Goal: Task Accomplishment & Management: Manage account settings

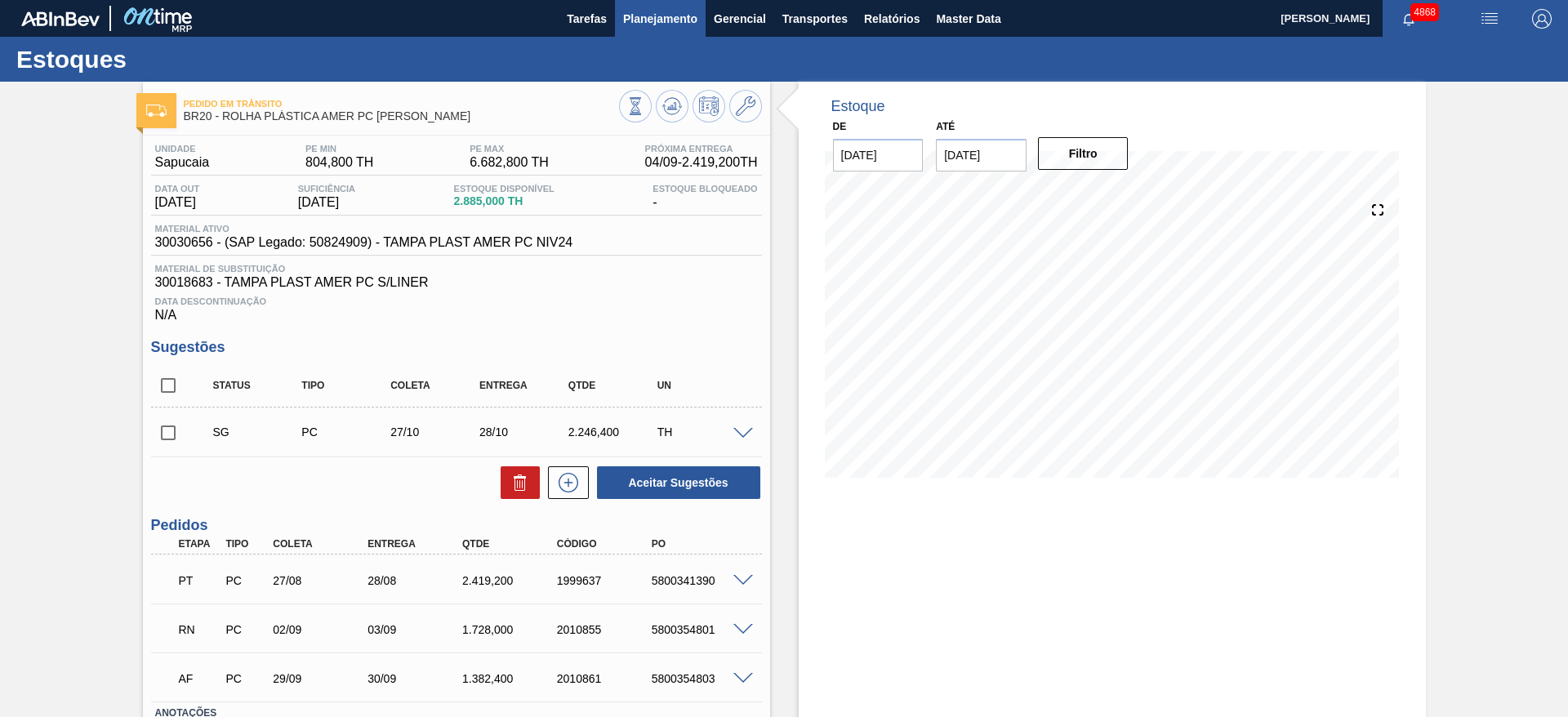
click at [630, 27] on span "Planejamento" at bounding box center [660, 19] width 75 height 20
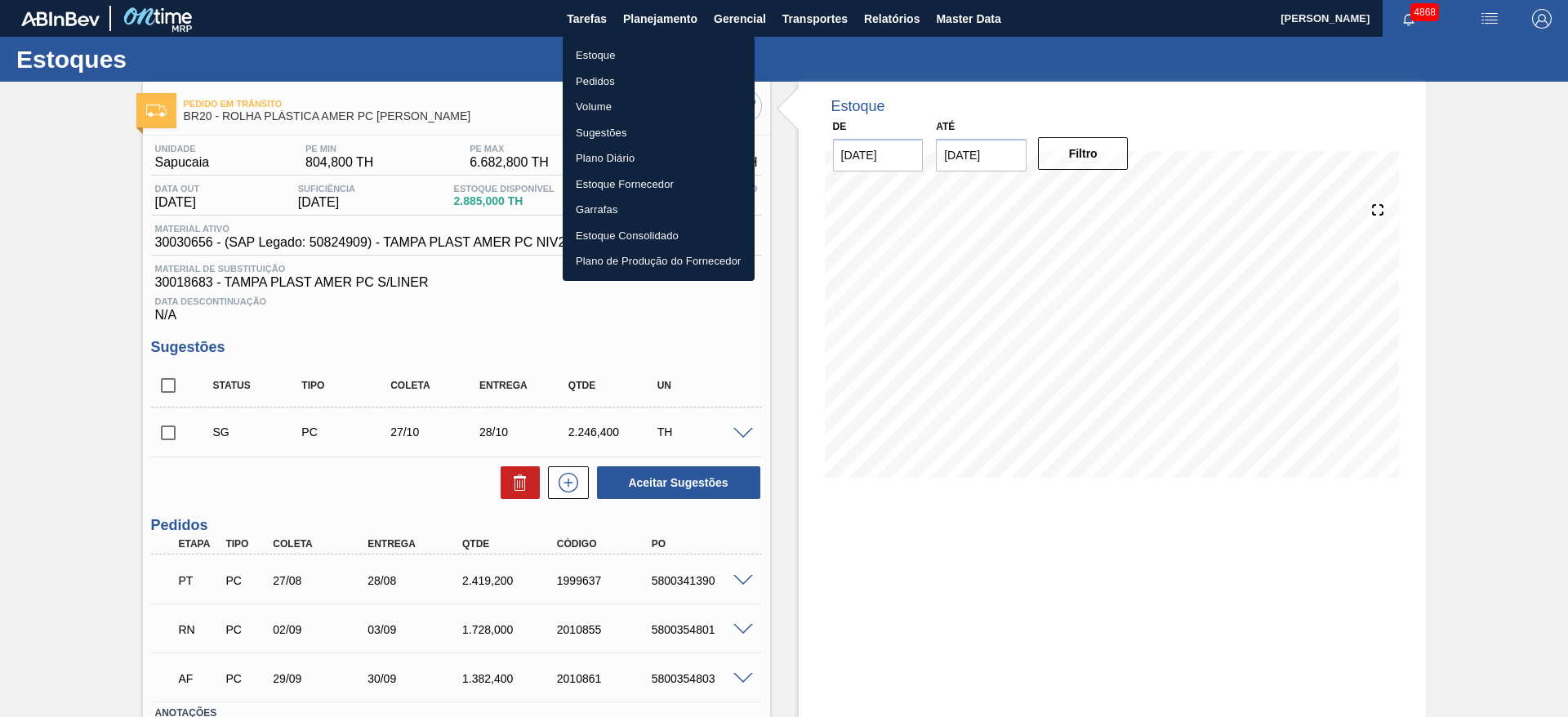
click at [632, 51] on li "Estoque" at bounding box center [658, 56] width 192 height 26
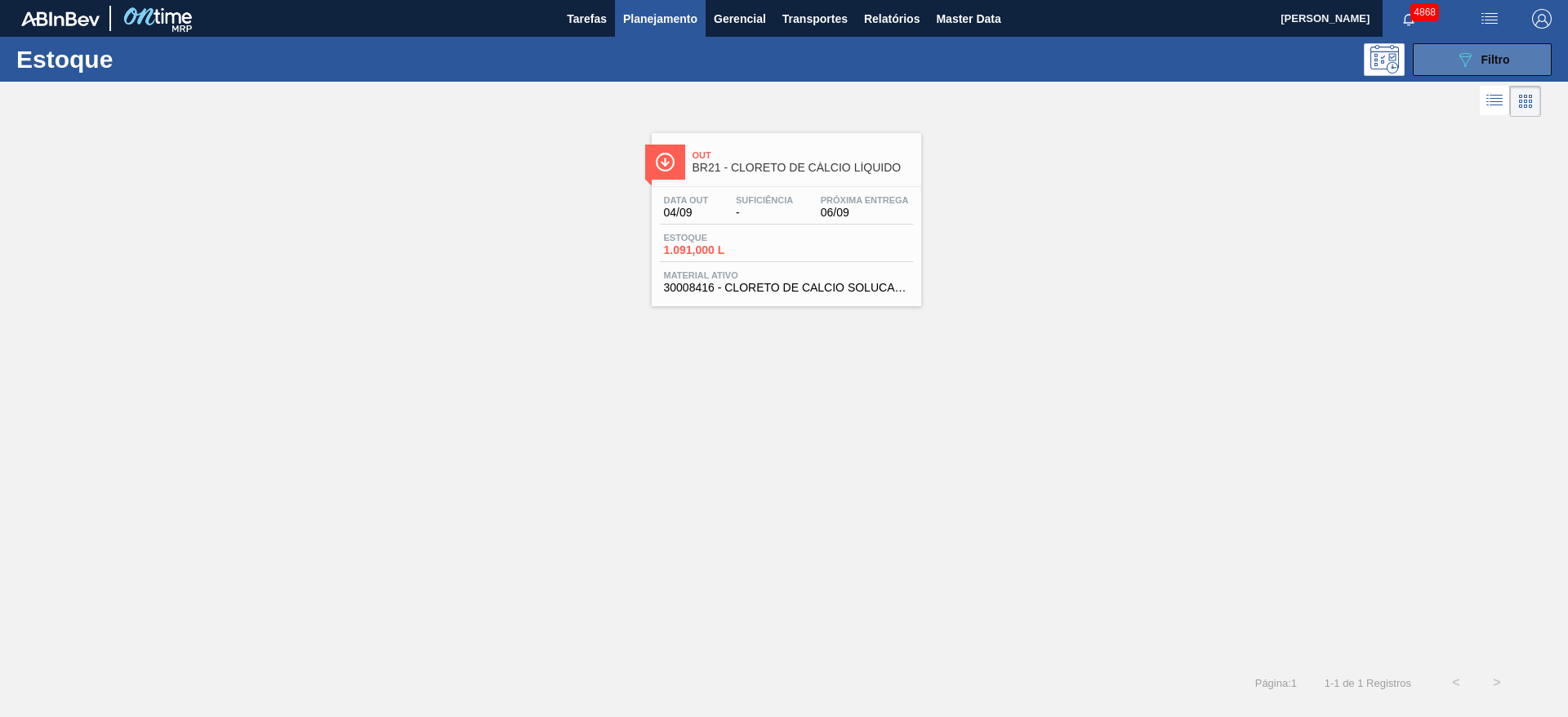
click at [1489, 56] on span "Filtro" at bounding box center [1495, 60] width 28 height 13
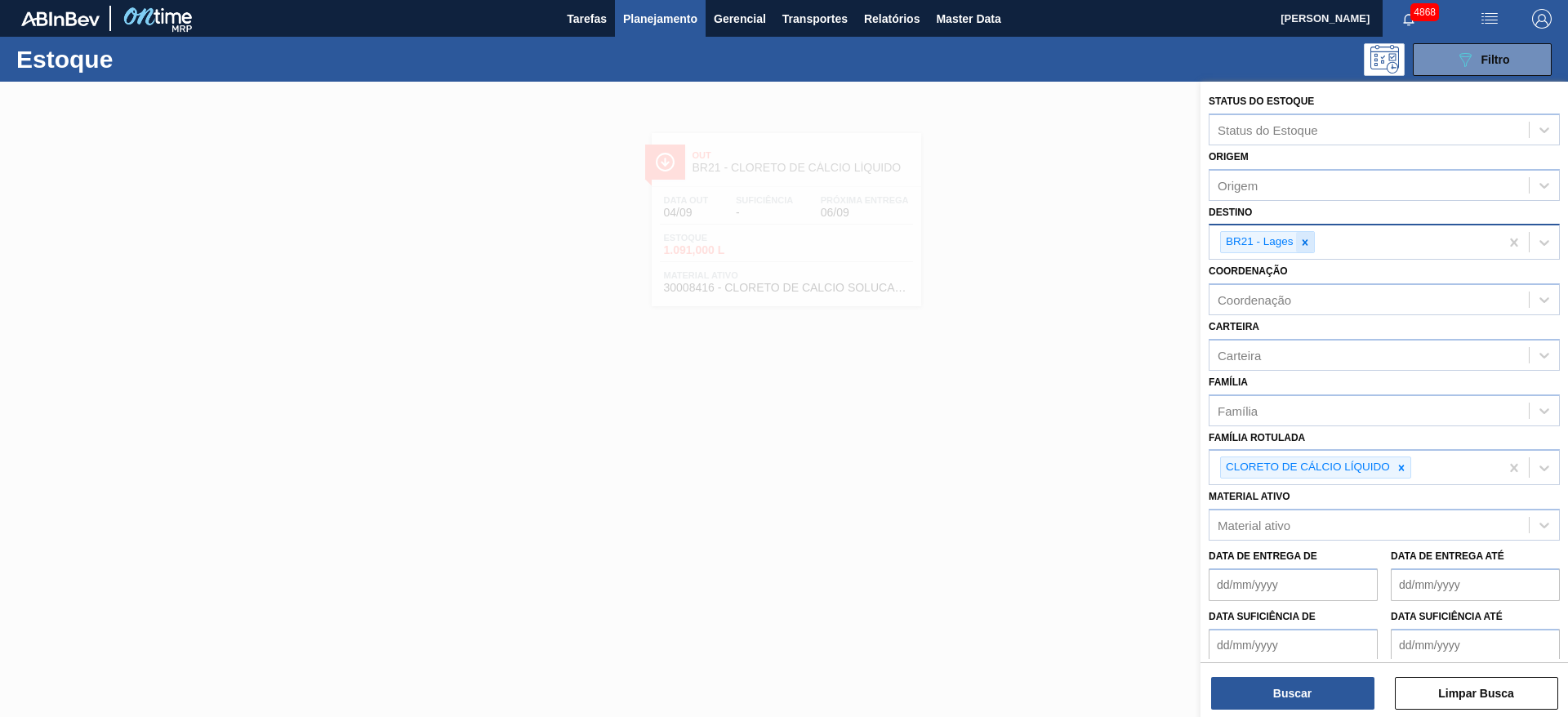
click at [1300, 238] on icon at bounding box center [1305, 243] width 11 height 11
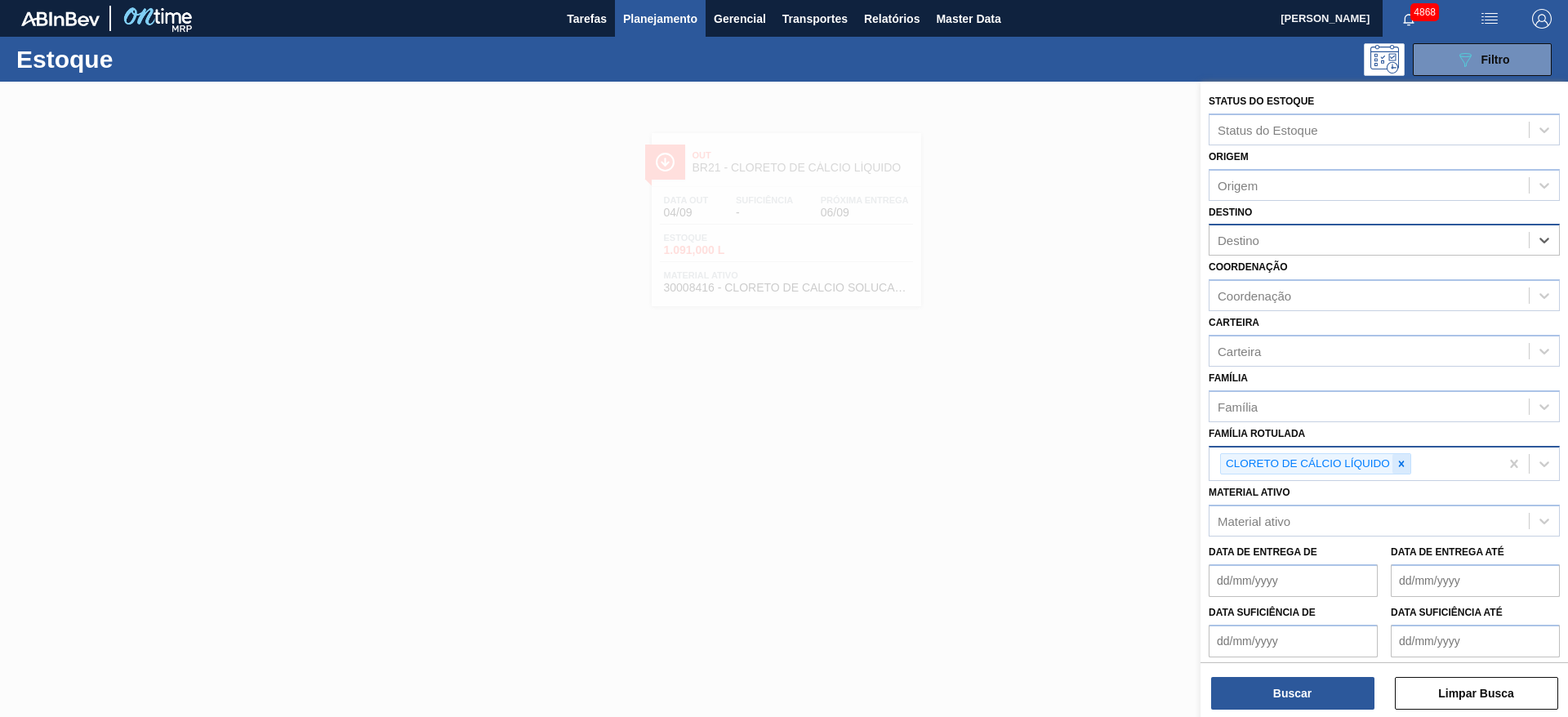
click at [1405, 466] on icon at bounding box center [1401, 464] width 11 height 11
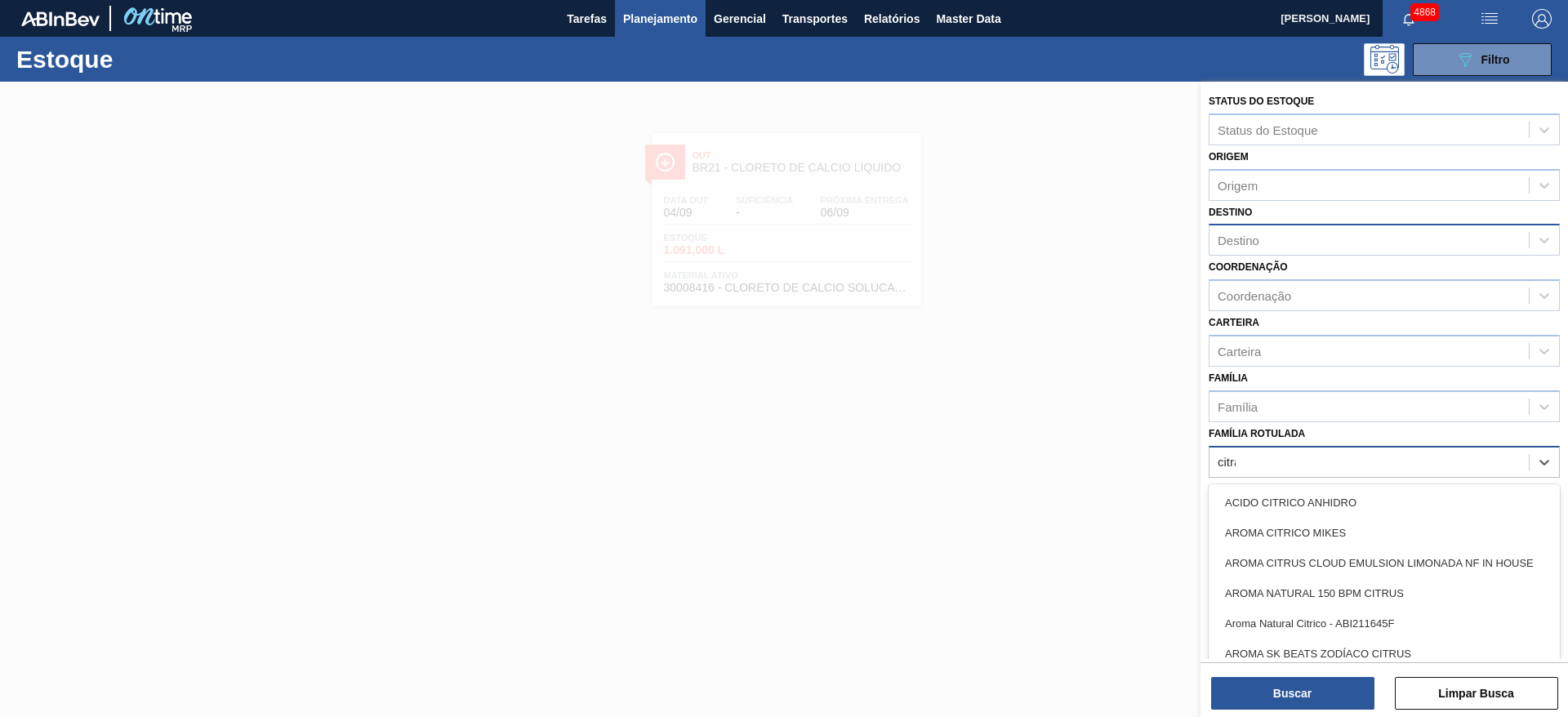
type Rotulada "citrat"
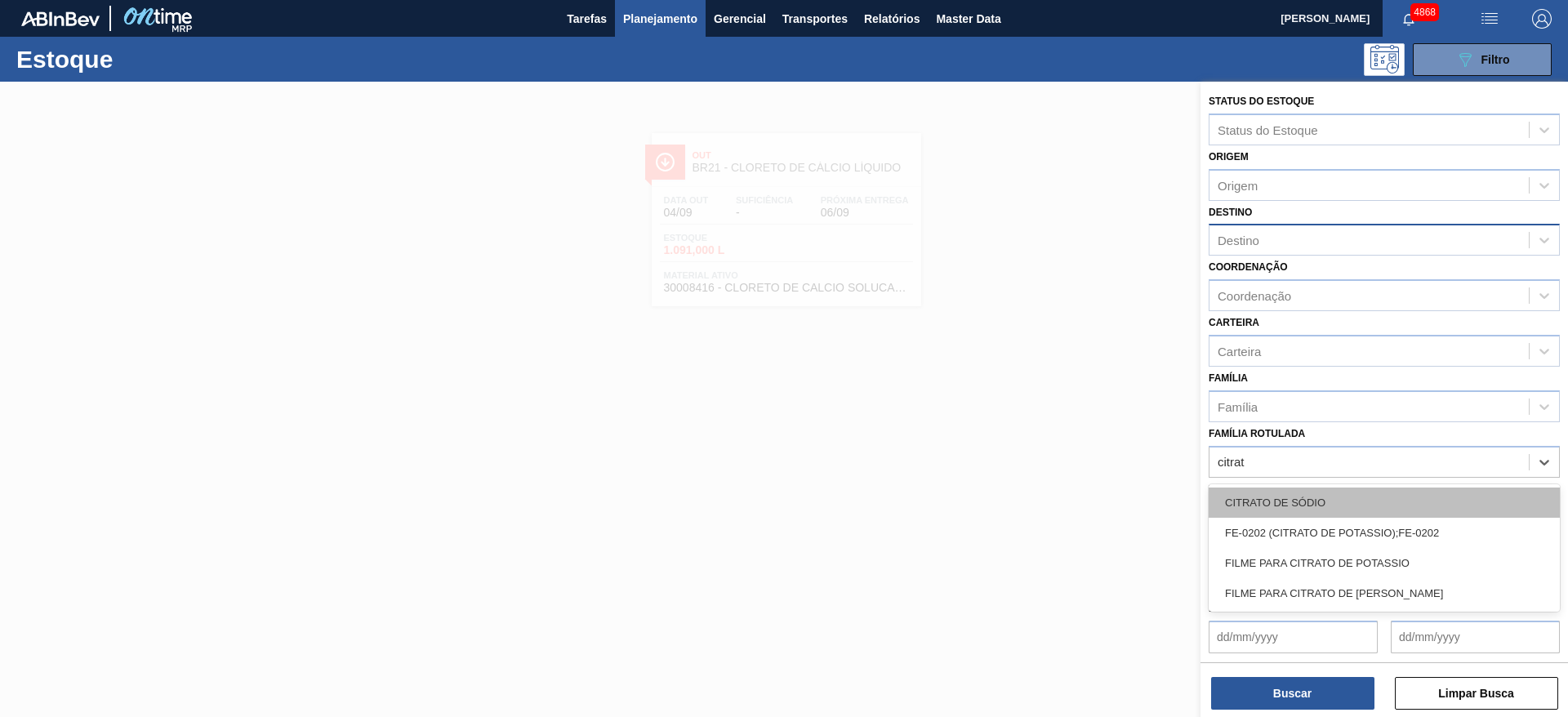
click at [1413, 499] on div "CITRATO DE SÓDIO" at bounding box center [1384, 503] width 351 height 30
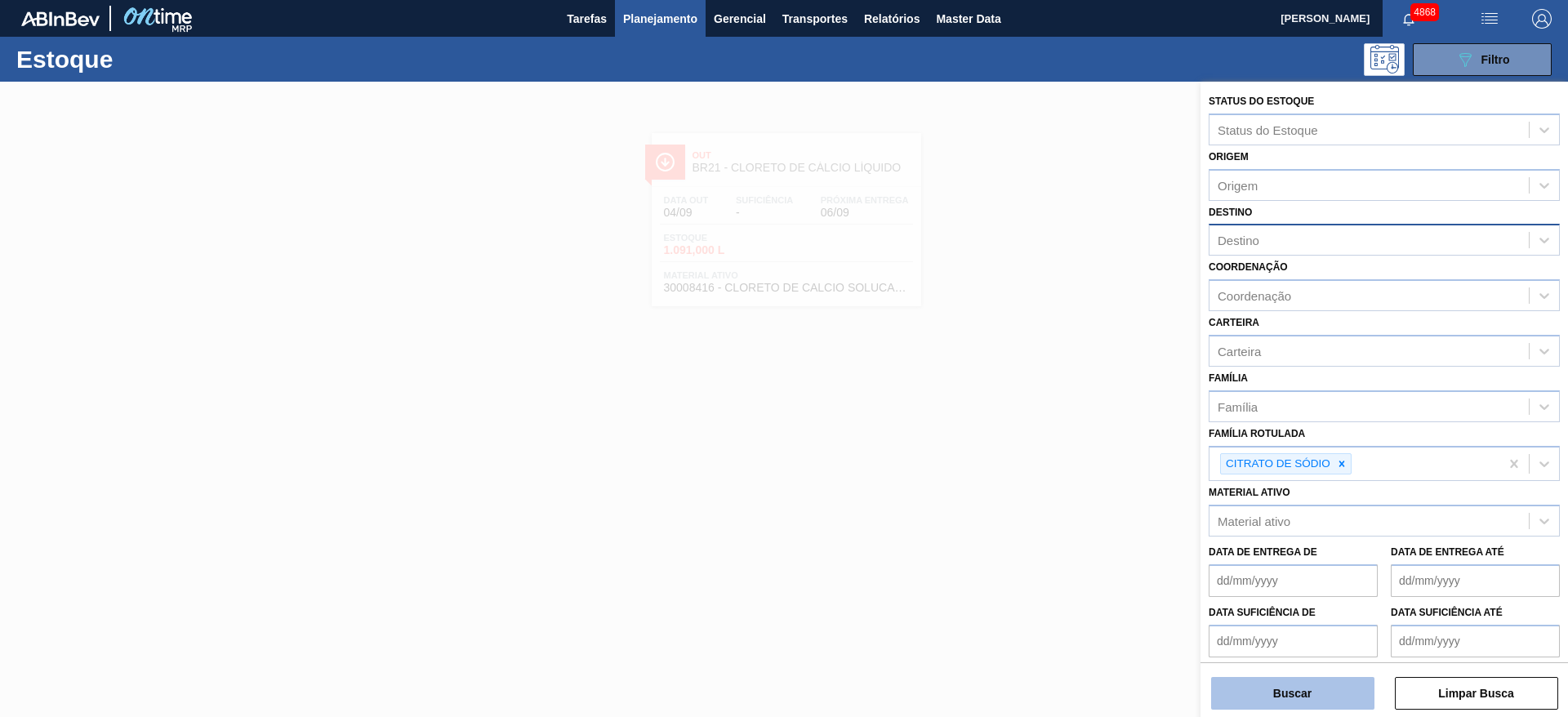
click at [1347, 695] on button "Buscar" at bounding box center [1292, 693] width 163 height 33
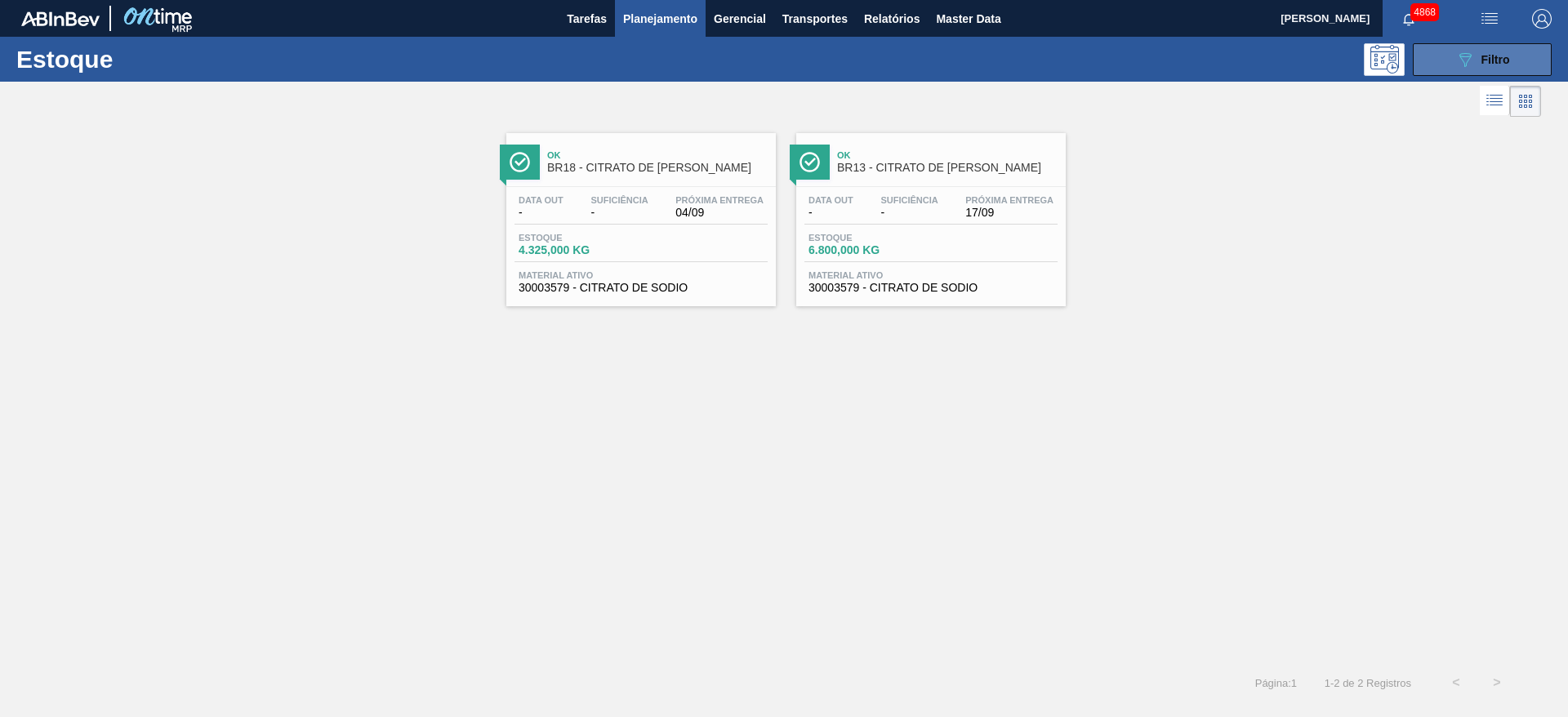
click at [1511, 70] on button "089F7B8B-B2A5-4AFE-B5C0-19BA573D28AC Filtro" at bounding box center [1481, 60] width 139 height 33
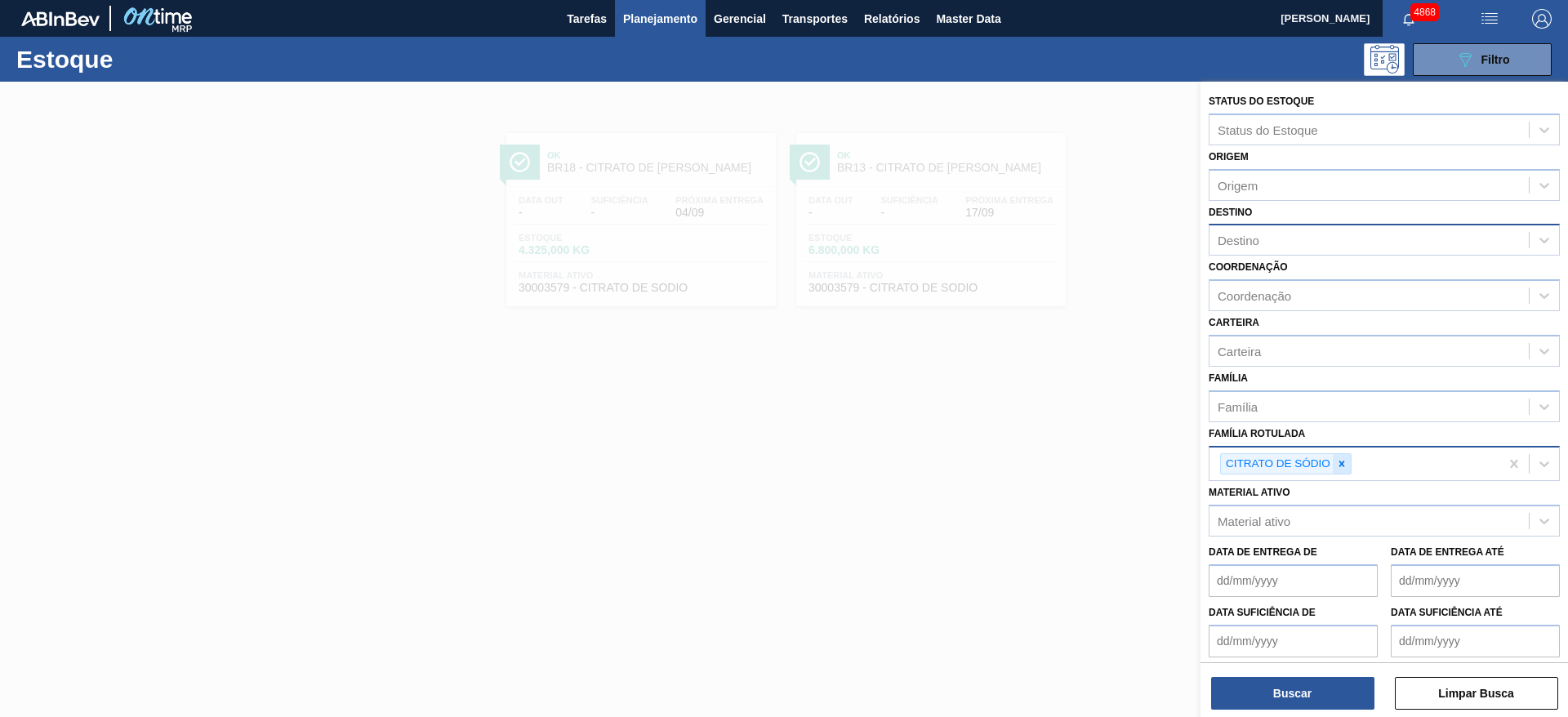
click at [1339, 460] on icon at bounding box center [1341, 464] width 11 height 11
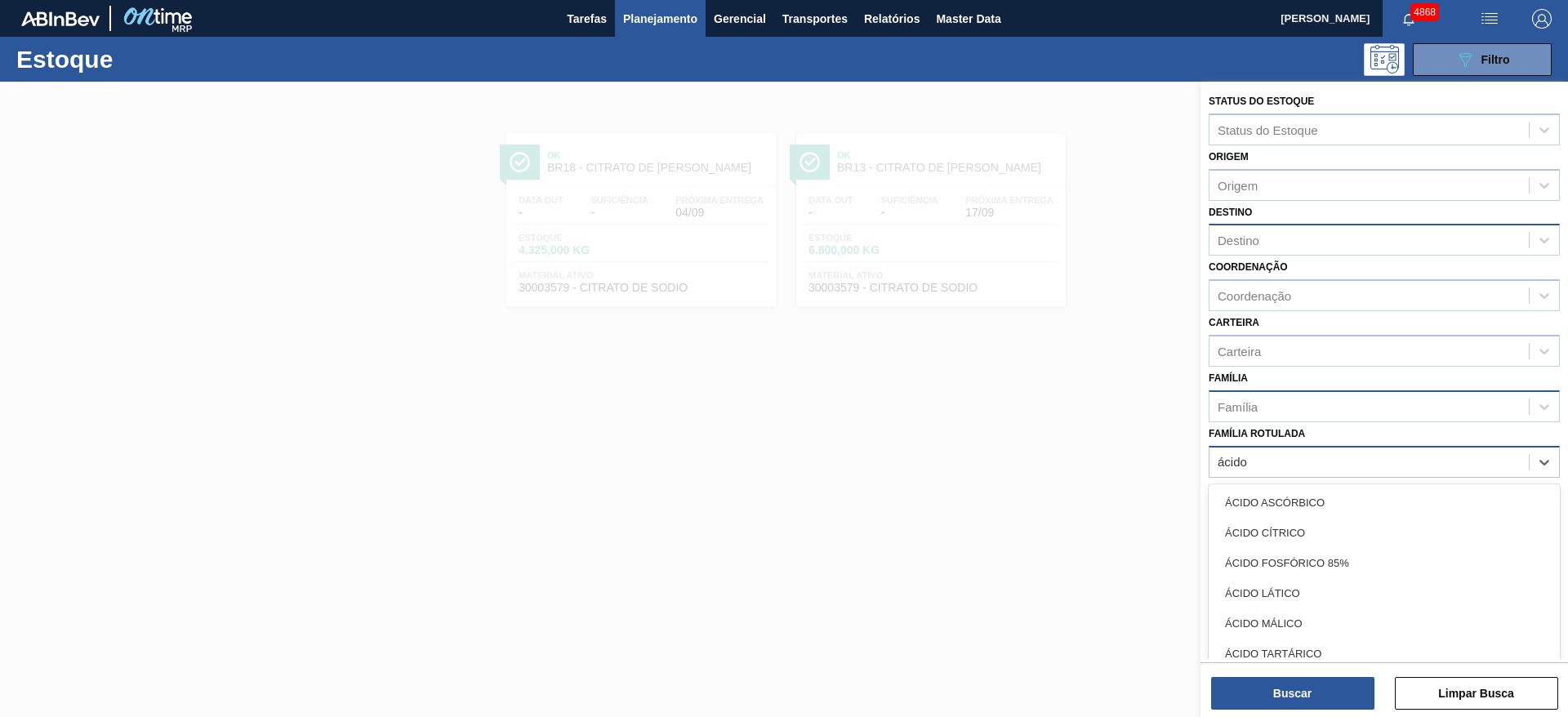
type Rotulada "ácido"
click at [1333, 402] on div "Família" at bounding box center [1369, 406] width 319 height 24
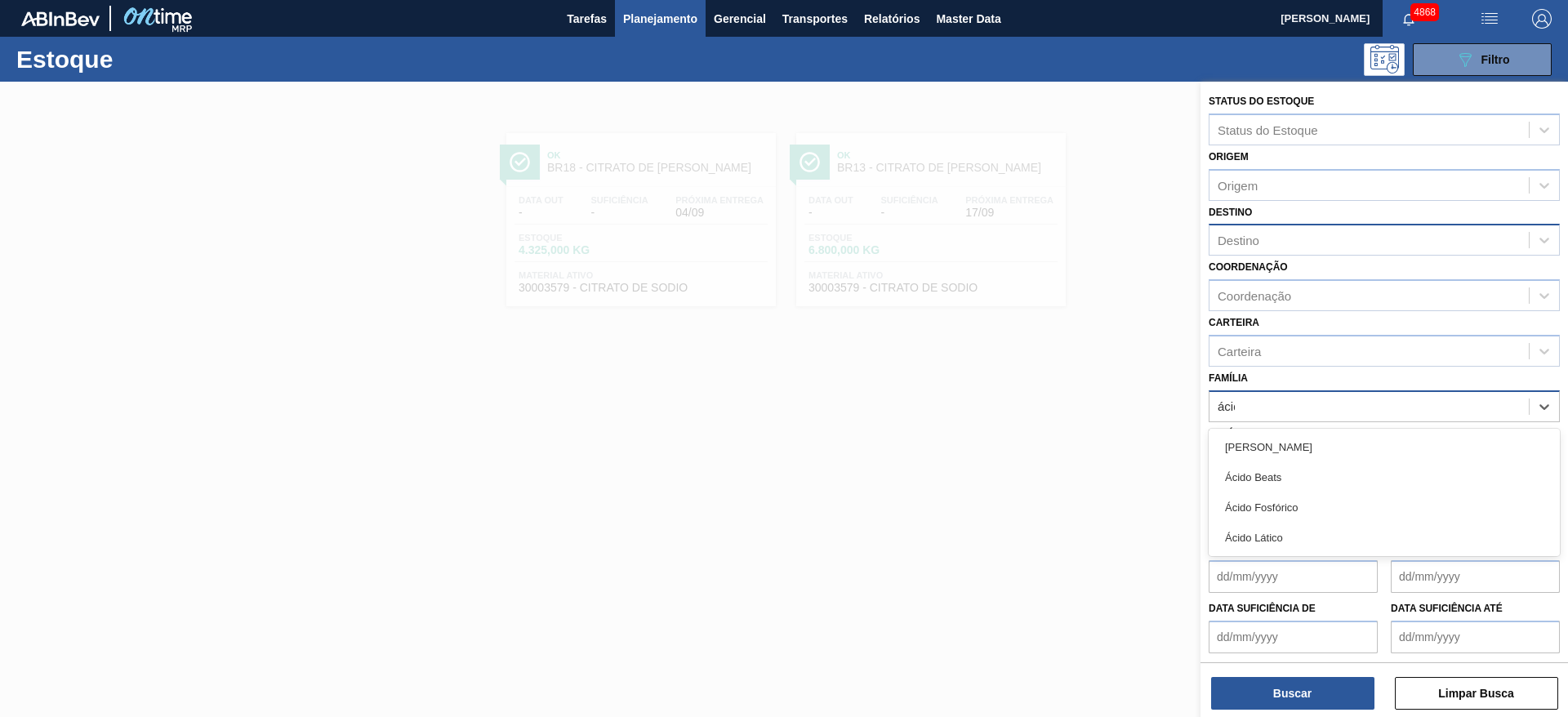
type input "ácido"
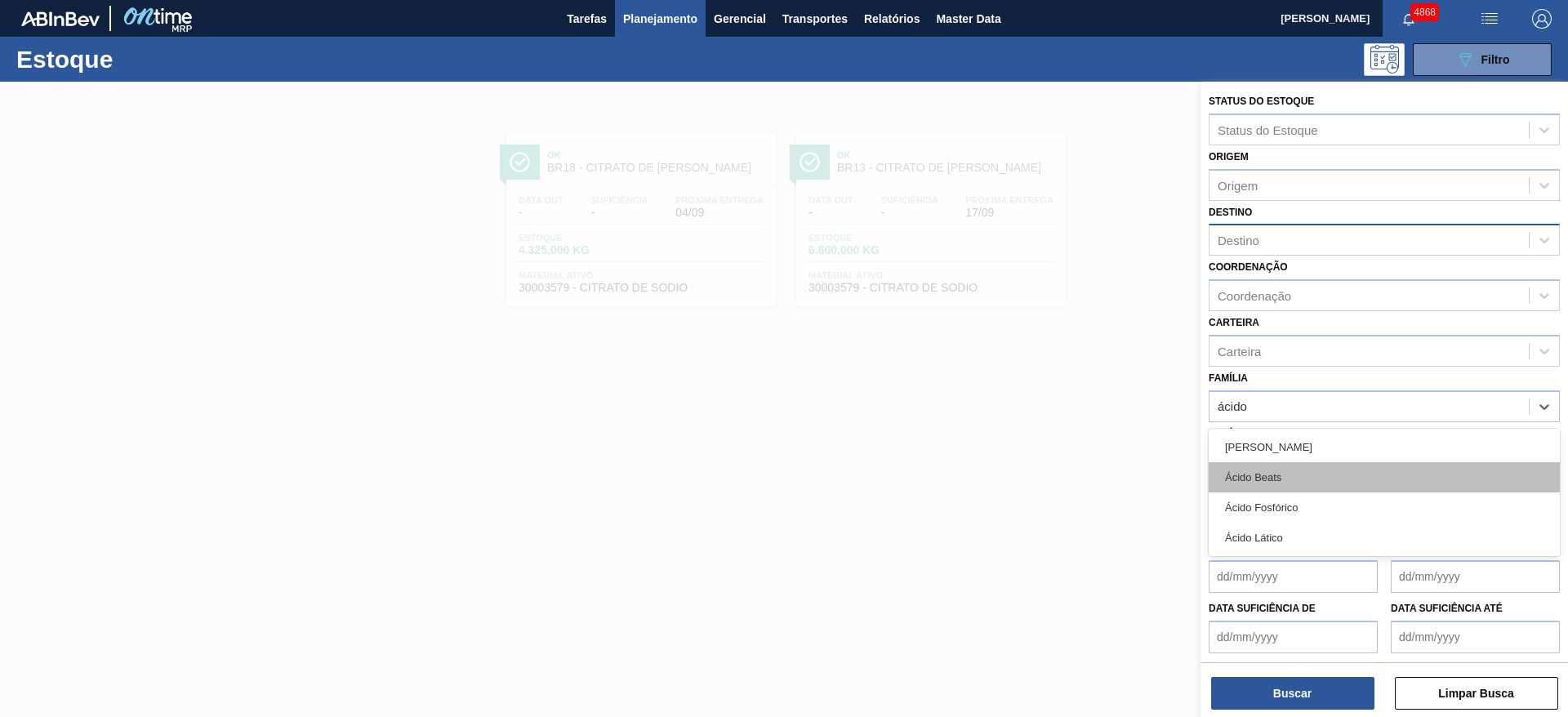
click at [1328, 480] on div "Ácido Beats" at bounding box center [1384, 478] width 351 height 30
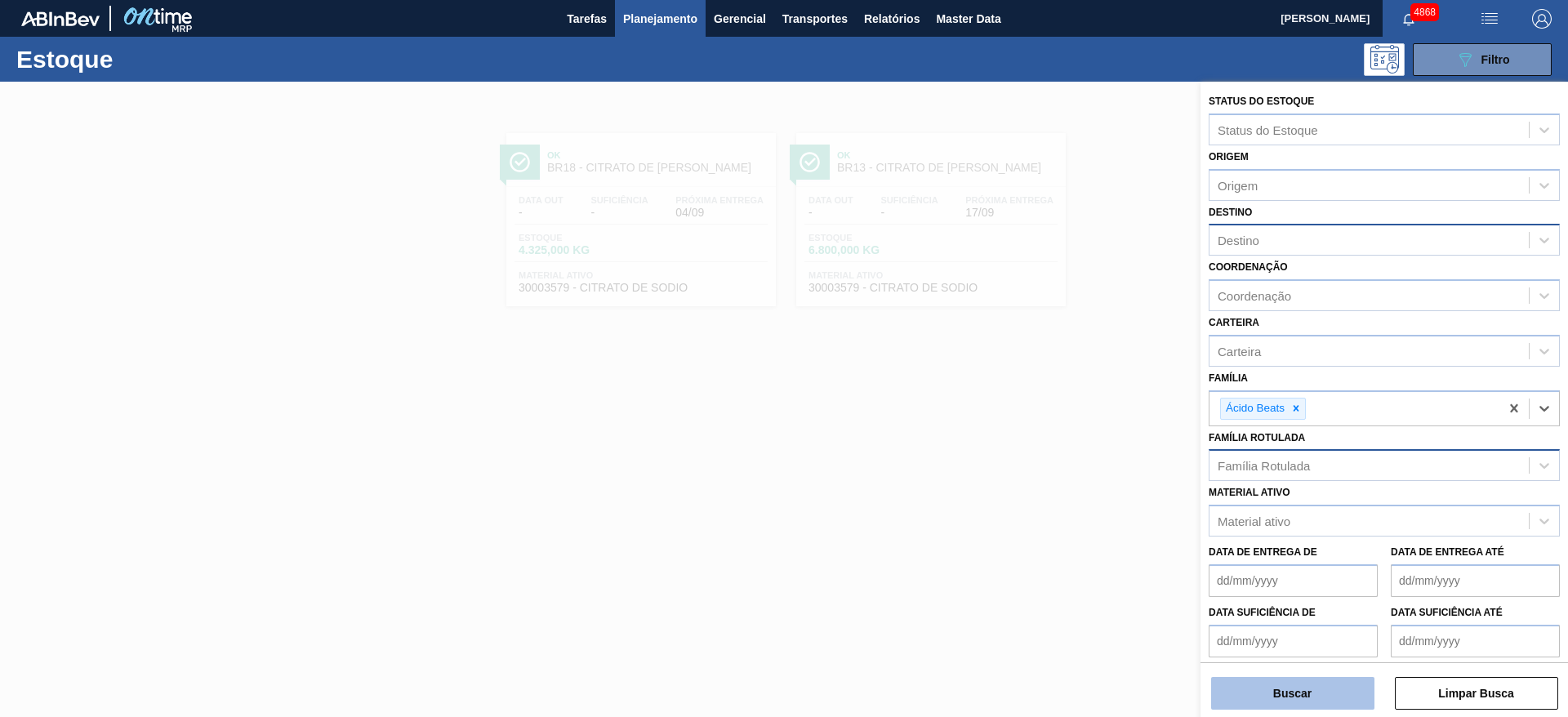
click at [1305, 677] on button "Buscar" at bounding box center [1292, 693] width 163 height 33
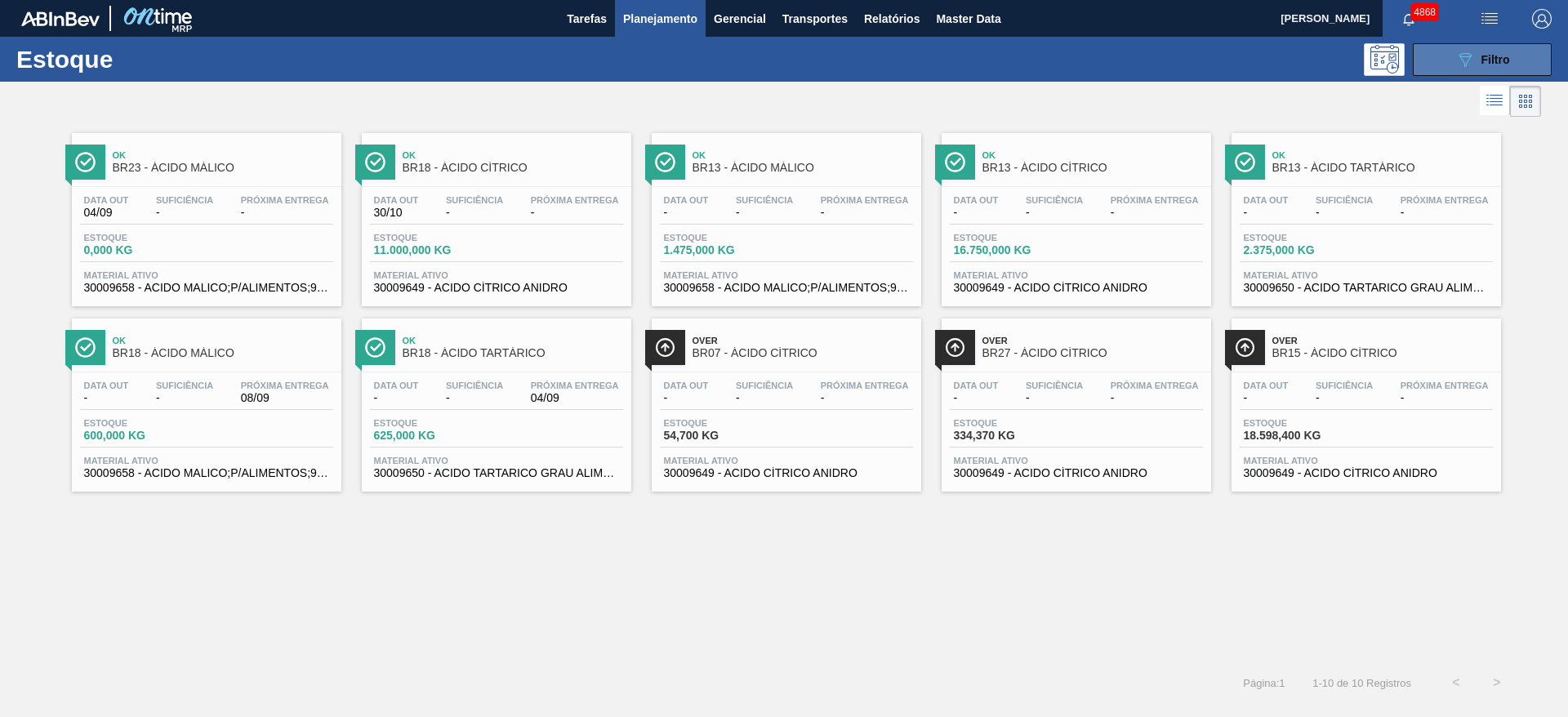
click at [1501, 55] on span "Filtro" at bounding box center [1495, 60] width 28 height 13
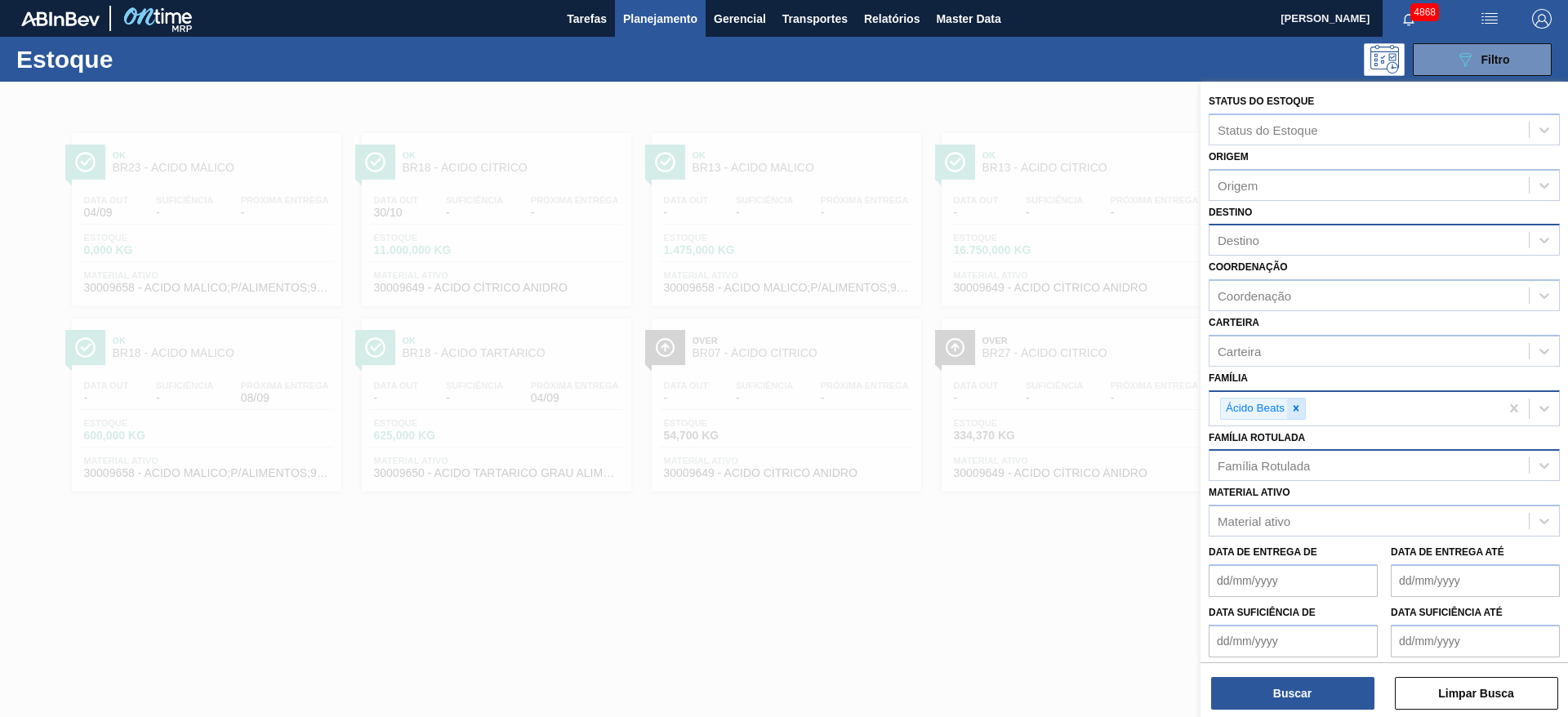
click at [1300, 410] on icon at bounding box center [1296, 408] width 11 height 11
click at [1255, 349] on div "Carteira" at bounding box center [1239, 350] width 43 height 14
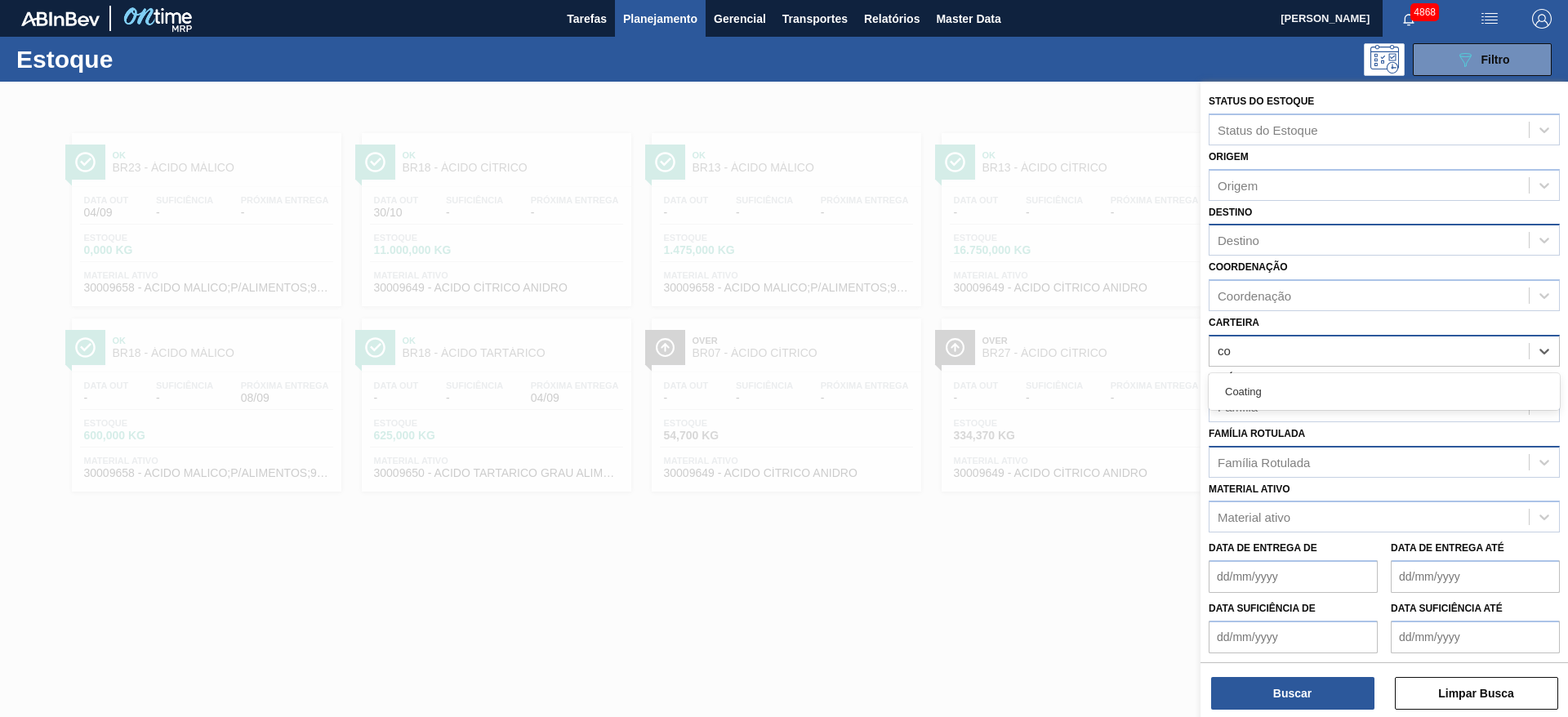
type input "coa"
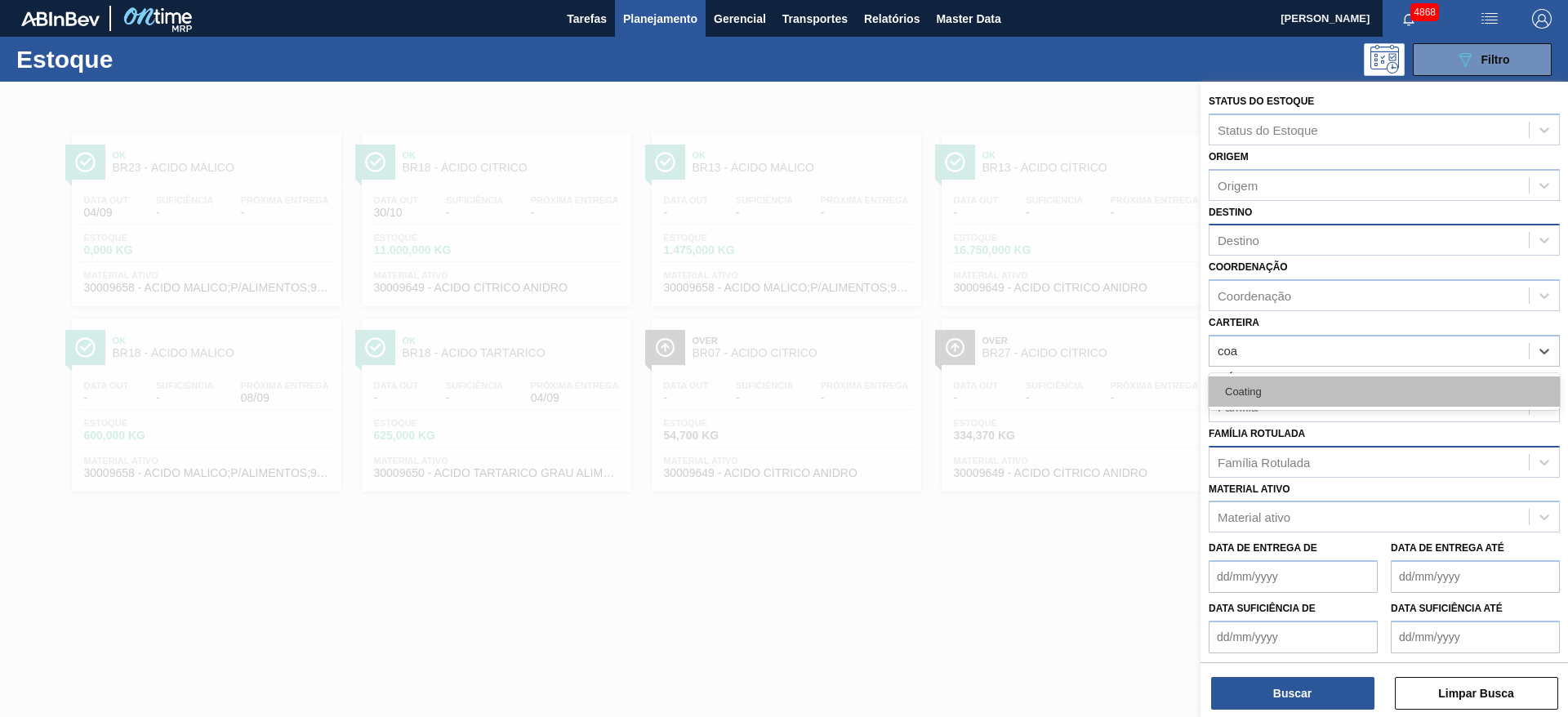
click at [1292, 387] on div "Coating" at bounding box center [1384, 392] width 351 height 30
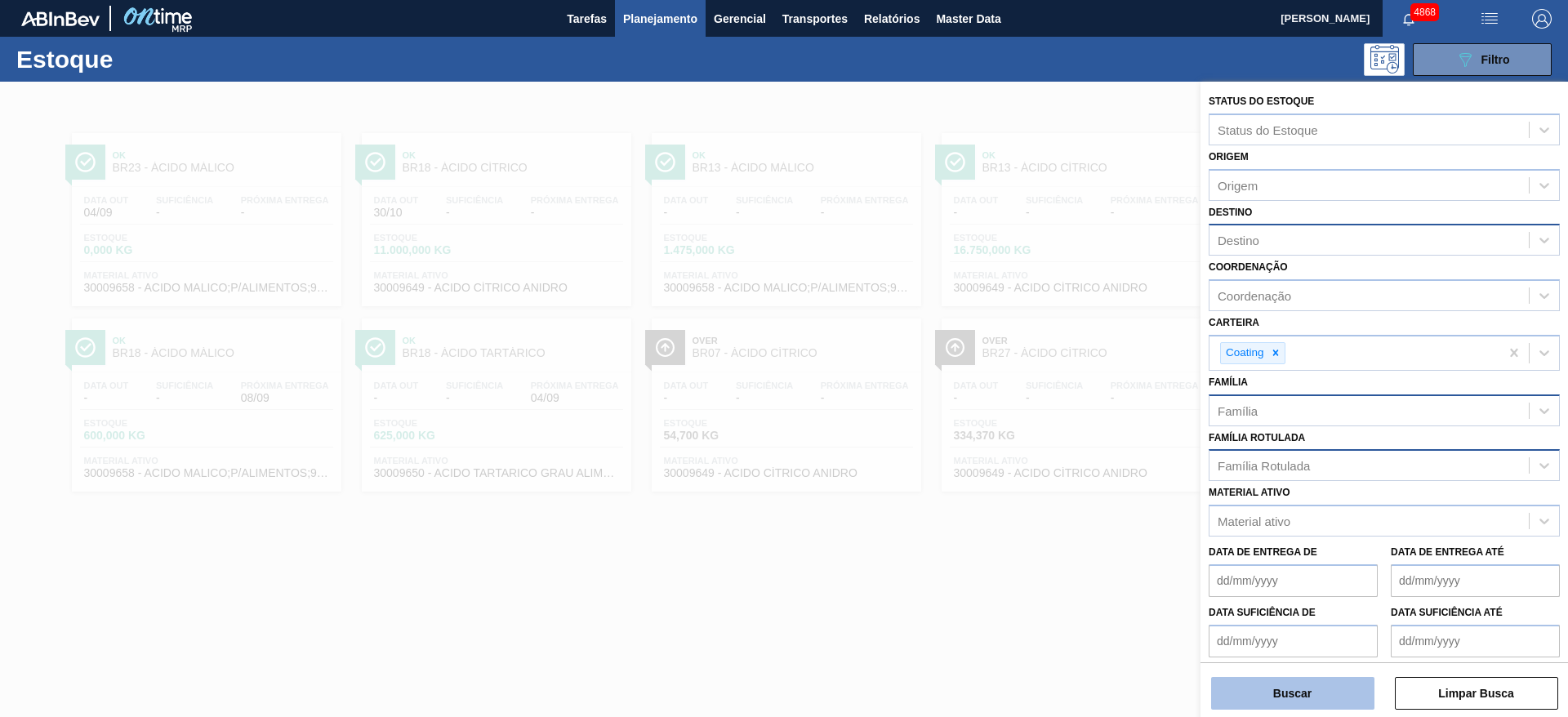
click at [1359, 689] on button "Buscar" at bounding box center [1292, 693] width 163 height 33
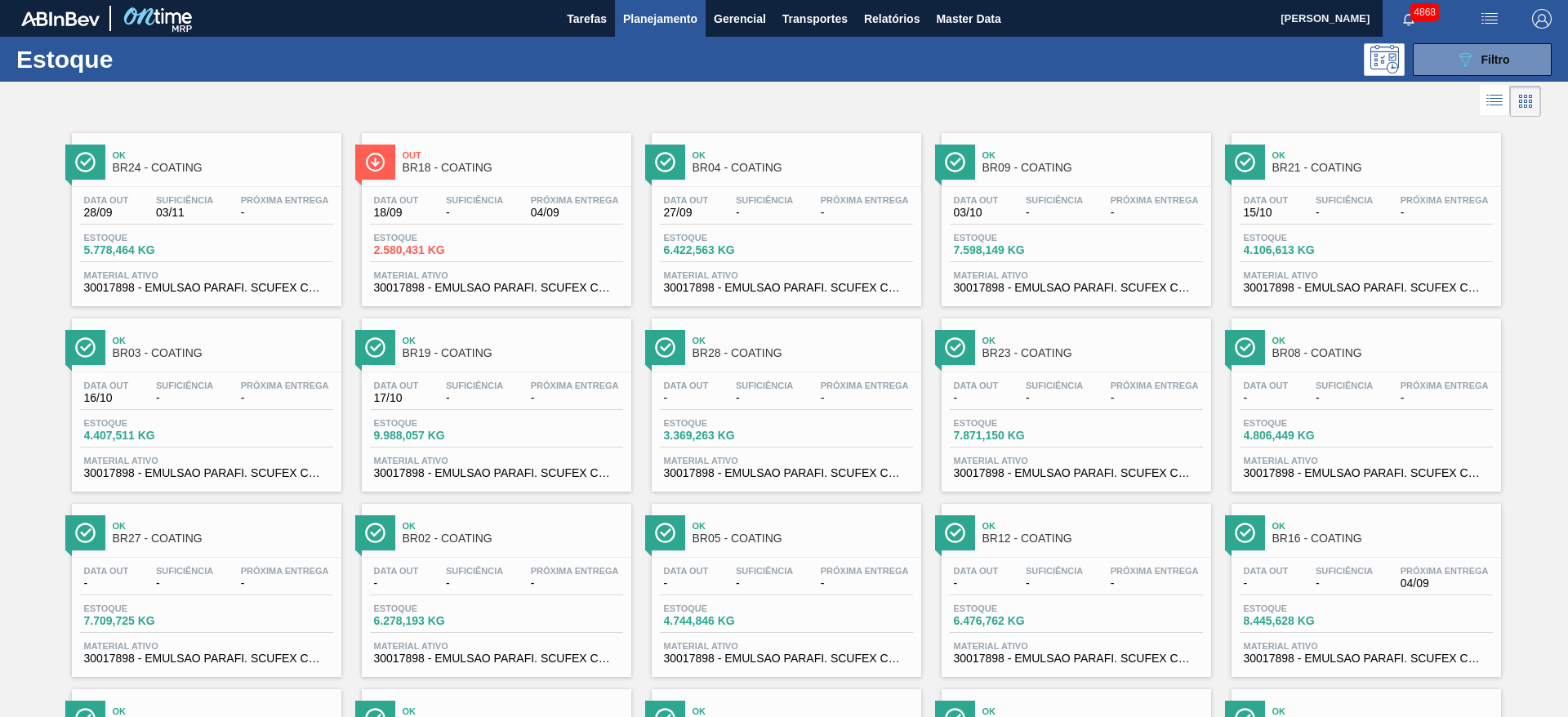
drag, startPoint x: 194, startPoint y: 399, endPoint x: 195, endPoint y: 388, distance: 11.0
click at [464, 271] on span "Material ativo" at bounding box center [496, 275] width 244 height 9
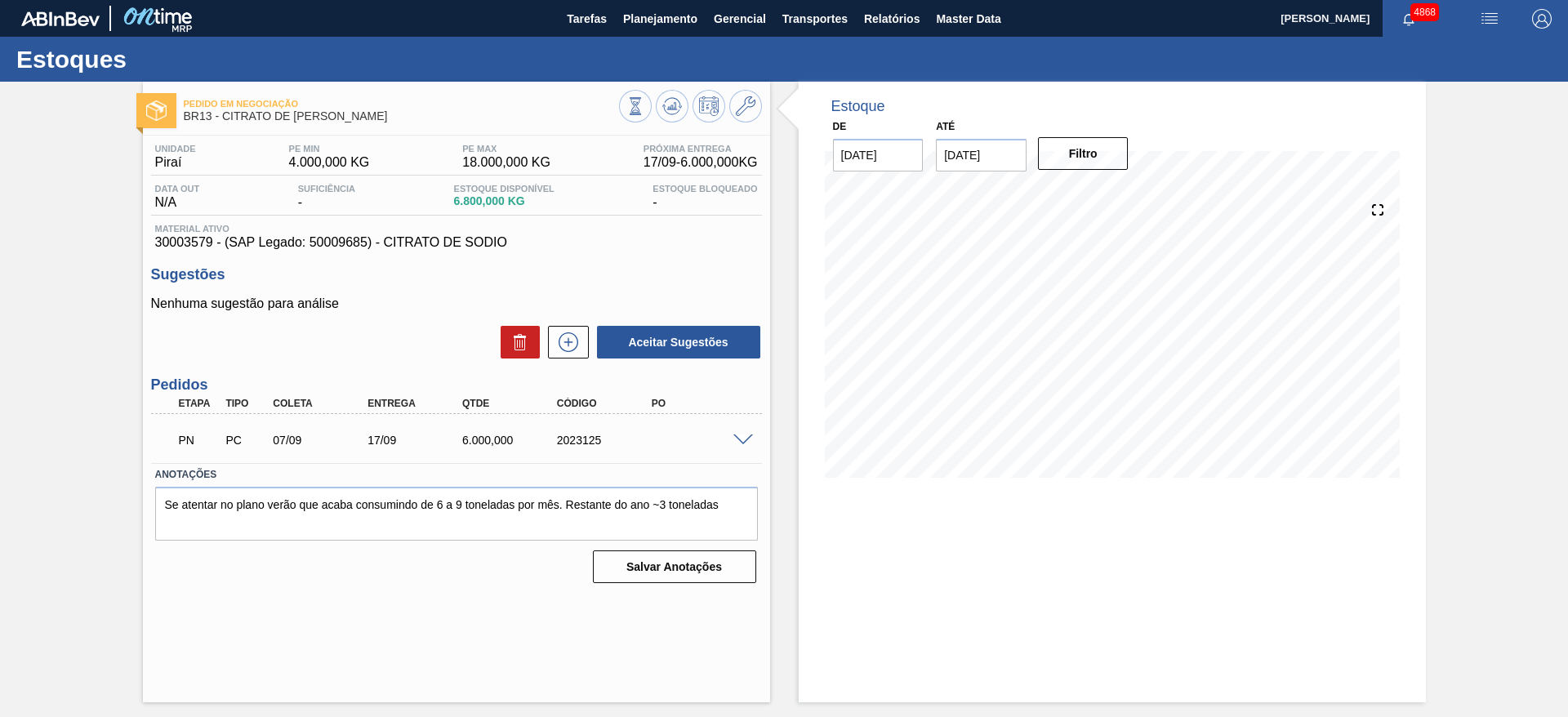
click at [734, 439] on span at bounding box center [743, 440] width 20 height 12
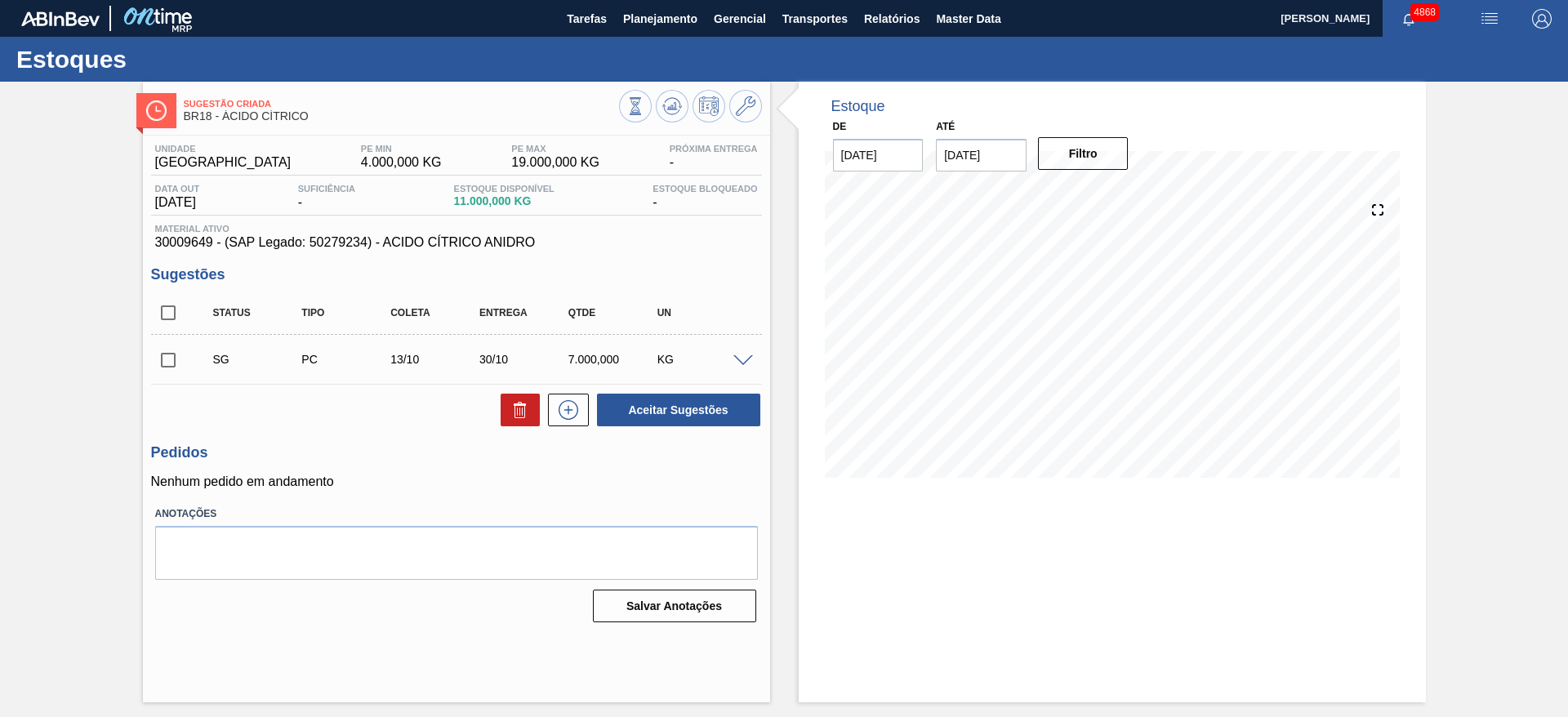
click at [740, 359] on span at bounding box center [743, 361] width 20 height 12
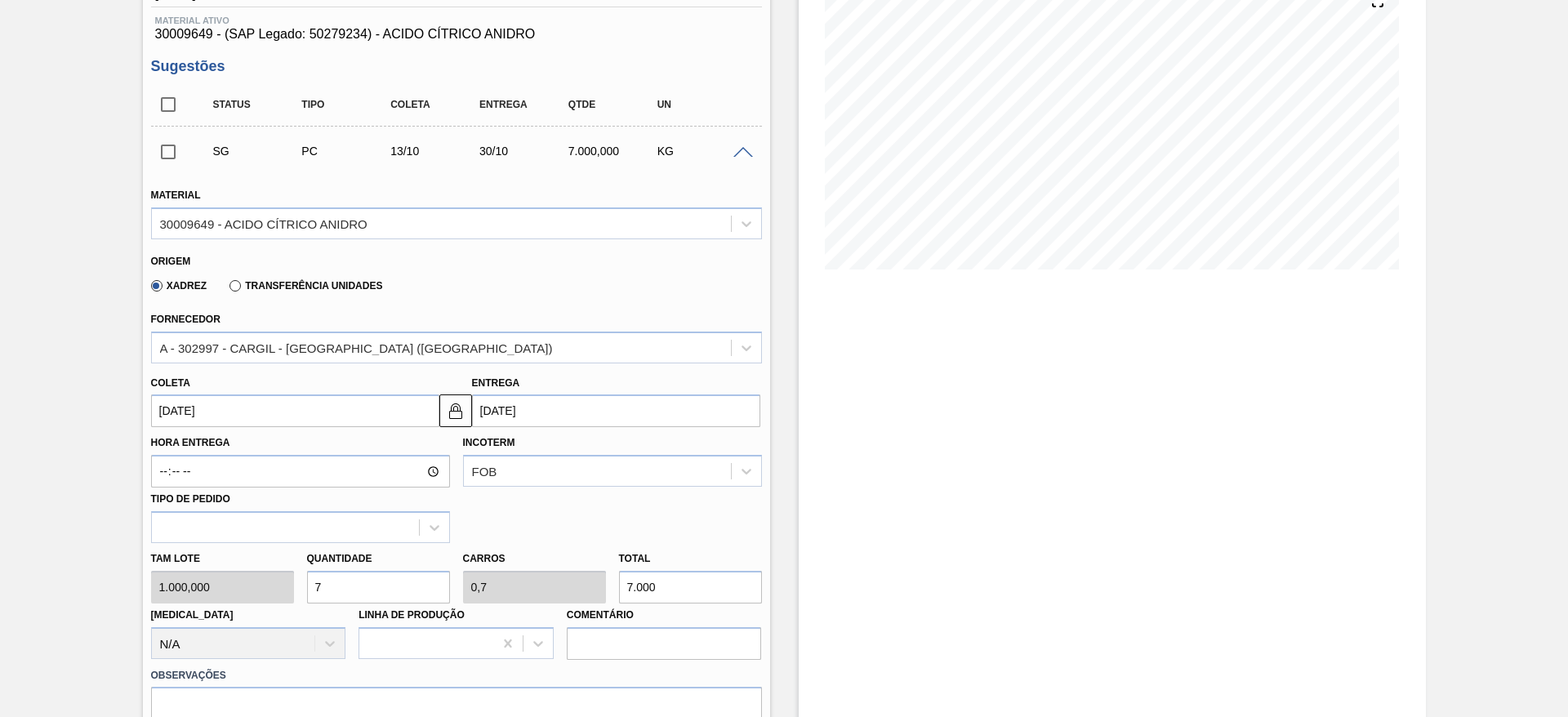
scroll to position [245, 0]
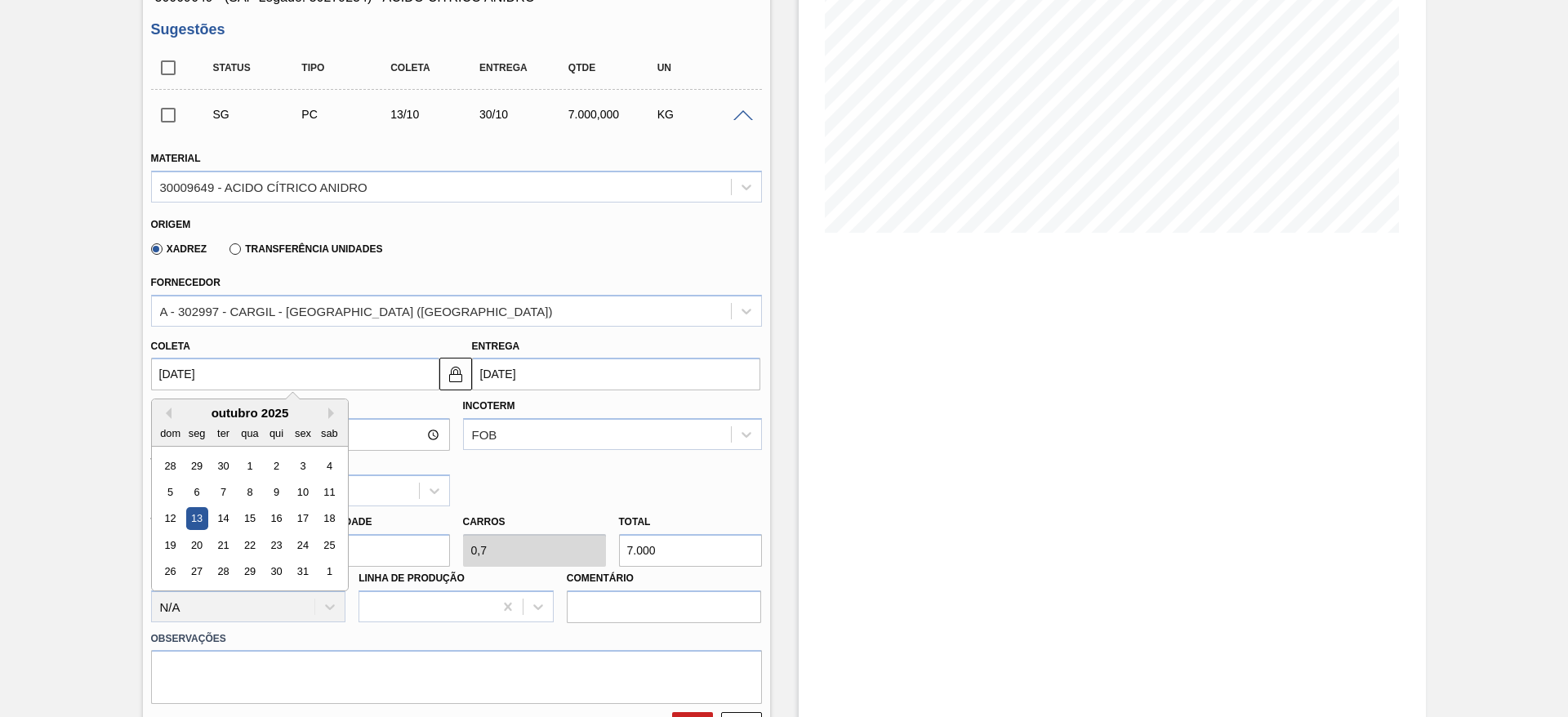
click at [218, 375] on input "13/10/2025" at bounding box center [295, 374] width 288 height 33
click at [282, 491] on div "9" at bounding box center [275, 491] width 22 height 22
type input "09/10/2025"
type input "26/10/2025"
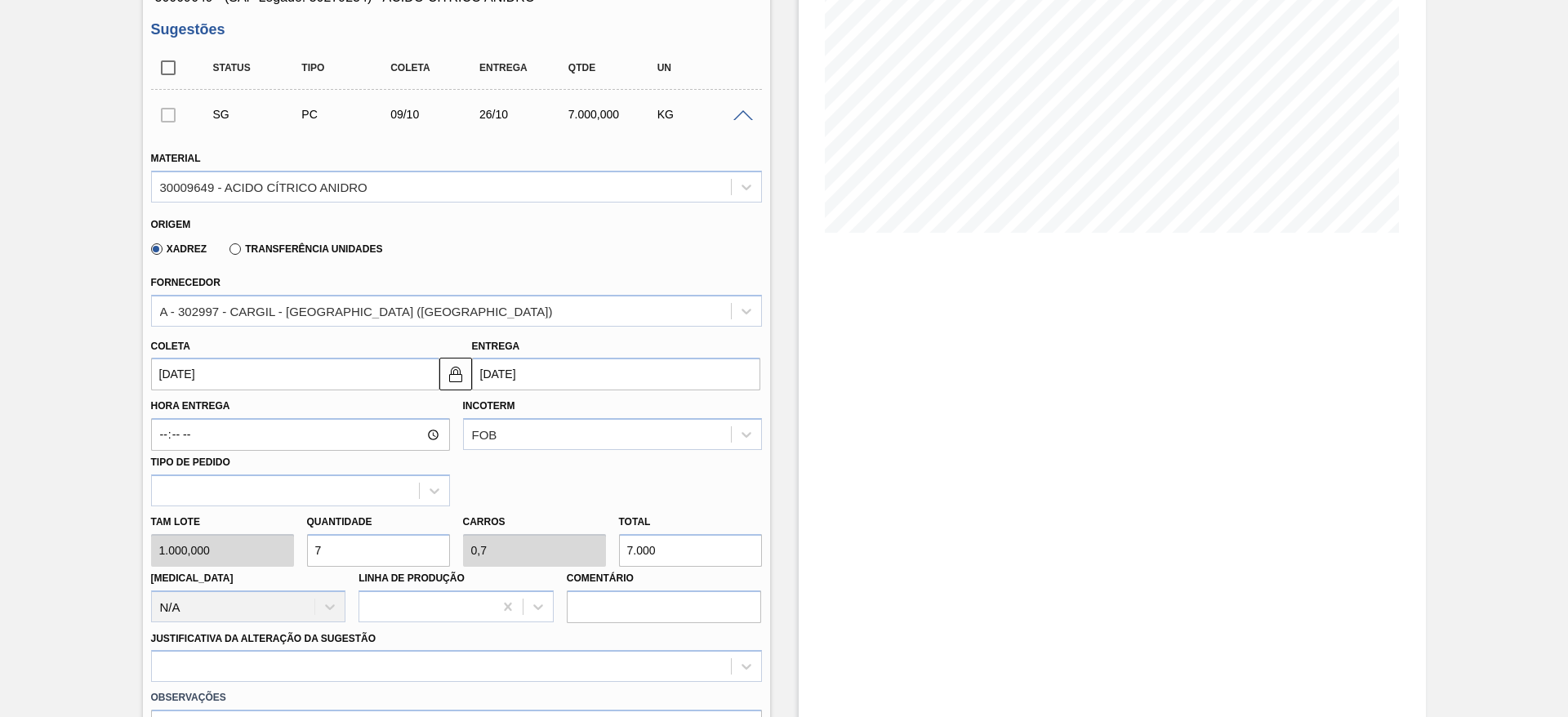
click at [274, 366] on input "09/10/2025" at bounding box center [295, 374] width 288 height 33
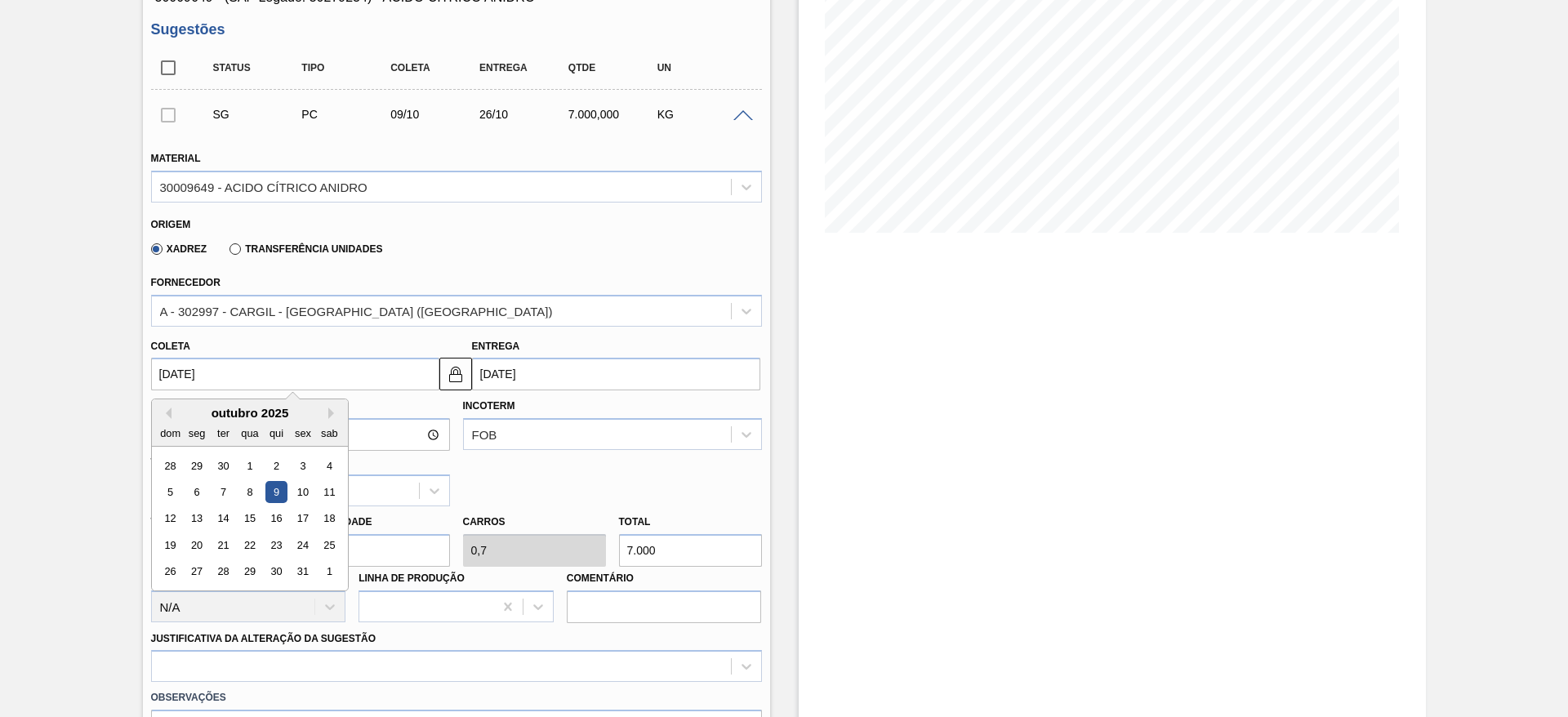
click at [167, 406] on div "outubro 2025" at bounding box center [250, 413] width 196 height 14
click at [170, 411] on button "Previous Month" at bounding box center [166, 414] width 11 height 11
click at [285, 482] on div "11" at bounding box center [275, 491] width 22 height 22
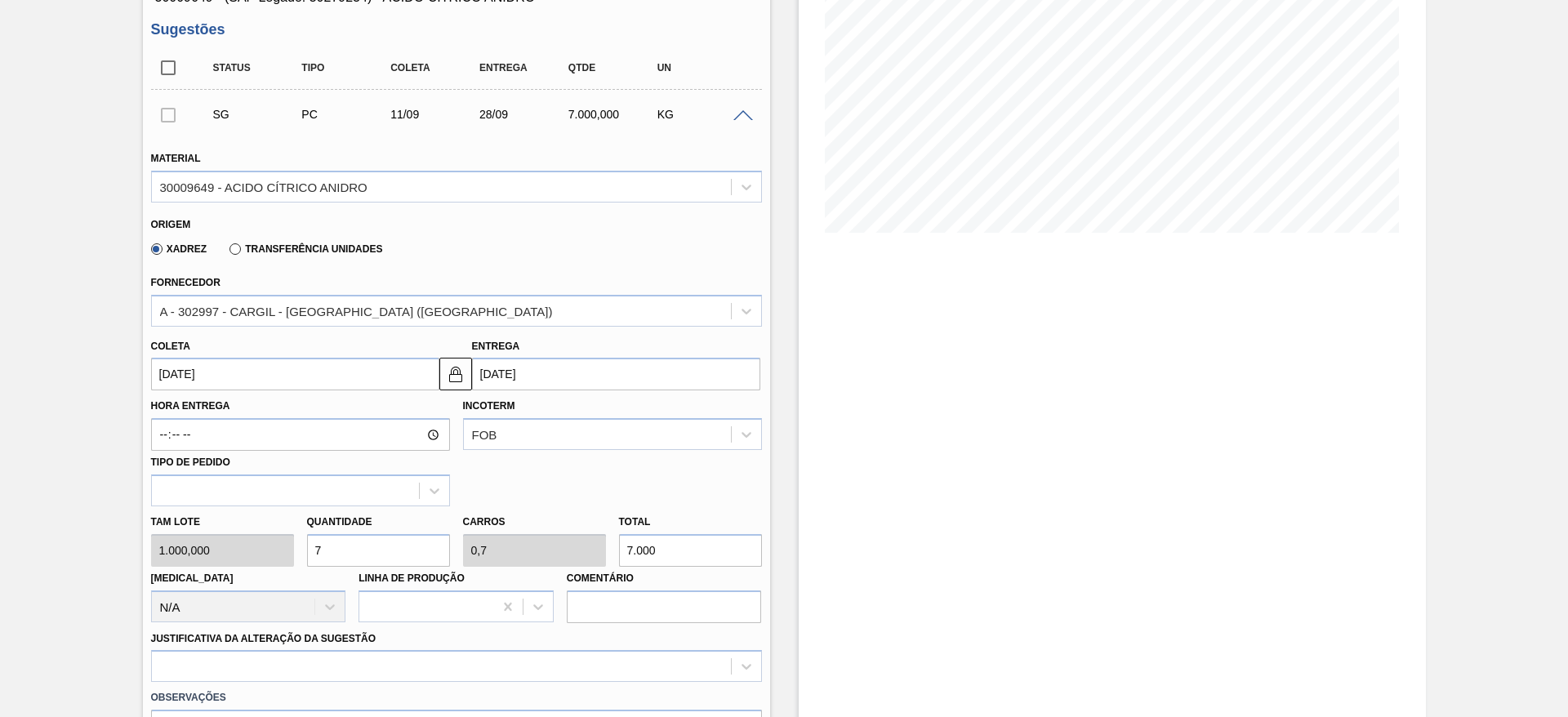
type input "11/09/2025"
type input "28/09/2025"
drag, startPoint x: 329, startPoint y: 541, endPoint x: 308, endPoint y: 535, distance: 21.8
click at [308, 535] on input "7" at bounding box center [378, 551] width 143 height 33
type input "5"
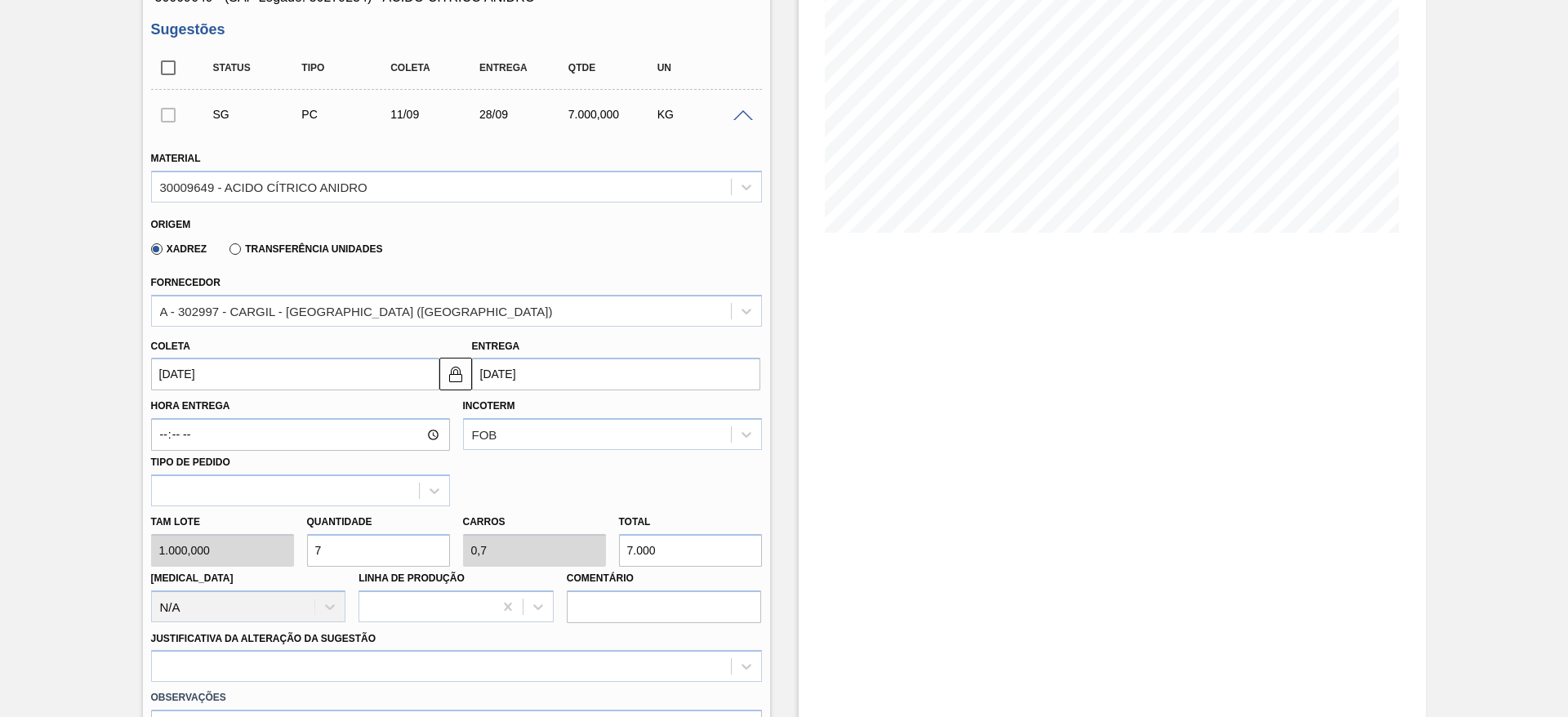
type input "0,5"
type input "5.000"
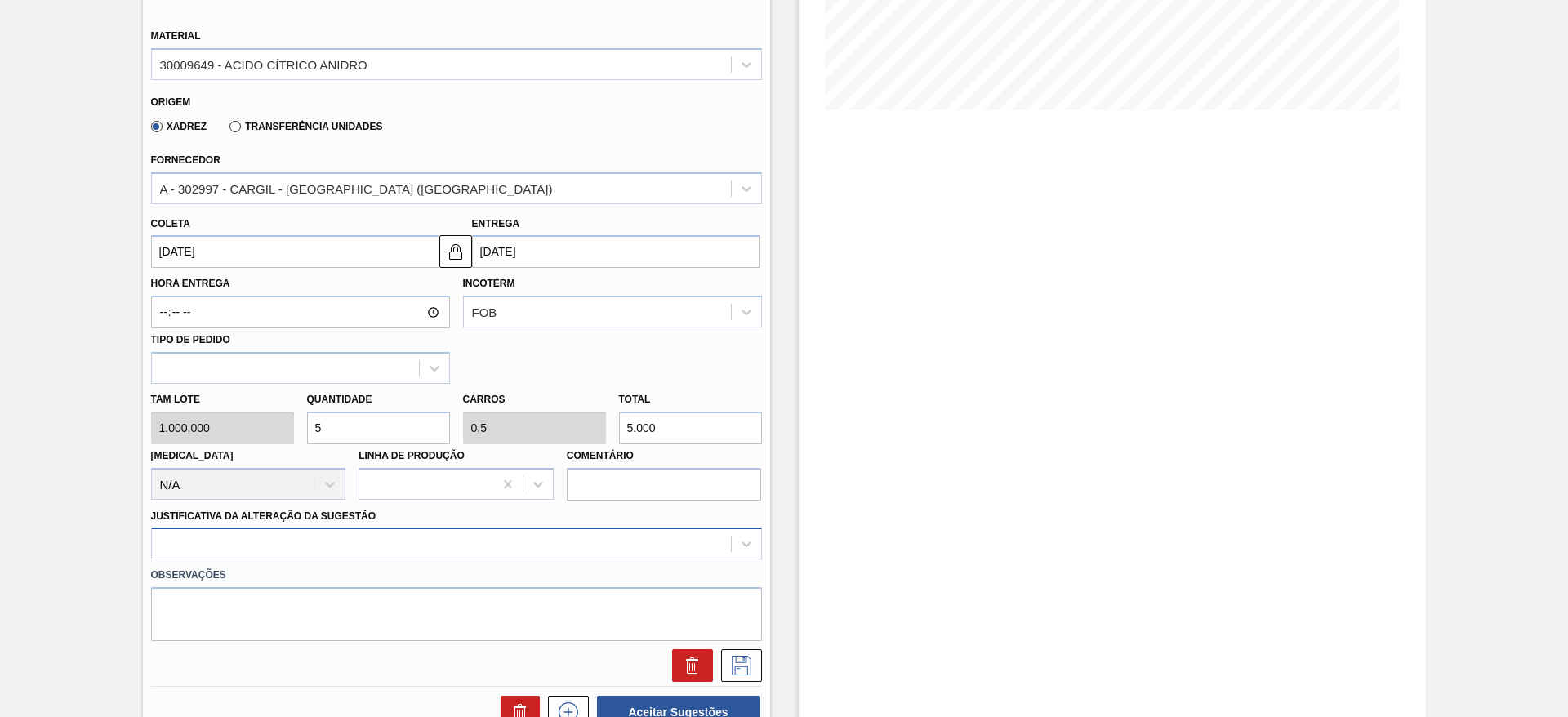
type input "5"
click at [602, 542] on div at bounding box center [456, 544] width 611 height 32
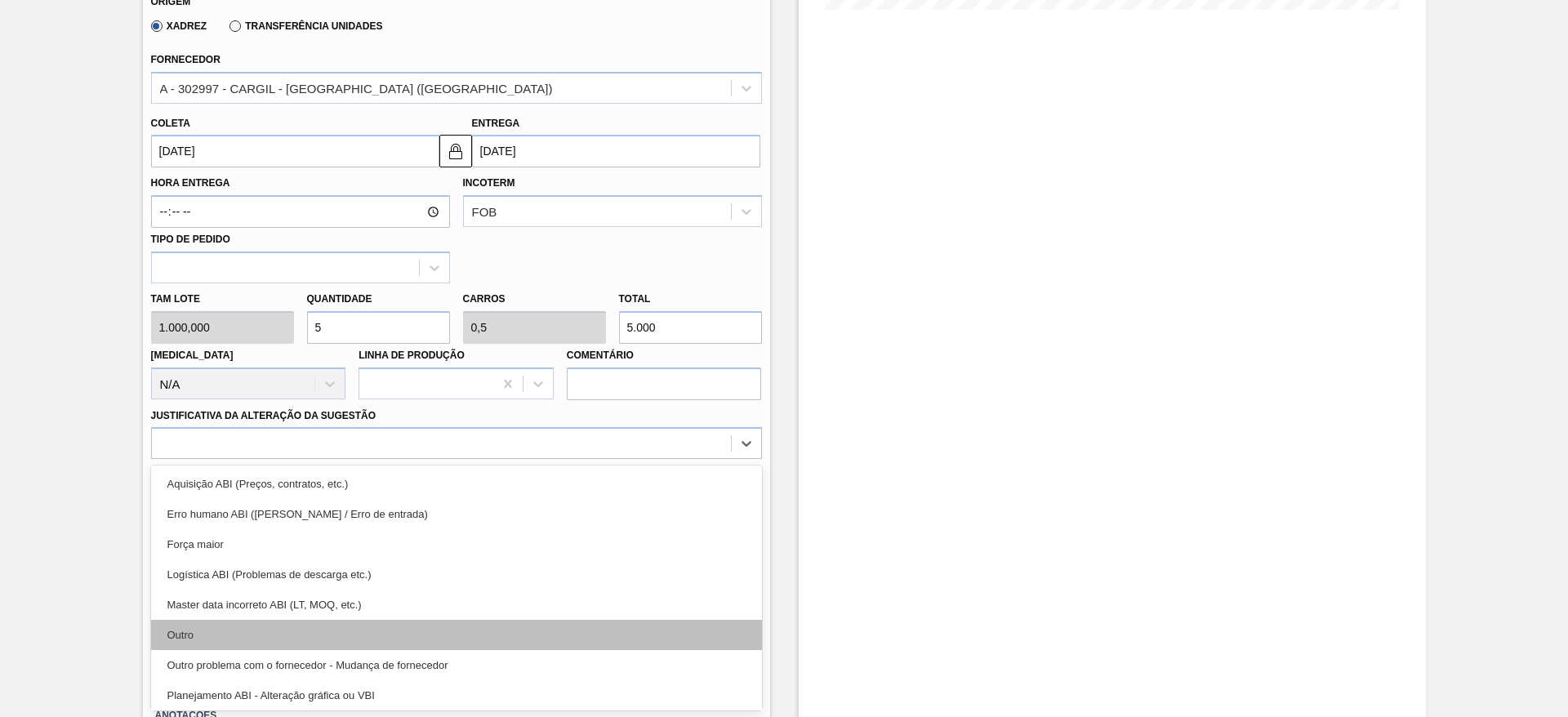
click at [571, 624] on div "Outro" at bounding box center [456, 635] width 611 height 30
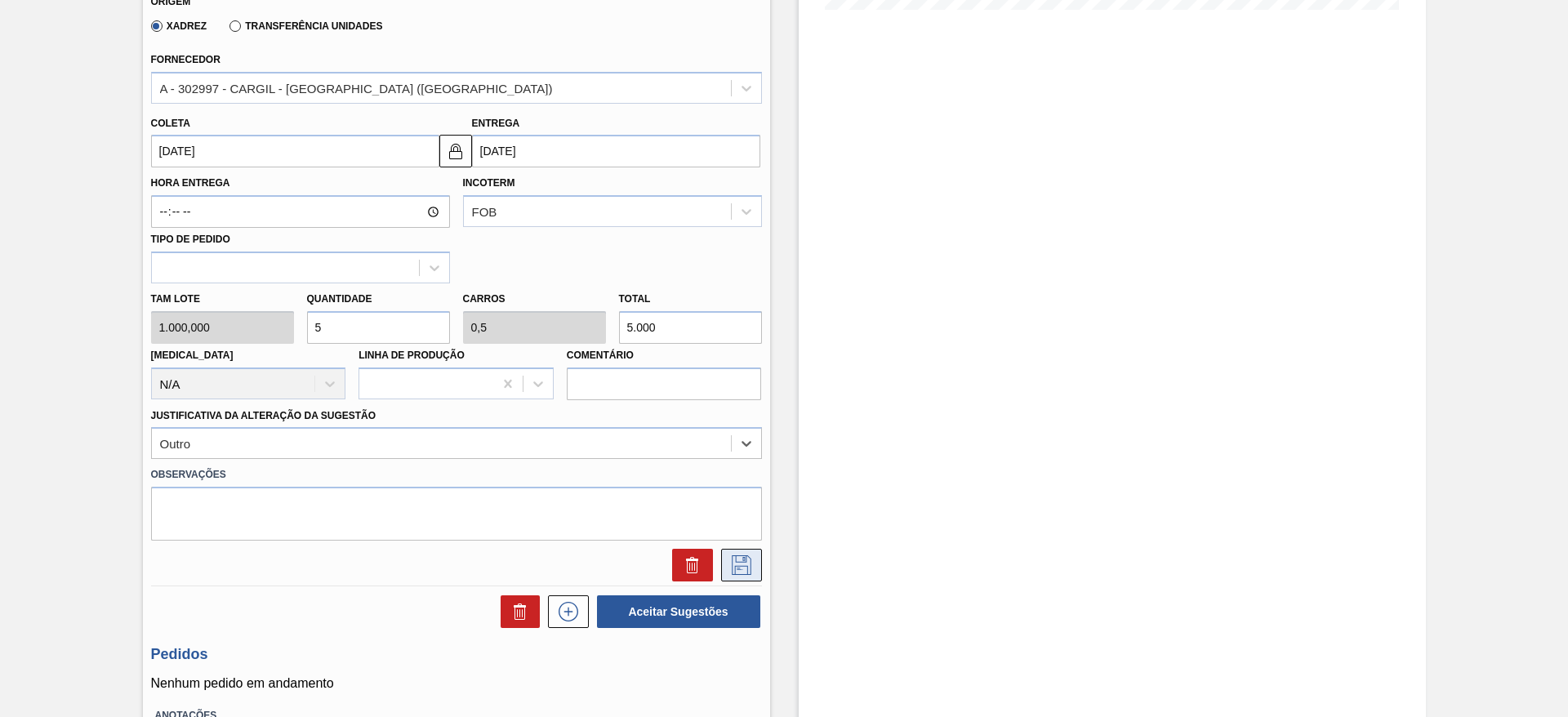
click at [746, 573] on icon at bounding box center [741, 565] width 20 height 20
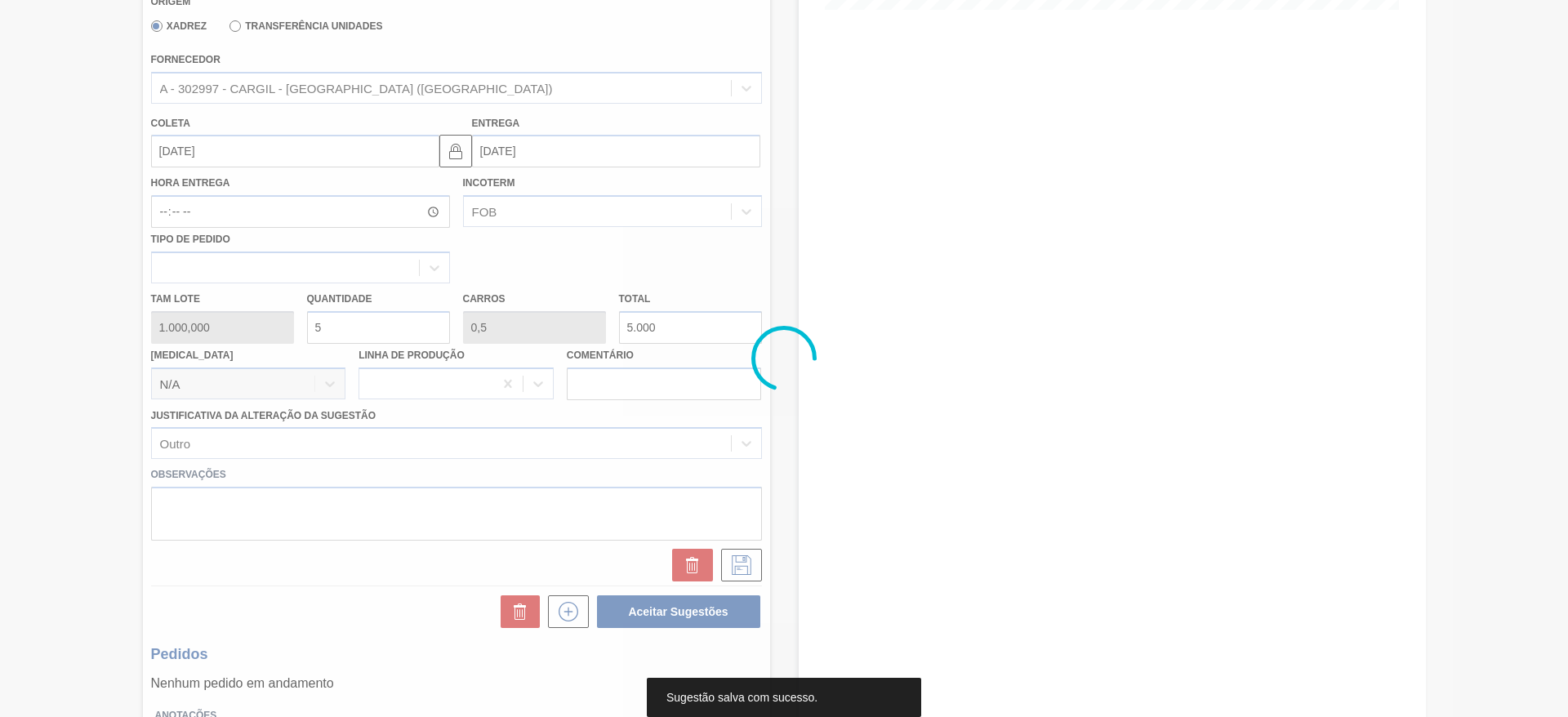
scroll to position [0, 0]
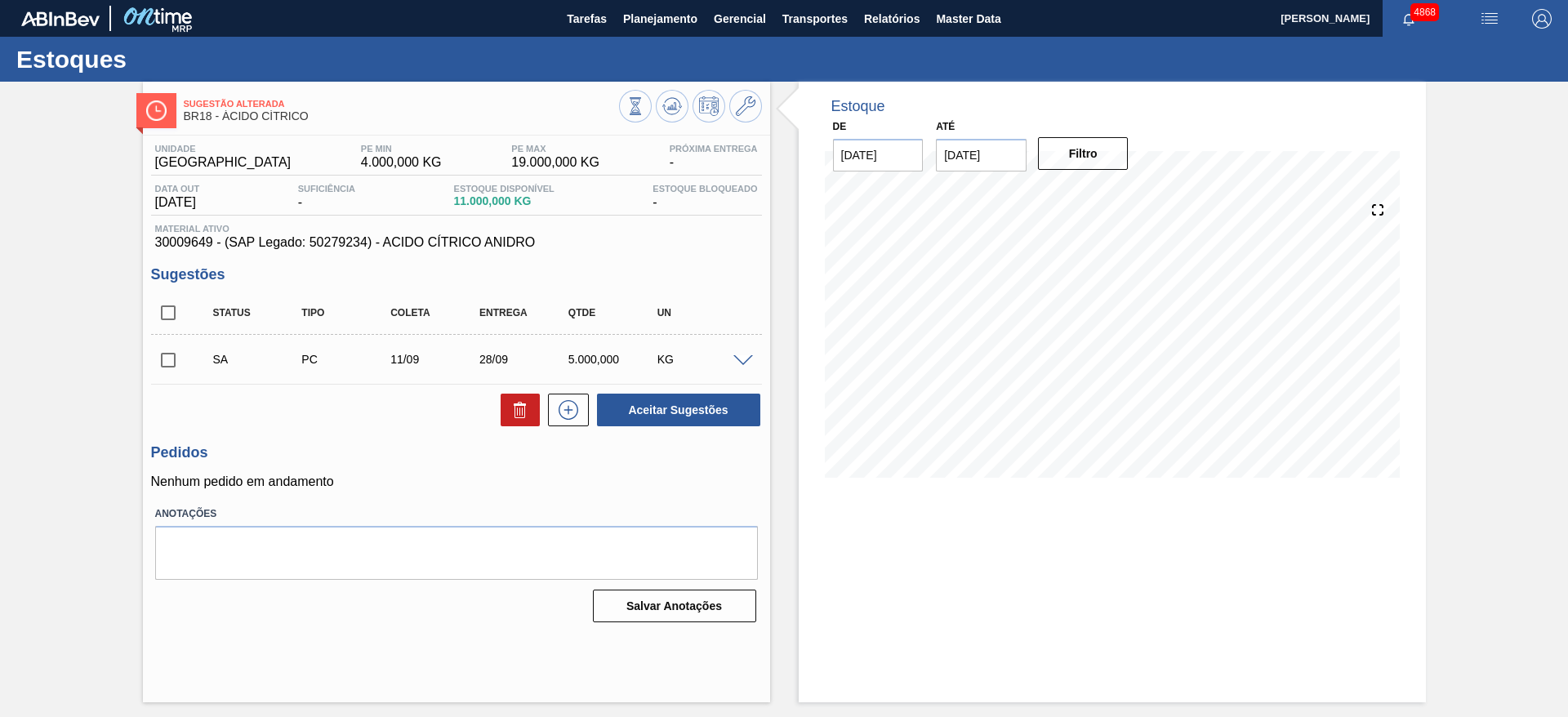
click at [991, 168] on input "[DATE]" at bounding box center [981, 155] width 91 height 33
click at [1007, 361] on div "30" at bounding box center [1007, 352] width 22 height 22
type input "[DATE]"
click at [1085, 145] on button "Filtro" at bounding box center [1083, 153] width 91 height 33
click at [743, 355] on span at bounding box center [743, 361] width 20 height 12
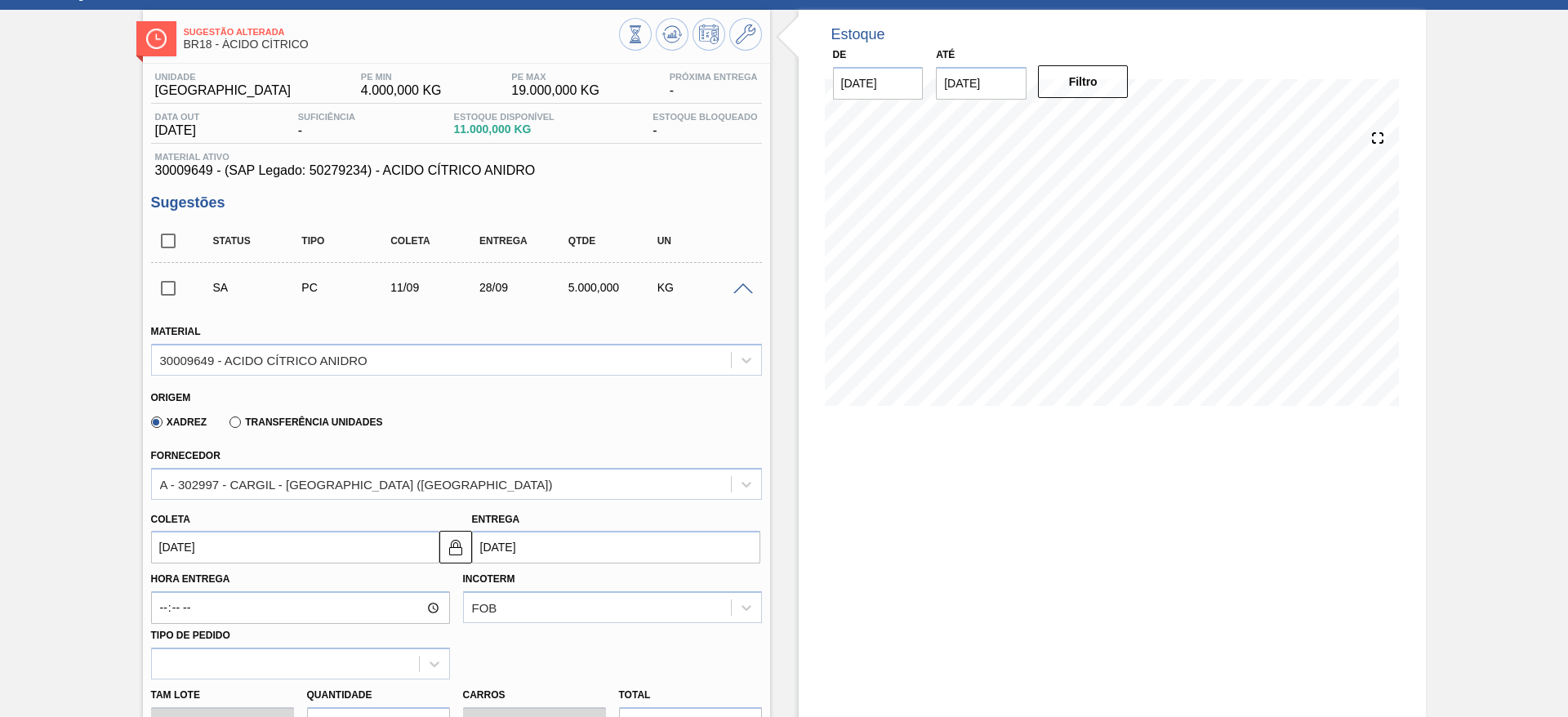
scroll to position [367, 0]
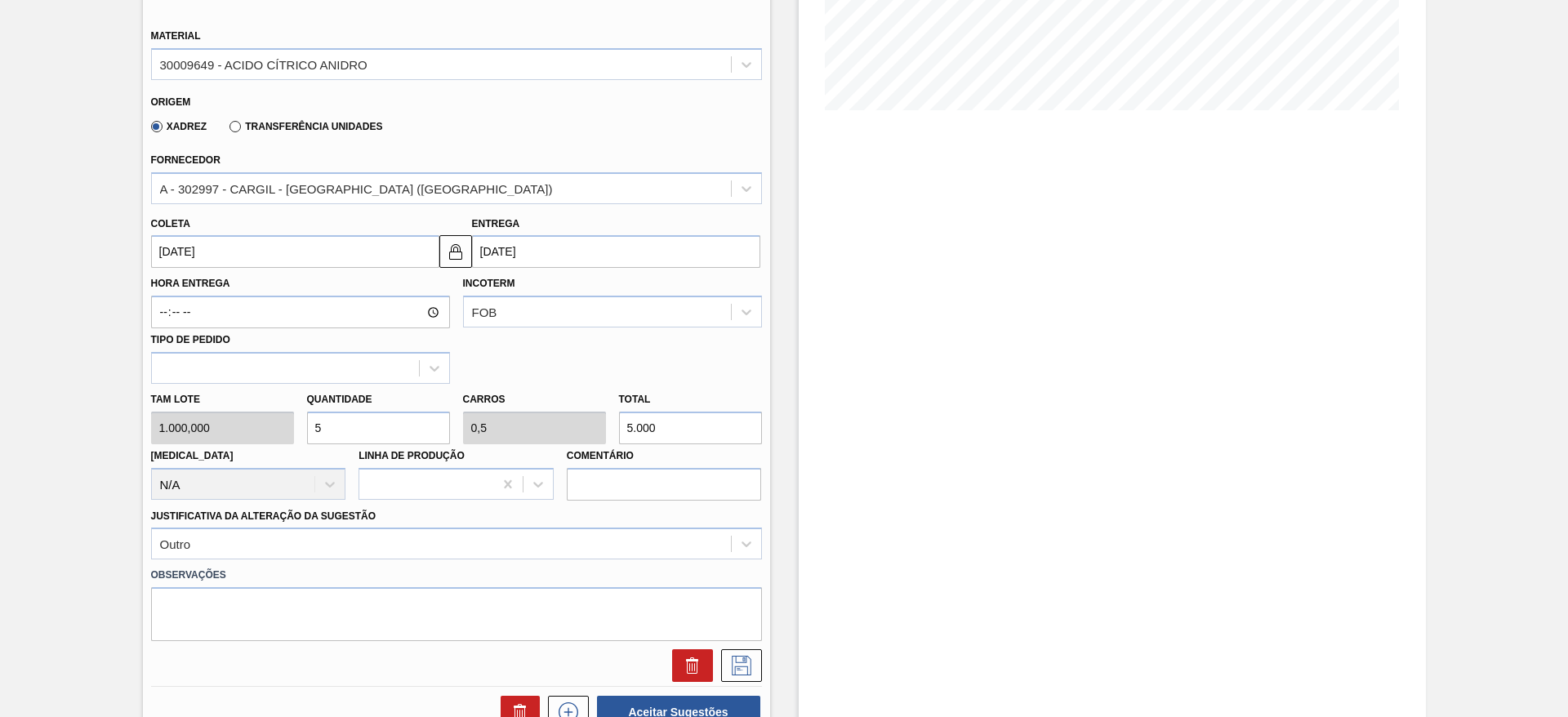
drag, startPoint x: 366, startPoint y: 425, endPoint x: 305, endPoint y: 418, distance: 61.4
click at [307, 418] on input "5" at bounding box center [378, 428] width 143 height 33
type input "6"
type input "0,6"
type input "6.000"
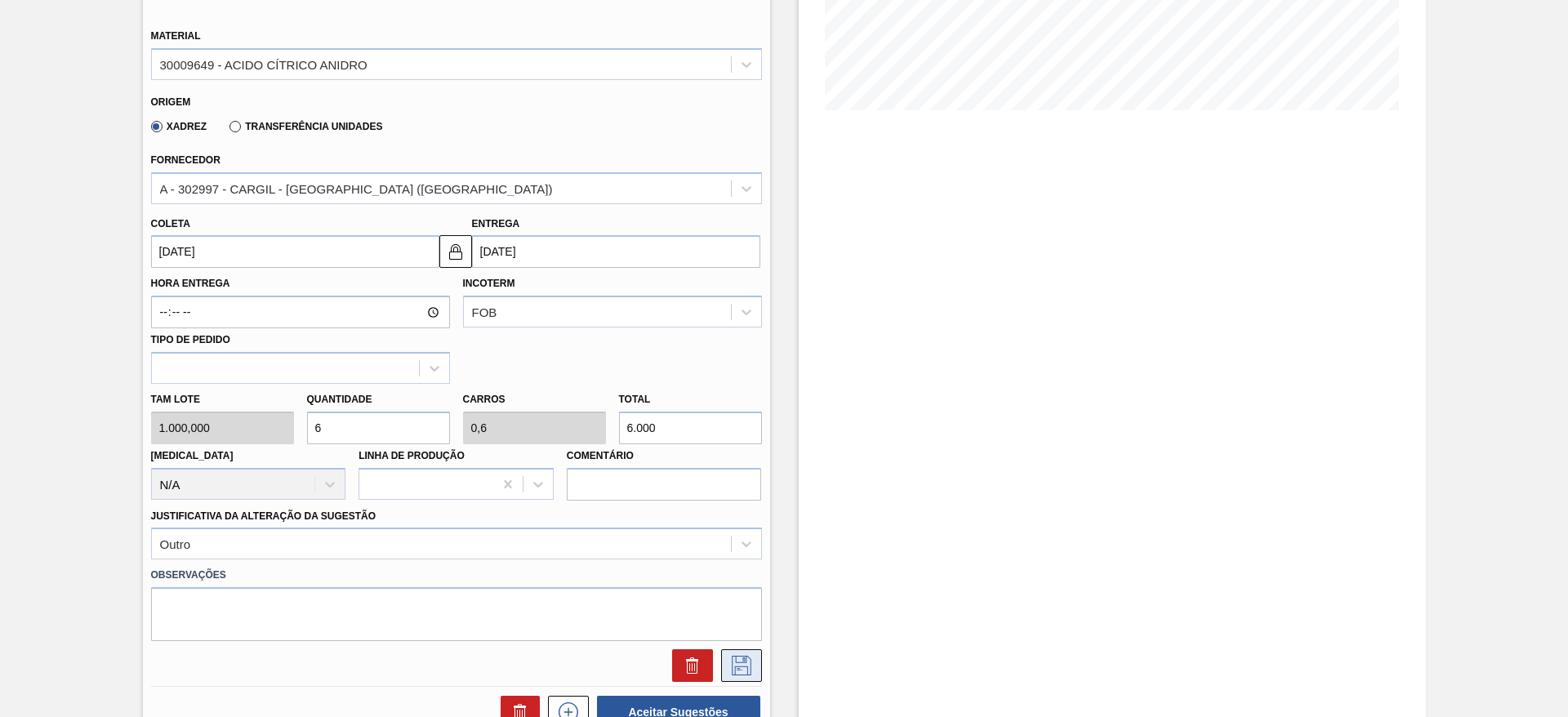
type input "6"
click at [732, 668] on icon at bounding box center [741, 666] width 26 height 20
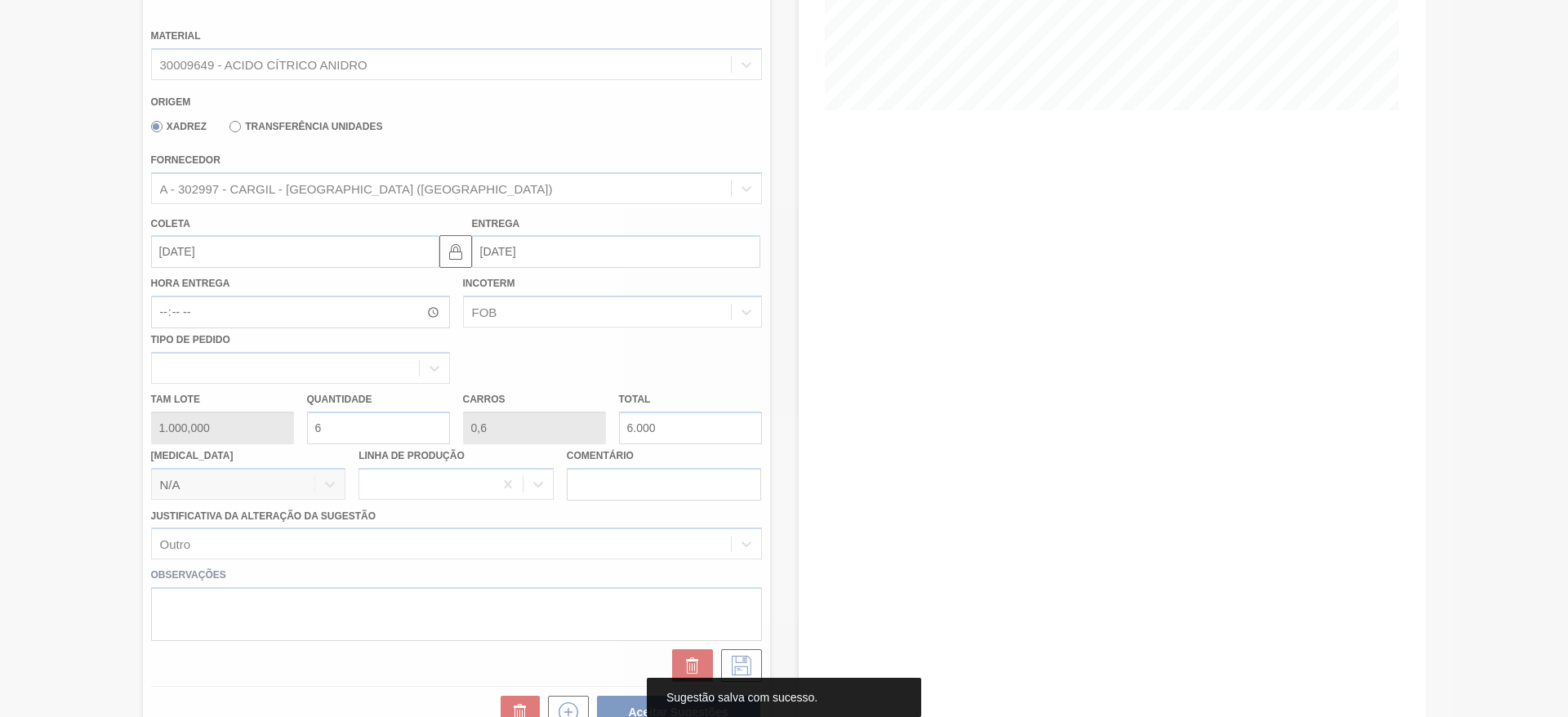
scroll to position [0, 0]
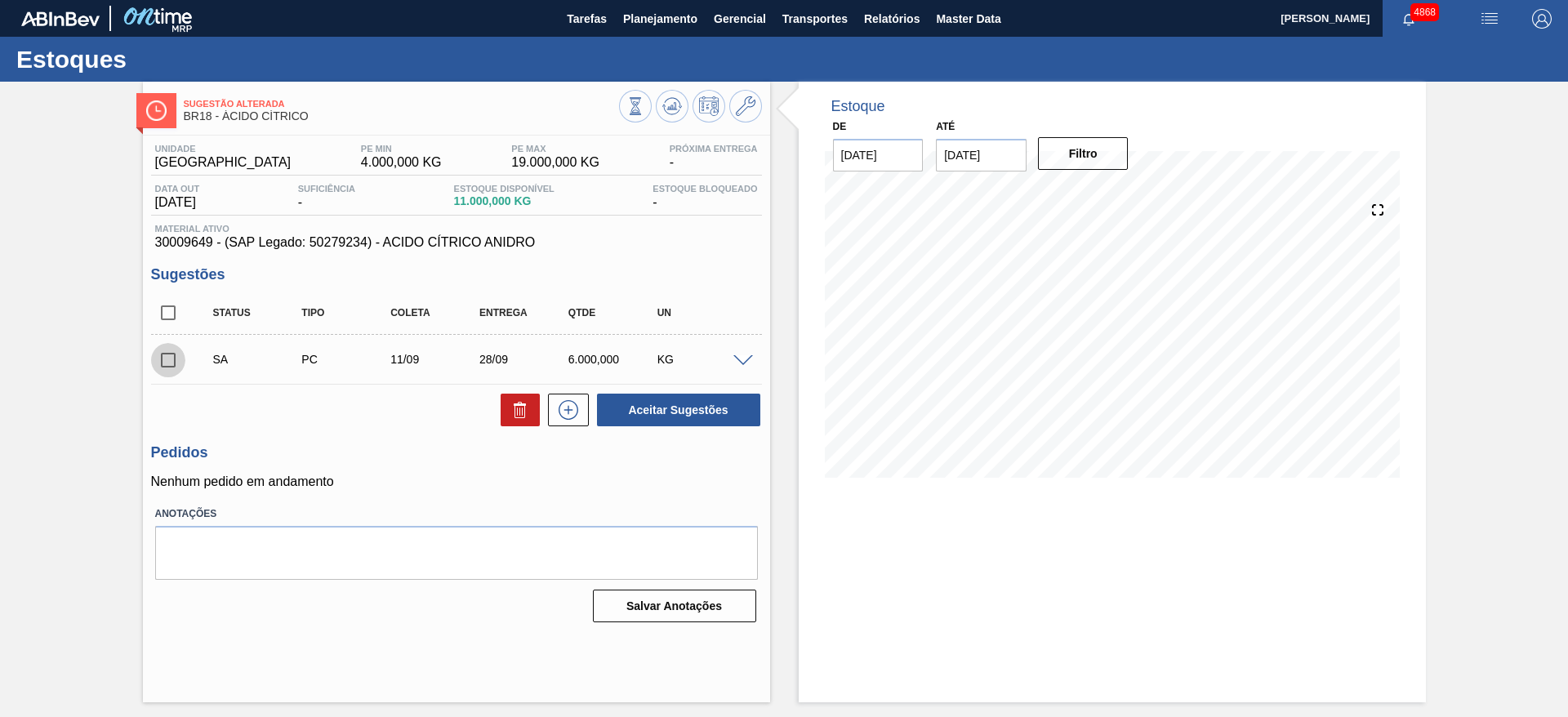
click at [165, 366] on input "checkbox" at bounding box center [168, 360] width 34 height 34
click at [672, 407] on button "Aceitar Sugestões" at bounding box center [678, 410] width 163 height 33
checkbox input "false"
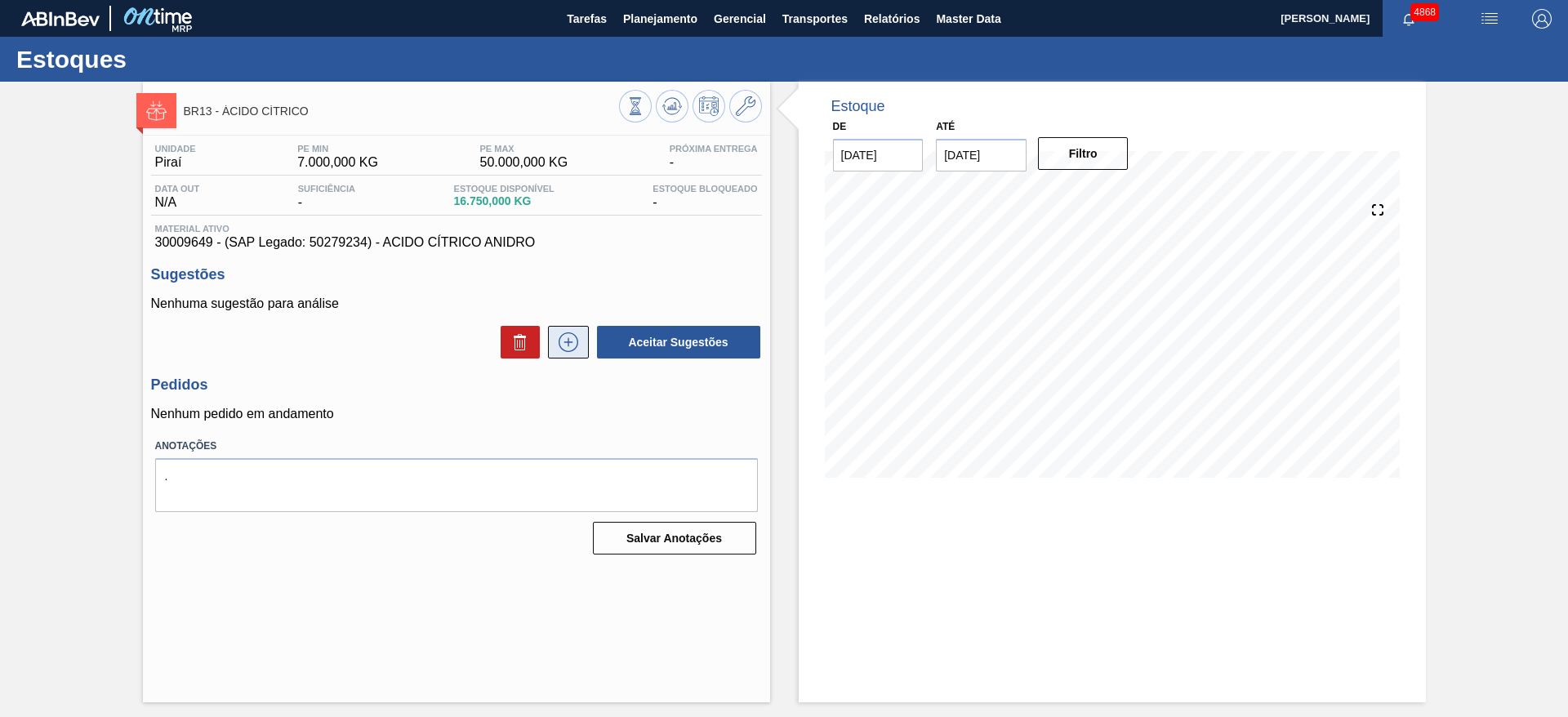
click at [567, 337] on icon at bounding box center [568, 342] width 26 height 20
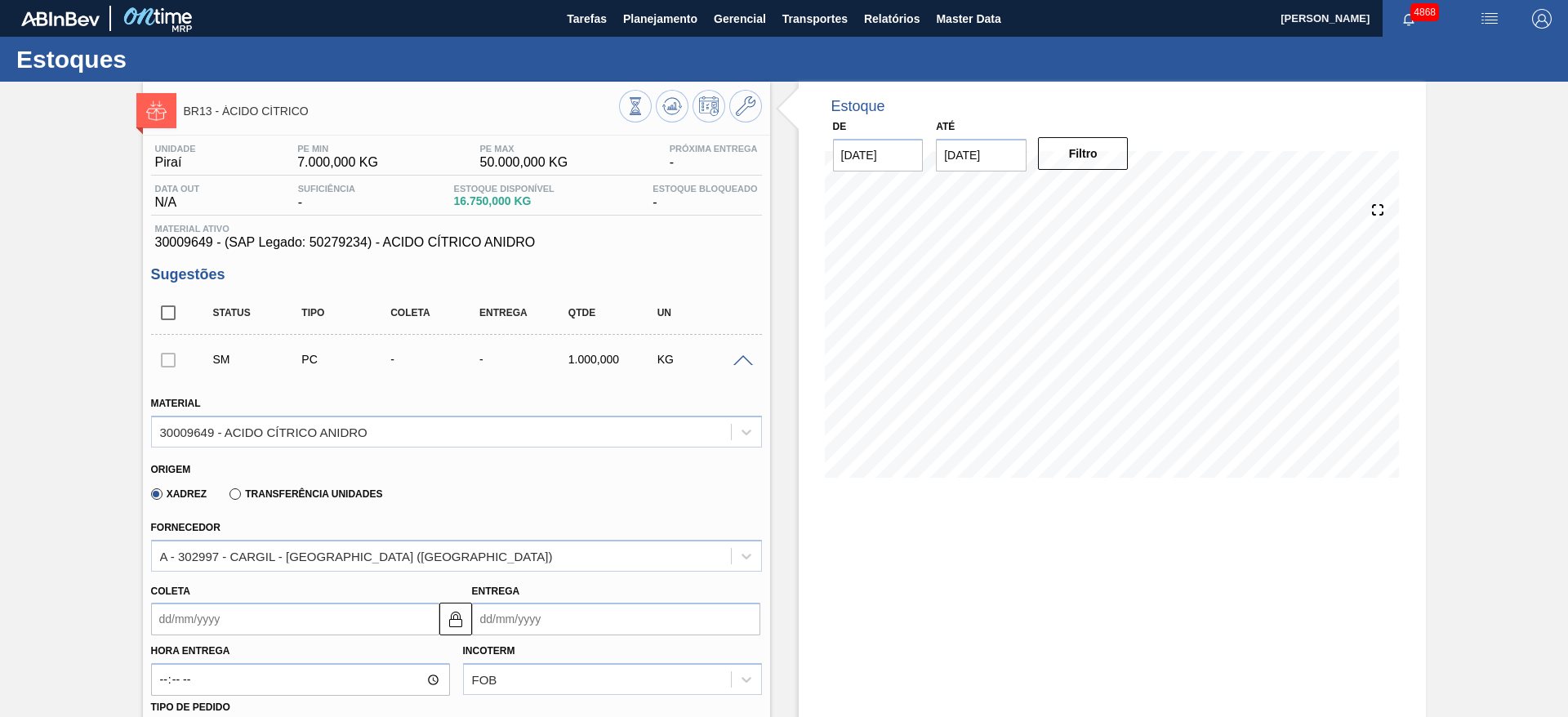
scroll to position [123, 0]
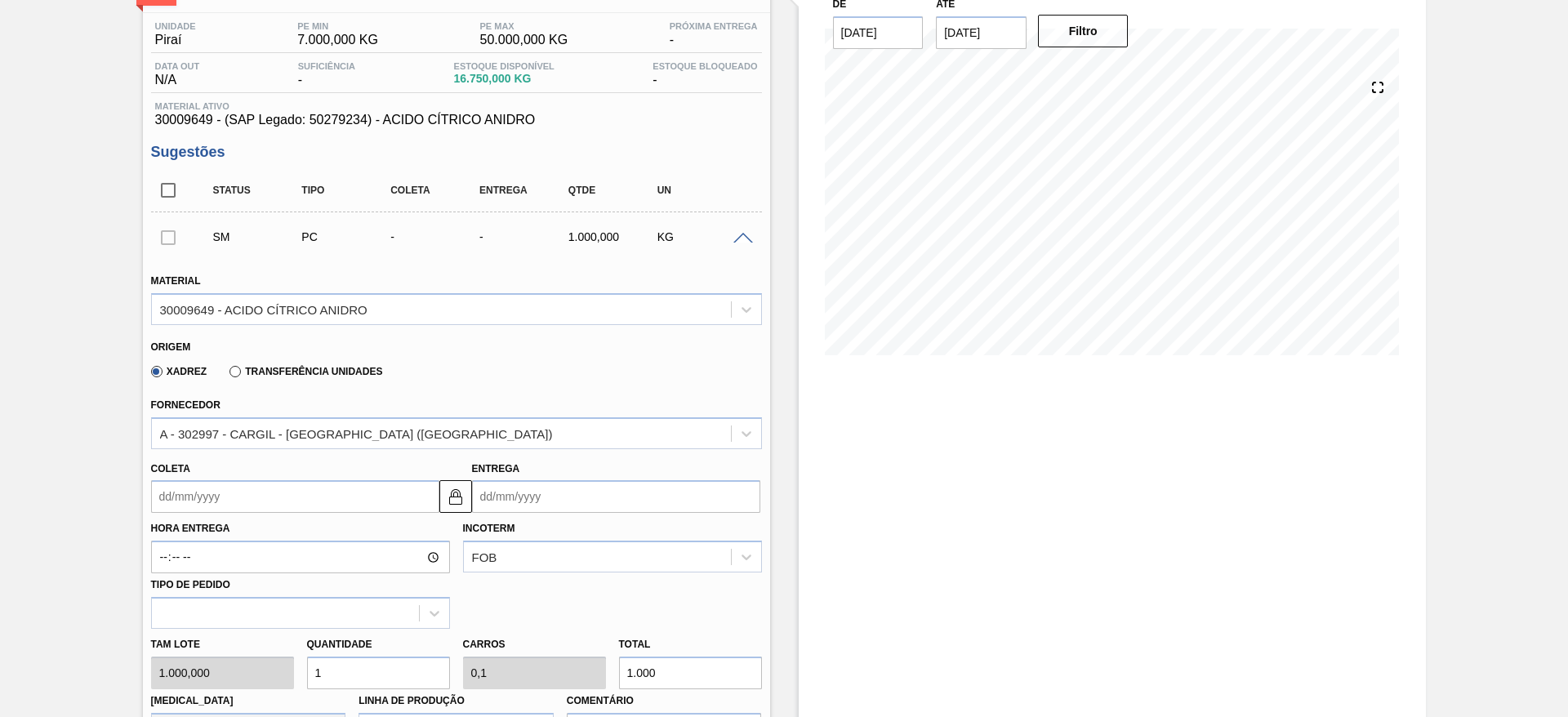
click at [361, 492] on input "Coleta" at bounding box center [295, 497] width 288 height 33
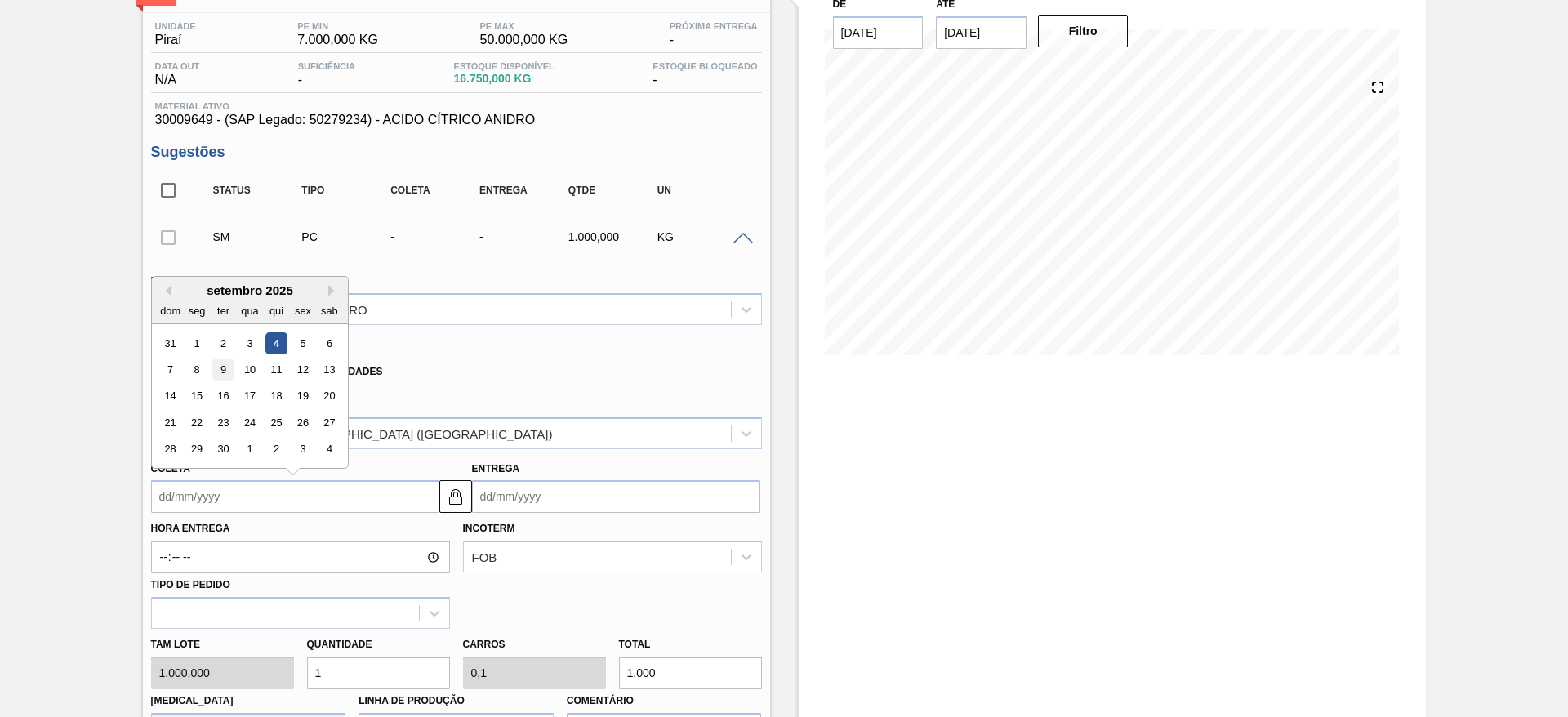
click at [219, 375] on div "9" at bounding box center [222, 369] width 22 height 22
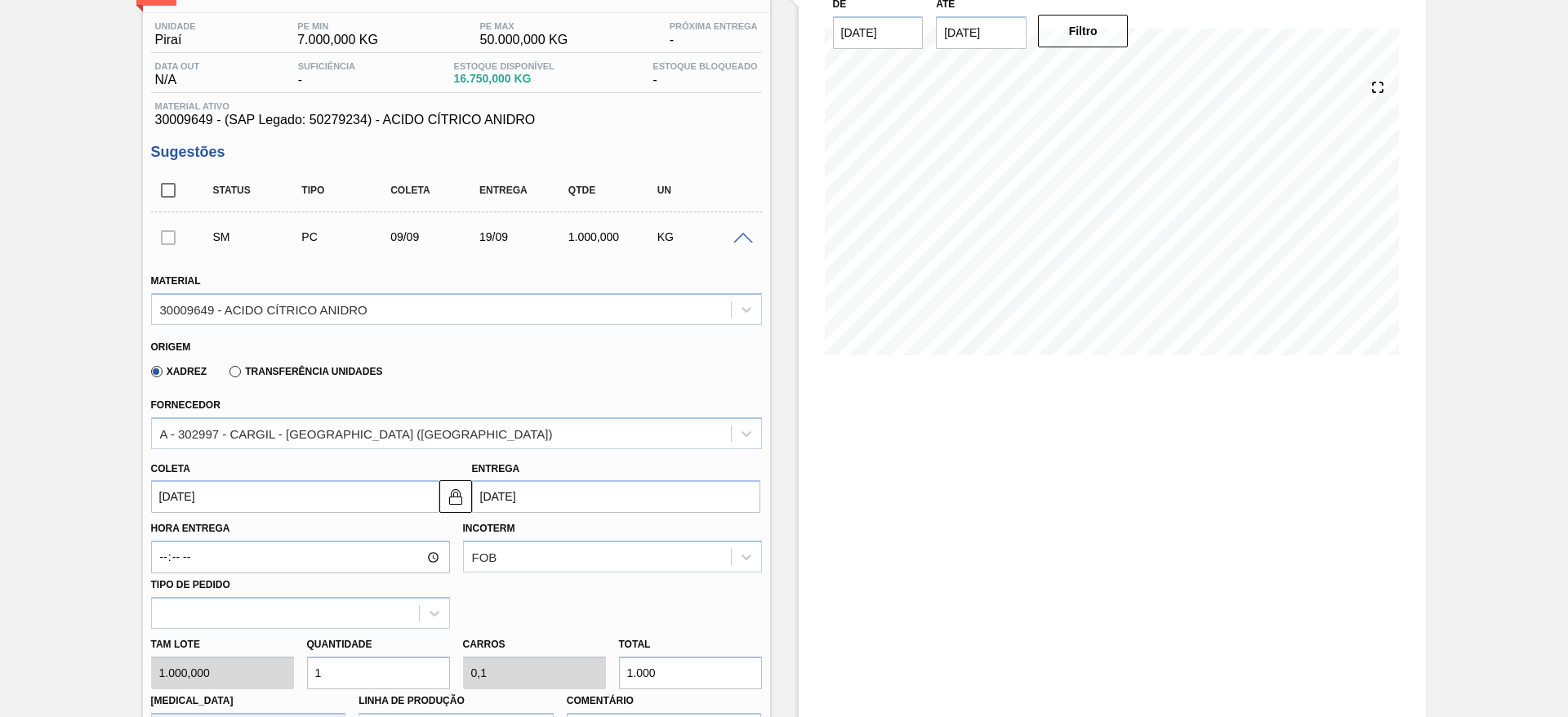
type input "09/09/2025"
type input "19/09/2025"
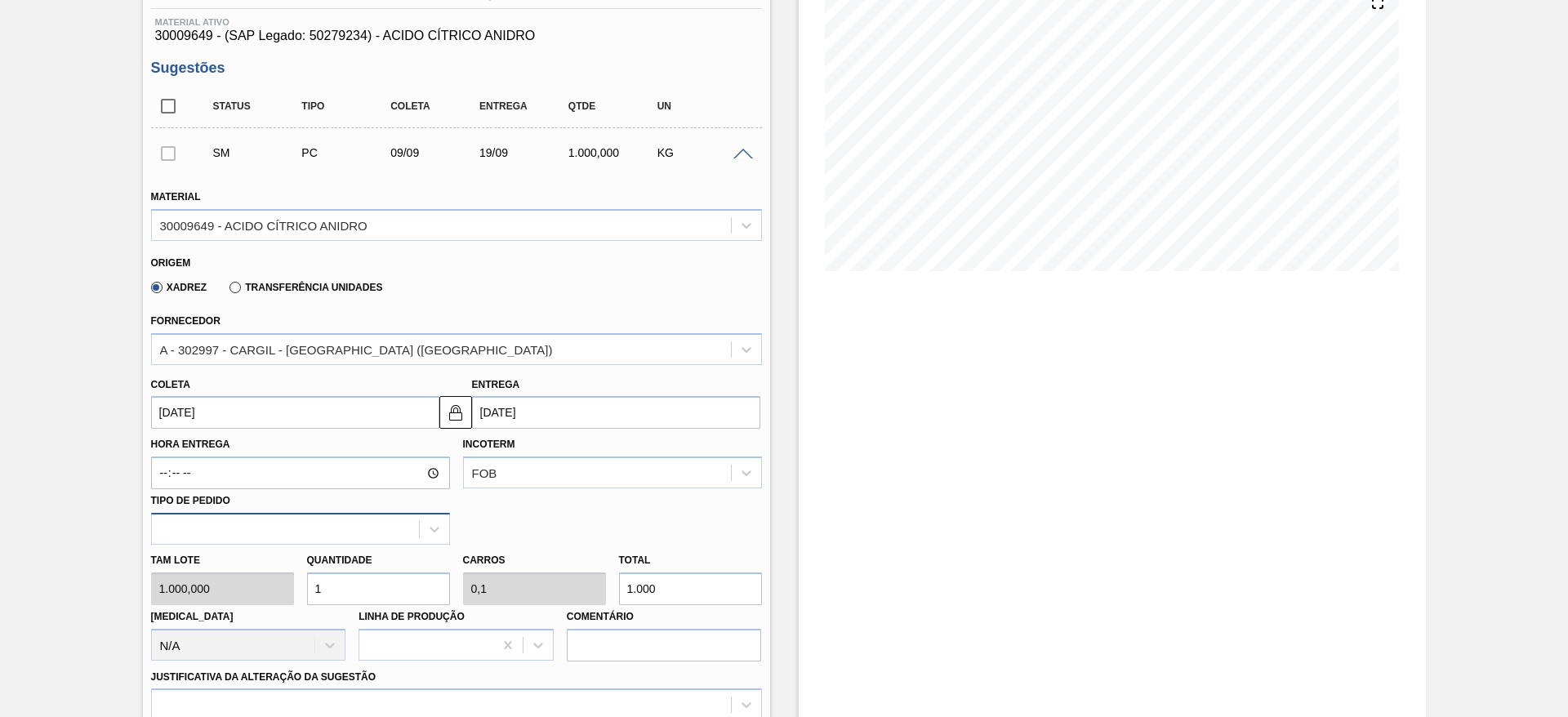
scroll to position [245, 0]
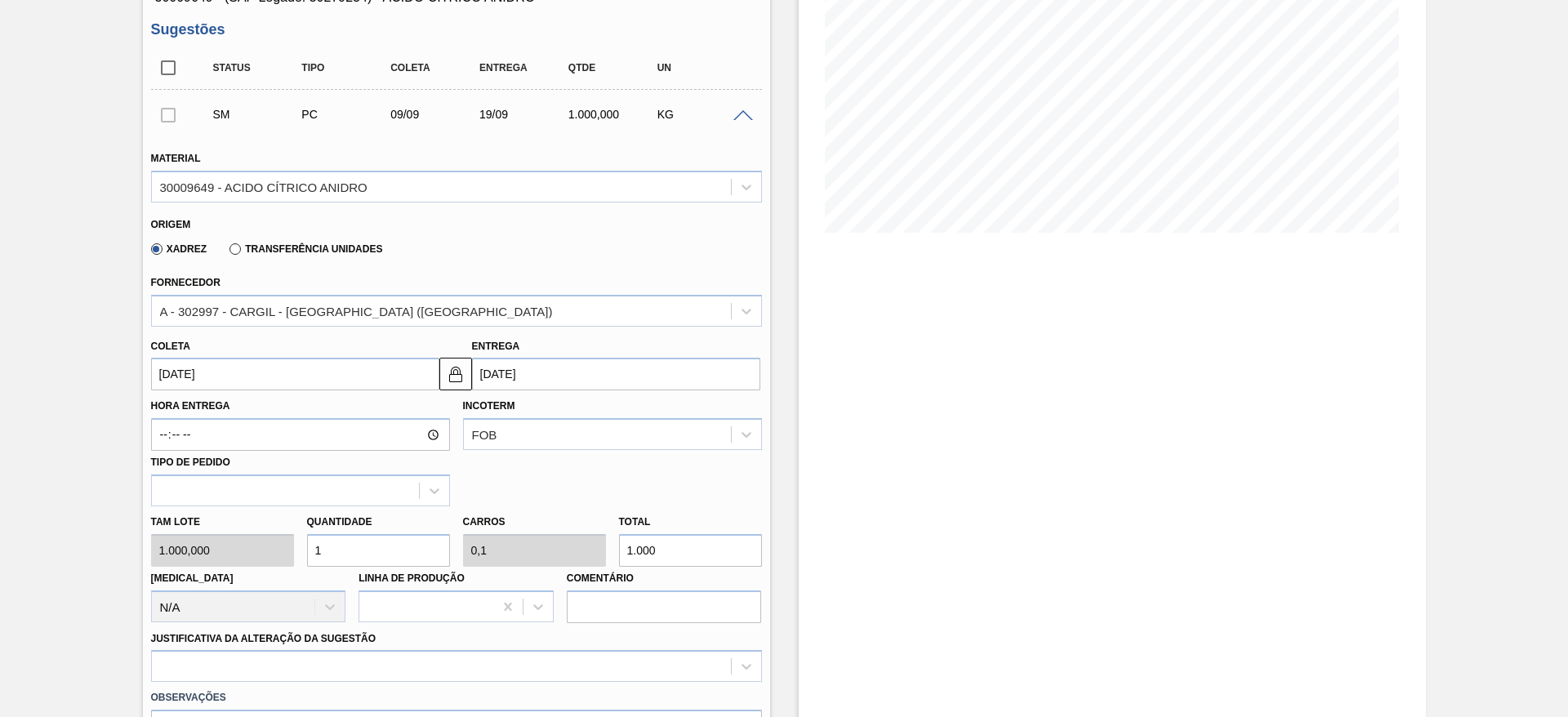
drag, startPoint x: 348, startPoint y: 555, endPoint x: 295, endPoint y: 548, distance: 53.5
click at [295, 550] on div "Tam lote 1.000,000 Quantidade 1 Carros 0,1 Total 1.000 Doca N/A Linha de Produç…" at bounding box center [456, 565] width 624 height 117
type input "8"
type input "0,8"
type input "8.000"
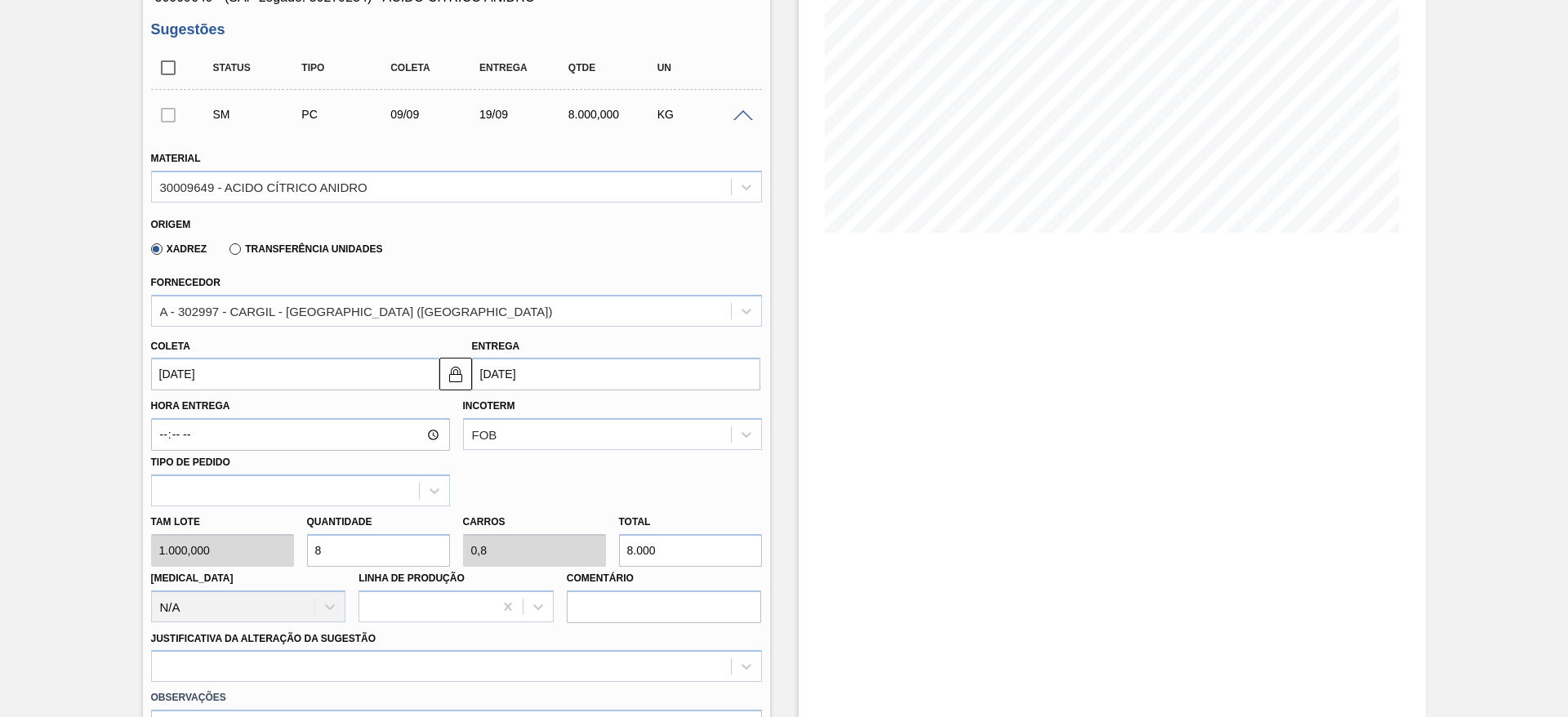
drag, startPoint x: 349, startPoint y: 542, endPoint x: 304, endPoint y: 542, distance: 45.0
click at [304, 542] on div "Quantidade 8" at bounding box center [378, 539] width 156 height 57
type input "1"
type input "0,1"
type input "1.000"
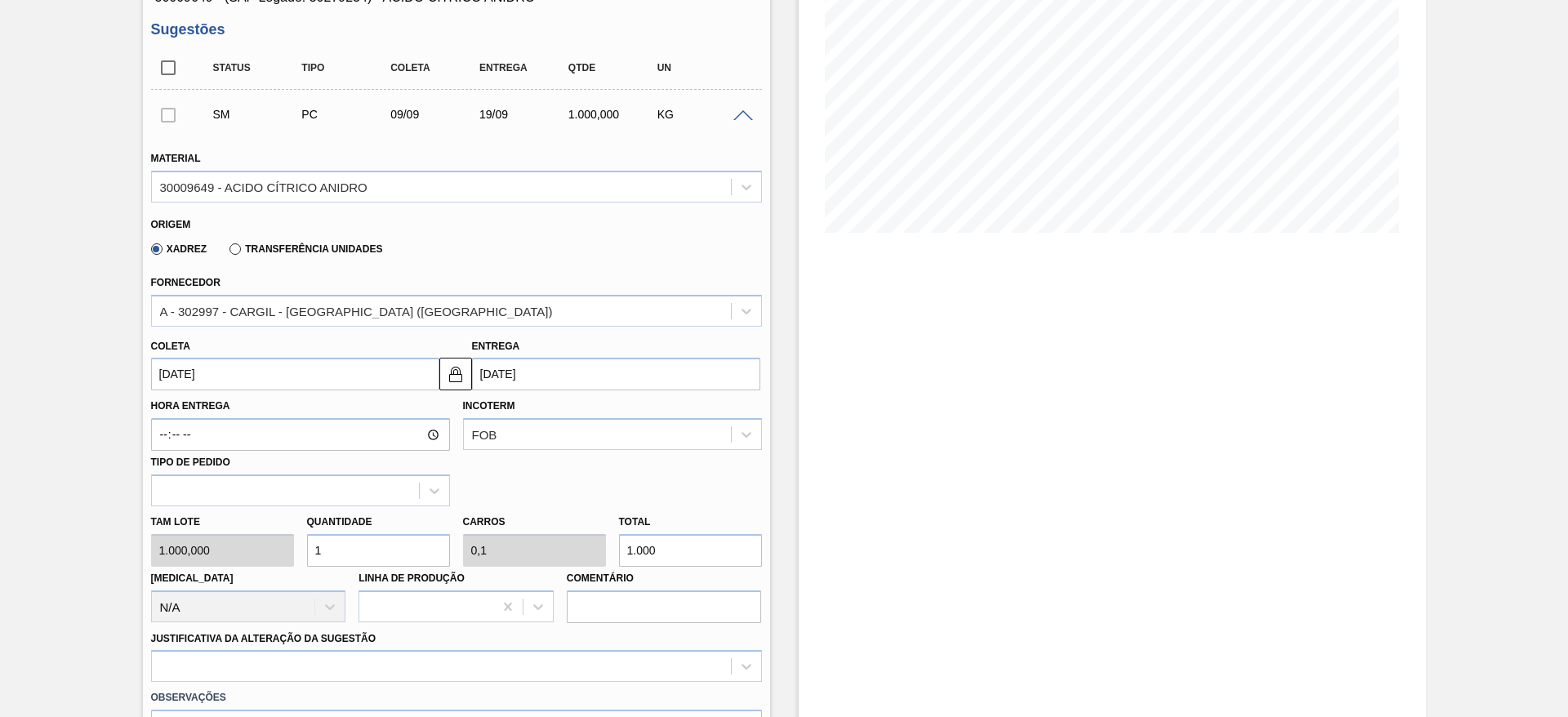
type input "10"
type input "1"
type input "10.000"
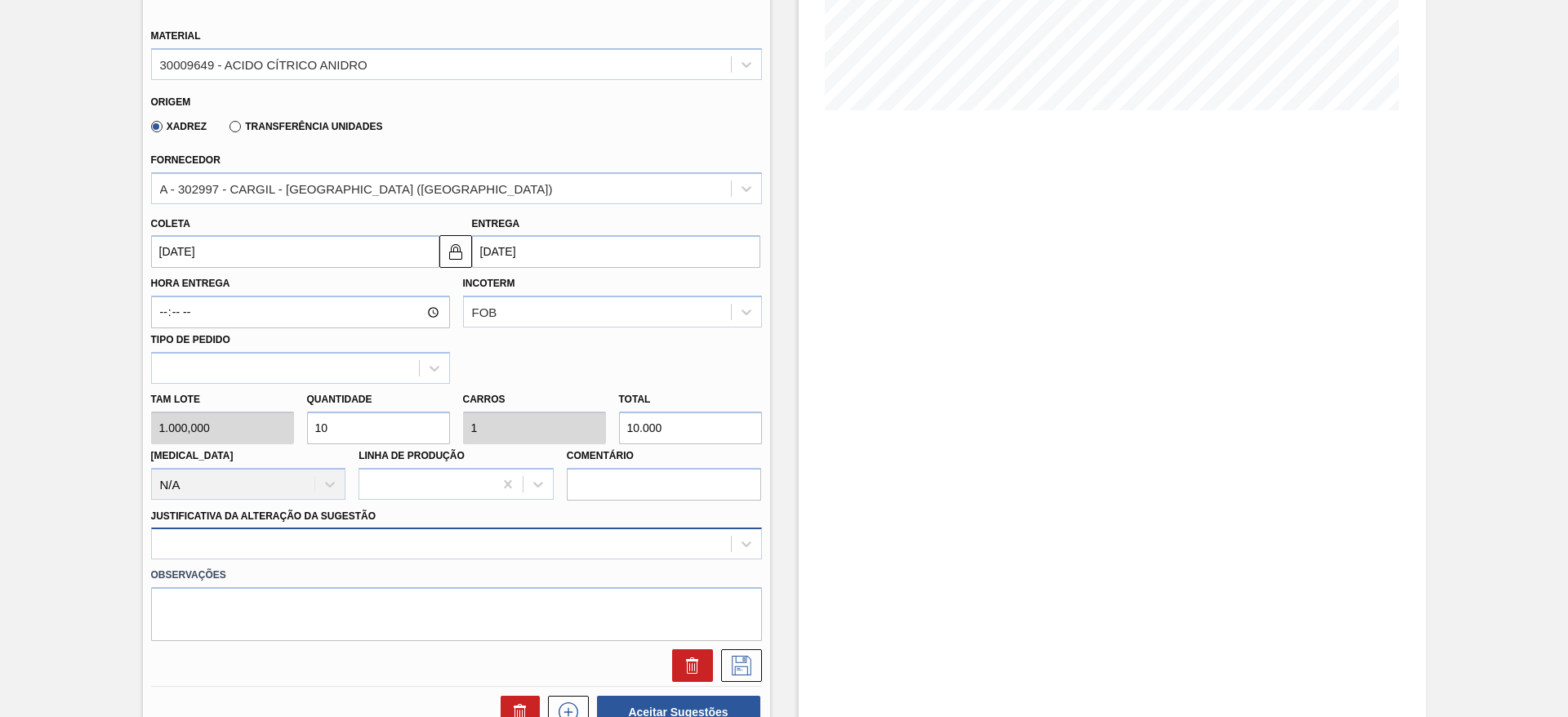
type input "10"
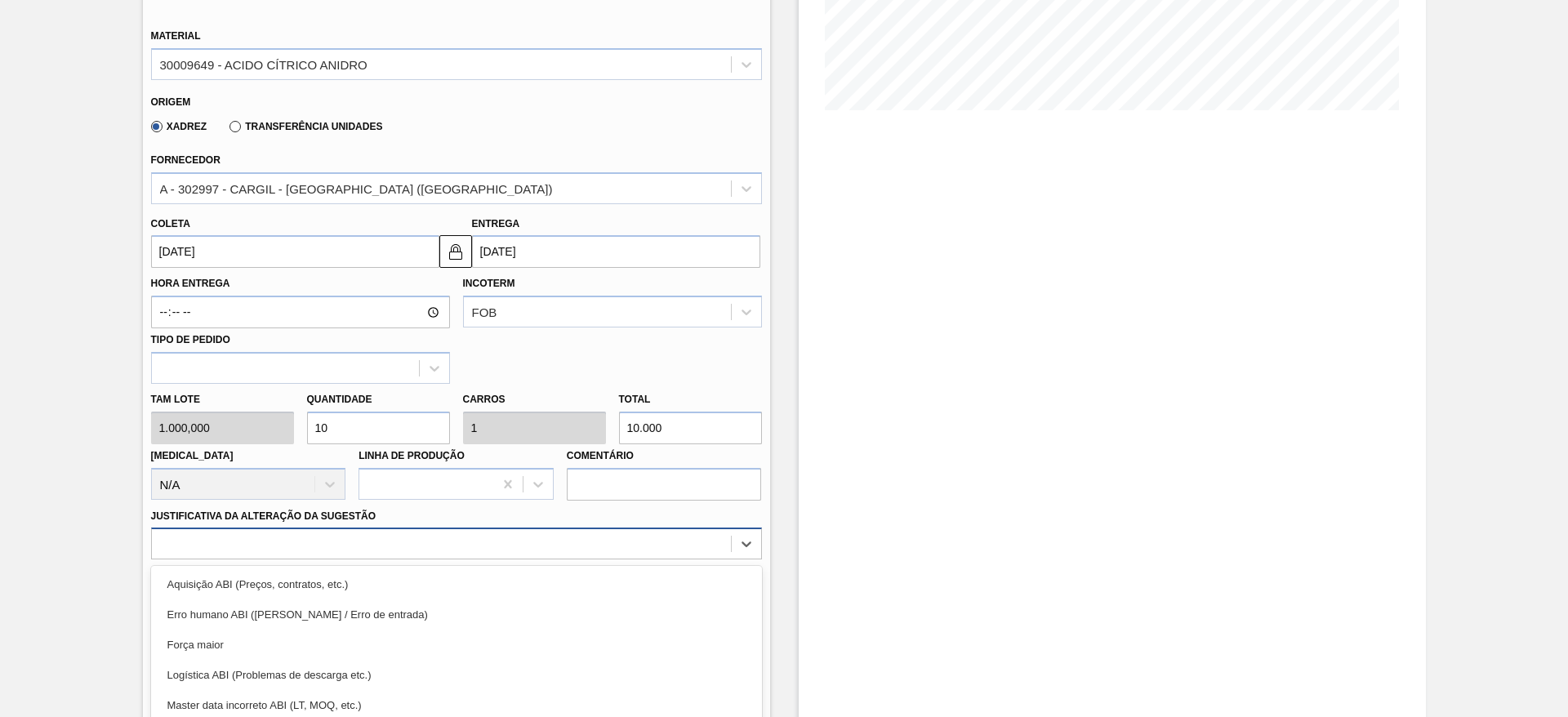
click at [530, 537] on div "option Força maior focused, 3 of 18. 18 results available. Use Up and Down to c…" at bounding box center [456, 544] width 611 height 32
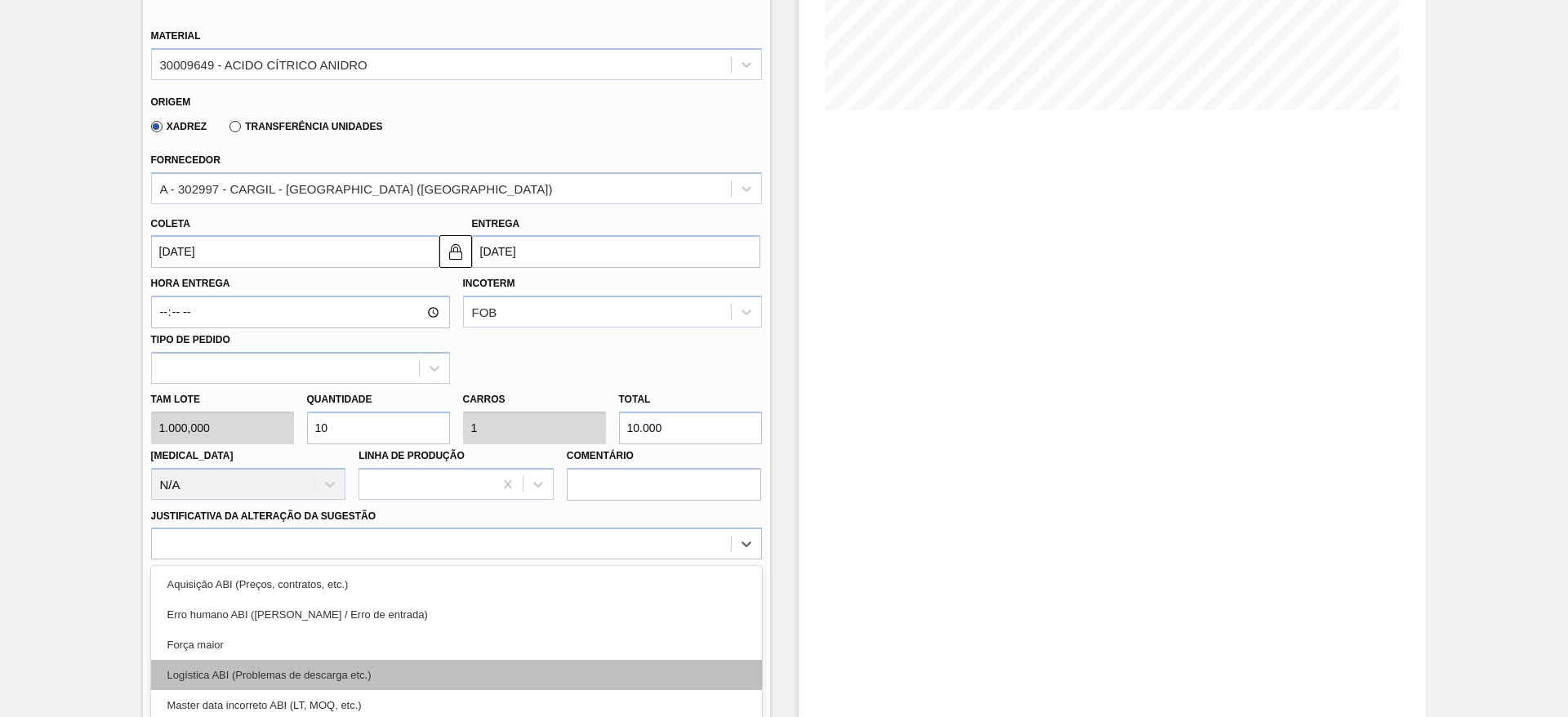
scroll to position [469, 0]
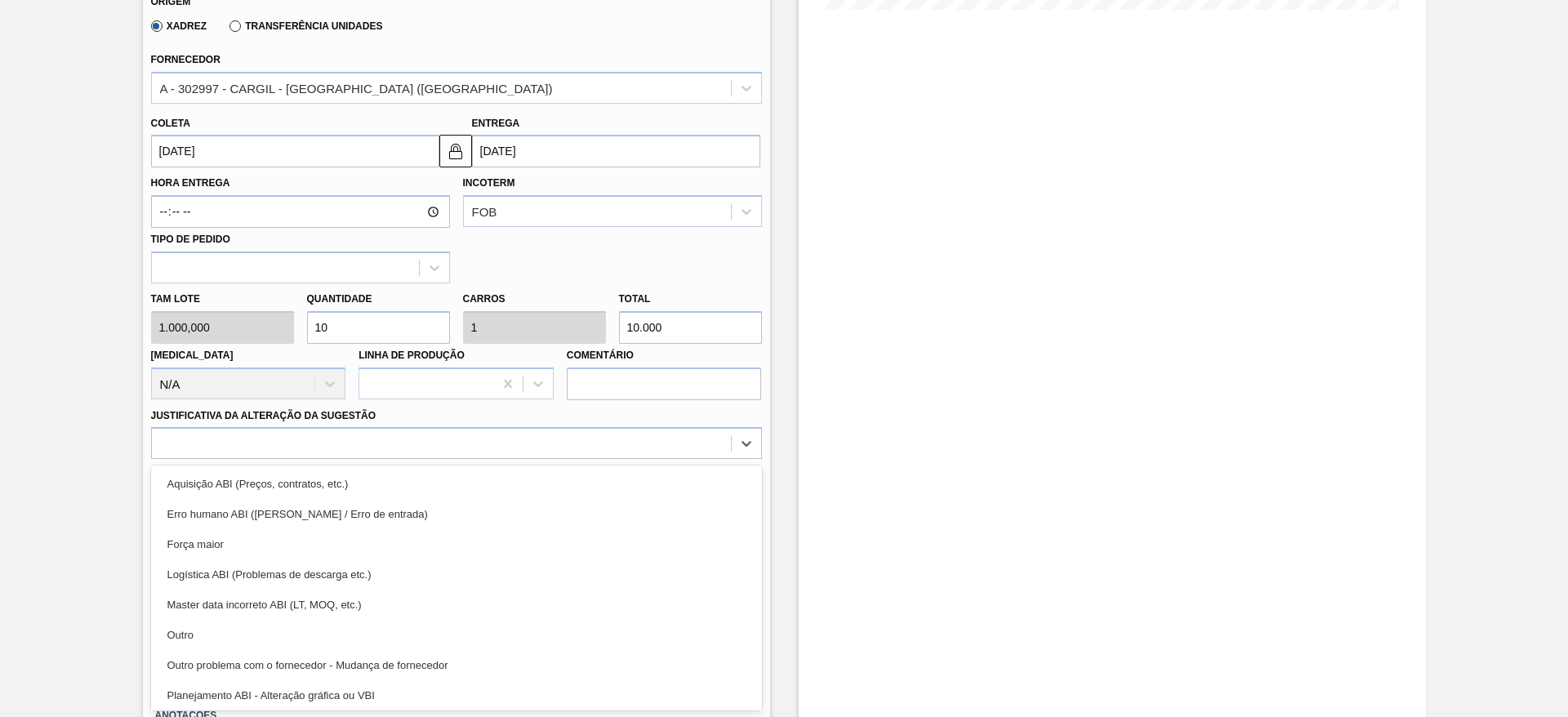
drag, startPoint x: 535, startPoint y: 633, endPoint x: 571, endPoint y: 613, distance: 41.2
click at [535, 633] on div "Outro" at bounding box center [456, 635] width 611 height 30
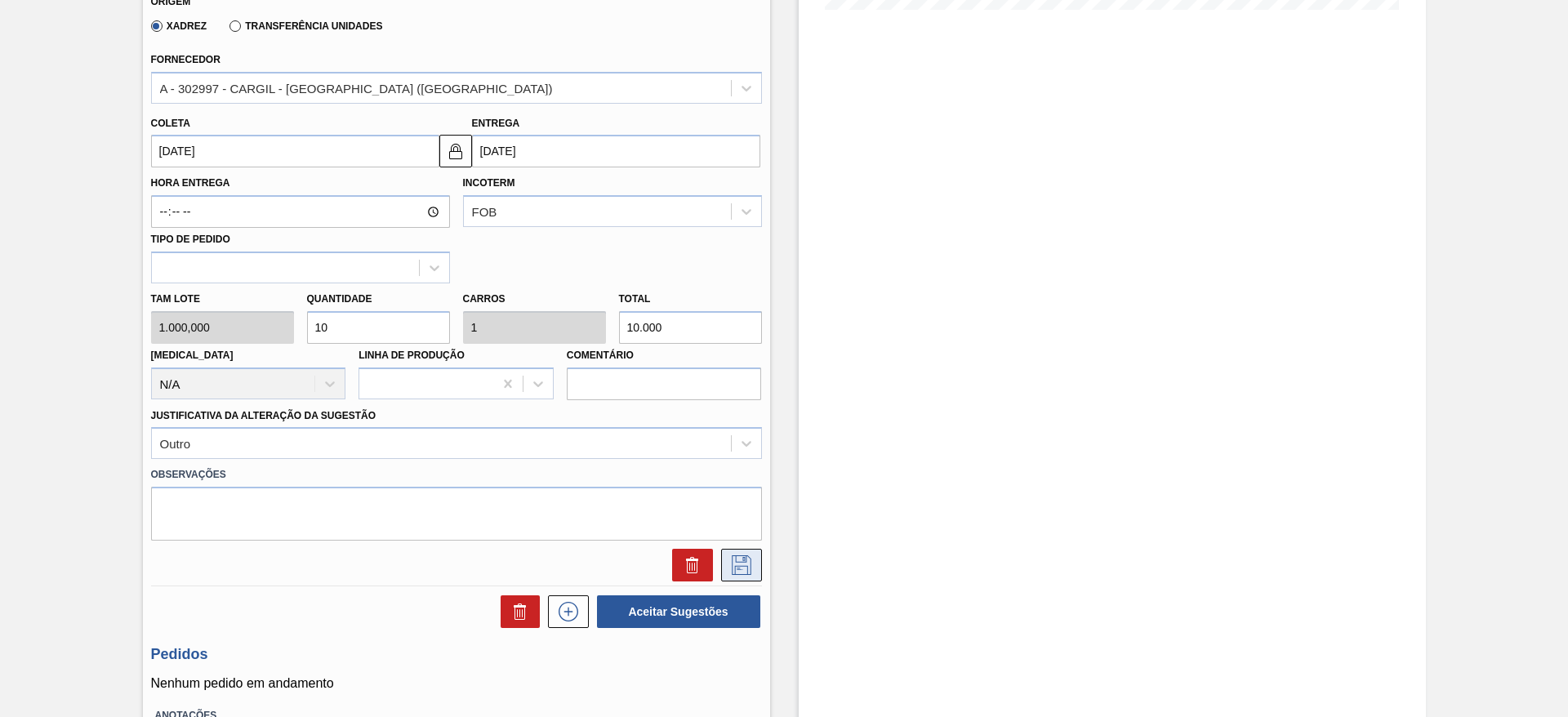
click at [743, 567] on icon at bounding box center [741, 565] width 26 height 20
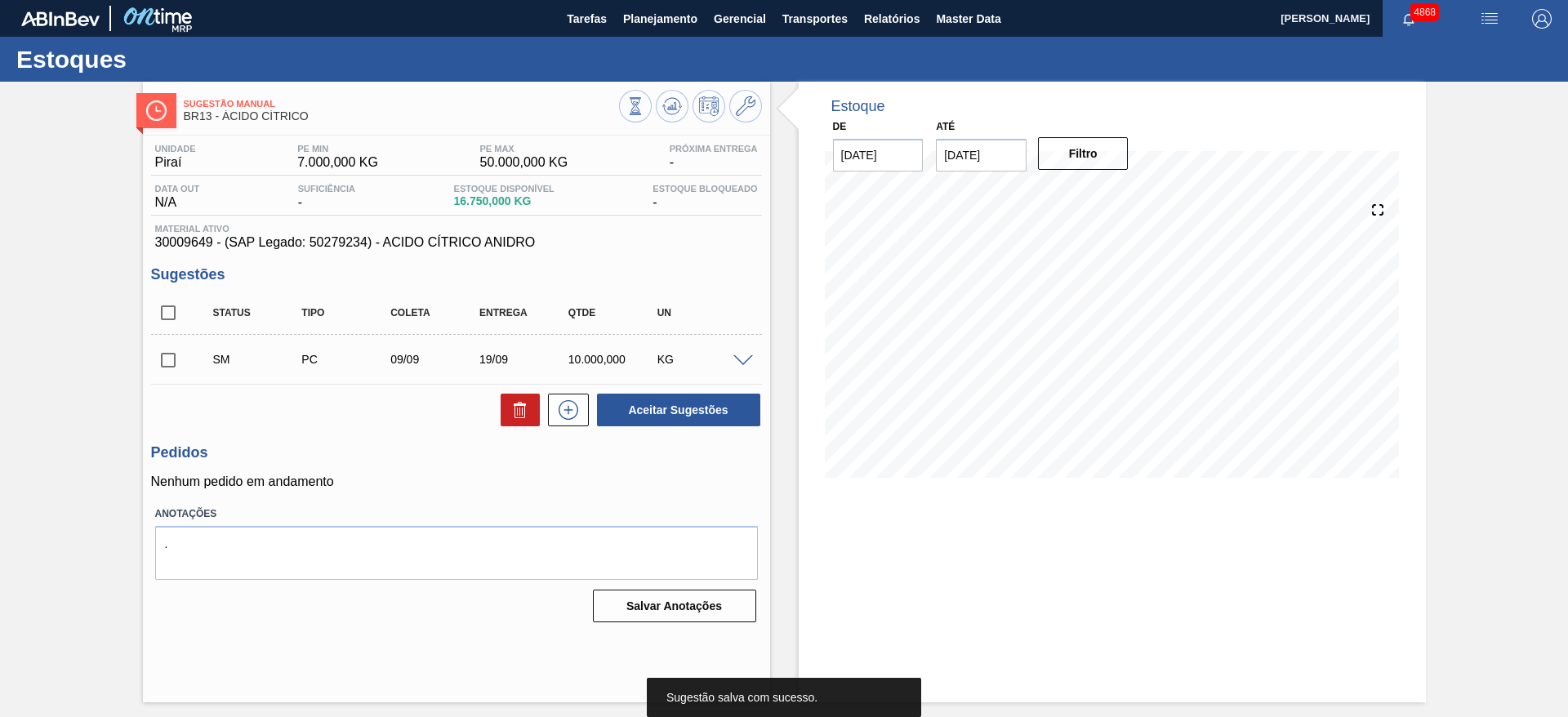
scroll to position [0, 0]
click at [1006, 162] on input "[DATE]" at bounding box center [981, 155] width 91 height 33
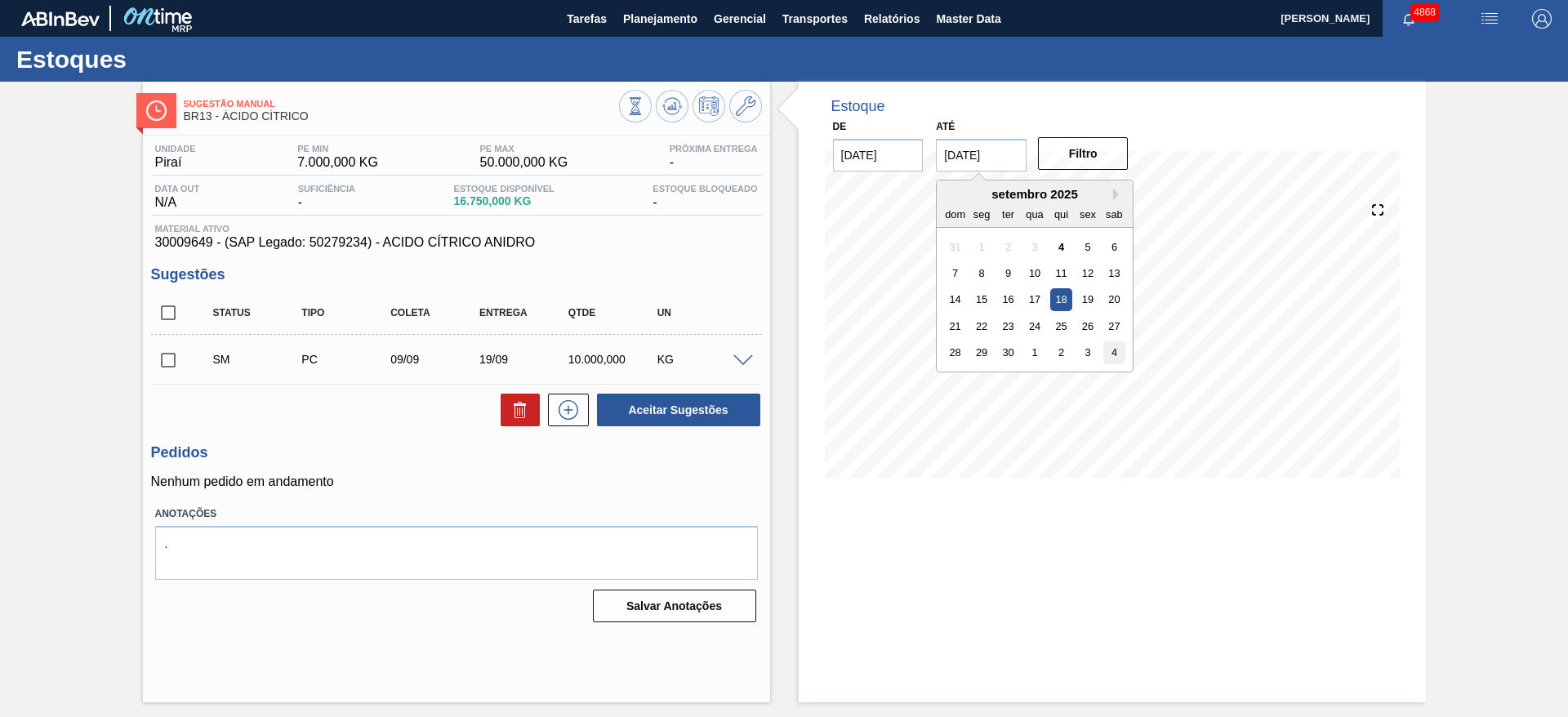
click at [1119, 349] on div "4" at bounding box center [1113, 352] width 22 height 22
type input "04/10/2025"
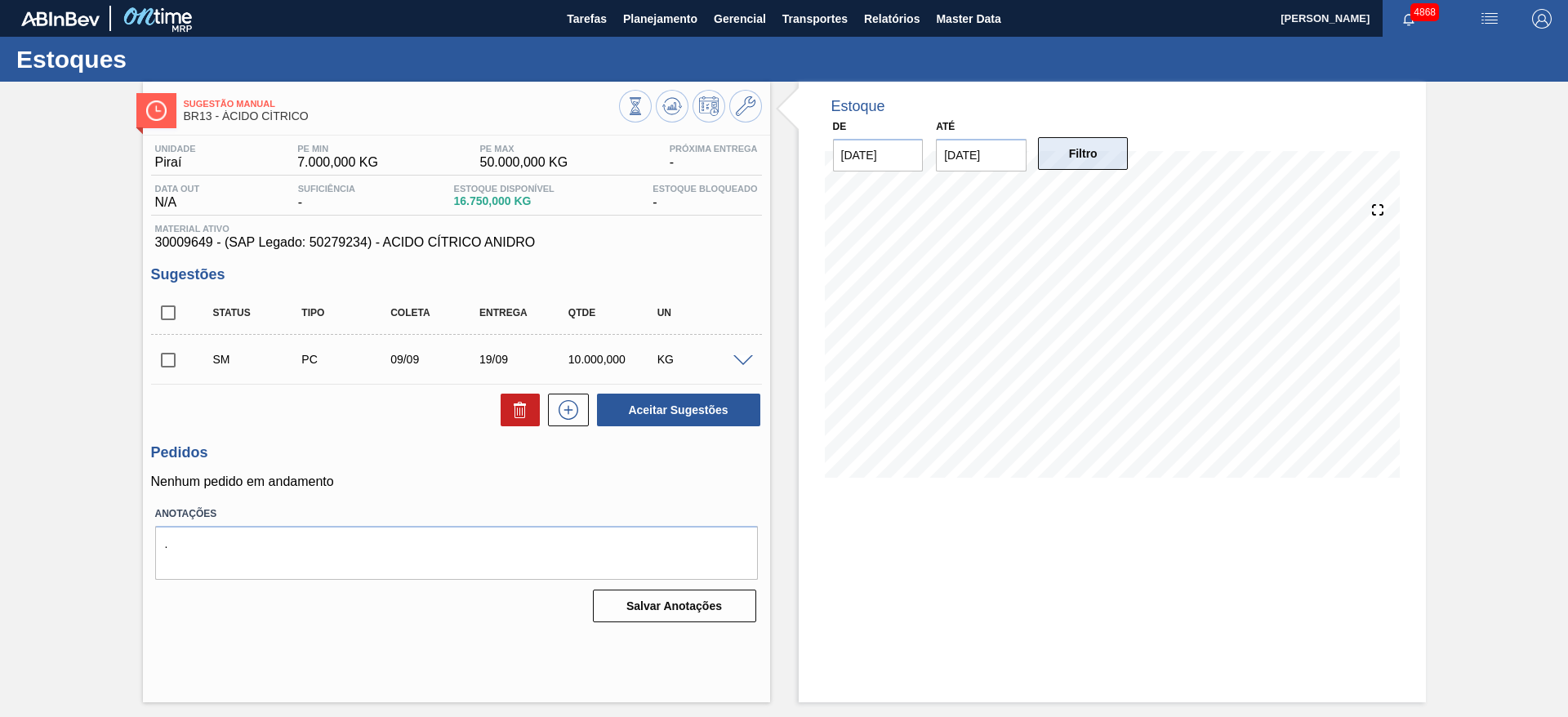
click at [1100, 145] on button "Filtro" at bounding box center [1083, 153] width 91 height 33
click at [737, 360] on span at bounding box center [743, 361] width 20 height 12
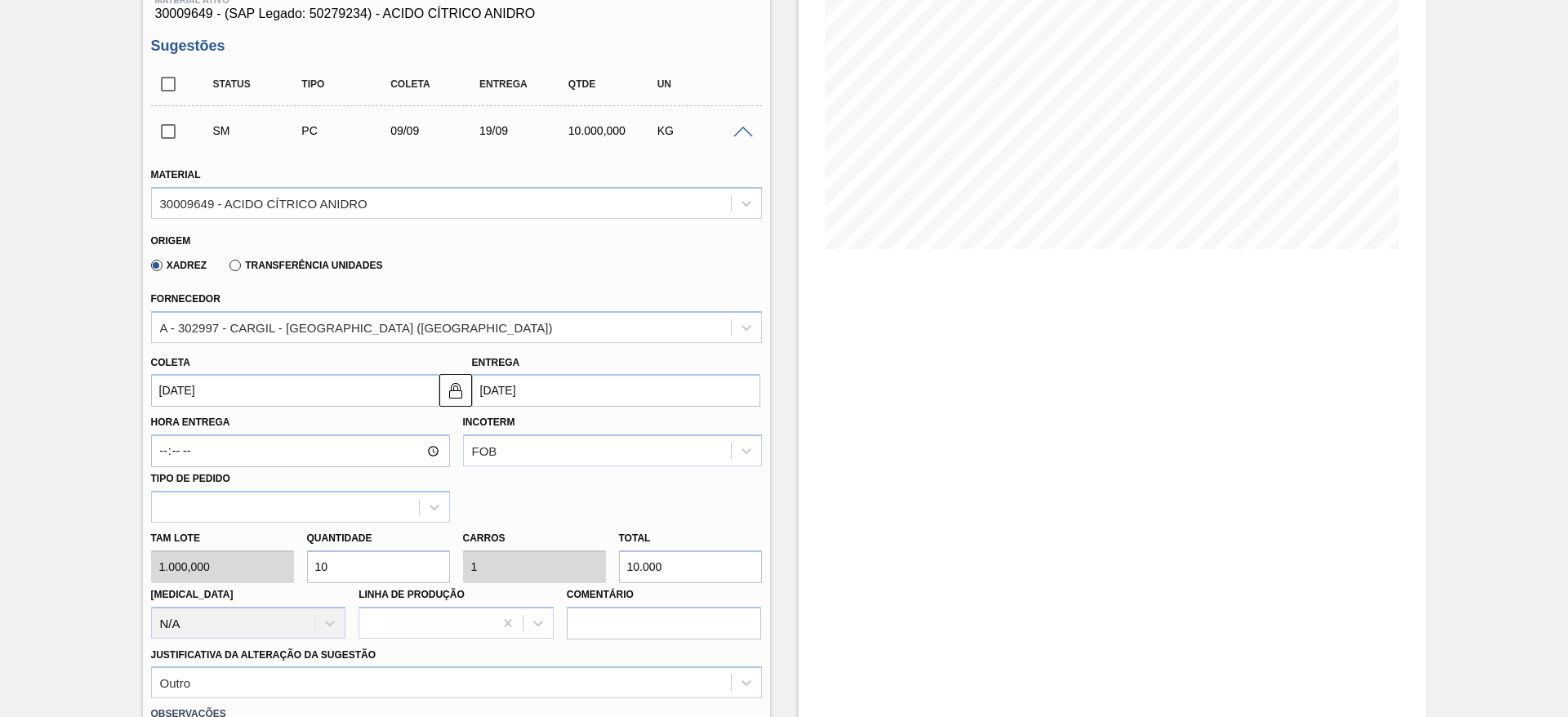
scroll to position [245, 0]
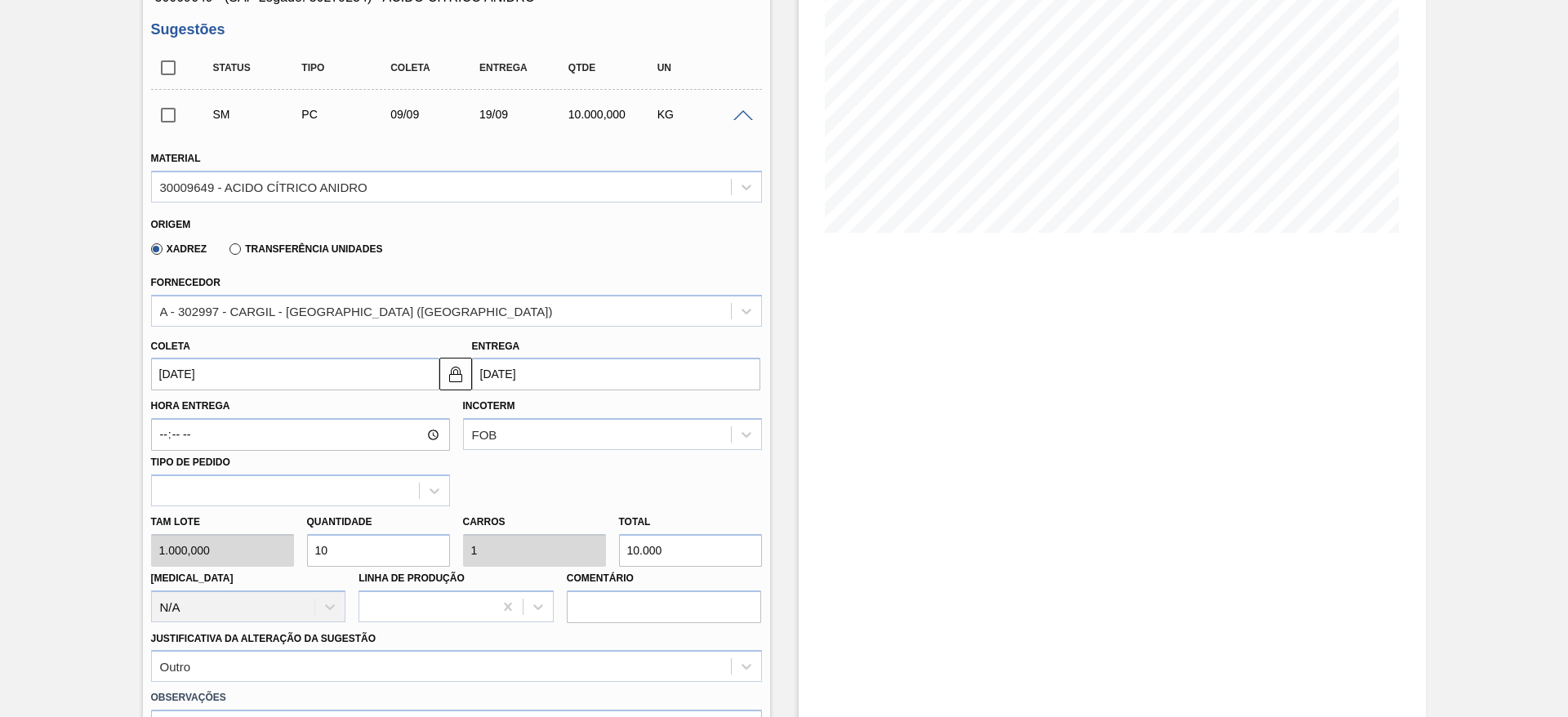
drag, startPoint x: 368, startPoint y: 544, endPoint x: 323, endPoint y: 545, distance: 45.0
click at [323, 545] on input "10" at bounding box center [378, 551] width 143 height 33
type input "11"
type input "1,1"
type input "11.000"
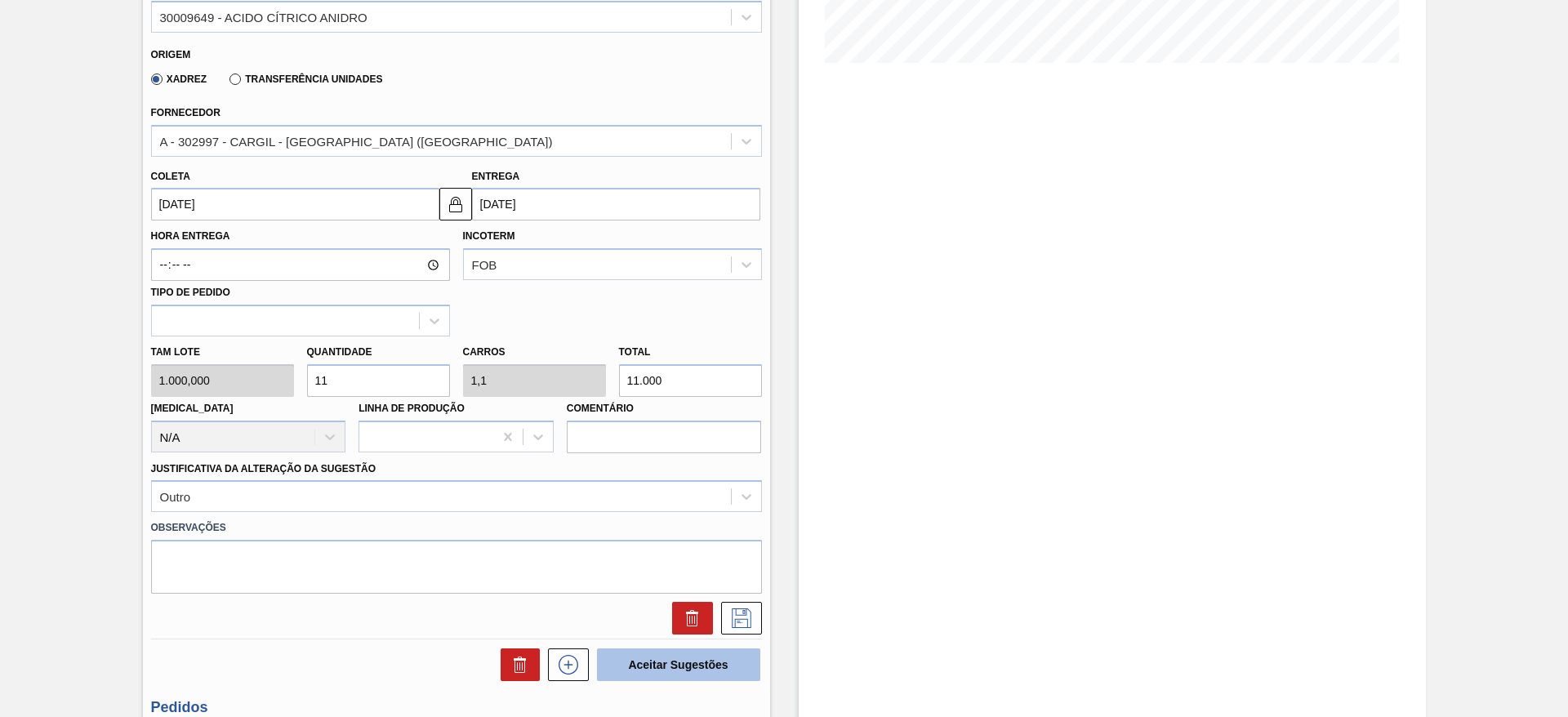
scroll to position [490, 0]
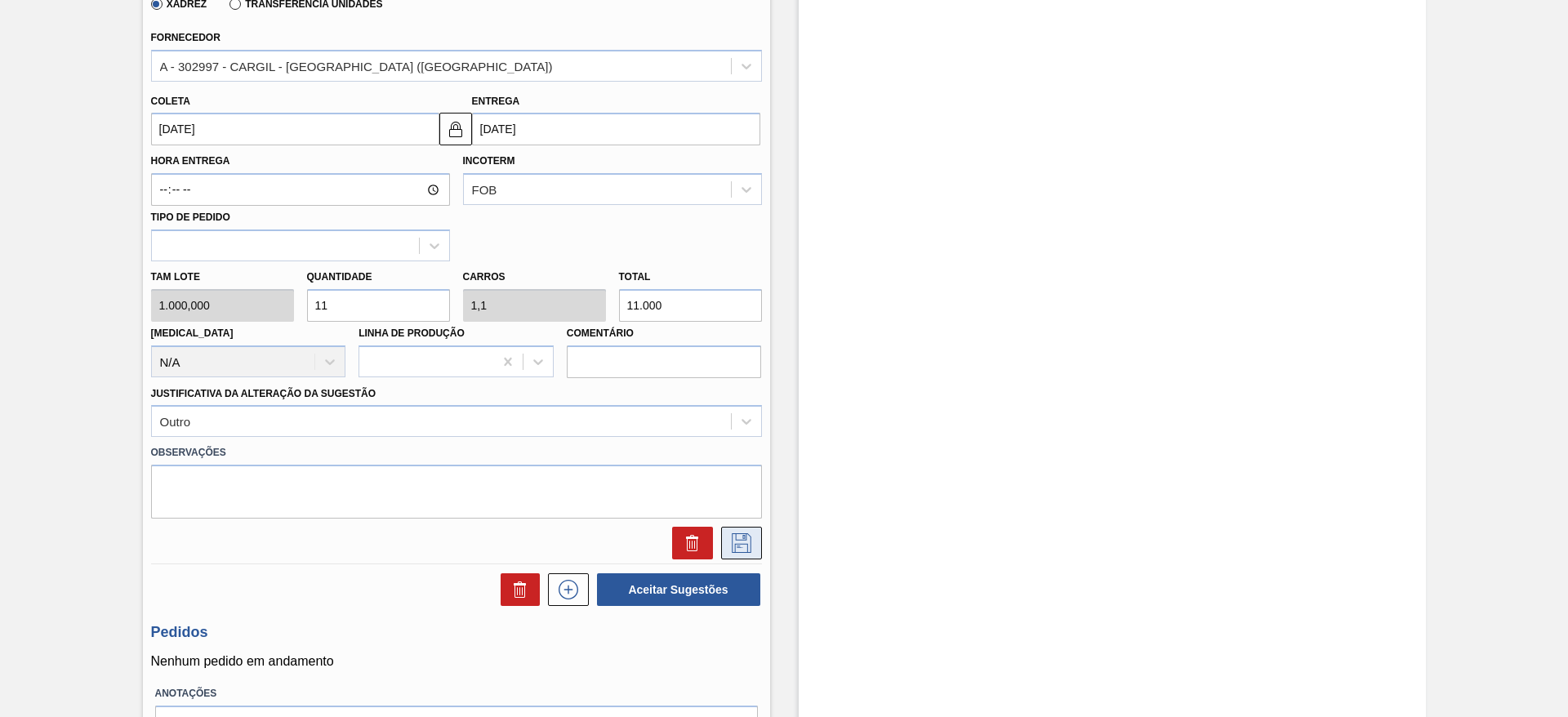
click at [732, 539] on icon at bounding box center [741, 543] width 26 height 20
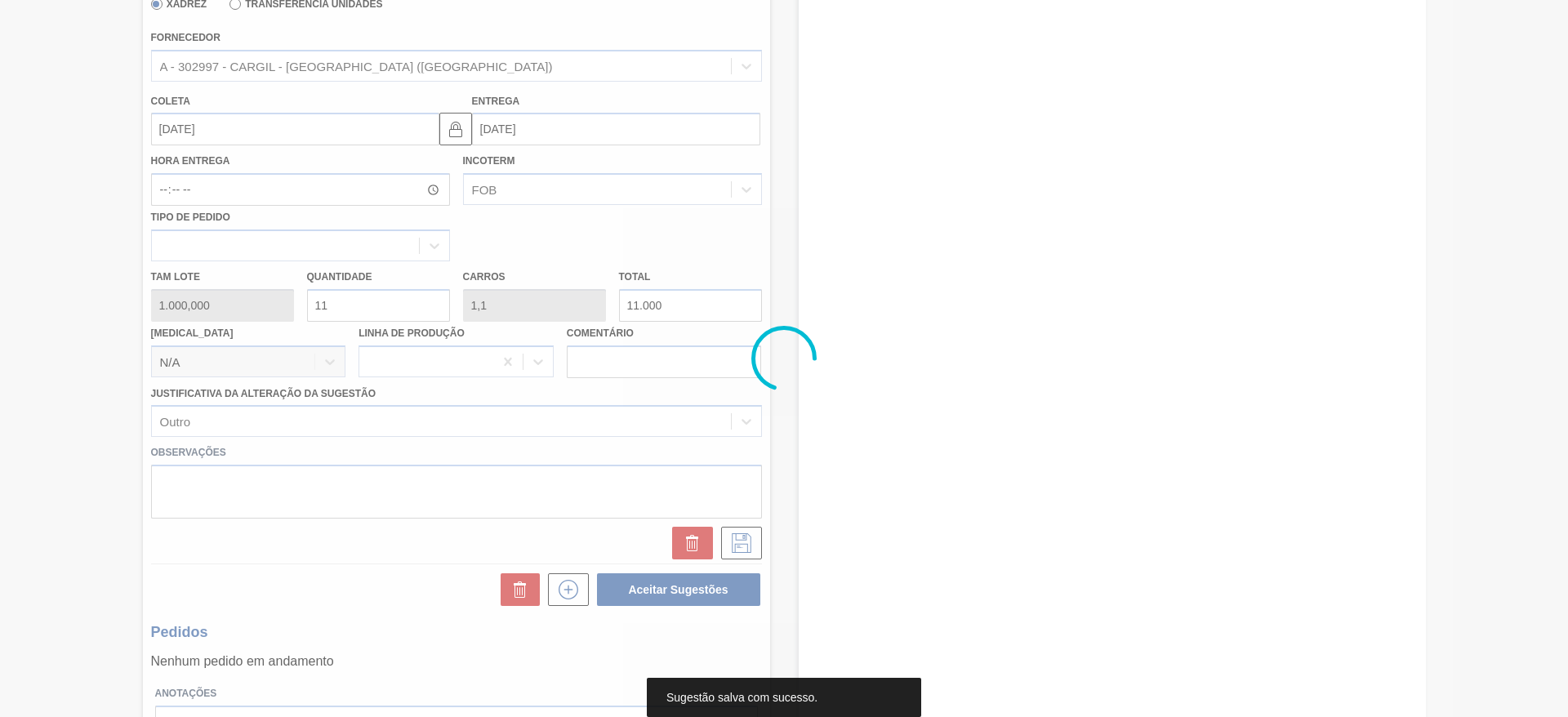
scroll to position [0, 0]
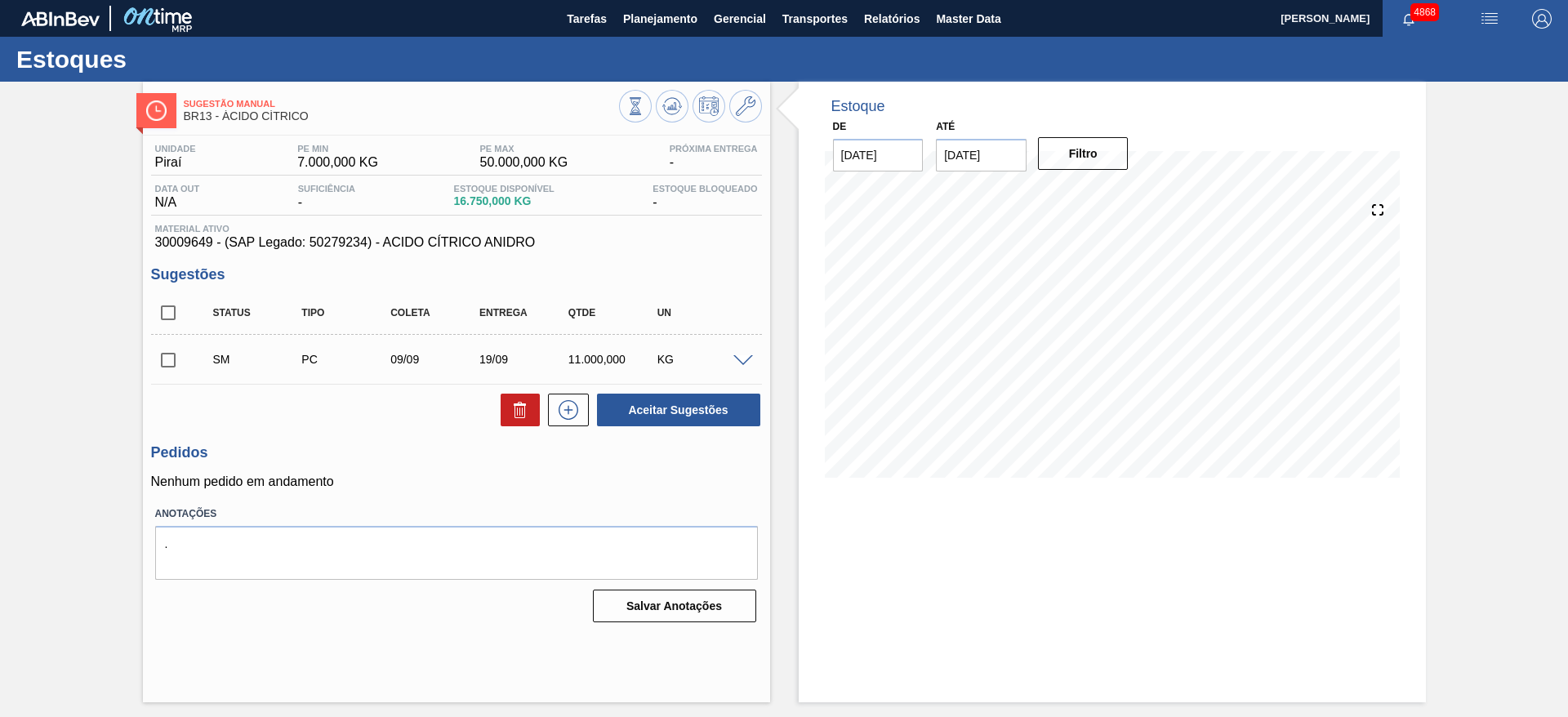
click at [739, 364] on span at bounding box center [743, 361] width 20 height 12
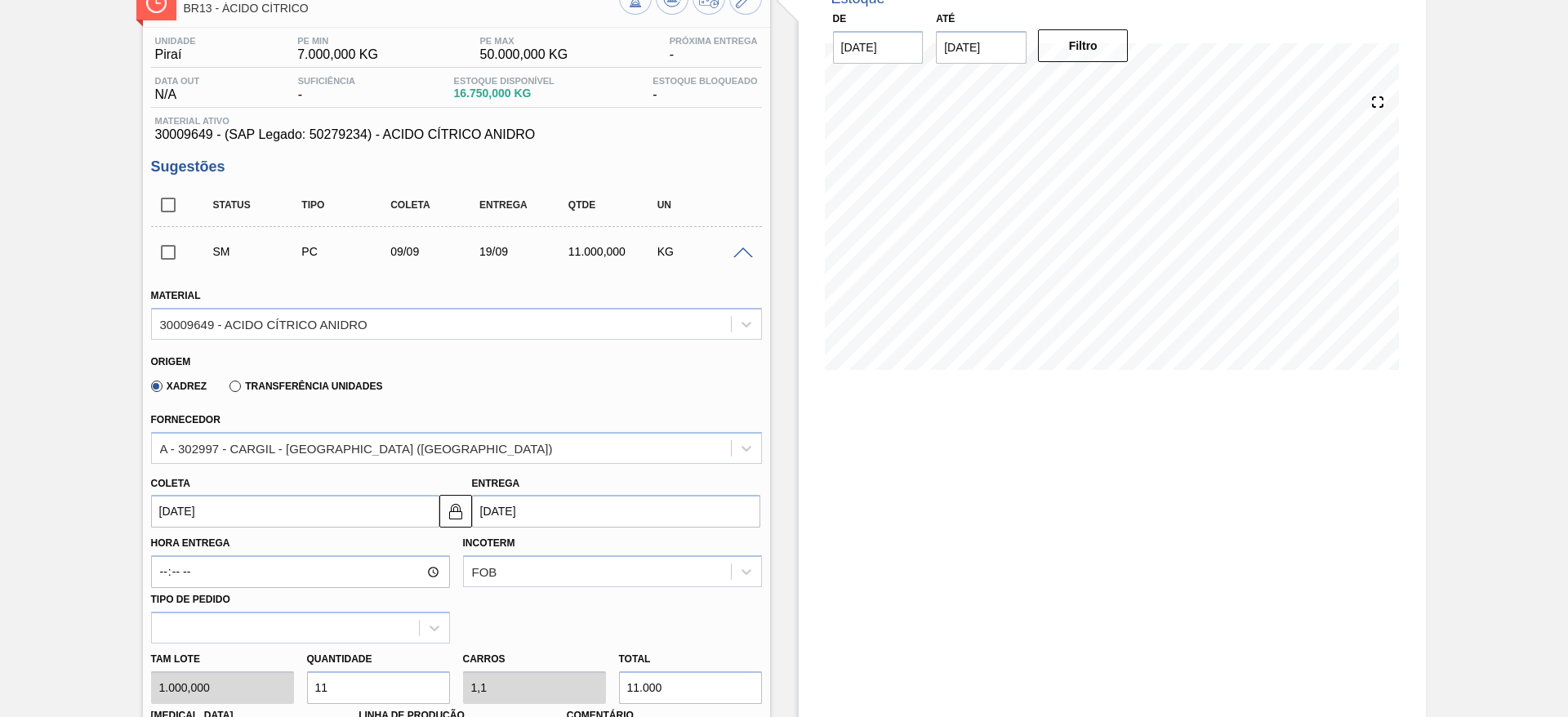
scroll to position [245, 0]
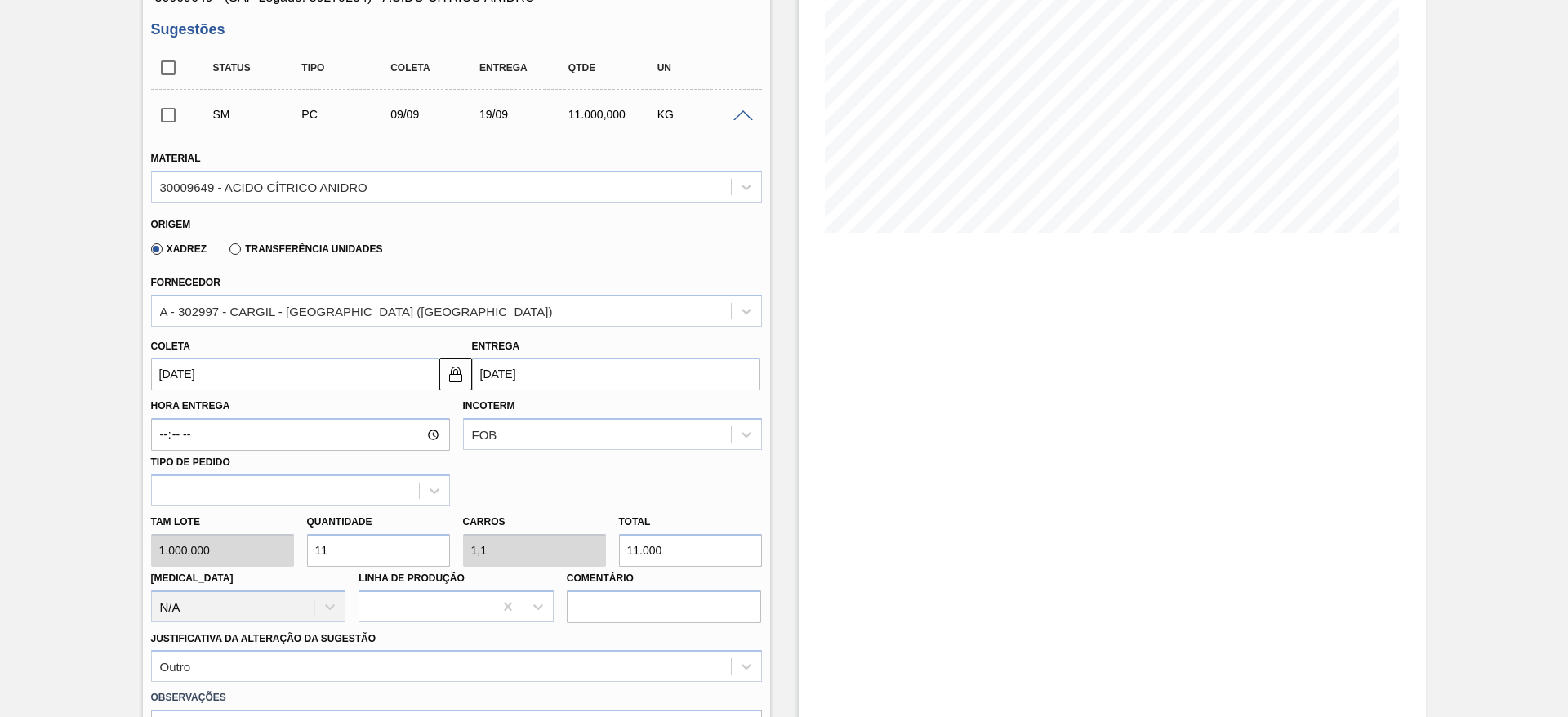
click at [344, 554] on input "11" at bounding box center [378, 551] width 143 height 33
click at [264, 554] on div "Tam lote 1.000,000 Quantidade 11 Carros 1,1 Total 11.000 Doca N/A Linha de Prod…" at bounding box center [456, 565] width 624 height 117
type input "1"
type input "0,1"
type input "1.000"
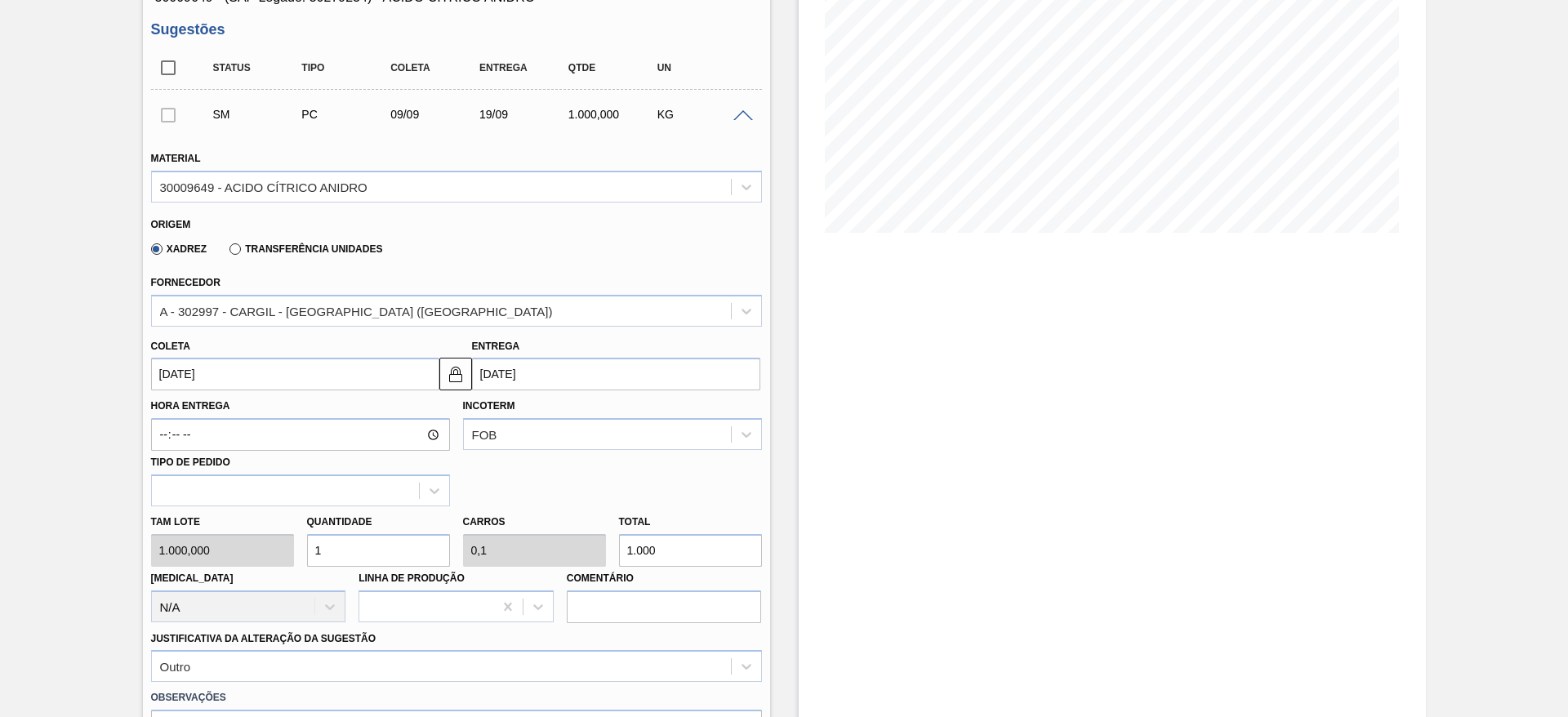
type input "14"
type input "1,4"
type input "14.000"
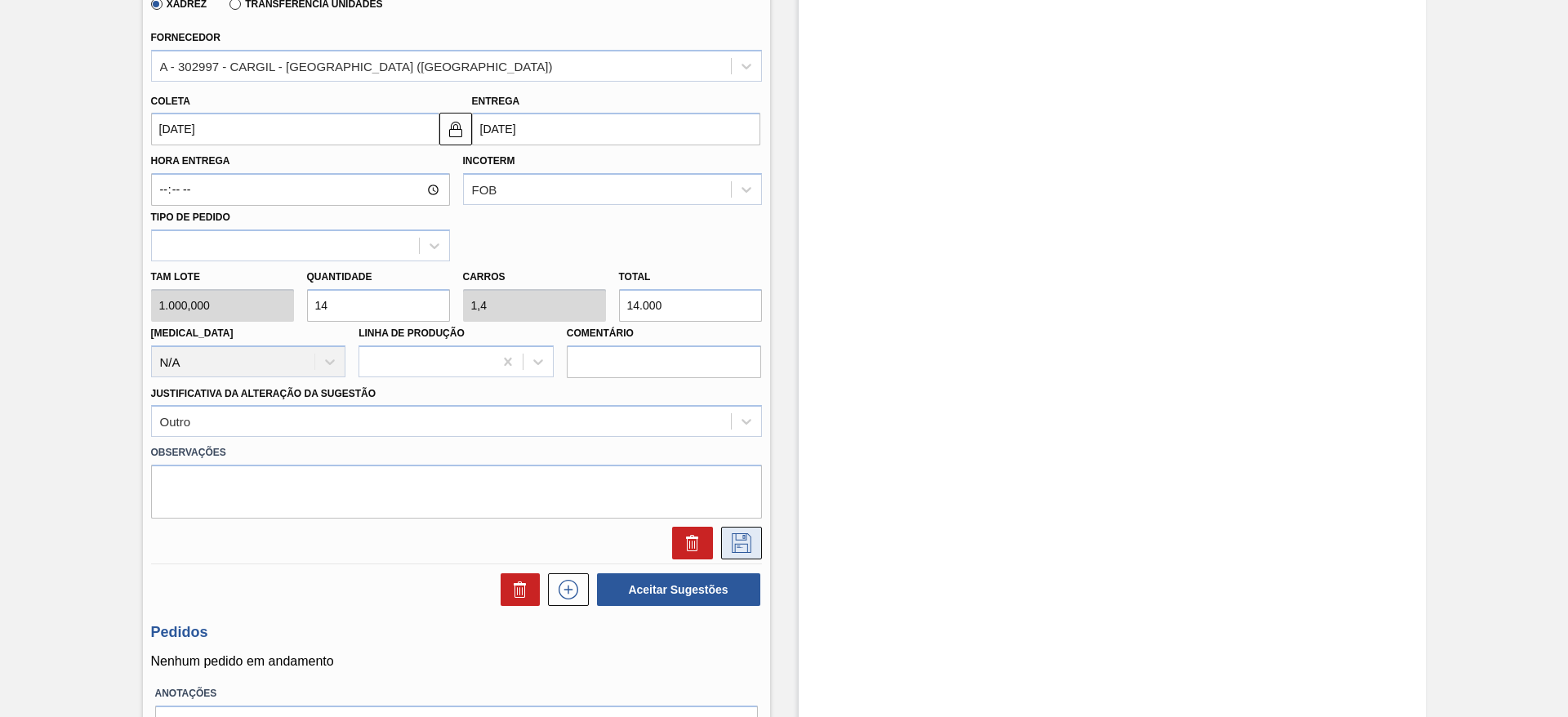
type input "14"
click at [758, 545] on button at bounding box center [741, 543] width 41 height 33
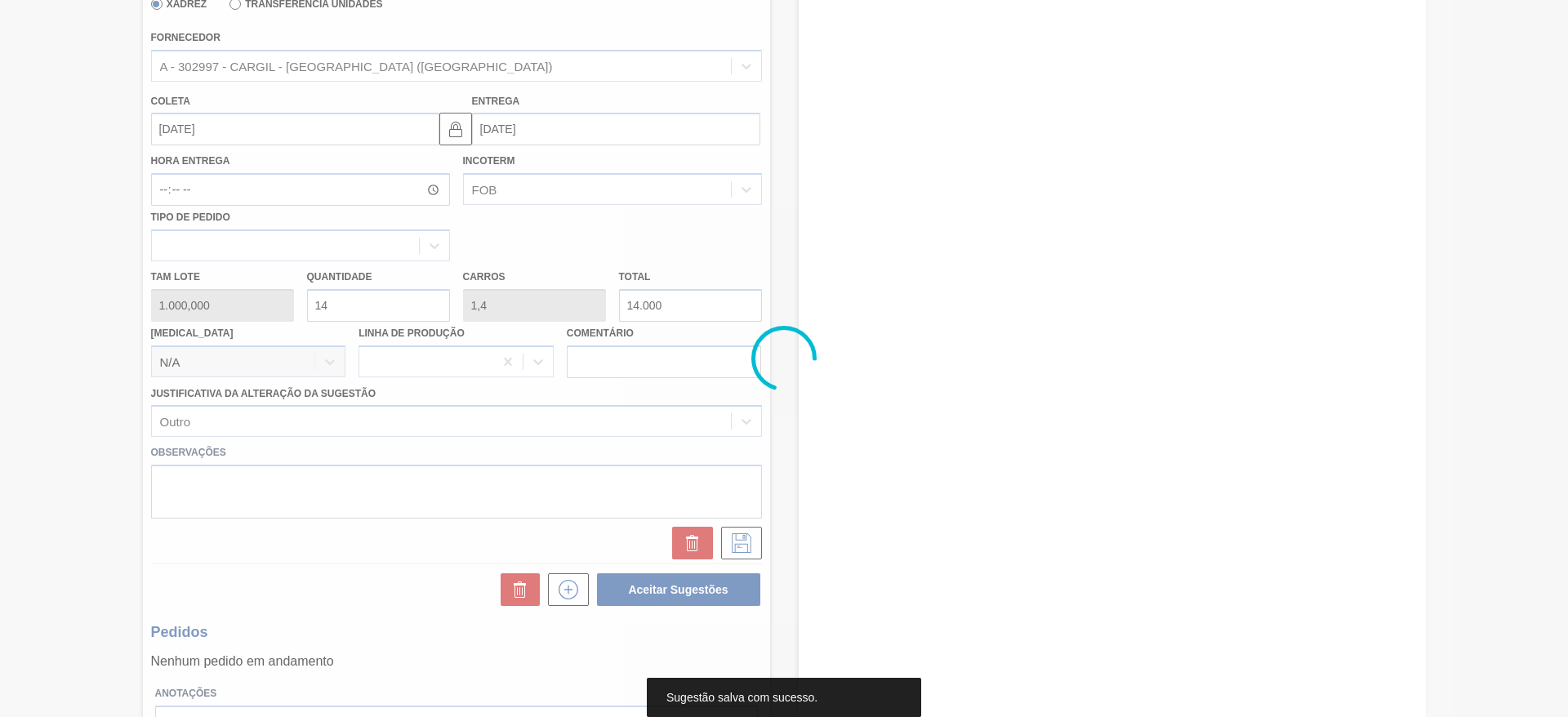
scroll to position [0, 0]
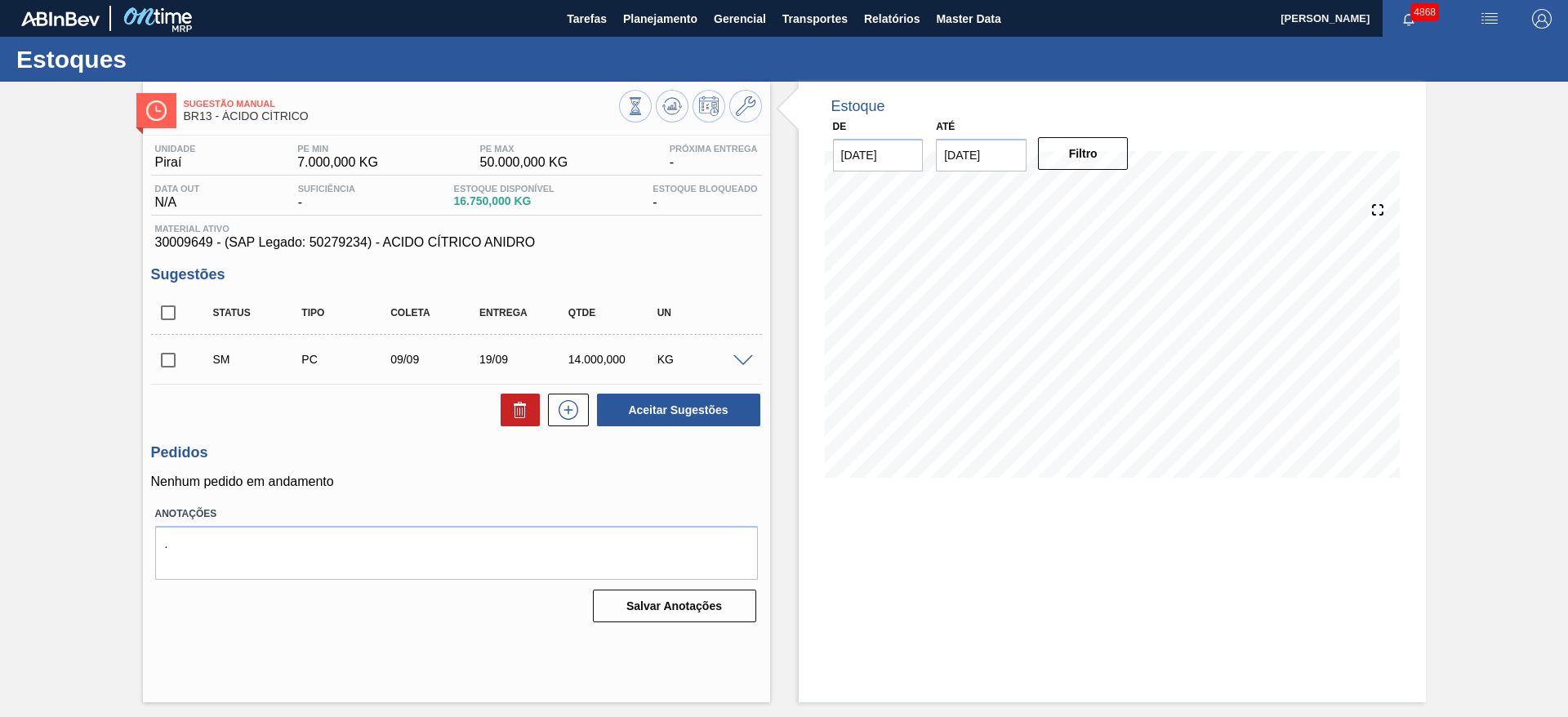
click at [168, 365] on input "checkbox" at bounding box center [168, 360] width 34 height 34
click at [674, 405] on button "Aceitar Sugestões" at bounding box center [678, 410] width 163 height 33
checkbox input "false"
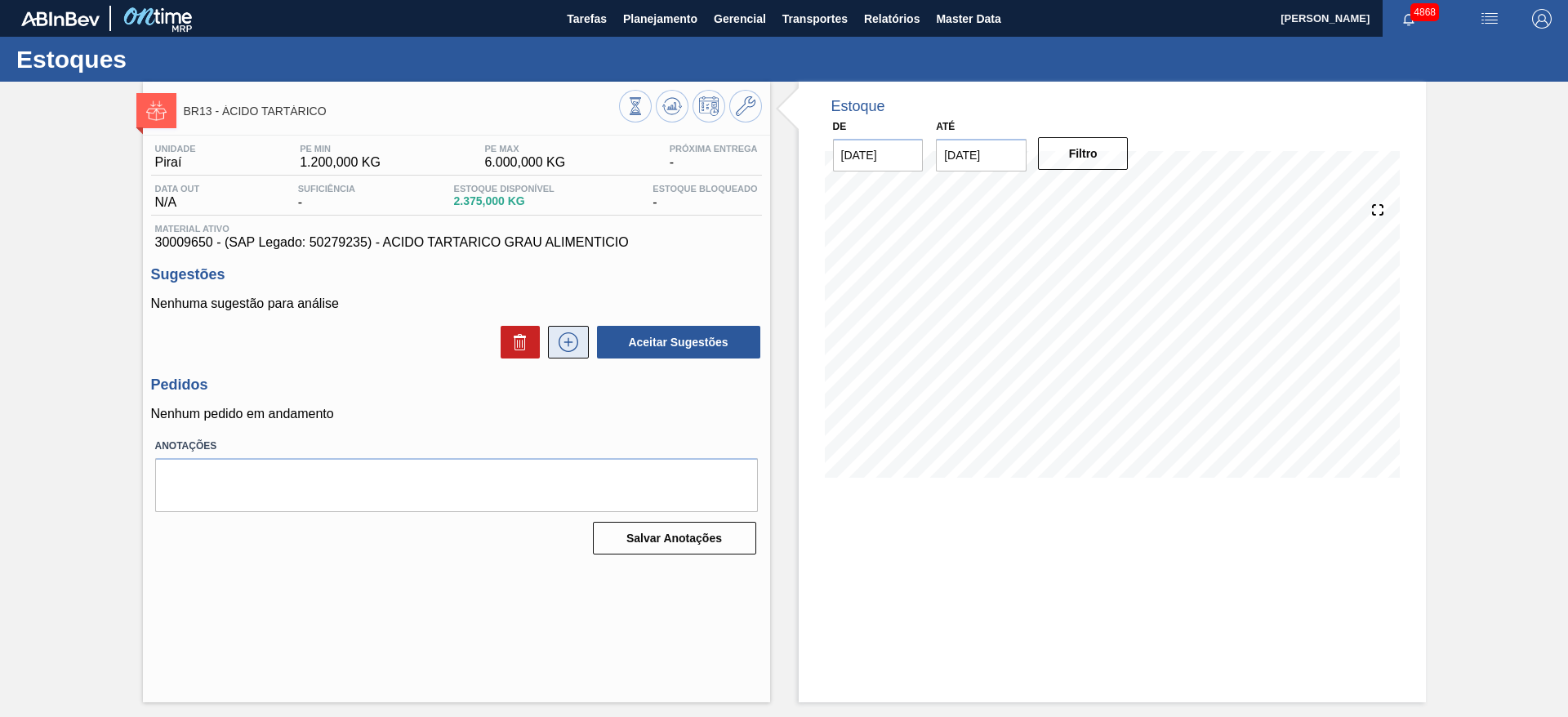
click at [581, 333] on icon at bounding box center [568, 342] width 26 height 20
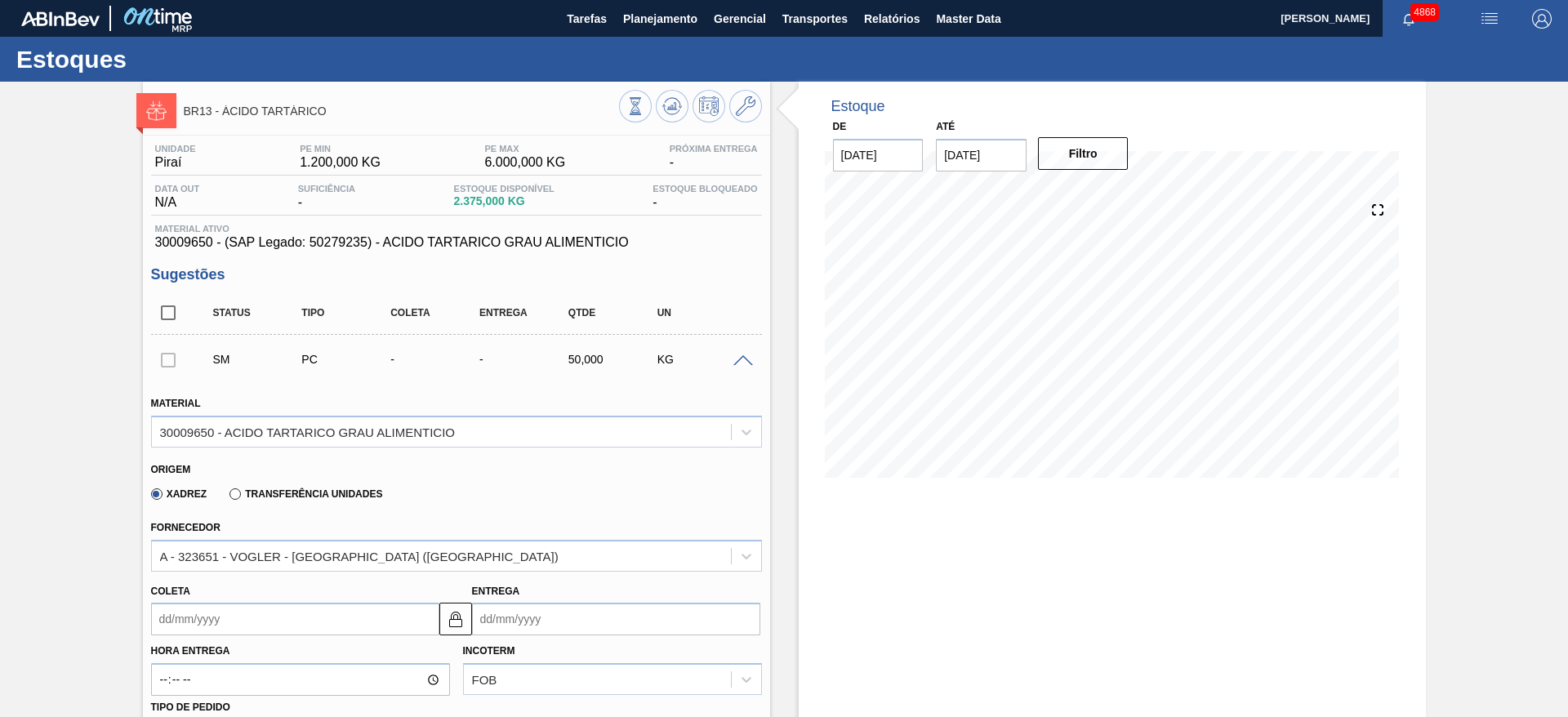
scroll to position [245, 0]
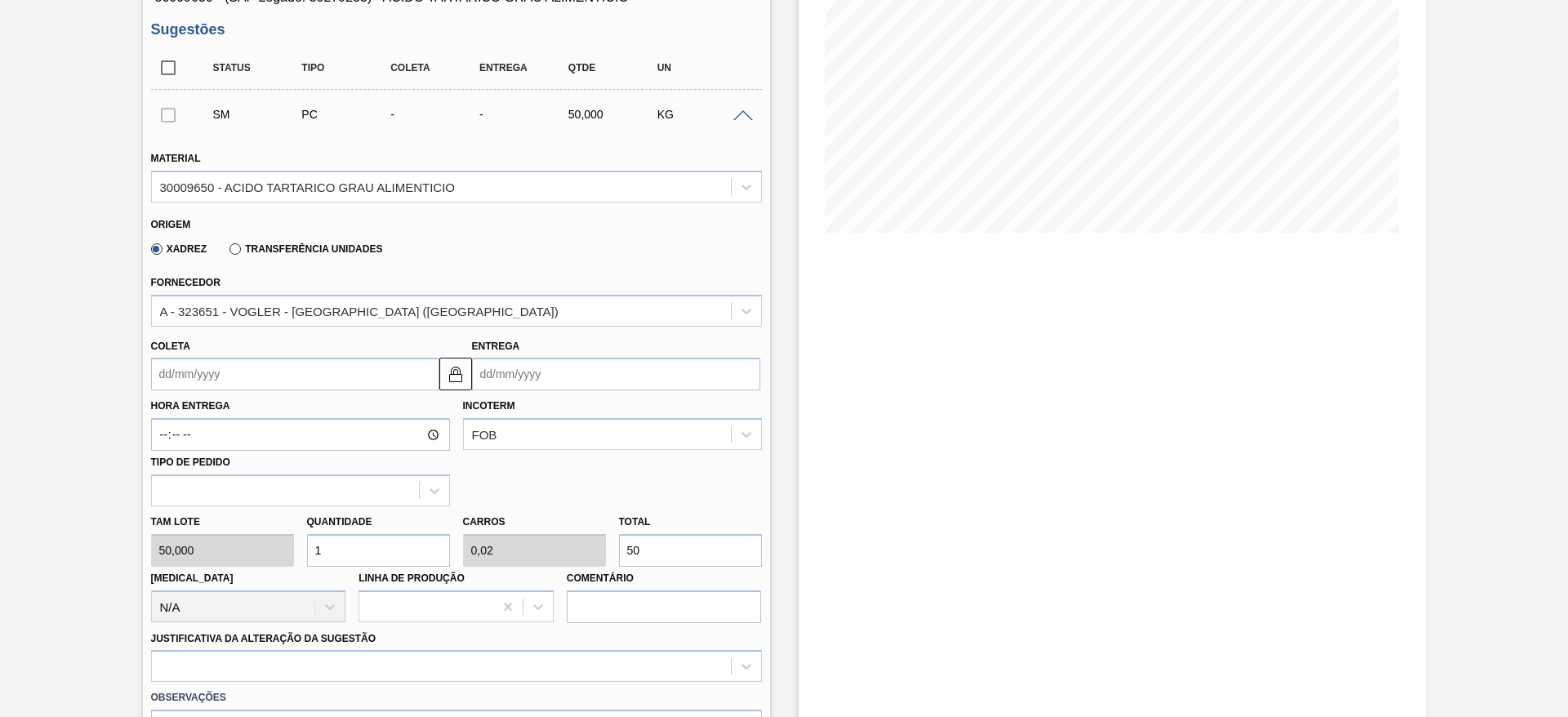
click at [378, 372] on input "Coleta" at bounding box center [295, 374] width 288 height 33
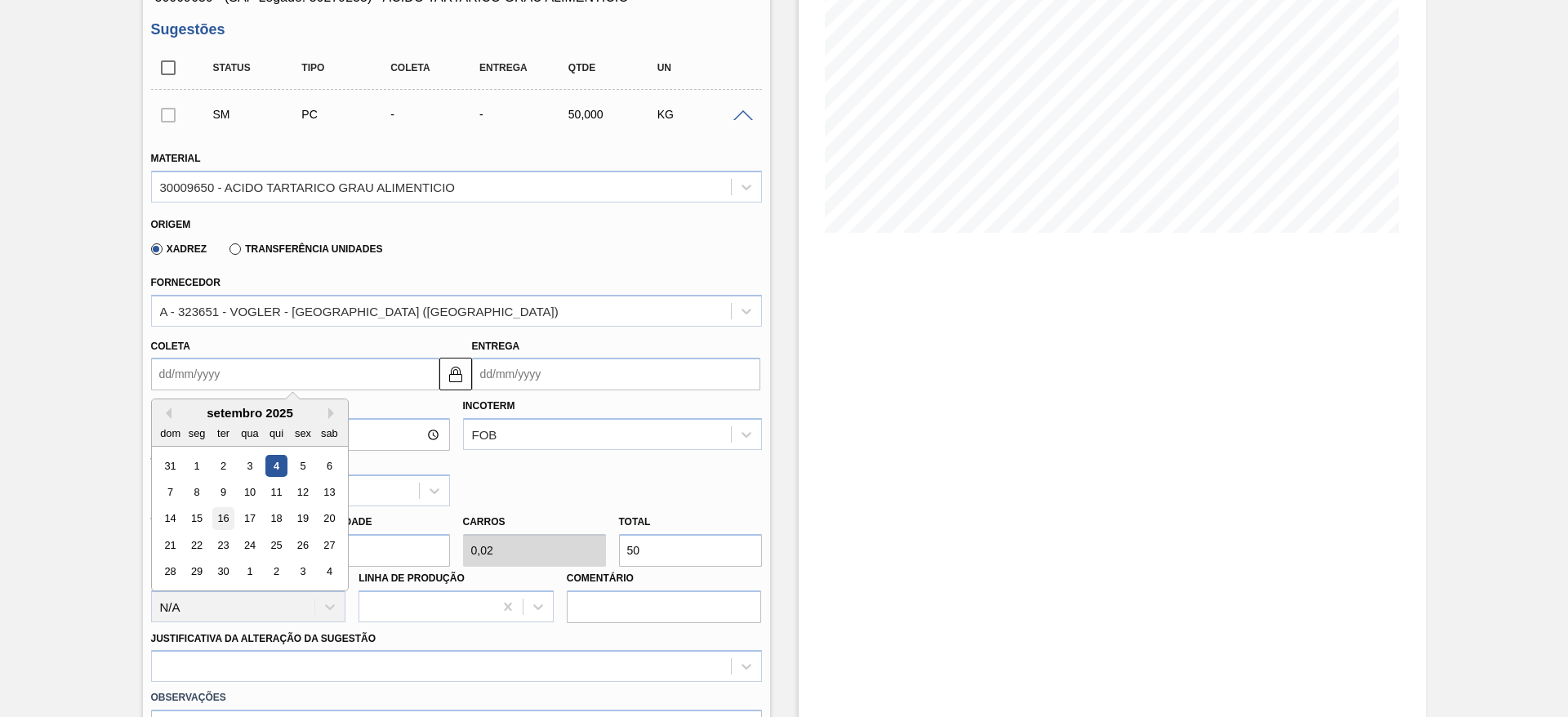
click at [230, 523] on div "16" at bounding box center [222, 519] width 22 height 22
type input "[DATE]"
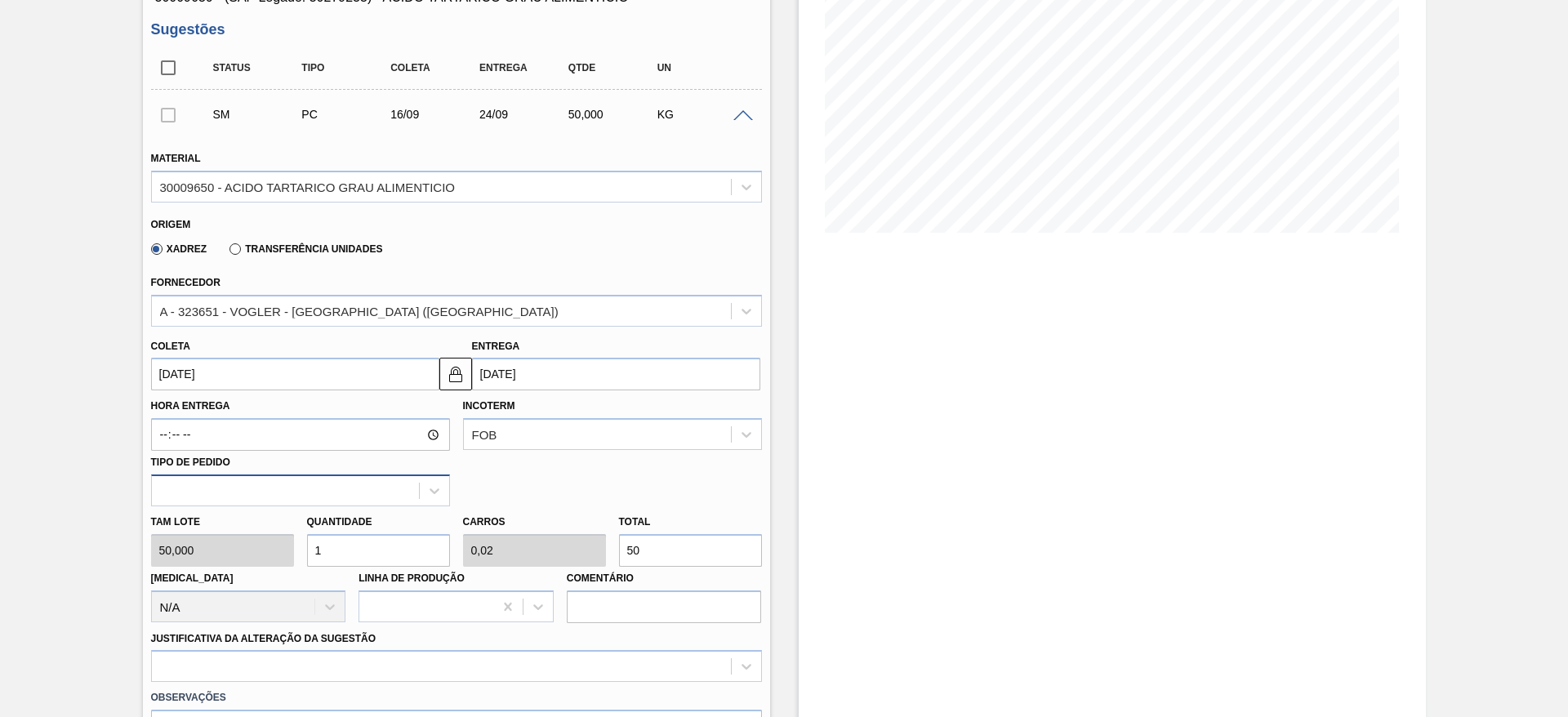
scroll to position [367, 0]
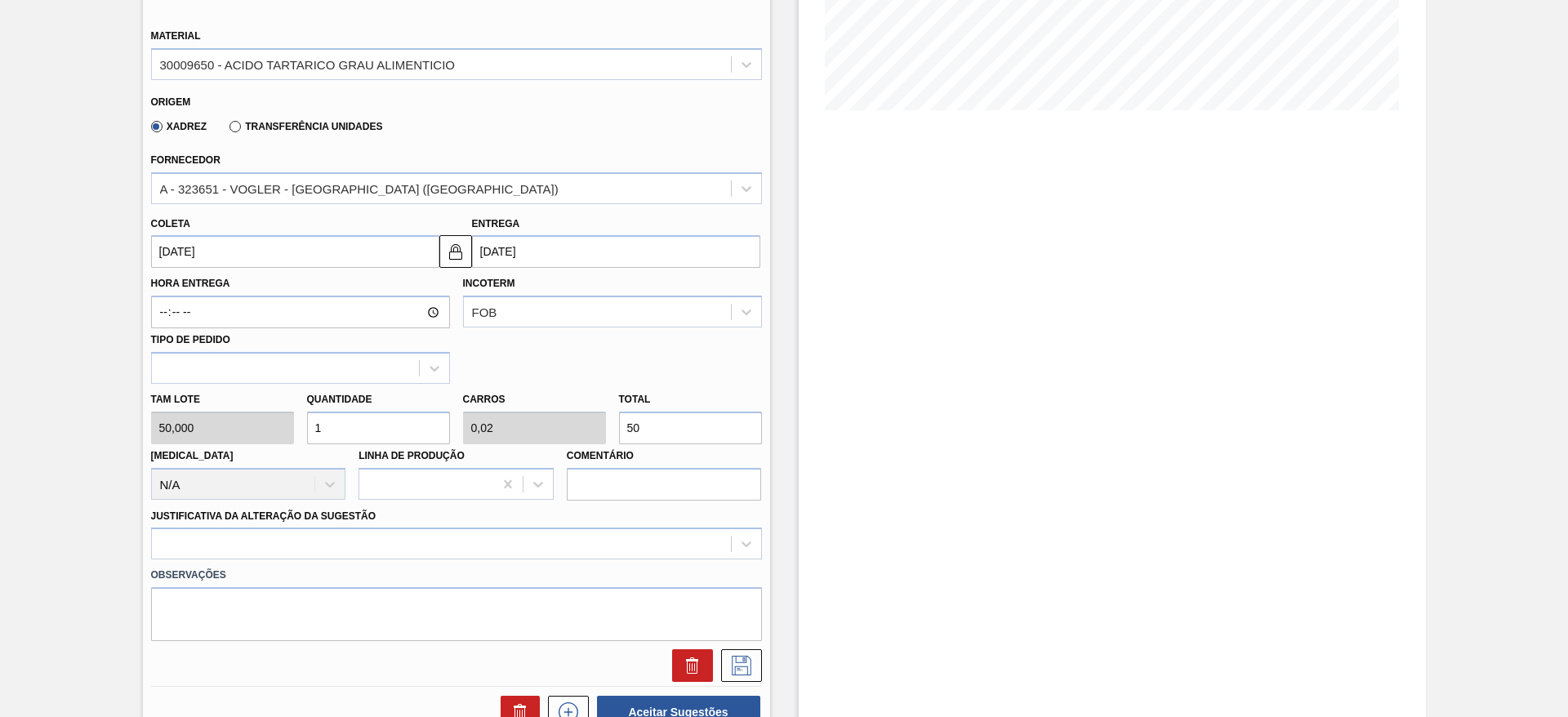
click at [238, 434] on div "Tam lote 50,000 Quantidade 1 Carros 0,02 Total 50 [MEDICAL_DATA] N/A Linha de P…" at bounding box center [456, 443] width 624 height 117
type input "8"
type input "0,16"
type input "400"
drag, startPoint x: 328, startPoint y: 420, endPoint x: 309, endPoint y: 426, distance: 19.9
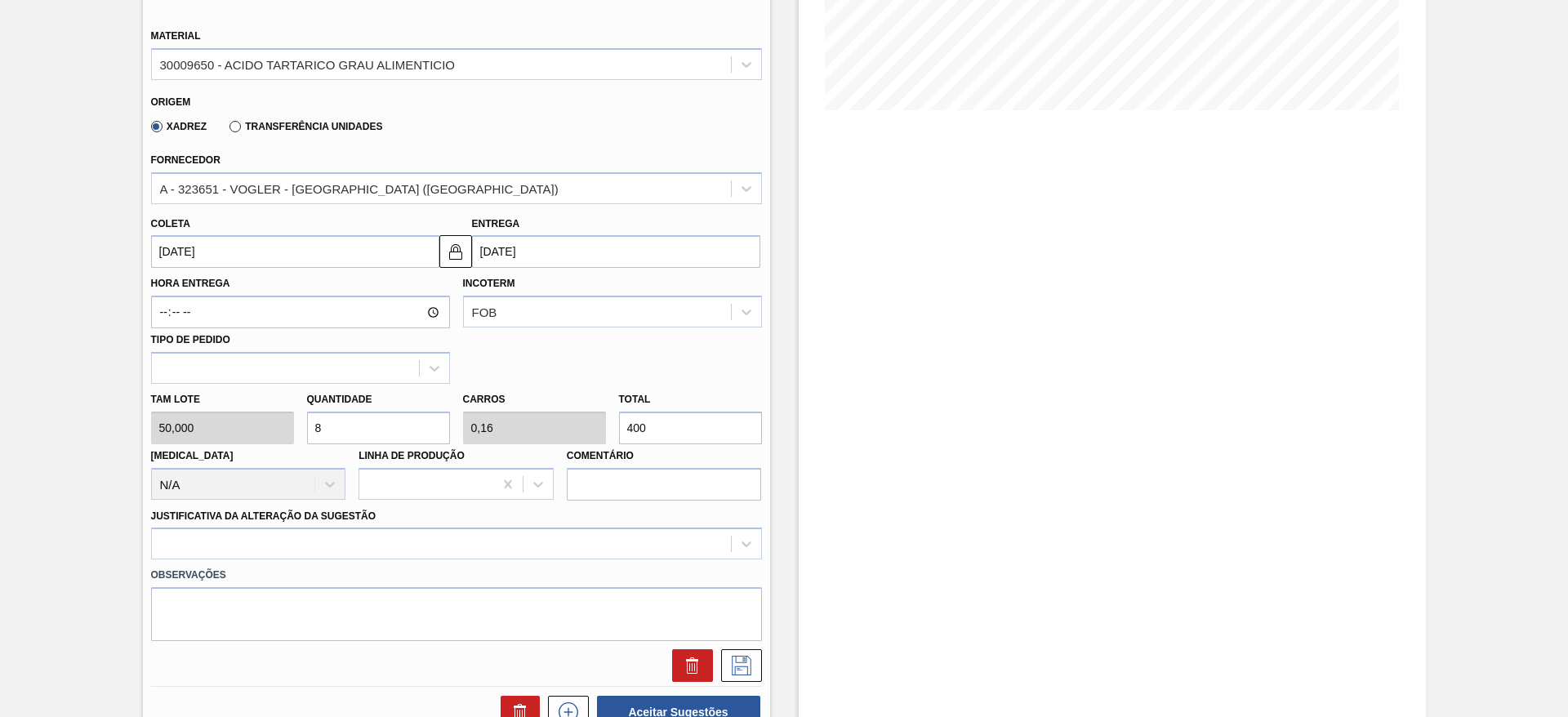
click at [309, 426] on input "8" at bounding box center [378, 428] width 143 height 33
type input "1"
type input "0,02"
type input "50"
type input "12"
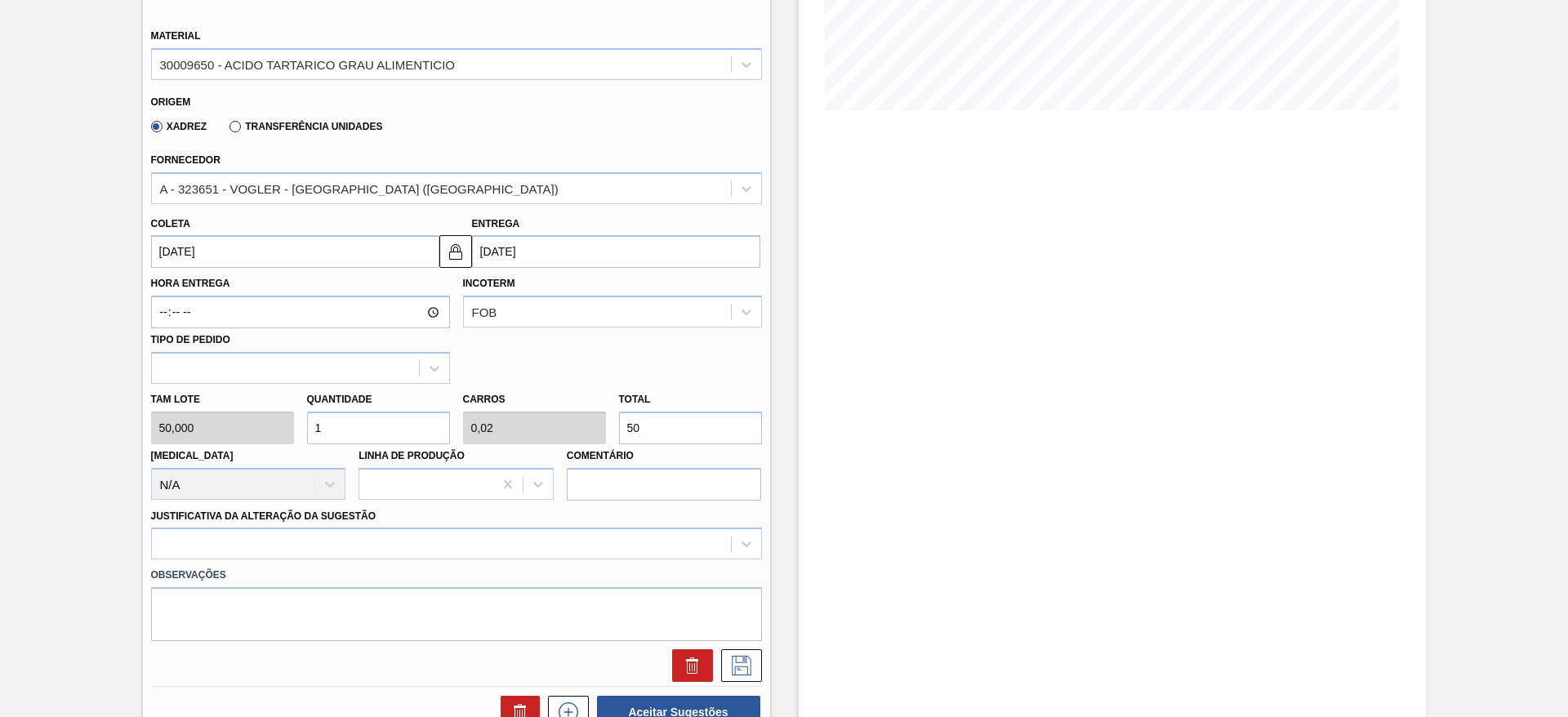
type input "0,24"
type input "600"
drag, startPoint x: 347, startPoint y: 431, endPoint x: 323, endPoint y: 426, distance: 24.5
click at [323, 426] on input "12" at bounding box center [378, 428] width 143 height 33
type input "16"
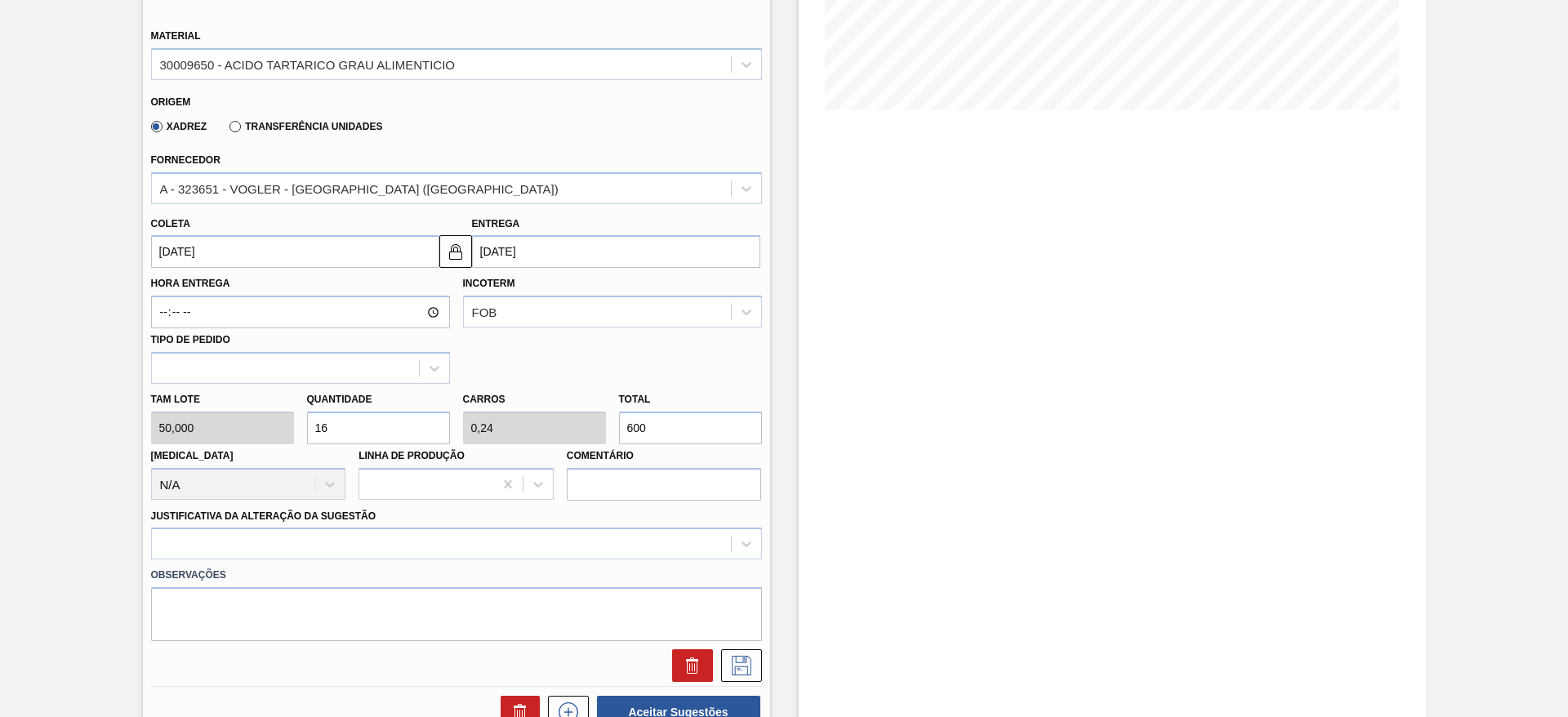
type input "0,32"
type input "800"
type input "16"
click at [486, 552] on div at bounding box center [456, 544] width 611 height 32
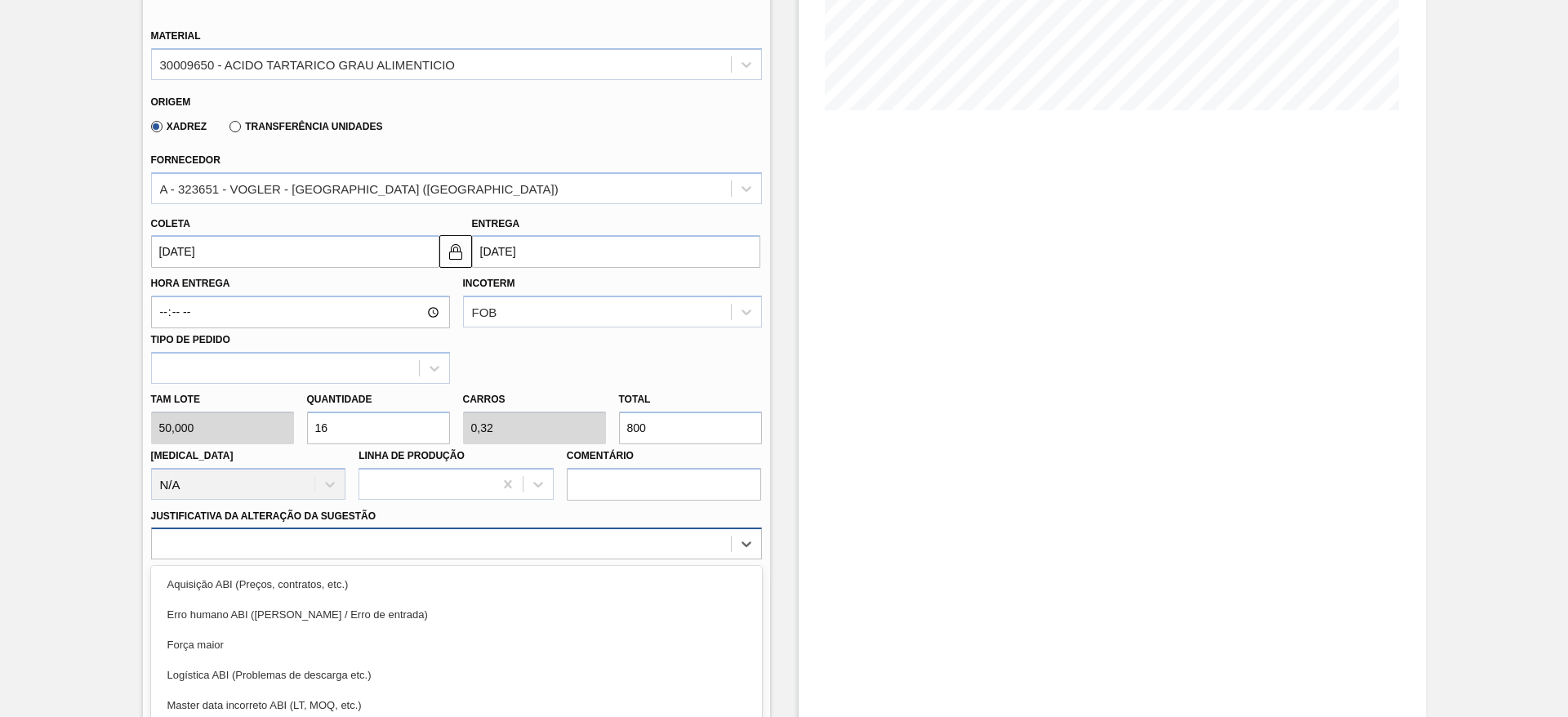
scroll to position [469, 0]
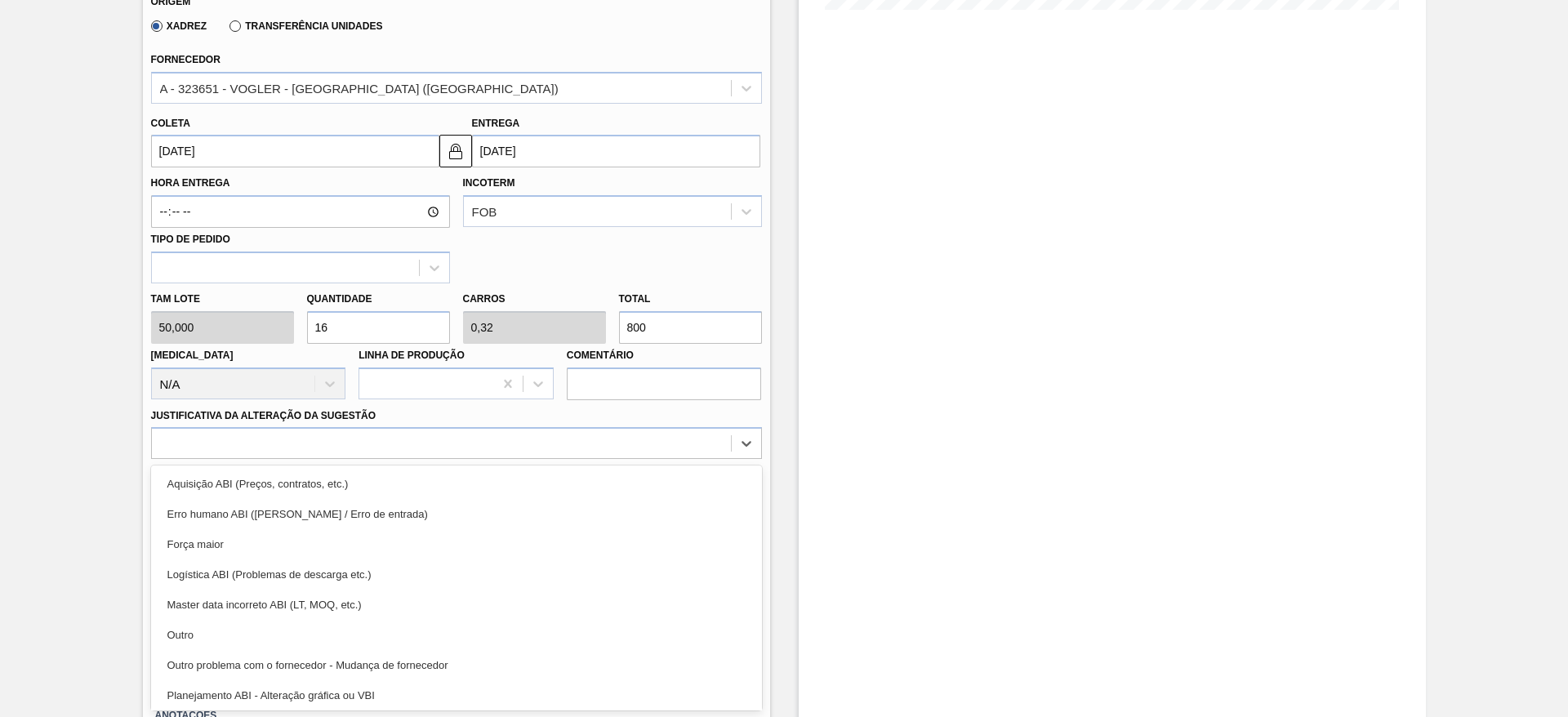
drag, startPoint x: 480, startPoint y: 646, endPoint x: 627, endPoint y: 584, distance: 159.5
click at [480, 645] on div "Outro" at bounding box center [456, 635] width 611 height 30
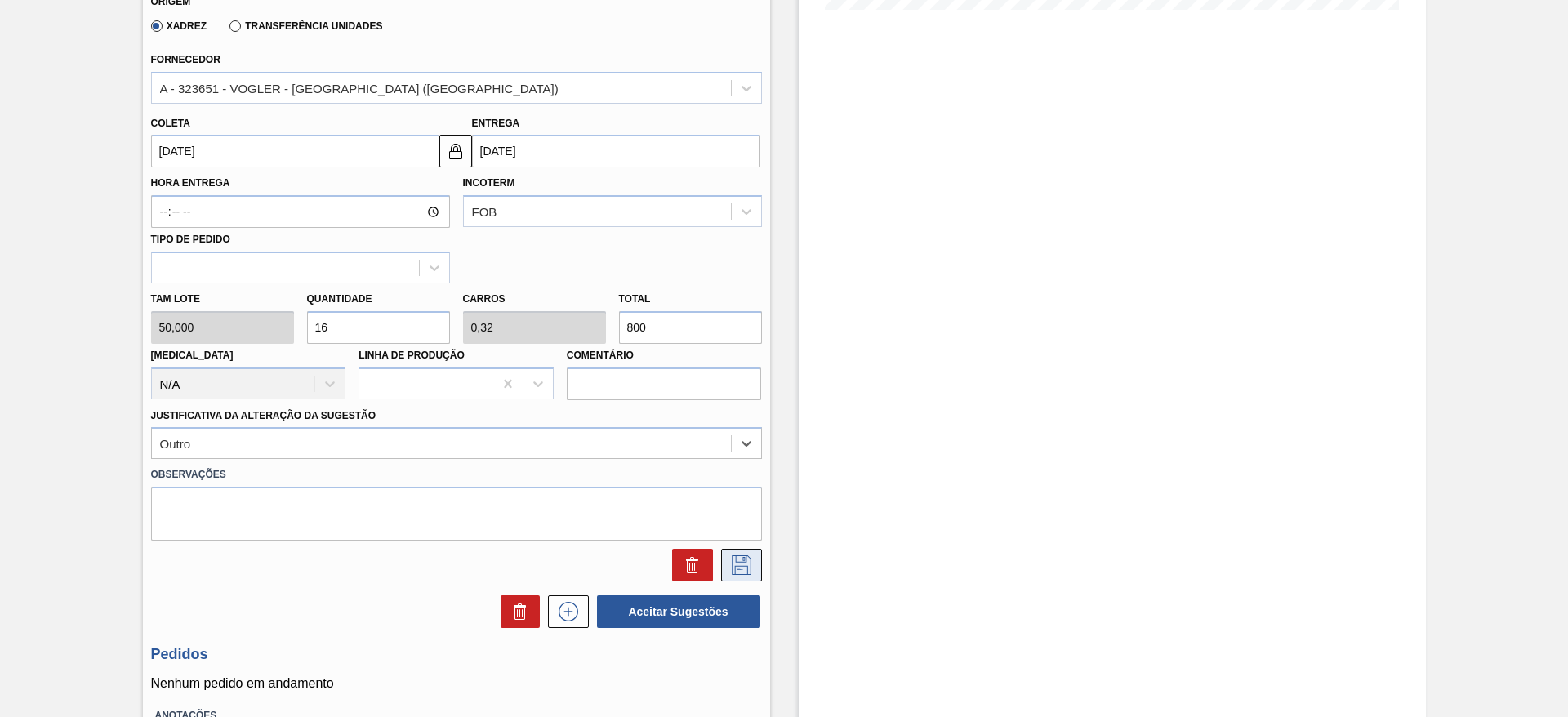
click at [753, 554] on button at bounding box center [741, 565] width 41 height 33
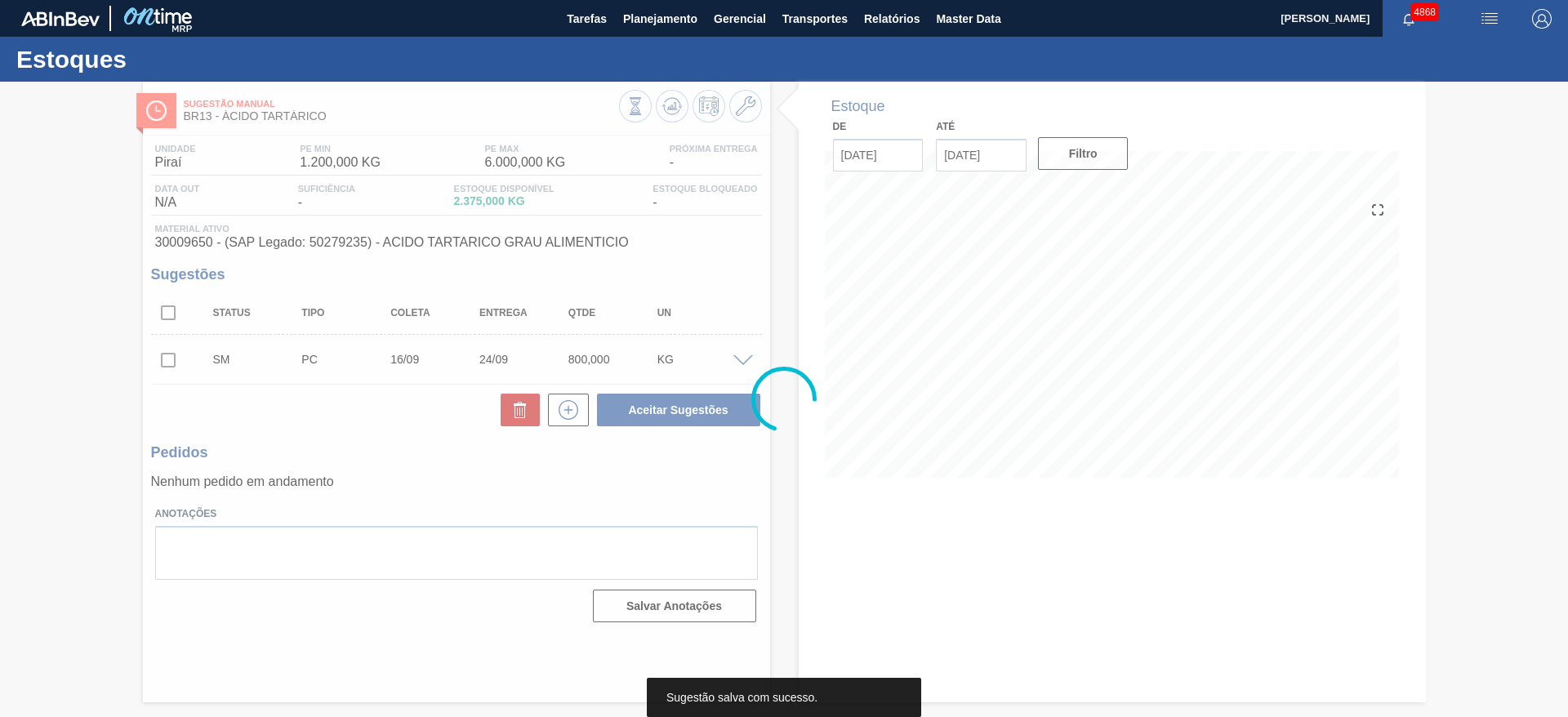
scroll to position [0, 0]
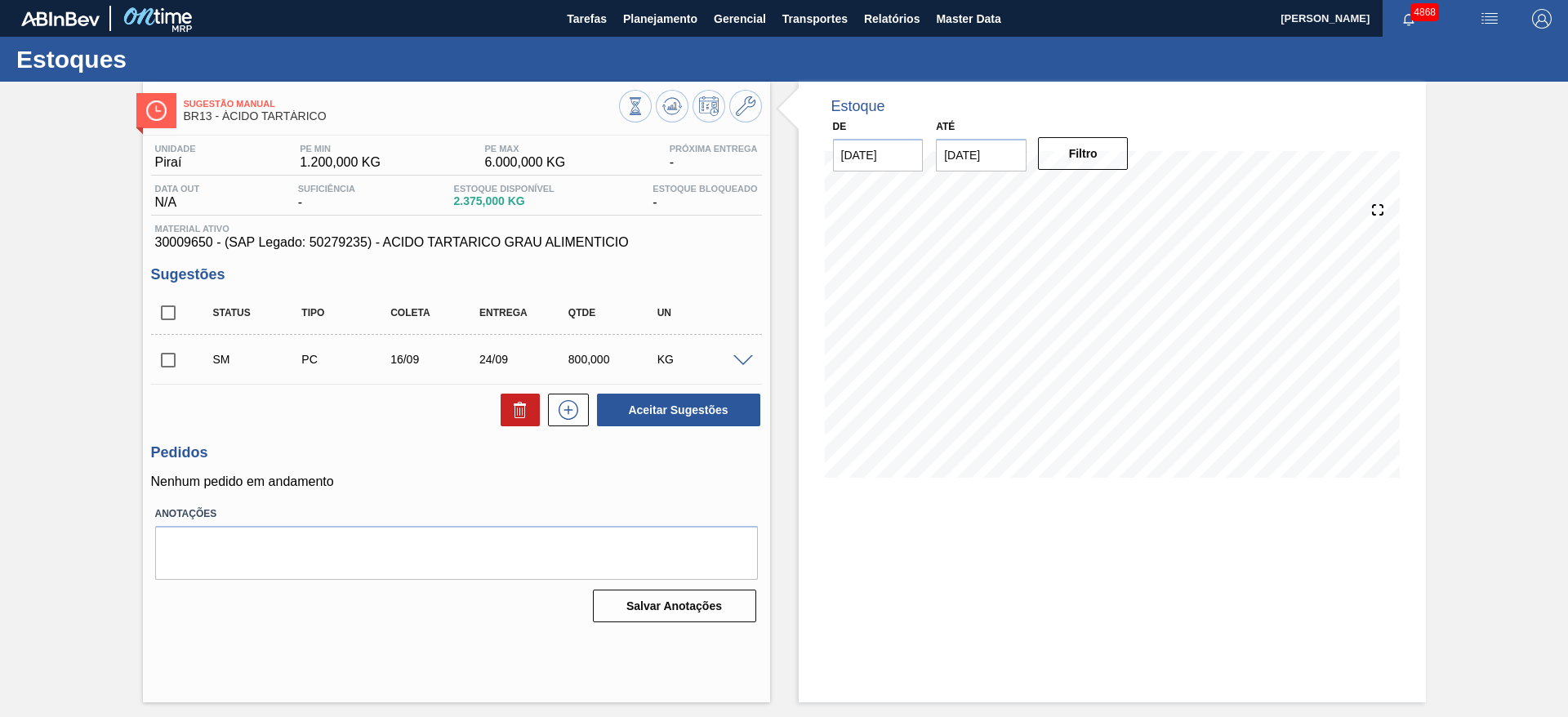
click at [976, 153] on input "[DATE]" at bounding box center [981, 155] width 91 height 33
click at [1004, 335] on div "23" at bounding box center [1007, 326] width 22 height 22
click at [1005, 166] on input "[DATE]" at bounding box center [981, 155] width 91 height 33
click at [998, 350] on div "30" at bounding box center [1007, 352] width 22 height 22
type input "[DATE]"
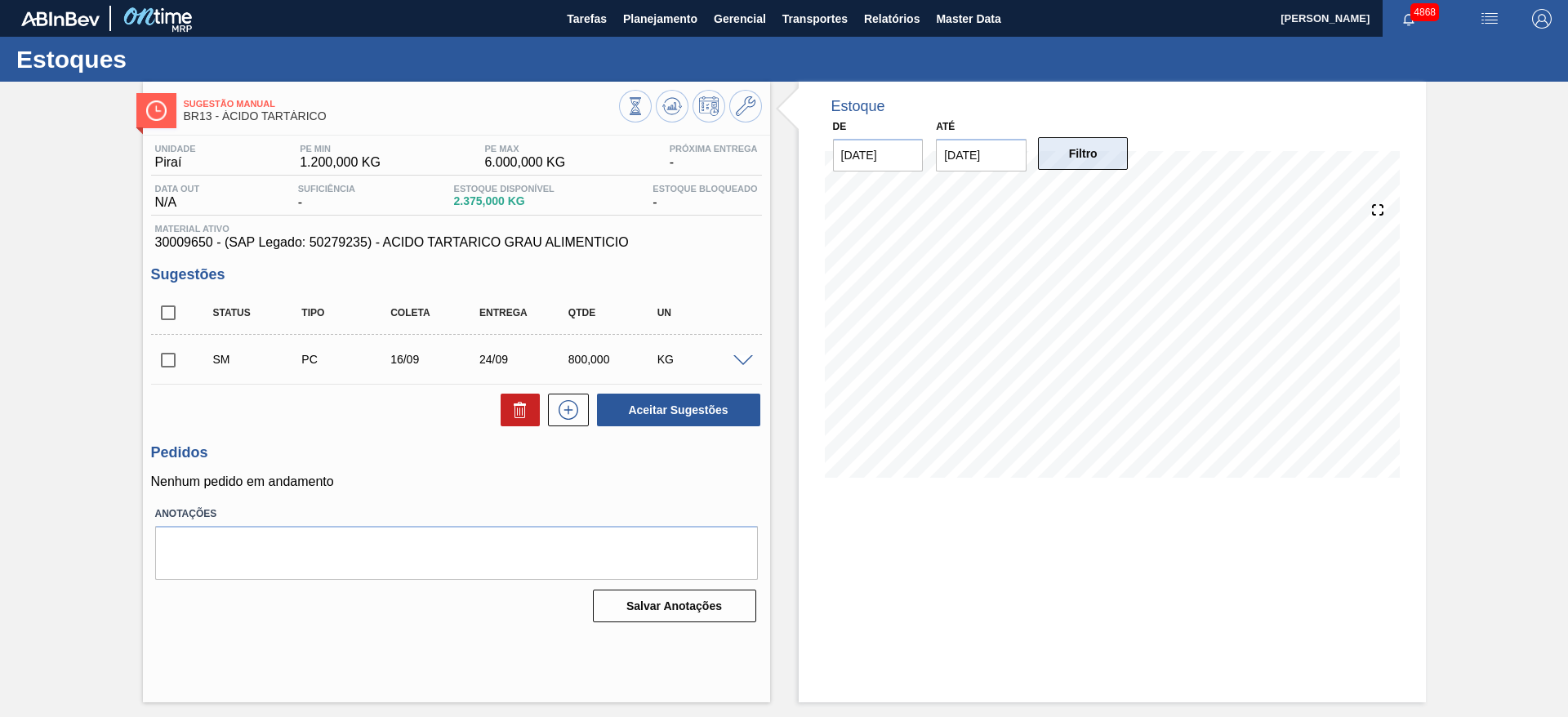
click at [1050, 152] on button "Filtro" at bounding box center [1083, 153] width 91 height 33
click at [162, 350] on input "checkbox" at bounding box center [168, 360] width 34 height 34
click at [647, 408] on button "Aceitar Sugestões" at bounding box center [678, 410] width 163 height 33
checkbox input "false"
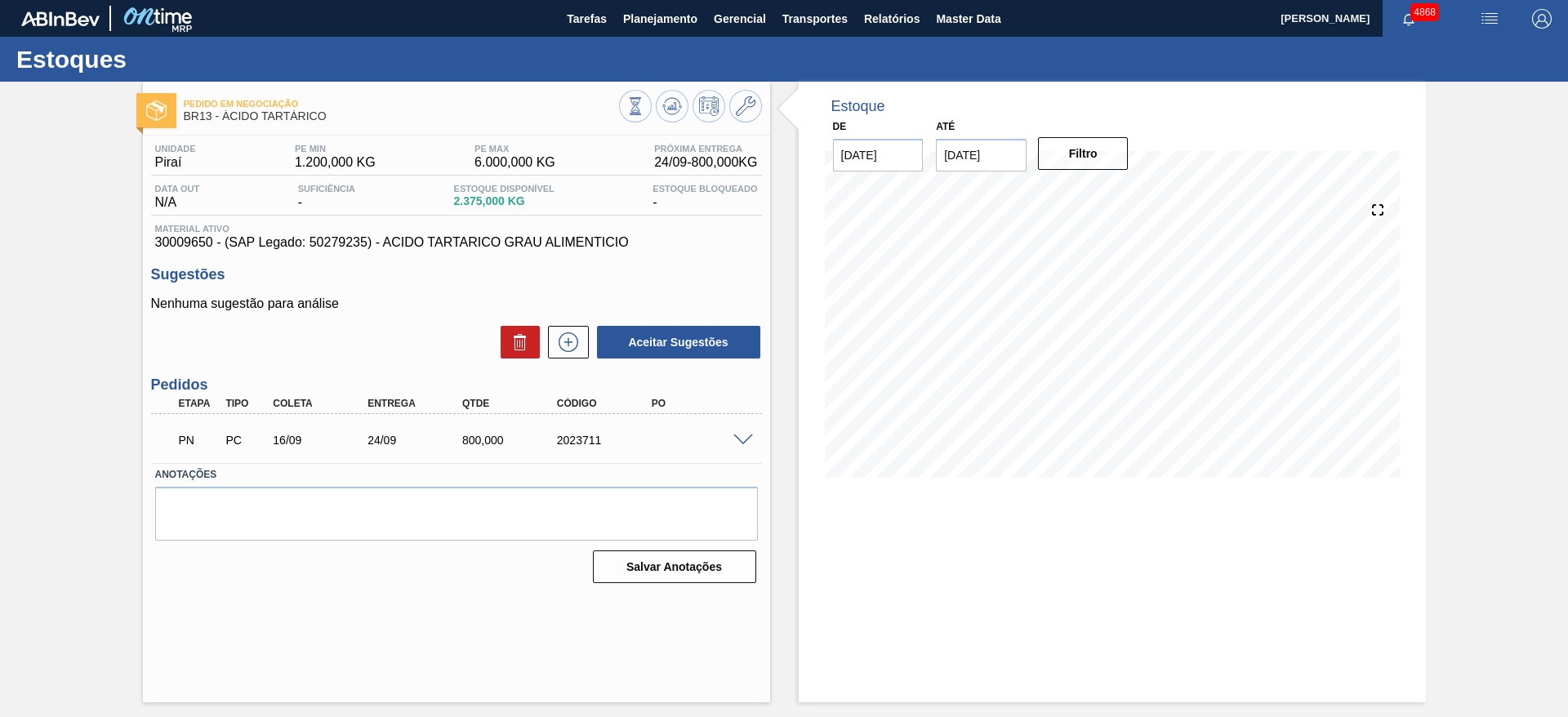
click at [741, 438] on span at bounding box center [743, 440] width 20 height 12
click at [740, 438] on span at bounding box center [743, 440] width 20 height 12
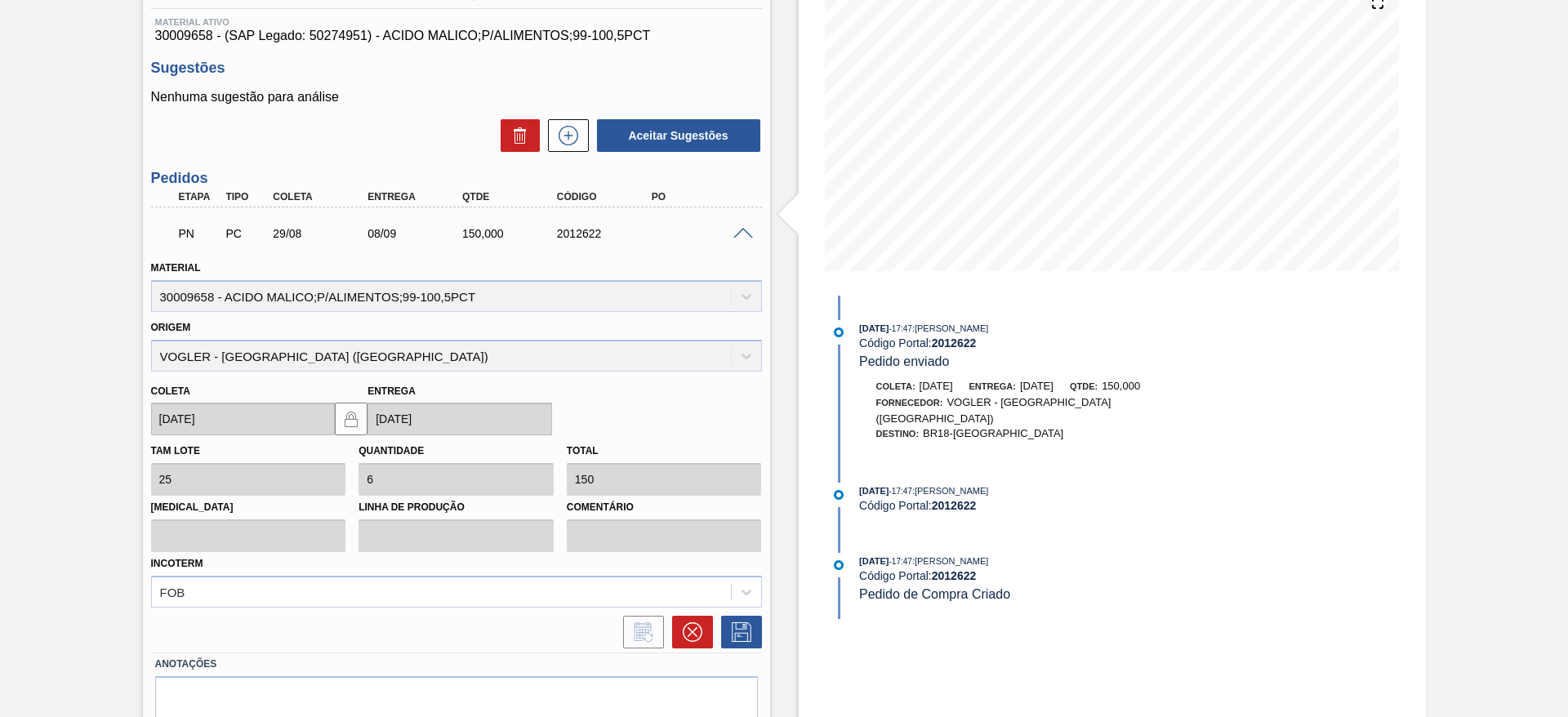
scroll to position [245, 0]
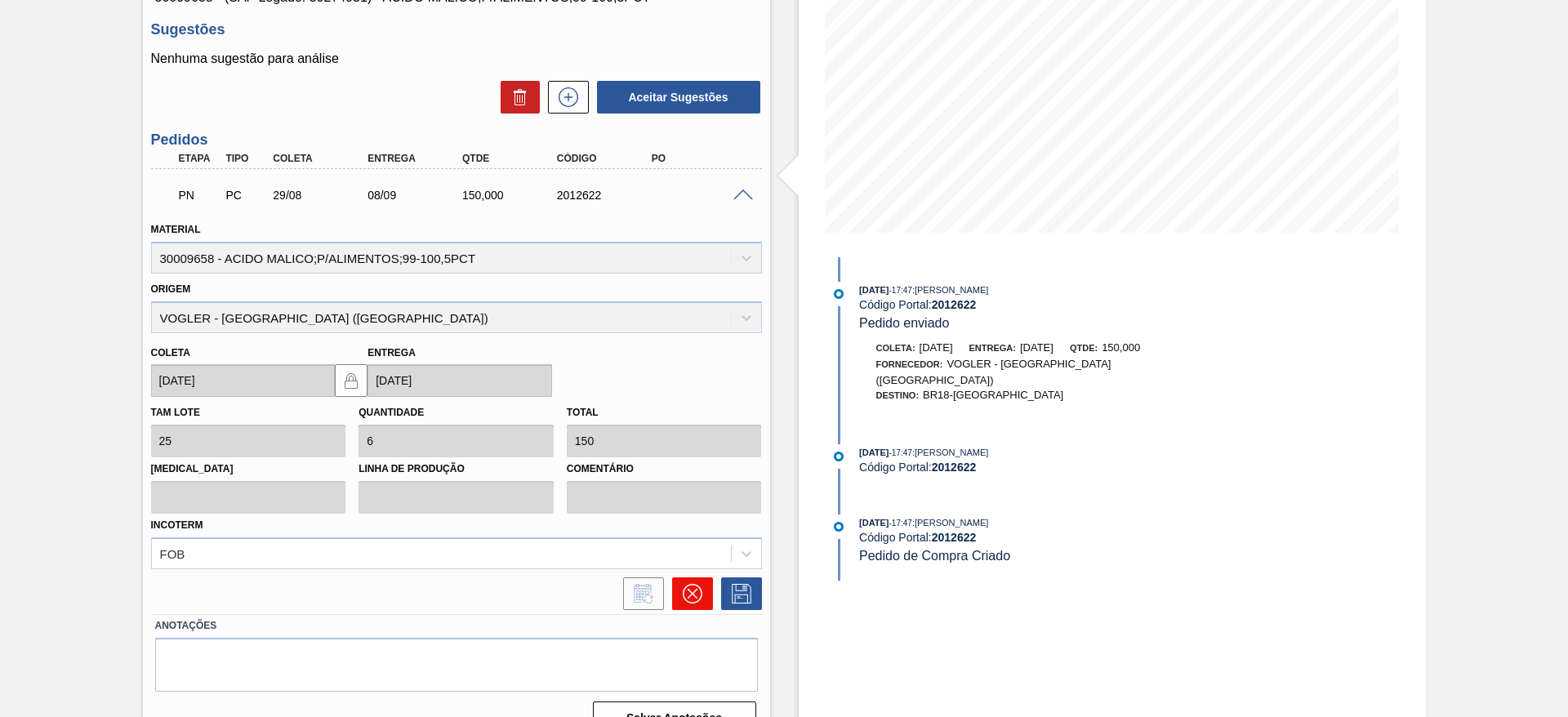
click at [688, 609] on button at bounding box center [692, 593] width 41 height 33
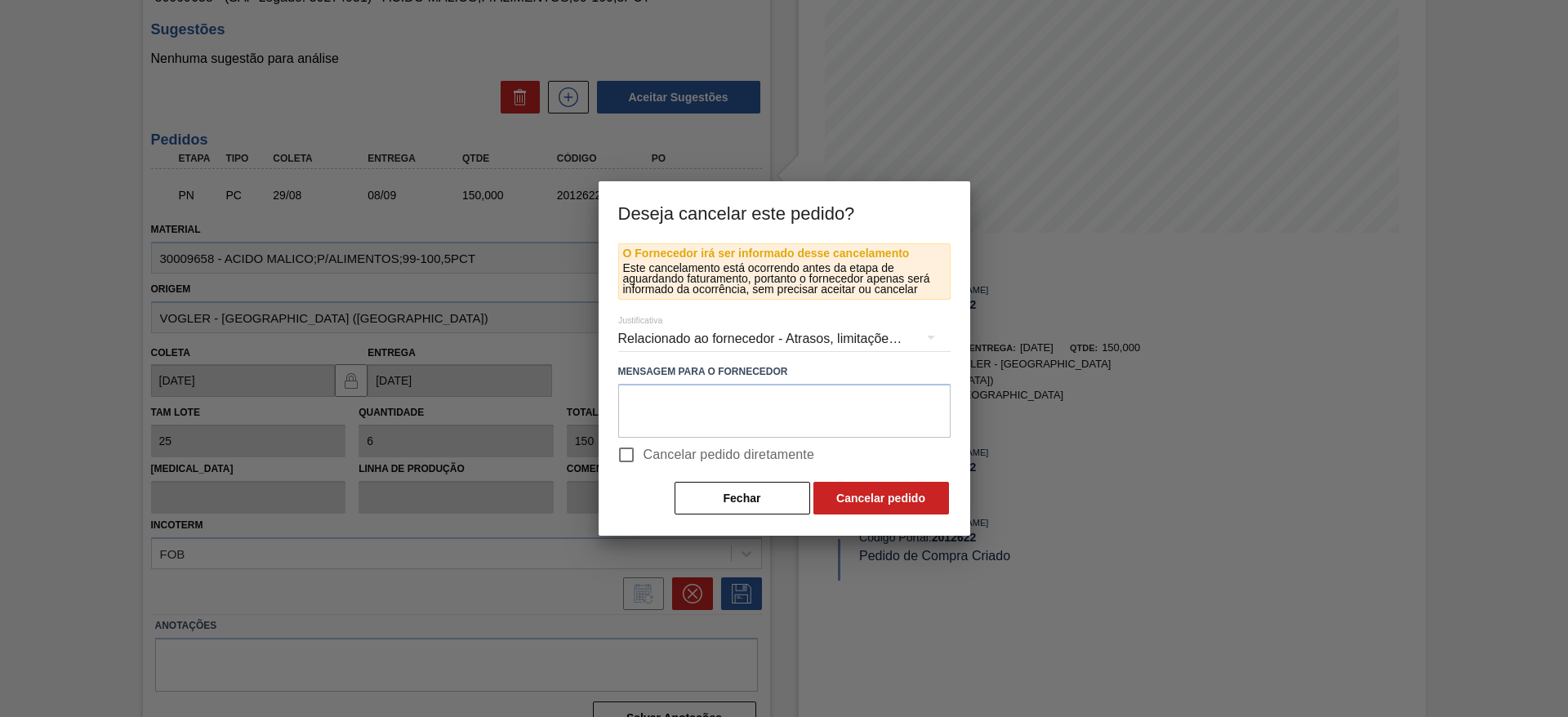
click at [700, 344] on div "Relacionado ao fornecedor - Atrasos, limitações de capacidade, etc." at bounding box center [784, 339] width 332 height 45
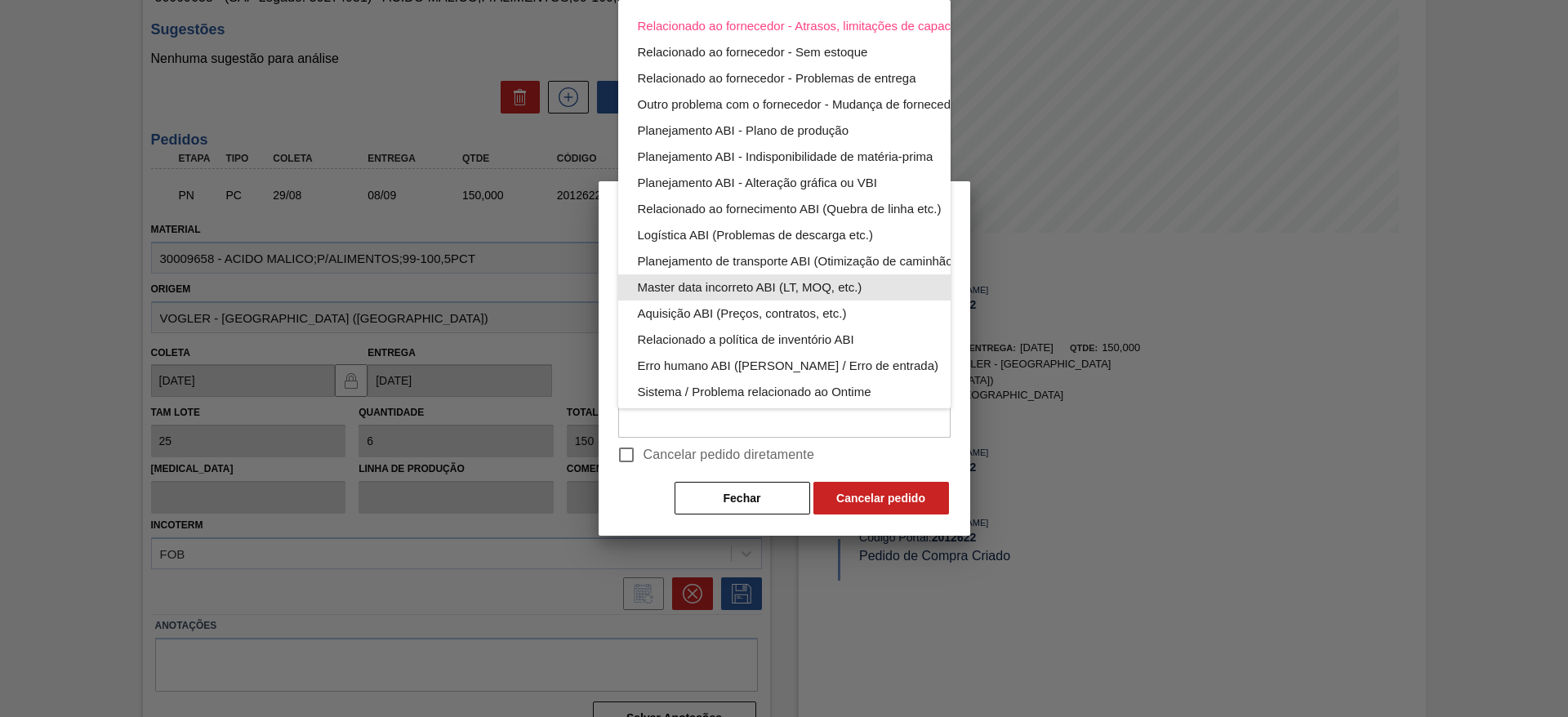
scroll to position [107, 0]
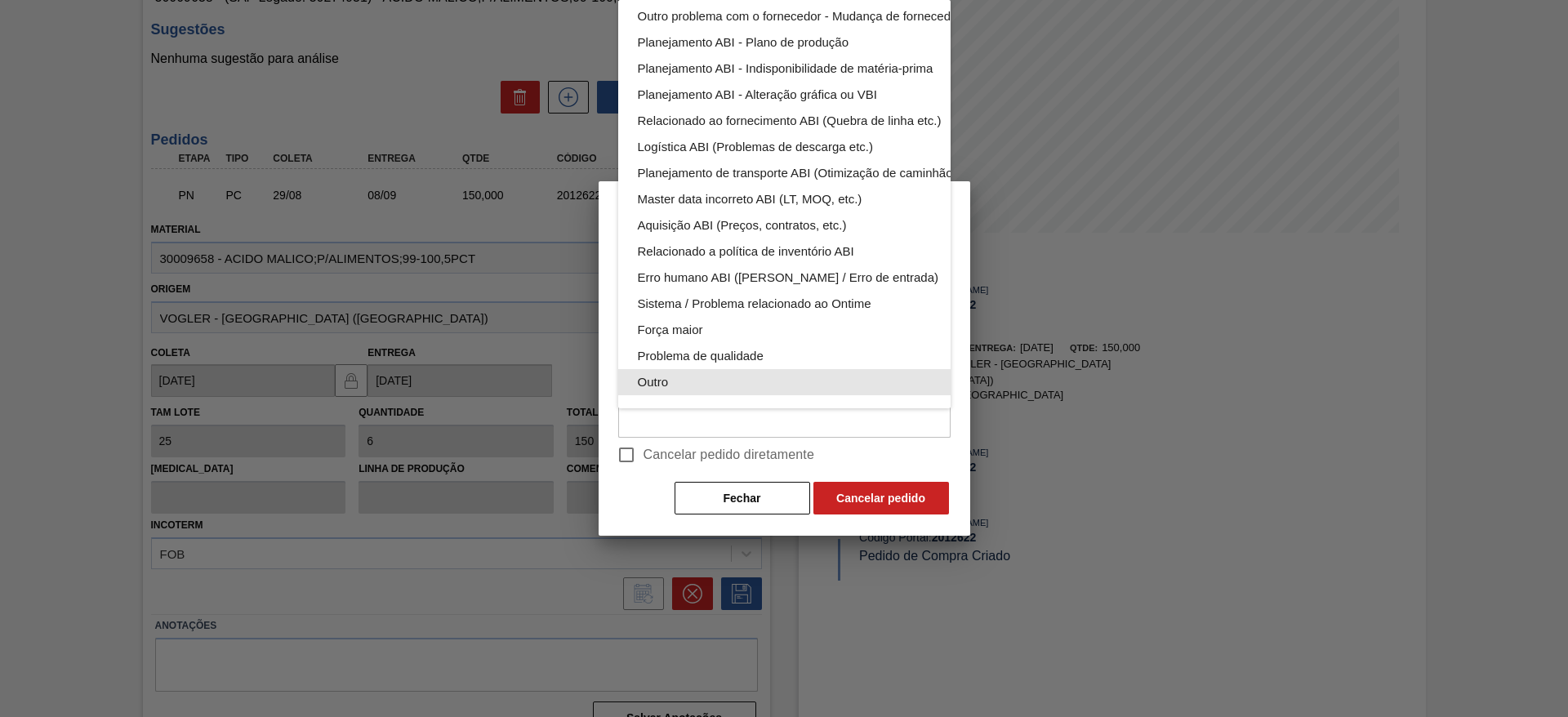
click at [703, 369] on div "Outro" at bounding box center [822, 383] width 370 height 26
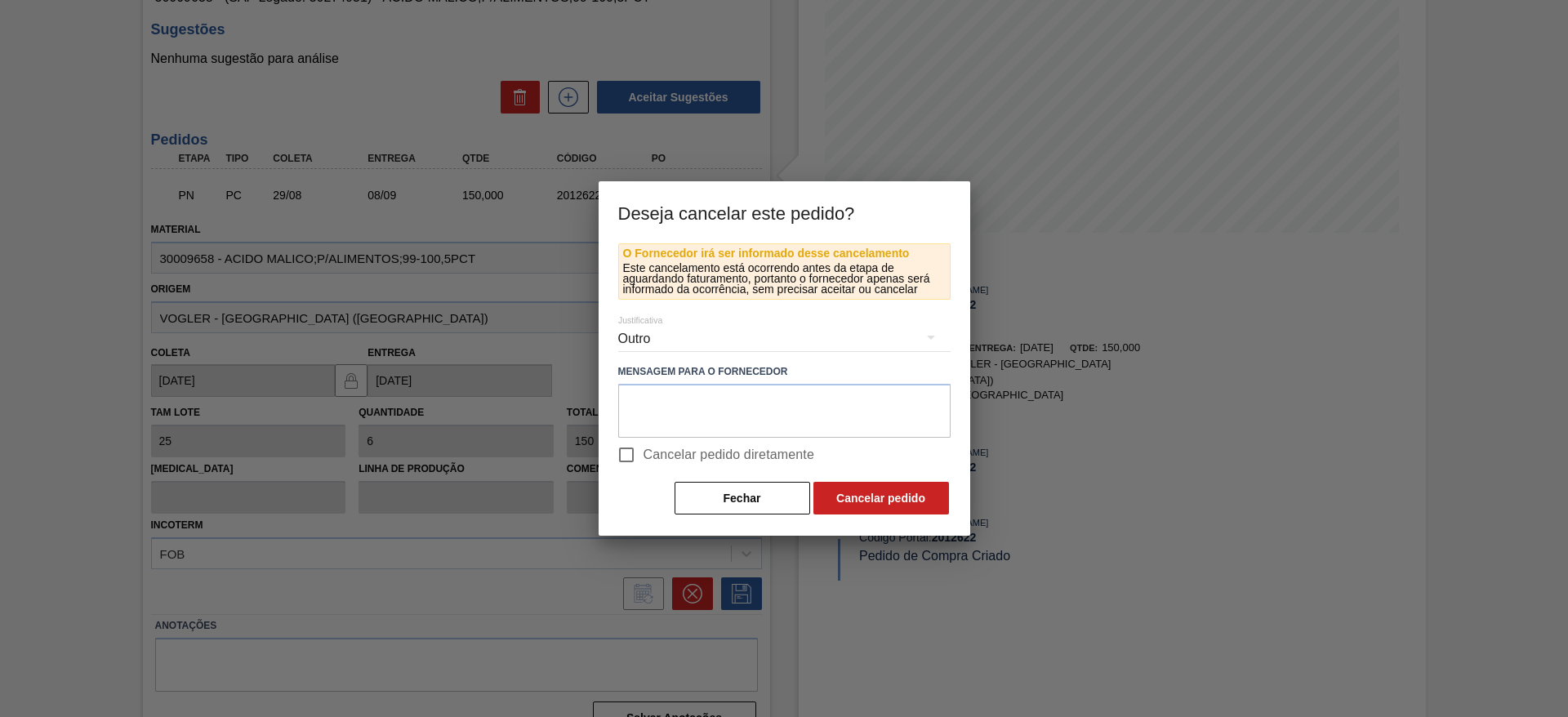
click at [700, 452] on span "Cancelar pedido diretamente" at bounding box center [730, 454] width 172 height 20
click at [644, 452] on input "Cancelar pedido diretamente" at bounding box center [626, 455] width 34 height 34
checkbox input "true"
drag, startPoint x: 909, startPoint y: 493, endPoint x: 909, endPoint y: 354, distance: 139.0
click at [897, 332] on div "O Fornecedor irá ser informado desse cancelamento Este cancelamento está ocorre…" at bounding box center [784, 380] width 332 height 273
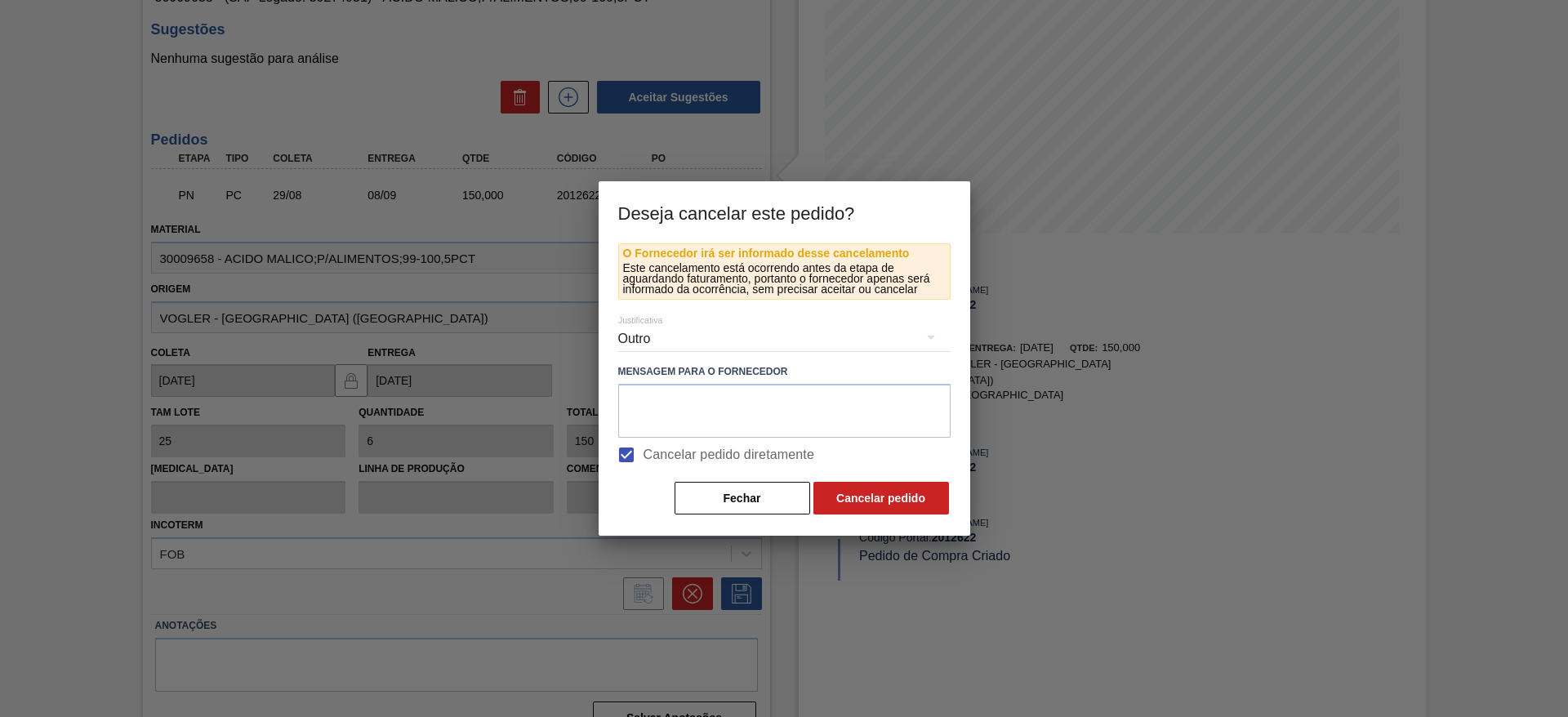
click at [903, 339] on div "Outro" at bounding box center [784, 339] width 332 height 45
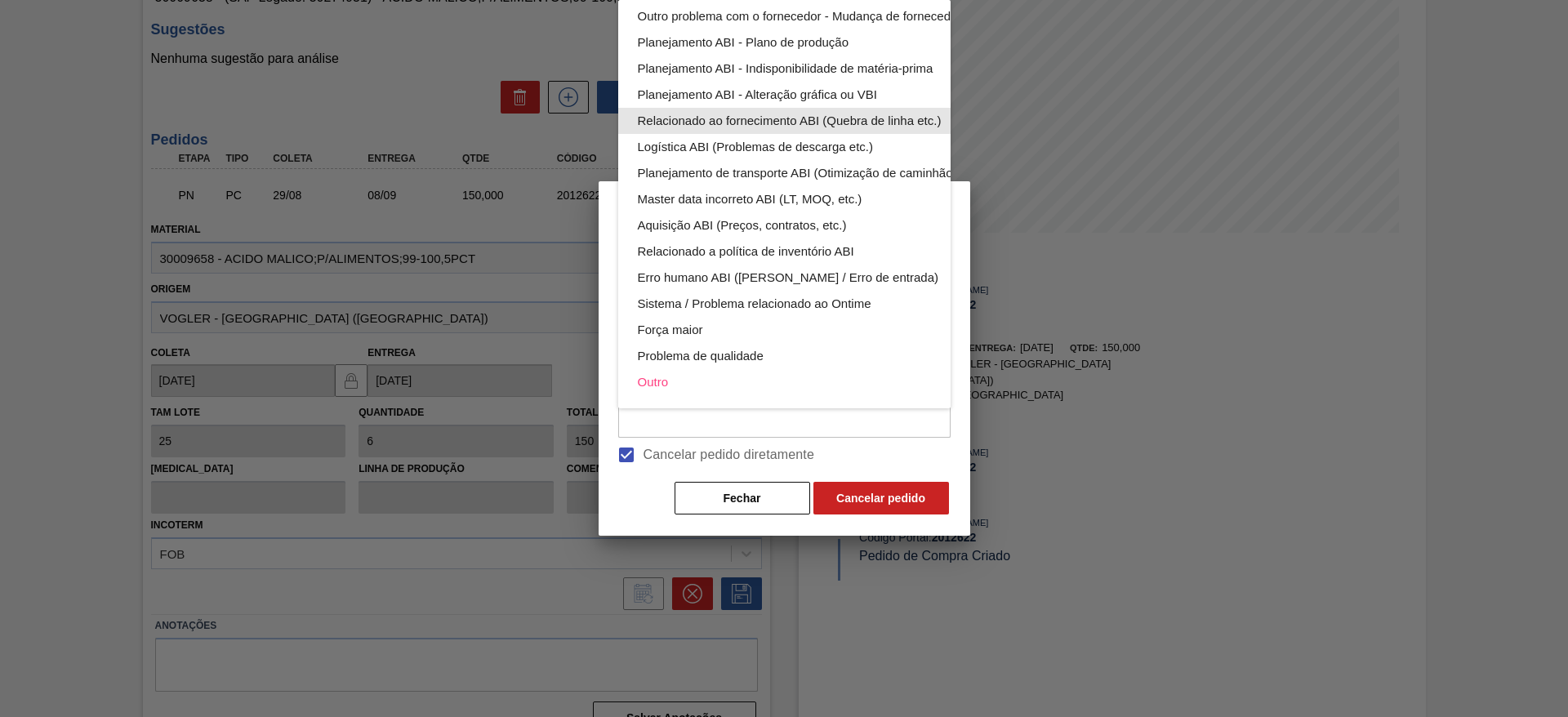
scroll to position [0, 0]
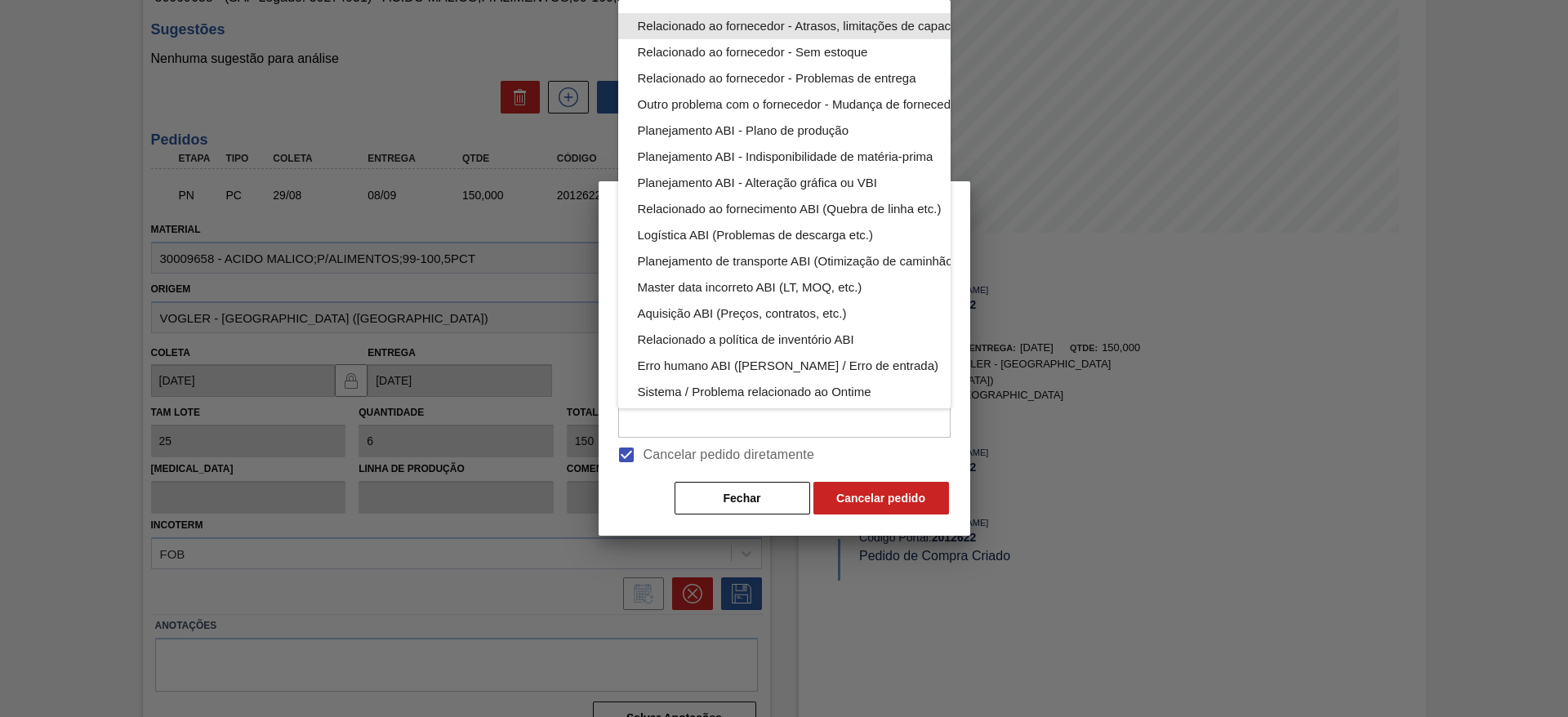
click at [850, 26] on div "Relacionado ao fornecedor - Atrasos, limitações de capacidade, etc." at bounding box center [822, 26] width 370 height 26
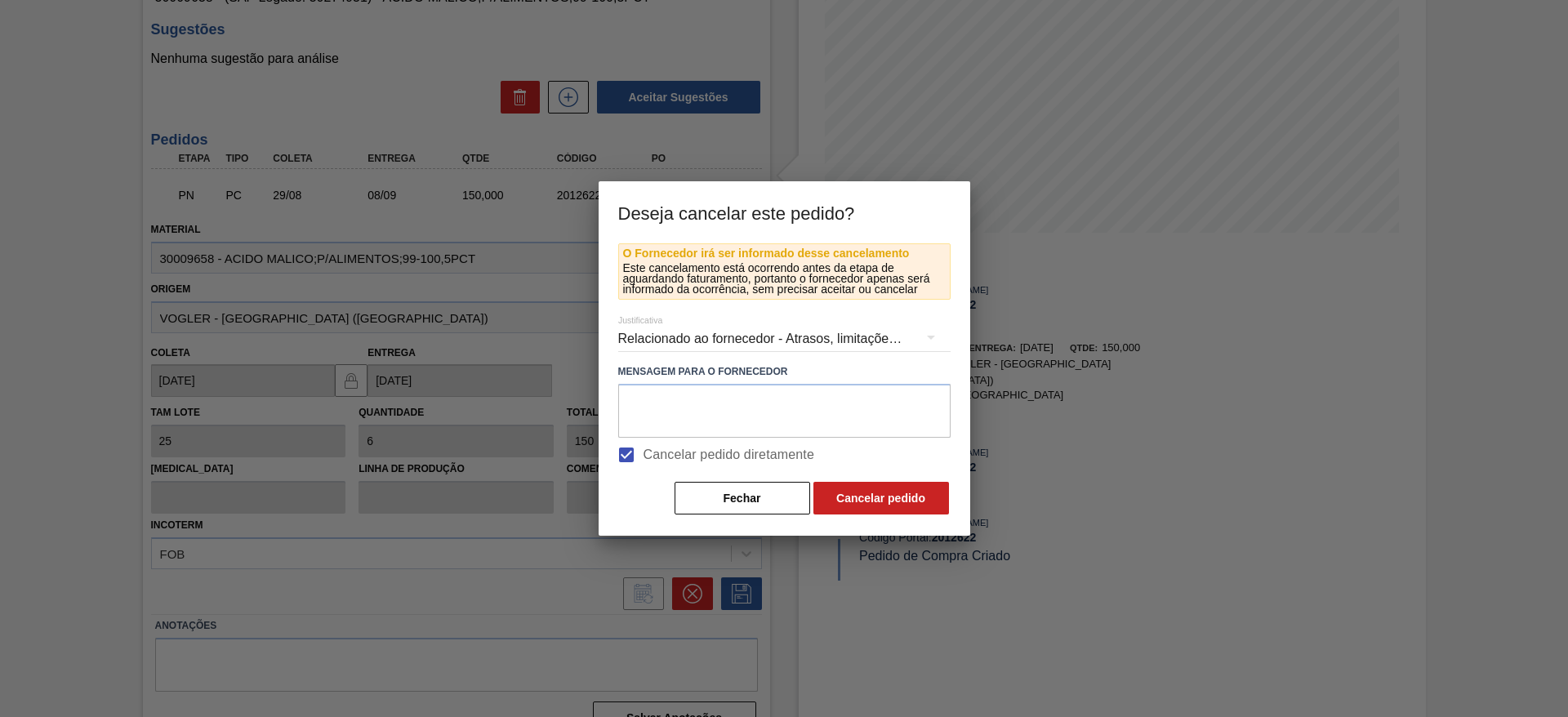
click at [855, 345] on div "Relacionado ao fornecedor - Atrasos, limitações de capacidade, etc." at bounding box center [784, 339] width 332 height 45
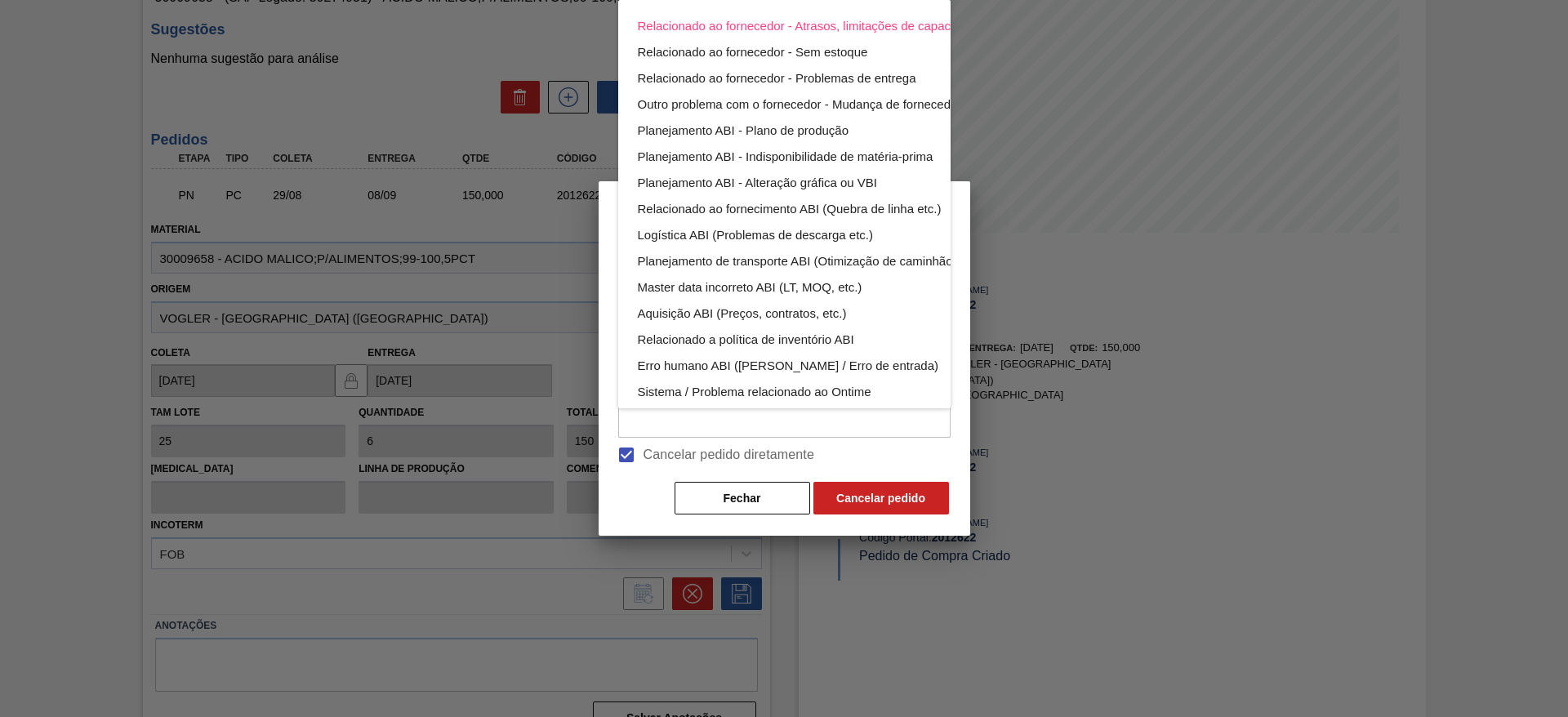
click at [886, 486] on div "Relacionado ao fornecedor - Atrasos, limitações de capacidade, etc. Relacionado…" at bounding box center [784, 358] width 1568 height 717
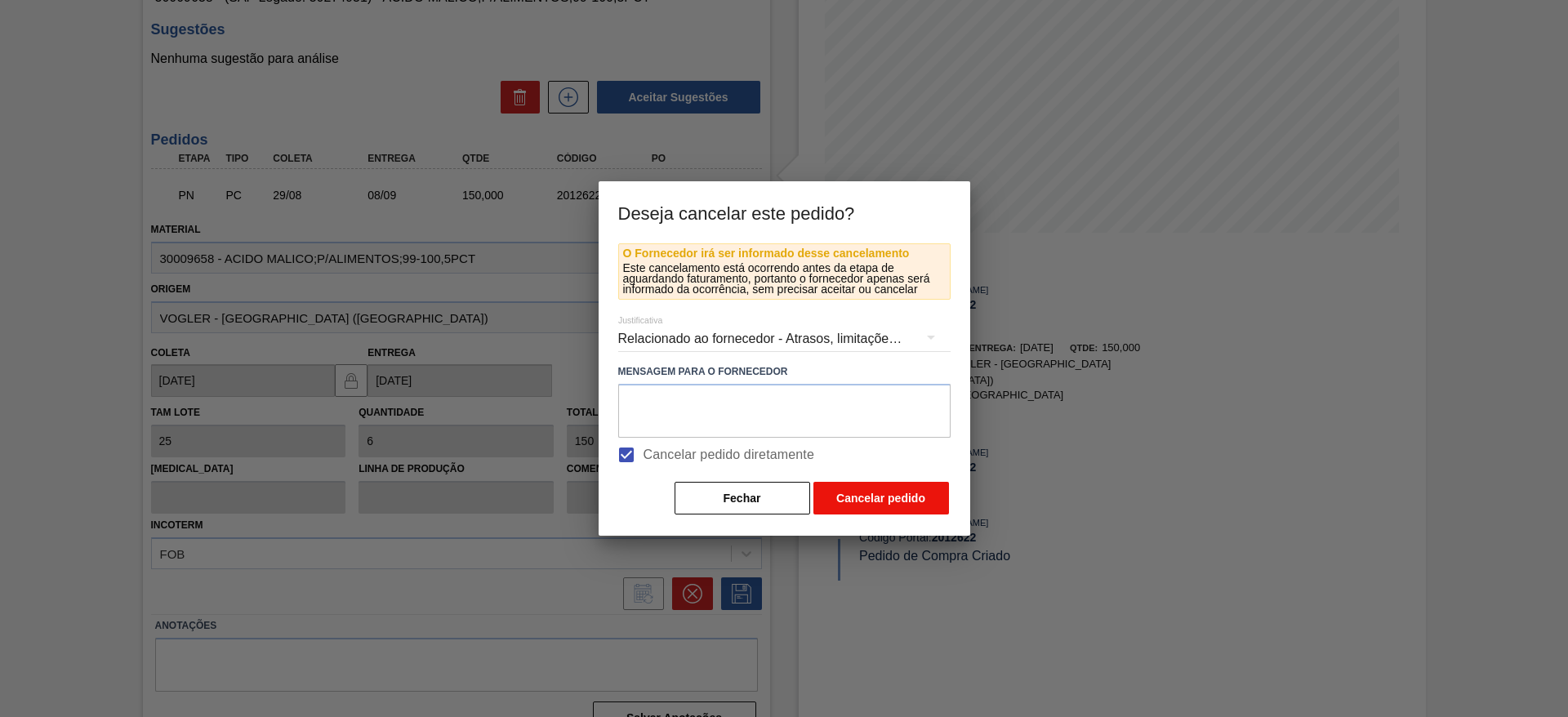
click at [901, 505] on button "Cancelar pedido" at bounding box center [881, 498] width 136 height 33
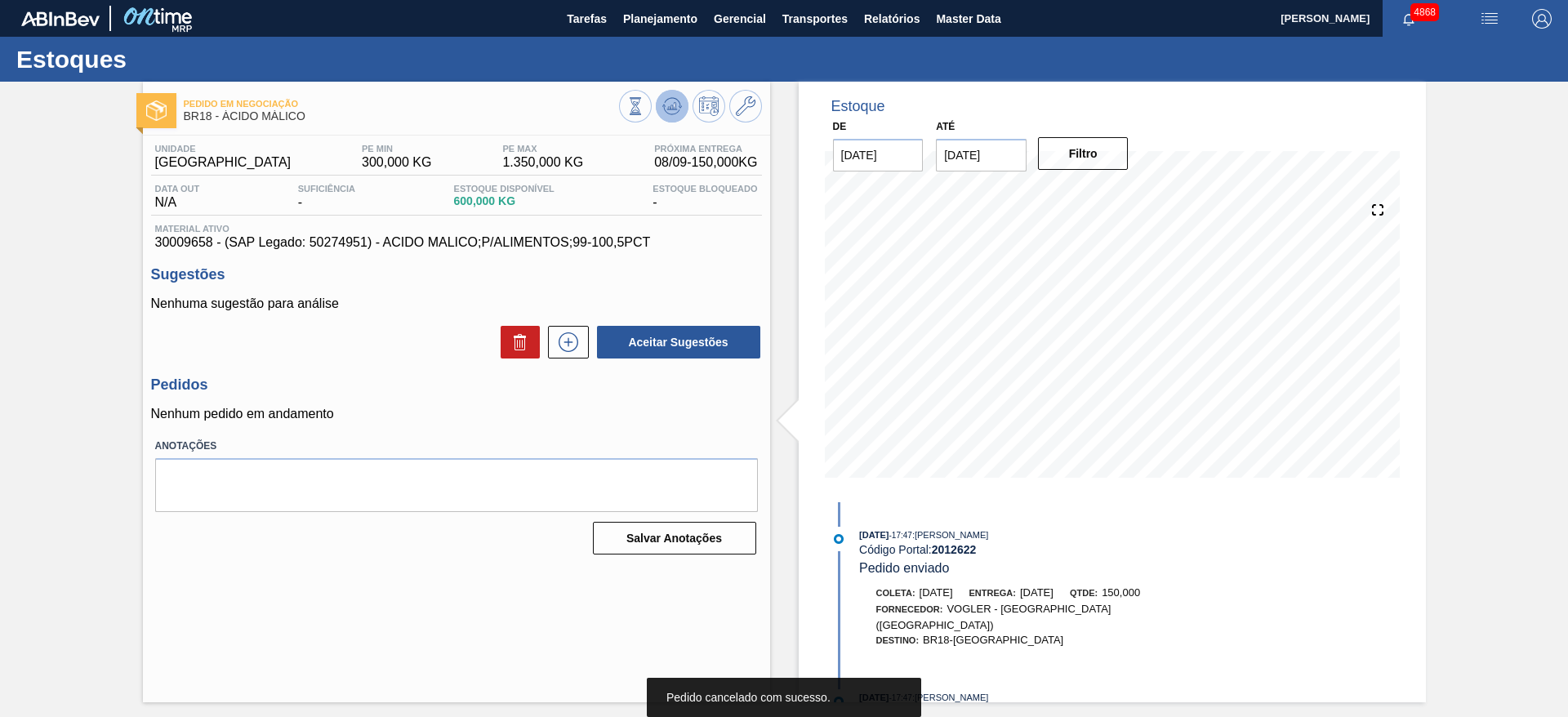
click at [674, 118] on button at bounding box center [672, 106] width 33 height 33
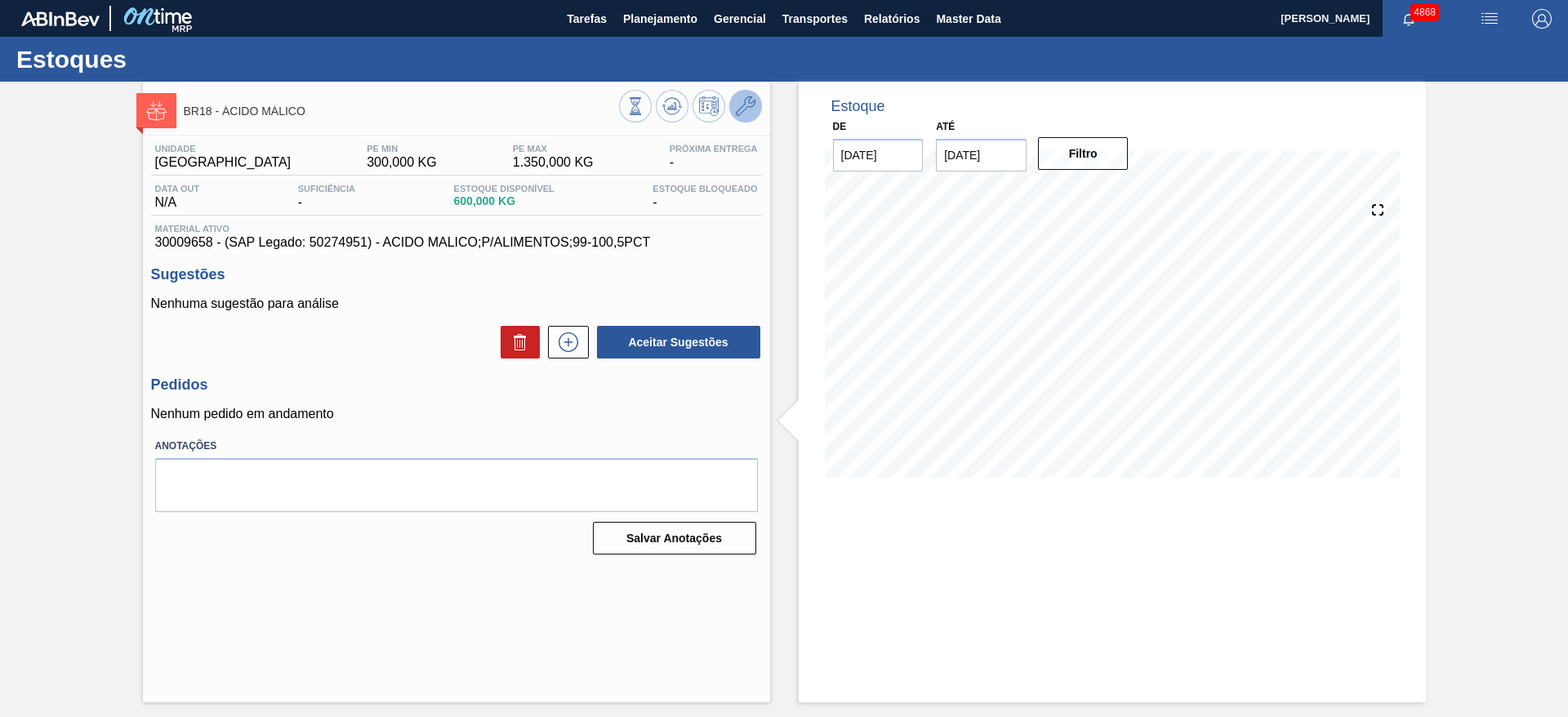
click at [752, 104] on icon at bounding box center [745, 106] width 20 height 20
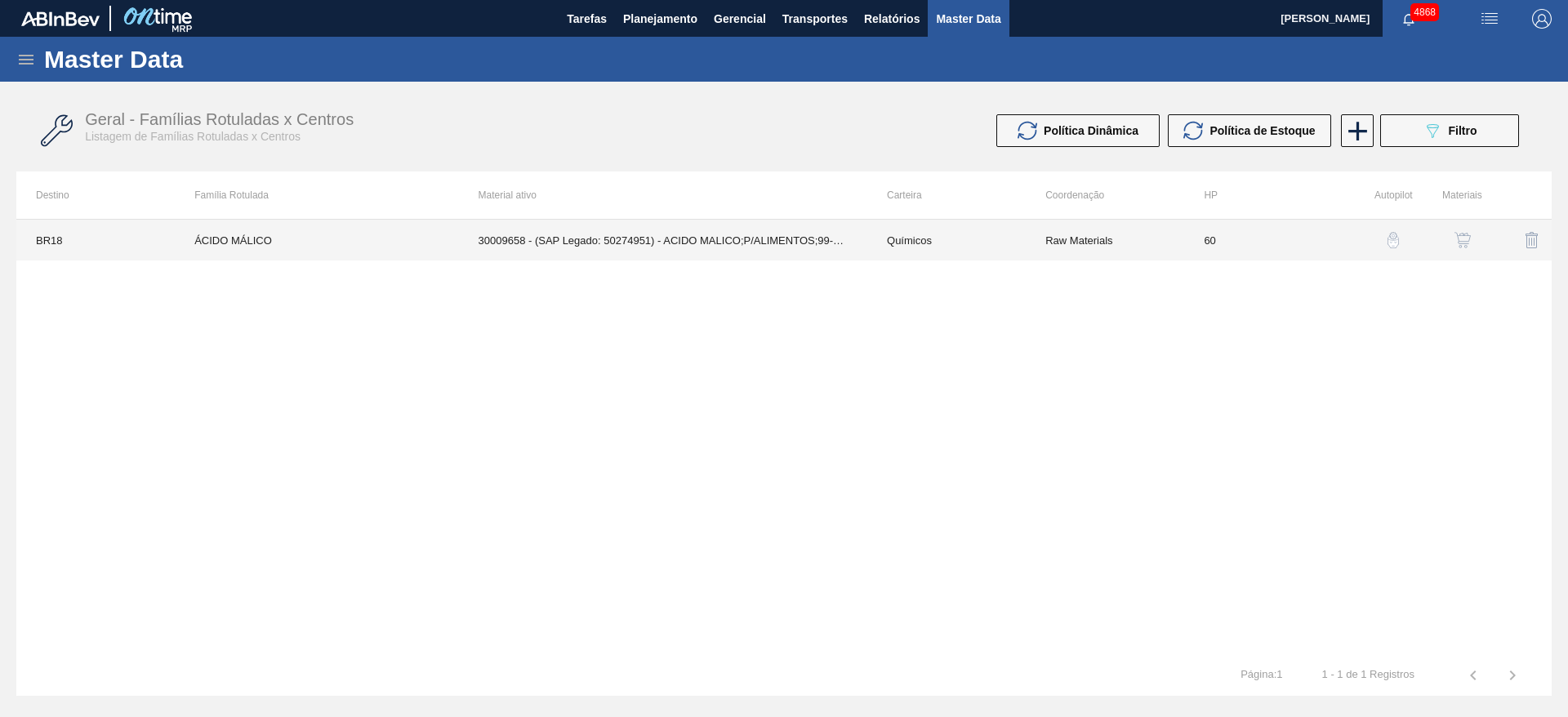
click at [767, 227] on td "30009658 - (SAP Legado: 50274951) - ACIDO MALICO;P/ALIMENTOS;99-100,5PCT" at bounding box center [663, 240] width 408 height 41
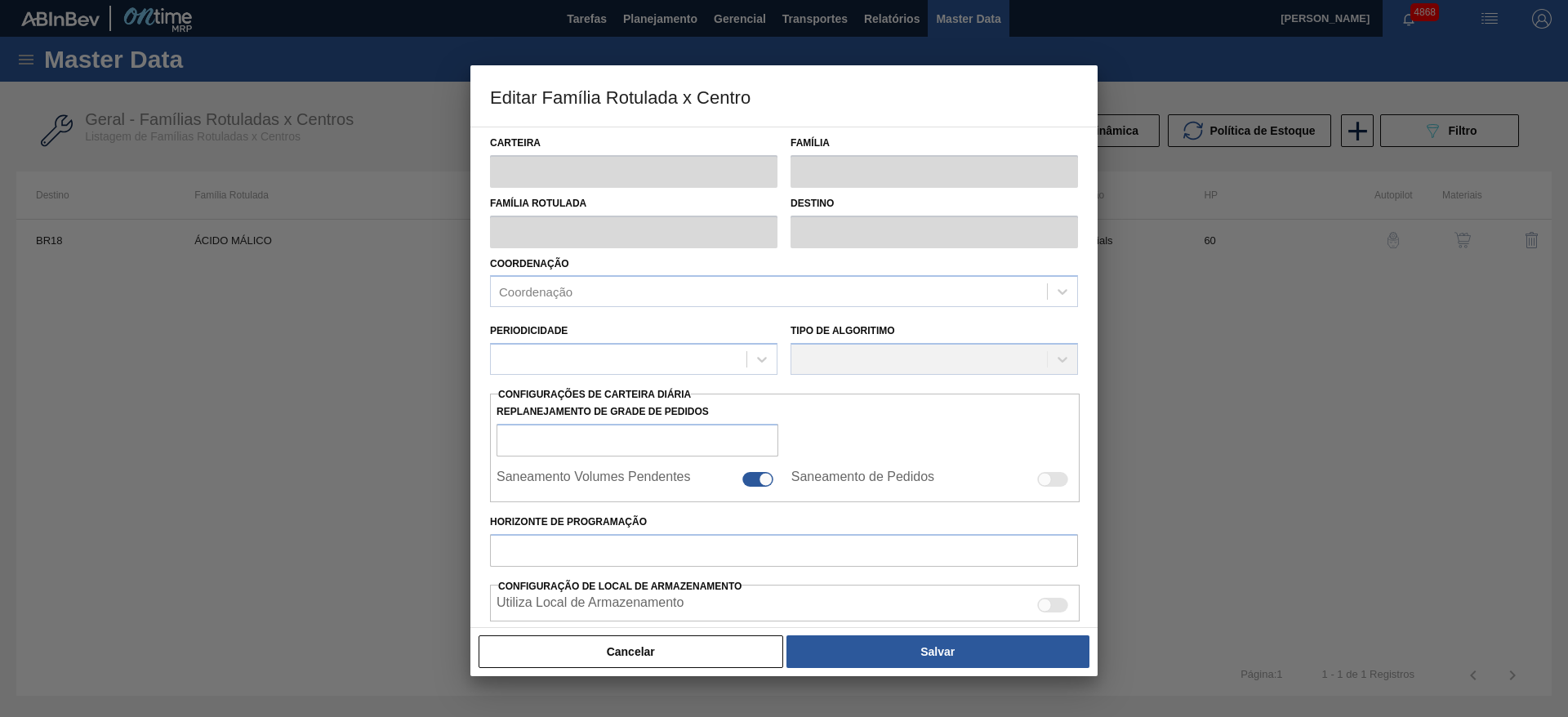
type input "Químicos"
type input "Ácido Beats"
type input "ÁCIDO MÁLICO"
type input "BR18 - Pernambuco"
type input "60"
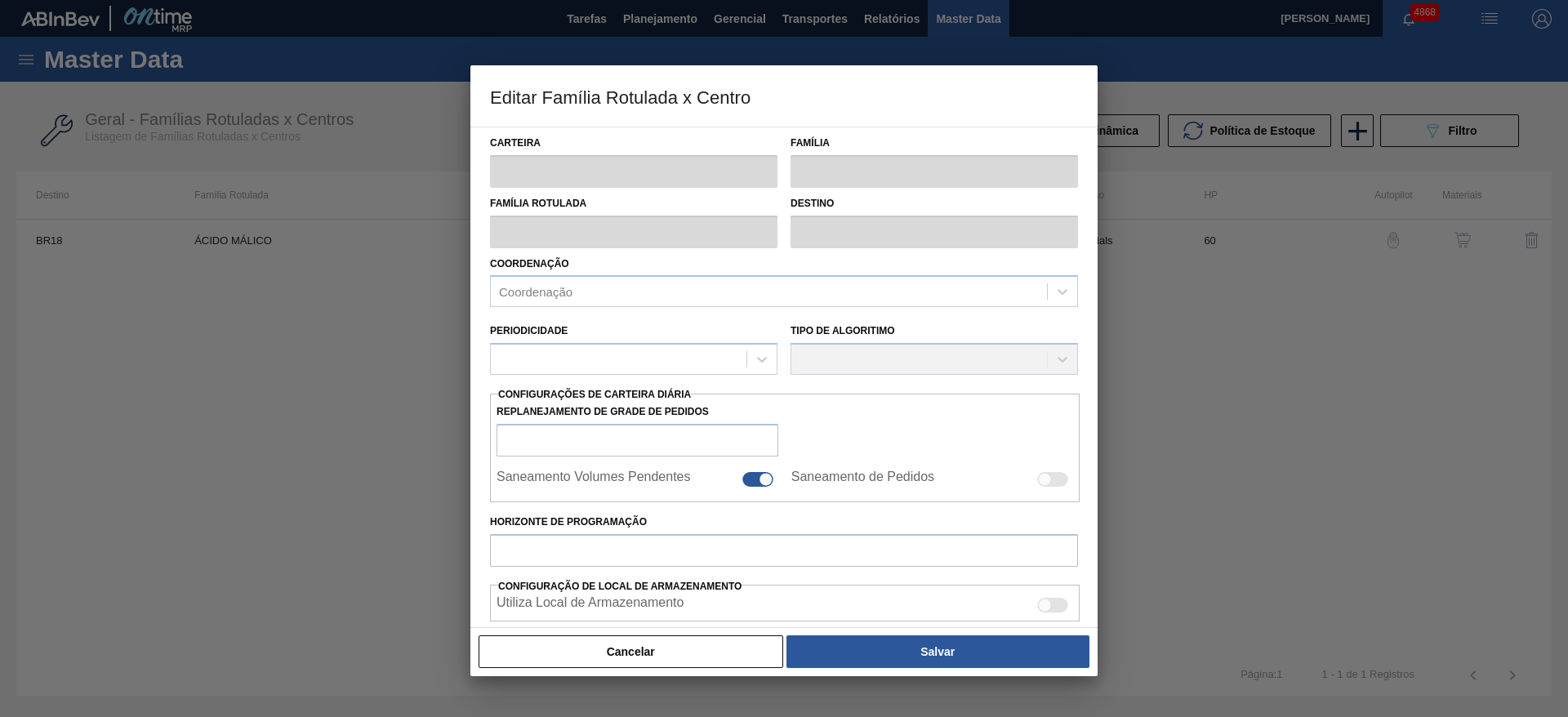
type input "300"
type input "1.350"
type input "50"
type input "825,000"
checkbox input "true"
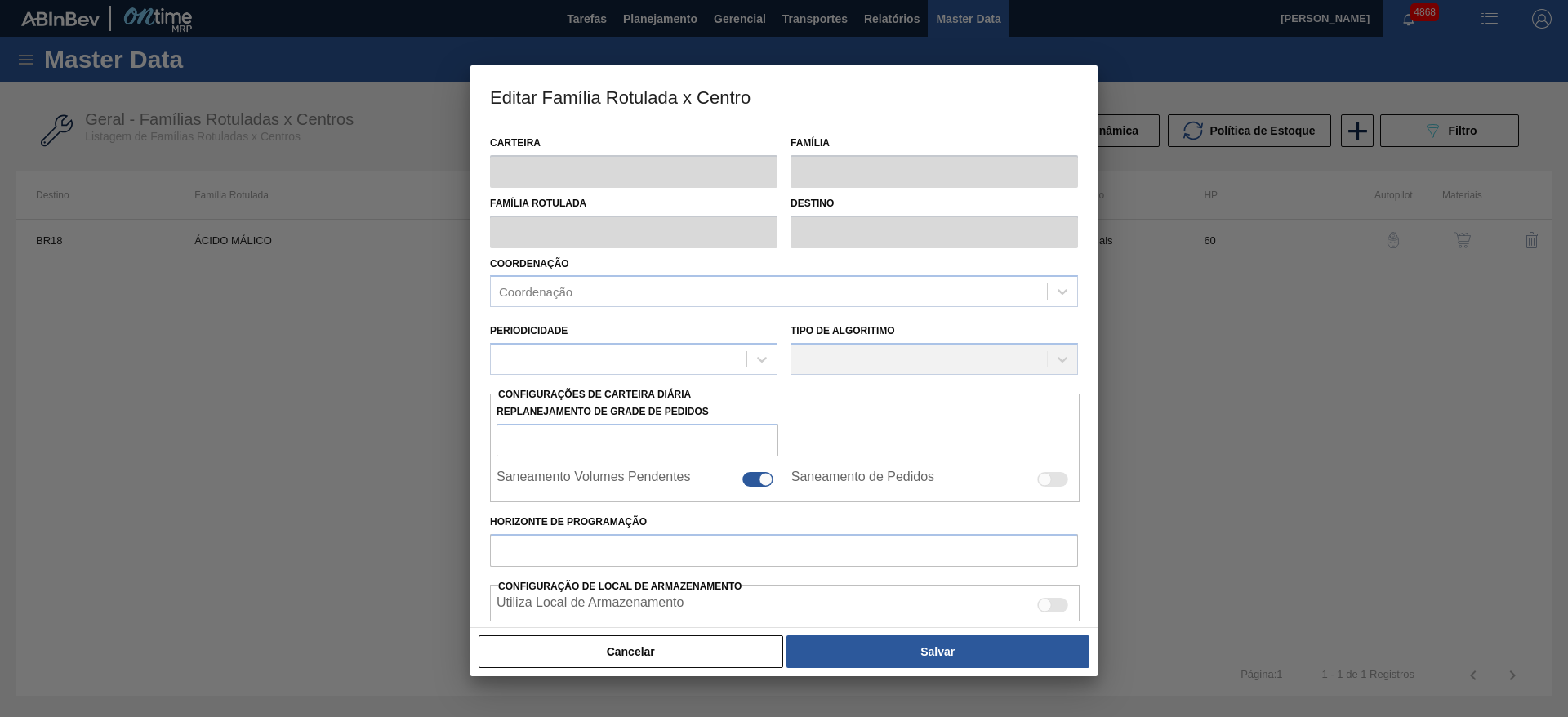
checkbox input "true"
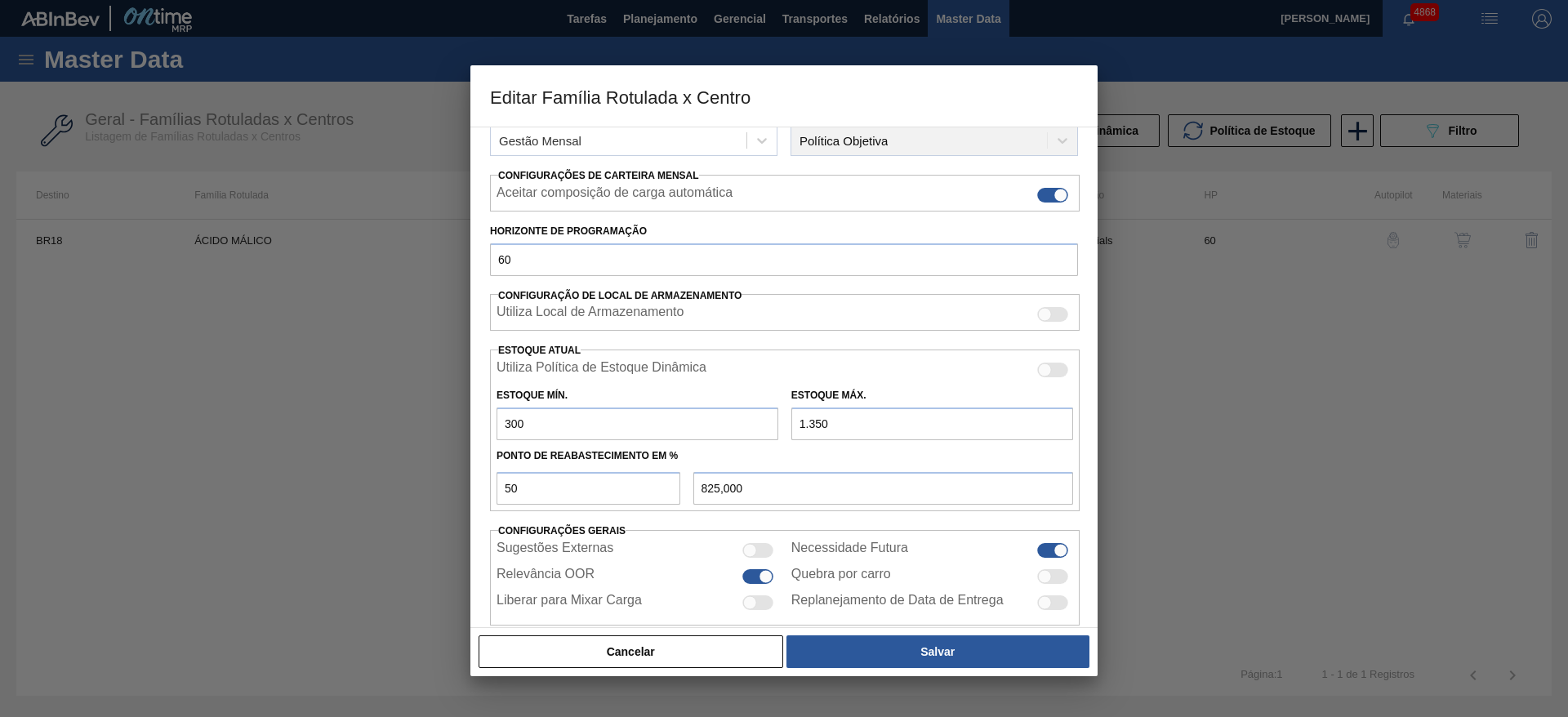
scroll to position [245, 0]
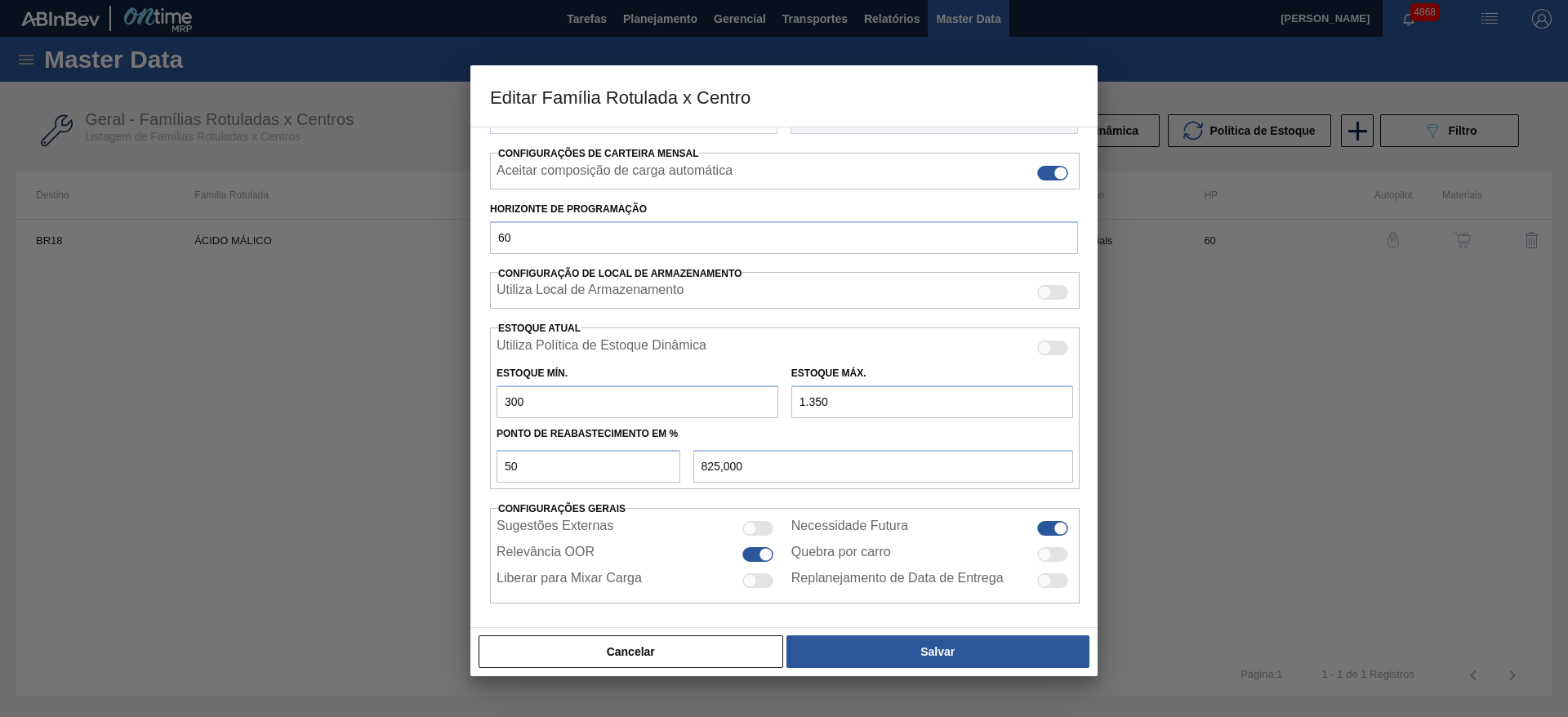
drag, startPoint x: 531, startPoint y: 401, endPoint x: 475, endPoint y: 402, distance: 56.0
click at [475, 402] on div "Carteira Químicos Família Ácido Beats Família Rotulada ÁCIDO MÁLICO Destino BR1…" at bounding box center [784, 377] width 627 height 502
type input "2"
type input "676,000"
type input "25"
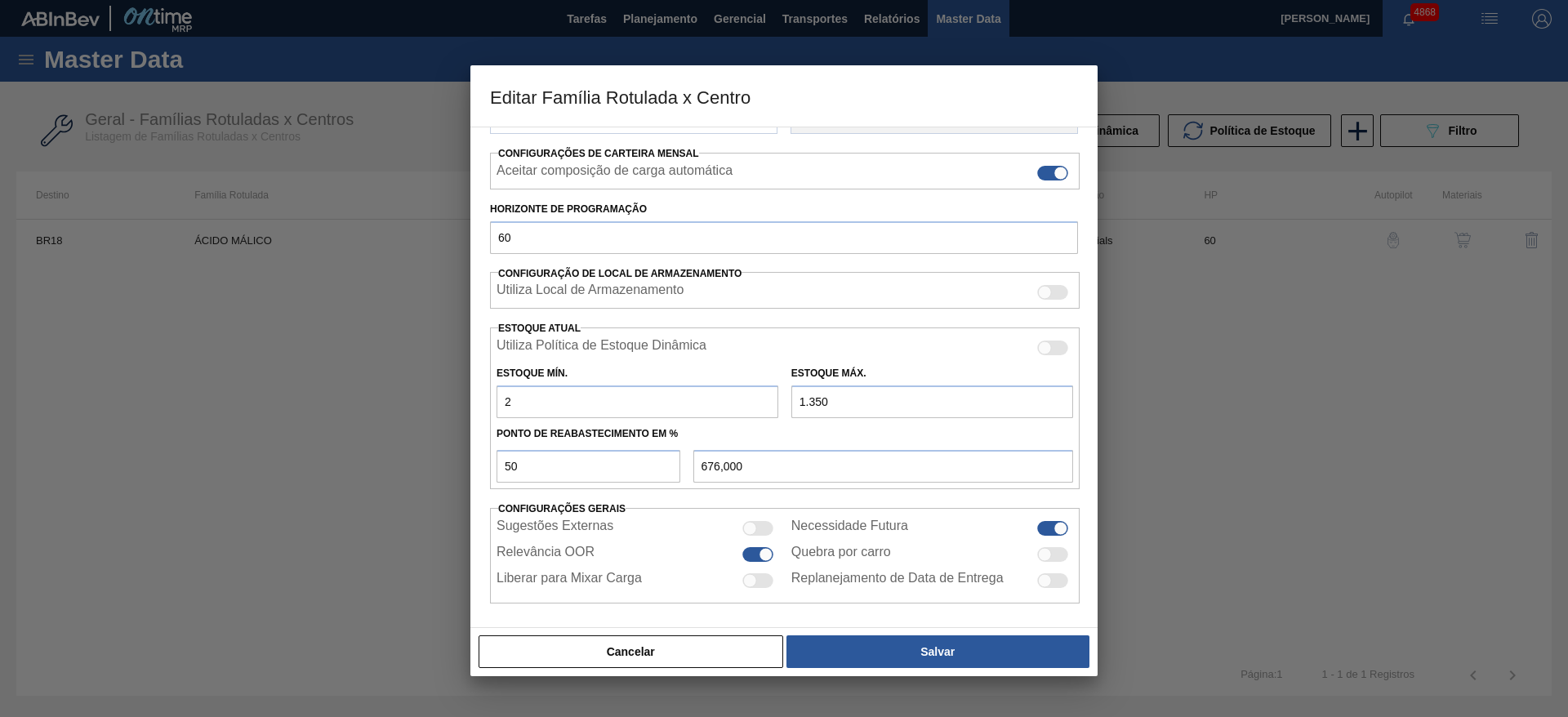
type input "687,500"
type input "250"
type input "800,000"
type input "250"
drag, startPoint x: 845, startPoint y: 393, endPoint x: 807, endPoint y: 403, distance: 39.3
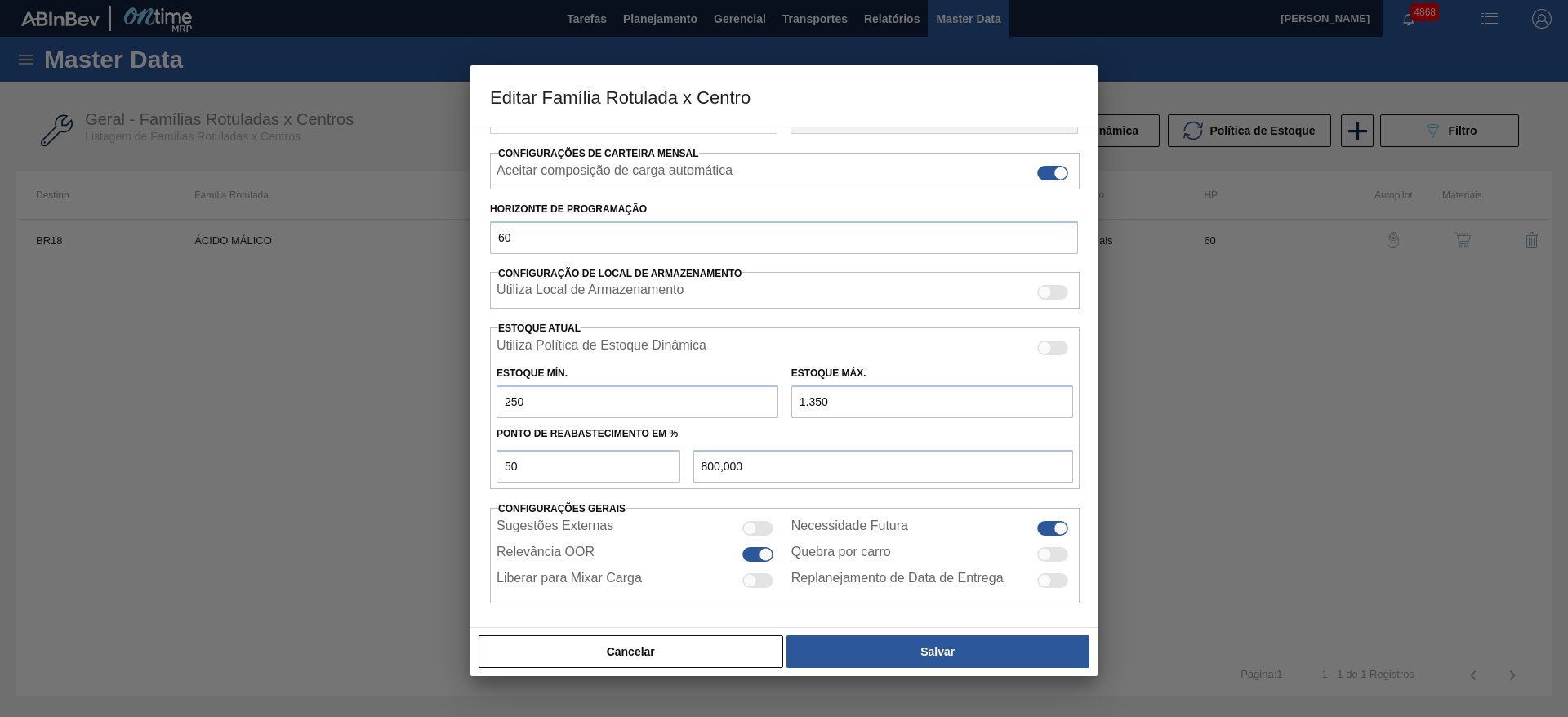
click at [807, 403] on input "1.350" at bounding box center [932, 401] width 281 height 33
type input "11"
type input "130,500"
type input "115"
type input "182,500"
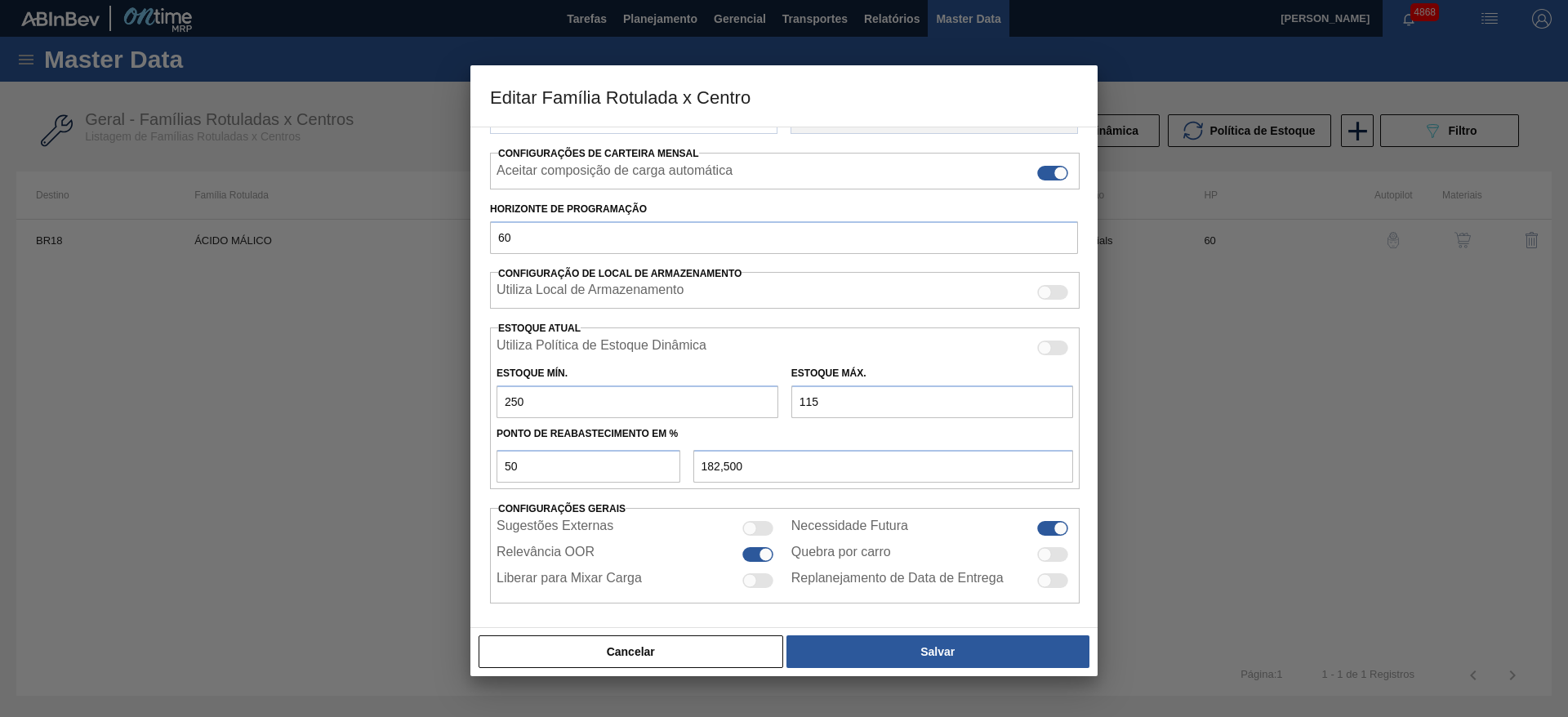
type input "1.150"
type input "700,000"
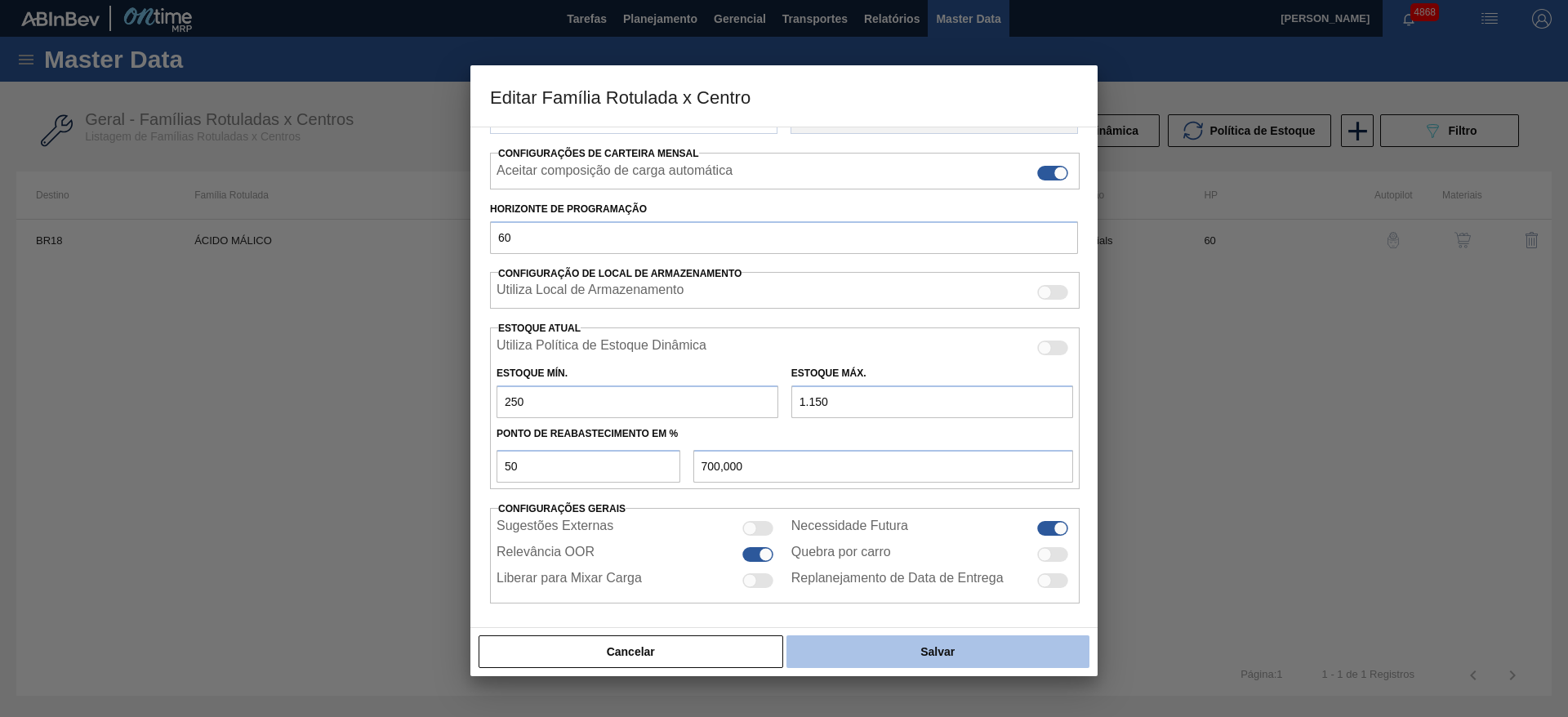
type input "1.150"
click at [913, 648] on button "Salvar" at bounding box center [937, 652] width 303 height 33
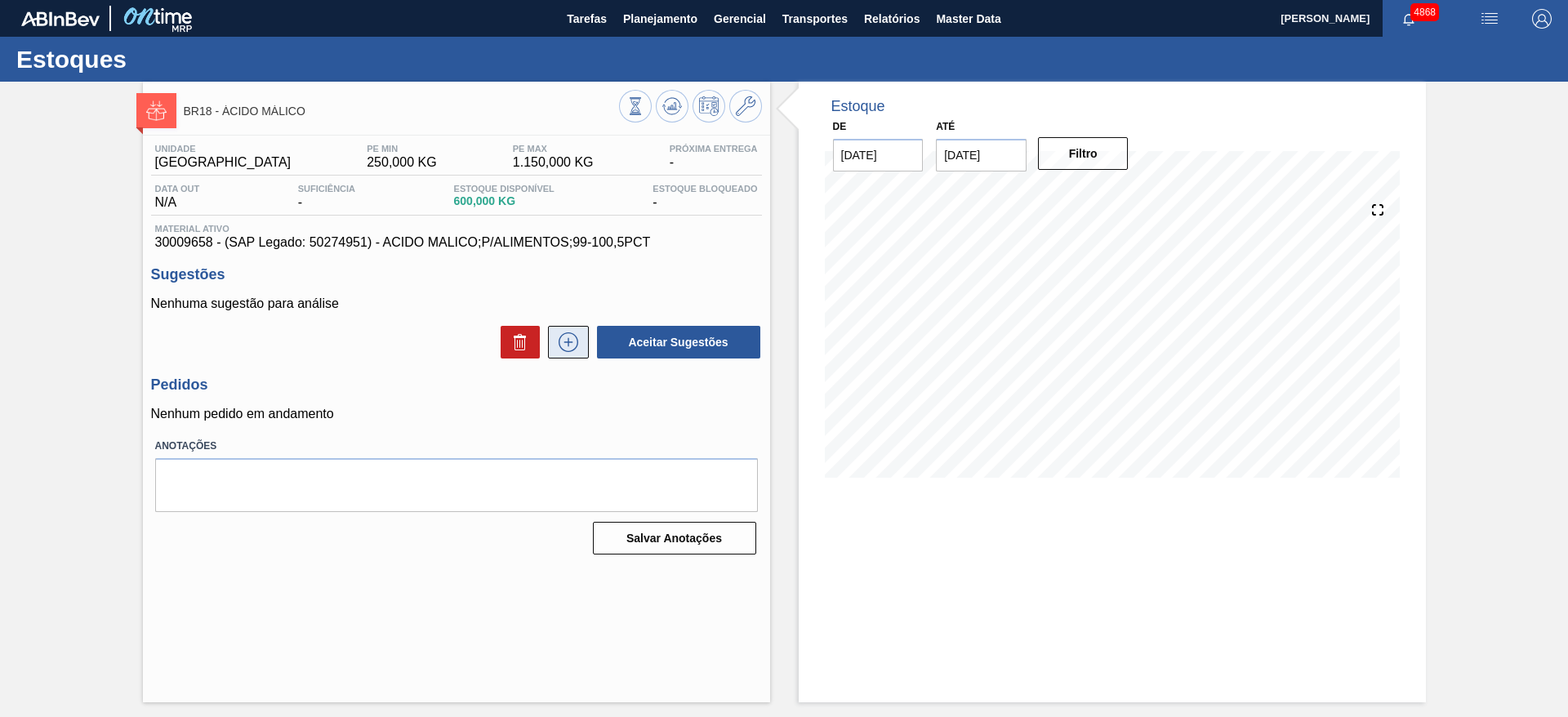
click at [571, 346] on icon at bounding box center [568, 342] width 26 height 20
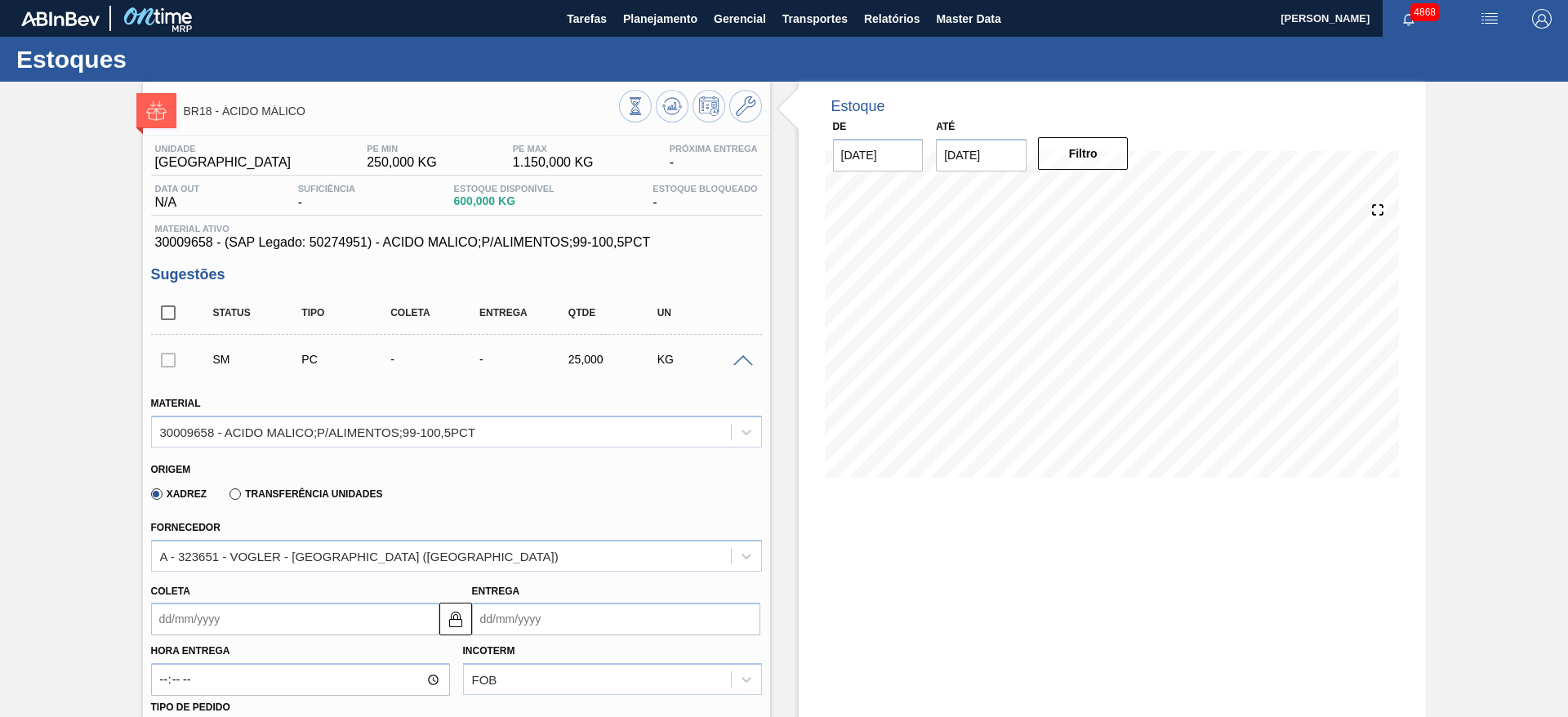
click at [539, 538] on div "Fornecedor A - 323651 - VOGLER - SÃO BERNARDO DO CAMPO (SP)" at bounding box center [456, 544] width 611 height 56
click at [546, 548] on div "A - 323651 - VOGLER - SÃO BERNARDO DO CAMPO (SP)" at bounding box center [441, 555] width 579 height 24
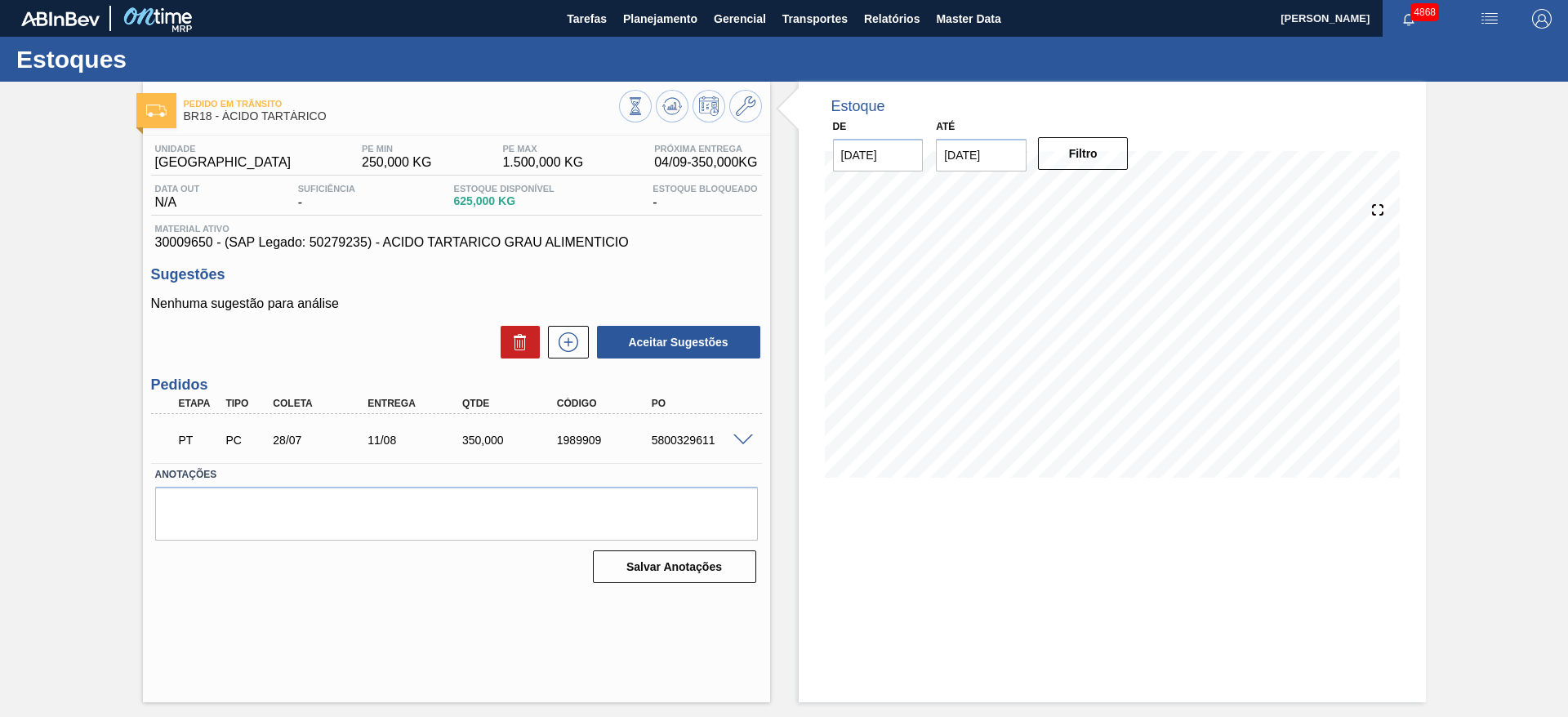
click at [743, 438] on span at bounding box center [743, 440] width 20 height 12
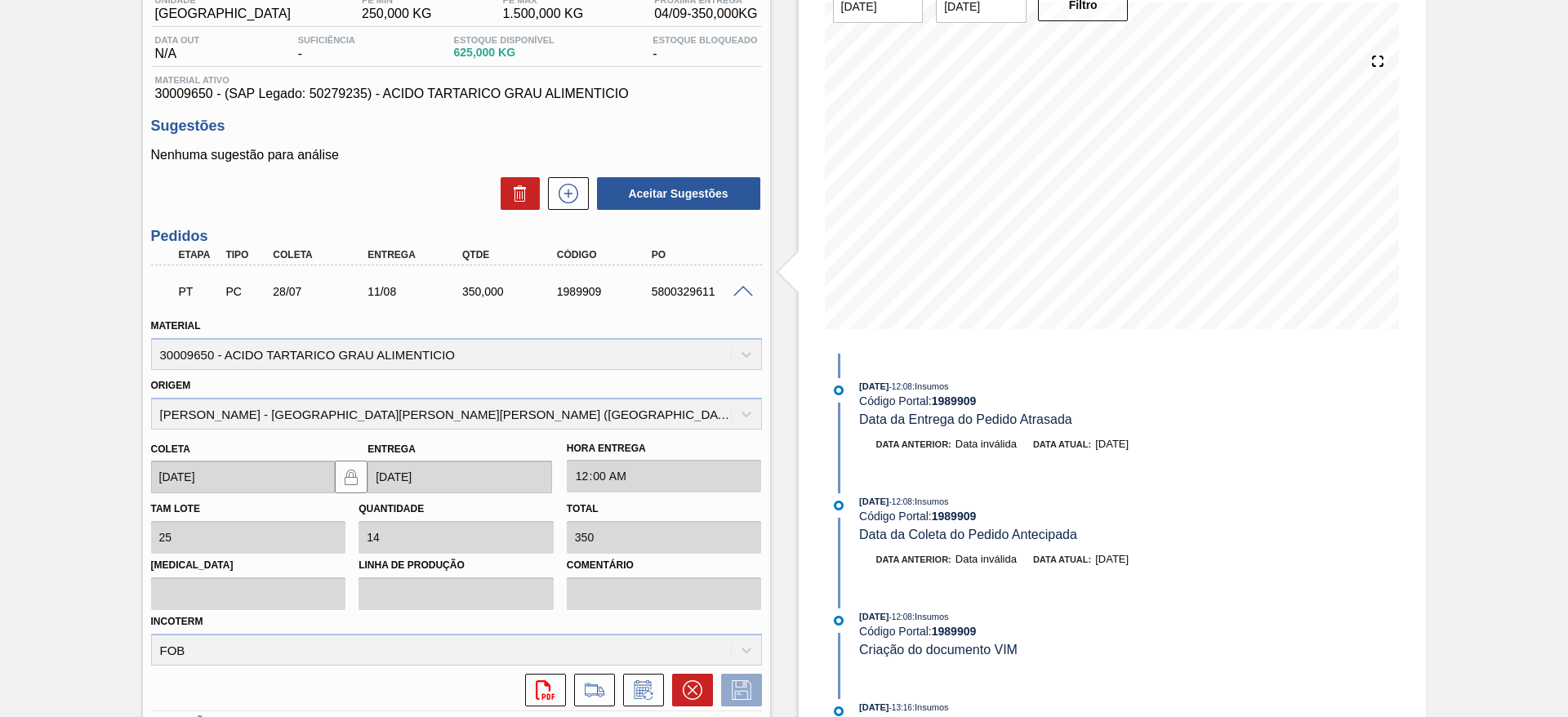
scroll to position [31, 0]
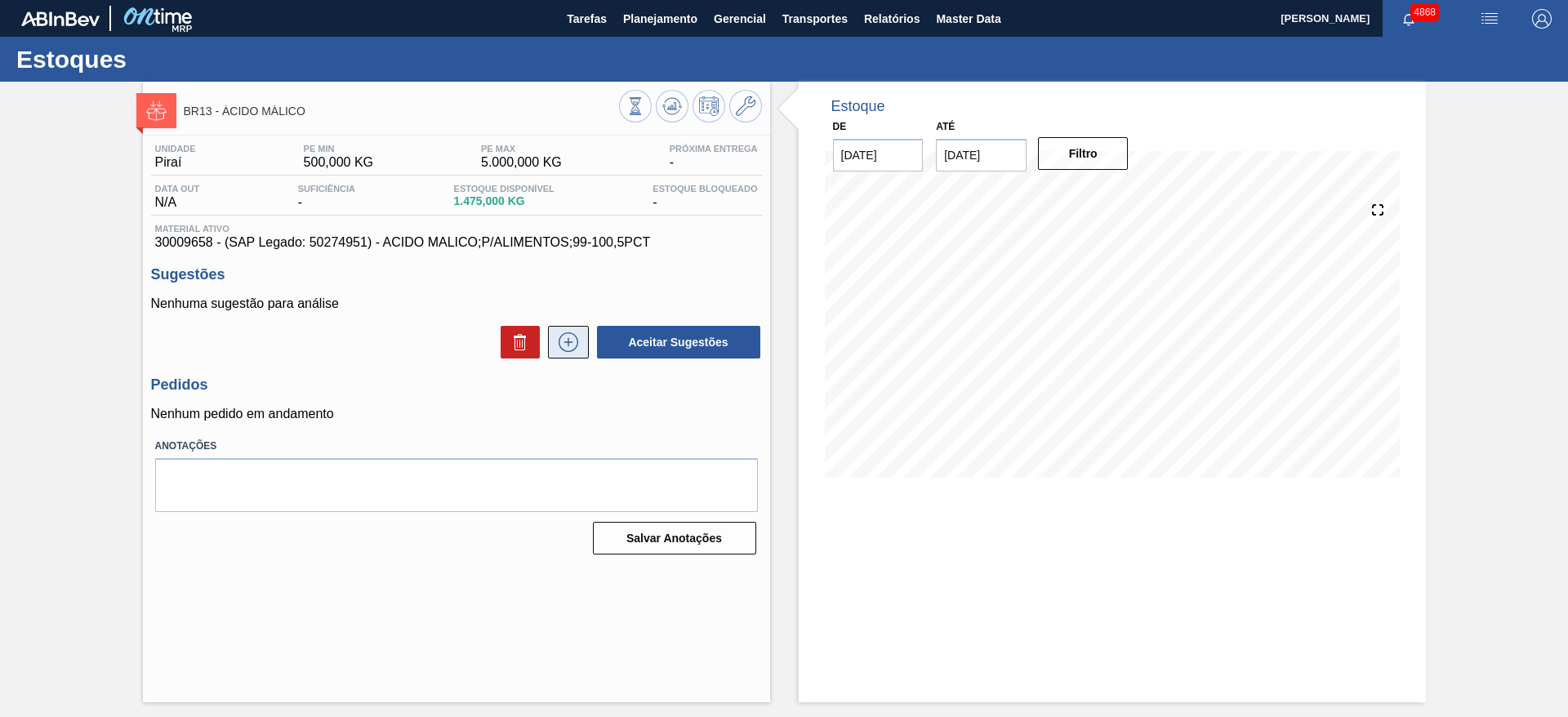
click at [561, 350] on icon at bounding box center [568, 342] width 26 height 20
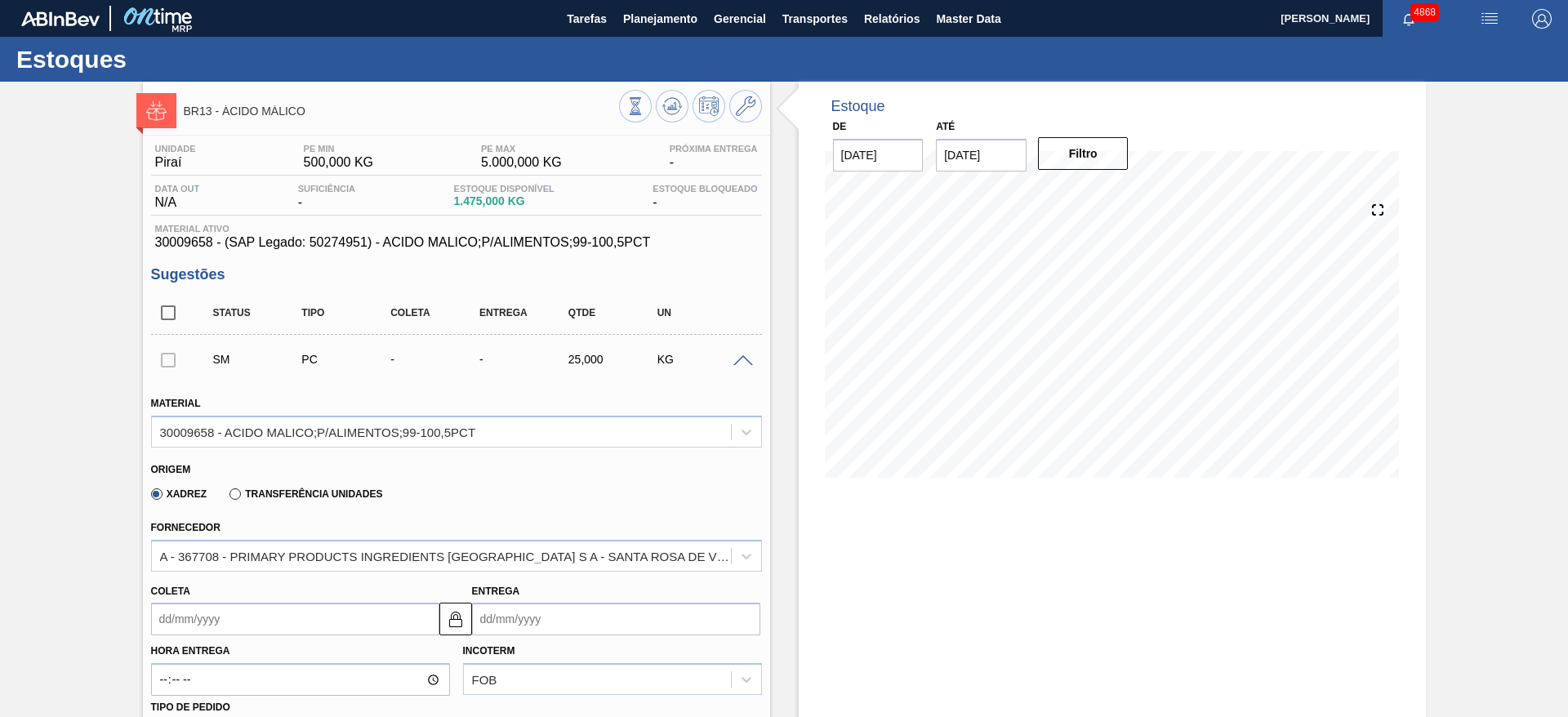
scroll to position [245, 0]
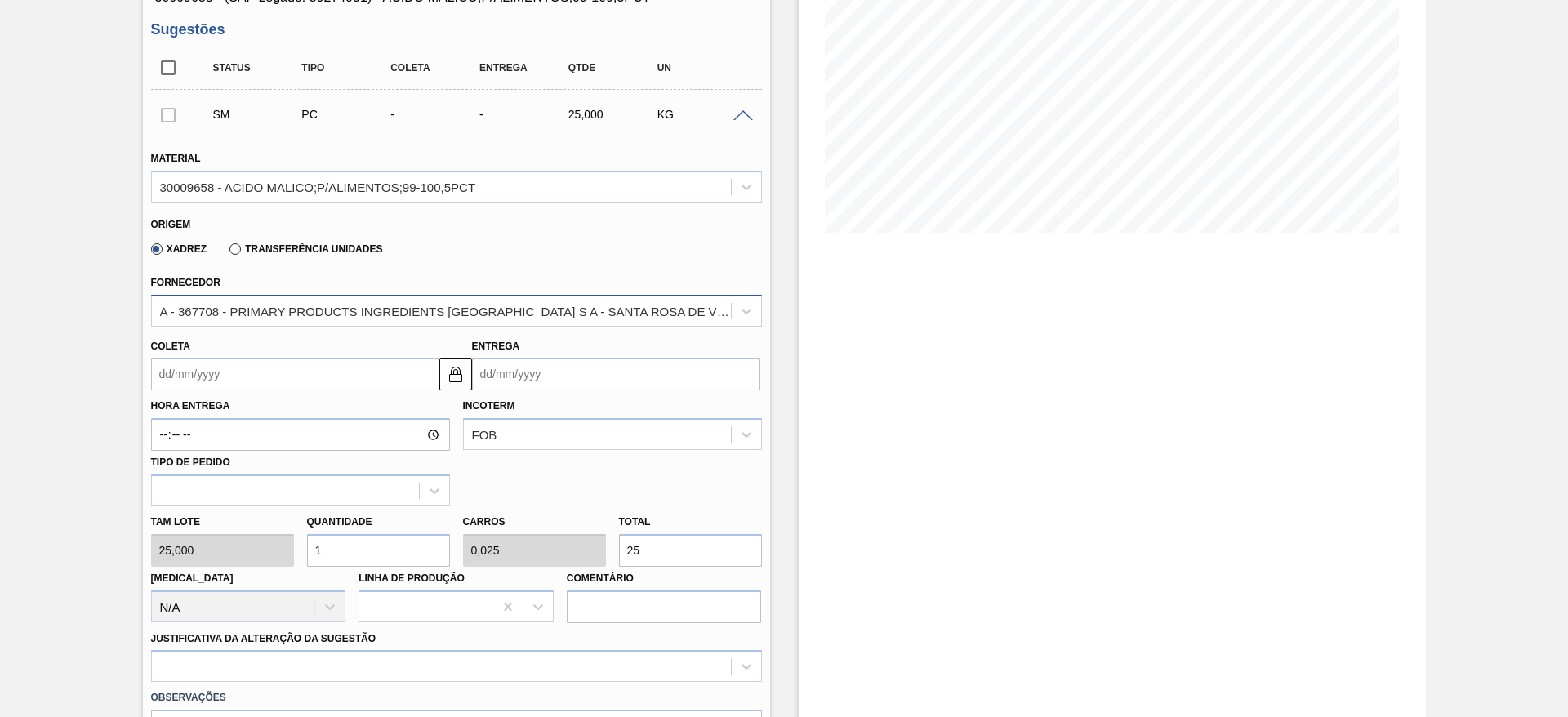
click at [413, 321] on div "A - 367708 - PRIMARY PRODUCTS INGREDIENTS BRASIL S A - SANTA ROSA DE VITERBO (S…" at bounding box center [441, 311] width 579 height 24
click at [411, 321] on div "A - 367708 - PRIMARY PRODUCTS INGREDIENTS BRASIL S A - SANTA ROSA DE VITERBO (S…" at bounding box center [441, 311] width 579 height 24
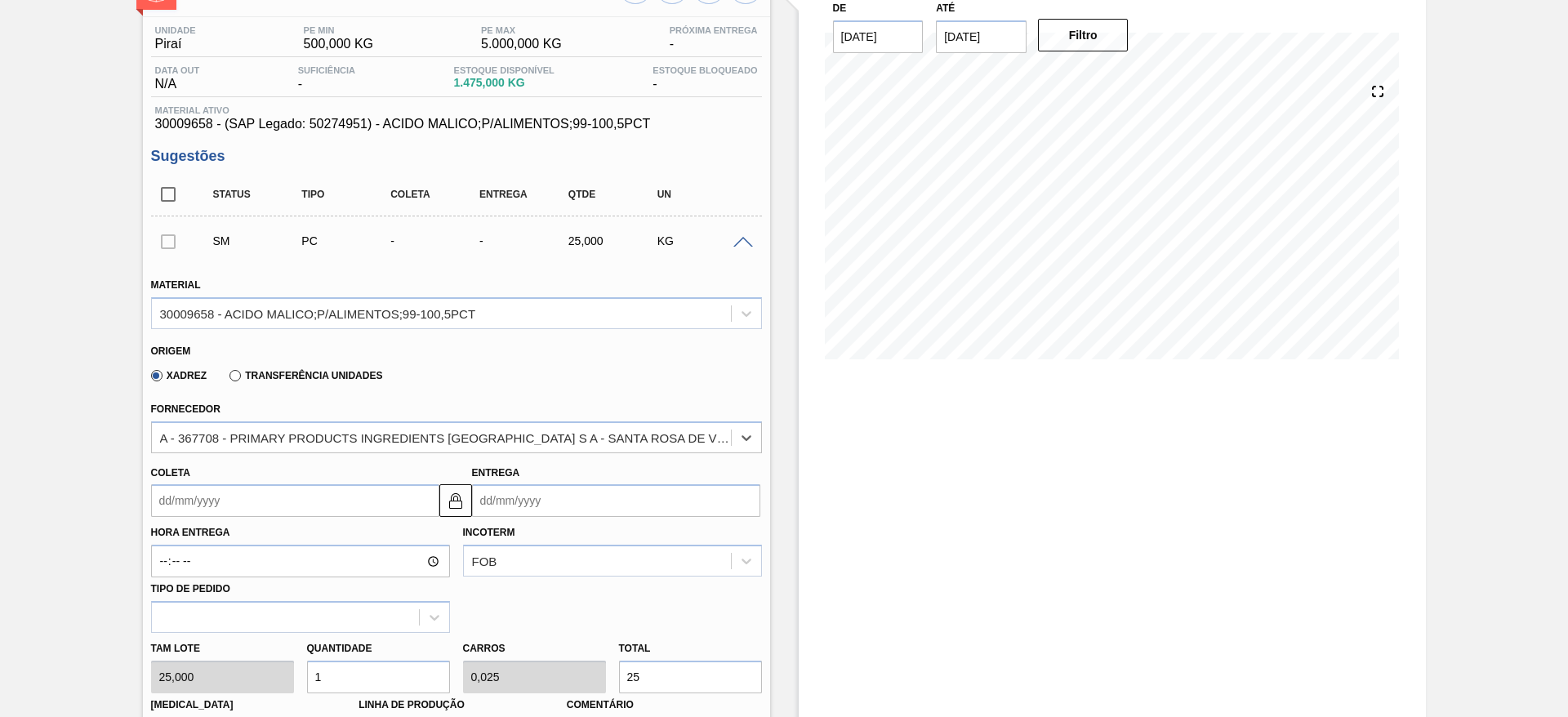
scroll to position [0, 0]
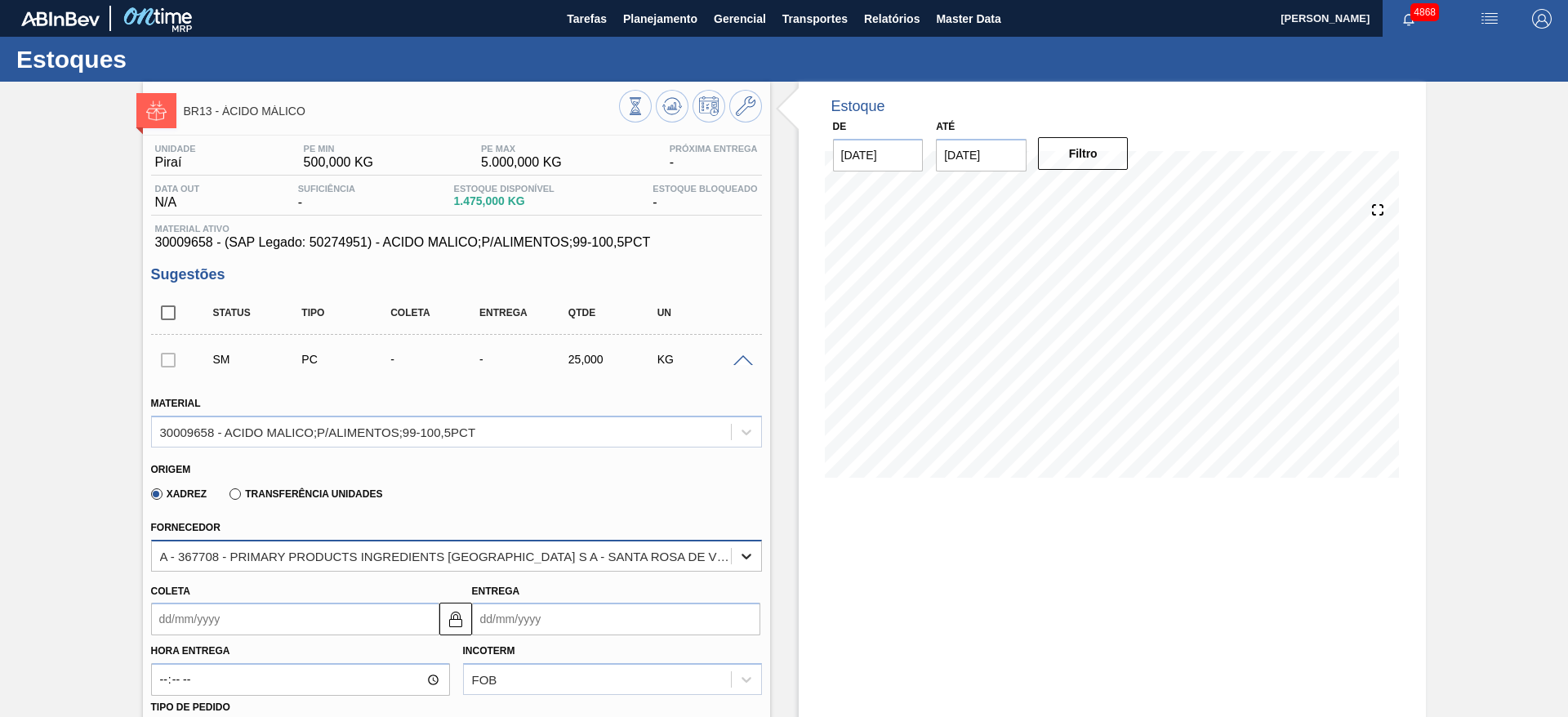
click at [753, 562] on div at bounding box center [746, 555] width 29 height 29
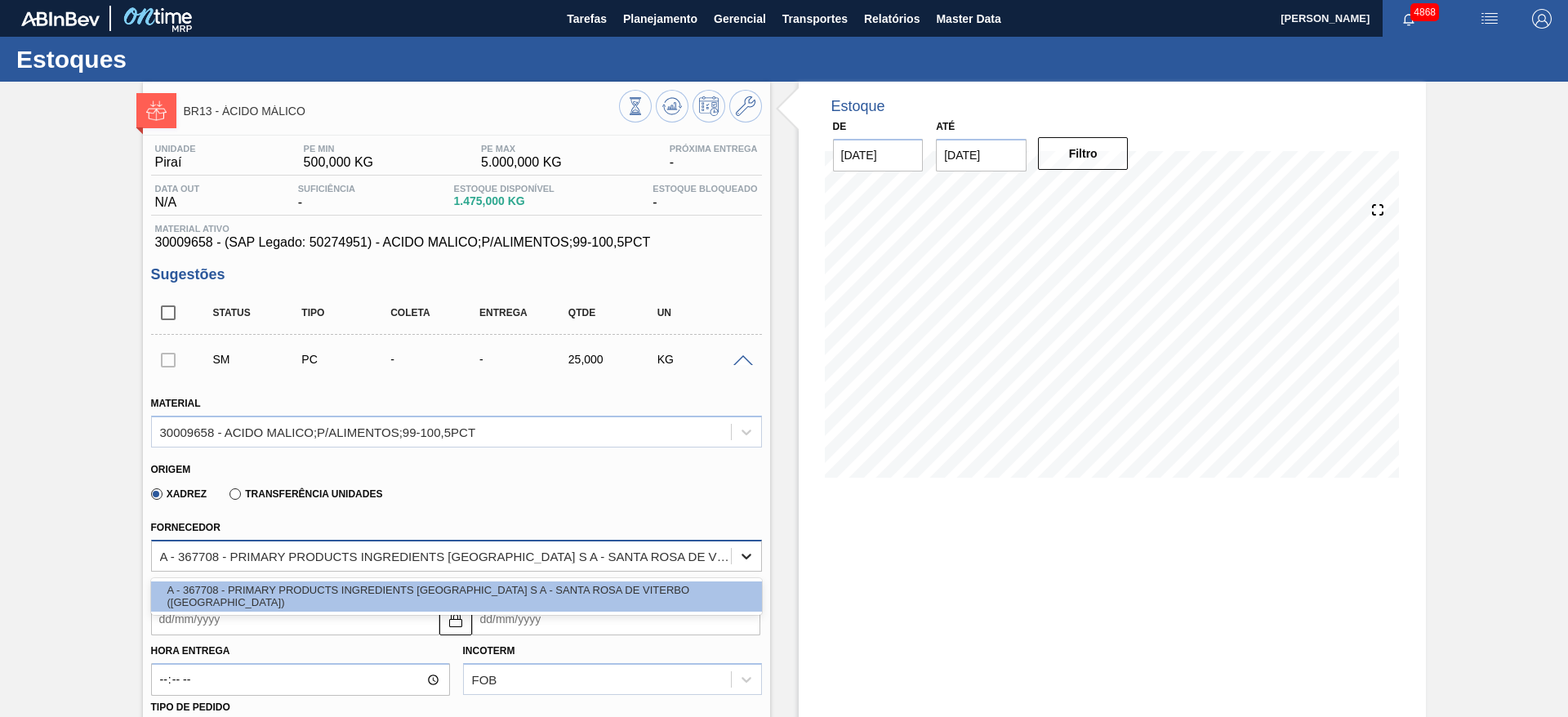
click at [752, 562] on div at bounding box center [746, 555] width 29 height 29
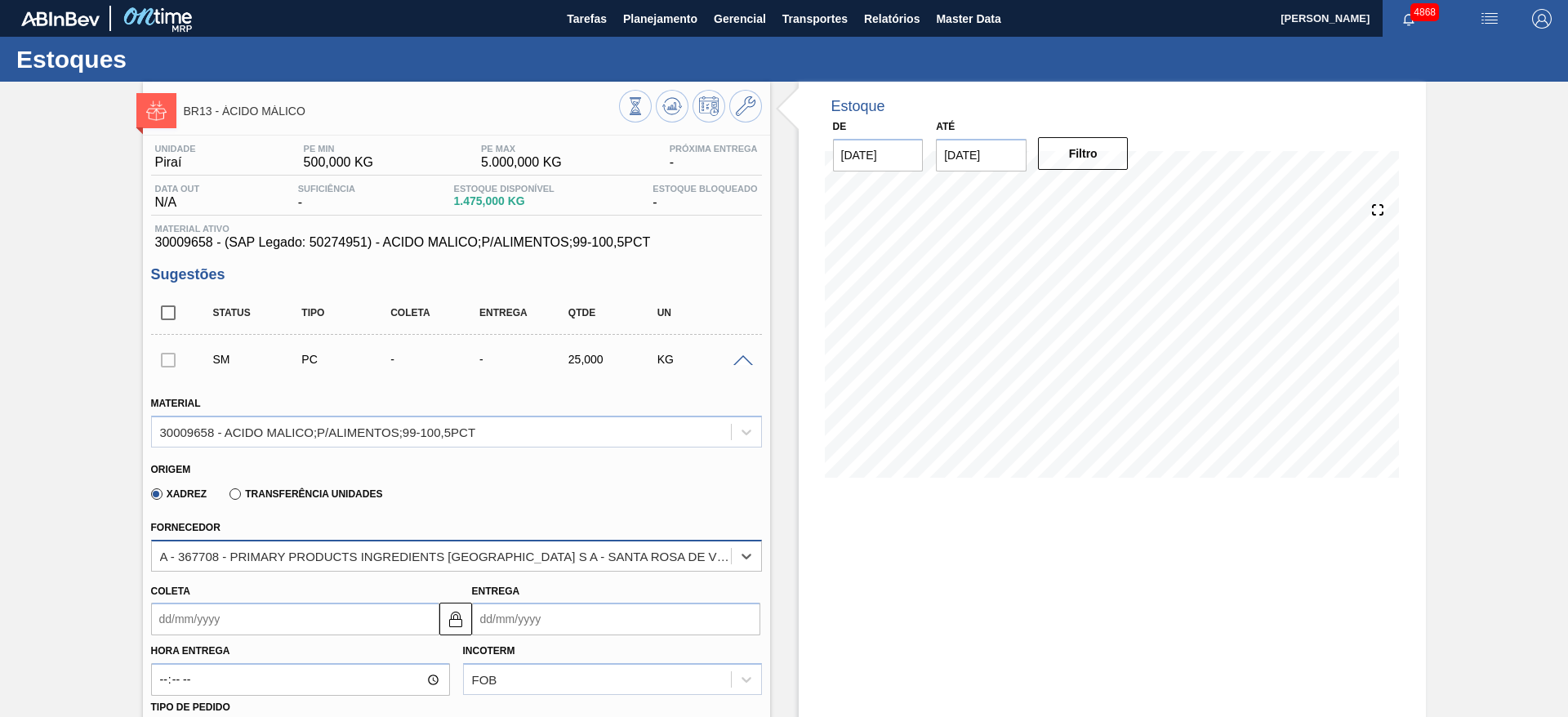
scroll to position [123, 0]
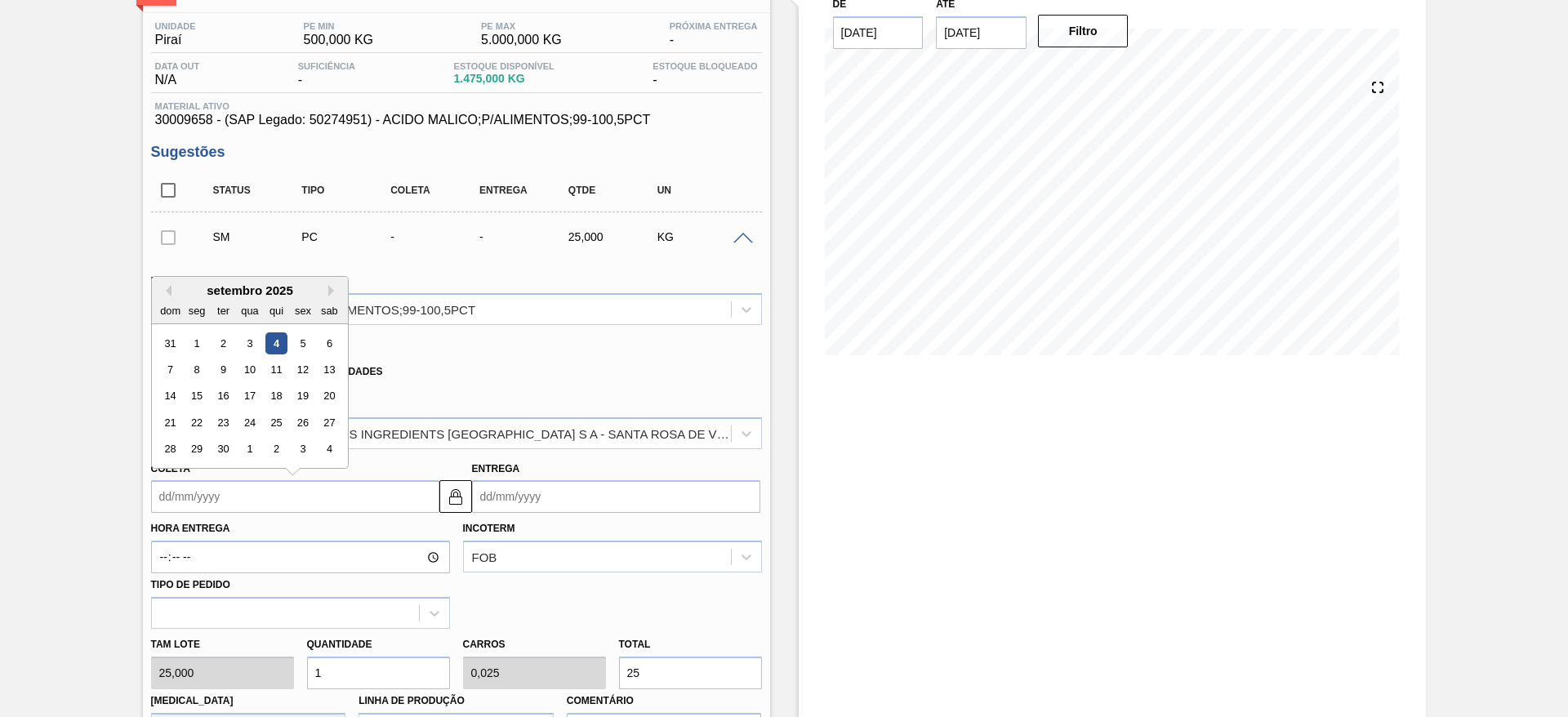
click at [390, 495] on input "Coleta" at bounding box center [295, 497] width 288 height 33
click at [229, 375] on div "9" at bounding box center [222, 369] width 22 height 22
type input "09/09/2025"
type input "[DATE]"
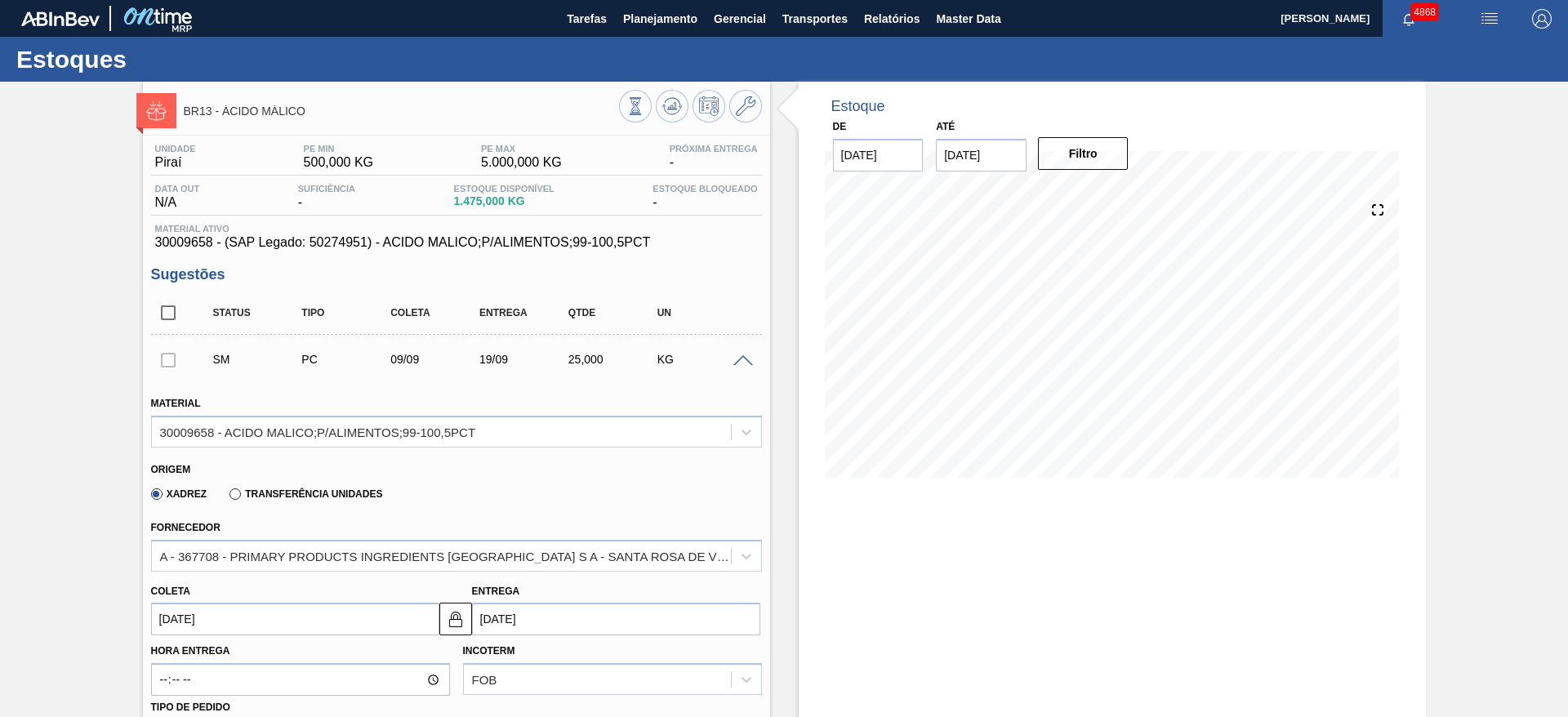
scroll to position [245, 0]
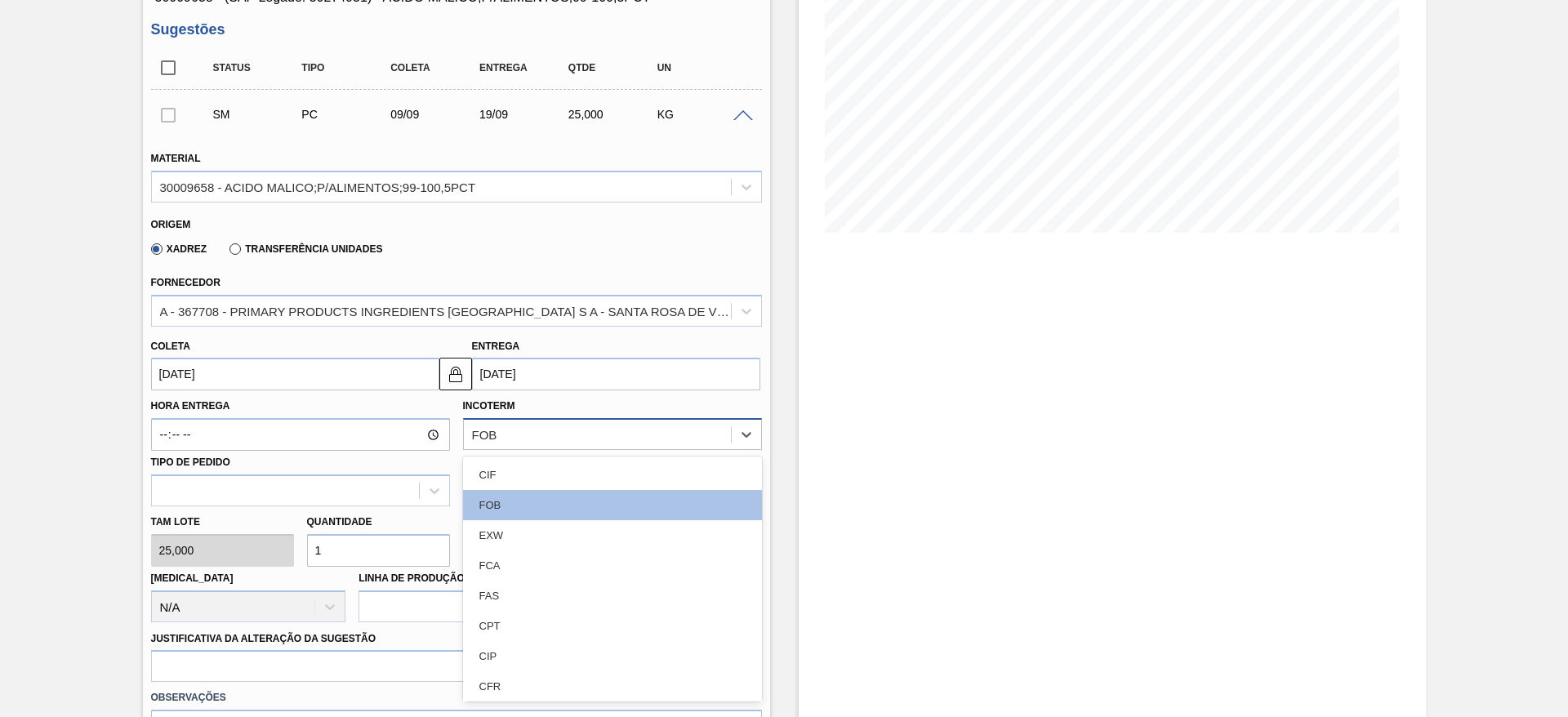
click at [504, 431] on div "FOB" at bounding box center [597, 435] width 267 height 24
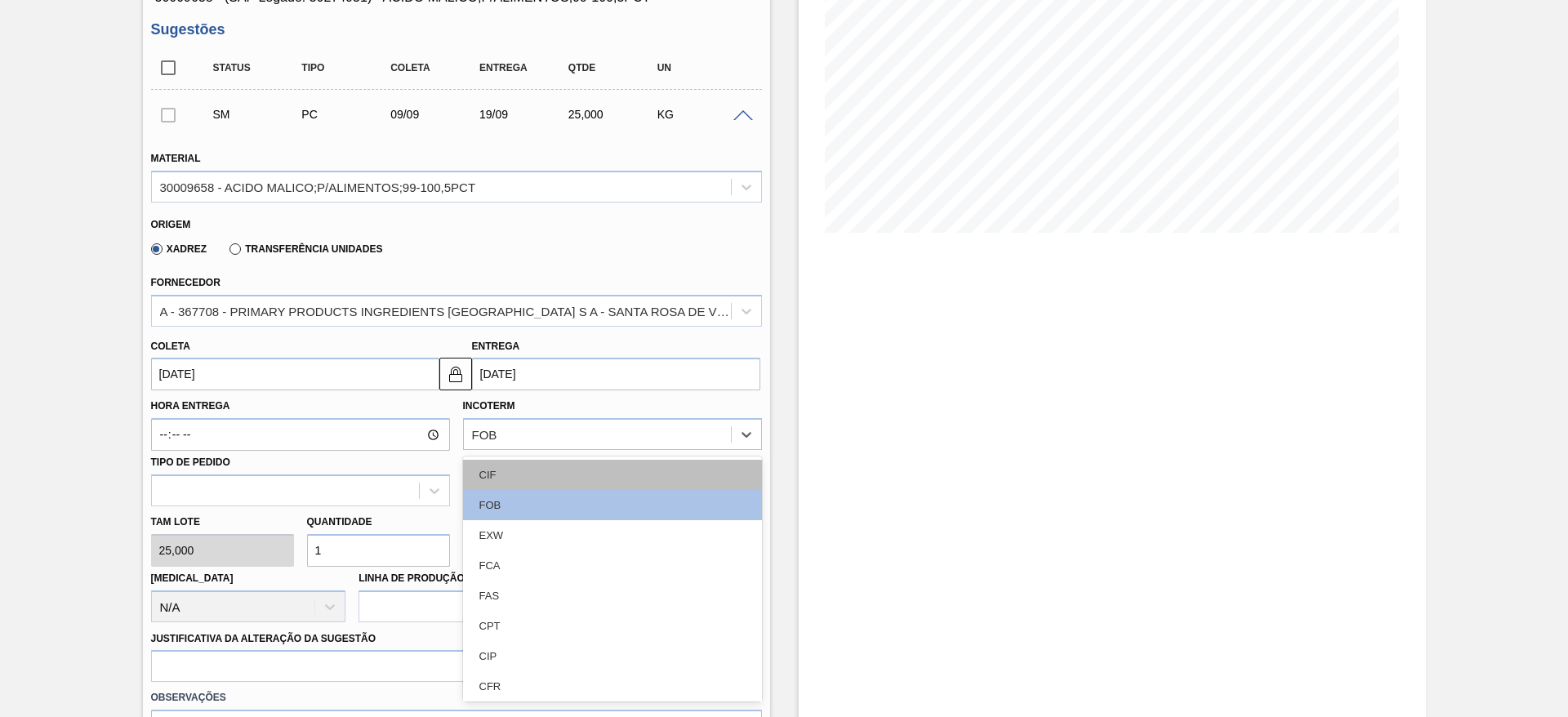
click at [511, 464] on div "CIF" at bounding box center [612, 475] width 299 height 30
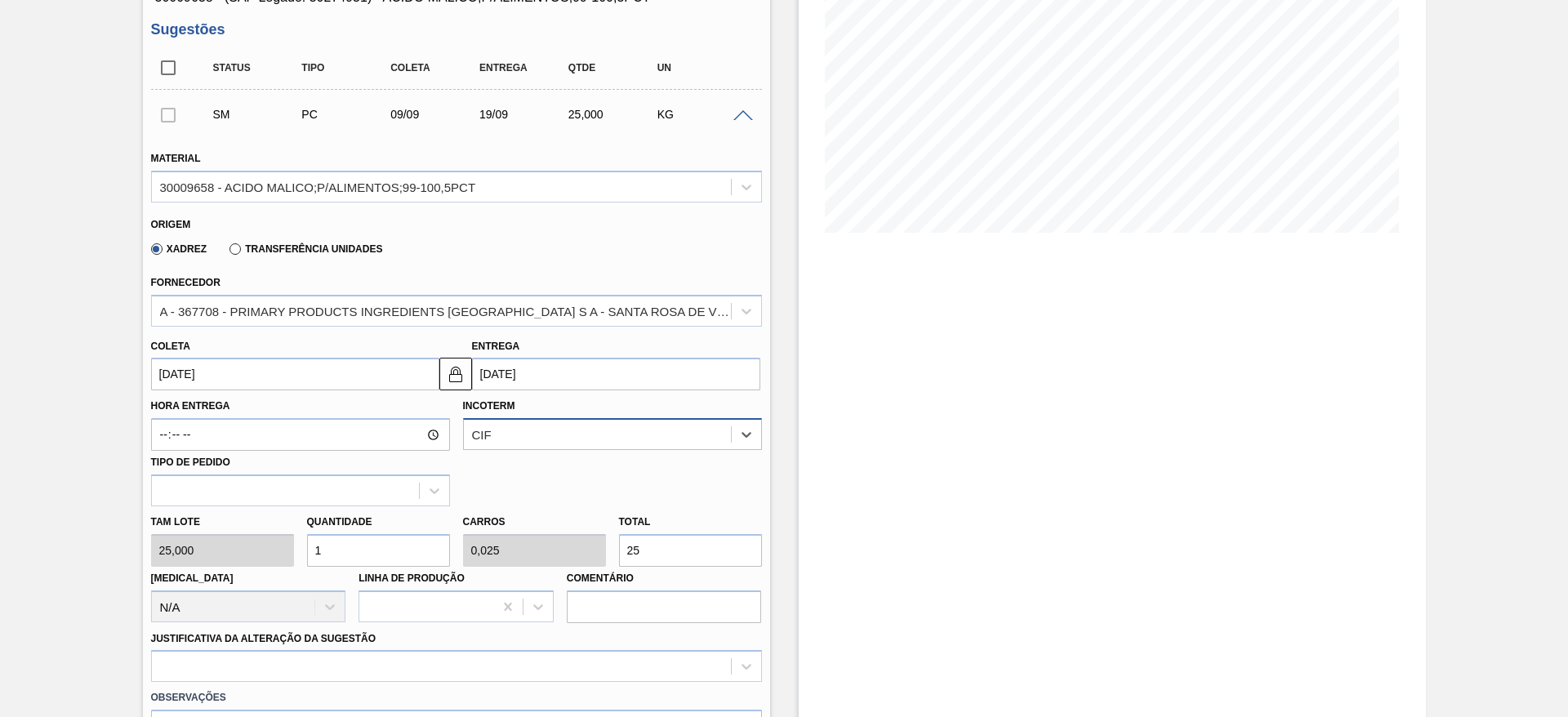
click at [502, 434] on div "CIF" at bounding box center [597, 435] width 267 height 24
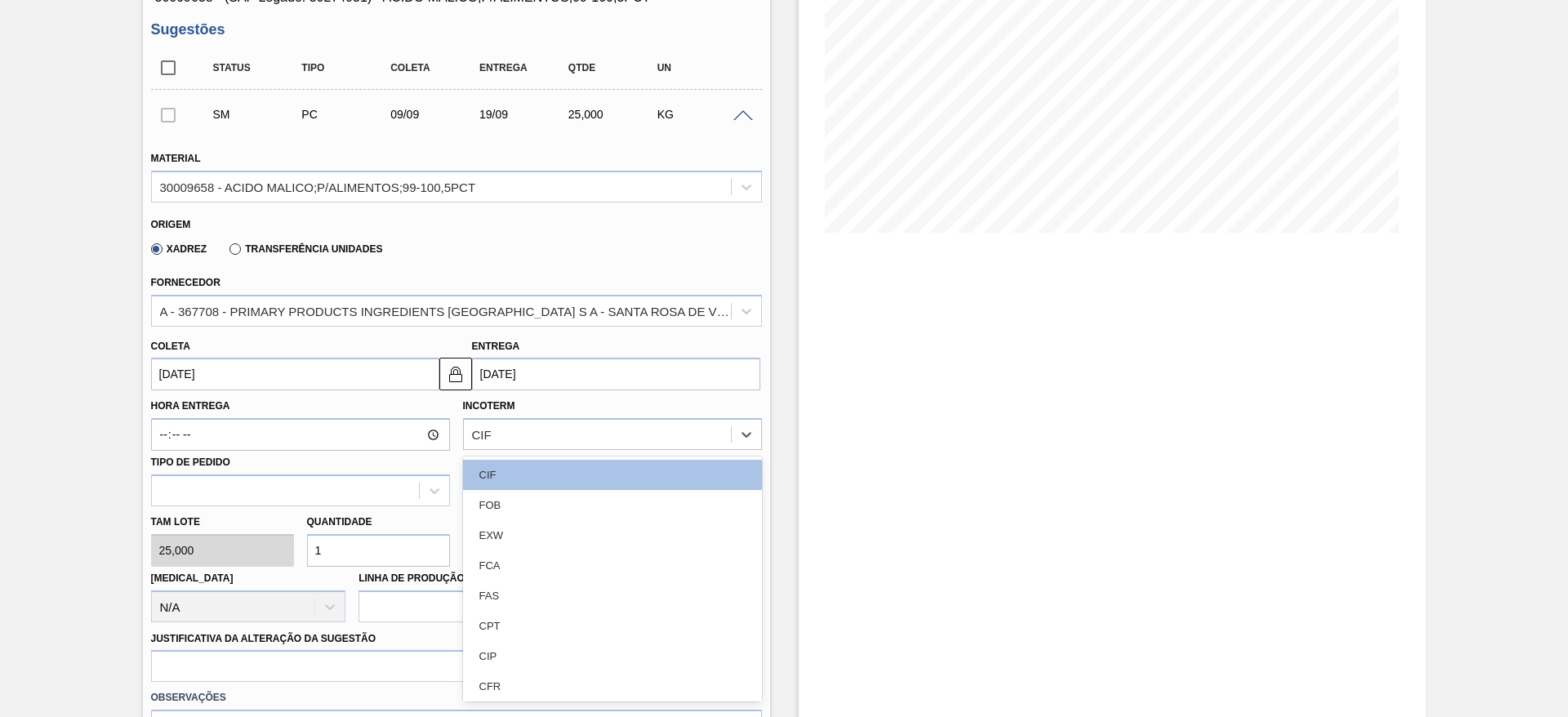
click at [521, 514] on div "FOB" at bounding box center [612, 505] width 299 height 30
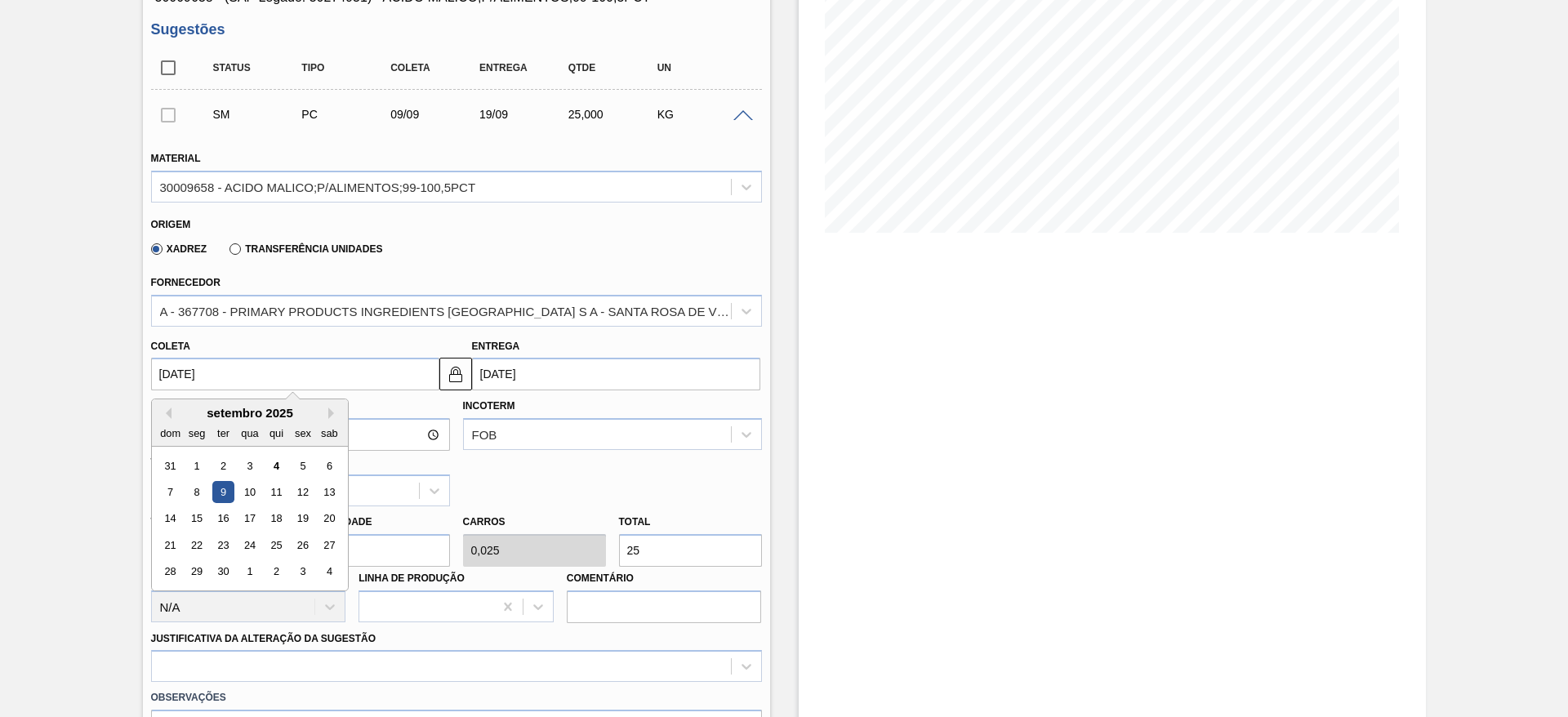
click at [272, 366] on input "[DATE]" at bounding box center [295, 374] width 288 height 33
click at [220, 522] on div "16" at bounding box center [222, 519] width 22 height 22
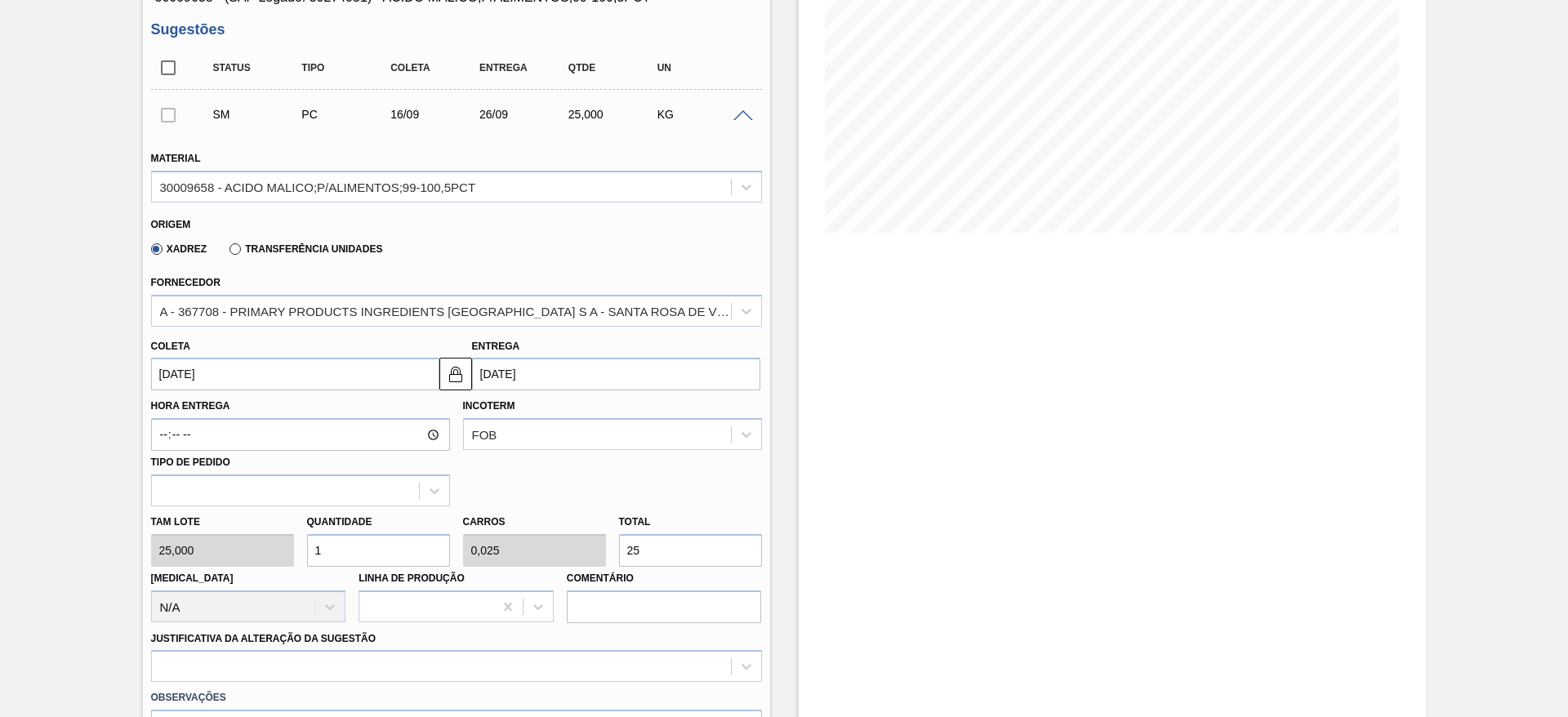
type input "16/09/2025"
type input "26/09/2025"
click at [312, 364] on input "16/09/2025" at bounding box center [295, 374] width 288 height 33
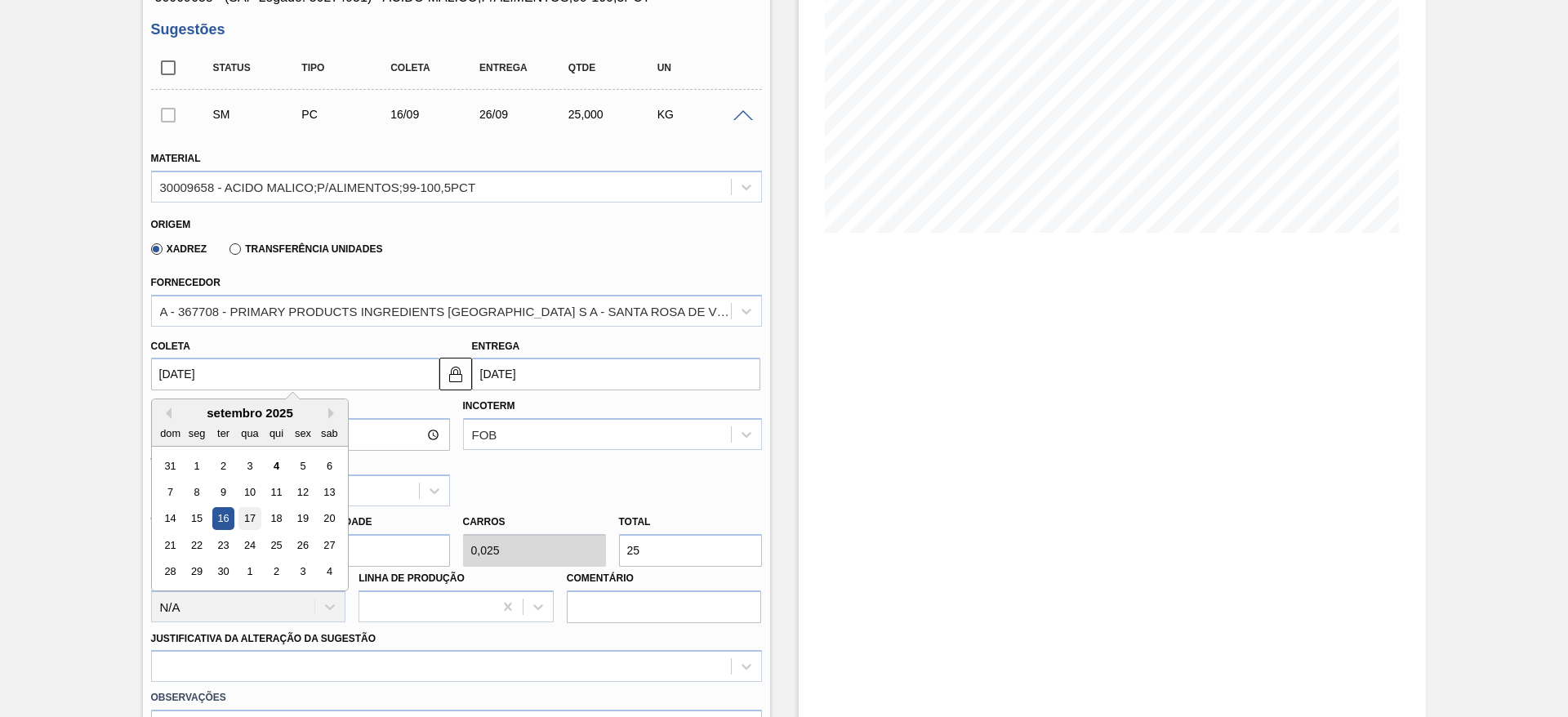
click at [244, 517] on div "17" at bounding box center [249, 519] width 22 height 22
type input "17/09/2025"
type input "[DATE]"
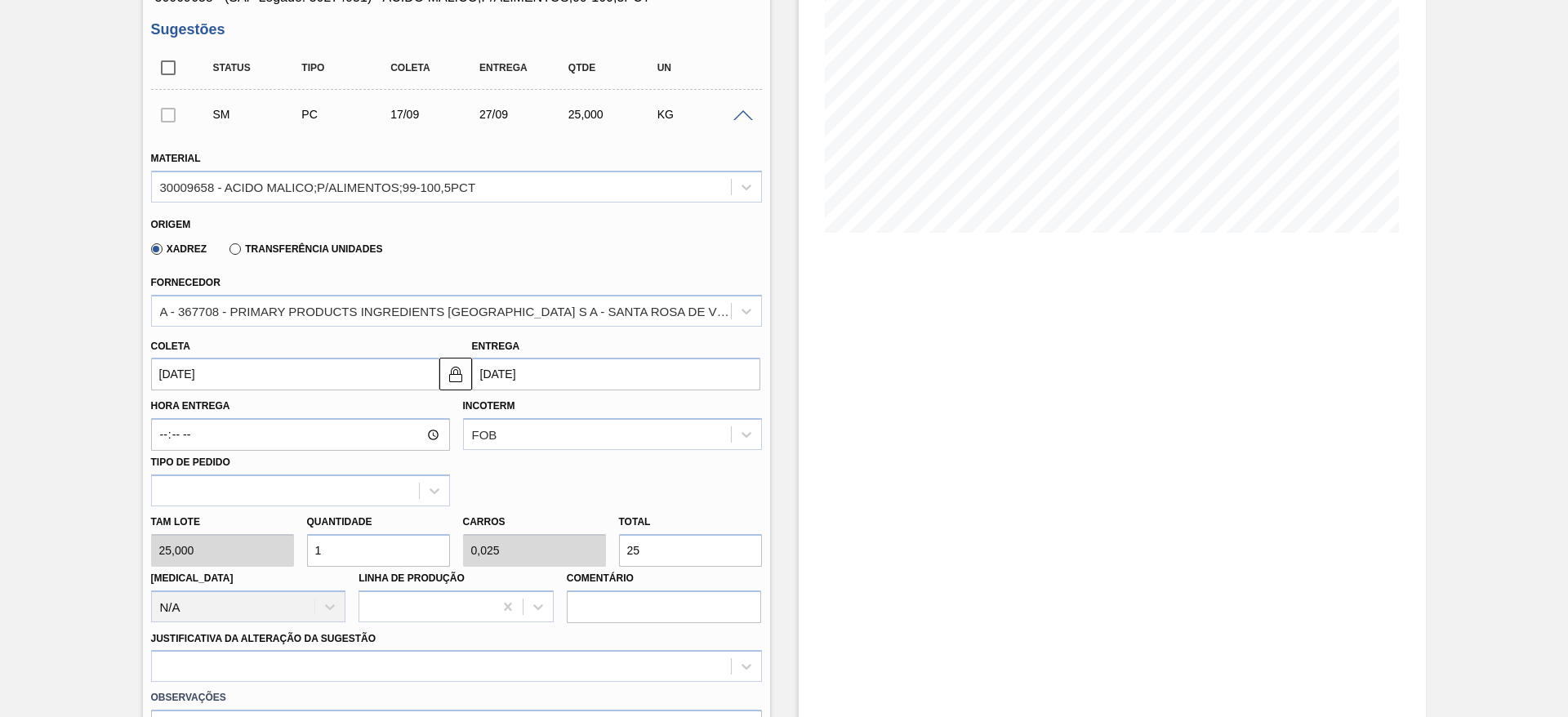
drag, startPoint x: 323, startPoint y: 543, endPoint x: 299, endPoint y: 546, distance: 24.2
click at [300, 546] on div "Quantidade 1" at bounding box center [378, 539] width 156 height 57
type input "5"
type input "0,125"
type input "125"
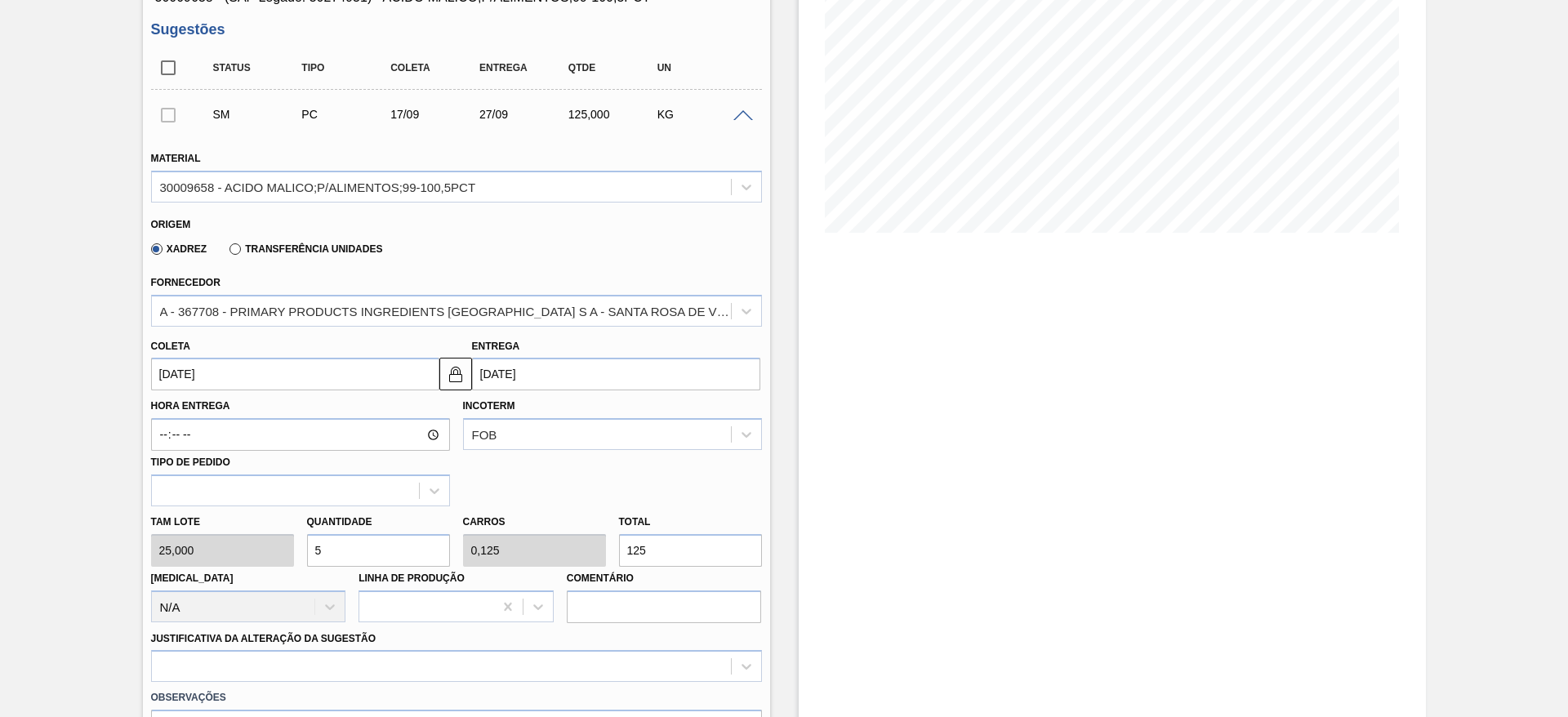
drag, startPoint x: 328, startPoint y: 547, endPoint x: 299, endPoint y: 550, distance: 29.2
click at [300, 550] on div "Quantidade 5" at bounding box center [378, 539] width 156 height 57
type input "8"
type input "0,2"
type input "200"
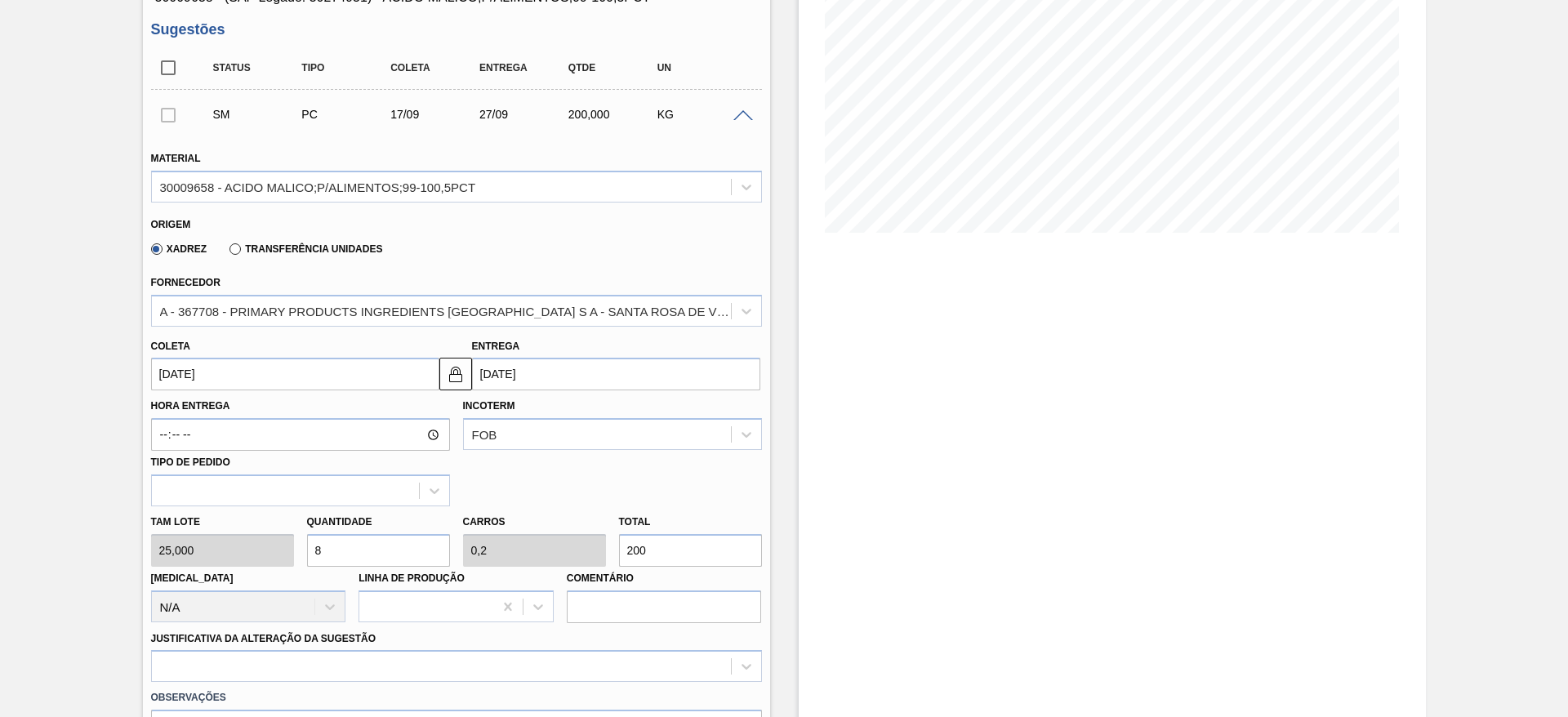
drag, startPoint x: 362, startPoint y: 553, endPoint x: 281, endPoint y: 533, distance: 83.4
click at [281, 533] on div "Tam lote 25,000 Quantidade 8 Carros 0,2 Total 200 Doca N/A Linha de Produção Co…" at bounding box center [456, 565] width 624 height 117
type input "1"
type input "0,025"
type input "25"
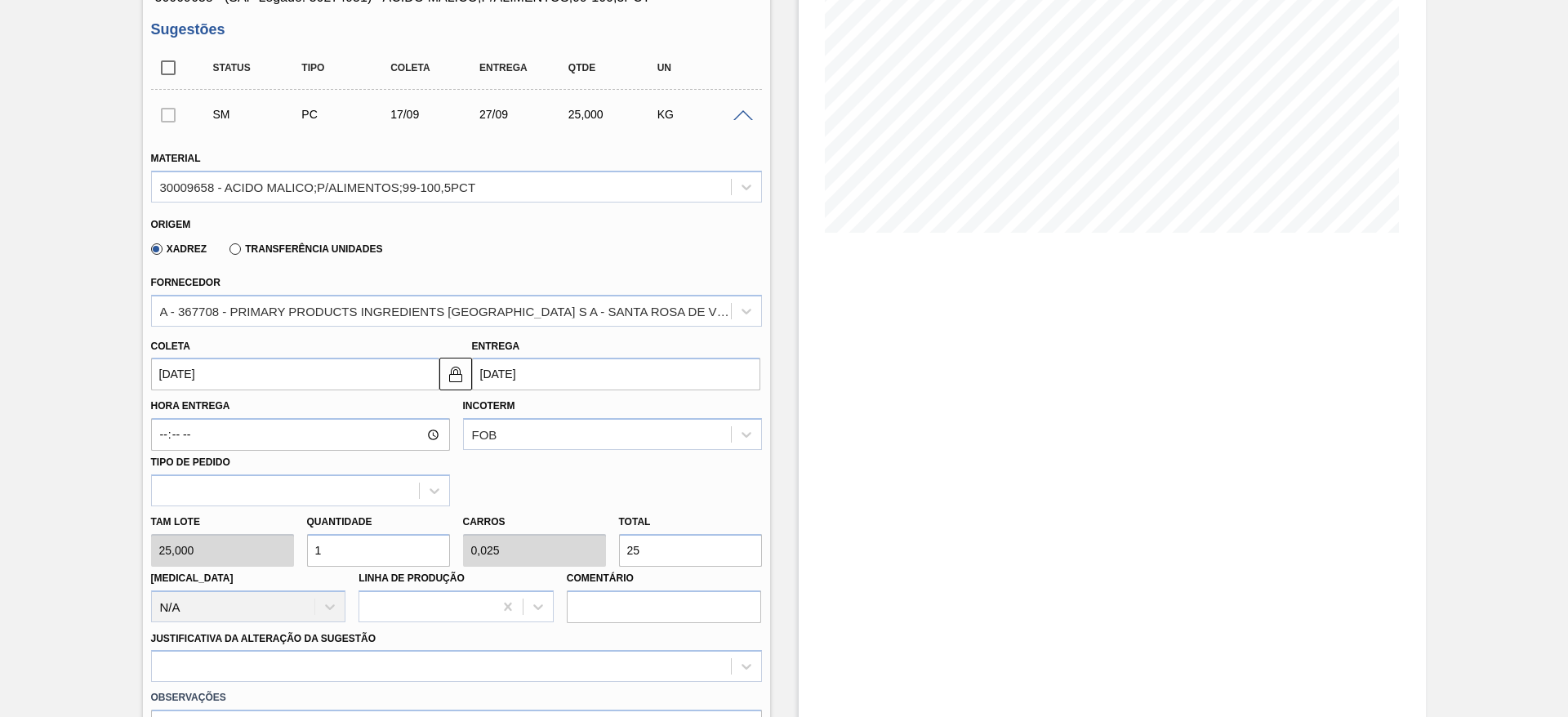
type input "10"
type input "0,25"
type input "250"
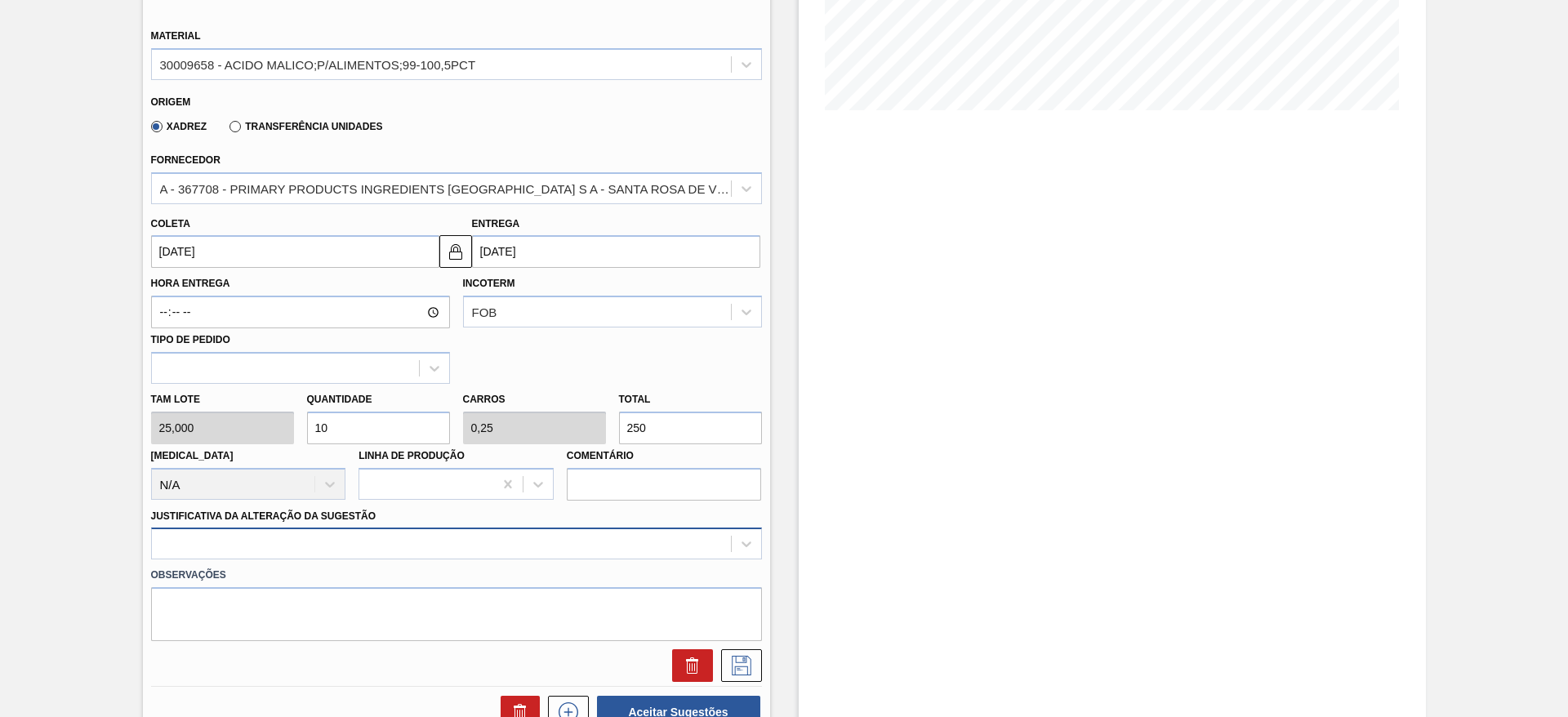
type input "10"
click at [536, 541] on div at bounding box center [456, 544] width 611 height 32
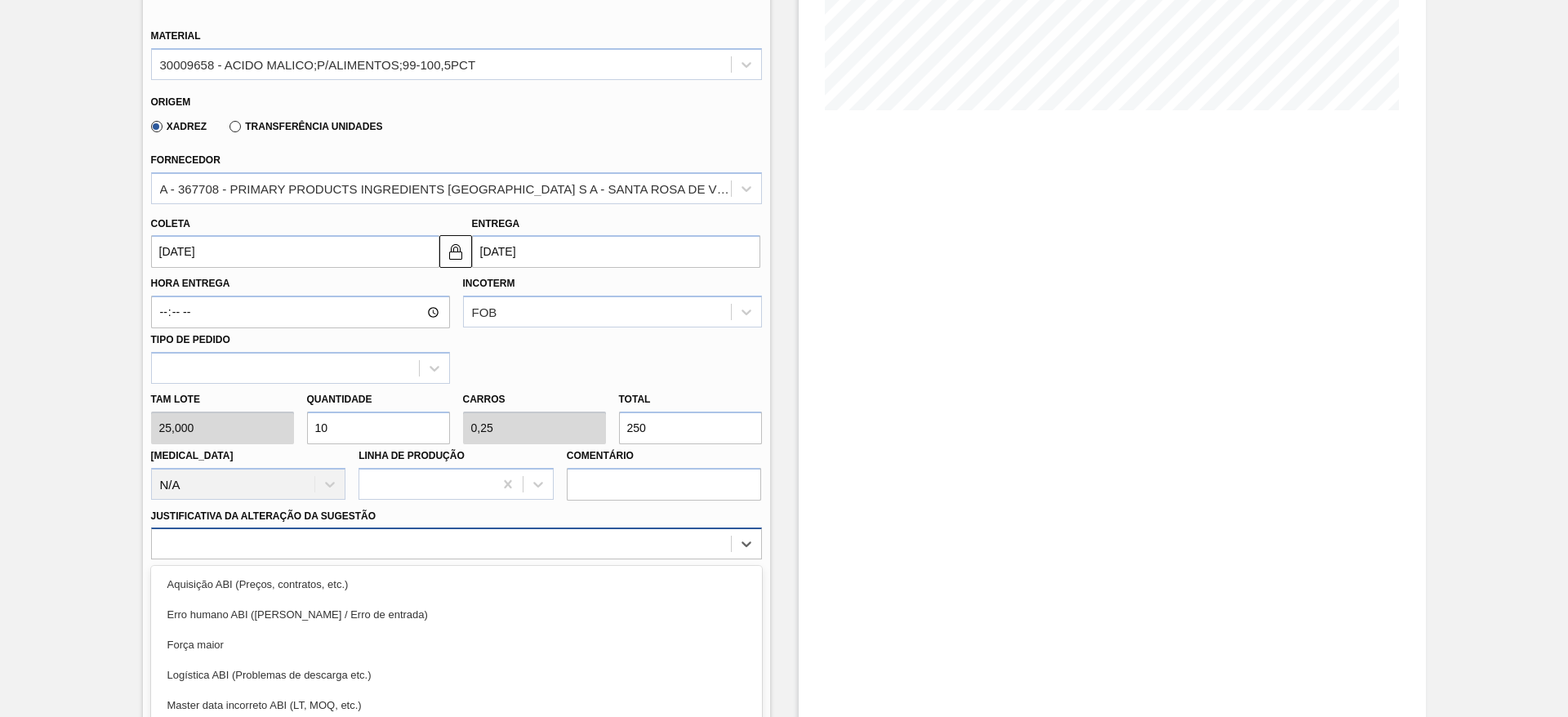
scroll to position [469, 0]
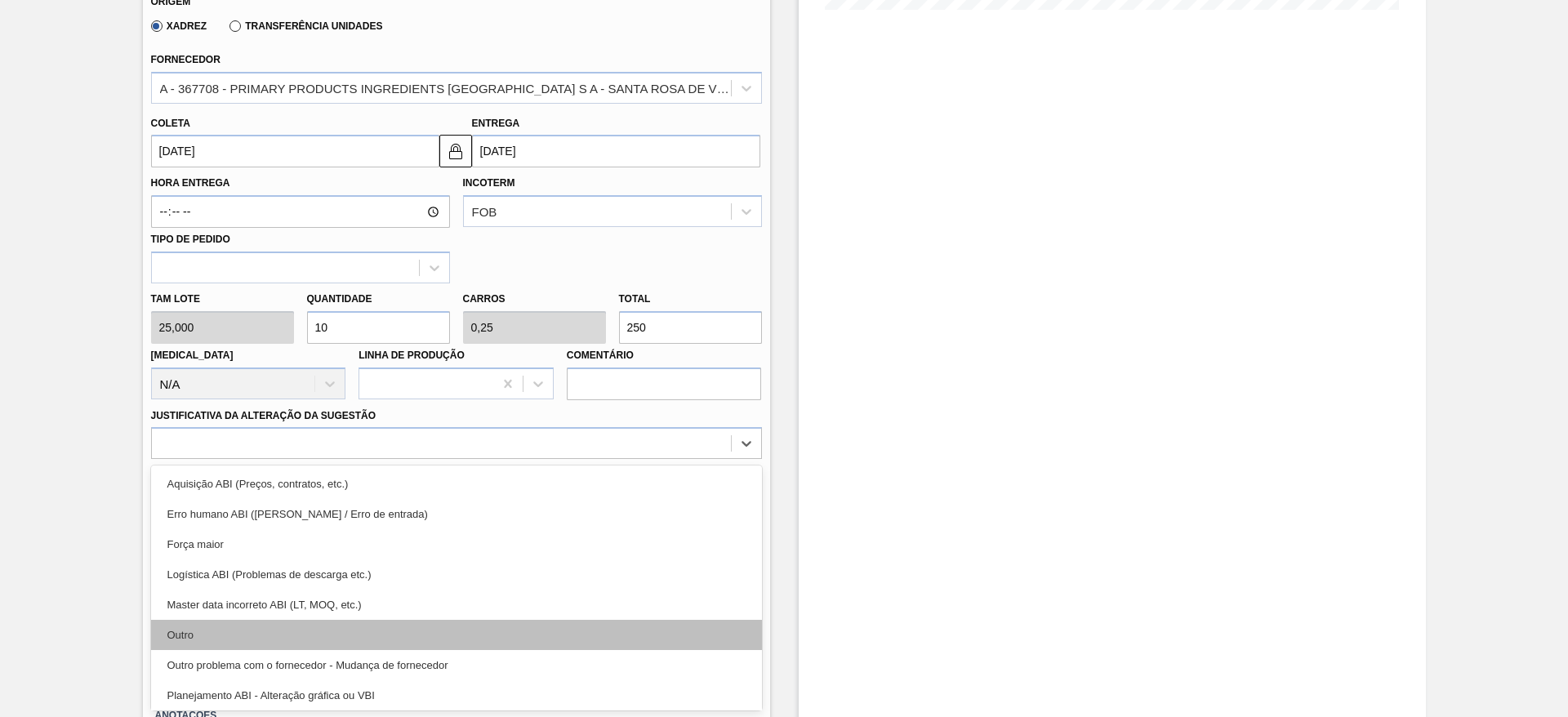
click at [528, 623] on div "Outro" at bounding box center [456, 635] width 611 height 30
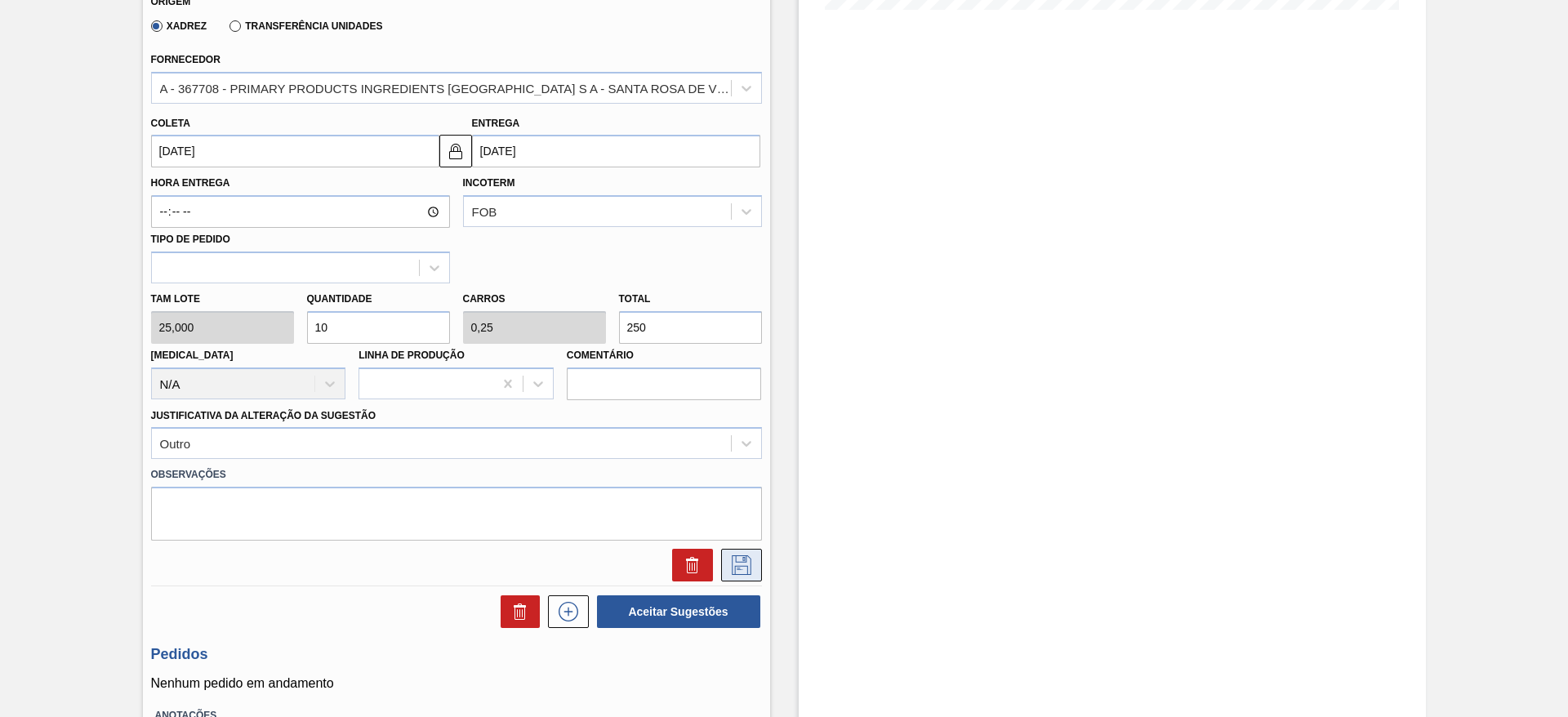
click at [734, 557] on icon at bounding box center [741, 565] width 20 height 20
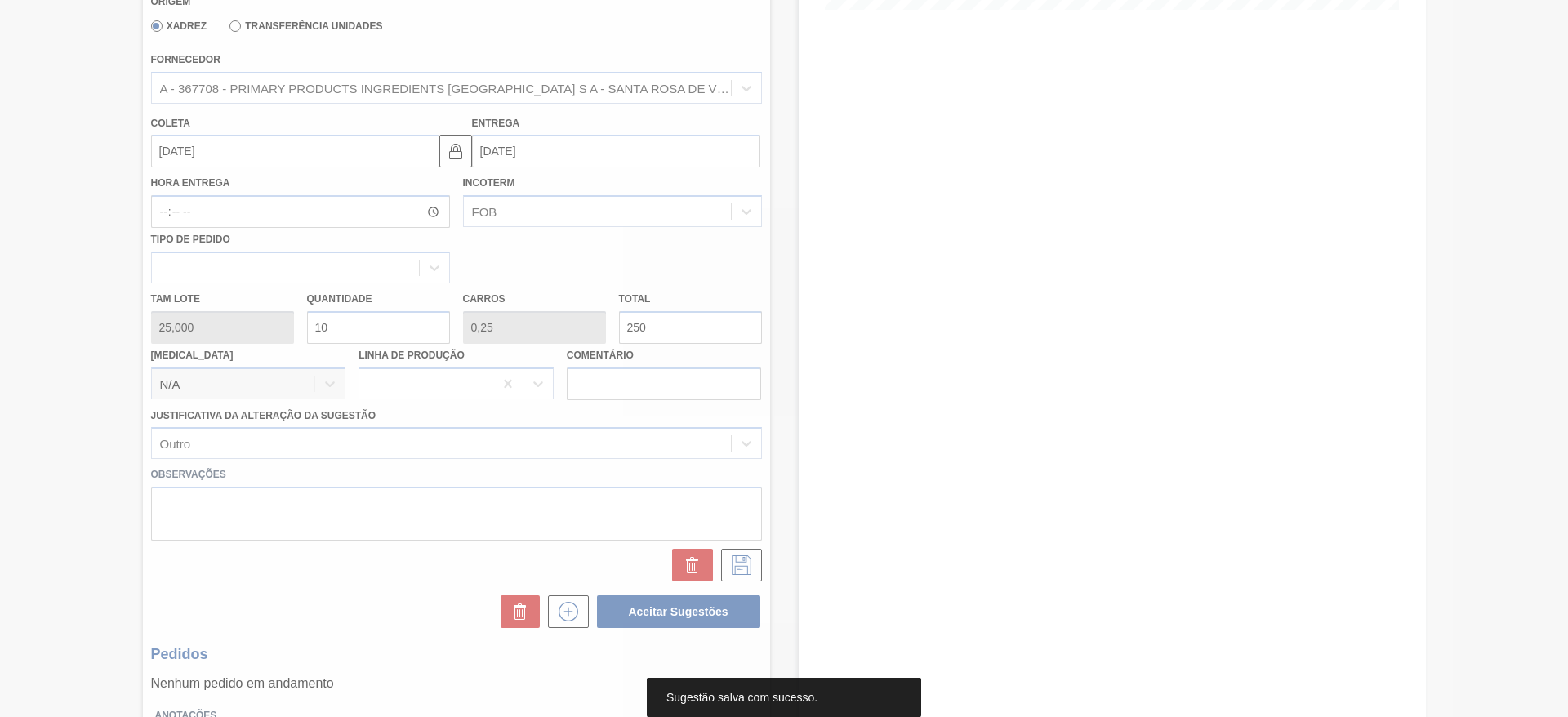
scroll to position [0, 0]
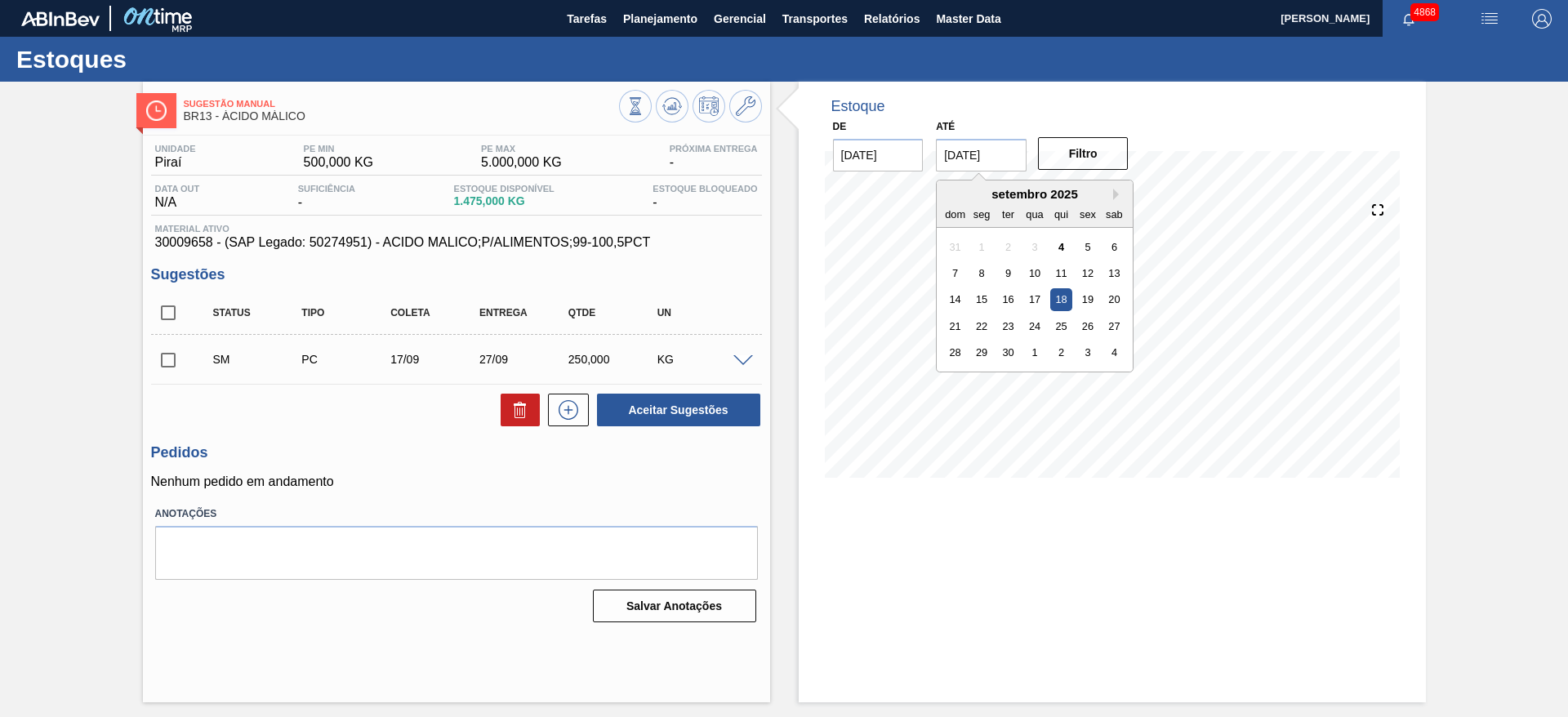
click at [970, 165] on input "18/09/2025" at bounding box center [981, 155] width 91 height 33
click at [1027, 348] on div "1" at bounding box center [1035, 352] width 22 height 22
type input "01/10/2025"
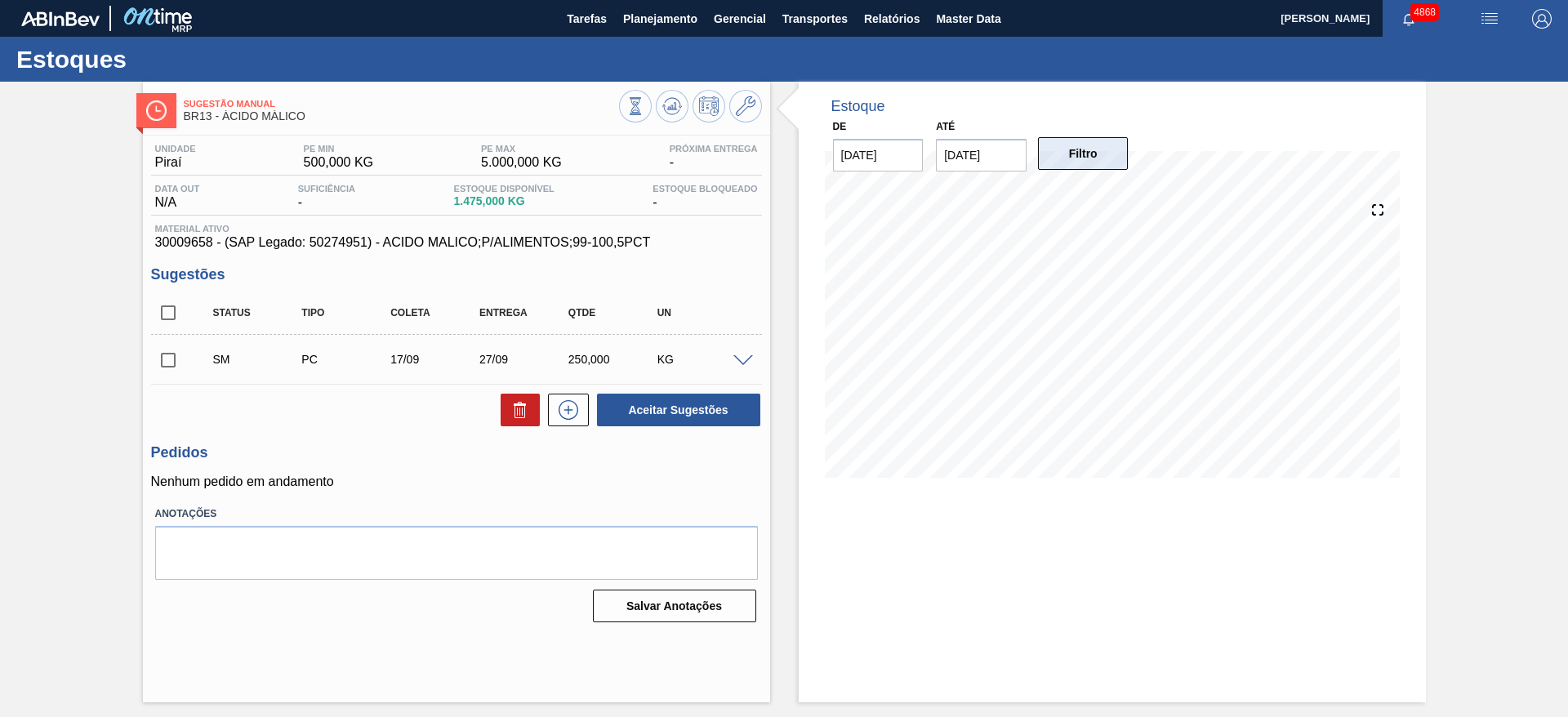
click at [1053, 154] on button "Filtro" at bounding box center [1083, 153] width 91 height 33
click at [749, 360] on span at bounding box center [743, 361] width 20 height 12
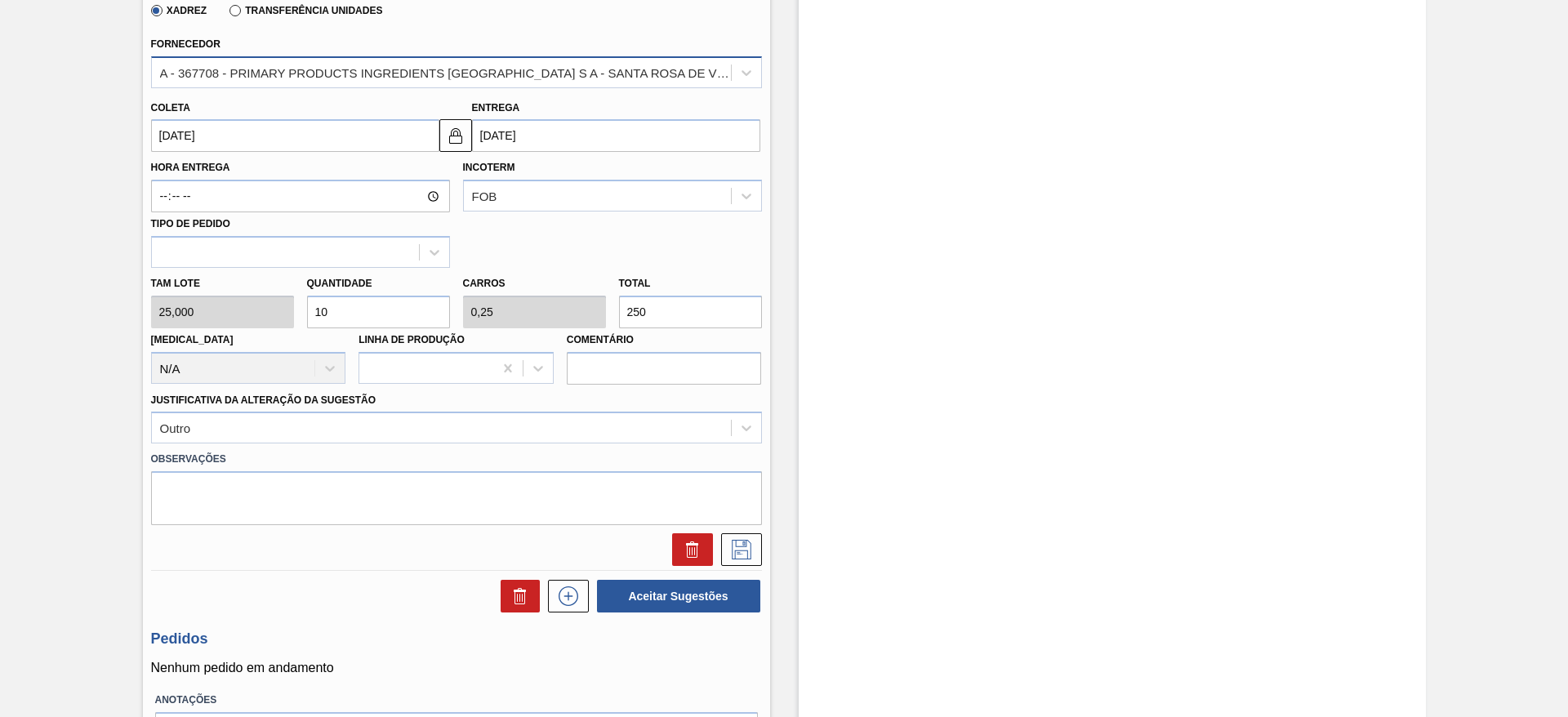
scroll to position [490, 0]
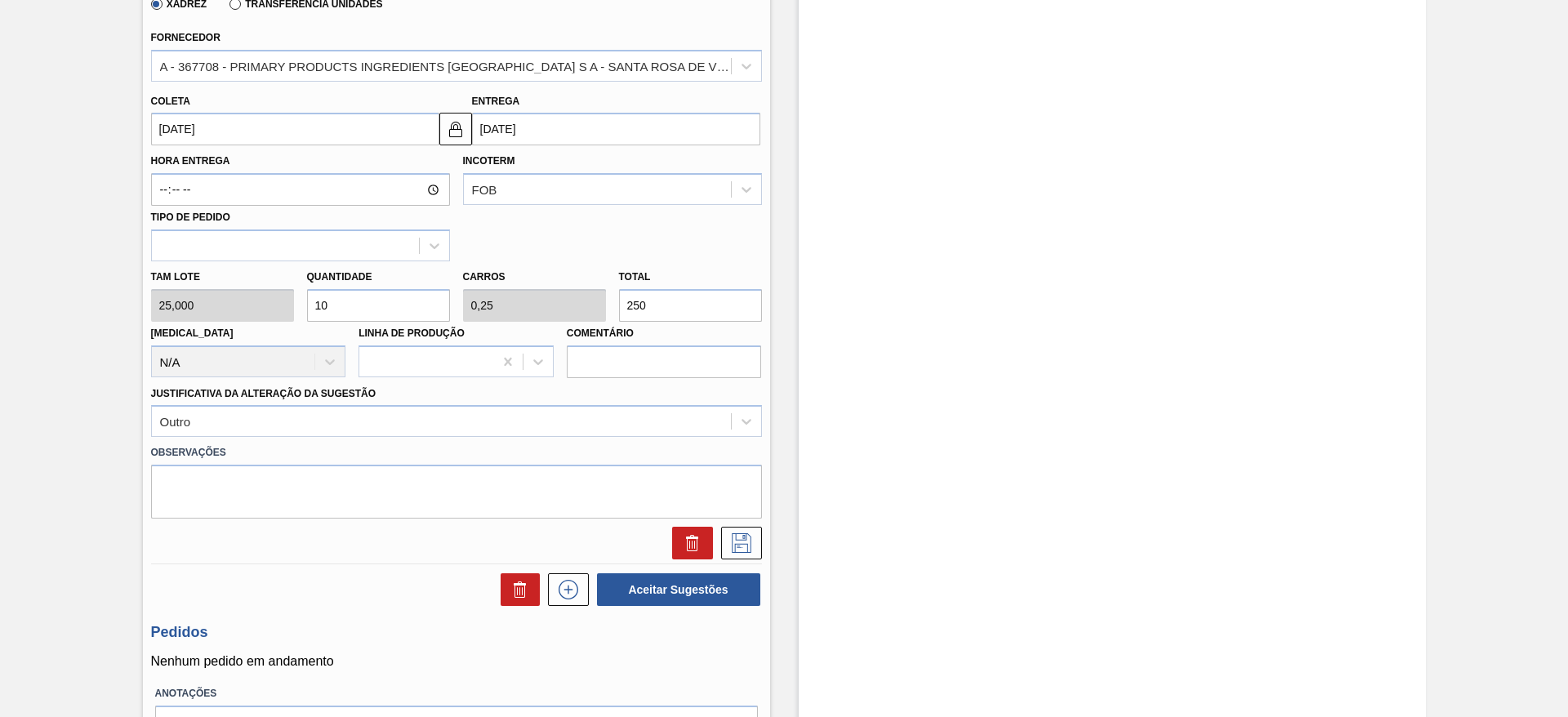
click at [291, 310] on div "Tam lote 25,000 Quantidade 10 Carros 0,25 Total 250 Doca N/A Linha de Produção …" at bounding box center [456, 320] width 624 height 117
type input "2"
type input "0,05"
type input "50"
type input "20"
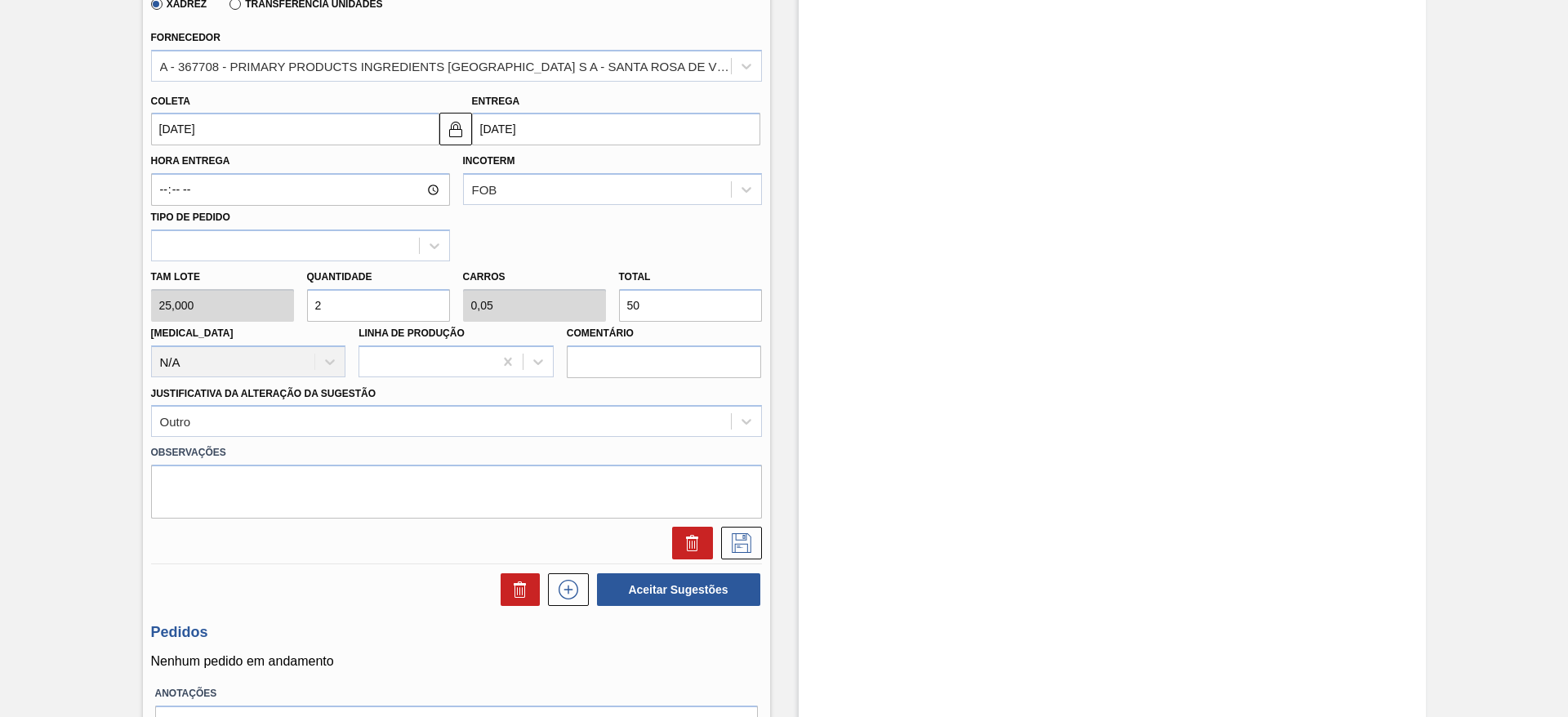
type input "0,5"
type input "500"
click at [749, 535] on icon at bounding box center [741, 543] width 26 height 20
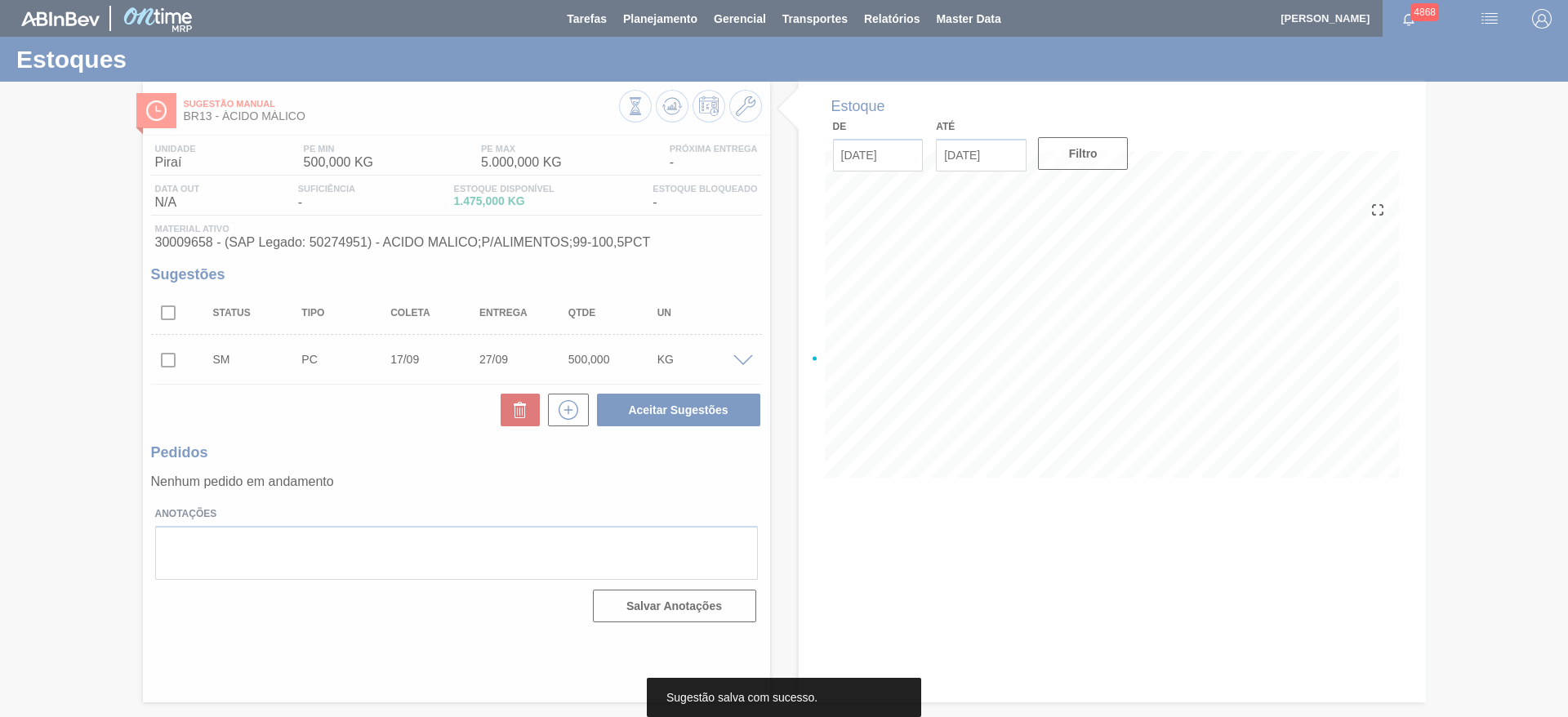
scroll to position [0, 0]
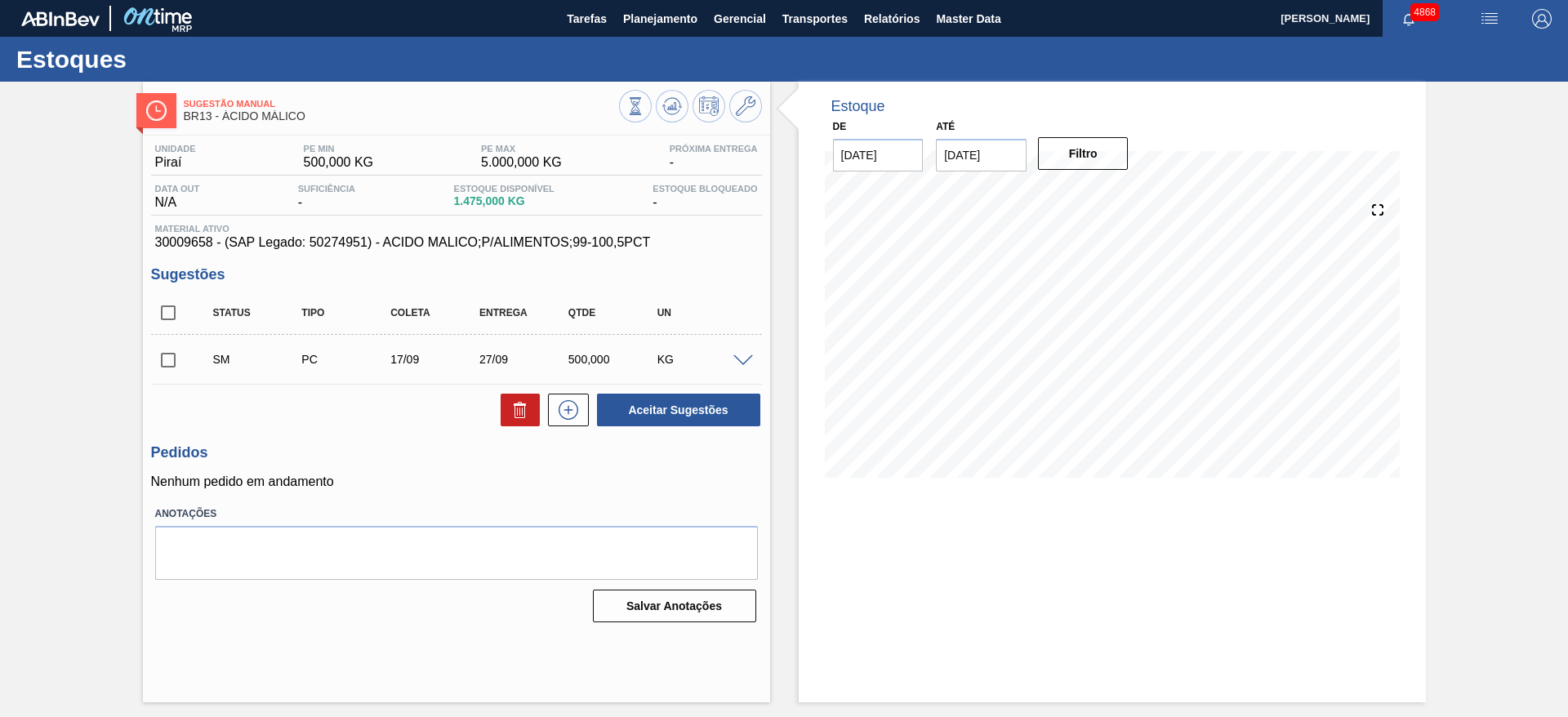
click at [750, 360] on span at bounding box center [743, 361] width 20 height 12
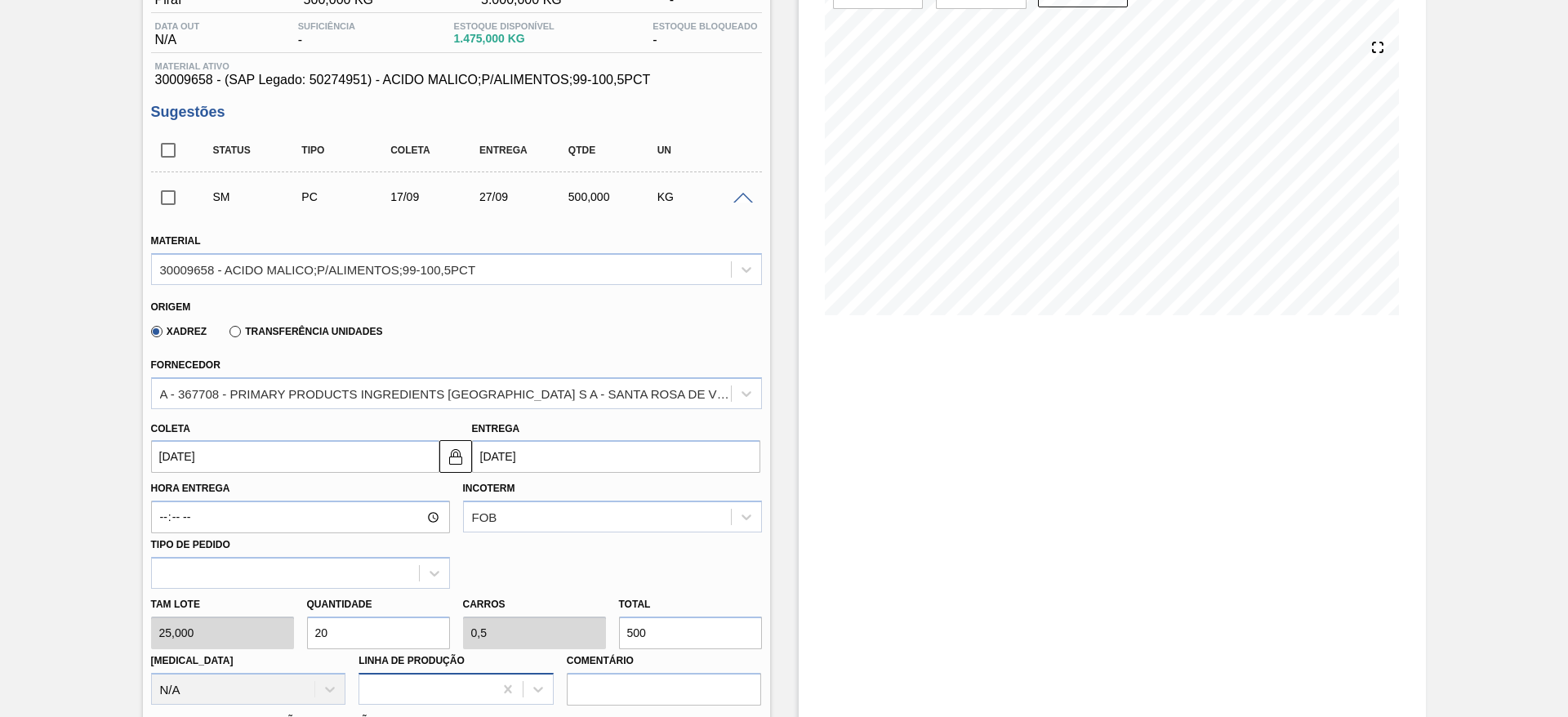
scroll to position [245, 0]
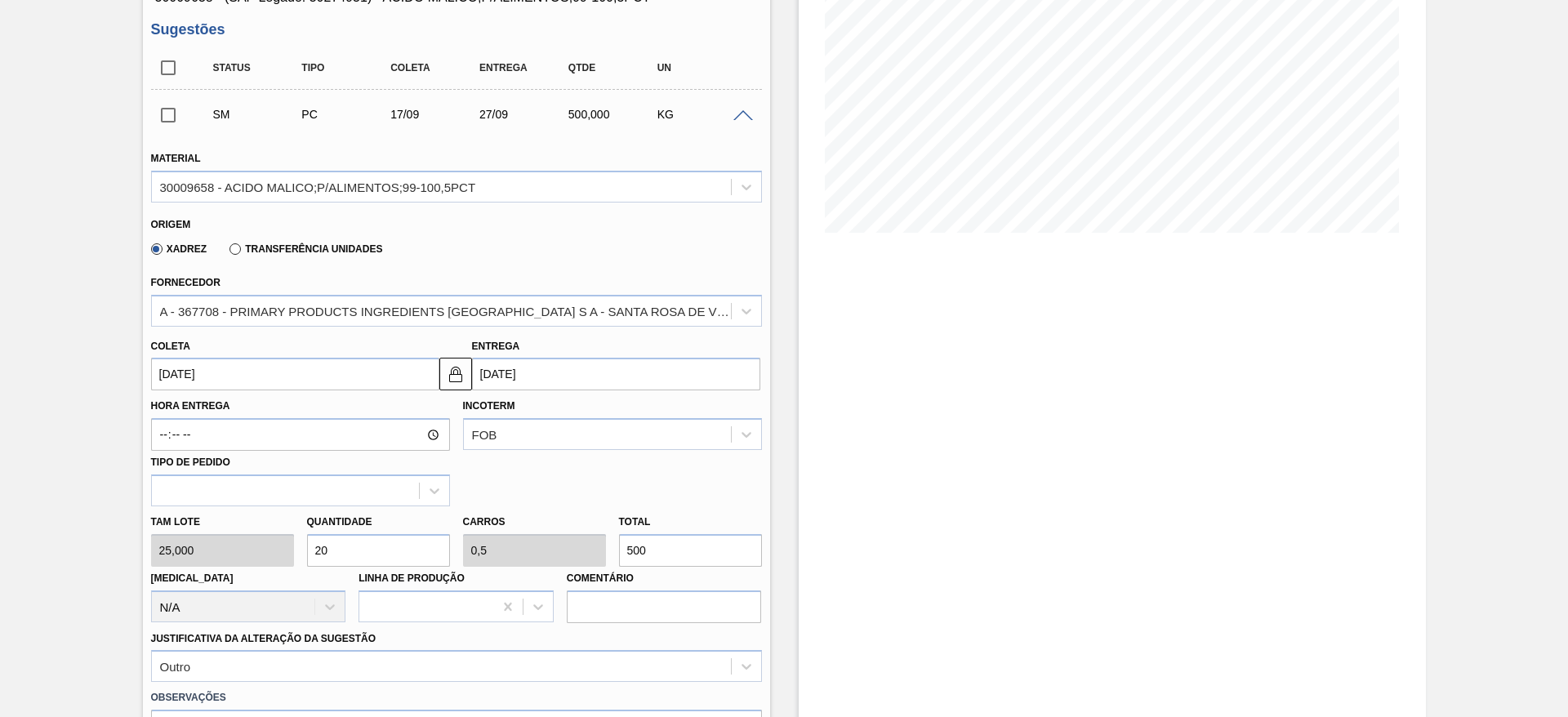
drag, startPoint x: 383, startPoint y: 549, endPoint x: 321, endPoint y: 531, distance: 64.6
click at [321, 531] on div "Quantidade 20" at bounding box center [378, 539] width 143 height 57
type input "25"
type input "0,625"
type input "625"
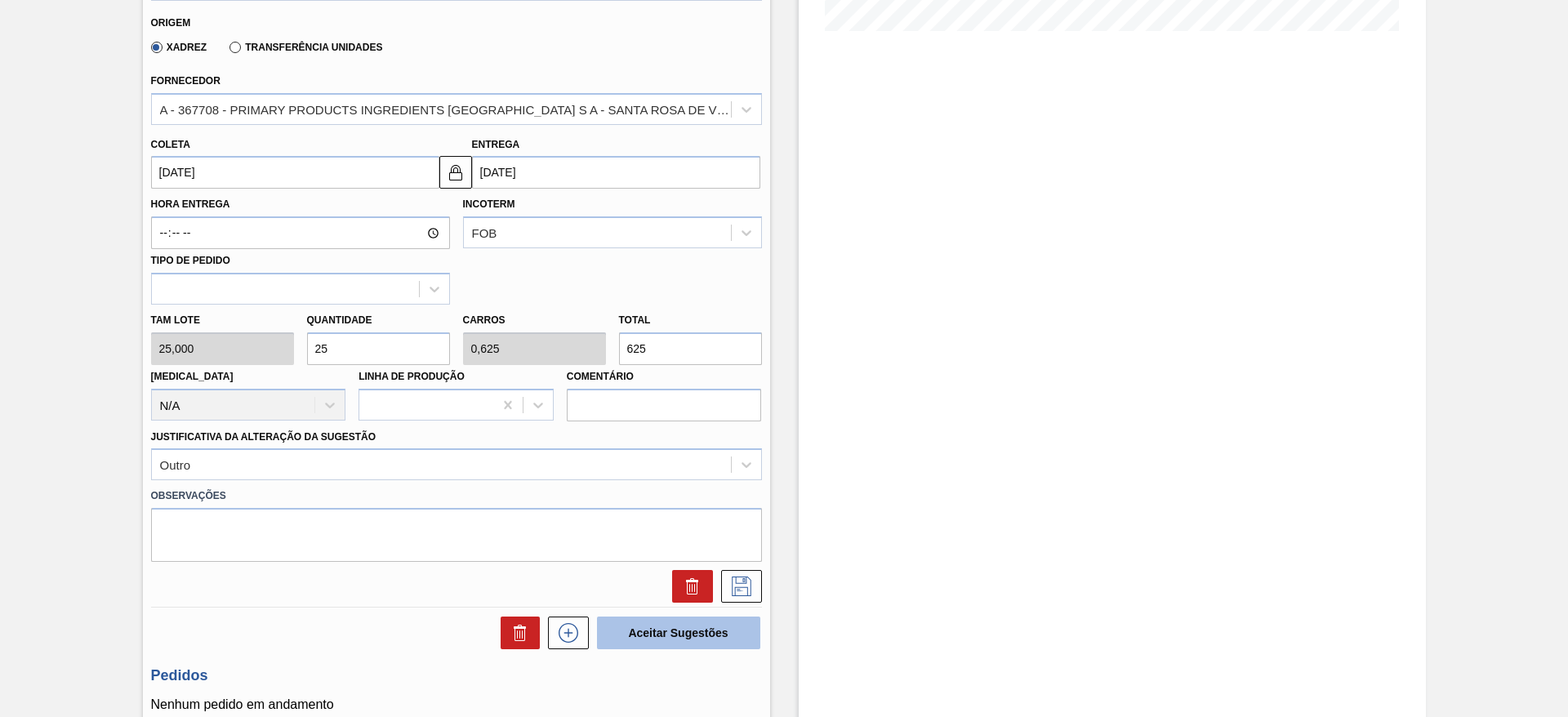
scroll to position [490, 0]
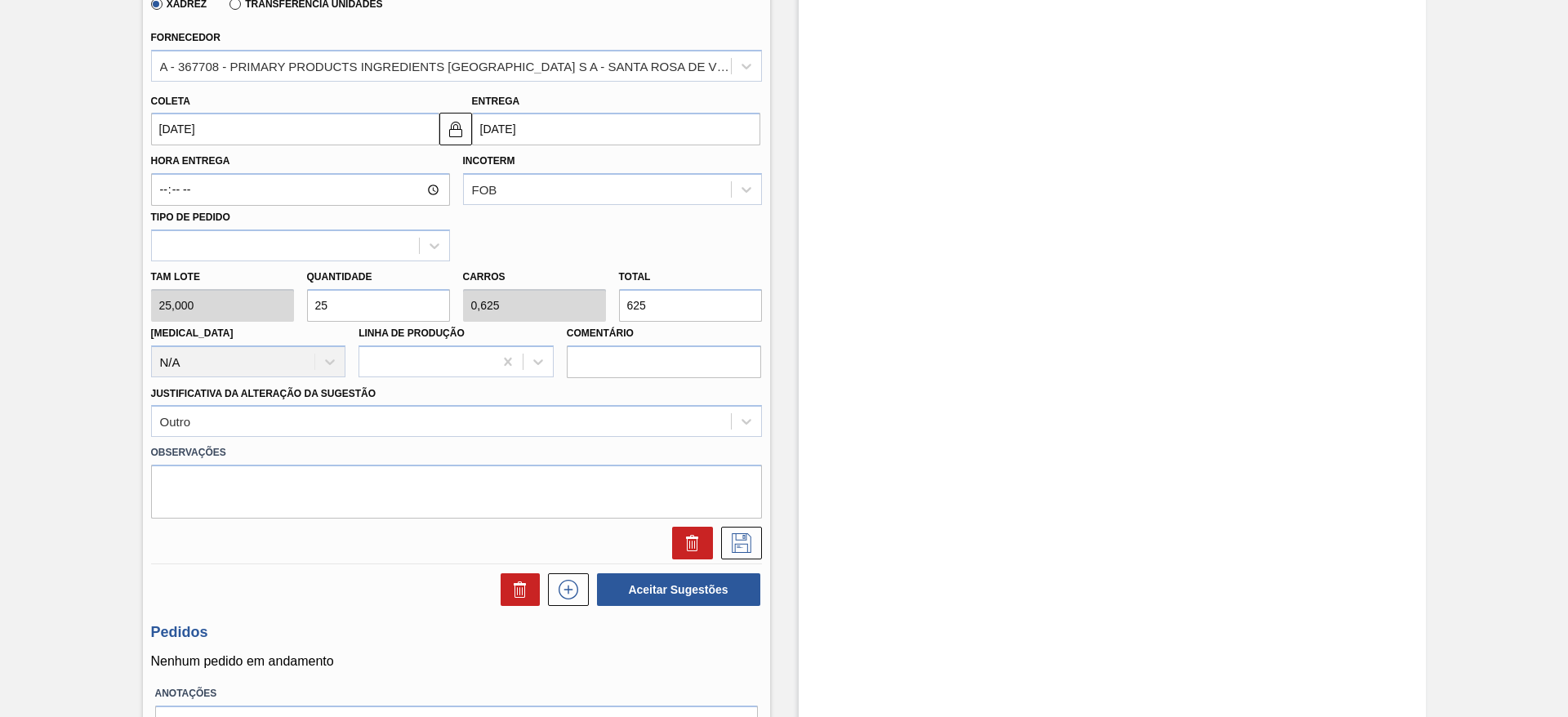
type input "2"
type input "0,05"
type input "50"
type input "26"
type input "0,65"
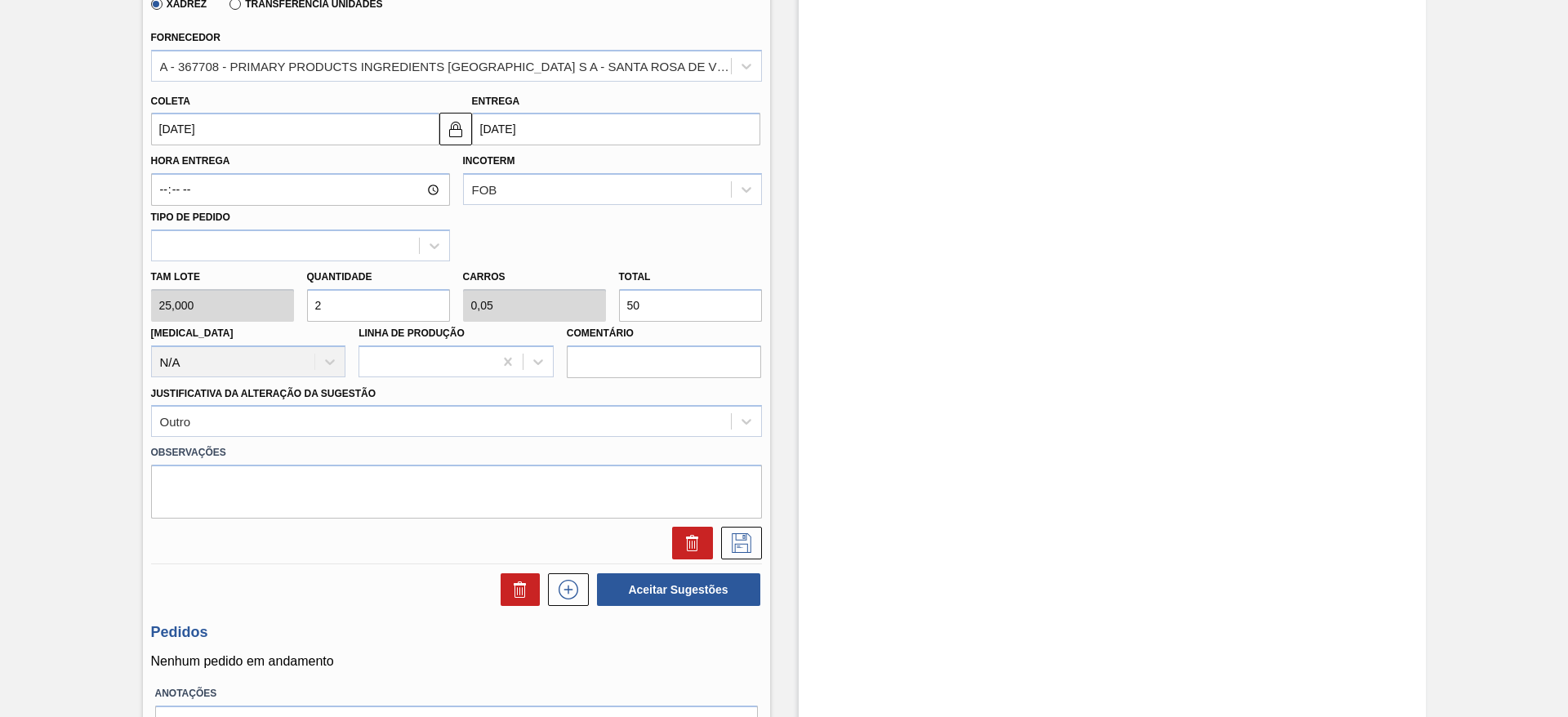
type input "650"
type input "26"
click at [748, 555] on button at bounding box center [741, 543] width 41 height 33
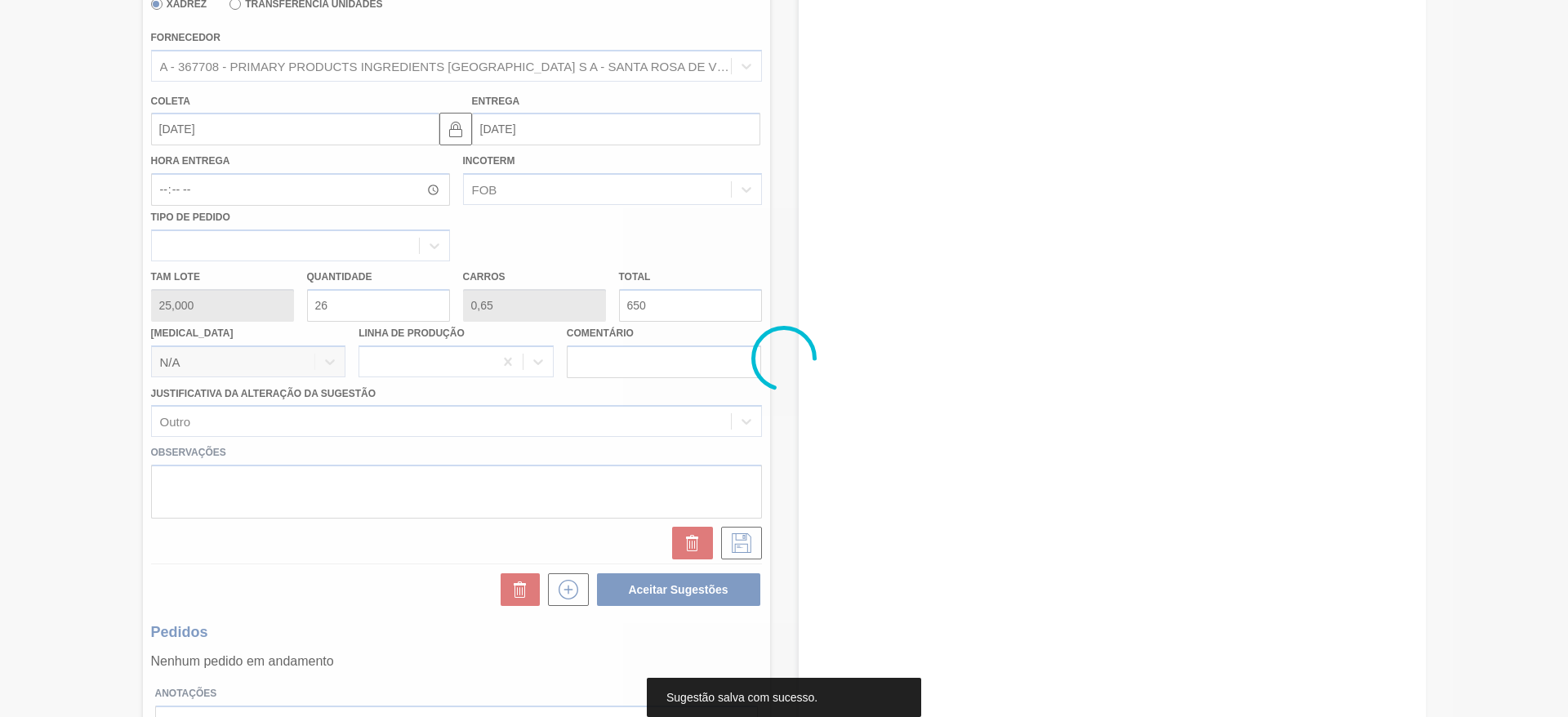
scroll to position [0, 0]
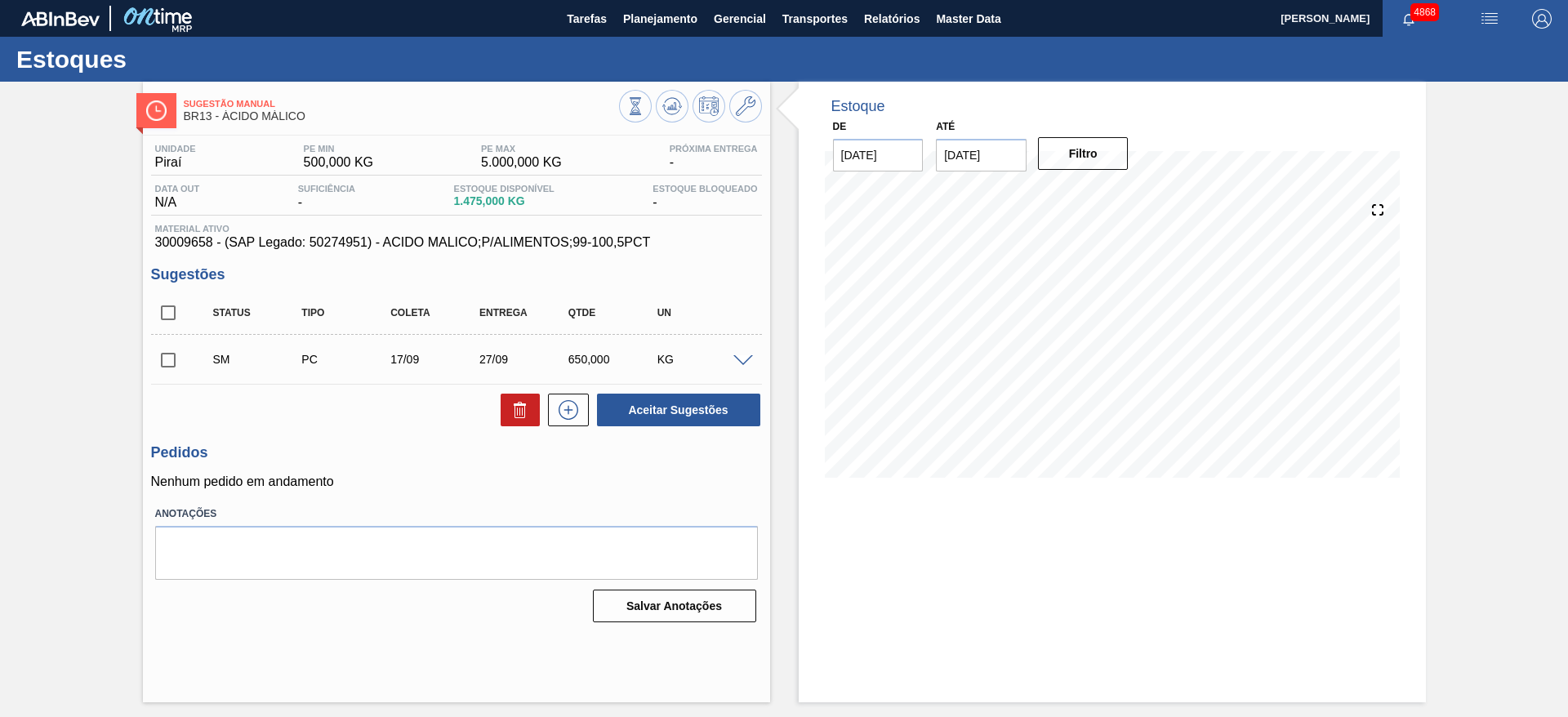
click at [172, 351] on input "checkbox" at bounding box center [168, 360] width 34 height 34
click at [664, 397] on button "Aceitar Sugestões" at bounding box center [678, 410] width 163 height 33
checkbox input "false"
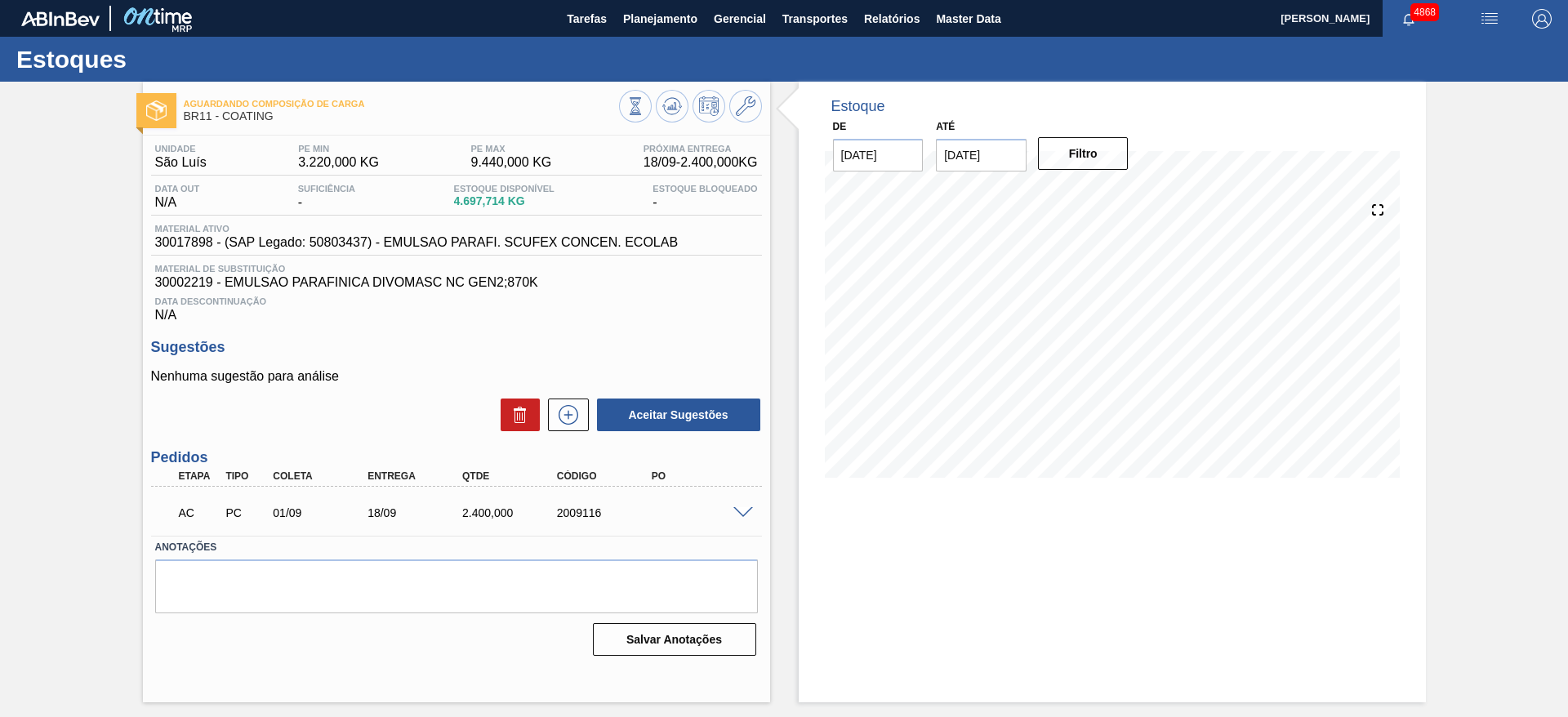
click at [747, 514] on span at bounding box center [743, 513] width 20 height 12
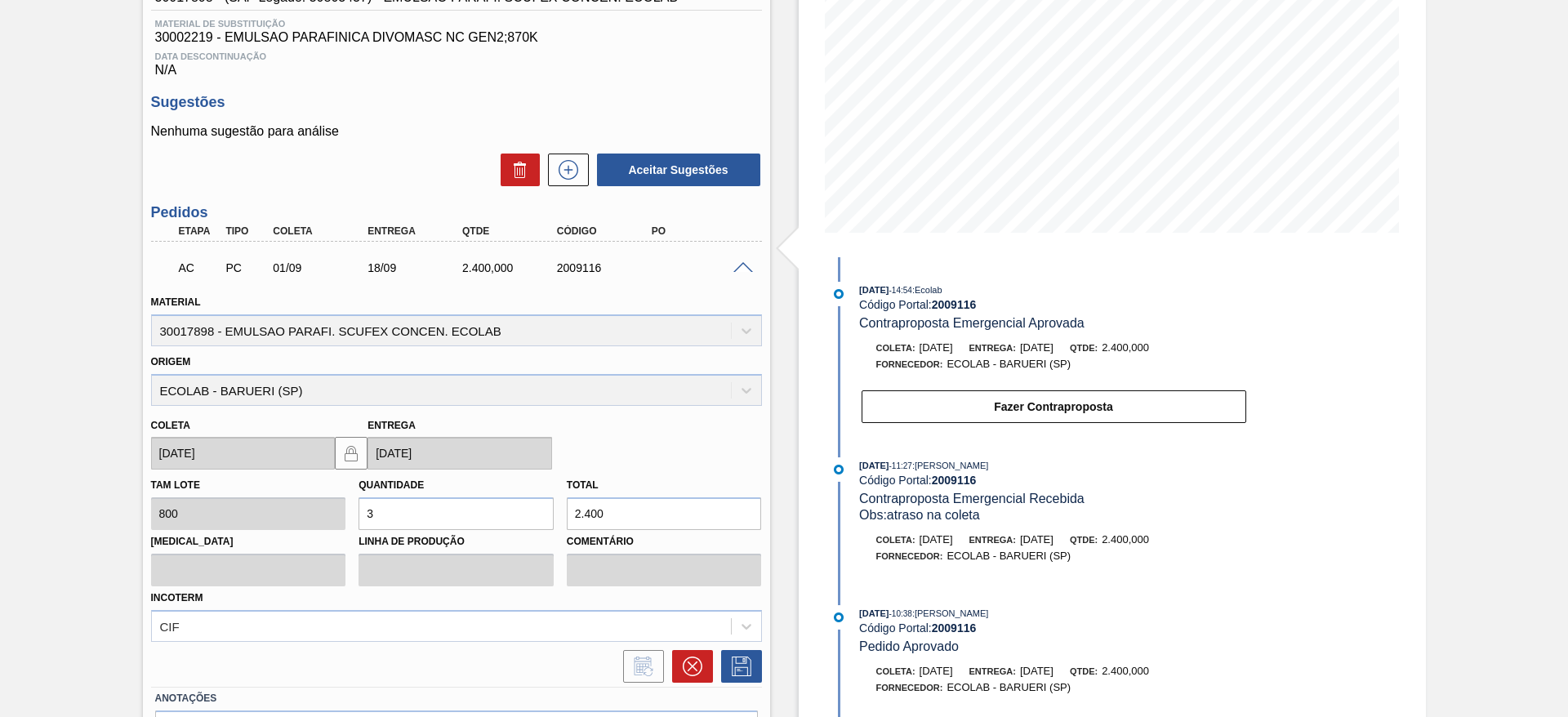
scroll to position [349, 0]
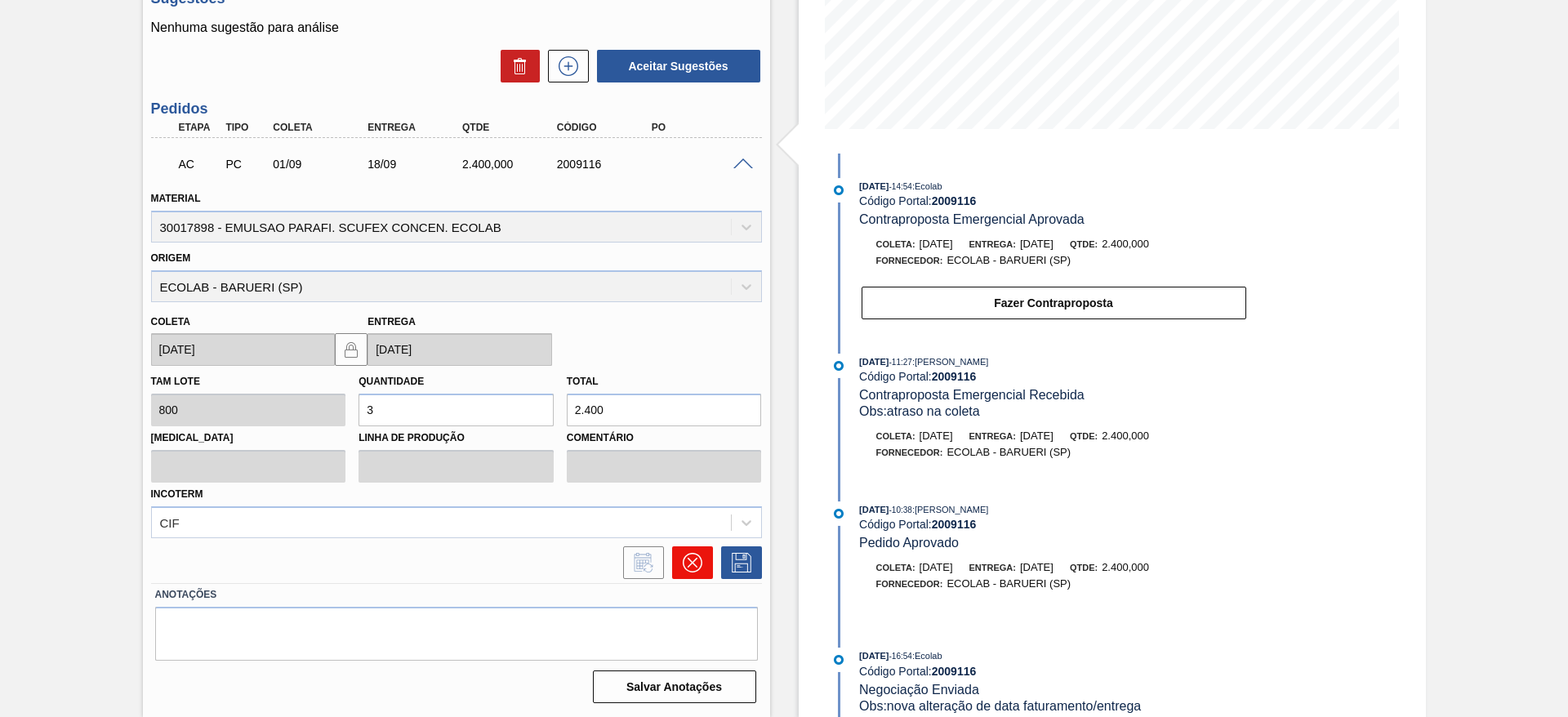
click at [705, 572] on button at bounding box center [692, 563] width 41 height 33
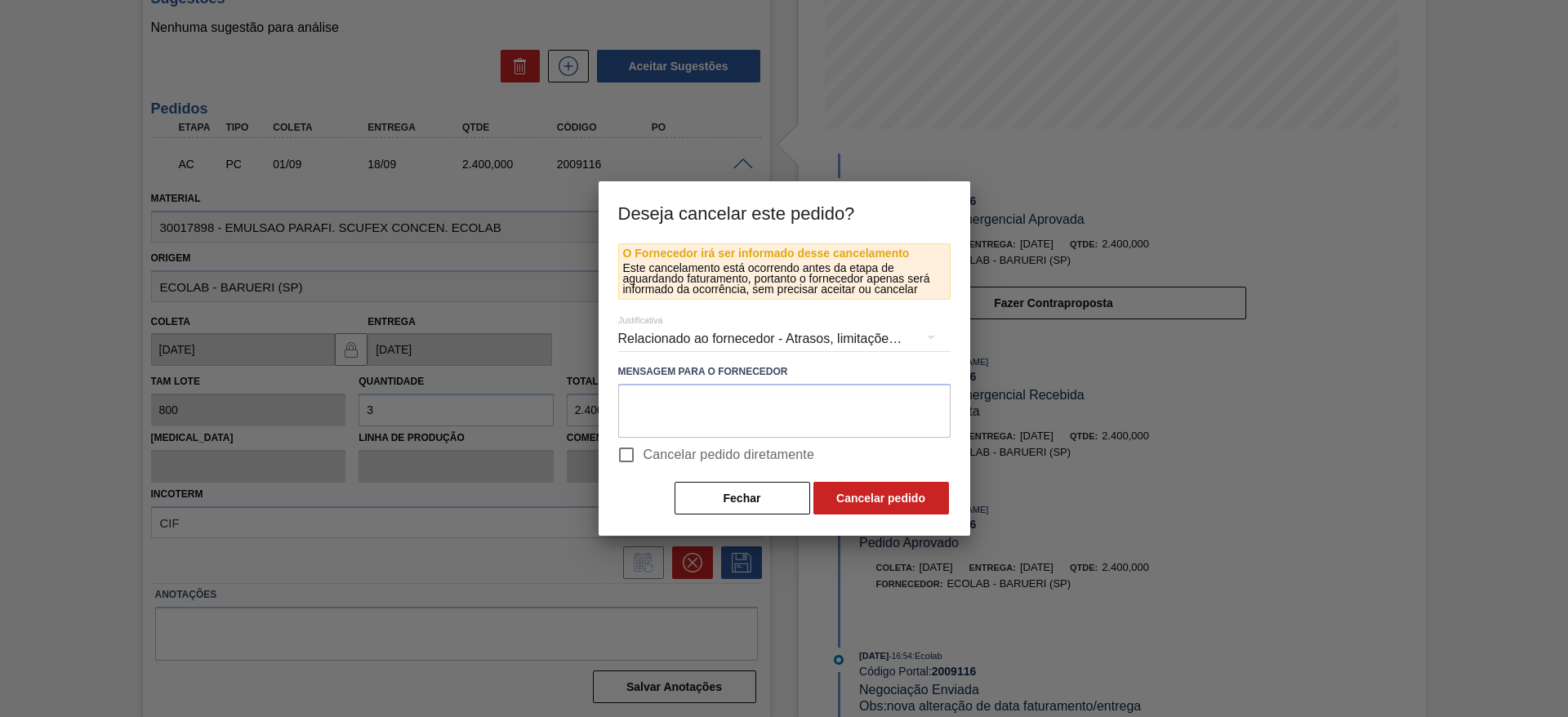
click at [731, 339] on div "Relacionado ao fornecedor - Atrasos, limitações de capacidade, etc." at bounding box center [784, 339] width 332 height 45
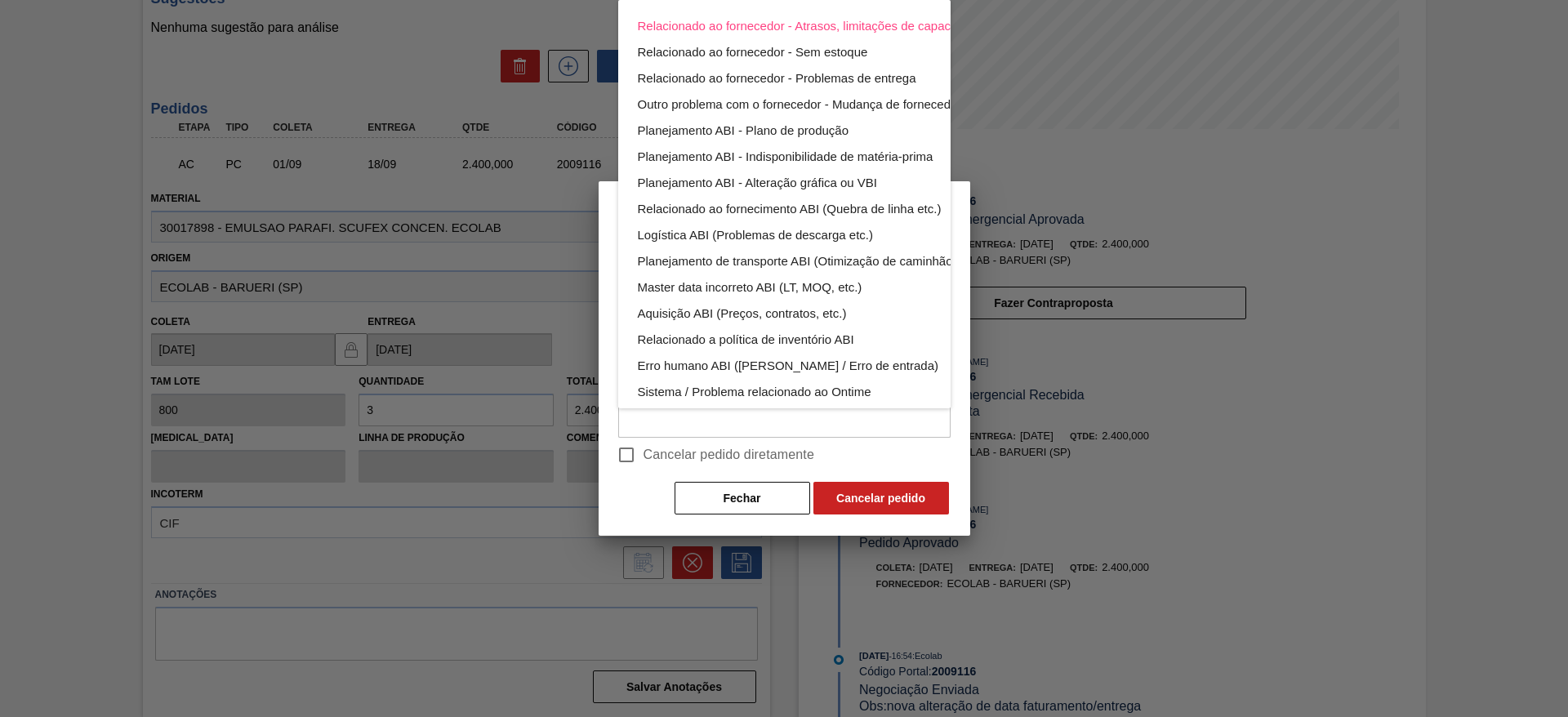
click at [656, 447] on div "Relacionado ao fornecedor - Atrasos, limitações de capacidade, etc. Relacionado…" at bounding box center [784, 358] width 1568 height 717
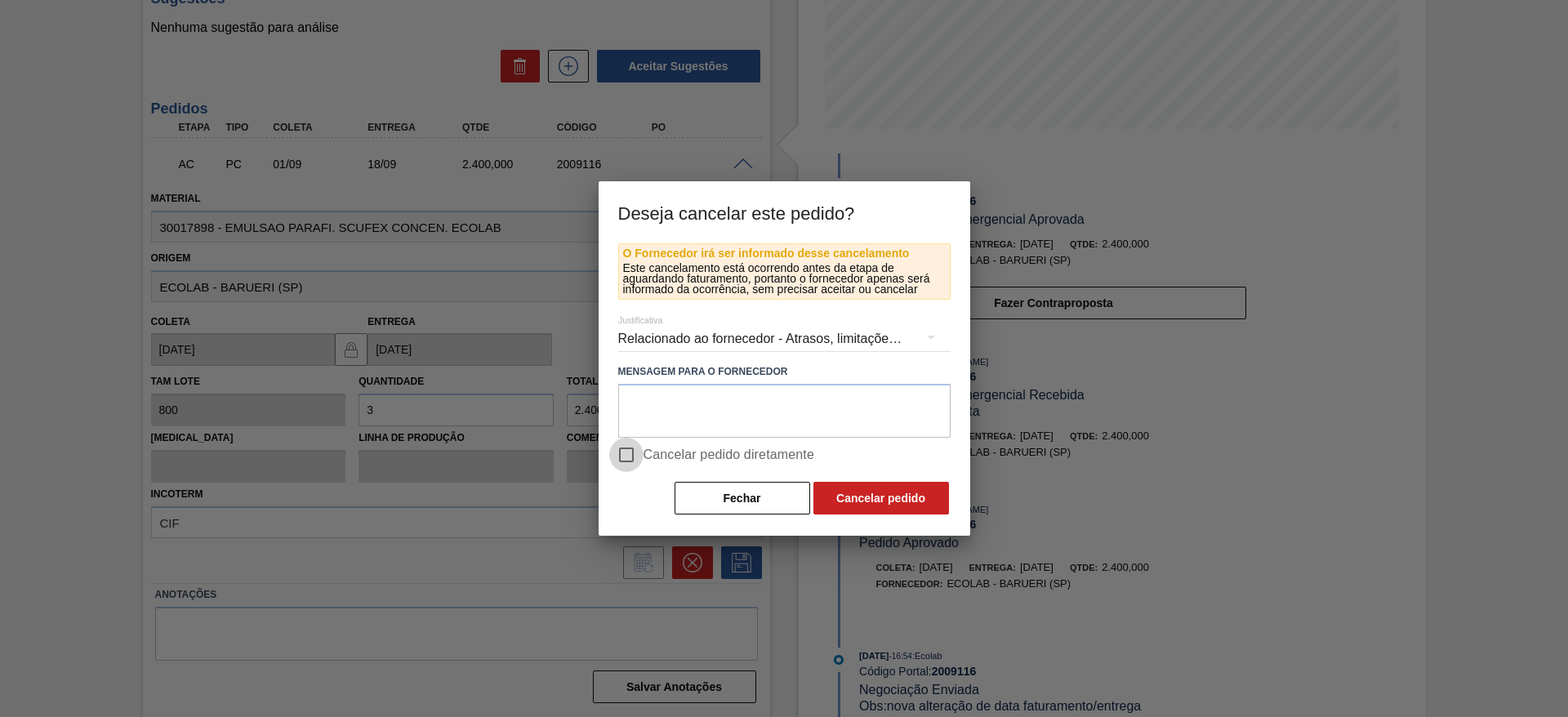
click at [632, 456] on input "Cancelar pedido diretamente" at bounding box center [626, 455] width 34 height 34
checkbox input "true"
click at [837, 487] on button "Cancelar pedido" at bounding box center [881, 498] width 136 height 33
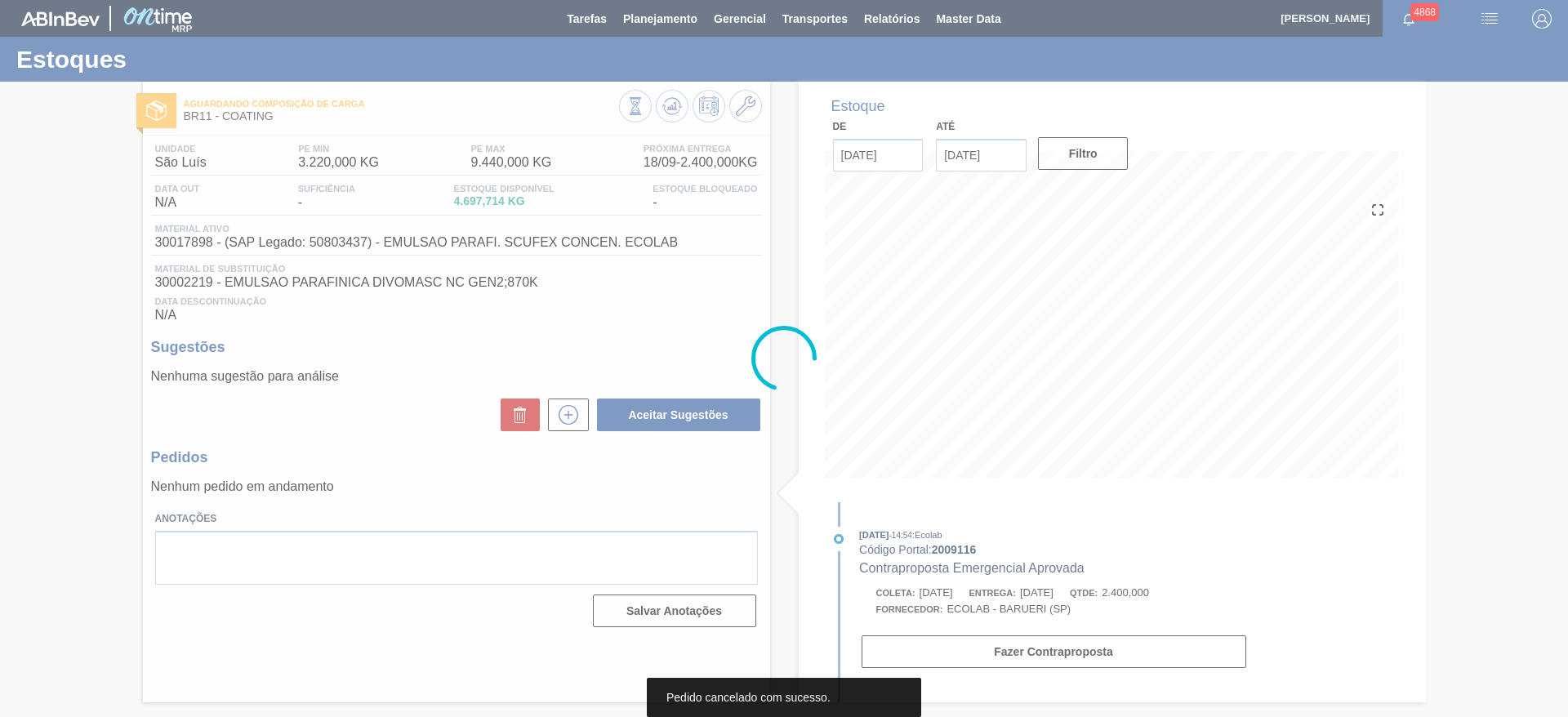
scroll to position [0, 0]
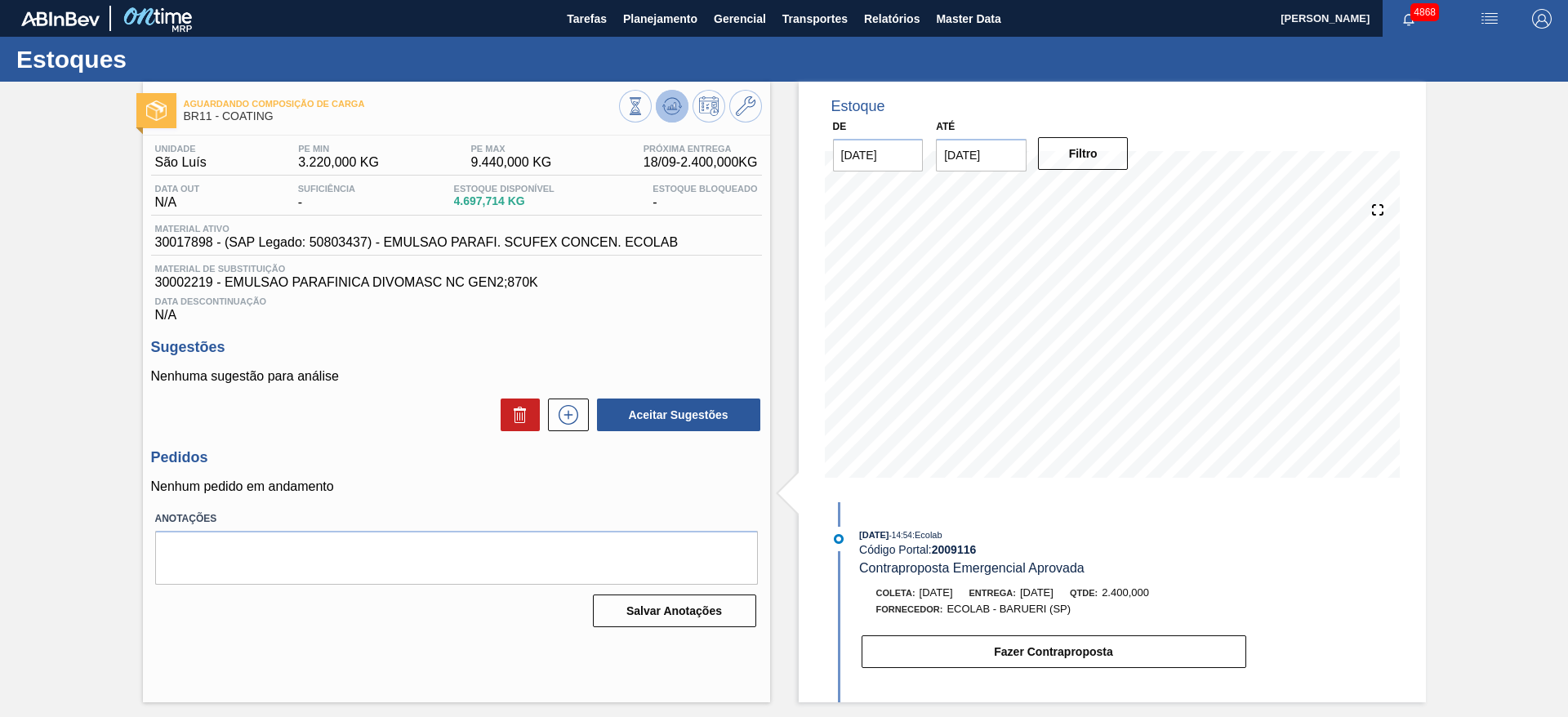
click at [668, 111] on icon at bounding box center [671, 106] width 20 height 20
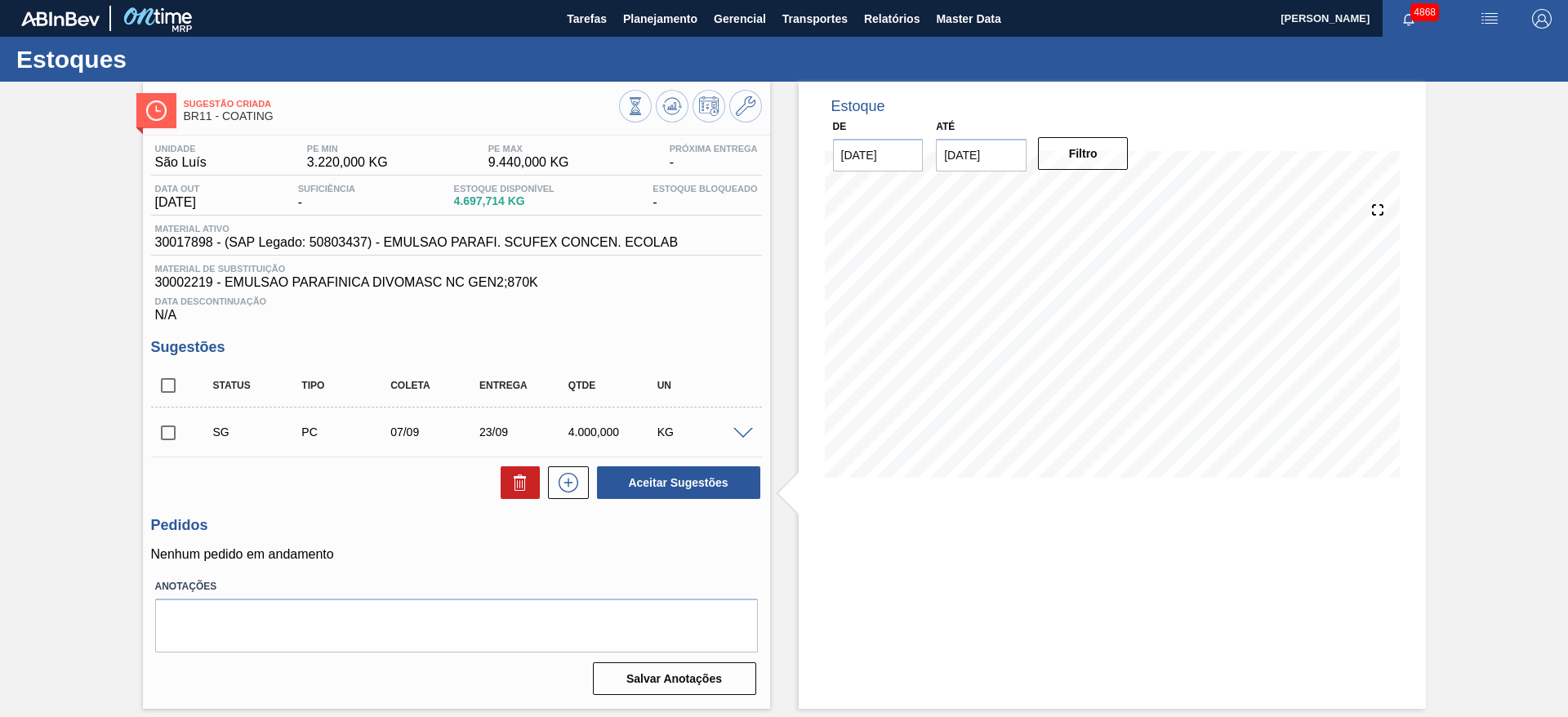
drag, startPoint x: 740, startPoint y: 430, endPoint x: 730, endPoint y: 456, distance: 27.9
click at [740, 432] on span at bounding box center [743, 434] width 20 height 12
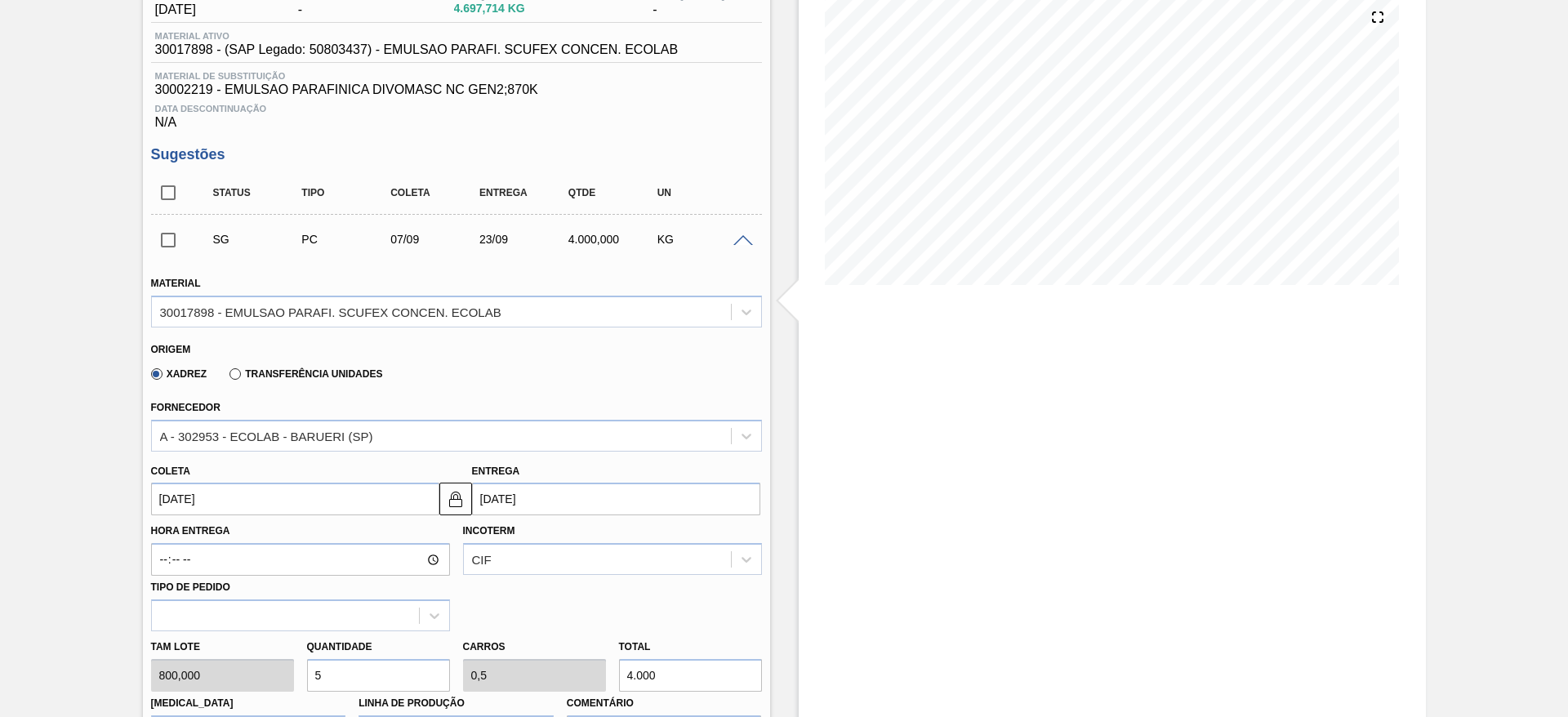
scroll to position [245, 0]
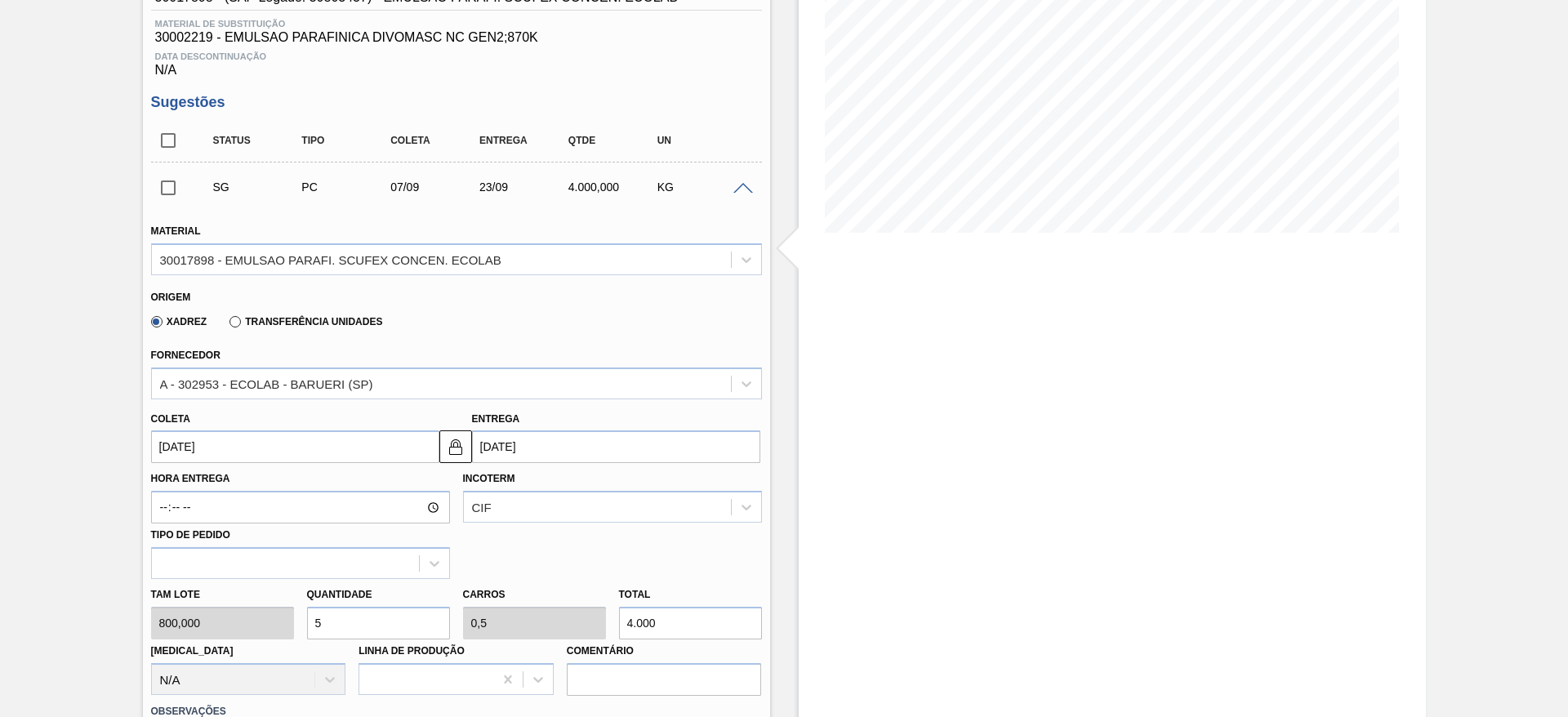
click at [279, 445] on input "07/09/2025" at bounding box center [295, 447] width 288 height 33
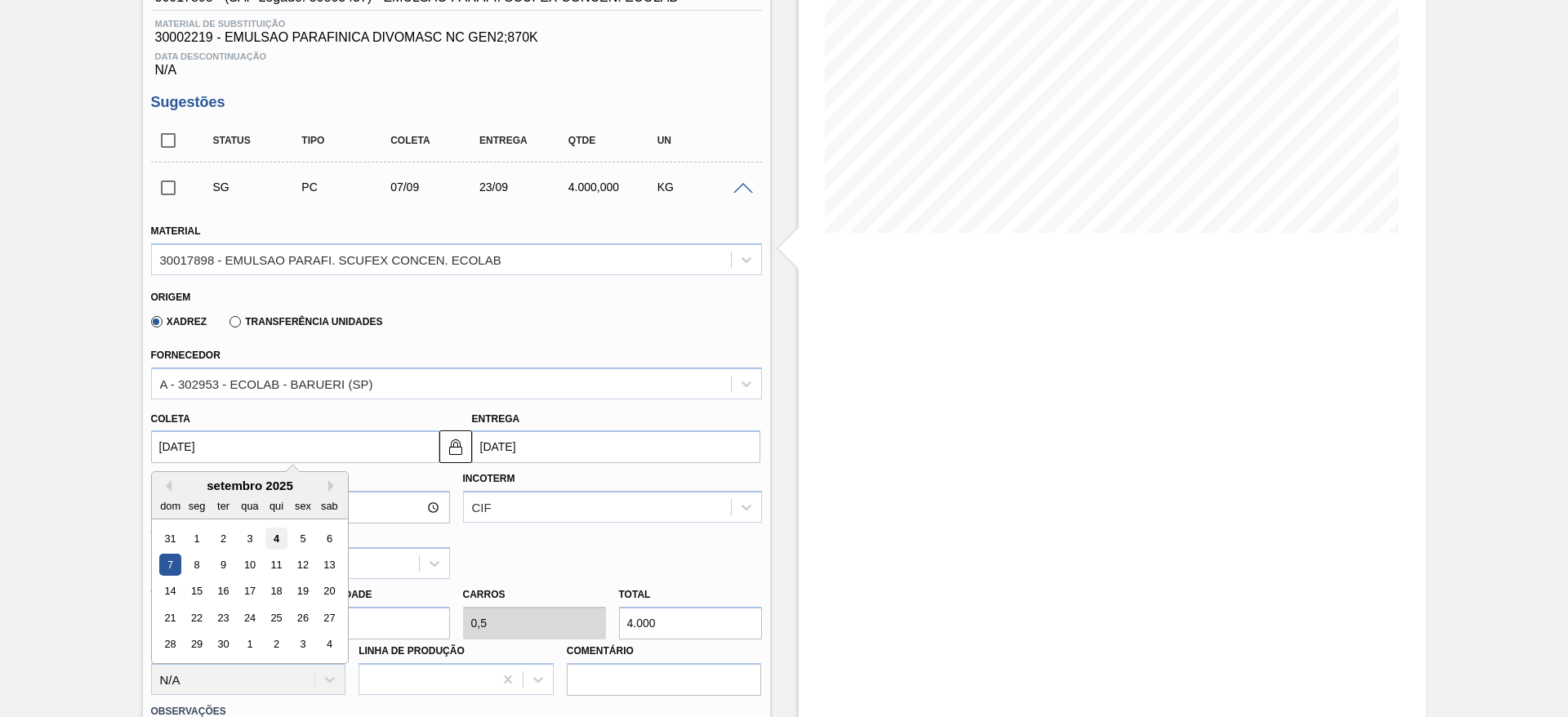
click at [275, 535] on div "4" at bounding box center [275, 538] width 22 height 22
type input "[DATE]"
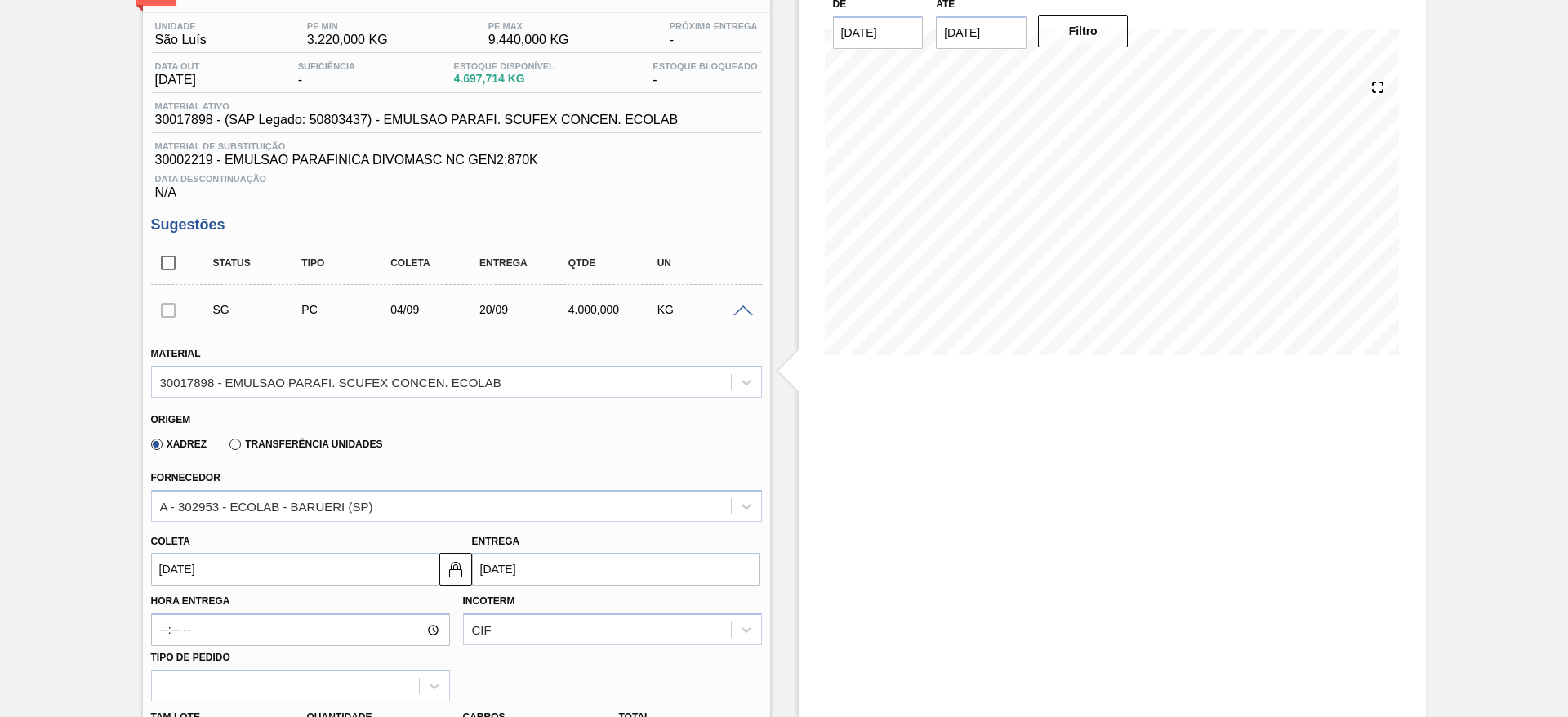
scroll to position [367, 0]
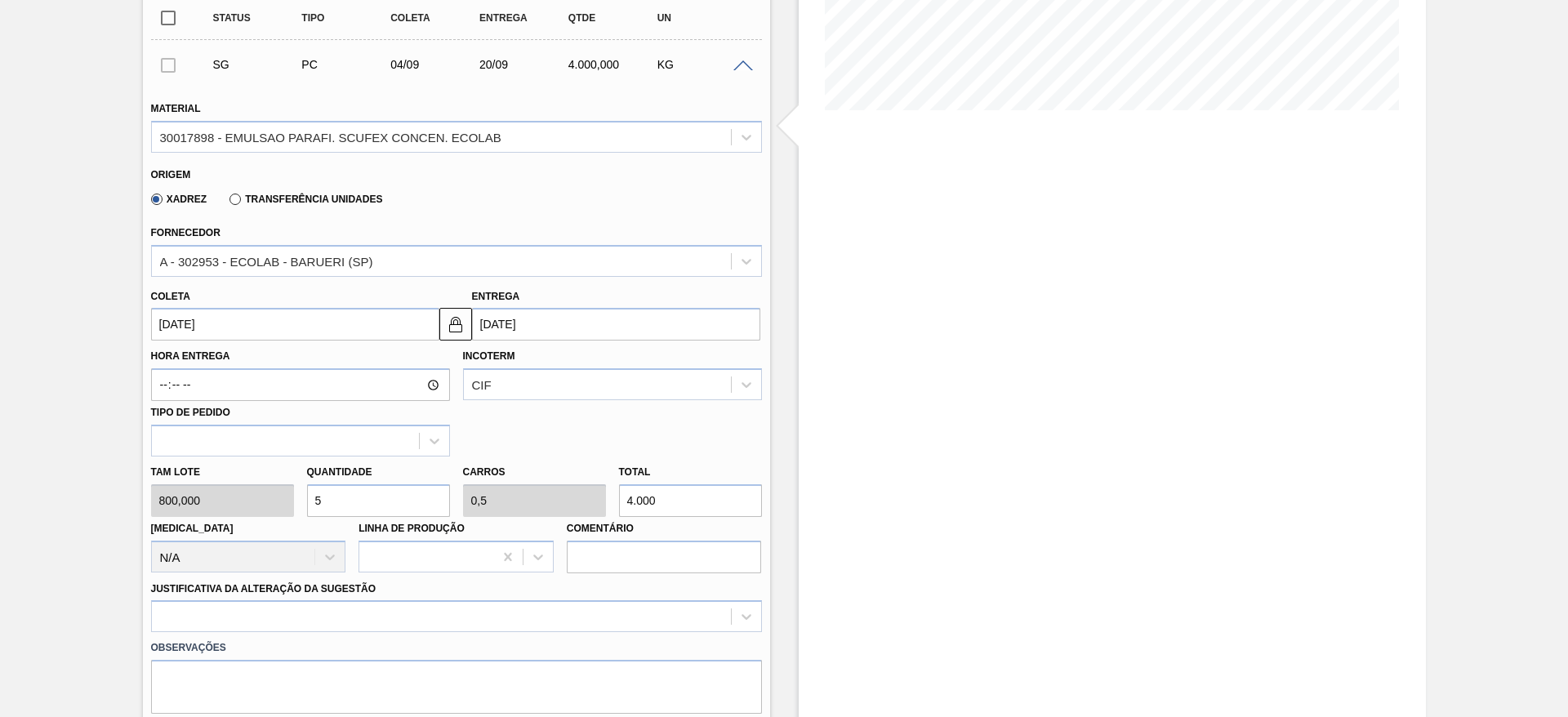
drag, startPoint x: 343, startPoint y: 499, endPoint x: 305, endPoint y: 499, distance: 38.0
click at [307, 499] on input "5" at bounding box center [378, 501] width 143 height 33
type input "4"
type input "0,4"
type input "3.200"
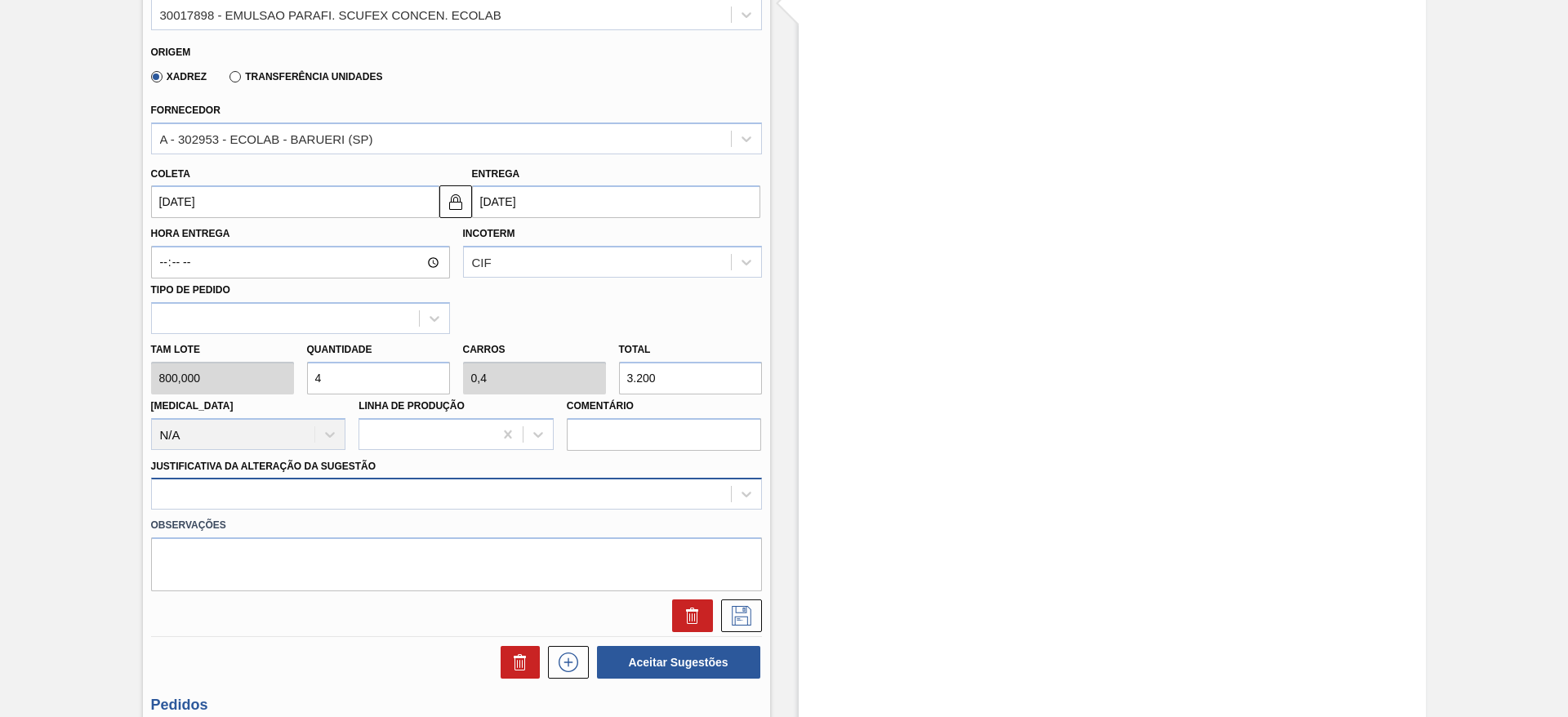
type input "4"
click at [420, 487] on div at bounding box center [456, 494] width 611 height 32
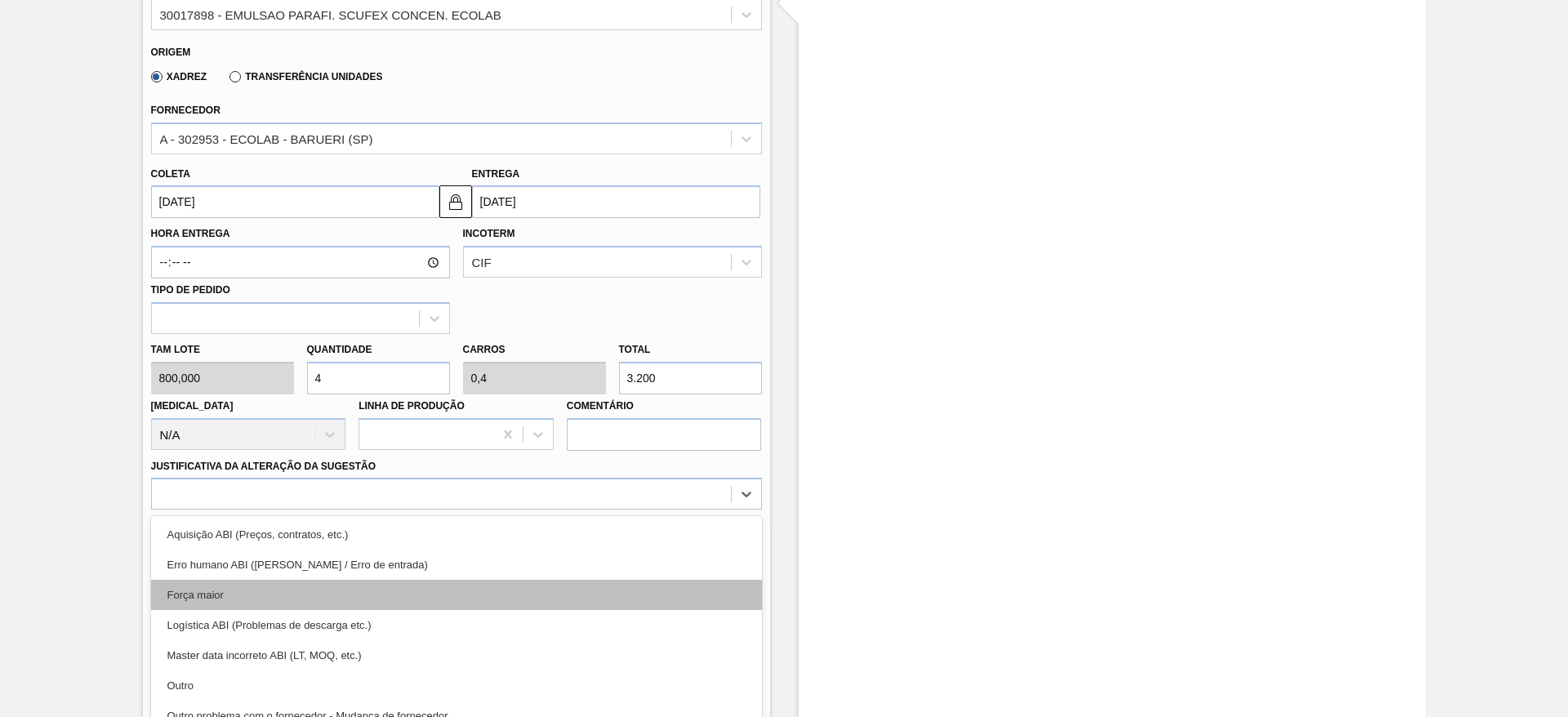
scroll to position [541, 0]
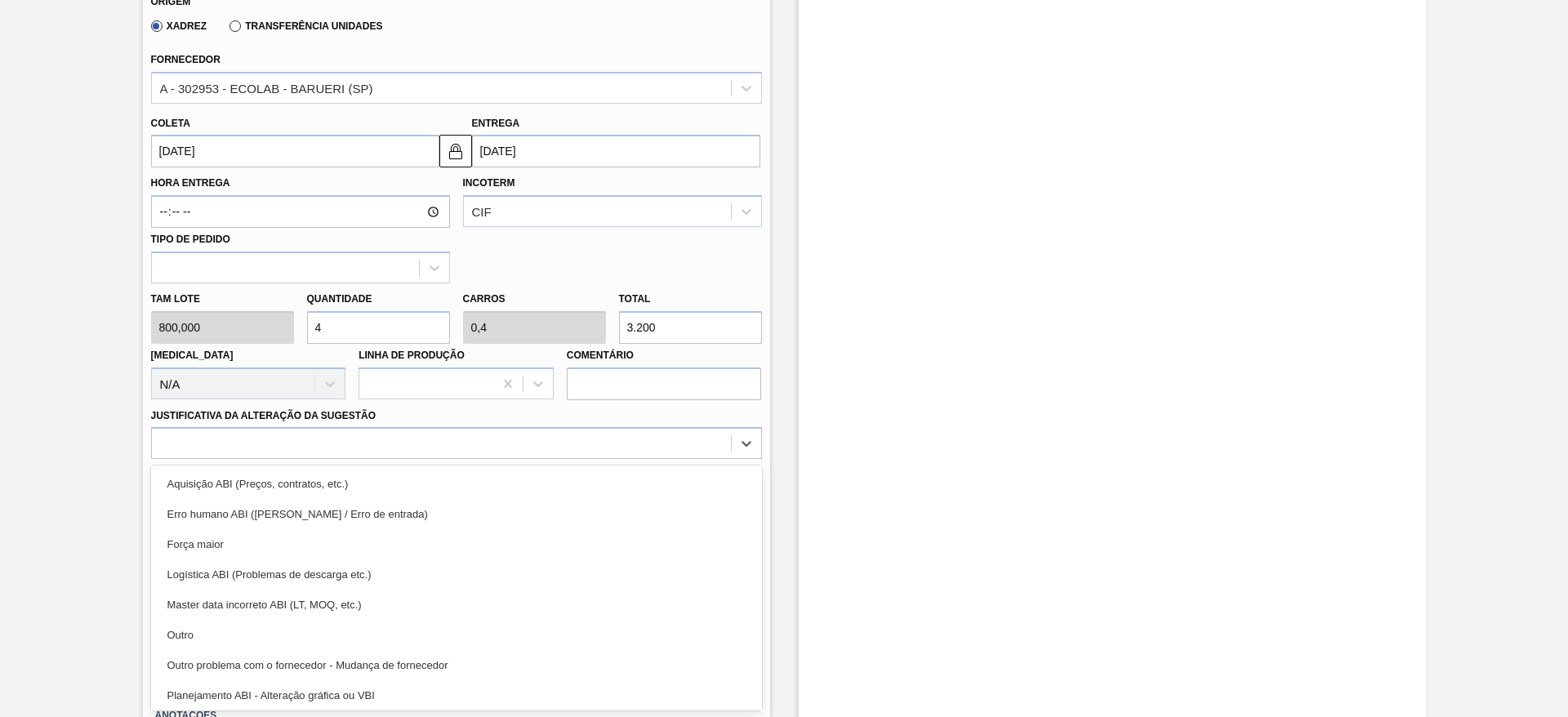
drag, startPoint x: 425, startPoint y: 624, endPoint x: 498, endPoint y: 538, distance: 112.8
click at [423, 623] on div "Outro" at bounding box center [456, 635] width 611 height 30
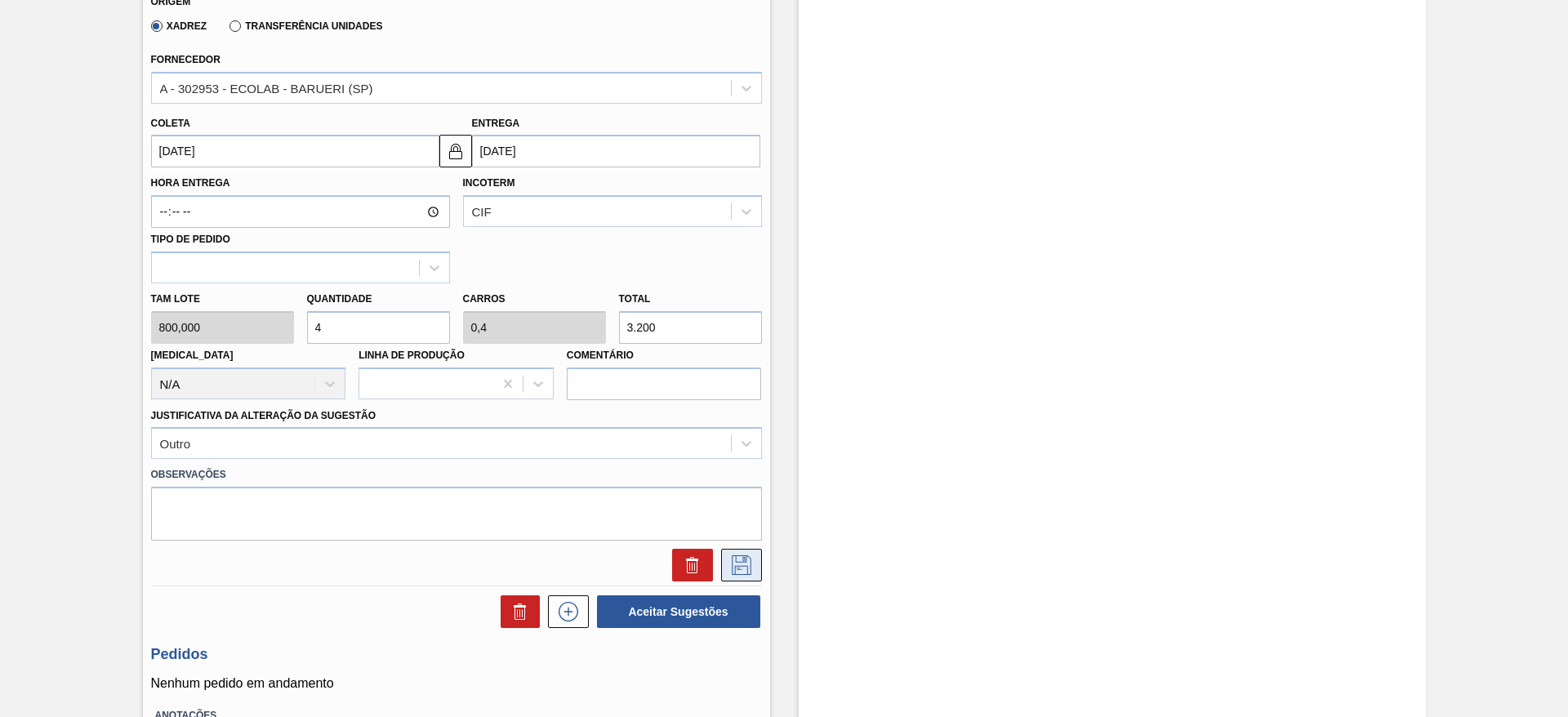
click at [734, 556] on icon at bounding box center [741, 565] width 26 height 20
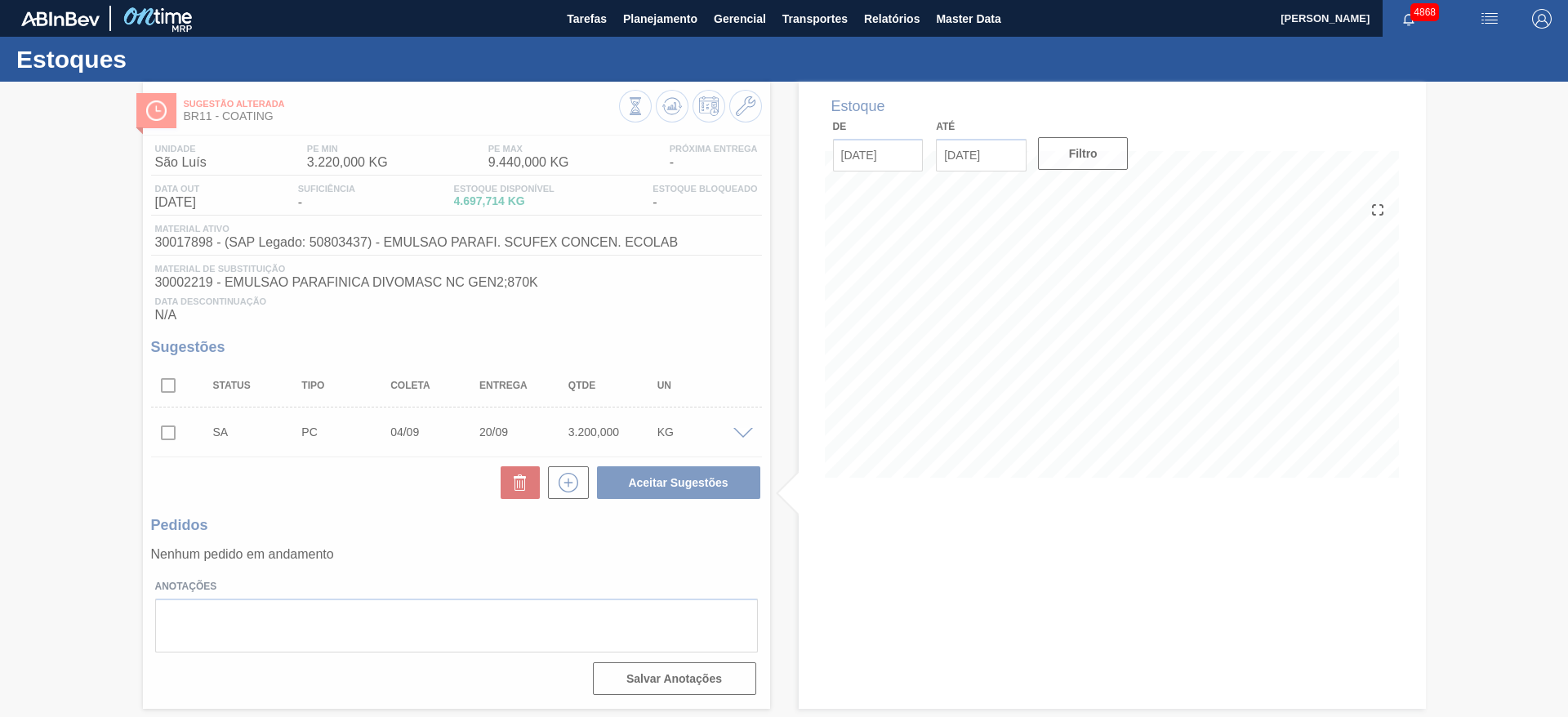
scroll to position [0, 0]
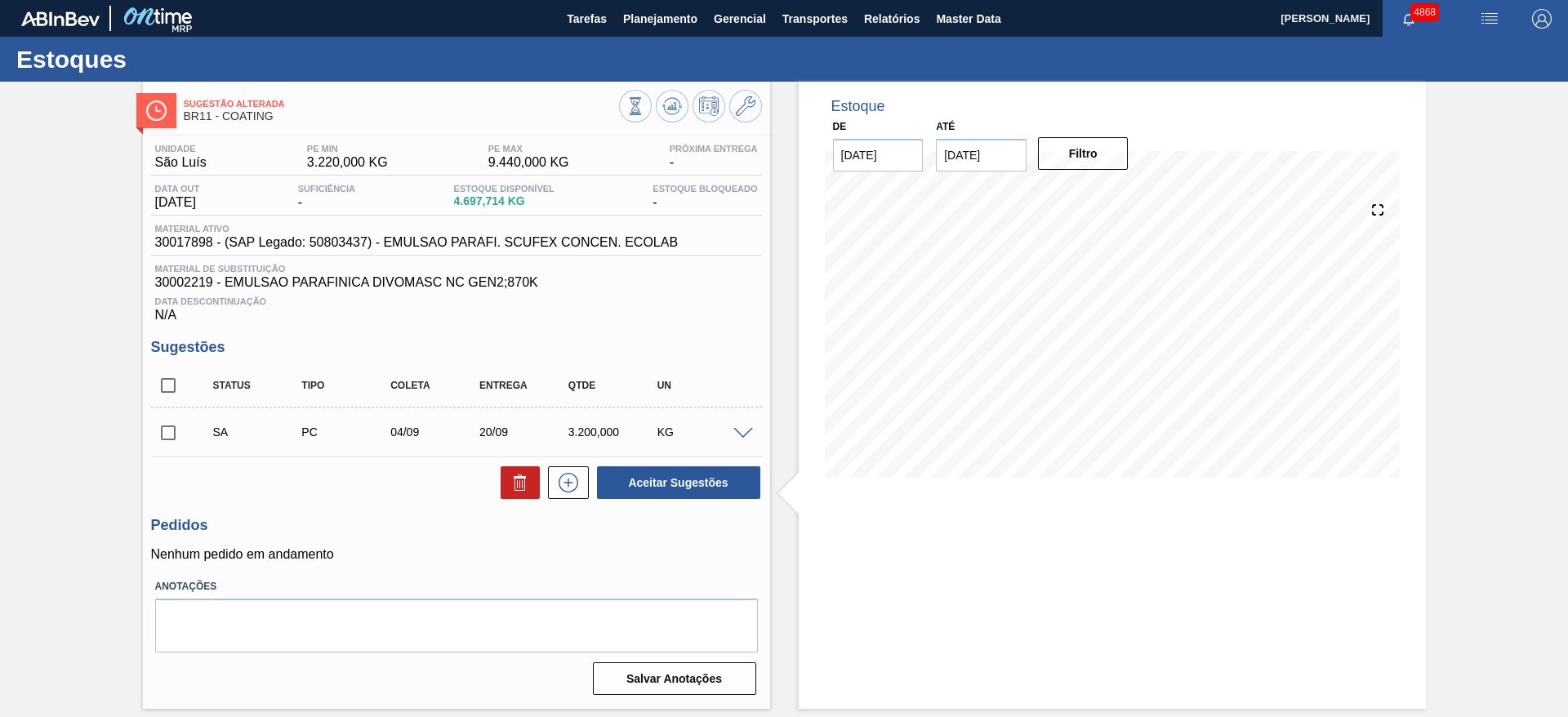
drag, startPoint x: 163, startPoint y: 427, endPoint x: 174, endPoint y: 421, distance: 12.5
click at [165, 427] on input "checkbox" at bounding box center [168, 433] width 34 height 34
click at [649, 488] on button "Aceitar Sugestões" at bounding box center [678, 483] width 163 height 33
checkbox input "false"
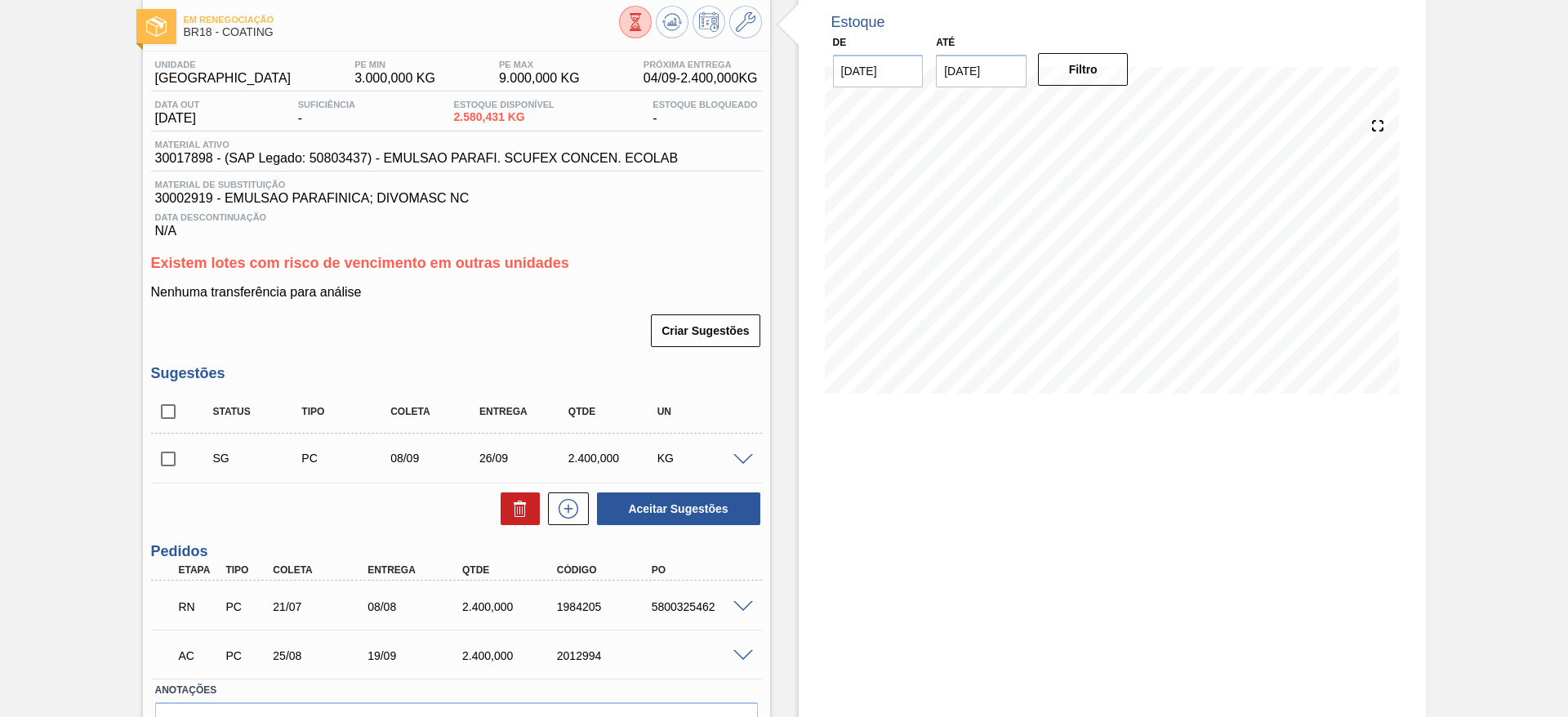
scroll to position [123, 0]
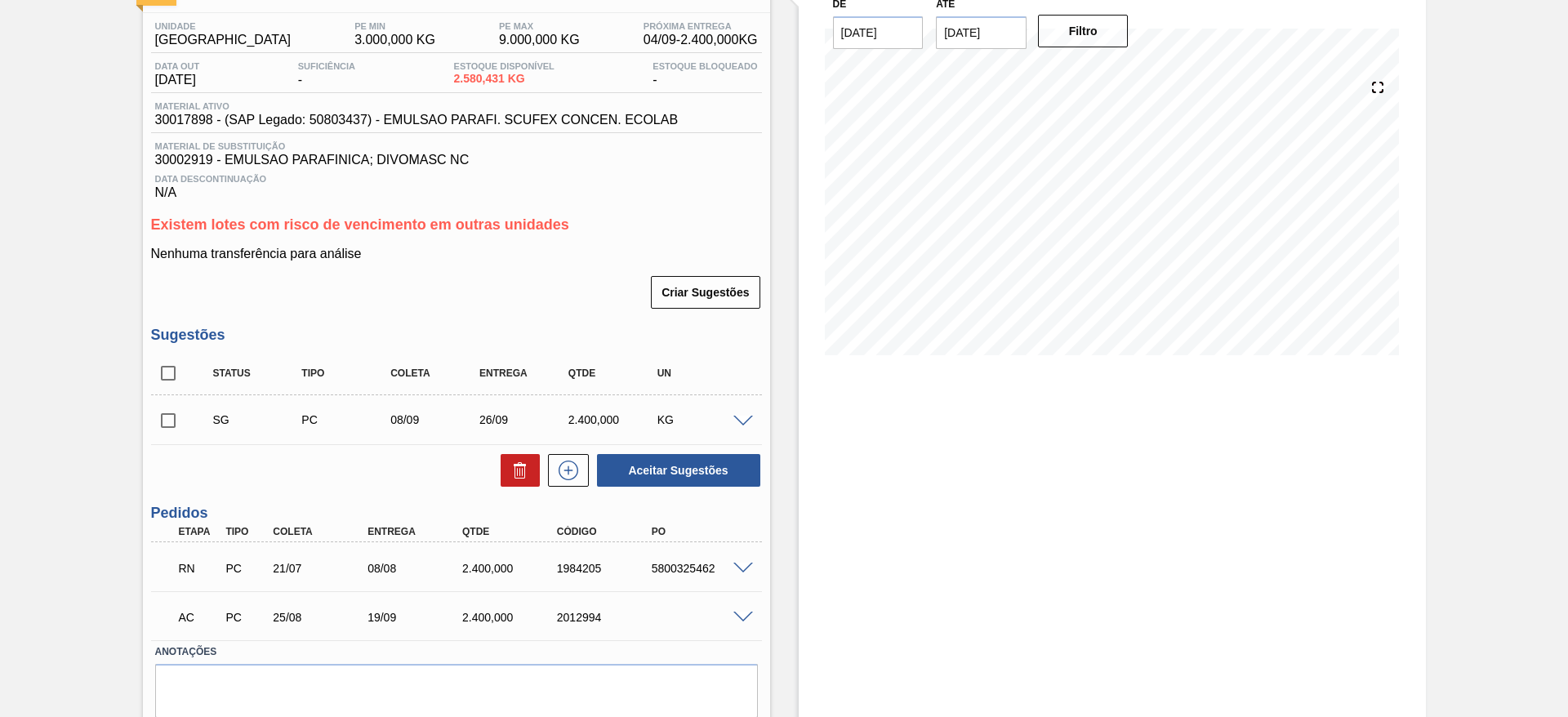
click at [747, 566] on span at bounding box center [743, 569] width 20 height 12
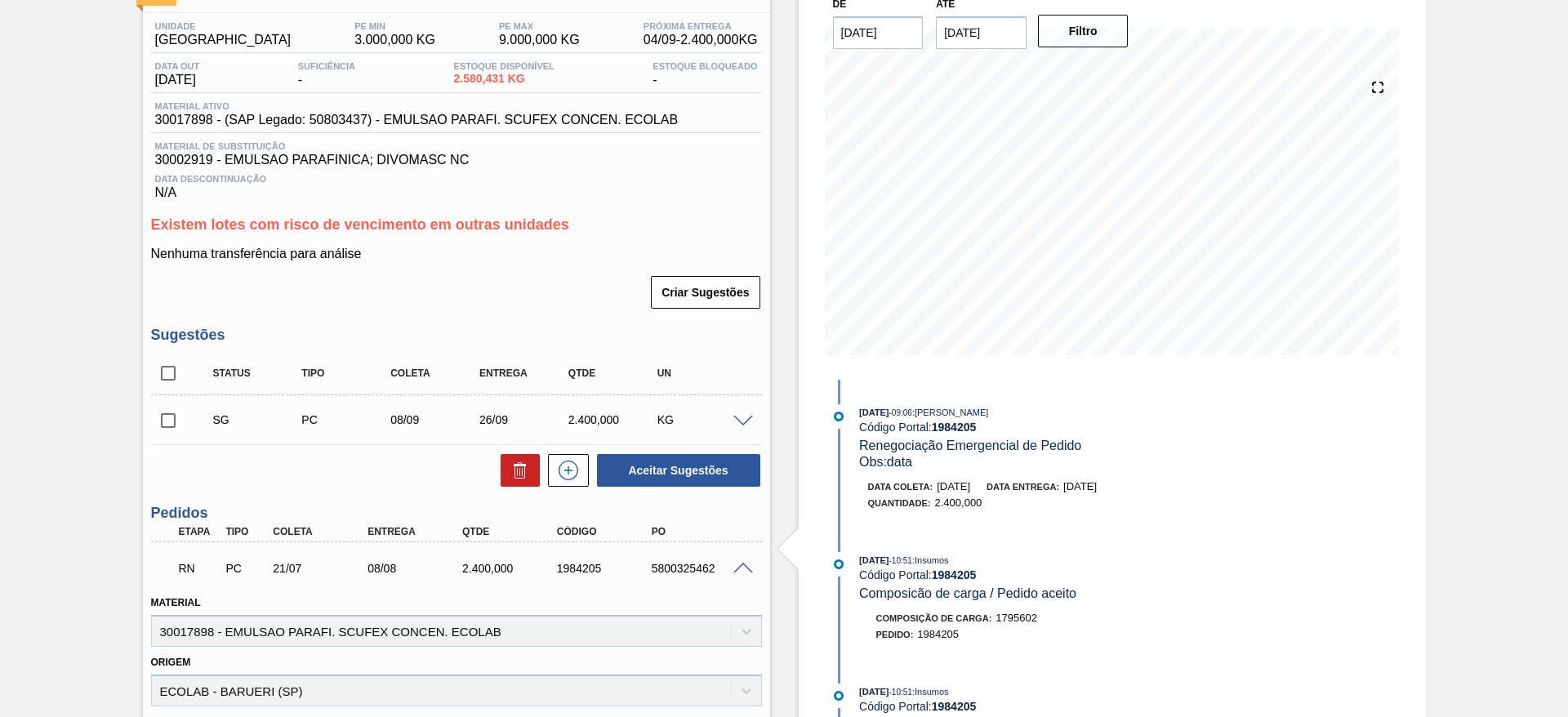
click at [747, 569] on span at bounding box center [743, 569] width 20 height 12
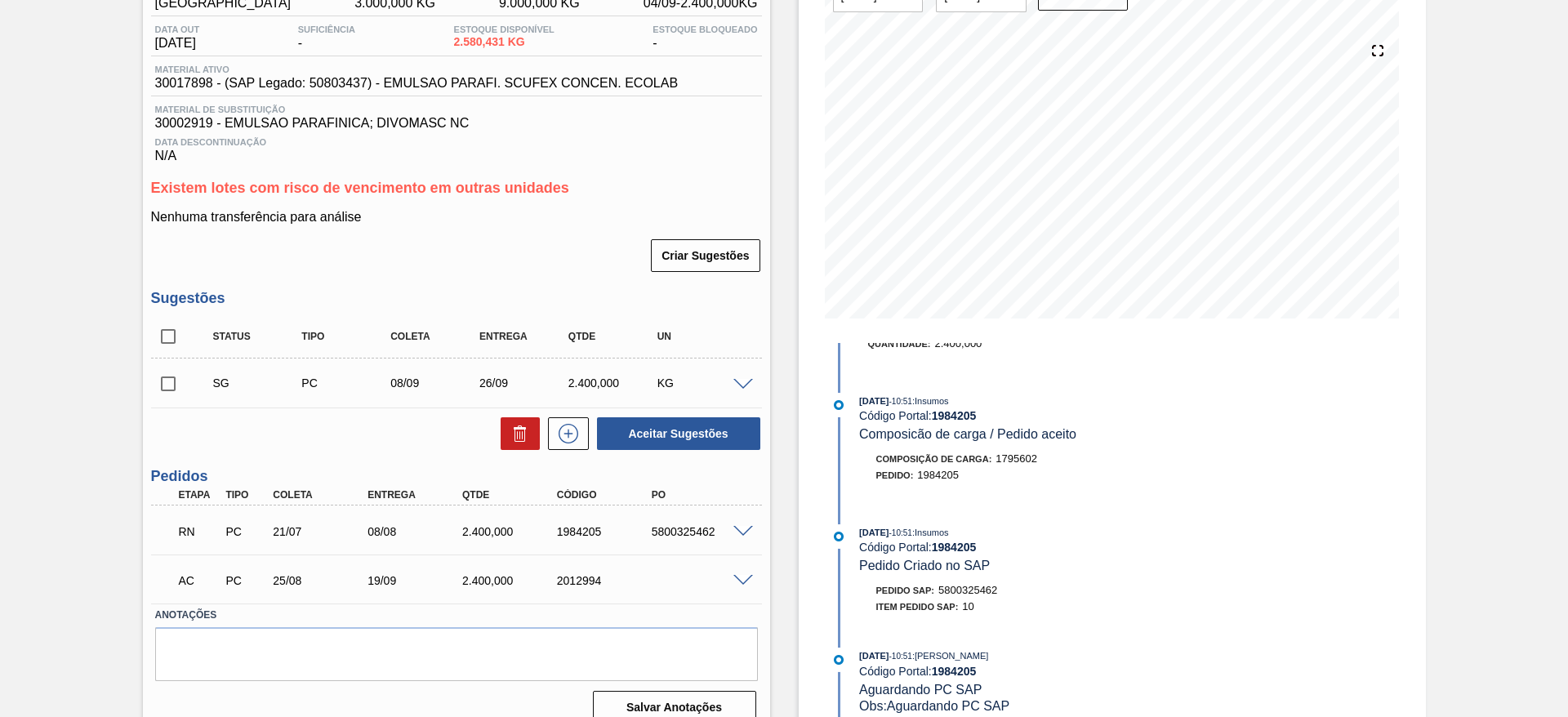
scroll to position [179, 0]
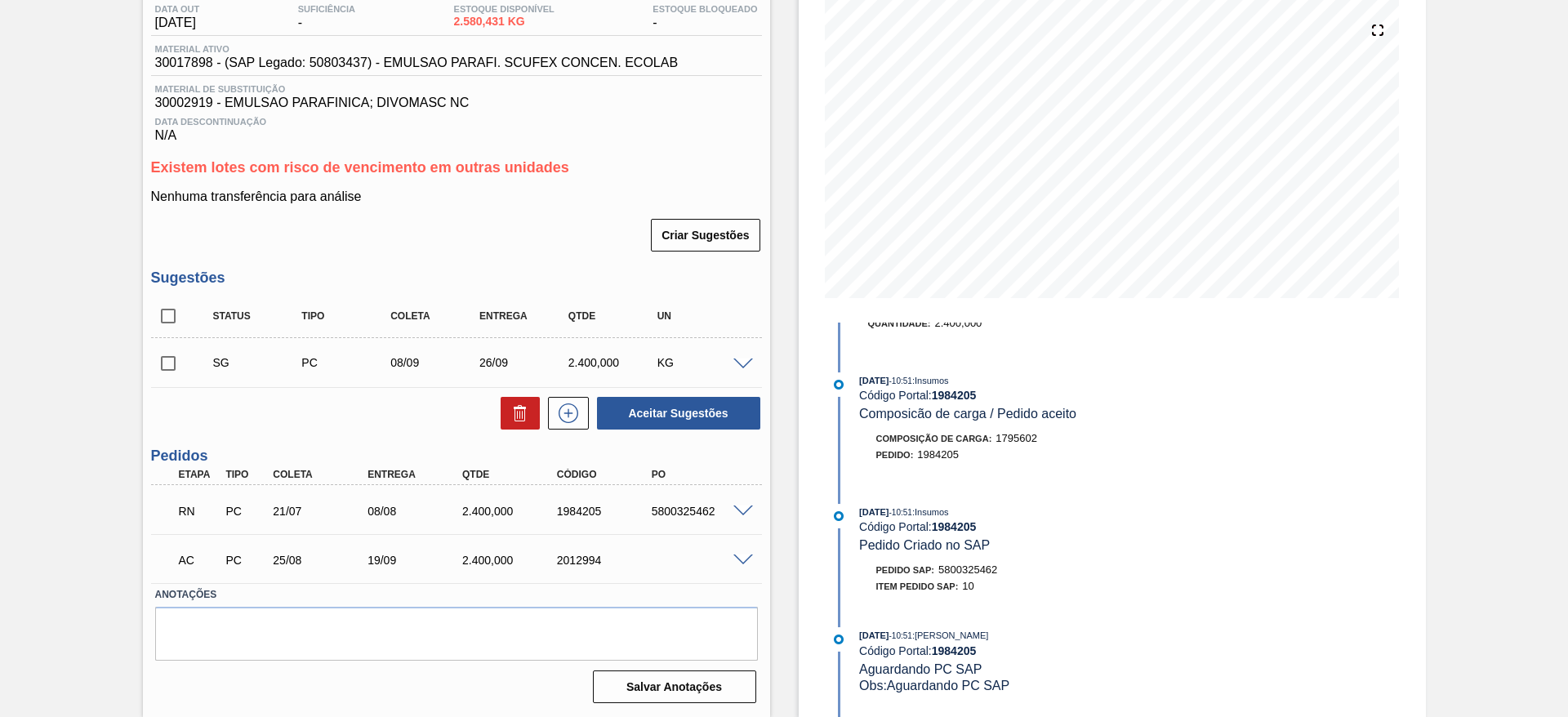
click at [741, 561] on span at bounding box center [743, 560] width 20 height 12
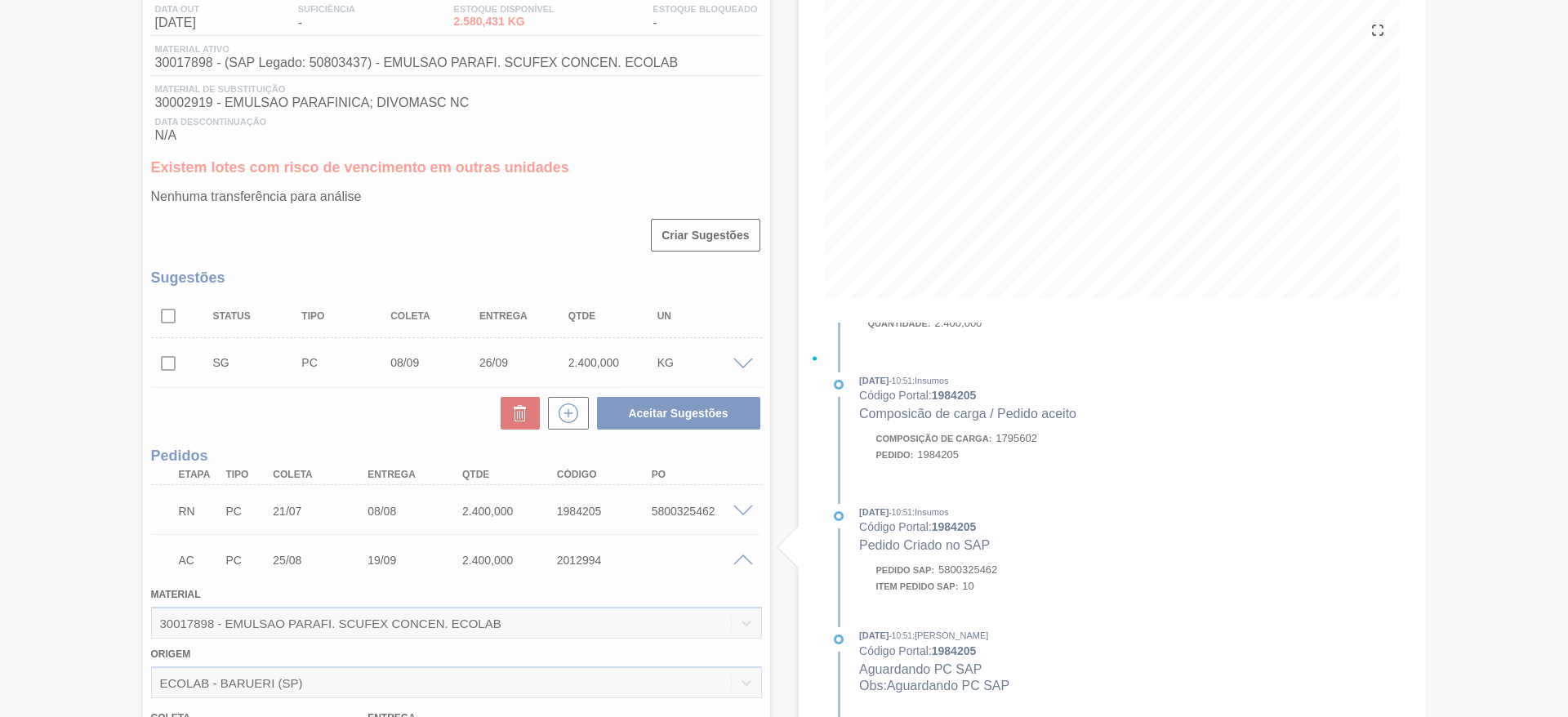
scroll to position [0, 0]
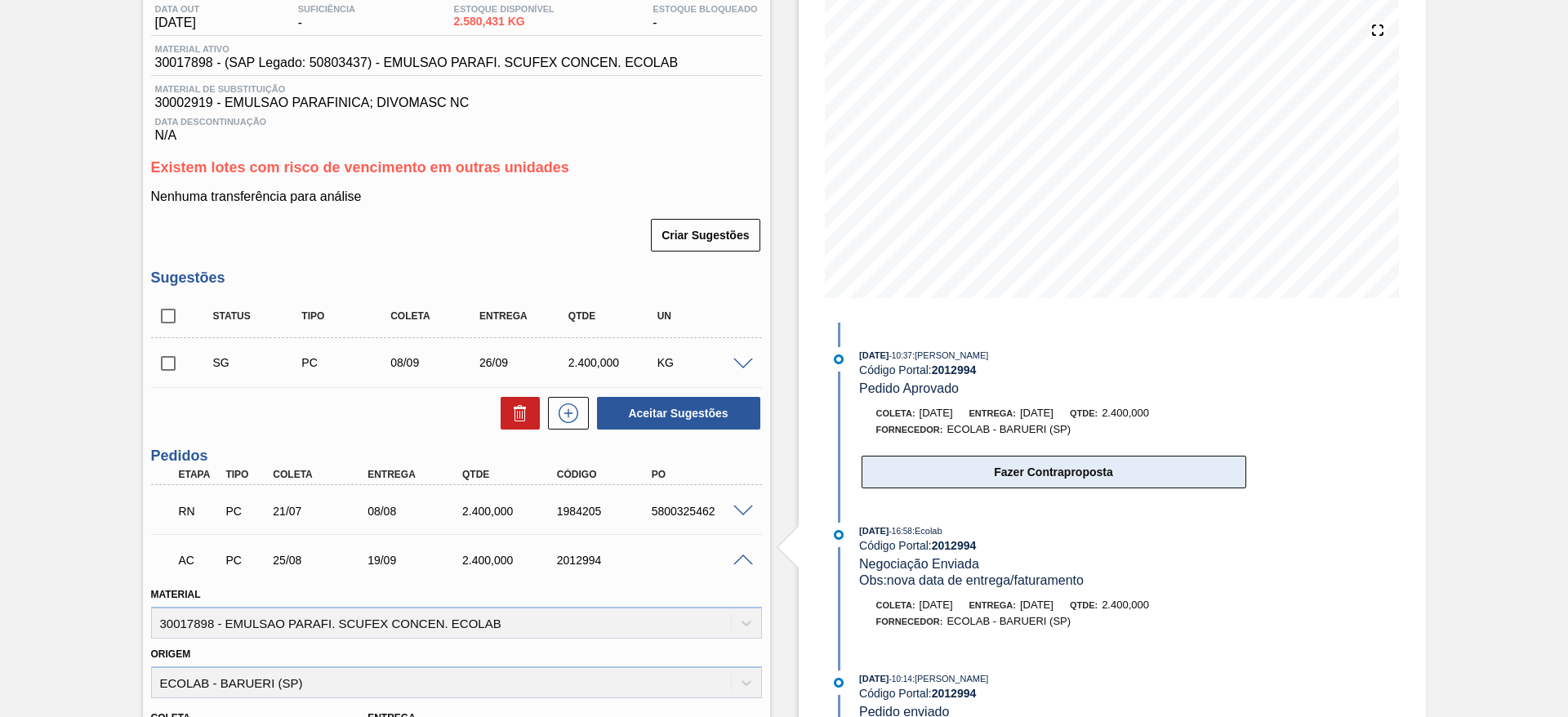
click at [1069, 474] on button "Fazer Contraproposta" at bounding box center [1053, 472] width 384 height 33
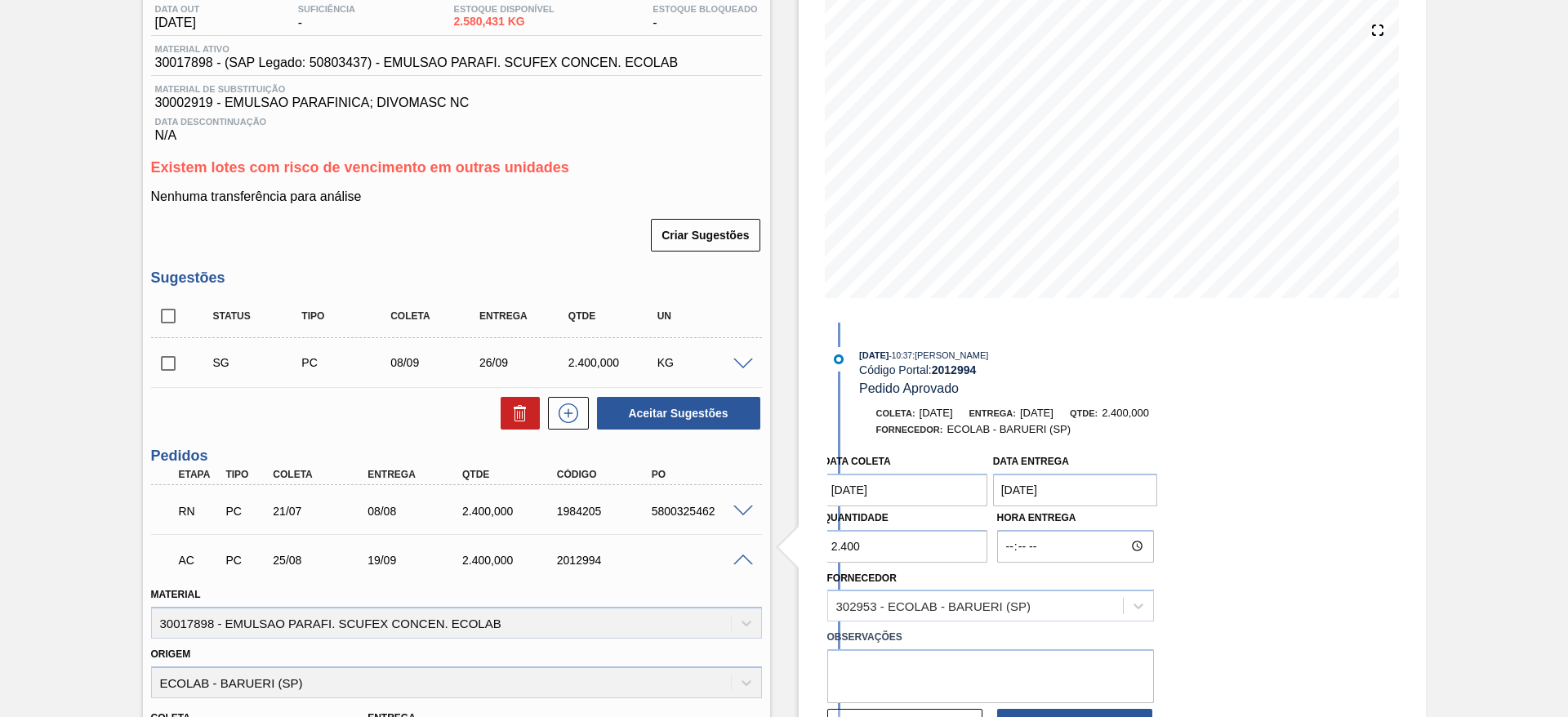
click at [870, 551] on input "2.400" at bounding box center [905, 546] width 165 height 33
click at [934, 486] on coleta "[DATE]" at bounding box center [905, 490] width 165 height 33
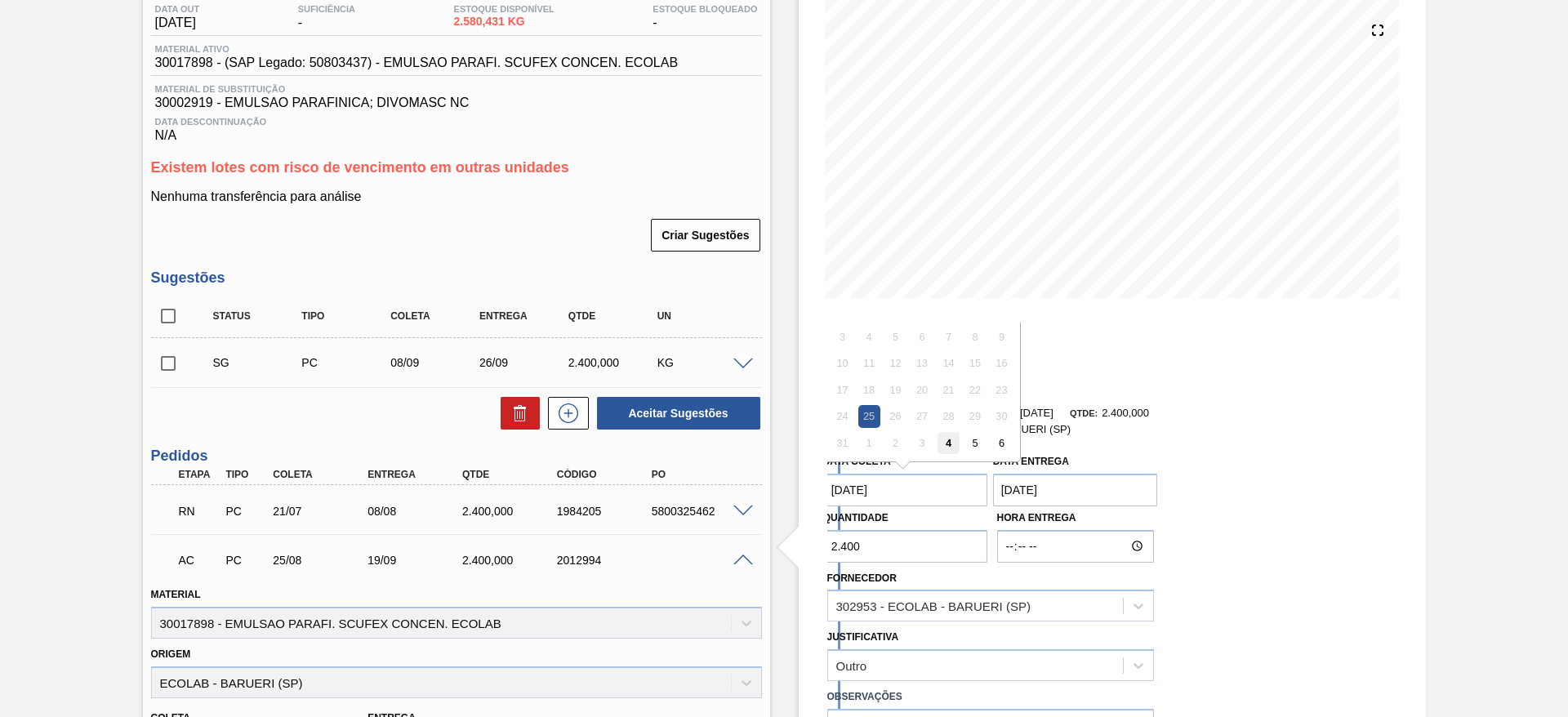
click at [953, 438] on div "4" at bounding box center [948, 443] width 22 height 22
type coleta "[DATE]"
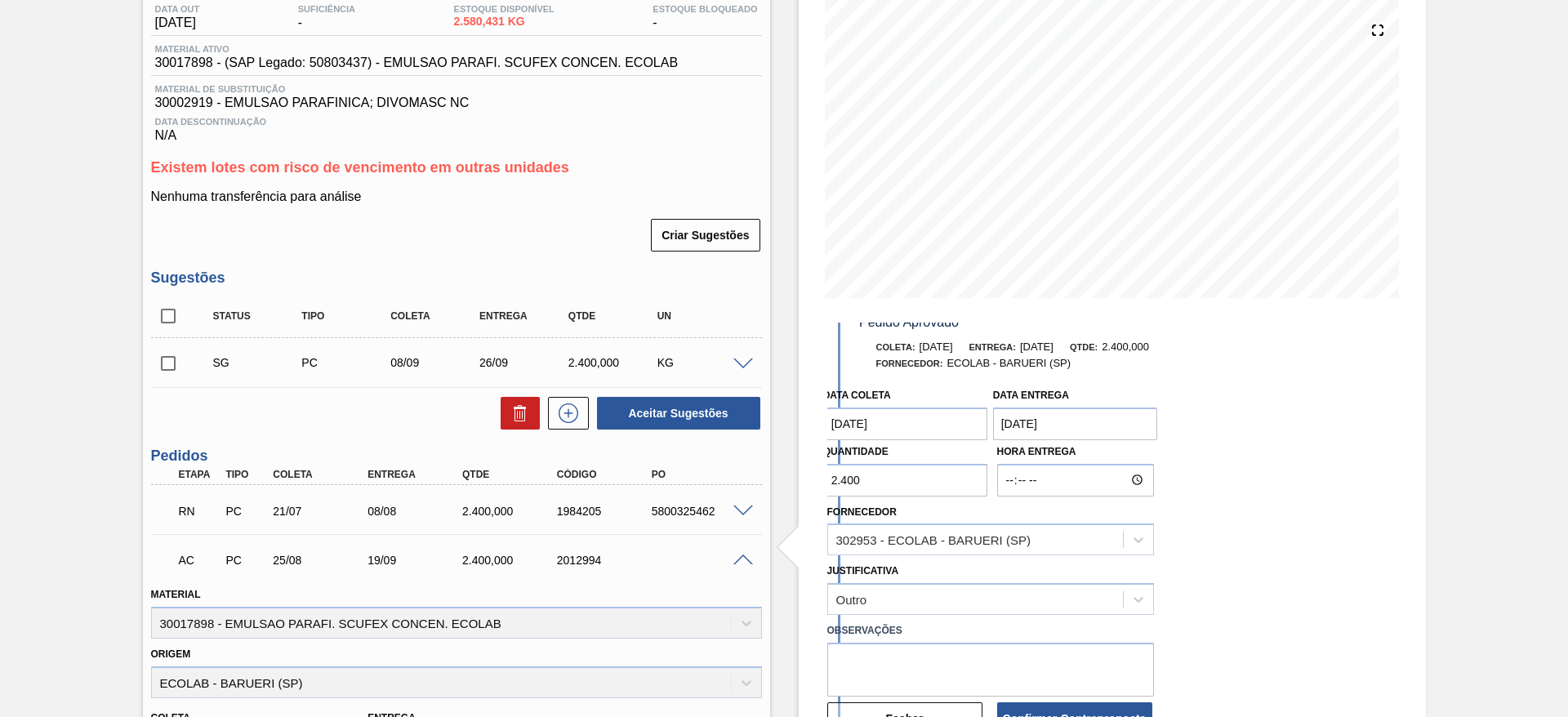
scroll to position [101, 0]
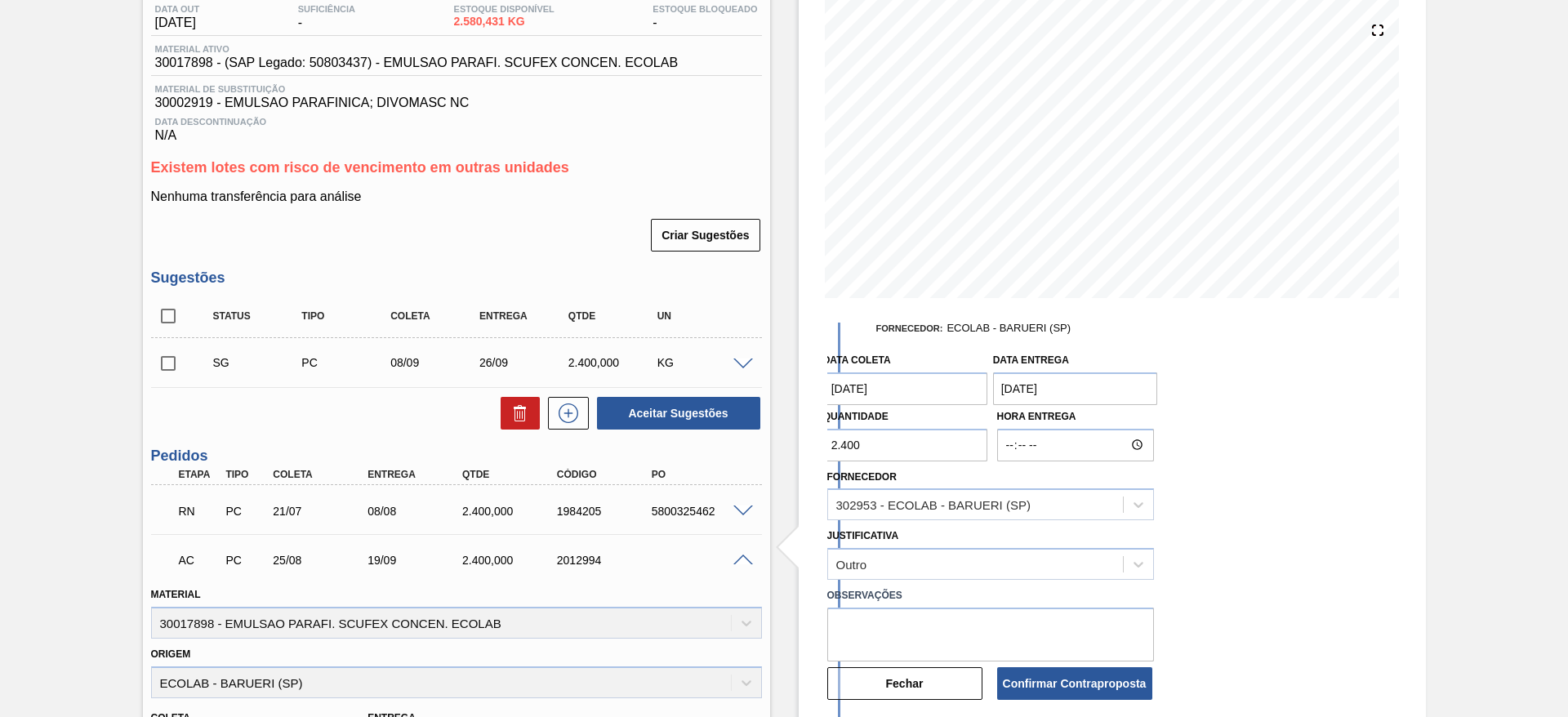
click at [1103, 687] on button "Confirmar Contraproposta" at bounding box center [1074, 684] width 155 height 33
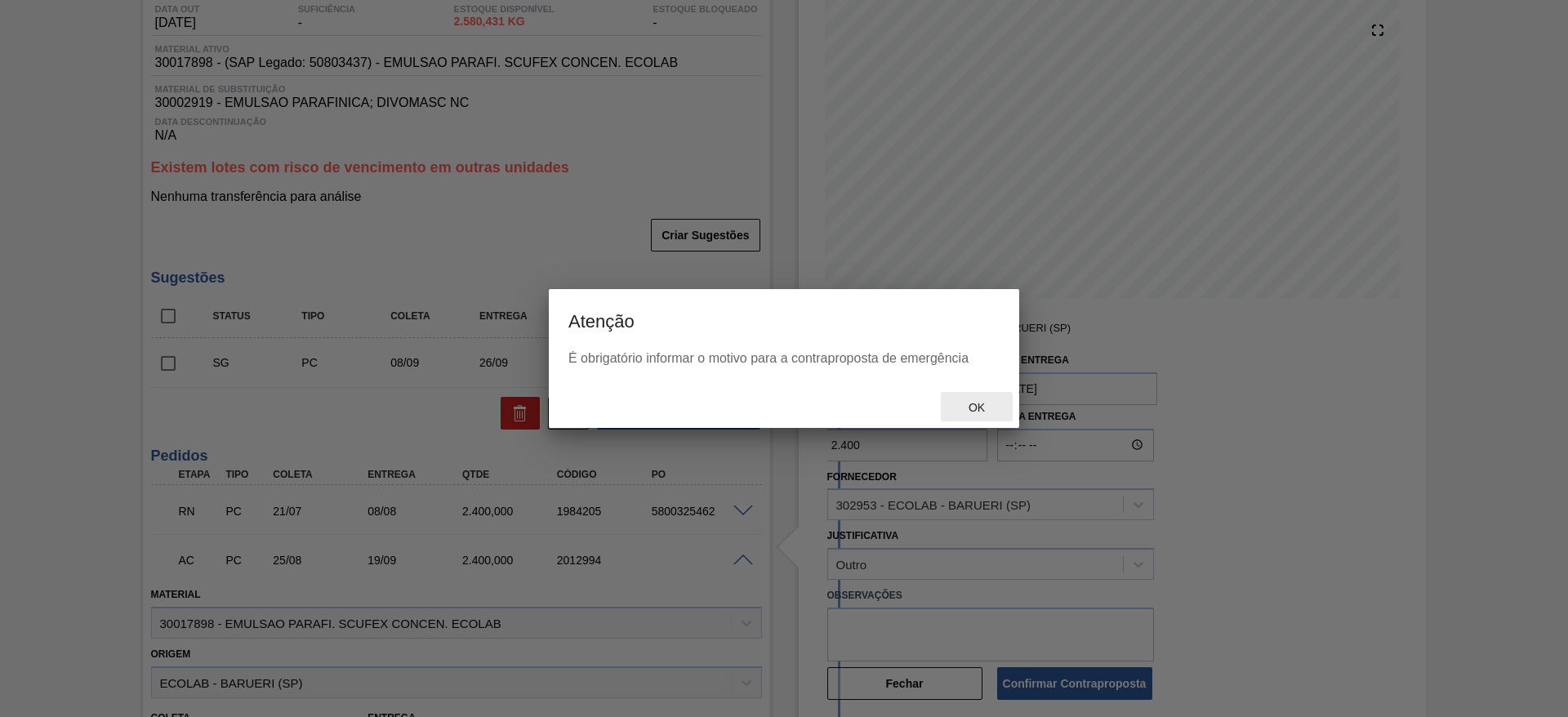
click at [965, 406] on span "Ok" at bounding box center [976, 408] width 42 height 13
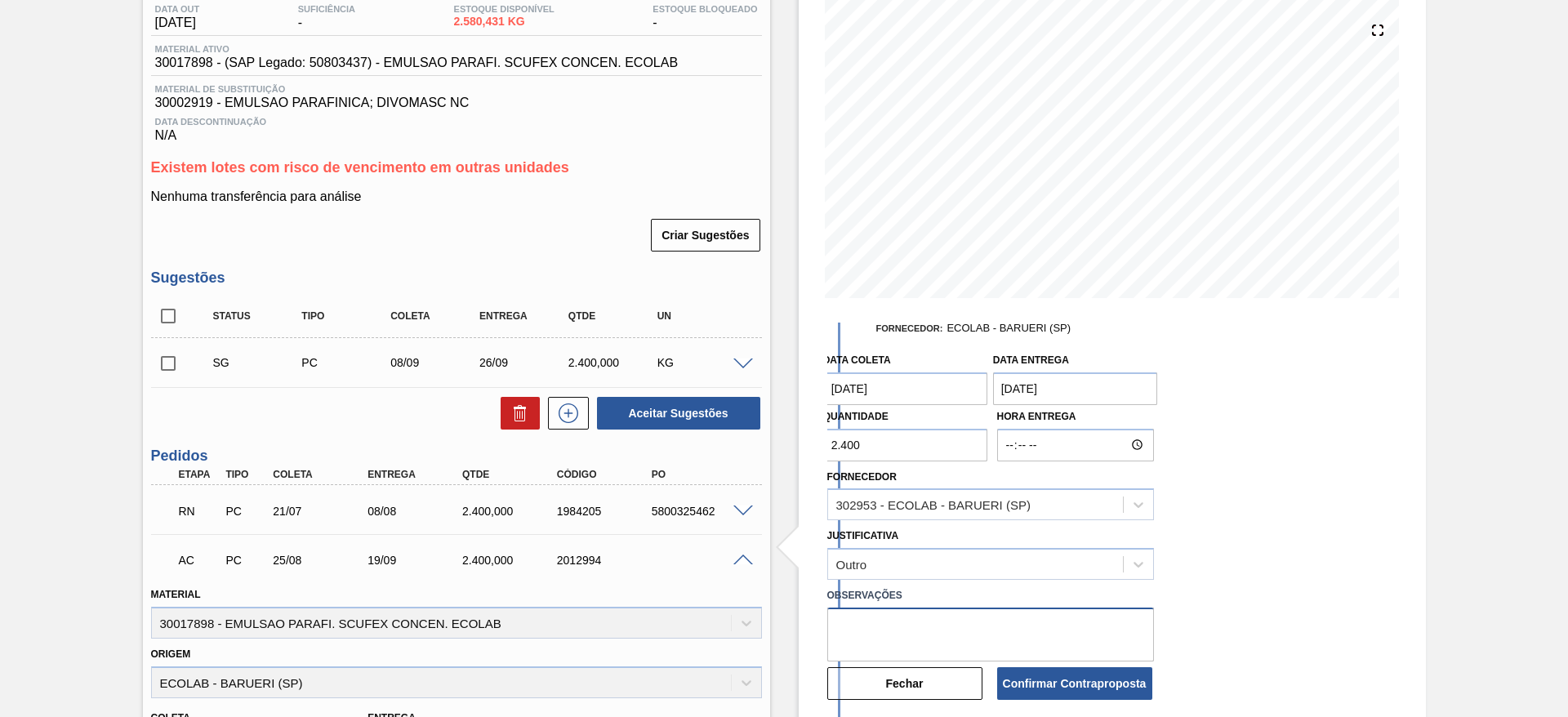
click at [975, 623] on textarea at bounding box center [990, 634] width 327 height 54
type textarea "atraso no faturamento"
click at [1071, 689] on button "Confirmar Contraproposta" at bounding box center [1074, 684] width 155 height 33
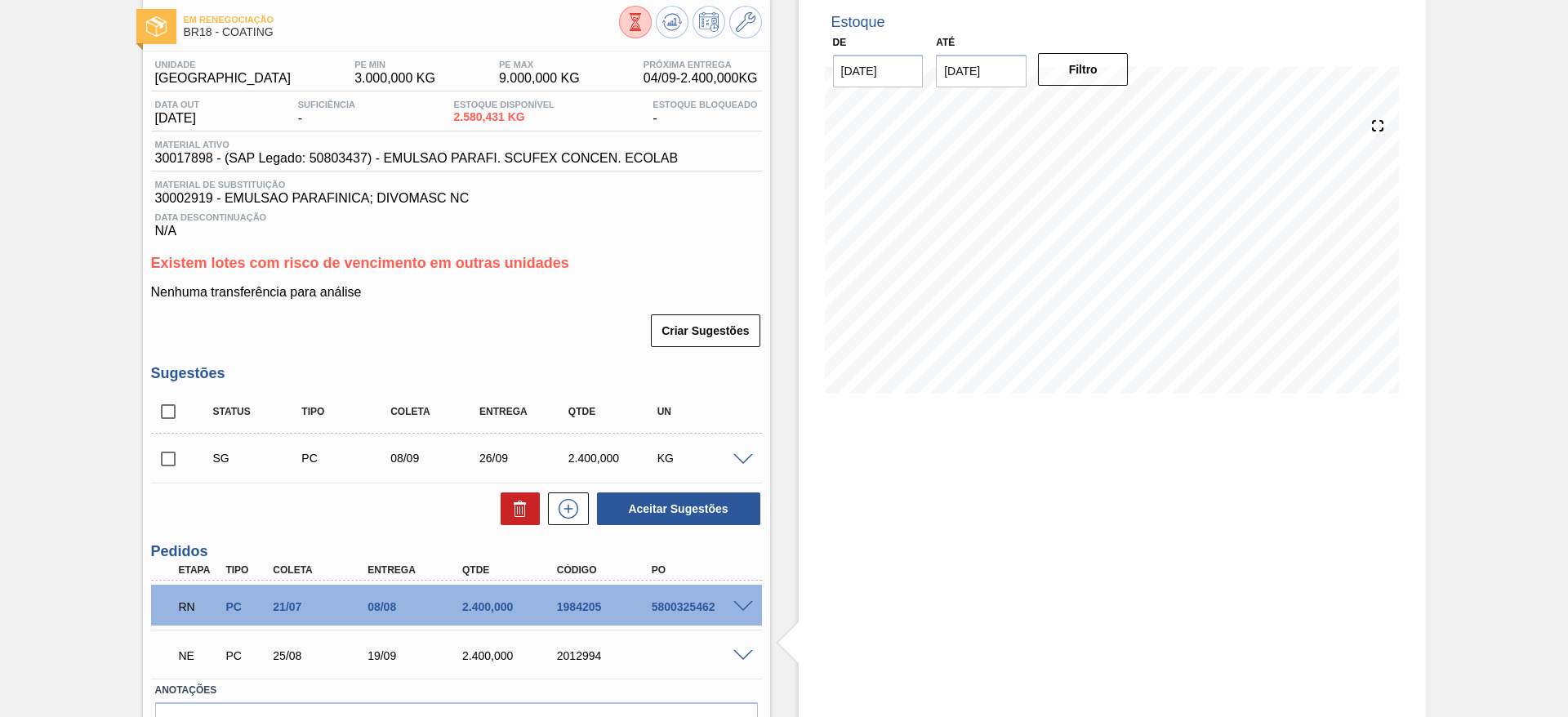
scroll to position [123, 0]
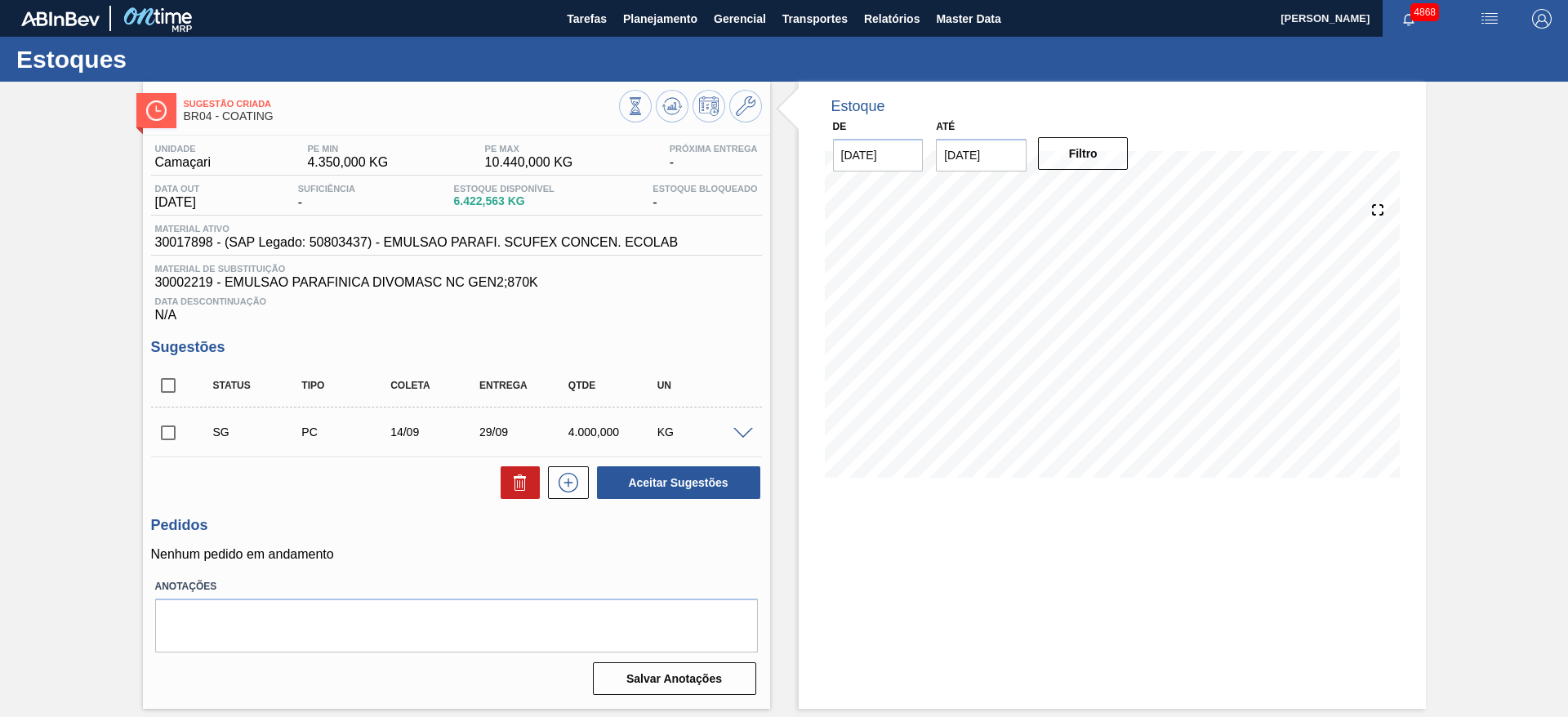
click at [740, 435] on span at bounding box center [743, 434] width 20 height 12
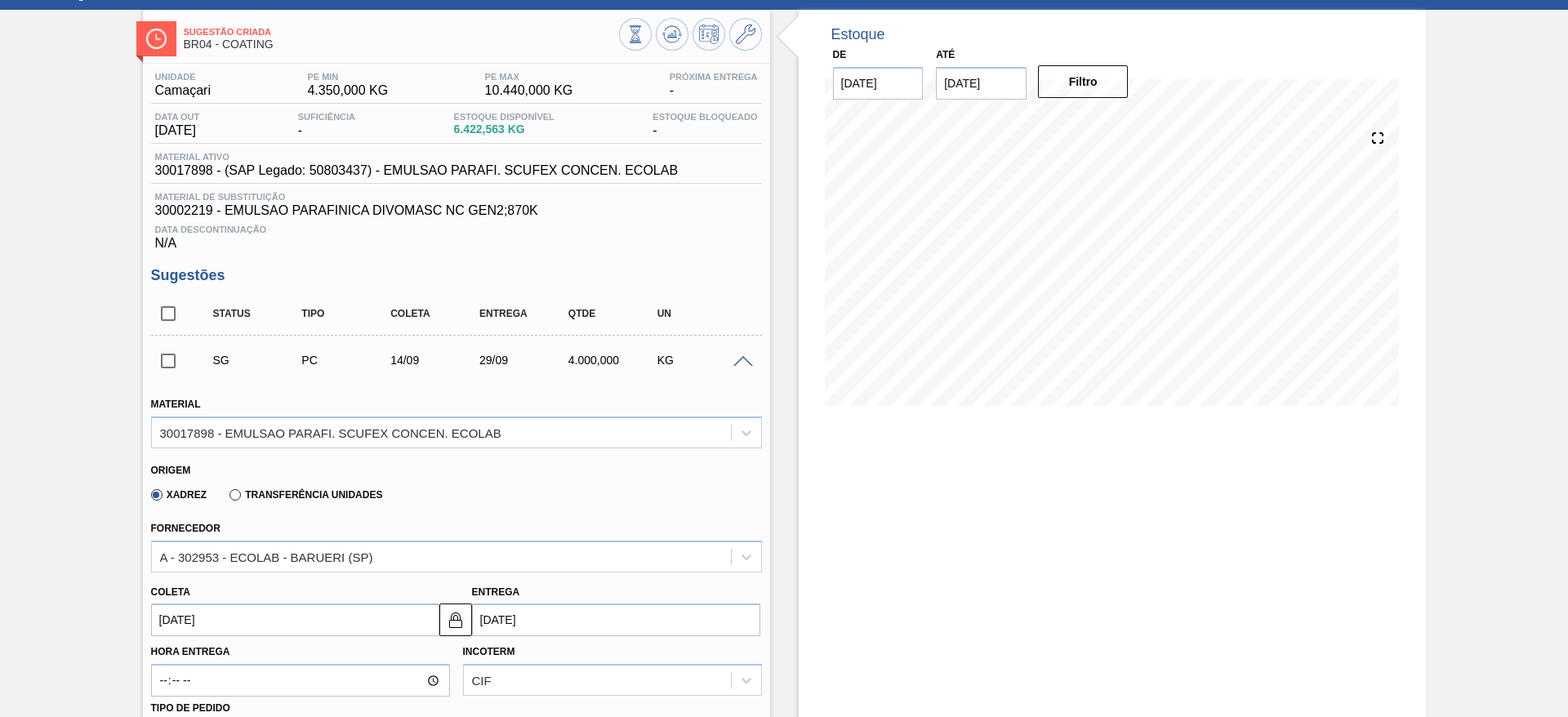
scroll to position [245, 0]
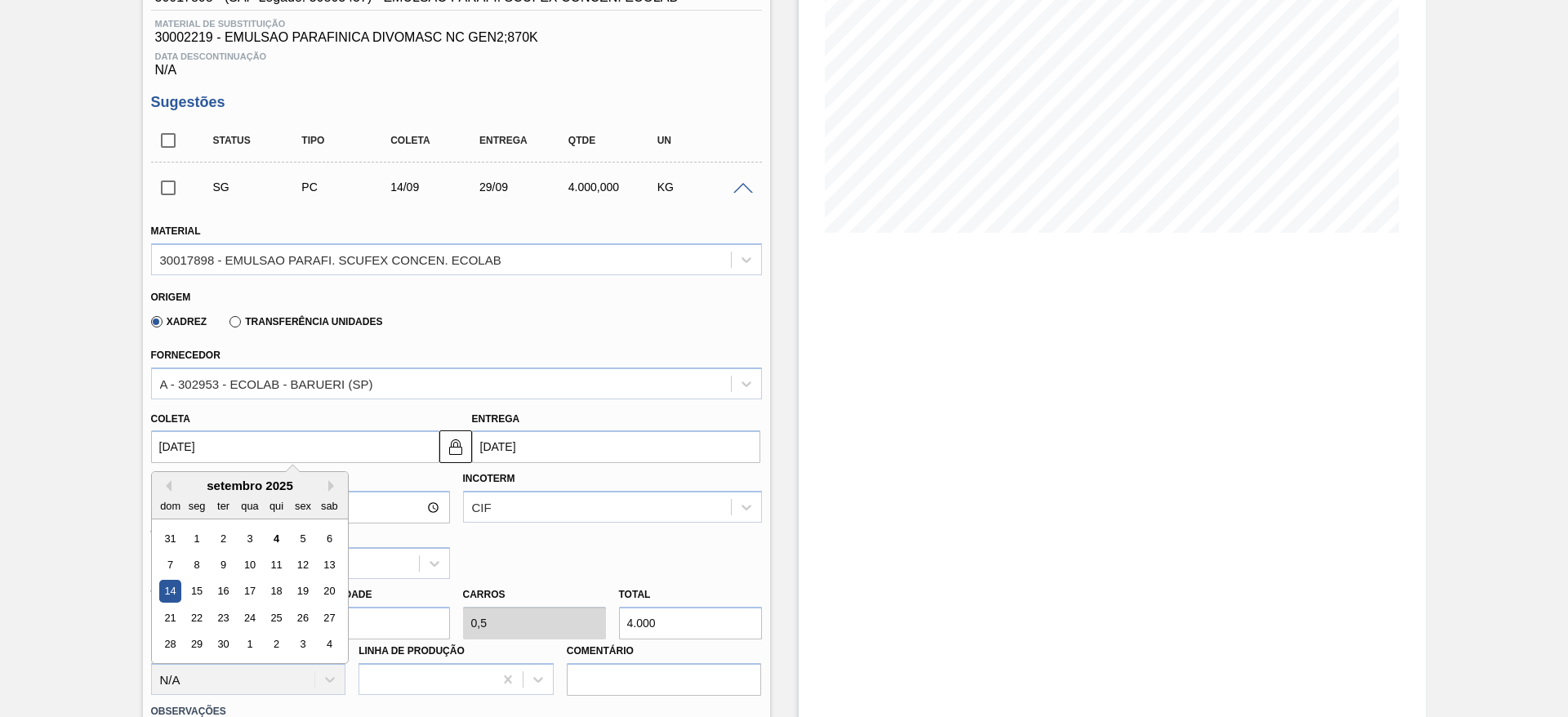
click at [414, 450] on input "[DATE]" at bounding box center [295, 447] width 288 height 33
click at [225, 571] on div "9" at bounding box center [222, 564] width 22 height 22
type input "[DATE]"
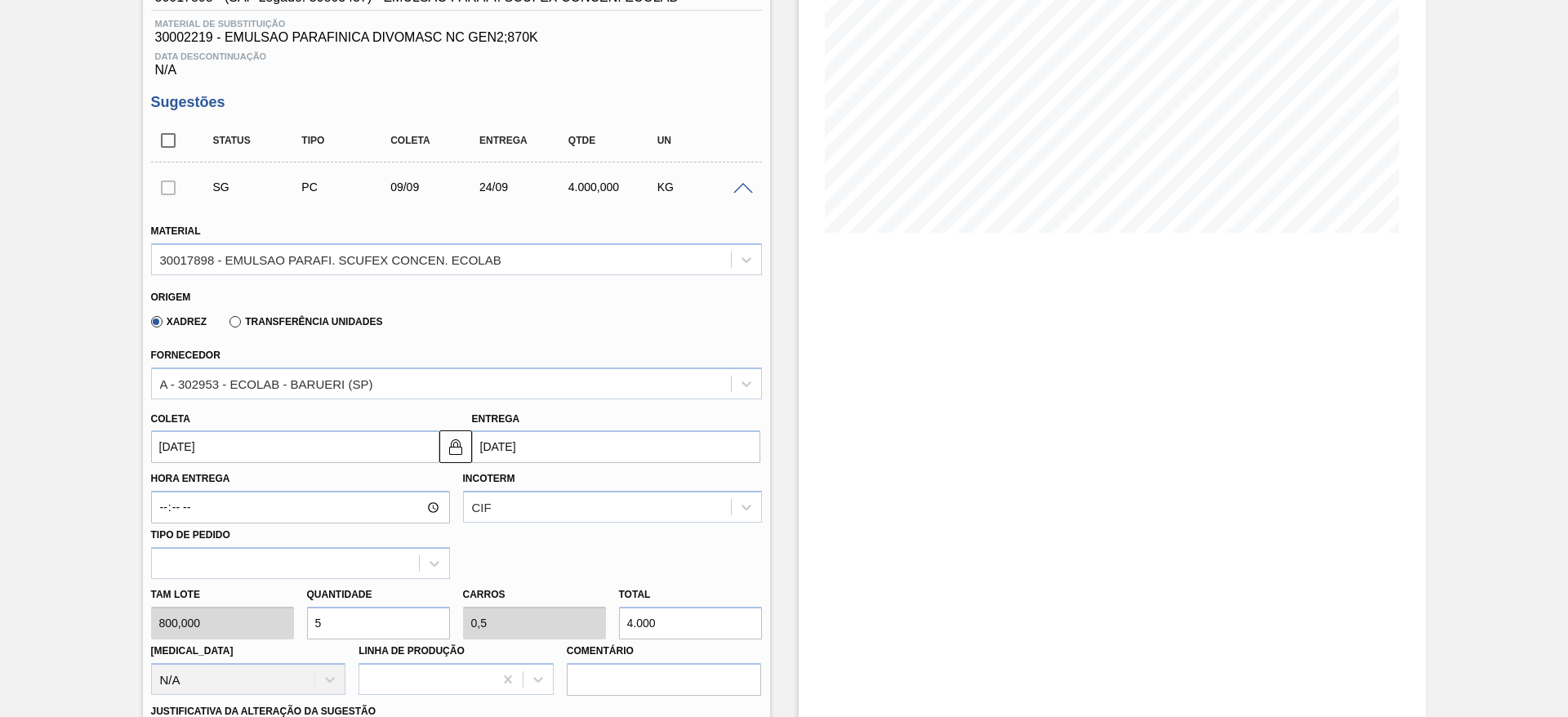
drag, startPoint x: 356, startPoint y: 623, endPoint x: 303, endPoint y: 613, distance: 53.9
click at [303, 613] on div "Quantidade 5" at bounding box center [378, 612] width 156 height 57
type input "3"
type input "0,3"
type input "2.400"
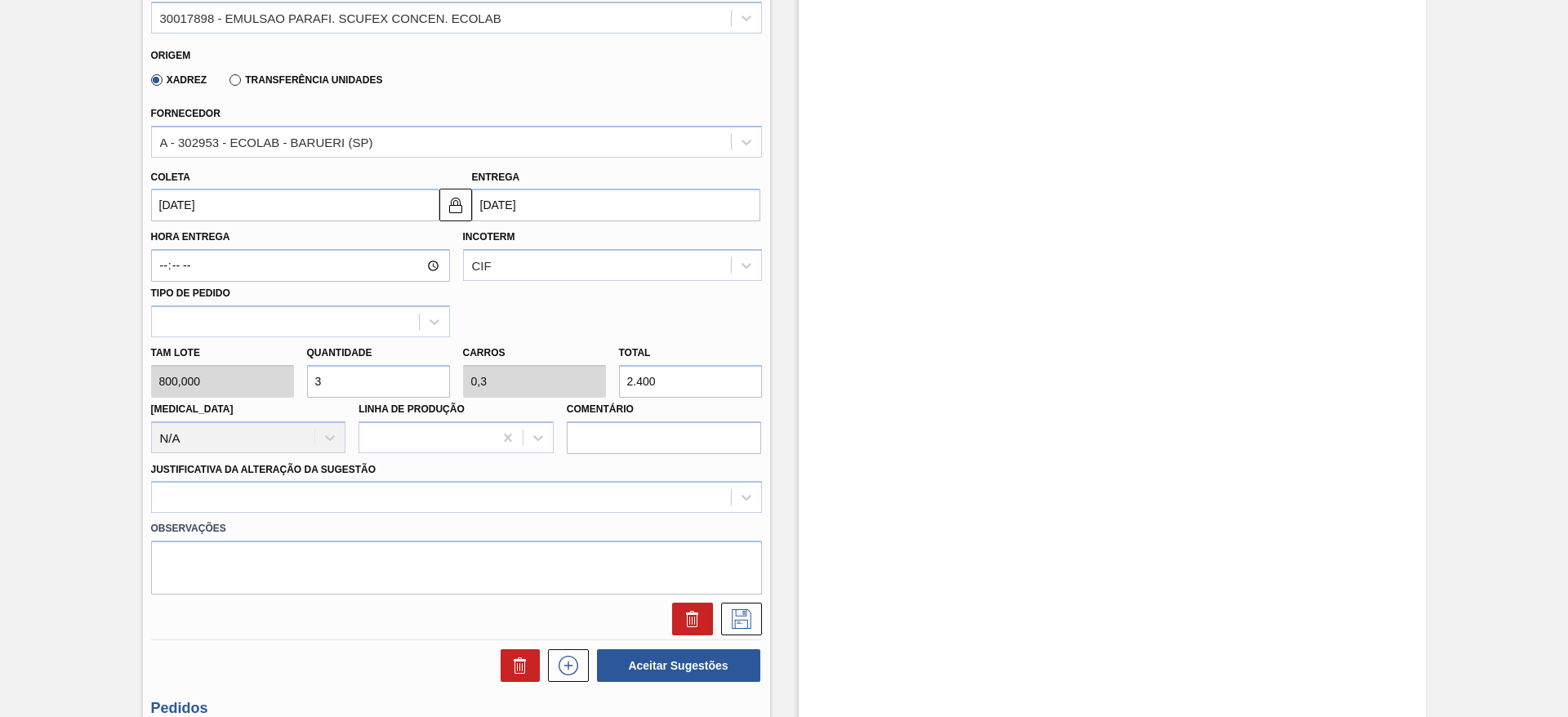
scroll to position [490, 0]
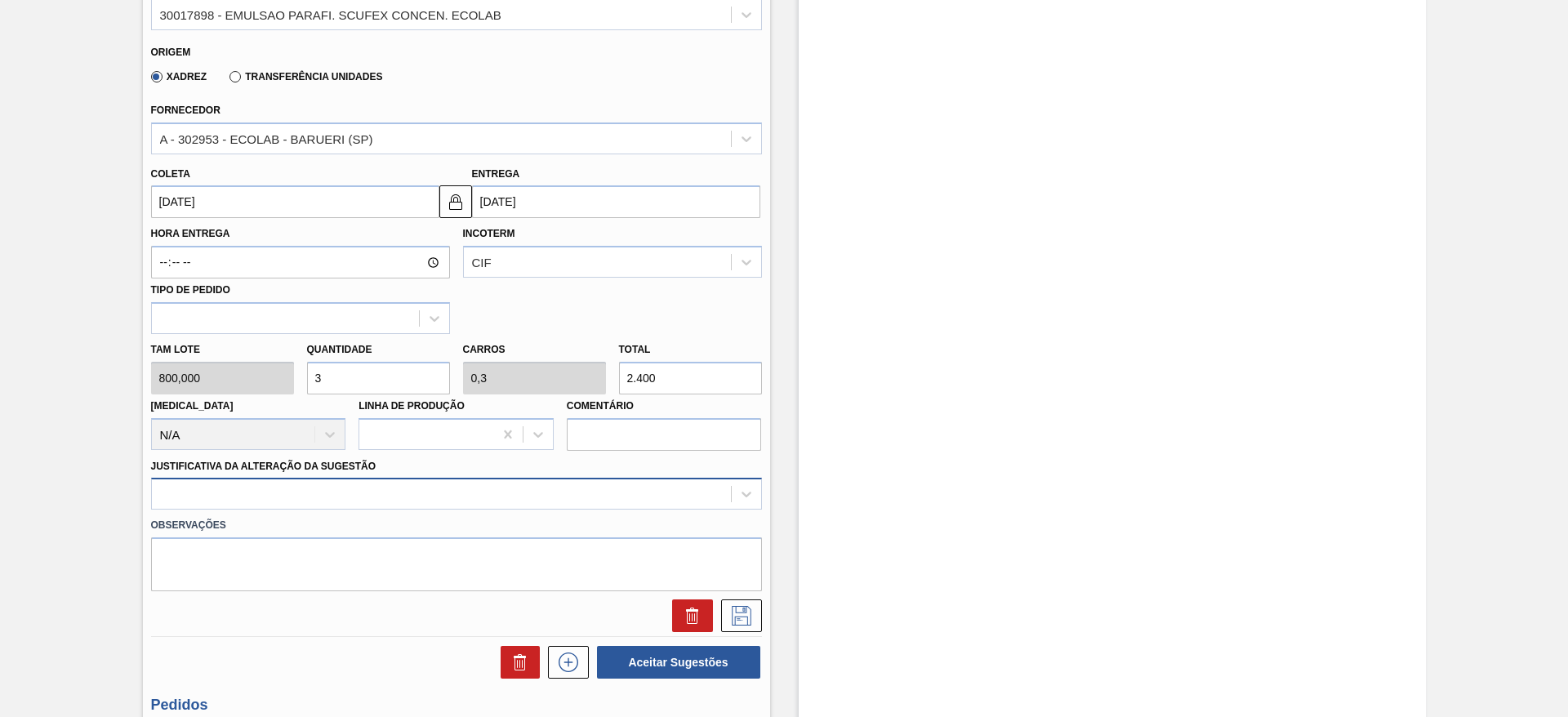
type input "3"
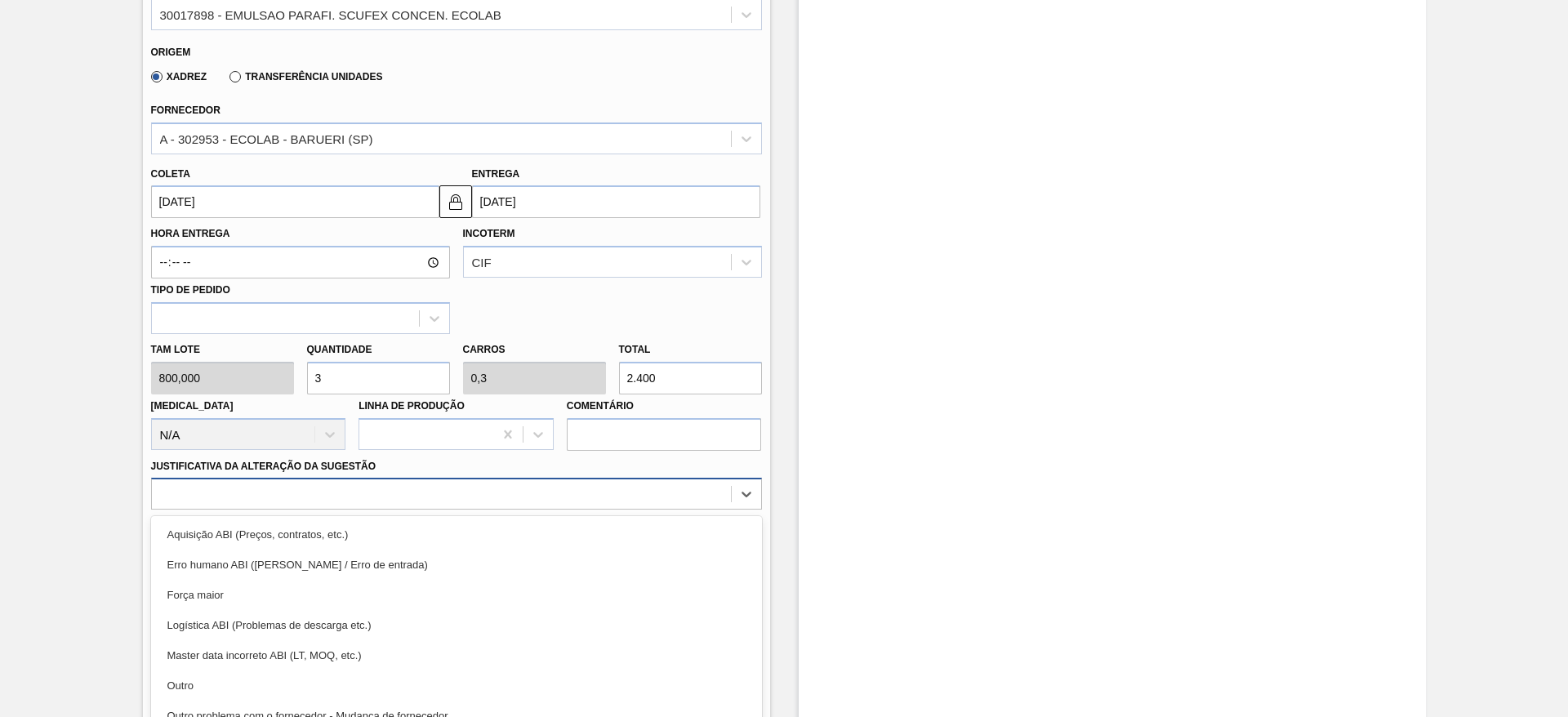
click at [385, 493] on div "option Aquisição ABI (Preços, contratos, etc.) focused, 1 of 18. 18 results ava…" at bounding box center [456, 494] width 611 height 32
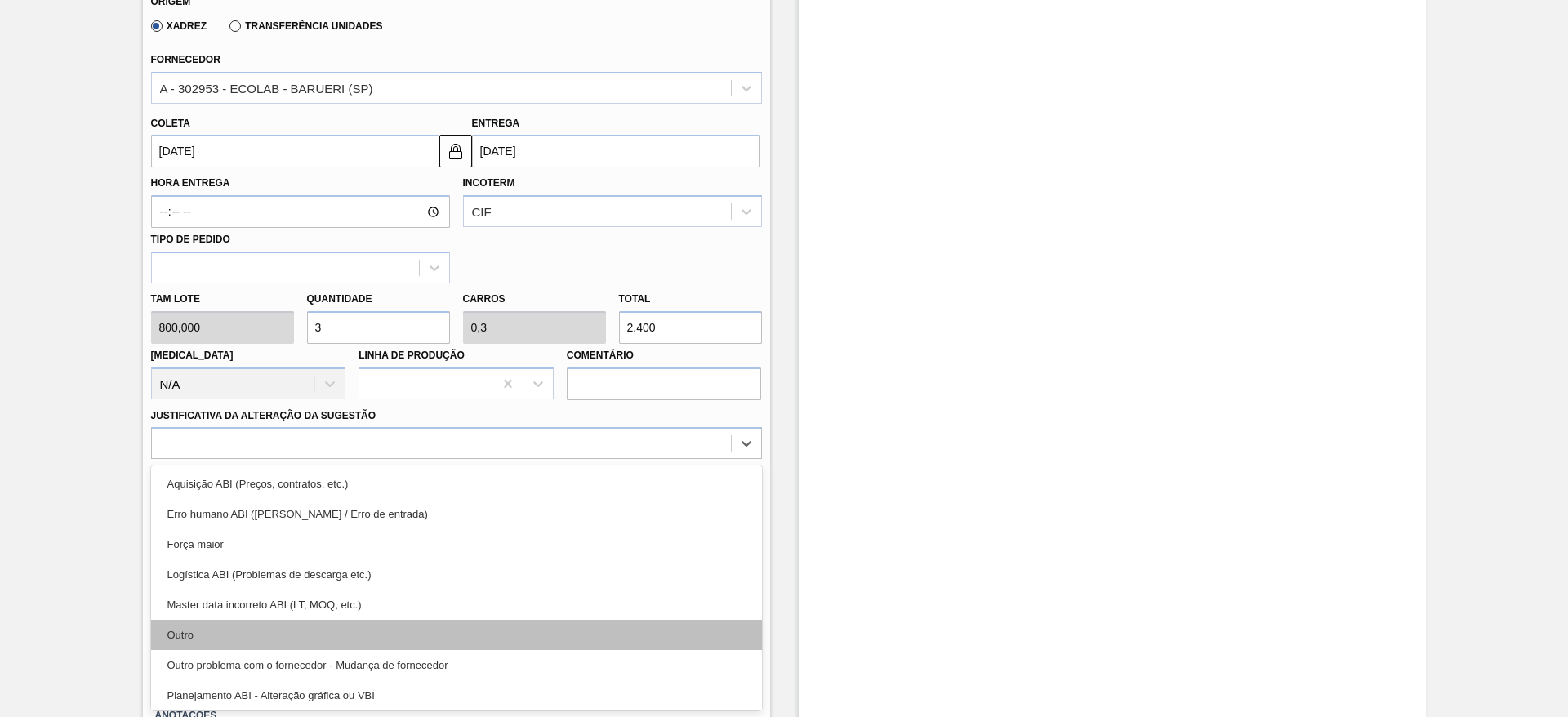
click at [373, 623] on div "Outro" at bounding box center [456, 635] width 611 height 30
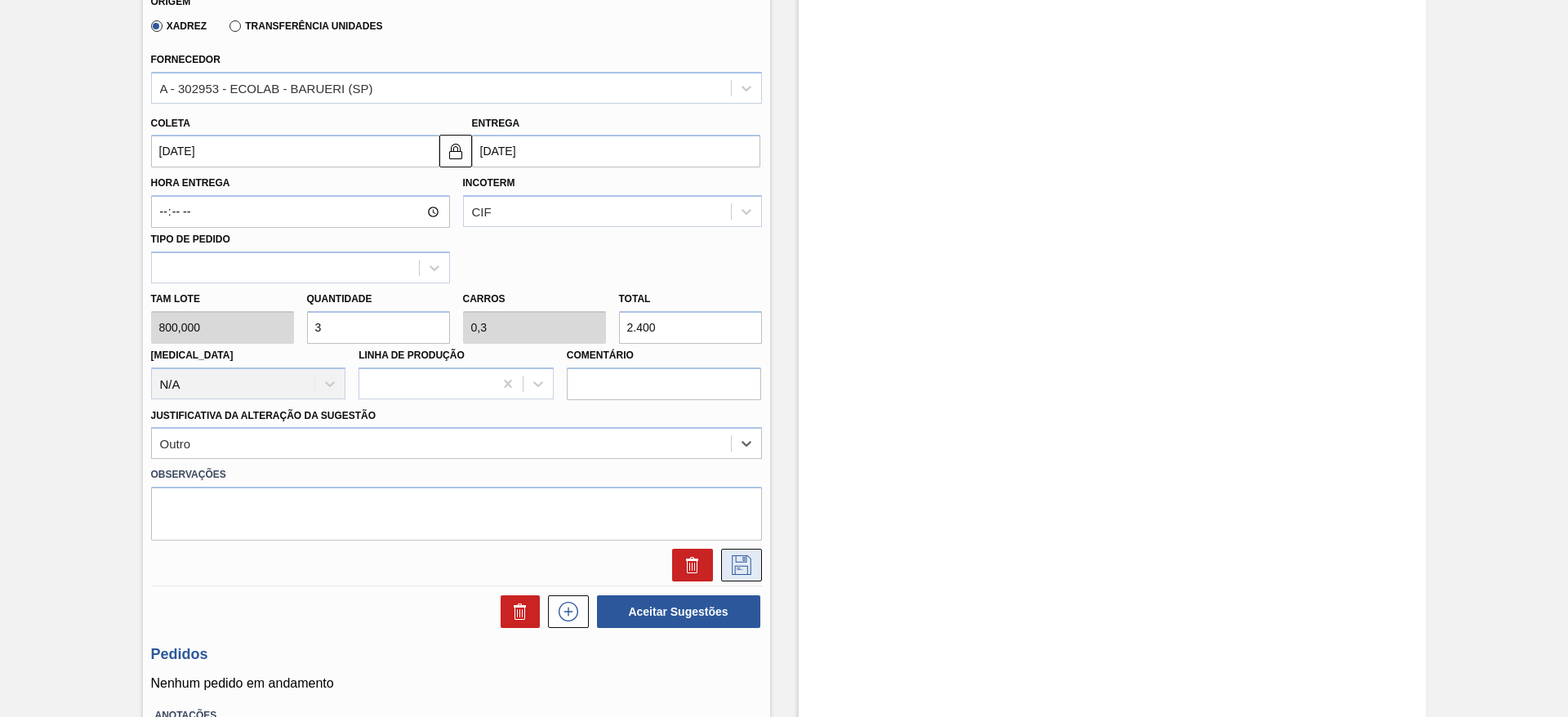
click at [732, 572] on icon at bounding box center [741, 565] width 20 height 20
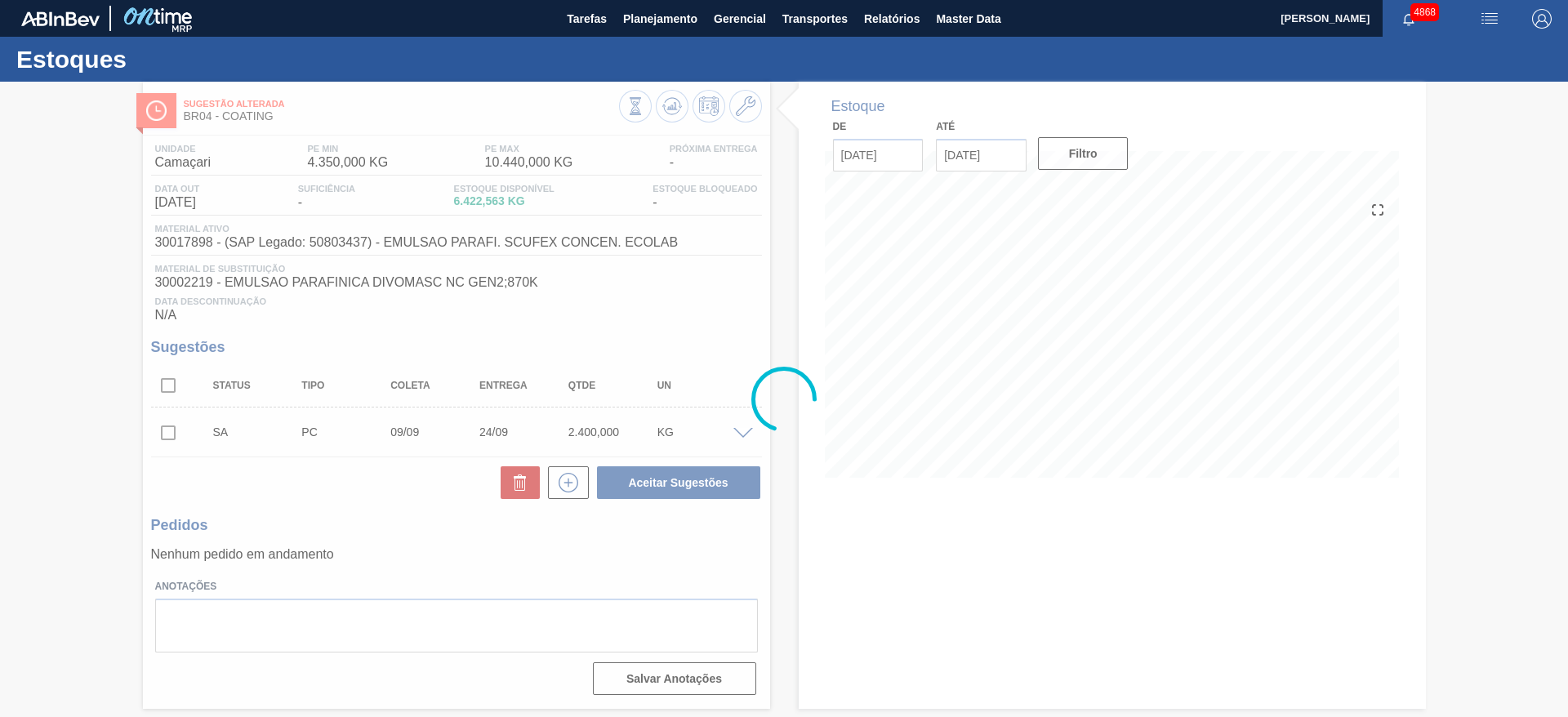
scroll to position [0, 0]
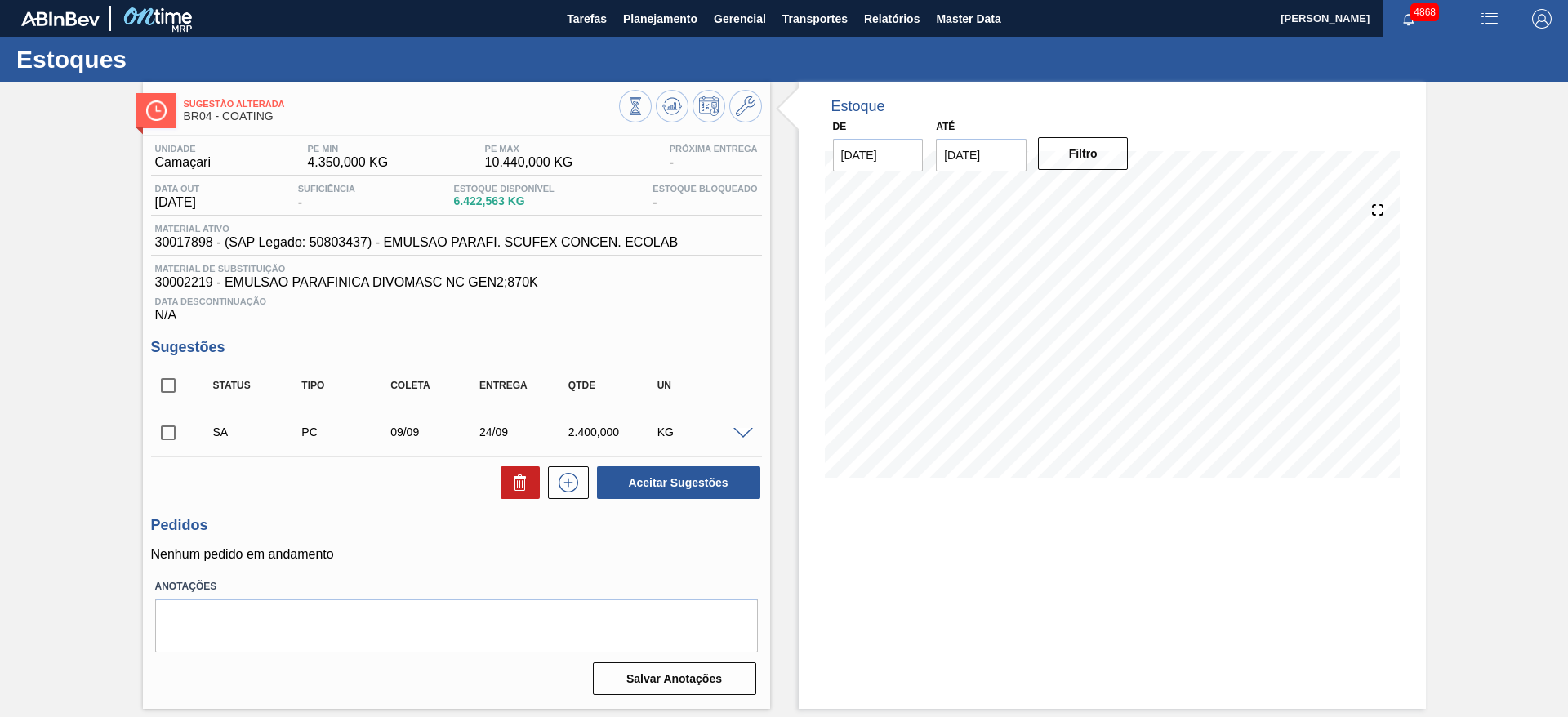
click at [743, 432] on span at bounding box center [743, 434] width 20 height 12
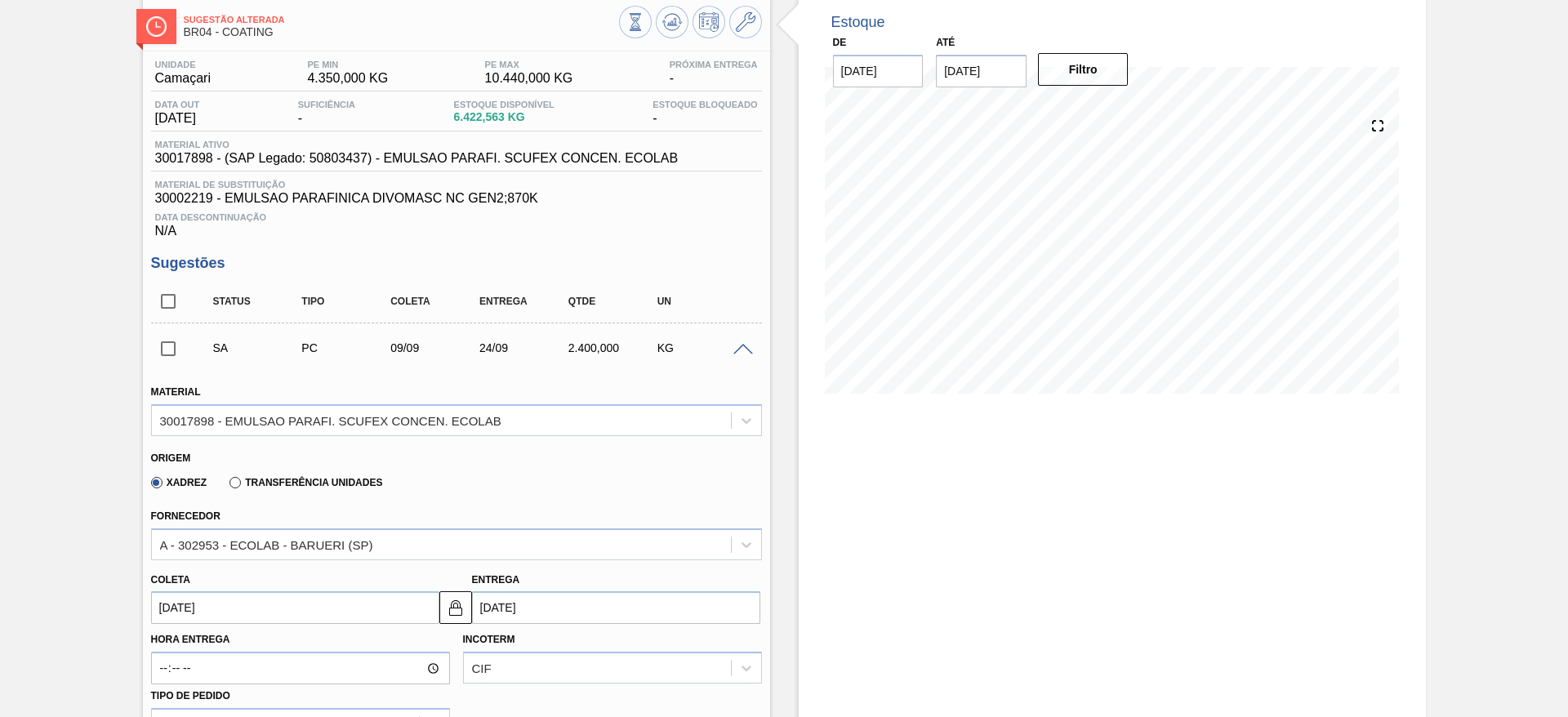
scroll to position [123, 0]
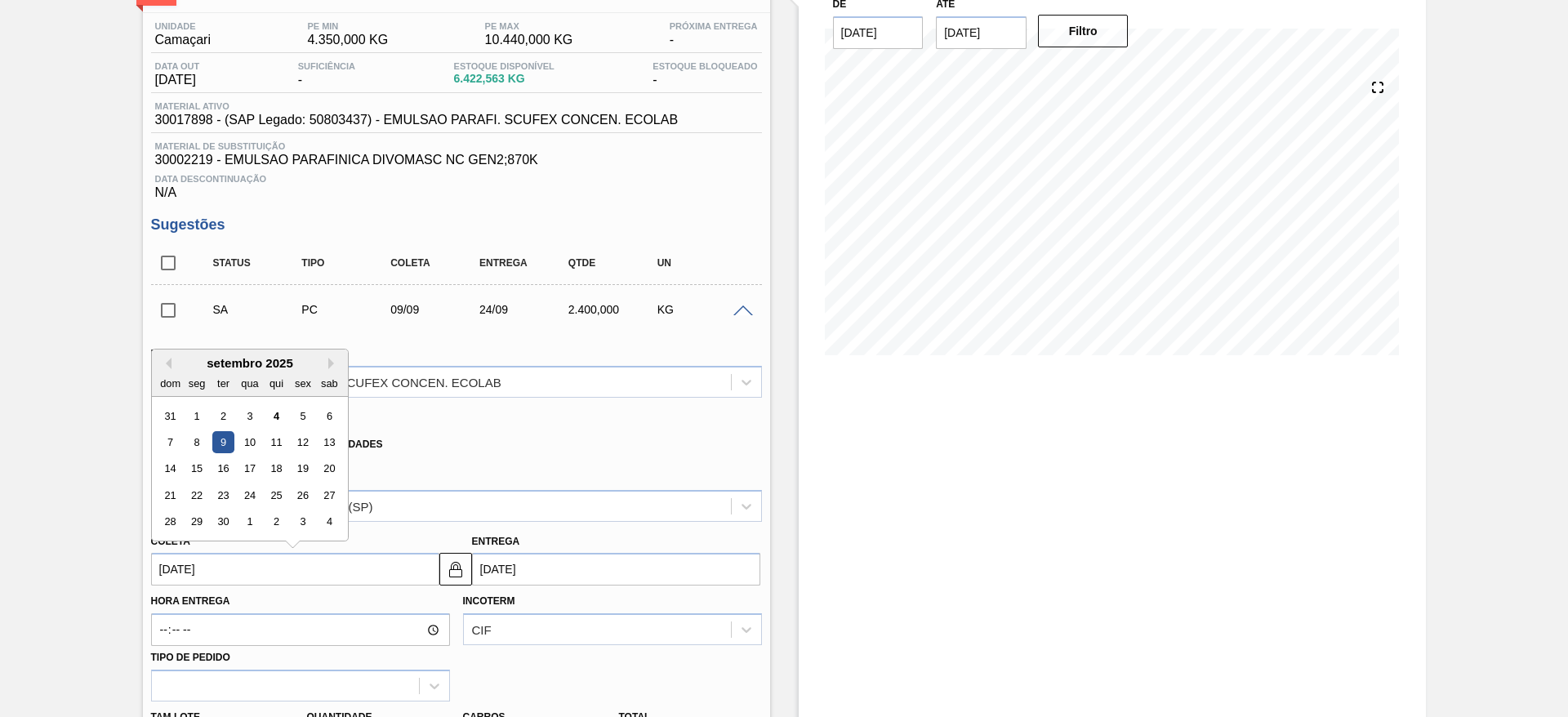
click at [272, 562] on input "[DATE]" at bounding box center [295, 570] width 288 height 33
click at [200, 433] on div "8" at bounding box center [195, 442] width 22 height 22
type input "[DATE]"
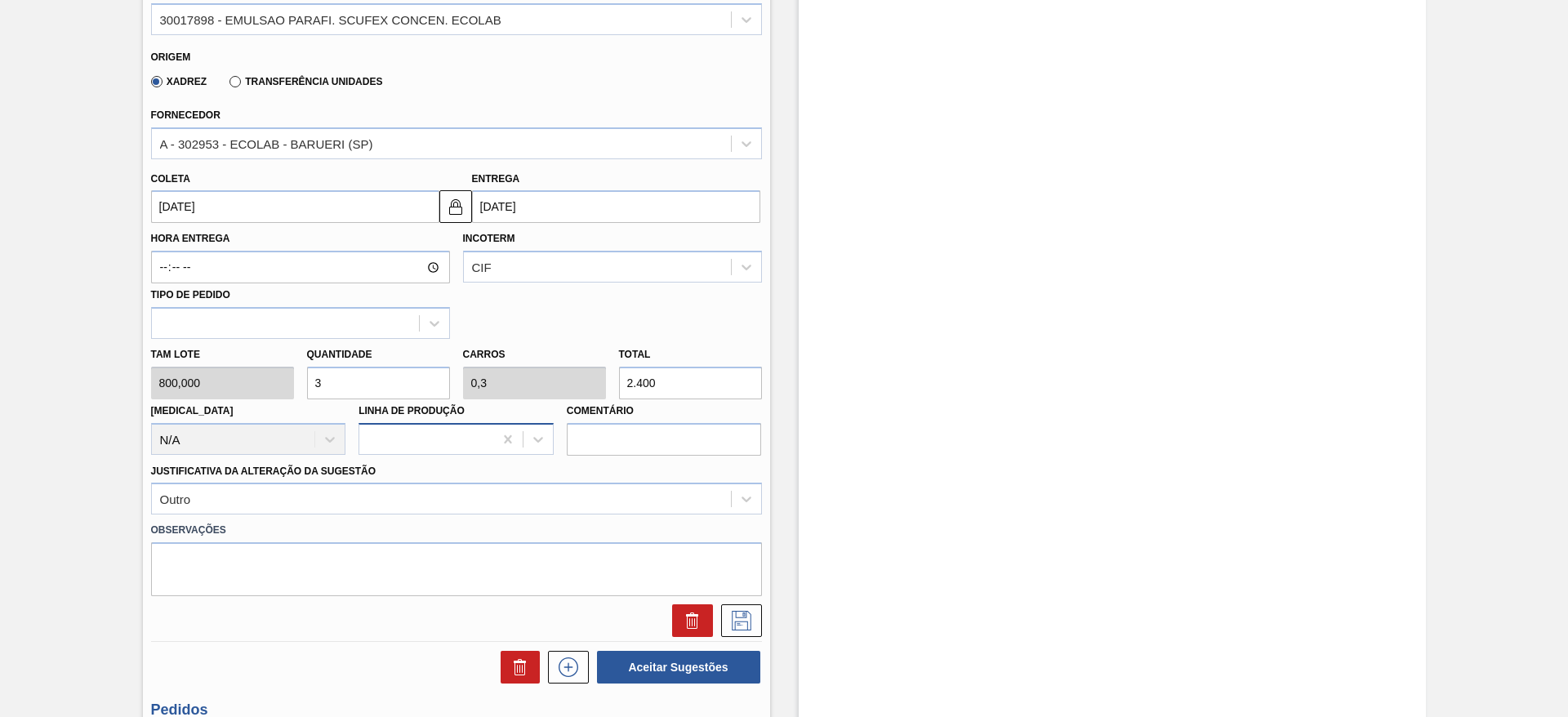
scroll to position [490, 0]
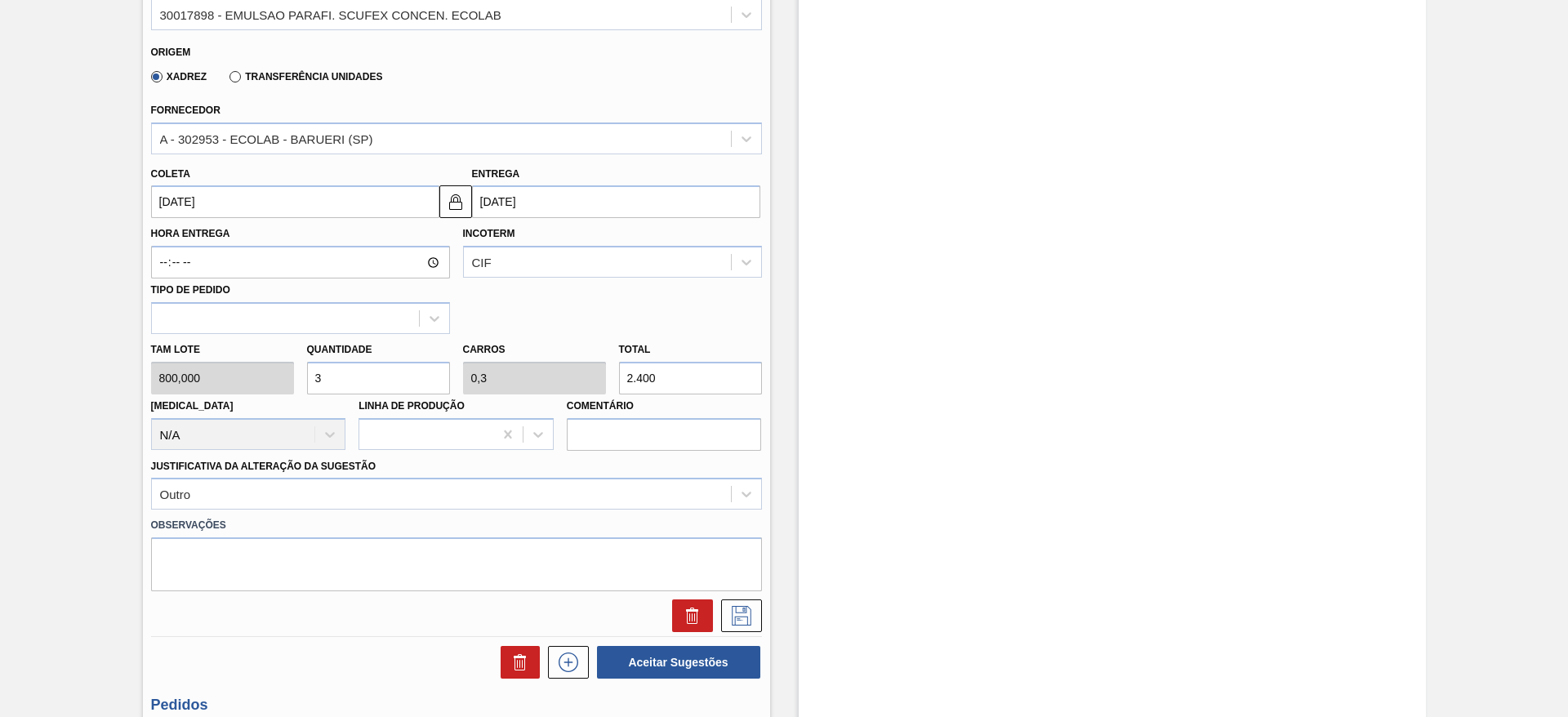
drag, startPoint x: 323, startPoint y: 378, endPoint x: 311, endPoint y: 378, distance: 12.0
click at [311, 378] on input "3" at bounding box center [378, 378] width 143 height 33
type input "4"
type input "0,4"
type input "3.200"
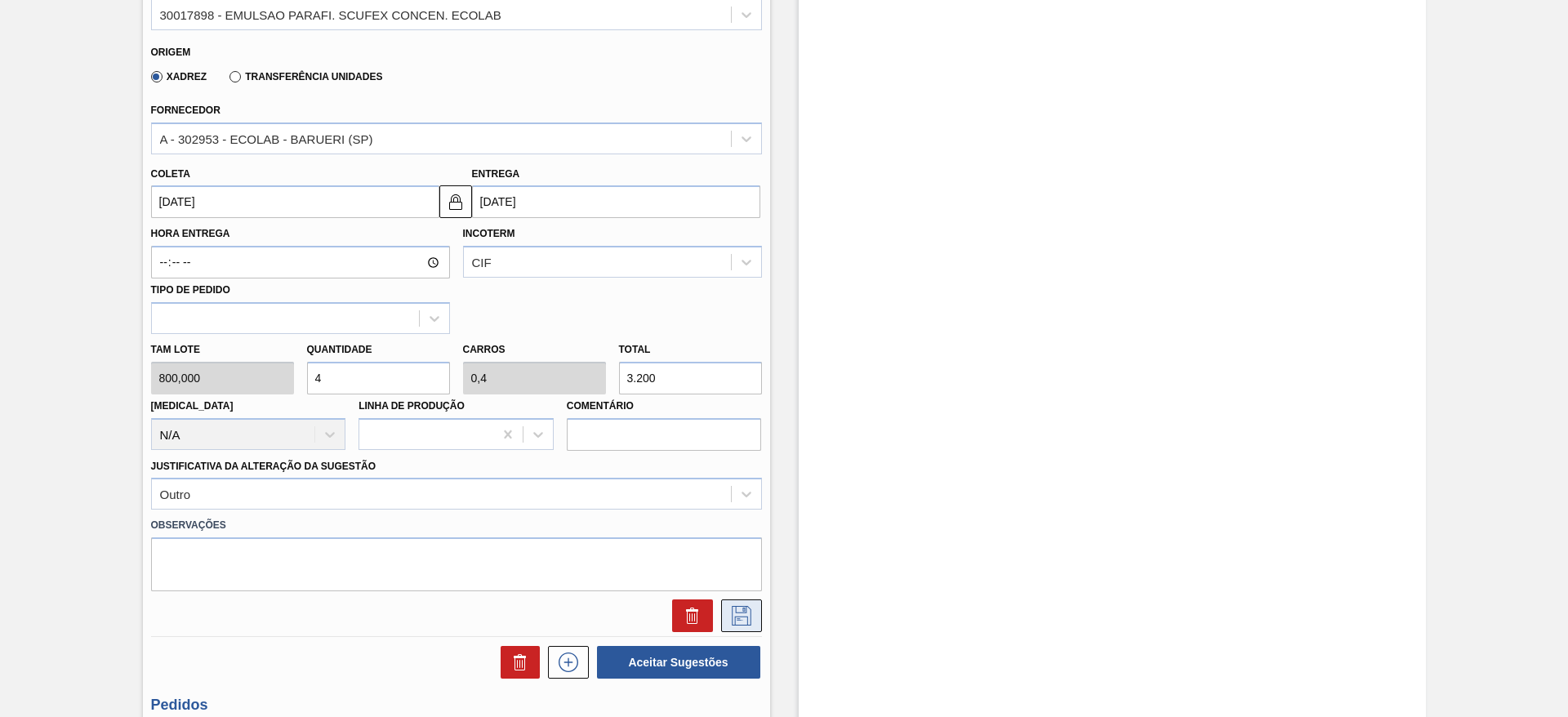
type input "4"
click at [739, 606] on icon at bounding box center [741, 616] width 20 height 20
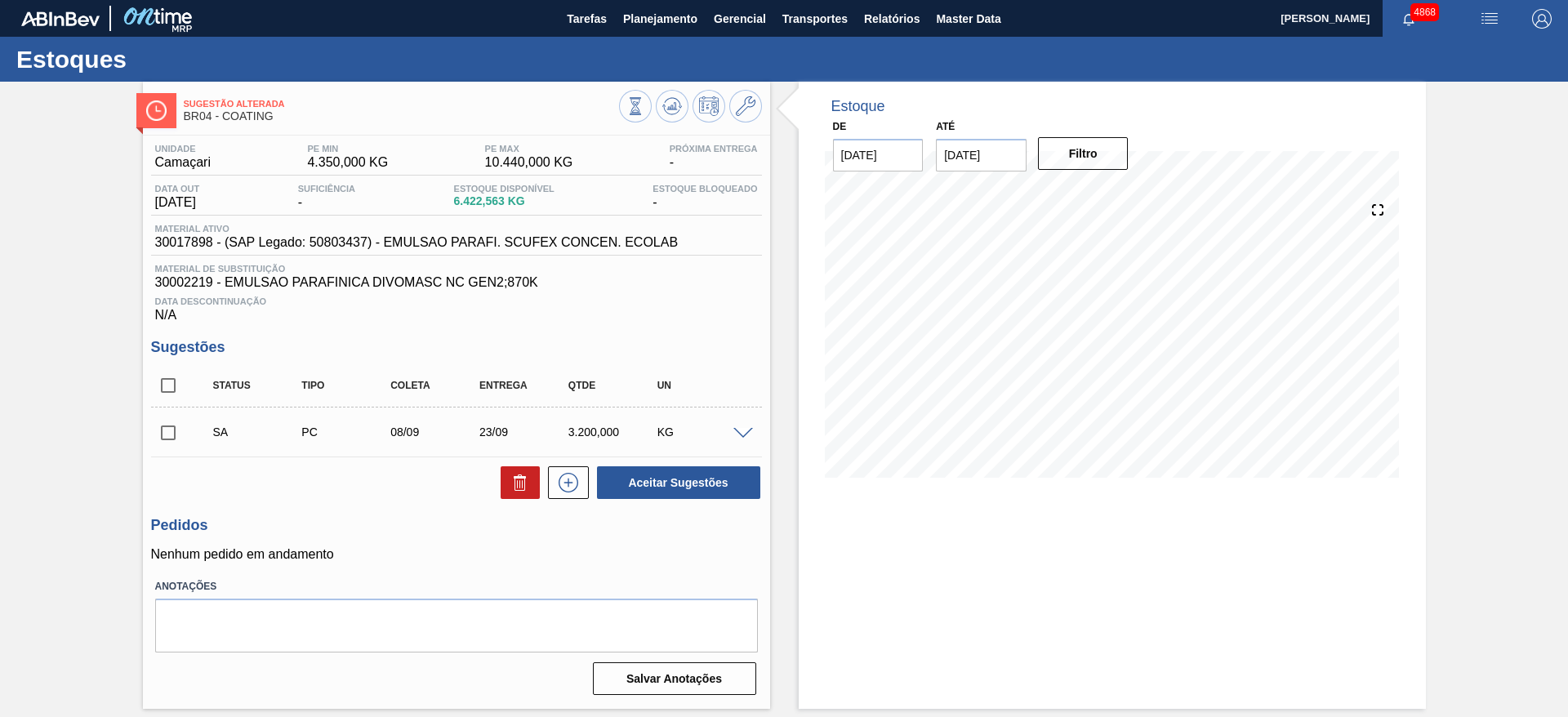
scroll to position [0, 0]
click at [165, 429] on input "checkbox" at bounding box center [168, 433] width 34 height 34
click at [662, 473] on button "Aceitar Sugestões" at bounding box center [678, 483] width 163 height 33
checkbox input "false"
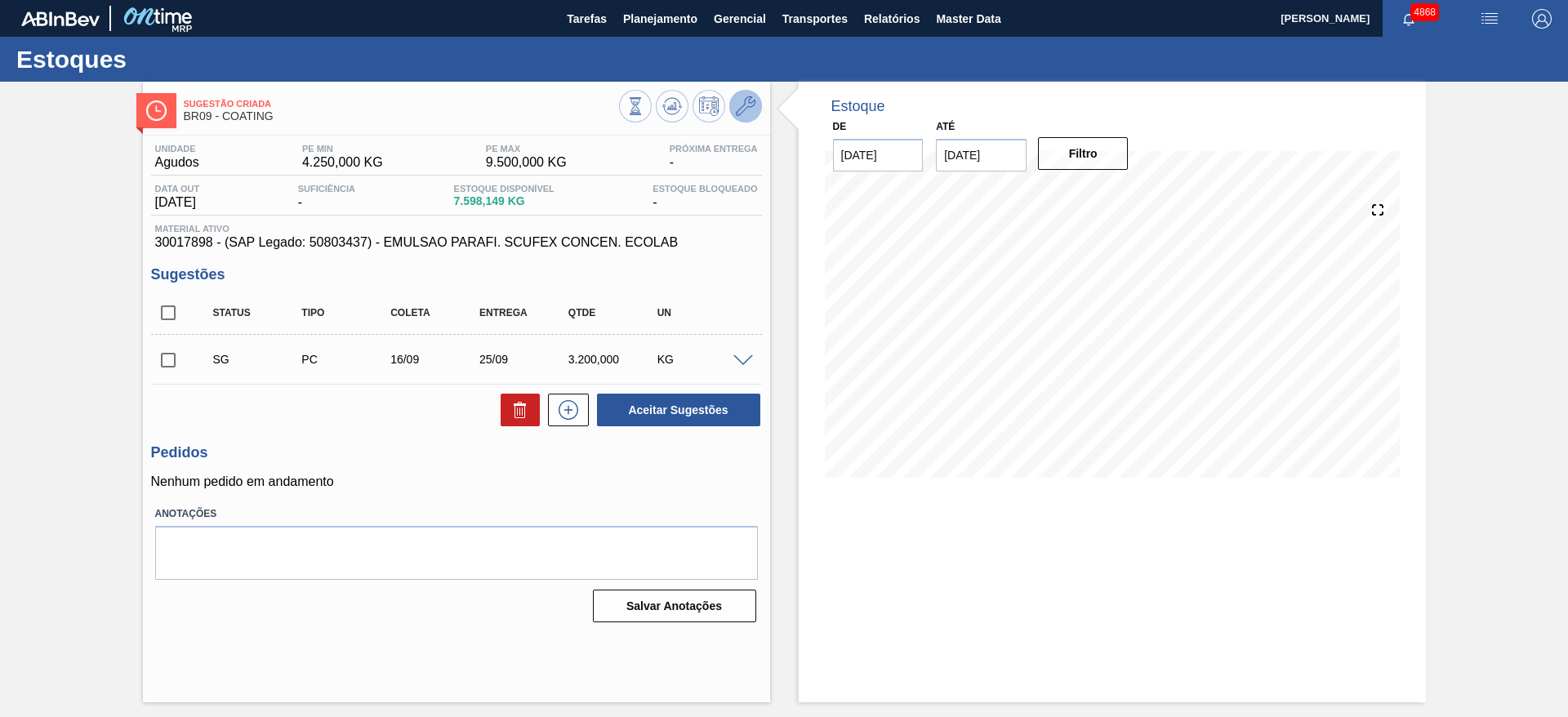
click at [747, 107] on icon at bounding box center [745, 106] width 20 height 20
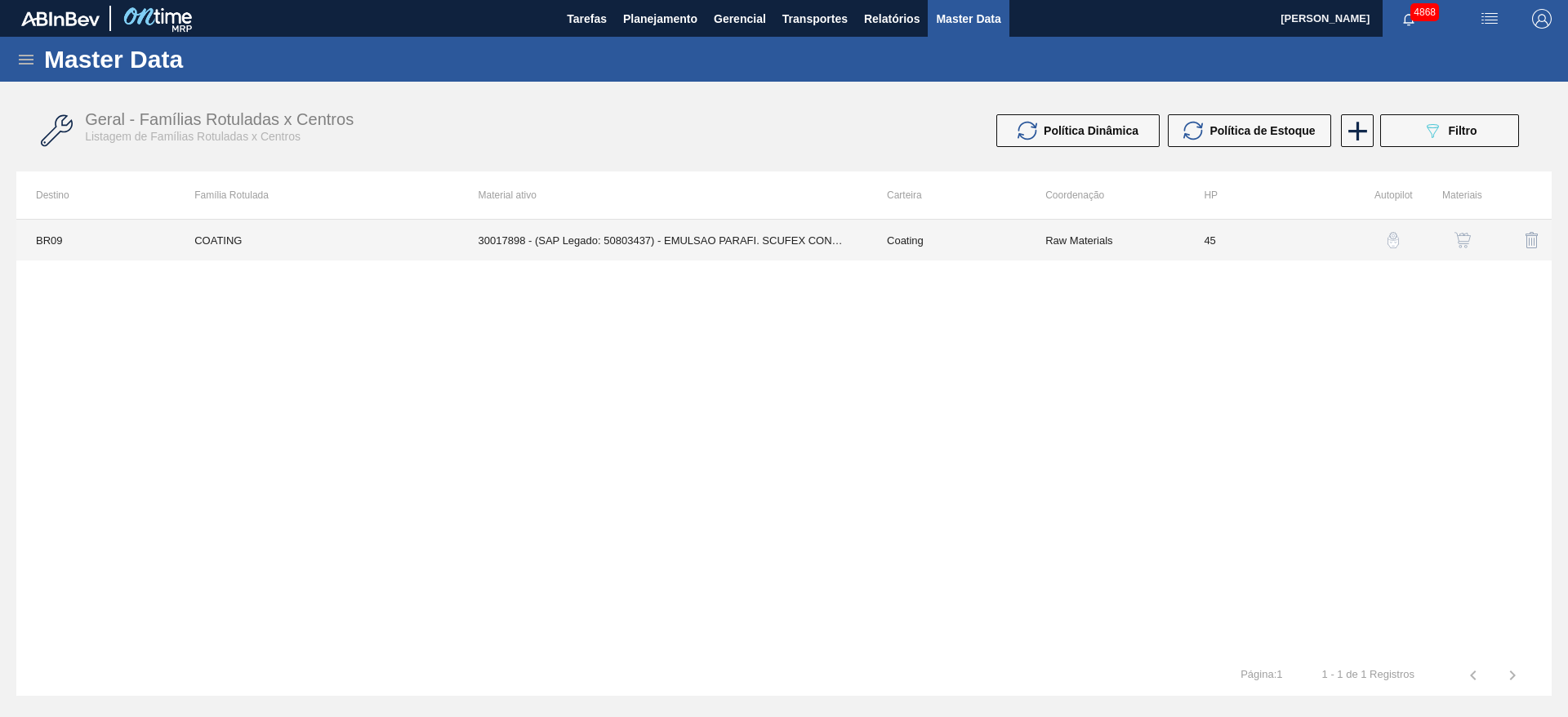
click at [728, 230] on td "30017898 - (SAP Legado: 50803437) - EMULSAO PARAFI. SCUFEX CONCEN. ECOLAB" at bounding box center [663, 240] width 408 height 41
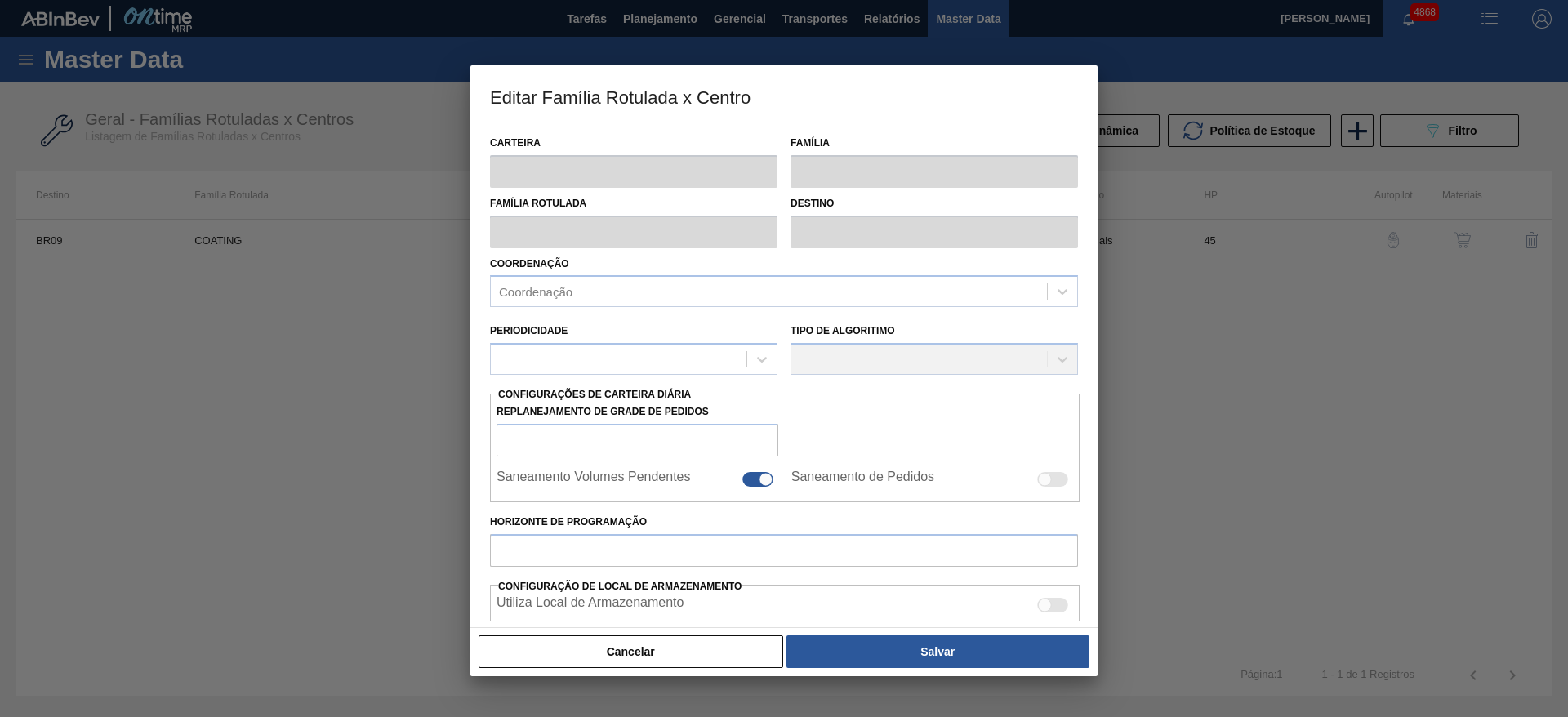
type input "Coating"
type input "COATING"
type input "BR09 - Agudos"
type input "45"
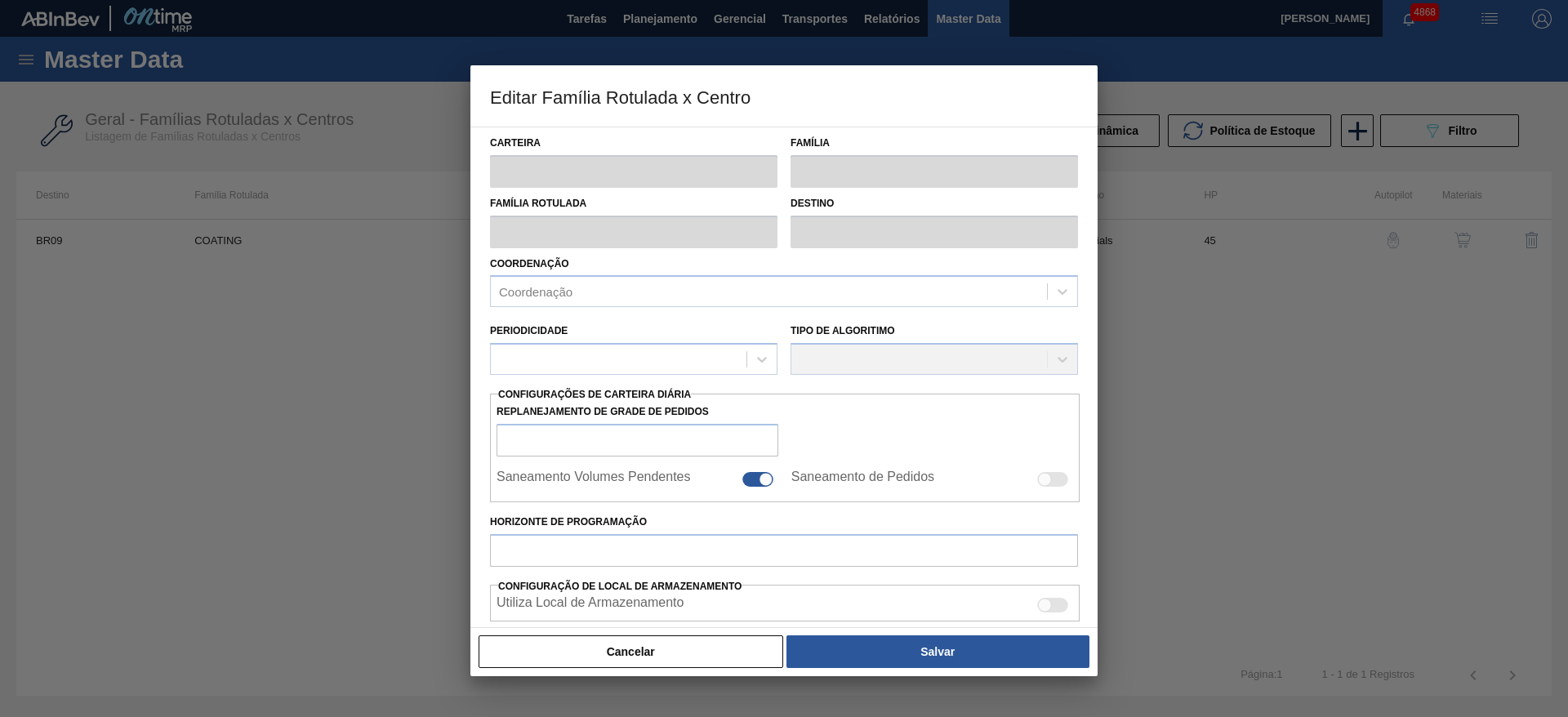
type input "4.250"
type input "9.500"
type input "65"
type input "7.662,500"
checkbox input "true"
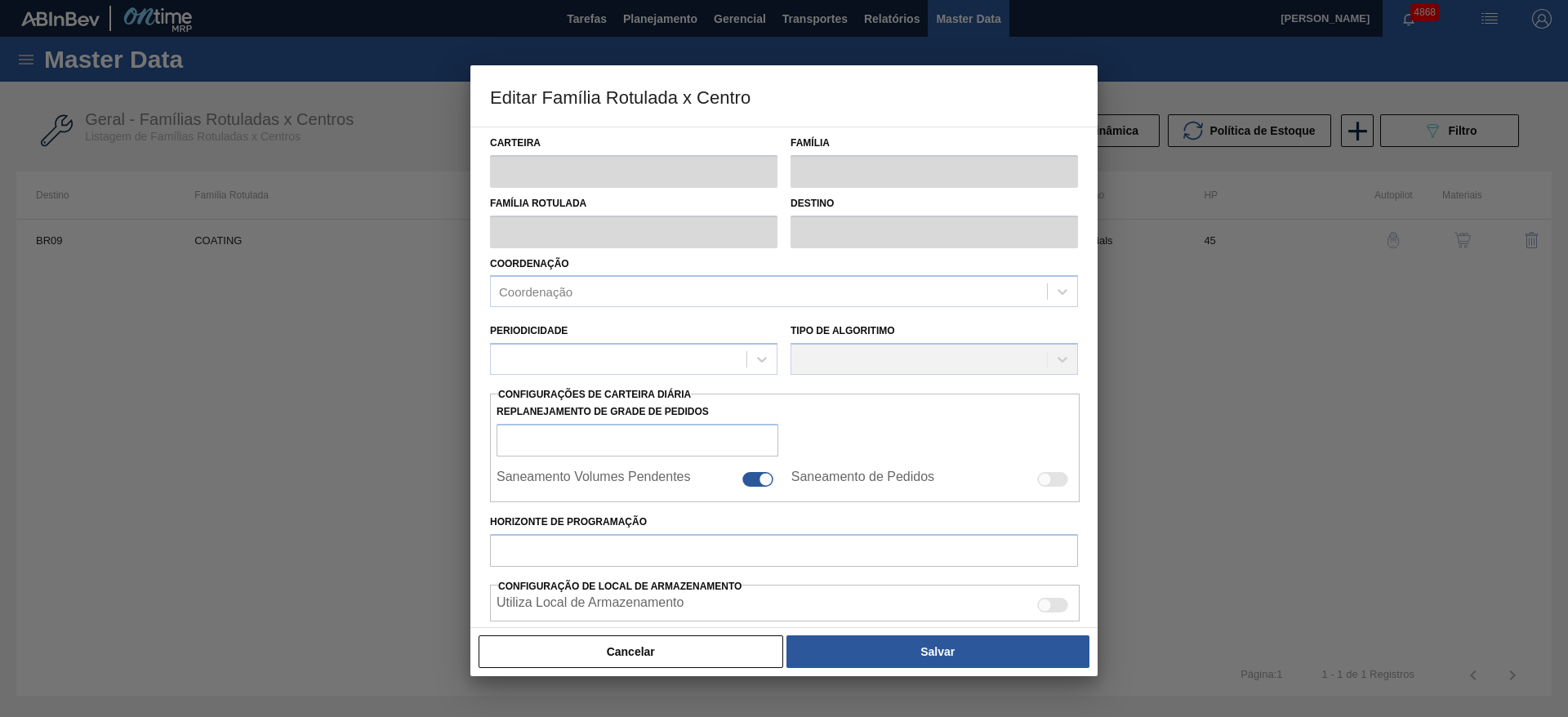
checkbox input "true"
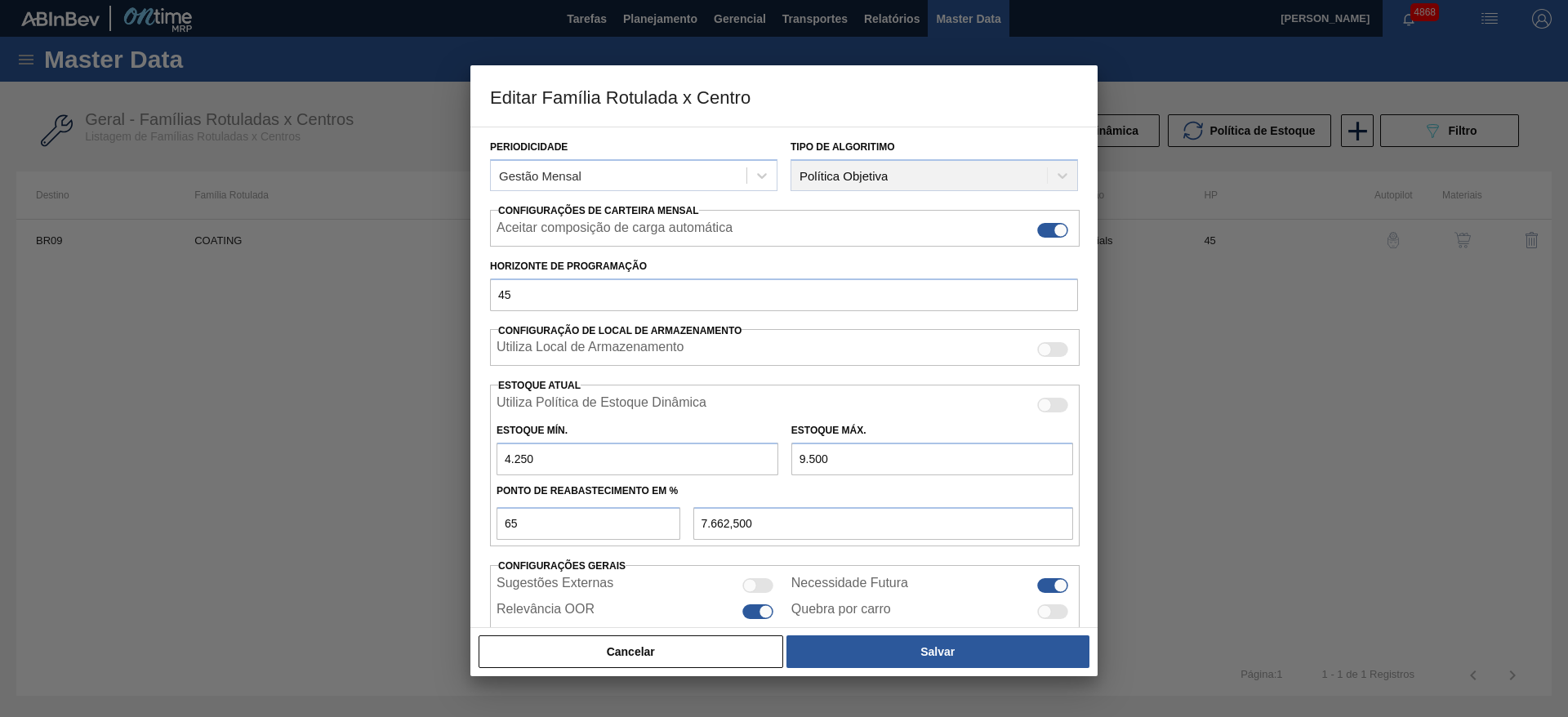
scroll to position [245, 0]
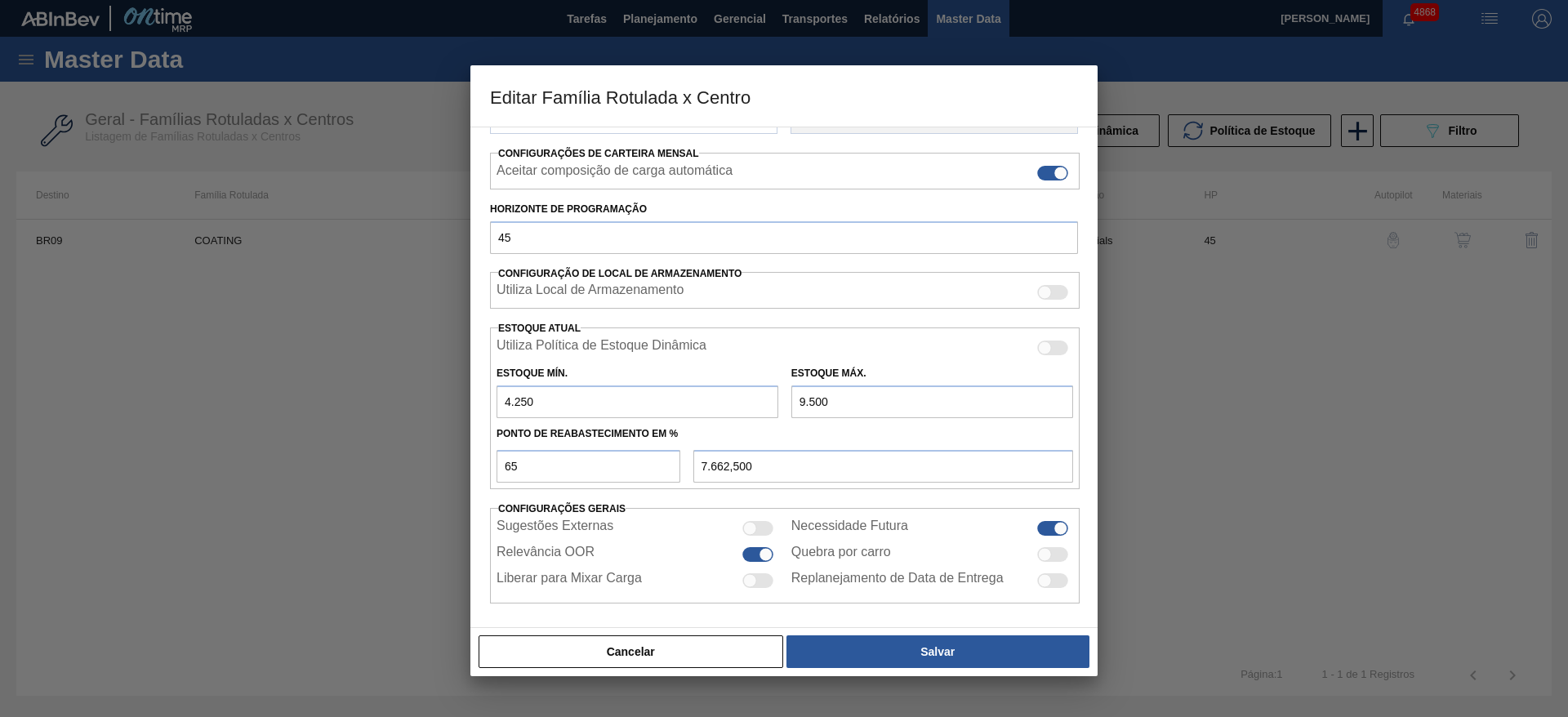
drag, startPoint x: 514, startPoint y: 401, endPoint x: 565, endPoint y: 407, distance: 51.4
click at [565, 407] on input "4.250" at bounding box center [637, 401] width 281 height 33
type input "40"
type input "6.189,000"
type input "405"
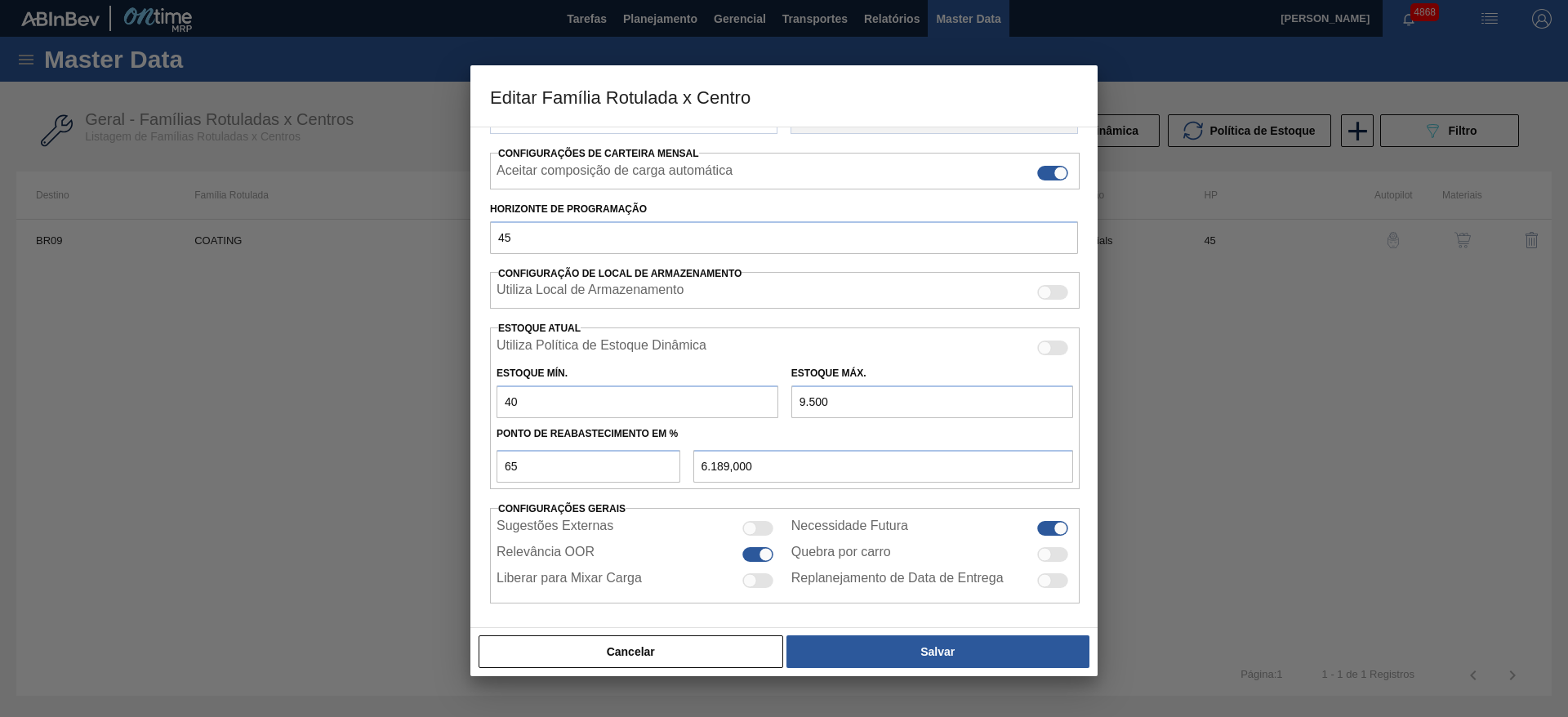
type input "6.316,750"
type input "4.050"
type input "7.592,500"
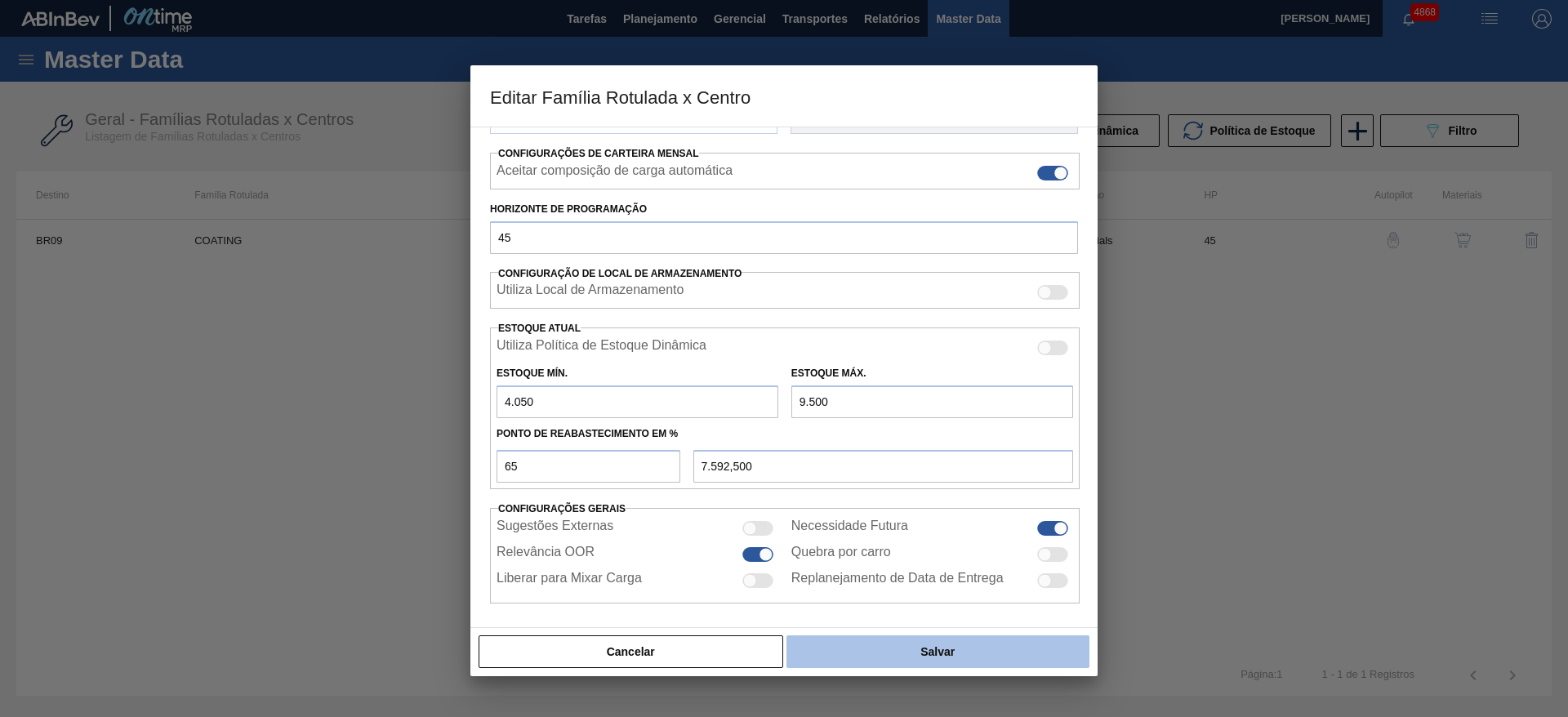
type input "4.050"
click at [897, 640] on button "Salvar" at bounding box center [937, 652] width 303 height 33
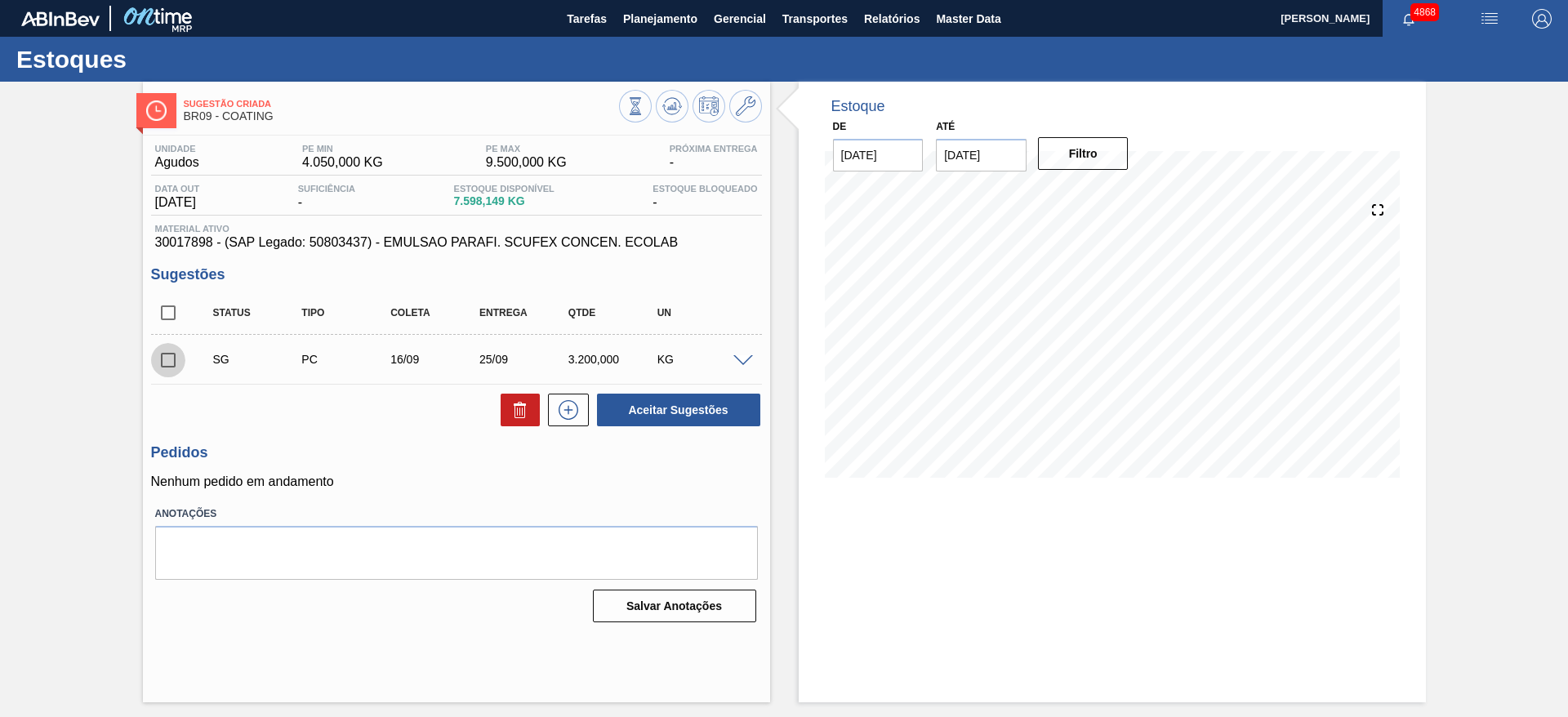
click at [173, 360] on input "checkbox" at bounding box center [168, 360] width 34 height 34
drag, startPoint x: 175, startPoint y: 356, endPoint x: 217, endPoint y: 319, distance: 56.0
click at [174, 356] on input "checkbox" at bounding box center [168, 360] width 34 height 34
checkbox input "false"
click at [674, 110] on icon at bounding box center [671, 106] width 20 height 20
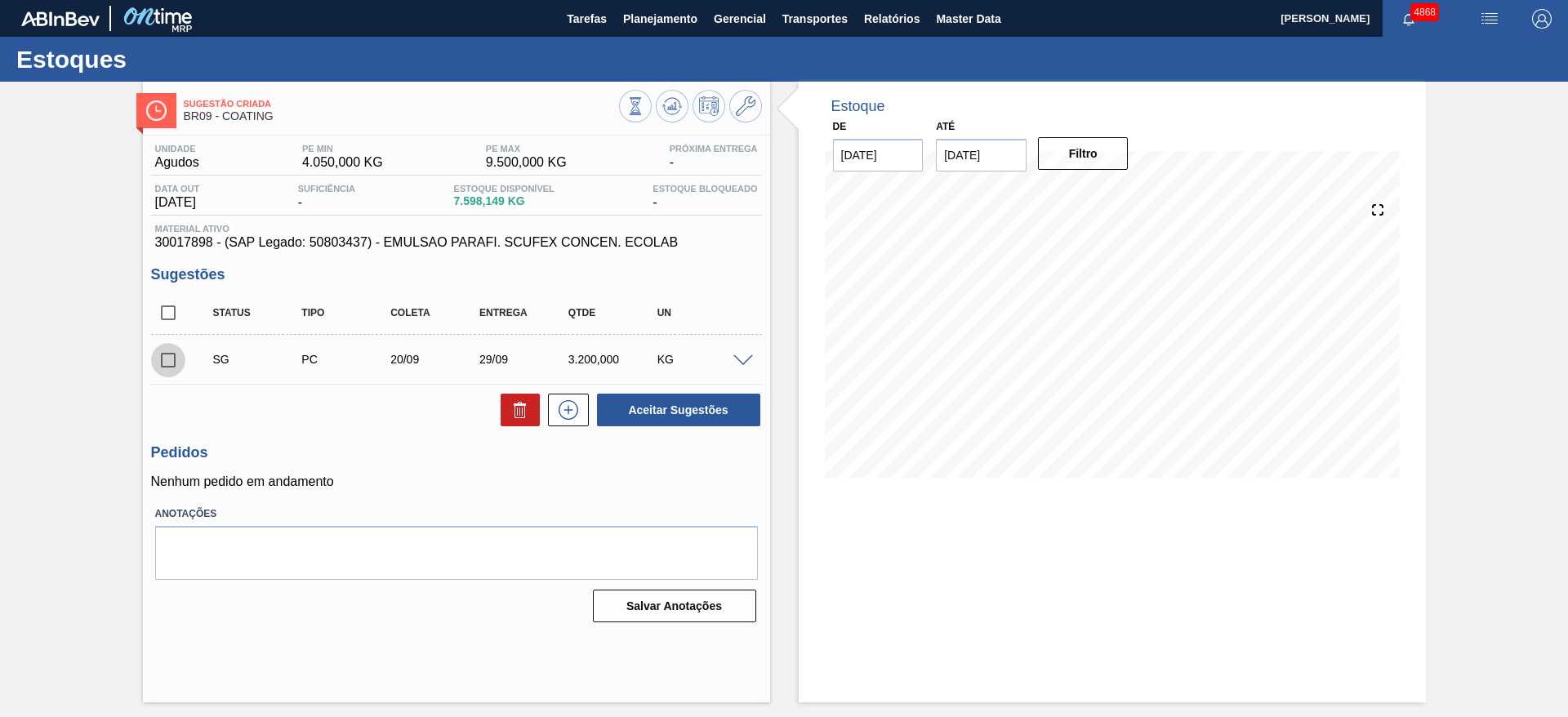
click at [170, 363] on input "checkbox" at bounding box center [168, 360] width 34 height 34
click at [747, 359] on span at bounding box center [743, 361] width 20 height 12
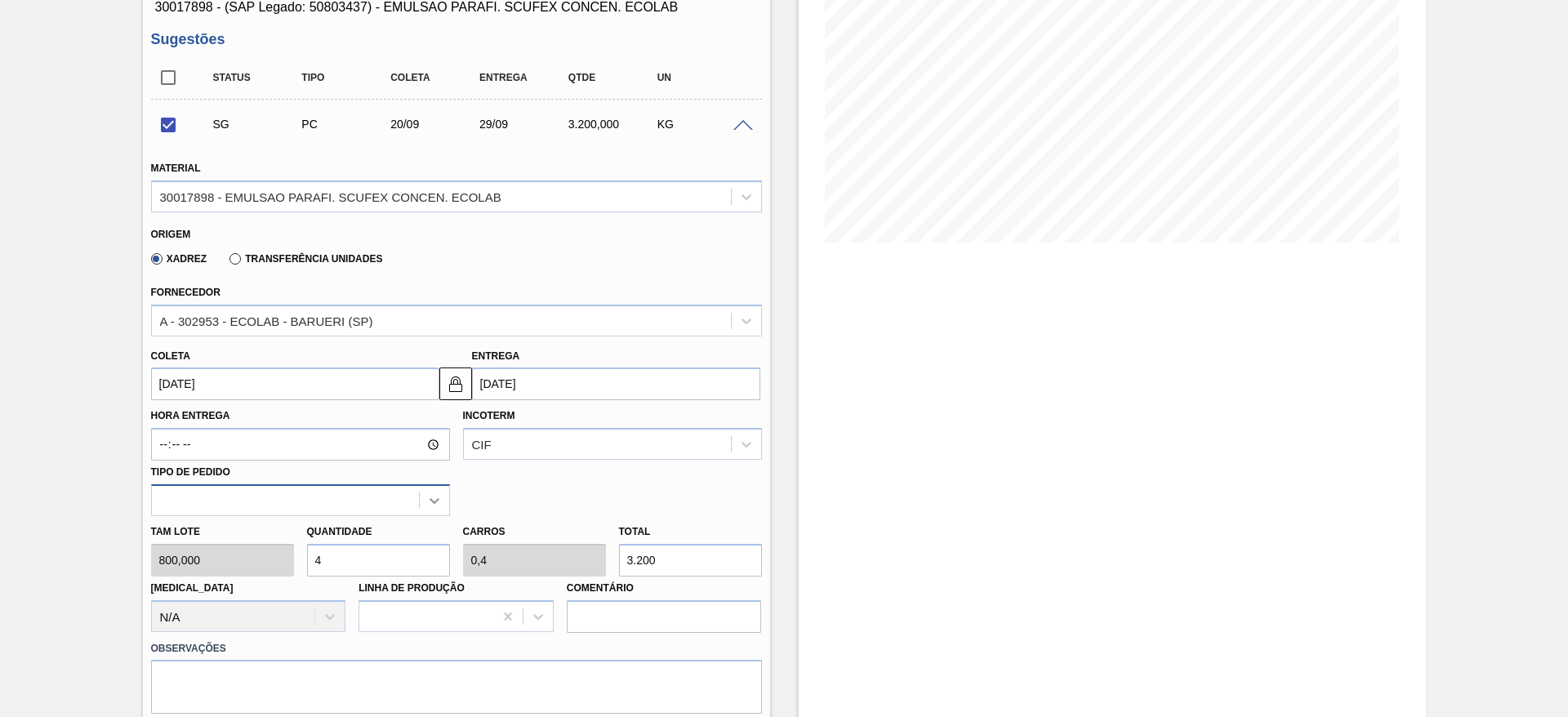
scroll to position [245, 0]
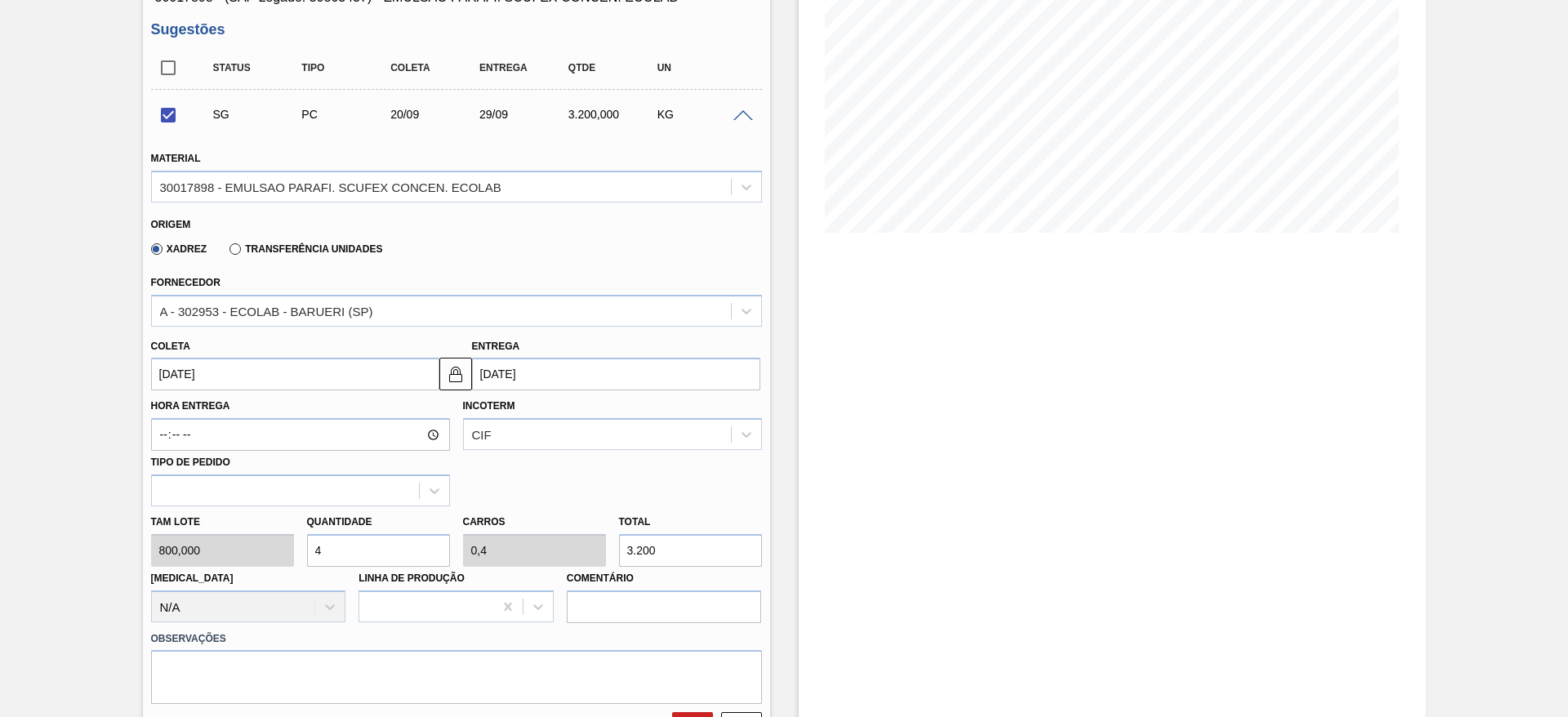
drag, startPoint x: 329, startPoint y: 558, endPoint x: 309, endPoint y: 563, distance: 20.6
click at [309, 563] on input "4" at bounding box center [378, 551] width 143 height 33
checkbox input "false"
type input "3"
type input "0,3"
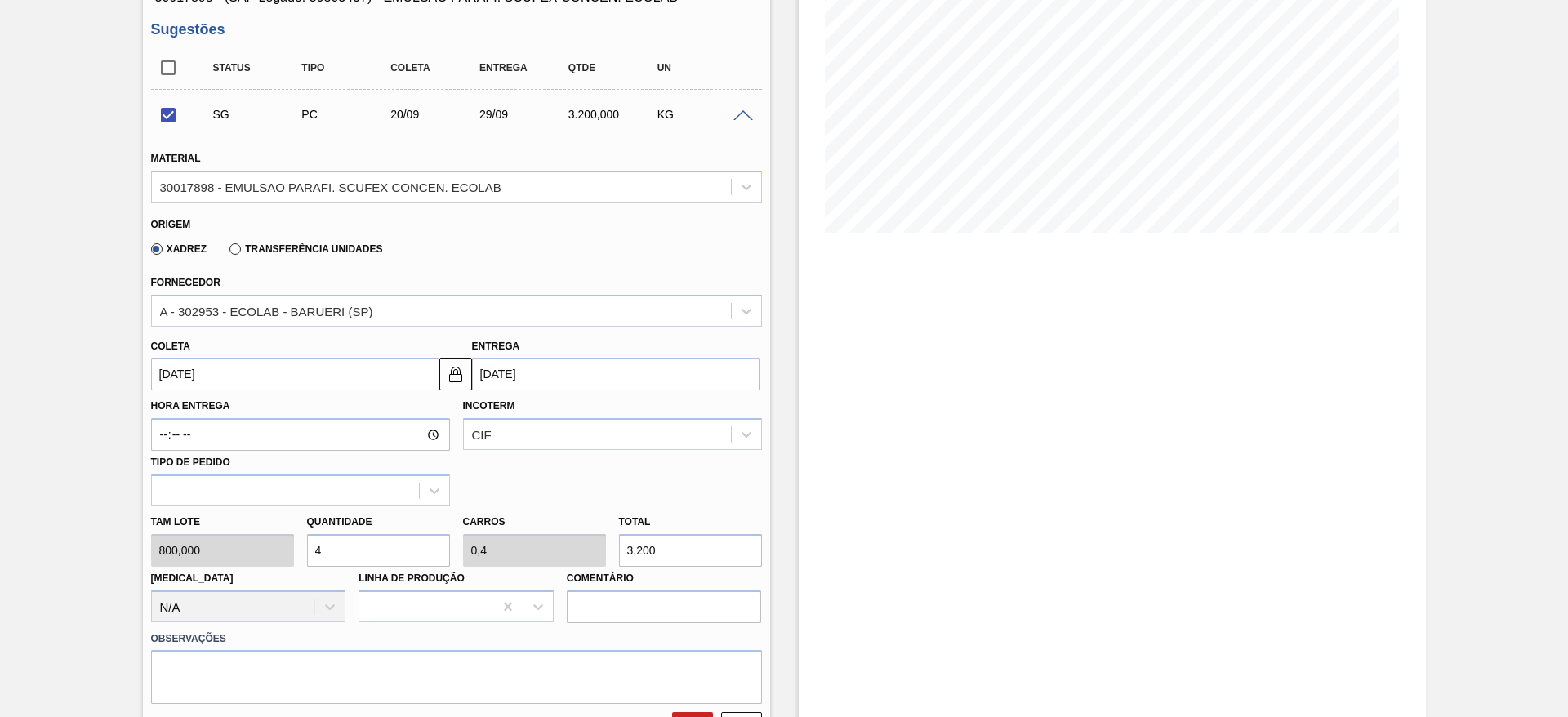
type input "2.400"
type input "3"
click at [319, 382] on input "20/09/2025" at bounding box center [295, 374] width 288 height 33
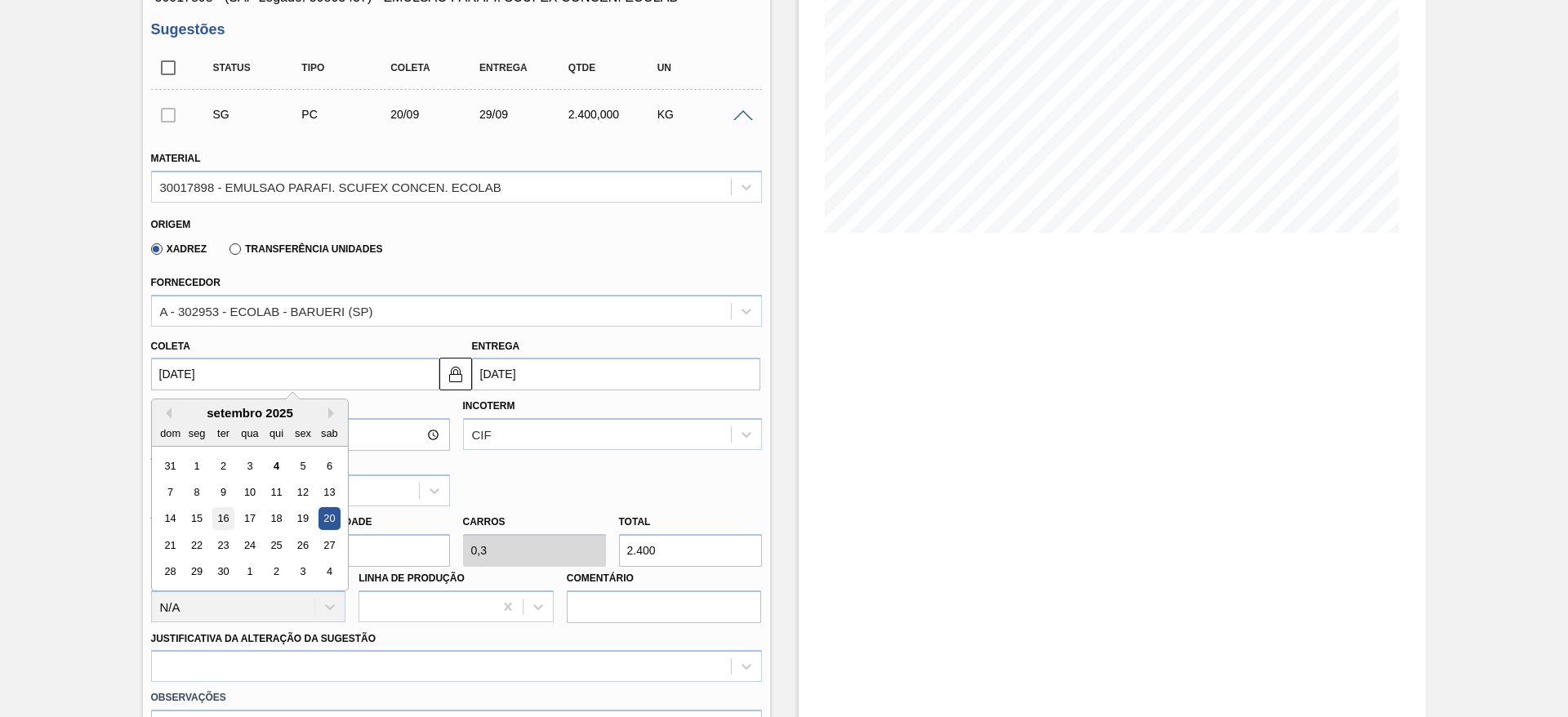
click at [231, 515] on div "16" at bounding box center [222, 519] width 22 height 22
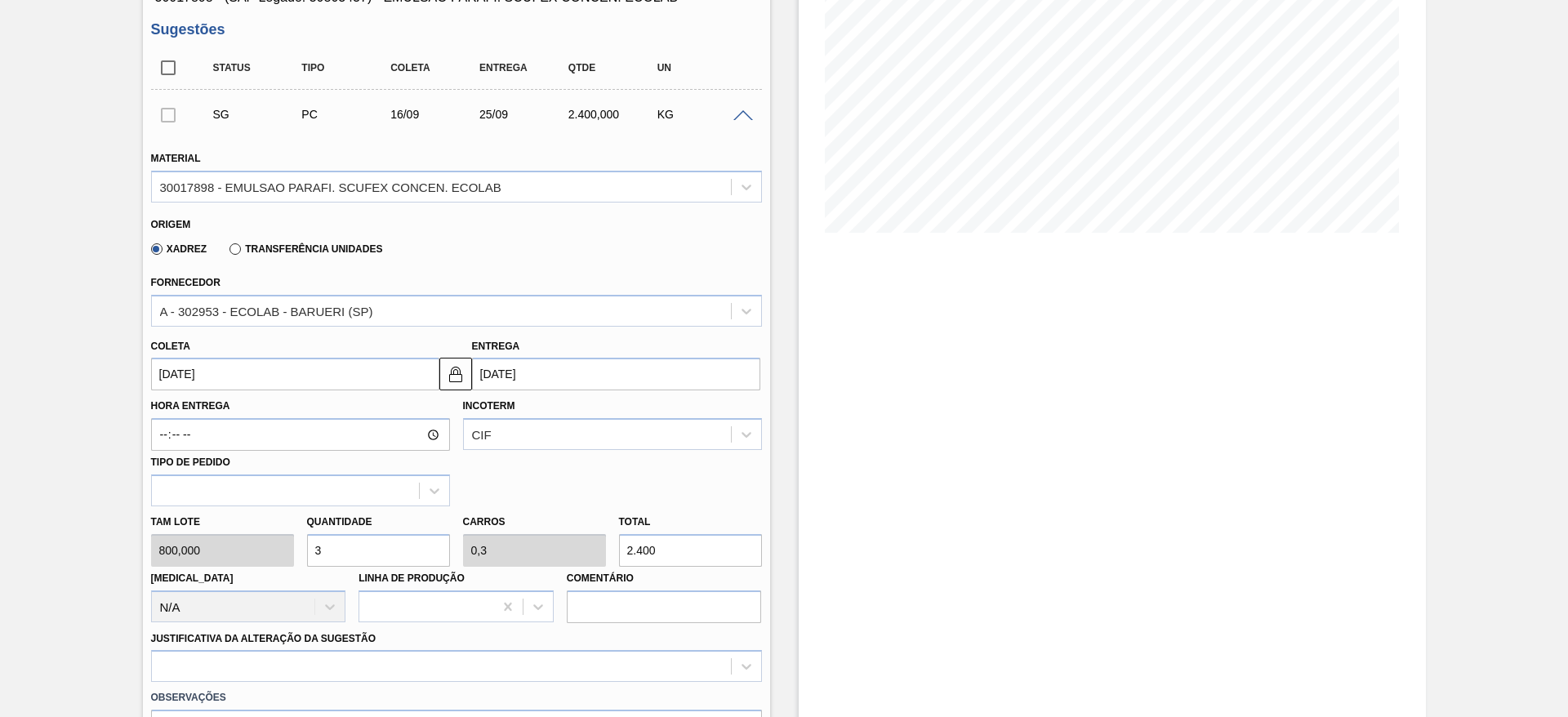
type input "16/09/2025"
type input "25/09/2025"
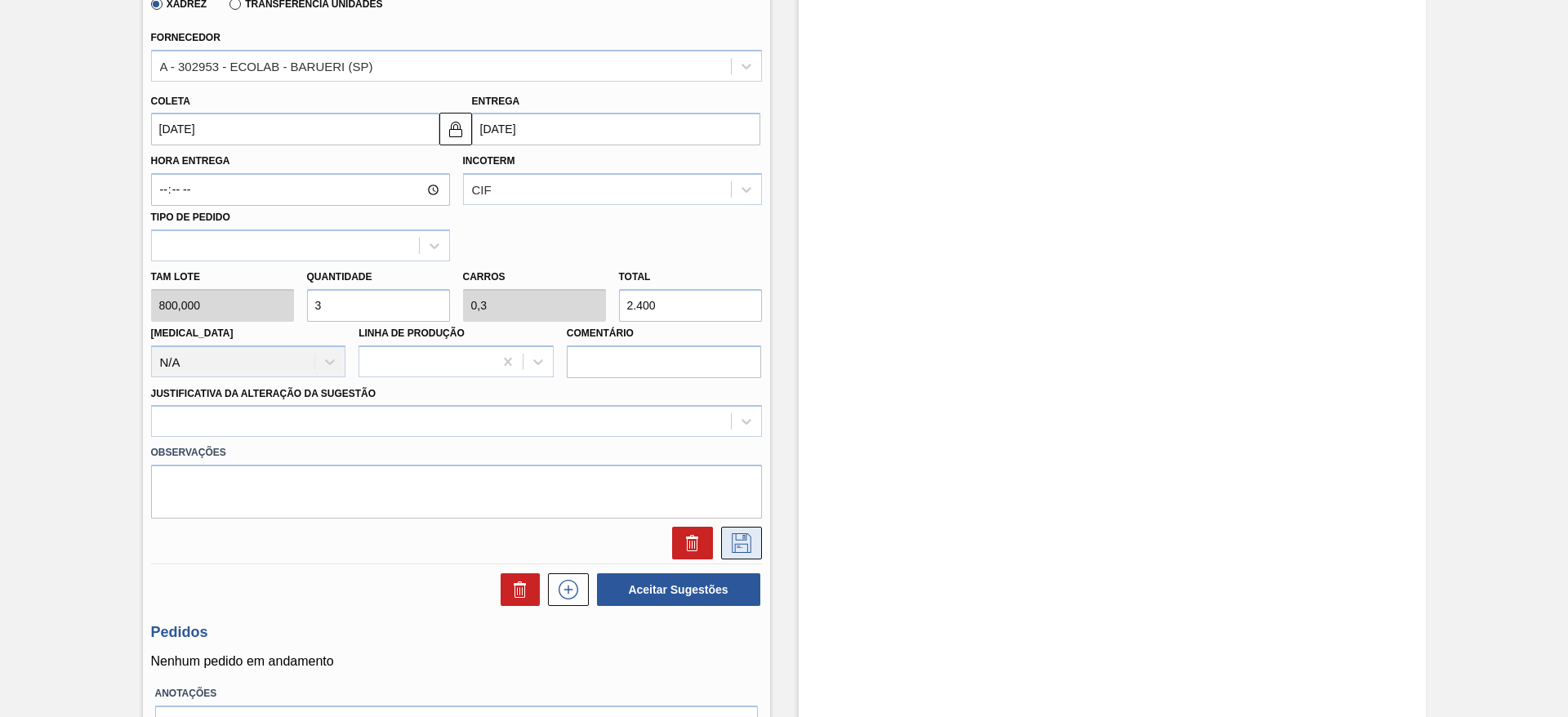
click at [728, 538] on icon at bounding box center [741, 543] width 26 height 20
click at [720, 424] on div at bounding box center [441, 421] width 579 height 24
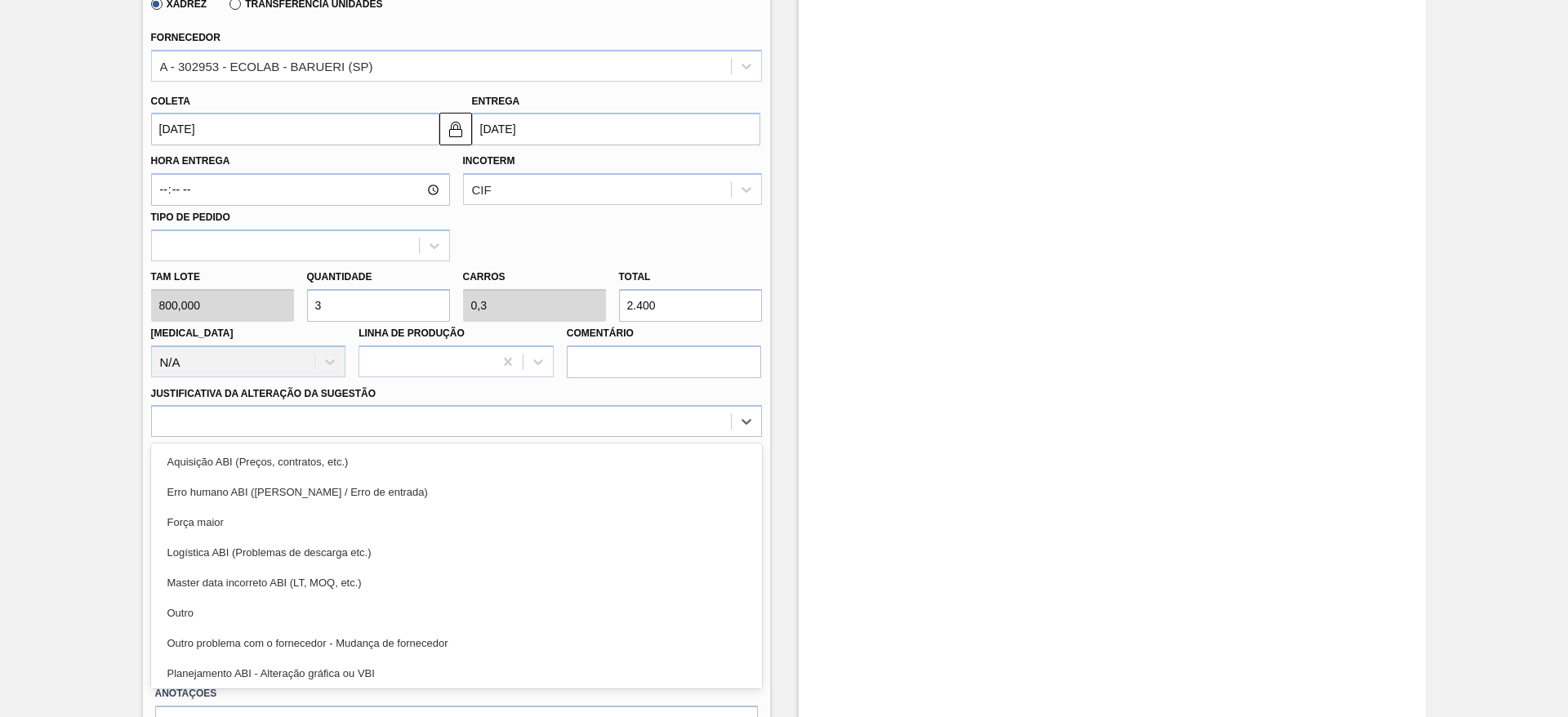
drag, startPoint x: 577, startPoint y: 620, endPoint x: 583, endPoint y: 614, distance: 8.5
click at [577, 620] on div "Outro" at bounding box center [456, 613] width 611 height 30
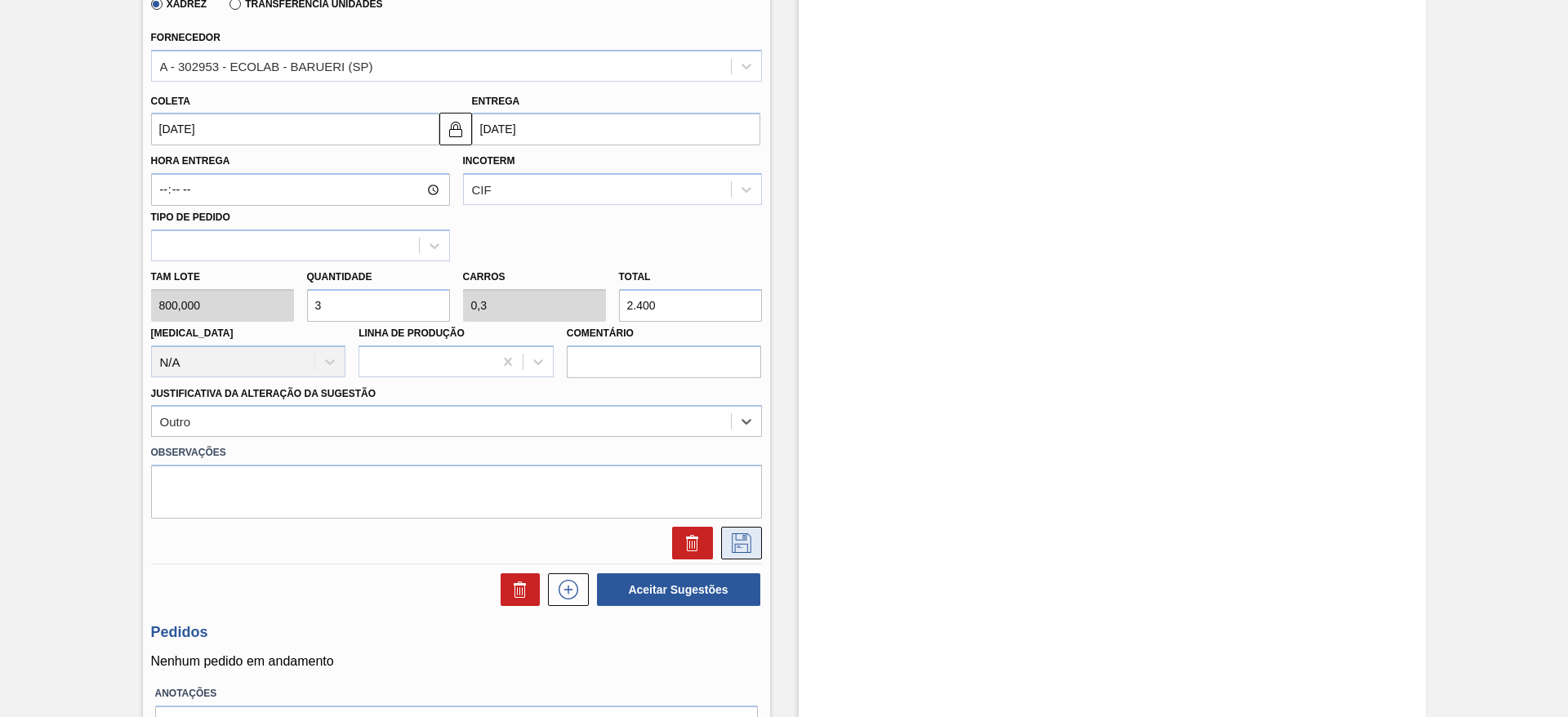
click at [742, 545] on icon at bounding box center [741, 543] width 26 height 20
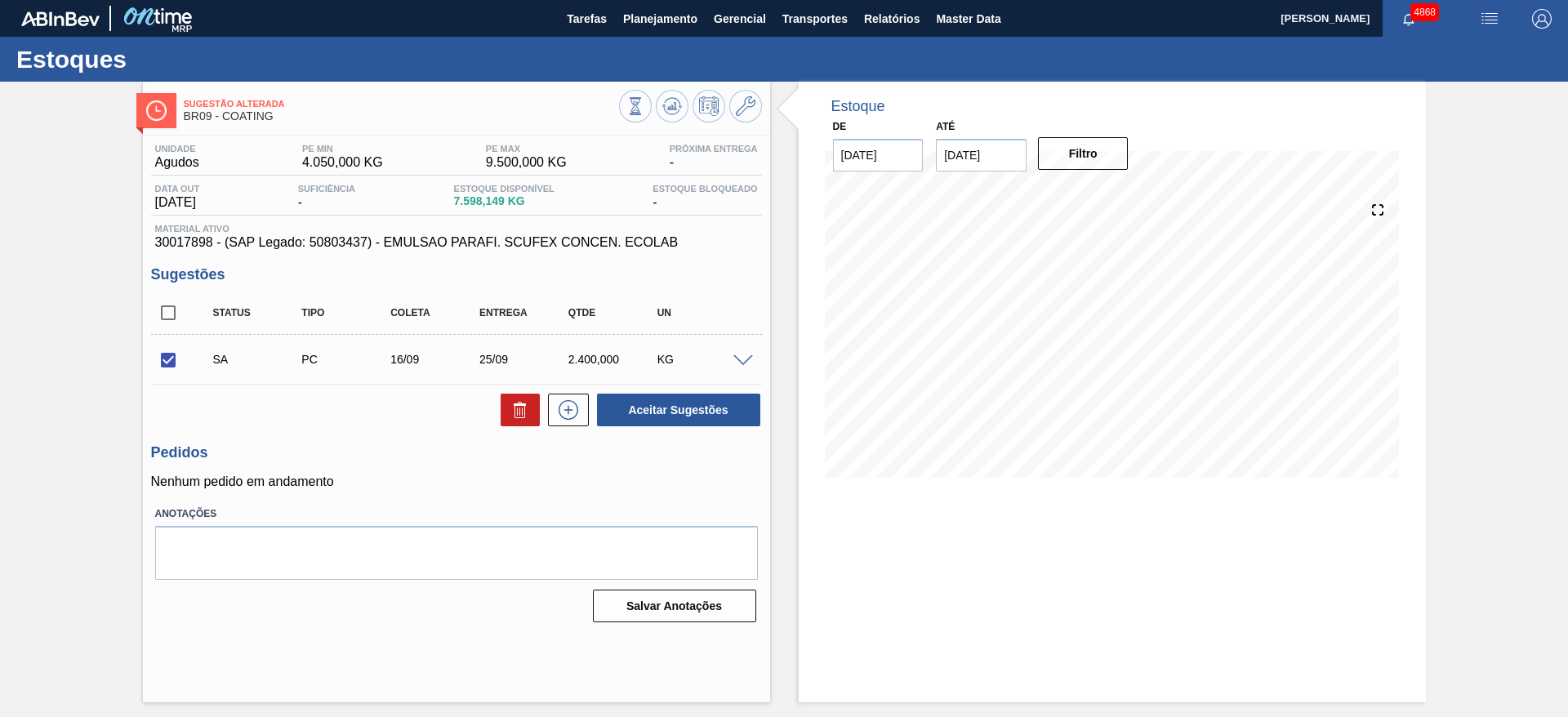
scroll to position [0, 0]
click at [176, 359] on input "checkbox" at bounding box center [168, 360] width 34 height 34
checkbox input "false"
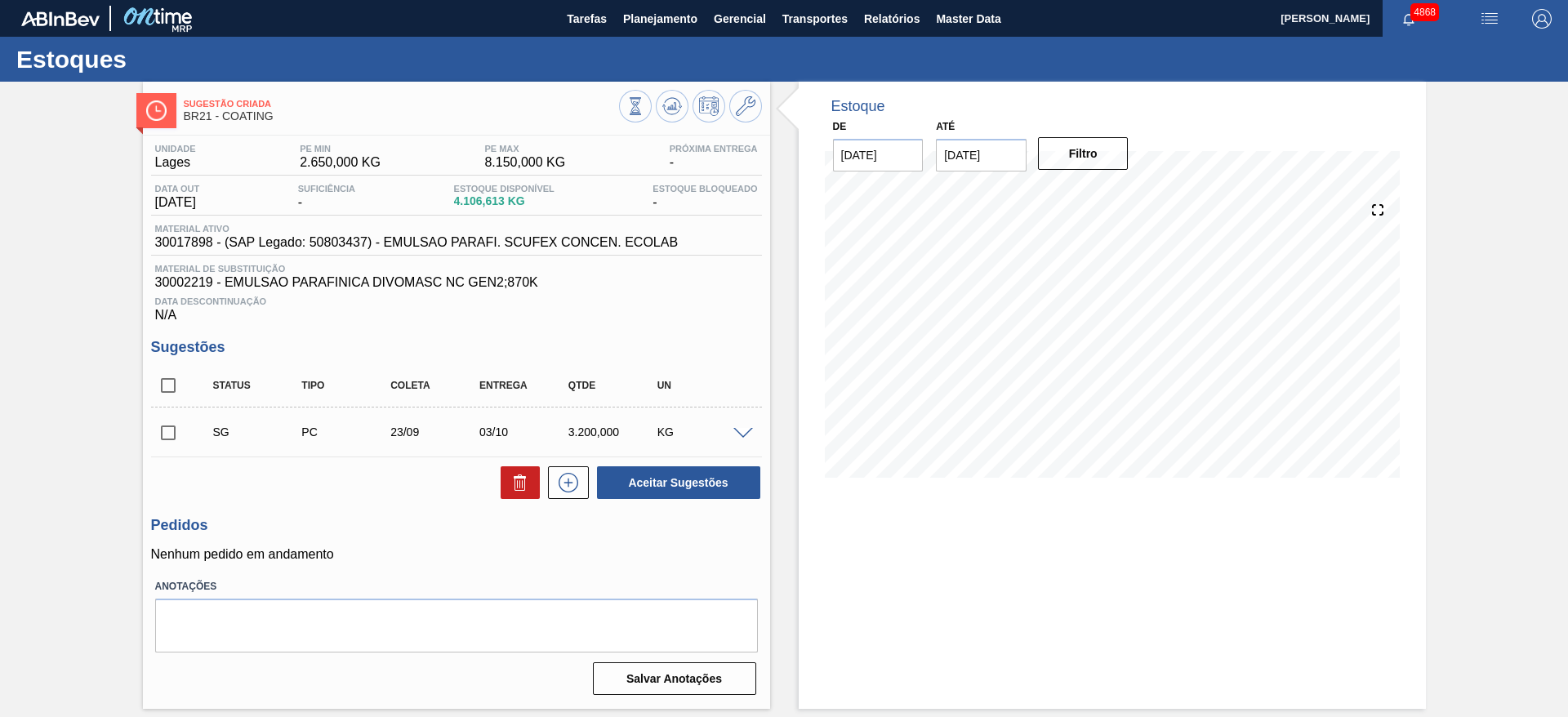
click at [746, 432] on span at bounding box center [743, 434] width 20 height 12
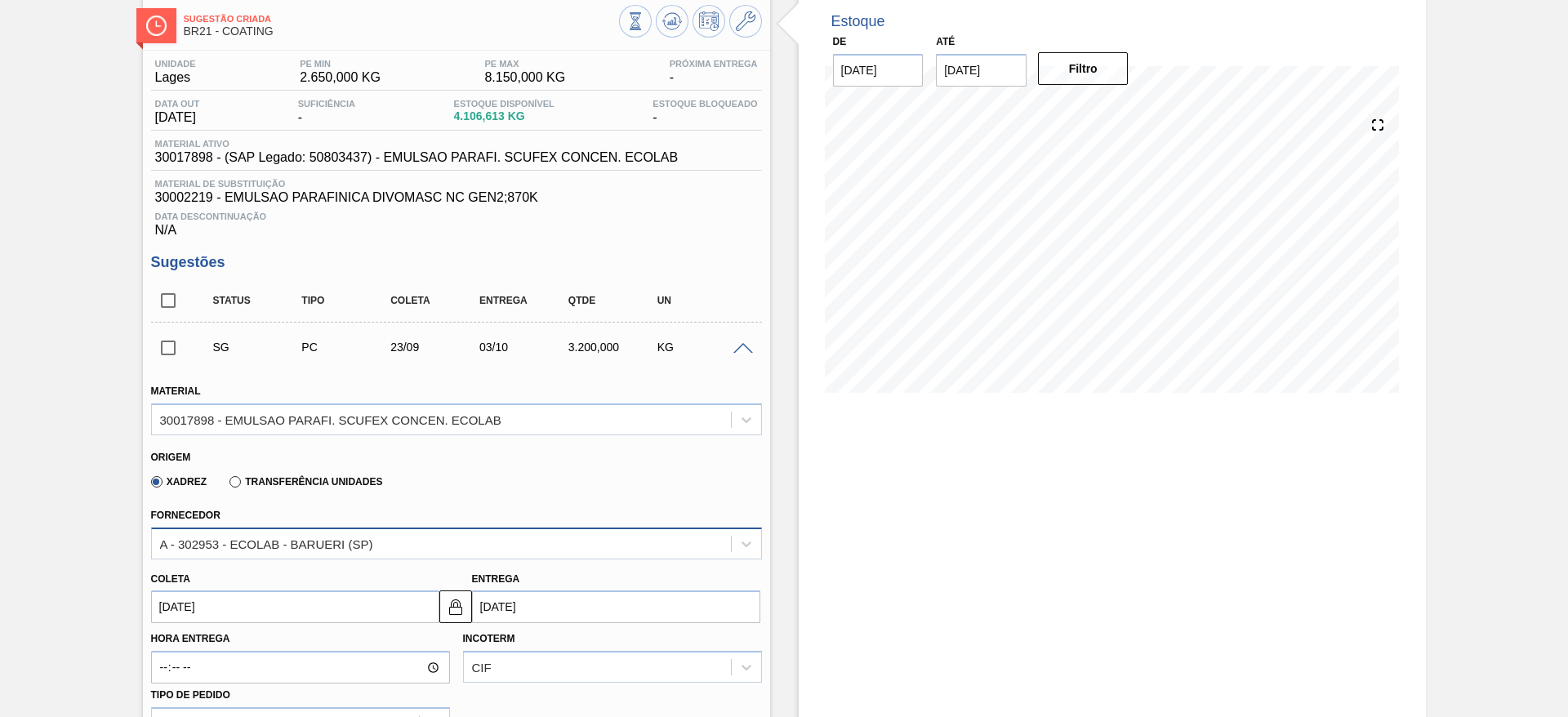
scroll to position [123, 0]
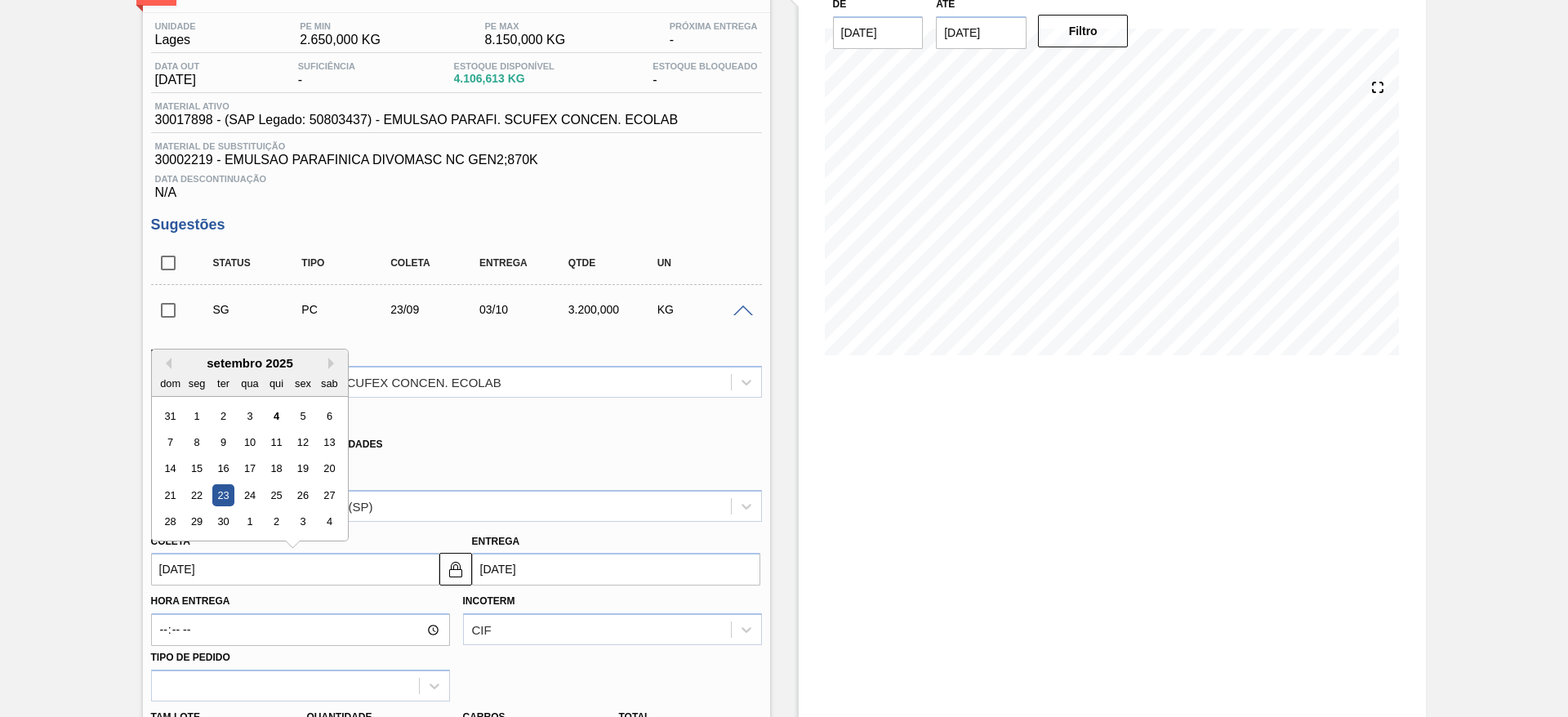
click at [378, 570] on input "[DATE]" at bounding box center [295, 570] width 288 height 33
click at [283, 446] on div "11" at bounding box center [275, 442] width 22 height 22
type input "[DATE]"
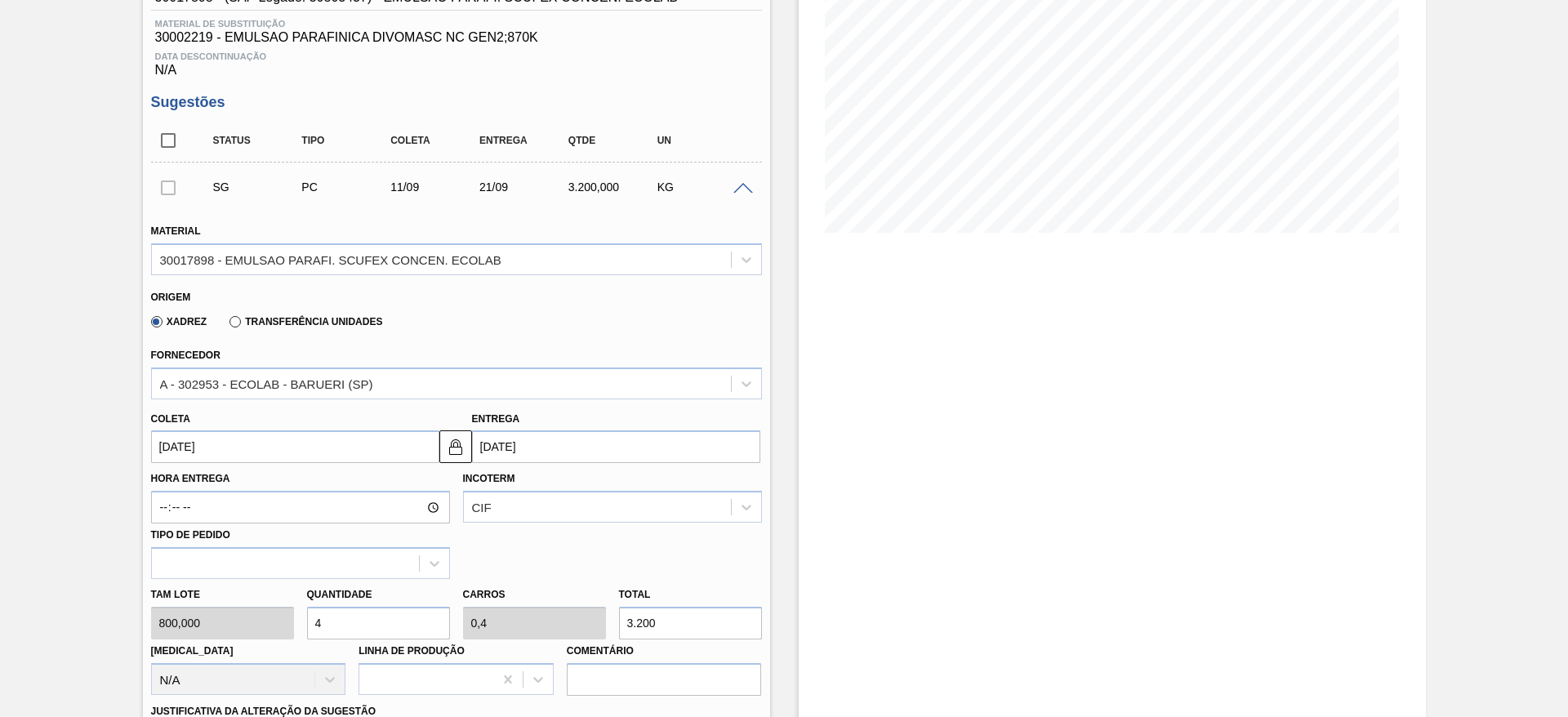
scroll to position [367, 0]
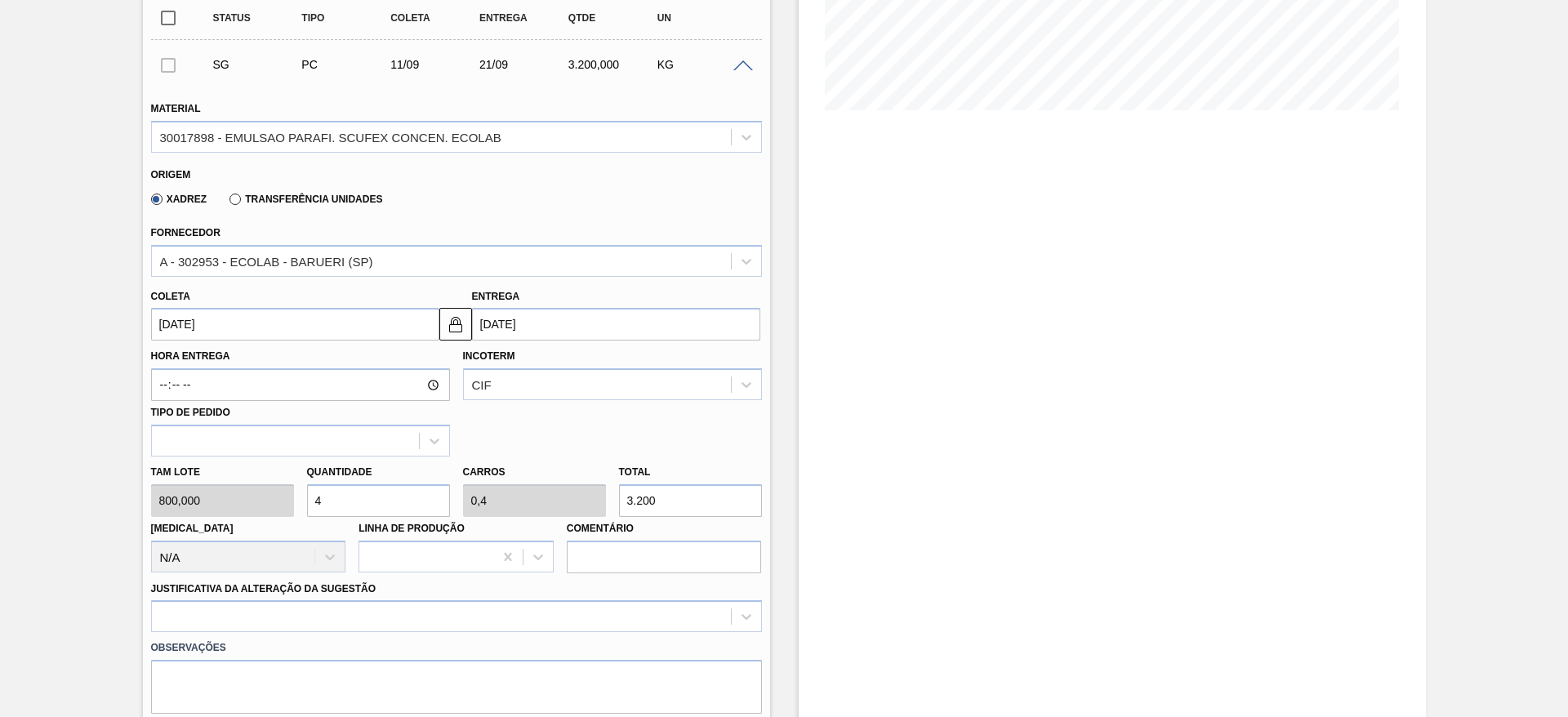
drag, startPoint x: 329, startPoint y: 499, endPoint x: 306, endPoint y: 493, distance: 23.8
click at [307, 493] on input "4" at bounding box center [378, 501] width 143 height 33
type input "2"
type input "0,2"
type input "1.600"
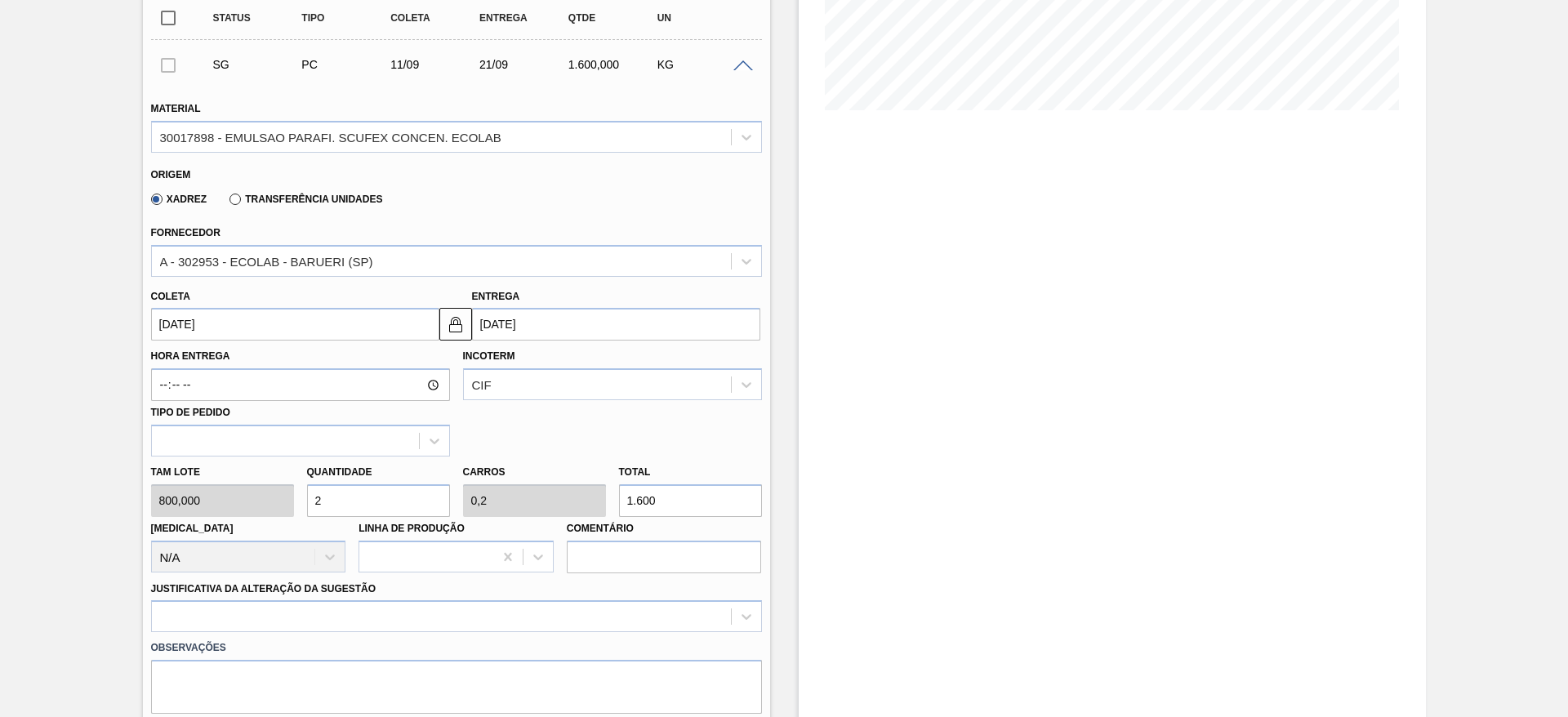
drag, startPoint x: 340, startPoint y: 495, endPoint x: 299, endPoint y: 504, distance: 42.0
click at [300, 504] on div "Quantidade 2" at bounding box center [378, 489] width 156 height 57
type input "3"
type input "0,3"
type input "2.400"
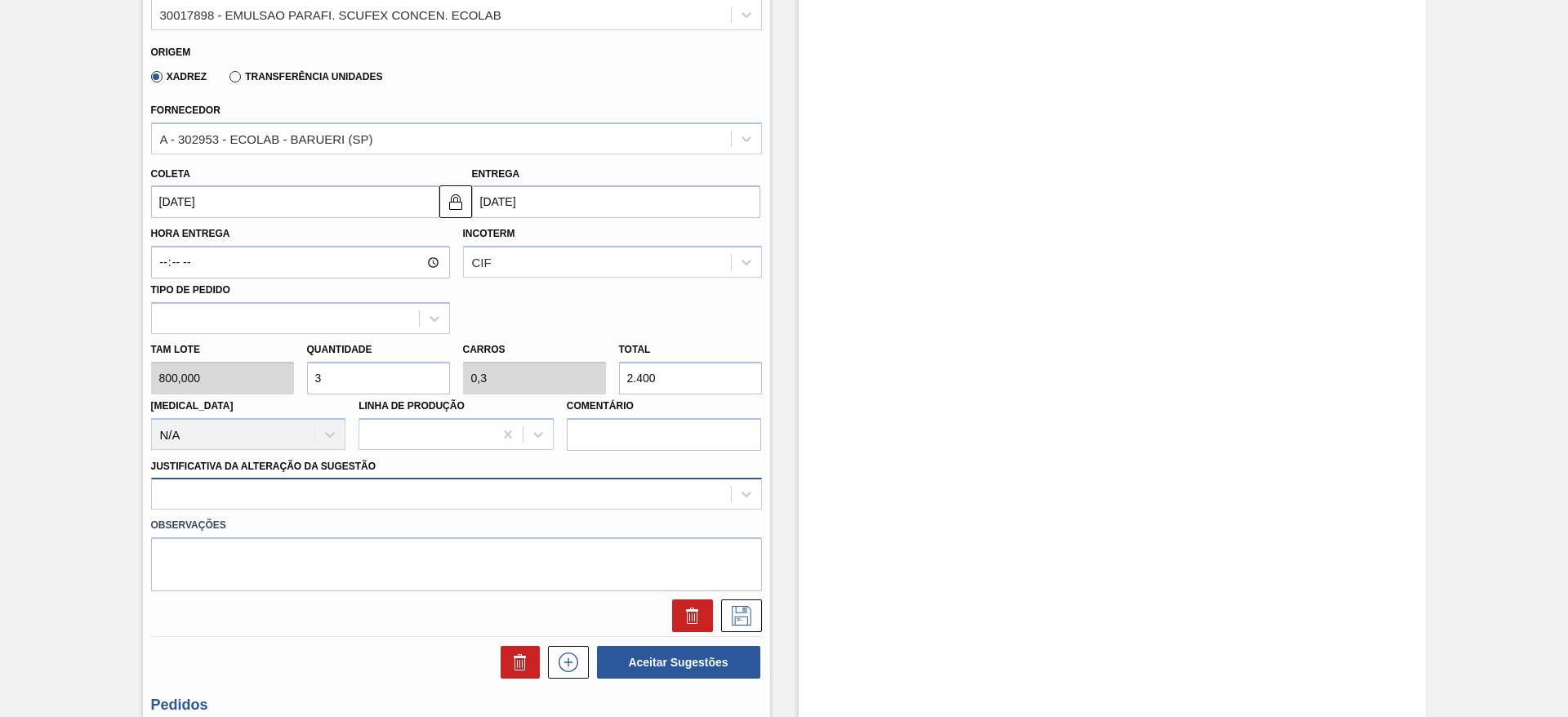
type input "3"
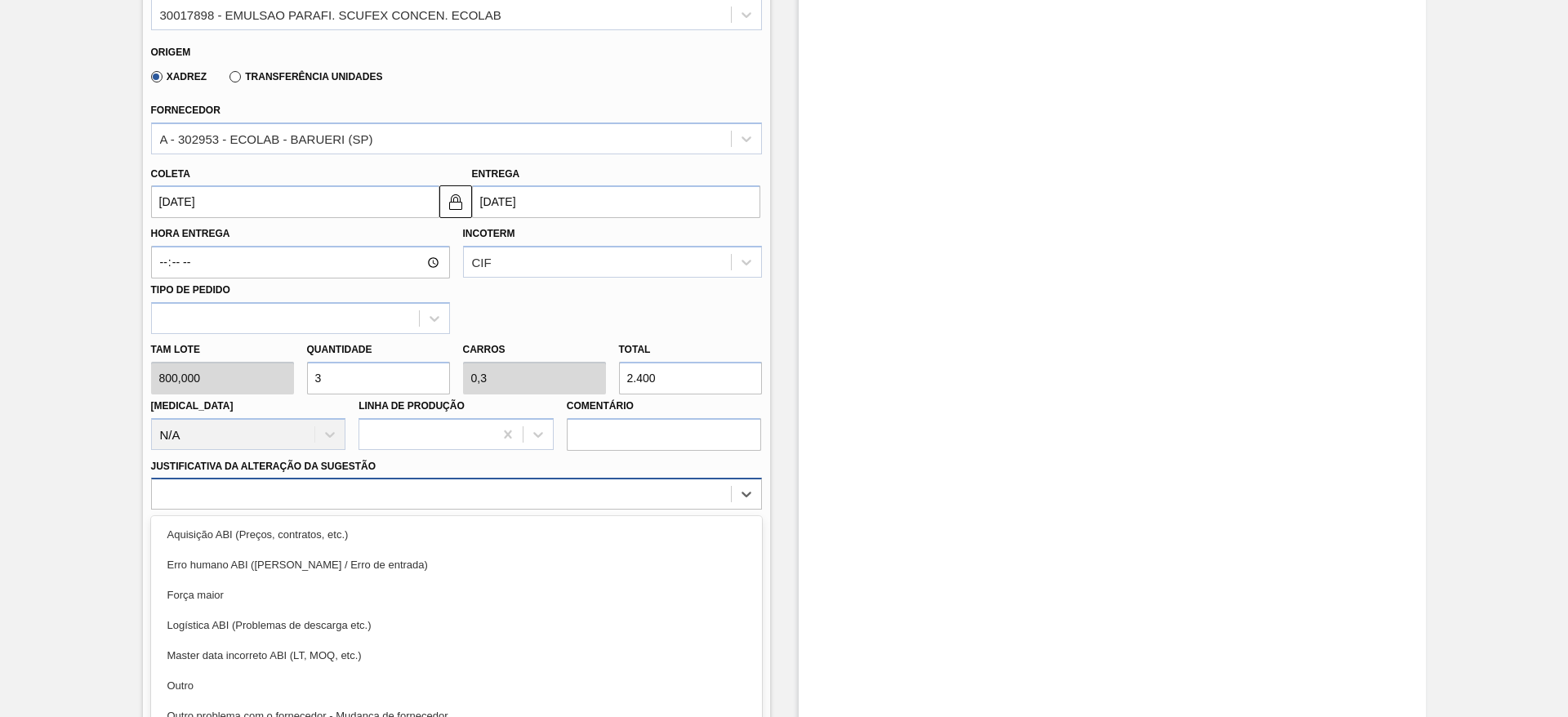
click at [526, 499] on div "option Erro humano ABI (Cálculo / Erro de entrada) focused, 2 of 18. 18 results…" at bounding box center [456, 494] width 611 height 32
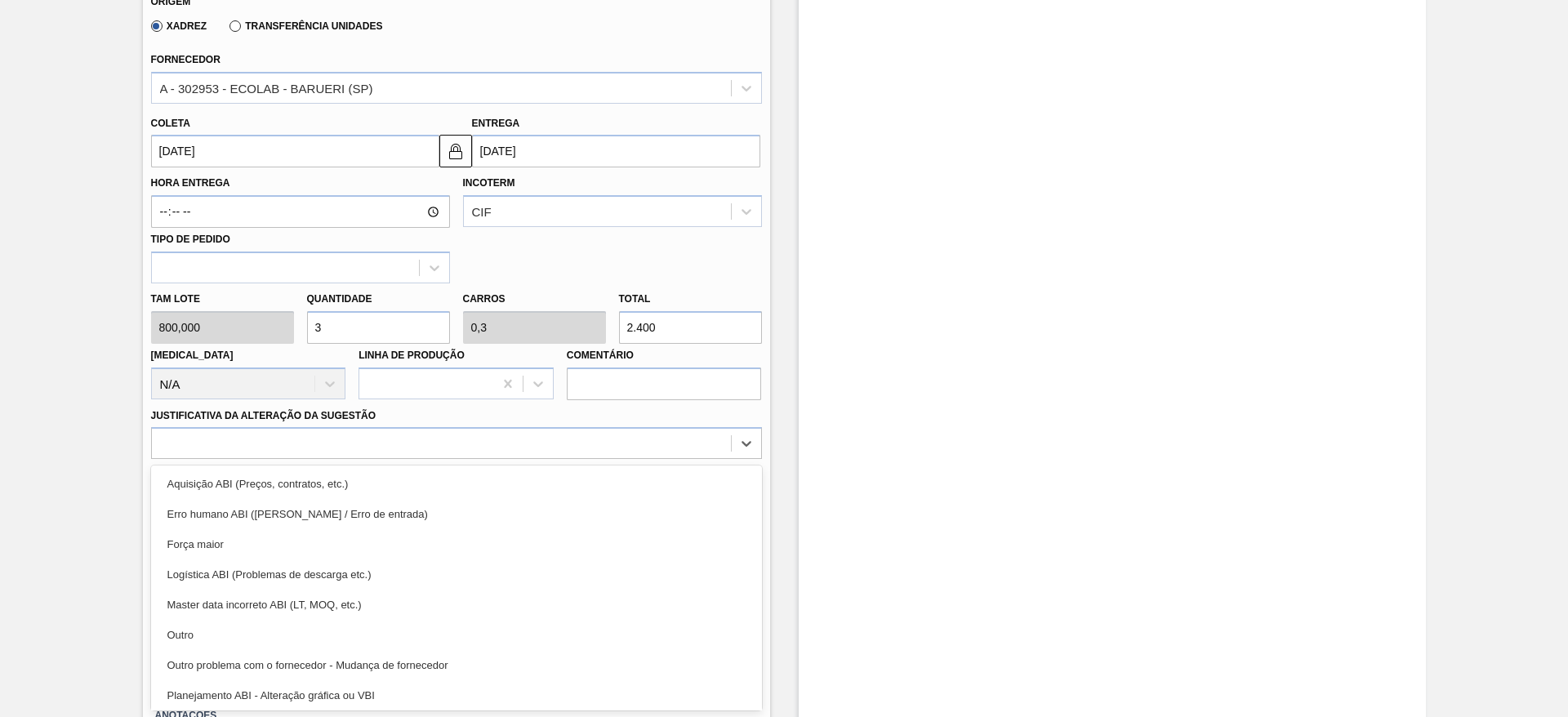
drag, startPoint x: 522, startPoint y: 641, endPoint x: 607, endPoint y: 605, distance: 92.3
click at [522, 640] on div "Outro" at bounding box center [456, 635] width 611 height 30
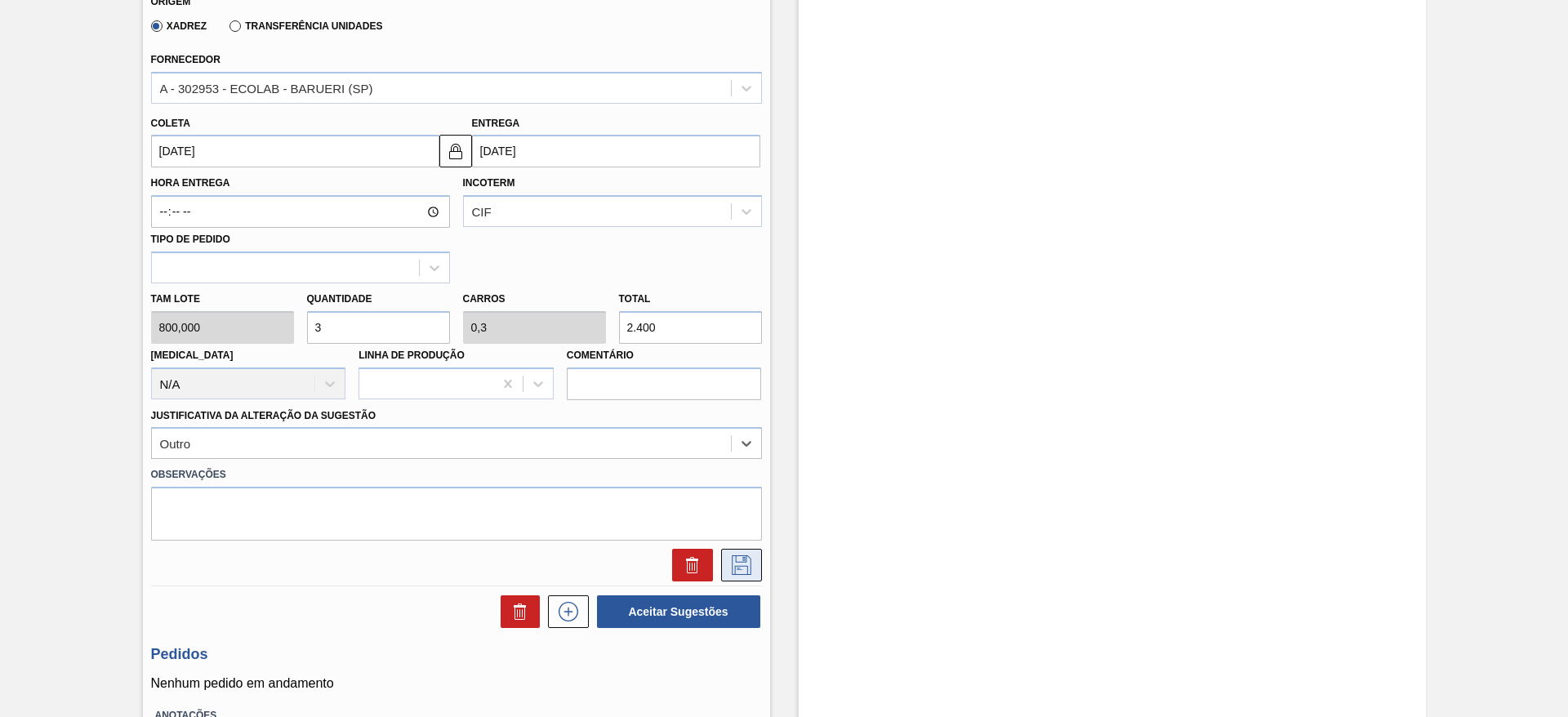
click at [732, 566] on icon at bounding box center [741, 565] width 20 height 20
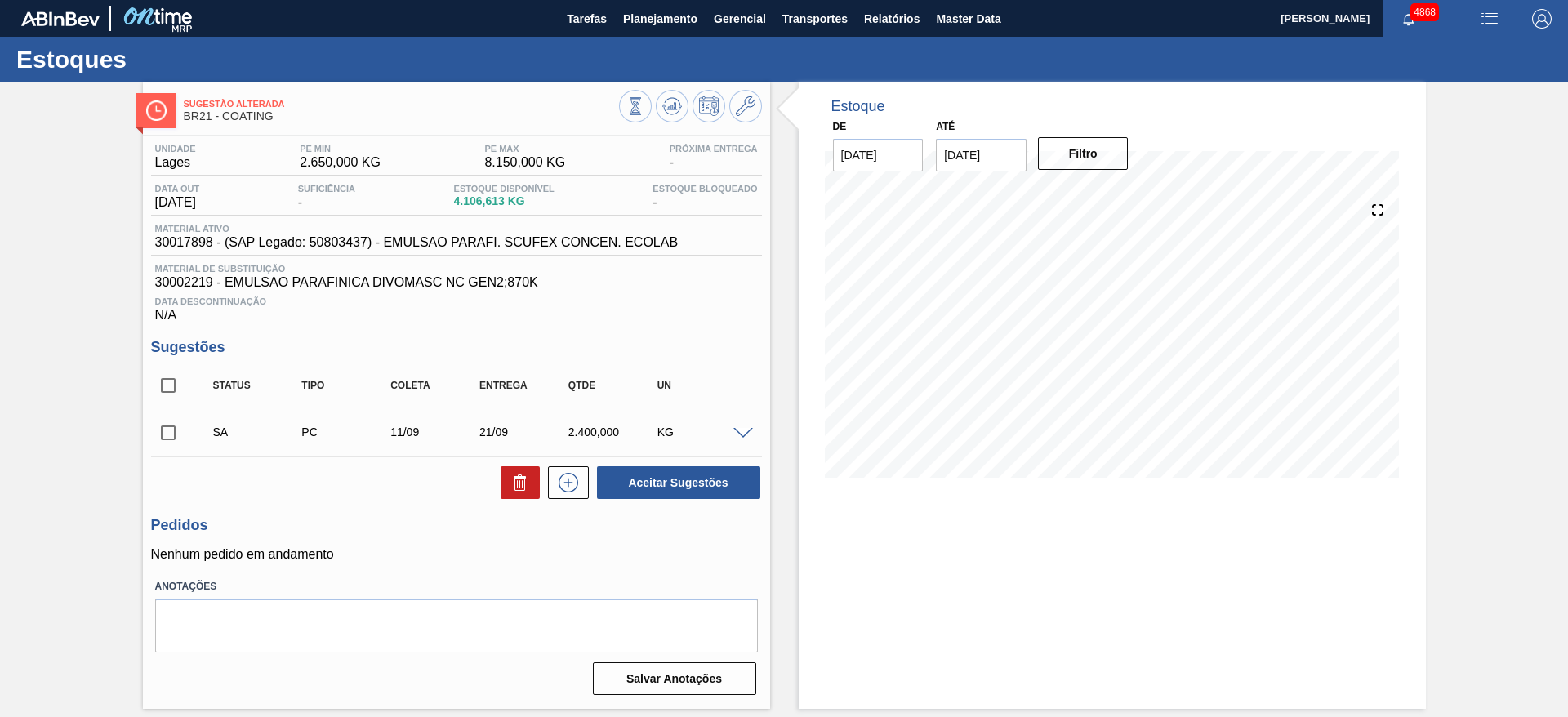
scroll to position [0, 0]
click at [170, 427] on input "checkbox" at bounding box center [168, 433] width 34 height 34
click at [676, 489] on button "Aceitar Sugestões" at bounding box center [678, 483] width 163 height 33
checkbox input "false"
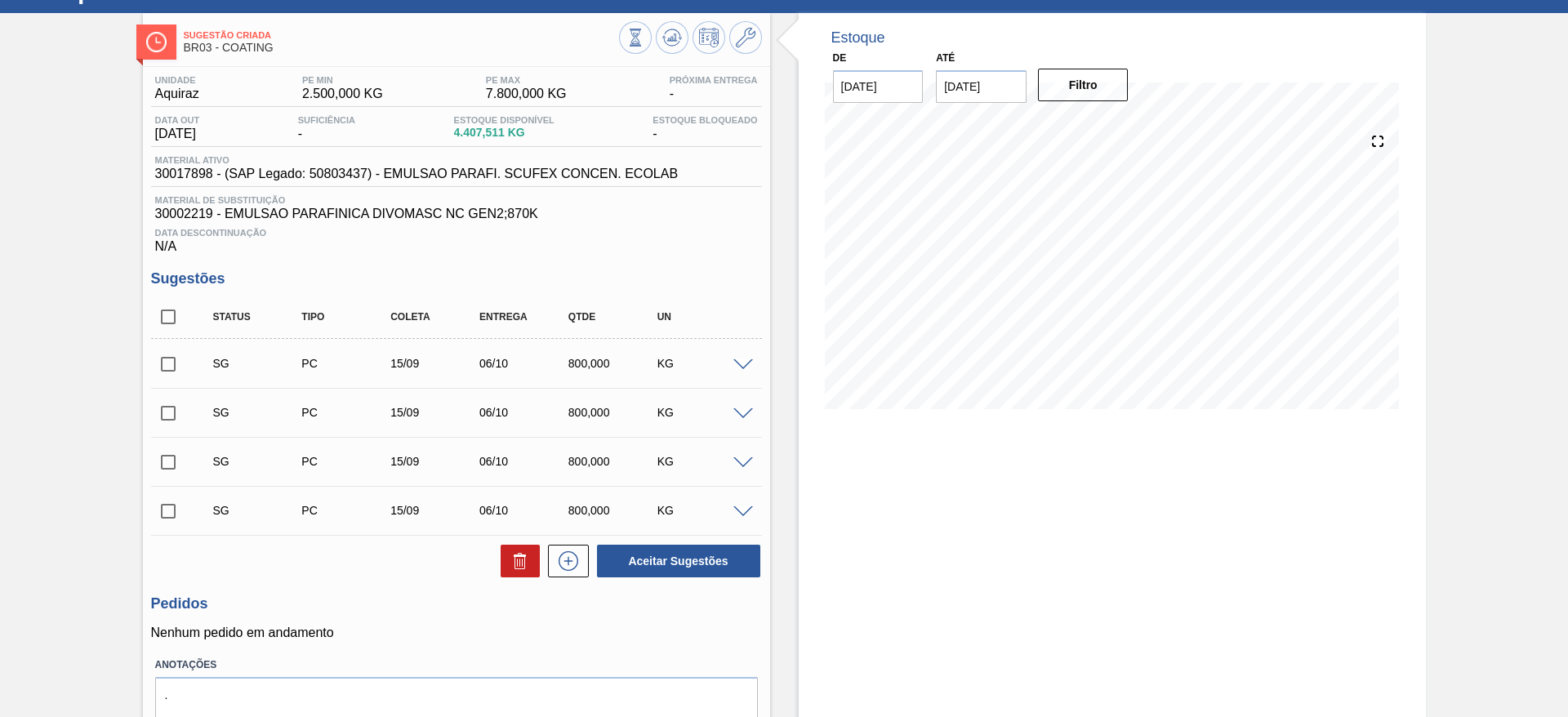
scroll to position [123, 0]
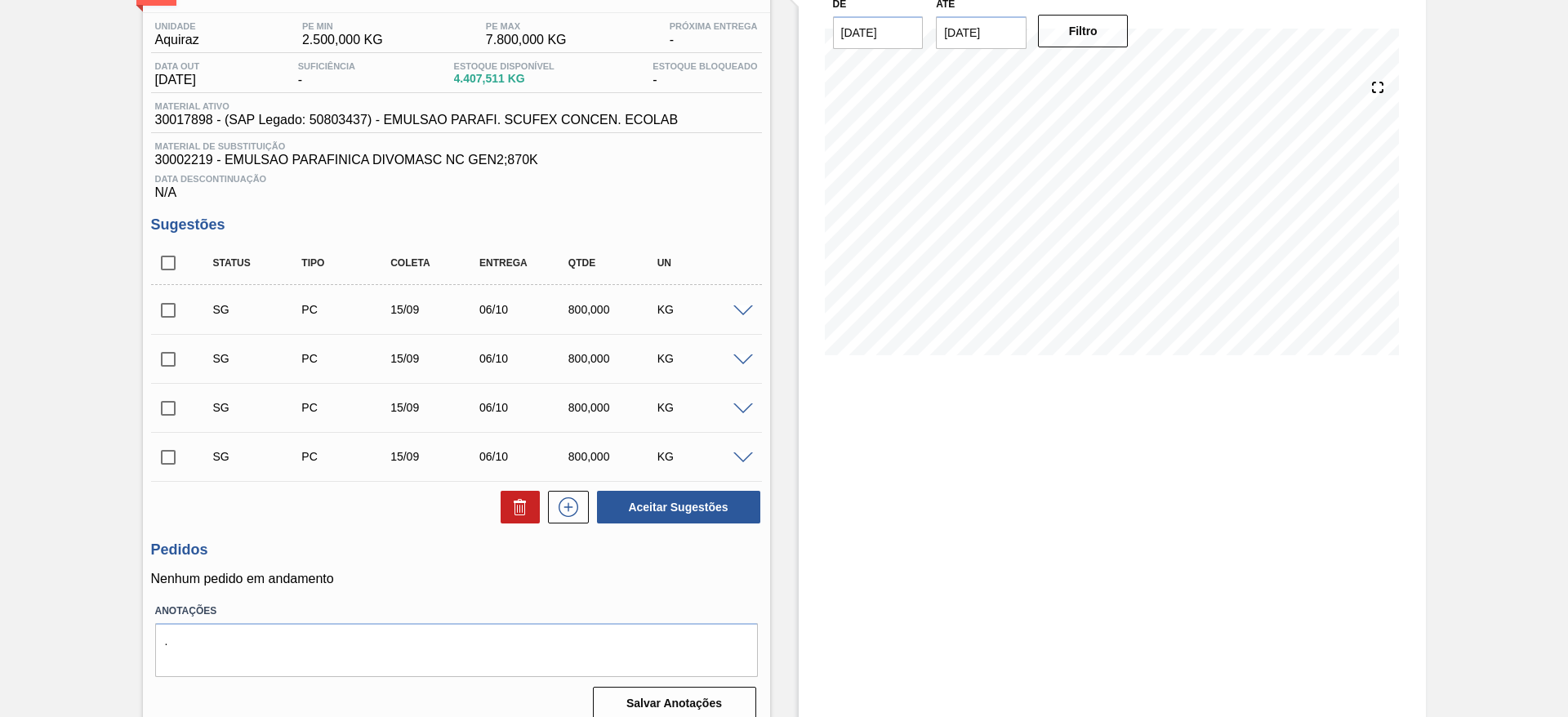
click at [979, 46] on input "[DATE]" at bounding box center [981, 32] width 91 height 33
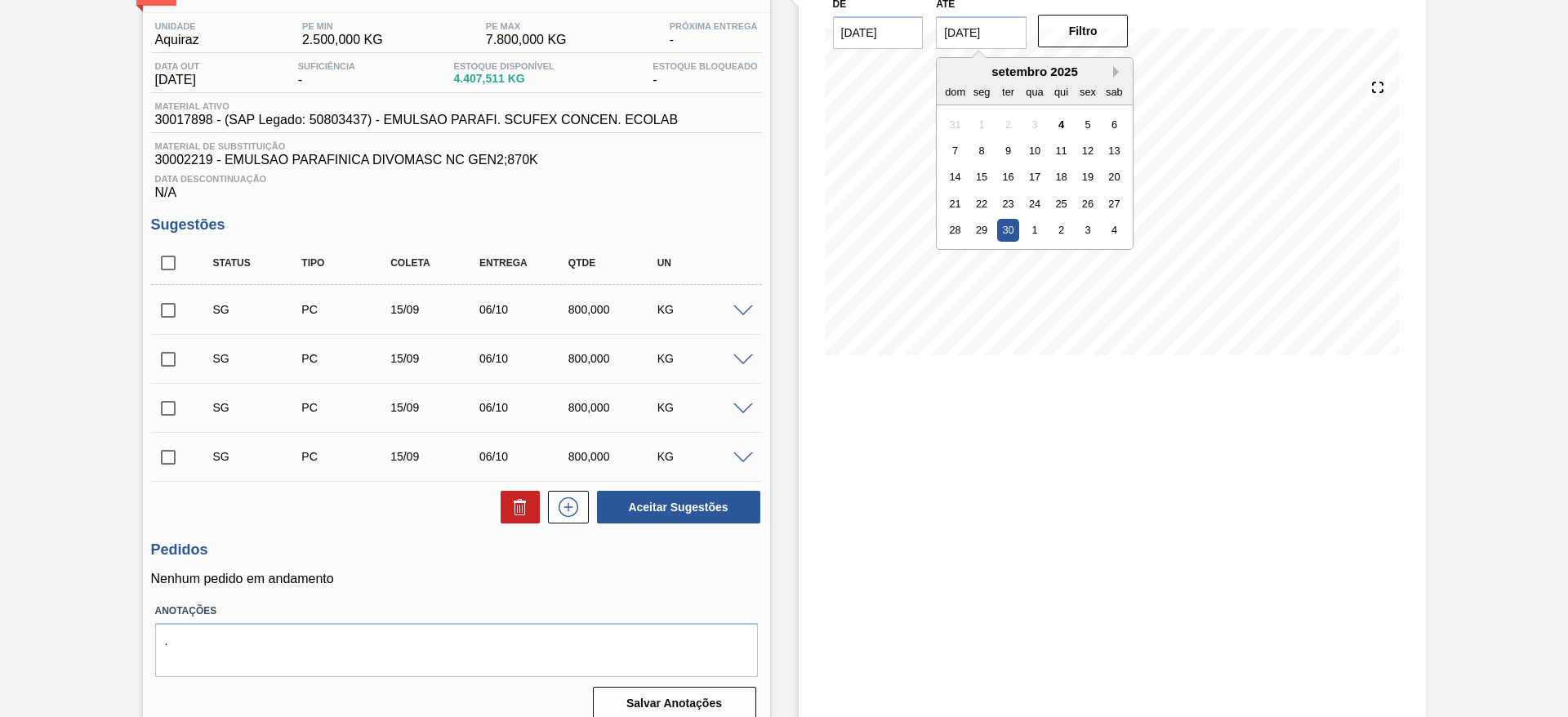
click at [1118, 67] on button "Next Month" at bounding box center [1119, 72] width 11 height 11
click at [1054, 237] on div "30" at bounding box center [1060, 230] width 22 height 22
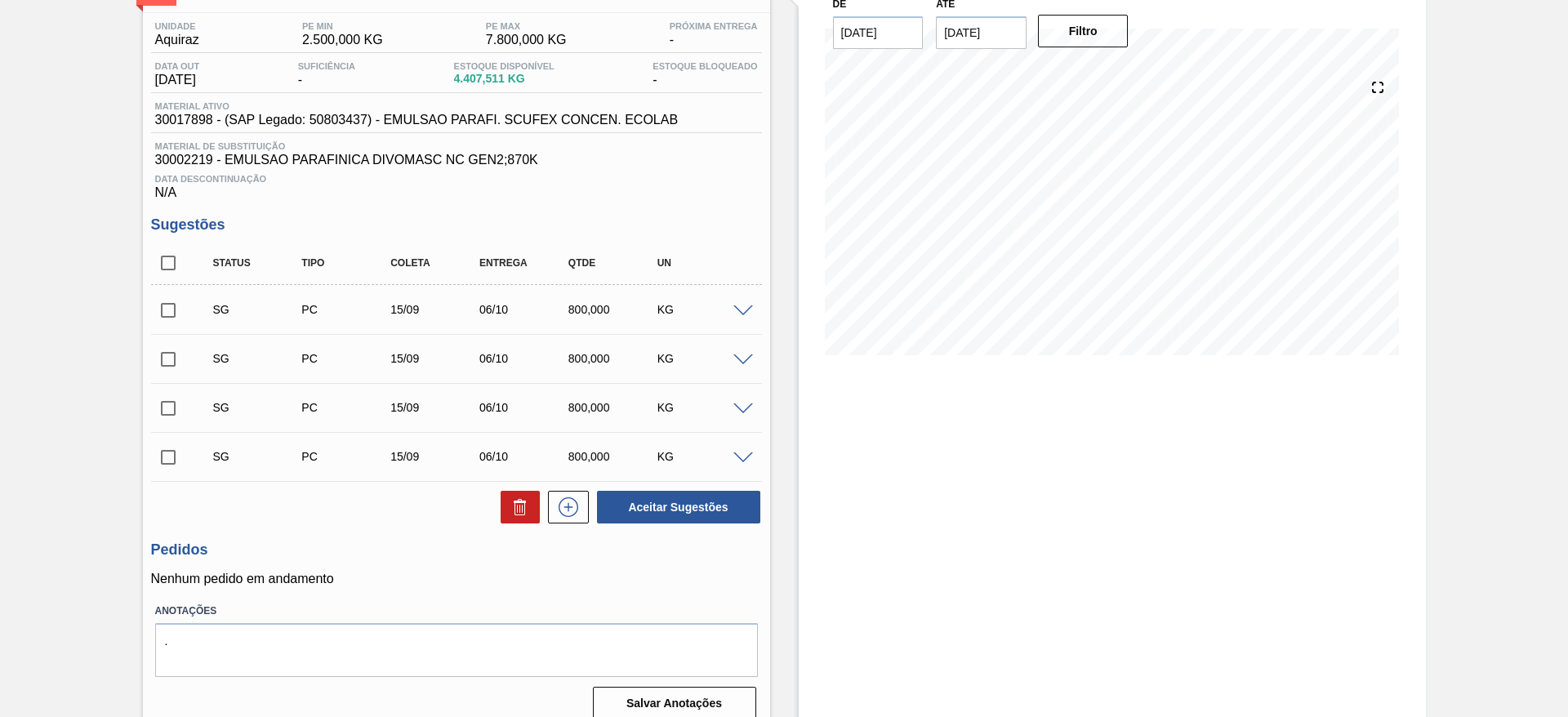
type input "[DATE]"
click at [1054, 35] on button "Filtro" at bounding box center [1083, 31] width 91 height 33
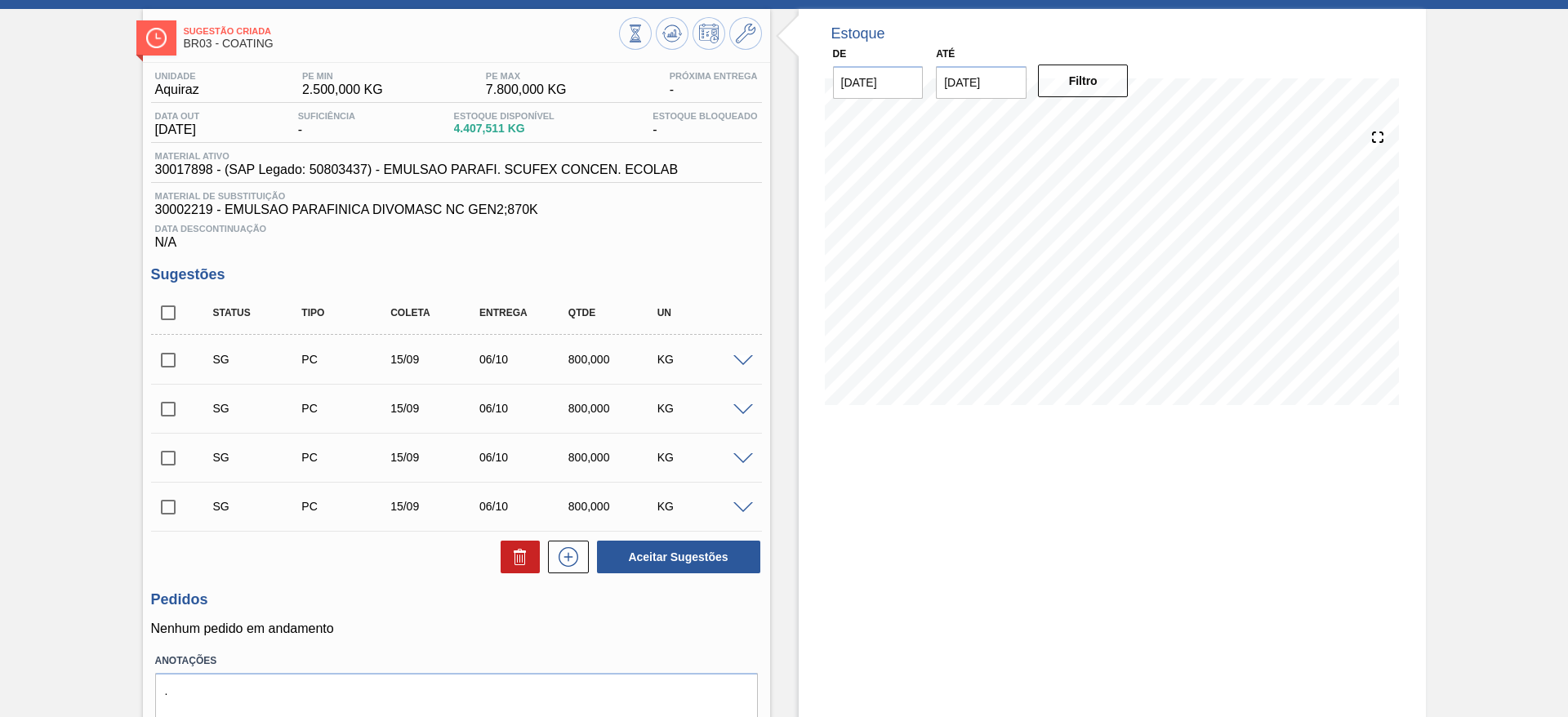
scroll to position [0, 0]
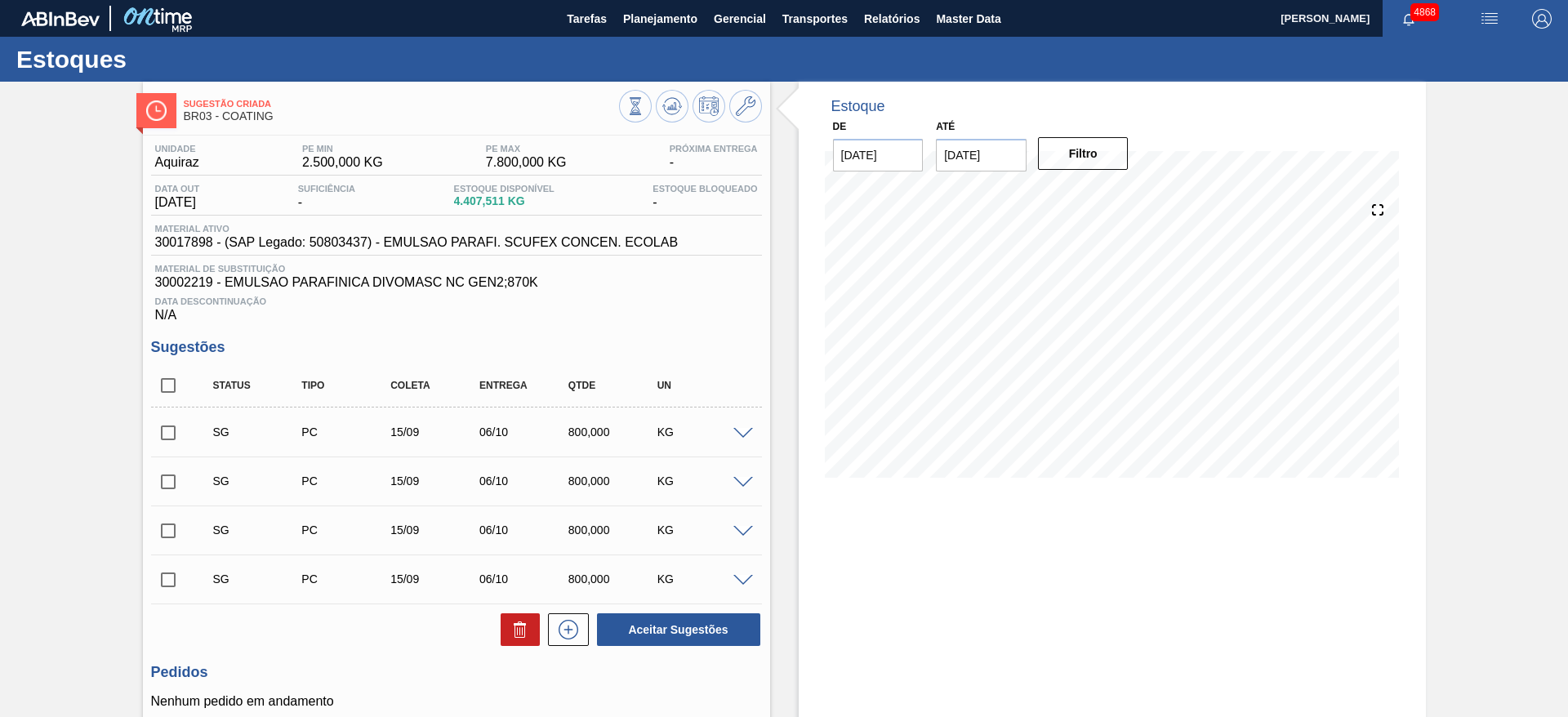
click at [736, 434] on span at bounding box center [743, 434] width 20 height 12
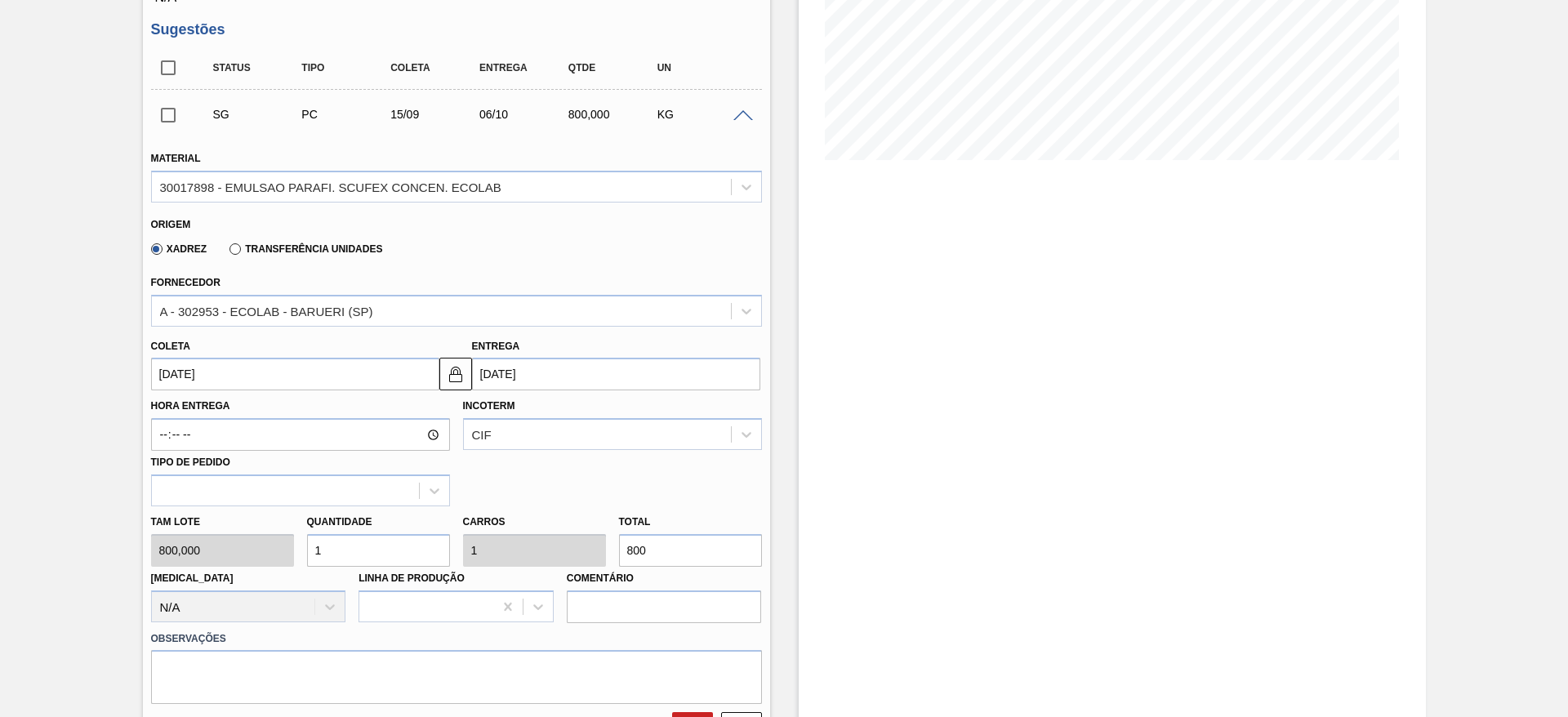
scroll to position [367, 0]
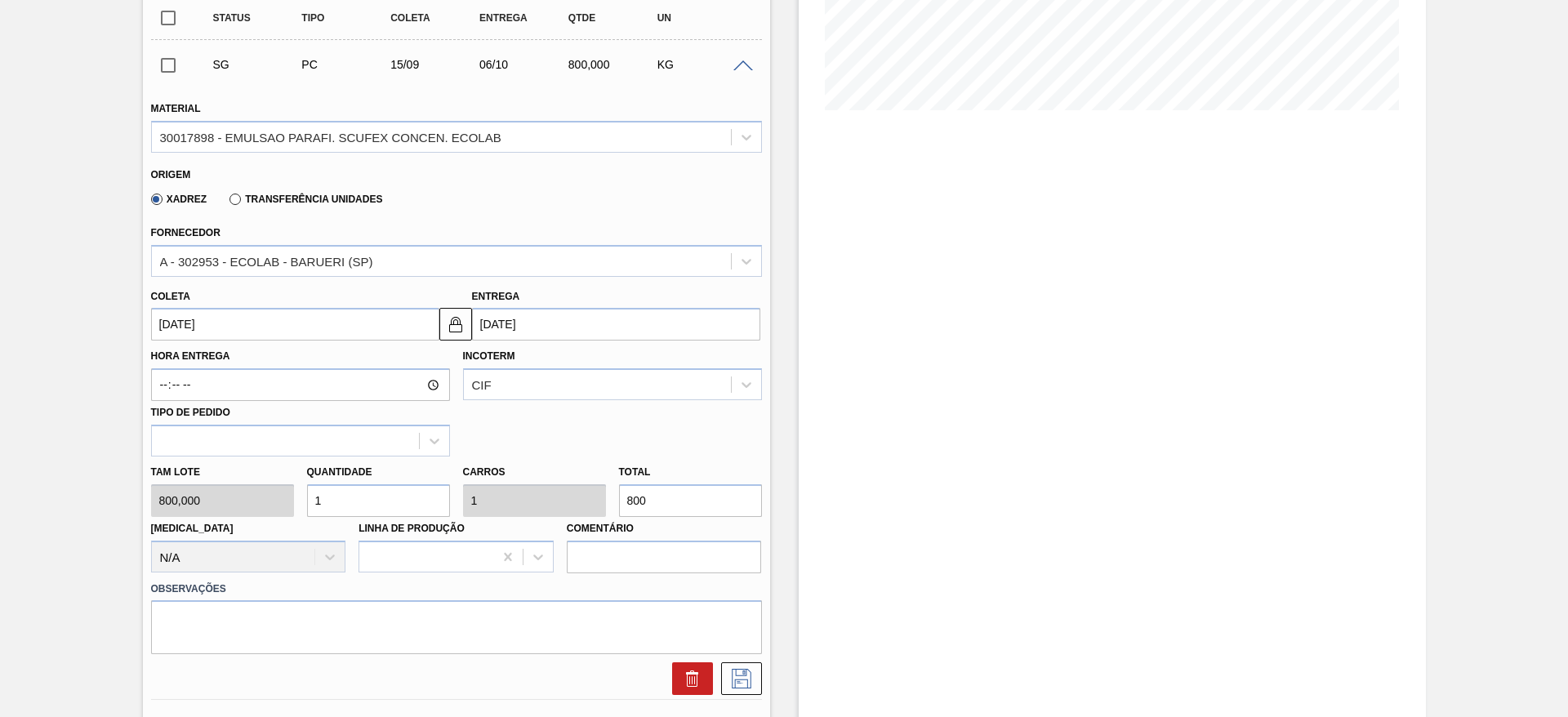
click at [309, 331] on input "[DATE]" at bounding box center [295, 324] width 288 height 33
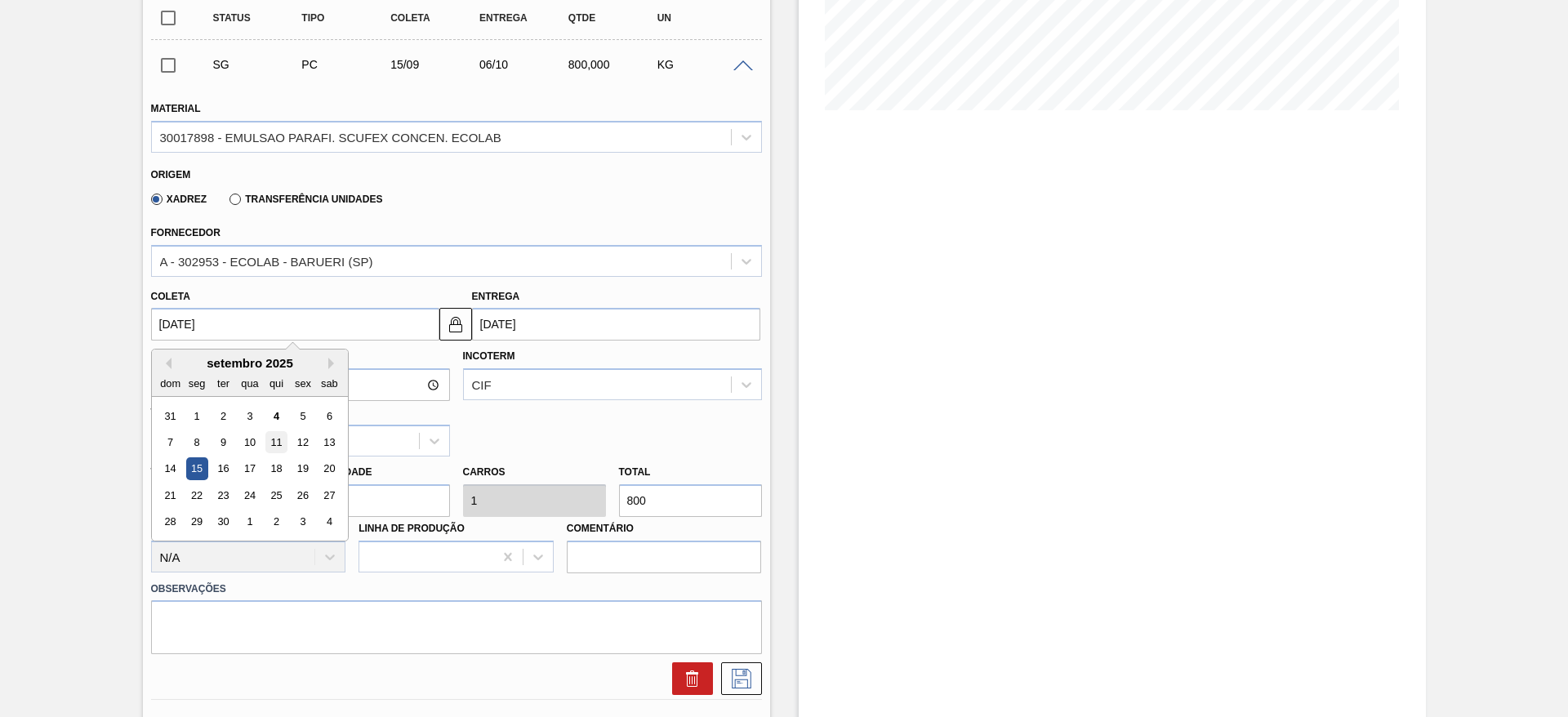
click at [277, 446] on div "11" at bounding box center [275, 442] width 22 height 22
type input "[DATE]"
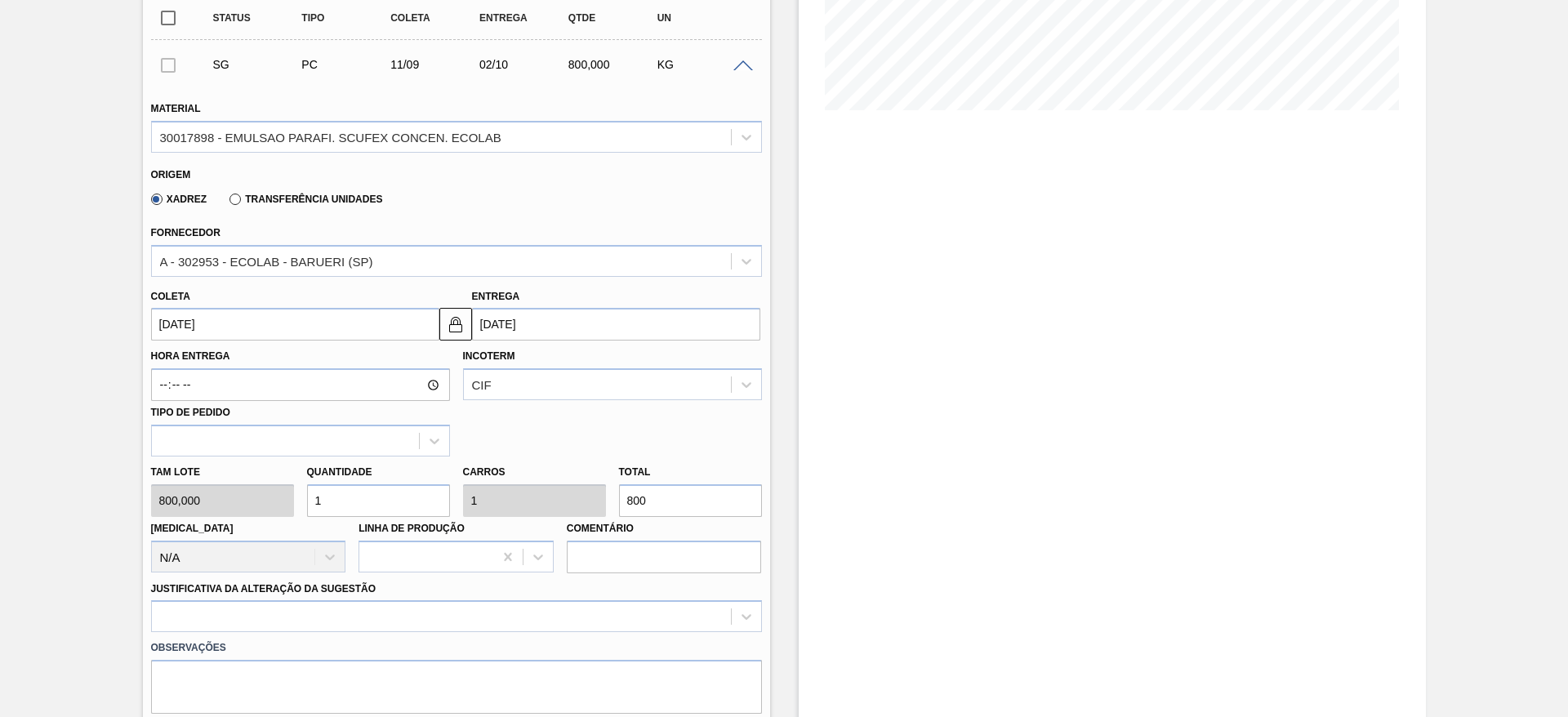
drag, startPoint x: 342, startPoint y: 495, endPoint x: 296, endPoint y: 501, distance: 46.4
click at [296, 501] on div "[PERSON_NAME] 800,000 Quantidade 1 Carros 1 Total 800 [MEDICAL_DATA] N/A Linha …" at bounding box center [456, 515] width 624 height 117
type input "2"
type input "1.600"
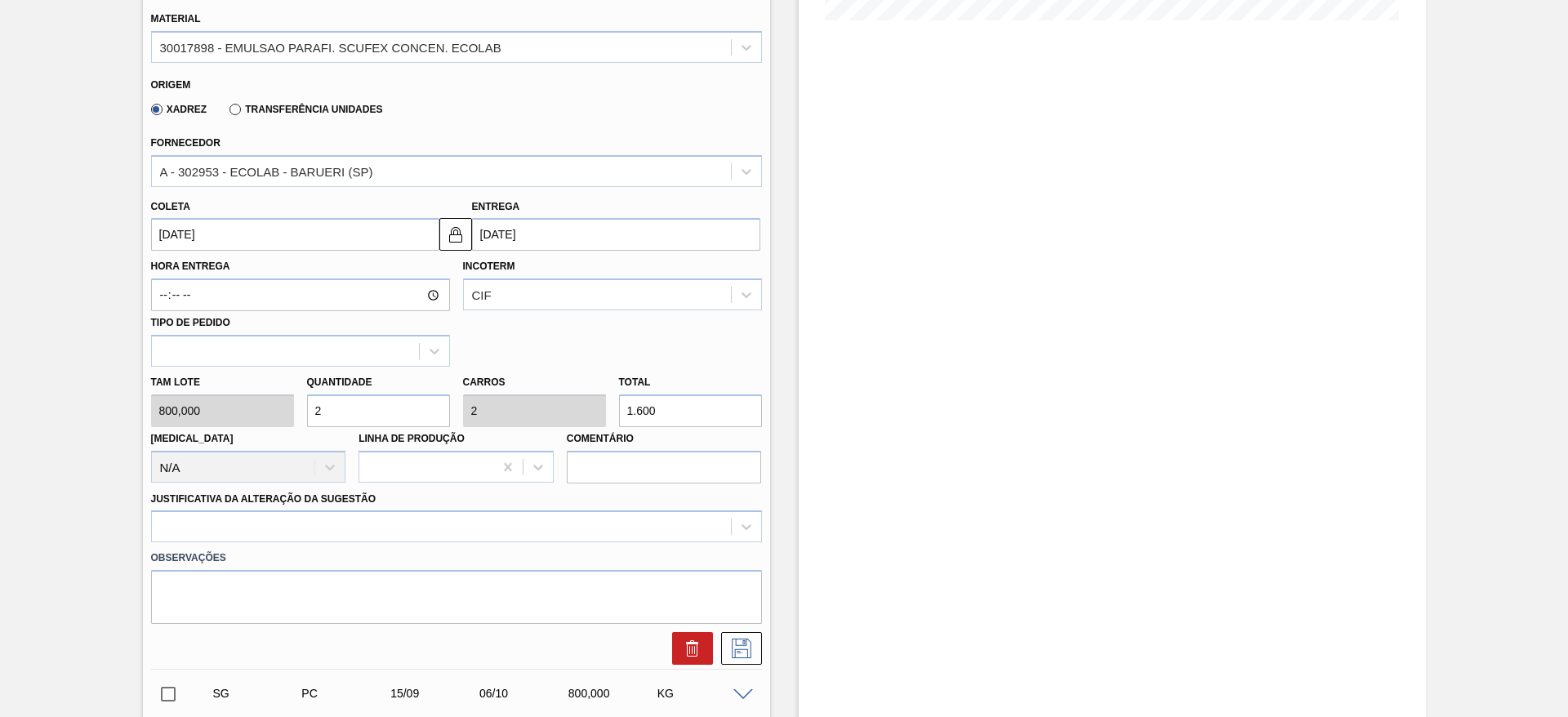
scroll to position [613, 0]
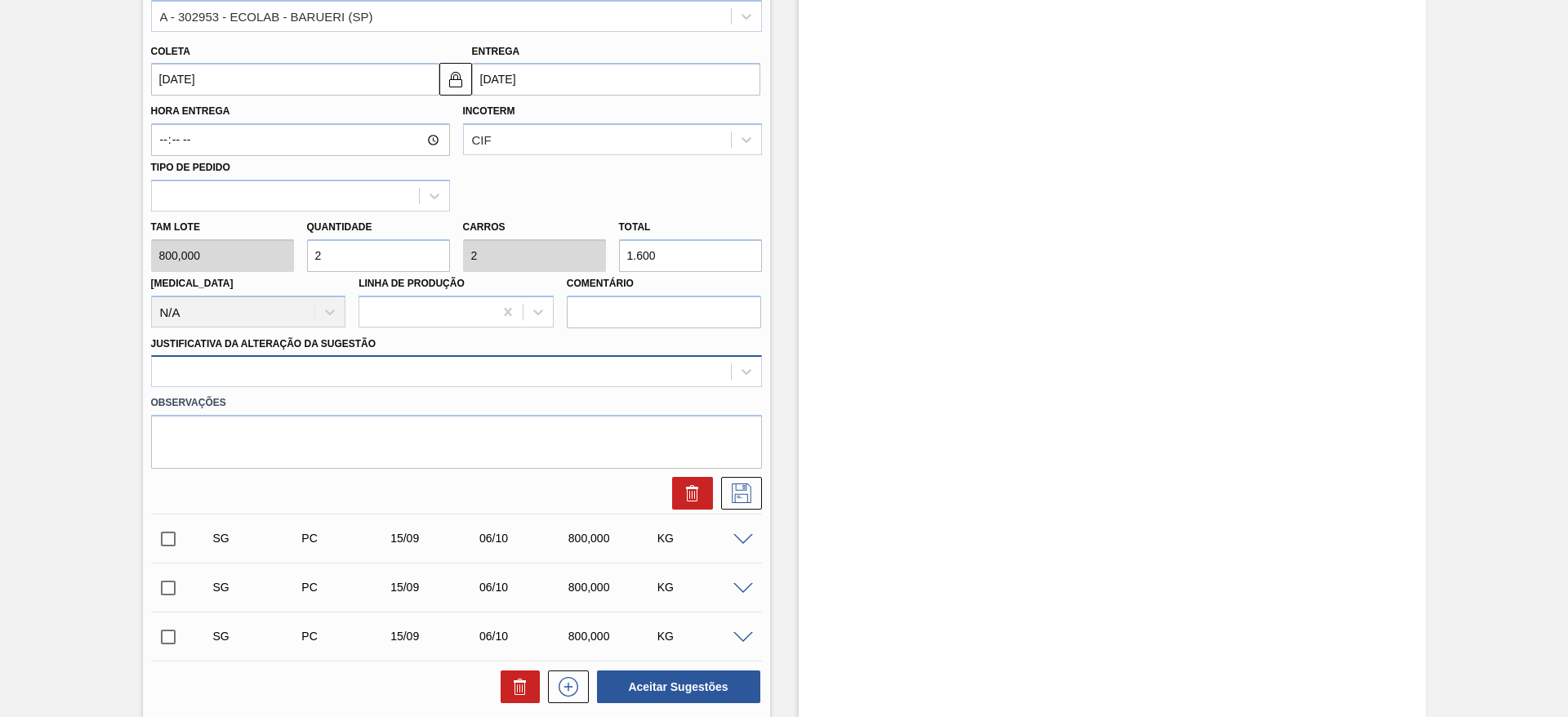
type input "2"
click at [678, 369] on div at bounding box center [441, 371] width 579 height 24
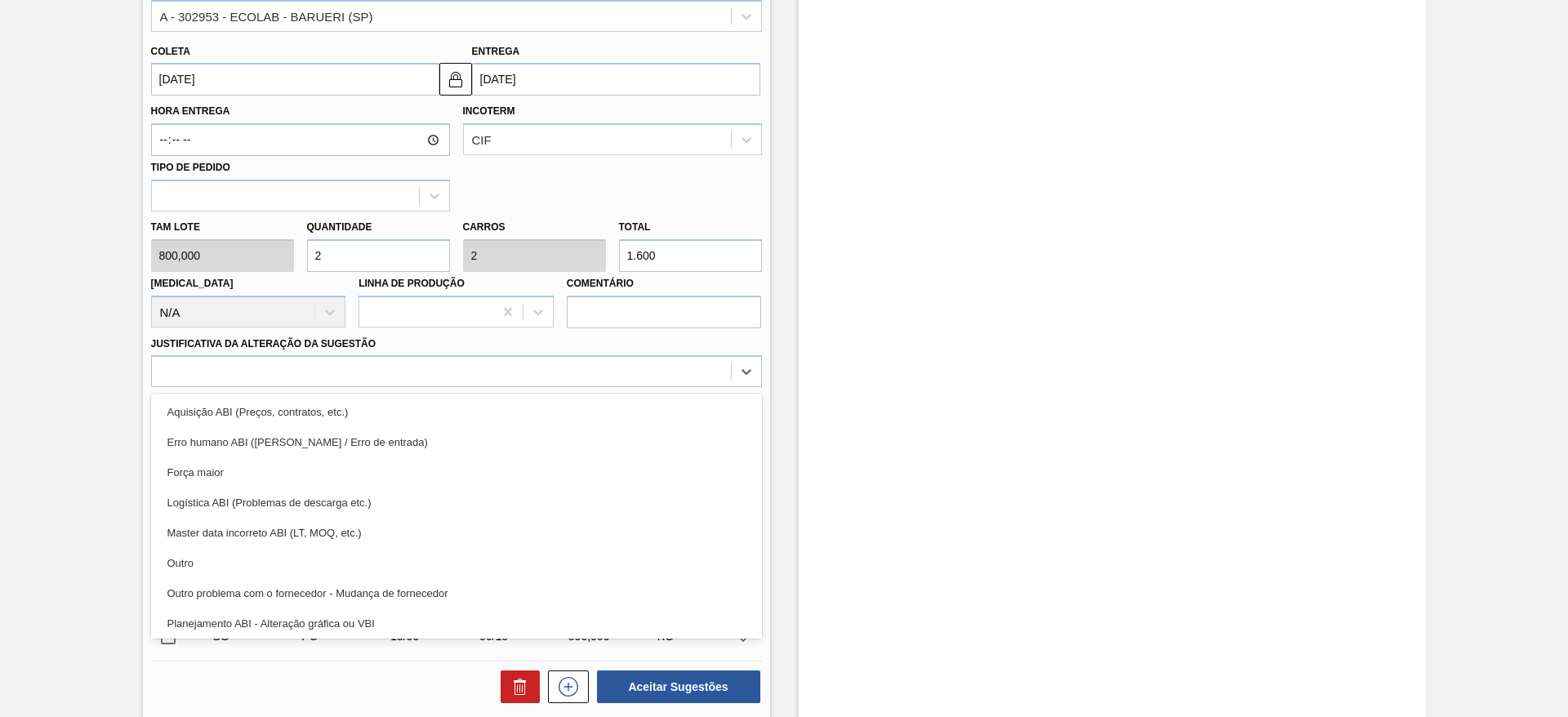
drag, startPoint x: 543, startPoint y: 561, endPoint x: 624, endPoint y: 510, distance: 95.7
click at [545, 555] on div "Outro" at bounding box center [456, 563] width 611 height 30
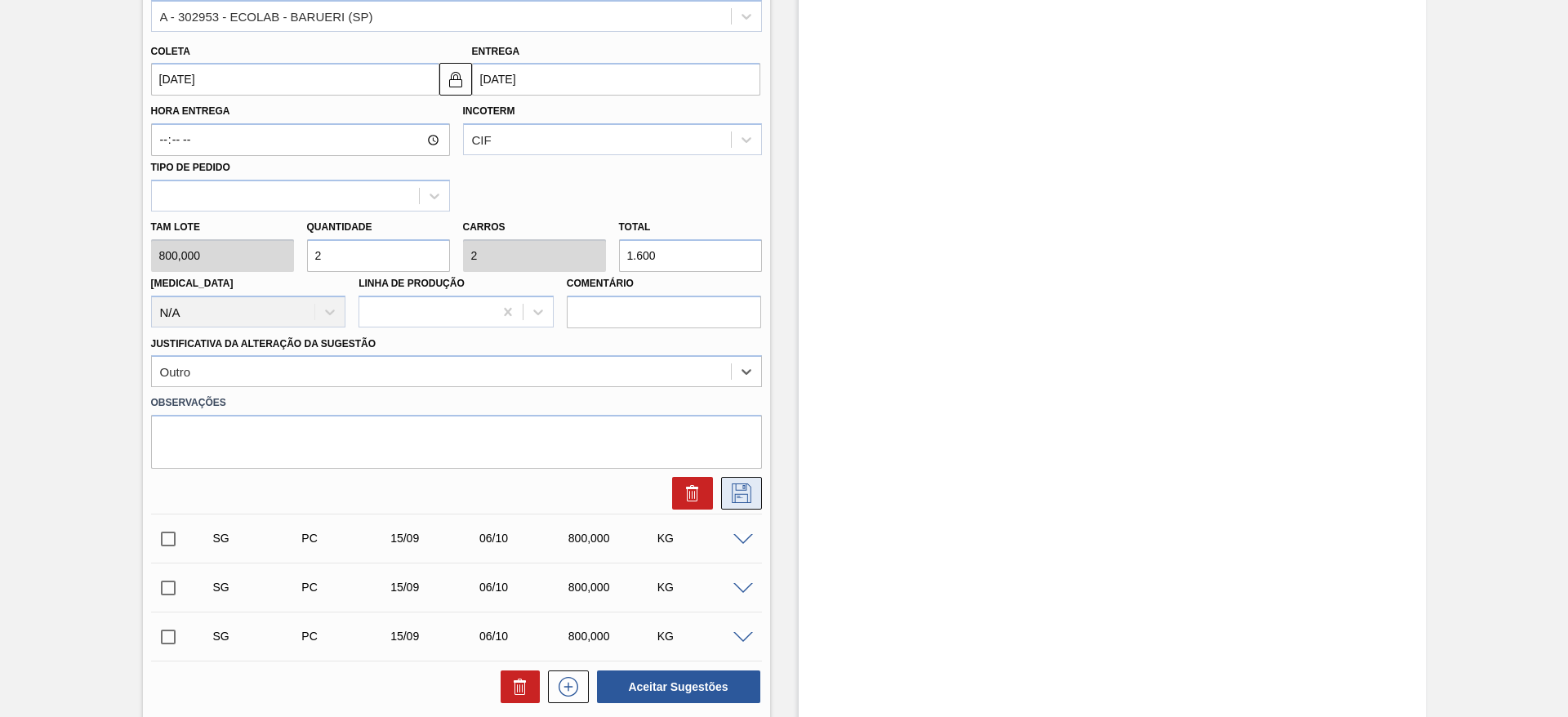
click at [732, 487] on icon at bounding box center [741, 493] width 26 height 20
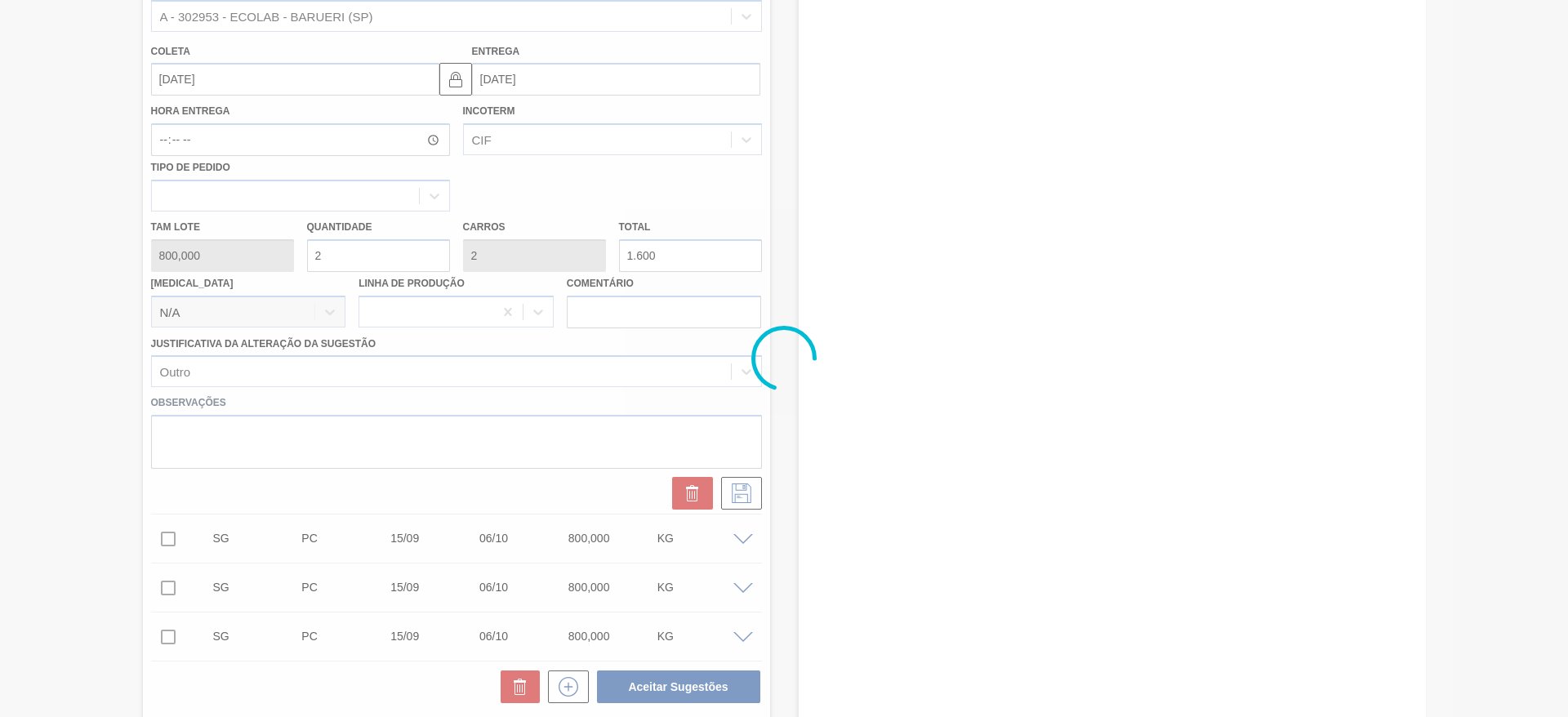
scroll to position [139, 0]
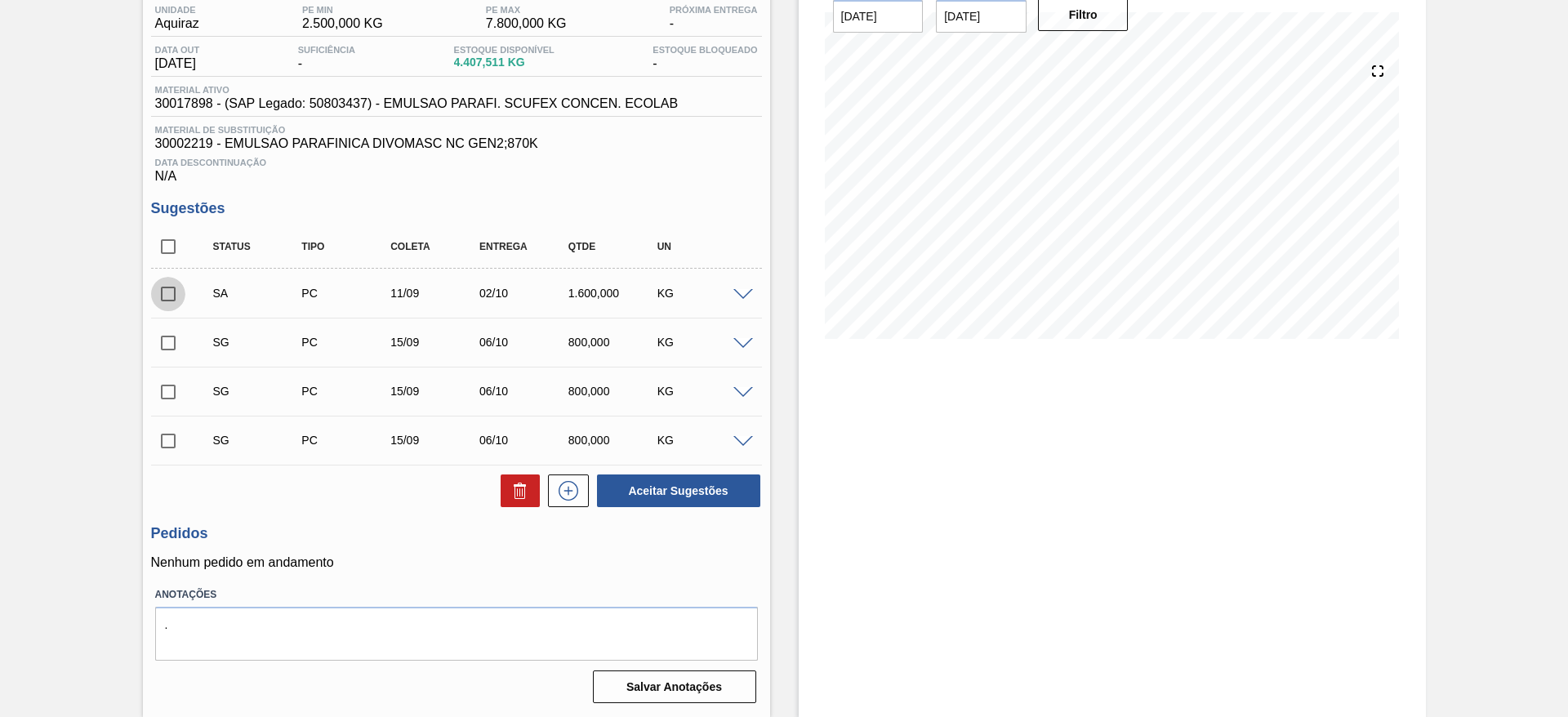
drag, startPoint x: 176, startPoint y: 294, endPoint x: 292, endPoint y: 309, distance: 117.0
click at [177, 294] on input "checkbox" at bounding box center [168, 294] width 34 height 34
click at [678, 486] on button "Aceitar Sugestões" at bounding box center [678, 491] width 163 height 33
checkbox input "false"
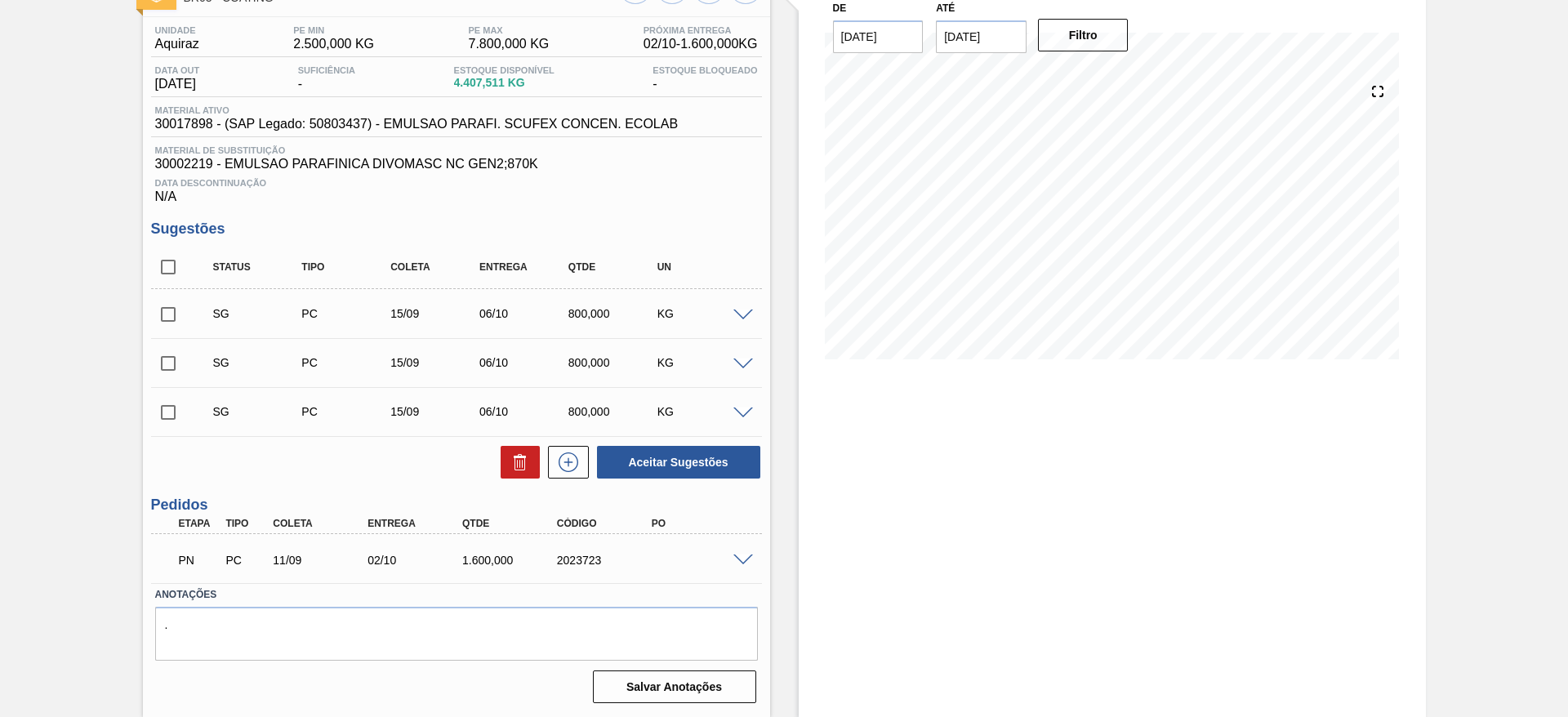
scroll to position [0, 0]
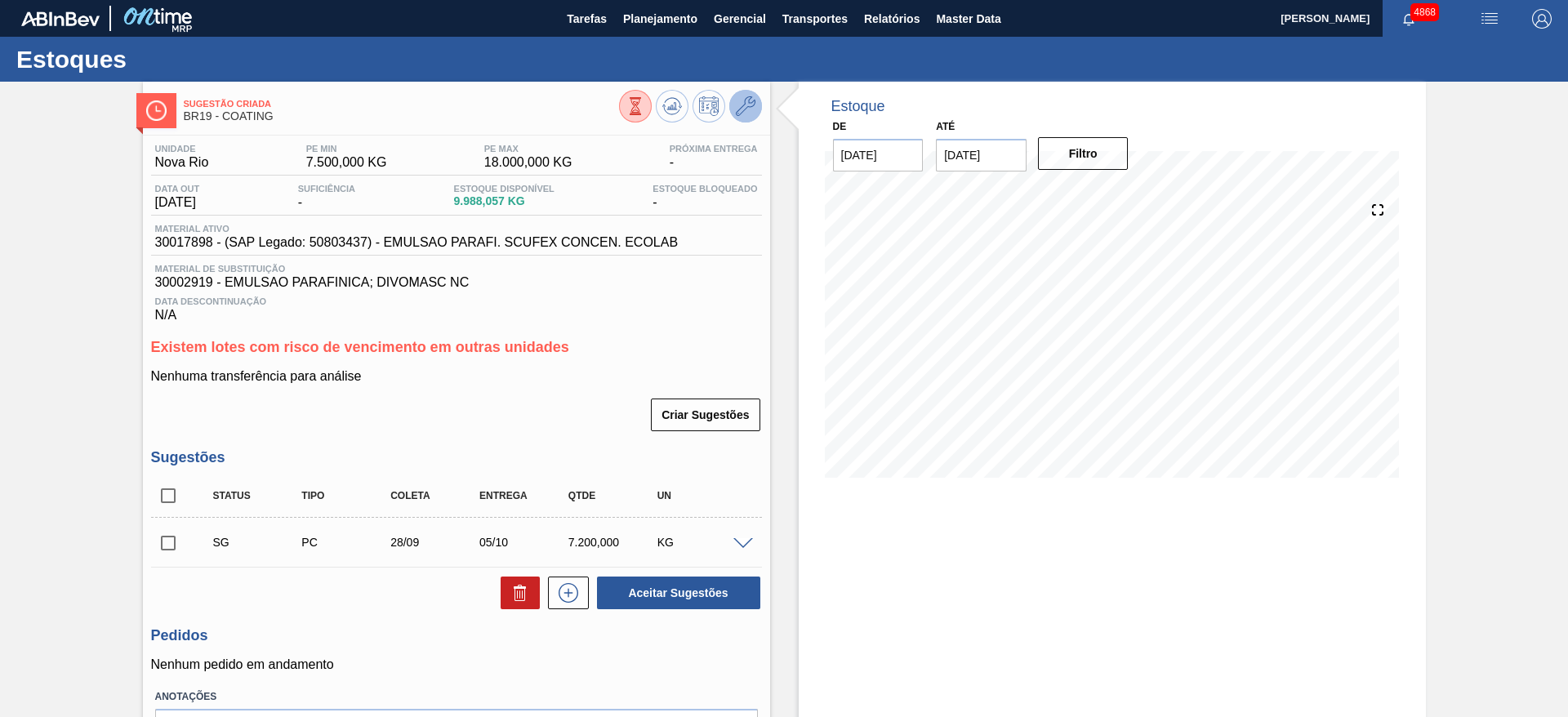
click at [738, 110] on icon at bounding box center [745, 106] width 20 height 20
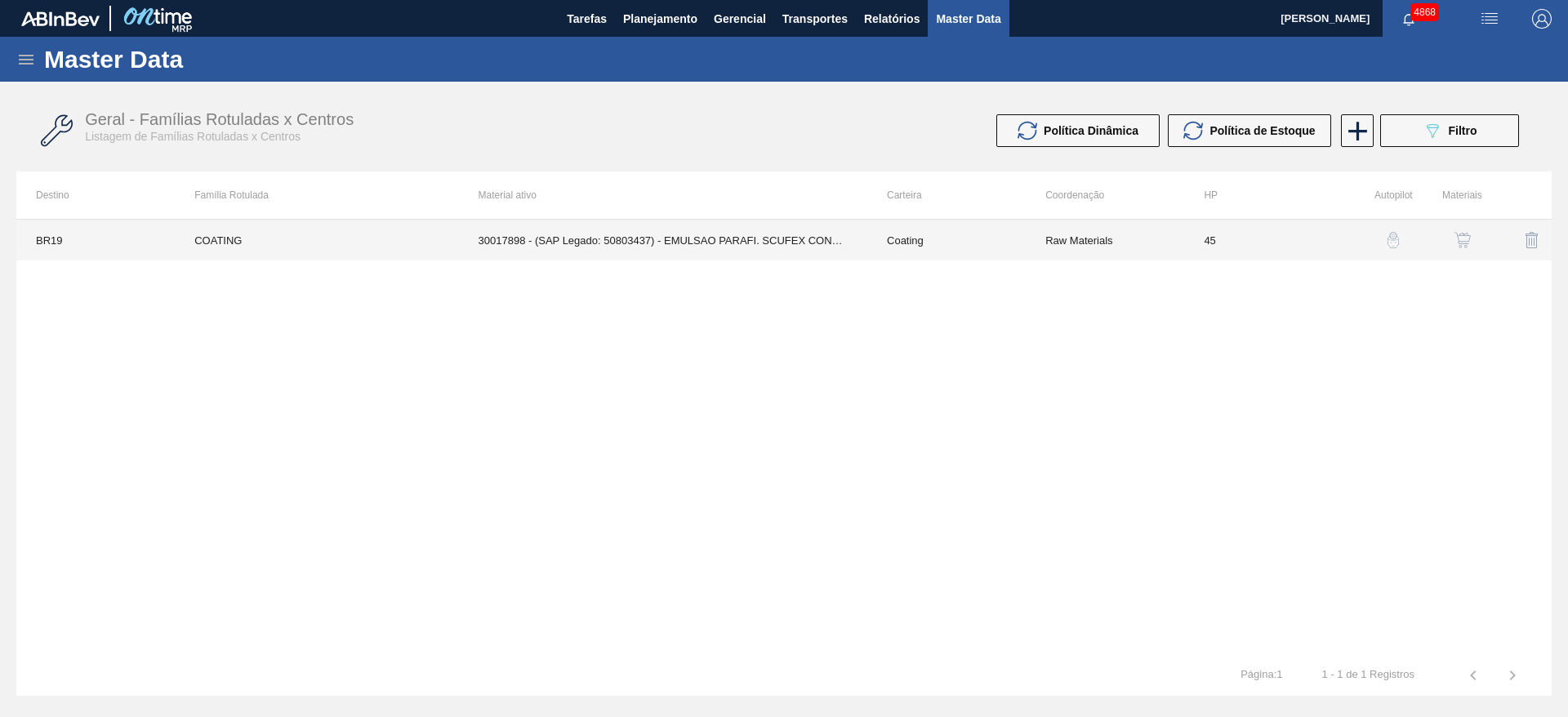
click at [486, 232] on td "30017898 - (SAP Legado: 50803437) - EMULSAO PARAFI. SCUFEX CONCEN. ECOLAB" at bounding box center [663, 240] width 408 height 41
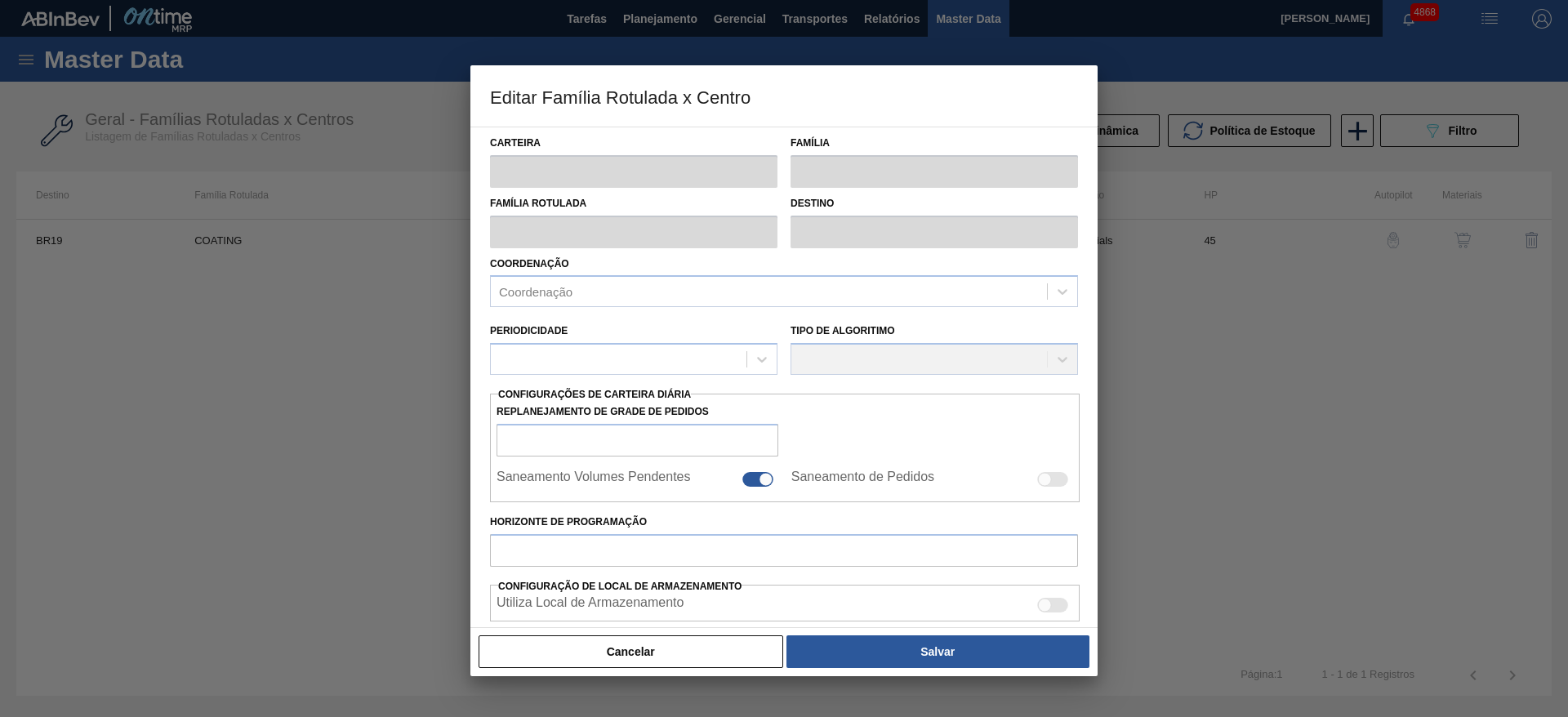
type input "Coating"
type input "COATING"
type input "BR19 - Nova Rio"
type input "45"
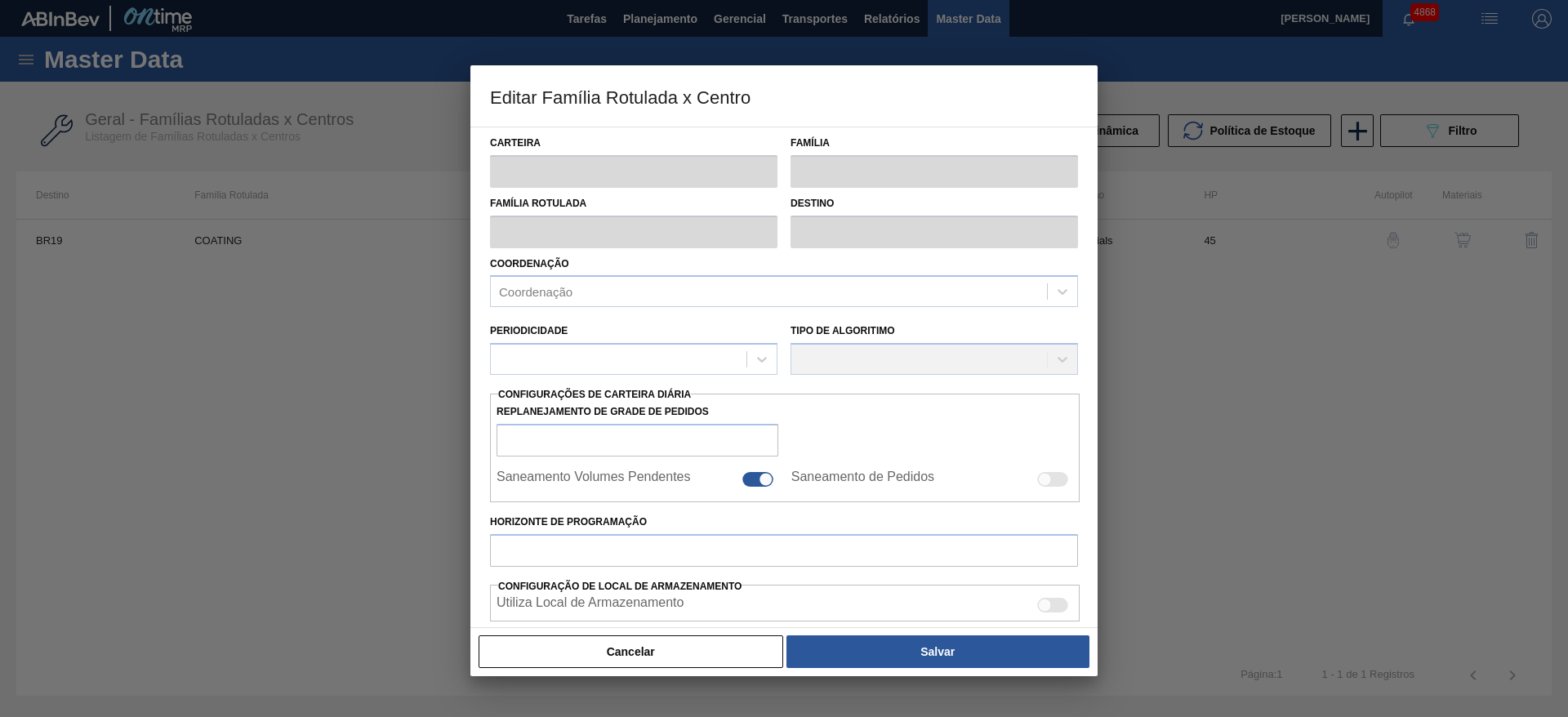
type input "7.500"
type input "18.000"
type input "70"
type input "14.850,000"
checkbox input "true"
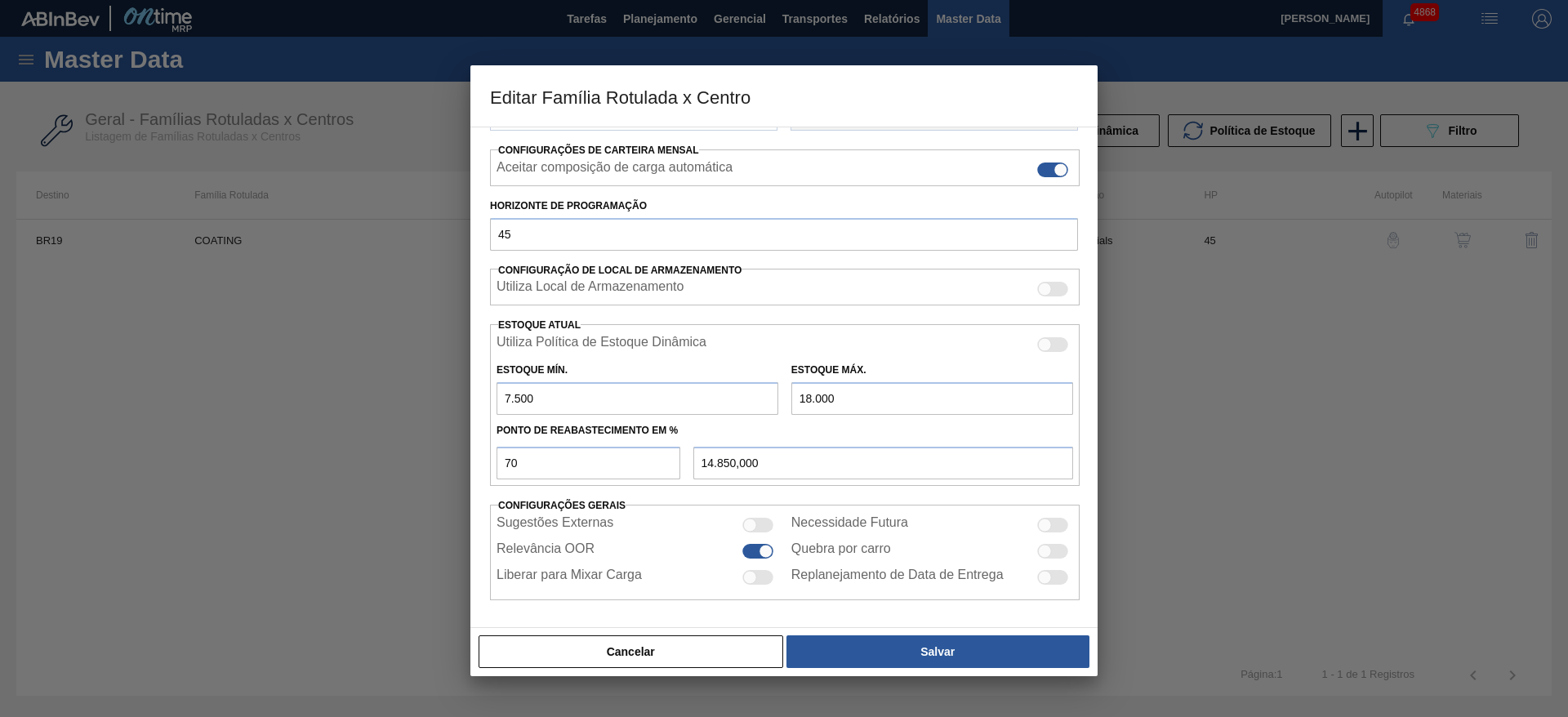
scroll to position [249, 0]
click at [508, 396] on input "7.500" at bounding box center [637, 398] width 281 height 33
type input "5.500"
type input "14.250,000"
type input "5.500"
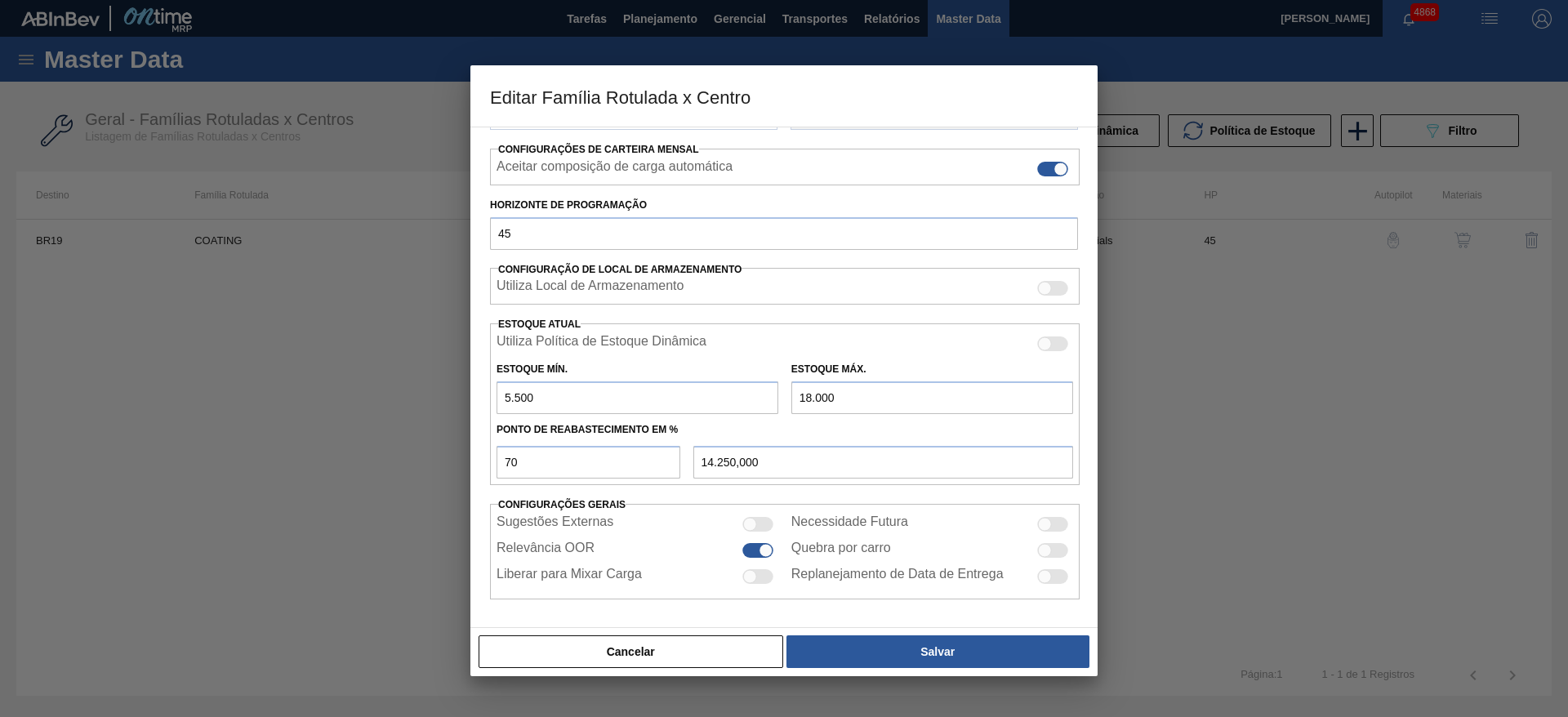
click at [809, 396] on input "18.000" at bounding box center [932, 398] width 281 height 33
type input "13.000"
type input "10.750,000"
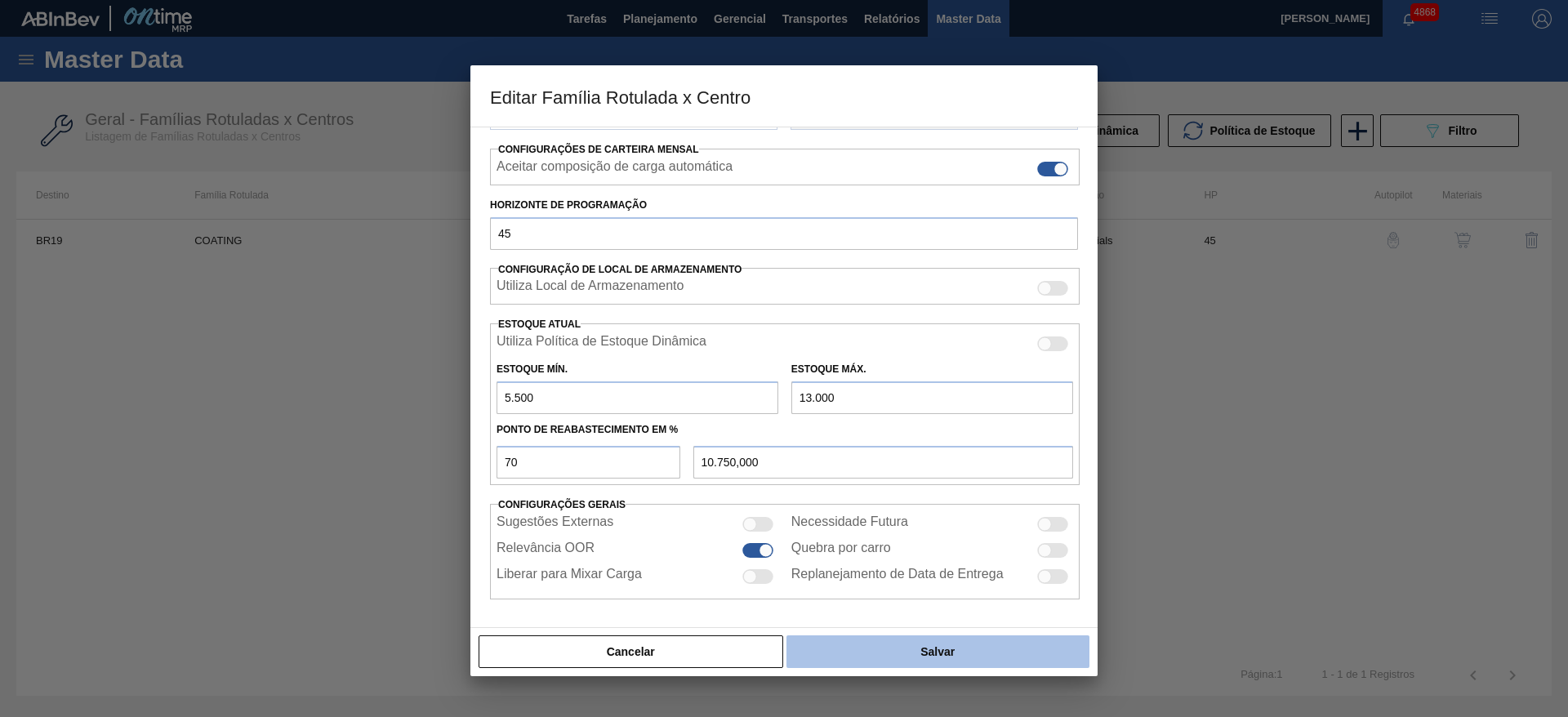
type input "13.000"
click at [946, 655] on button "Salvar" at bounding box center [937, 652] width 303 height 33
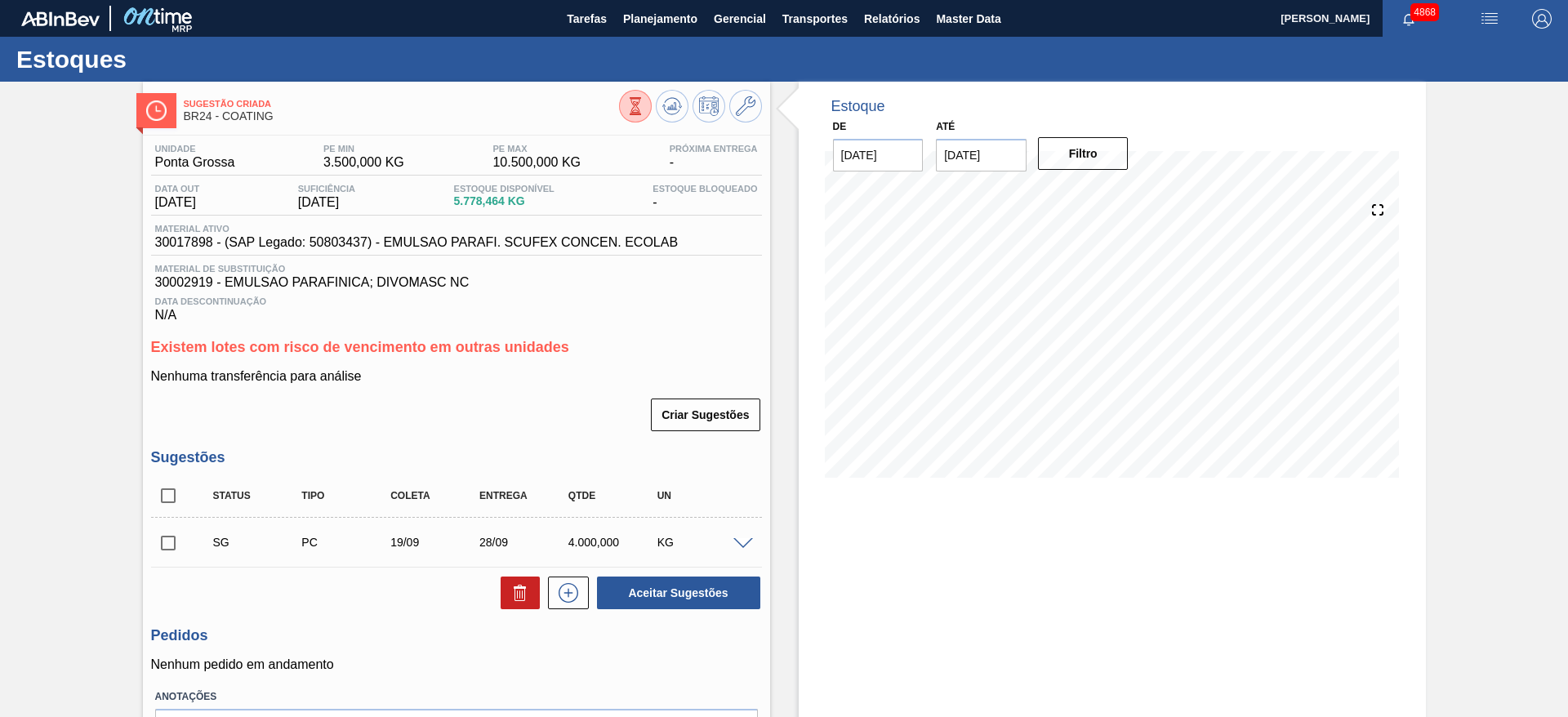
scroll to position [102, 0]
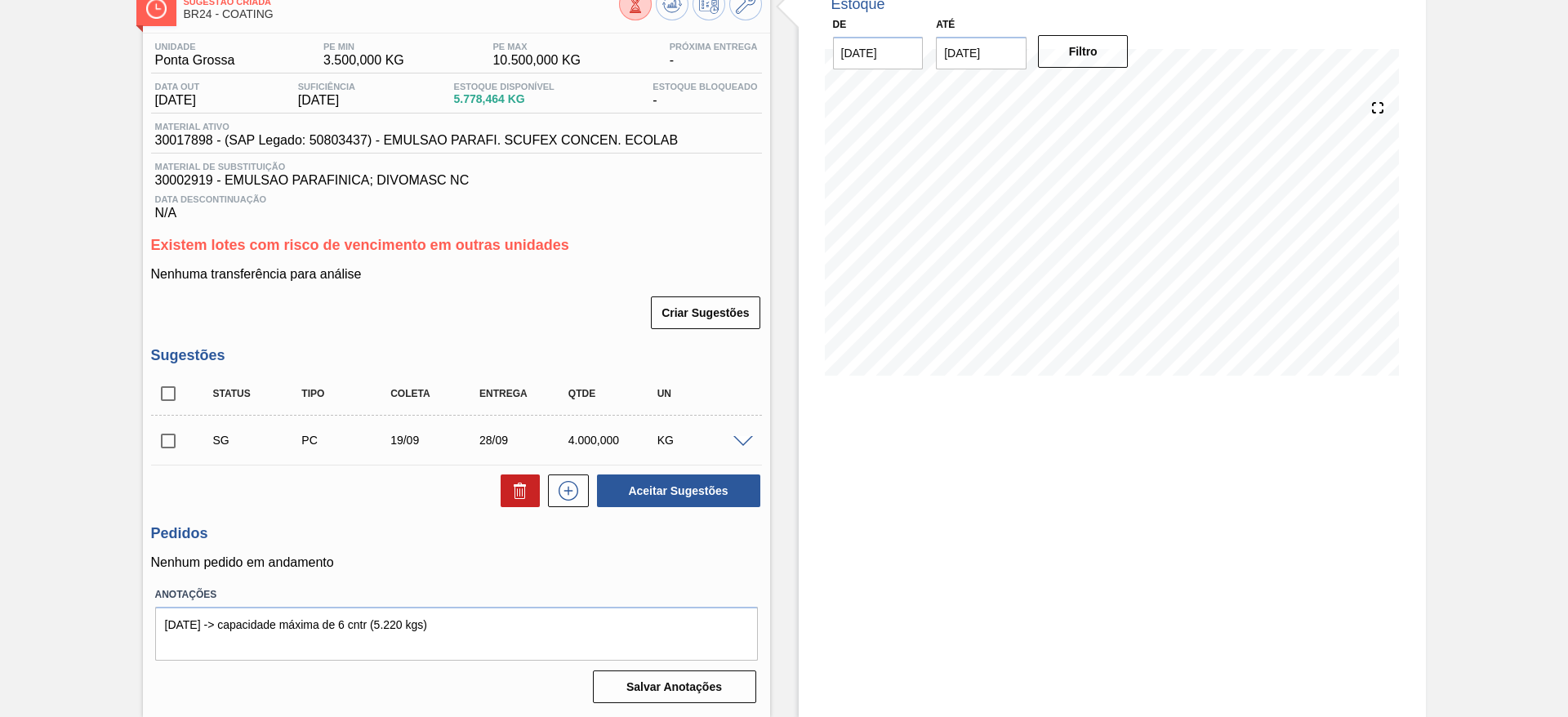
click at [740, 440] on span at bounding box center [743, 442] width 20 height 12
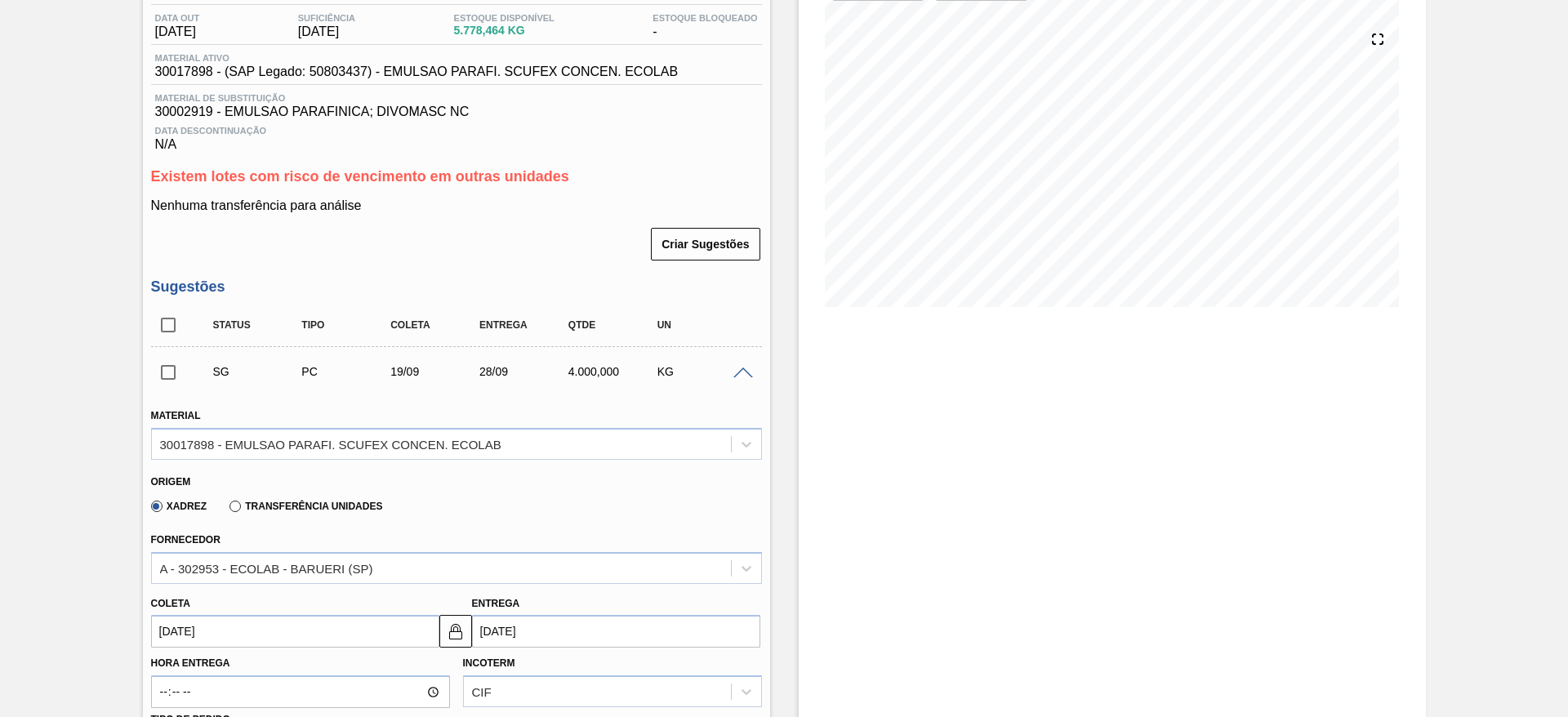
scroll to position [225, 0]
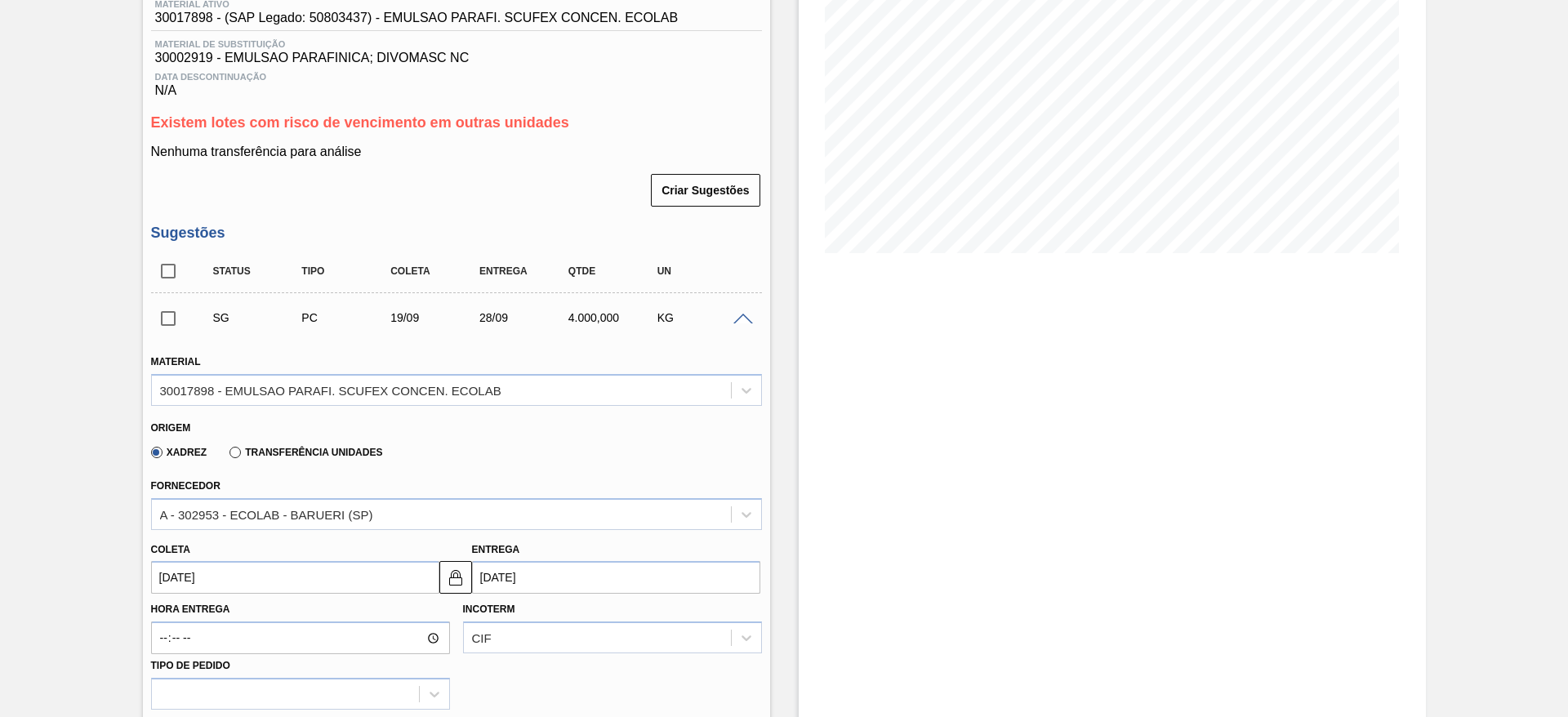
click at [414, 573] on input "[DATE]" at bounding box center [295, 577] width 288 height 33
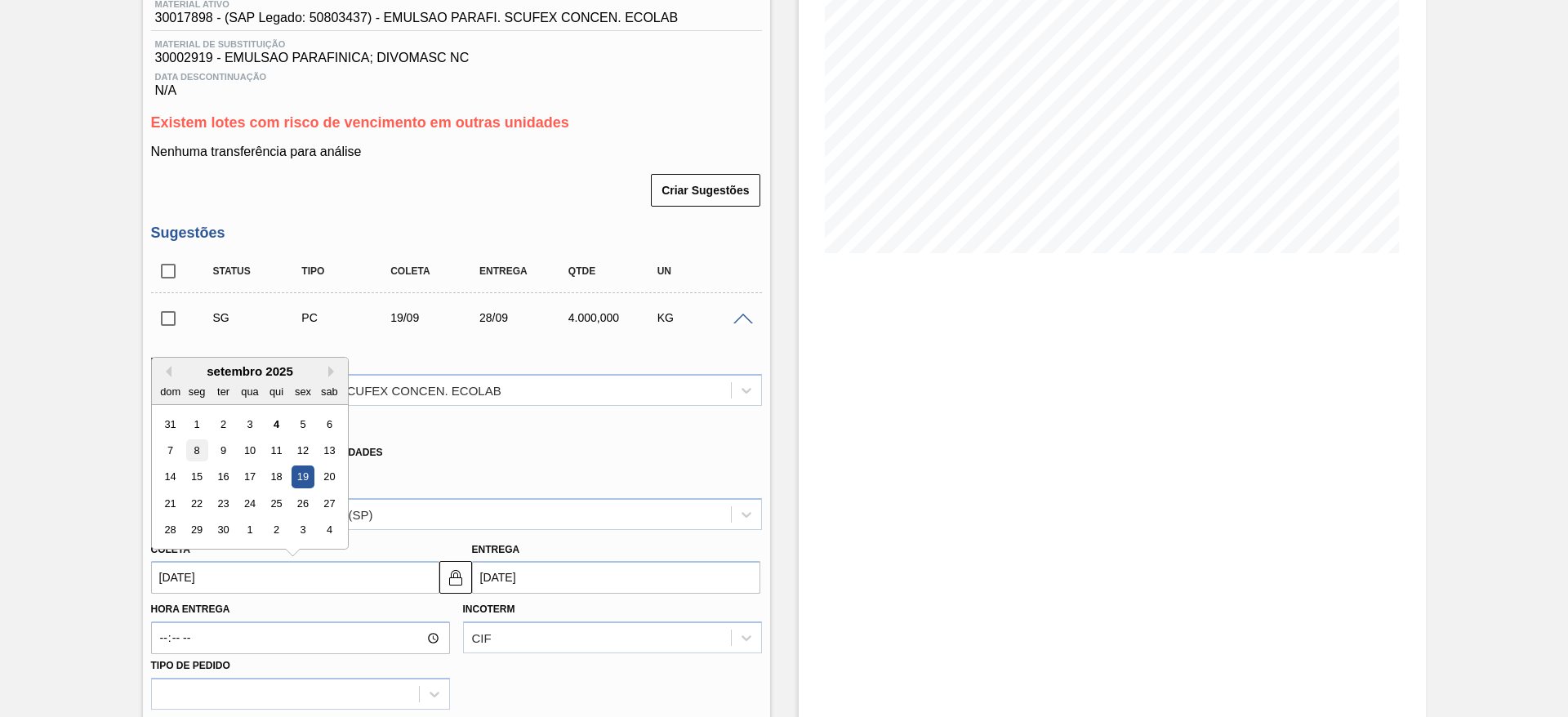
click at [188, 445] on div "8" at bounding box center [195, 450] width 22 height 22
type input "08/09/2025"
type input "17/09/2025"
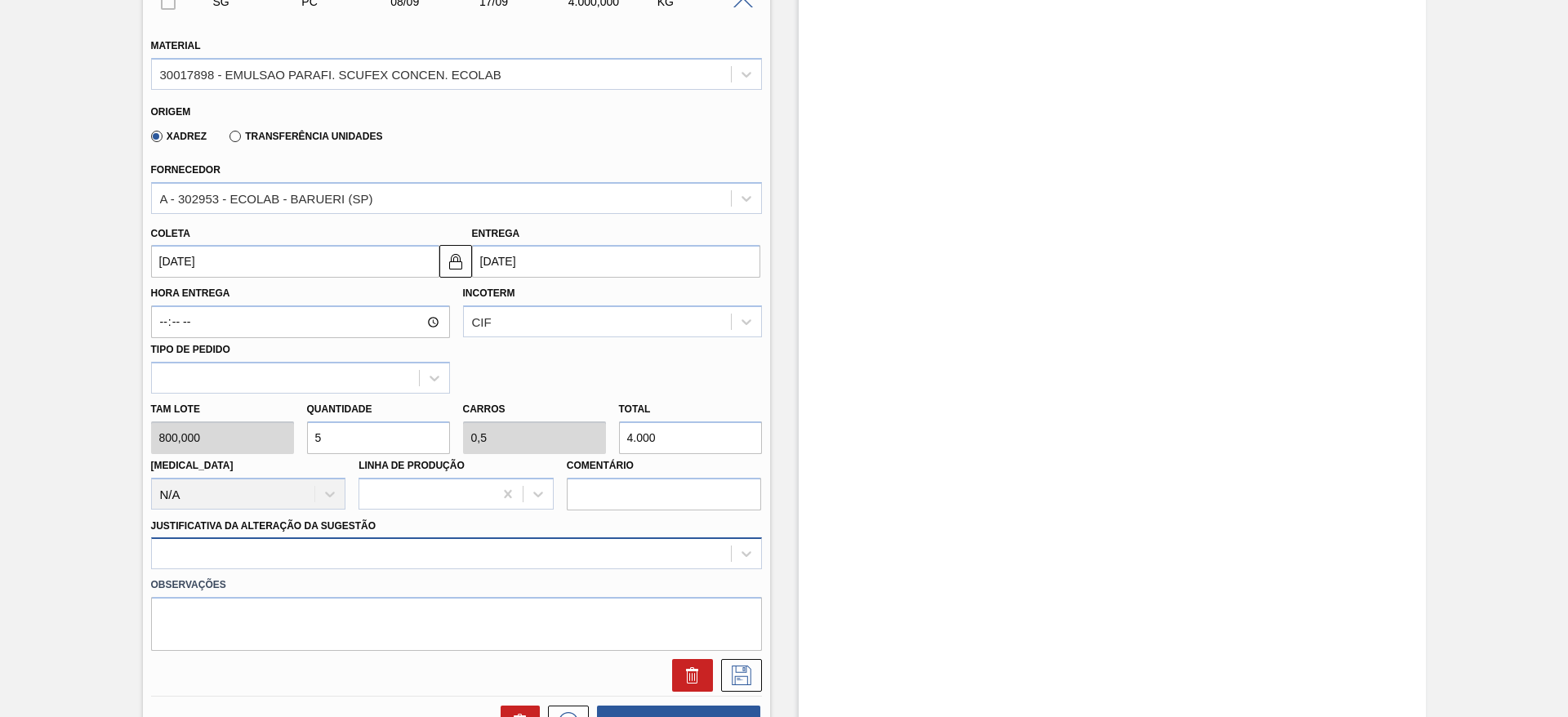
scroll to position [592, 0]
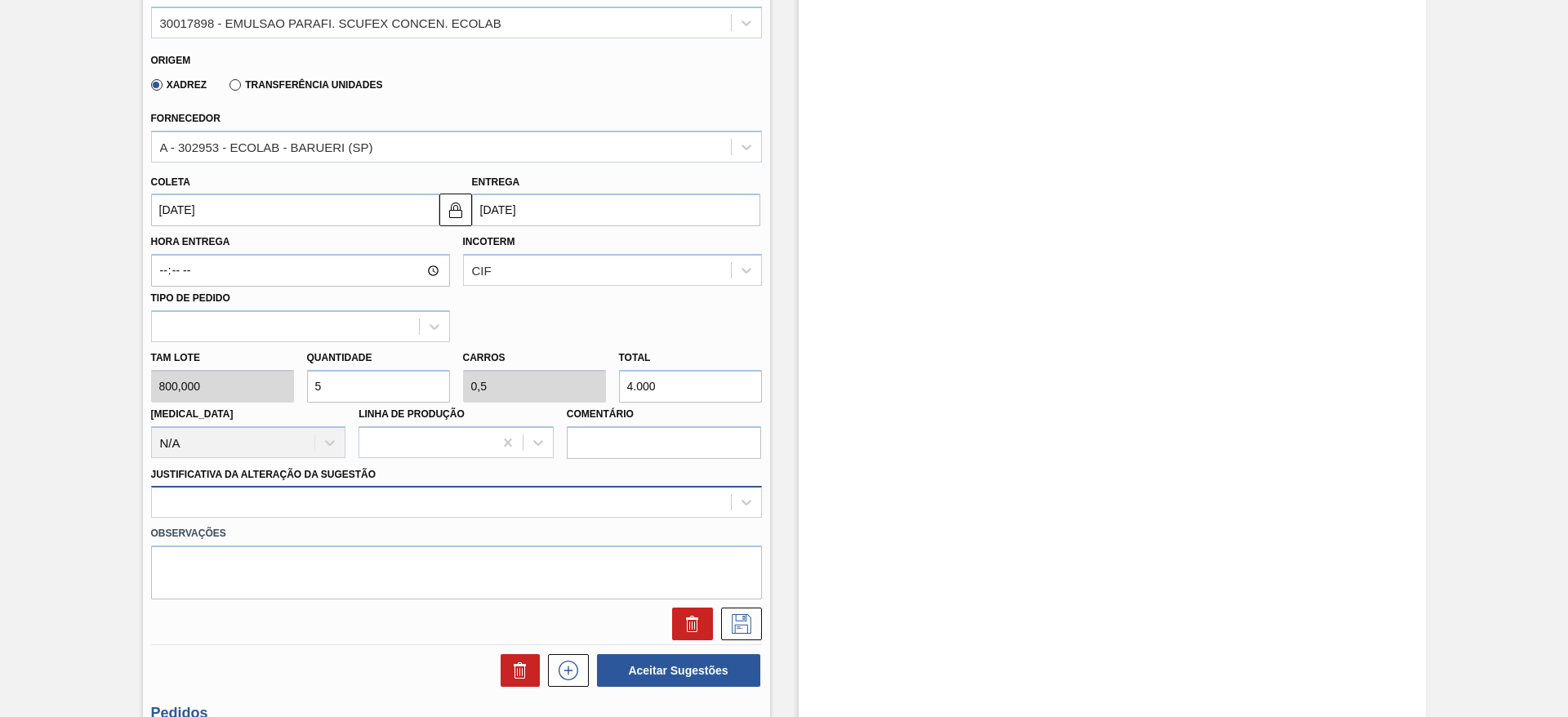
click at [678, 506] on div at bounding box center [456, 503] width 611 height 32
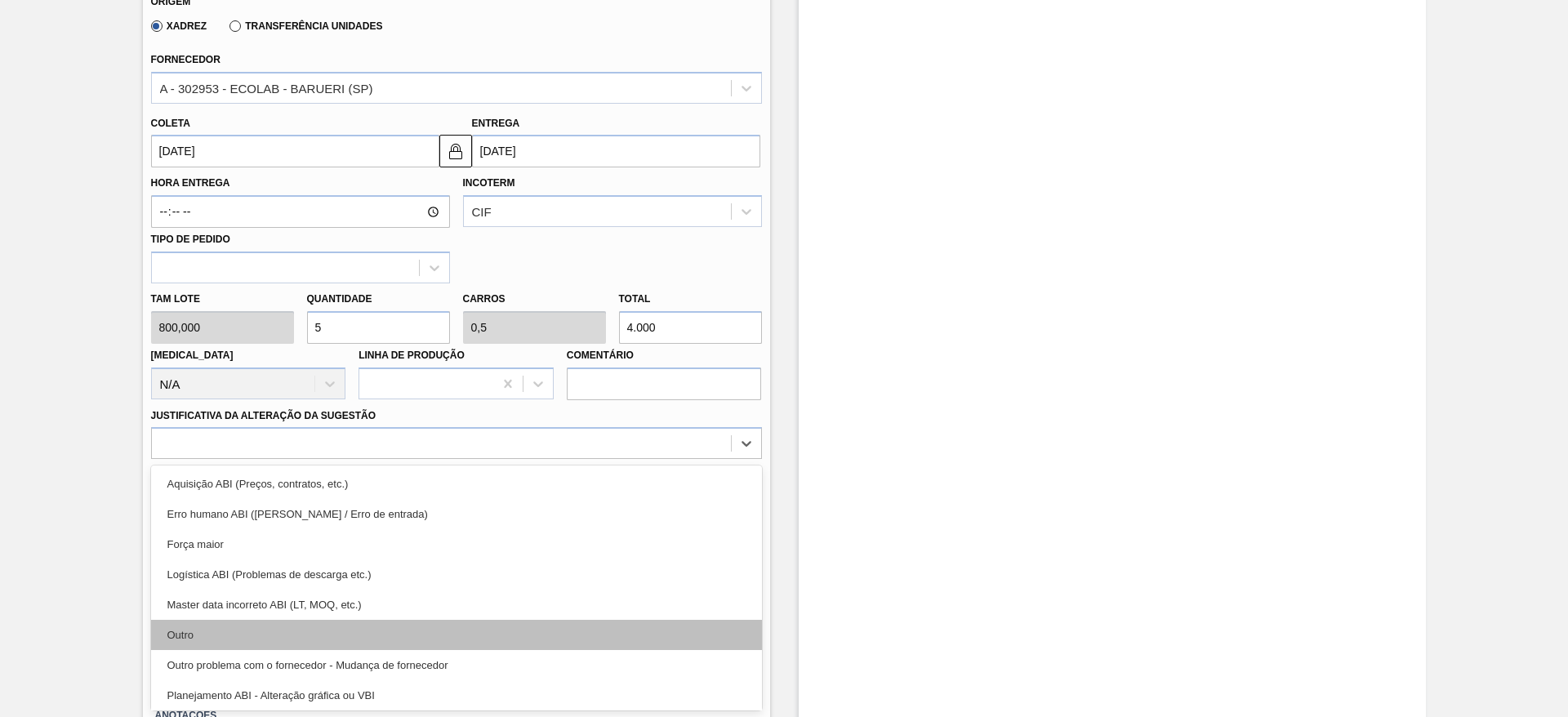
click at [581, 637] on div "Outro" at bounding box center [456, 635] width 611 height 30
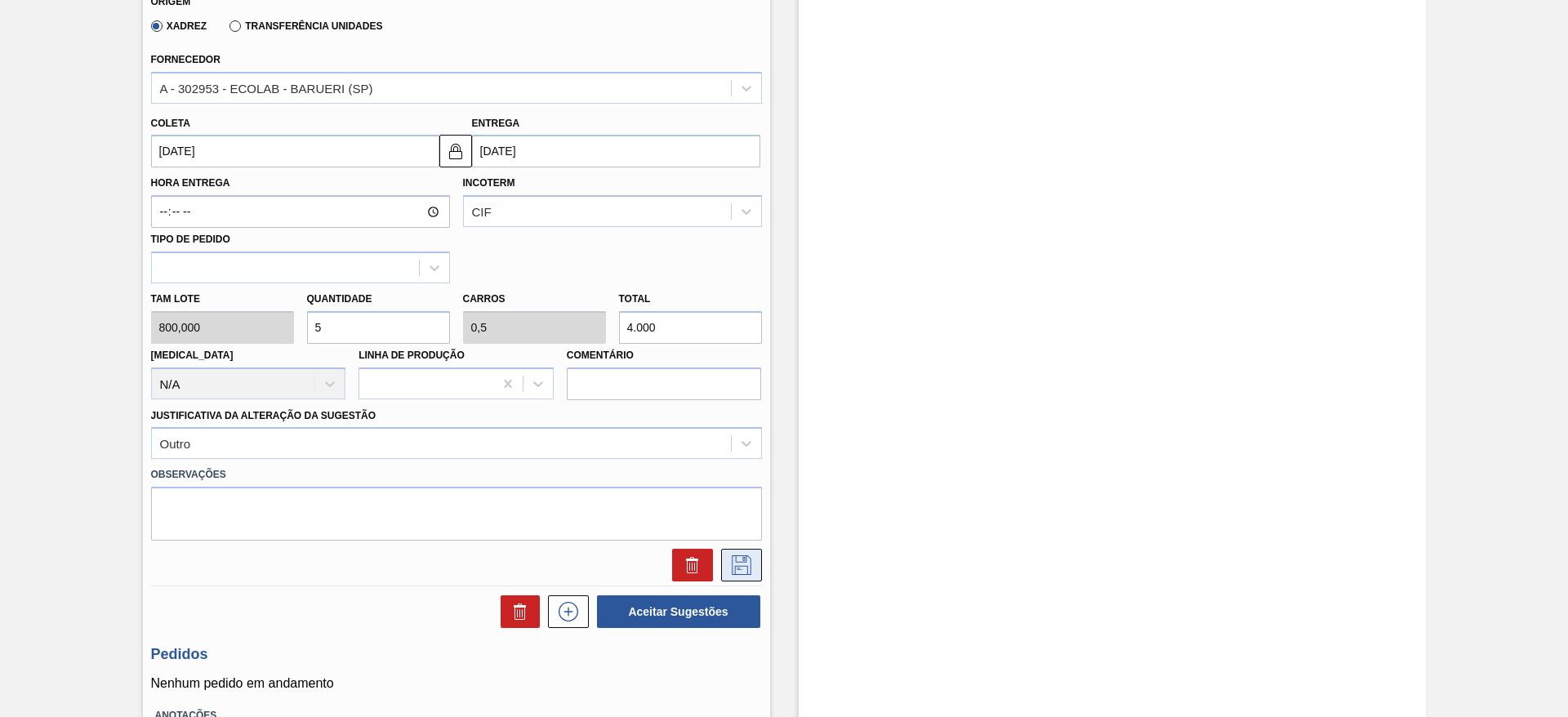
click at [734, 567] on icon at bounding box center [741, 565] width 26 height 20
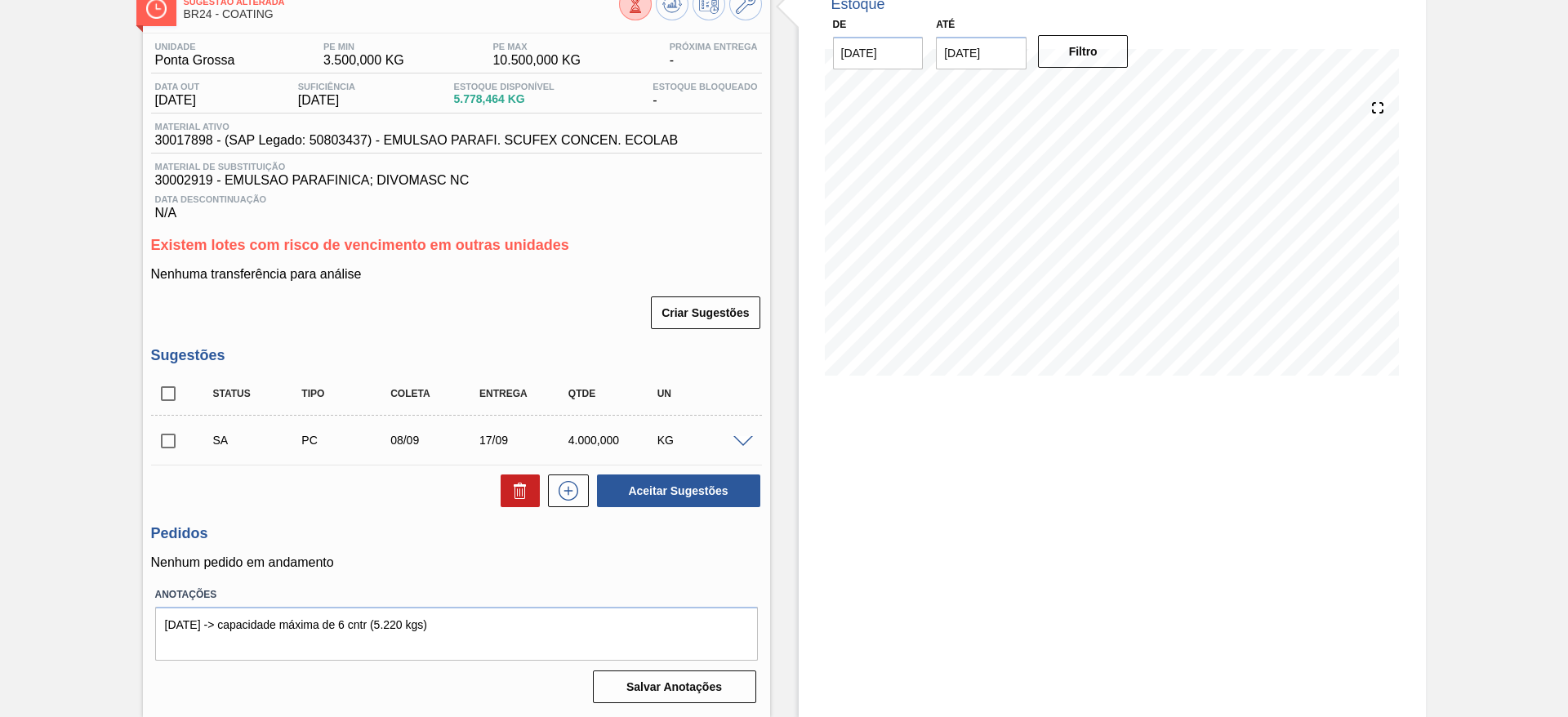
scroll to position [102, 0]
click at [740, 441] on span at bounding box center [743, 442] width 20 height 12
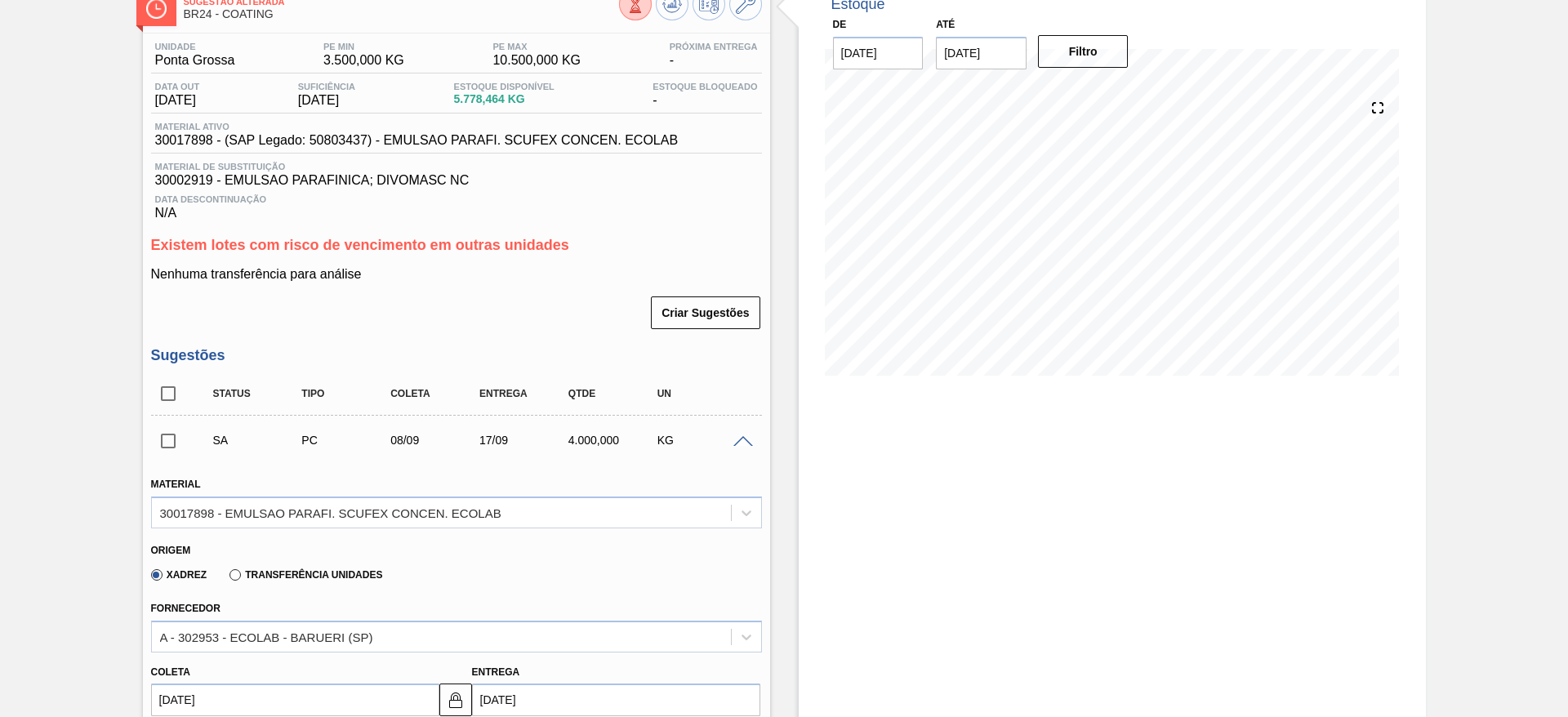
scroll to position [348, 0]
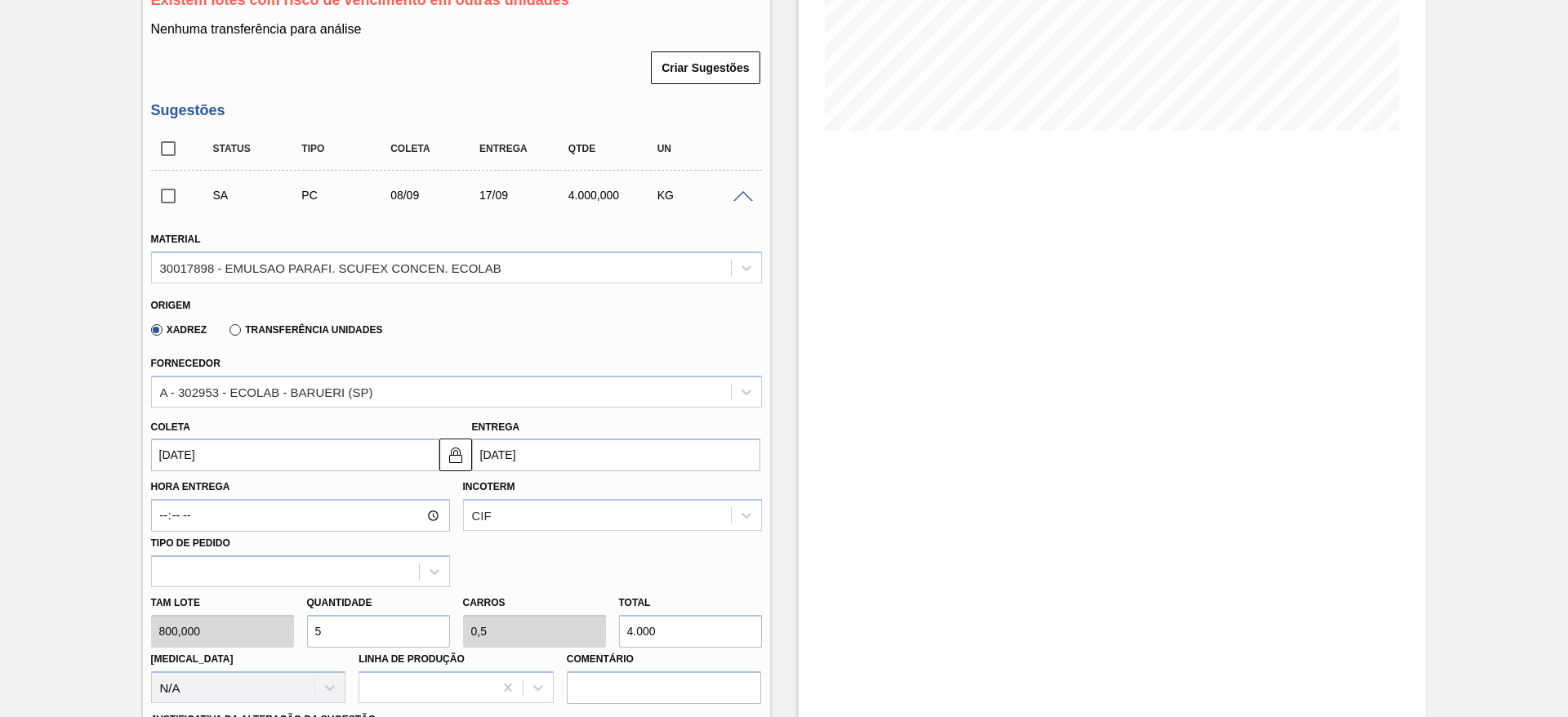
drag, startPoint x: 357, startPoint y: 628, endPoint x: 304, endPoint y: 622, distance: 53.3
click at [304, 622] on div "Quantidade 5" at bounding box center [378, 620] width 156 height 57
type input "4"
type input "0,4"
type input "3.200"
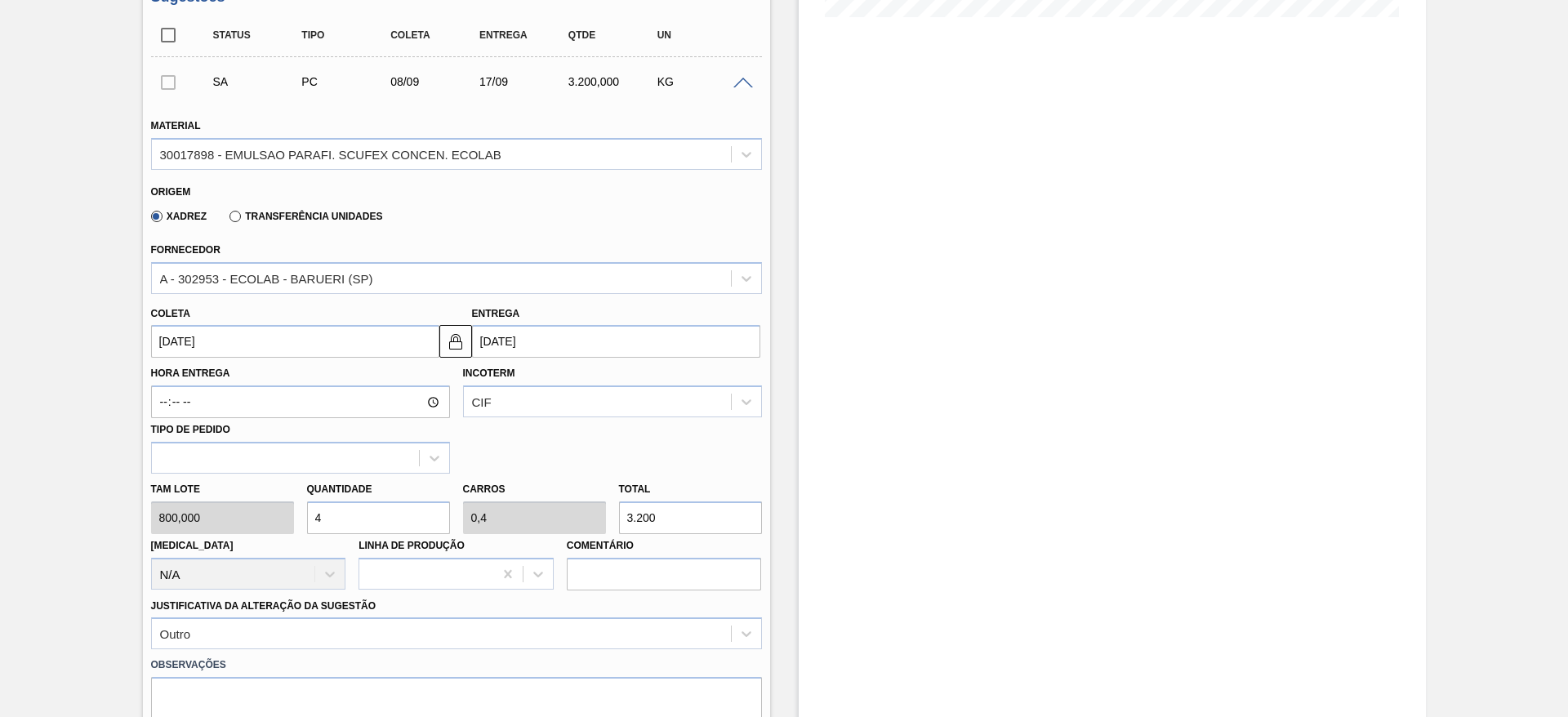
scroll to position [592, 0]
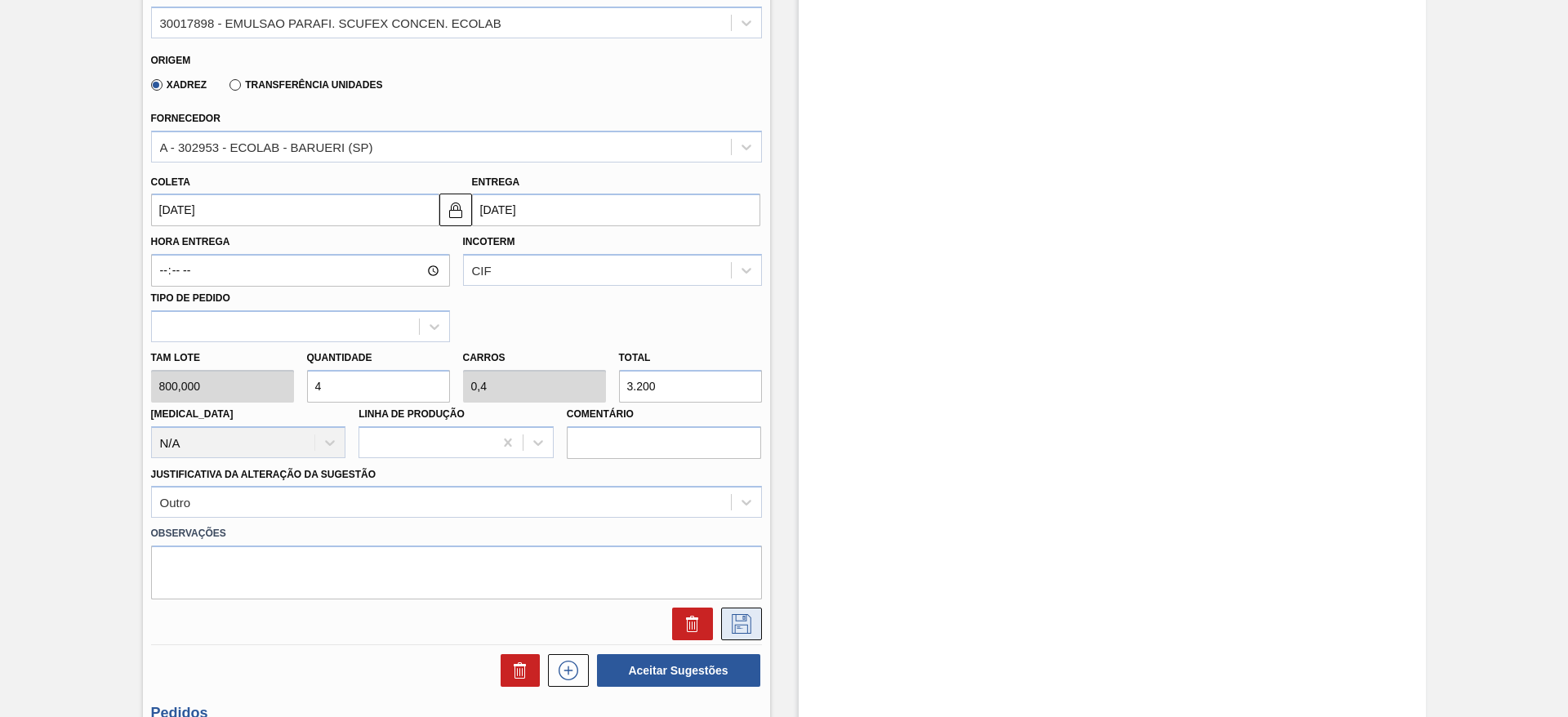
type input "4"
click at [747, 632] on icon at bounding box center [741, 623] width 26 height 20
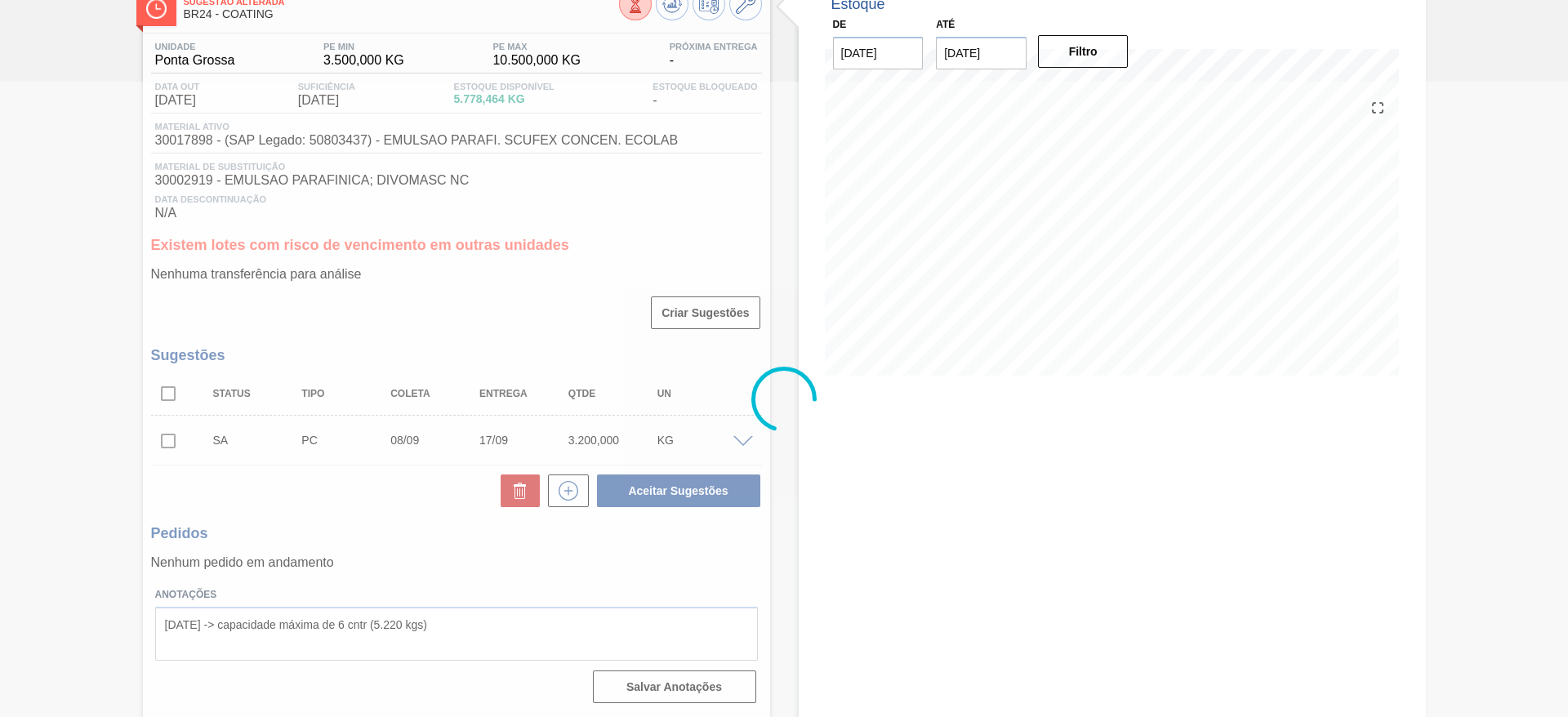
scroll to position [102, 0]
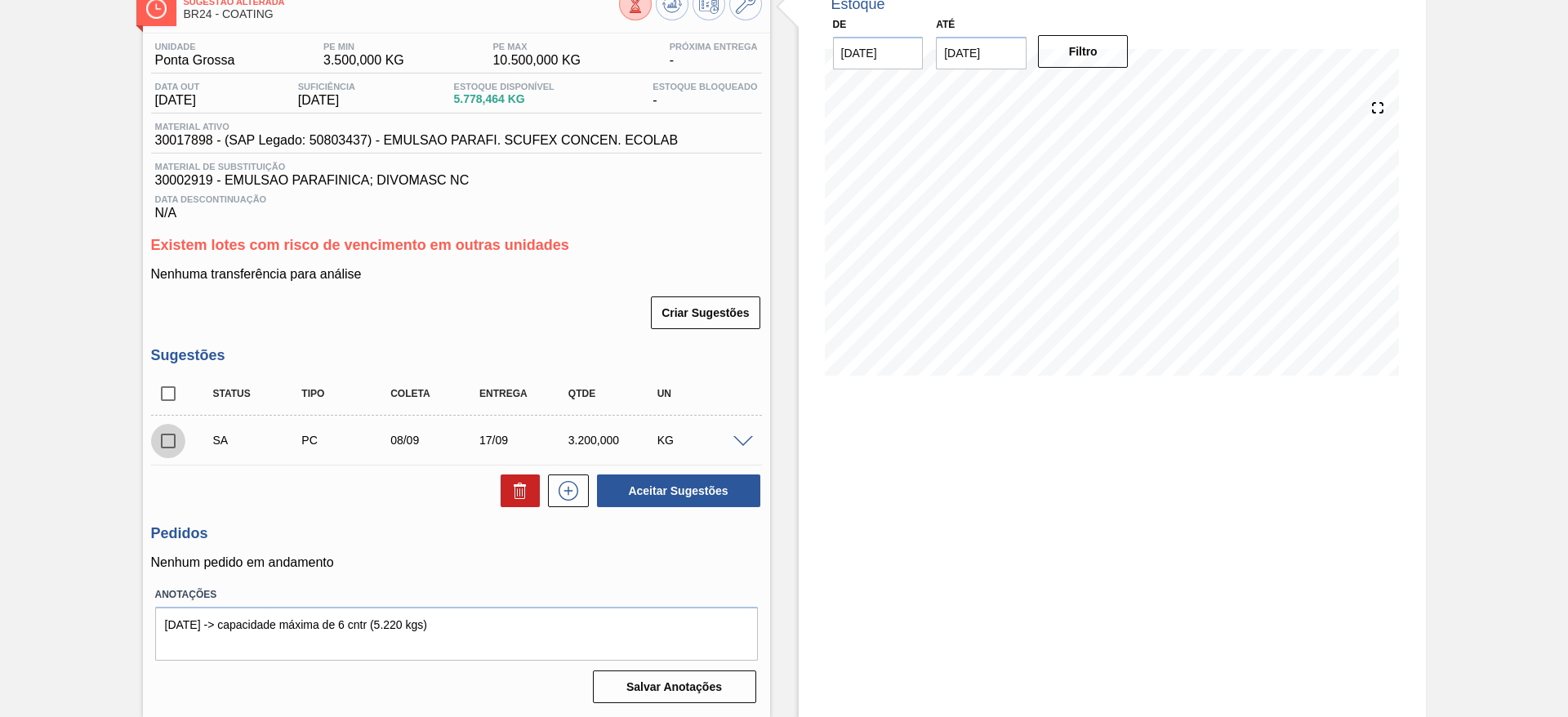
drag, startPoint x: 160, startPoint y: 451, endPoint x: 244, endPoint y: 426, distance: 87.6
click at [165, 445] on input "checkbox" at bounding box center [168, 441] width 34 height 34
click at [632, 488] on button "Aceitar Sugestões" at bounding box center [678, 491] width 163 height 33
checkbox input "false"
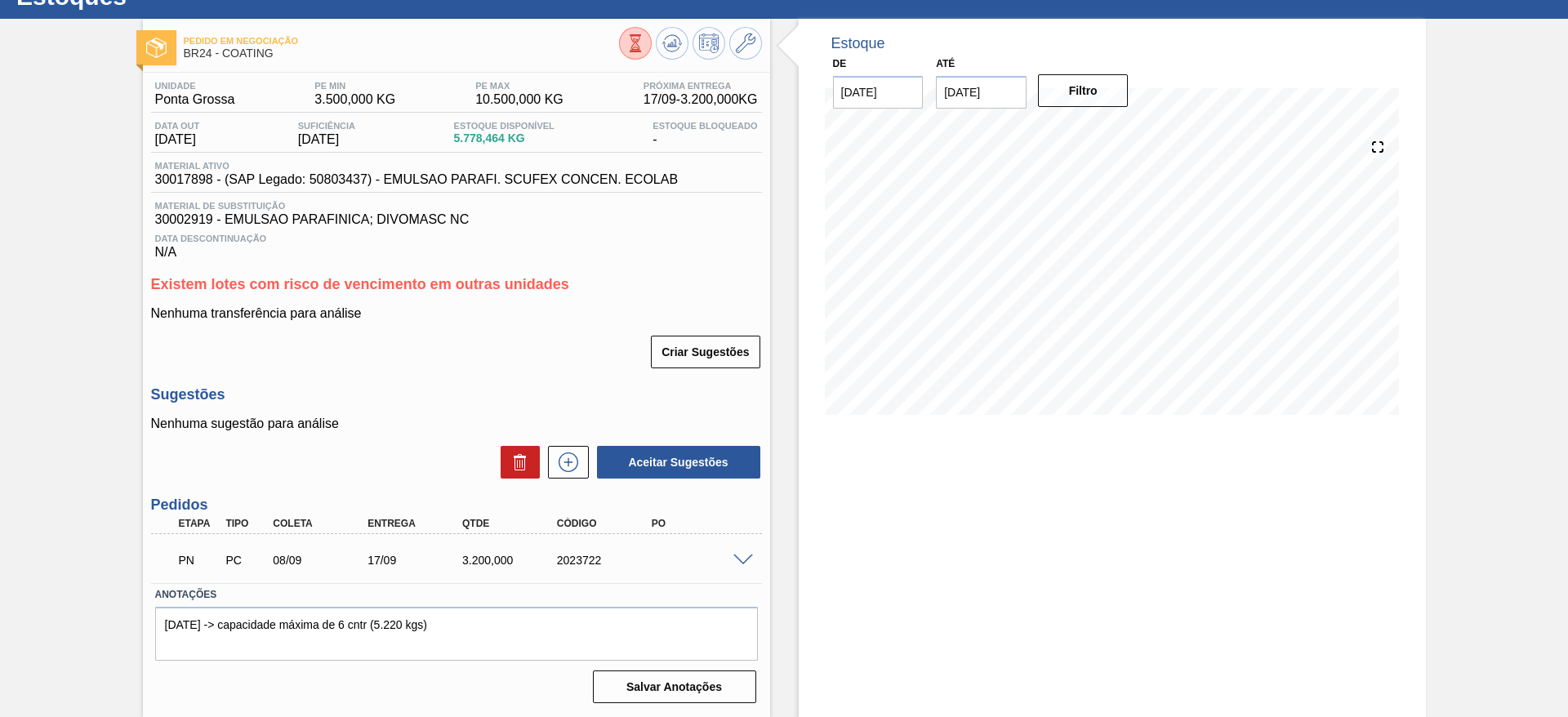
scroll to position [63, 0]
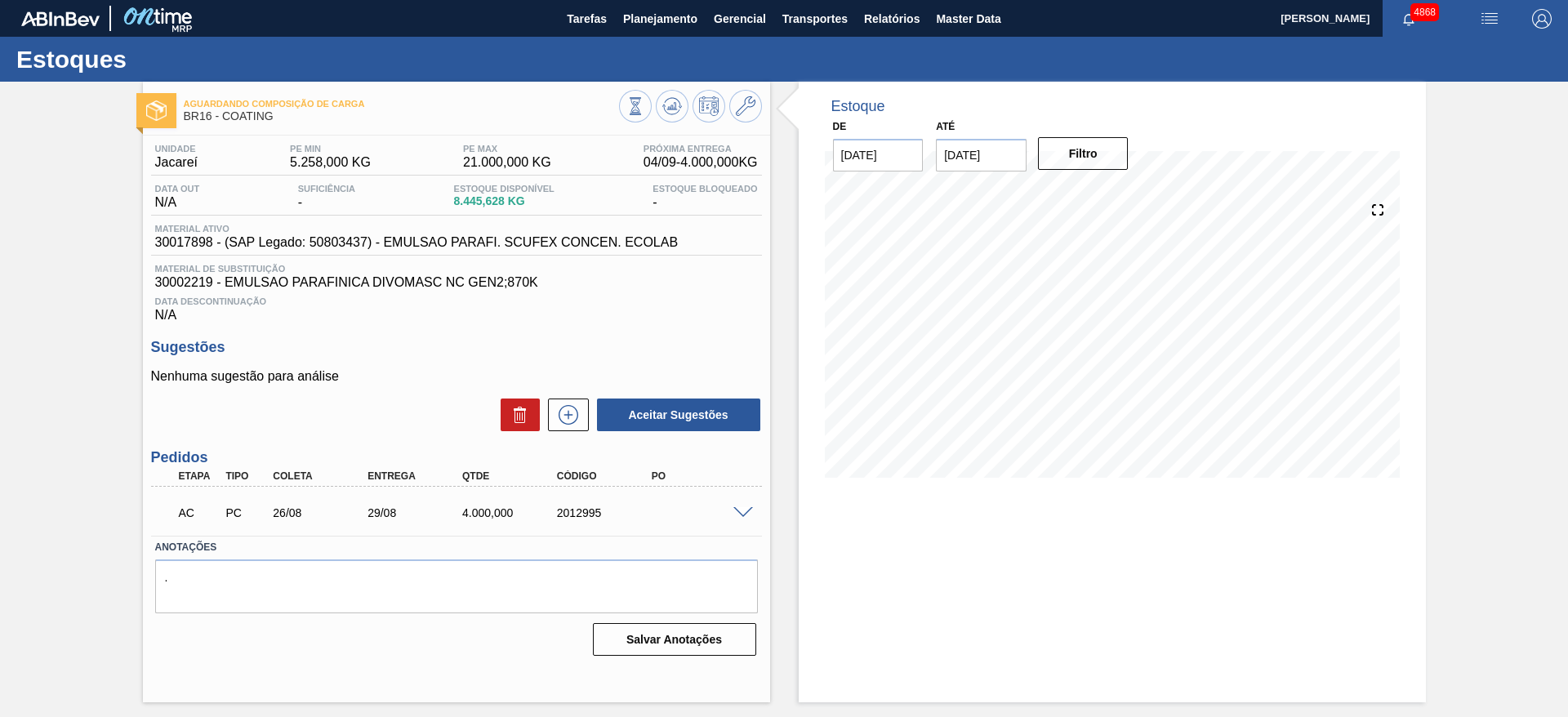
click at [745, 511] on span at bounding box center [743, 513] width 20 height 12
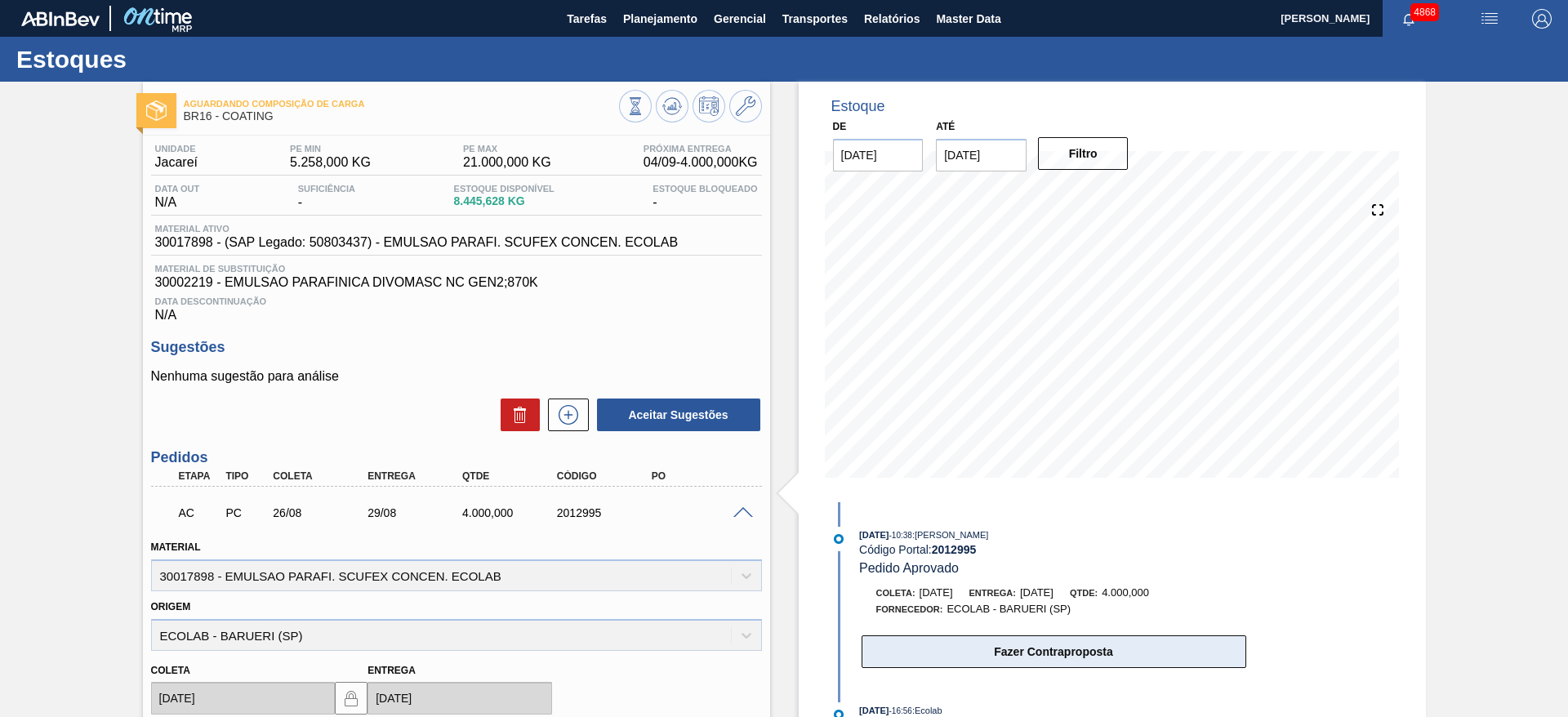
click at [1121, 650] on button "Fazer Contraproposta" at bounding box center [1053, 652] width 384 height 33
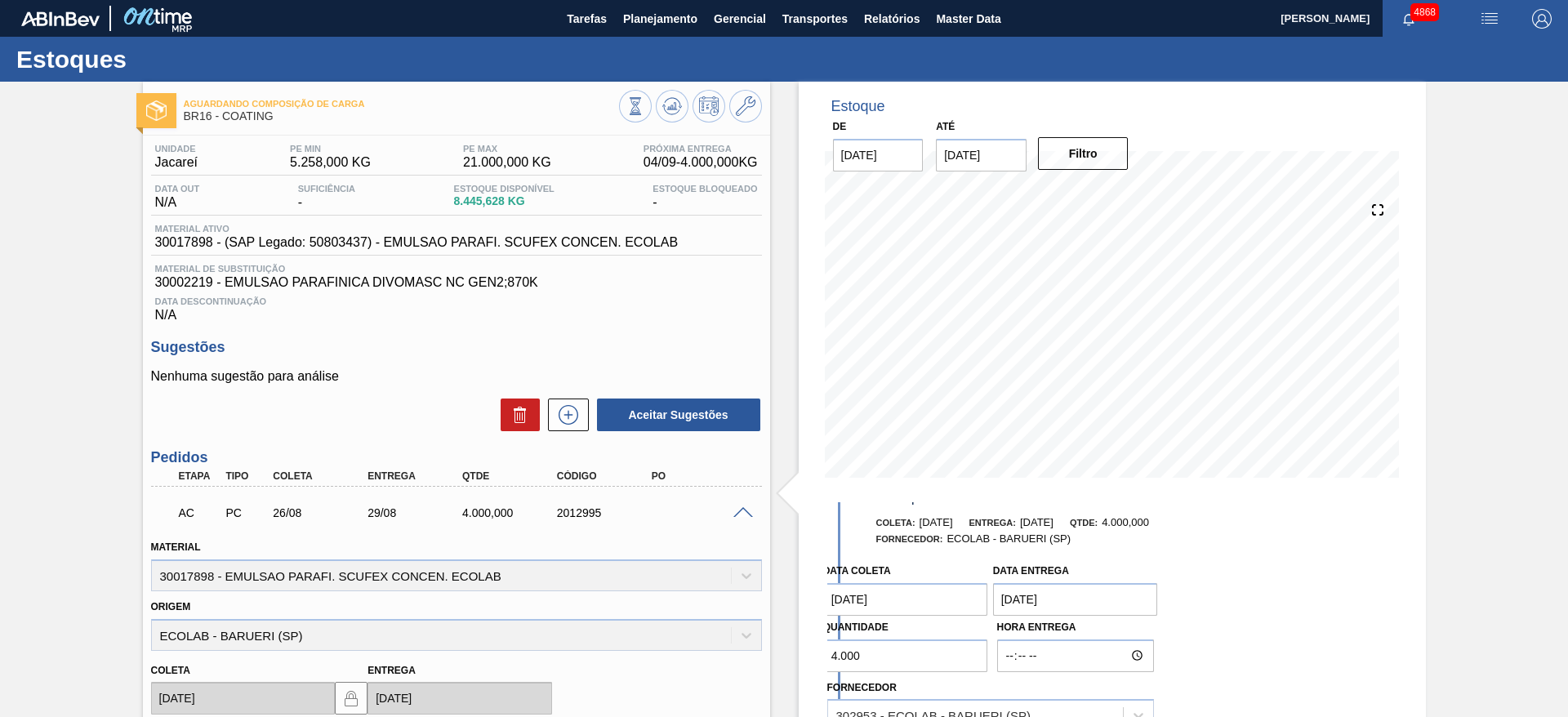
scroll to position [123, 0]
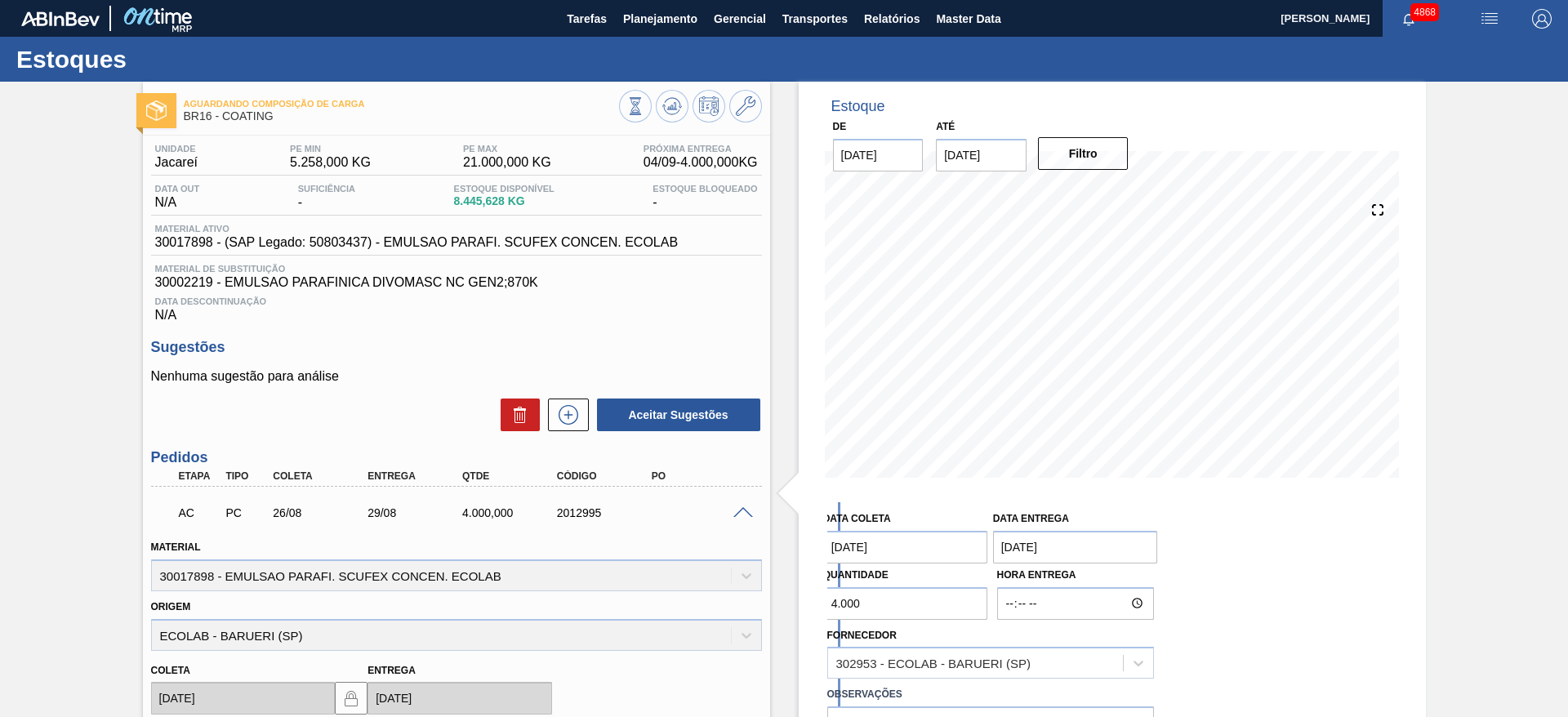
click at [876, 551] on coleta "26/08/2025" at bounding box center [905, 547] width 165 height 33
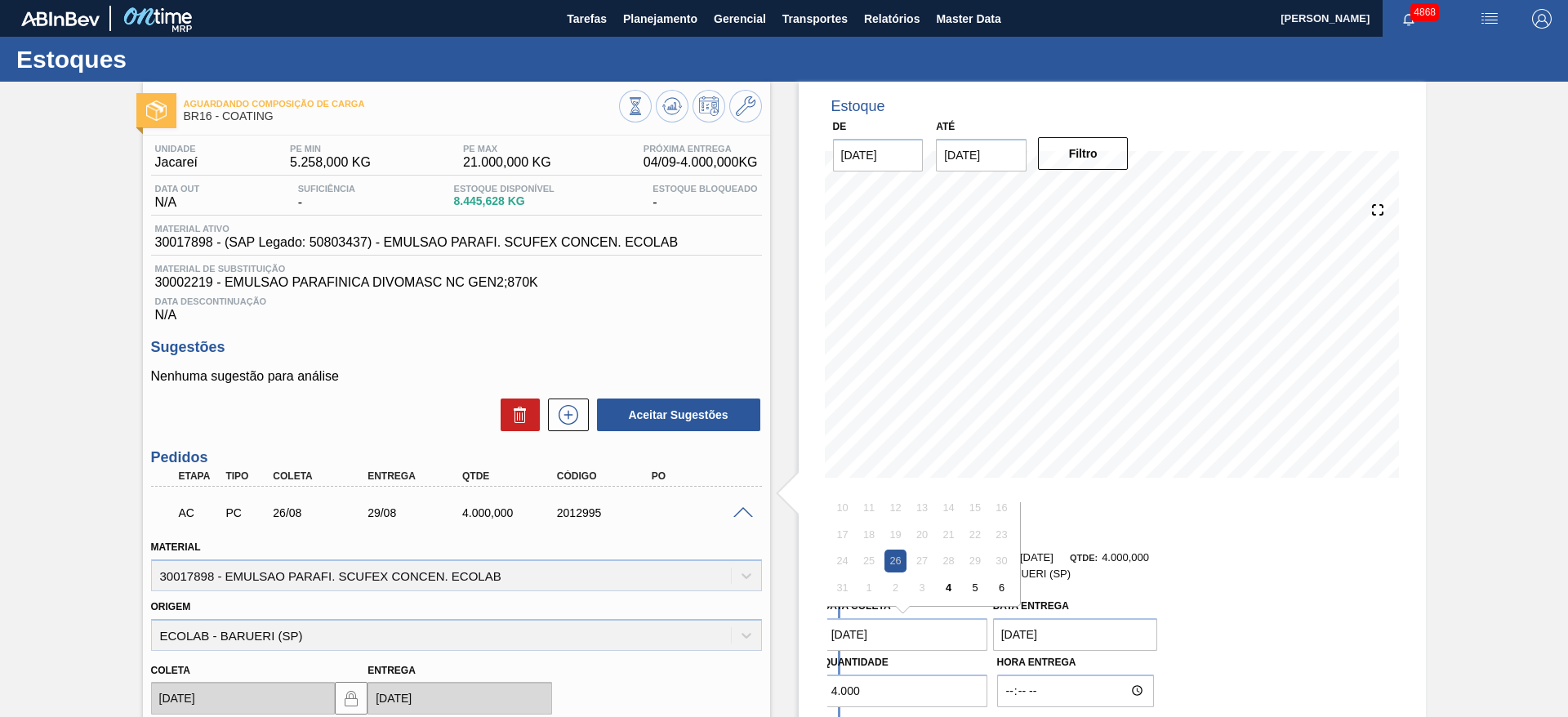
scroll to position [0, 0]
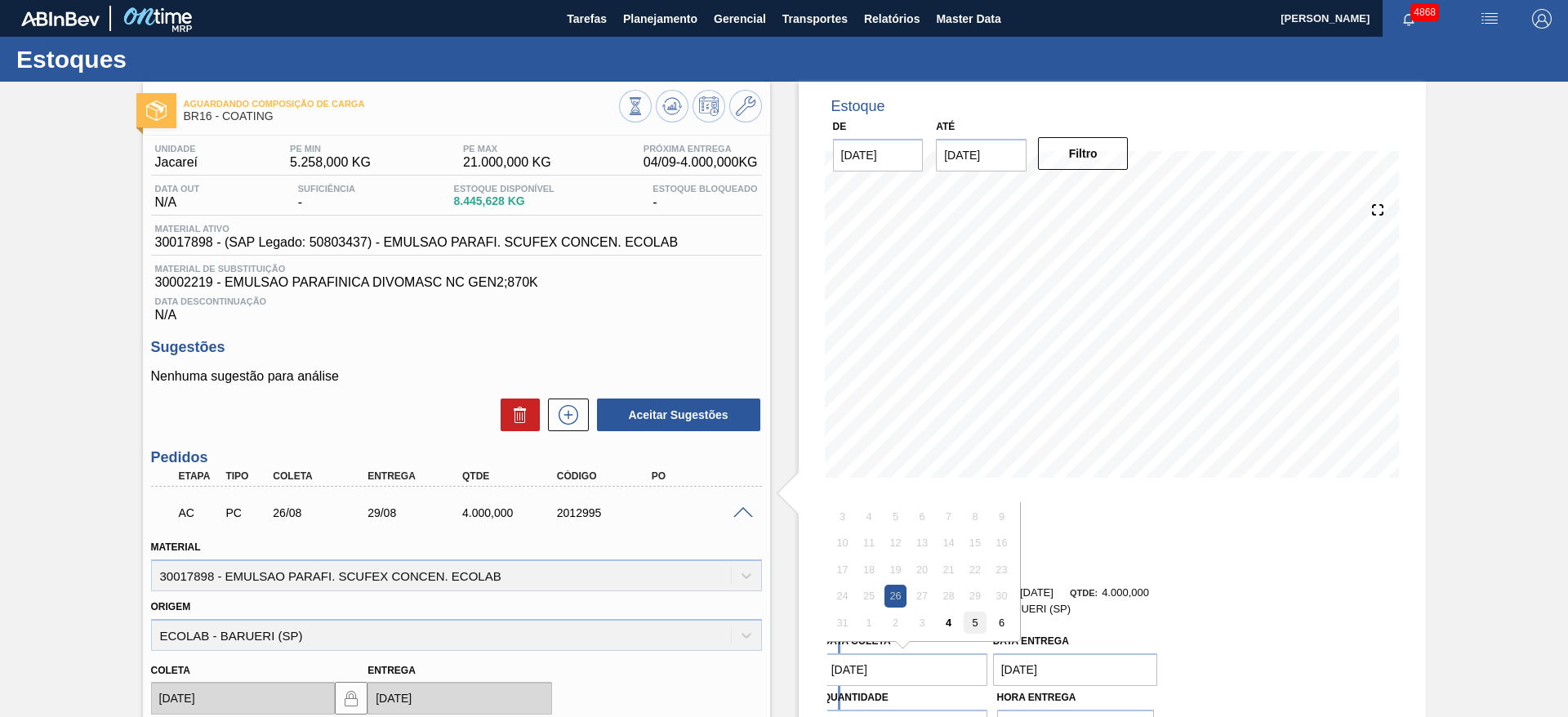
click at [964, 624] on div "5" at bounding box center [974, 623] width 22 height 22
type coleta "05/09/2025"
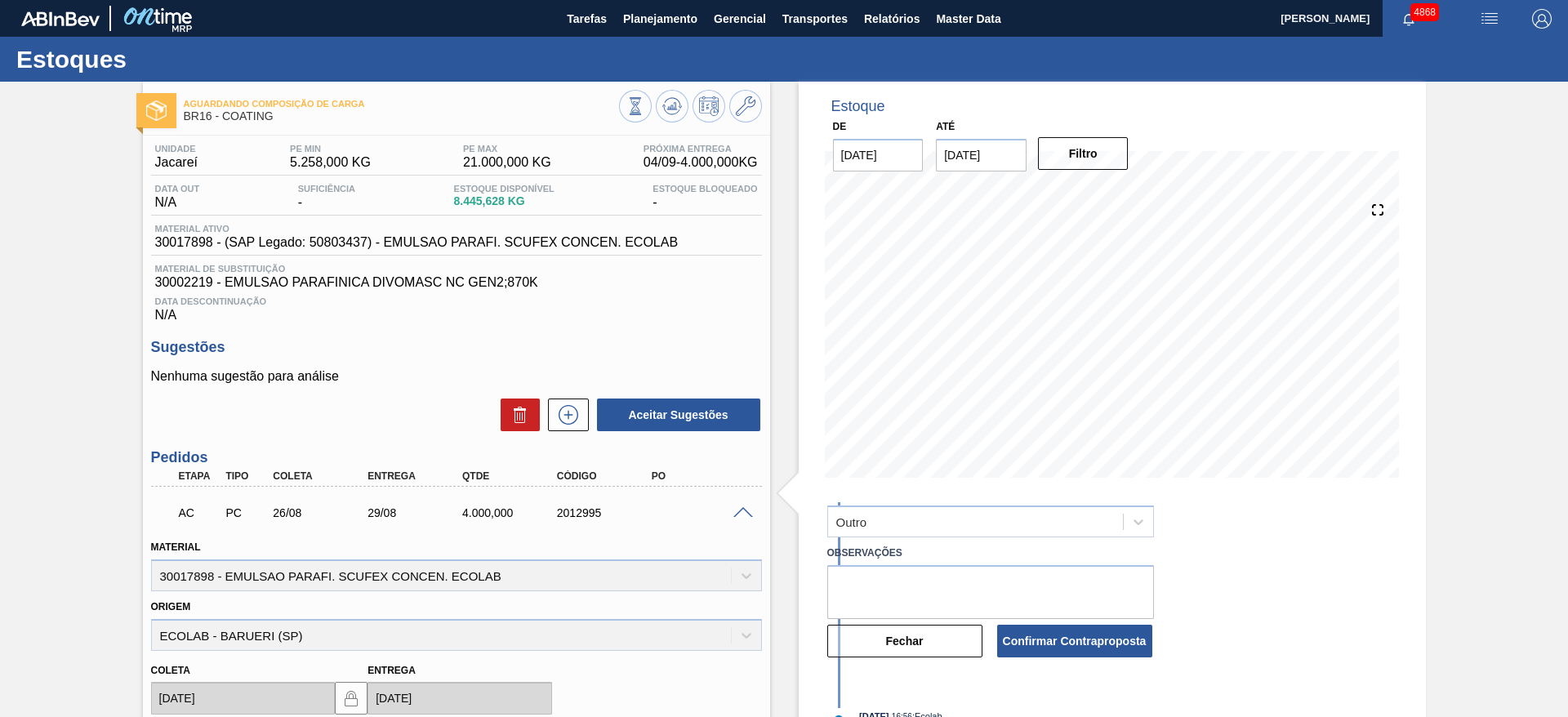
scroll to position [329, 0]
click at [1069, 634] on button "Confirmar Contraproposta" at bounding box center [1074, 636] width 155 height 33
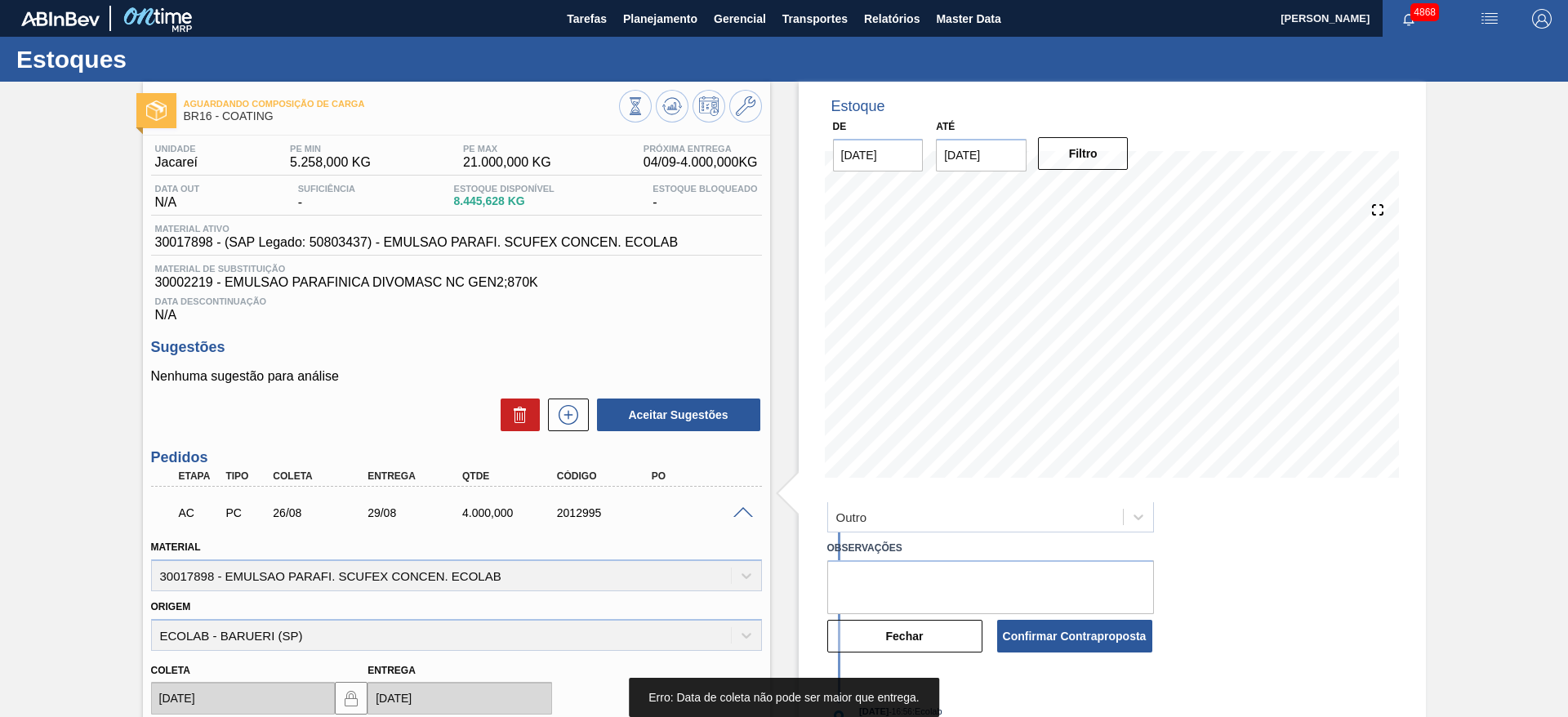
click at [1339, 508] on div "Estoque De 04/09/2025 Até 30/10/2025 Filtro 29/08/2025 - 10:38 : JULIA SILVA DE…" at bounding box center [1112, 573] width 627 height 984
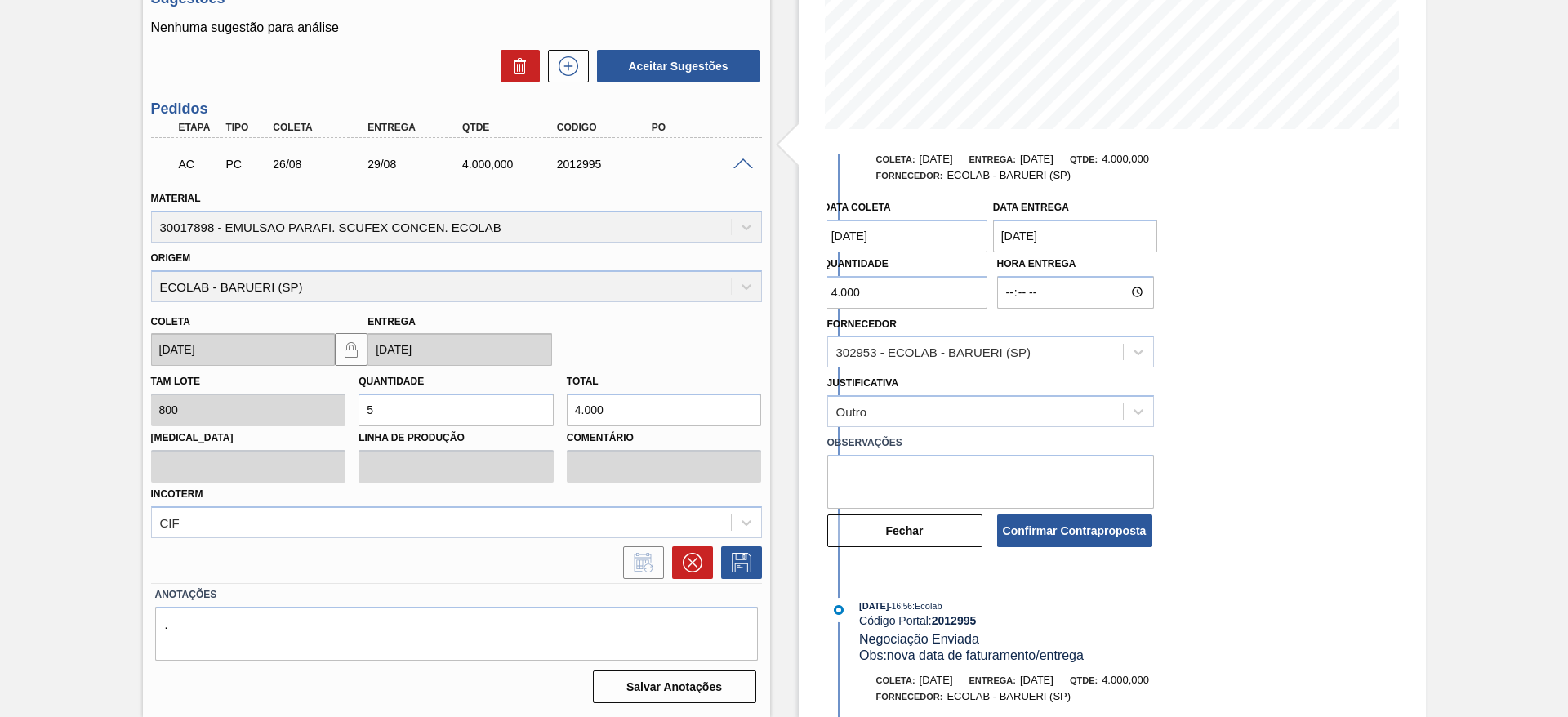
scroll to position [83, 0]
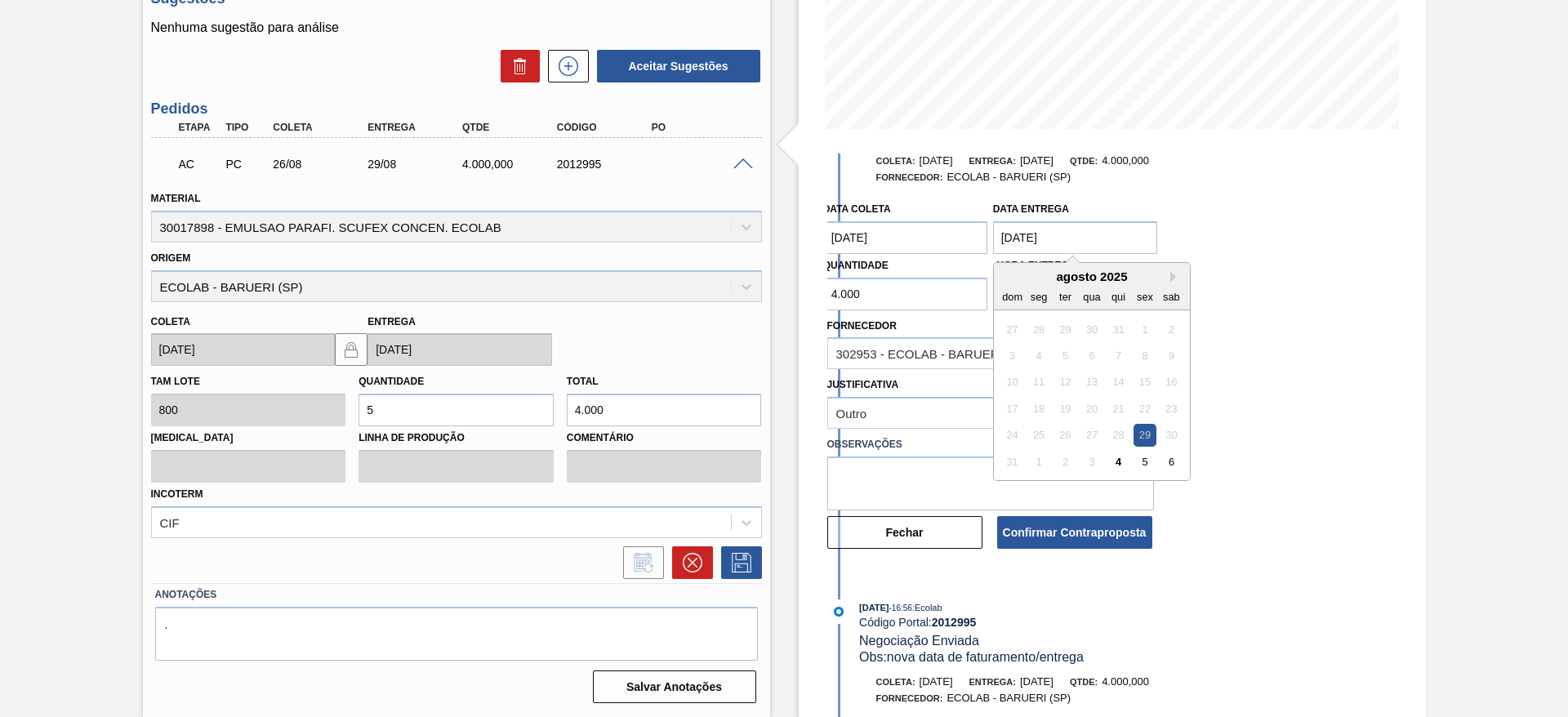
click at [1029, 236] on entrega "29/08/2025" at bounding box center [1075, 237] width 165 height 33
click at [1172, 271] on button "Next Month" at bounding box center [1175, 277] width 11 height 11
click at [1120, 359] on div "11" at bounding box center [1118, 355] width 22 height 22
type entrega "[DATE]"
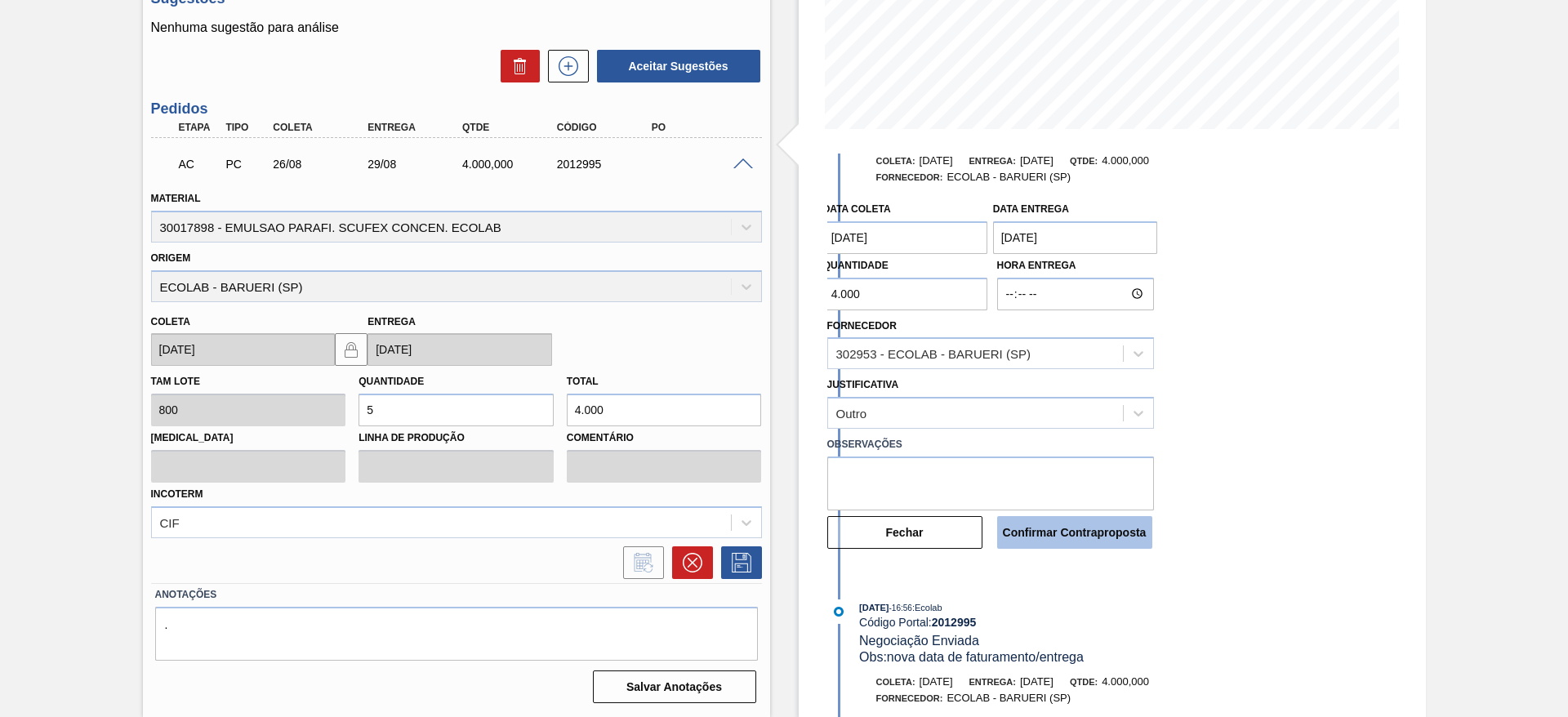
click at [1051, 540] on button "Confirmar Contraproposta" at bounding box center [1074, 533] width 155 height 33
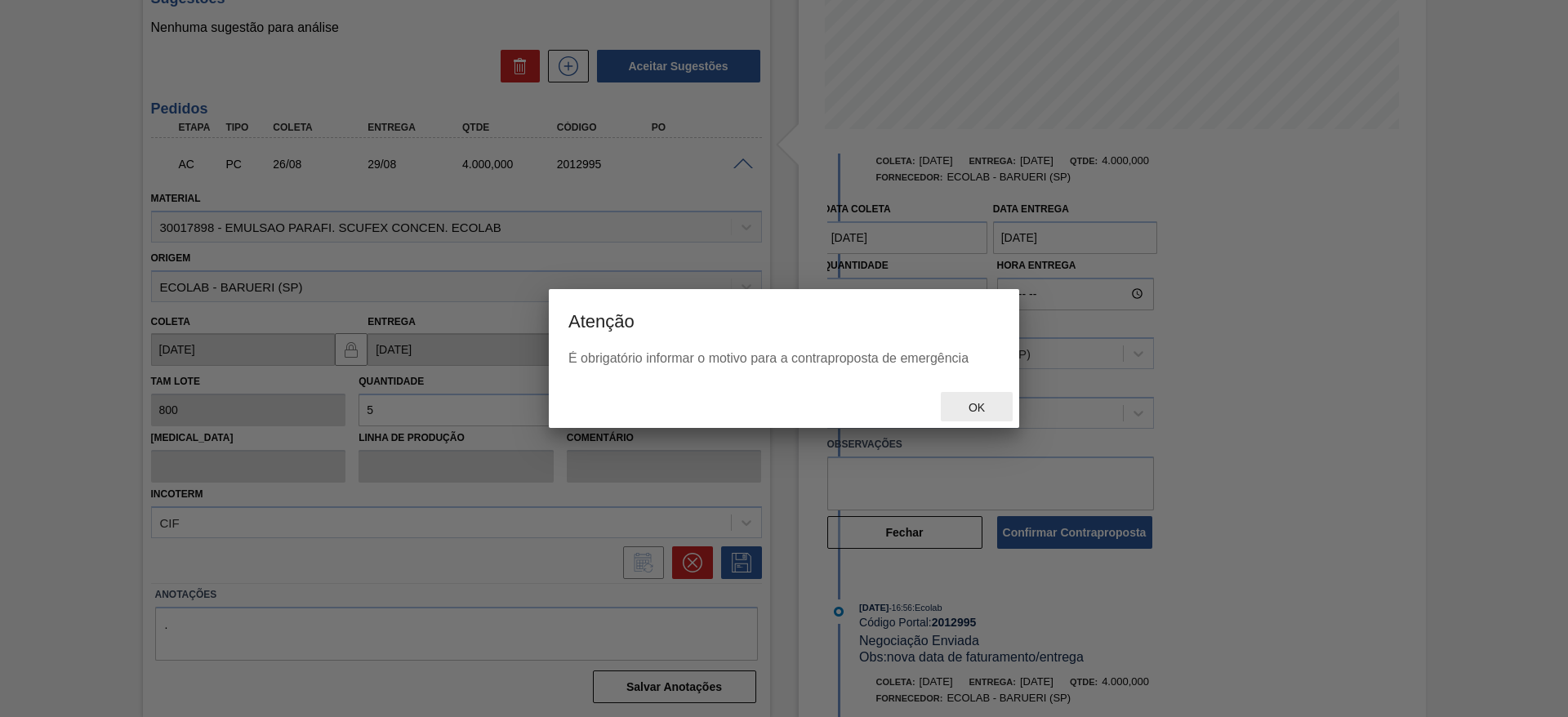
click at [961, 405] on span "Ok" at bounding box center [976, 408] width 42 height 13
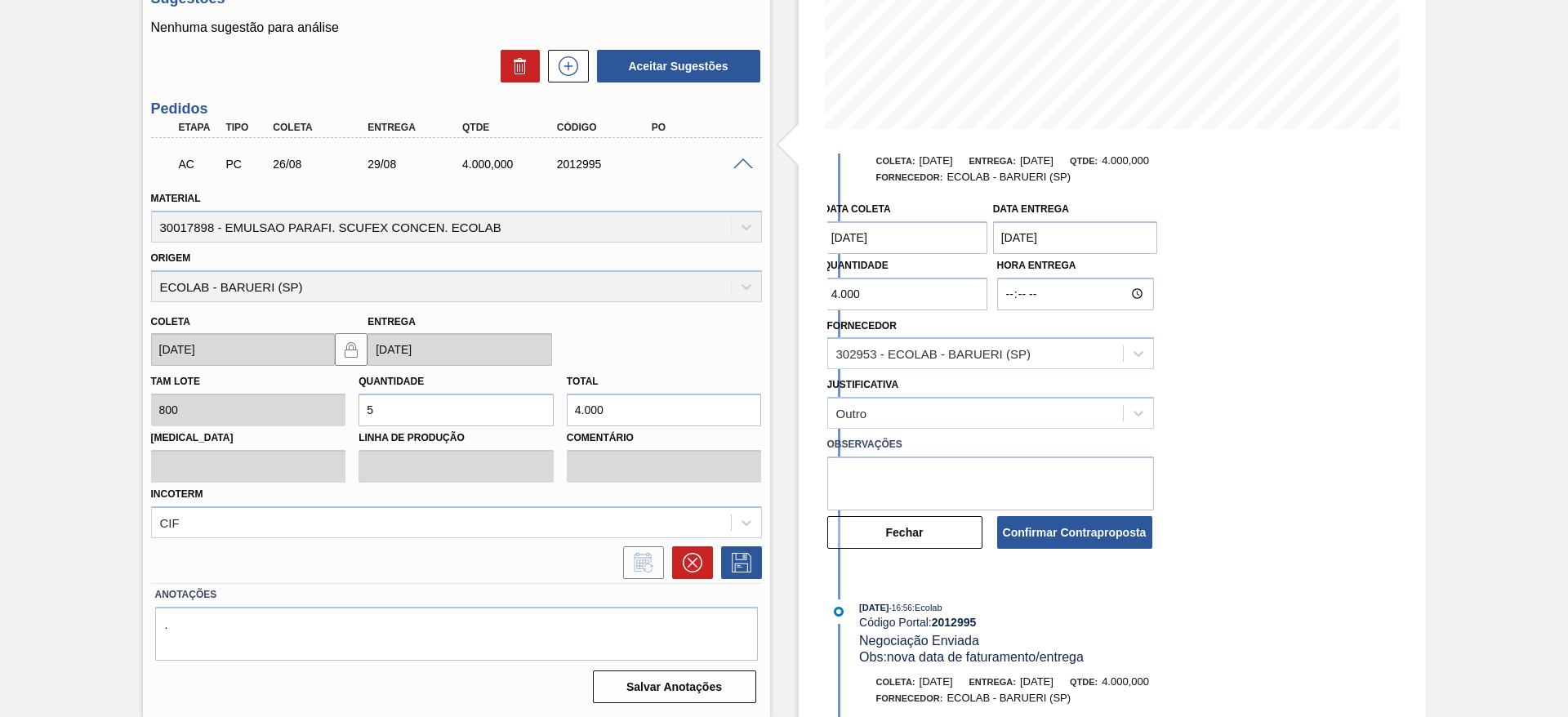
click at [970, 0] on body "Tarefas Planejamento Gerencial Transportes Relatórios Master Data JULIA SILVA D…" at bounding box center [784, 0] width 1568 height 0
click at [970, 473] on textarea at bounding box center [990, 483] width 327 height 54
type textarea "atraso no faturamemto"
click at [1031, 524] on button "Confirmar Contraproposta" at bounding box center [1074, 533] width 155 height 33
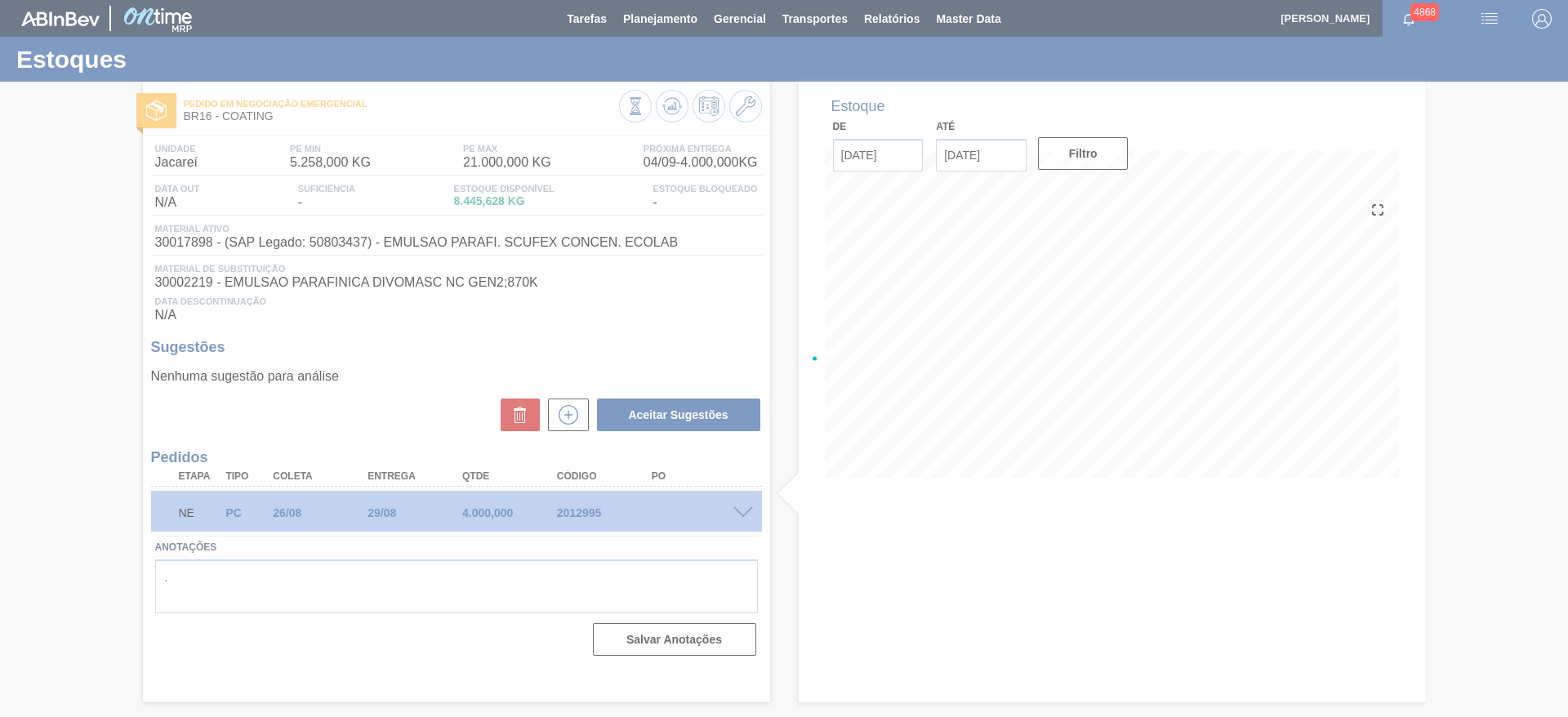
scroll to position [0, 0]
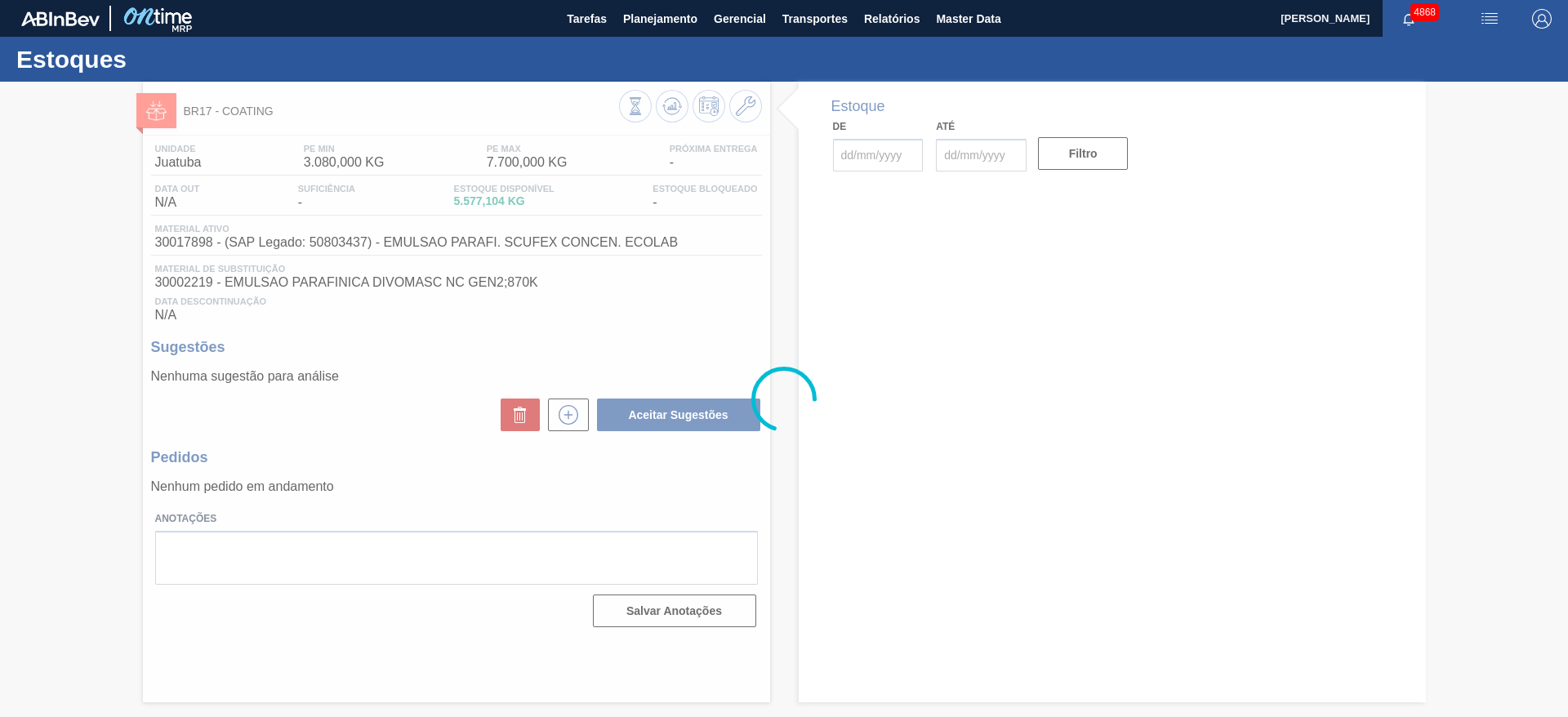
type input "[DATE]"
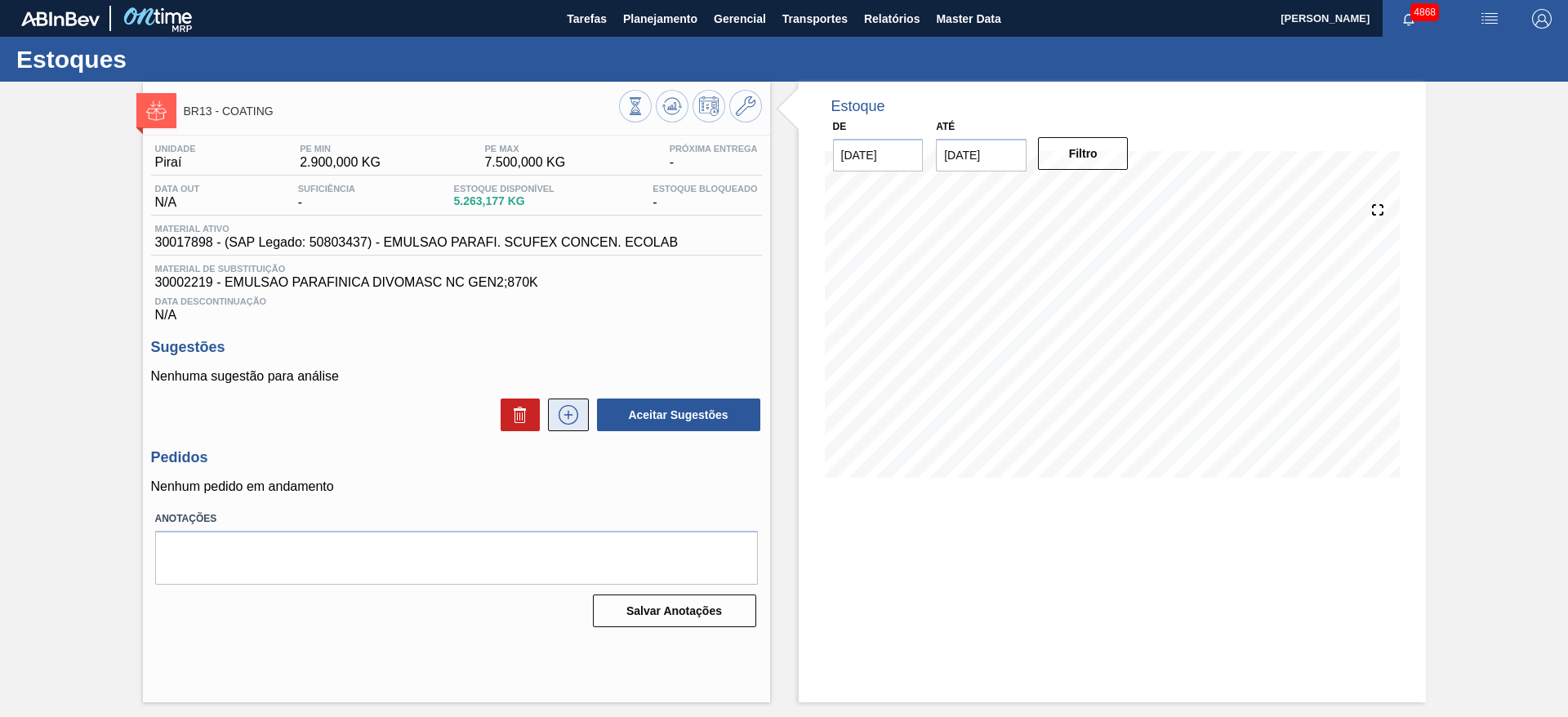
click at [585, 421] on button at bounding box center [567, 415] width 41 height 33
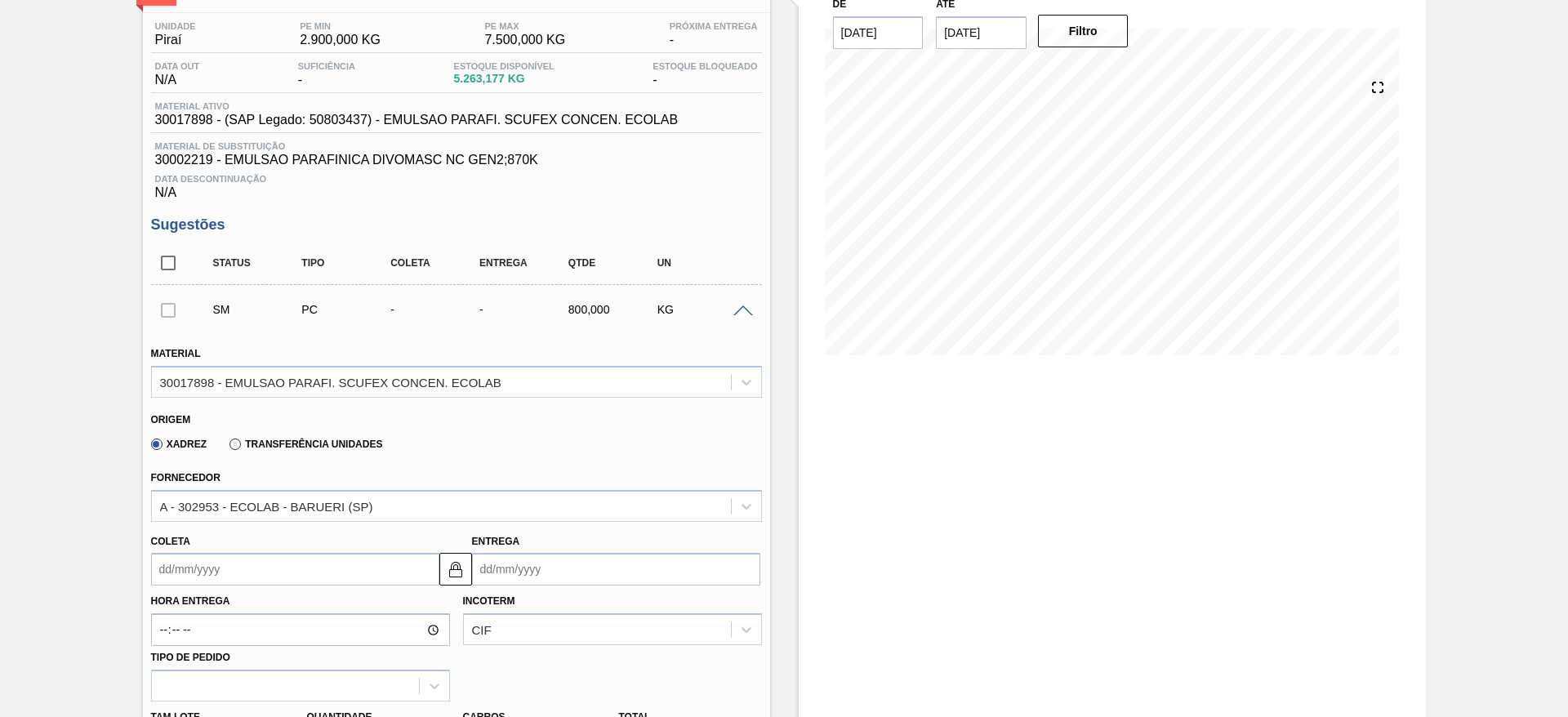
scroll to position [245, 0]
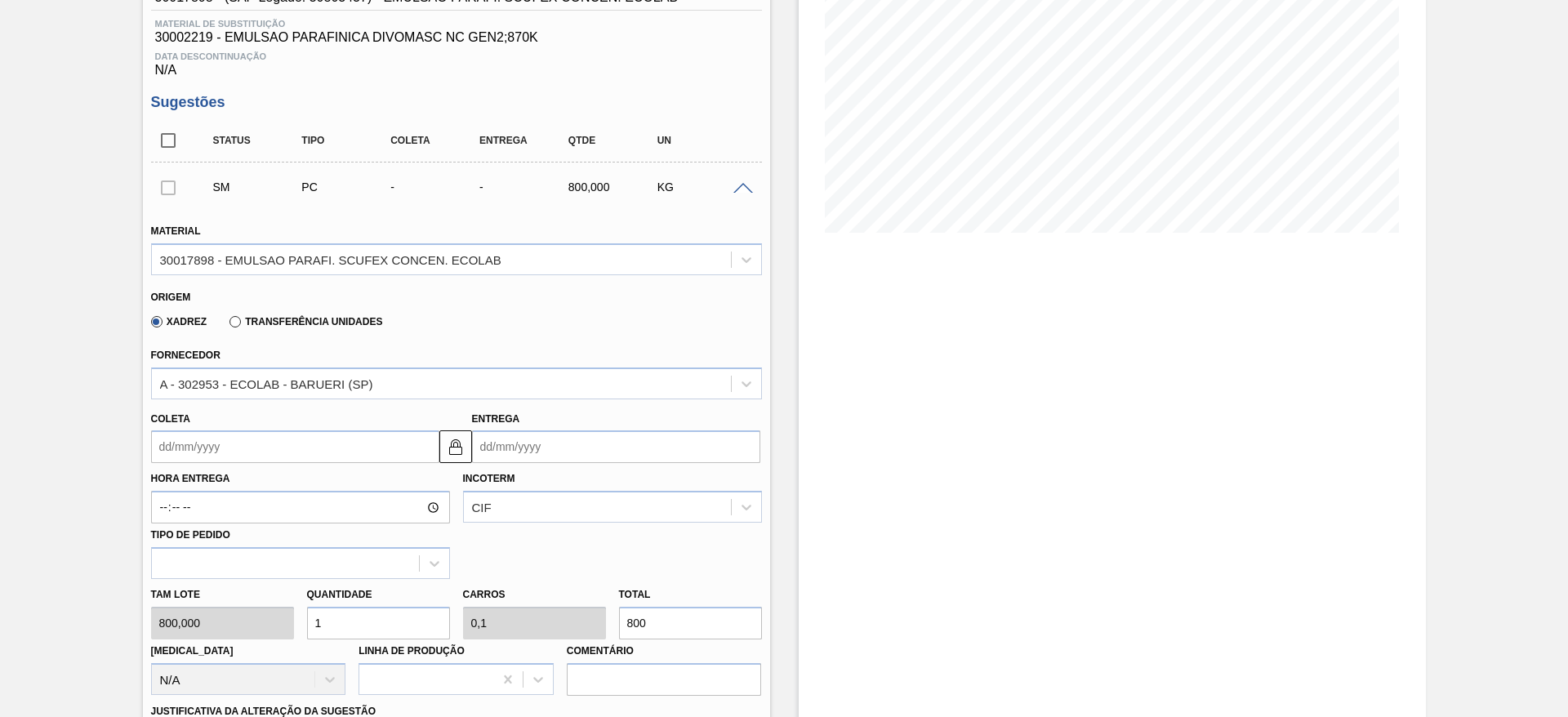
click at [379, 442] on input "Coleta" at bounding box center [295, 447] width 288 height 33
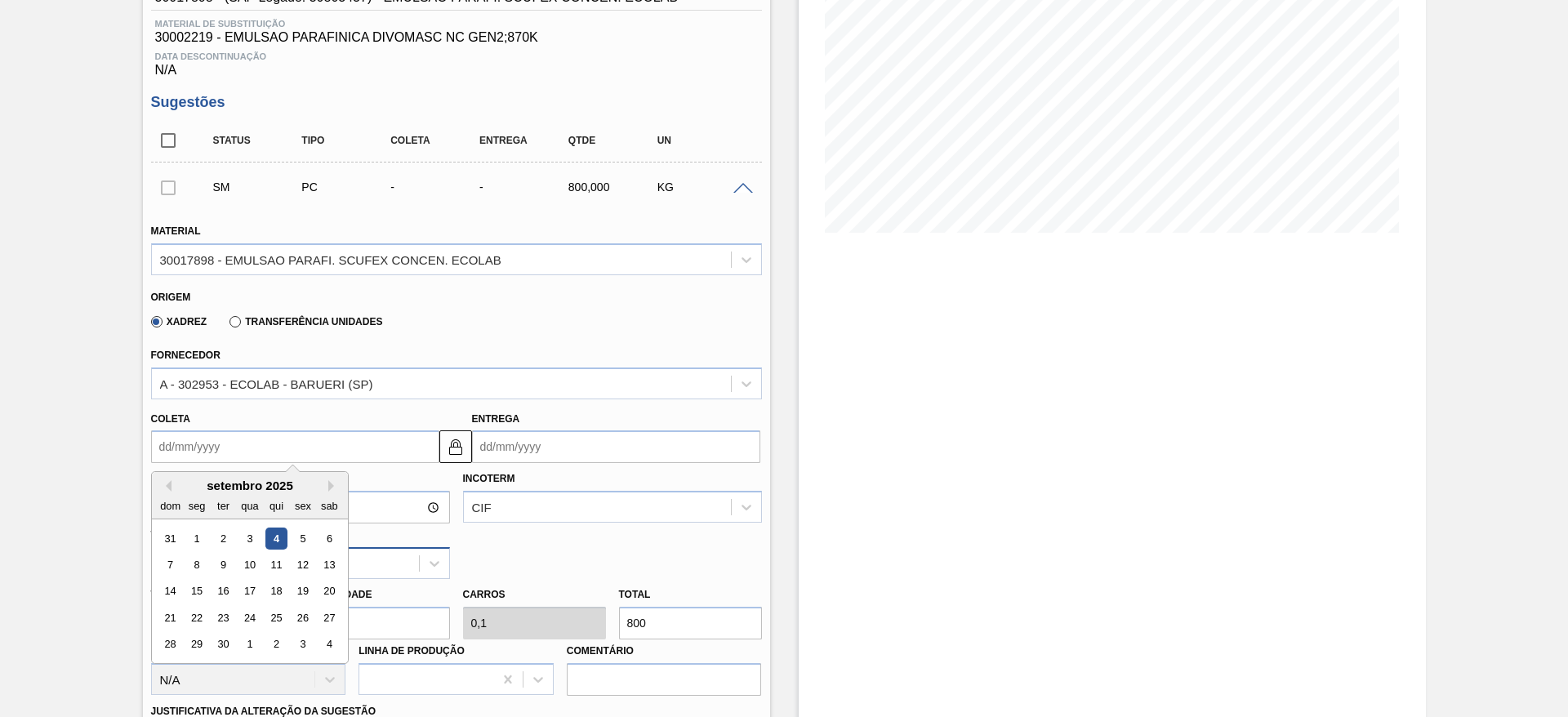
click at [270, 566] on div "11" at bounding box center [275, 564] width 22 height 22
type input "11/09/2025"
type input "20/09/2025"
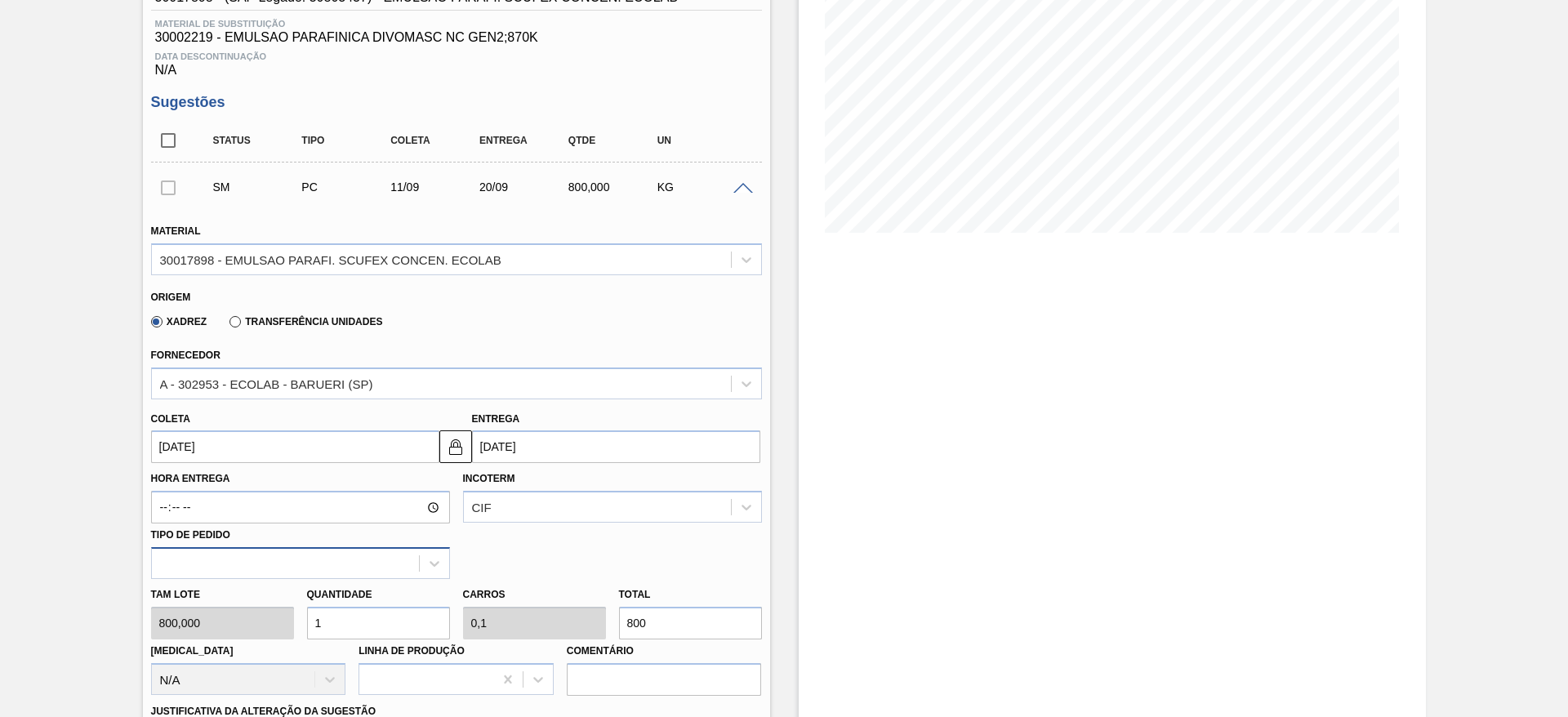
scroll to position [367, 0]
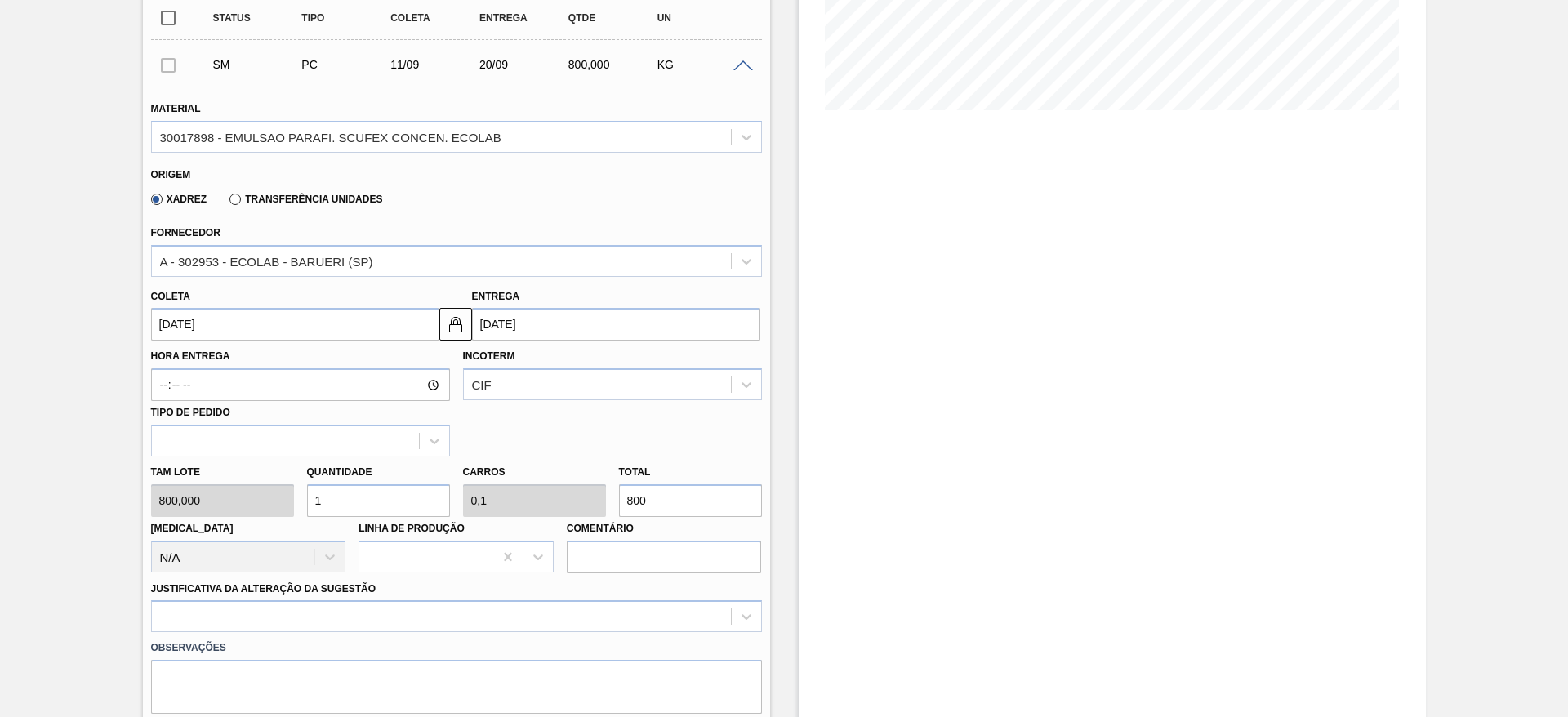
drag, startPoint x: 338, startPoint y: 501, endPoint x: 299, endPoint y: 492, distance: 40.0
click at [300, 492] on div "Quantidade 1" at bounding box center [378, 489] width 156 height 57
type input "4"
type input "0,4"
type input "3.200"
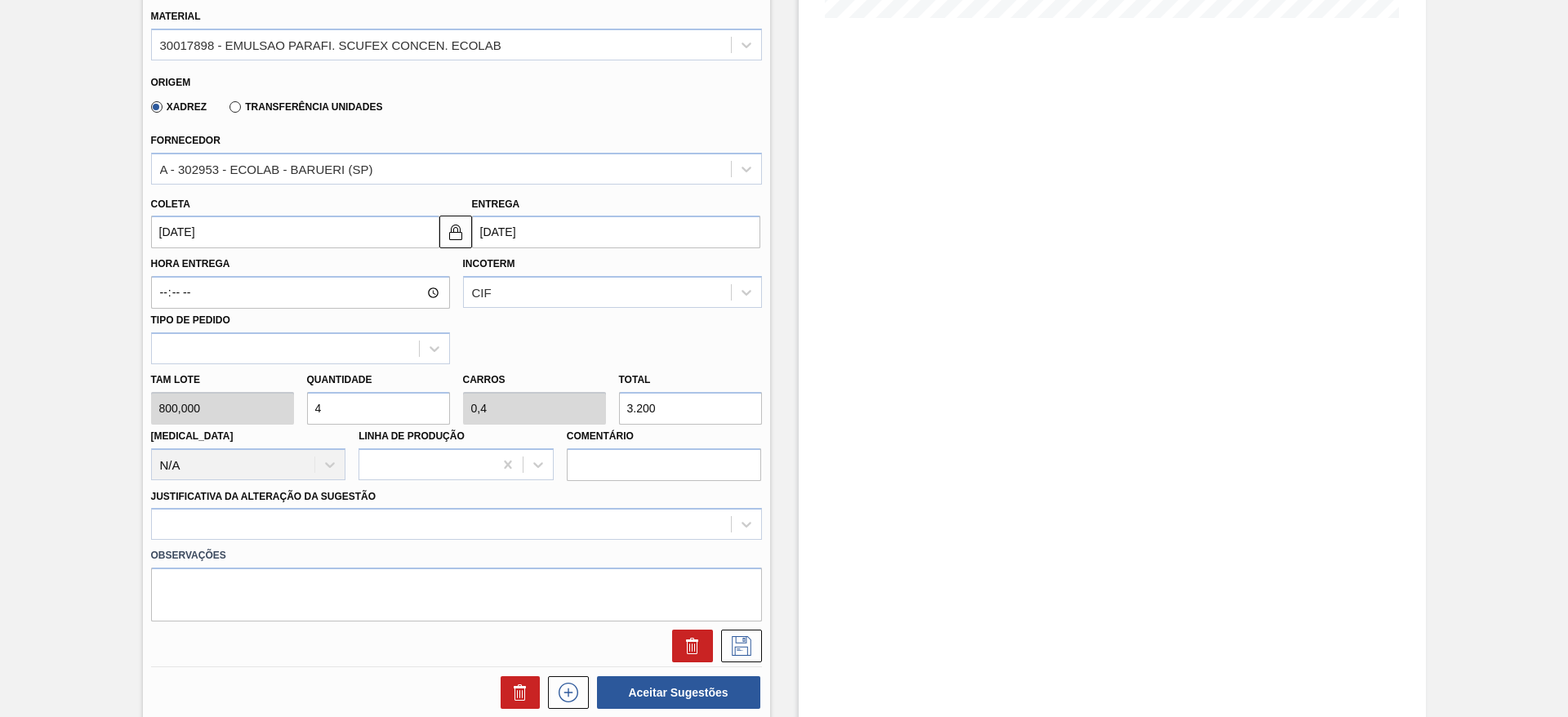
scroll to position [490, 0]
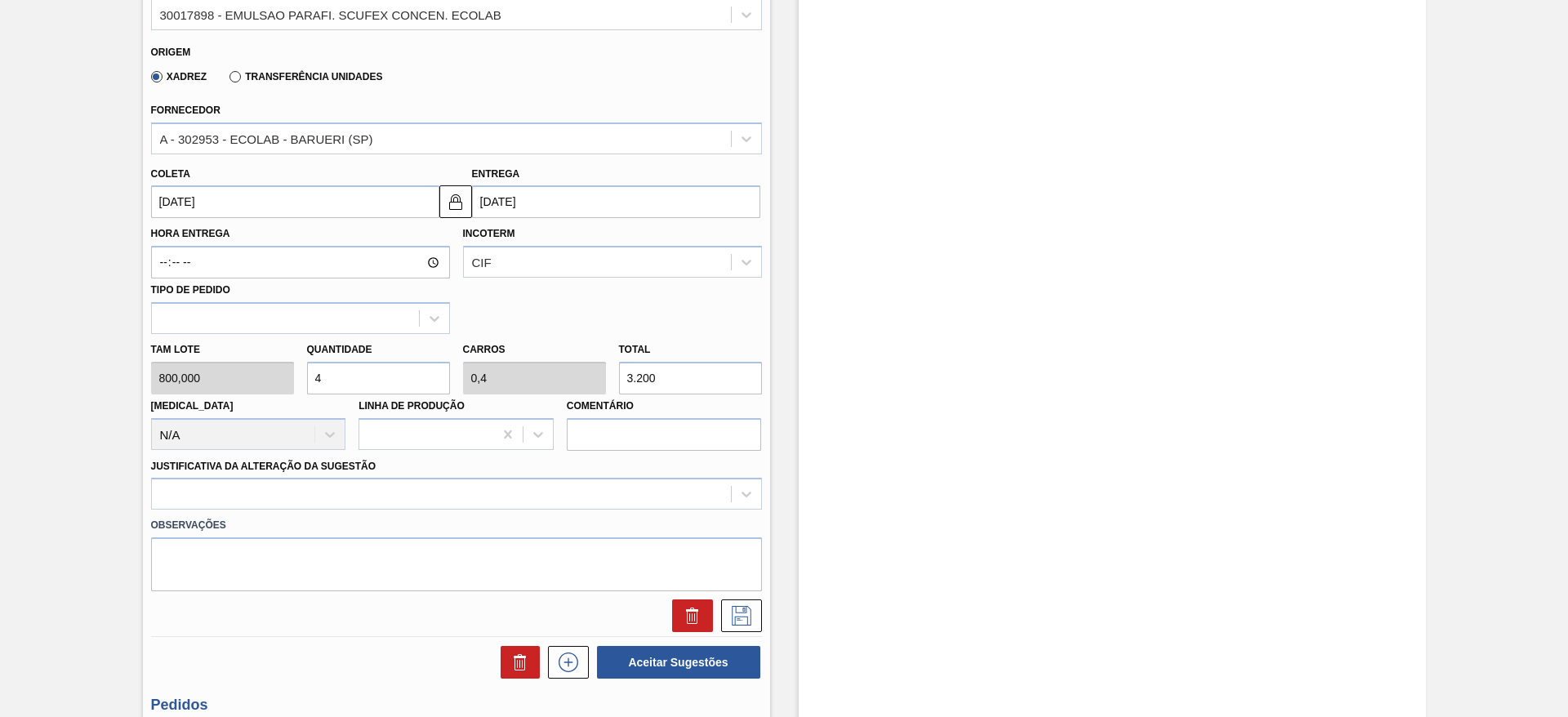
drag, startPoint x: 322, startPoint y: 367, endPoint x: 306, endPoint y: 384, distance: 23.3
click at [307, 382] on input "4" at bounding box center [378, 378] width 143 height 33
type input "5"
type input "0,5"
type input "4.000"
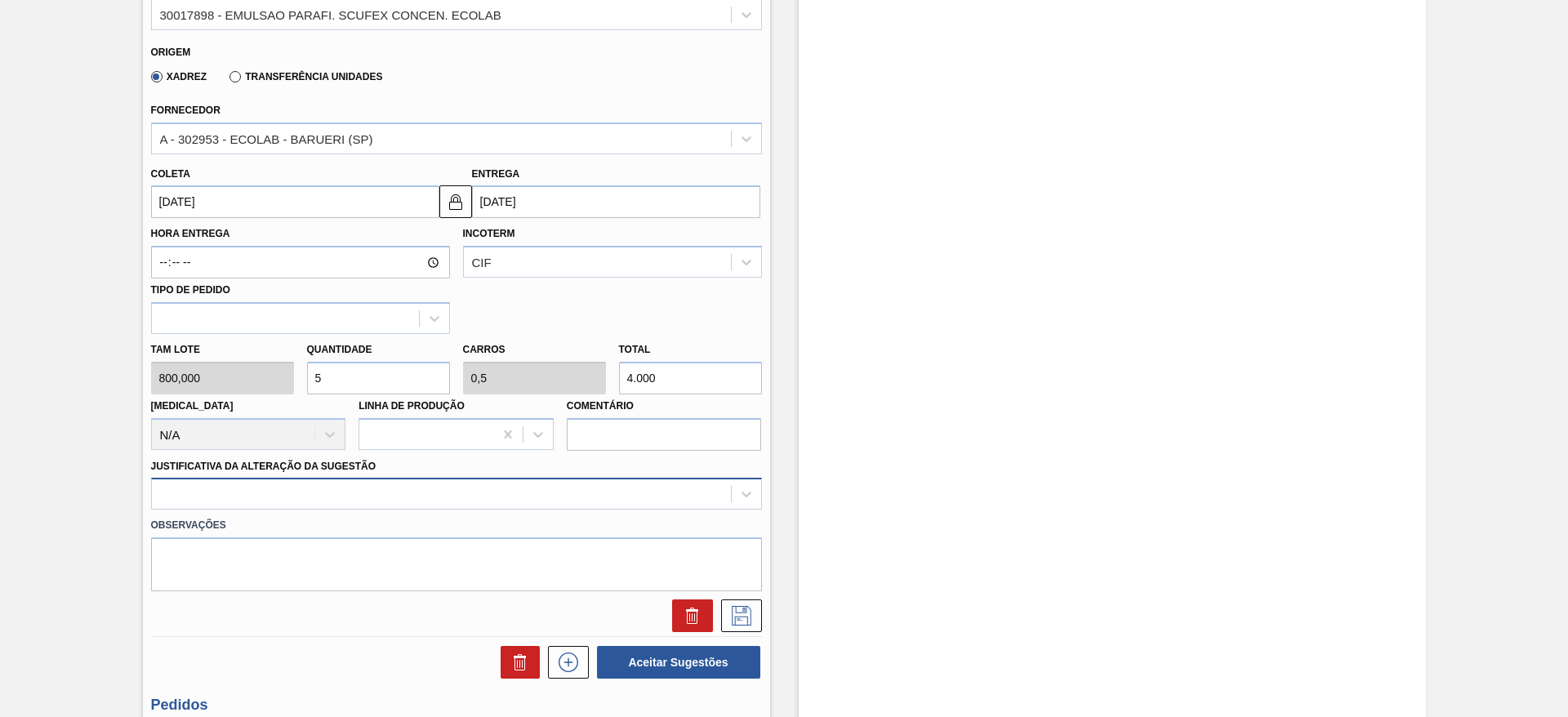
type input "5"
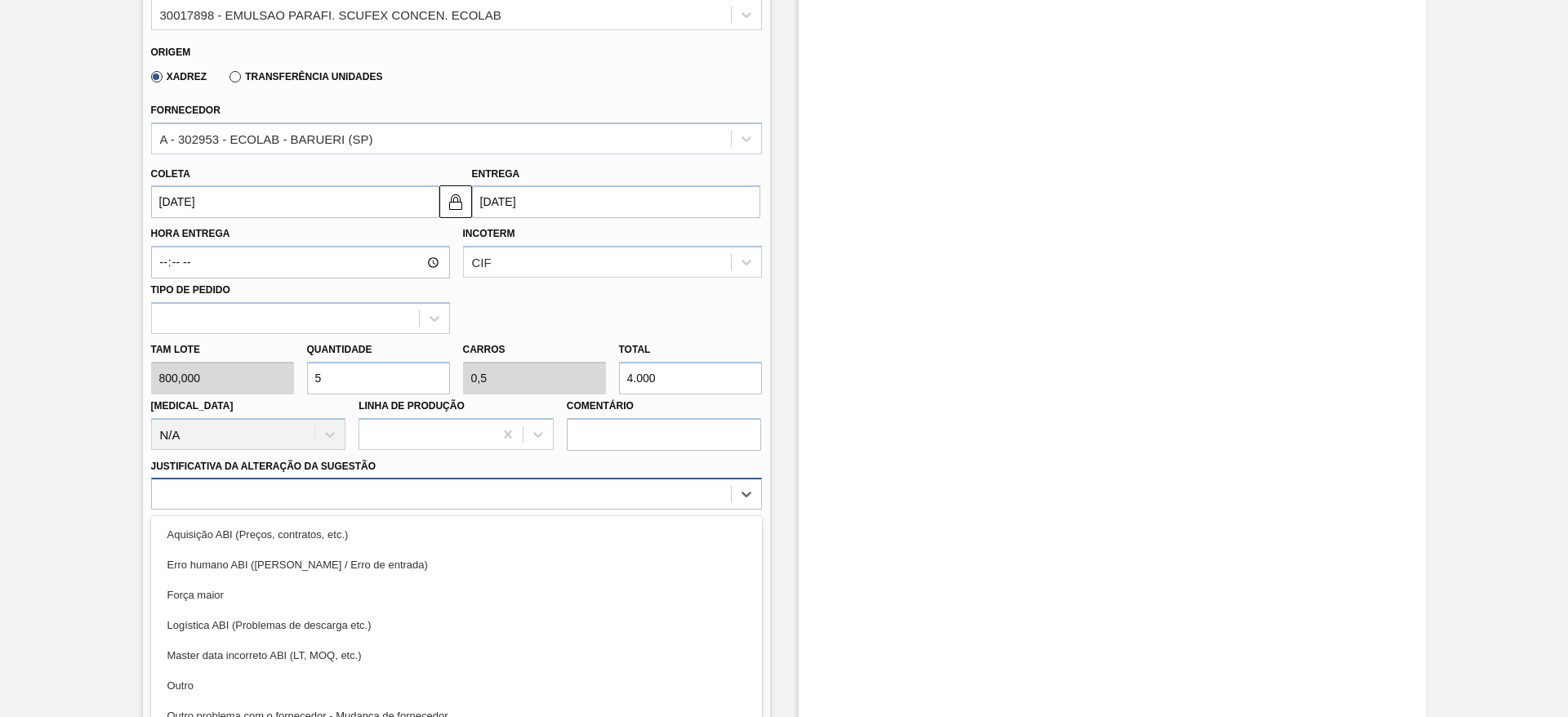
click at [710, 492] on div "option Aquisição ABI (Preços, contratos, etc.) focused, 1 of 18. 18 results ava…" at bounding box center [456, 494] width 611 height 32
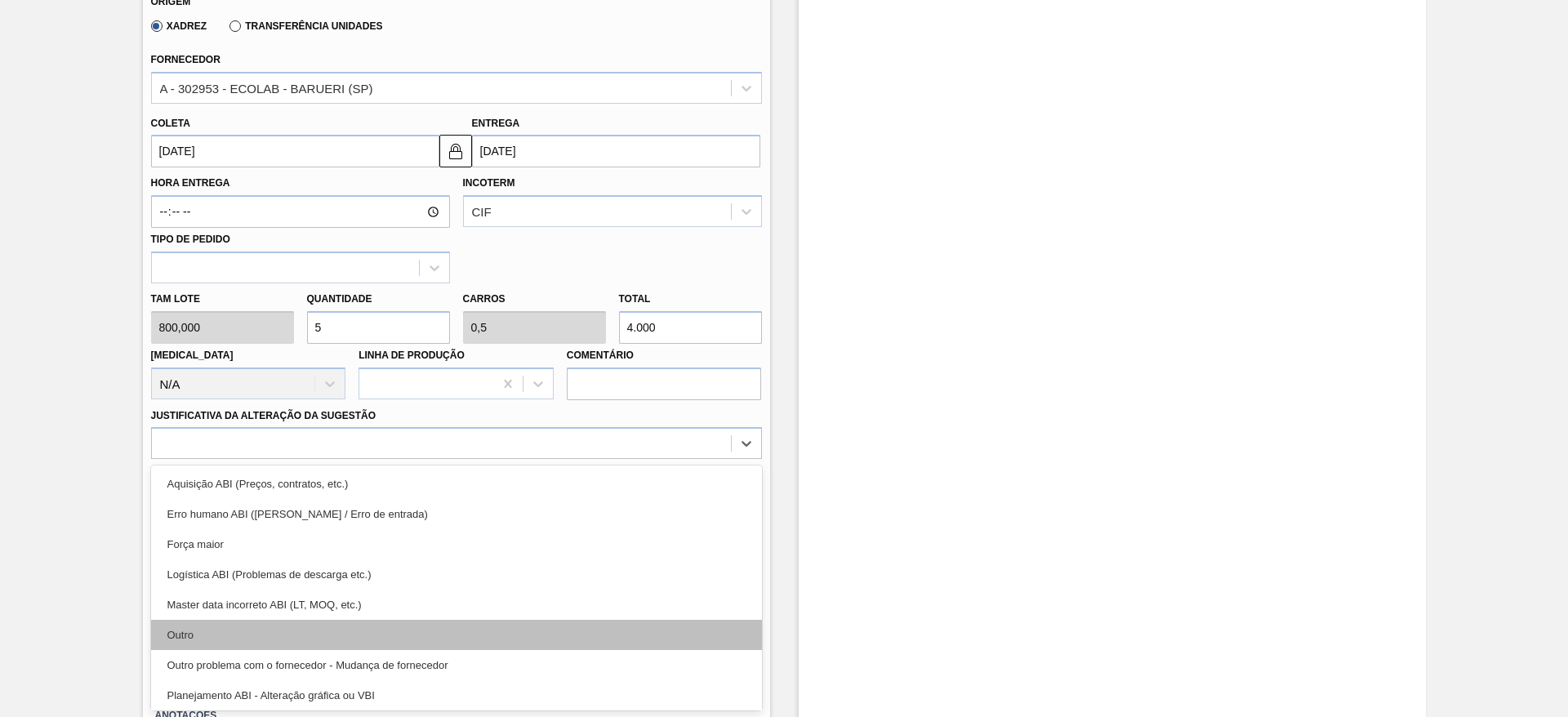
click at [670, 639] on div "Outro" at bounding box center [456, 635] width 611 height 30
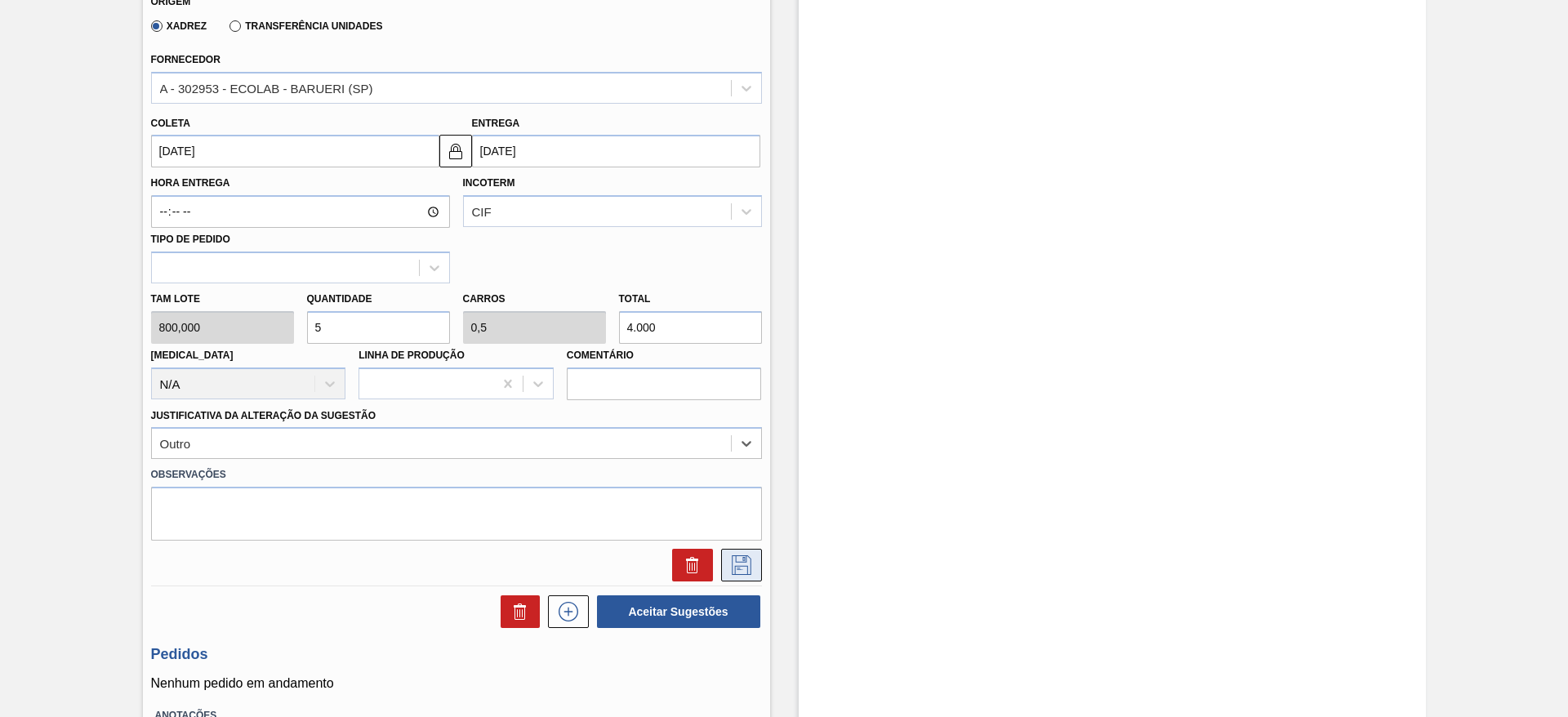
click at [725, 570] on button at bounding box center [741, 565] width 41 height 33
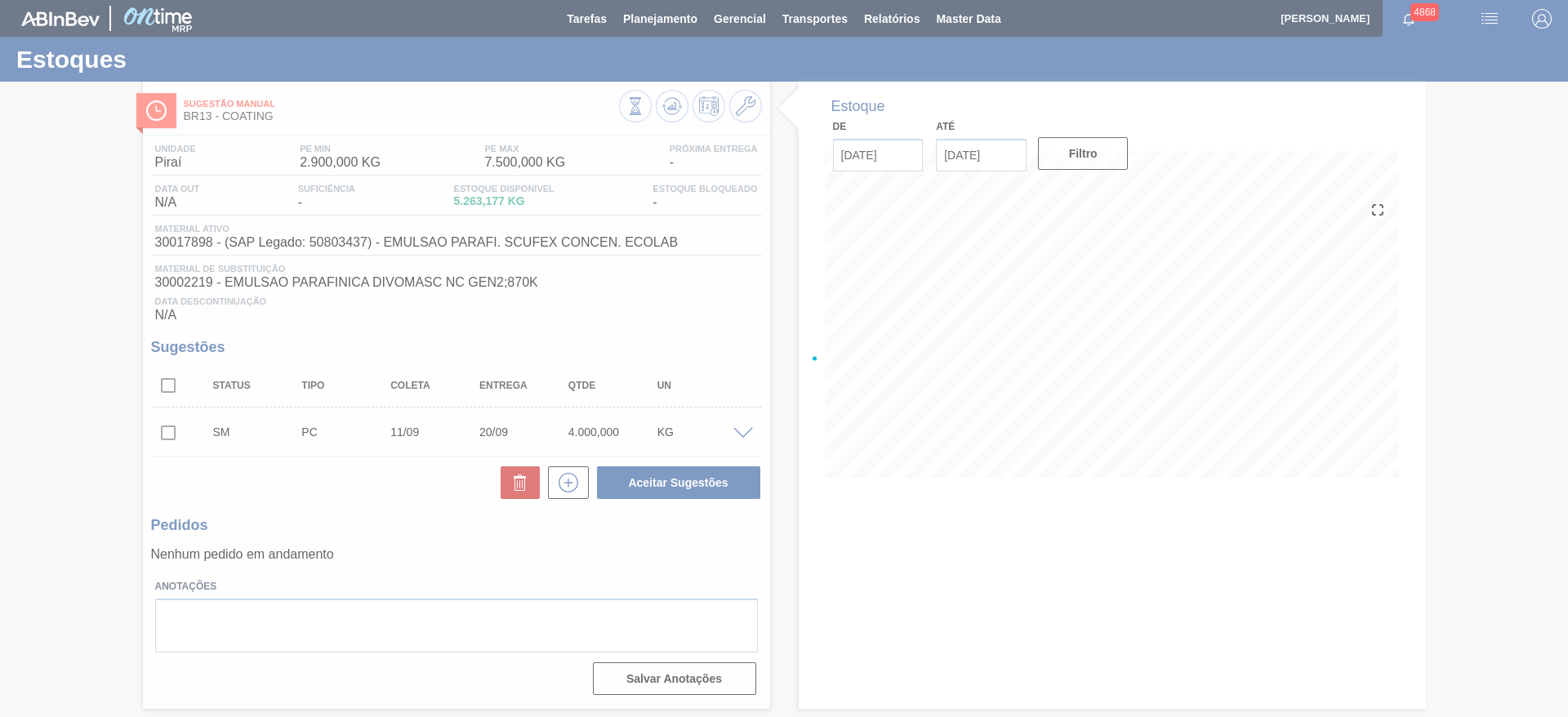
scroll to position [0, 0]
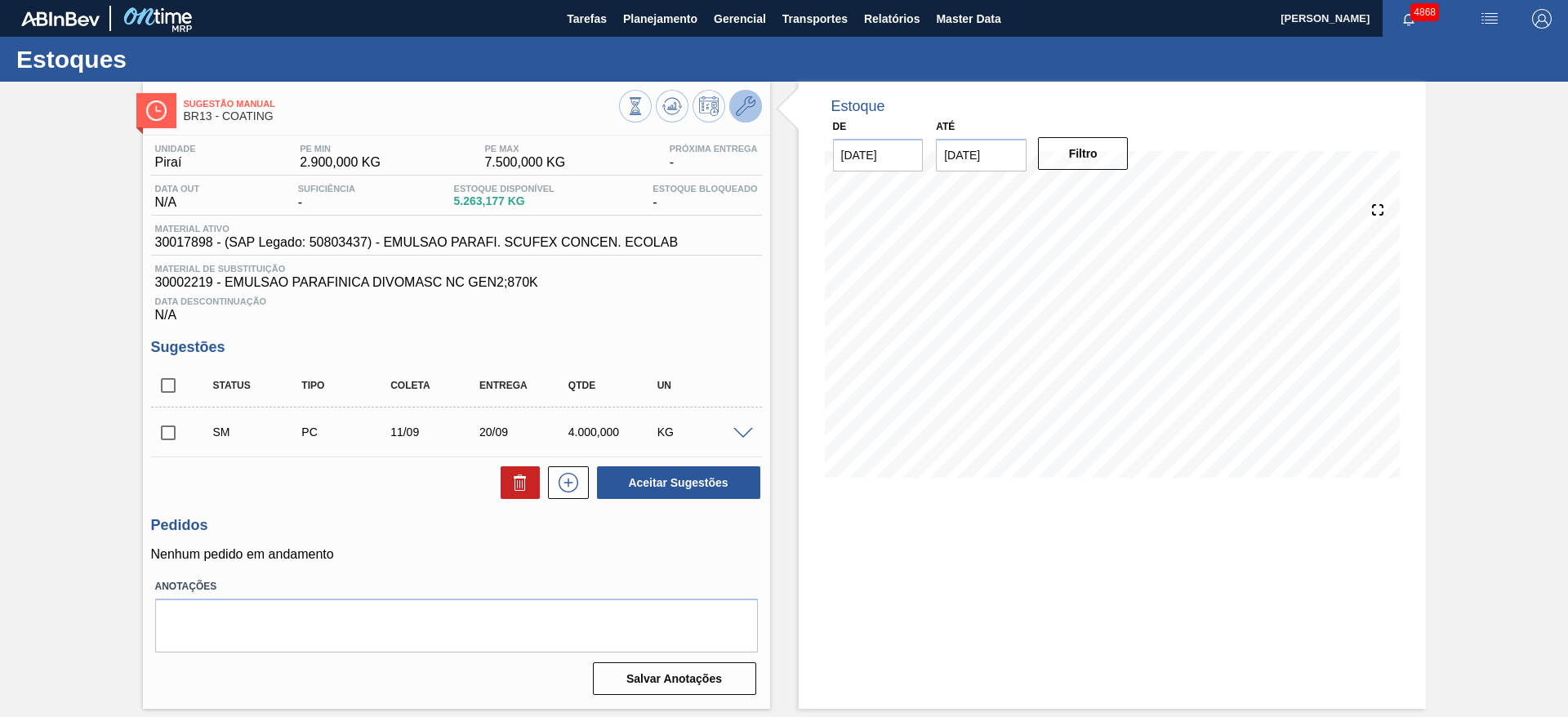
click at [733, 102] on button at bounding box center [745, 106] width 33 height 33
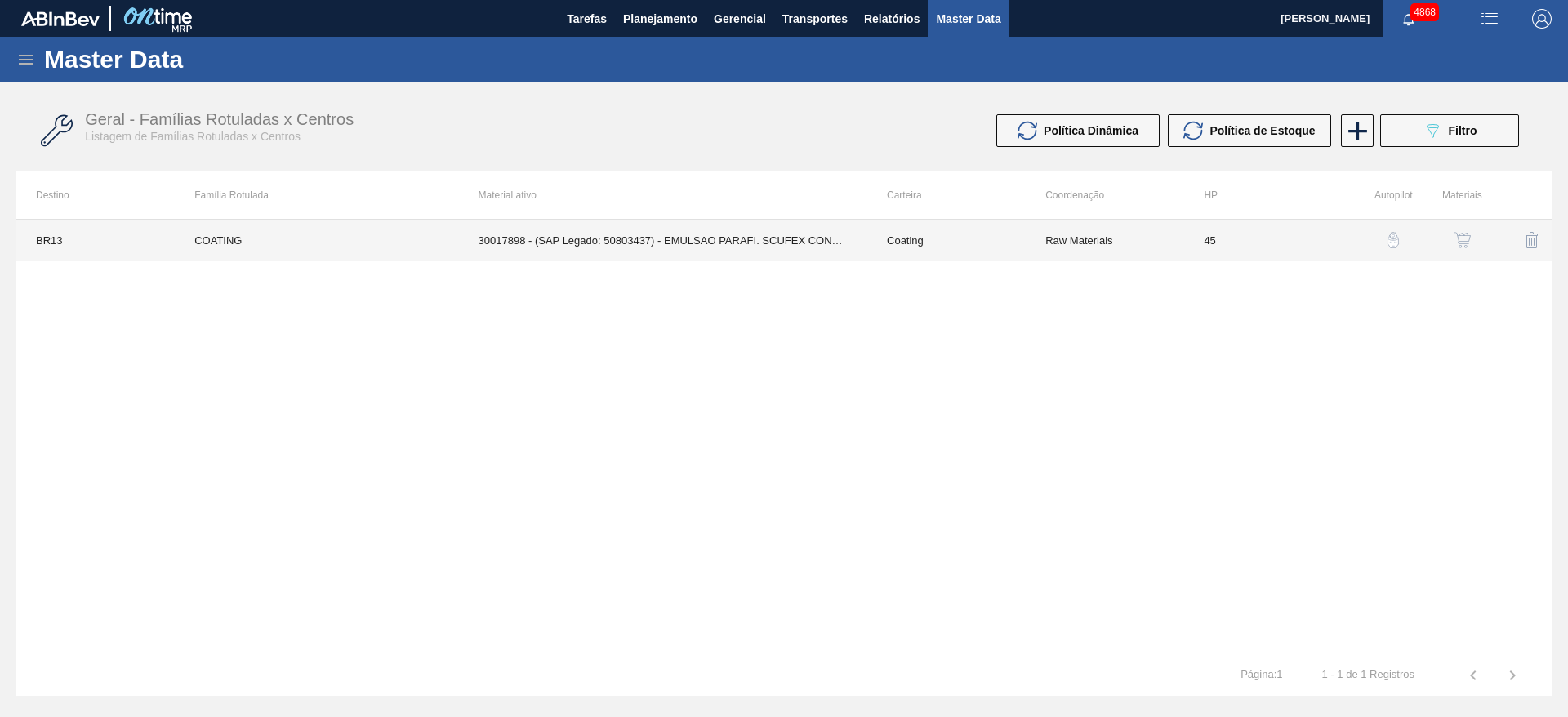
click at [747, 240] on td "30017898 - (SAP Legado: 50803437) - EMULSAO PARAFI. SCUFEX CONCEN. ECOLAB" at bounding box center [663, 240] width 408 height 41
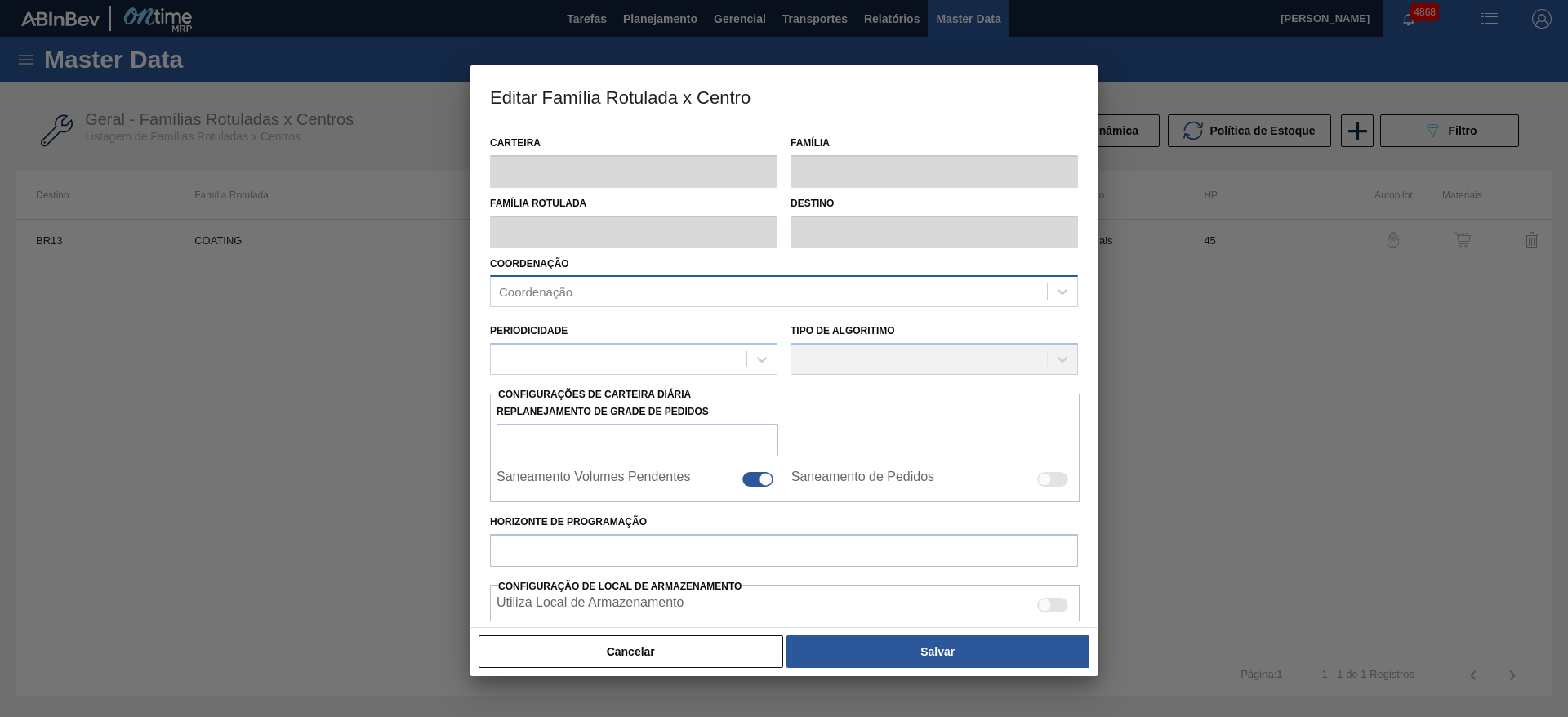
type input "Coating"
type input "COATING"
type input "BR13 - Piraí"
type input "45"
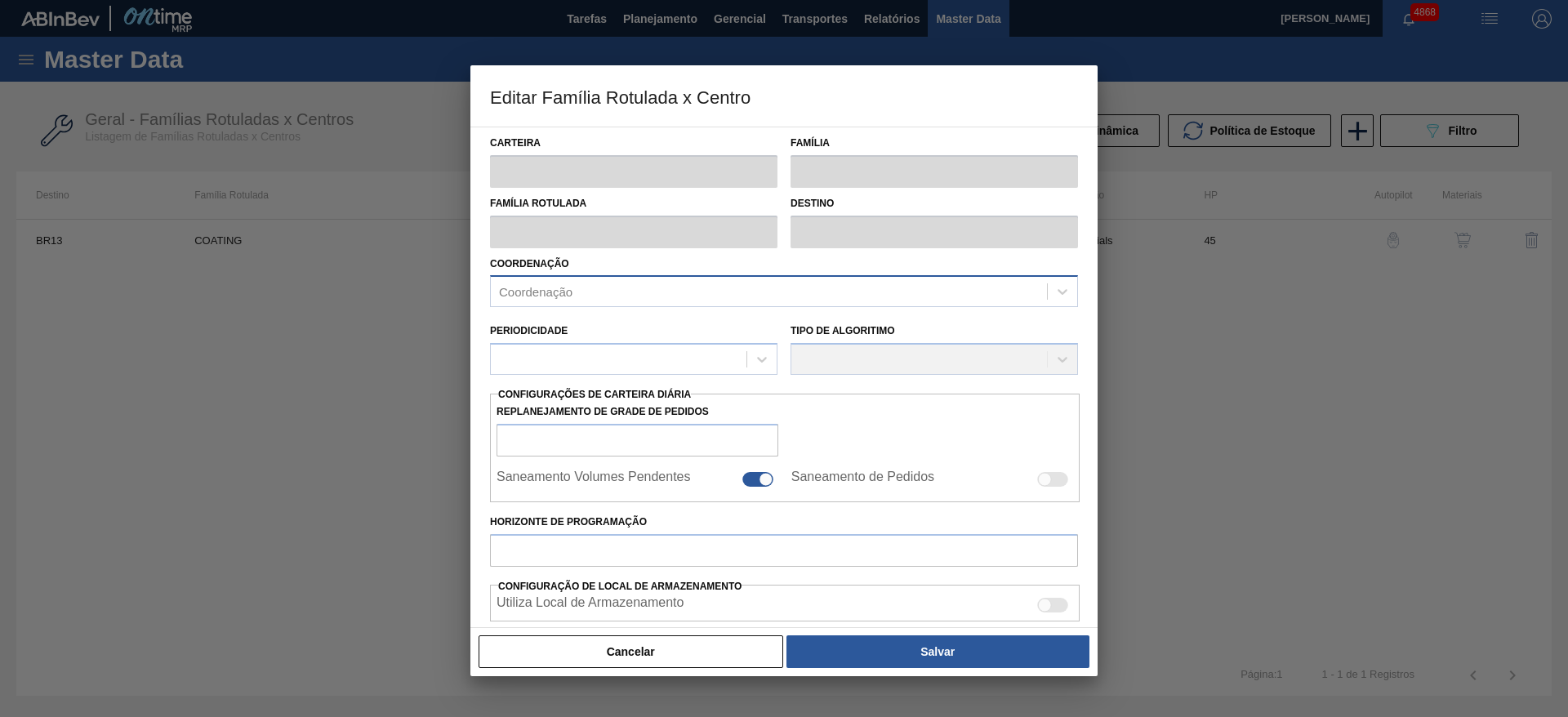
type input "2.900"
type input "7.500"
type input "70"
type input "6.120,000"
checkbox input "true"
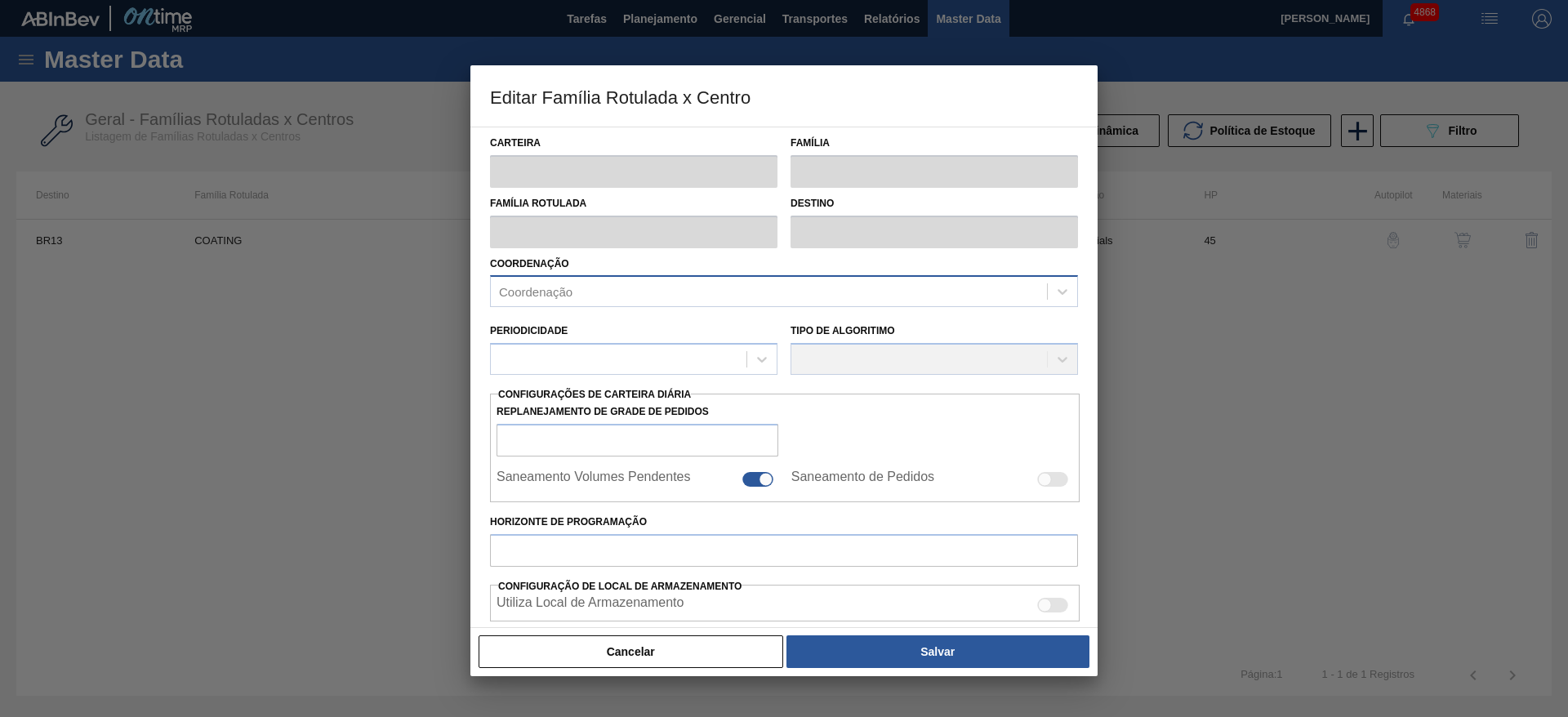
checkbox input "true"
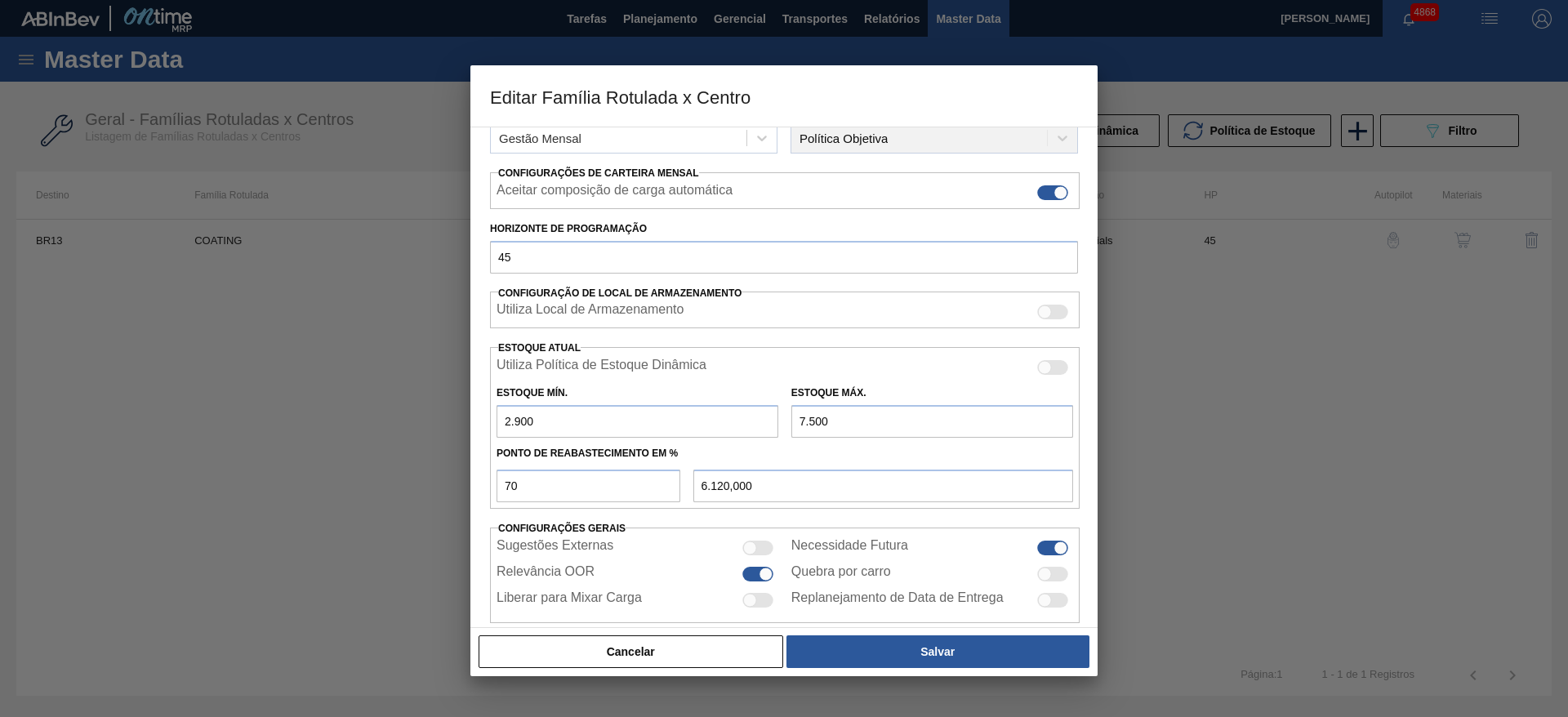
scroll to position [249, 0]
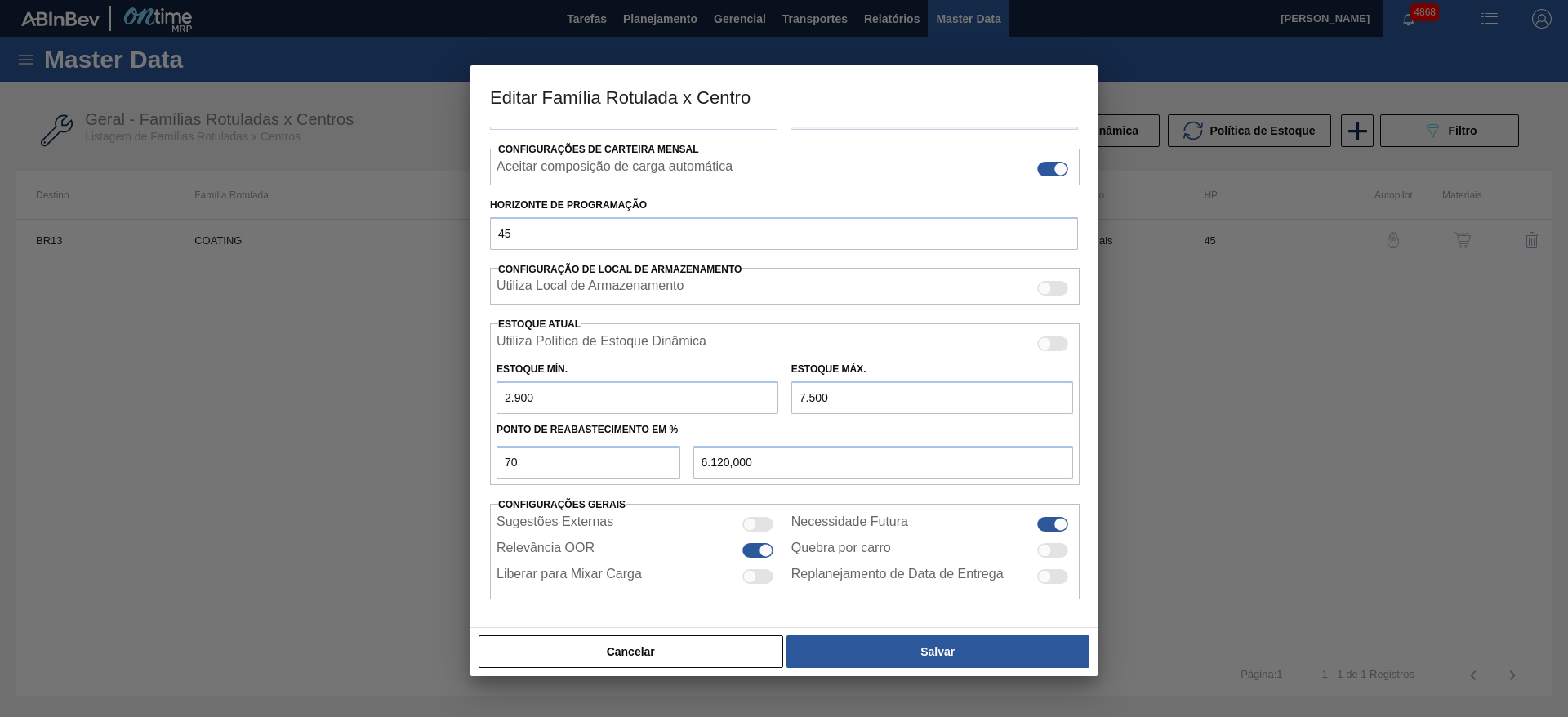
click at [511, 400] on input "2.900" at bounding box center [637, 398] width 281 height 33
drag, startPoint x: 560, startPoint y: 397, endPoint x: 479, endPoint y: 392, distance: 81.2
click at [479, 392] on div "Carteira Coating Família Coating Família Rotulada COATING Destino BR13 - Piraí …" at bounding box center [784, 377] width 627 height 502
type input "3"
type input "5.250,900"
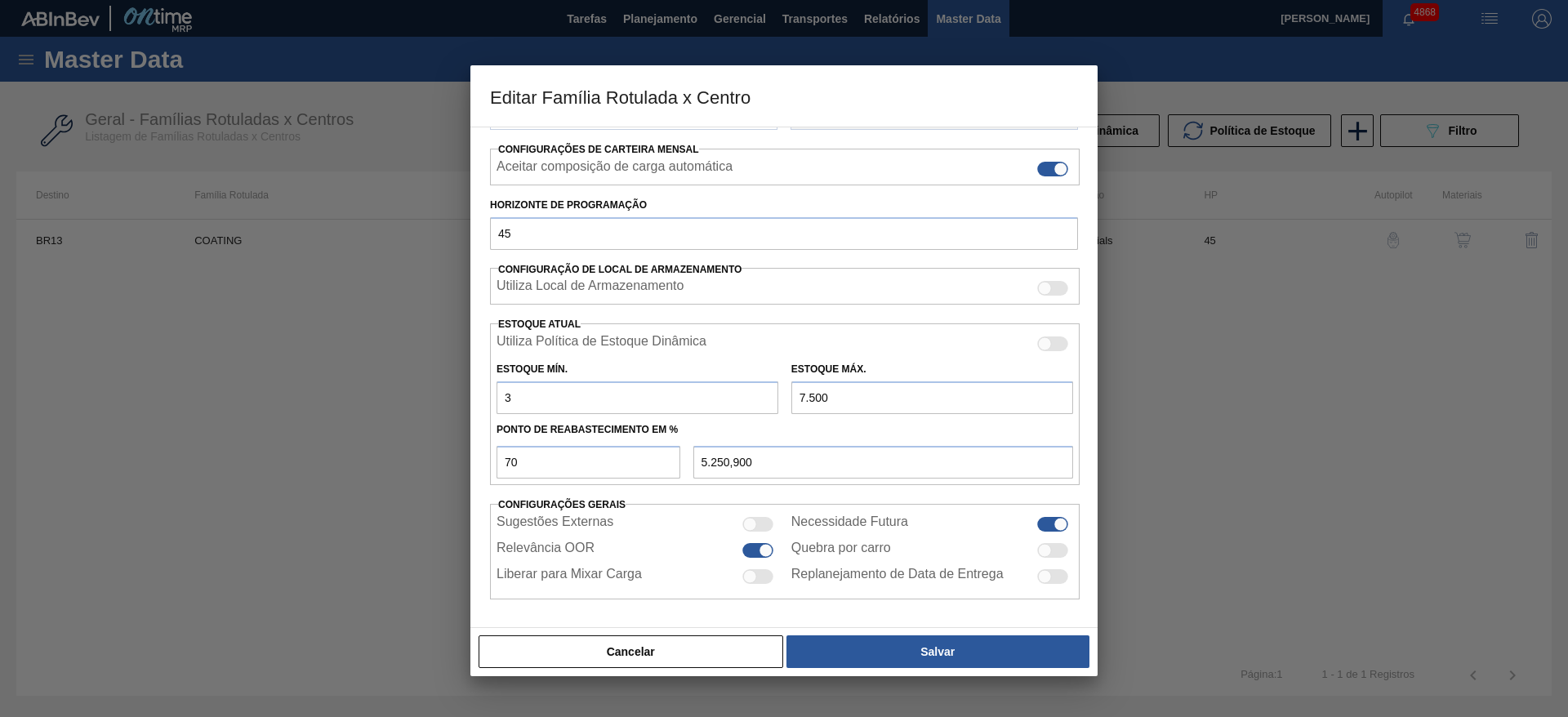
type input "31"
type input "5.259,300"
type input "310"
type input "5.343,000"
type input "3.100"
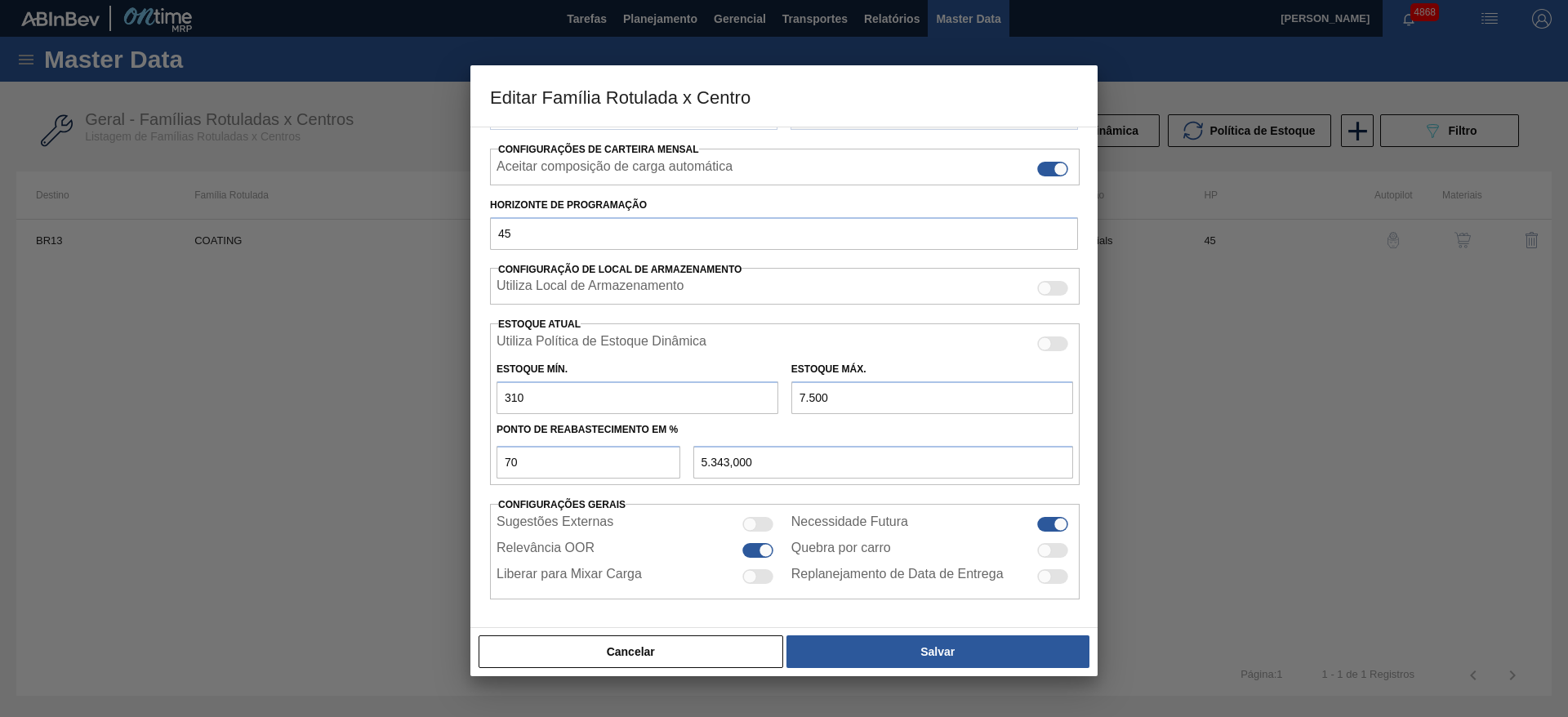
type input "6.180,000"
type input "3.100"
drag, startPoint x: 794, startPoint y: 403, endPoint x: 801, endPoint y: 402, distance: 7.1
click at [801, 402] on input "7.500" at bounding box center [932, 398] width 281 height 33
type input "8.500"
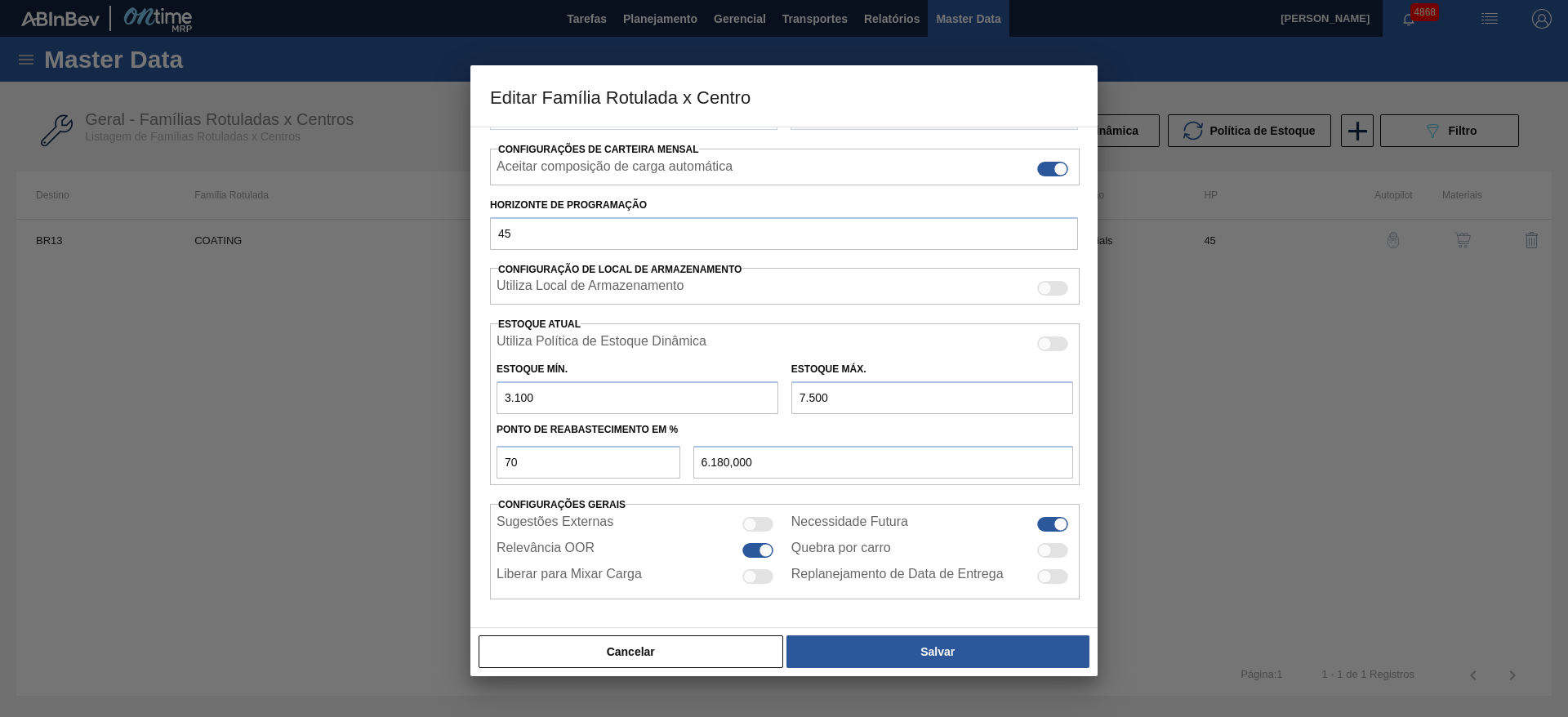
type input "6.880,000"
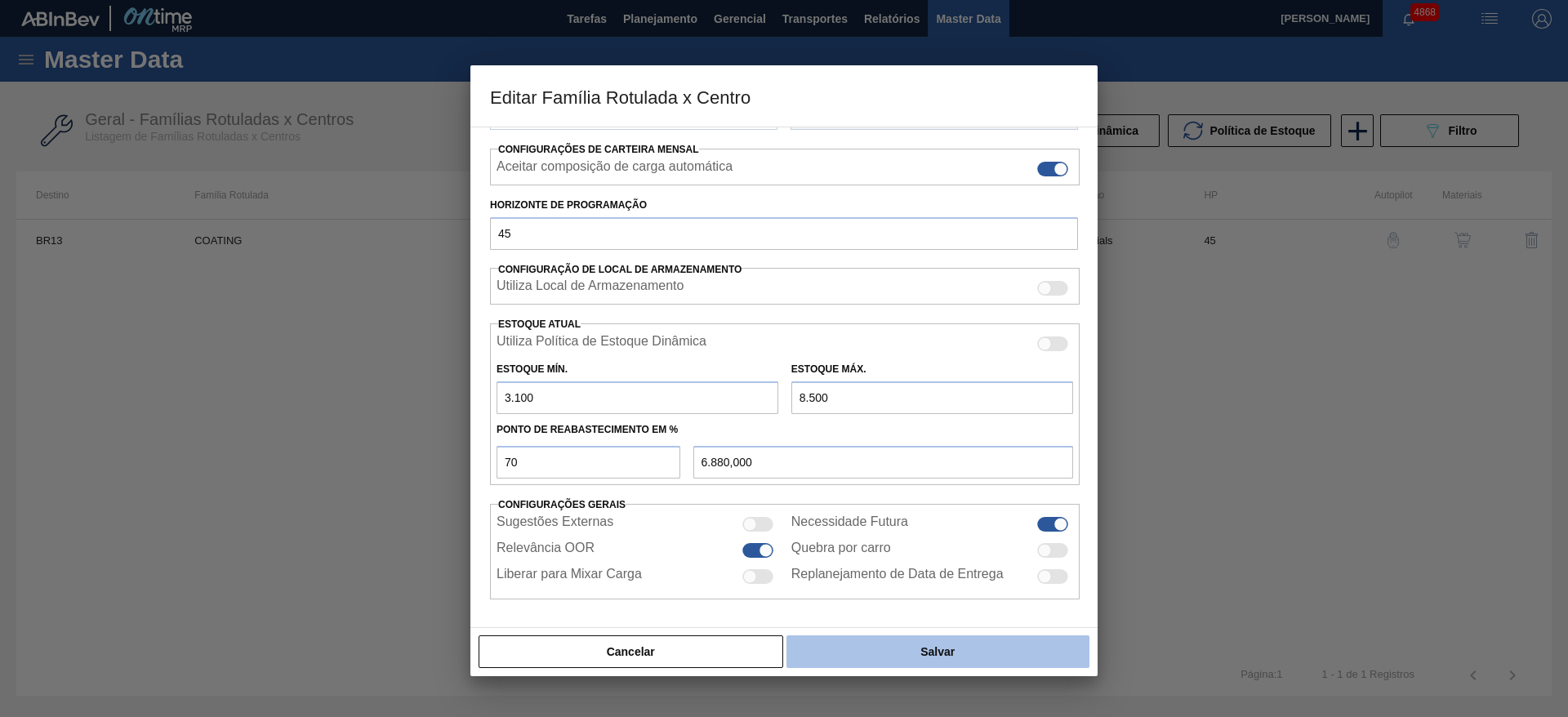
type input "8.500"
click at [931, 644] on button "Salvar" at bounding box center [937, 652] width 303 height 33
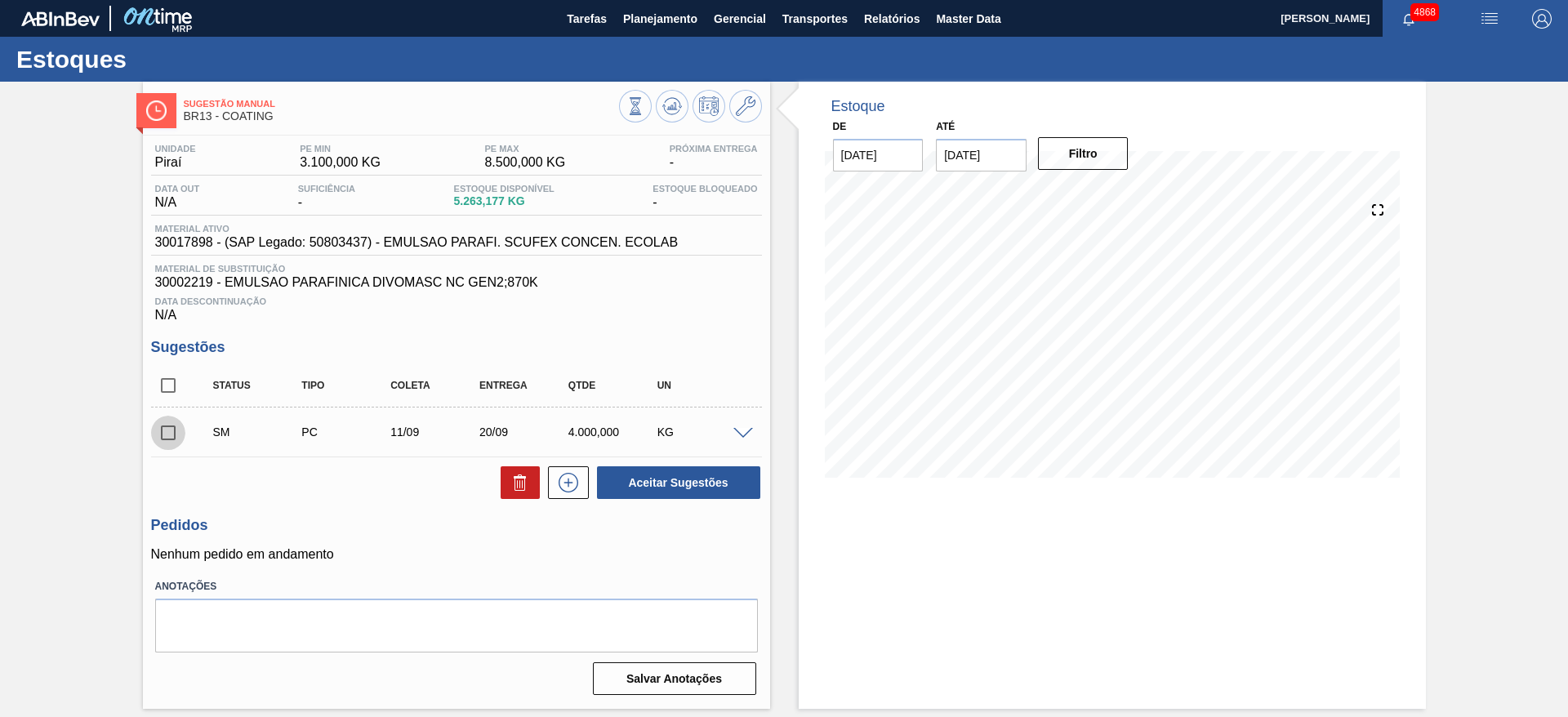
click at [170, 435] on input "checkbox" at bounding box center [168, 433] width 34 height 34
click at [690, 469] on button "Aceitar Sugestões" at bounding box center [678, 483] width 163 height 33
checkbox input "false"
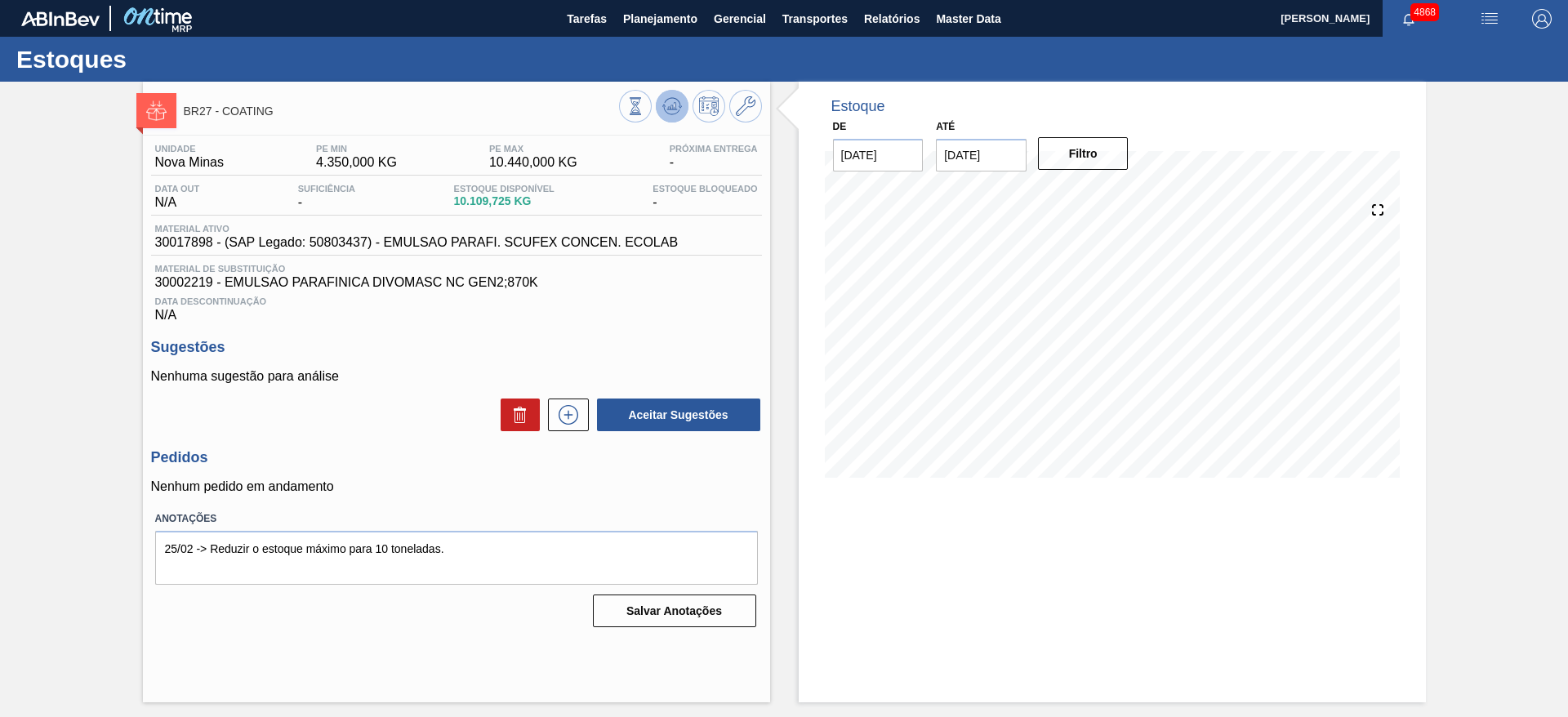
click at [667, 111] on icon at bounding box center [671, 106] width 20 height 20
click at [761, 106] on button at bounding box center [745, 106] width 33 height 33
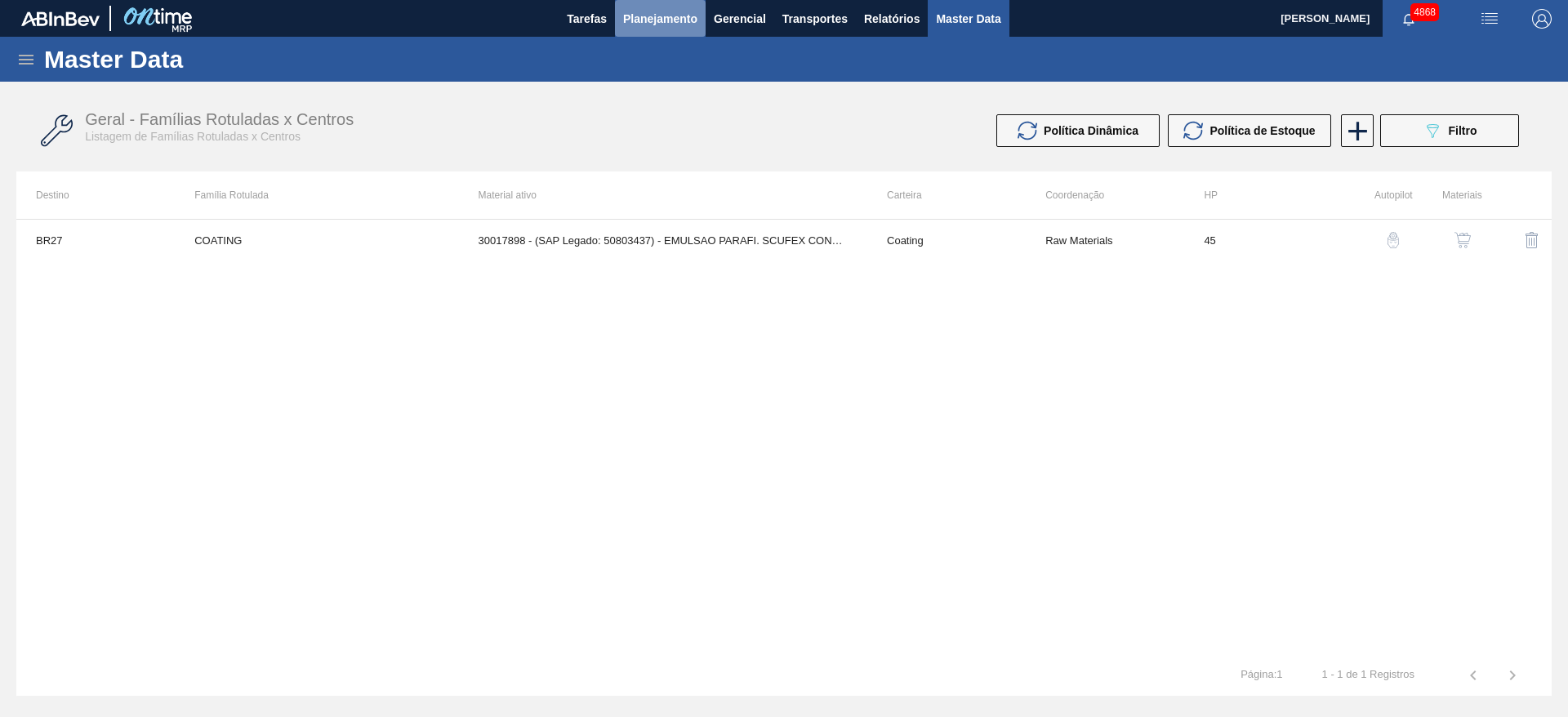
click at [645, 18] on span "Planejamento" at bounding box center [660, 19] width 75 height 20
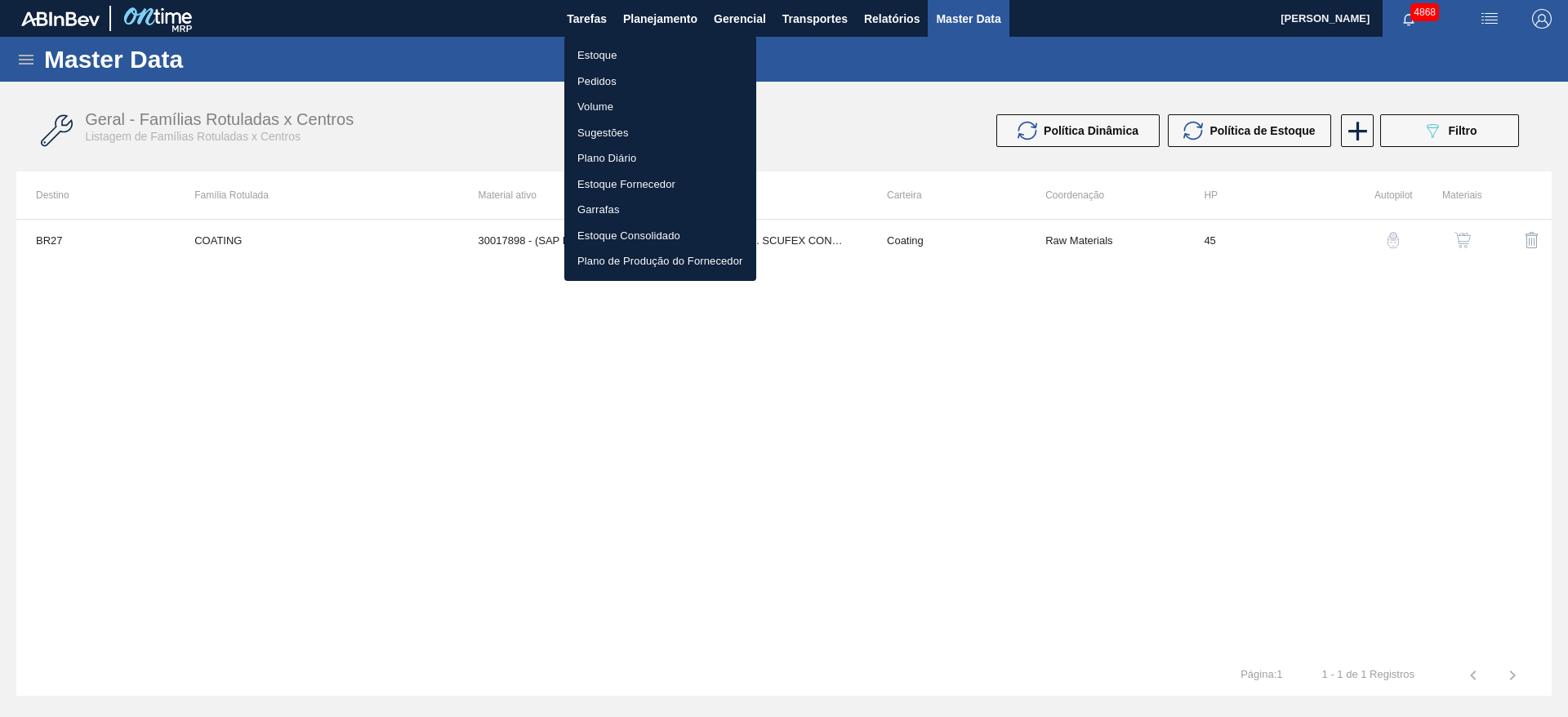
click at [649, 58] on li "Estoque" at bounding box center [660, 56] width 192 height 26
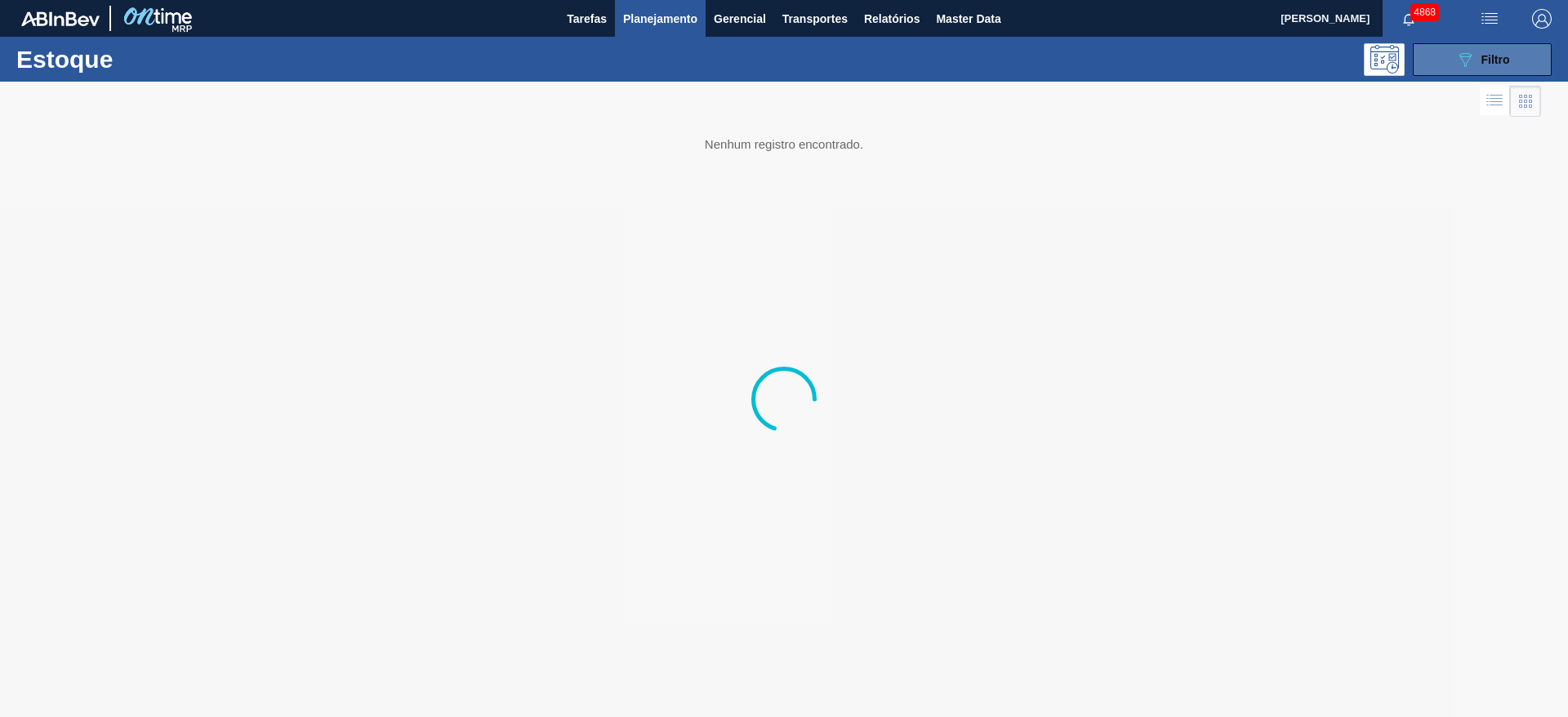
click at [1518, 54] on button "089F7B8B-B2A5-4AFE-B5C0-19BA573D28AC Filtro" at bounding box center [1481, 60] width 139 height 33
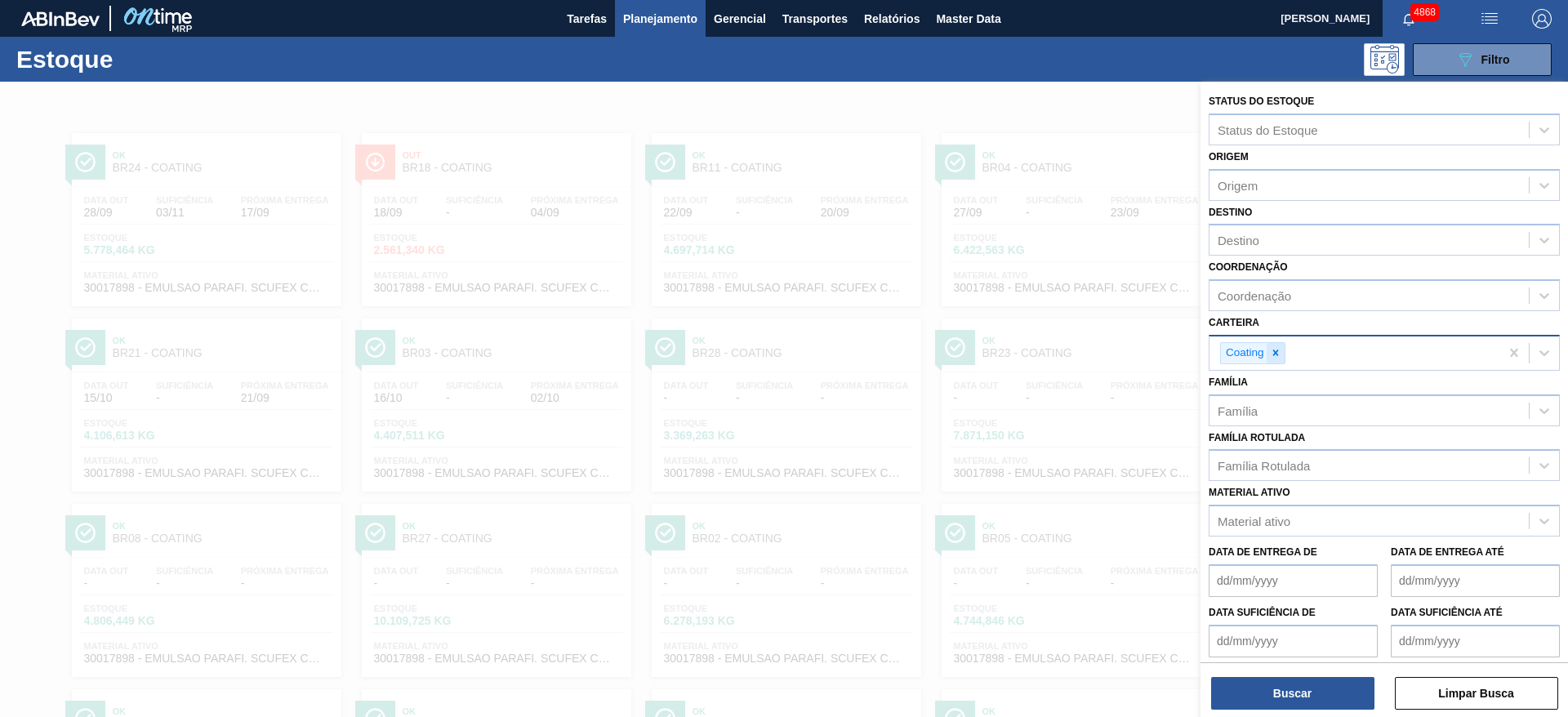
click at [1273, 352] on icon at bounding box center [1275, 353] width 11 height 11
click at [1275, 358] on icon at bounding box center [1275, 353] width 11 height 11
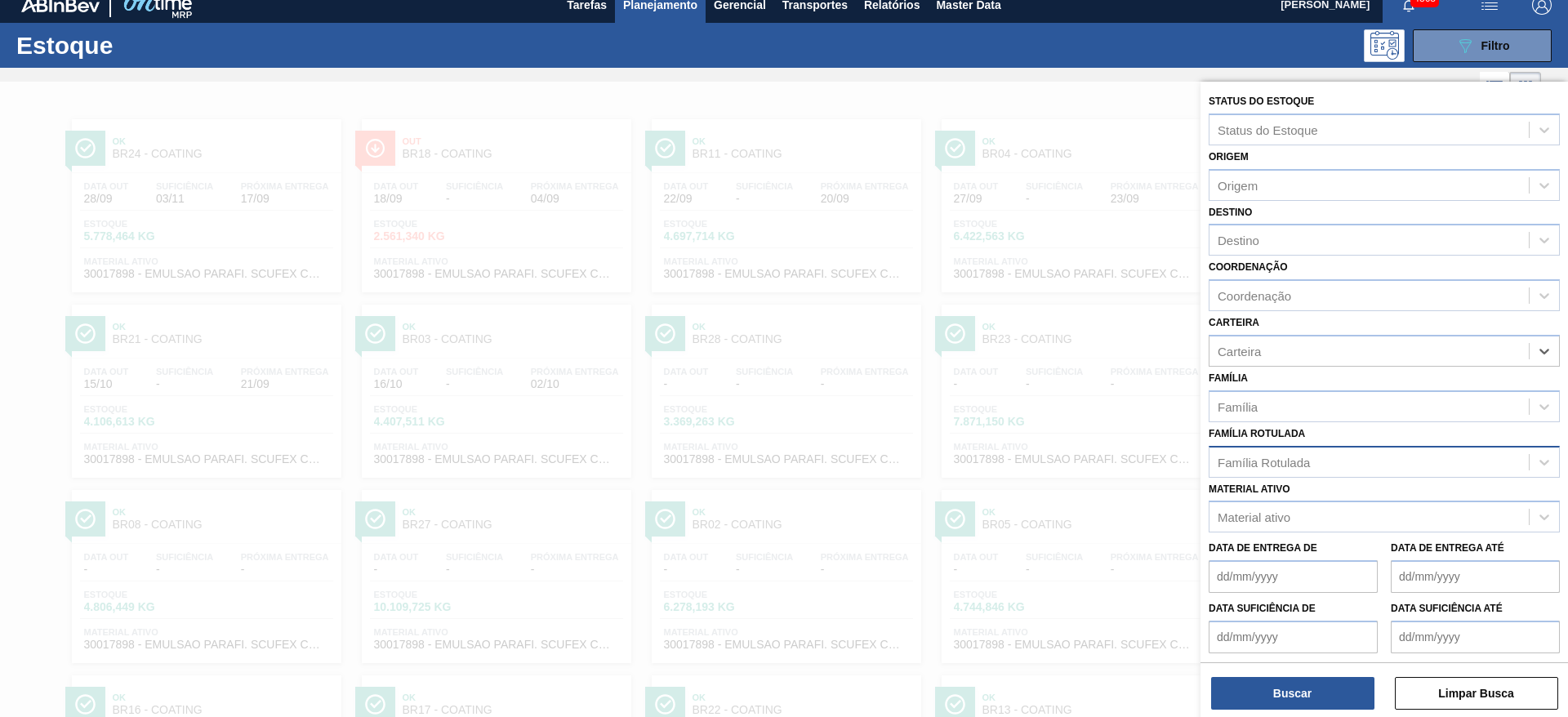
click at [1310, 456] on div "Família Rotulada" at bounding box center [1369, 462] width 319 height 24
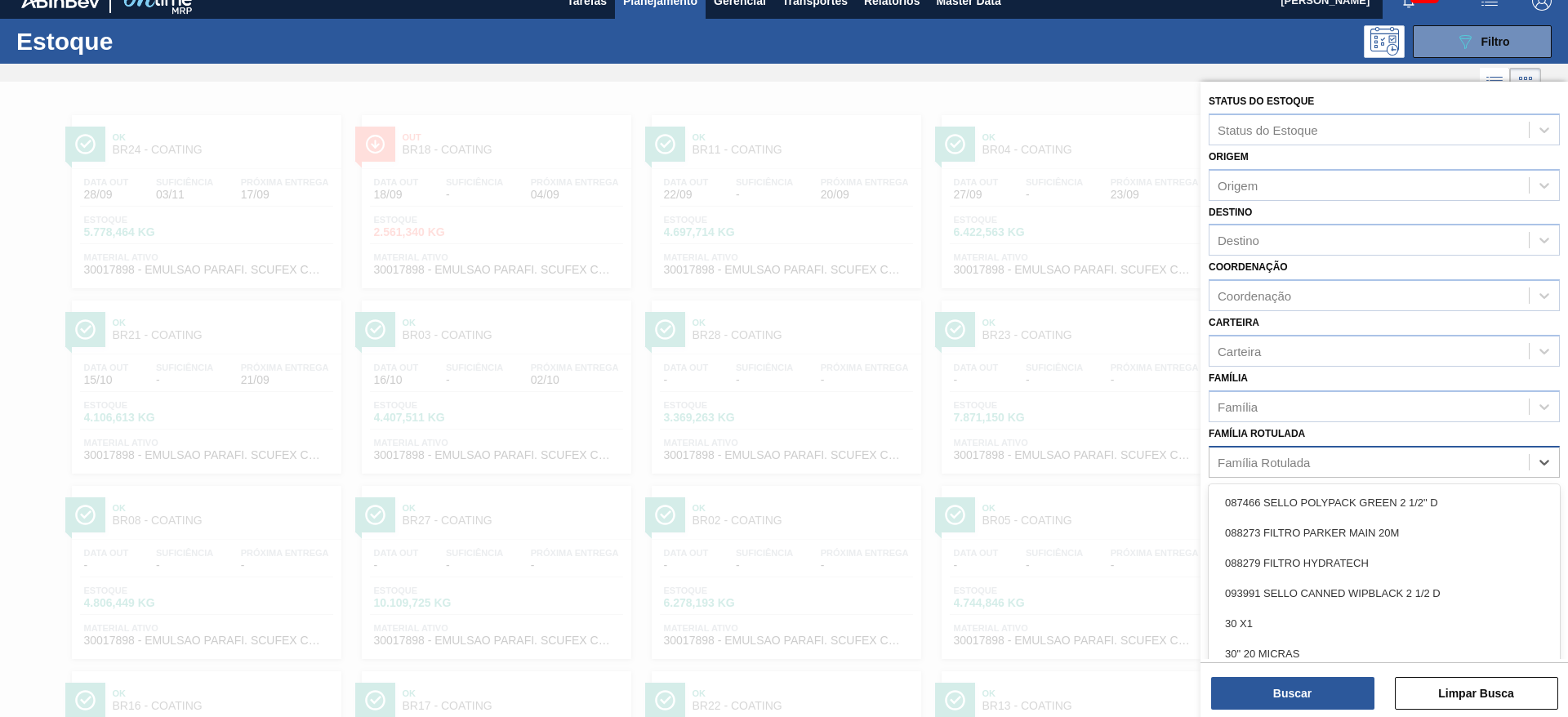
scroll to position [19, 0]
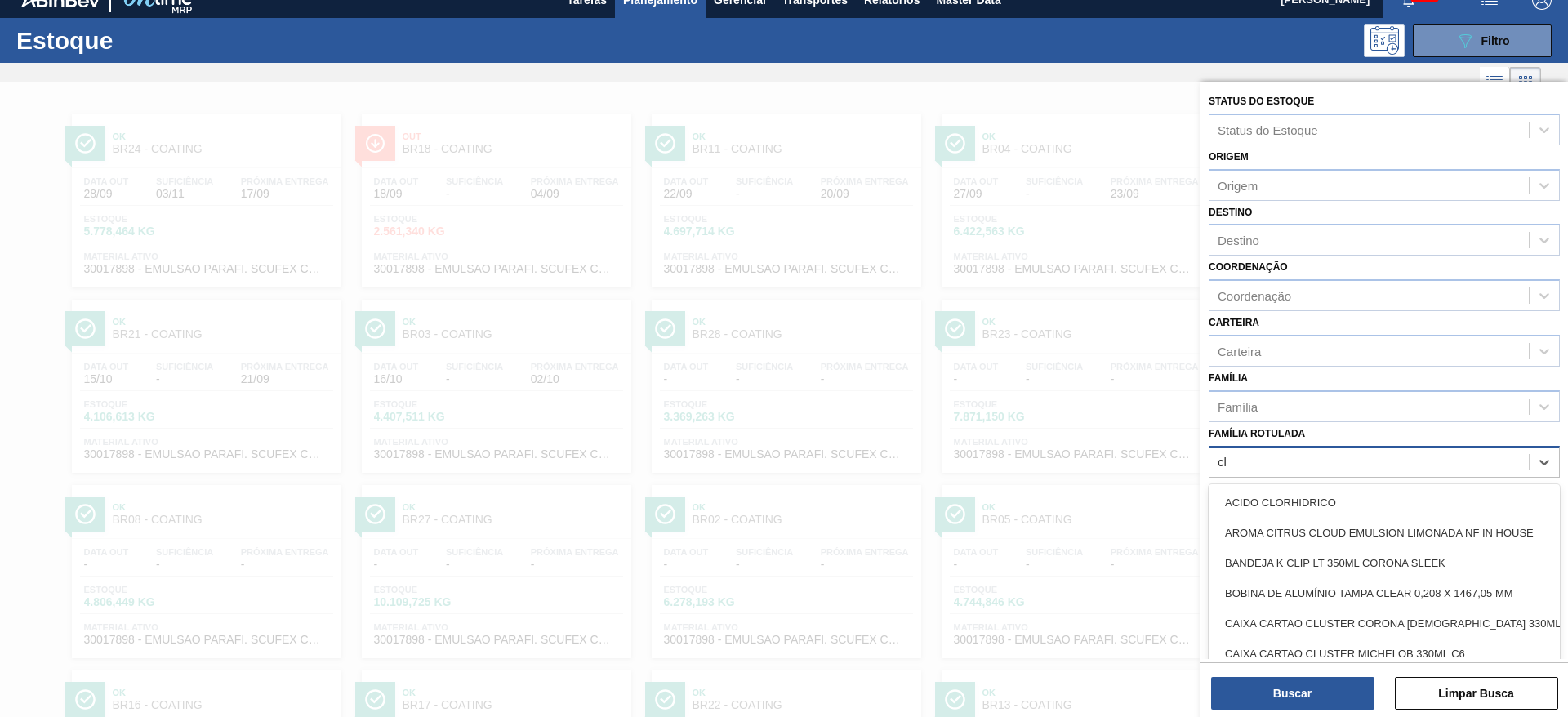
type Rotulada "clo"
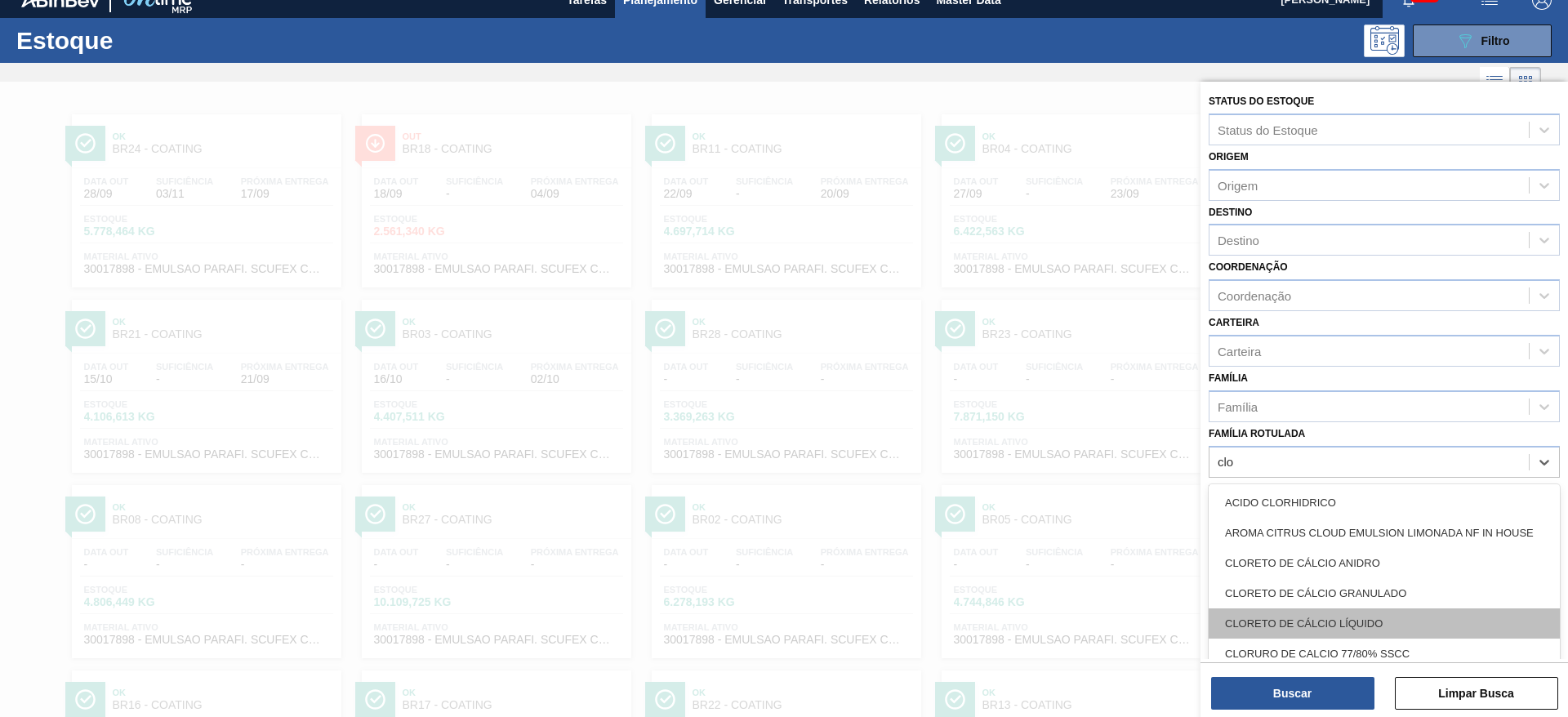
click at [1351, 629] on div "CLORETO DE CÁLCIO LÍQUIDO" at bounding box center [1384, 623] width 351 height 30
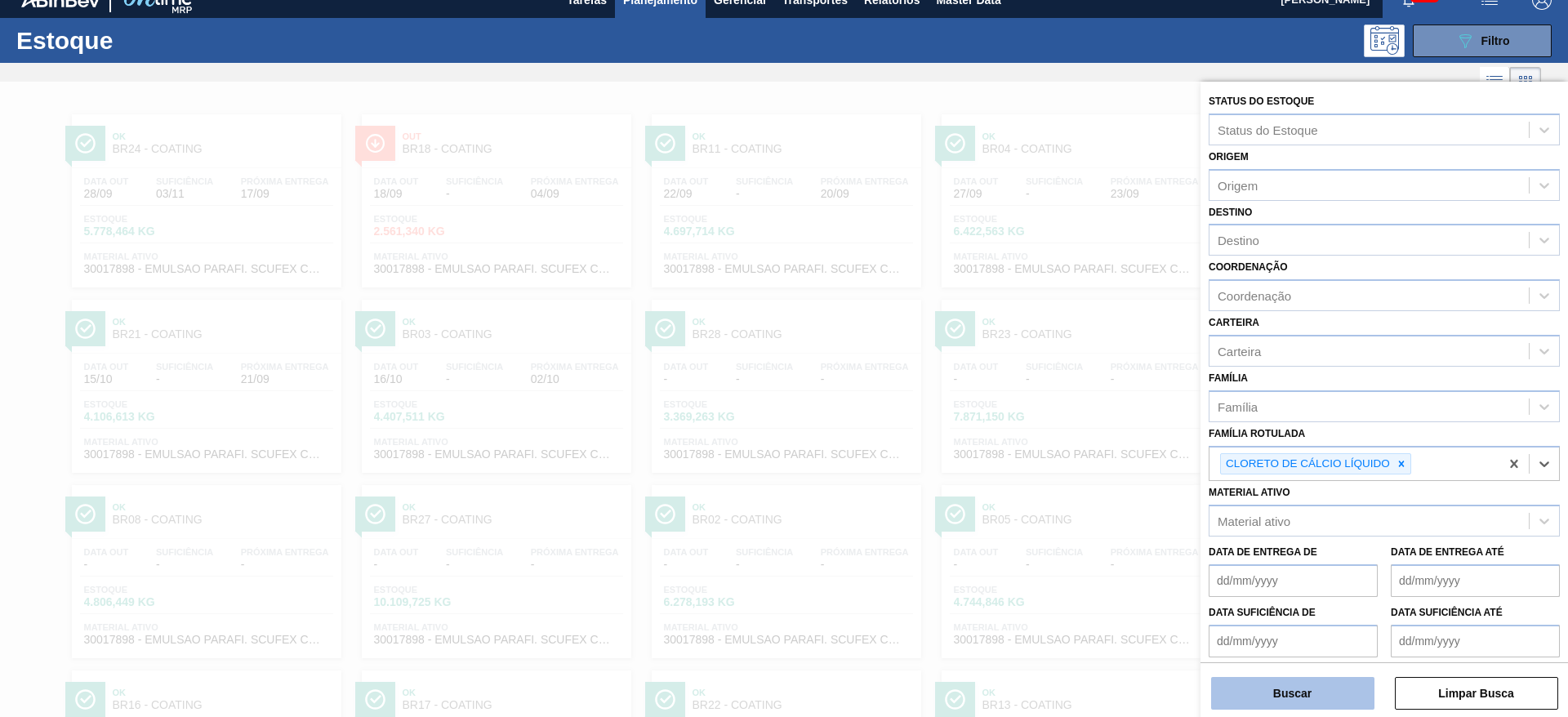
click at [1311, 691] on button "Buscar" at bounding box center [1292, 693] width 163 height 33
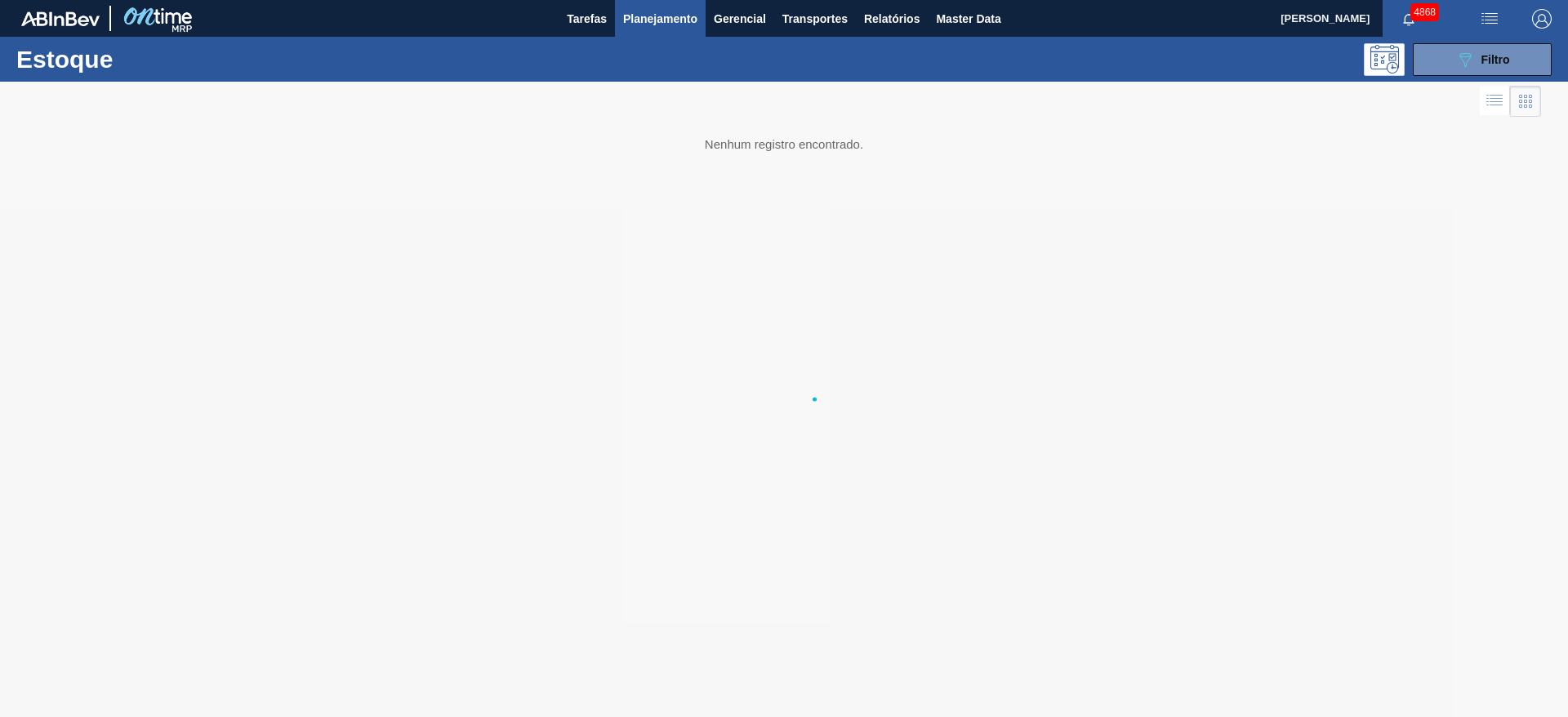
scroll to position [0, 0]
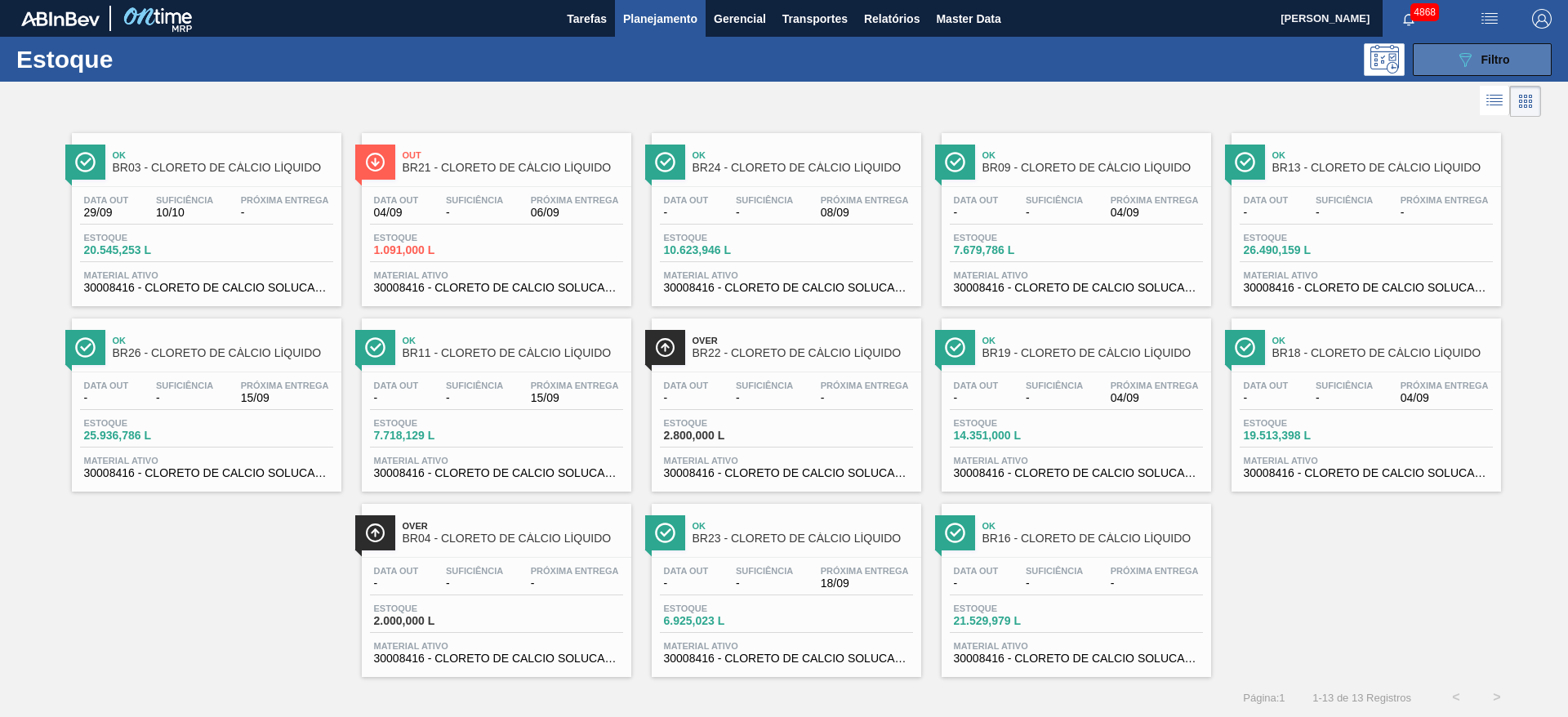
click at [1473, 56] on div "089F7B8B-B2A5-4AFE-B5C0-19BA573D28AC Filtro" at bounding box center [1482, 60] width 55 height 20
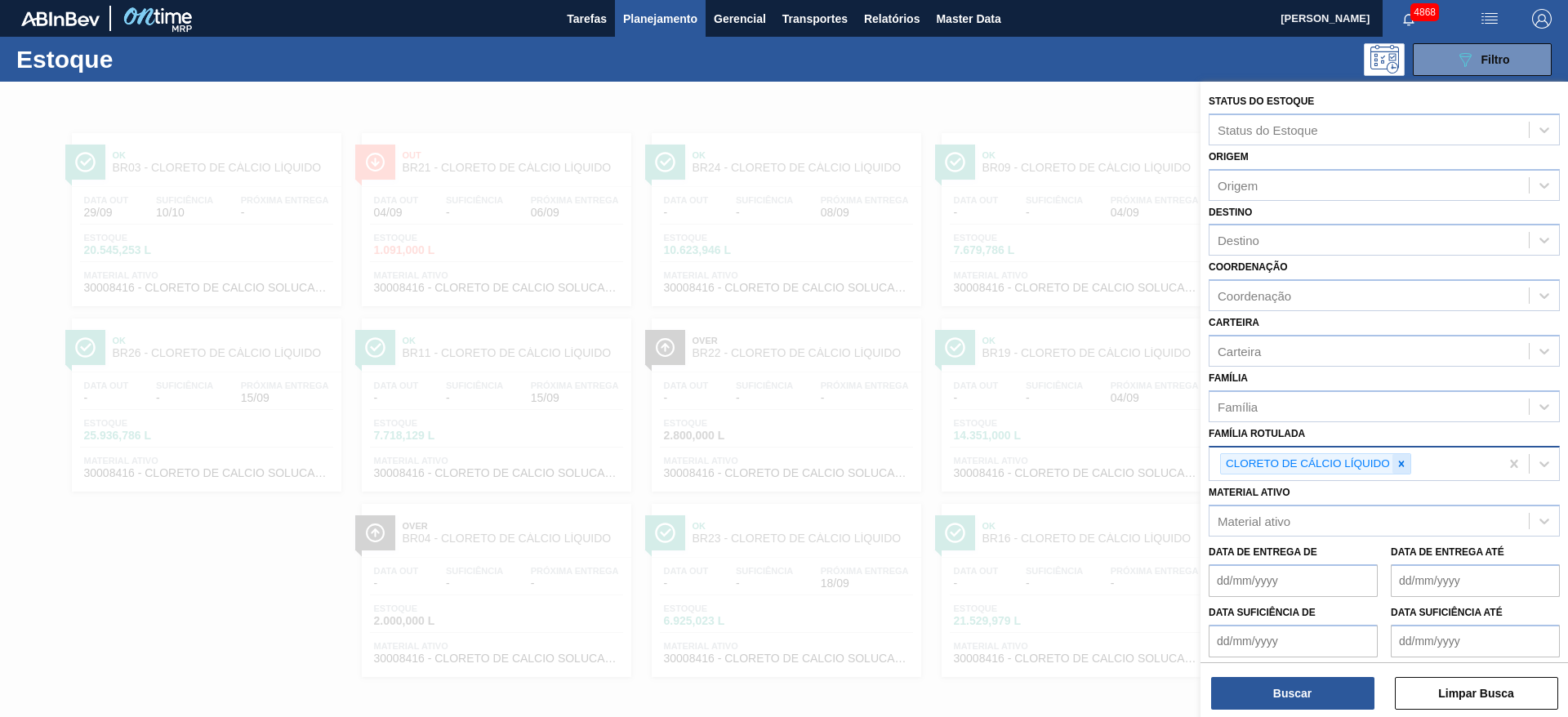
click at [1405, 471] on div at bounding box center [1401, 465] width 18 height 21
click at [1259, 403] on div "Família" at bounding box center [1369, 406] width 319 height 24
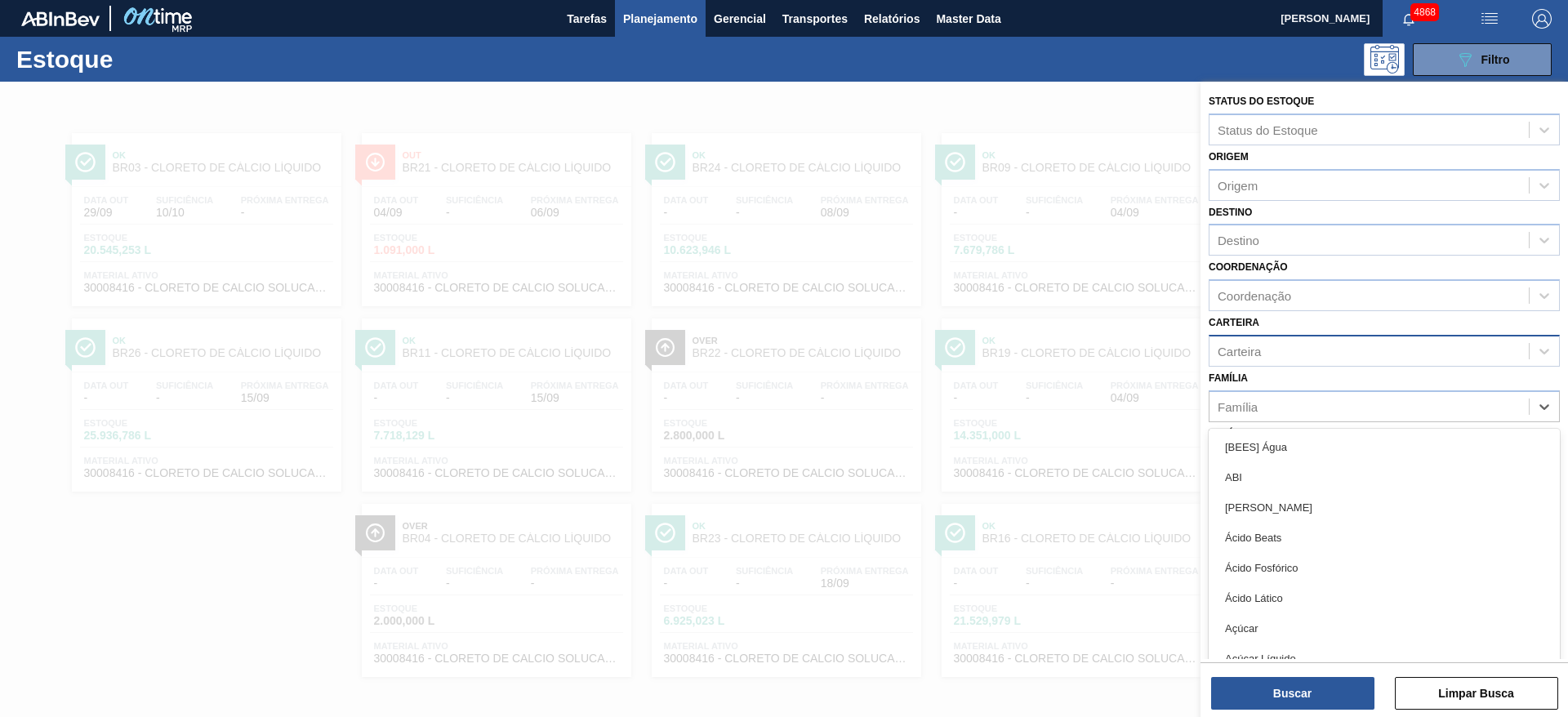
click at [1258, 350] on div "Carteira" at bounding box center [1239, 350] width 43 height 14
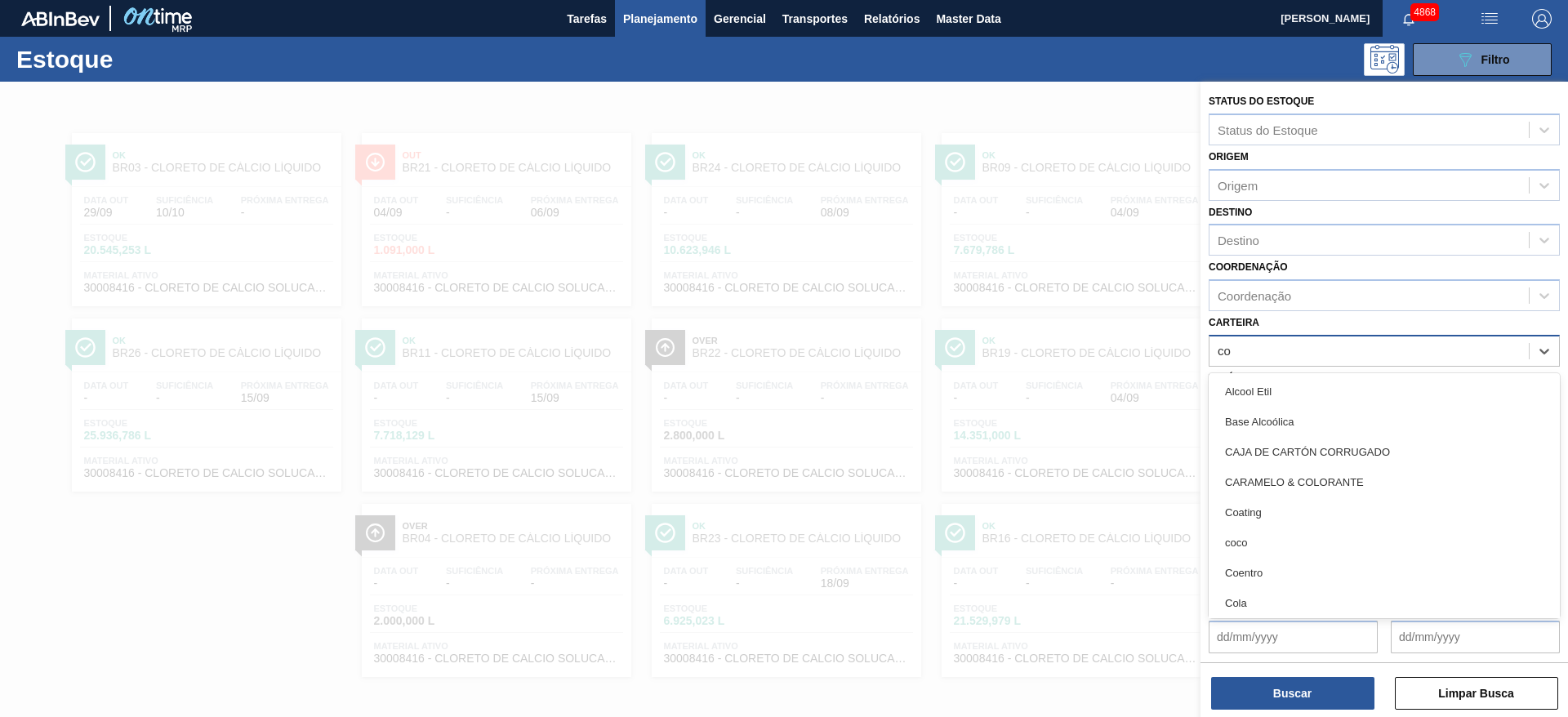
type input "col"
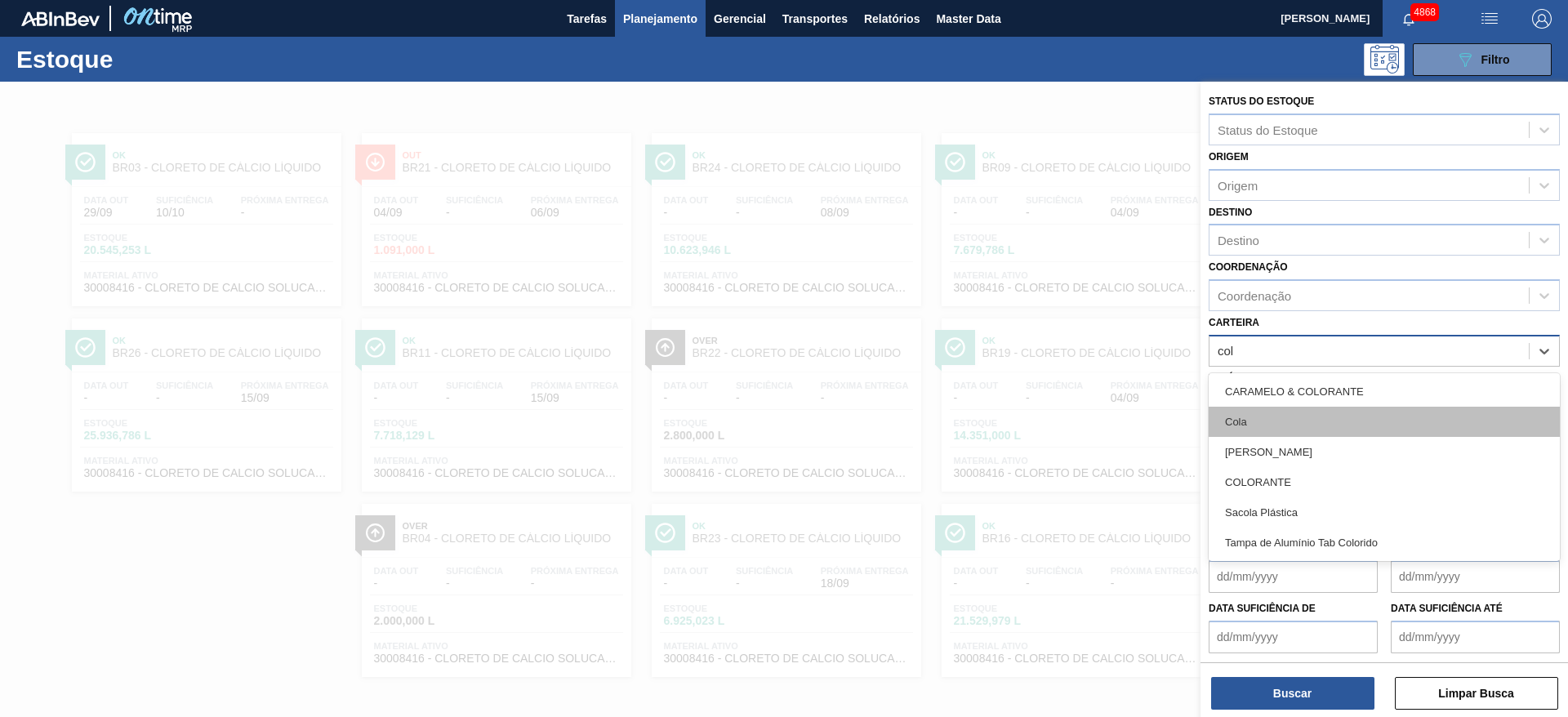
click at [1292, 413] on div "Cola" at bounding box center [1384, 422] width 351 height 30
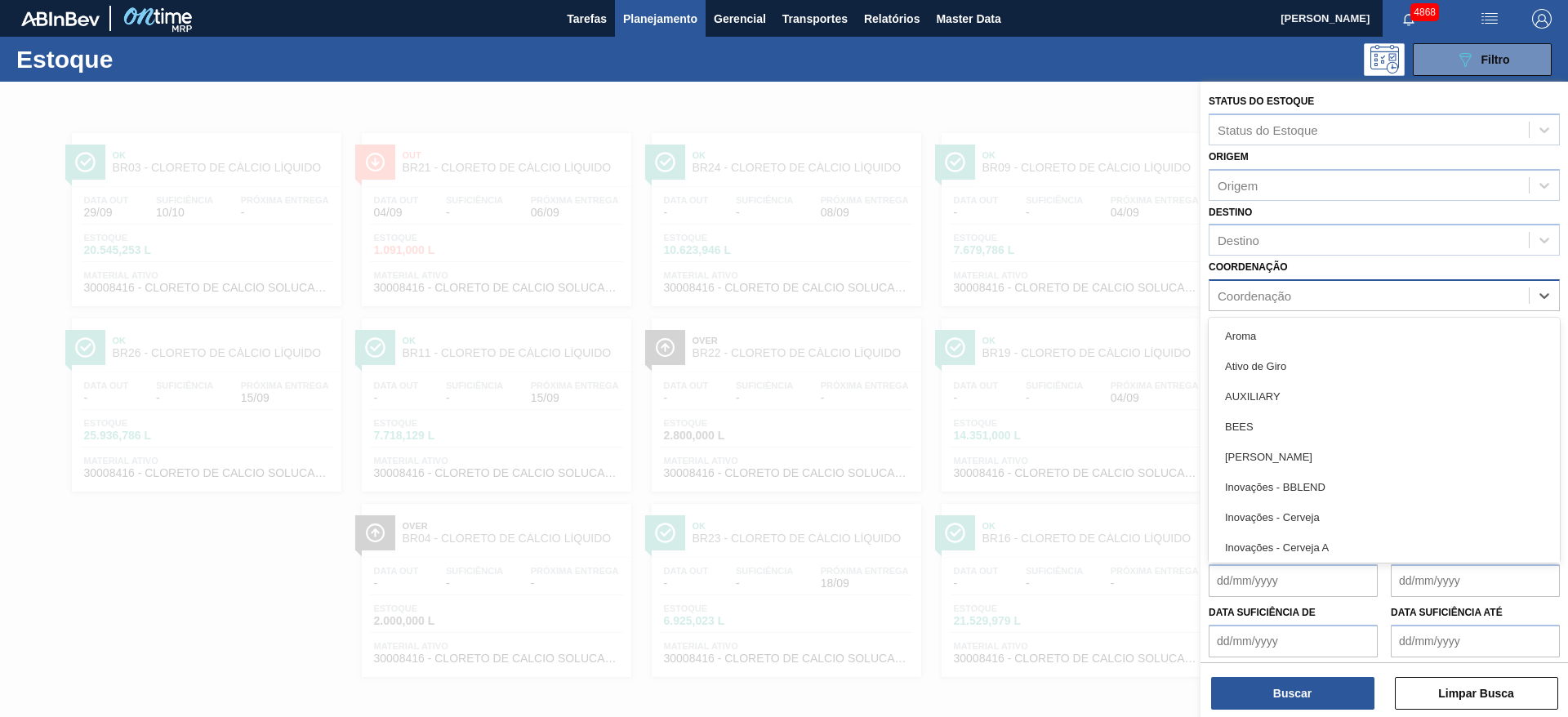
click at [1299, 302] on div "Coordenação" at bounding box center [1369, 296] width 319 height 24
type input "ra"
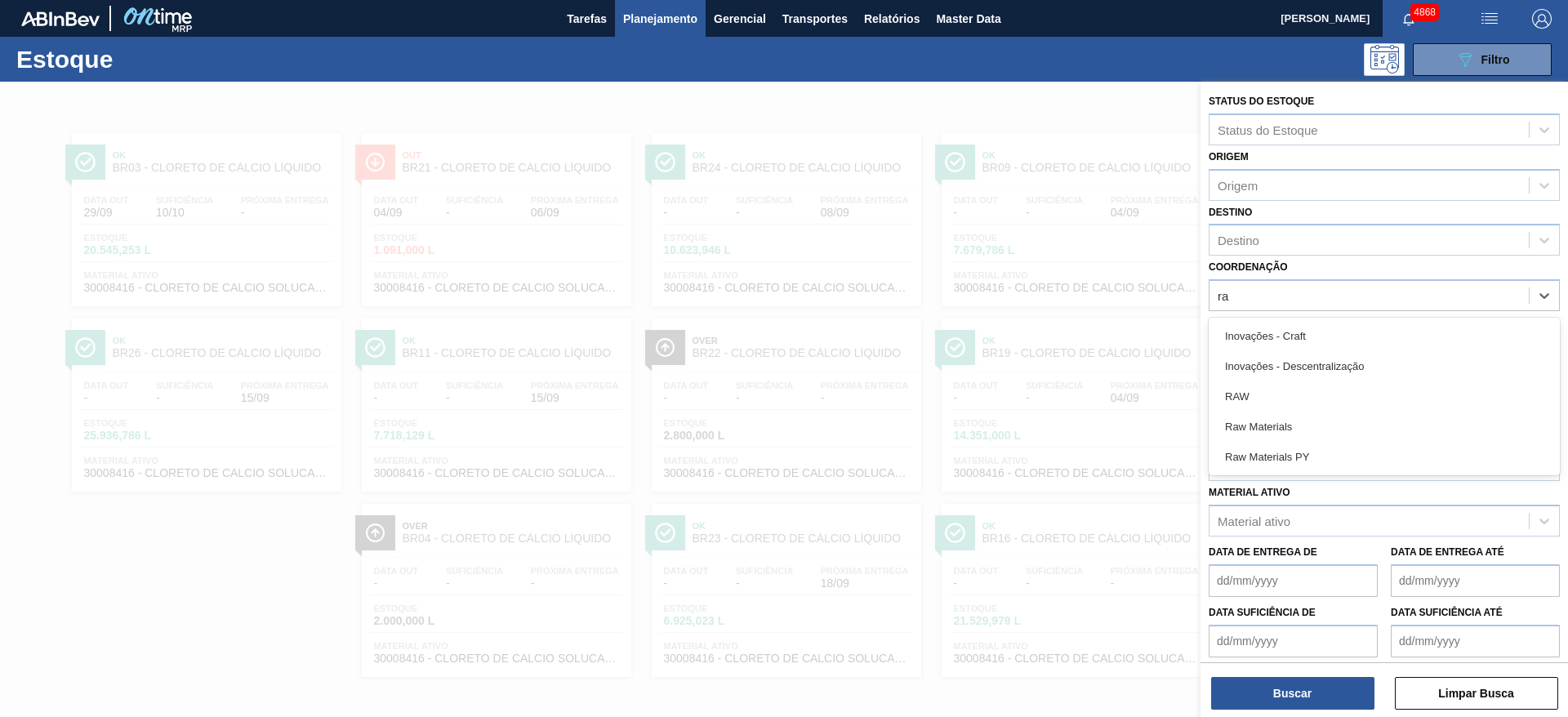
drag, startPoint x: 1321, startPoint y: 413, endPoint x: 1366, endPoint y: 482, distance: 82.4
click at [1323, 415] on div "Raw Materials" at bounding box center [1384, 427] width 351 height 30
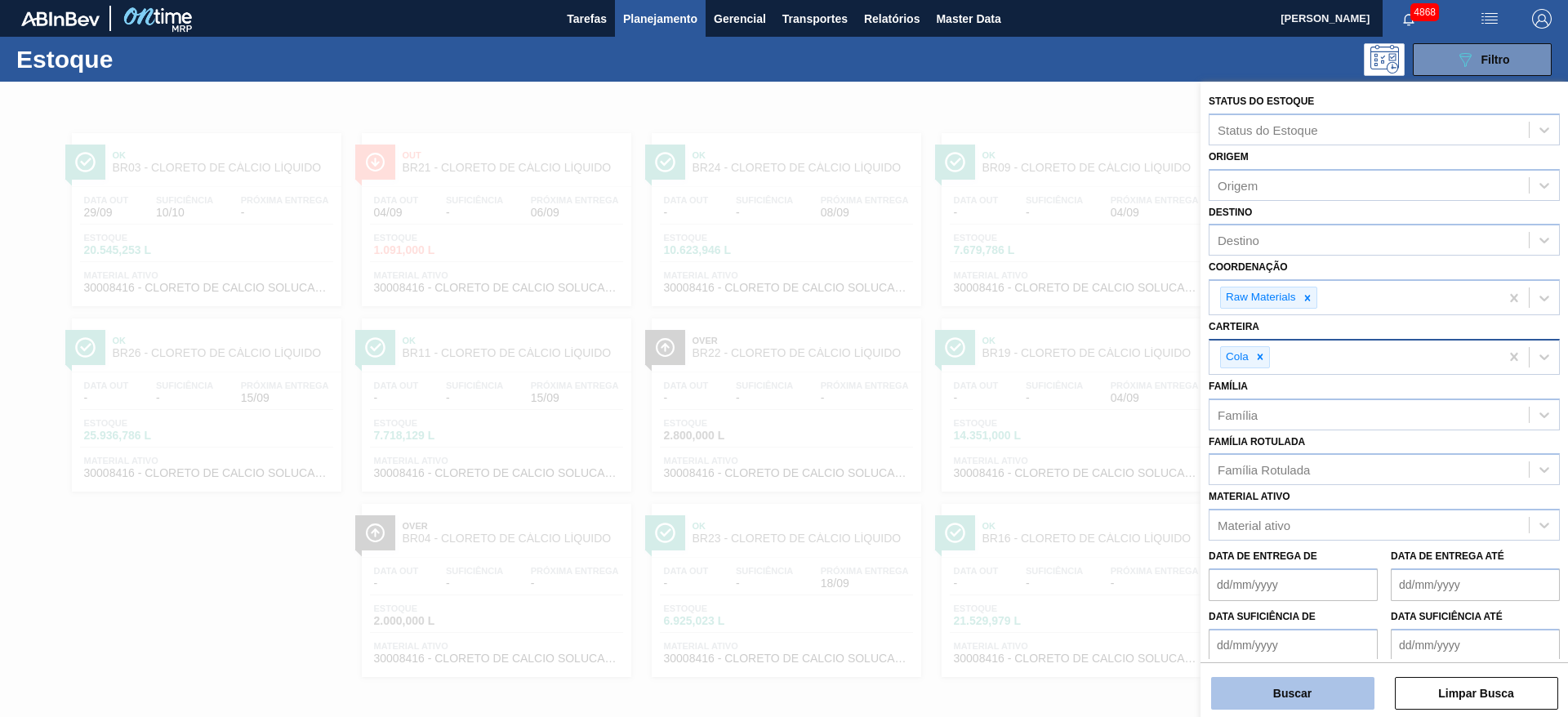
click at [1354, 685] on button "Buscar" at bounding box center [1292, 693] width 163 height 33
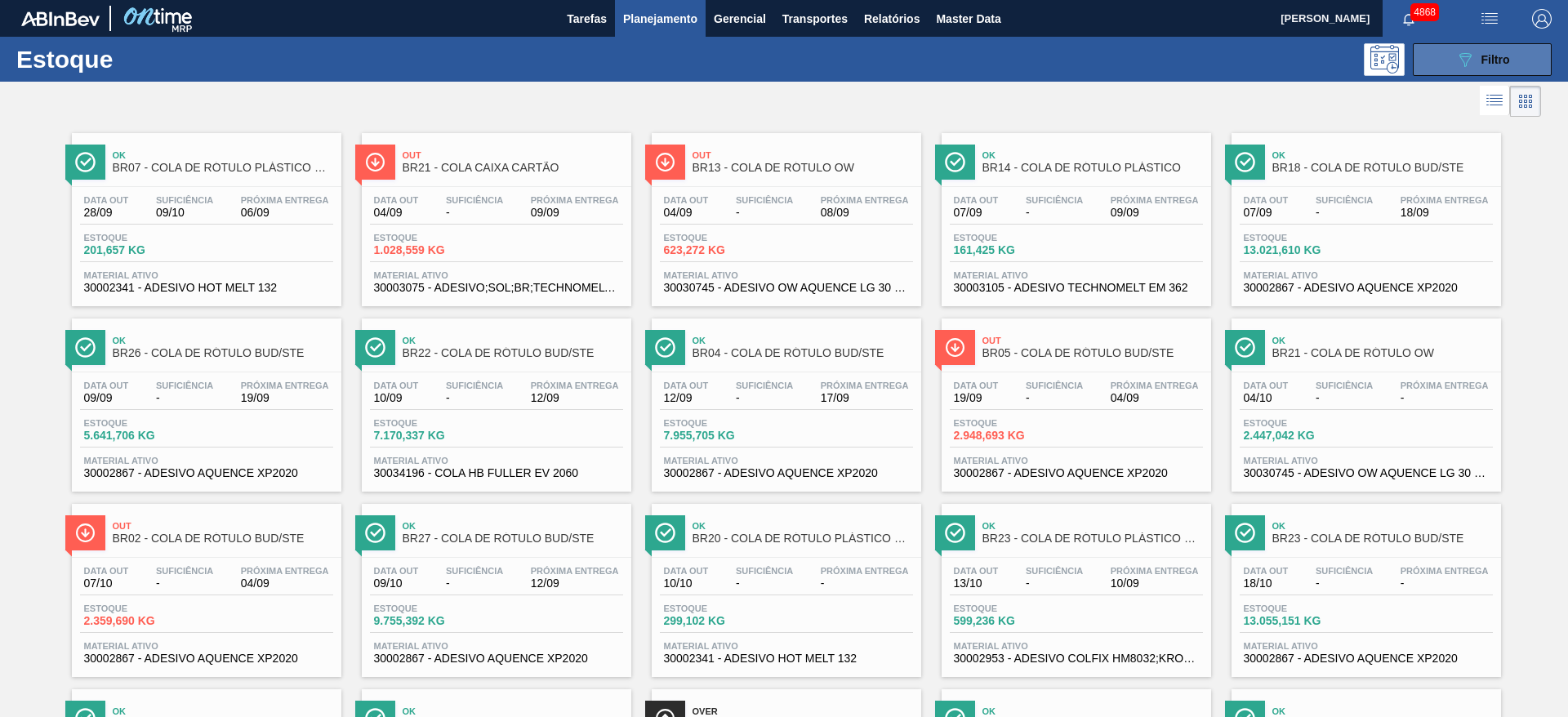
click at [1424, 49] on button "089F7B8B-B2A5-4AFE-B5C0-19BA573D28AC Filtro" at bounding box center [1481, 60] width 139 height 33
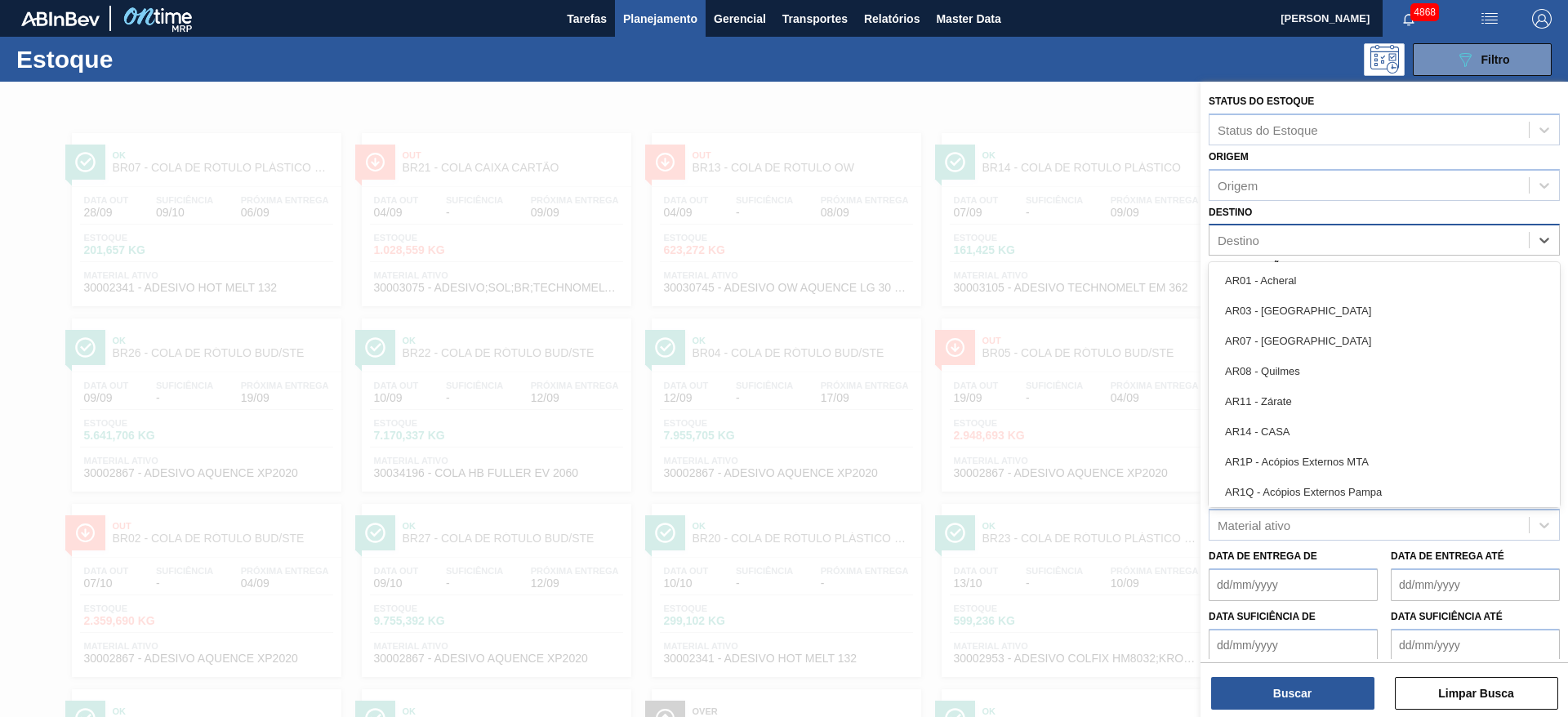
click at [1285, 243] on div "Destino" at bounding box center [1369, 240] width 319 height 24
type input "22"
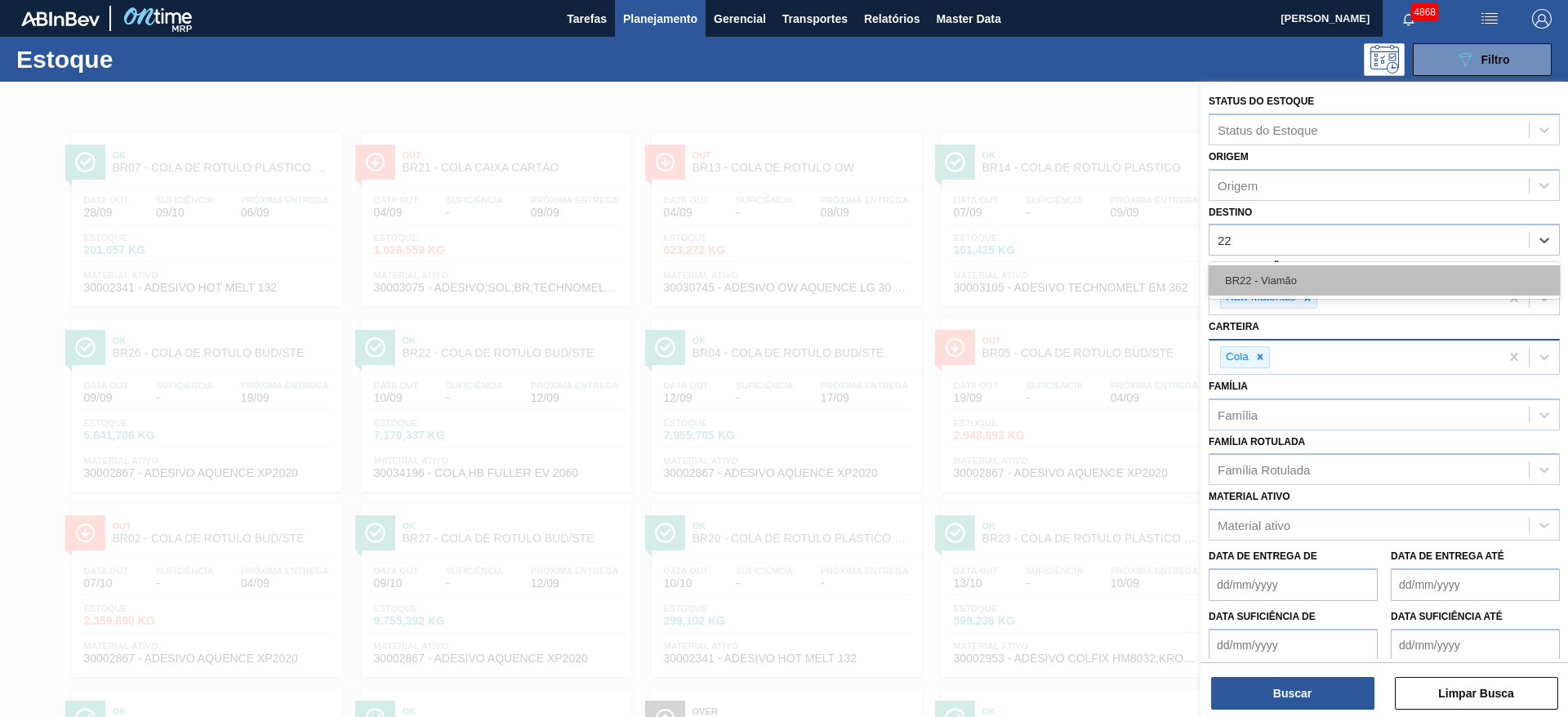
click at [1282, 270] on div "BR22 - Viamão" at bounding box center [1384, 281] width 351 height 30
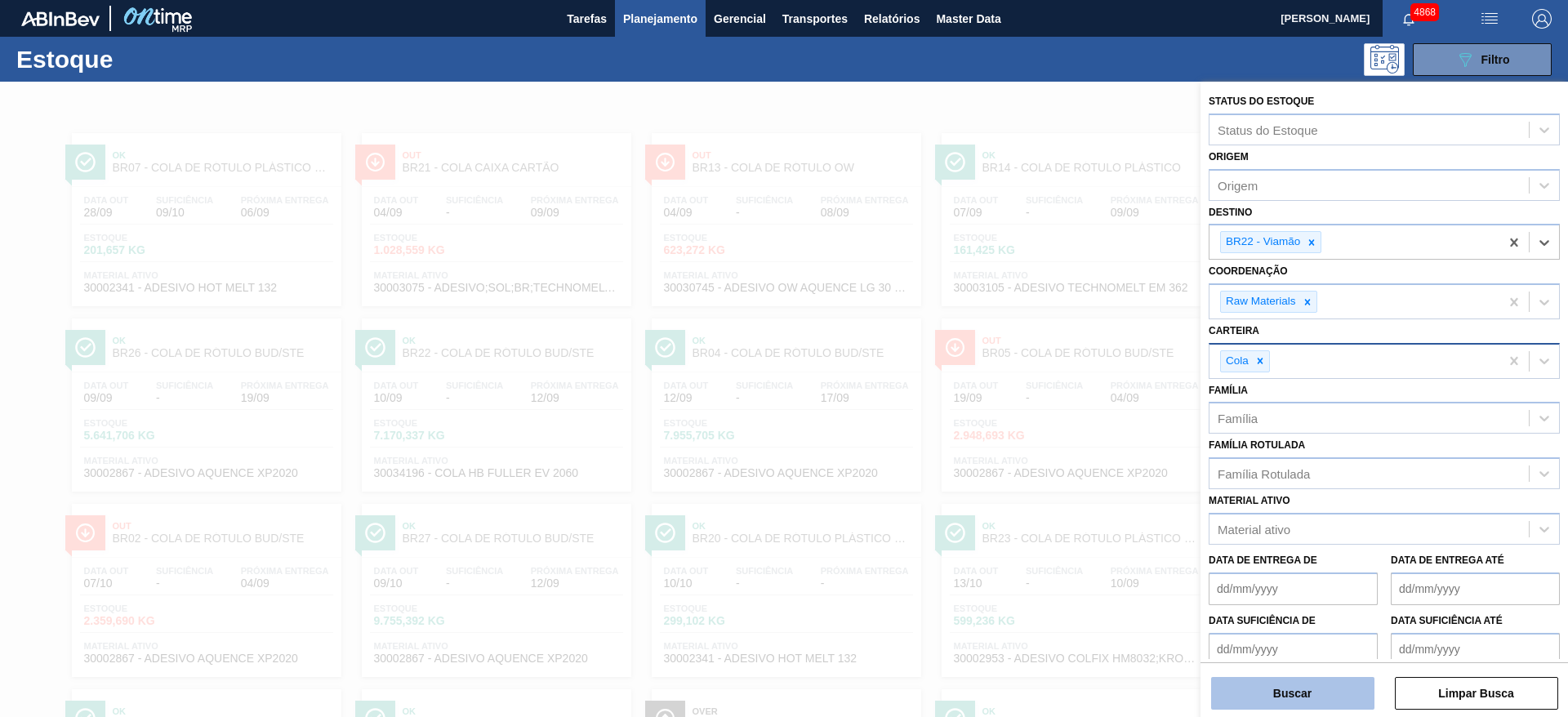
click at [1337, 701] on button "Buscar" at bounding box center [1292, 693] width 163 height 33
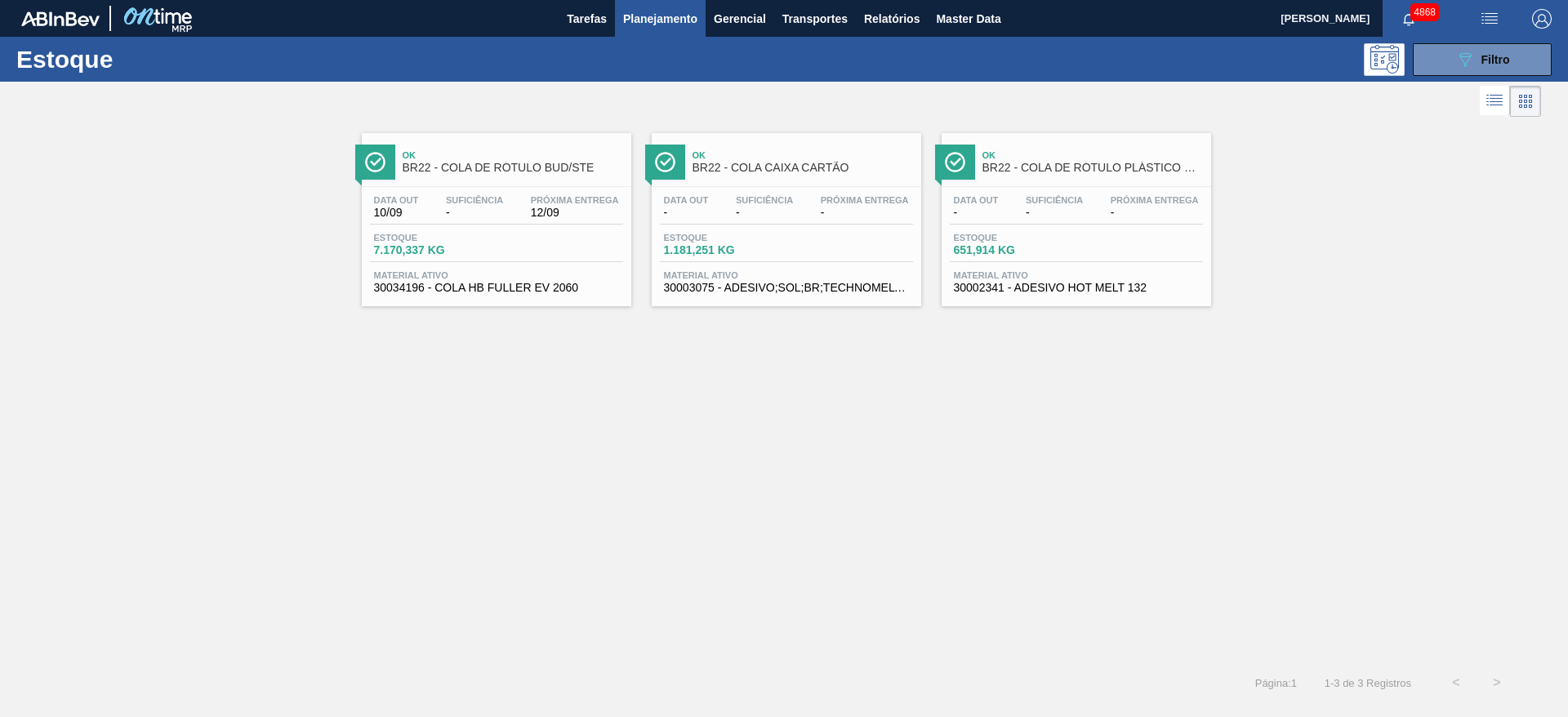
click at [551, 245] on div "Estoque 7.170,337 KG" at bounding box center [497, 247] width 253 height 29
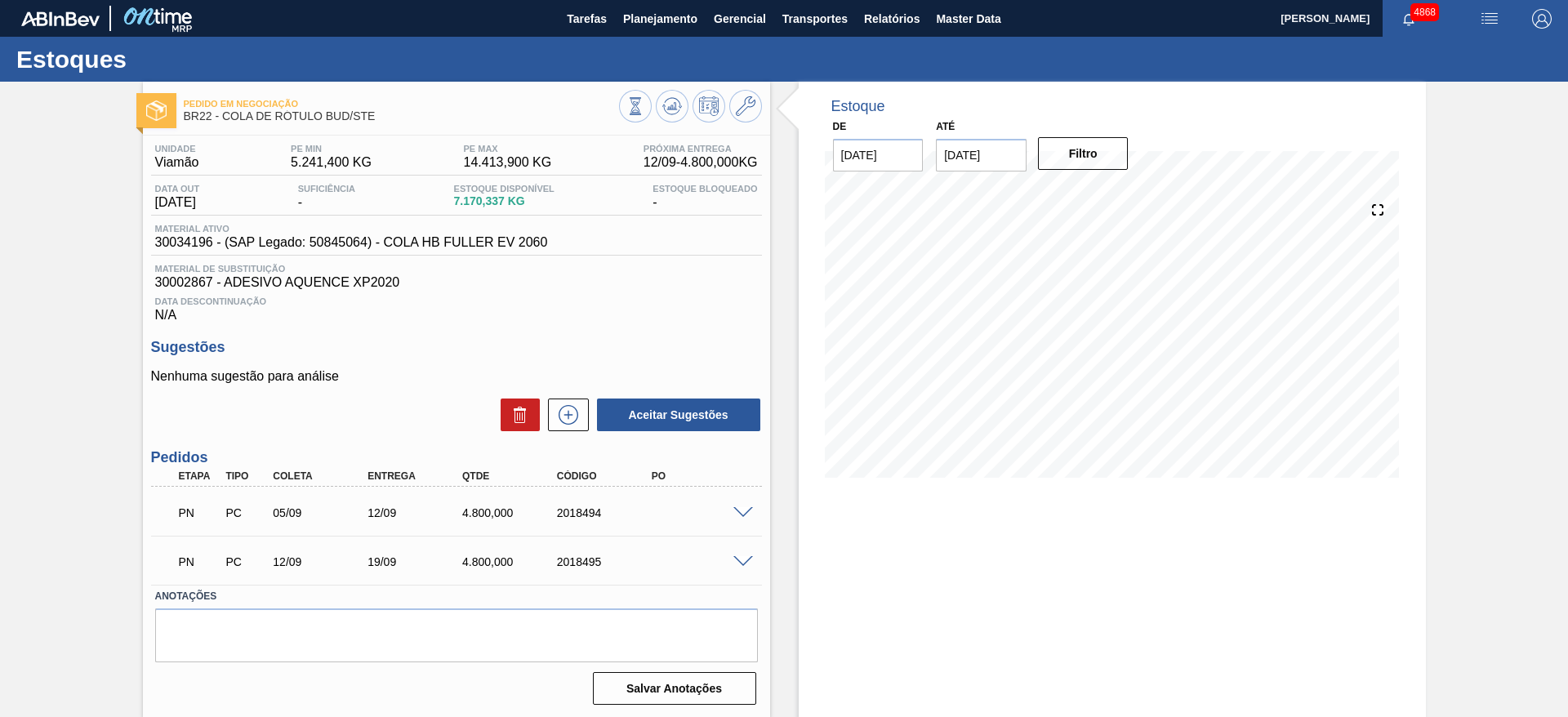
scroll to position [2, 0]
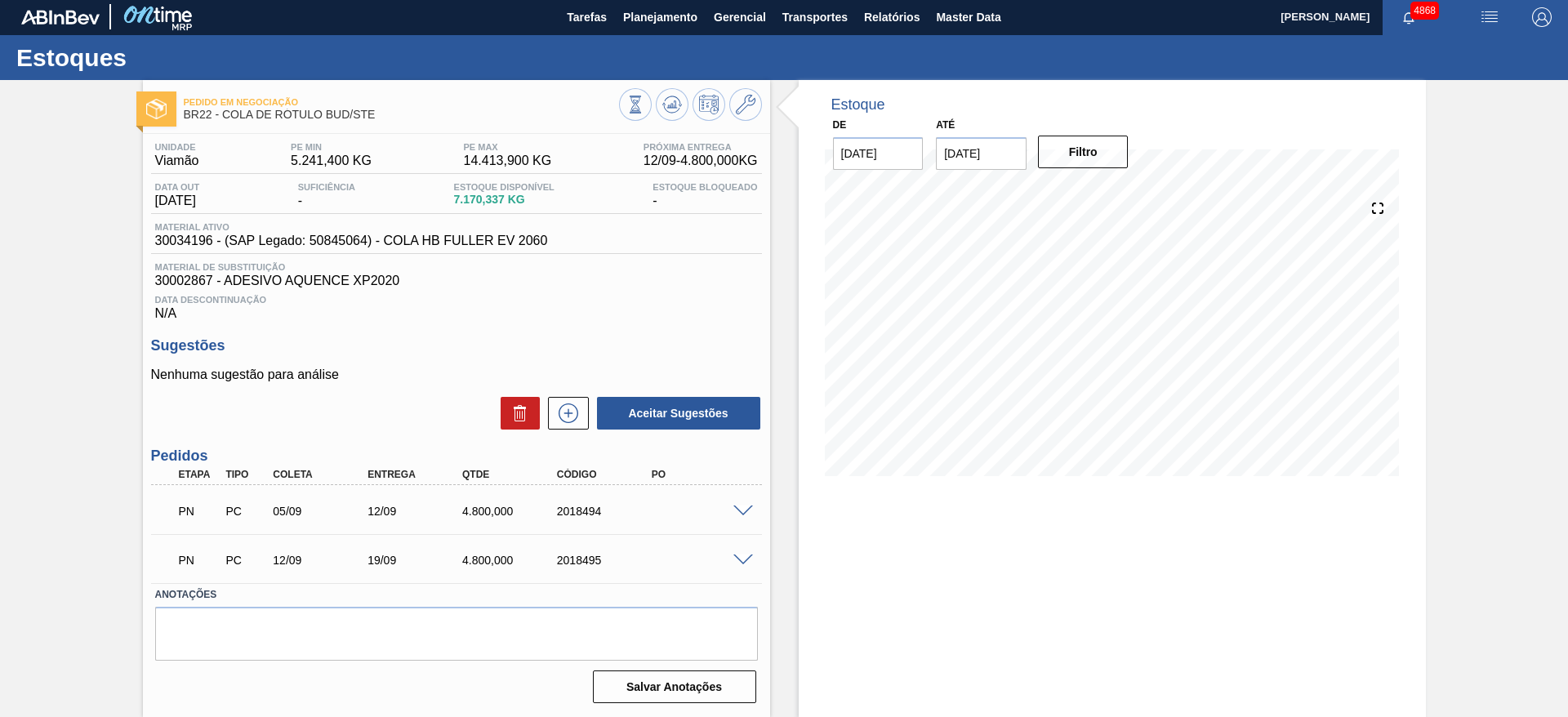
click at [735, 559] on span at bounding box center [743, 560] width 20 height 12
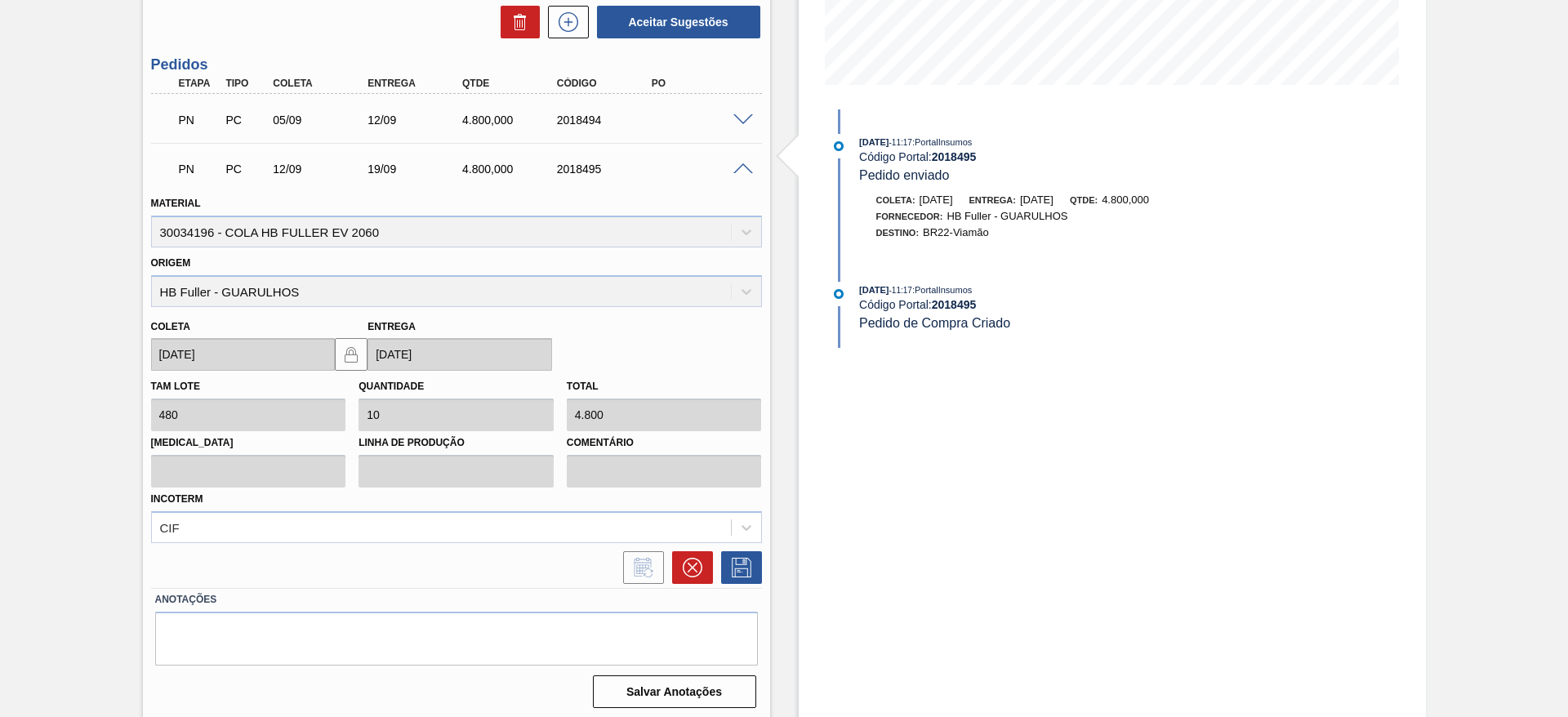
scroll to position [398, 0]
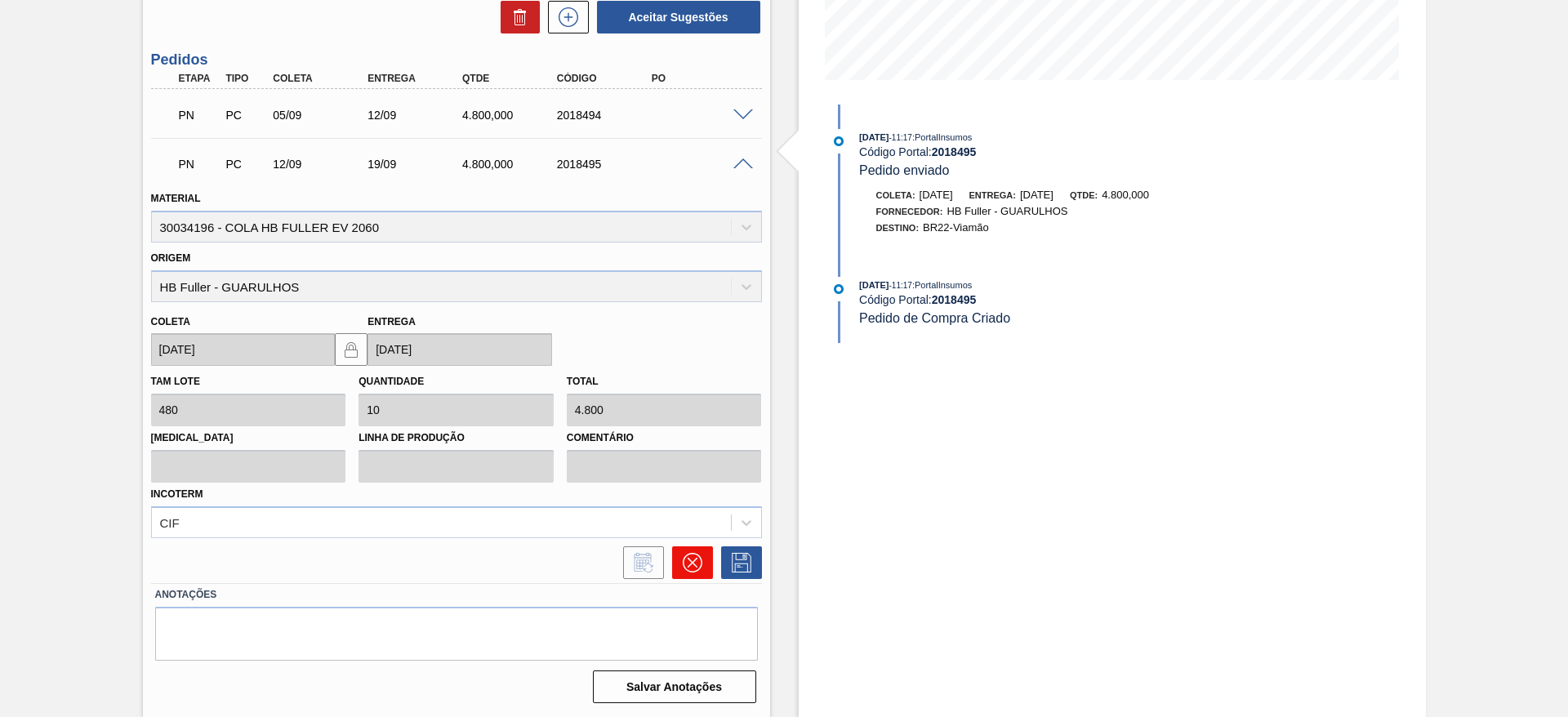
click at [699, 572] on button at bounding box center [692, 563] width 41 height 33
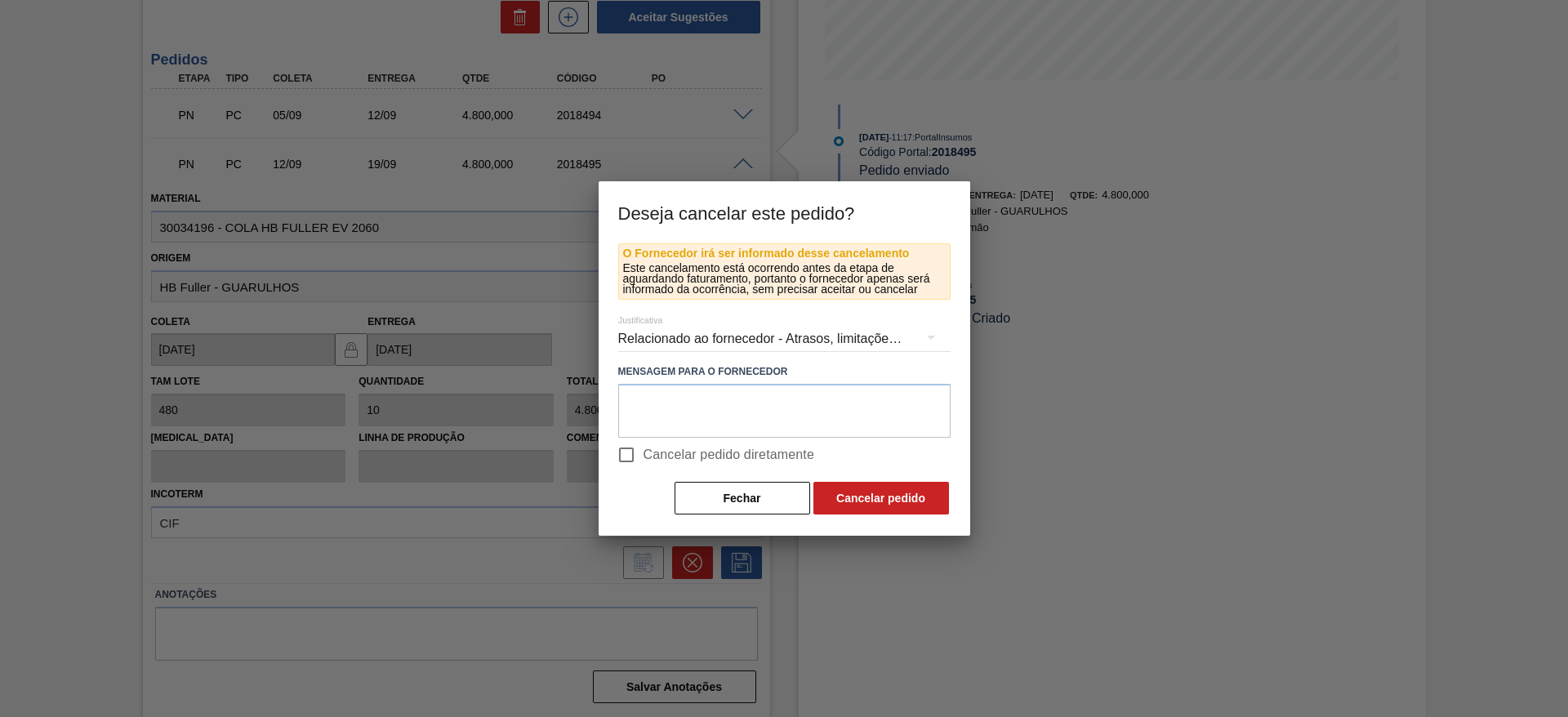
click at [710, 330] on div "Relacionado ao fornecedor - Atrasos, limitações de capacidade, etc." at bounding box center [784, 339] width 332 height 45
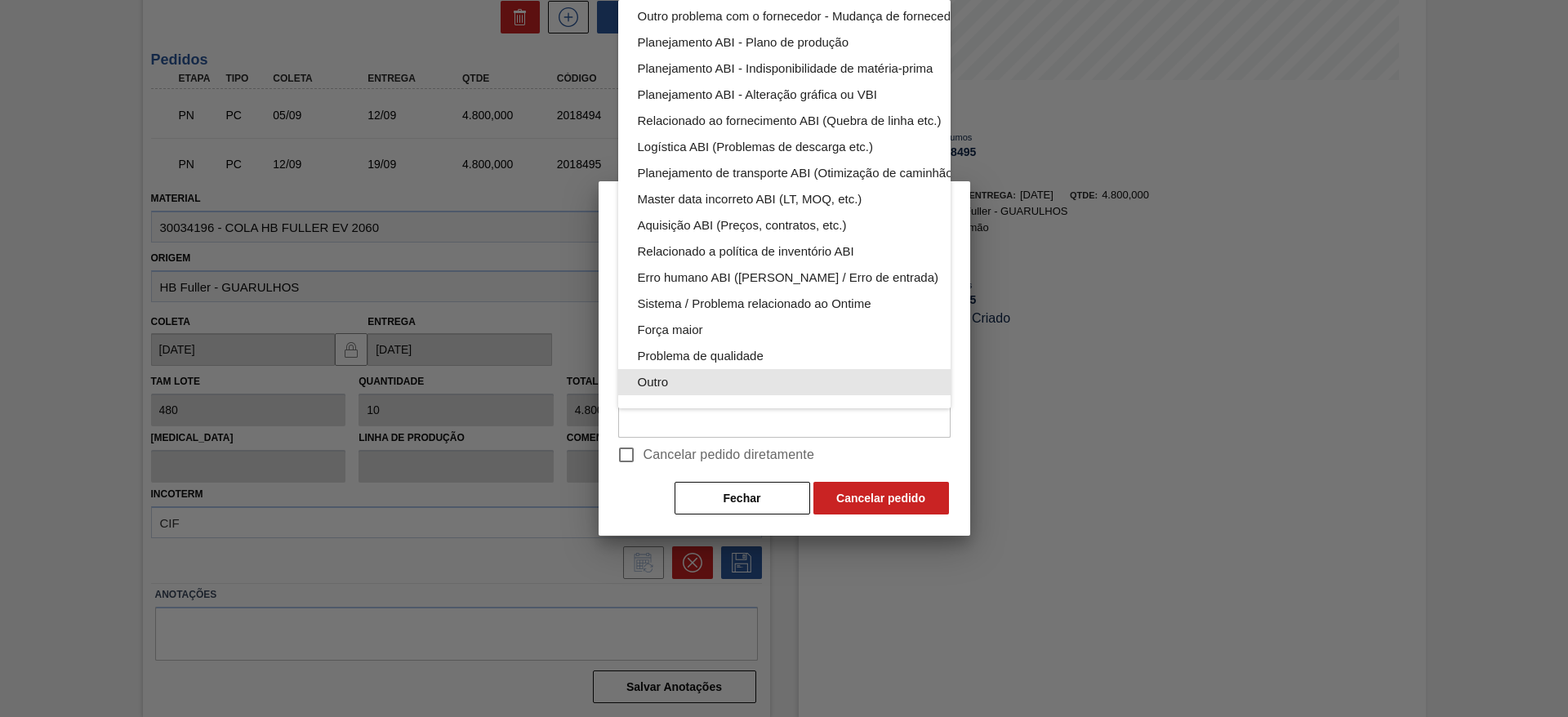
click at [696, 369] on div "Outro" at bounding box center [822, 383] width 370 height 26
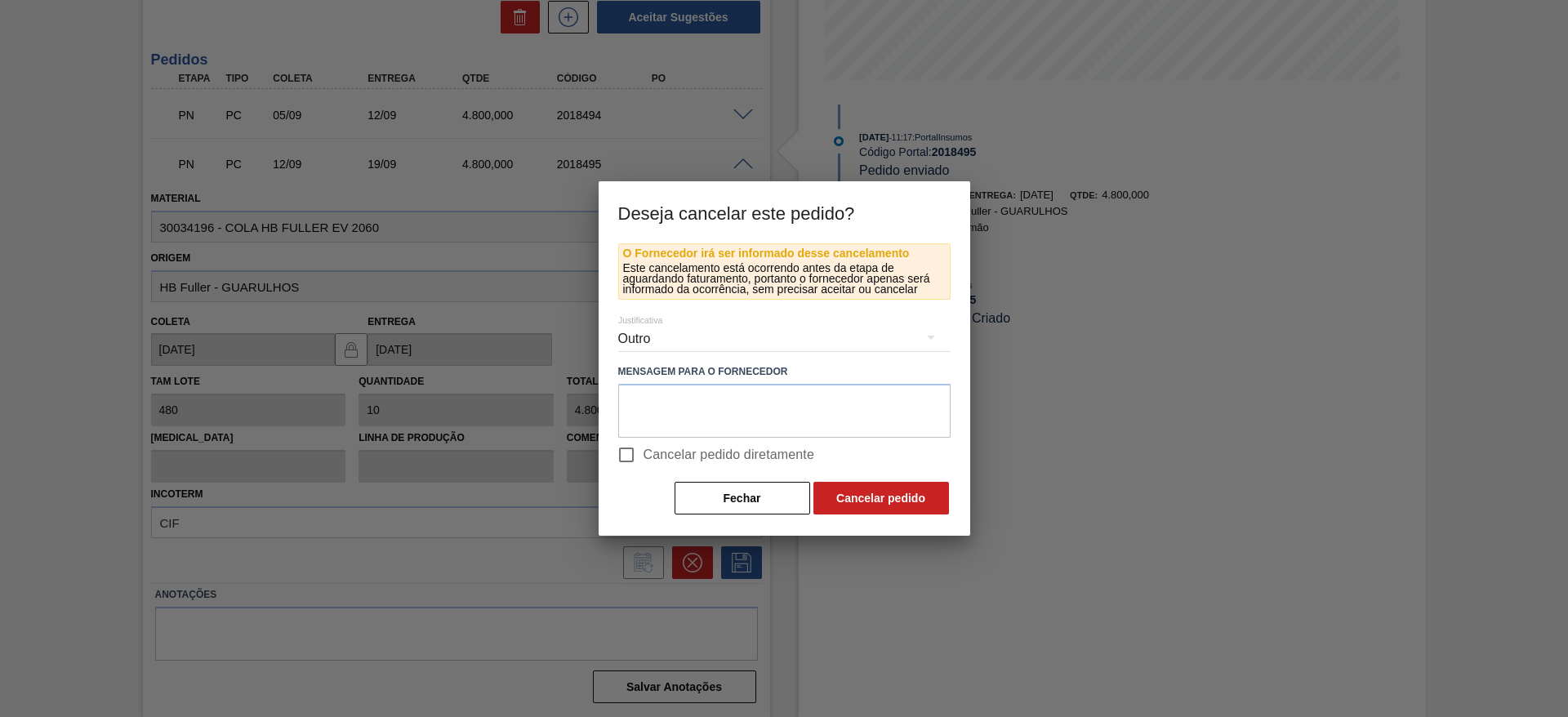
scroll to position [107, 0]
click at [626, 457] on input "Cancelar pedido diretamente" at bounding box center [626, 455] width 34 height 34
checkbox input "true"
click at [888, 489] on button "Cancelar pedido" at bounding box center [881, 498] width 136 height 33
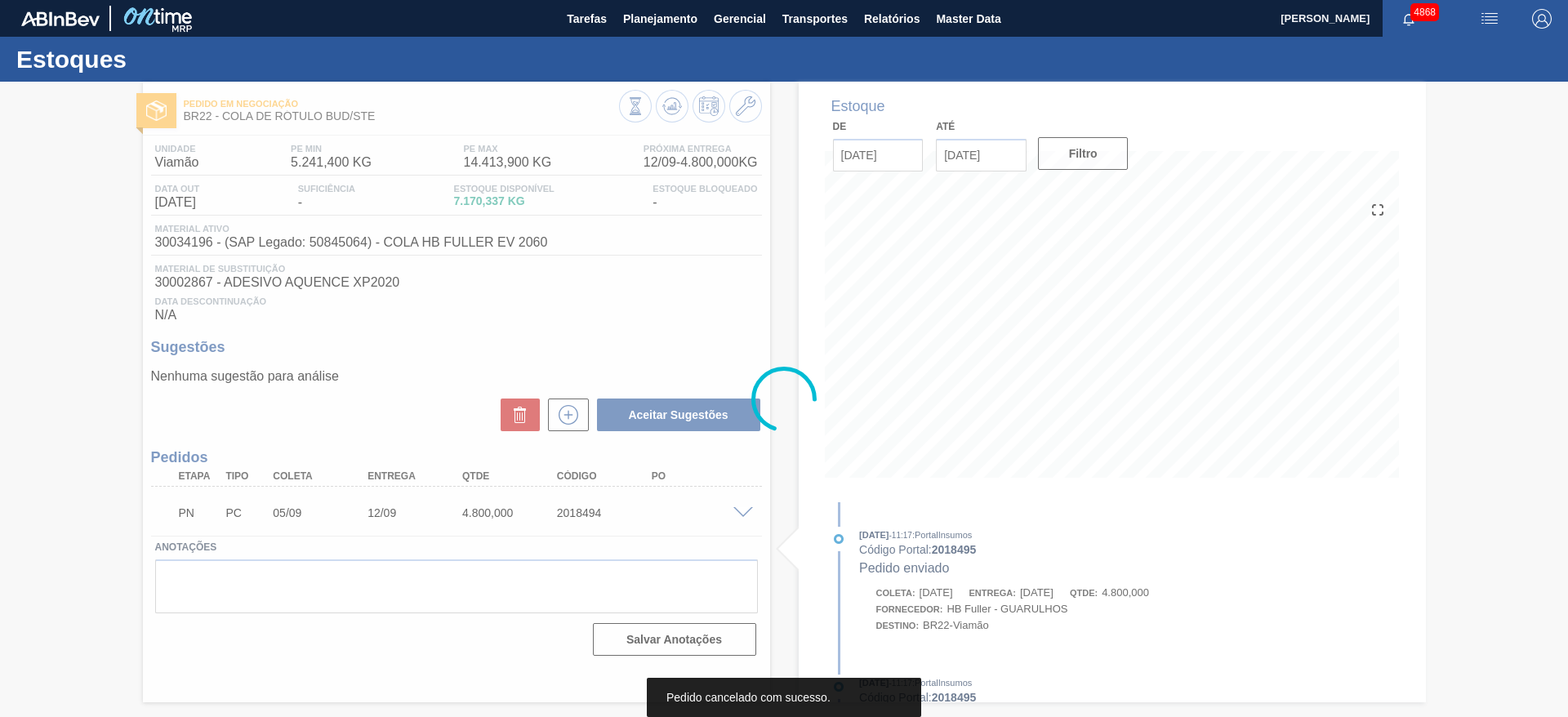
scroll to position [0, 0]
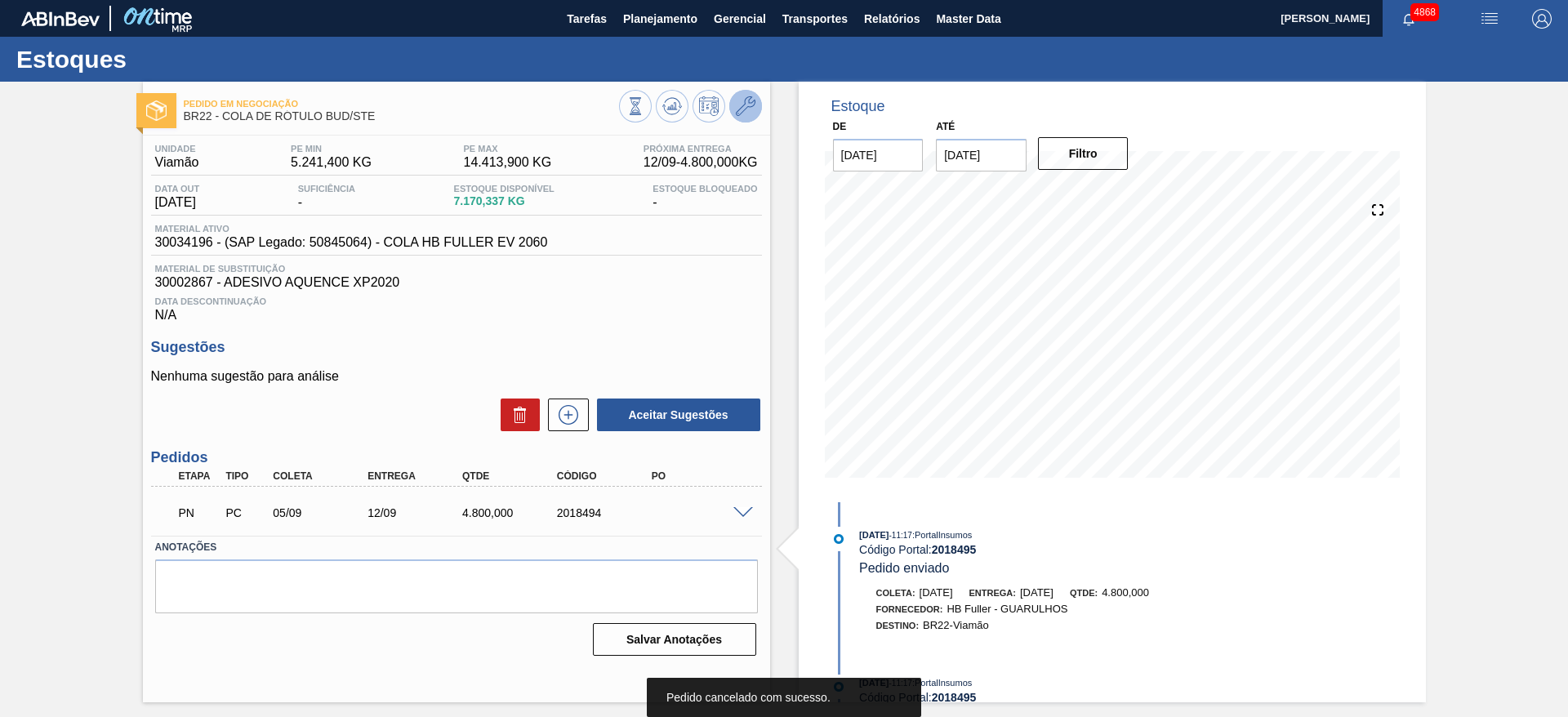
click at [759, 103] on button at bounding box center [745, 106] width 33 height 33
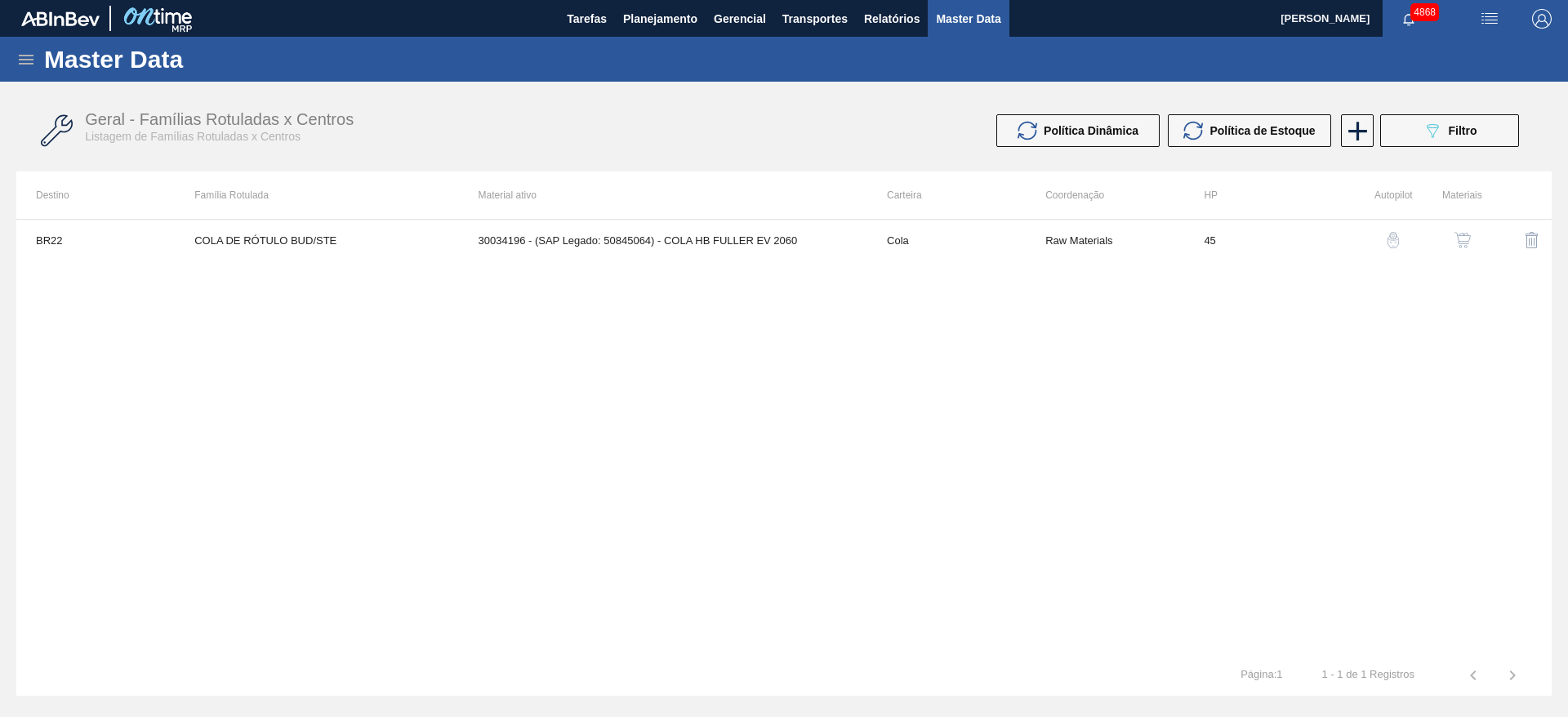
click at [1458, 242] on img "button" at bounding box center [1461, 240] width 16 height 16
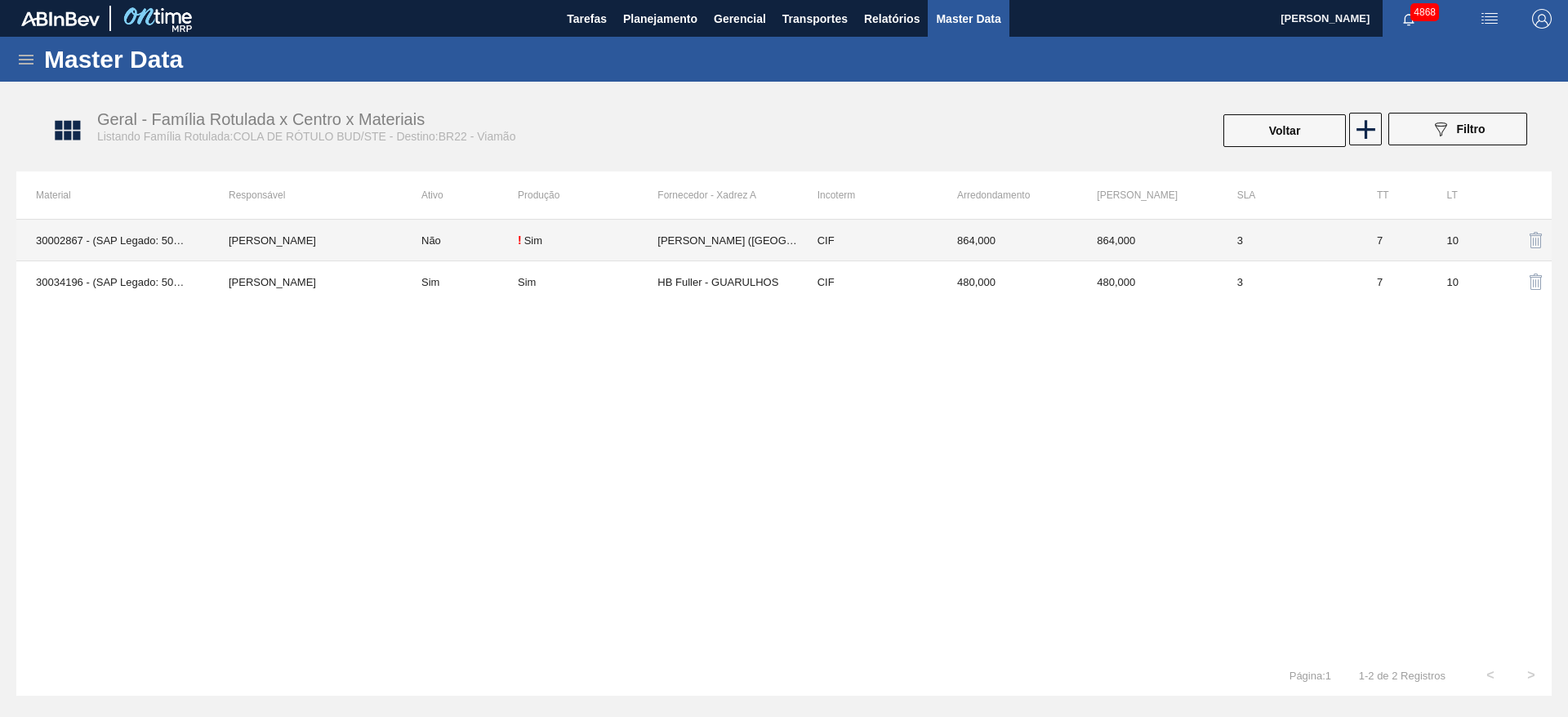
click at [642, 251] on td "! Sim" at bounding box center [587, 241] width 140 height 42
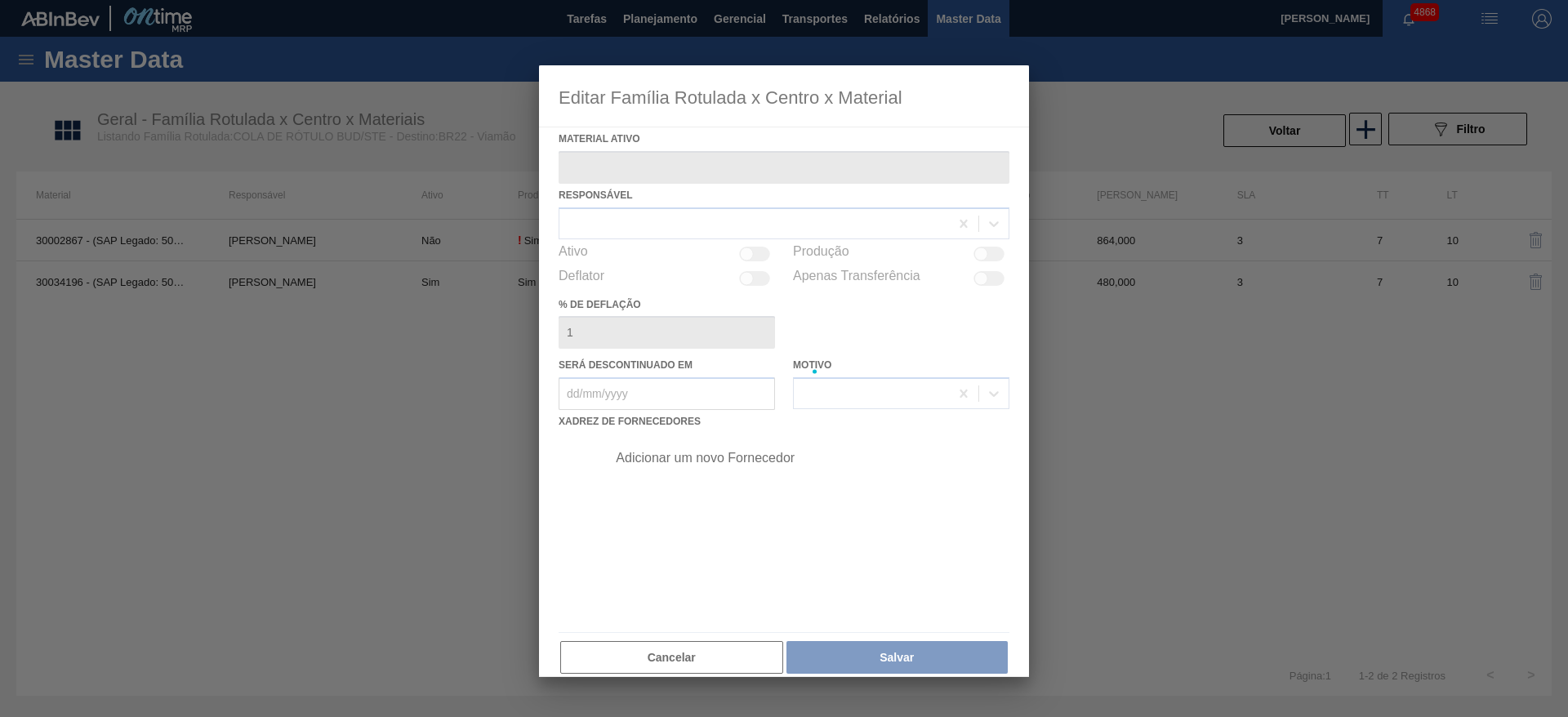
type ativo "30002867 - (SAP Legado: 50454149) - ADESIVO AQUENCE XP2020"
checkbox input "true"
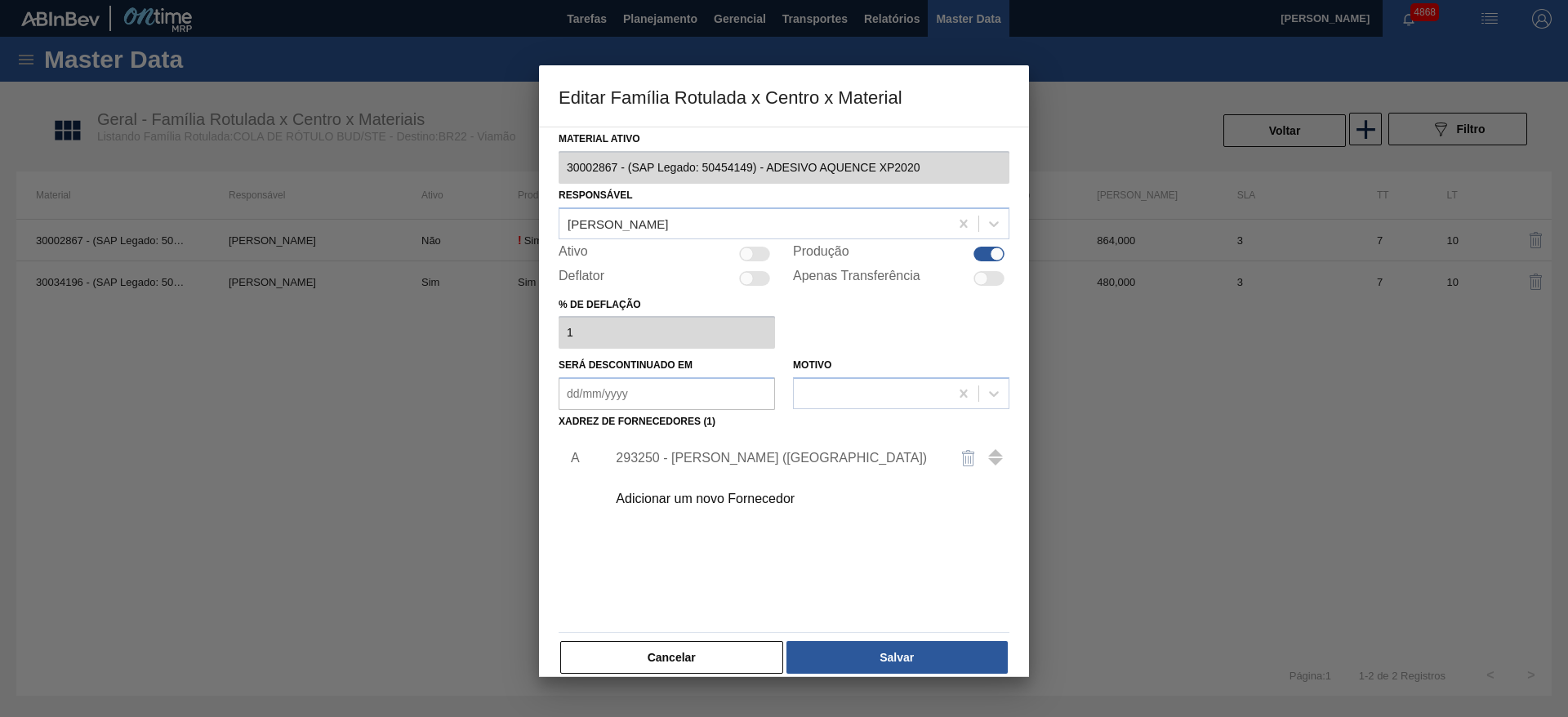
click at [765, 253] on div at bounding box center [754, 254] width 31 height 15
checkbox input "true"
drag, startPoint x: 756, startPoint y: 661, endPoint x: 662, endPoint y: 509, distance: 178.7
click at [753, 653] on button "Cancelar" at bounding box center [671, 657] width 223 height 33
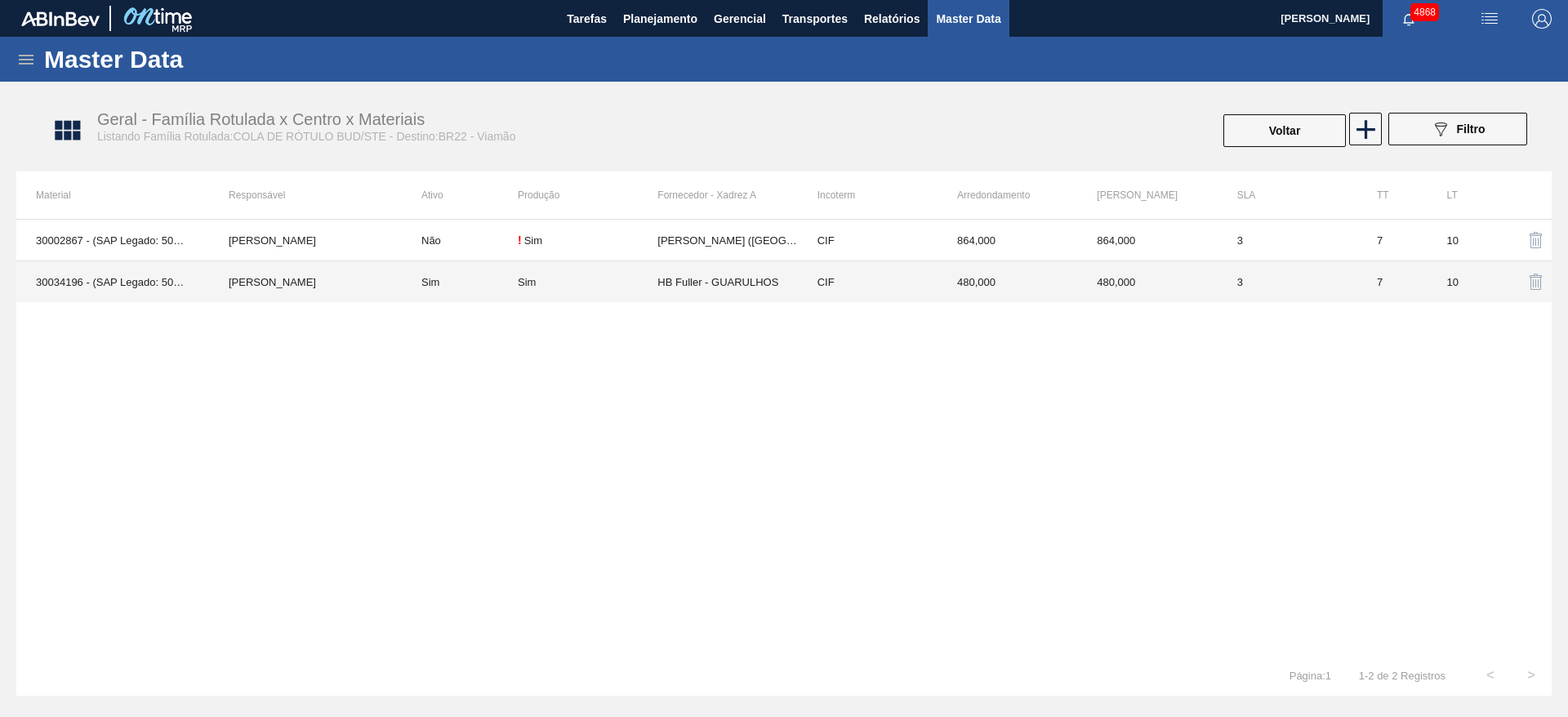
click at [591, 279] on div "Sim" at bounding box center [587, 282] width 140 height 12
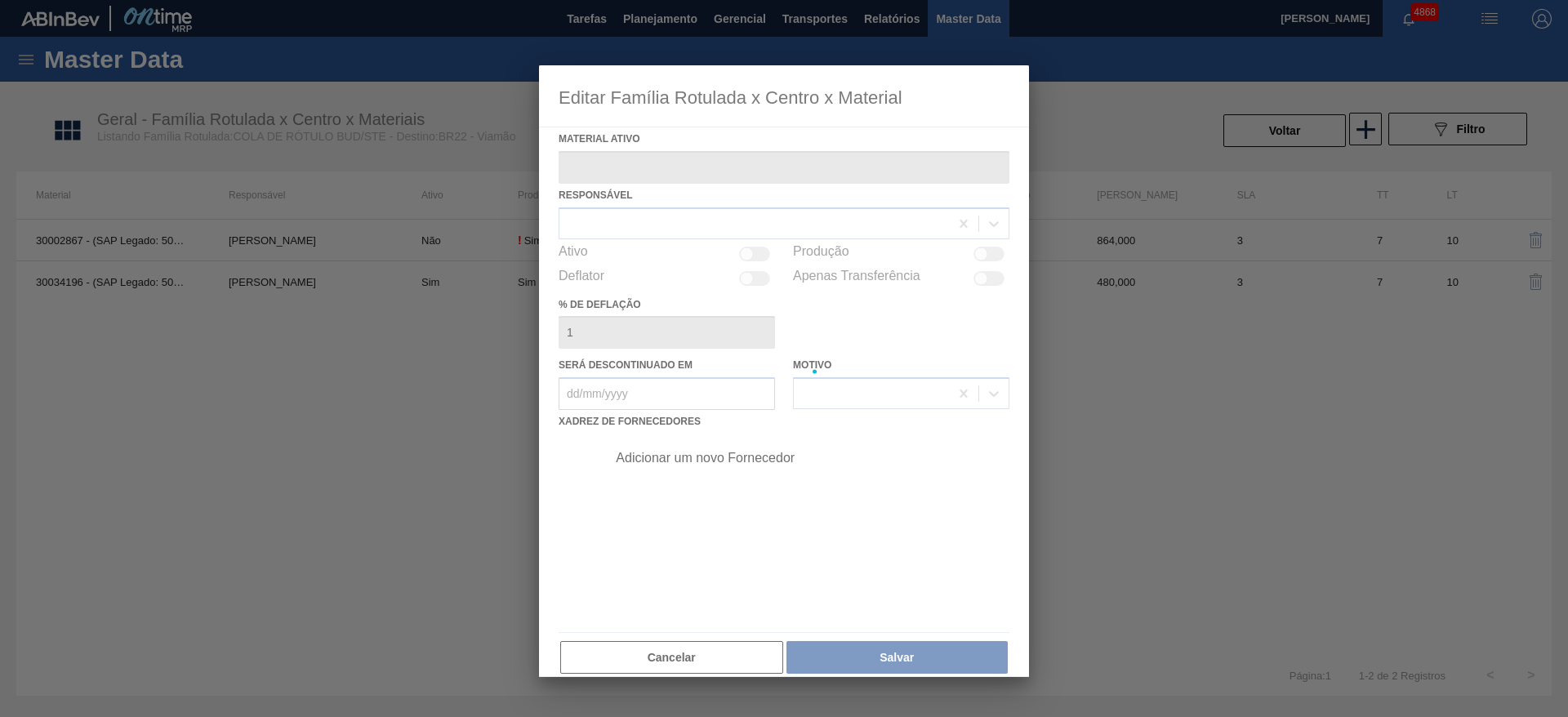
type ativo "30034196 - (SAP Legado: 50845064) - COLA HB FULLER EV 2060"
checkbox input "true"
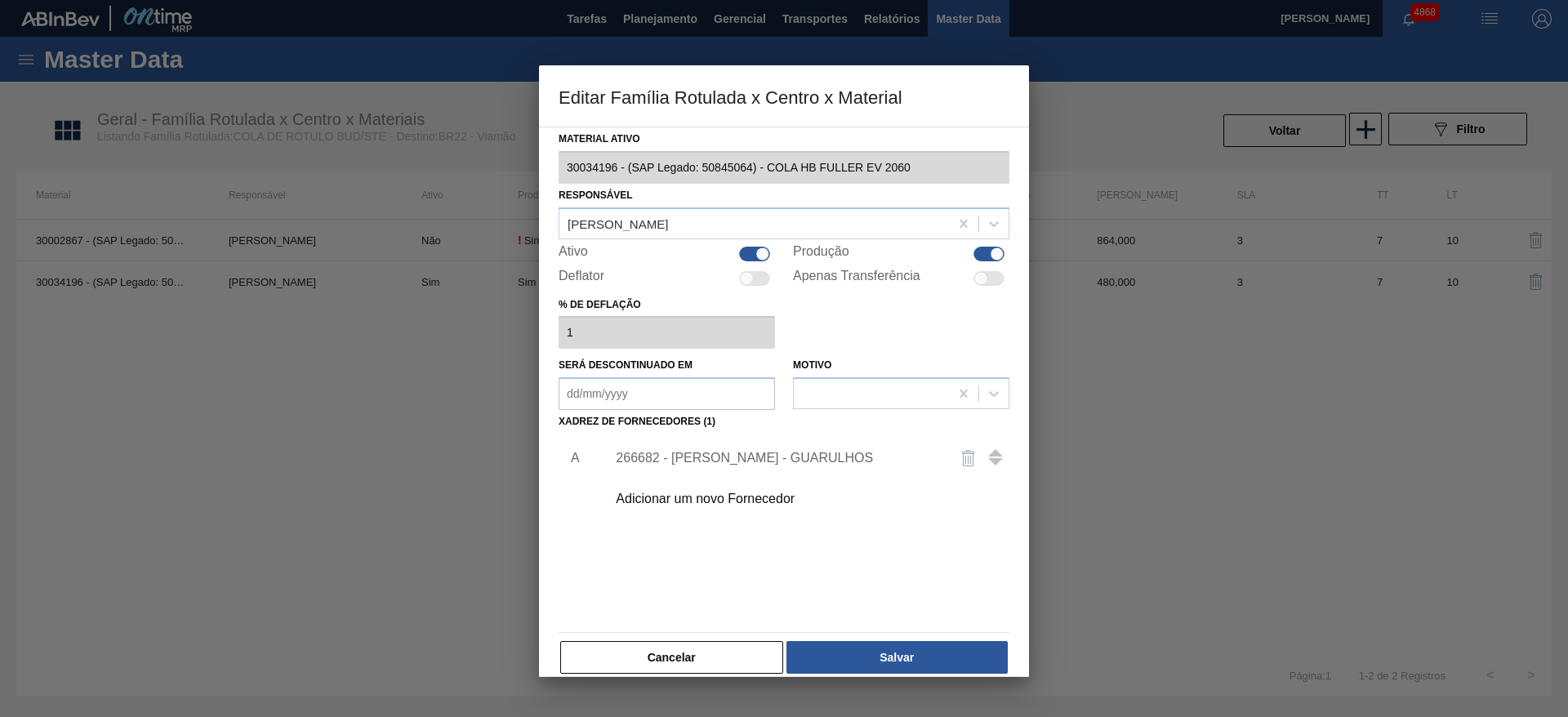
click at [747, 252] on div at bounding box center [754, 254] width 31 height 15
checkbox input "false"
click at [940, 645] on button "Salvar" at bounding box center [897, 657] width 221 height 33
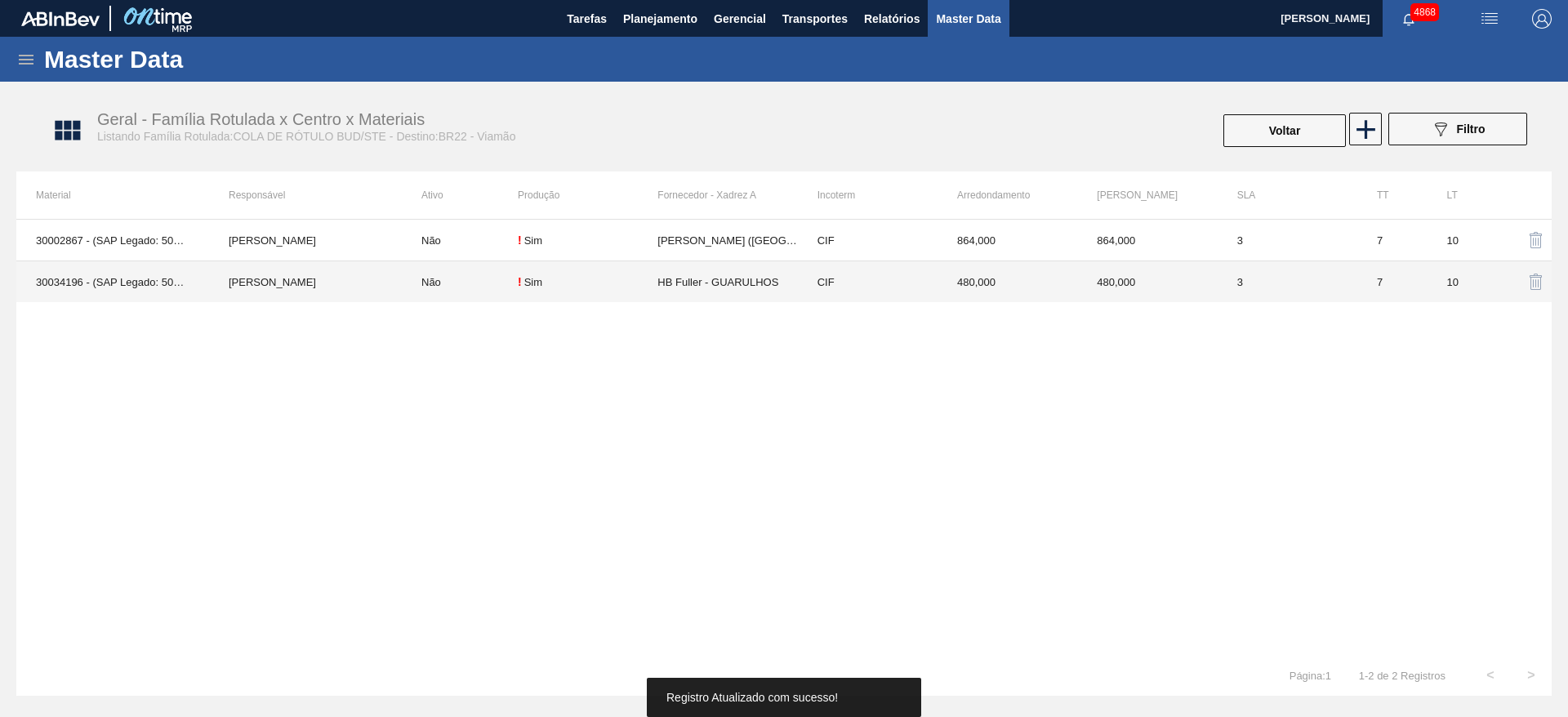
click at [473, 271] on td "Não" at bounding box center [460, 282] width 116 height 42
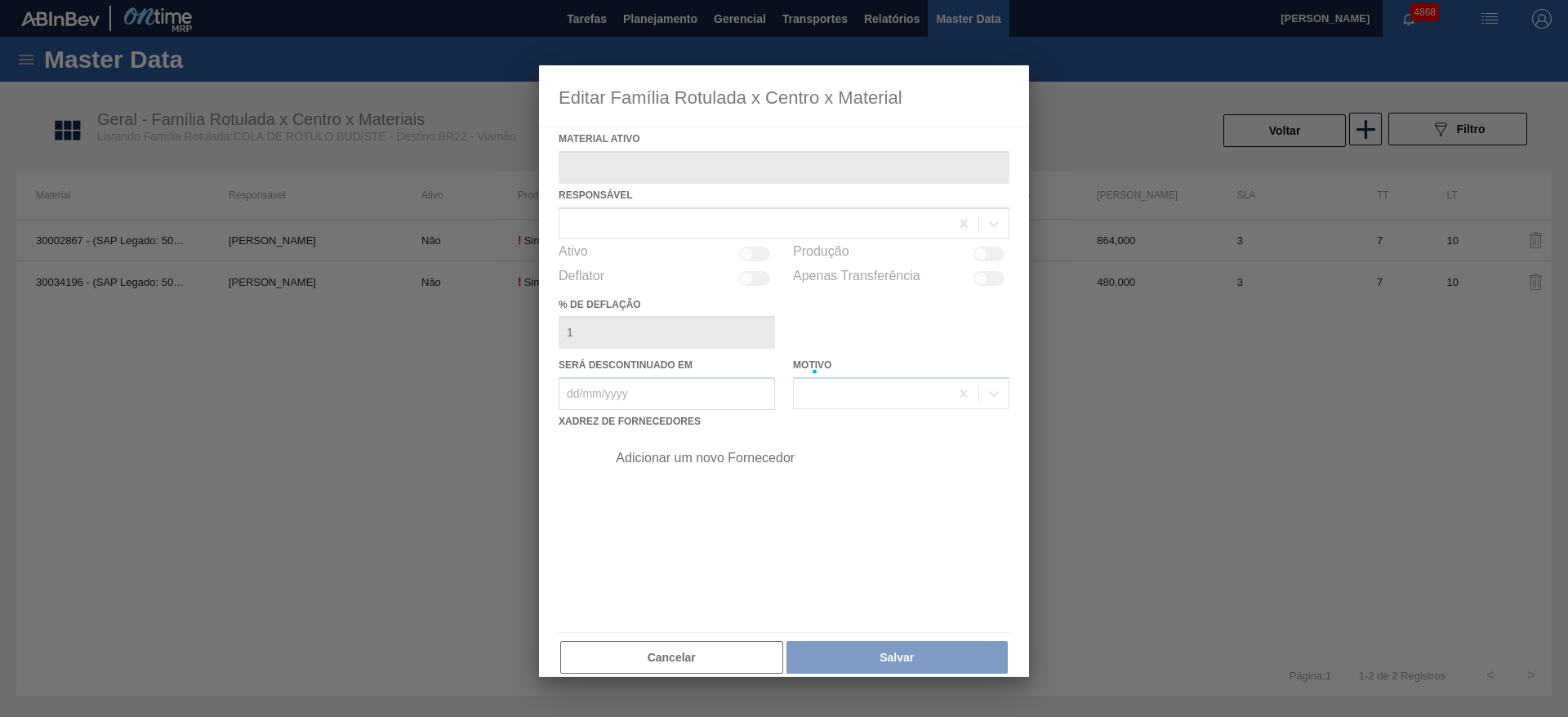
type ativo "30034196 - (SAP Legado: 50845064) - COLA HB FULLER EV 2060"
checkbox input "true"
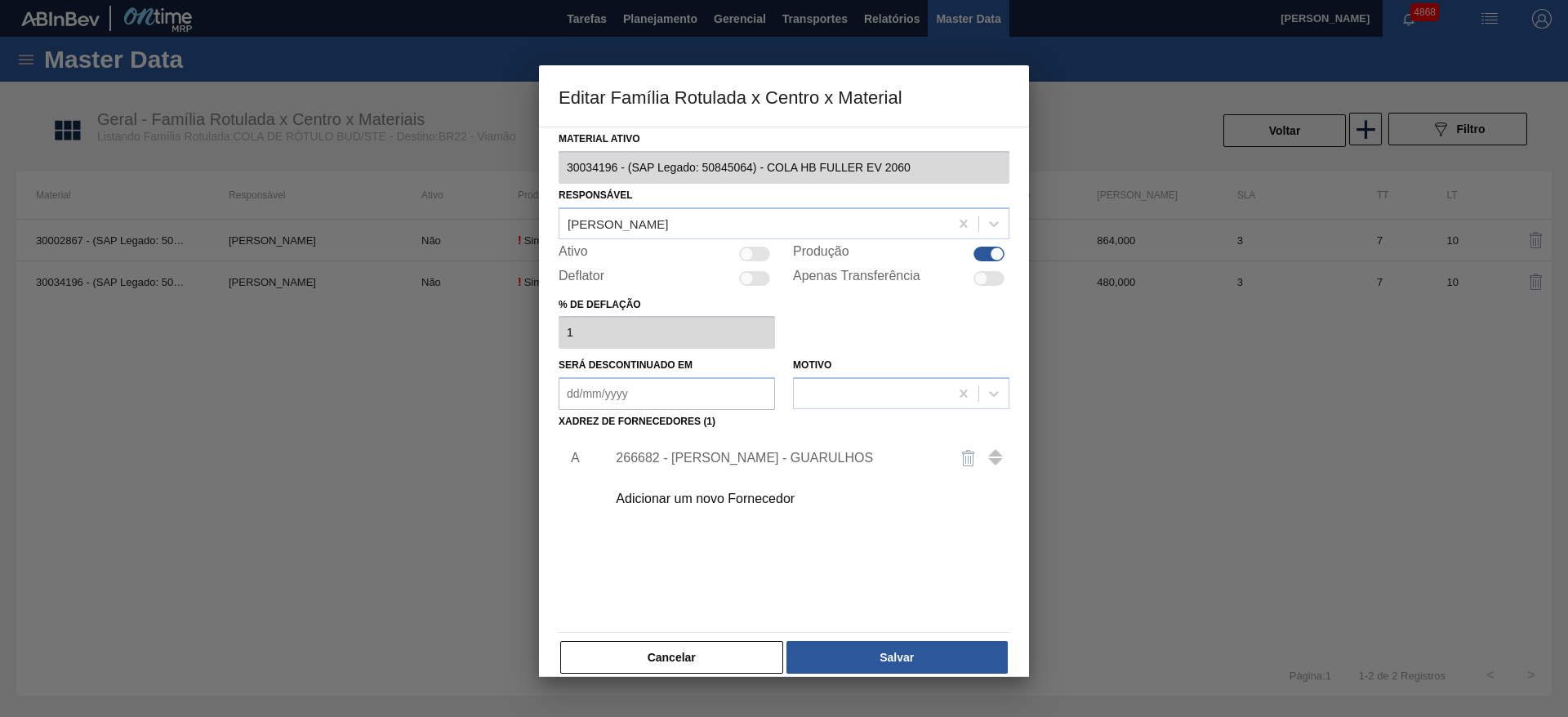
click at [750, 255] on div at bounding box center [747, 253] width 14 height 14
checkbox input "true"
click at [722, 662] on button "Cancelar" at bounding box center [671, 657] width 223 height 33
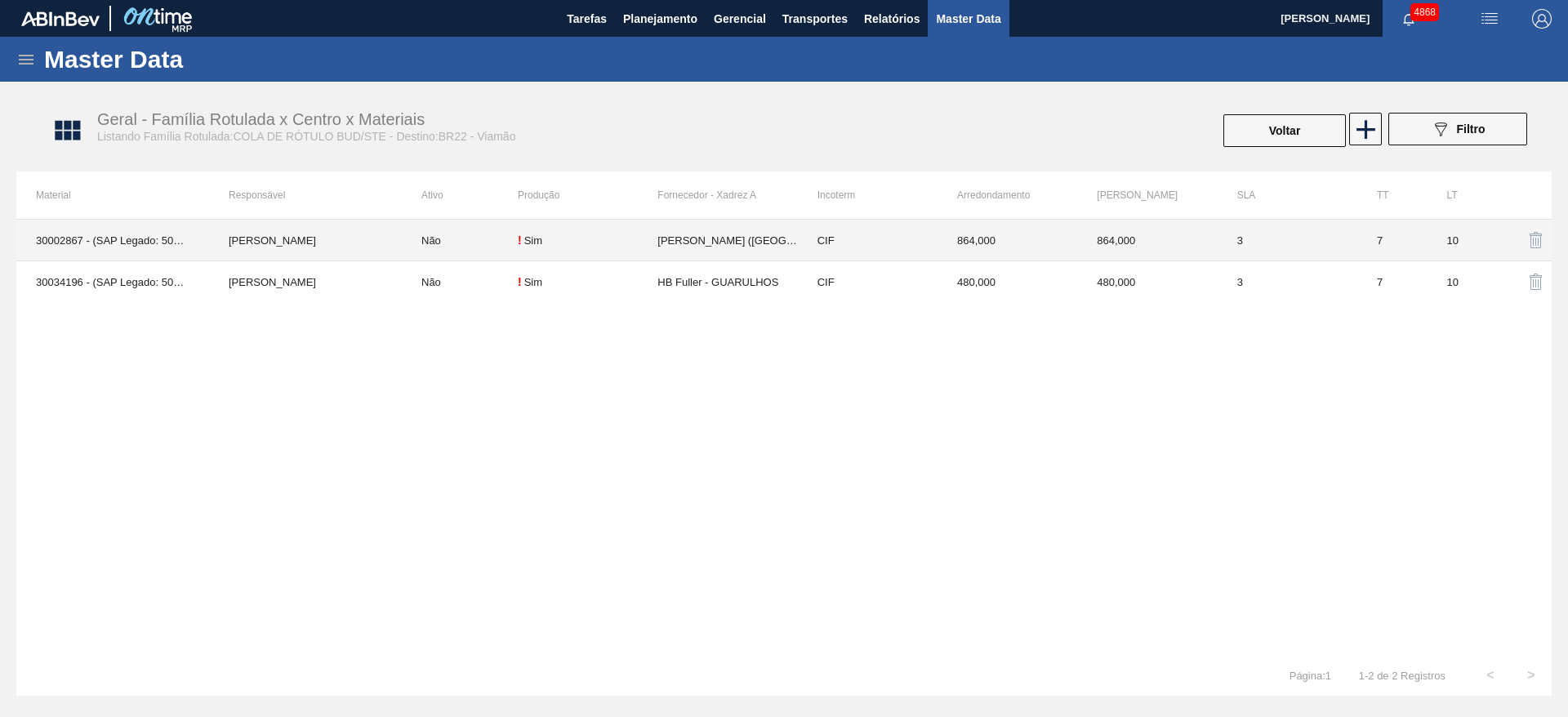
click at [553, 244] on div "! Sim" at bounding box center [587, 240] width 140 height 13
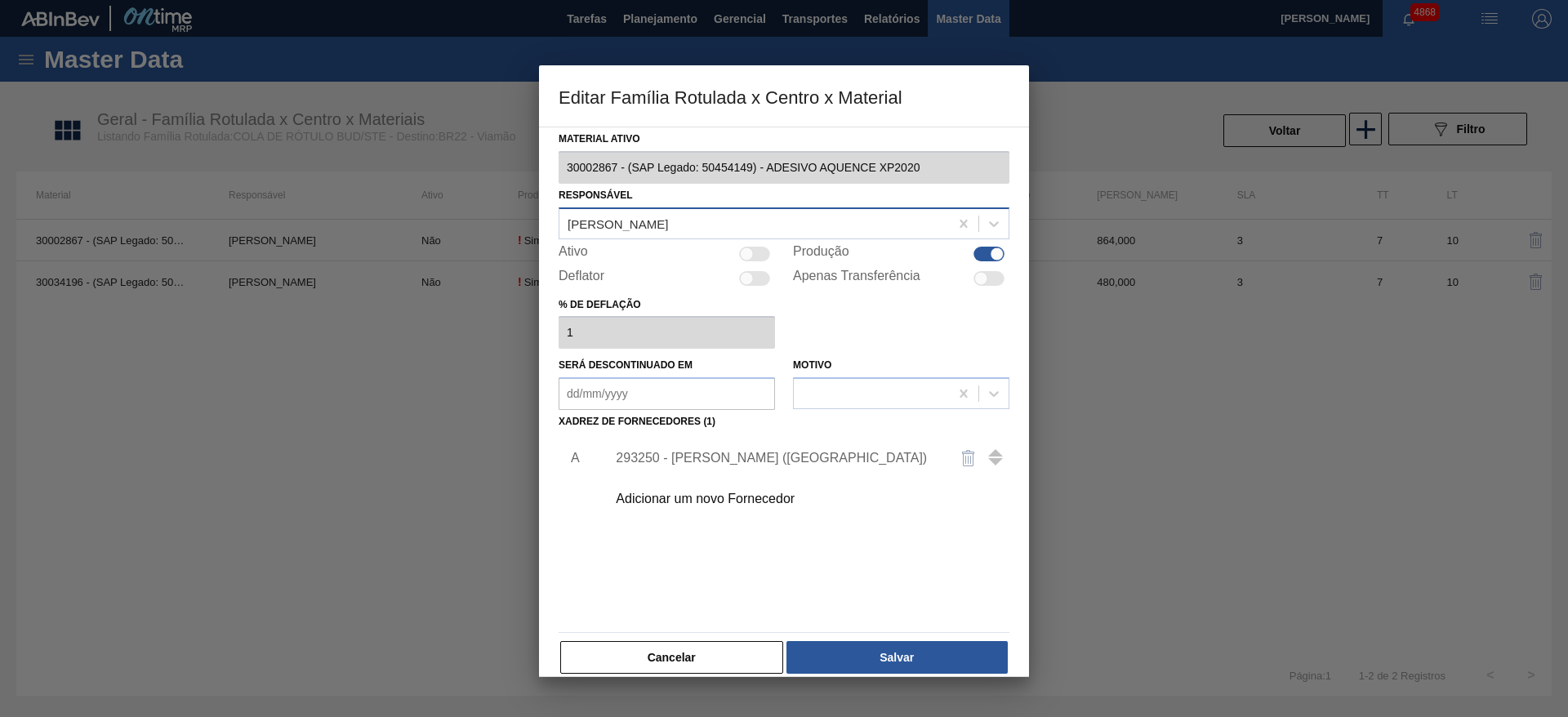
click at [630, 224] on div "Lucas Pondian" at bounding box center [617, 223] width 100 height 14
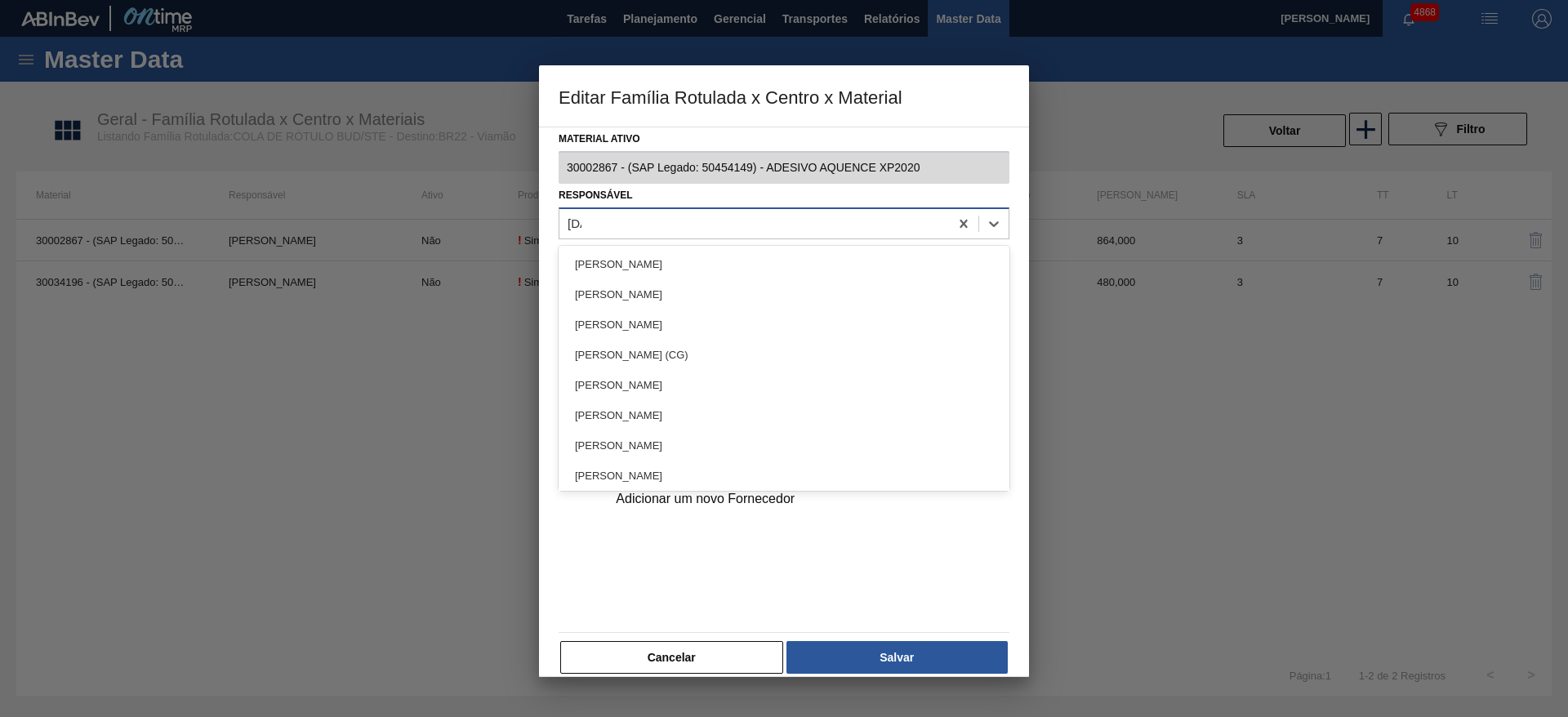
type input "juli"
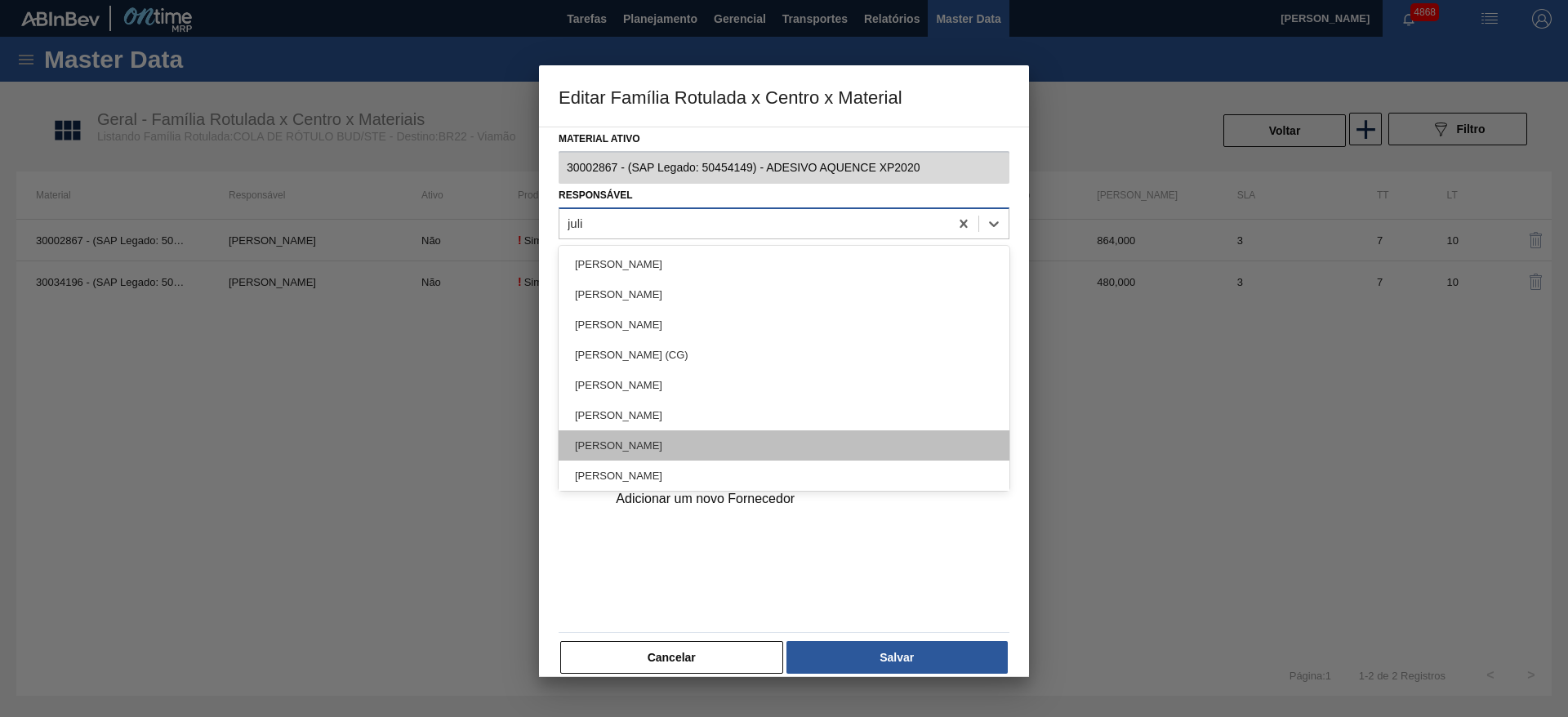
click at [666, 445] on div "[PERSON_NAME]" at bounding box center [784, 446] width 450 height 30
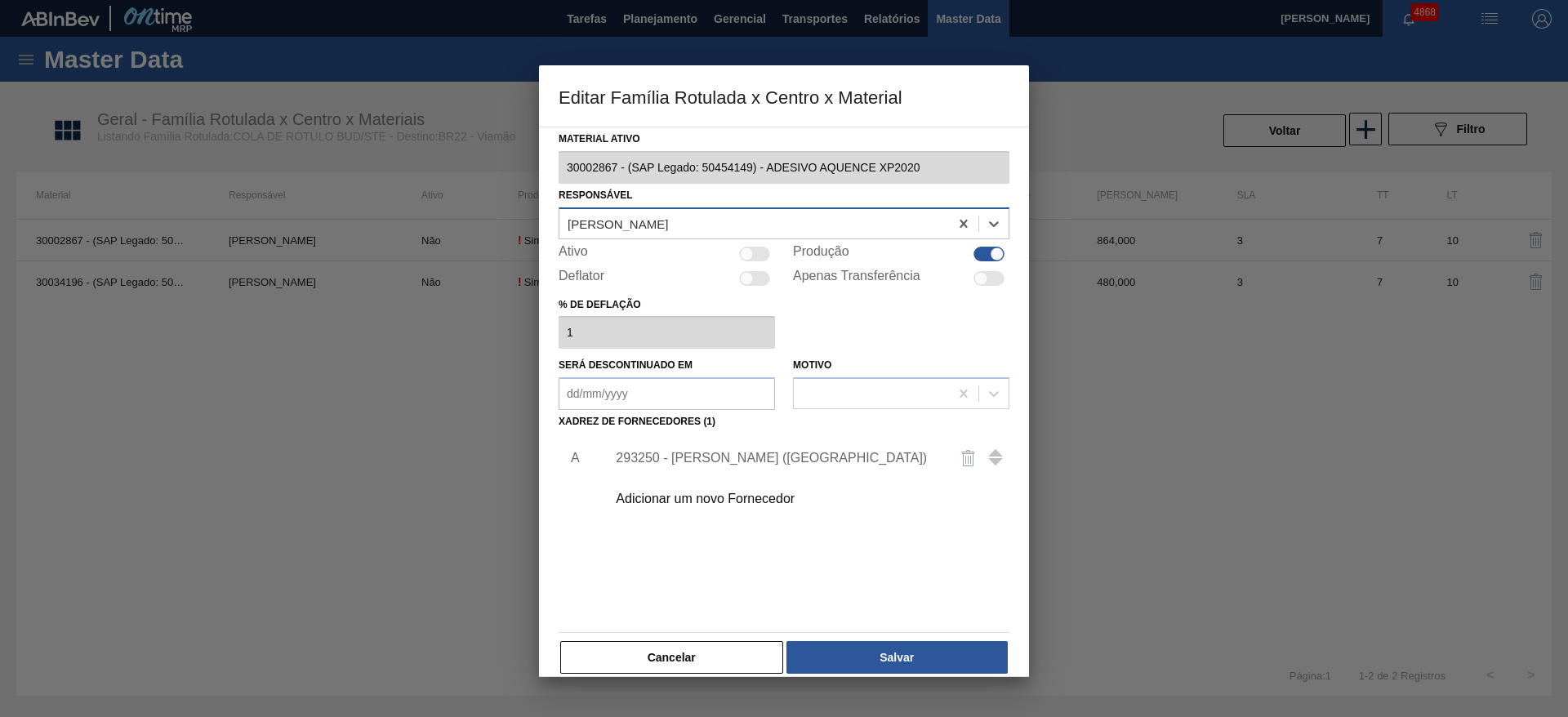
click at [740, 255] on div at bounding box center [747, 253] width 14 height 14
checkbox input "true"
click at [898, 644] on button "Salvar" at bounding box center [897, 657] width 221 height 33
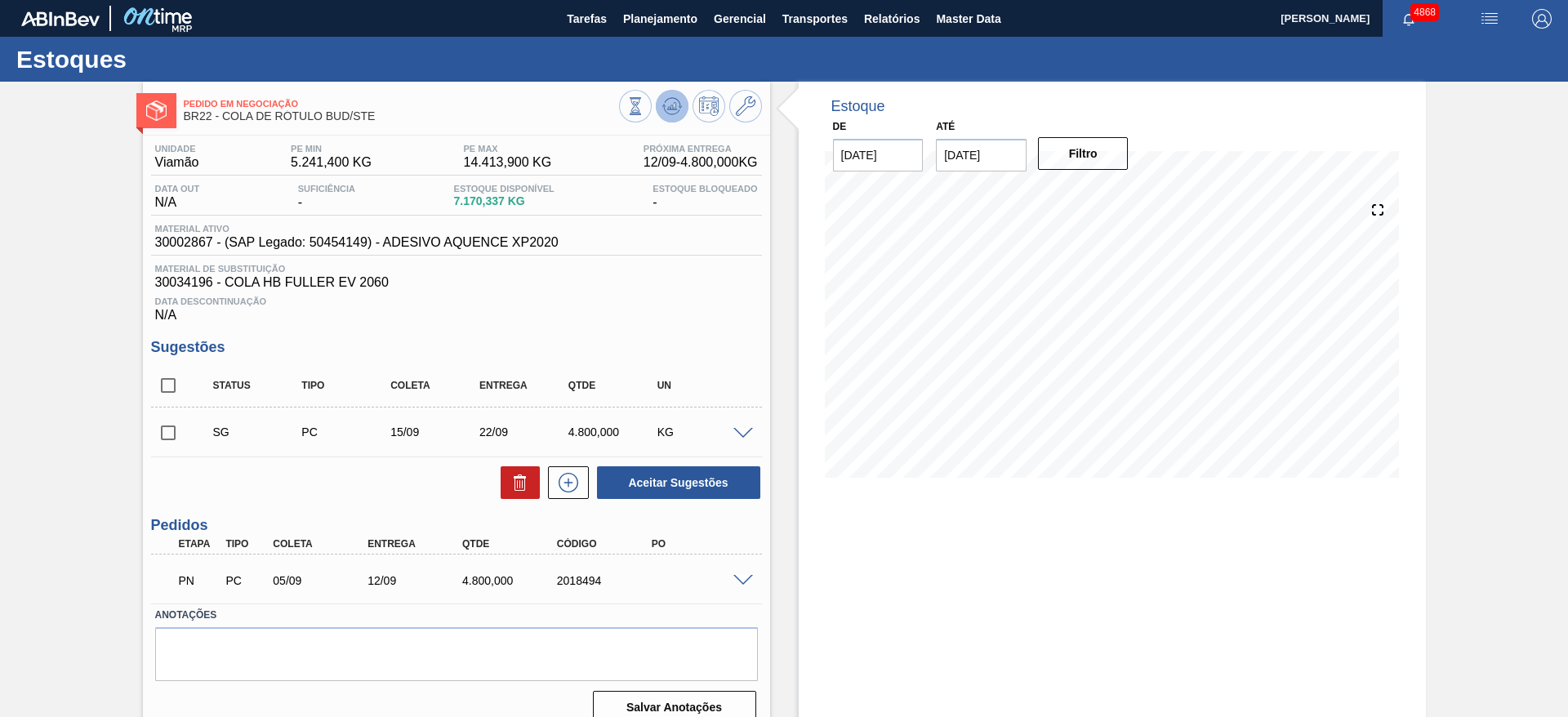
click at [666, 103] on icon at bounding box center [671, 106] width 20 height 20
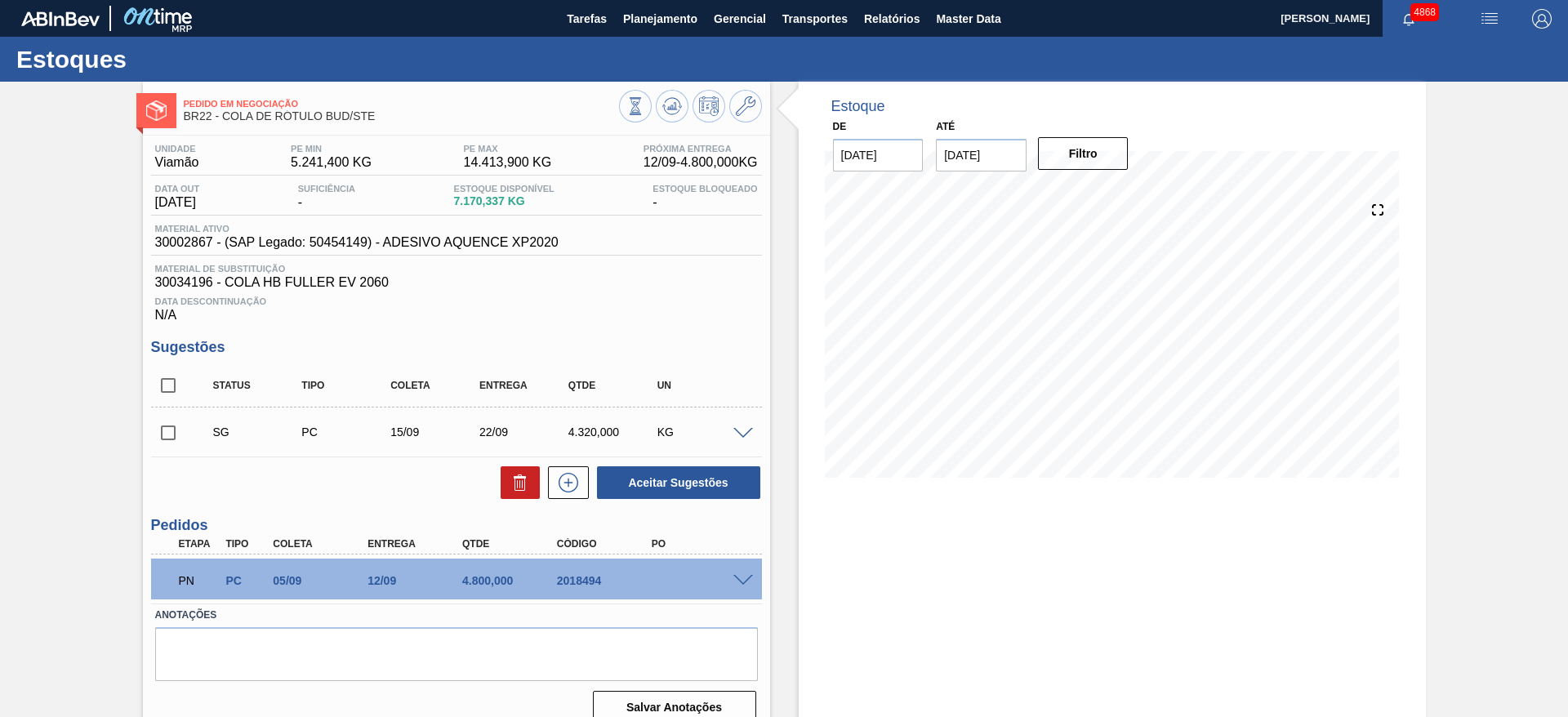
click at [736, 429] on span at bounding box center [743, 434] width 20 height 12
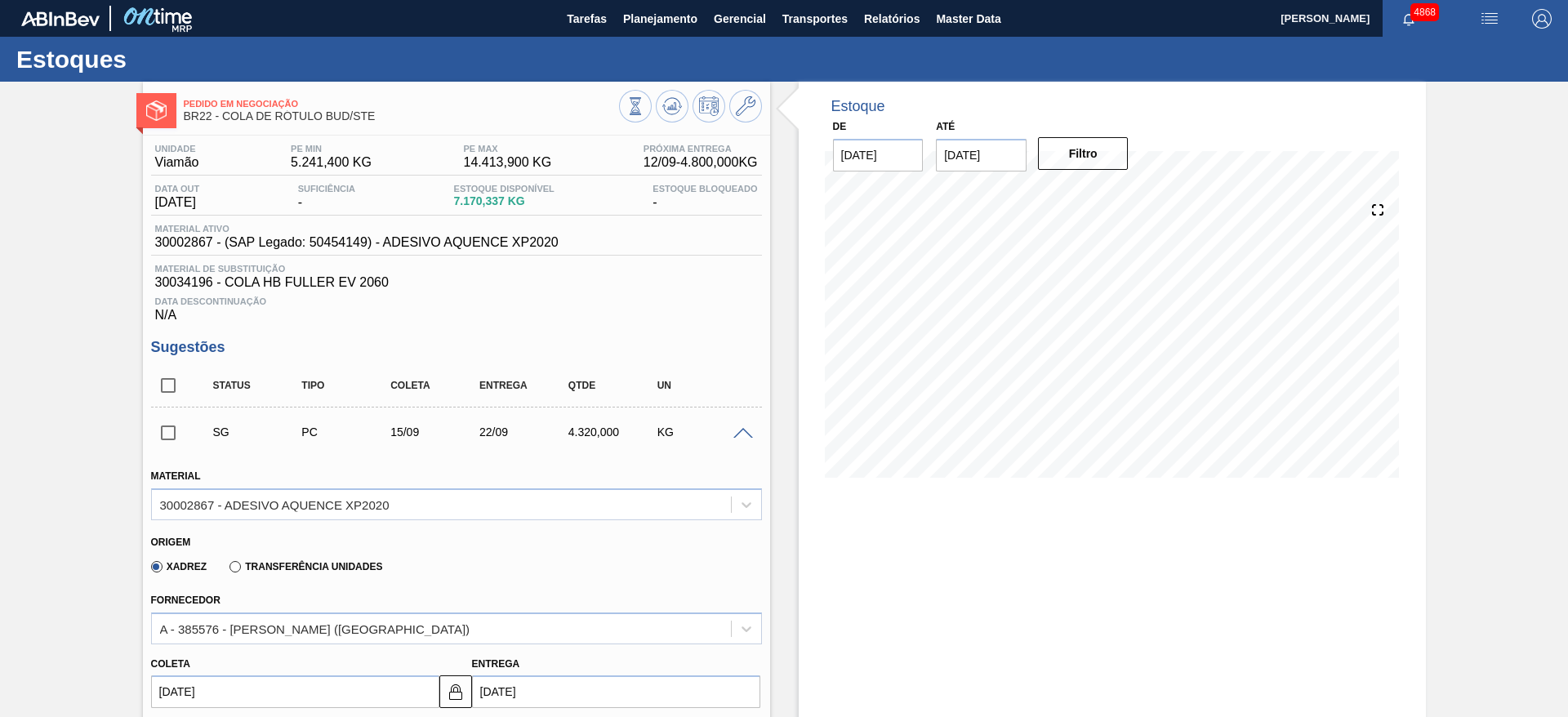
drag, startPoint x: 734, startPoint y: 427, endPoint x: 722, endPoint y: 428, distance: 12.0
click at [732, 426] on div at bounding box center [745, 432] width 33 height 12
click at [744, 436] on span at bounding box center [743, 434] width 20 height 12
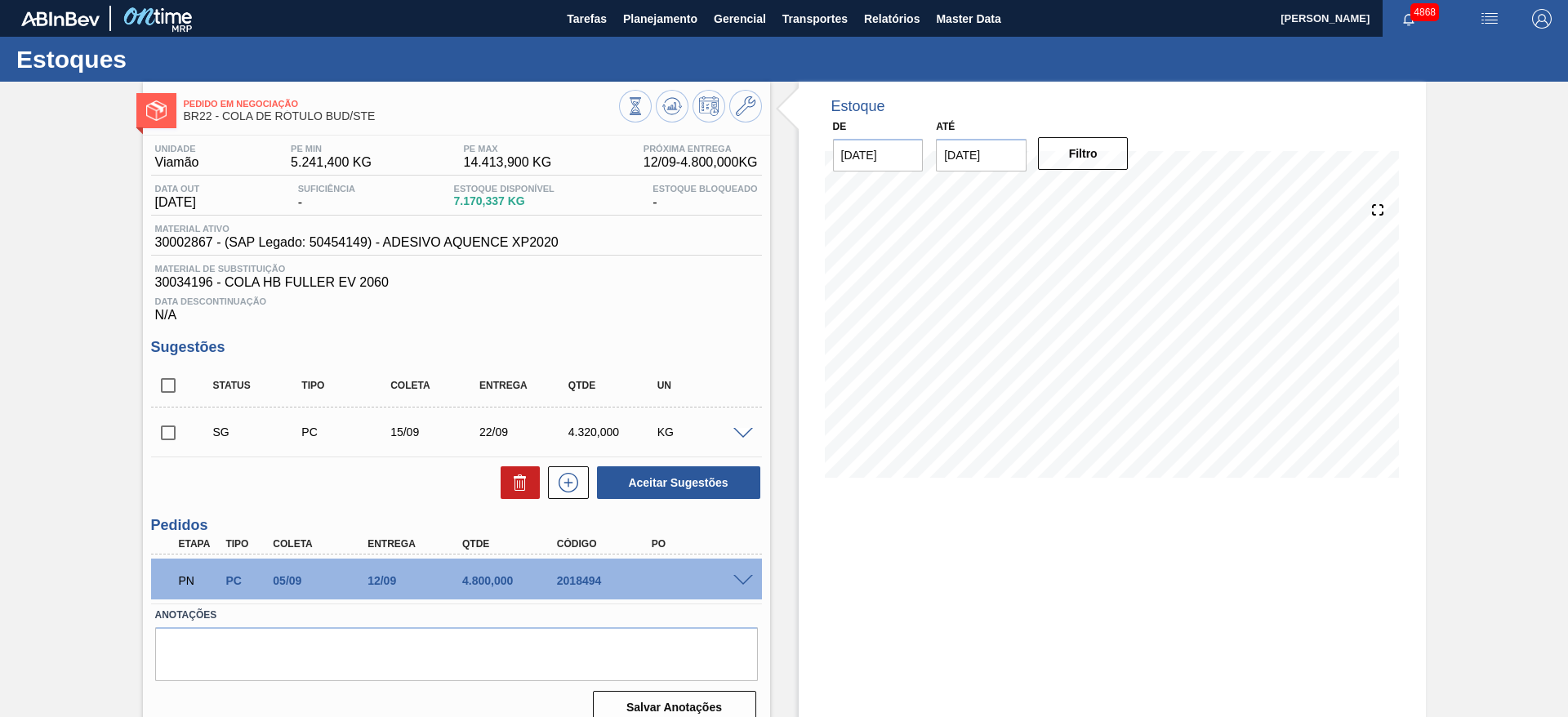
scroll to position [21, 0]
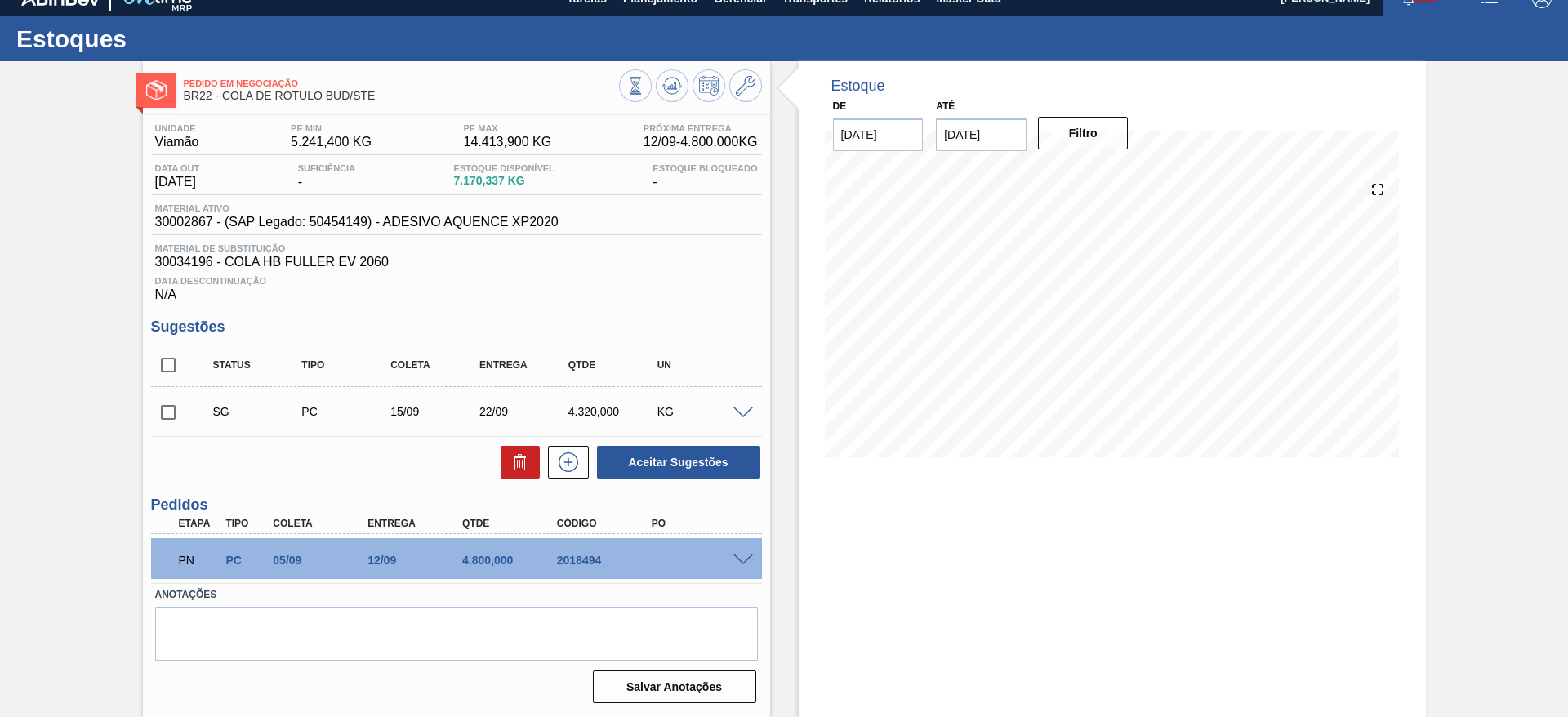
click at [743, 566] on div "PN PC 05/09 12/09 4.800,000 2018494" at bounding box center [456, 558] width 611 height 41
click at [741, 559] on span at bounding box center [743, 560] width 20 height 12
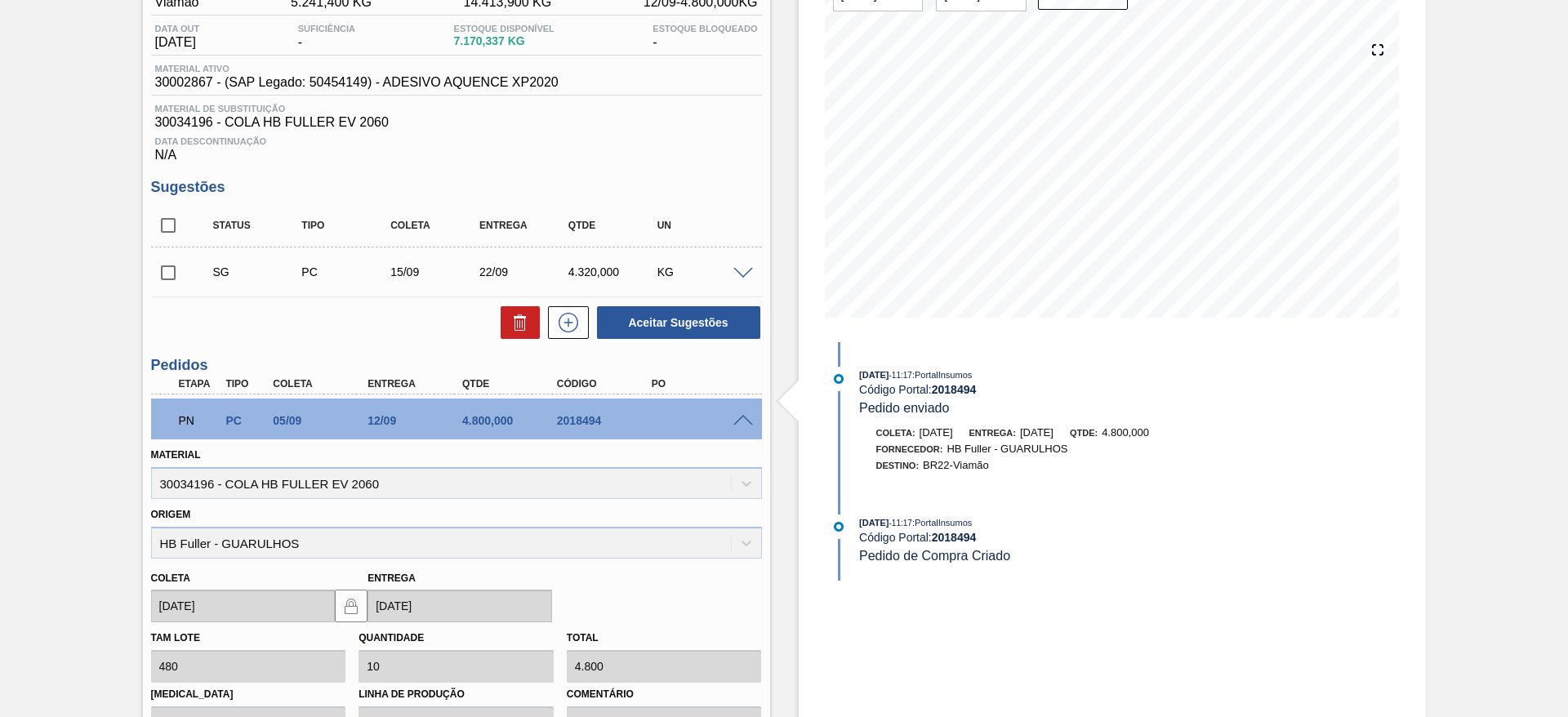
scroll to position [388, 0]
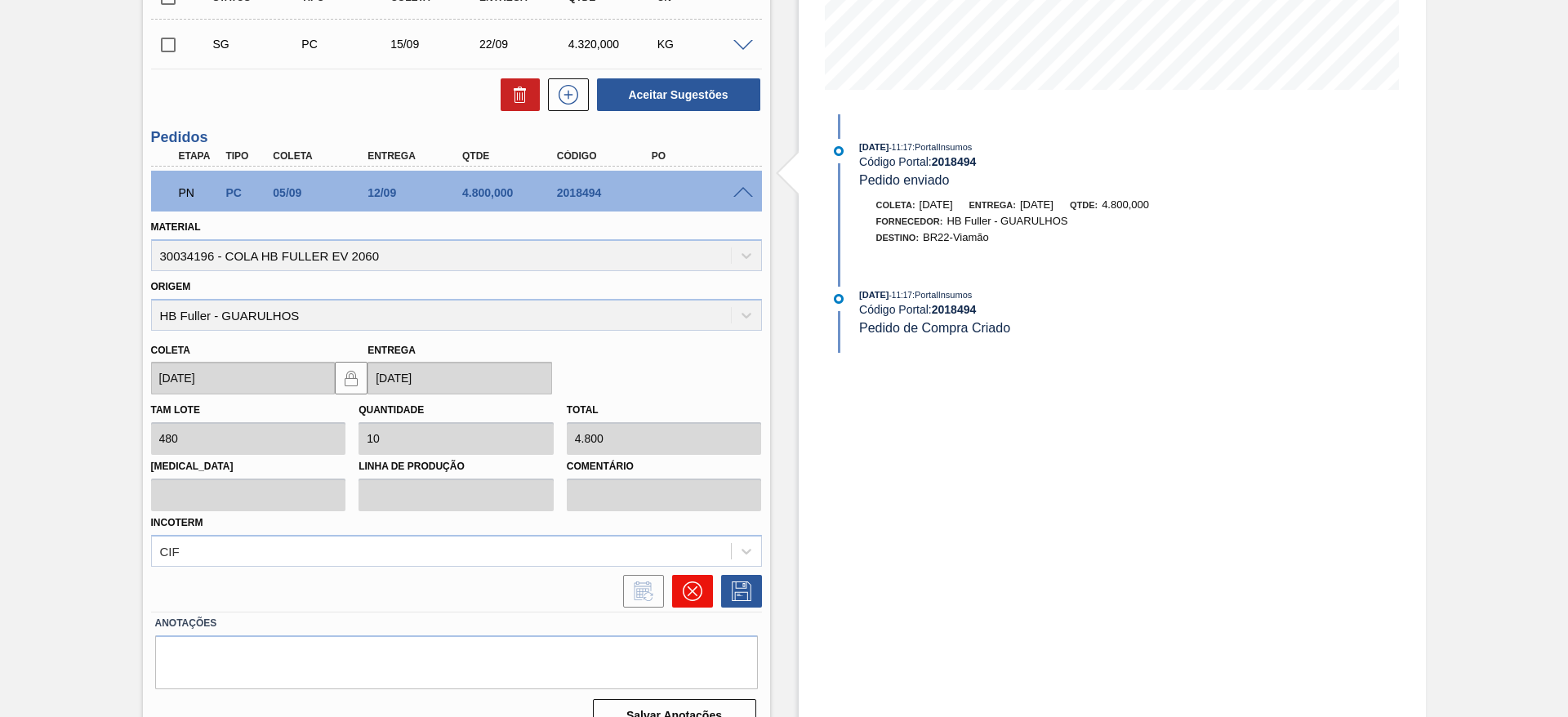
click at [694, 588] on icon at bounding box center [691, 591] width 9 height 9
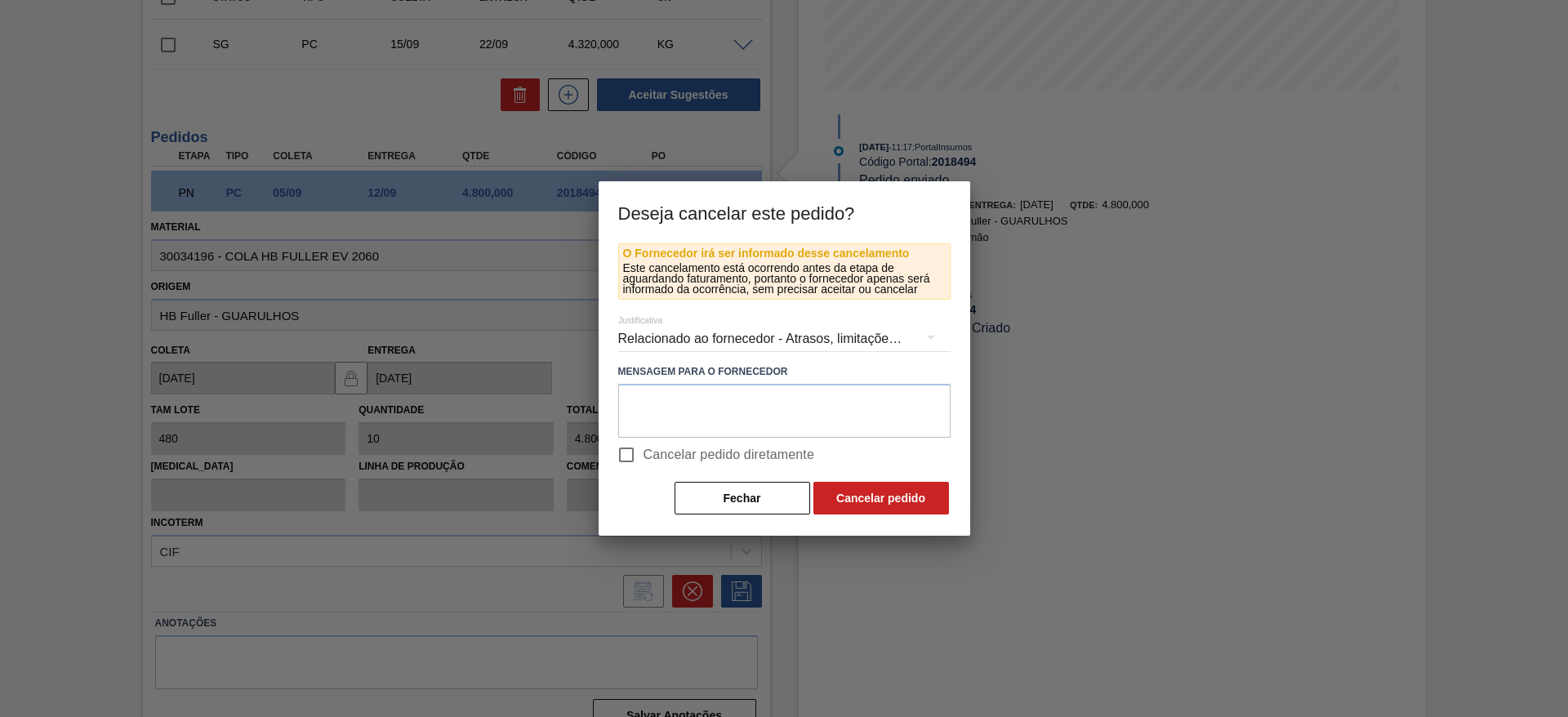
click at [652, 337] on div "Relacionado ao fornecedor - Atrasos, limitações de capacidade, etc." at bounding box center [784, 339] width 332 height 45
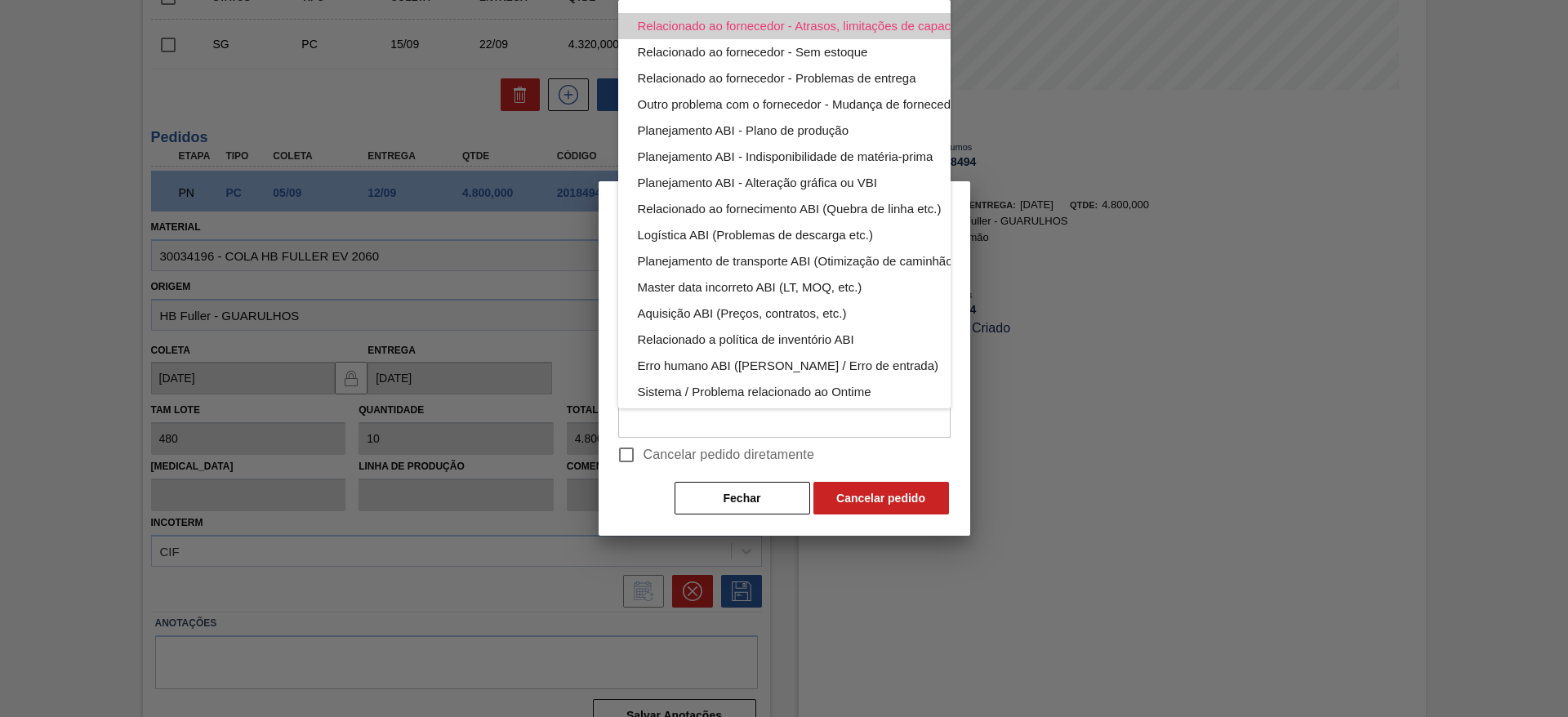
click at [799, 33] on div "Relacionado ao fornecedor - Atrasos, limitações de capacidade, etc." at bounding box center [822, 26] width 370 height 26
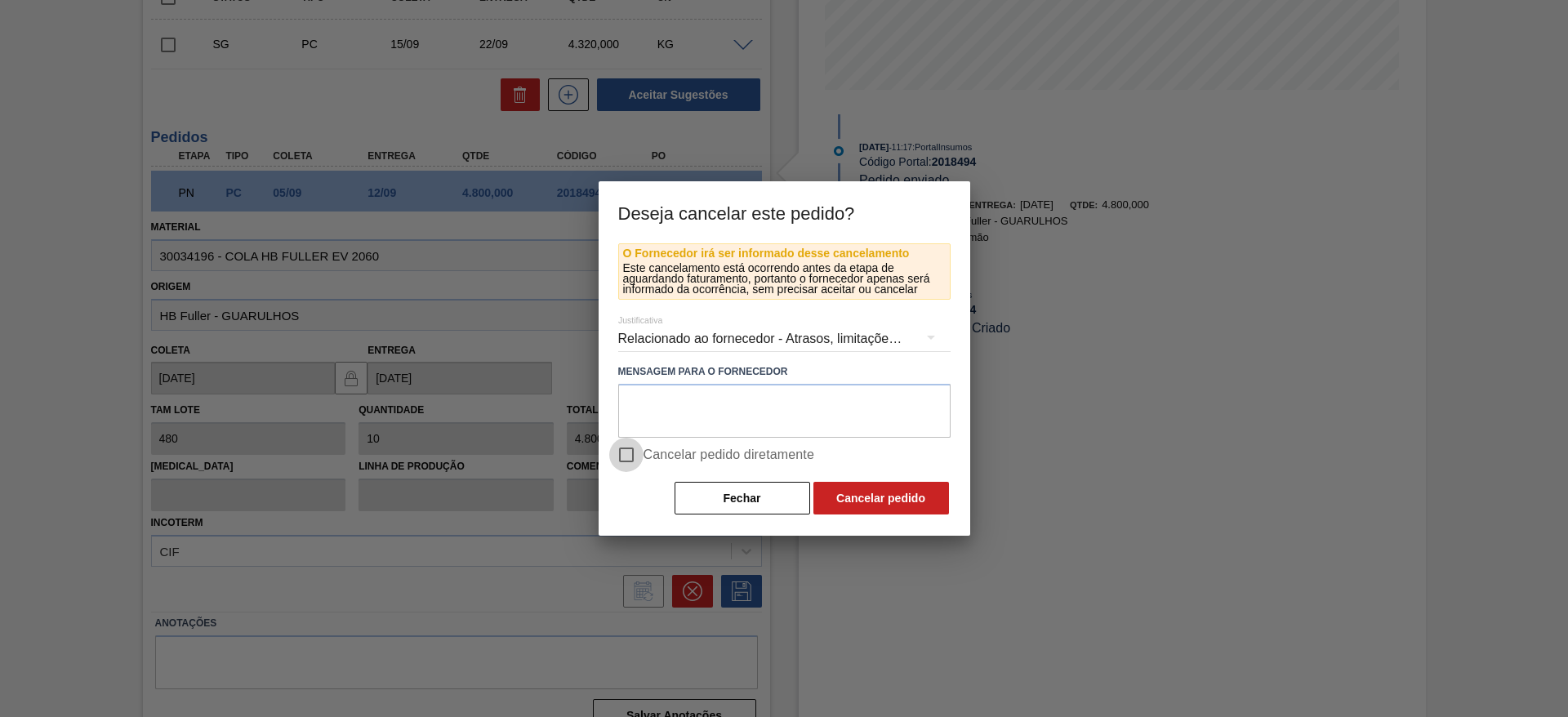
click at [630, 451] on input "Cancelar pedido diretamente" at bounding box center [626, 455] width 34 height 34
checkbox input "true"
click at [883, 498] on button "Cancelar pedido" at bounding box center [881, 498] width 136 height 33
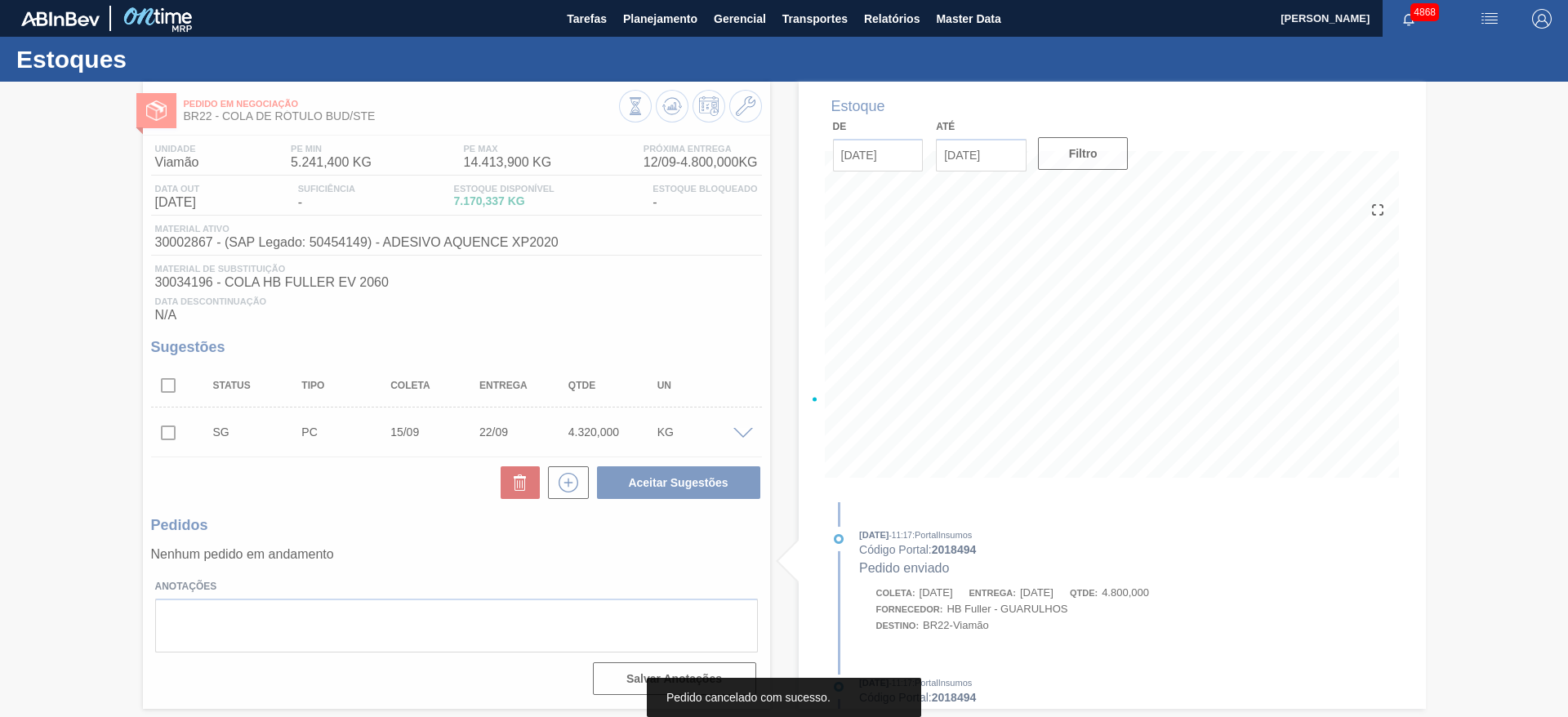
scroll to position [0, 0]
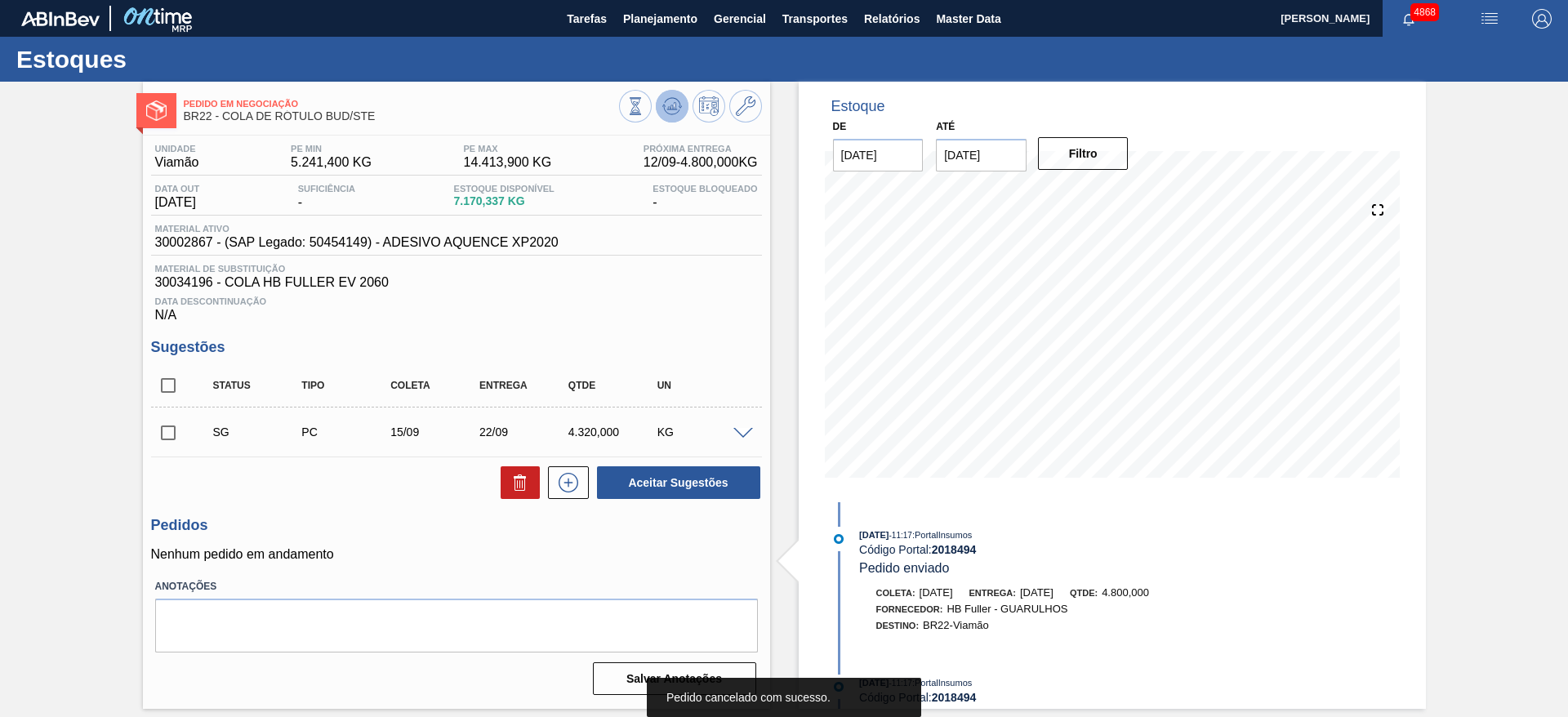
click at [668, 110] on icon at bounding box center [671, 106] width 20 height 20
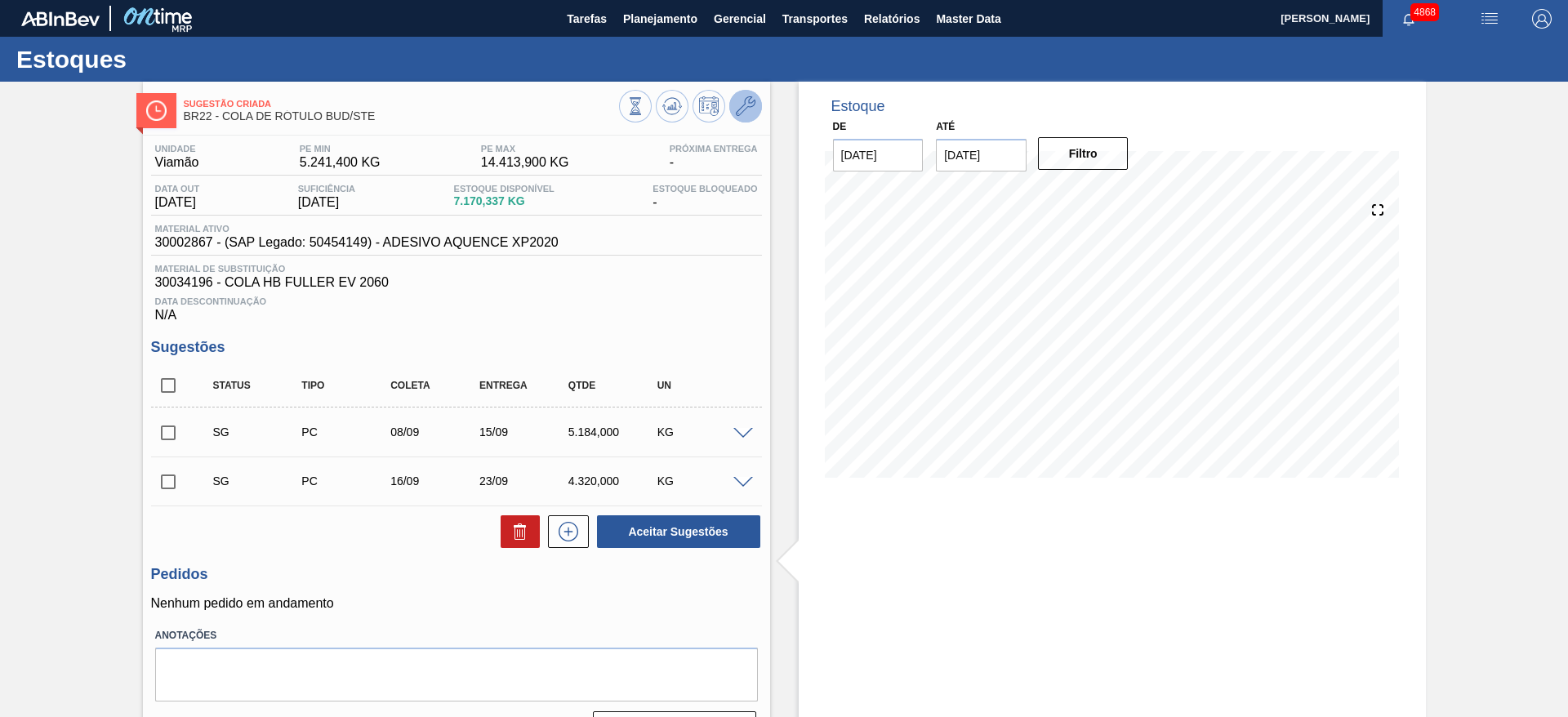
click at [752, 99] on icon at bounding box center [745, 106] width 20 height 20
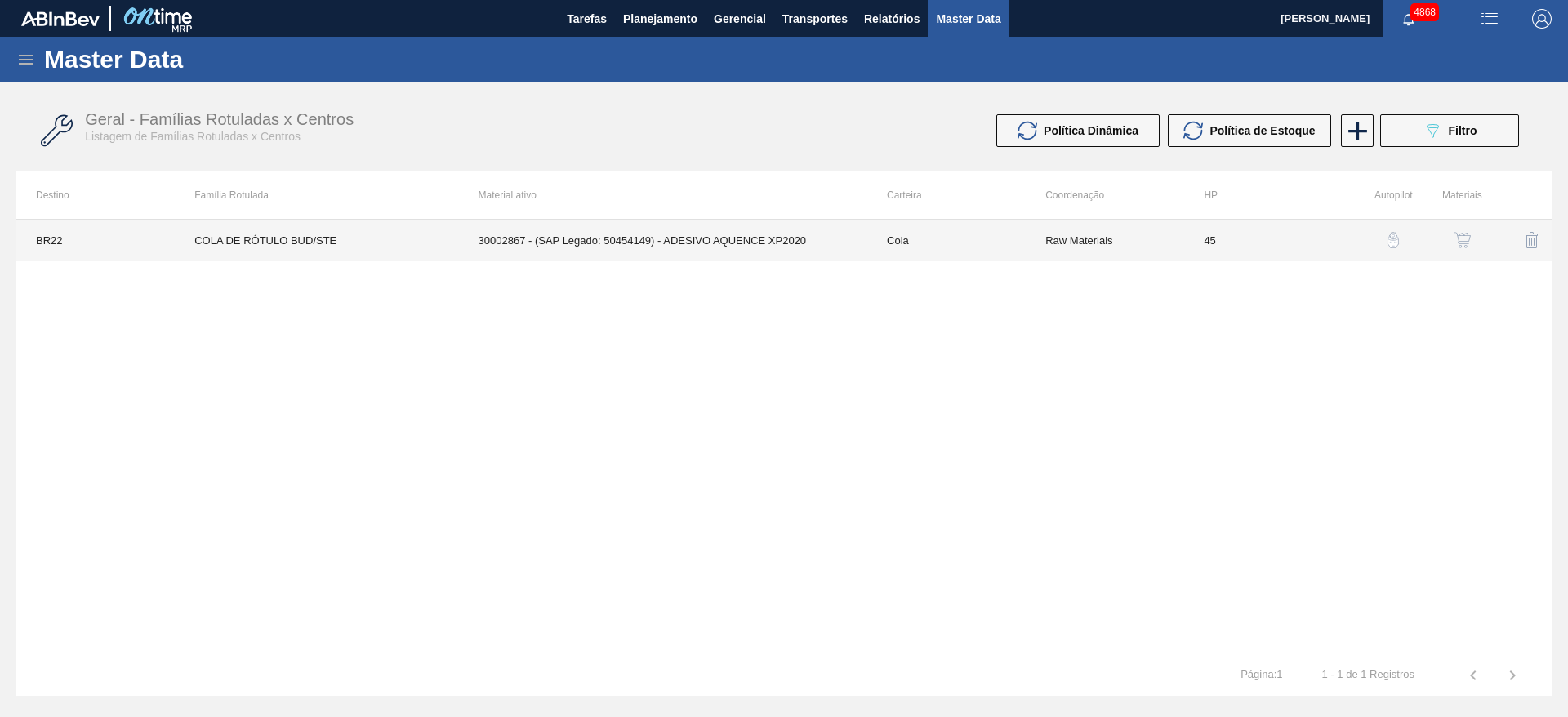
click at [722, 228] on td "30002867 - (SAP Legado: 50454149) - ADESIVO AQUENCE XP2020" at bounding box center [663, 240] width 408 height 41
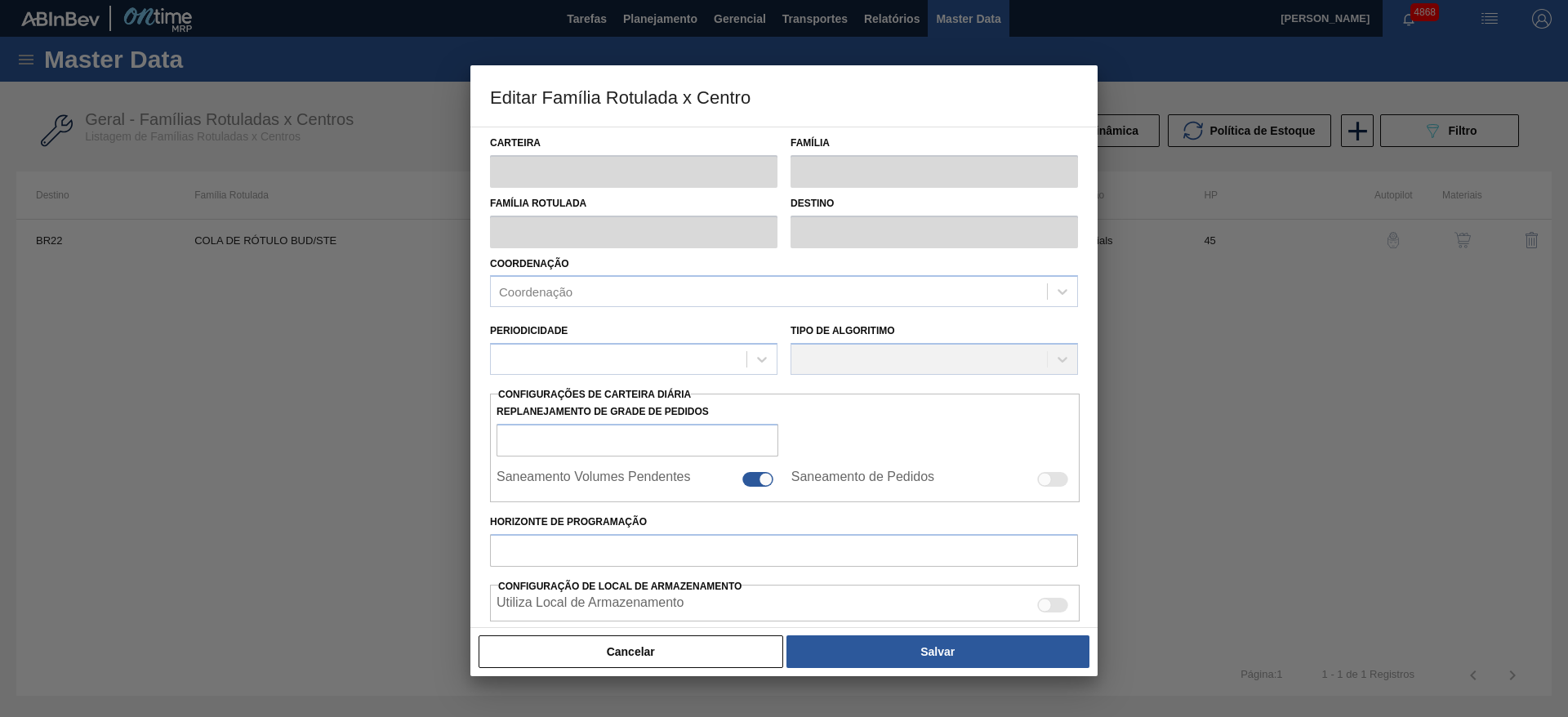
type input "Cola"
type input "COLA DE RÓTULO BUD/STE"
type input "BR22 - Viamão"
type input "45"
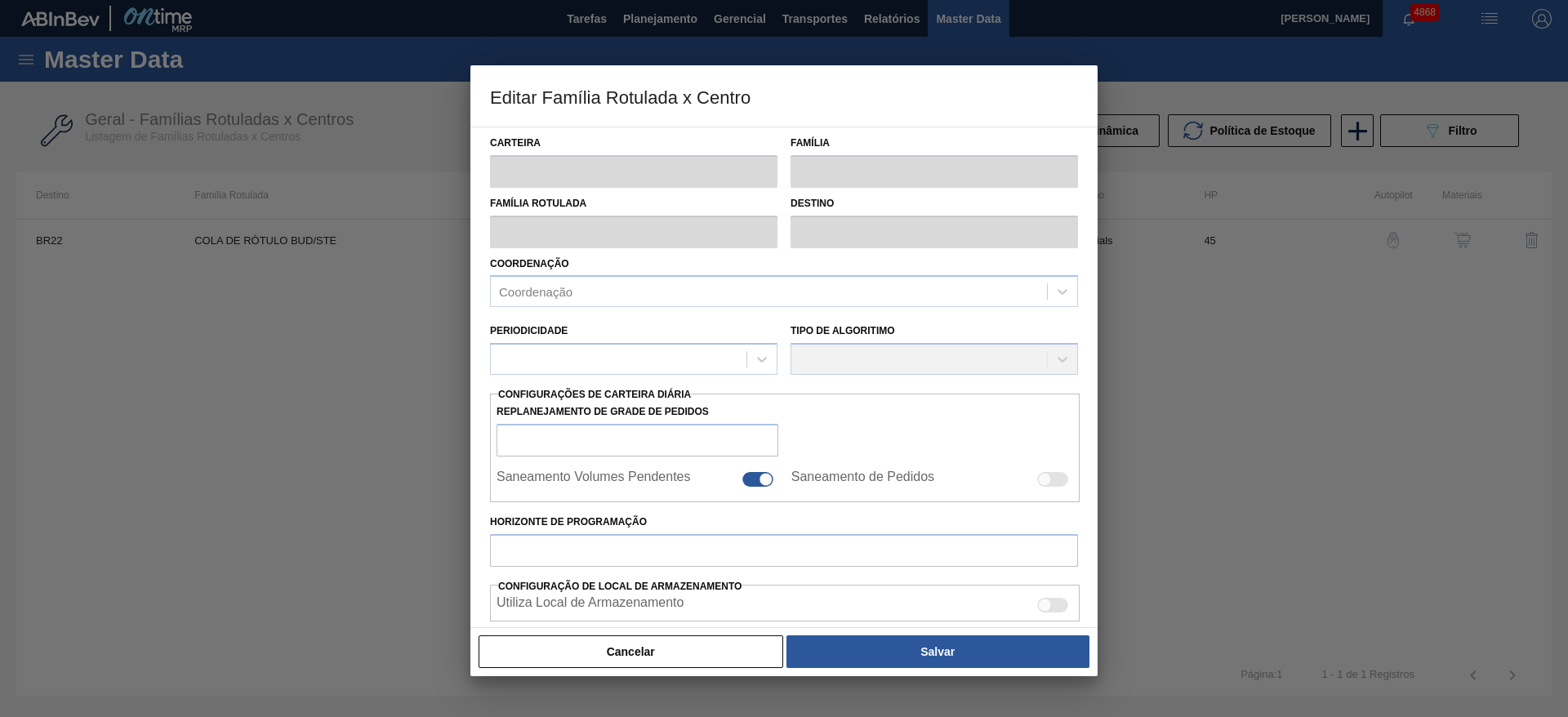
type input "5.241,4"
type input "14.413,9"
type input "55"
type input "10.286,275"
checkbox input "true"
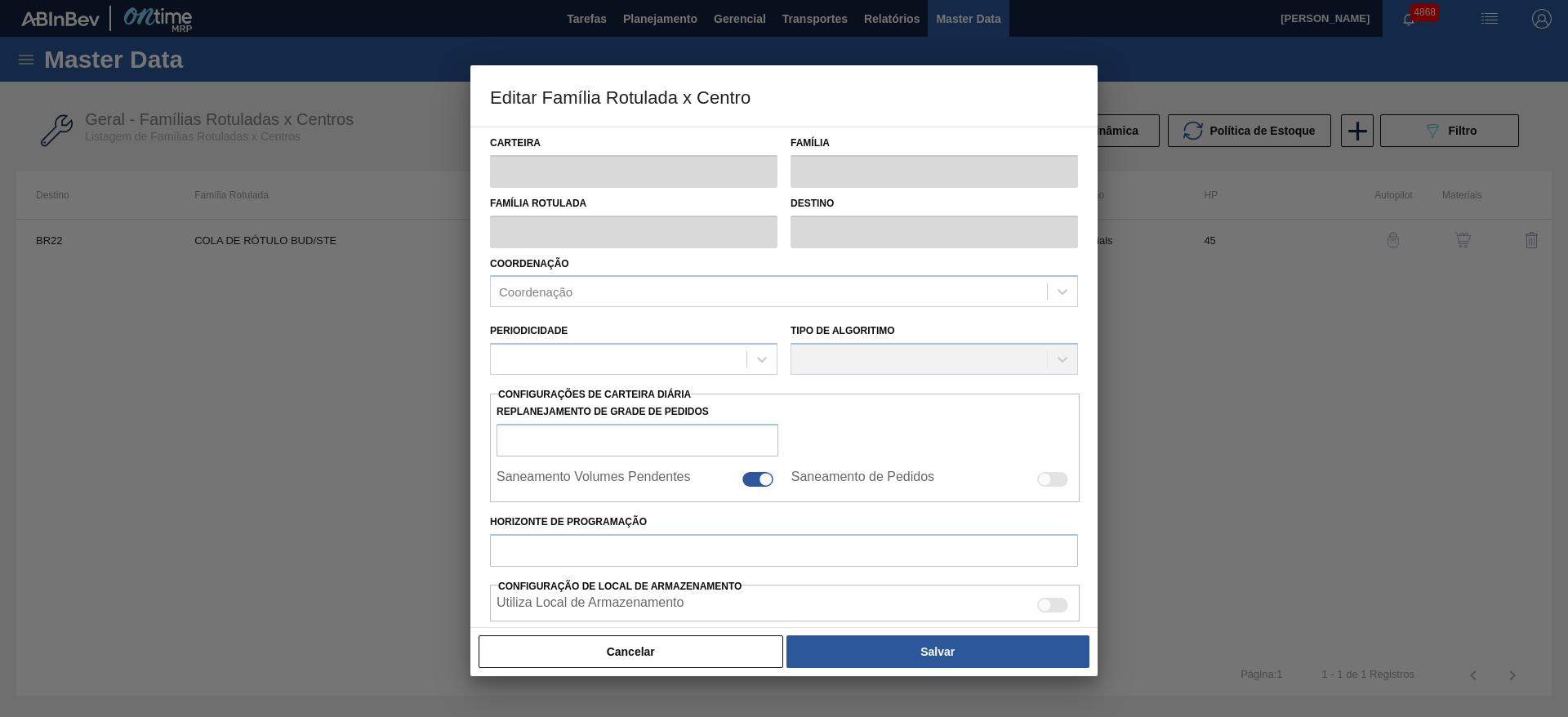
checkbox input "true"
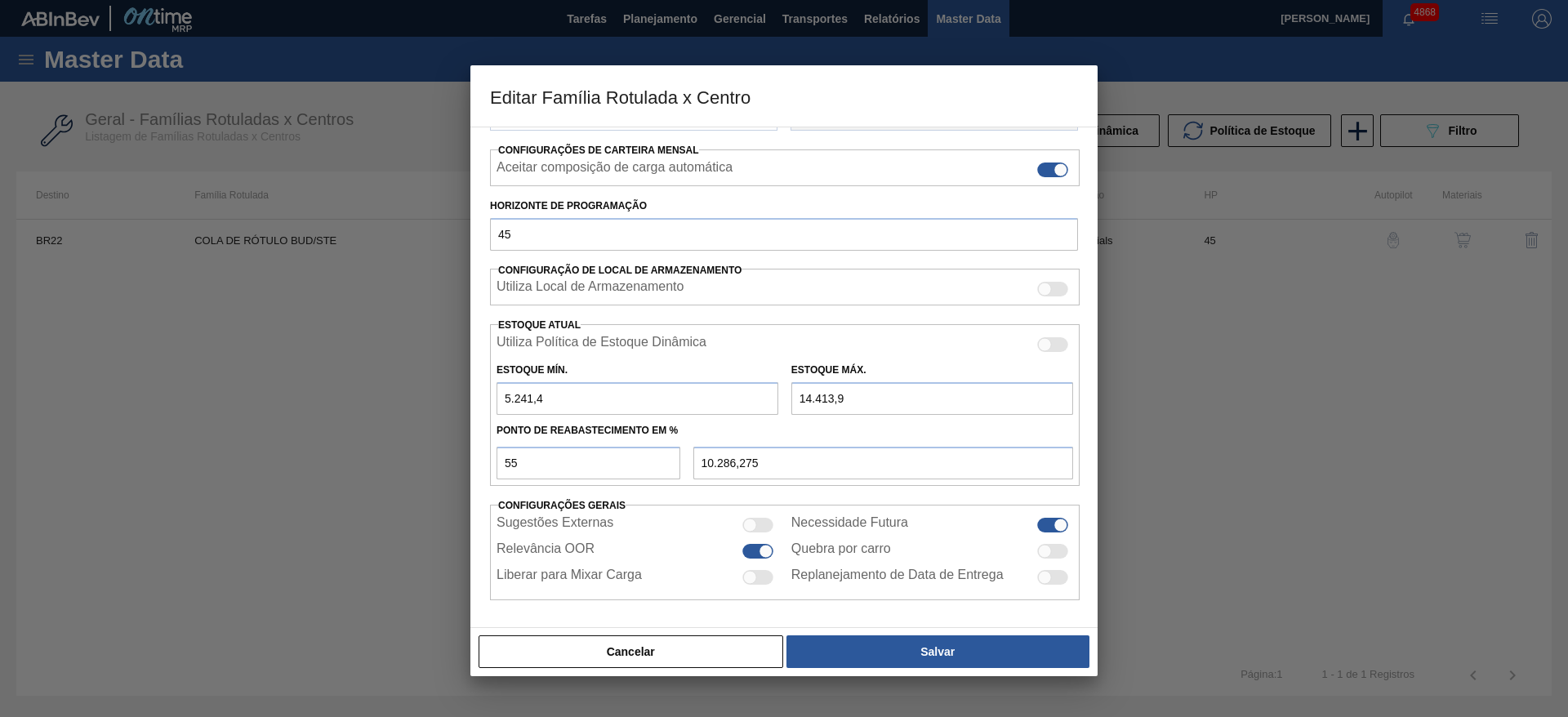
scroll to position [249, 0]
drag, startPoint x: 548, startPoint y: 401, endPoint x: 414, endPoint y: 416, distance: 134.8
click at [414, 416] on div "Editar Família Rotulada x Centro Carteira Cola Família Cola Família Rotulada CO…" at bounding box center [784, 358] width 1568 height 717
type input "4"
type input "7.929,445"
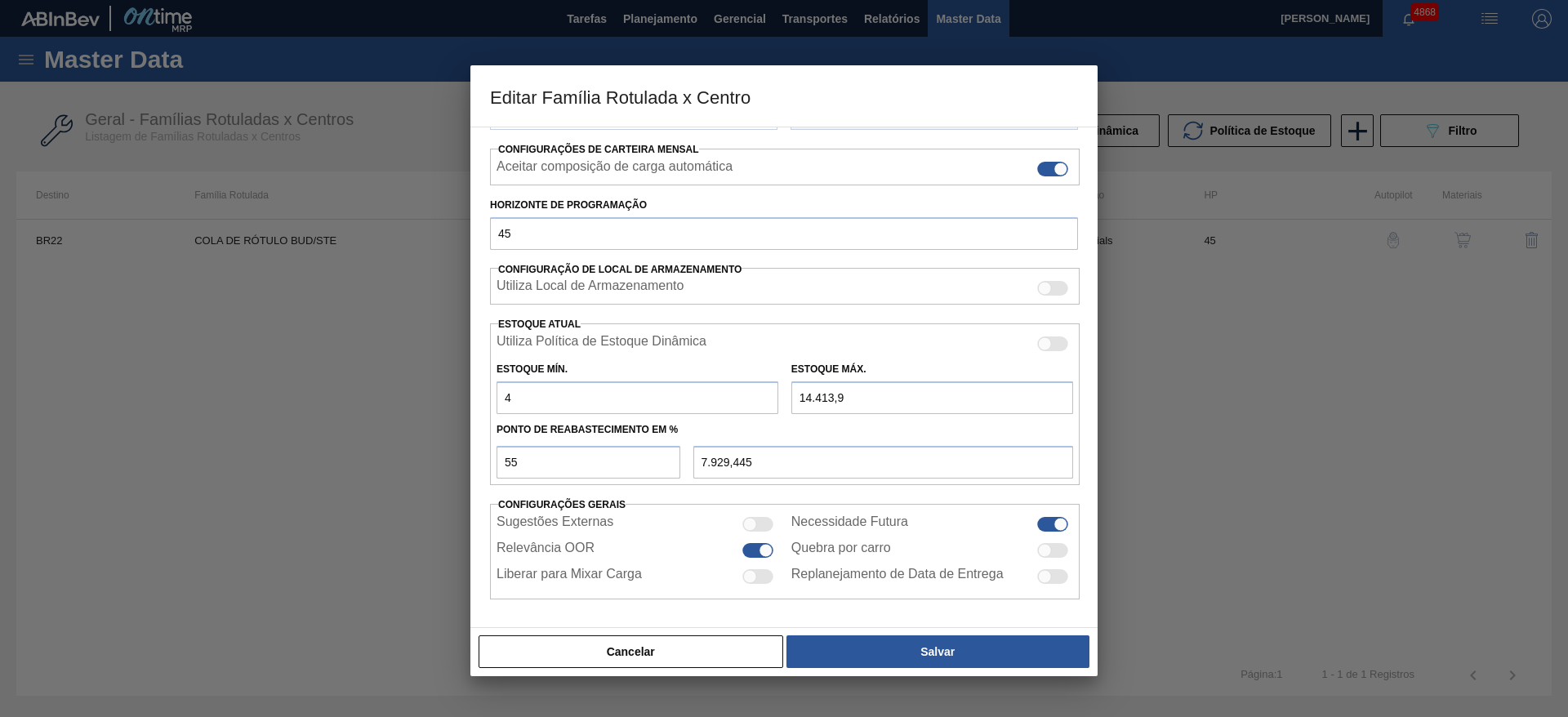
type input "40"
type input "7.945,645"
type input "400"
type input "8.107,645"
type input "4.000"
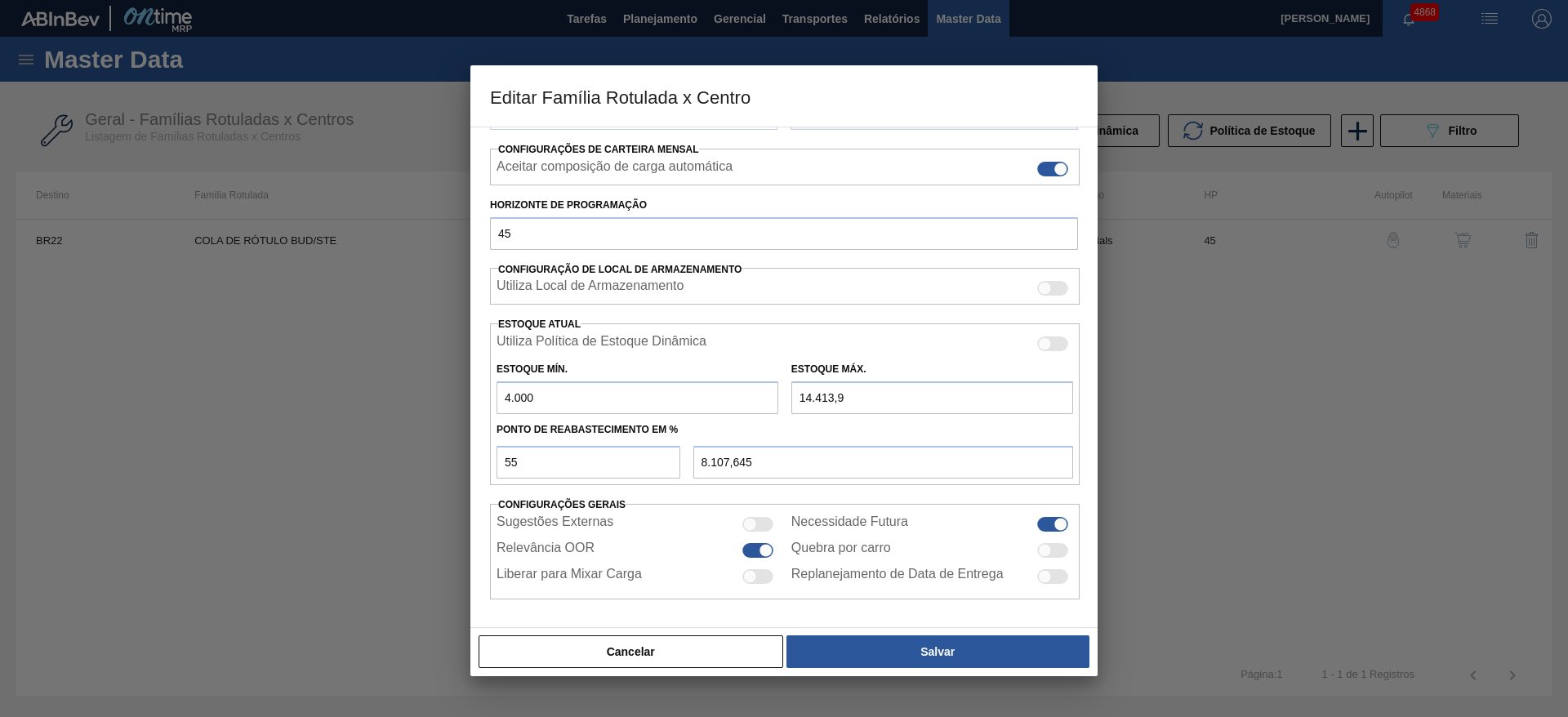
type input "9.727,645"
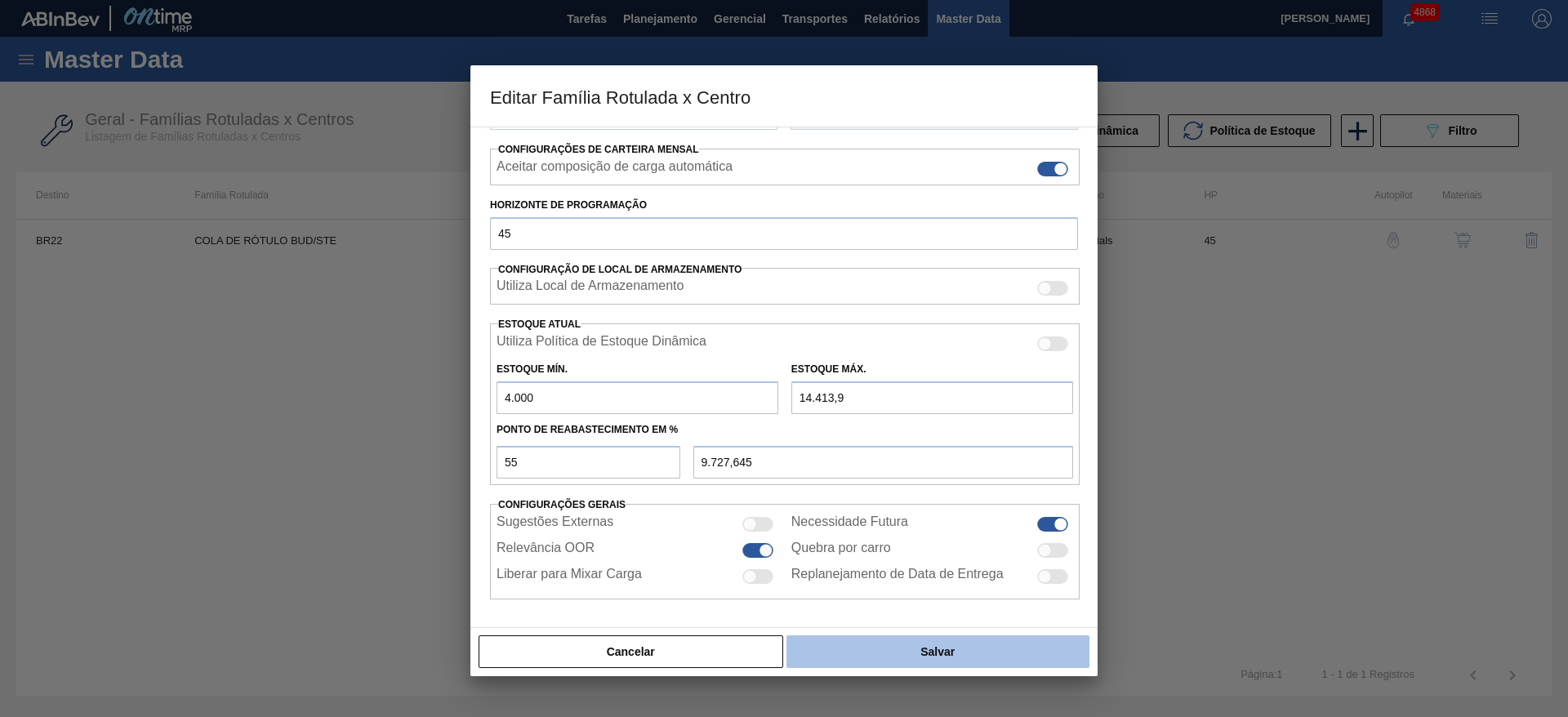
type input "4.000"
click at [874, 660] on button "Salvar" at bounding box center [937, 652] width 303 height 33
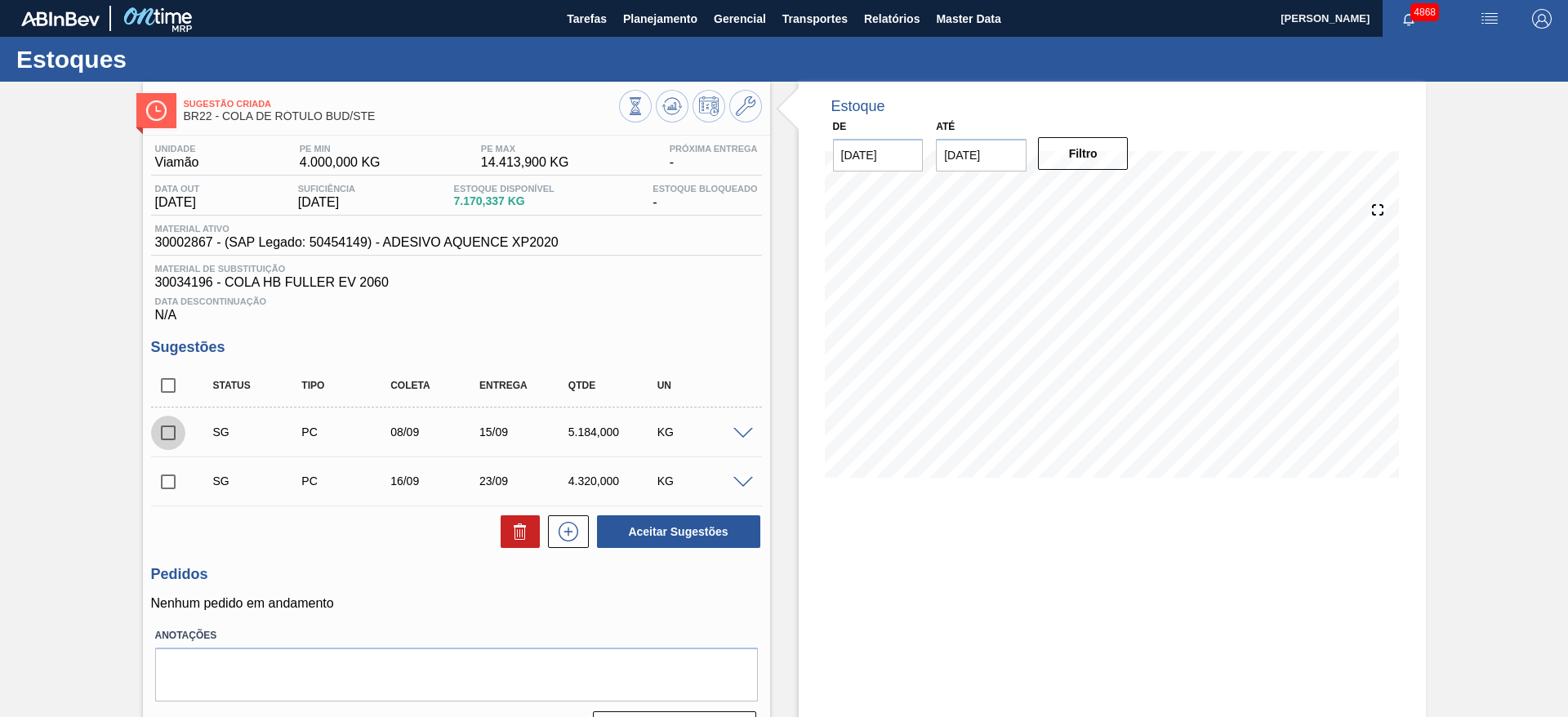
click at [177, 433] on input "checkbox" at bounding box center [168, 433] width 34 height 34
click at [698, 540] on button "Aceitar Sugestões" at bounding box center [678, 532] width 163 height 33
checkbox input "false"
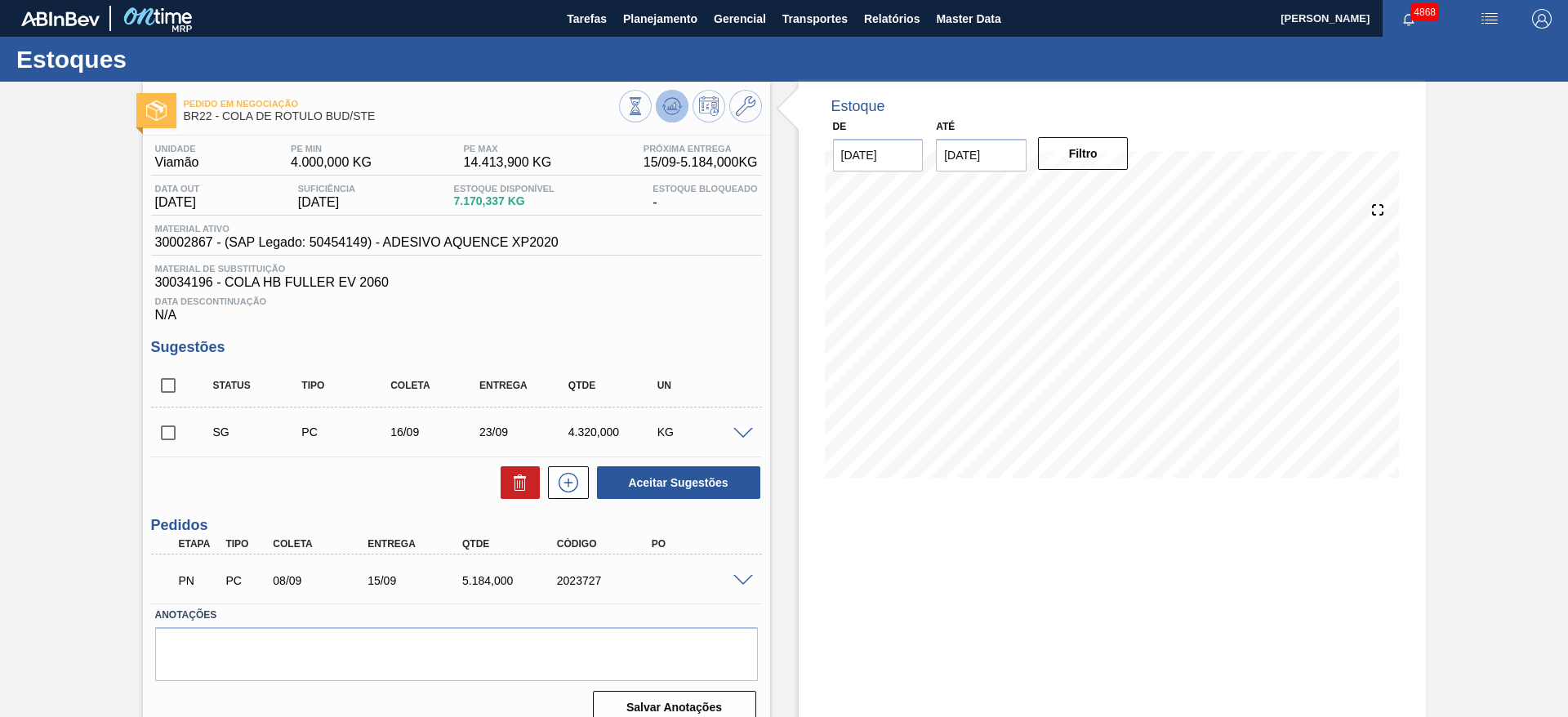
click at [677, 111] on icon at bounding box center [670, 110] width 16 height 9
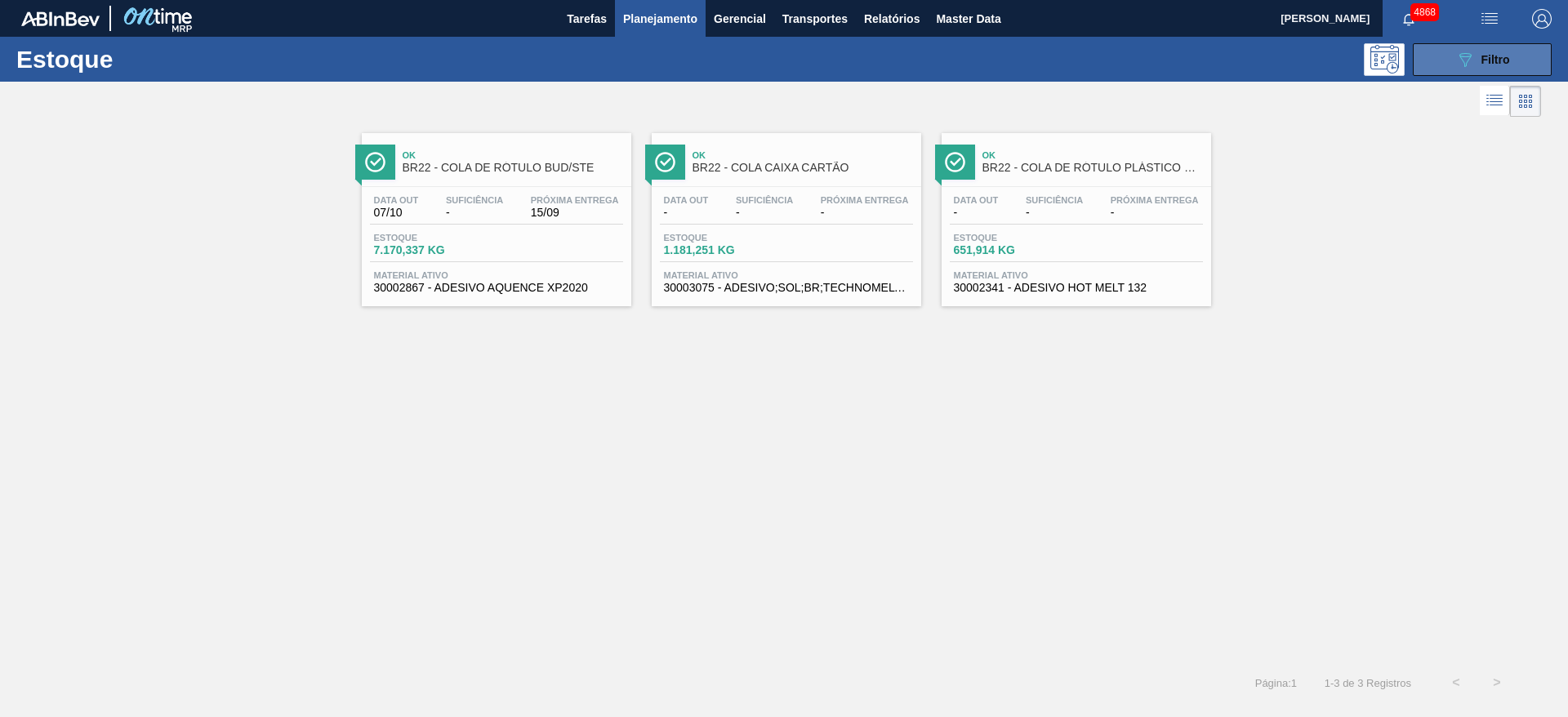
click at [1459, 60] on icon "089F7B8B-B2A5-4AFE-B5C0-19BA573D28AC" at bounding box center [1464, 60] width 20 height 20
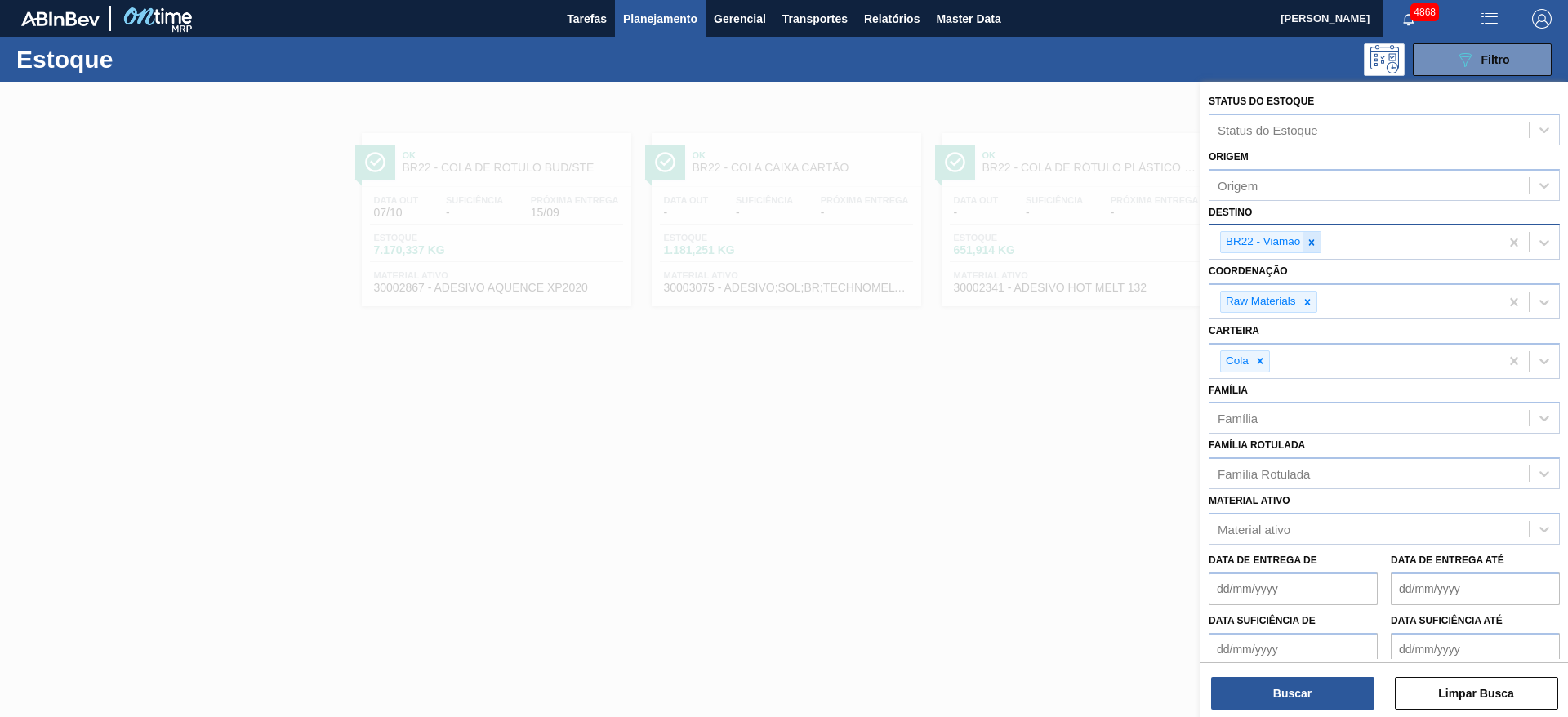
click at [1313, 237] on icon at bounding box center [1311, 243] width 11 height 11
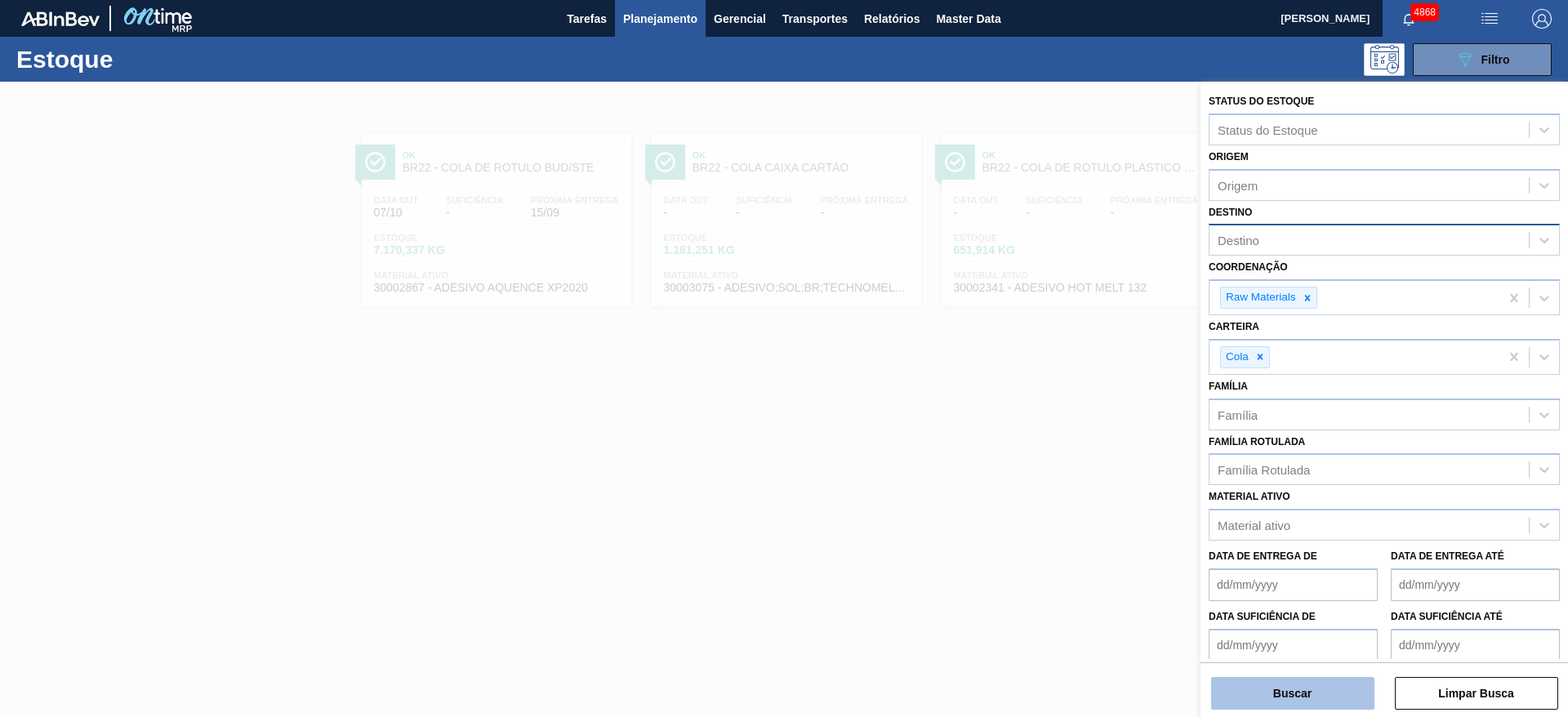
click at [1355, 698] on button "Buscar" at bounding box center [1292, 693] width 163 height 33
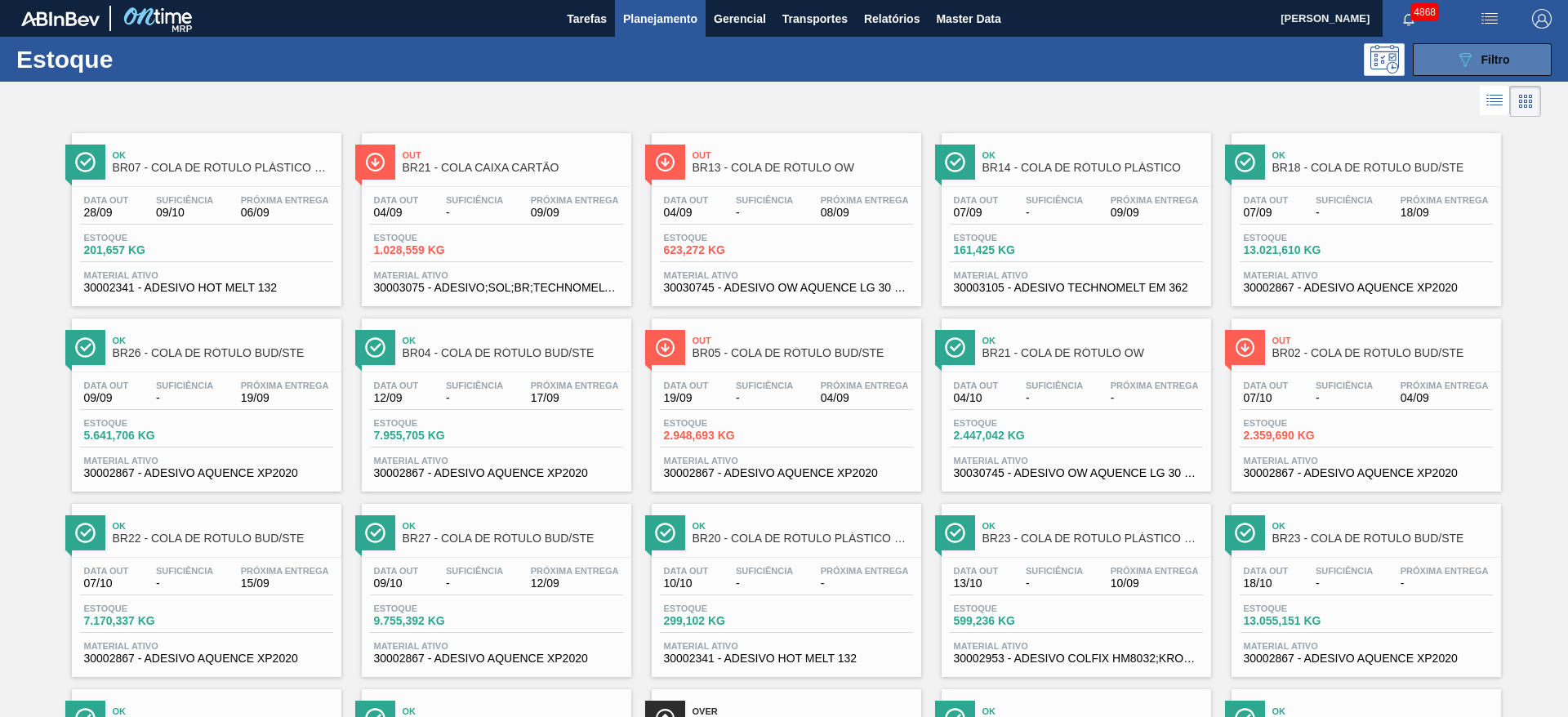
click at [1473, 44] on button "089F7B8B-B2A5-4AFE-B5C0-19BA573D28AC Filtro" at bounding box center [1481, 60] width 139 height 33
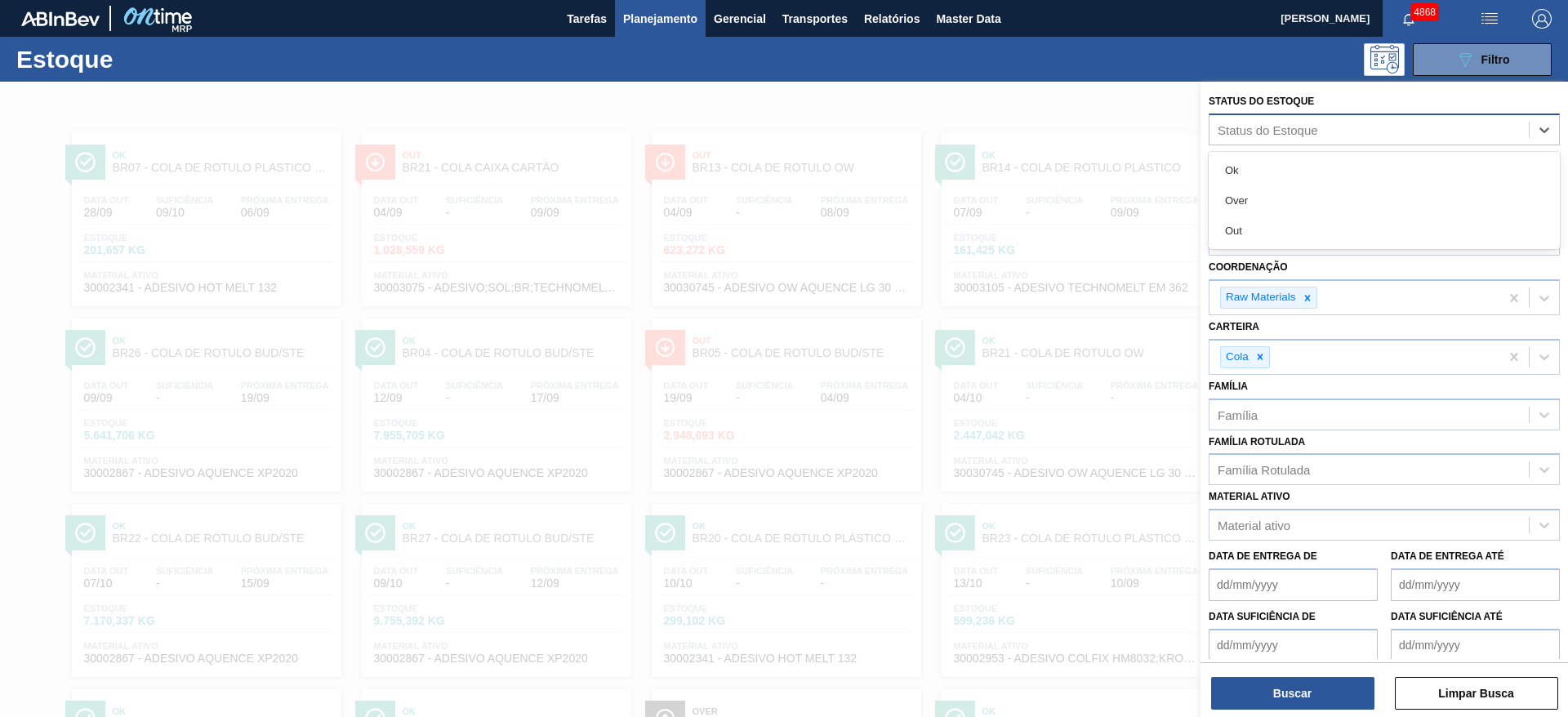
click at [1263, 134] on div "Status do Estoque" at bounding box center [1268, 129] width 100 height 14
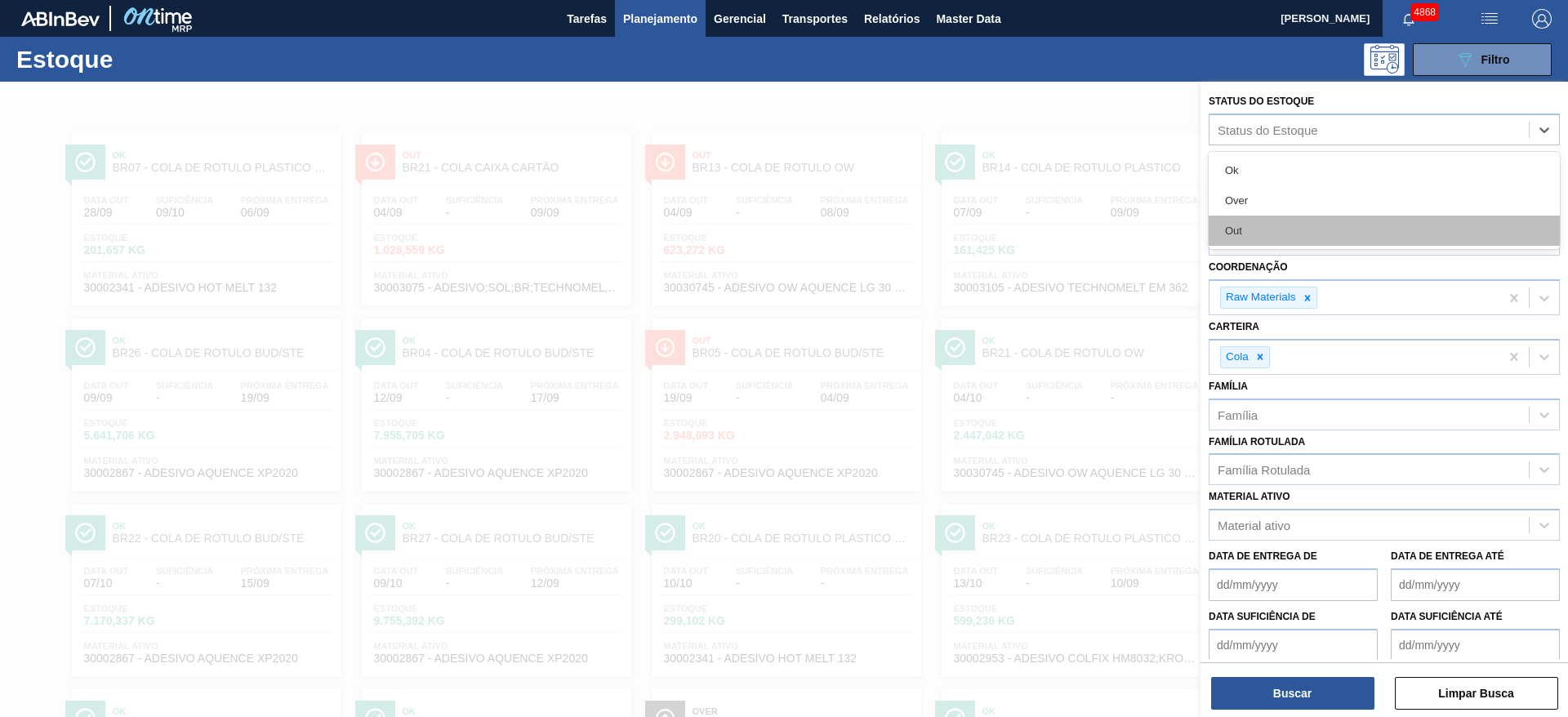
click at [1278, 236] on div "Out" at bounding box center [1384, 230] width 351 height 30
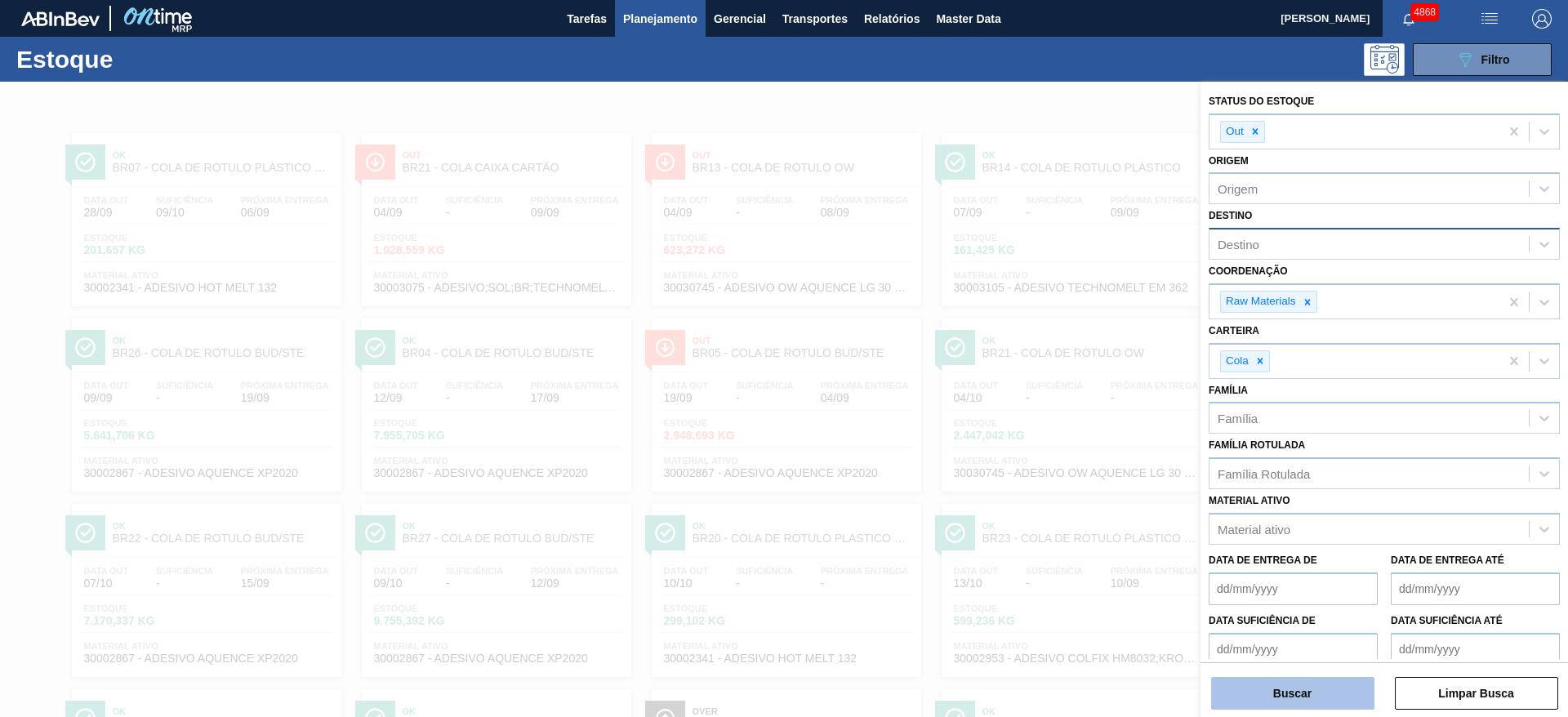
click at [1308, 699] on button "Buscar" at bounding box center [1292, 693] width 163 height 33
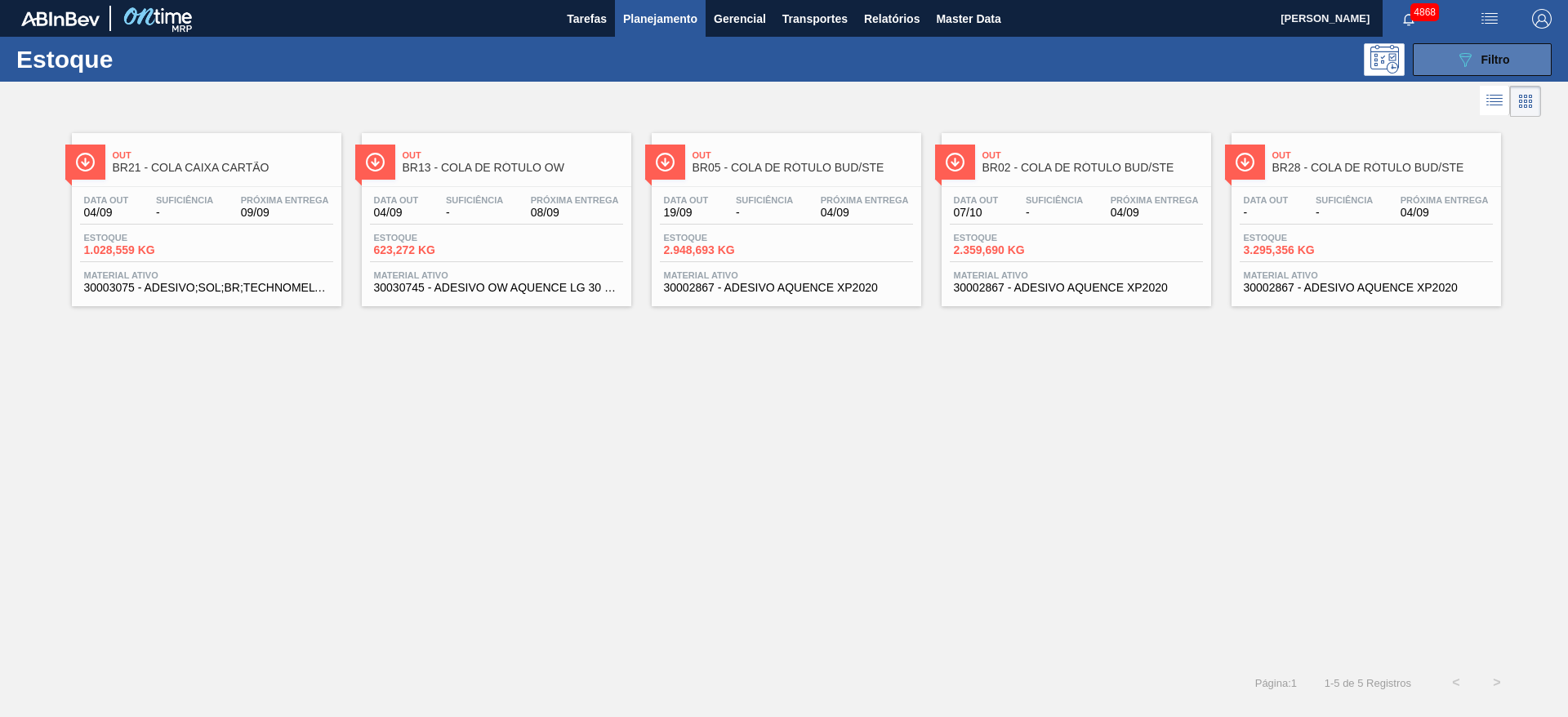
click at [1492, 53] on span "Filtro" at bounding box center [1495, 60] width 28 height 13
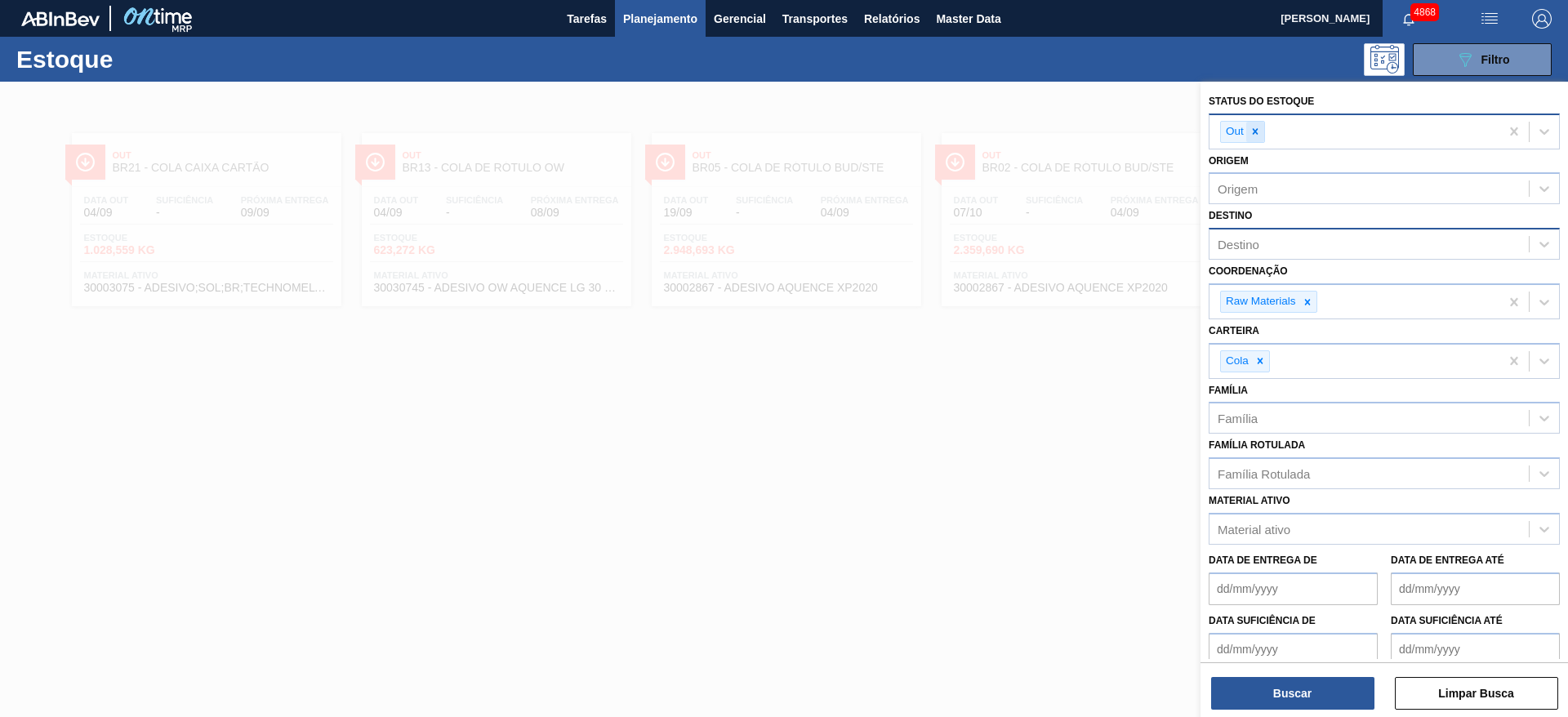
click at [1255, 136] on icon at bounding box center [1255, 131] width 11 height 11
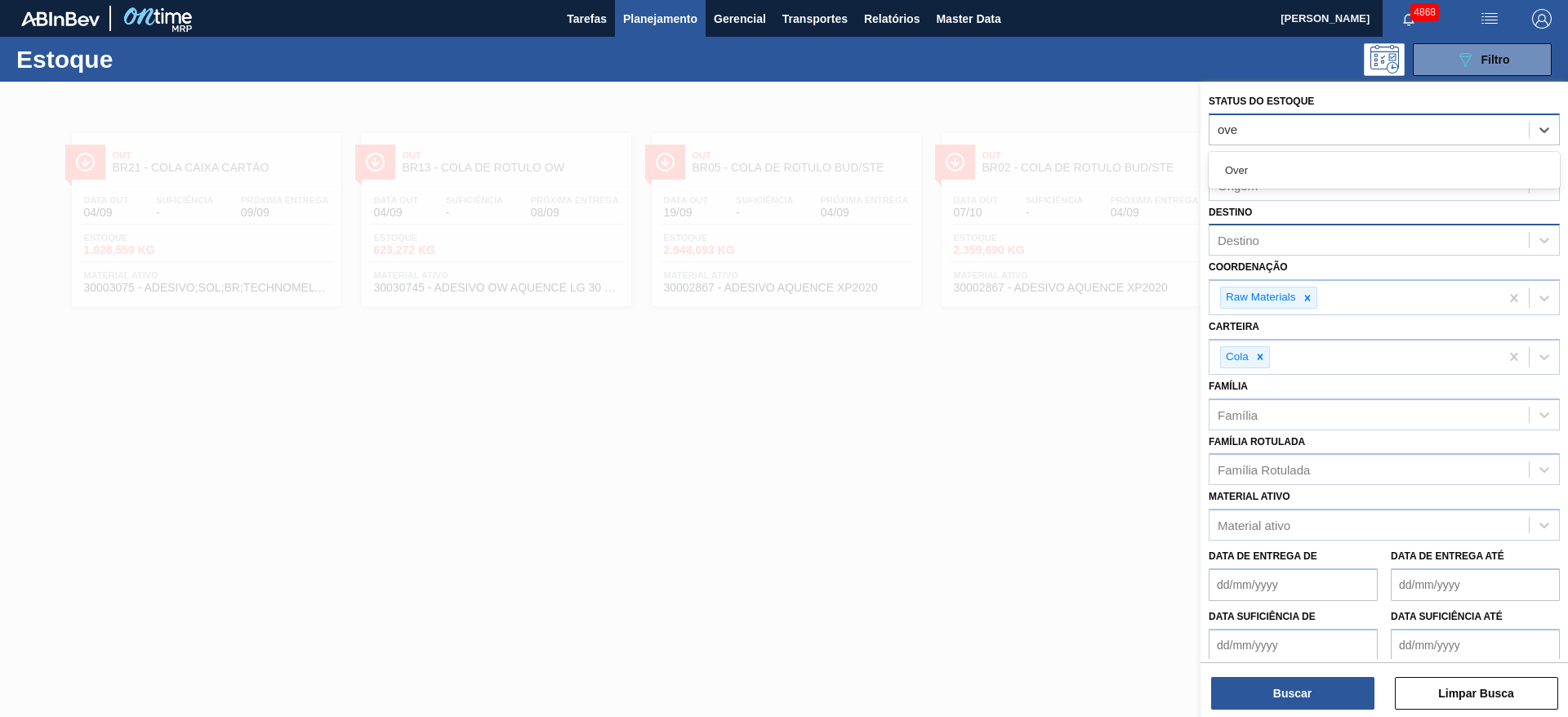
type Estoque "over"
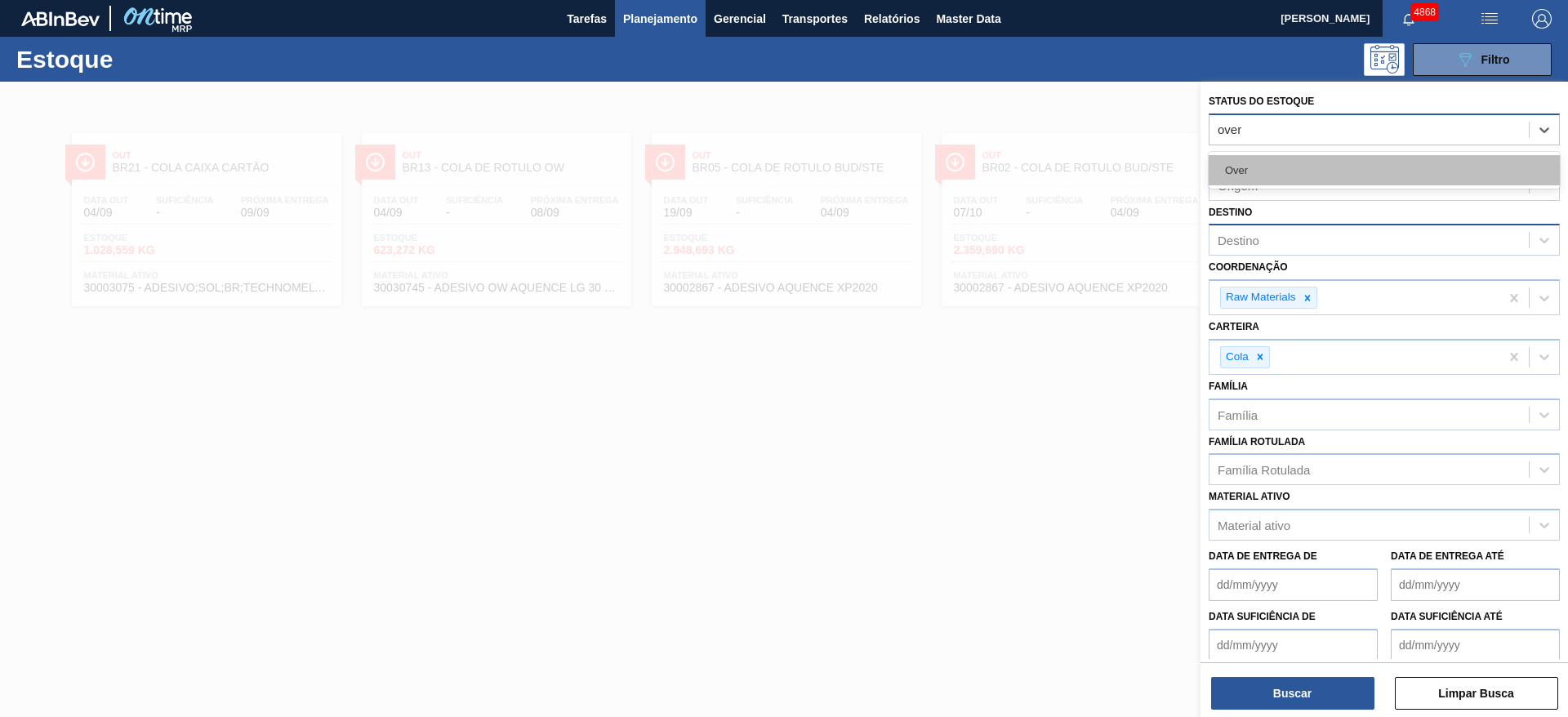
click at [1511, 162] on div "Over" at bounding box center [1384, 170] width 351 height 30
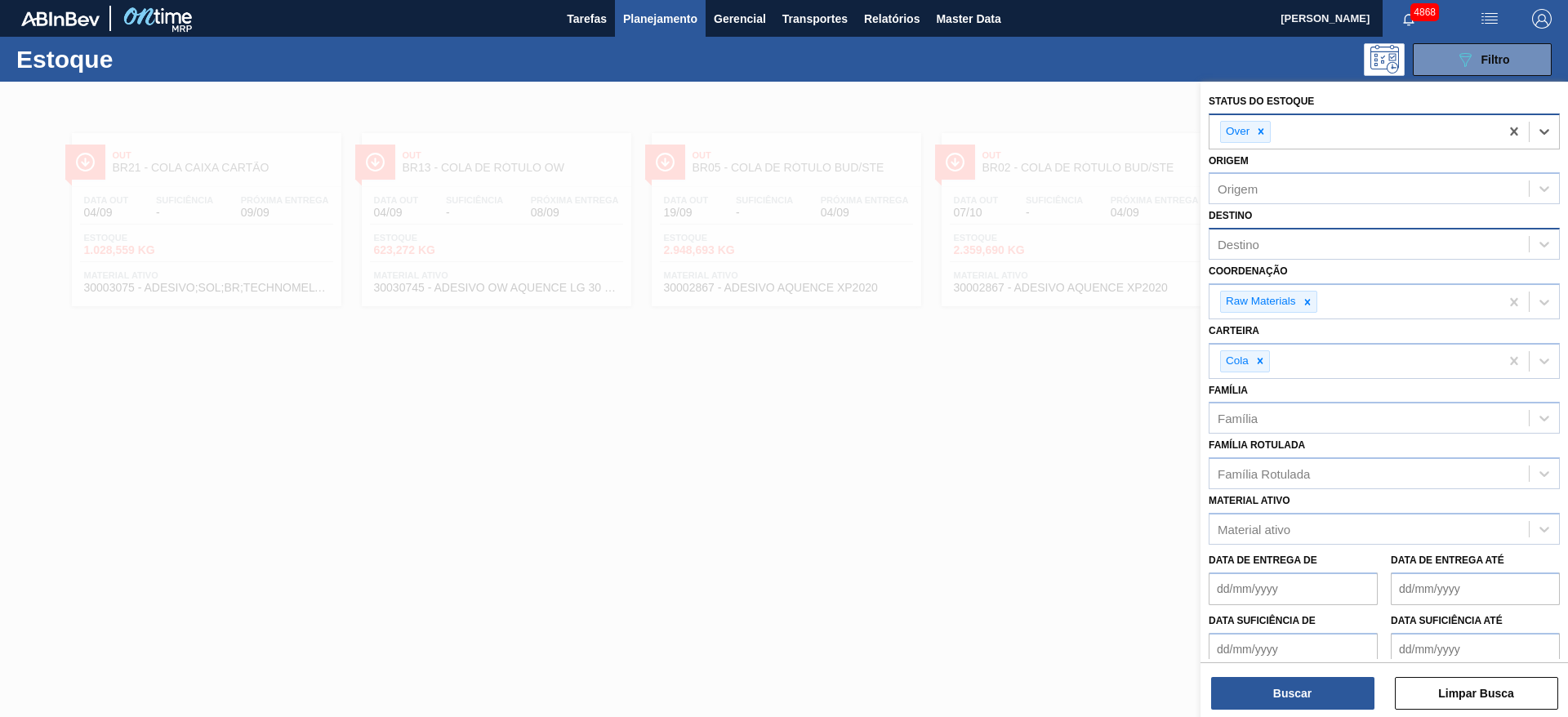
click at [1348, 712] on div "Status do Estoque option Over, selected. Select is focused ,type to refine list…" at bounding box center [1383, 401] width 367 height 639
click at [1324, 697] on button "Buscar" at bounding box center [1292, 693] width 163 height 33
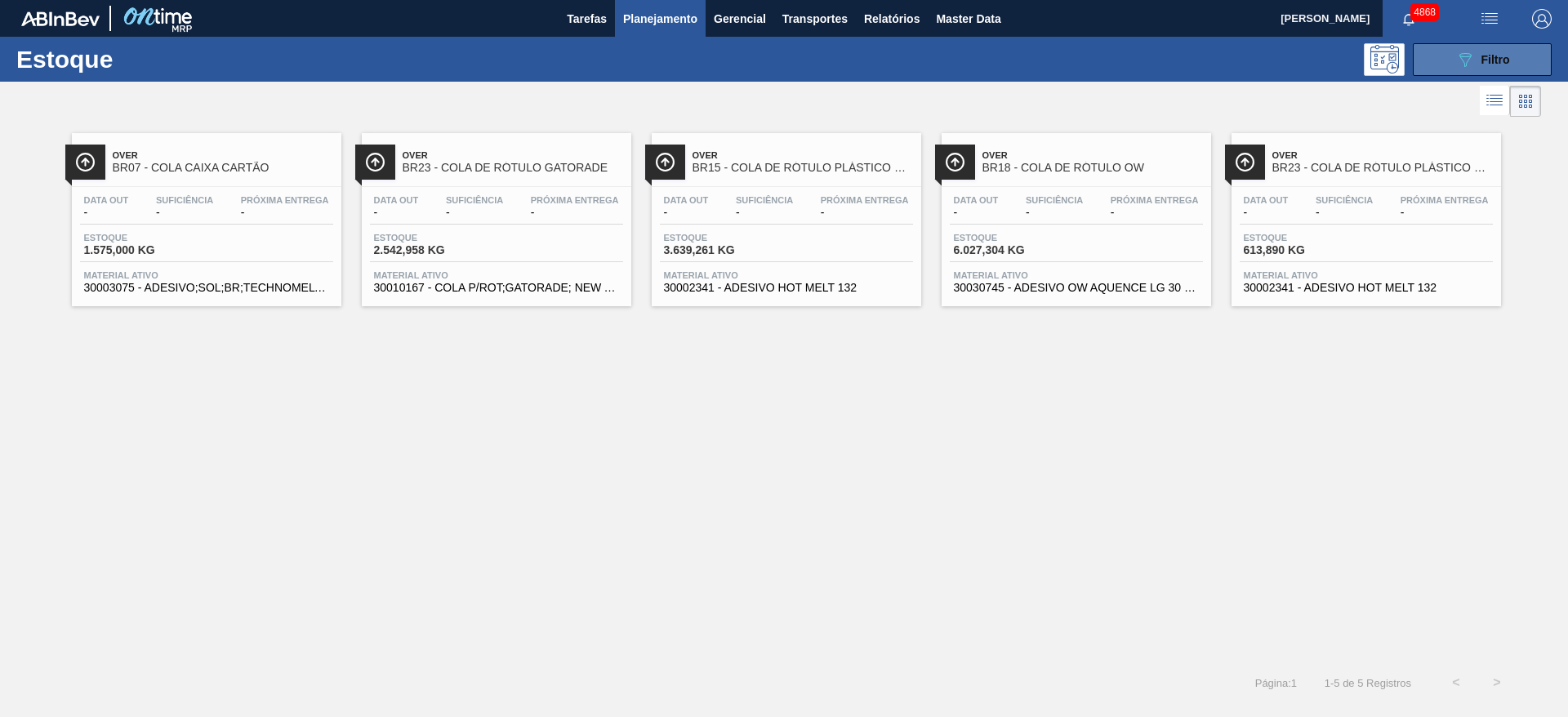
click at [1479, 56] on div "089F7B8B-B2A5-4AFE-B5C0-19BA573D28AC Filtro" at bounding box center [1482, 60] width 55 height 20
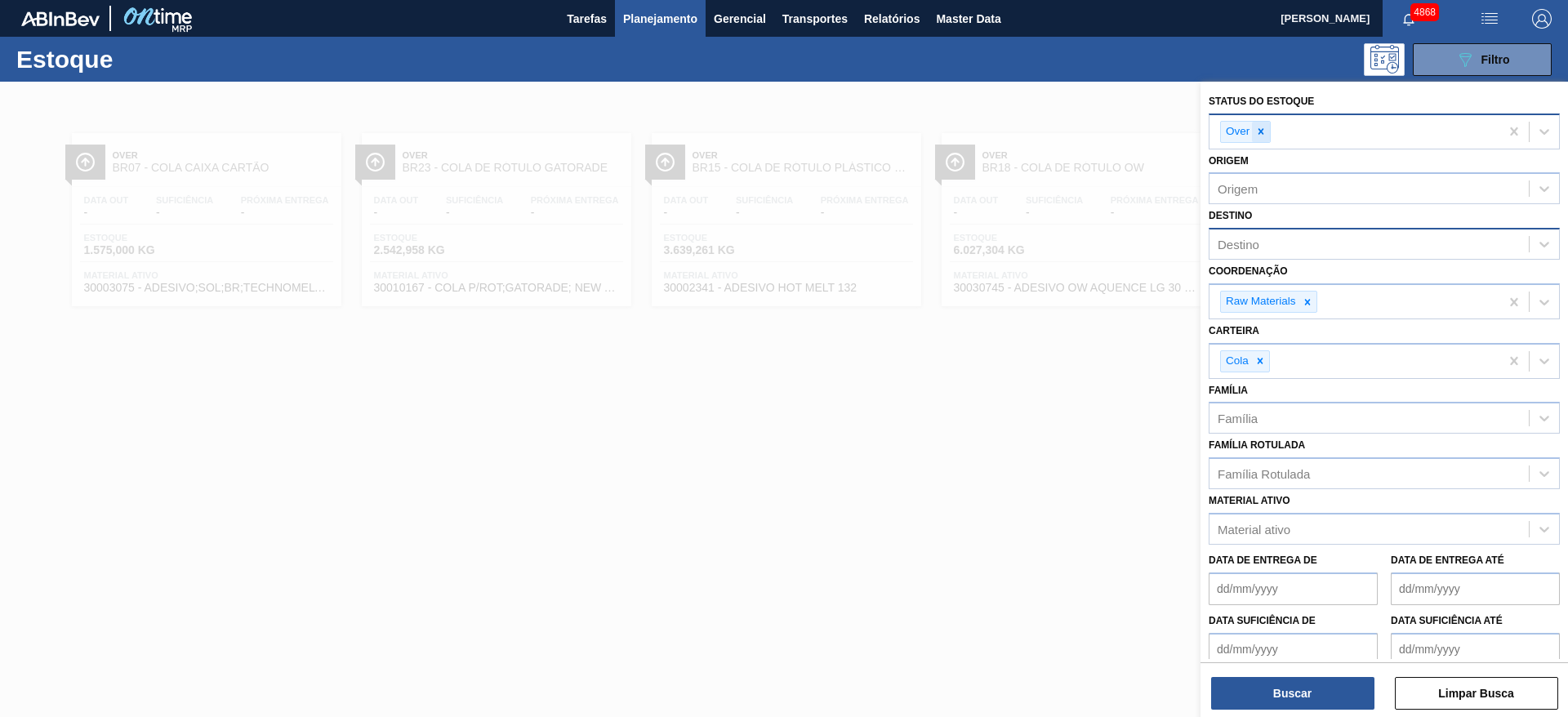
click at [1260, 128] on icon at bounding box center [1260, 131] width 11 height 11
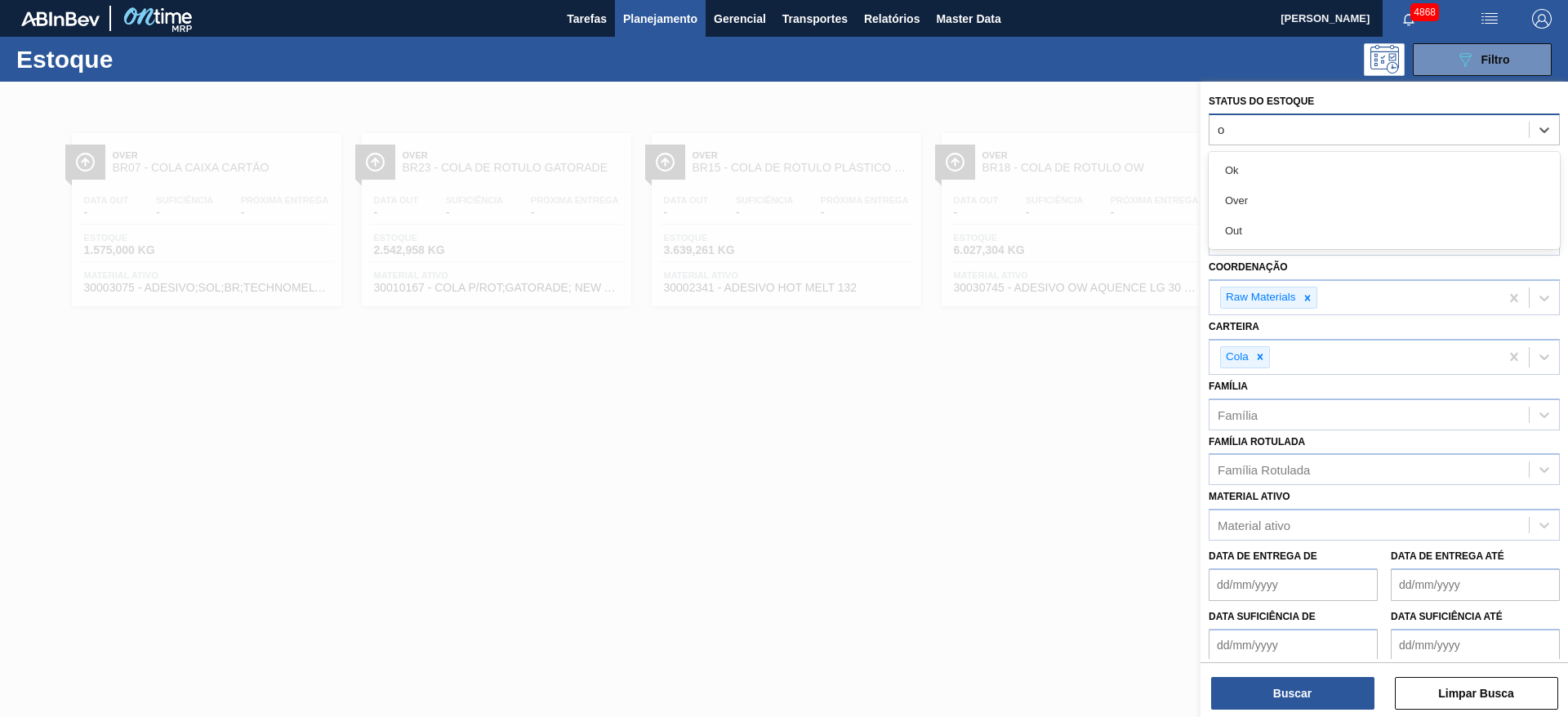
type Estoque "ok"
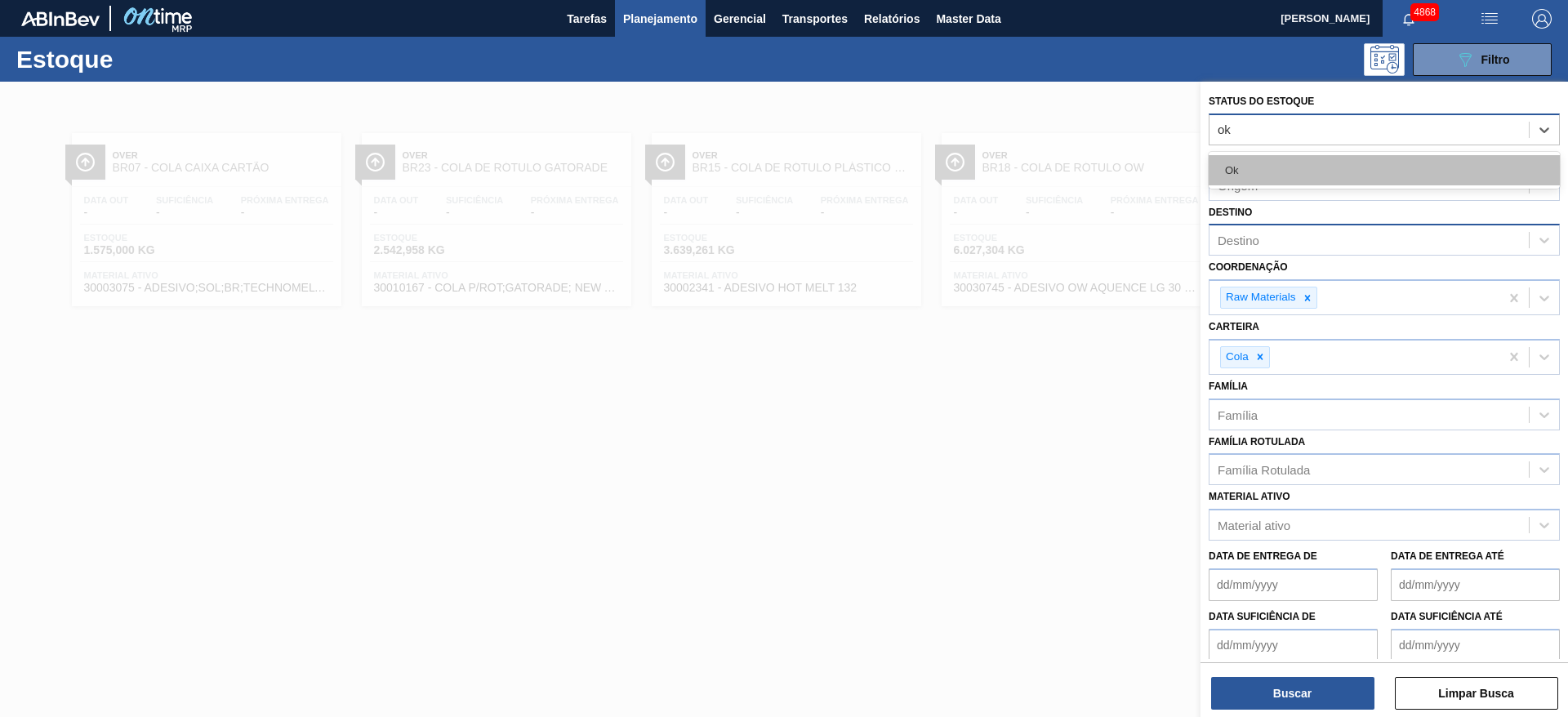
click at [1296, 176] on div "Ok" at bounding box center [1384, 170] width 351 height 30
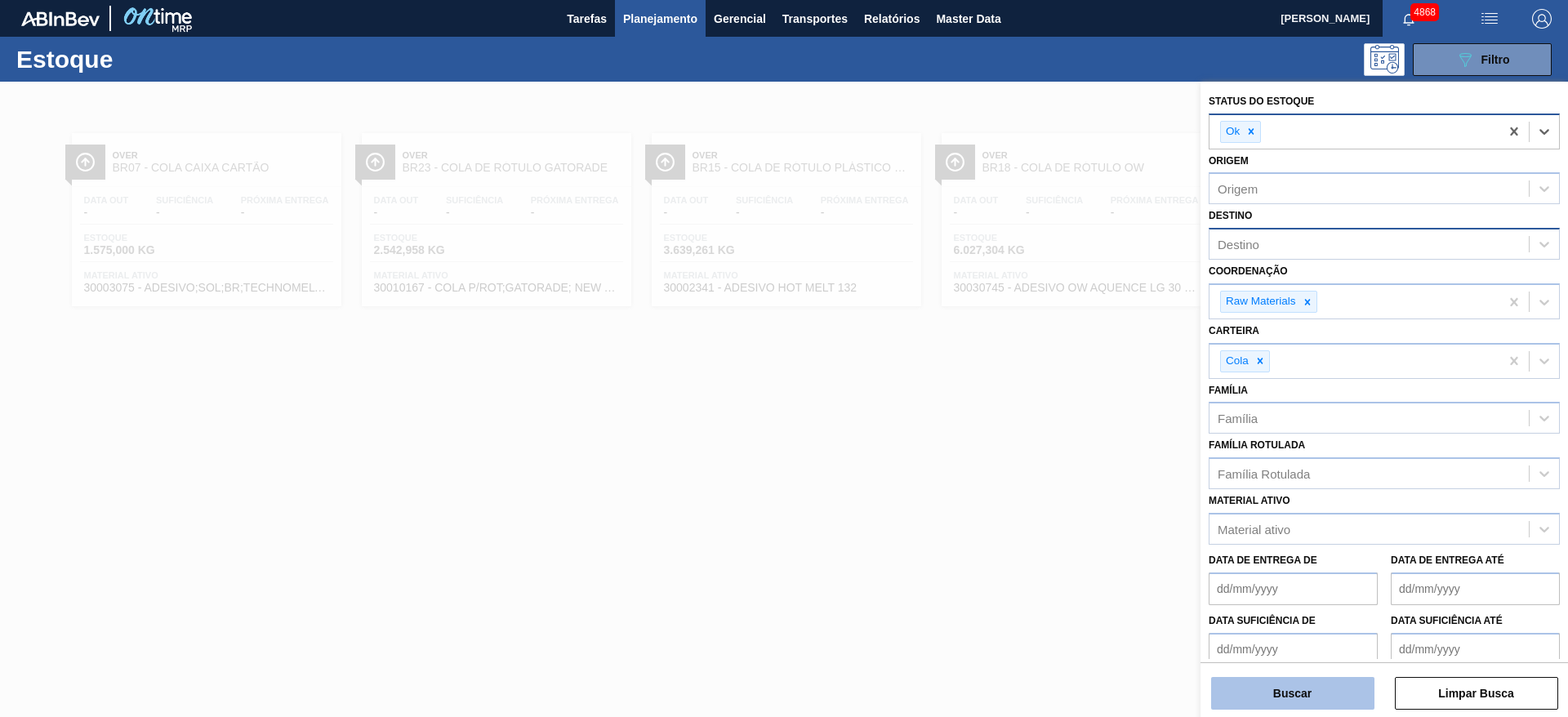
click at [1363, 701] on button "Buscar" at bounding box center [1292, 693] width 163 height 33
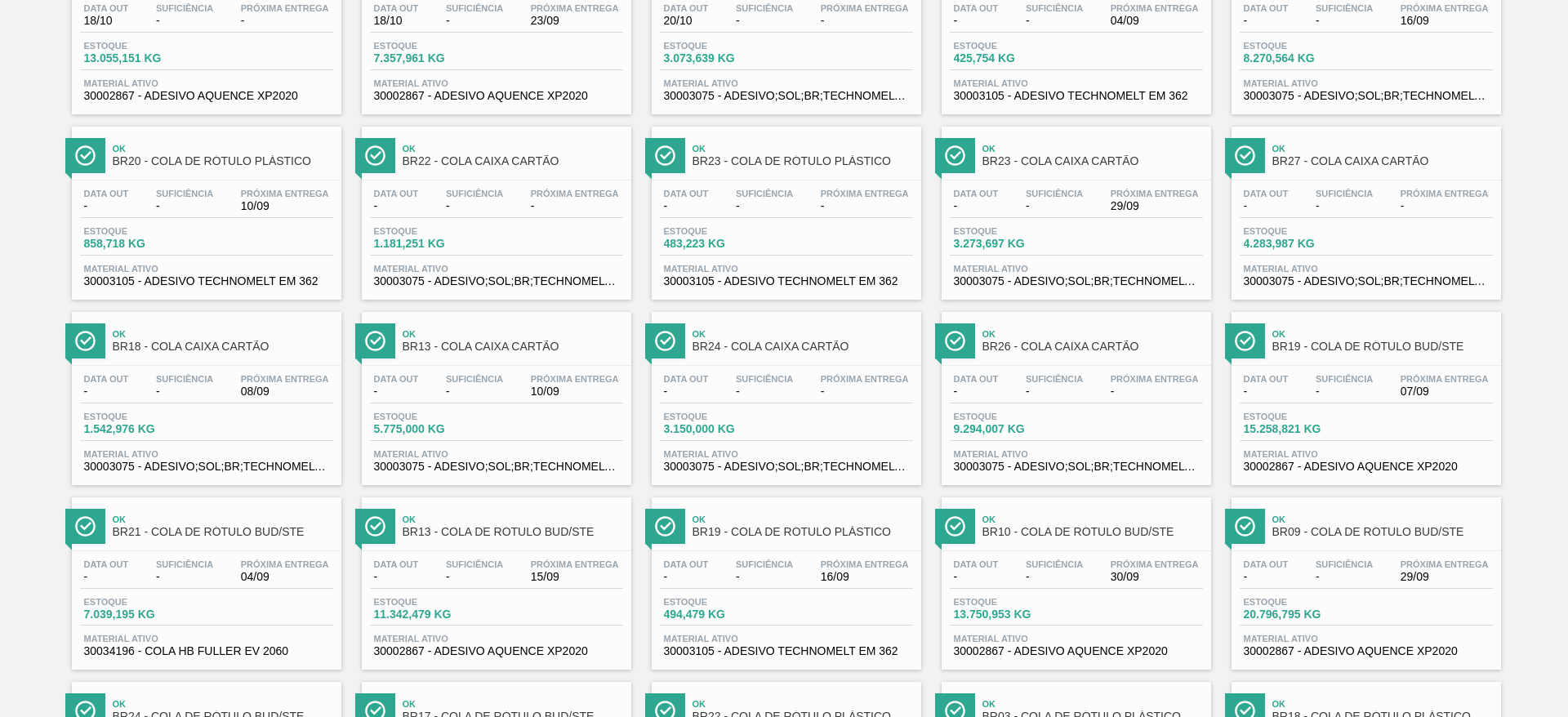
scroll to position [613, 0]
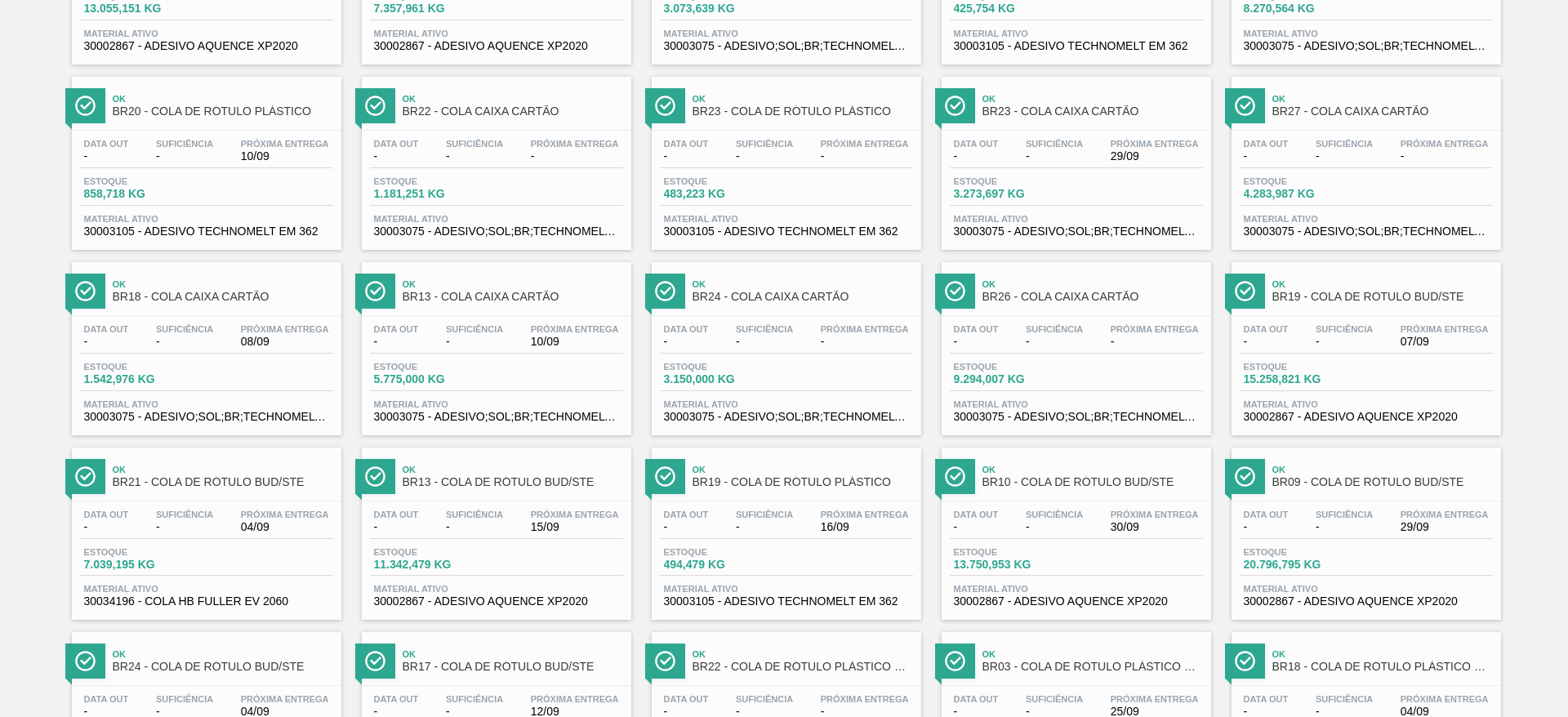
drag, startPoint x: 1341, startPoint y: 502, endPoint x: 269, endPoint y: 530, distance: 1072.4
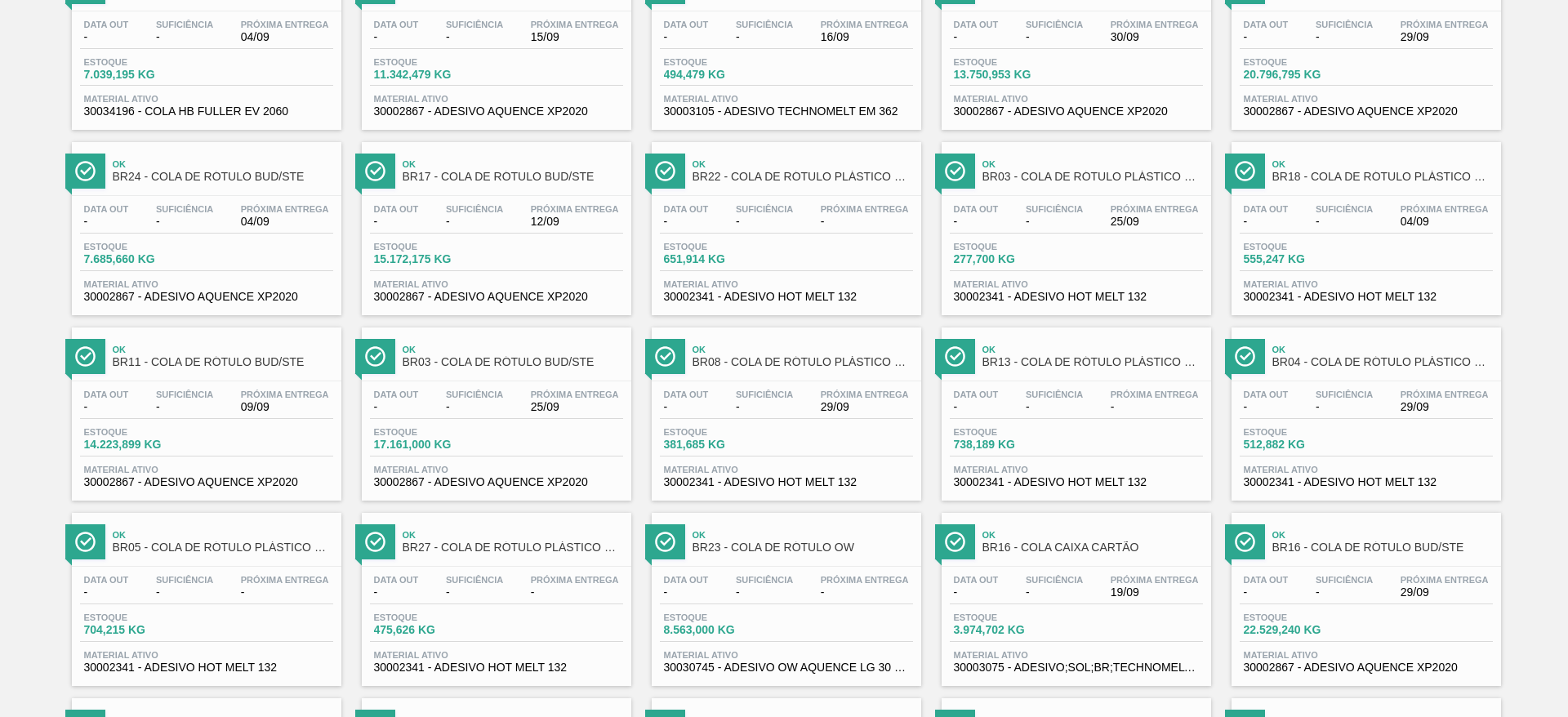
scroll to position [1298, 0]
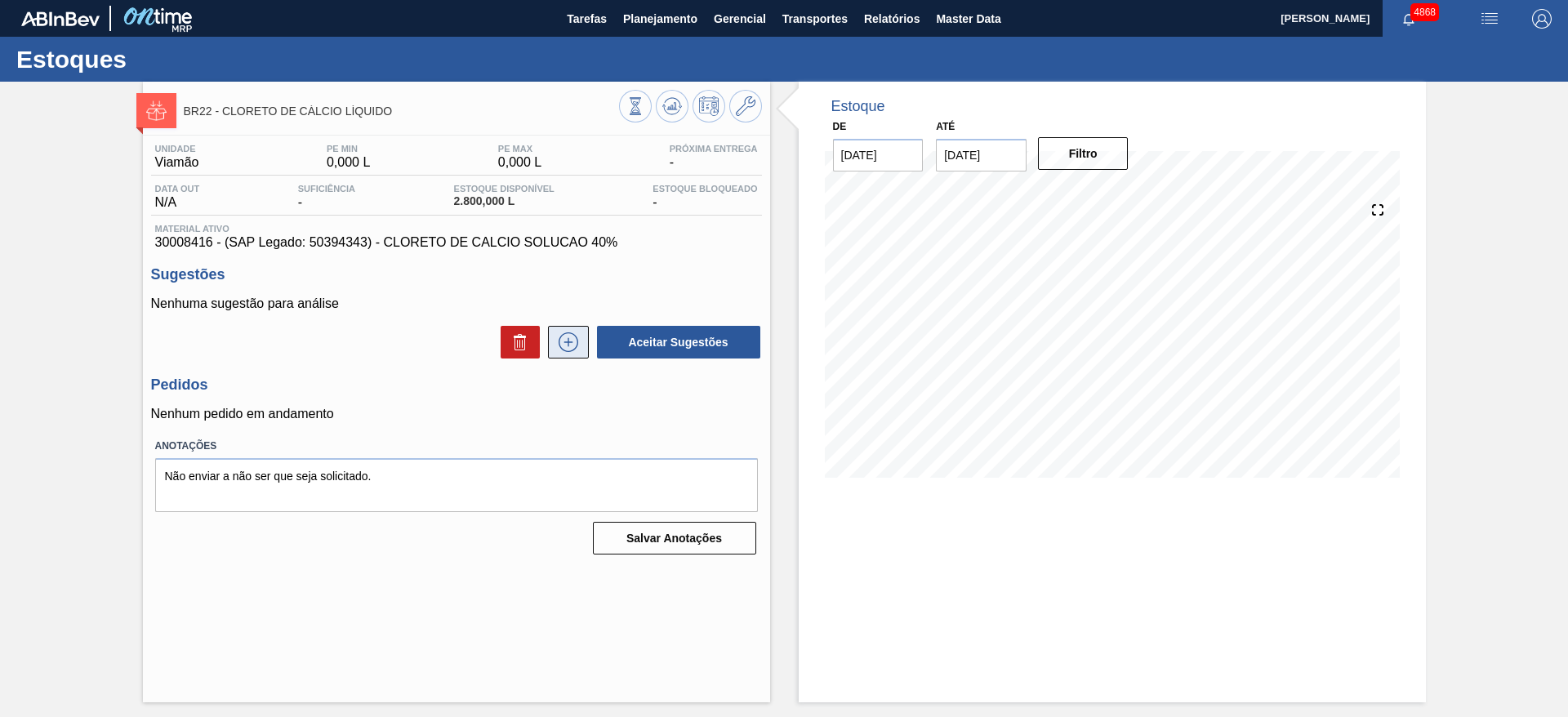
click at [569, 349] on icon at bounding box center [568, 342] width 26 height 20
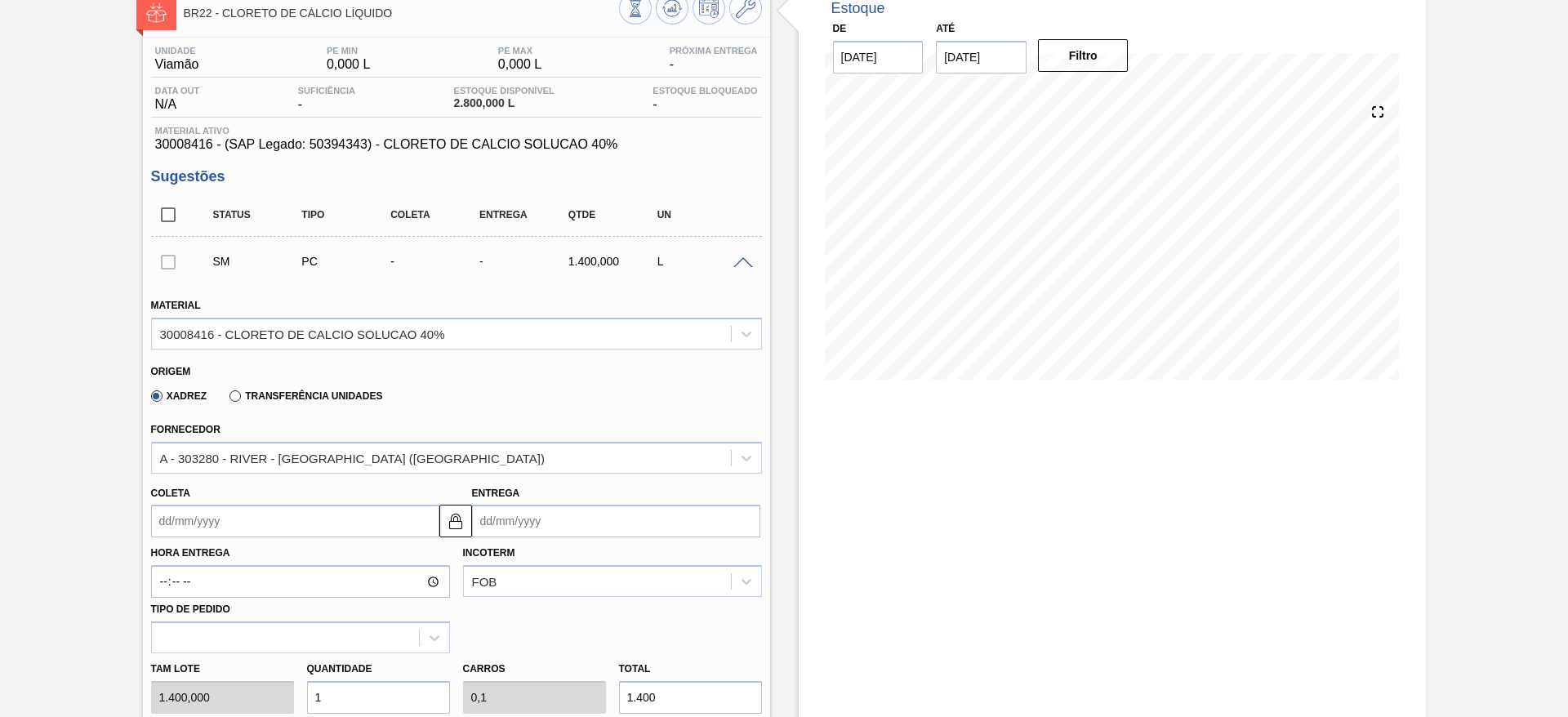
scroll to position [367, 0]
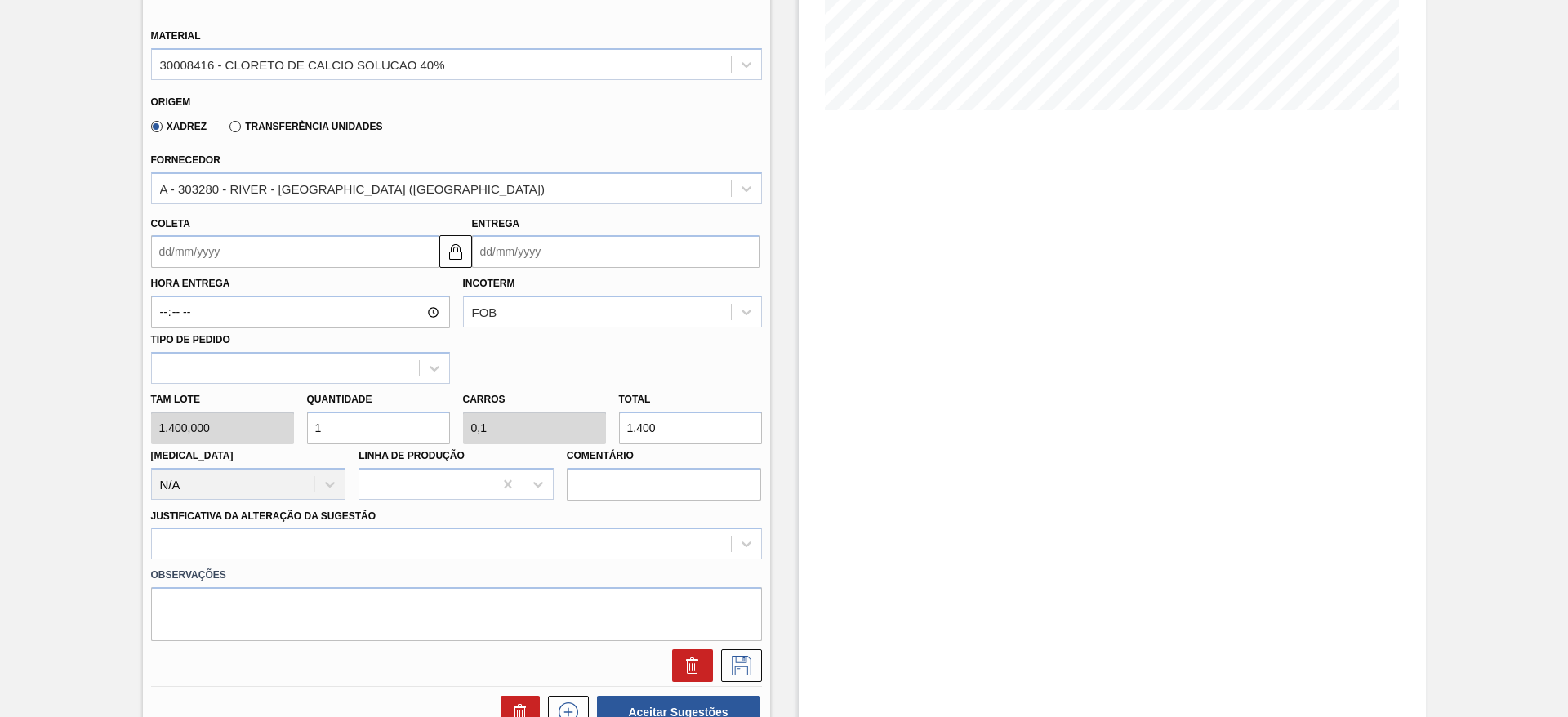
drag, startPoint x: 350, startPoint y: 428, endPoint x: 301, endPoint y: 433, distance: 49.3
click at [301, 433] on div "Quantidade 1" at bounding box center [378, 417] width 156 height 57
type input "6"
type input "0,6"
type input "8.400"
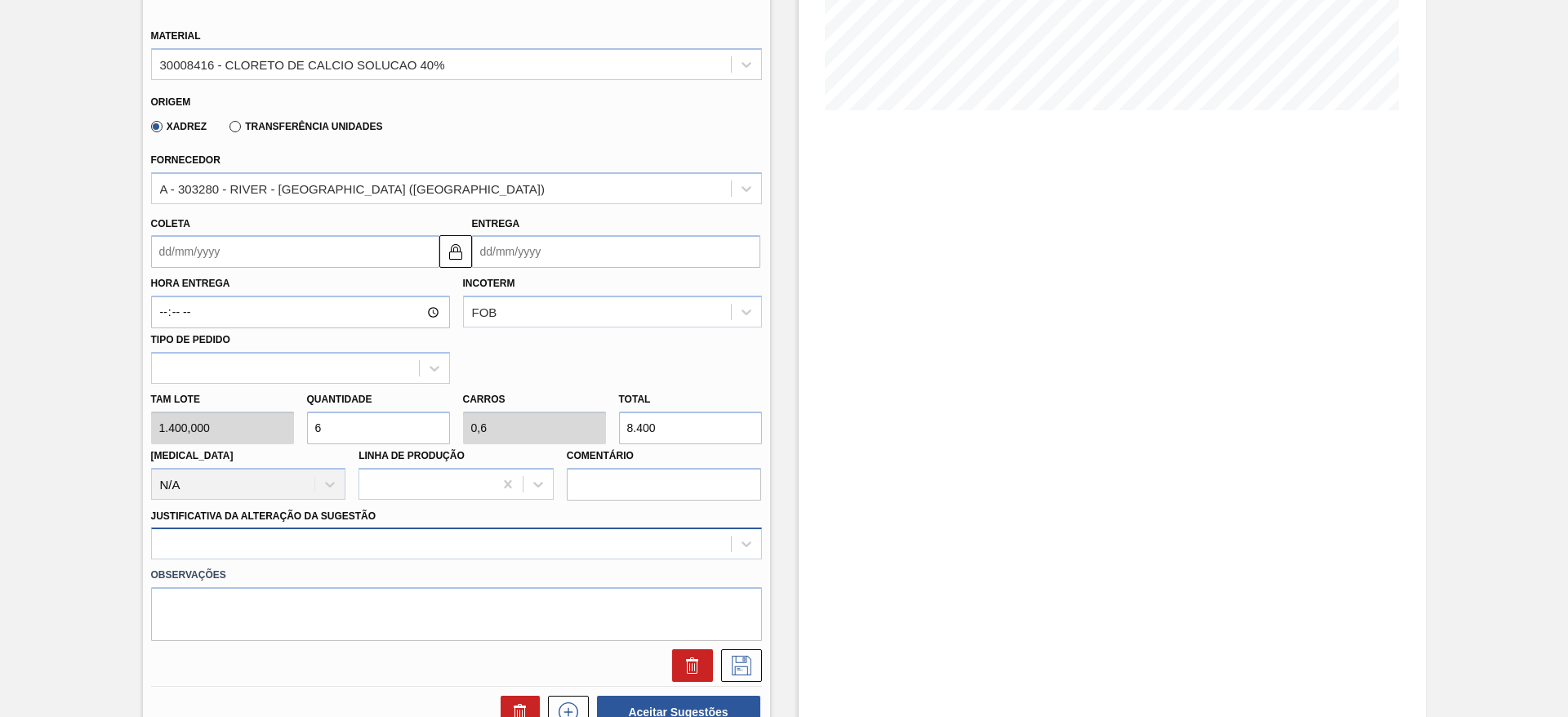
type input "6"
click at [662, 548] on div at bounding box center [456, 544] width 611 height 32
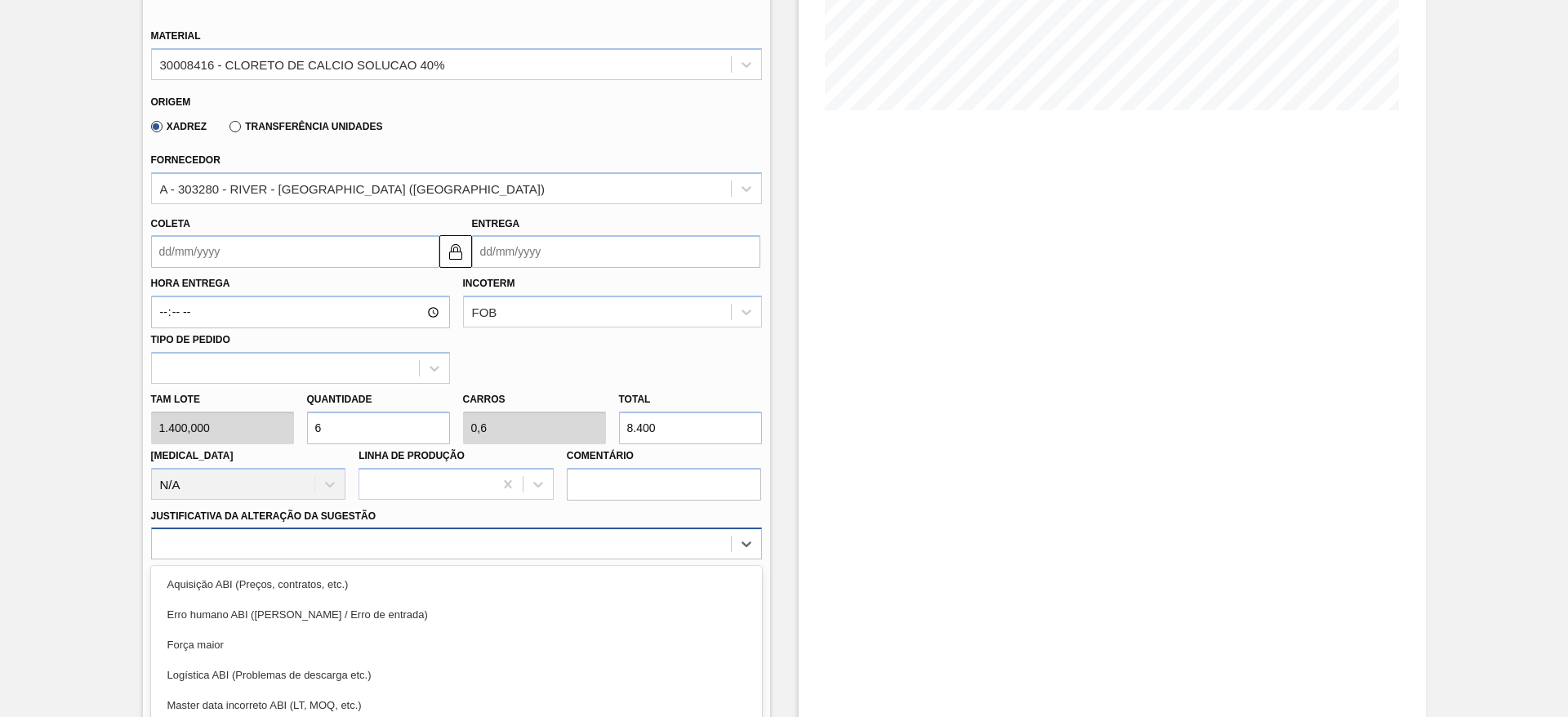
scroll to position [469, 0]
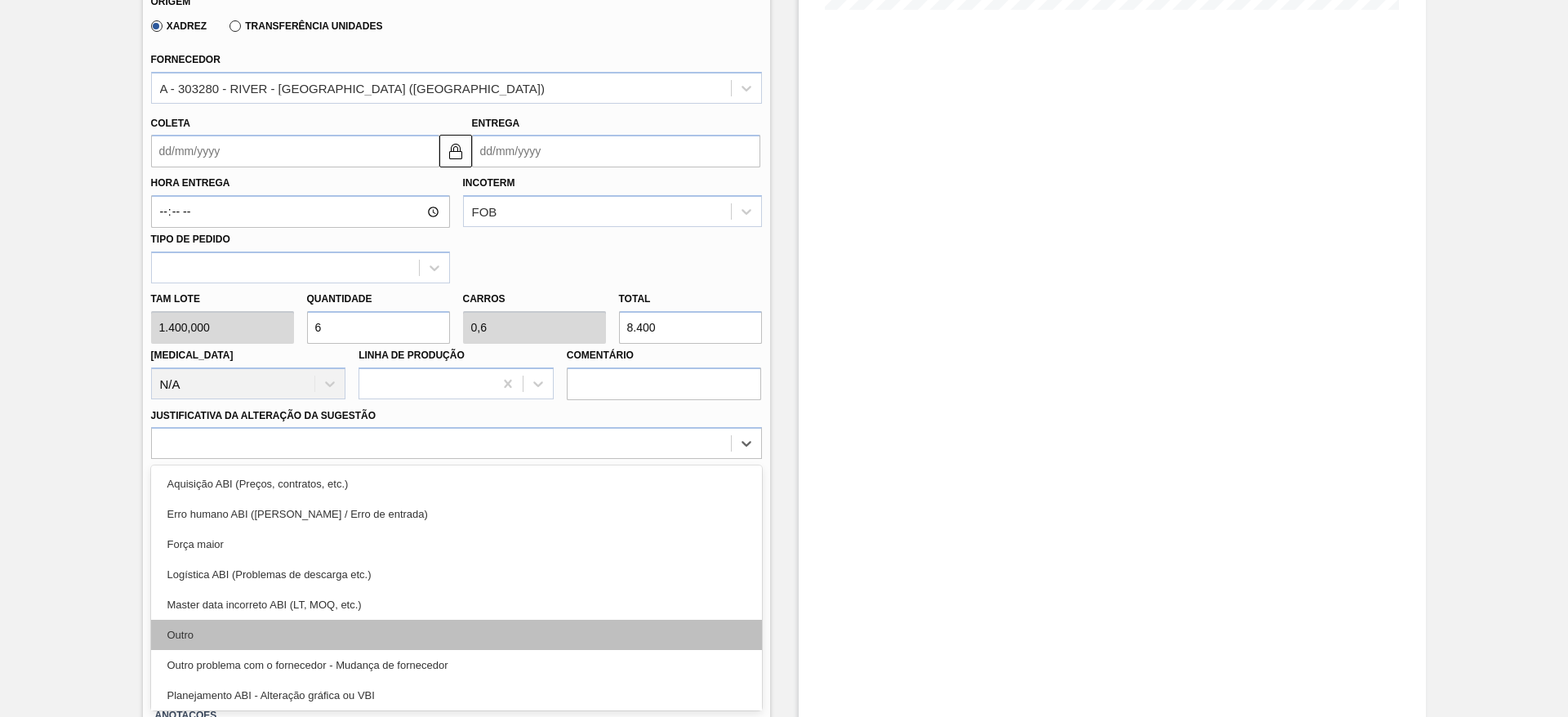
click at [624, 640] on div "Outro" at bounding box center [456, 635] width 611 height 30
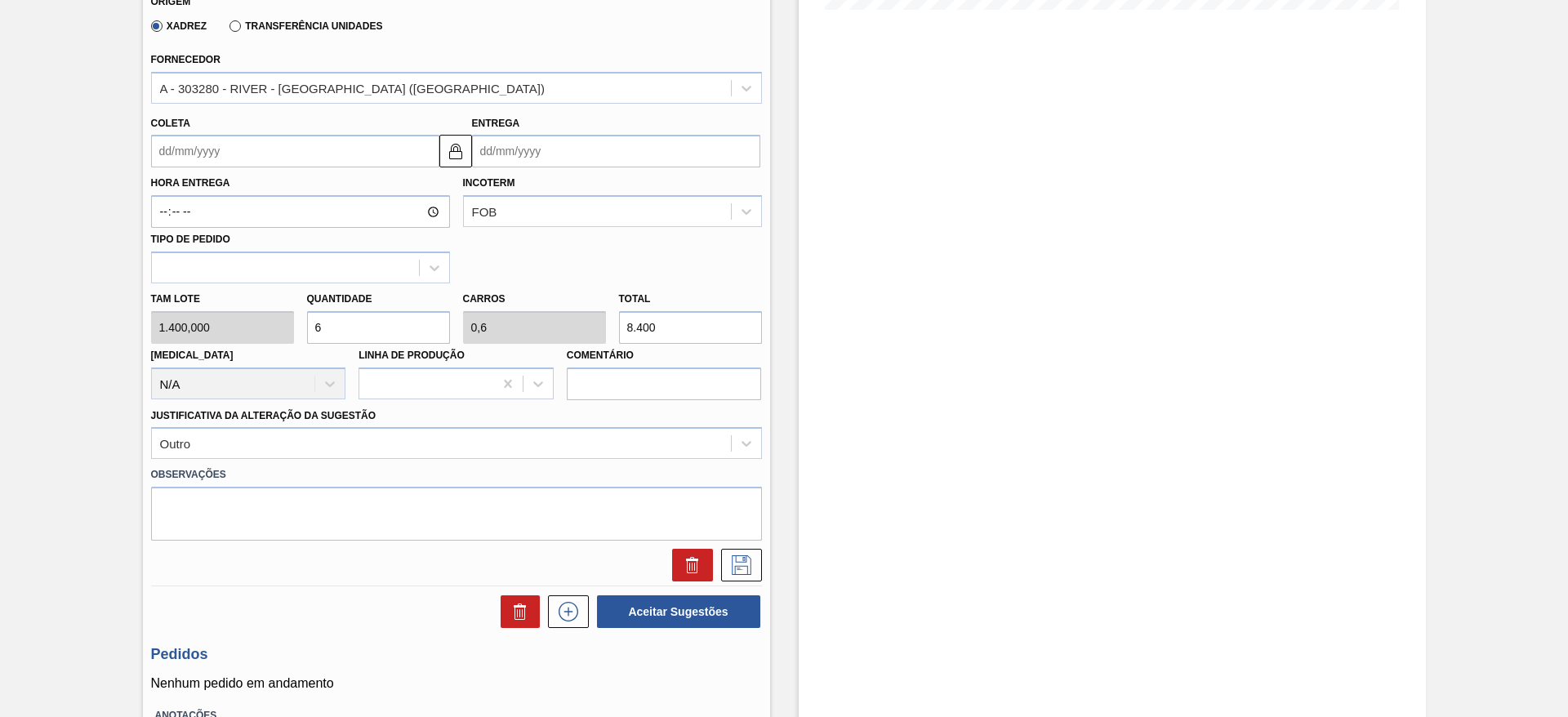
click at [735, 547] on div at bounding box center [456, 561] width 624 height 41
click at [751, 563] on icon at bounding box center [741, 565] width 26 height 20
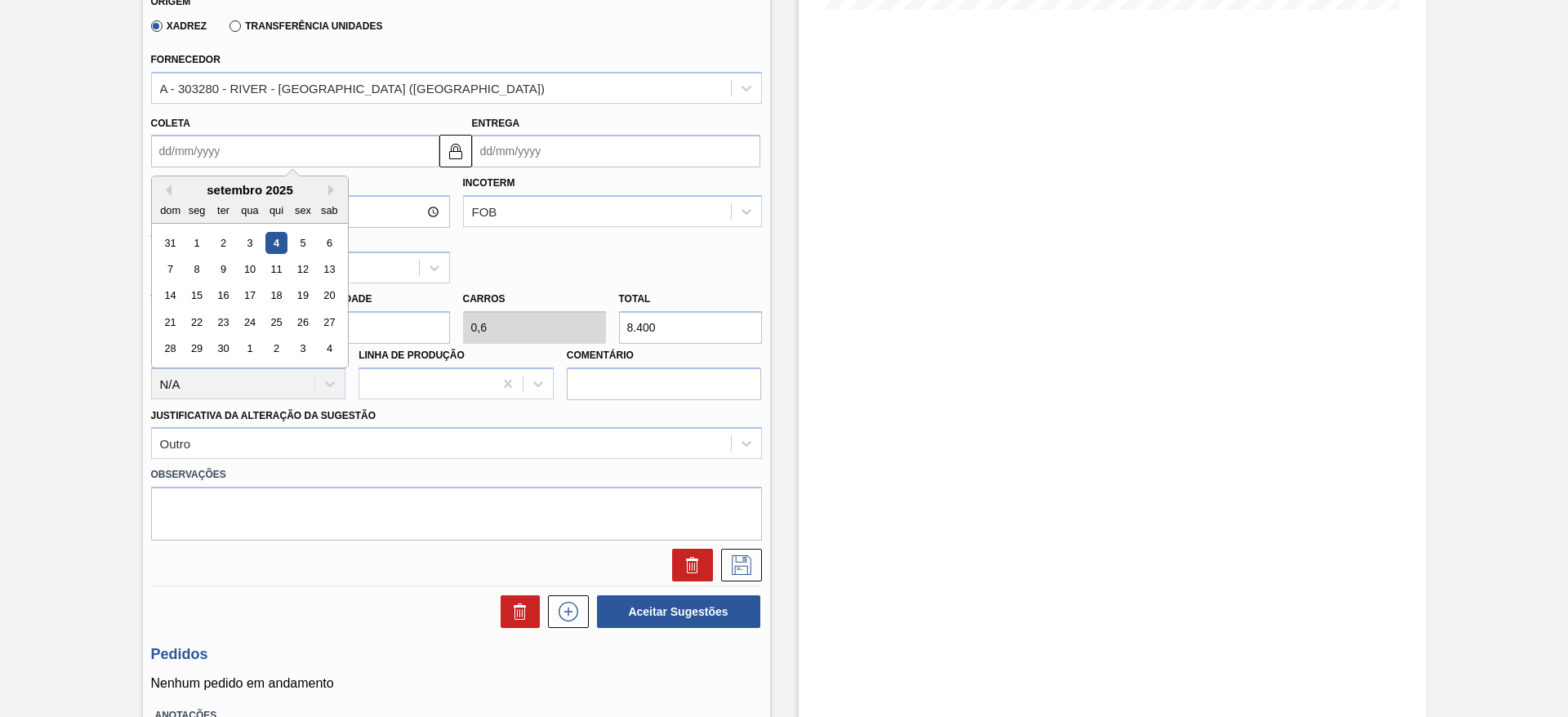
click at [289, 145] on input "Coleta" at bounding box center [295, 151] width 288 height 33
click at [222, 273] on div "9" at bounding box center [222, 268] width 22 height 22
type input "[DATE]"
type input "14/09/2025"
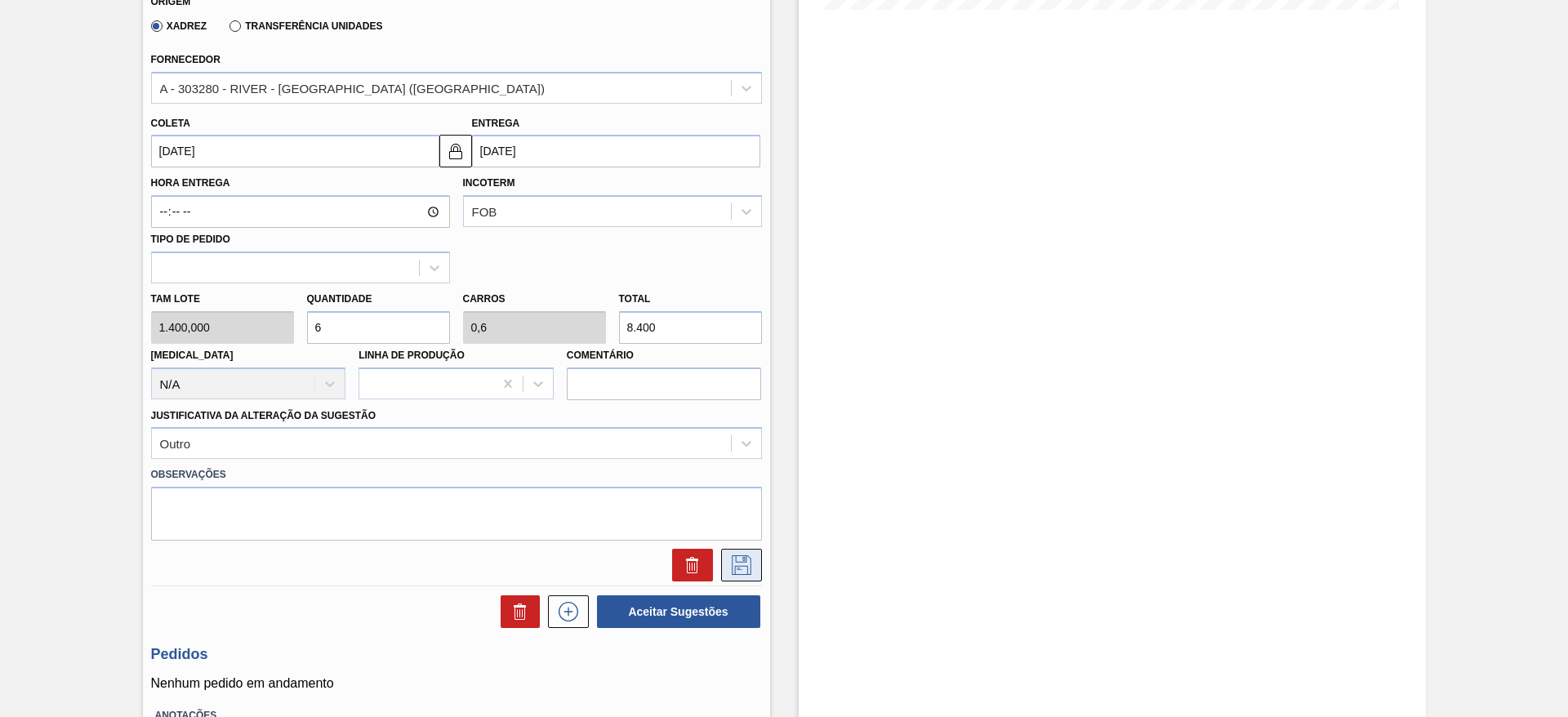
click at [744, 563] on icon at bounding box center [741, 565] width 26 height 20
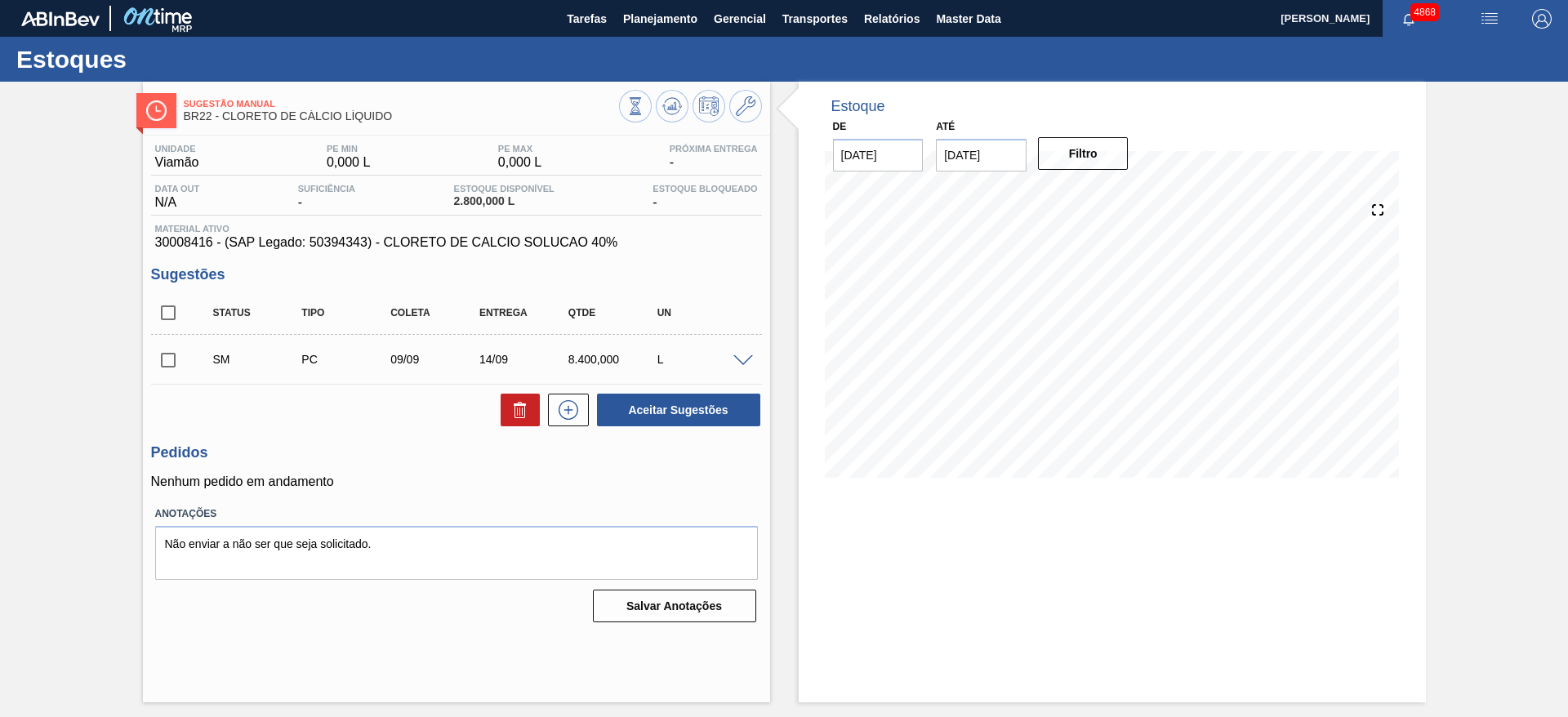
scroll to position [0, 0]
click at [743, 364] on span at bounding box center [743, 361] width 20 height 12
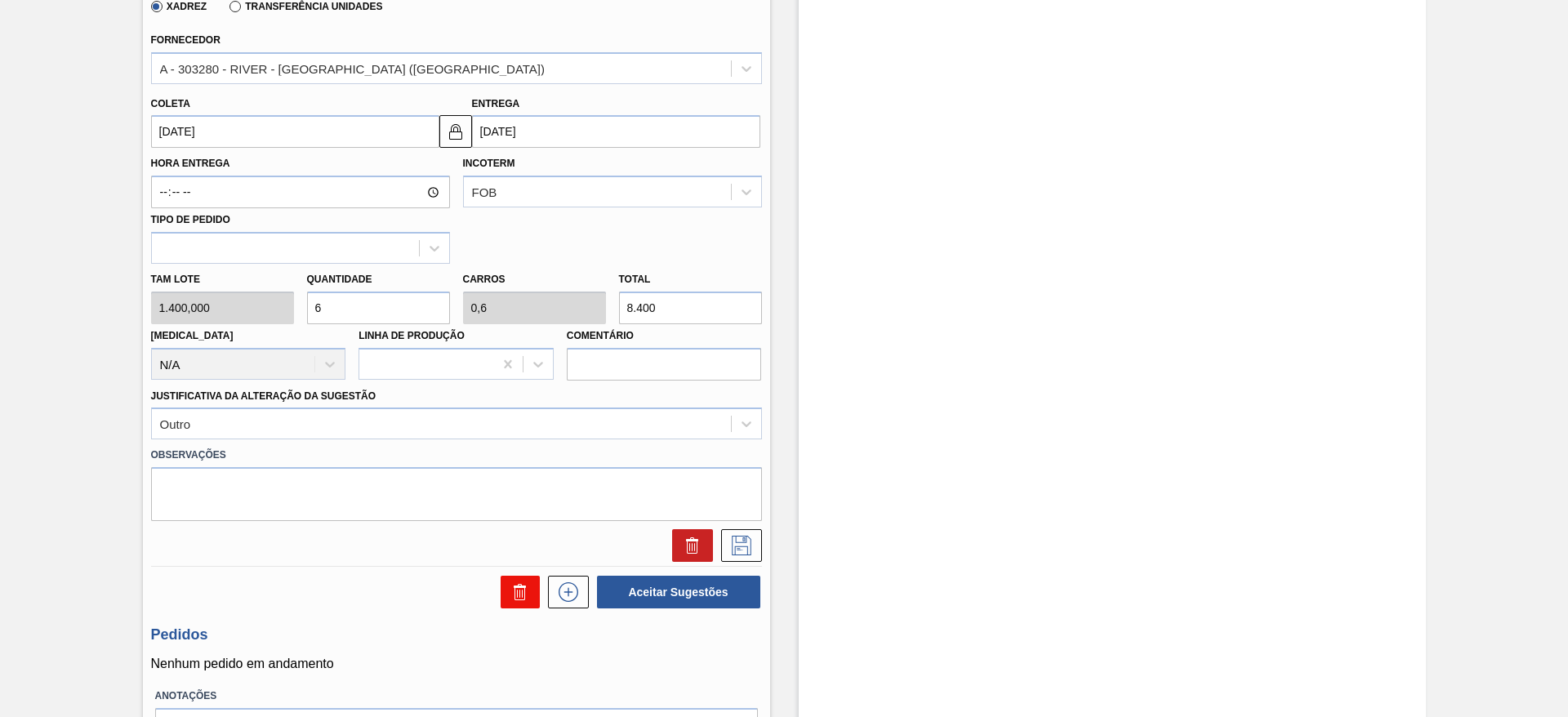
scroll to position [490, 0]
drag, startPoint x: 333, startPoint y: 296, endPoint x: 296, endPoint y: 296, distance: 37.0
click at [296, 296] on div "Tam lote 1.400,000 Quantidade 6 Carros 0,6 Total 8.400 Doca N/A Linha de Produç…" at bounding box center [456, 320] width 624 height 117
type input "1"
type input "0,1"
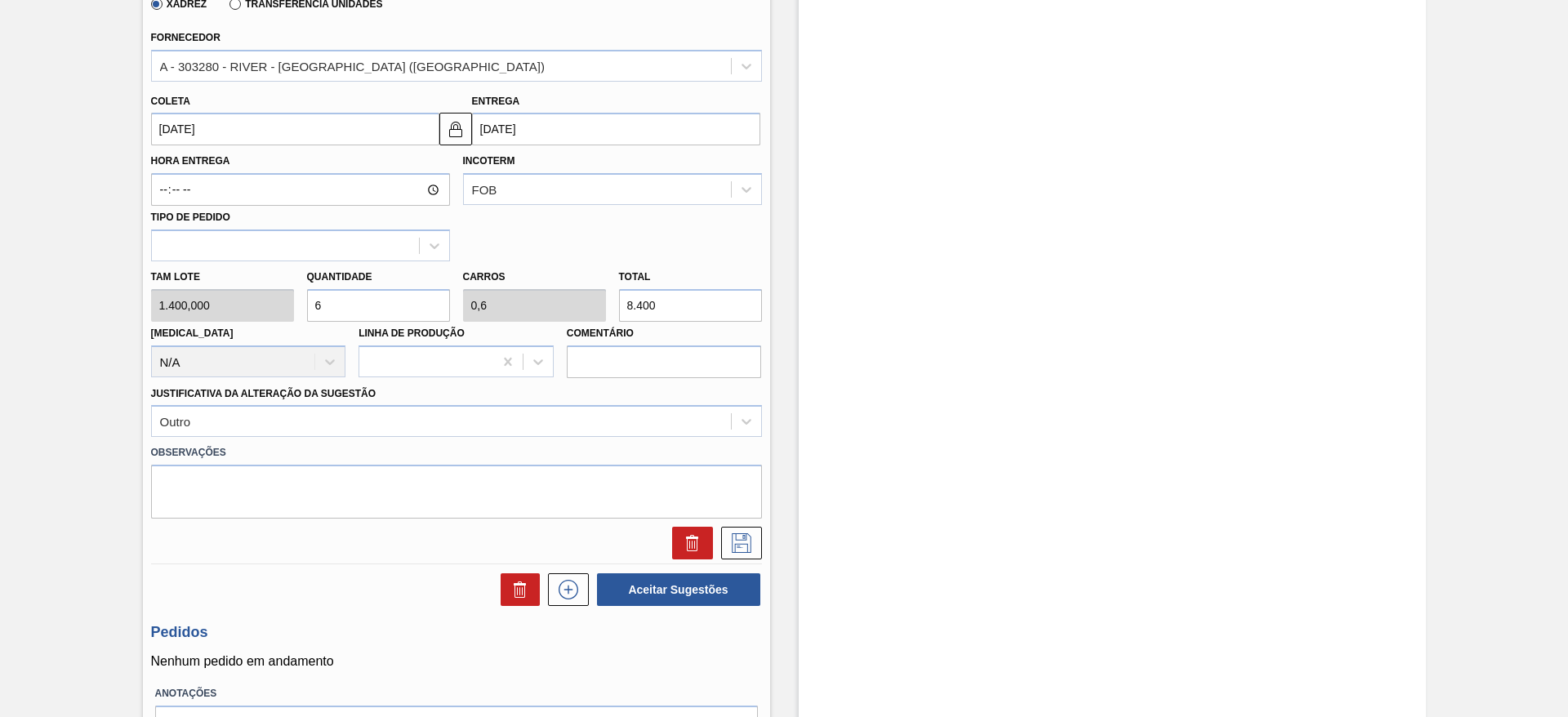
type input "1.400"
type input "10"
type input "1"
type input "14.000"
type input "10"
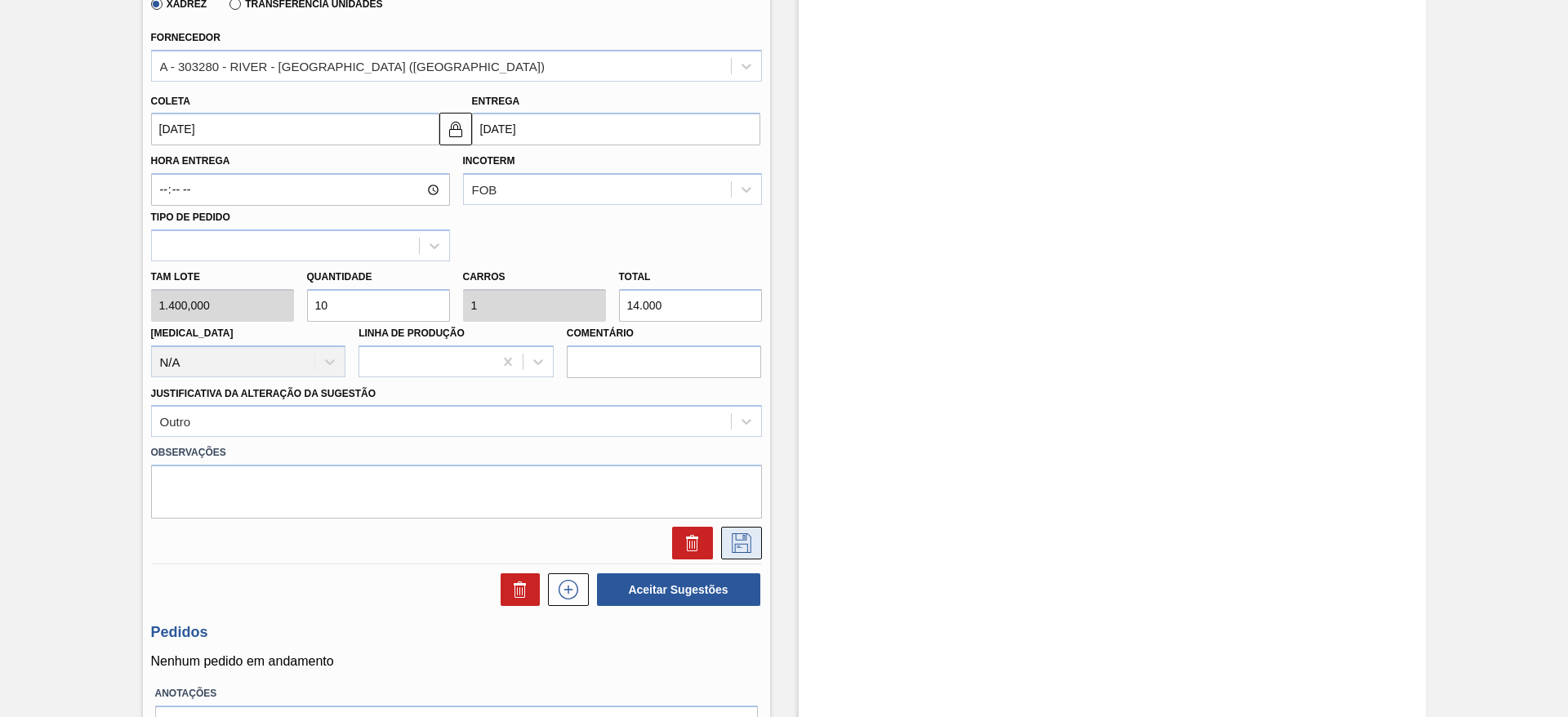
click at [736, 547] on icon at bounding box center [740, 542] width 8 height 13
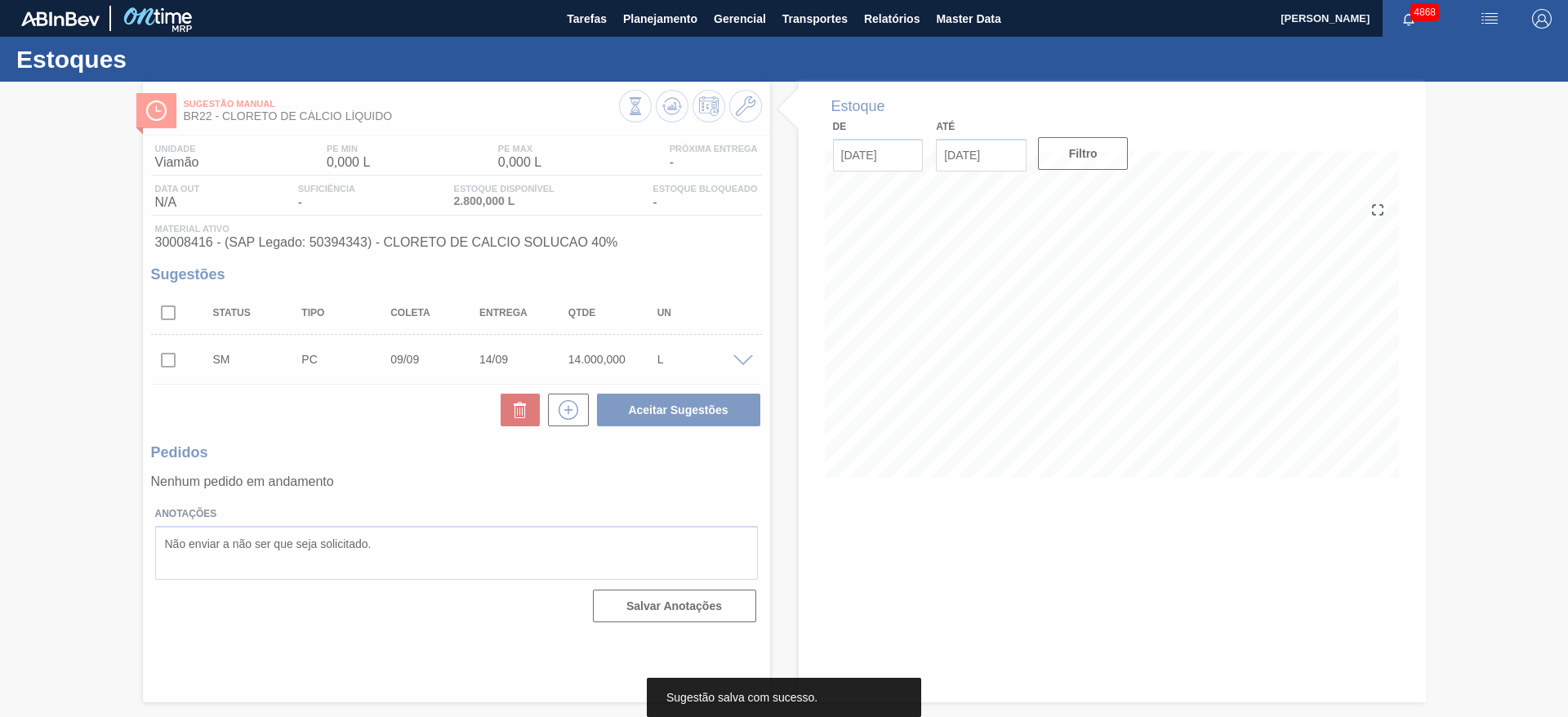
scroll to position [0, 0]
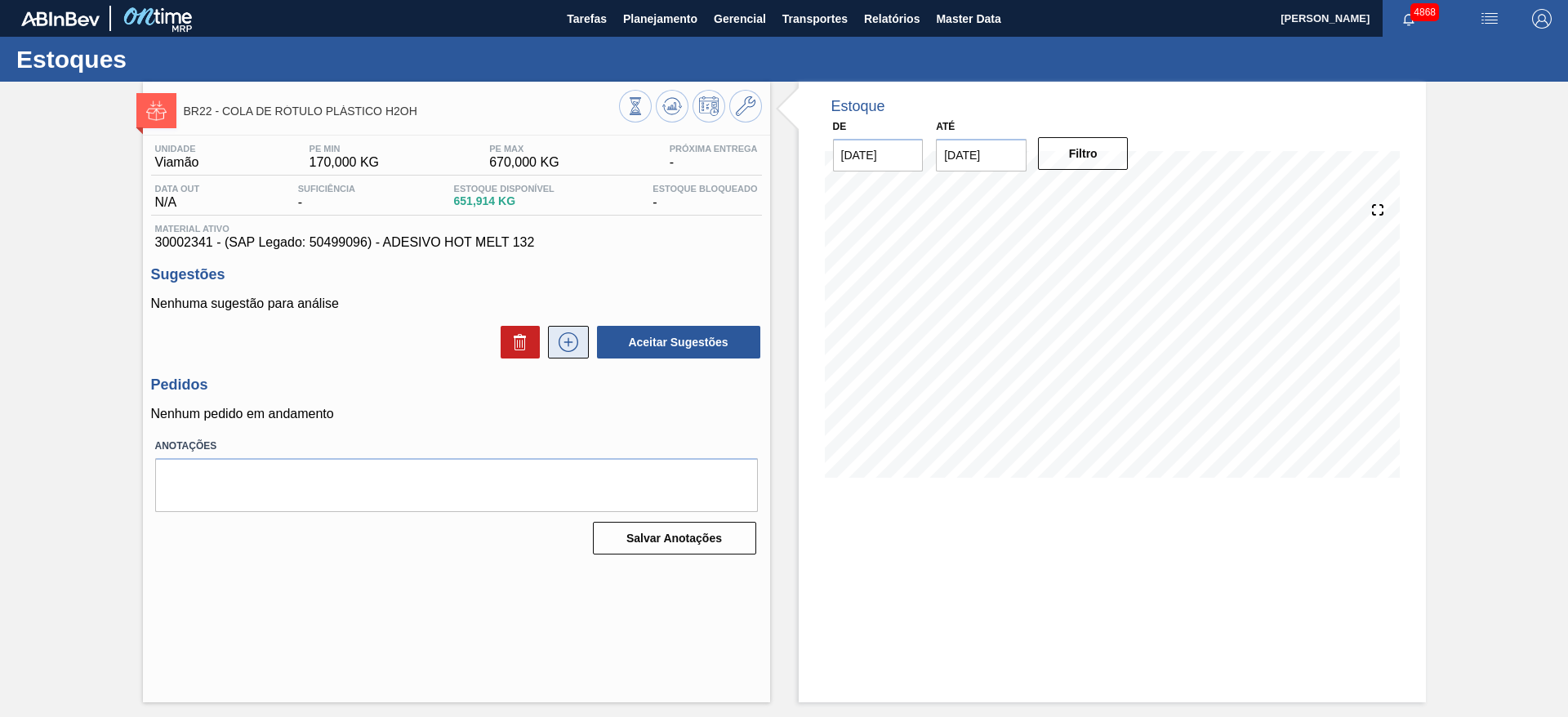
click at [575, 354] on button at bounding box center [567, 342] width 41 height 33
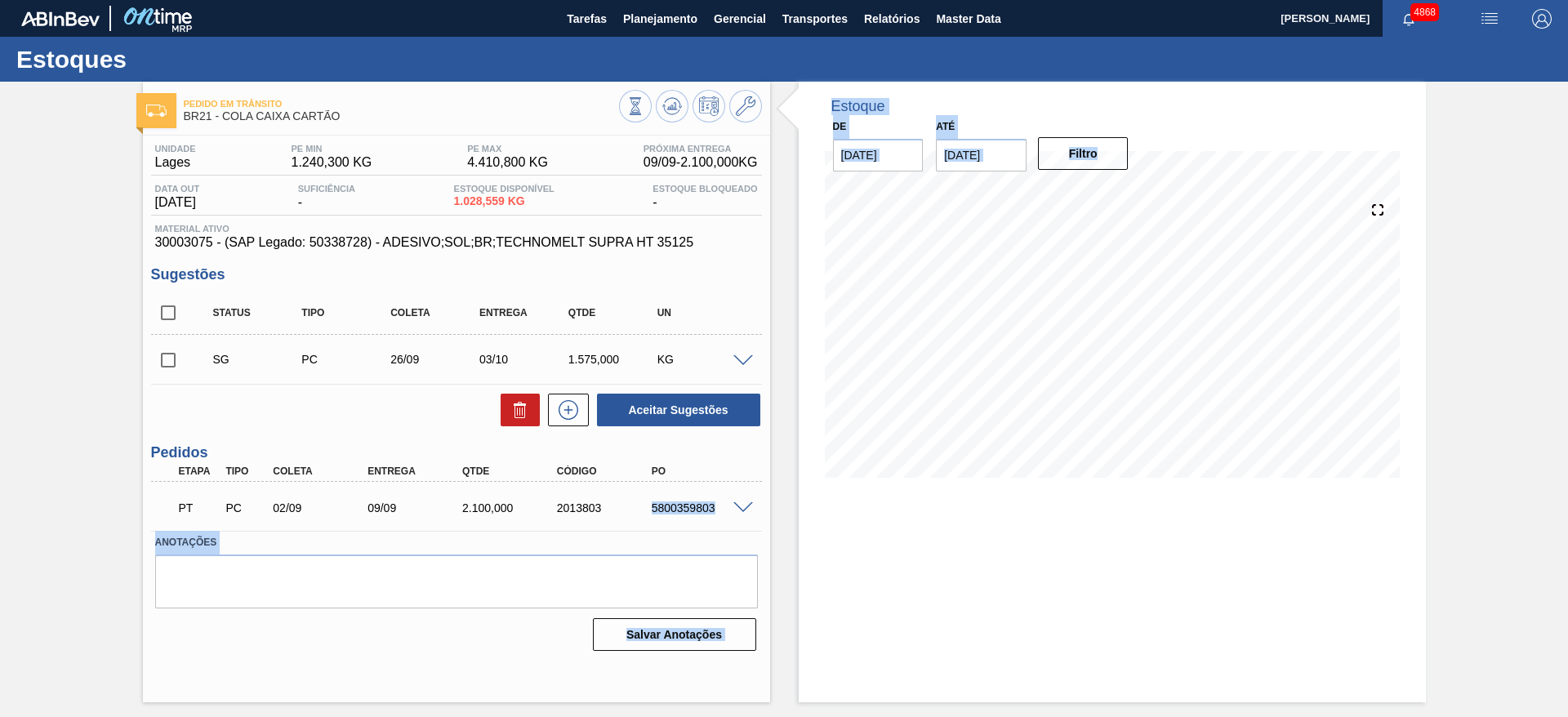
drag, startPoint x: 644, startPoint y: 511, endPoint x: 820, endPoint y: 504, distance: 176.1
click at [820, 504] on div "Pedido em Trânsito BR21 - COLA CAIXA CARTÃO Unidade Lages PE MIN 1.240,300 KG P…" at bounding box center [784, 391] width 1568 height 621
click at [861, 542] on div "Estoque De [DATE] Até [DATE] Filtro" at bounding box center [1112, 391] width 627 height 621
click at [633, 521] on div "PT PC 02/09 09/09 2.100,000 2013803 5800359803" at bounding box center [451, 506] width 567 height 33
drag, startPoint x: 644, startPoint y: 507, endPoint x: 716, endPoint y: 507, distance: 72.0
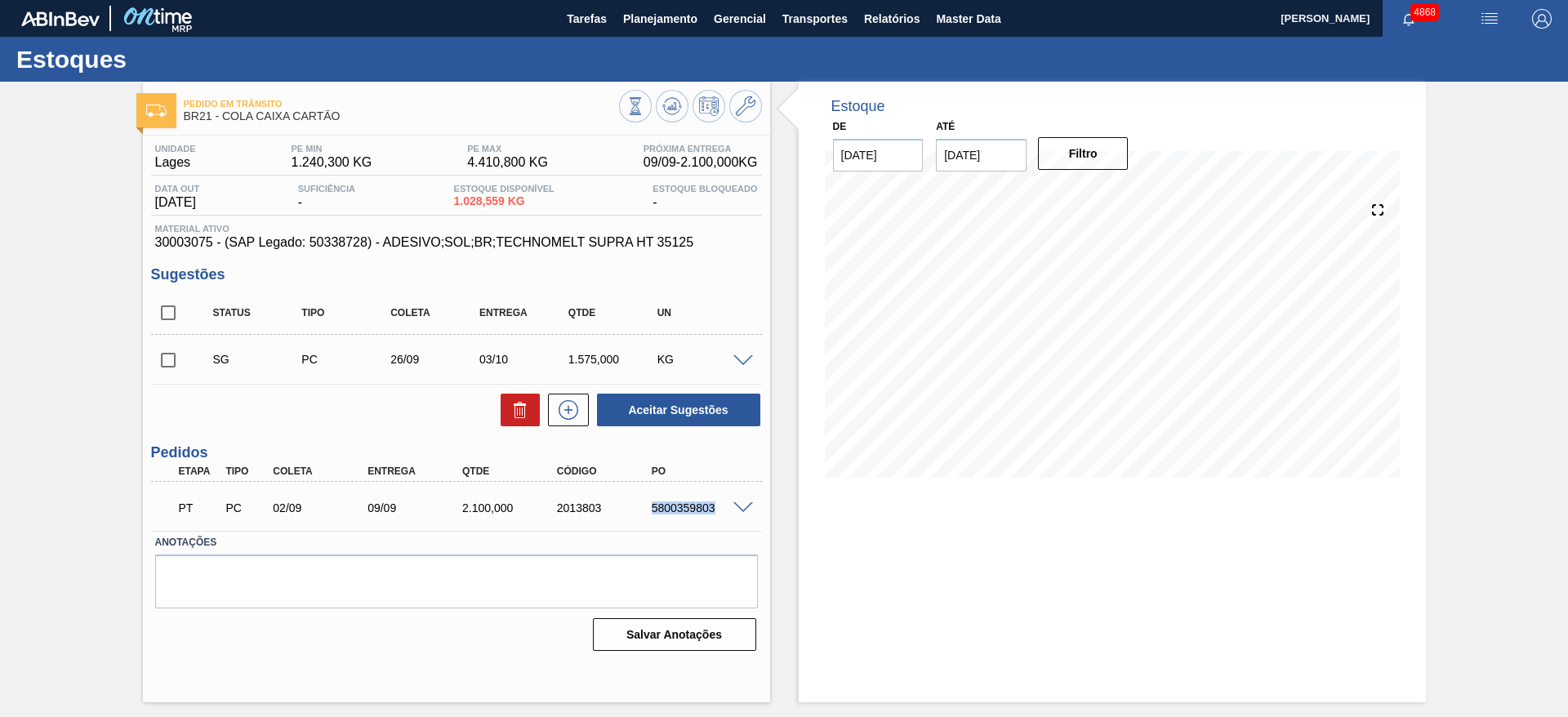
click at [716, 507] on div "5800359803" at bounding box center [688, 508] width 94 height 13
copy div "5800359803"
drag, startPoint x: 644, startPoint y: 519, endPoint x: 736, endPoint y: 520, distance: 92.0
click at [736, 520] on div "PT PC 22/08 01/09 4.320,000 2004315 5800342690" at bounding box center [456, 506] width 611 height 41
copy div "5800342690"
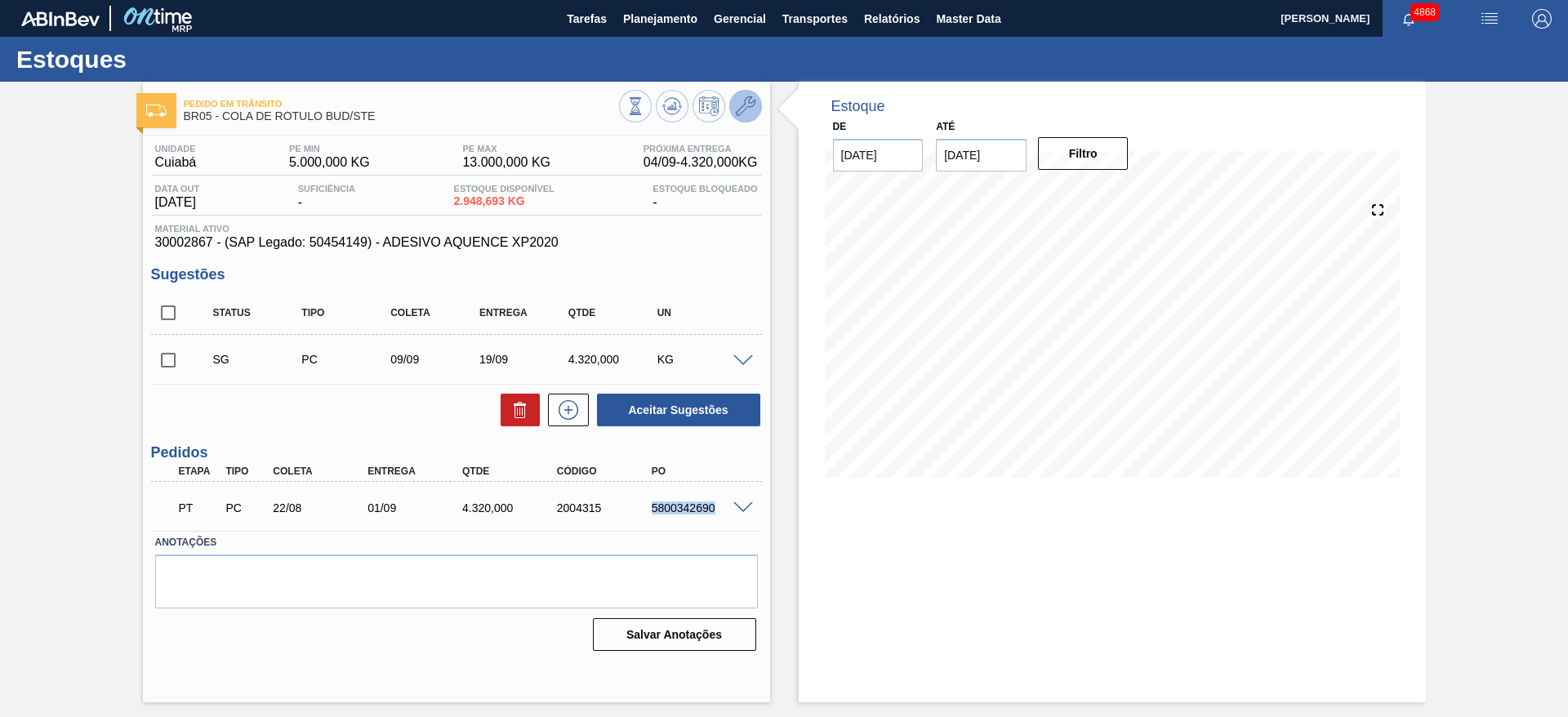
click at [753, 103] on icon at bounding box center [745, 106] width 20 height 20
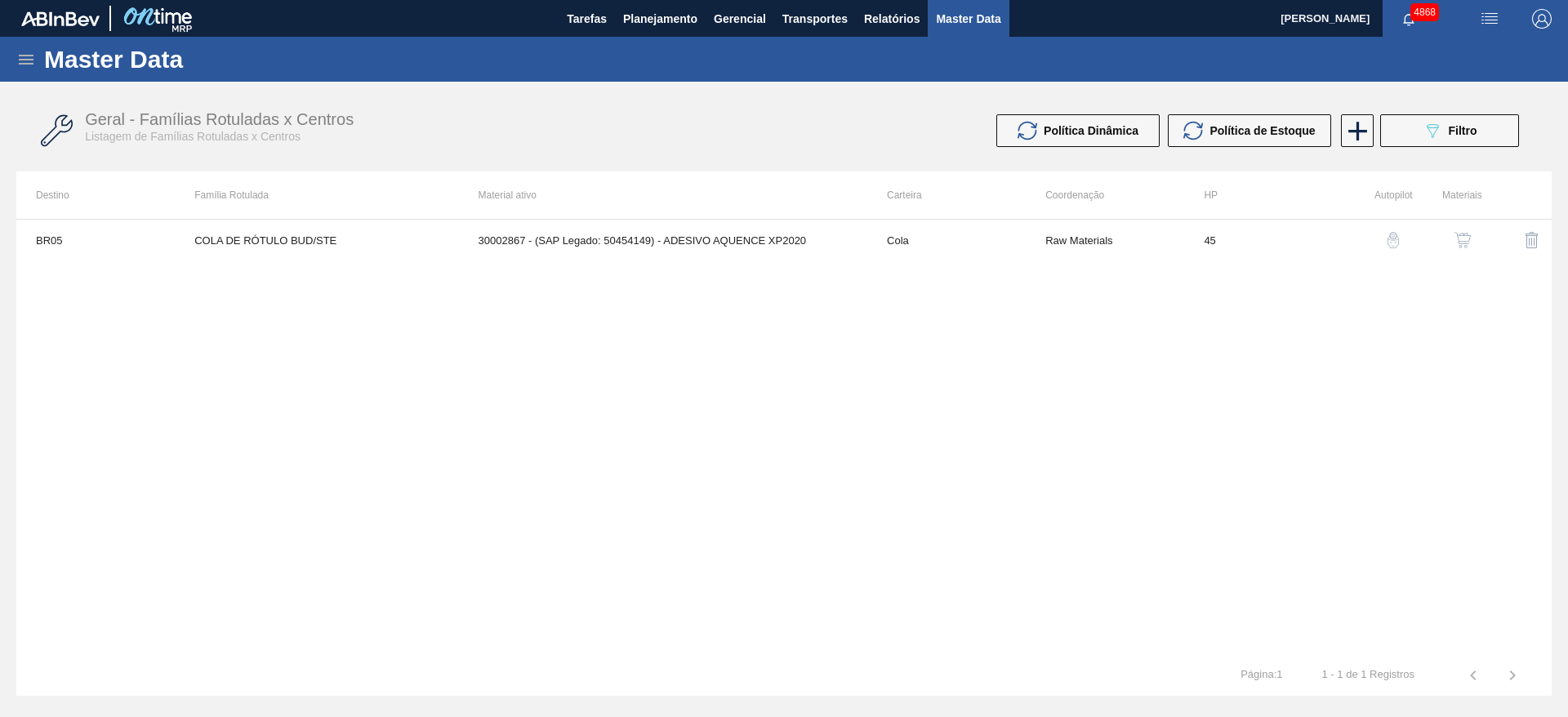
click at [1396, 239] on img "button" at bounding box center [1392, 240] width 16 height 16
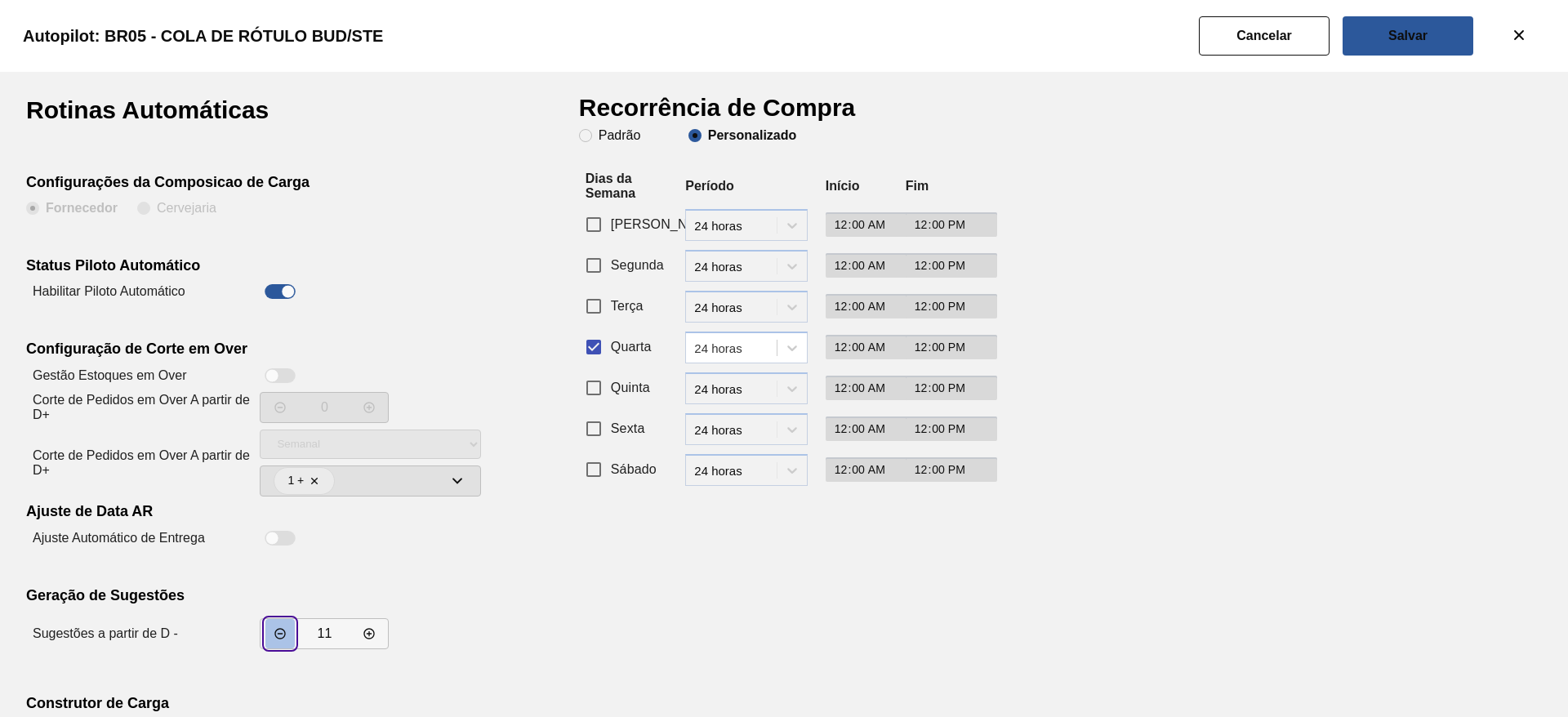
drag, startPoint x: 285, startPoint y: 633, endPoint x: 290, endPoint y: 623, distance: 11.2
click at [285, 633] on icon "incrementar valor" at bounding box center [280, 634] width 13 height 13
type input "10"
click at [1439, 28] on button "Salvar" at bounding box center [1408, 36] width 130 height 40
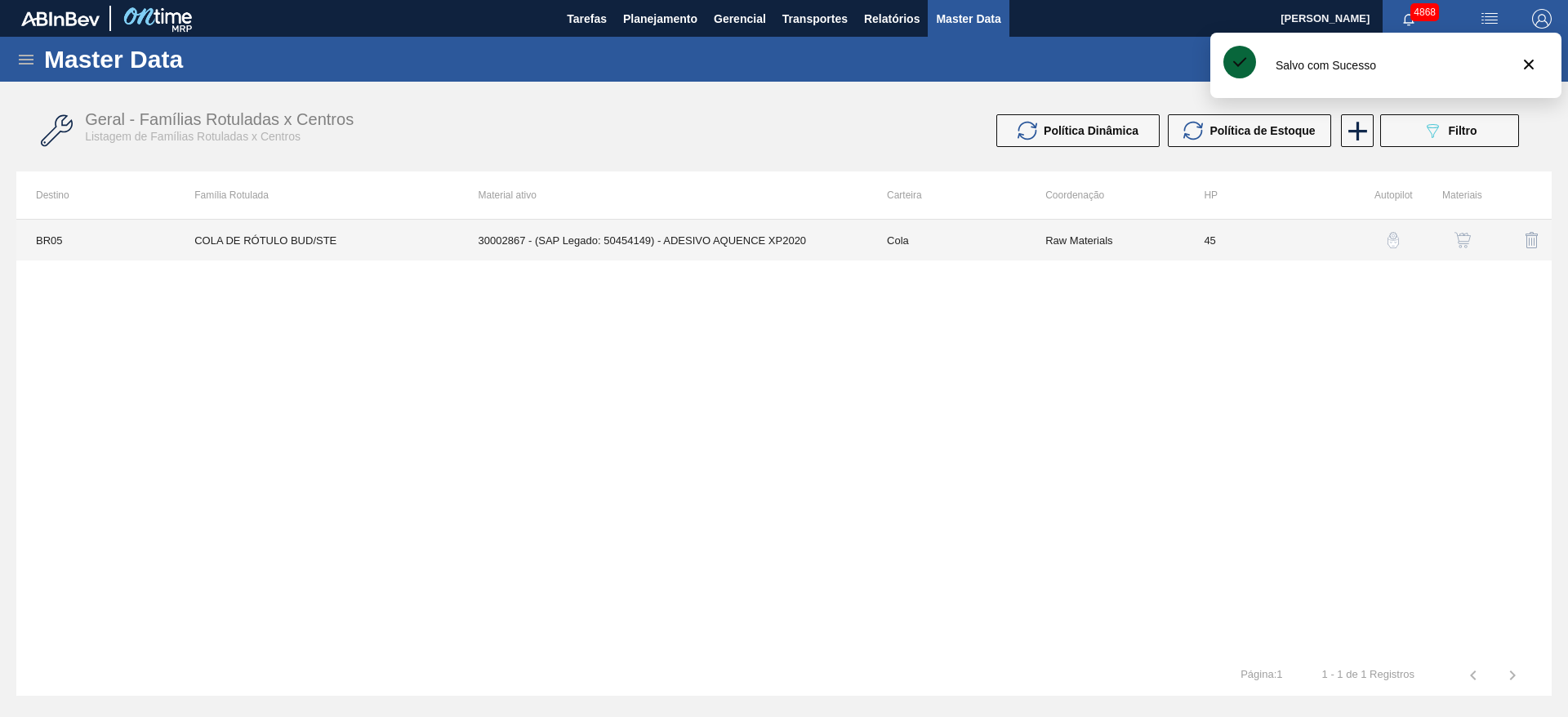
click at [767, 246] on td "30002867 - (SAP Legado: 50454149) - ADESIVO AQUENCE XP2020" at bounding box center [663, 240] width 408 height 41
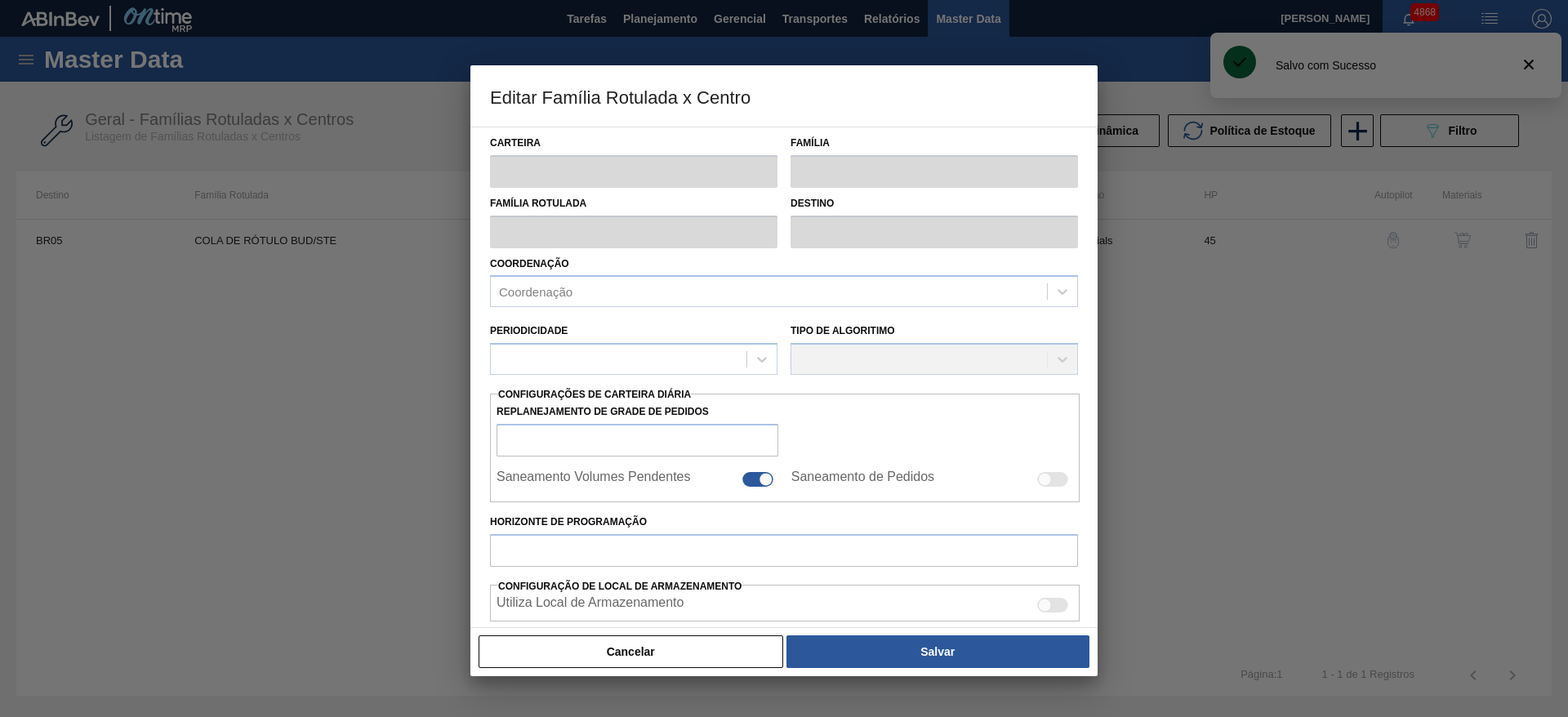
type input "Cola"
type input "COLA DE RÓTULO BUD/STE"
type input "BR05 - Cuiabá"
type input "45"
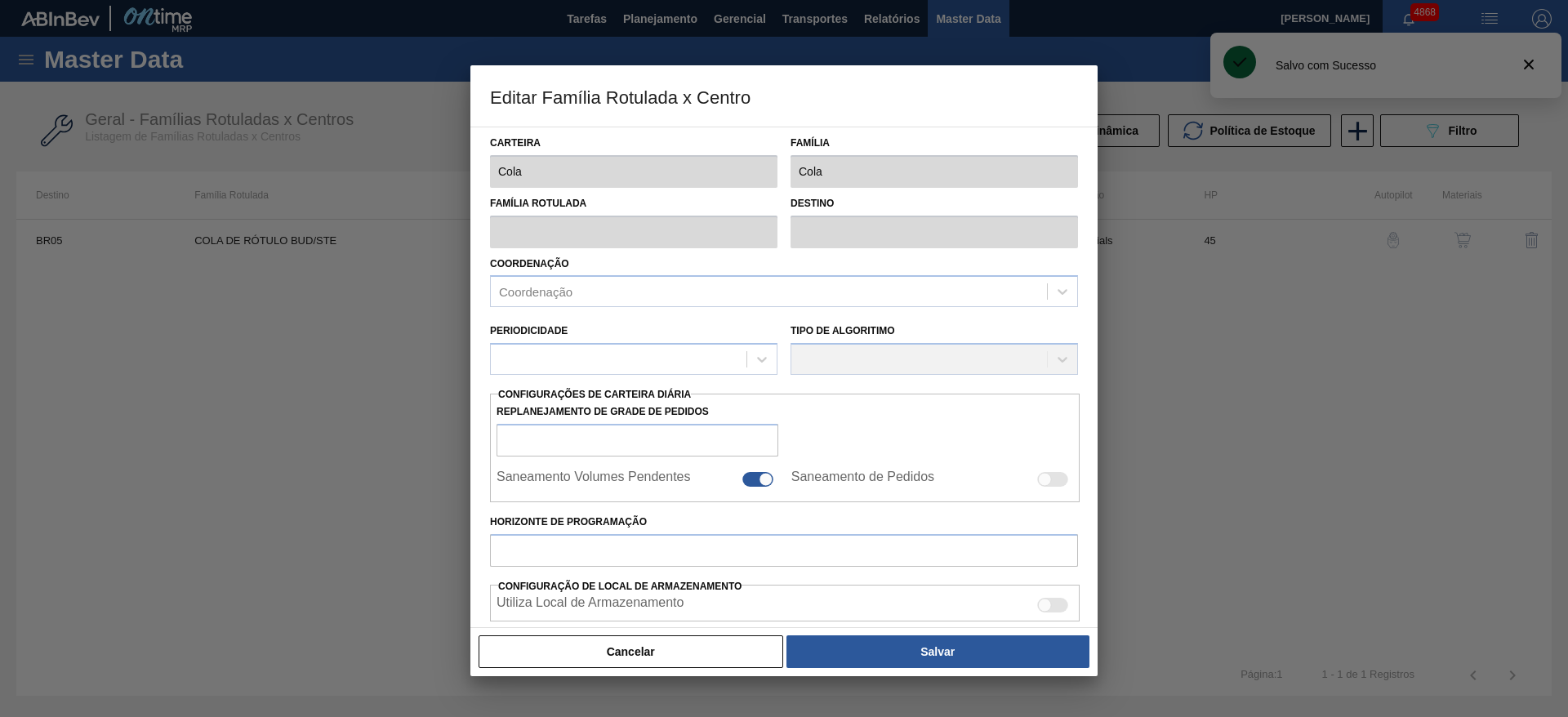
type input "5.000"
type input "13.000"
type input "55"
type input "9.400,000"
checkbox input "true"
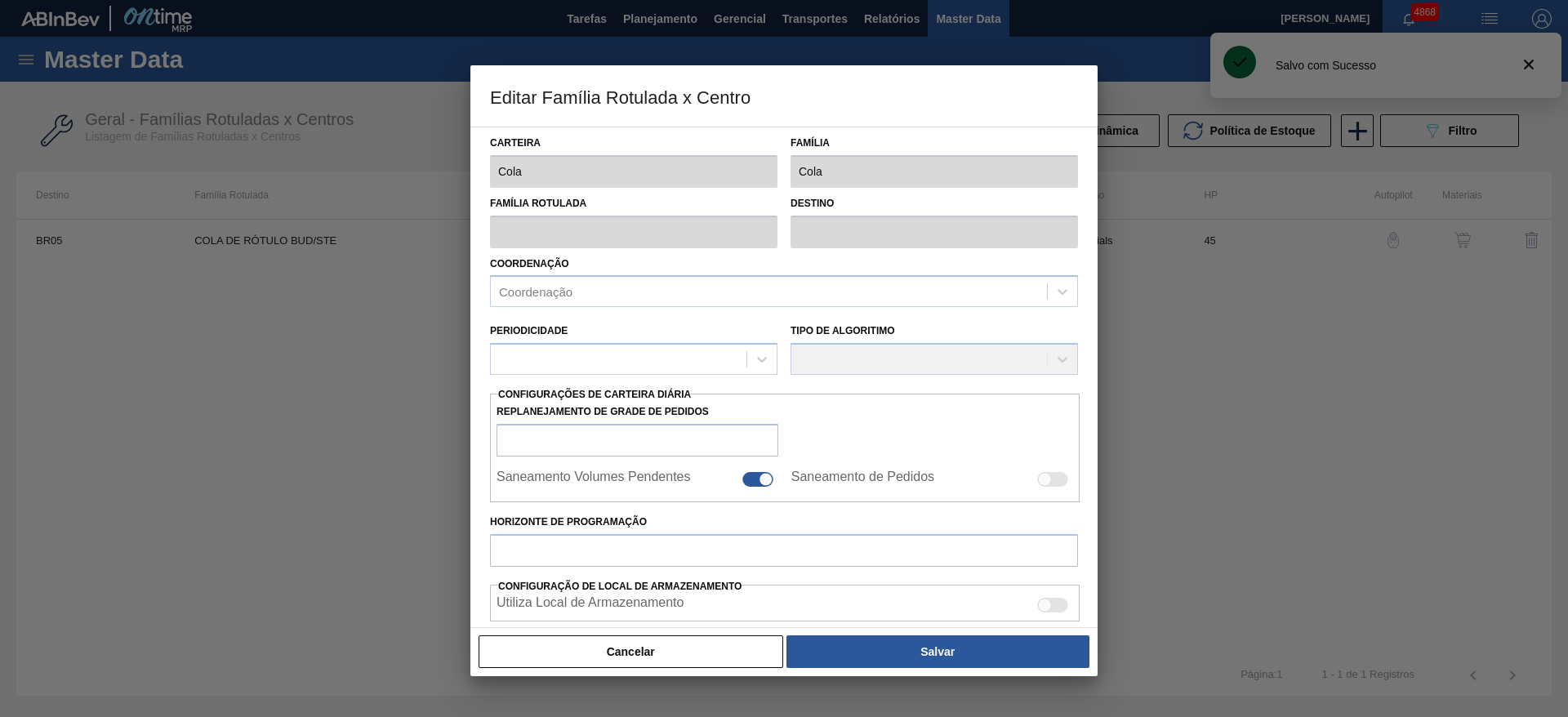
checkbox input "true"
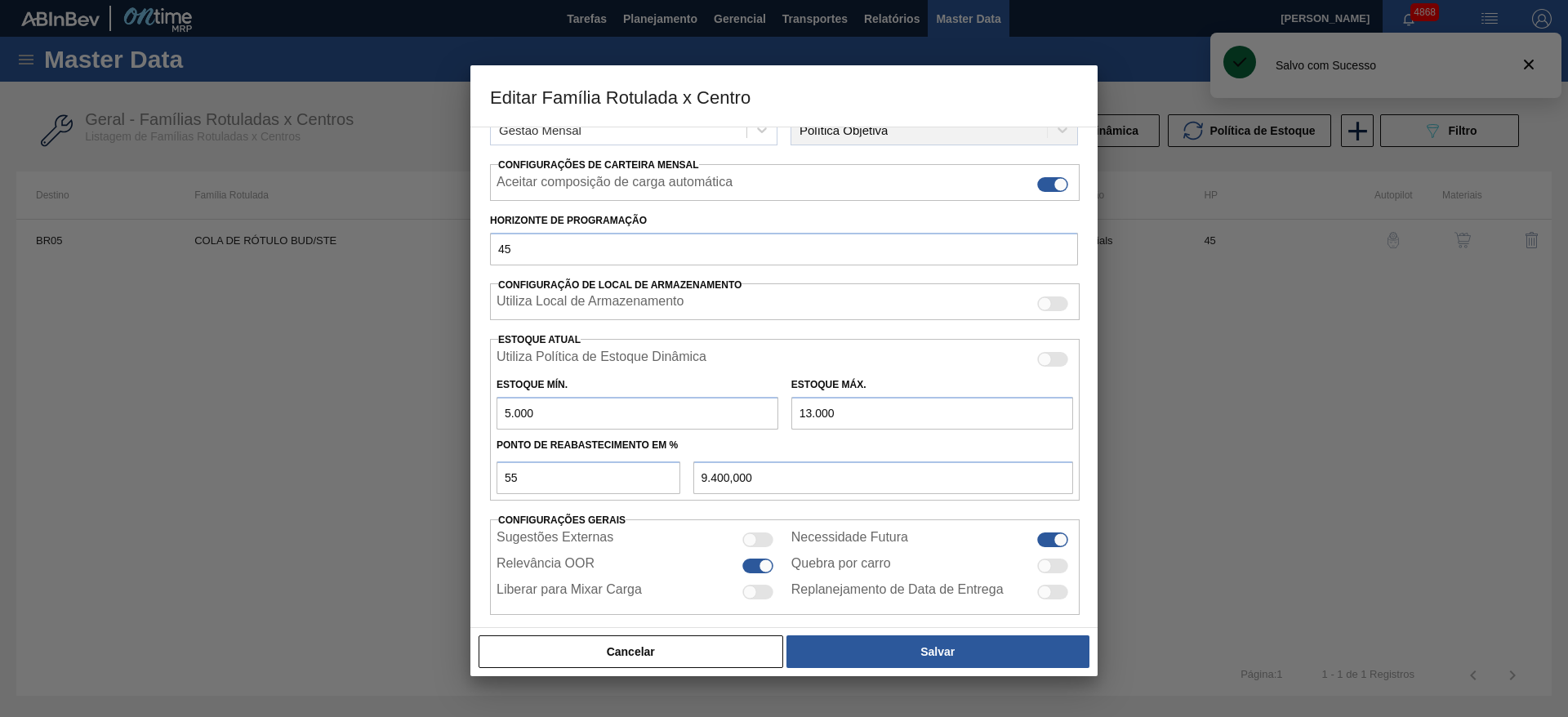
scroll to position [249, 0]
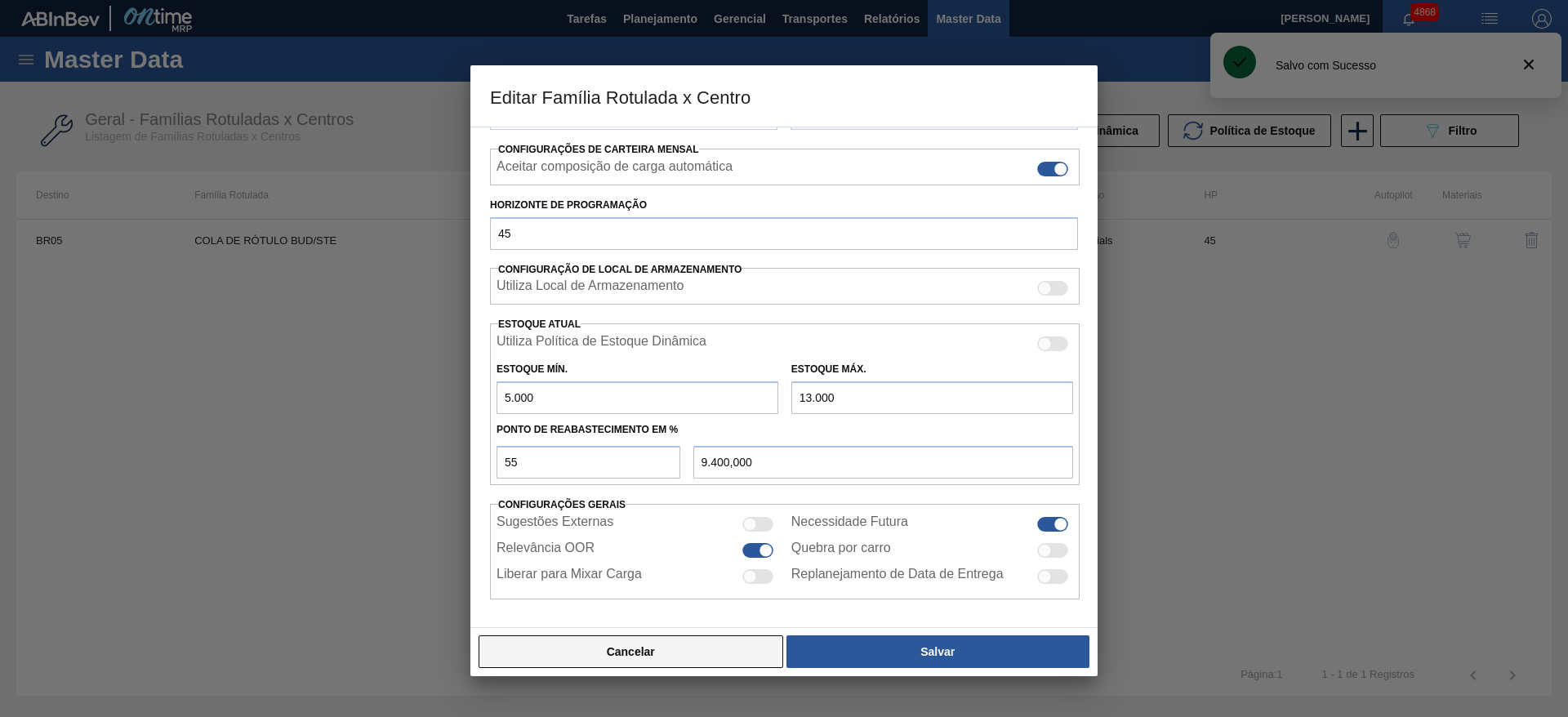
click at [635, 655] on button "Cancelar" at bounding box center [631, 652] width 305 height 33
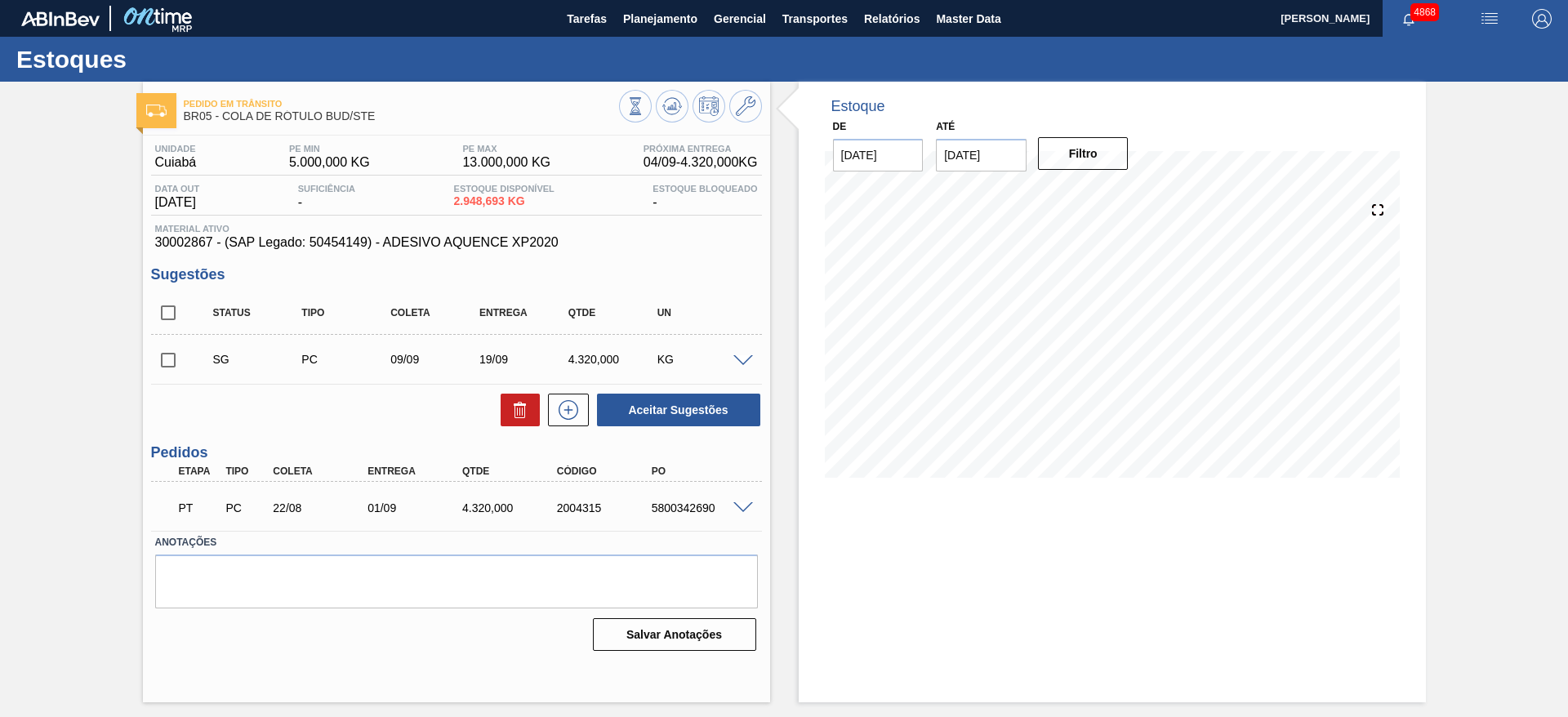
click at [745, 364] on span at bounding box center [743, 361] width 20 height 12
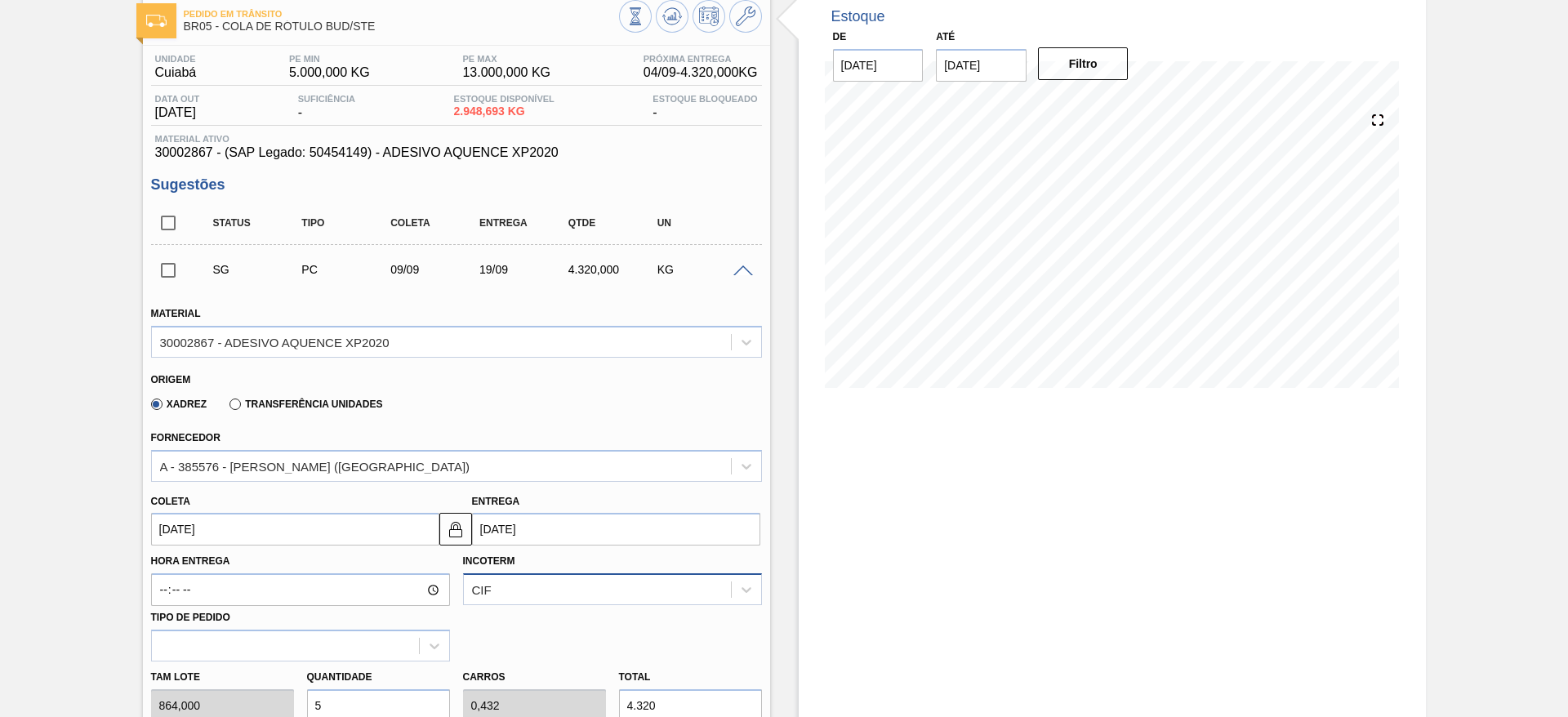
scroll to position [123, 0]
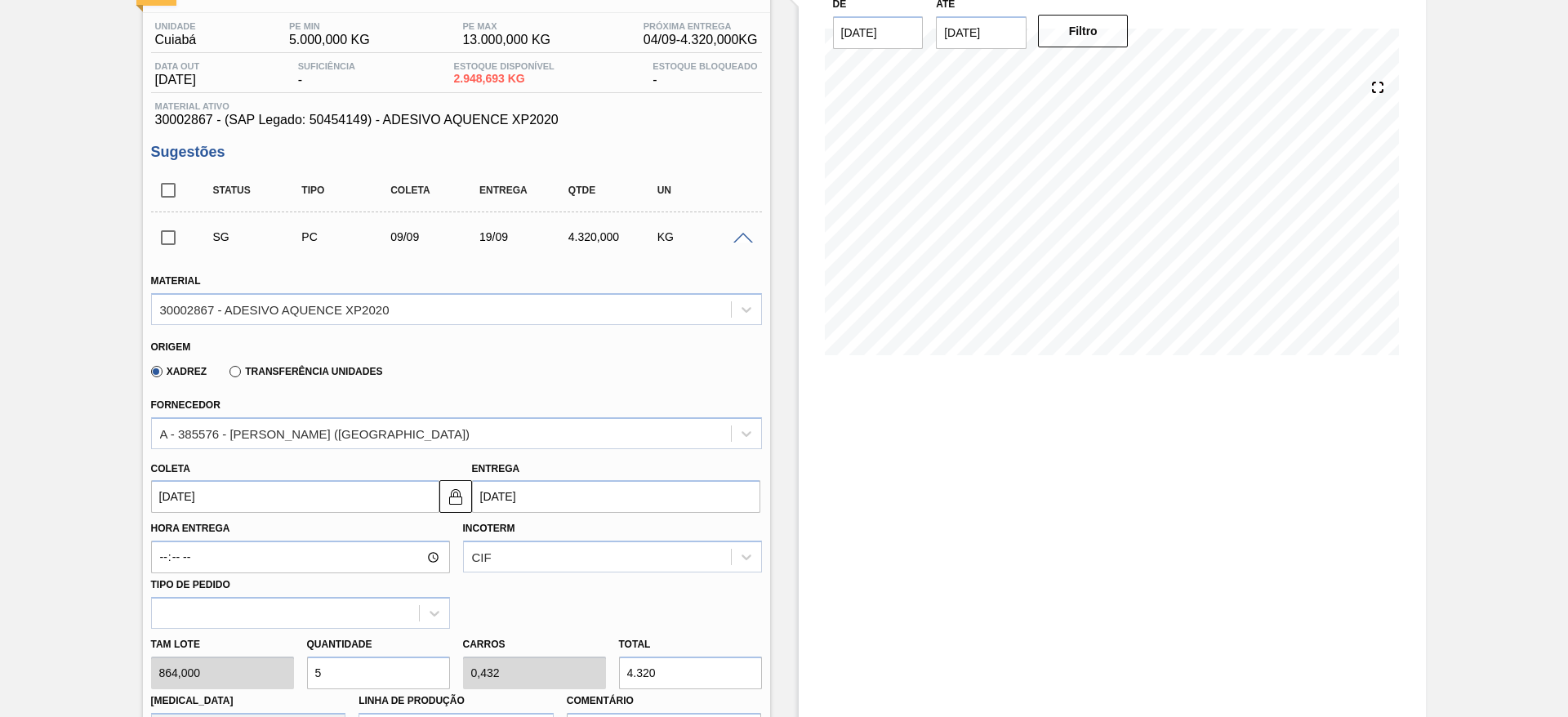
click at [364, 492] on input "09/09/2025" at bounding box center [295, 497] width 288 height 33
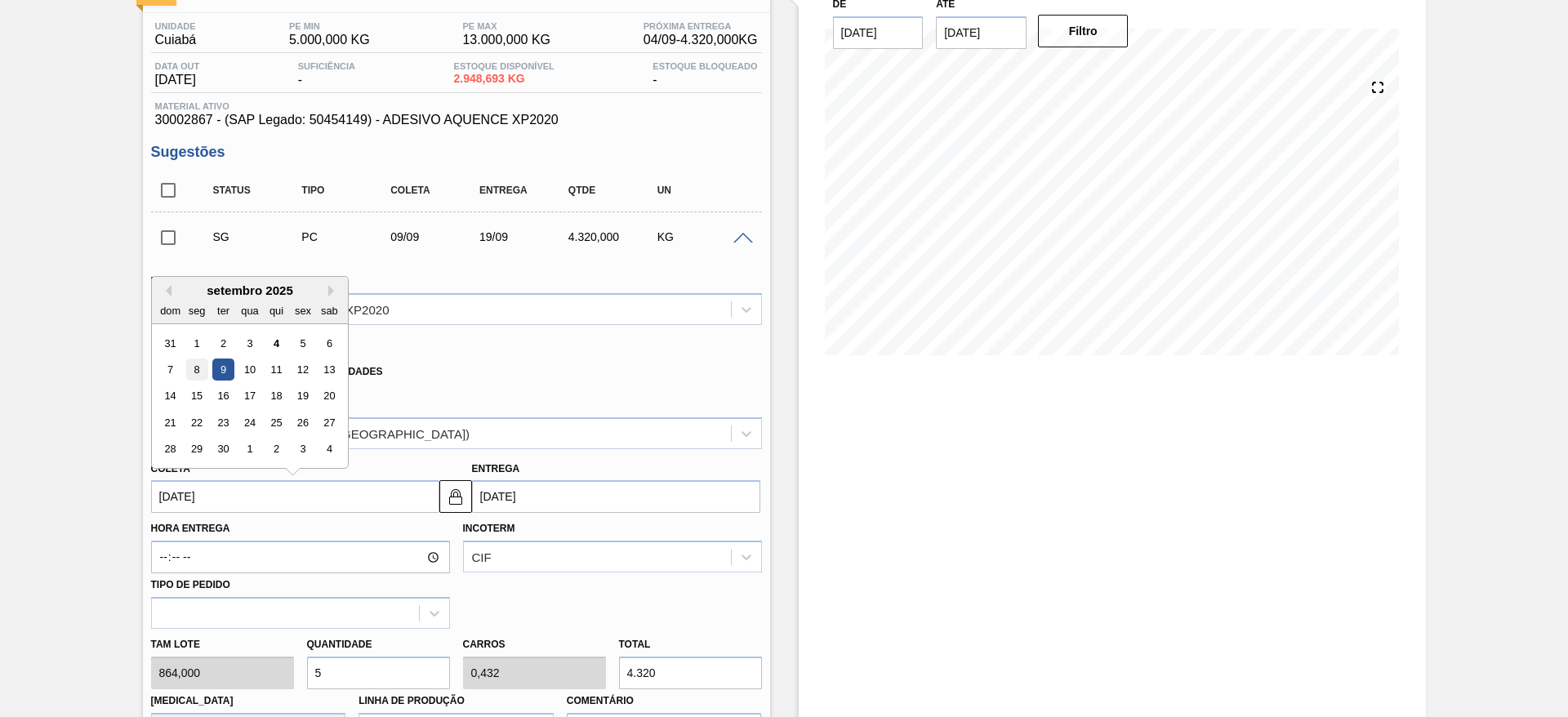
click at [195, 370] on div "8" at bounding box center [195, 369] width 22 height 22
type input "08/09/2025"
type input "18/09/2025"
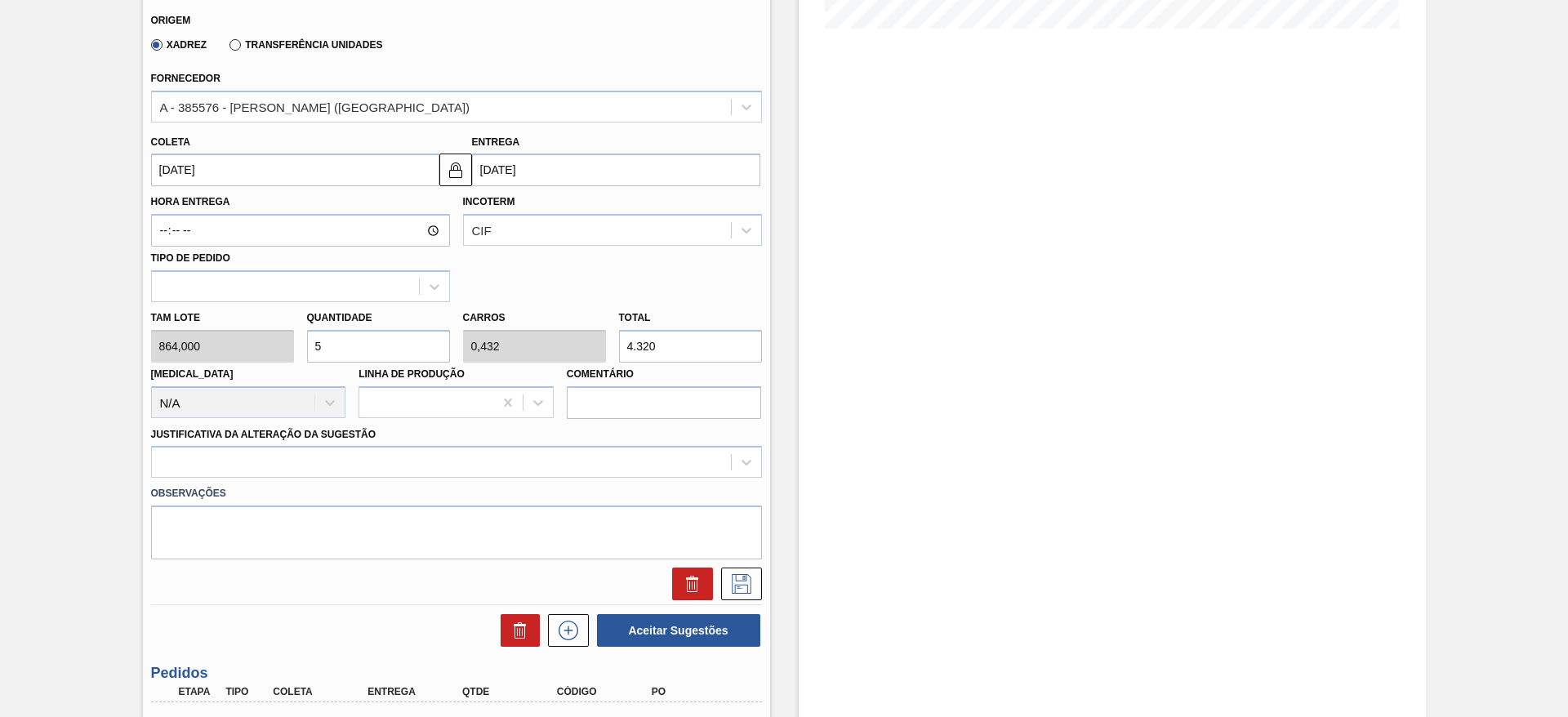
scroll to position [490, 0]
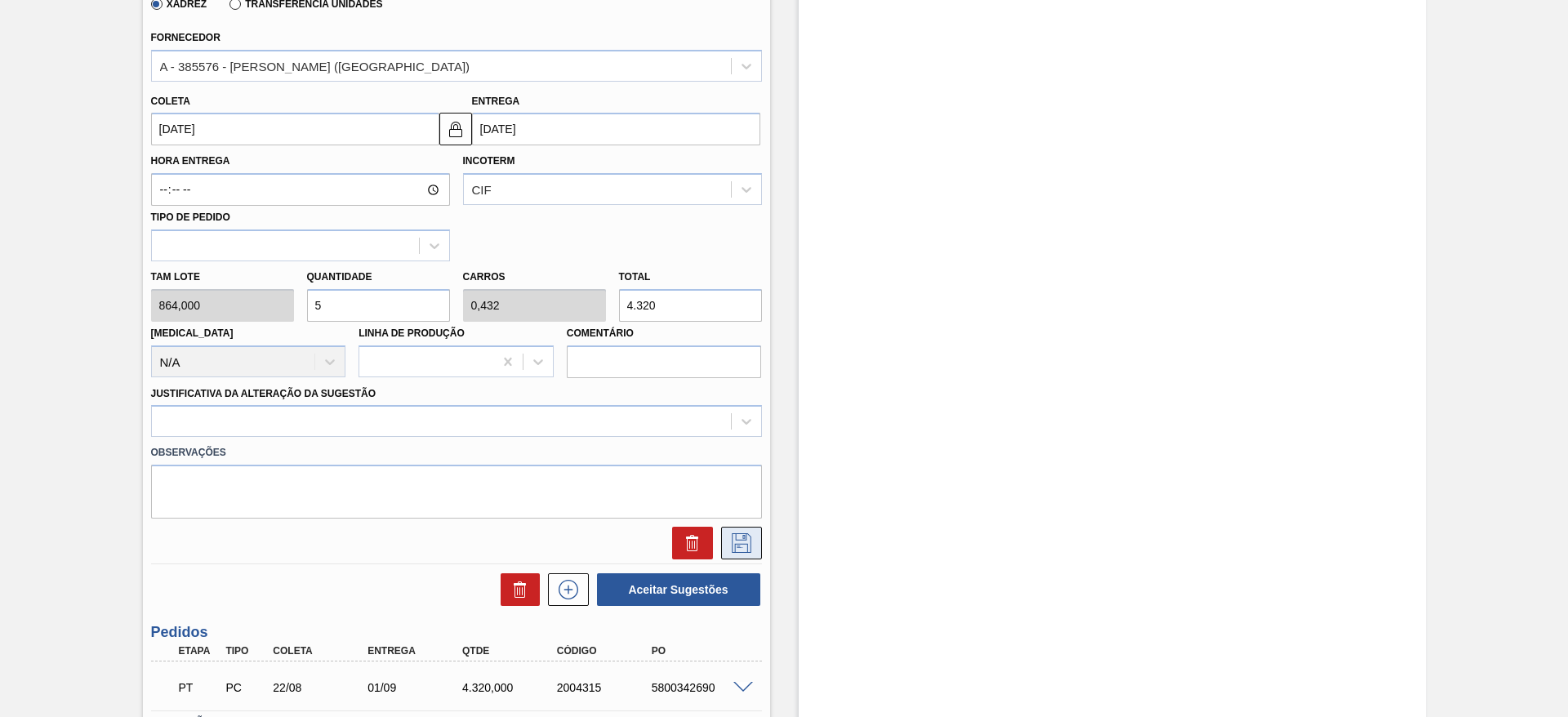
click at [741, 532] on button at bounding box center [741, 543] width 41 height 33
click at [516, 410] on div at bounding box center [441, 421] width 579 height 24
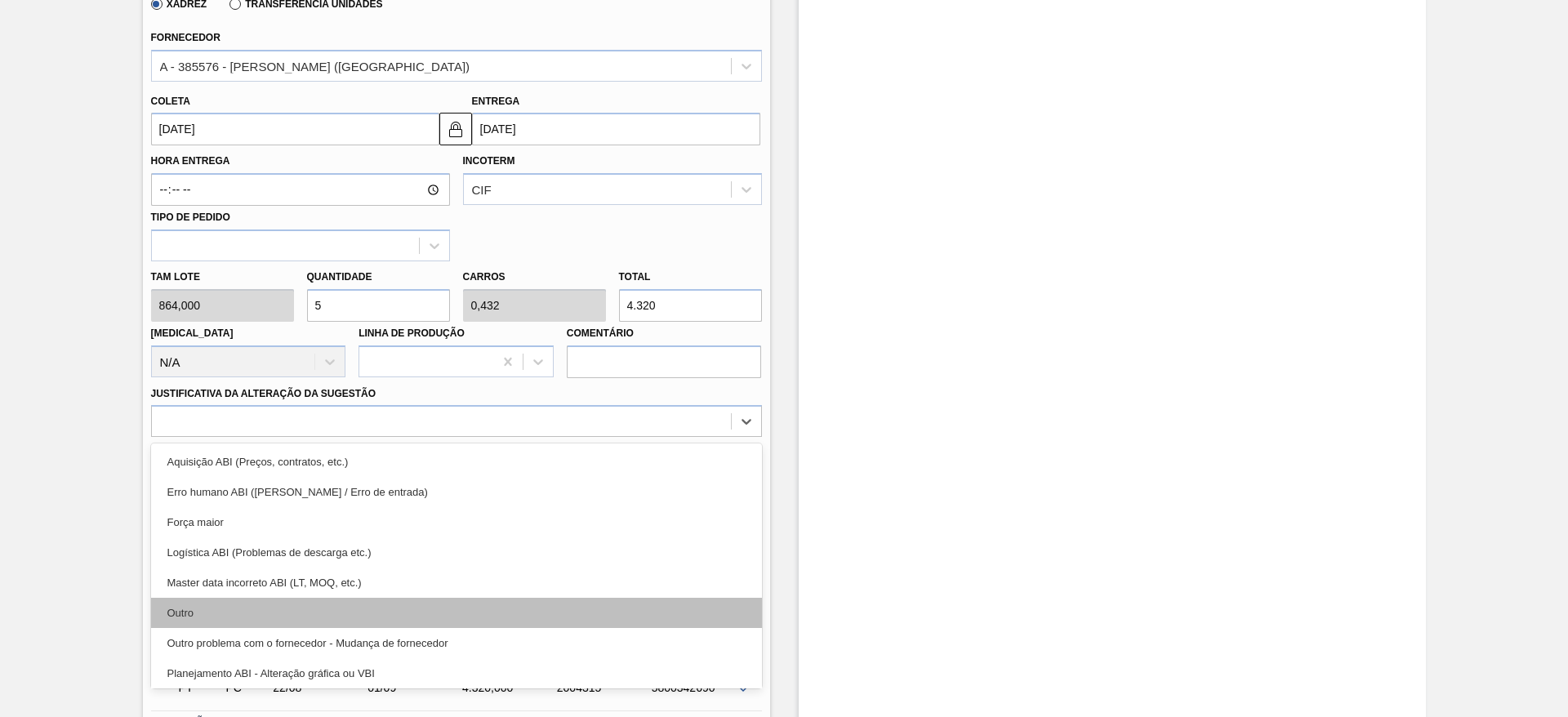
click at [531, 608] on div "Outro" at bounding box center [456, 613] width 611 height 30
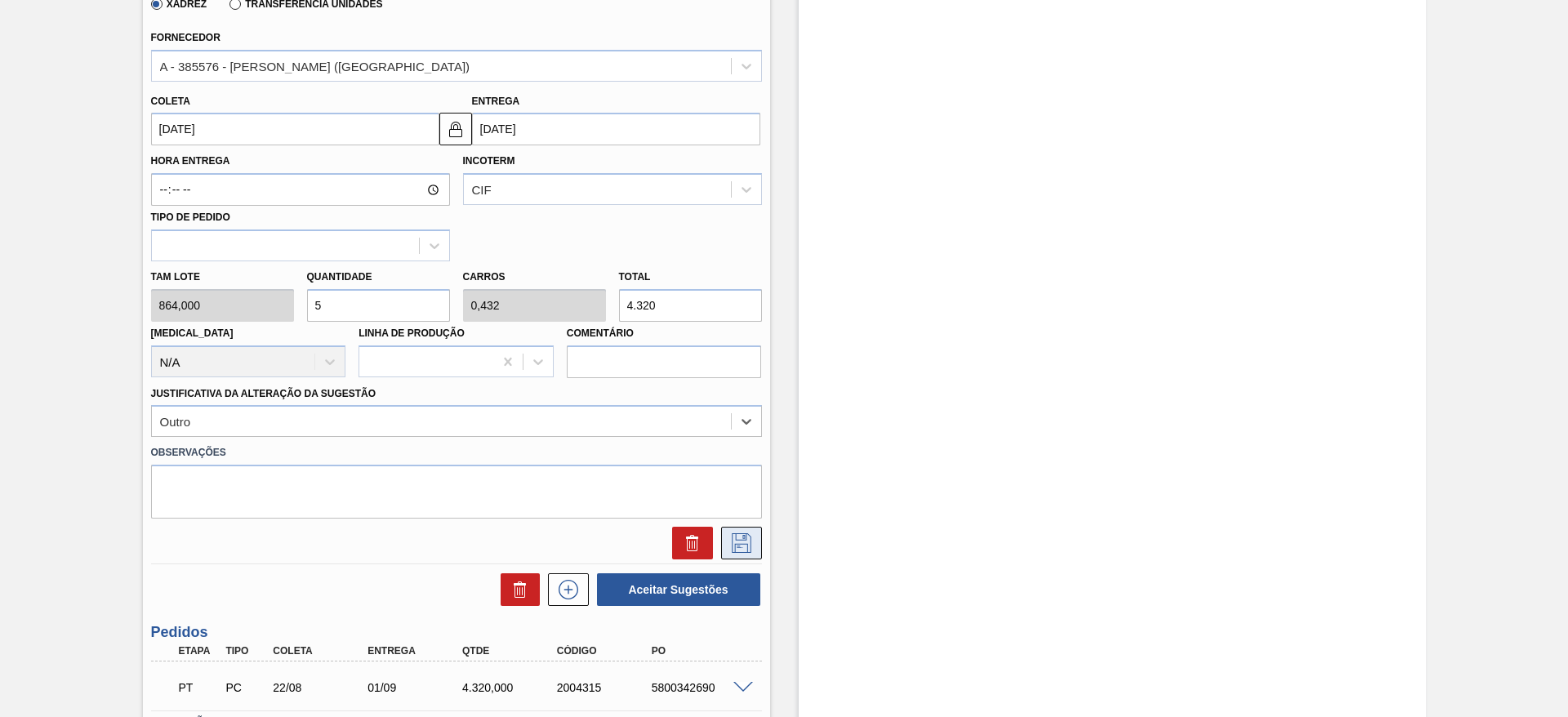
click at [742, 537] on icon at bounding box center [741, 543] width 26 height 20
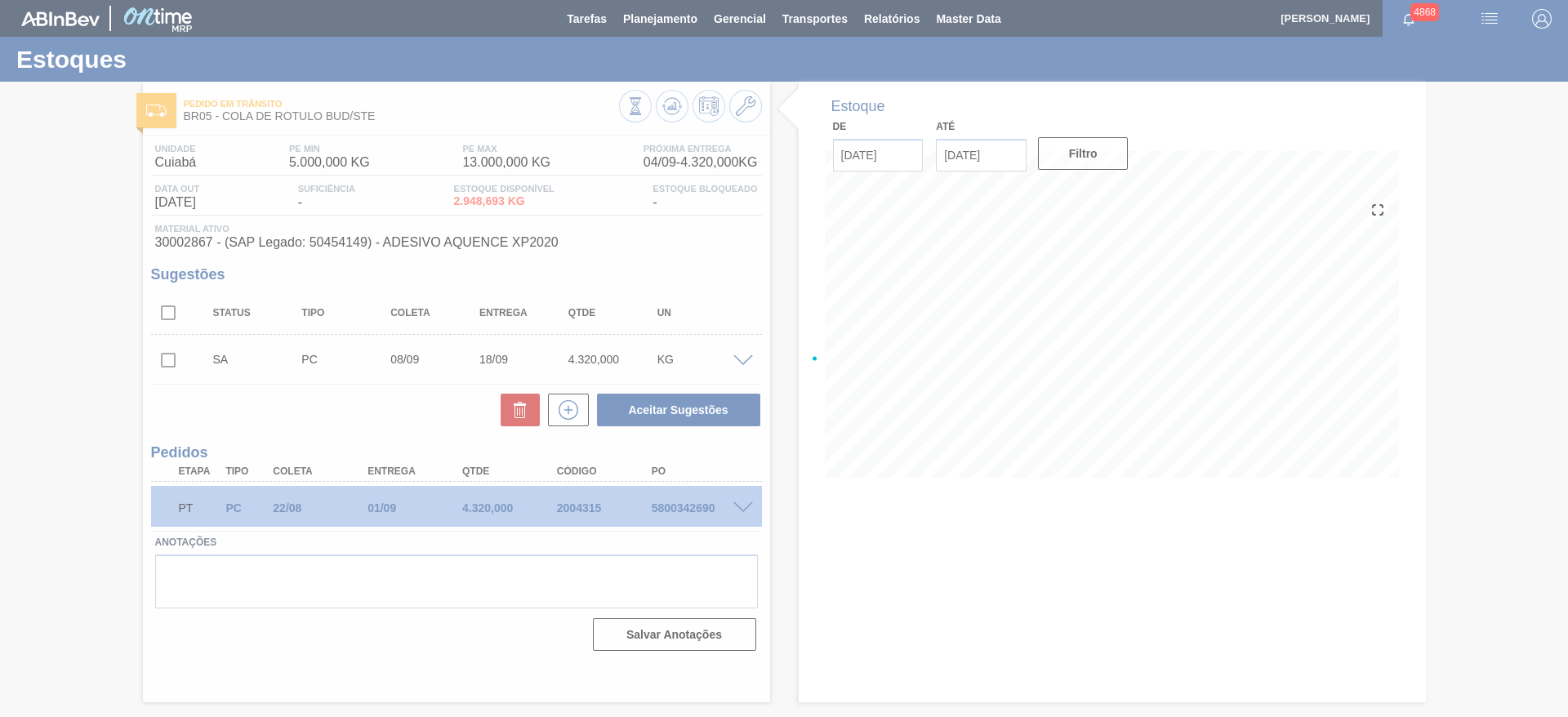
scroll to position [0, 0]
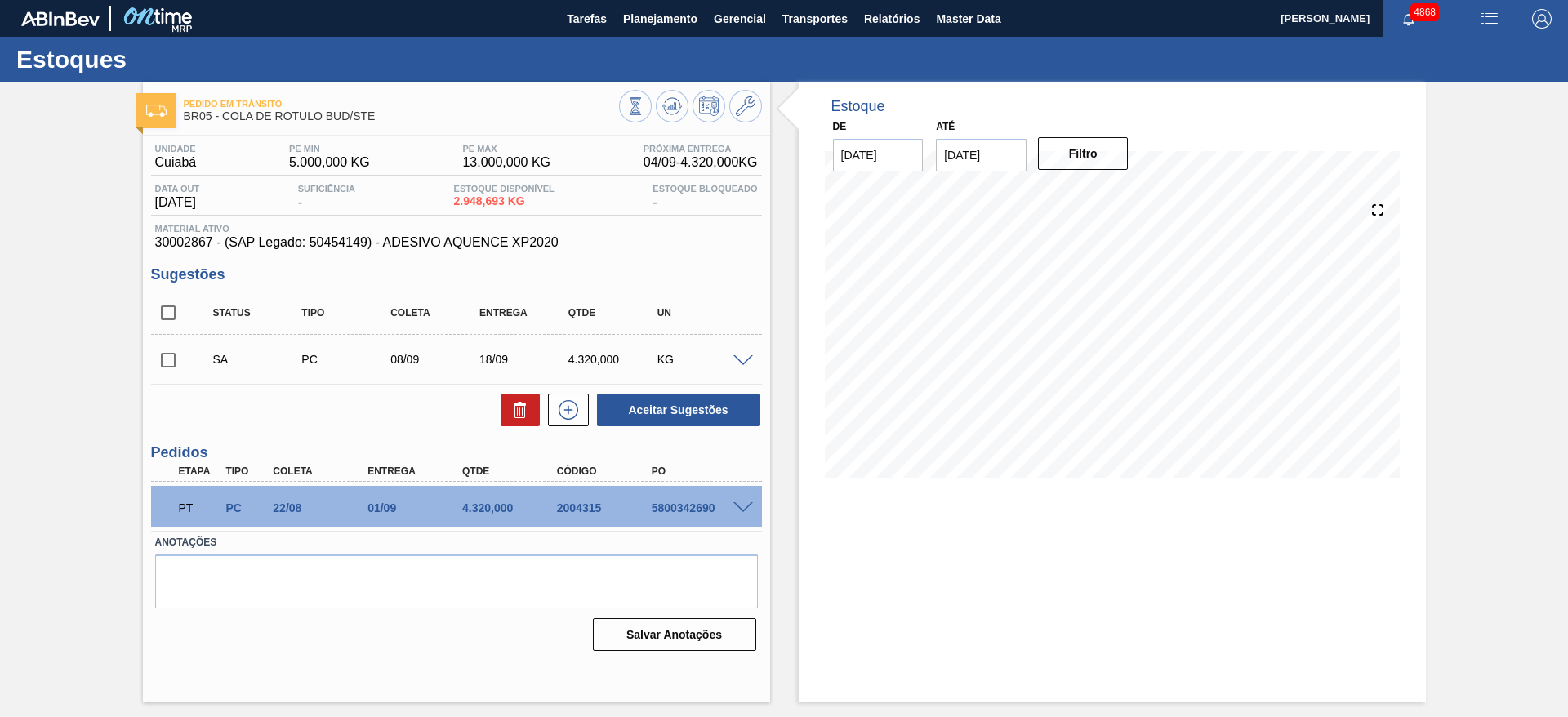
click at [739, 358] on span at bounding box center [743, 361] width 20 height 12
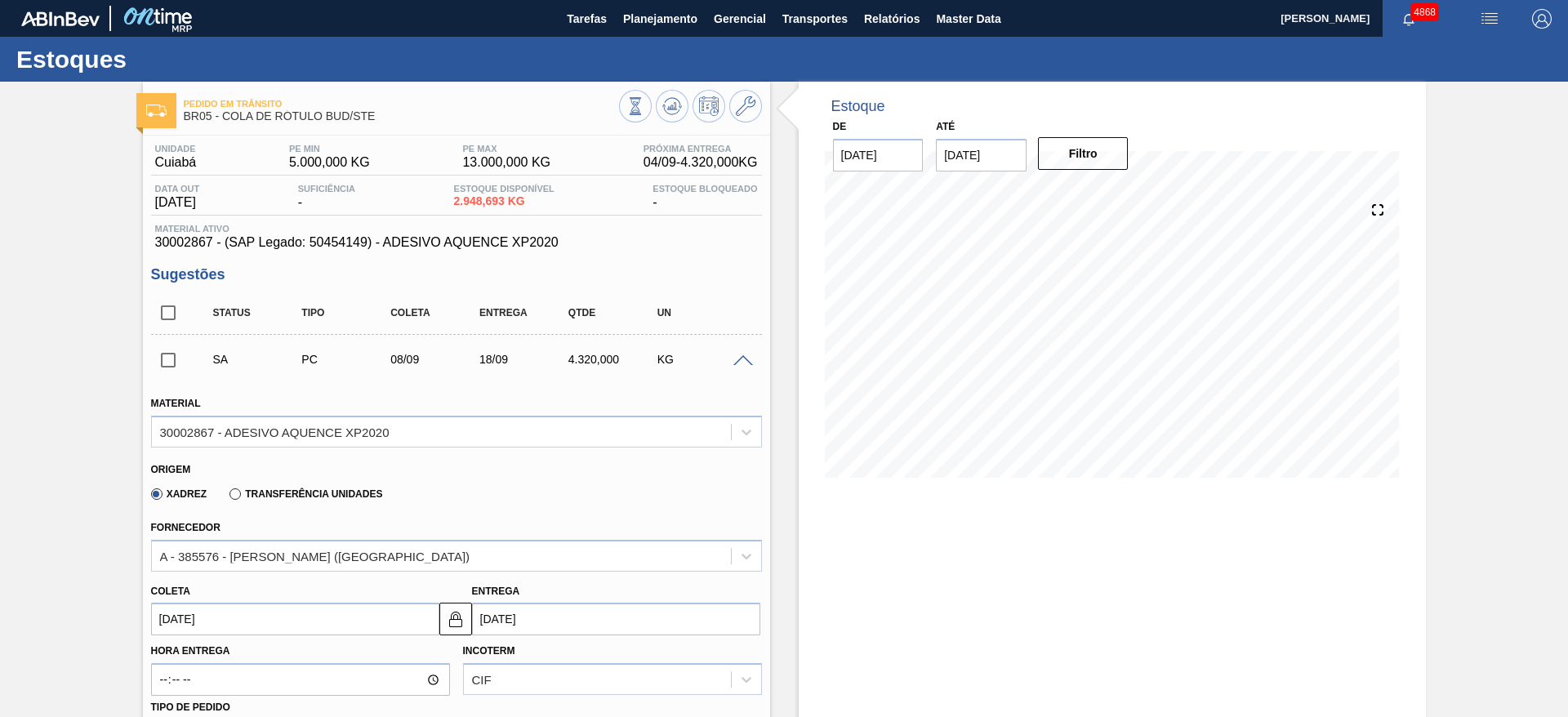
click at [261, 612] on input "08/09/2025" at bounding box center [295, 619] width 288 height 33
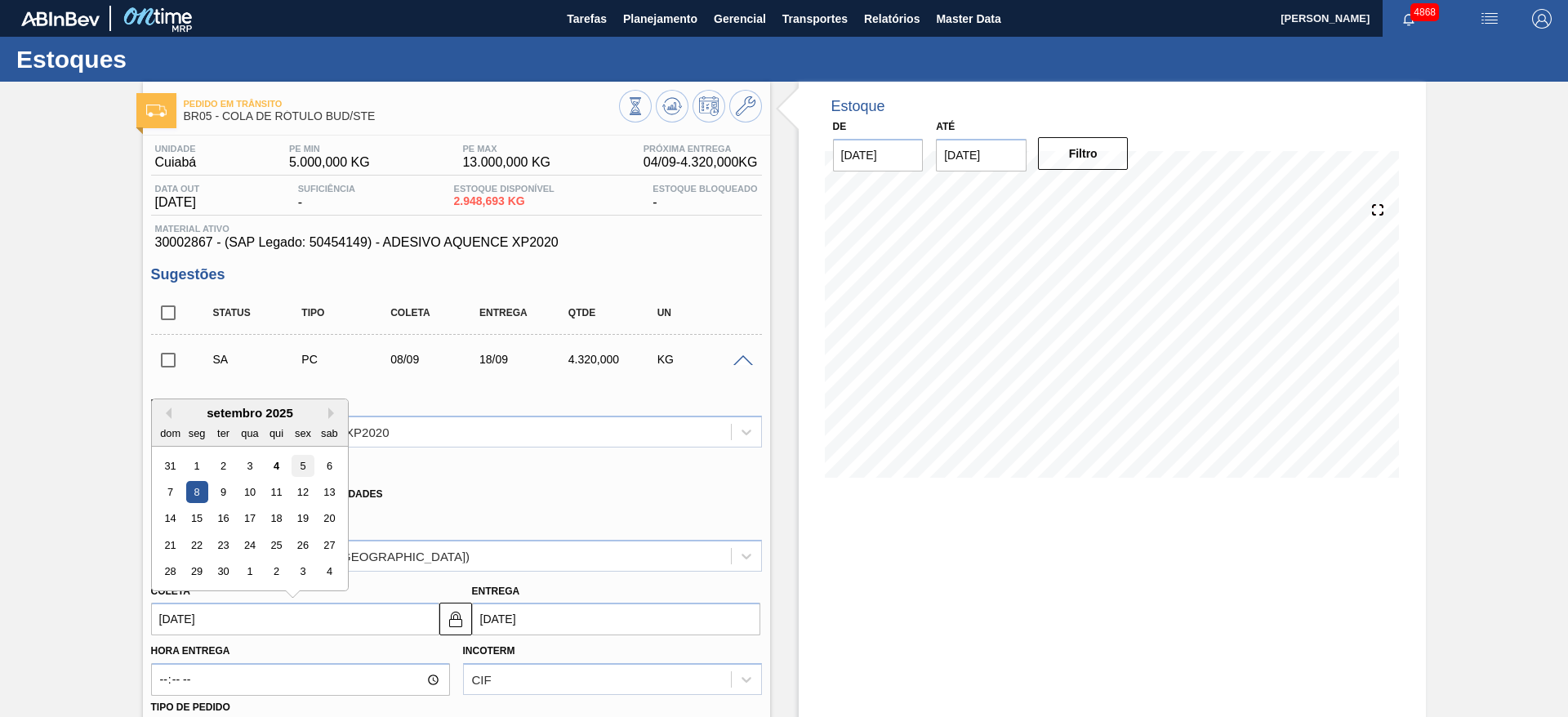
click at [305, 461] on div "5" at bounding box center [302, 466] width 22 height 22
type input "05/09/2025"
type input "15/09/2025"
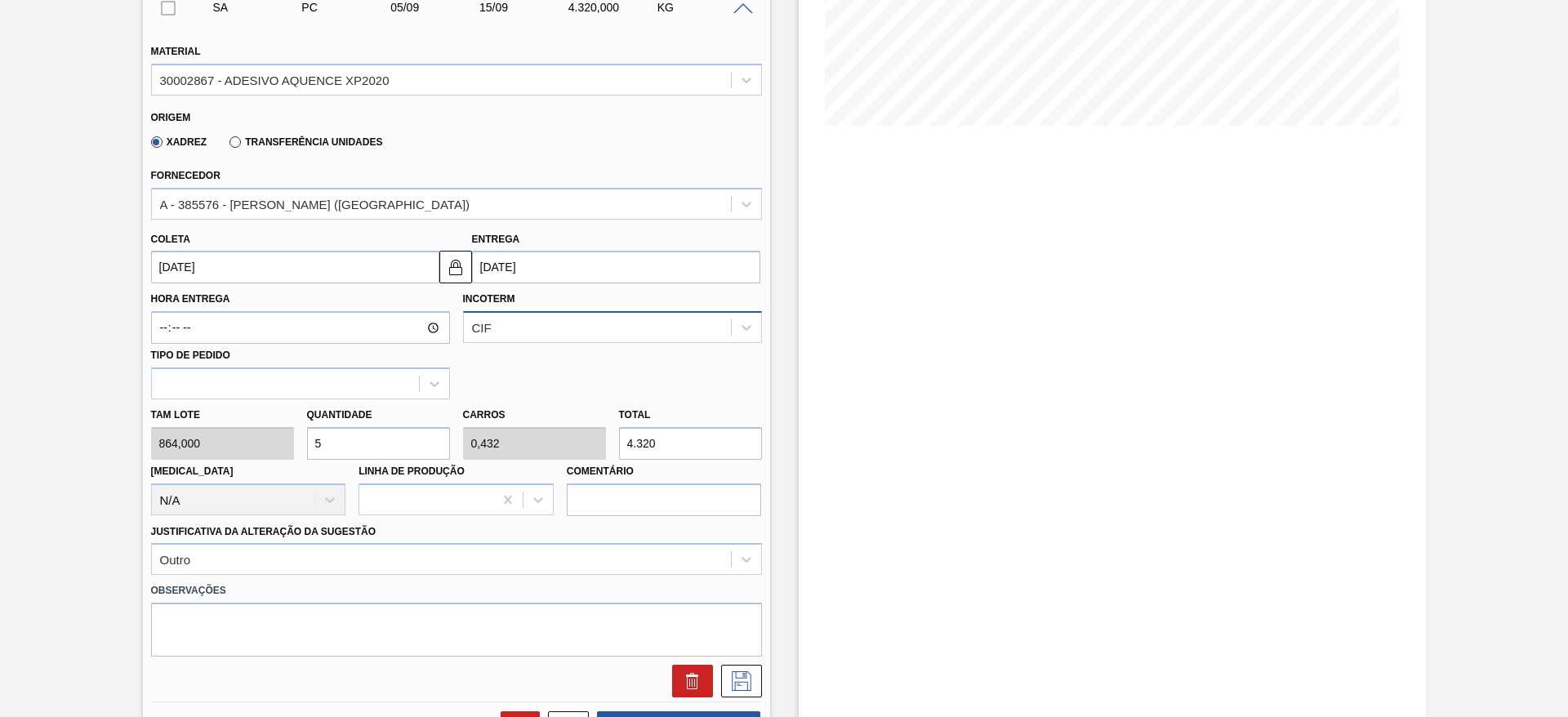
scroll to position [367, 0]
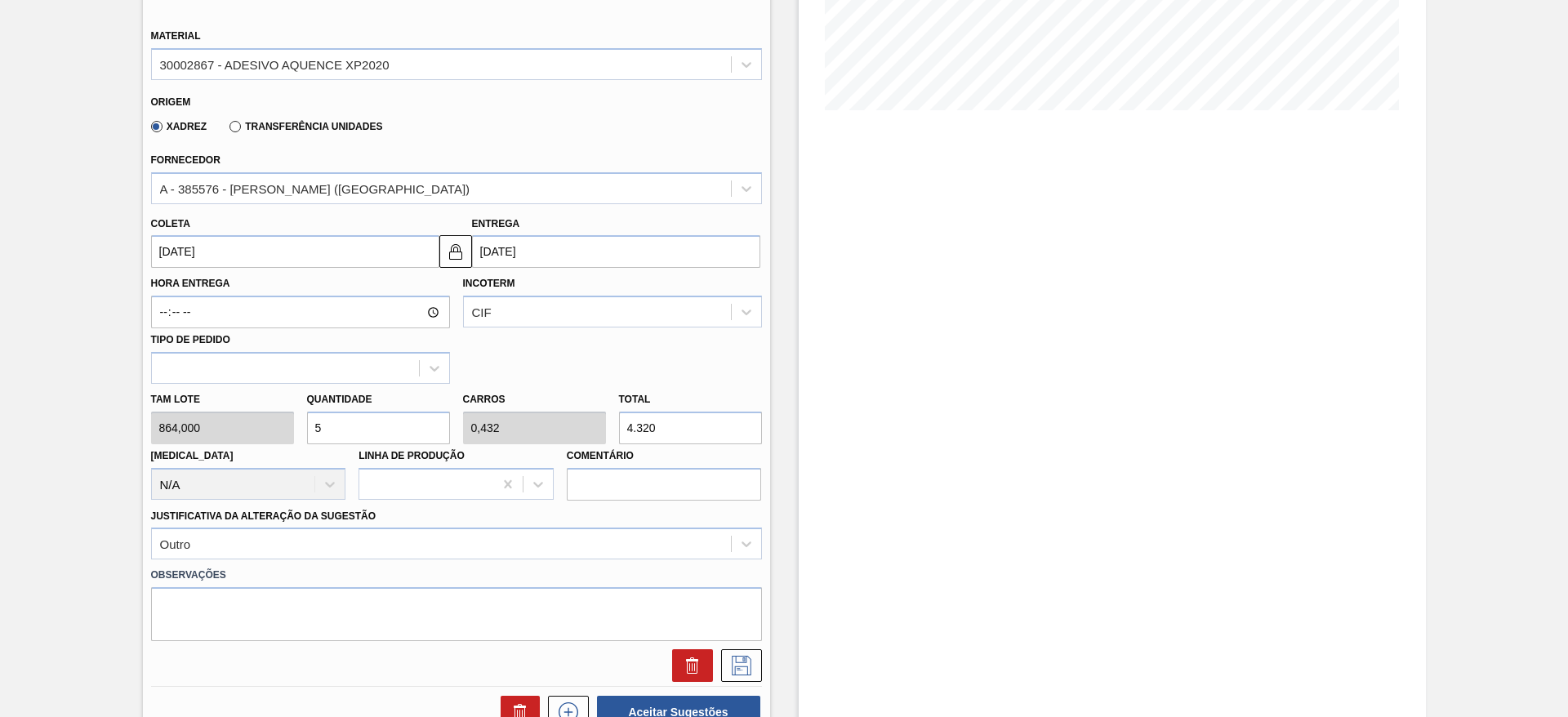
drag, startPoint x: 373, startPoint y: 434, endPoint x: 296, endPoint y: 430, distance: 77.1
click at [296, 430] on div "Tam lote 864,000 Quantidade 5 Carros 0,432 Total 4.320 Doca N/A Linha de Produç…" at bounding box center [456, 443] width 624 height 117
type input "4"
type input "0,346"
type input "3.456"
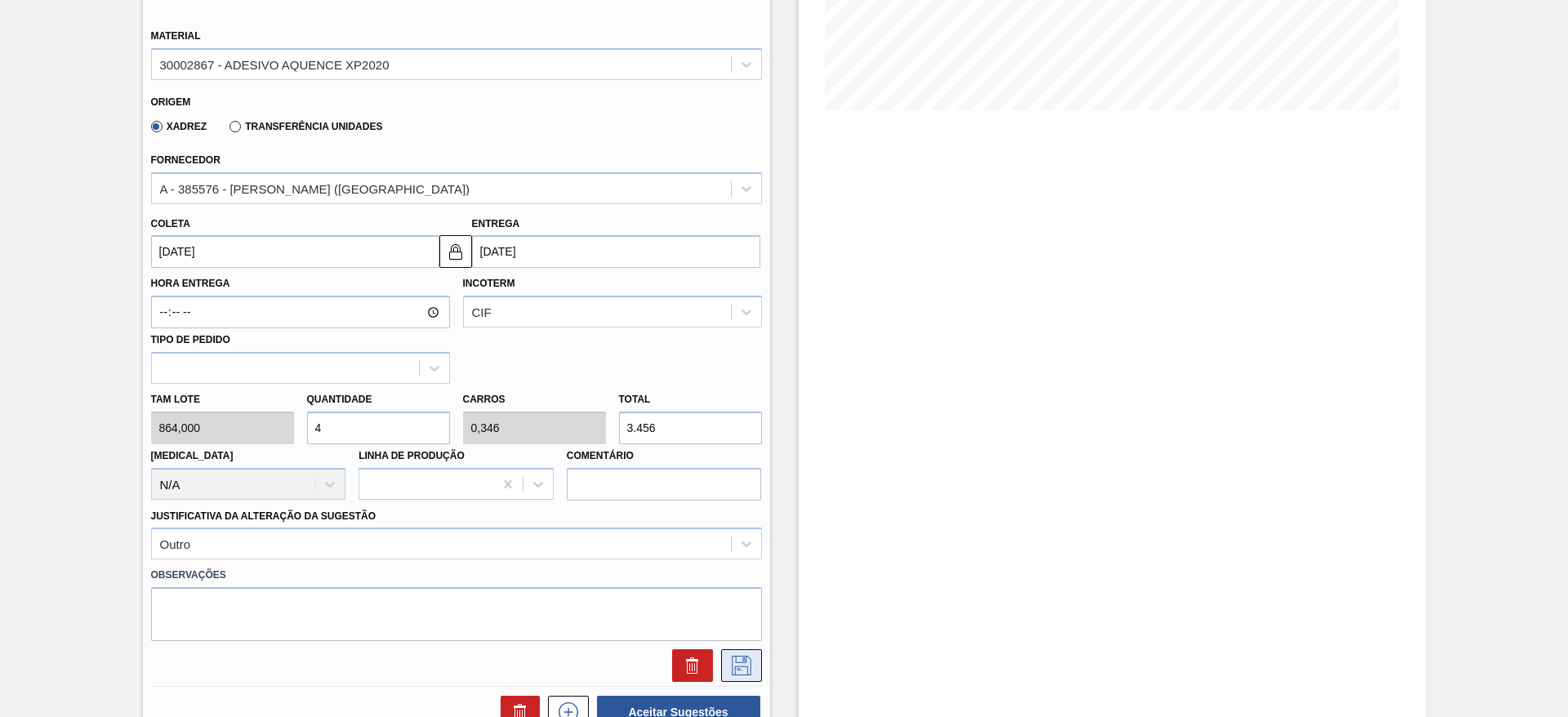
type input "4"
click at [744, 658] on icon at bounding box center [741, 666] width 26 height 20
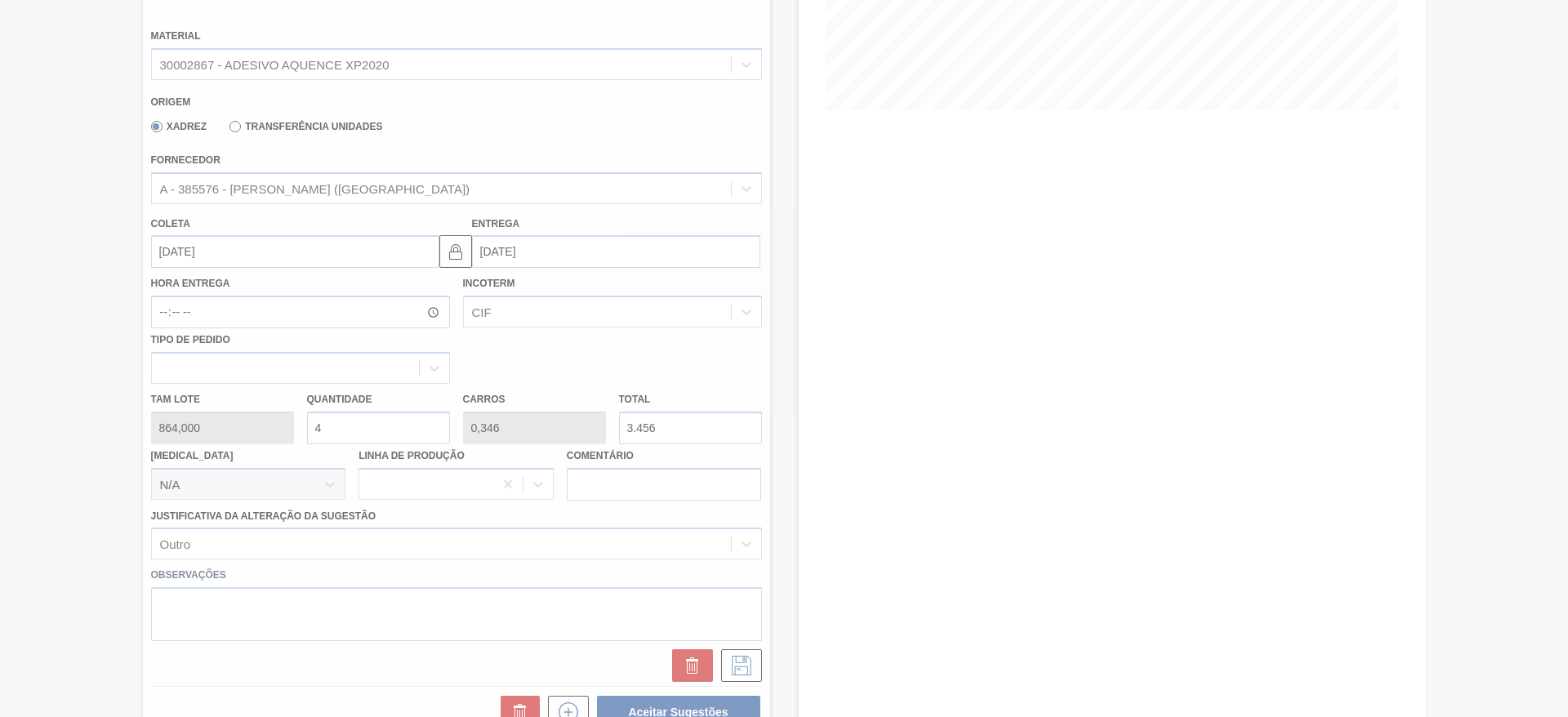
scroll to position [0, 0]
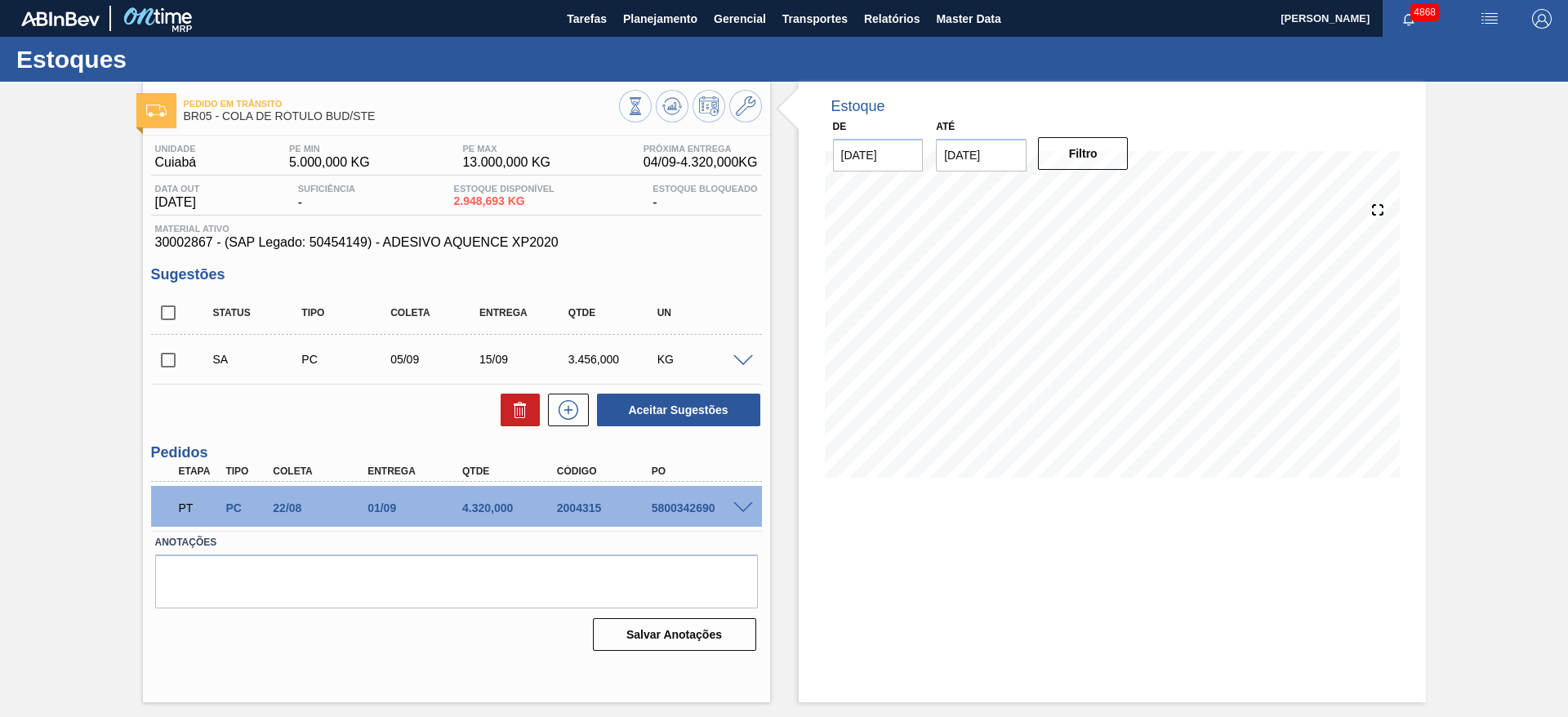
click at [176, 361] on input "checkbox" at bounding box center [168, 360] width 34 height 34
click at [728, 414] on button "Aceitar Sugestões" at bounding box center [678, 410] width 163 height 33
checkbox input "false"
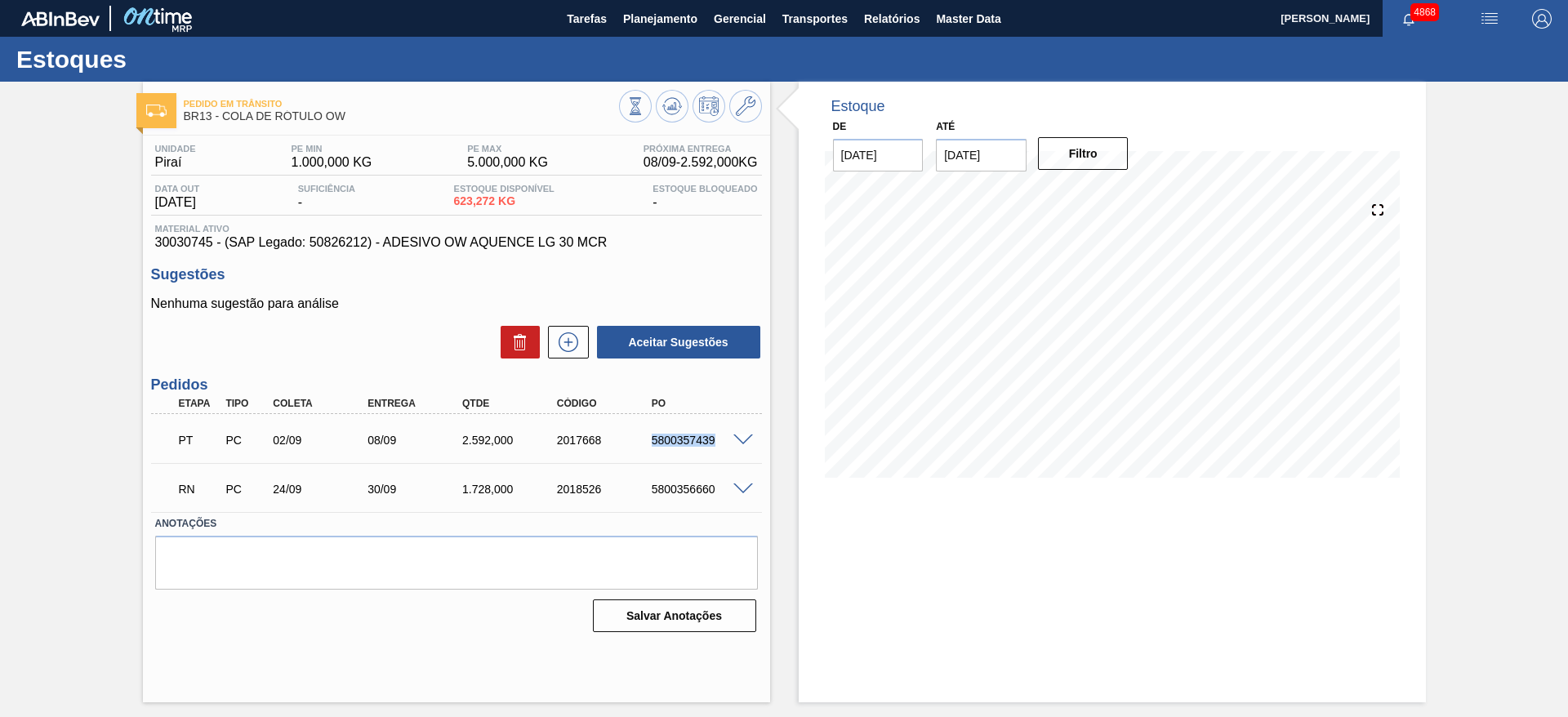
drag, startPoint x: 650, startPoint y: 454, endPoint x: 717, endPoint y: 456, distance: 67.0
click at [717, 456] on div "PT PC 02/09 08/09 2.592,000 2017668 5800357439" at bounding box center [456, 438] width 611 height 41
copy div "5800357439"
click at [742, 493] on span at bounding box center [743, 489] width 20 height 12
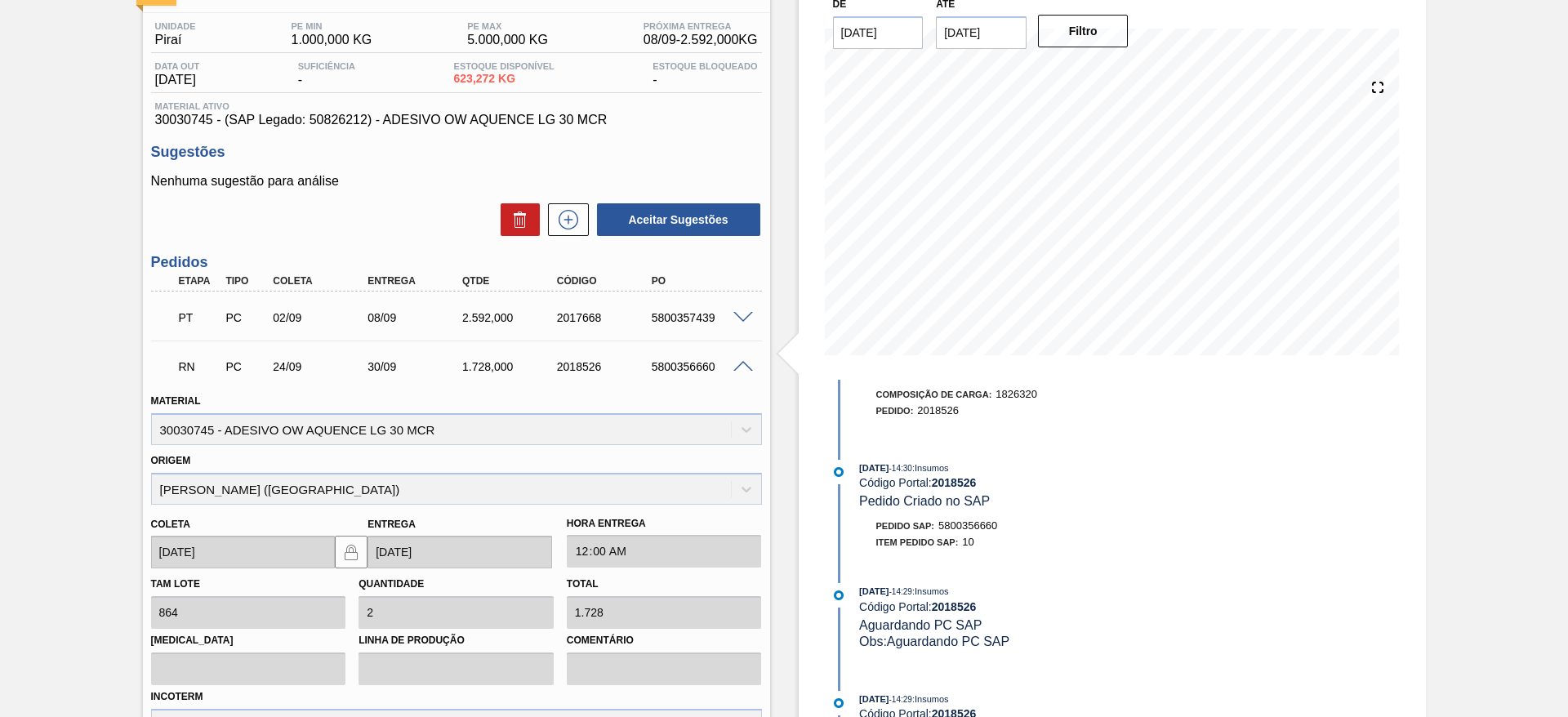
scroll to position [245, 0]
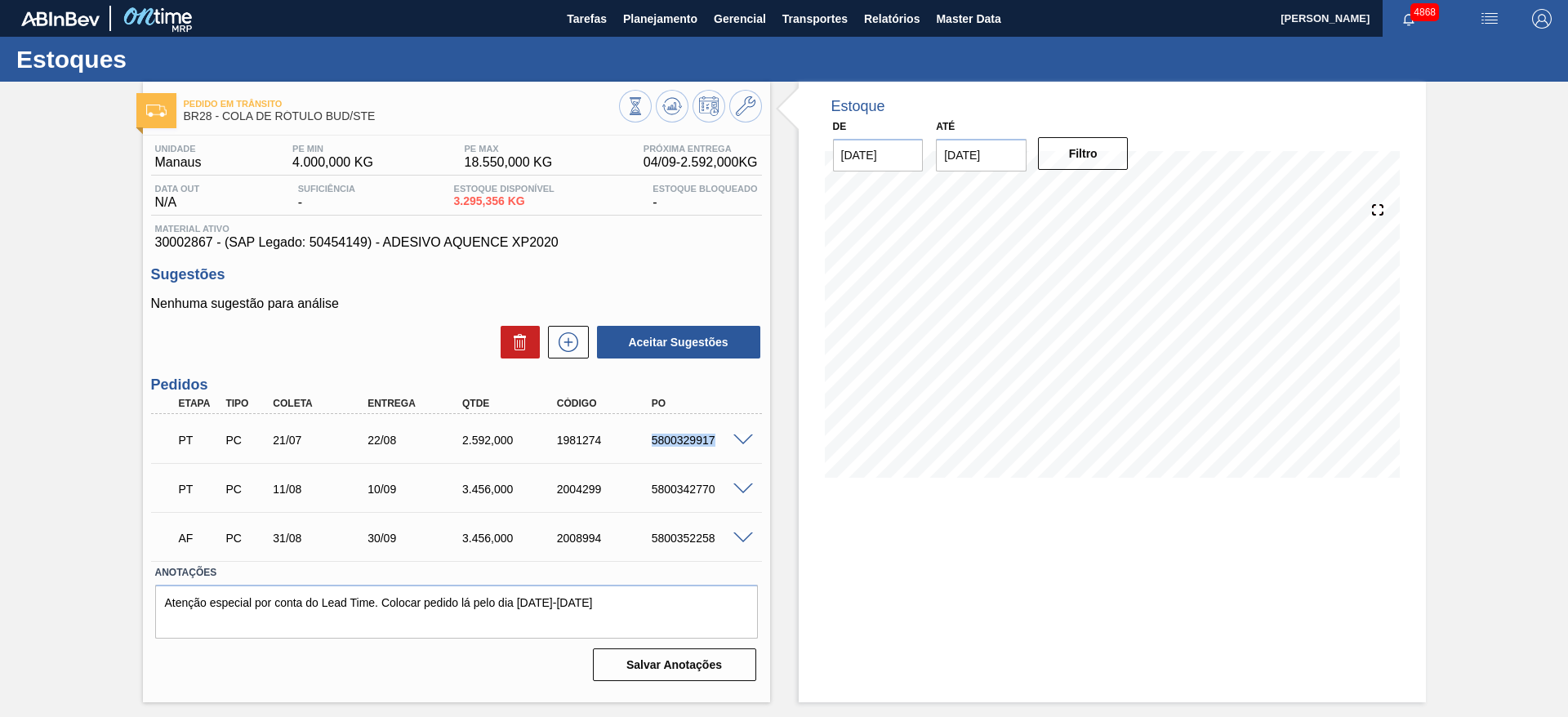
drag, startPoint x: 637, startPoint y: 440, endPoint x: 733, endPoint y: 441, distance: 96.0
click at [733, 441] on div "PT PC 21/07 22/08 2.592,000 1981274 5800329917" at bounding box center [456, 438] width 611 height 41
copy div "5800329917"
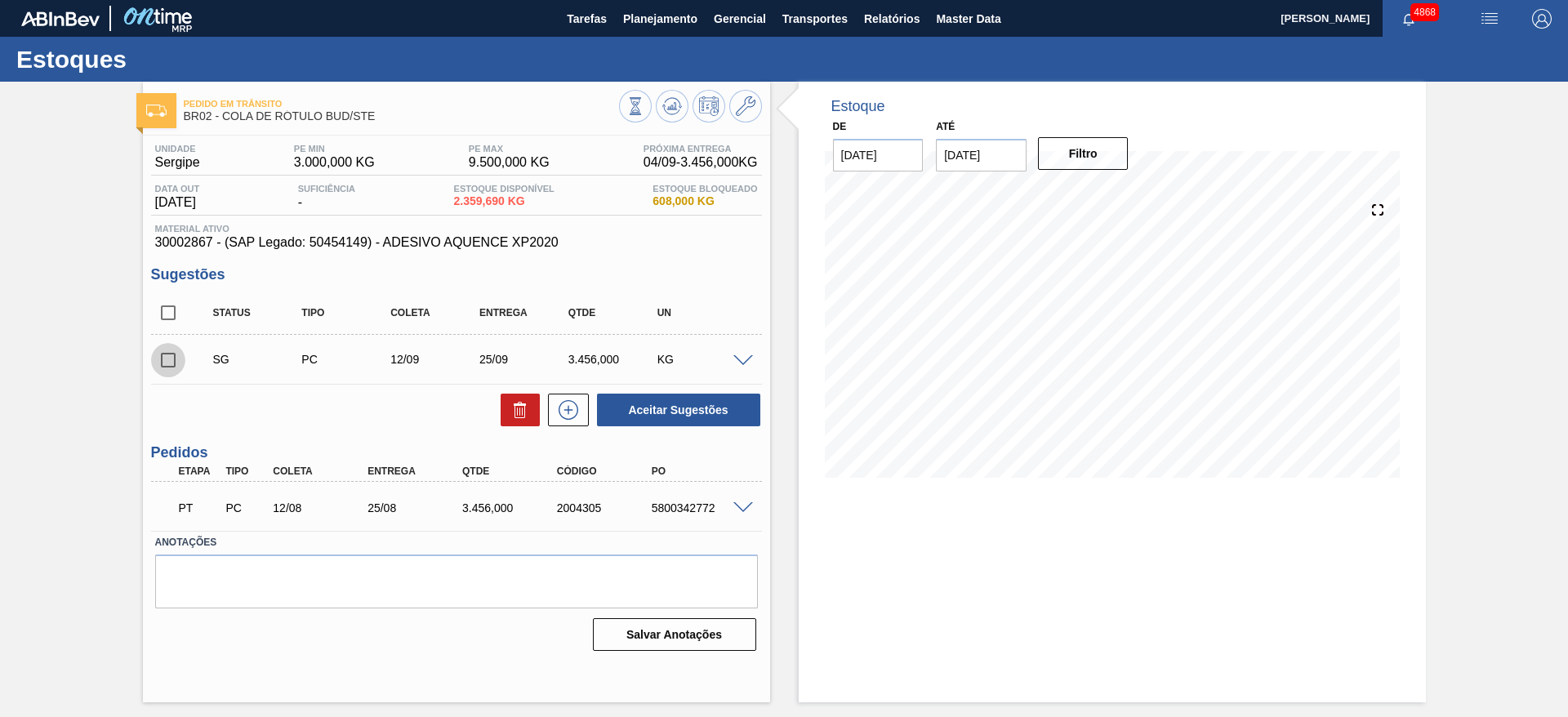
click at [166, 367] on input "checkbox" at bounding box center [168, 360] width 34 height 34
click at [654, 407] on button "Aceitar Sugestões" at bounding box center [678, 410] width 163 height 33
checkbox input "false"
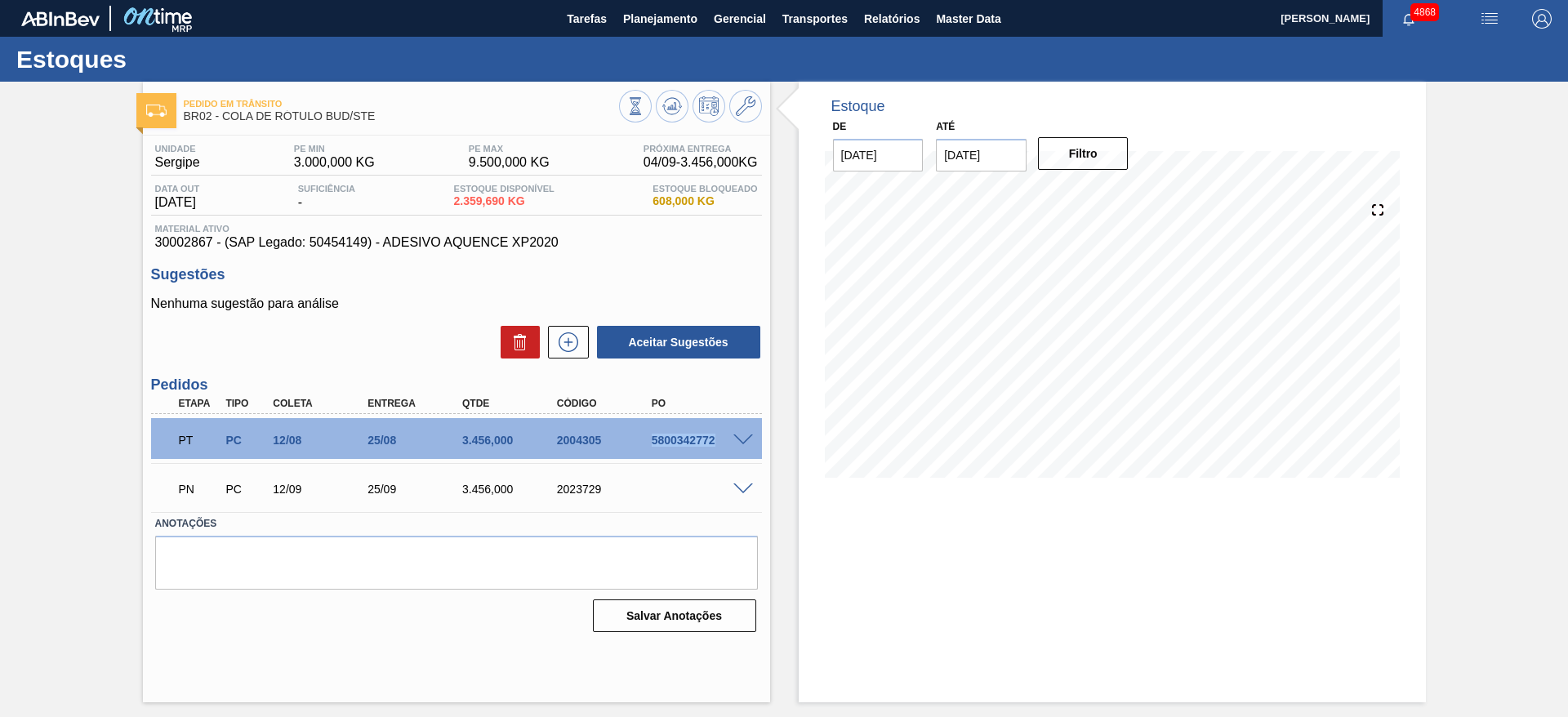
drag, startPoint x: 639, startPoint y: 438, endPoint x: 728, endPoint y: 443, distance: 89.1
click at [728, 443] on div "PT PC 12/08 25/08 3.456,000 2004305 5800342772" at bounding box center [456, 438] width 611 height 41
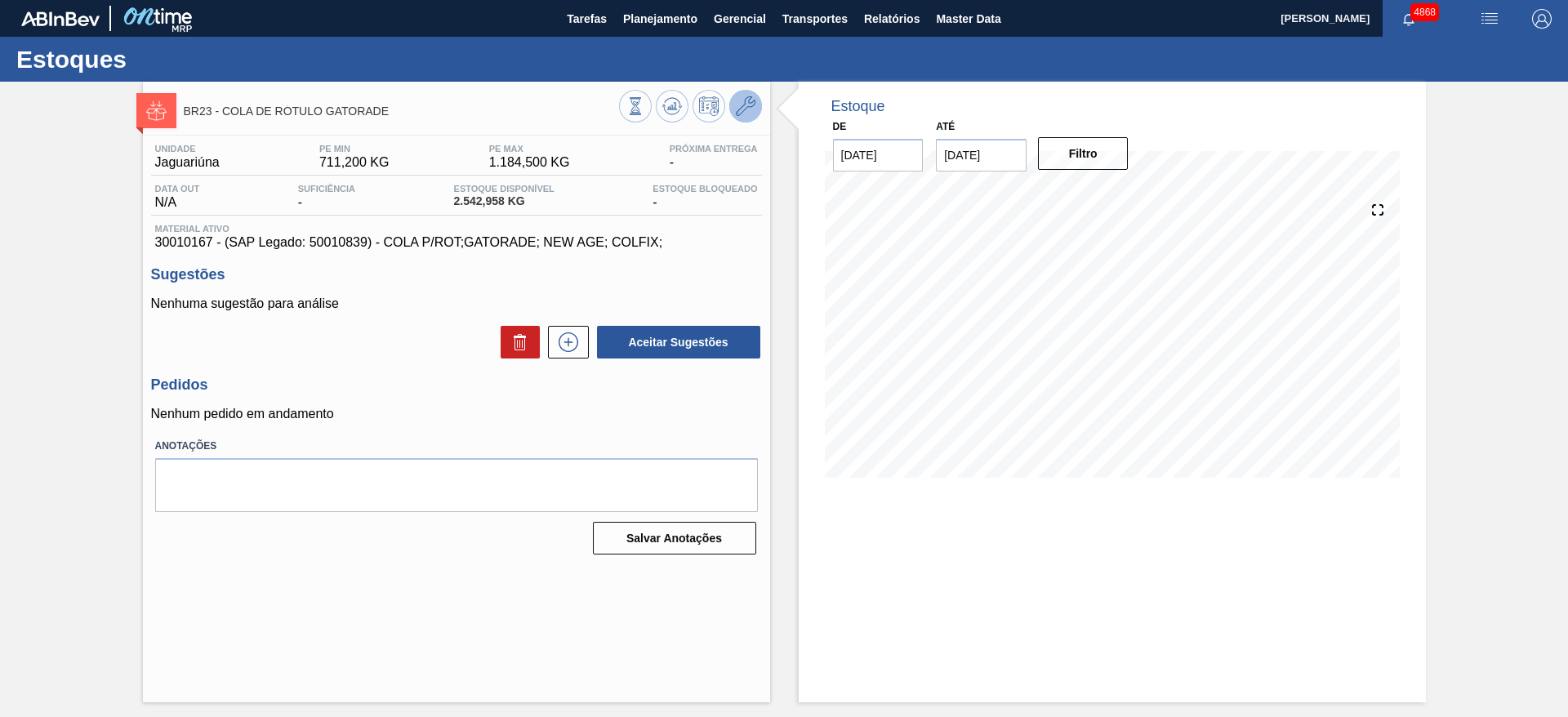
click at [751, 114] on icon at bounding box center [745, 106] width 20 height 20
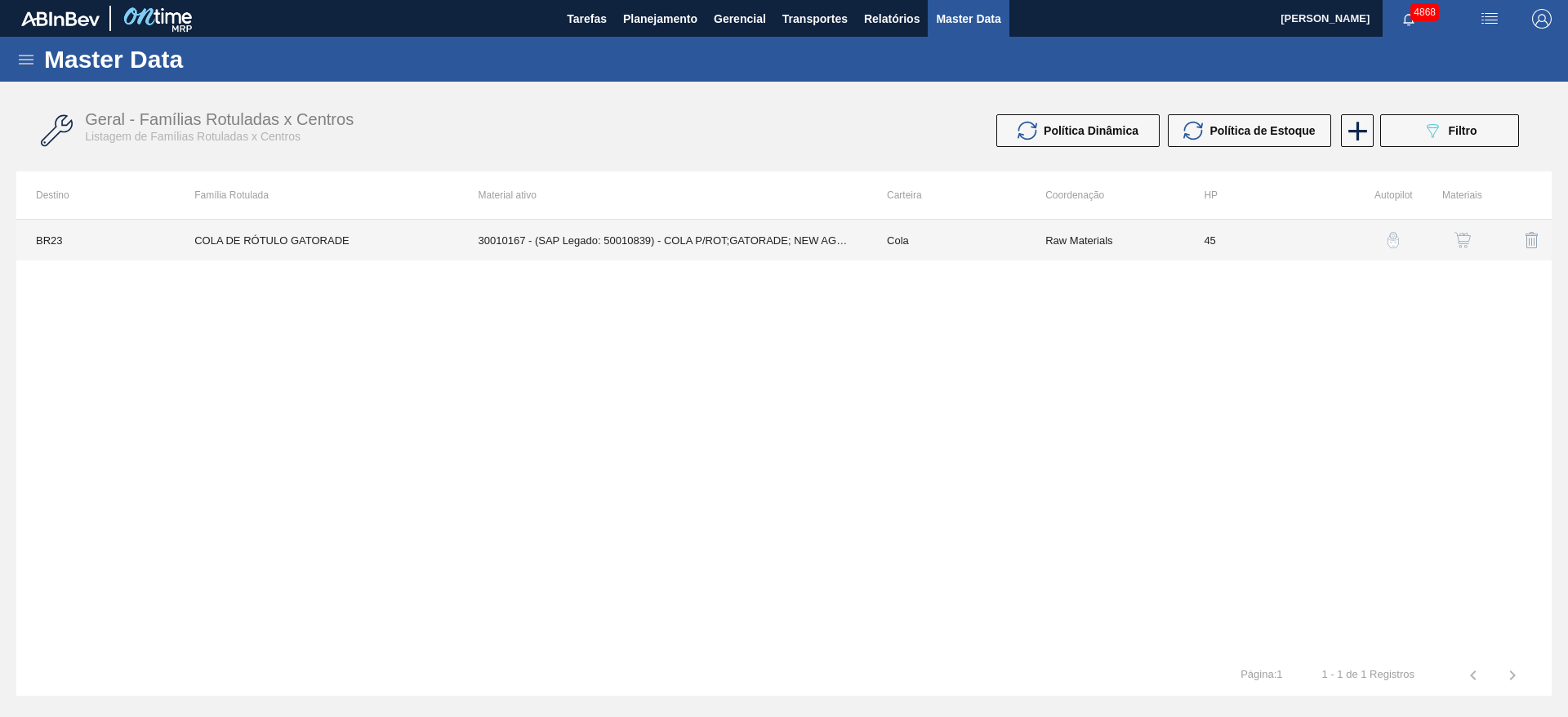
click at [777, 231] on td "30010167 - (SAP Legado: 50010839) - COLA P/ROT;GATORADE; NEW AGE; COLFIX;" at bounding box center [663, 240] width 408 height 41
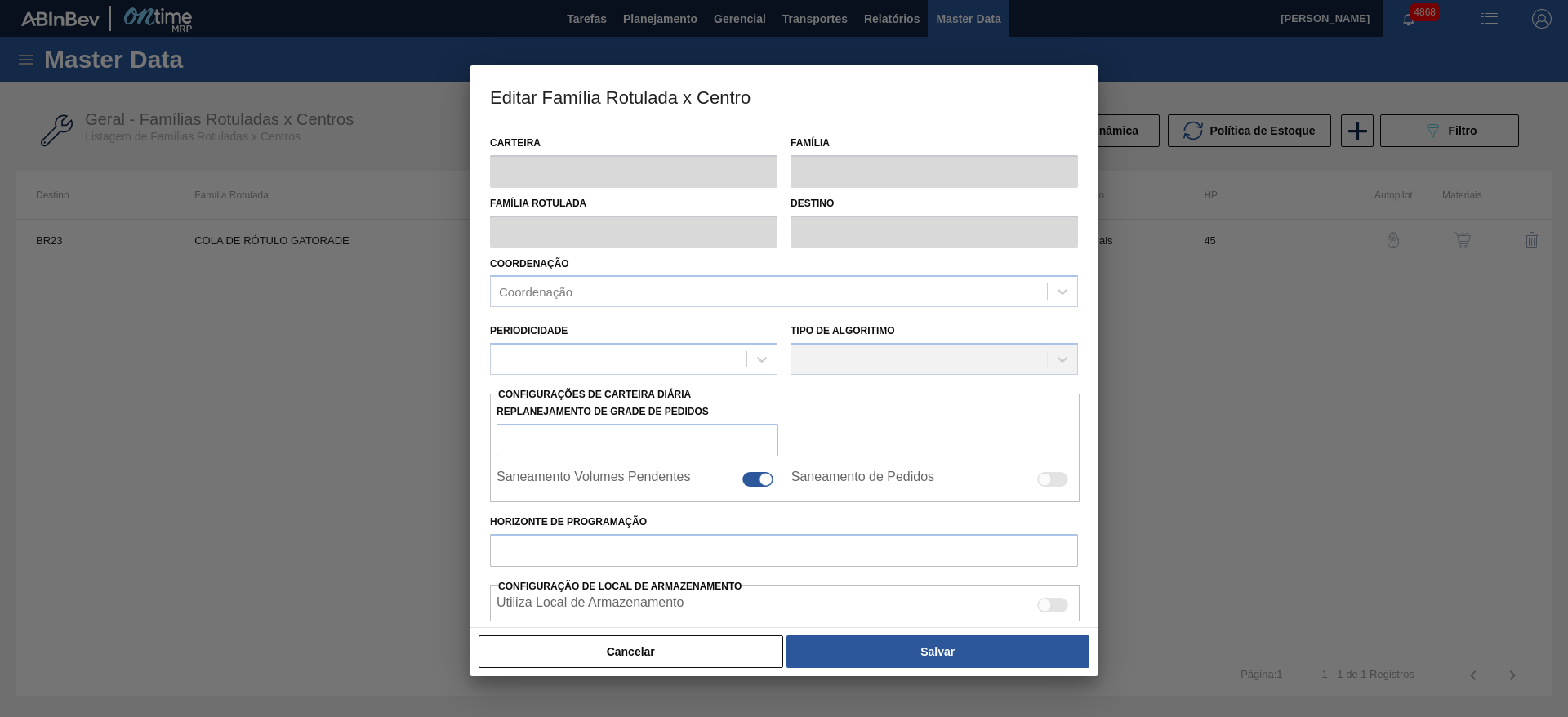
type input "Cola"
type input "COLA DE RÓTULO GATORADE"
type input "BR23 - Jaguariúna"
type input "45"
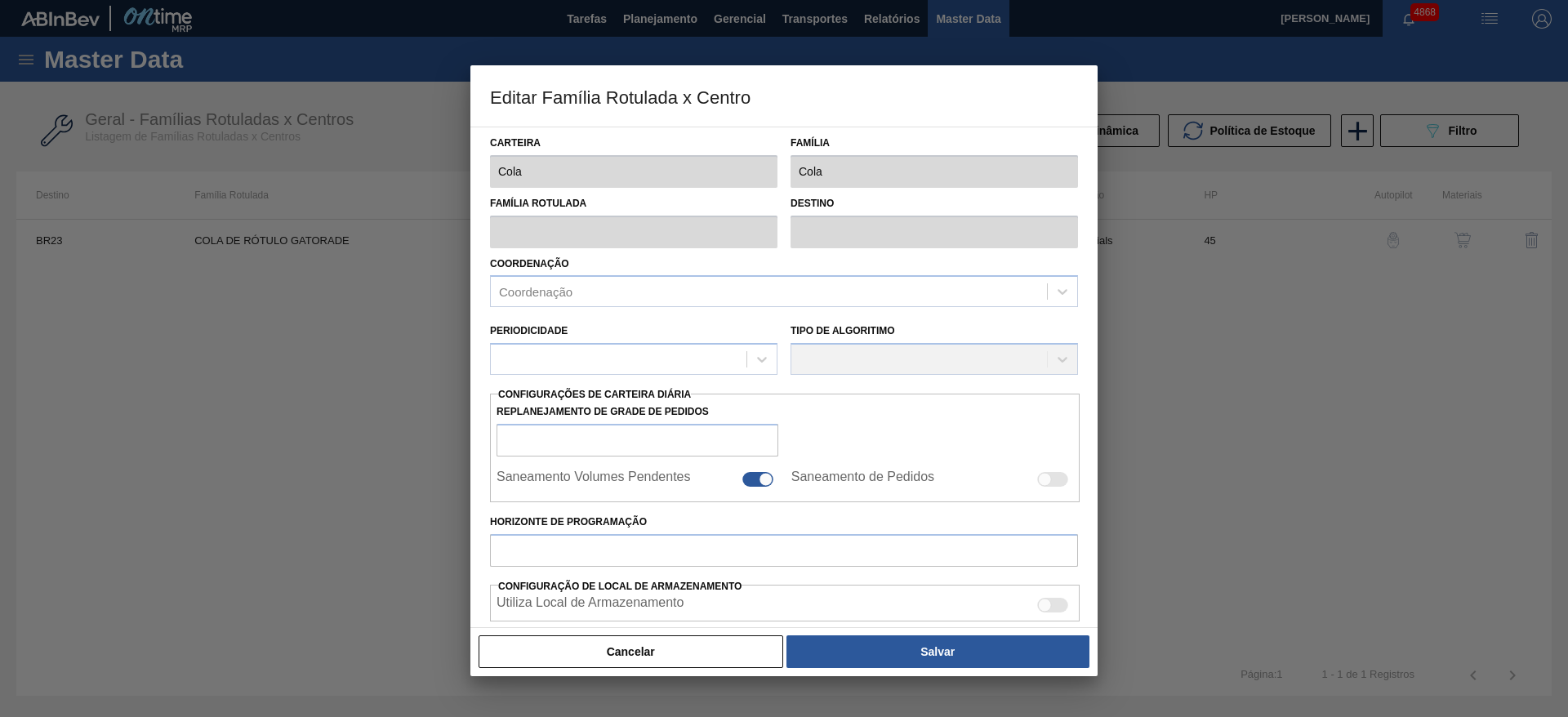
type input "711,2"
type input "1.184,5"
type input "50"
type input "947,850"
checkbox input "true"
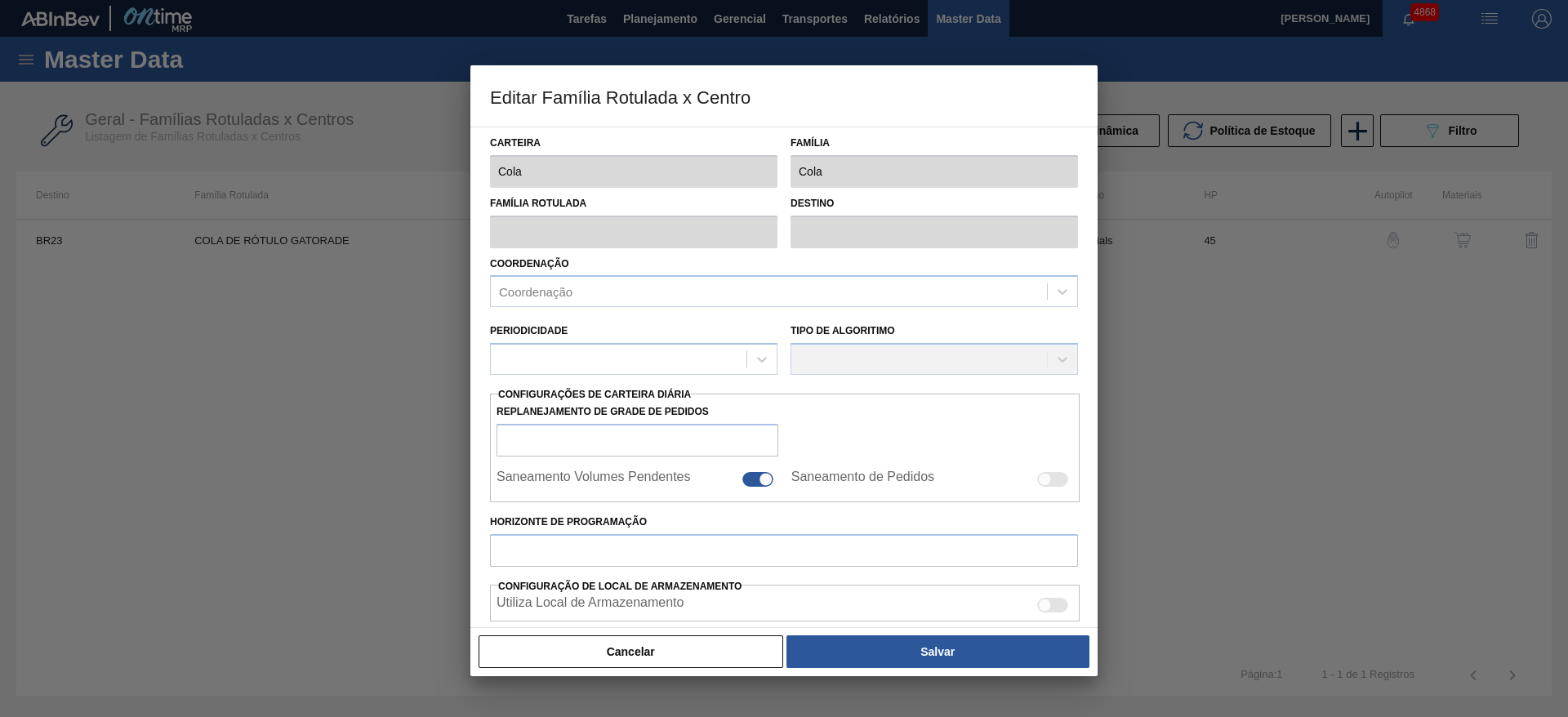
checkbox input "true"
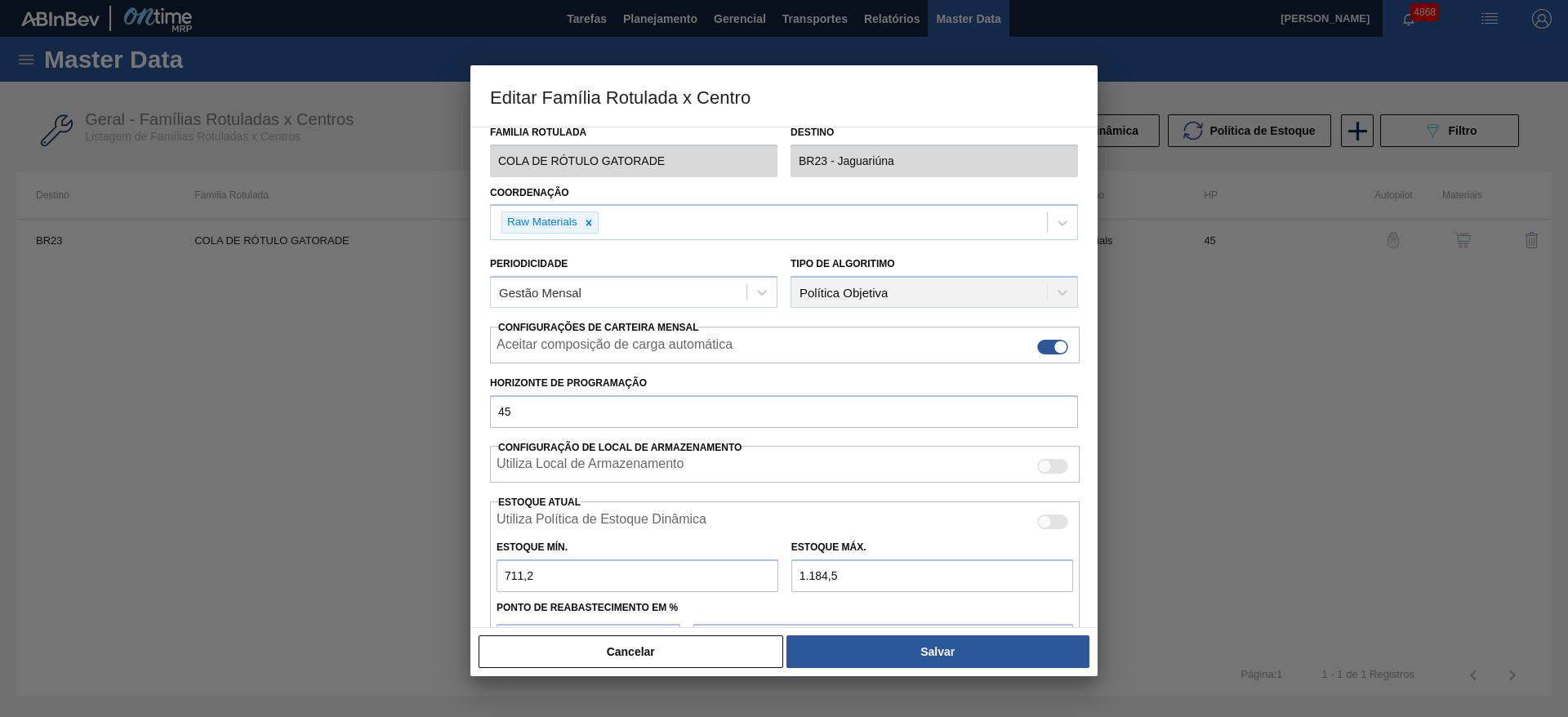
scroll to position [123, 0]
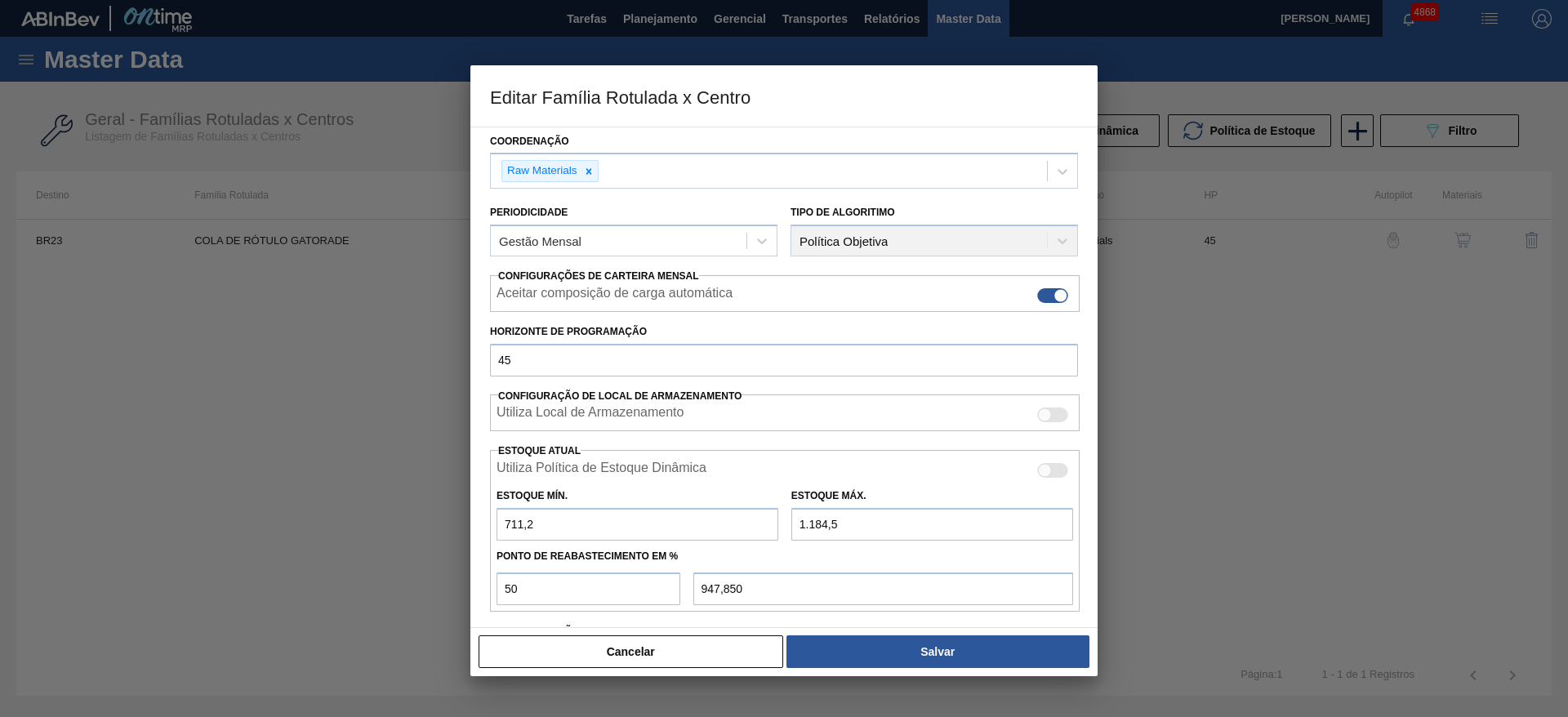
click at [813, 529] on input "1.184,5" at bounding box center [932, 524] width 281 height 33
type input "1.384,5"
type input "1.047,850"
type input "1.384,5"
drag, startPoint x: 510, startPoint y: 521, endPoint x: 500, endPoint y: 523, distance: 10.2
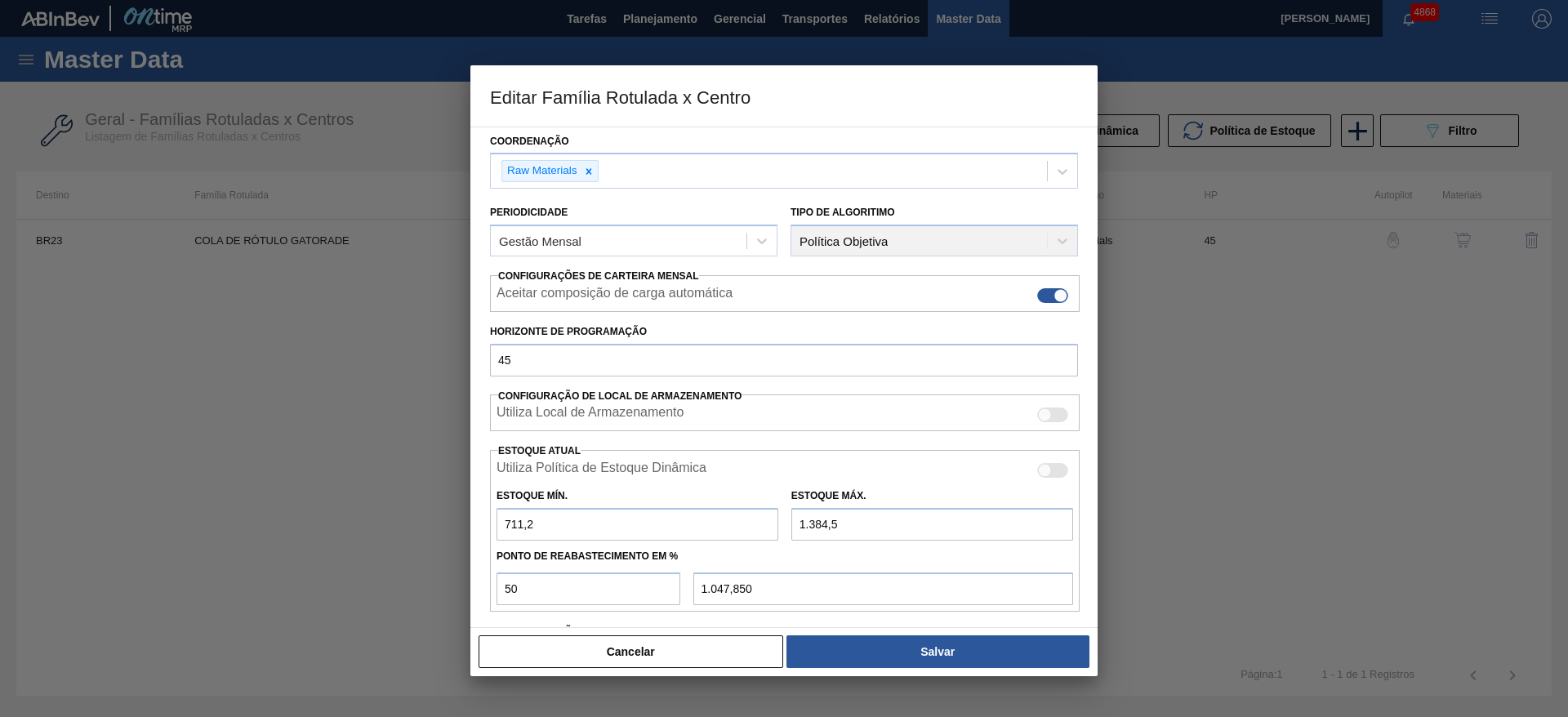
click at [500, 523] on input "711,2" at bounding box center [637, 524] width 281 height 33
type input "811,2"
type input "1.097,850"
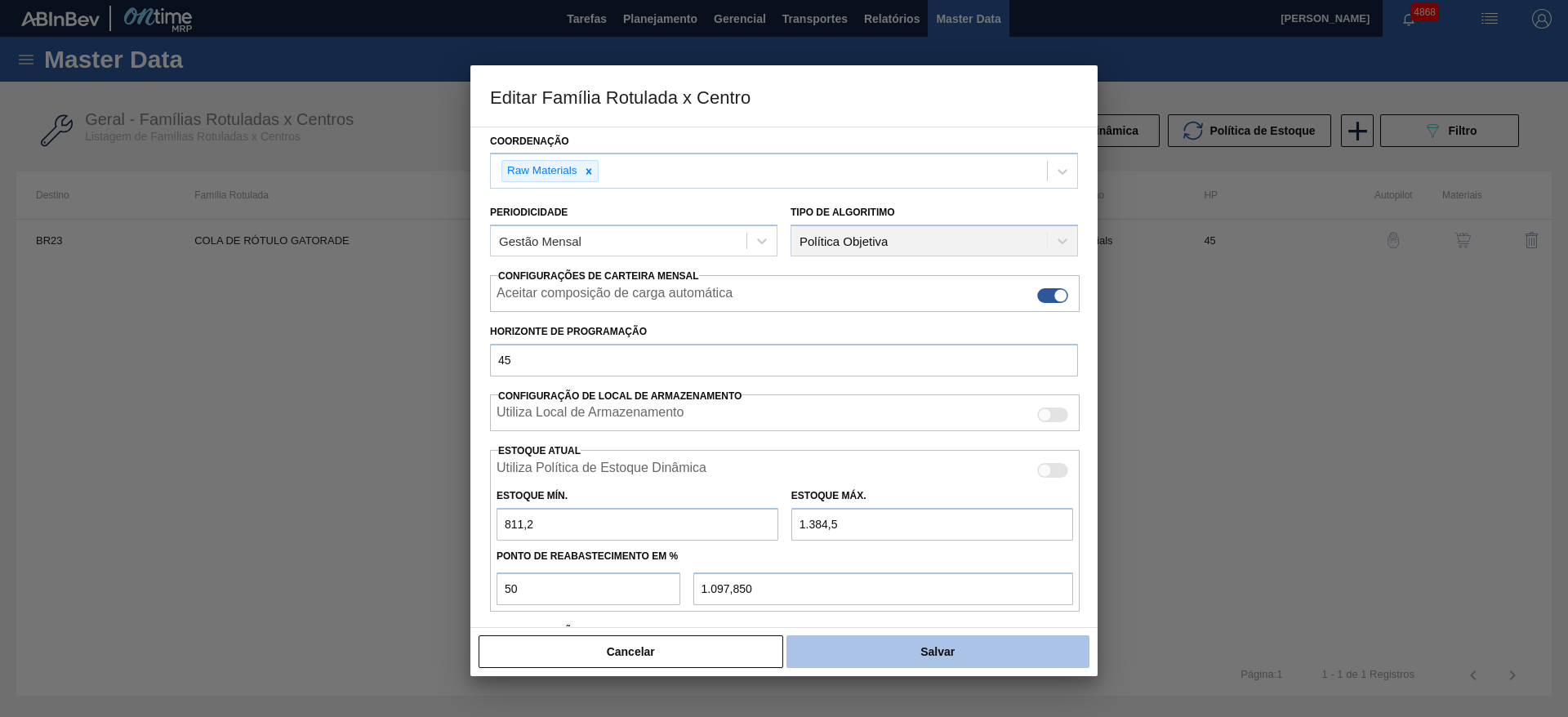
type input "811,2"
click at [871, 647] on button "Salvar" at bounding box center [937, 652] width 303 height 33
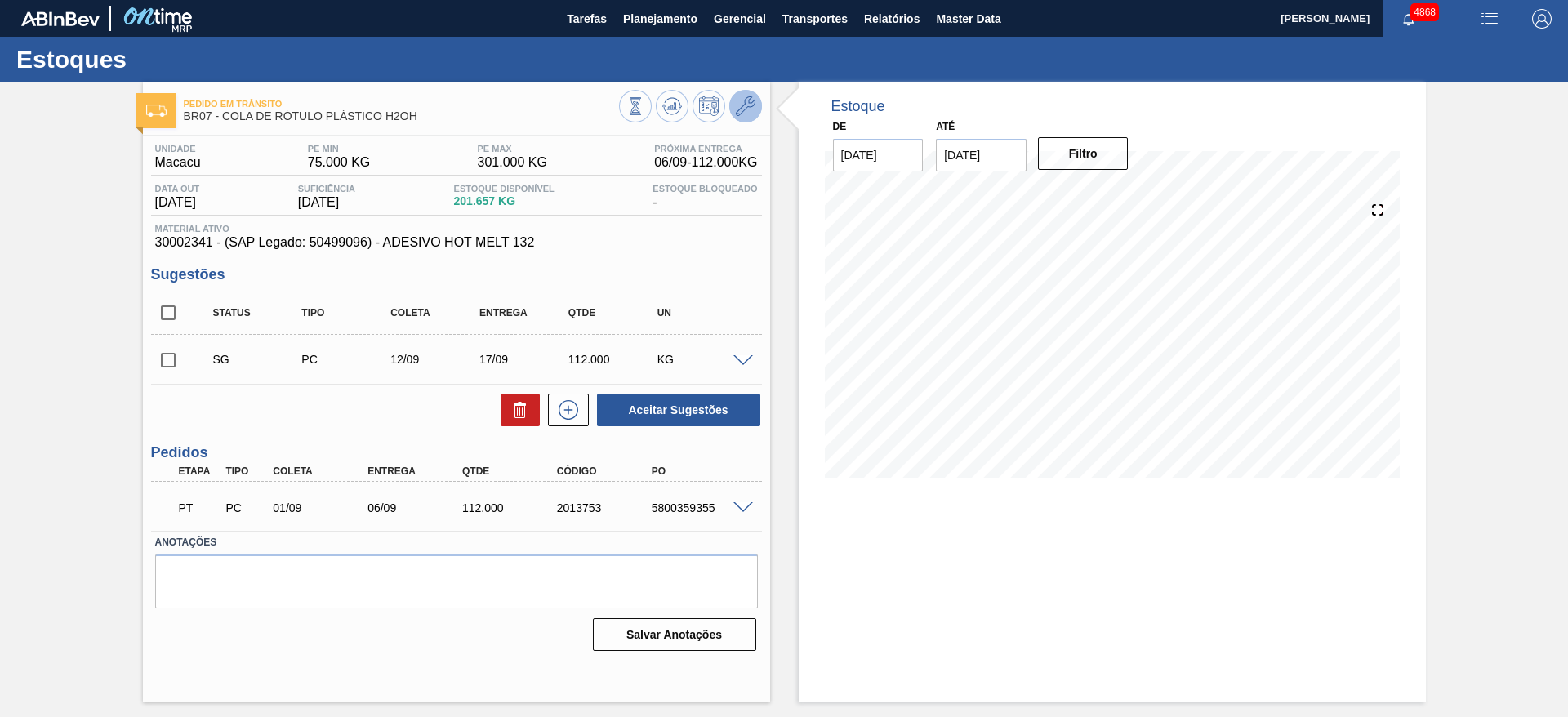
click at [753, 107] on icon at bounding box center [745, 106] width 20 height 20
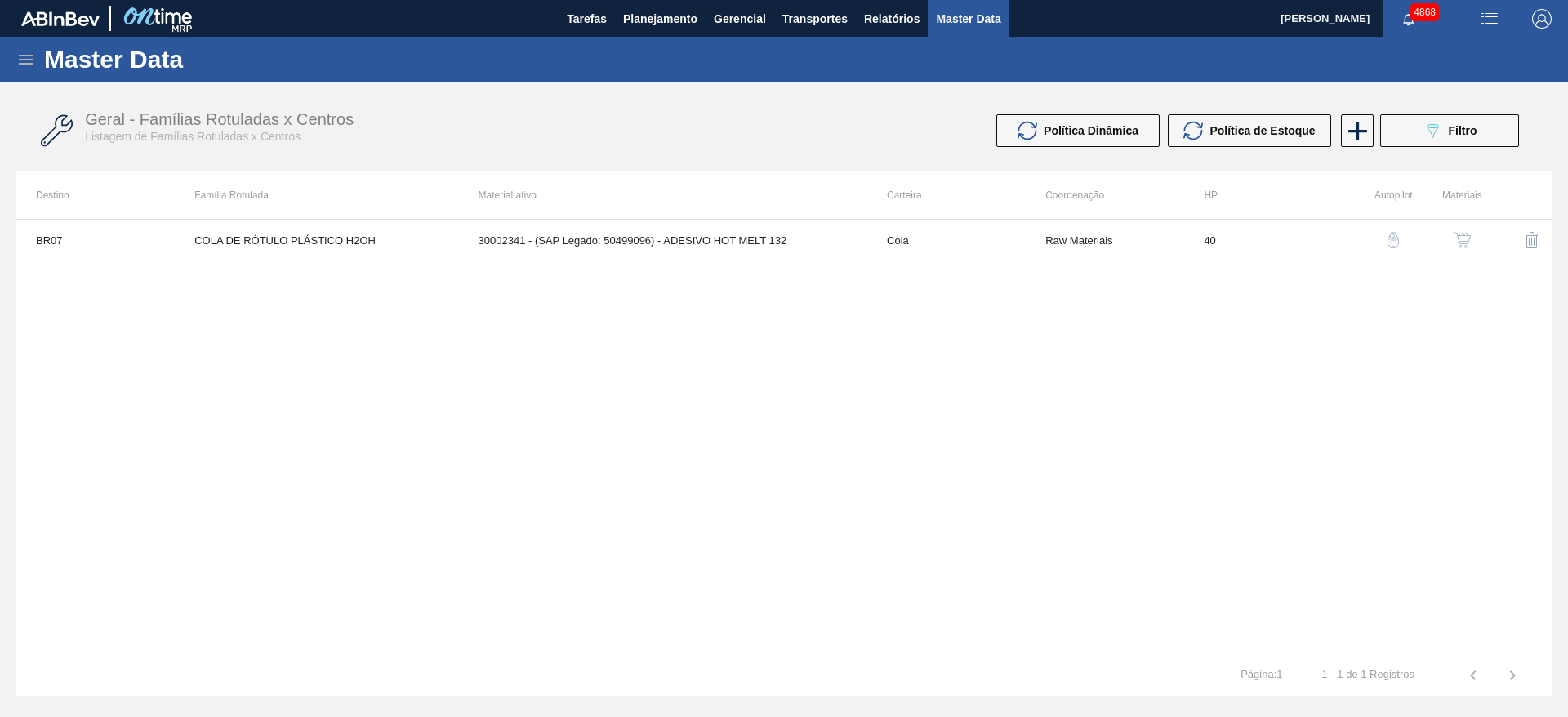
click at [1393, 239] on img "button" at bounding box center [1392, 240] width 16 height 16
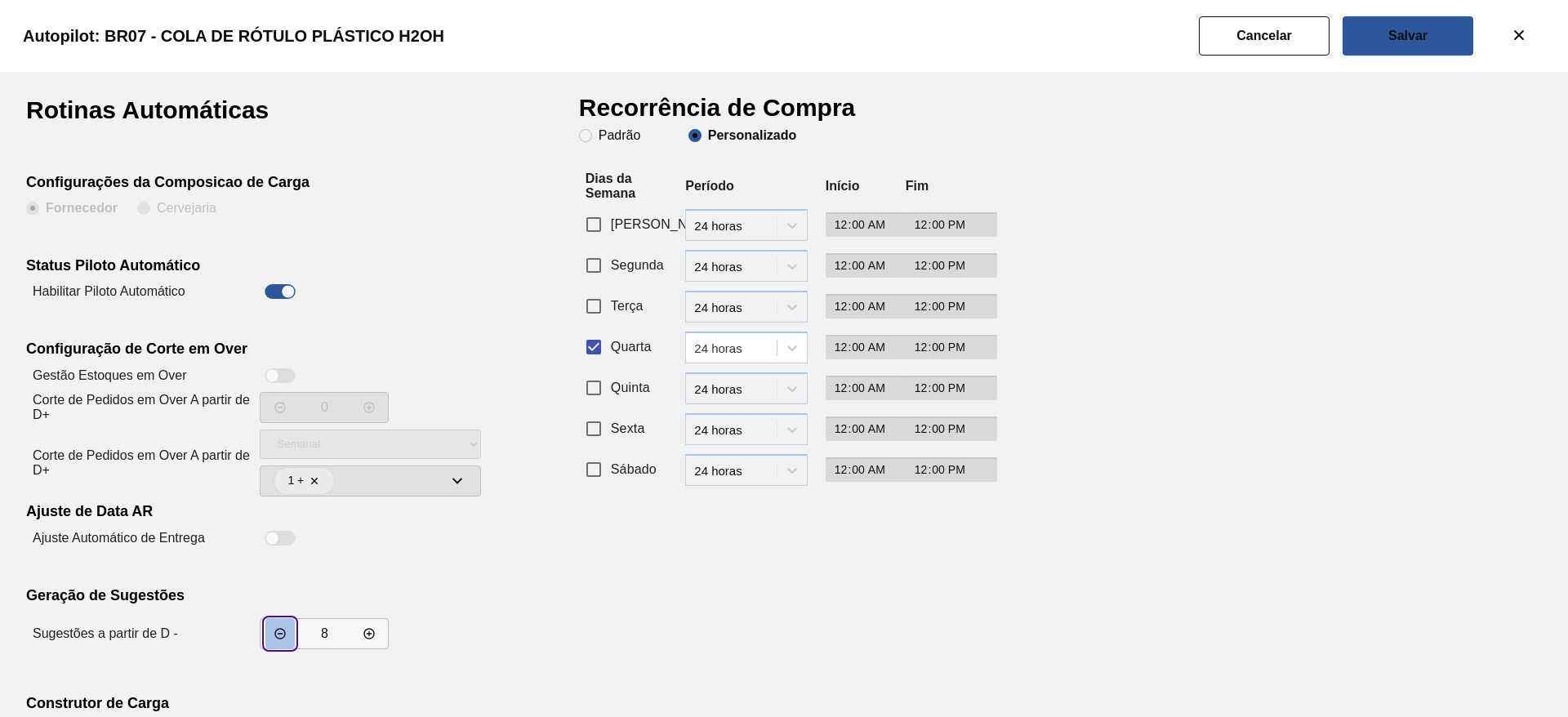
click at [271, 640] on button "incrementar valor" at bounding box center [279, 634] width 29 height 29
type input "7"
click at [1382, 27] on button "Salvar" at bounding box center [1408, 36] width 130 height 40
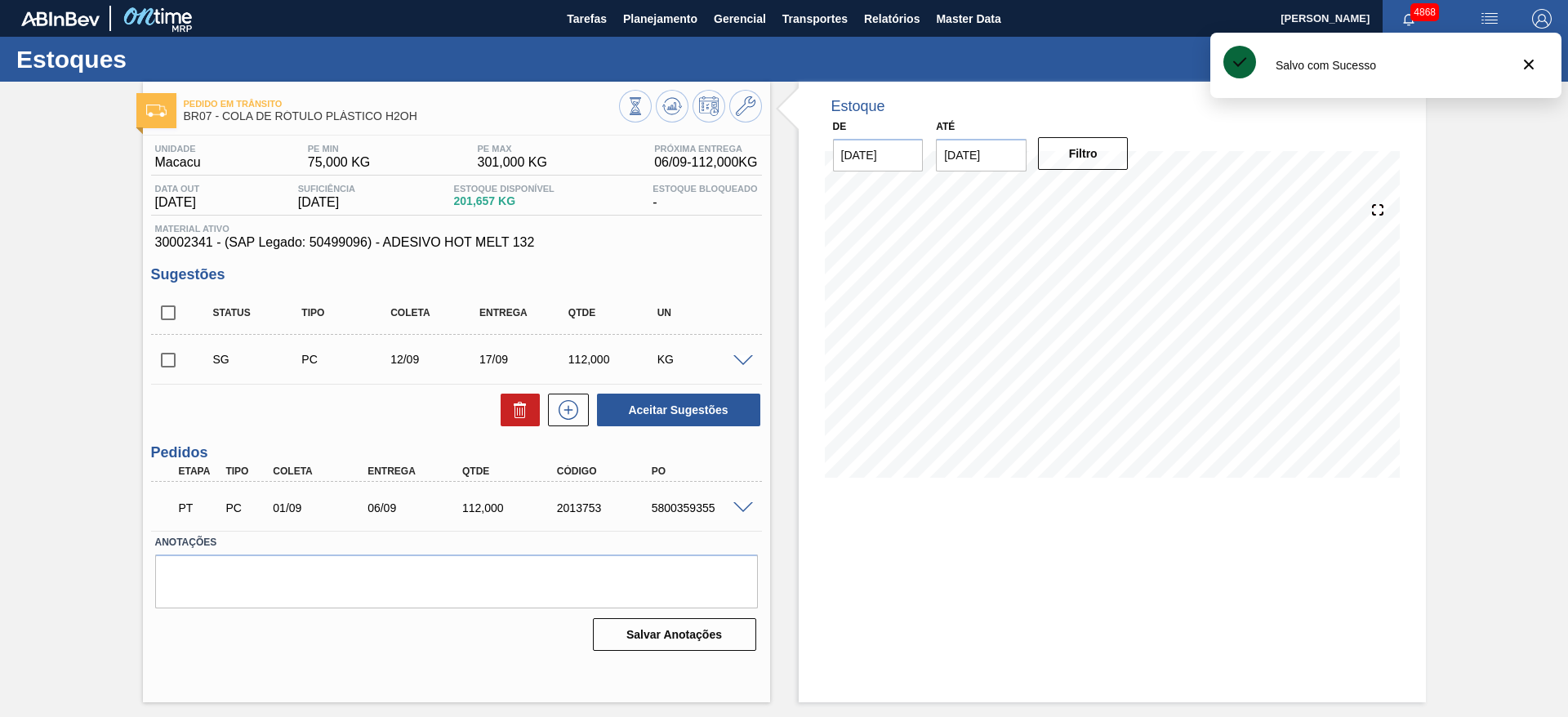
click at [746, 361] on span at bounding box center [743, 361] width 20 height 12
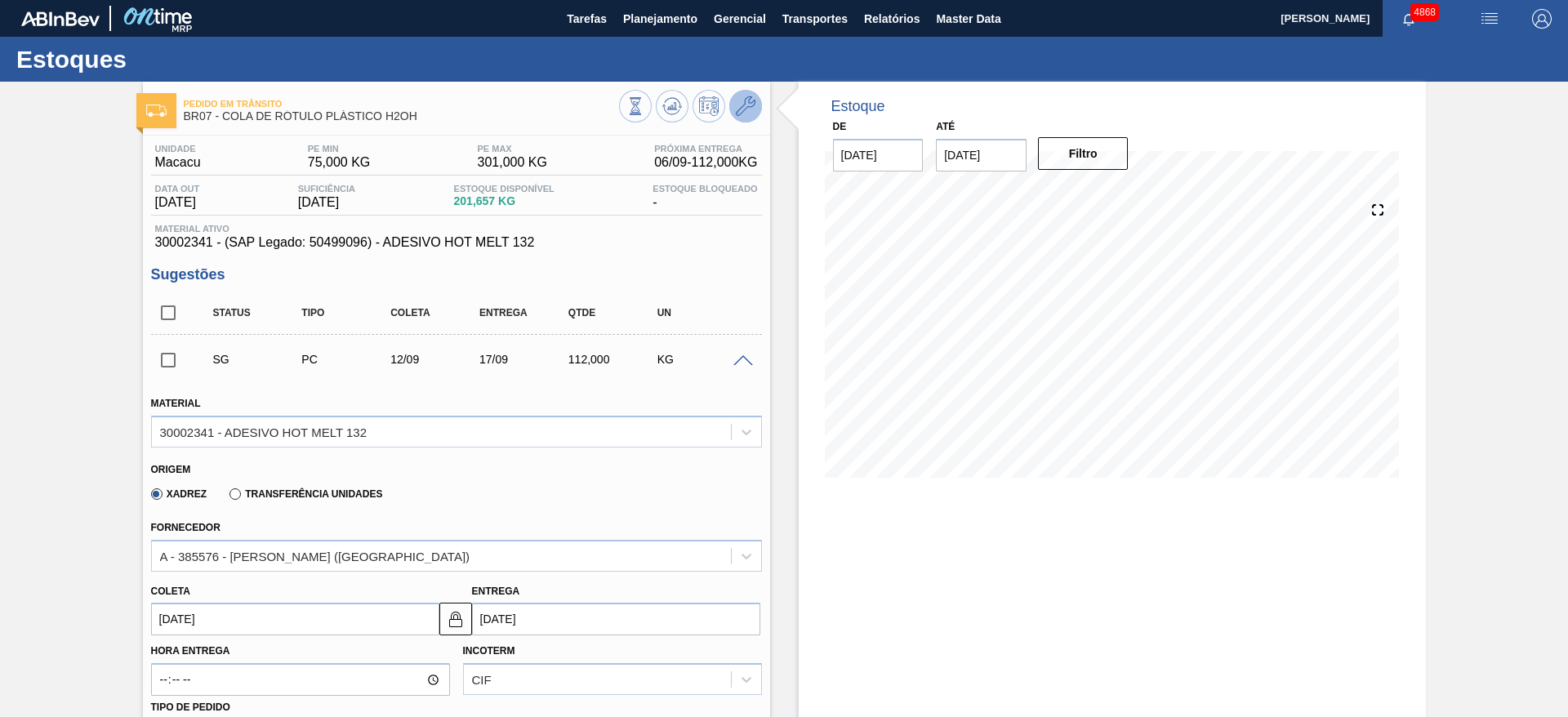
click at [750, 100] on icon at bounding box center [745, 106] width 20 height 20
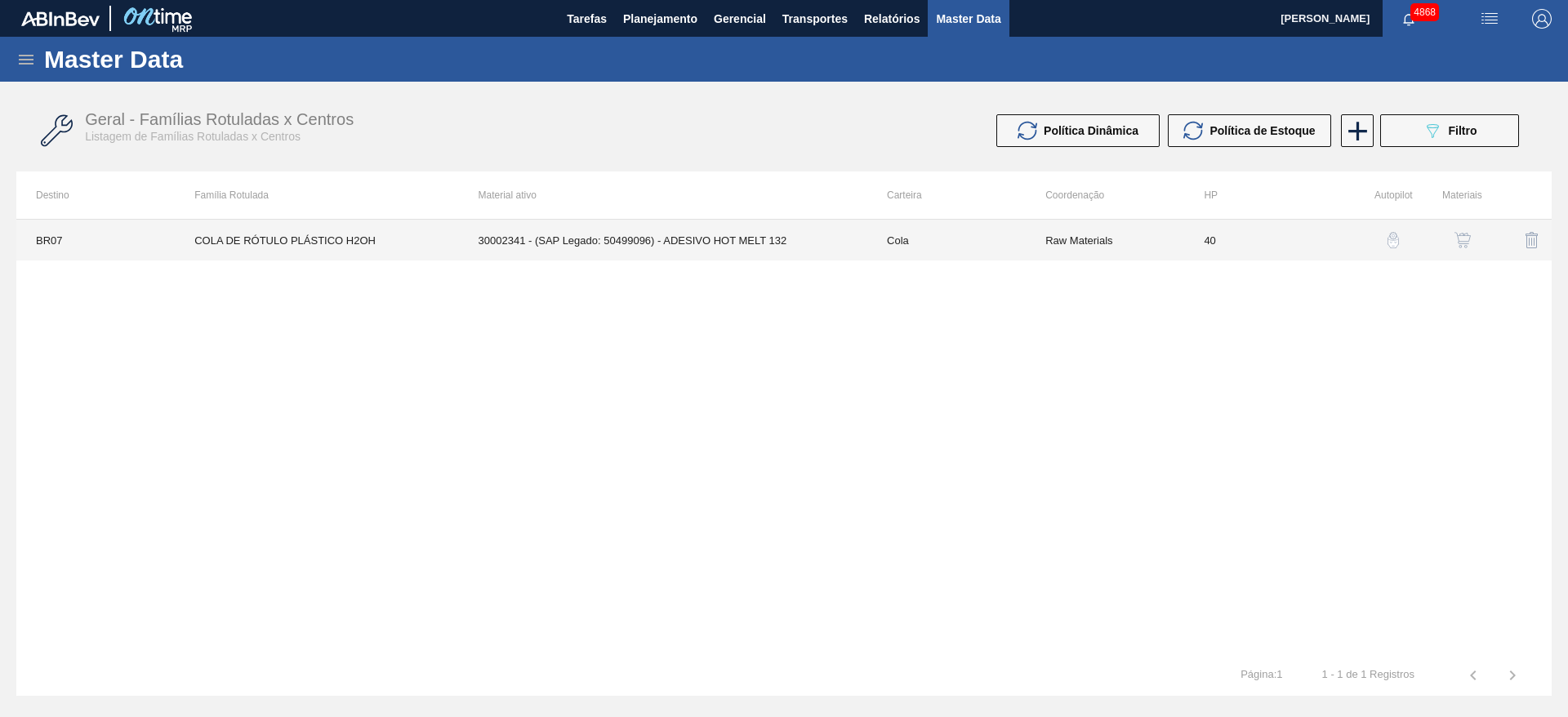
click at [1302, 230] on td "40" at bounding box center [1263, 240] width 159 height 41
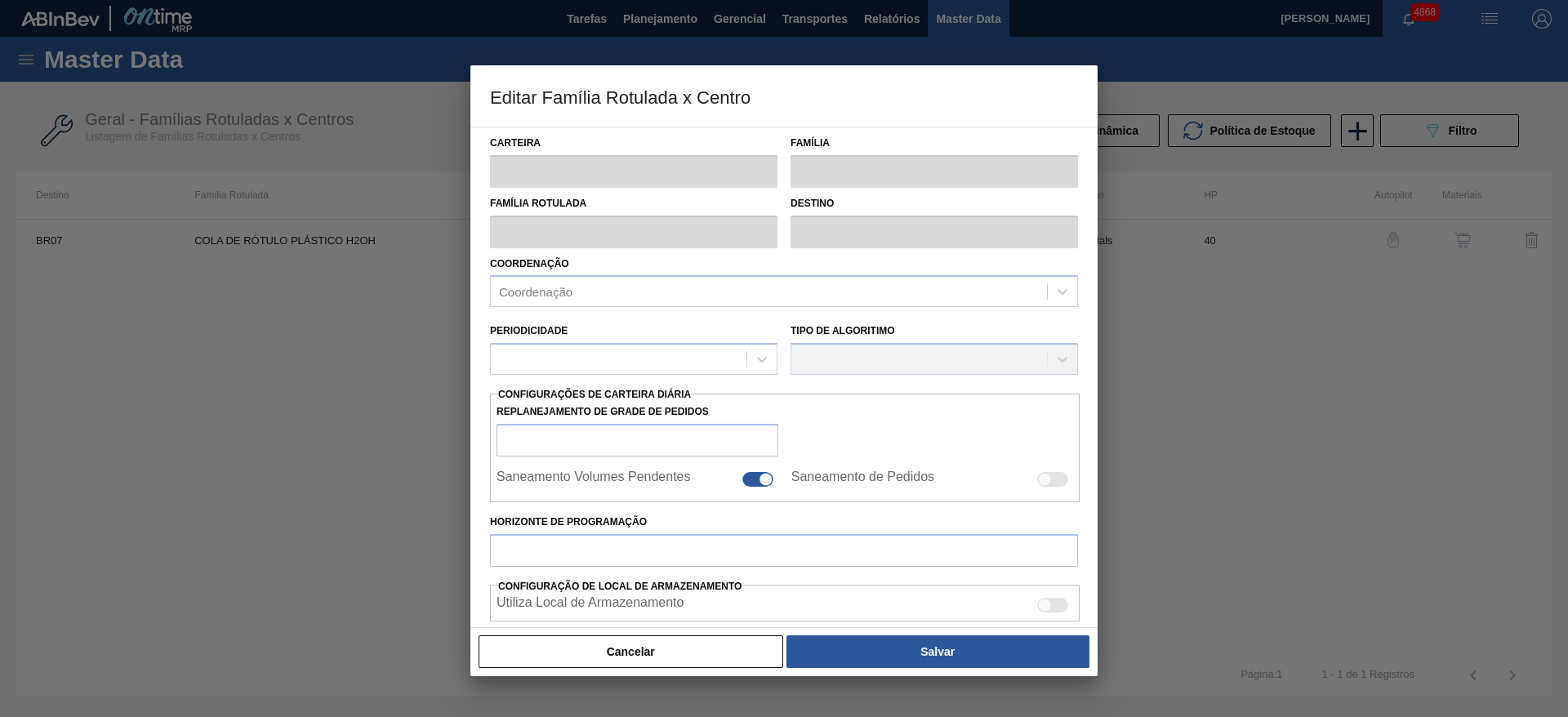
type input "Cola"
type input "COLA DE RÓTULO PLÁSTICO H2OH"
type input "BR07 - Macacu"
type input "40"
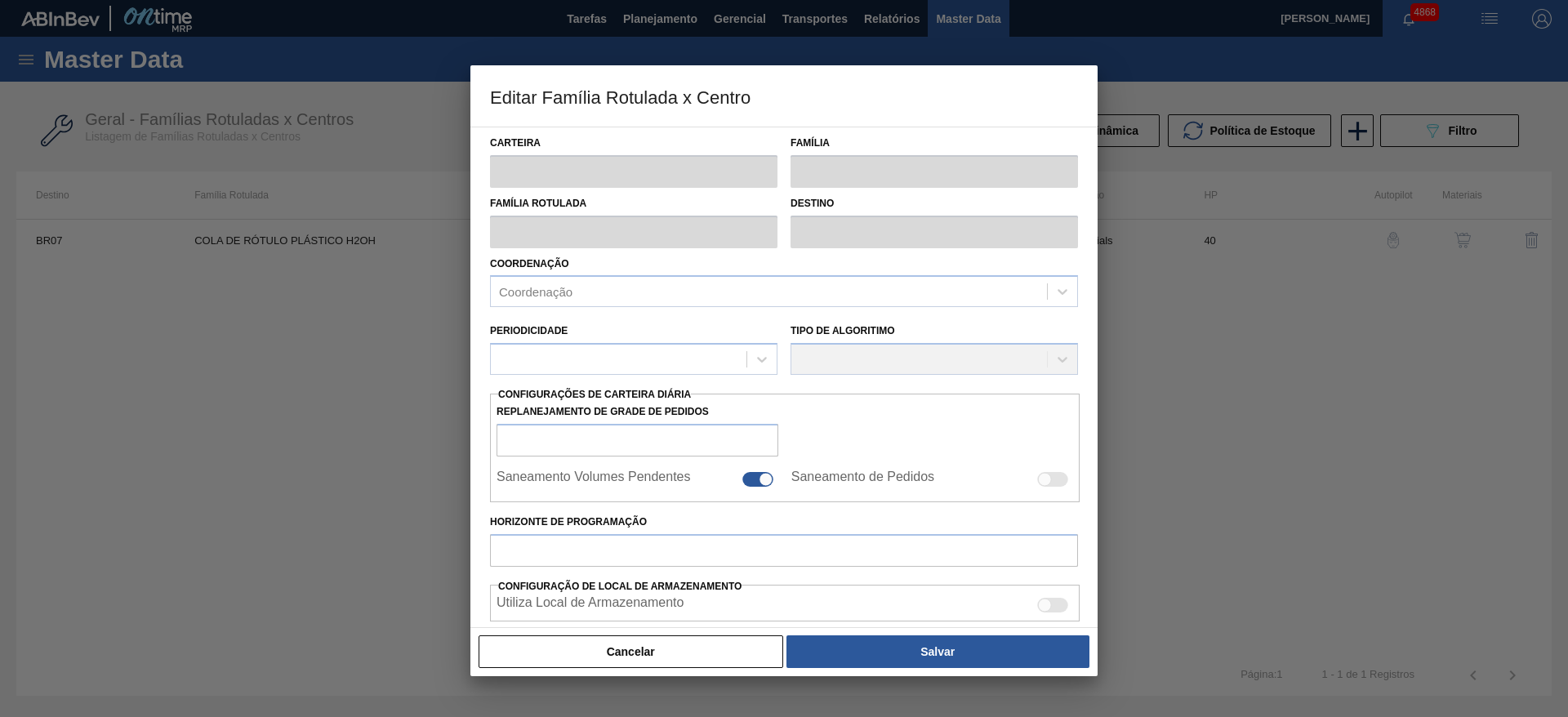
type input "75"
type input "301"
type input "50"
type input "188,000"
checkbox input "true"
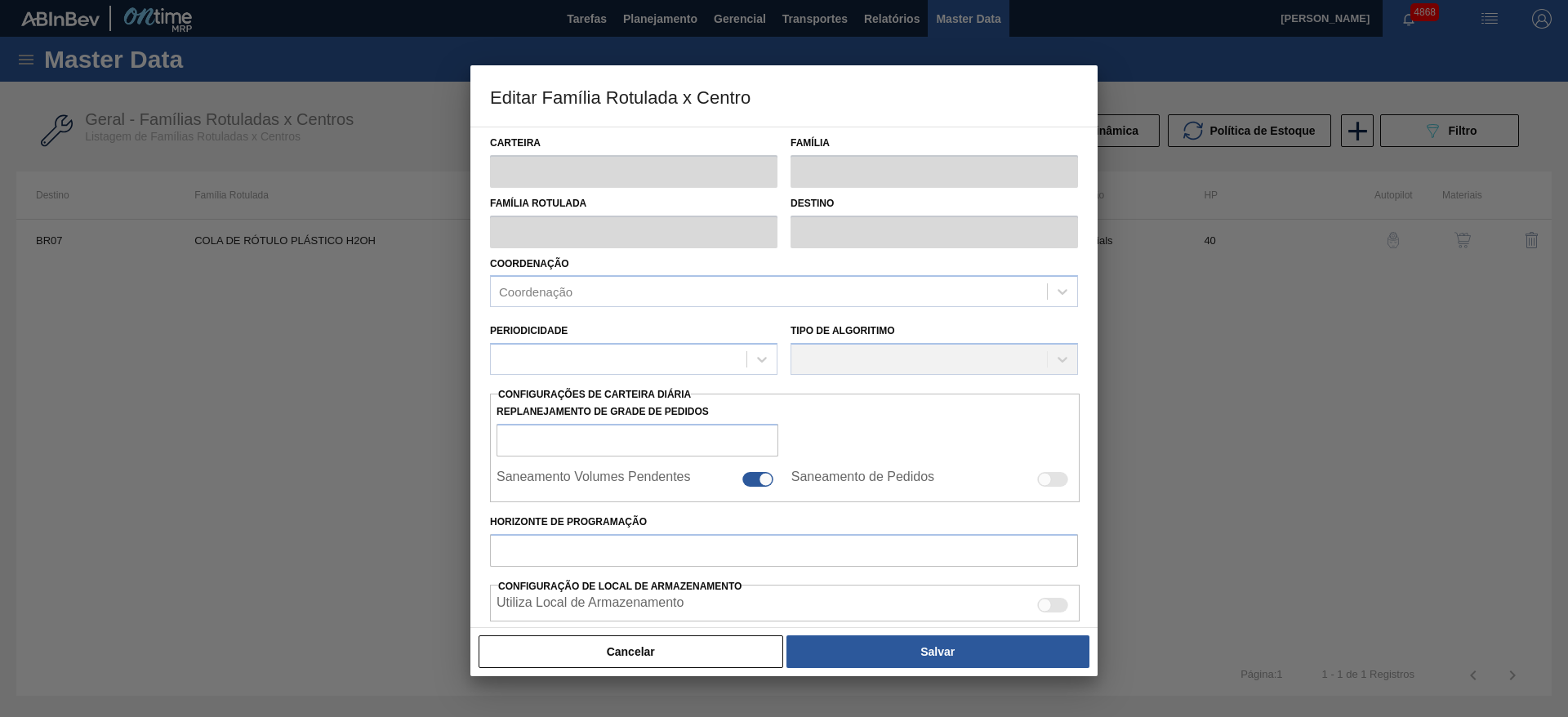
checkbox input "true"
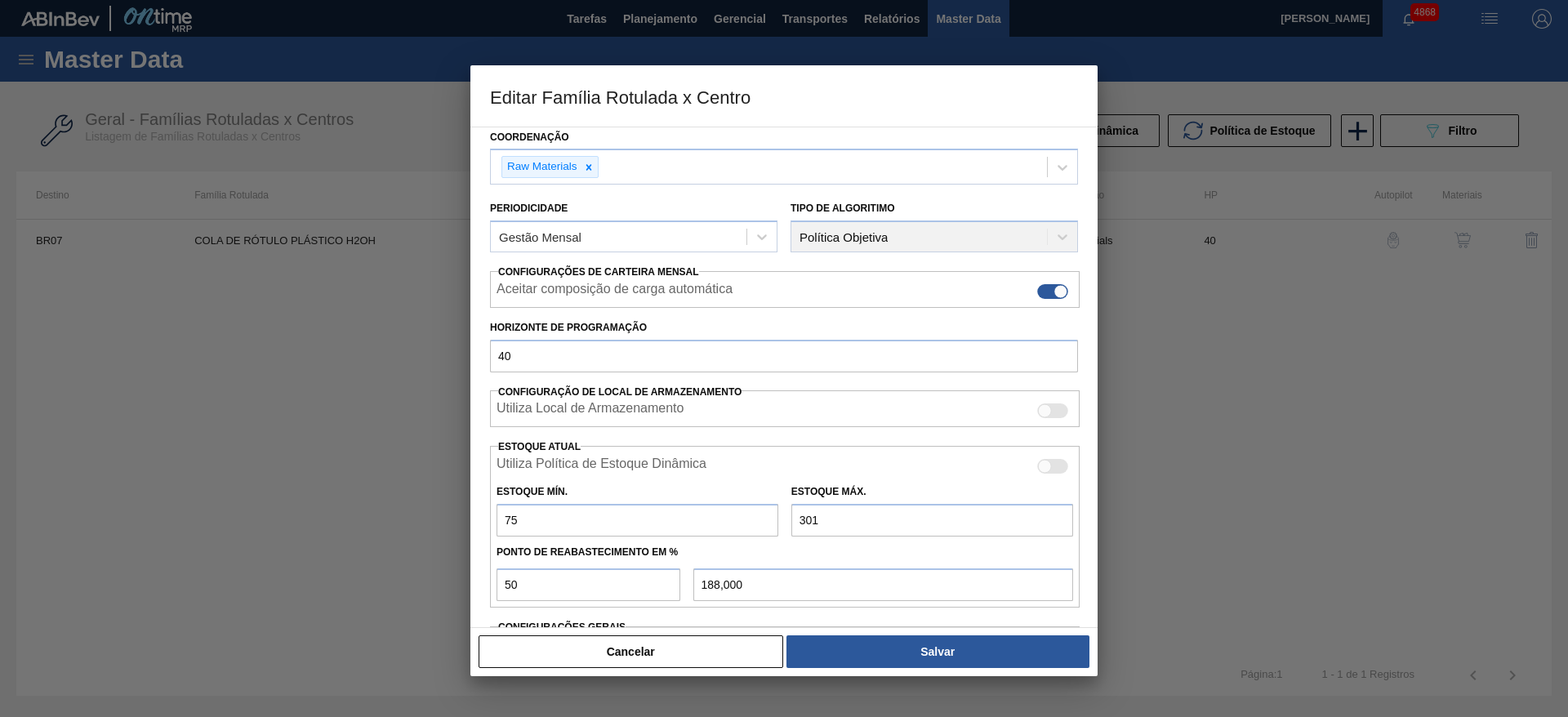
scroll to position [245, 0]
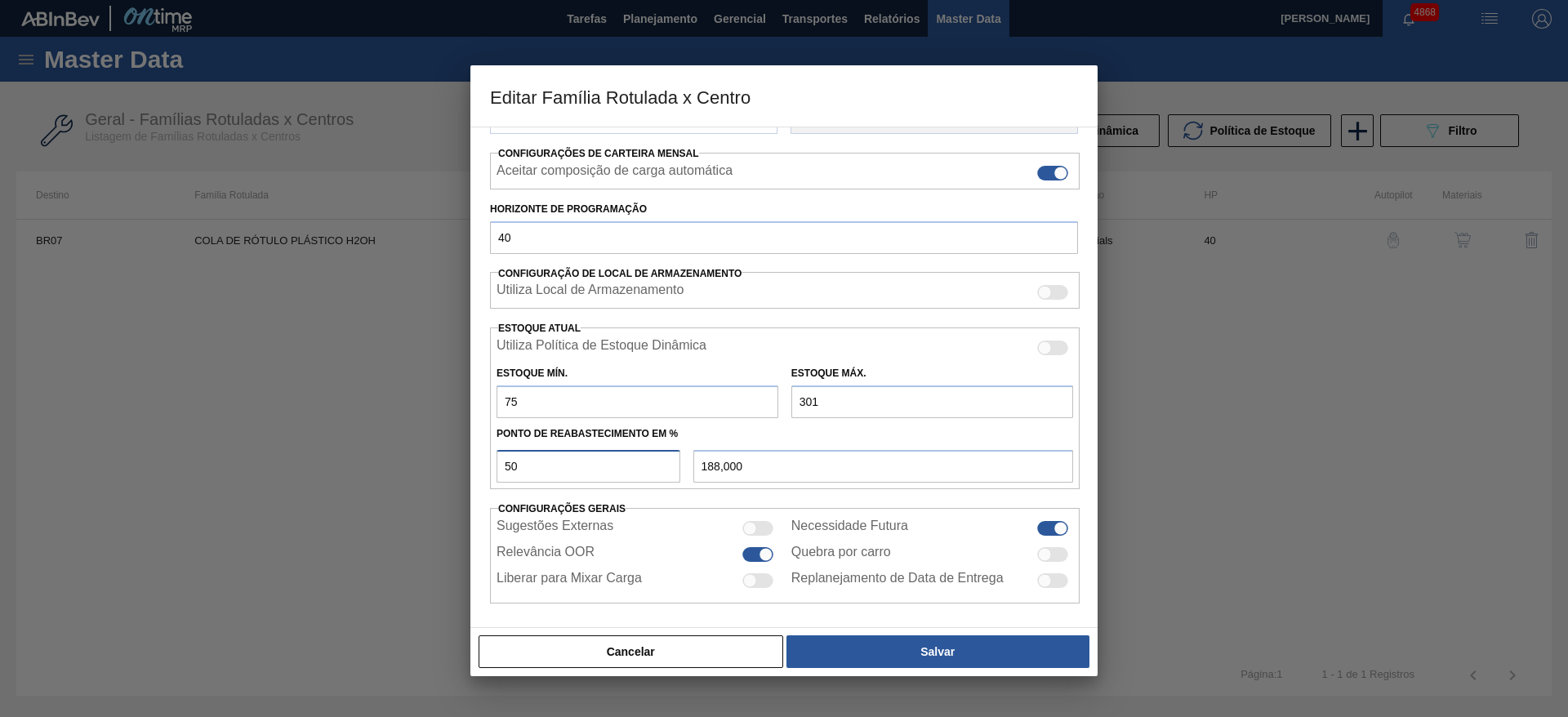
drag, startPoint x: 507, startPoint y: 469, endPoint x: 486, endPoint y: 463, distance: 21.8
click at [489, 463] on div "Carteira Cola Família Cola Família Rotulada COLA DE RÓTULO PLÁSTICO H2OH Destin…" at bounding box center [784, 377] width 627 height 502
type input "4"
type input "84,040"
type input "45"
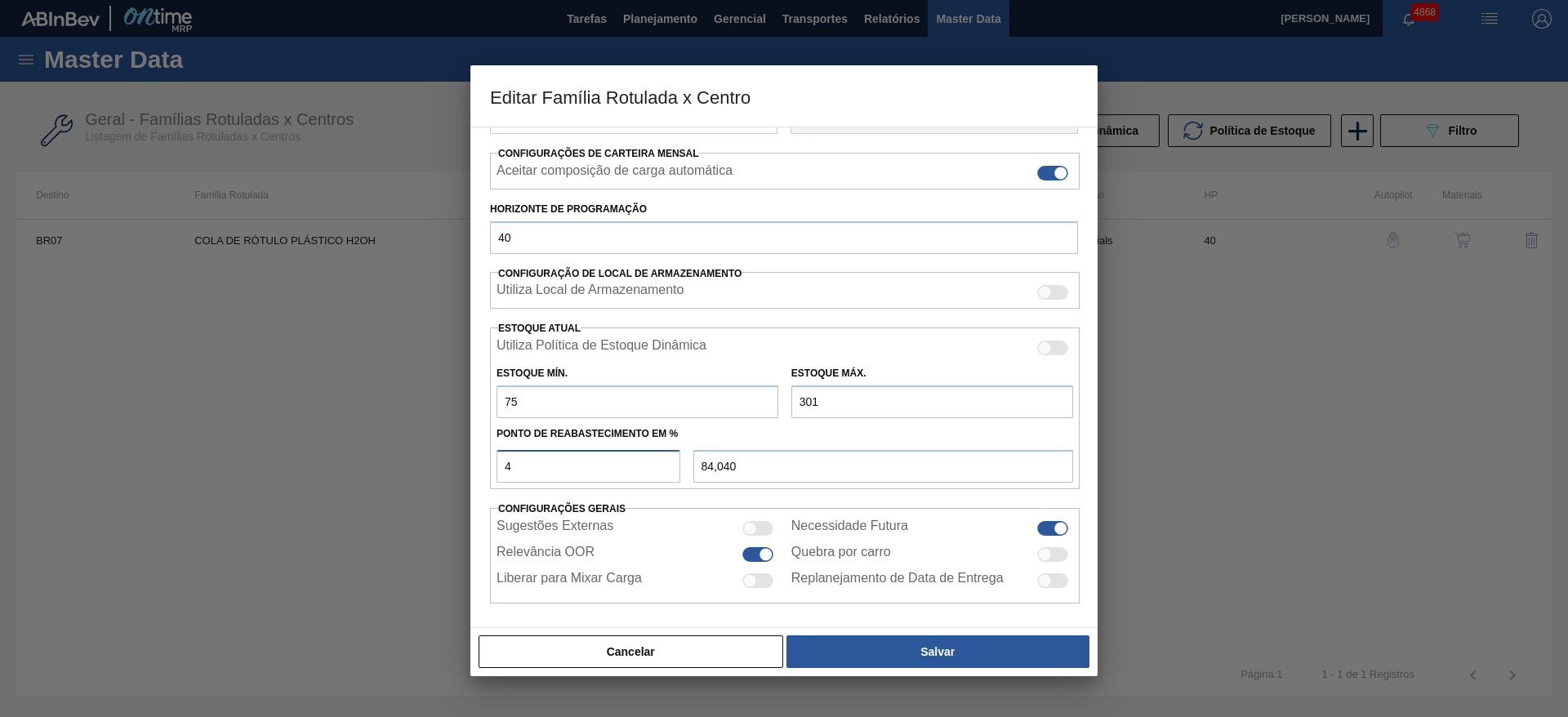
type input "176,700"
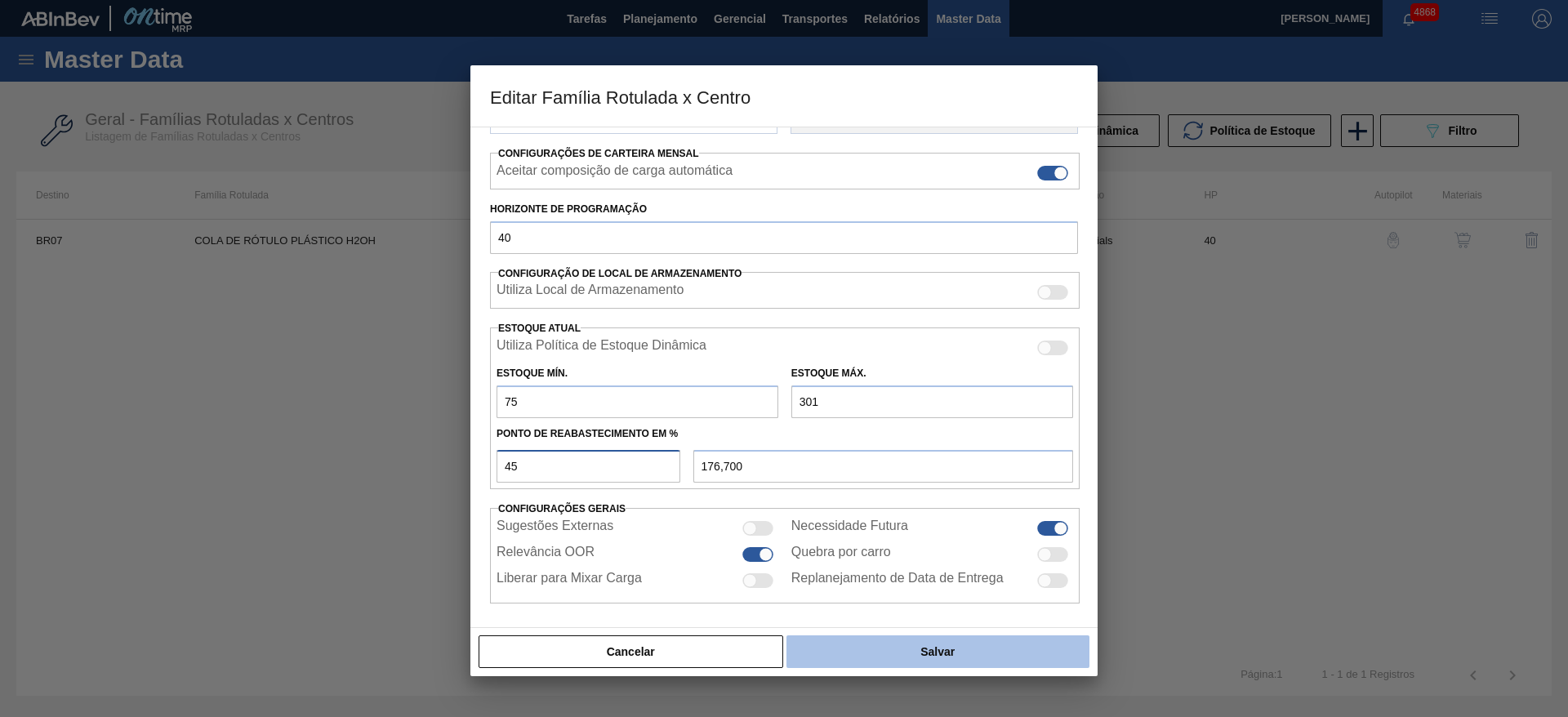
type input "45"
click at [1010, 665] on button "Salvar" at bounding box center [937, 652] width 303 height 33
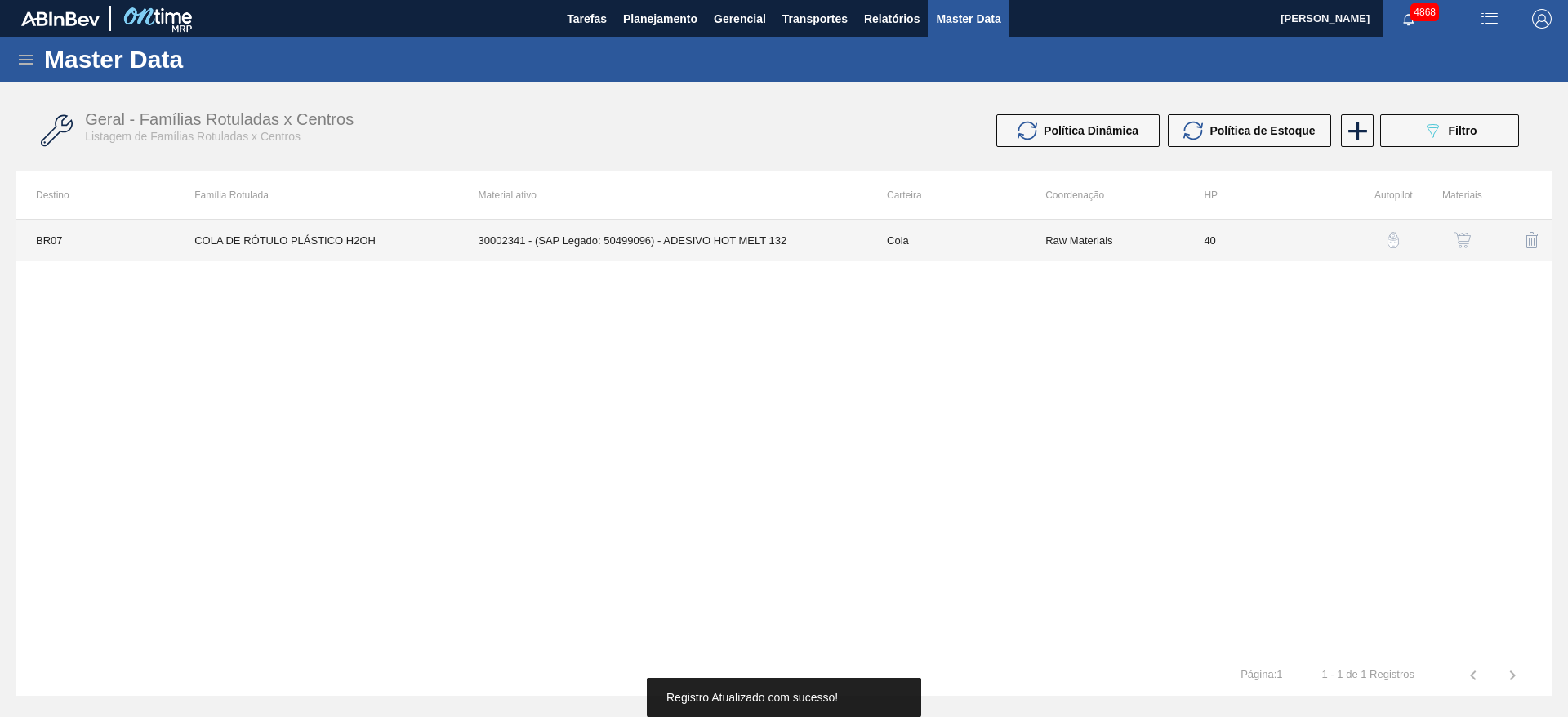
click at [788, 222] on td "30002341 - (SAP Legado: 50499096) - ADESIVO HOT MELT 132" at bounding box center [663, 240] width 408 height 41
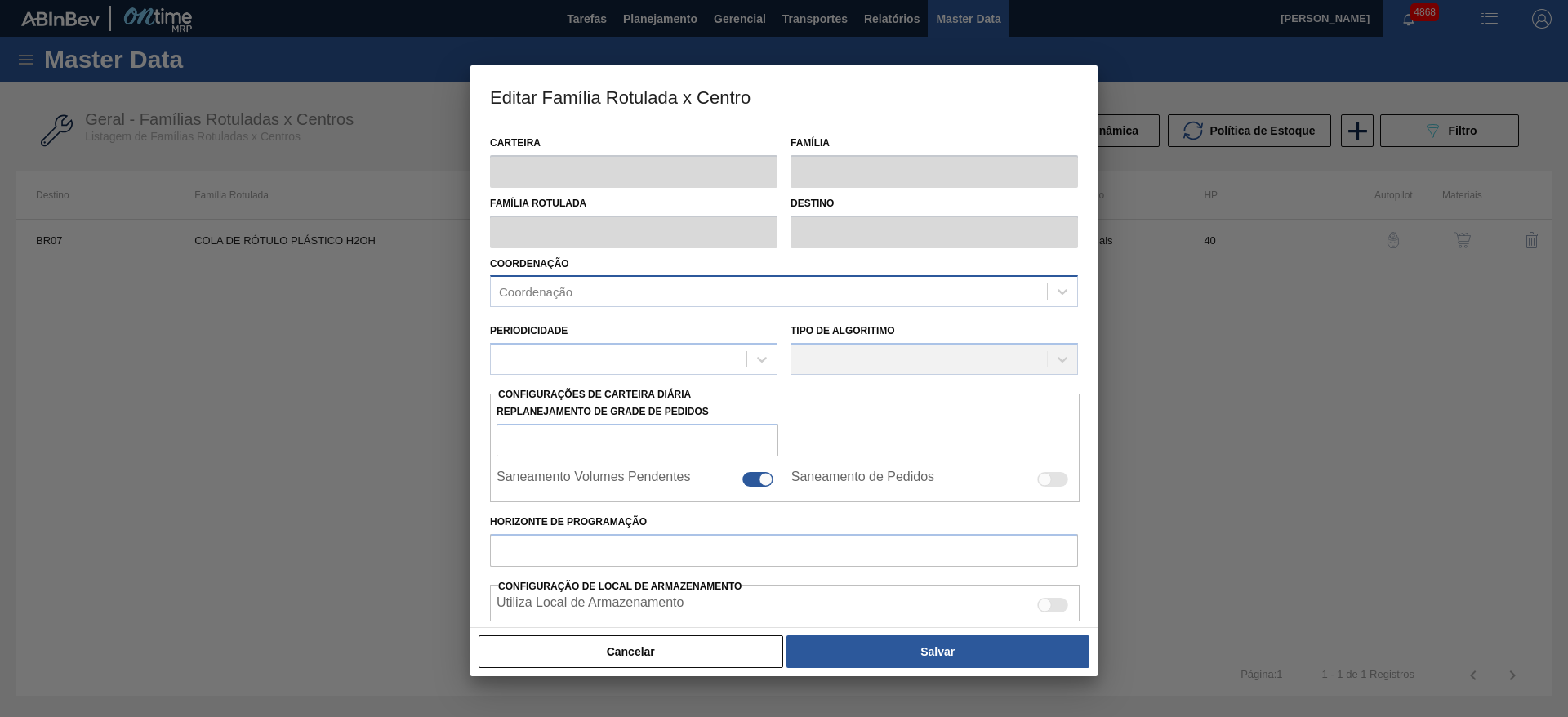
type input "Cola"
type input "COLA DE RÓTULO PLÁSTICO H2OH"
type input "BR07 - Macacu"
type input "40"
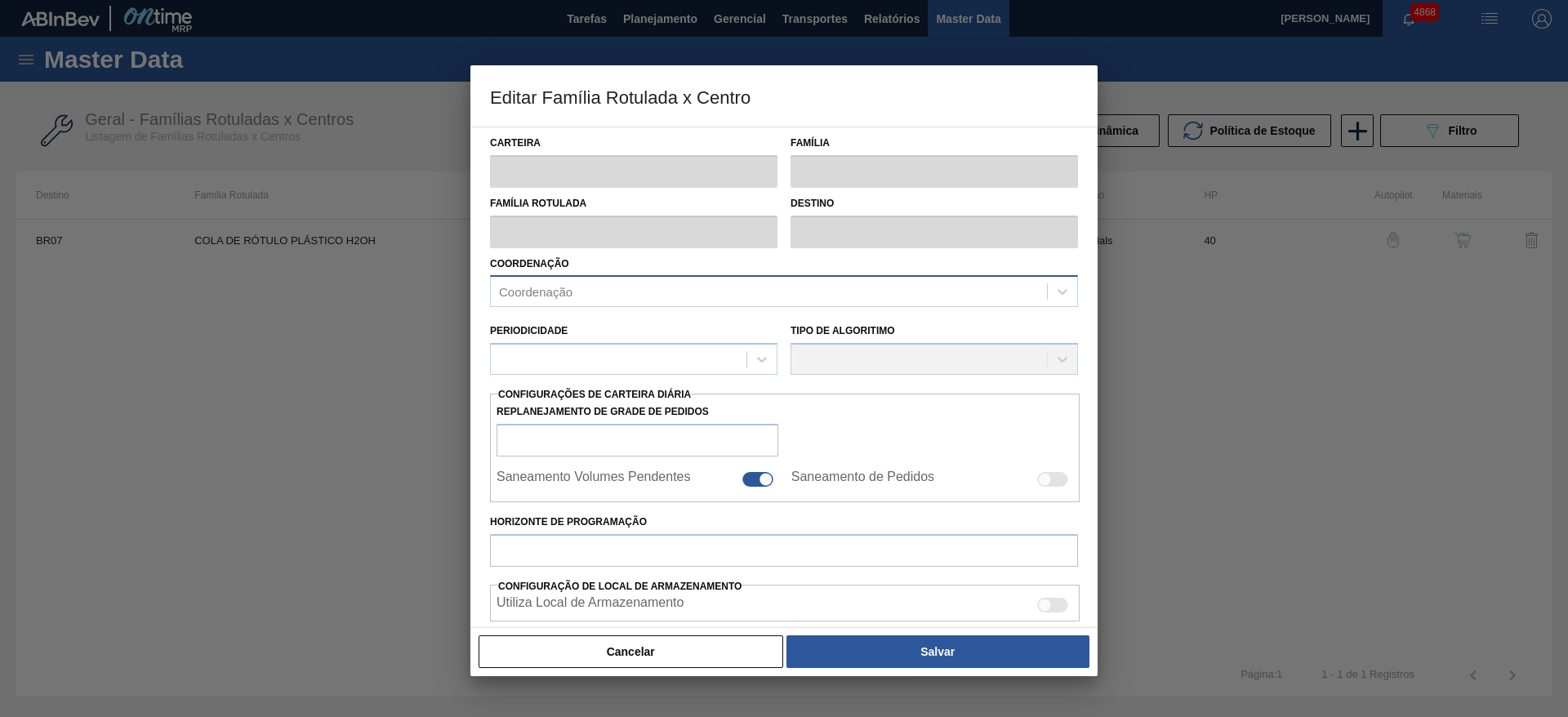
type input "75"
type input "301"
type input "45"
type input "176,700"
checkbox input "true"
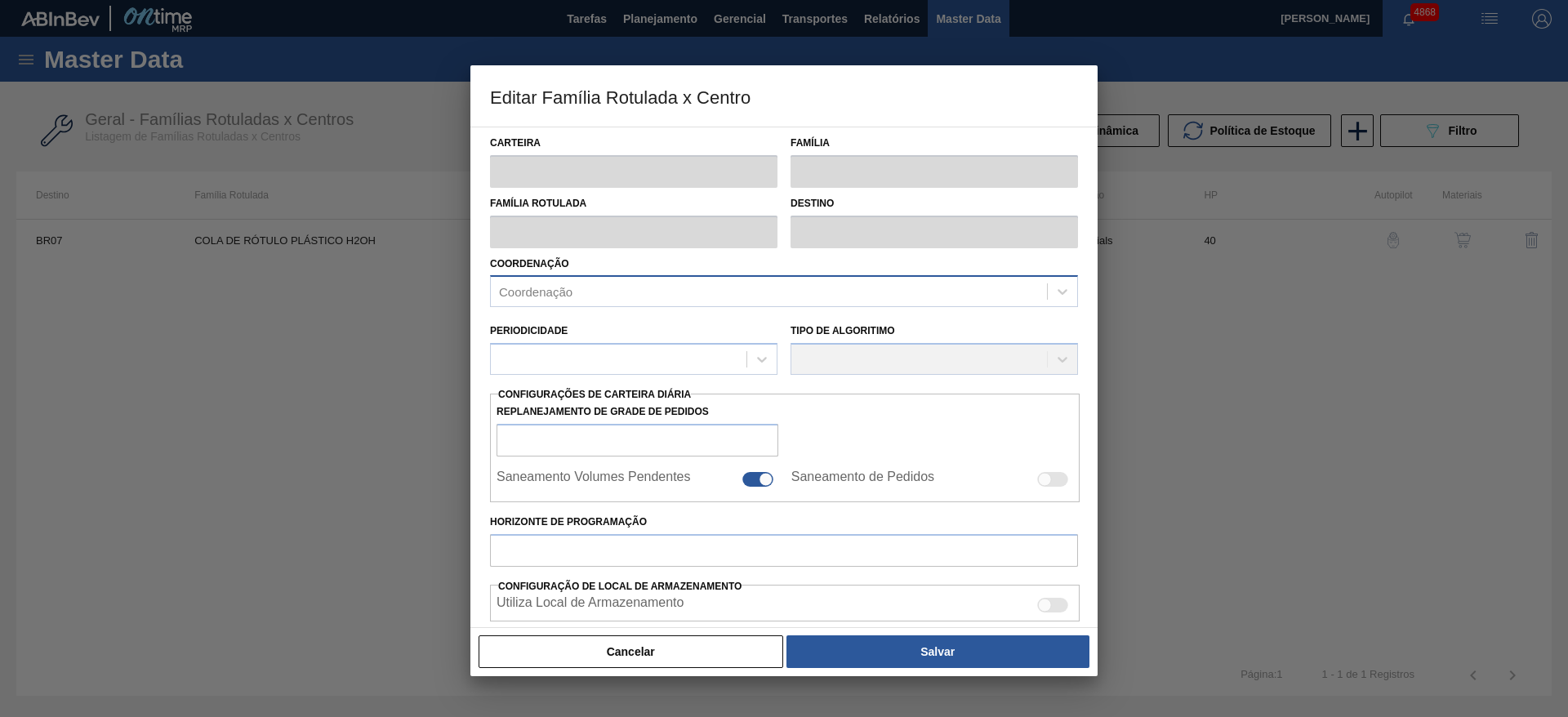
checkbox input "true"
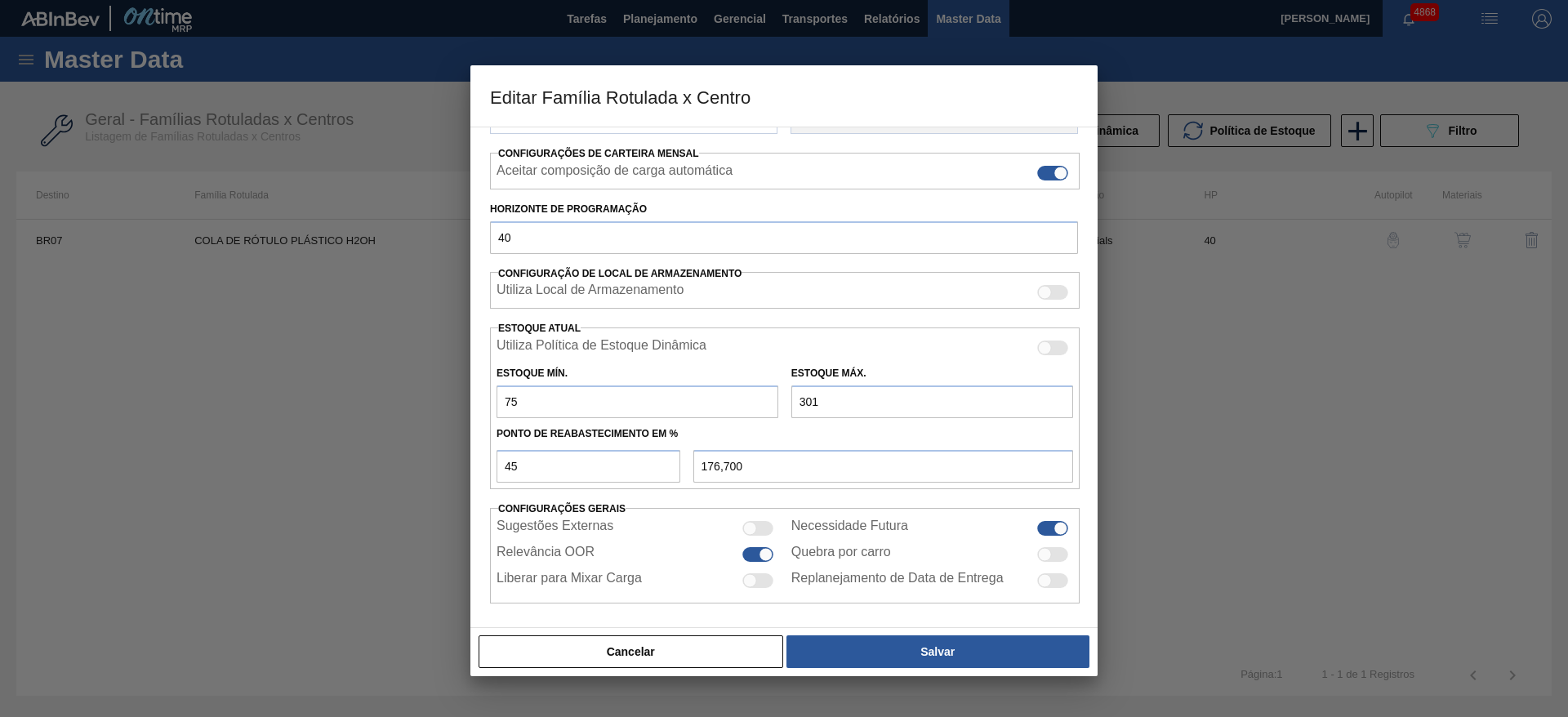
drag, startPoint x: 565, startPoint y: 412, endPoint x: 497, endPoint y: 402, distance: 68.7
click at [497, 402] on input "75" at bounding box center [637, 401] width 281 height 33
type input "8"
type input "139,850"
type input "80"
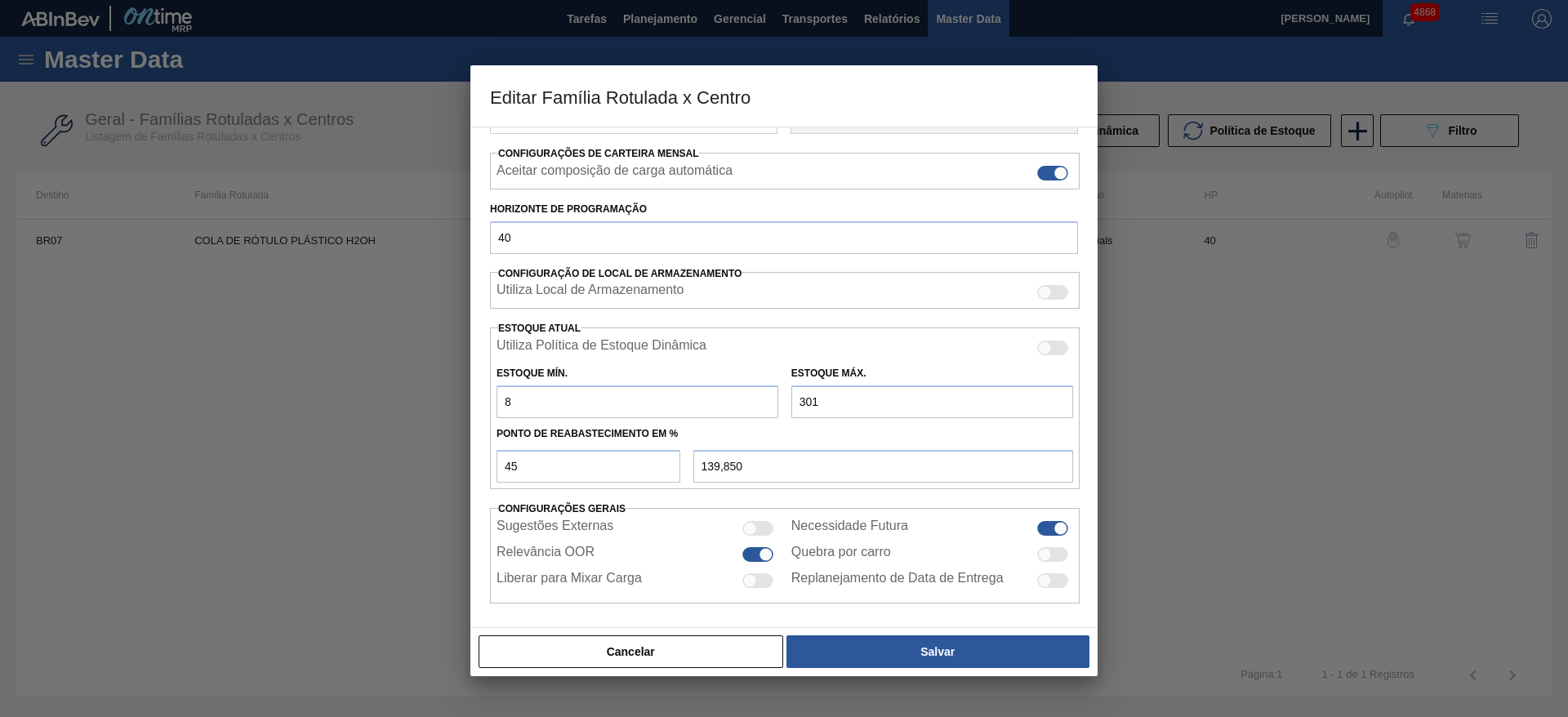
type input "179,450"
type input "80"
drag, startPoint x: 804, startPoint y: 400, endPoint x: 822, endPoint y: 406, distance: 19.0
click at [822, 406] on input "301" at bounding box center [932, 401] width 281 height 33
type input "32"
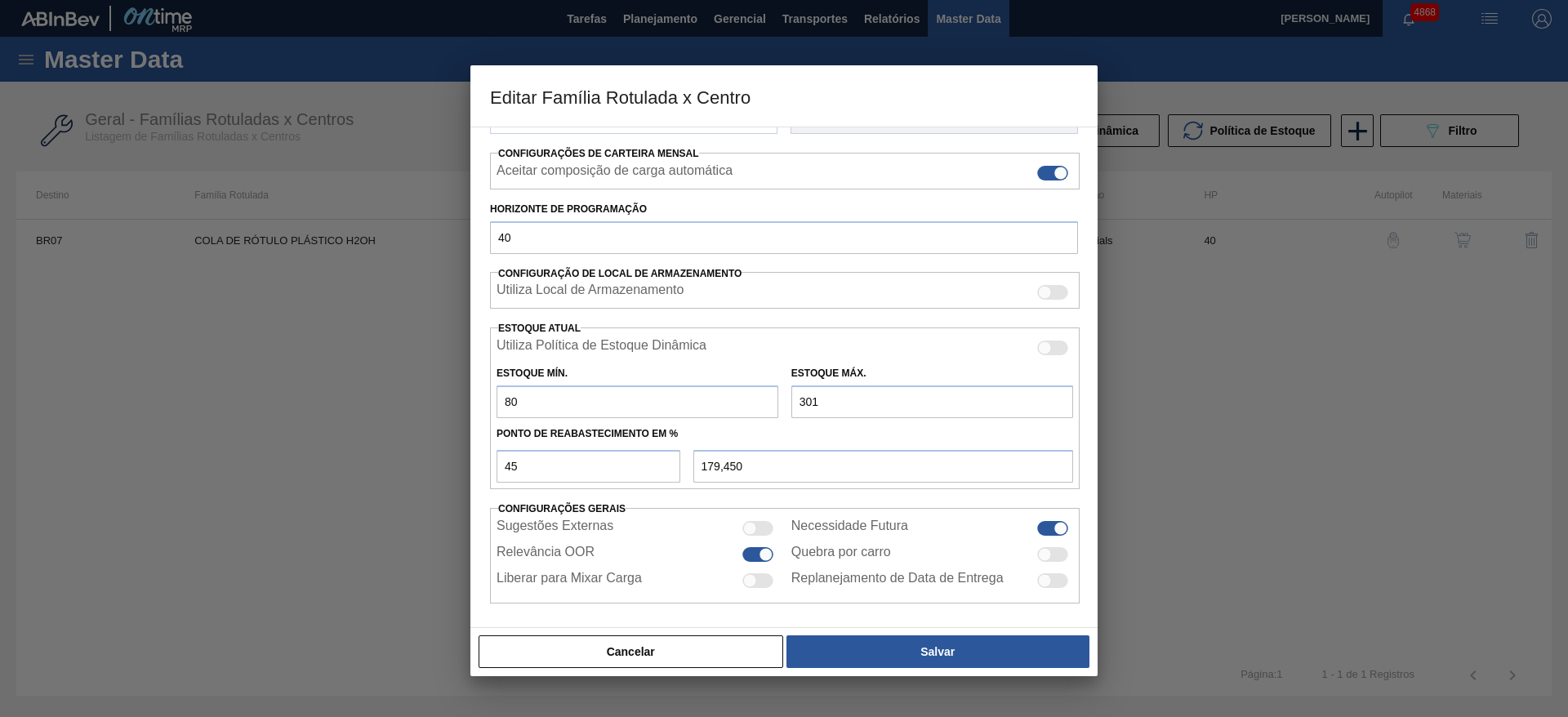
type input "58,400"
type input "320"
type input "188,000"
type input "320"
click at [818, 634] on div "Cancelar Salvar" at bounding box center [784, 652] width 614 height 36
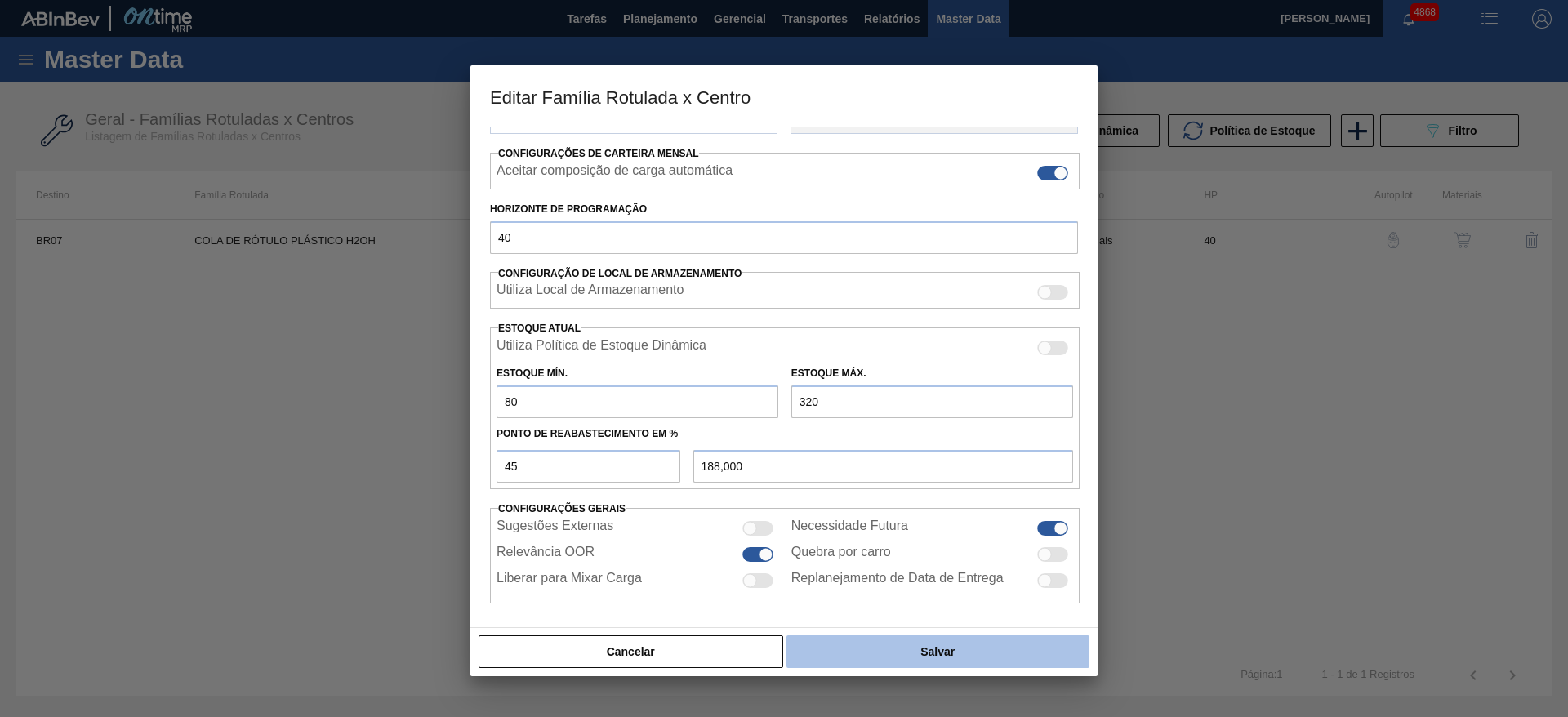
click at [814, 644] on button "Salvar" at bounding box center [937, 652] width 303 height 33
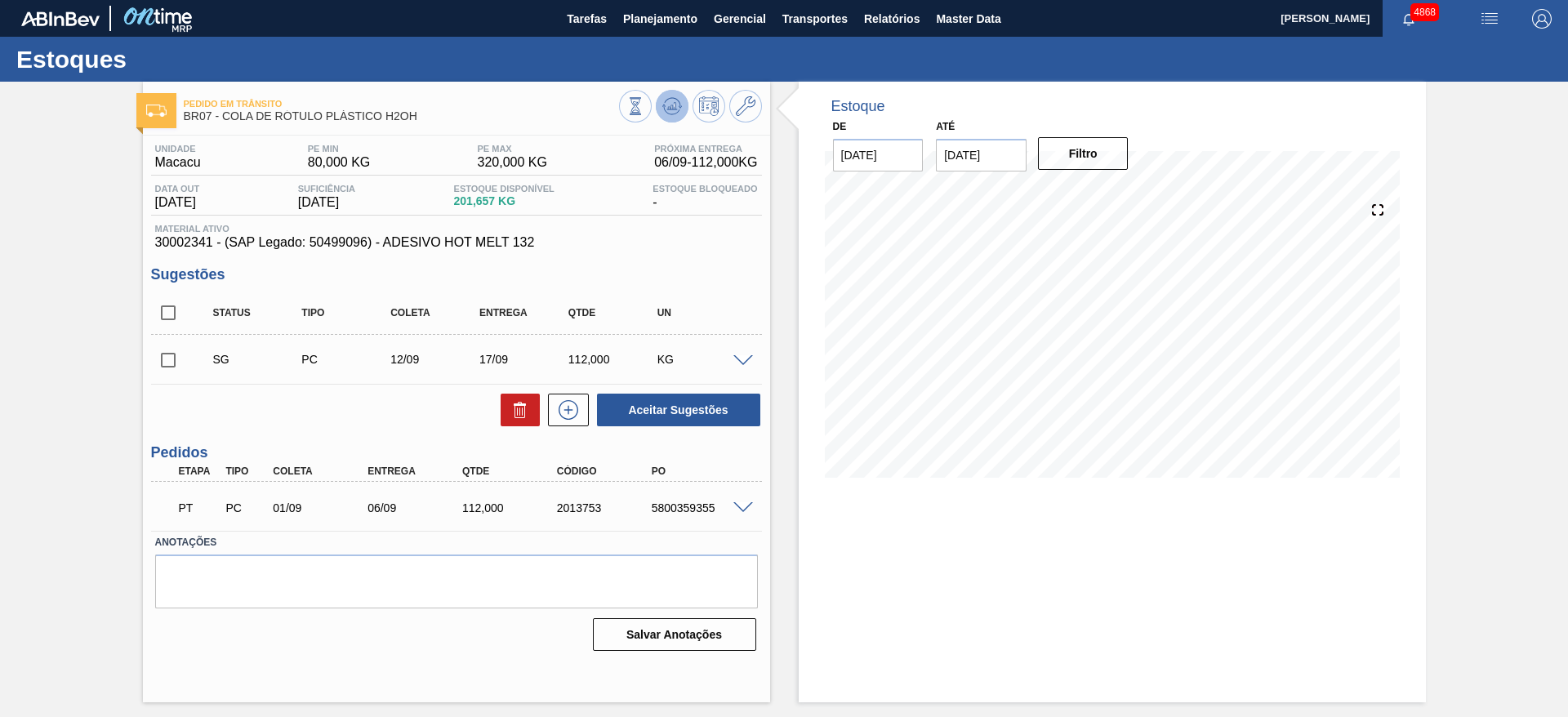
click at [667, 94] on button at bounding box center [672, 106] width 33 height 33
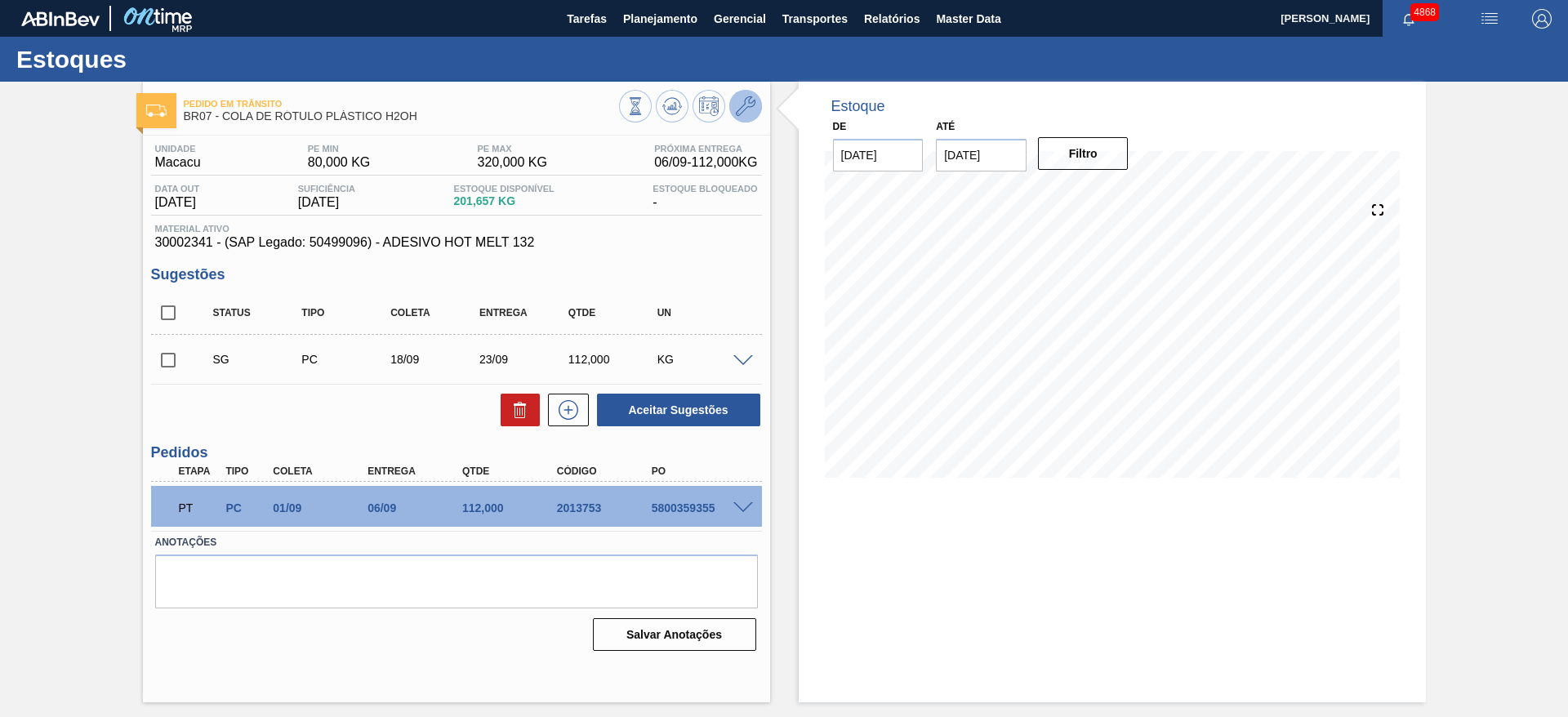
click at [759, 97] on button at bounding box center [745, 106] width 33 height 33
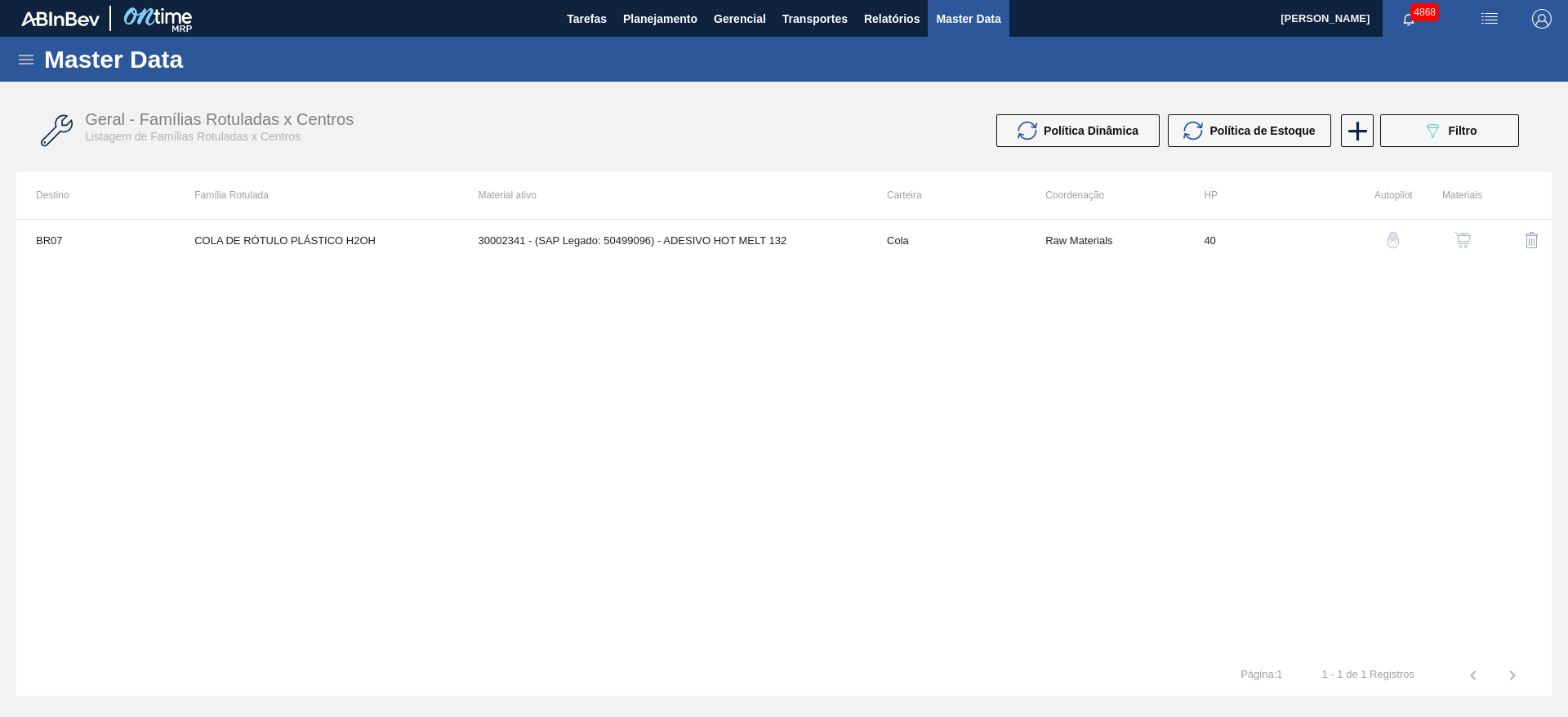
click at [1397, 249] on button "button" at bounding box center [1393, 241] width 40 height 40
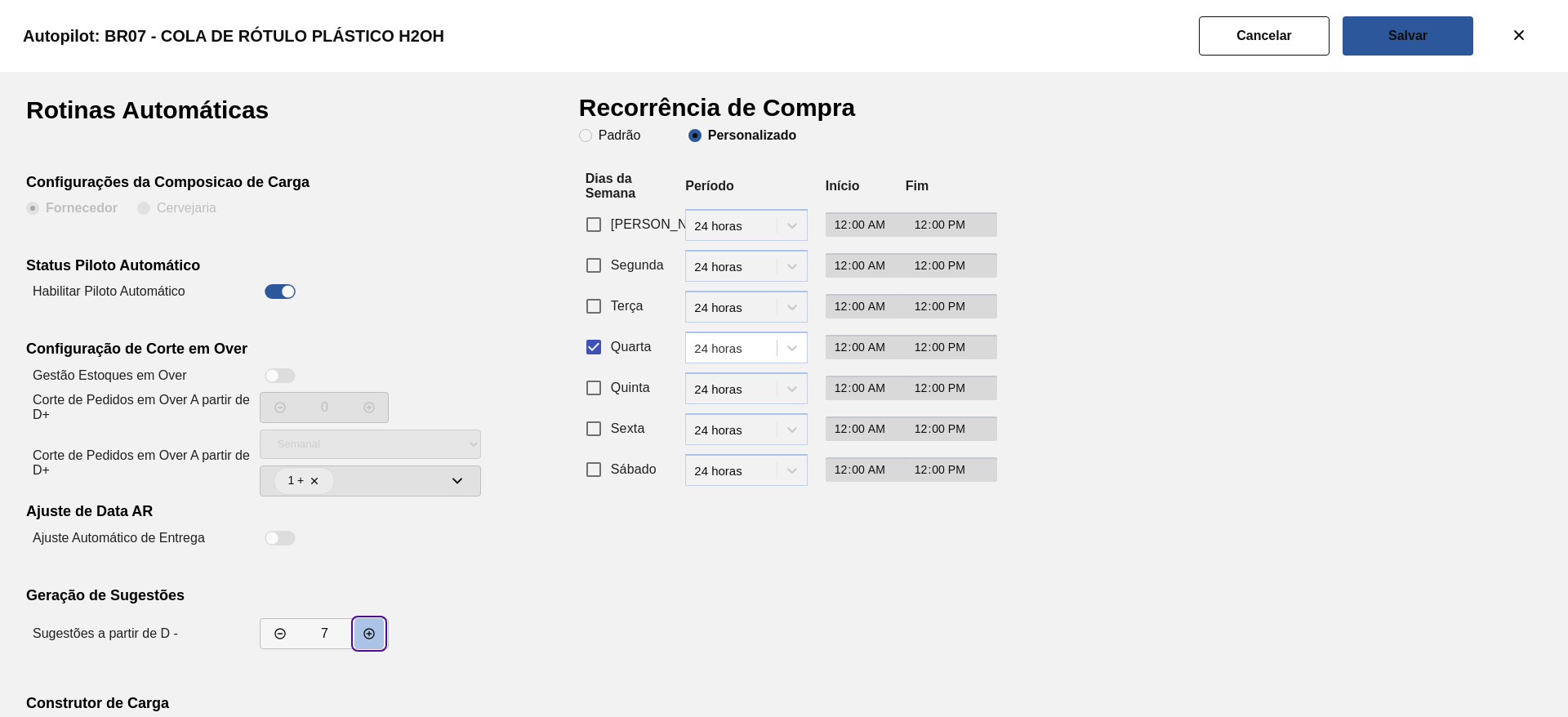
click at [363, 631] on icon "decrementar valor" at bounding box center [369, 634] width 13 height 13
type input "8"
click at [1432, 28] on button "Salvar" at bounding box center [1408, 36] width 130 height 40
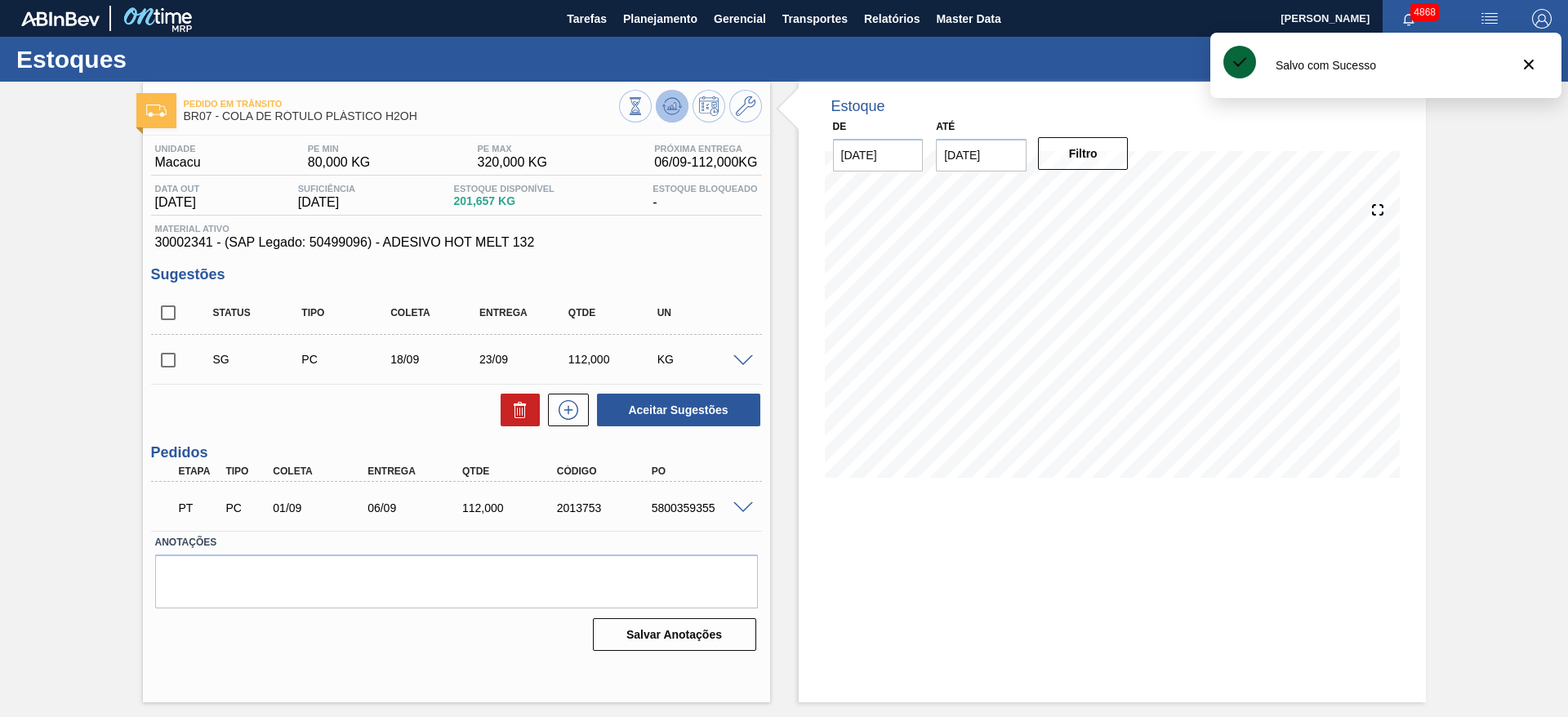
click at [682, 113] on button at bounding box center [672, 106] width 33 height 33
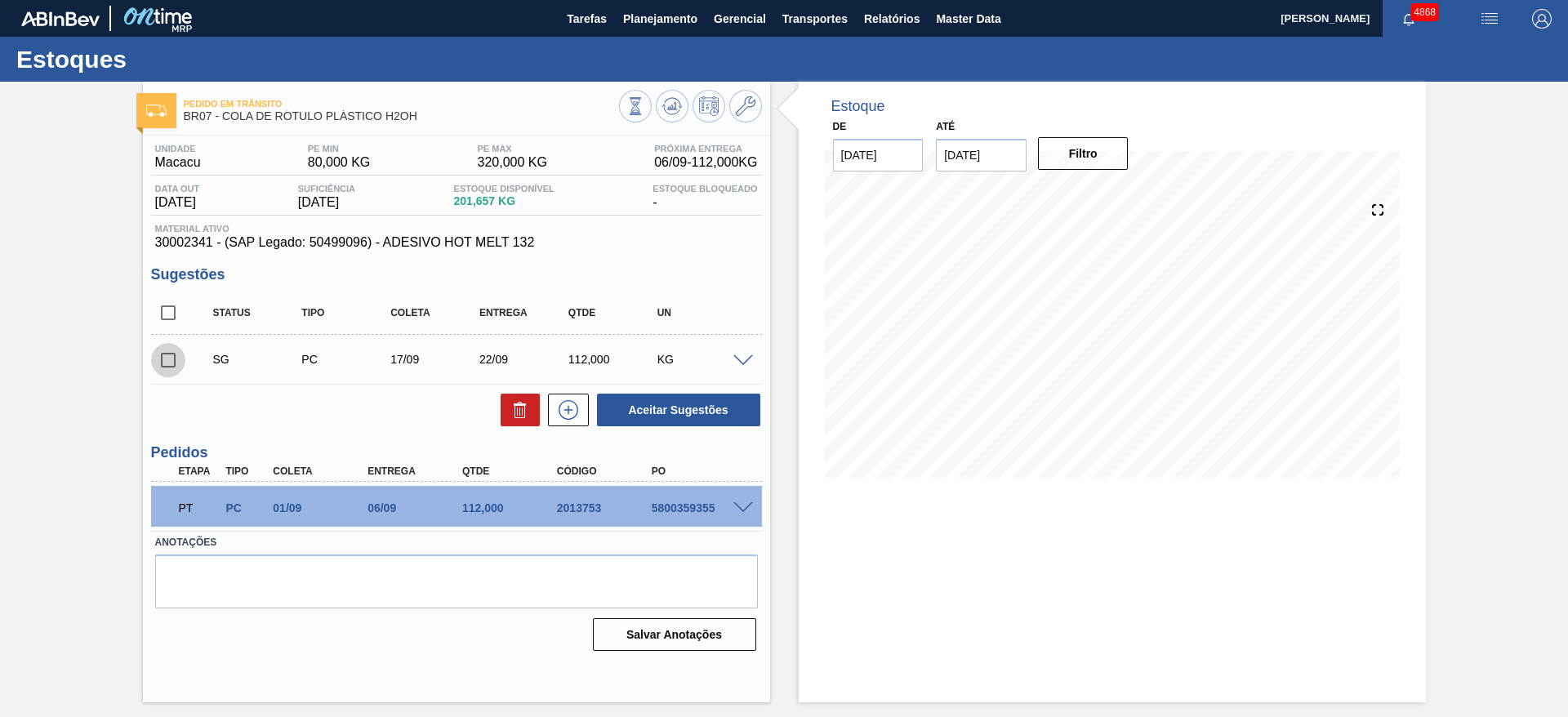
click at [164, 350] on input "checkbox" at bounding box center [168, 360] width 34 height 34
click at [665, 418] on button "Aceitar Sugestões" at bounding box center [678, 410] width 163 height 33
checkbox input "false"
click at [176, 312] on input "checkbox" at bounding box center [168, 313] width 34 height 34
checkbox input "true"
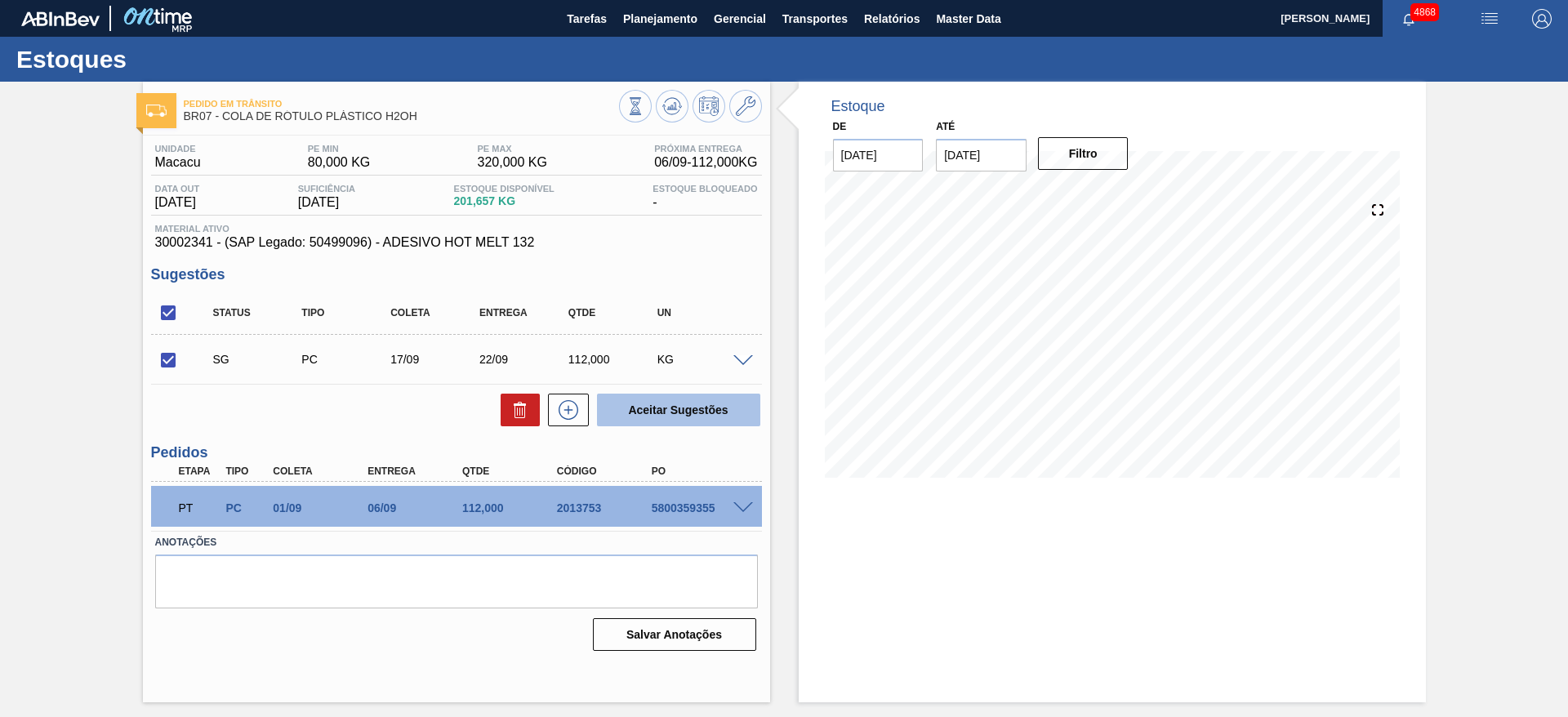
click at [728, 411] on button "Aceitar Sugestões" at bounding box center [678, 410] width 163 height 33
checkbox input "false"
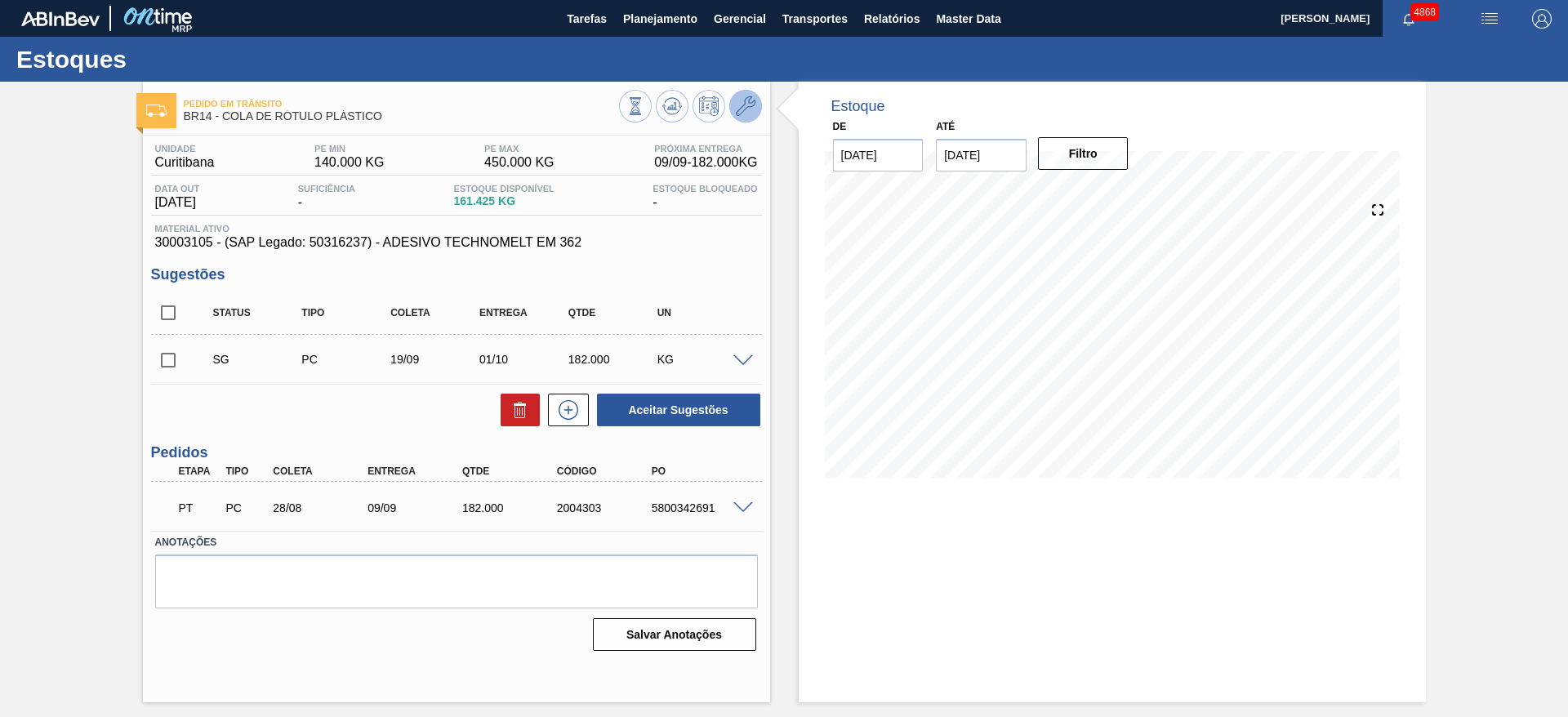
click at [750, 118] on button at bounding box center [745, 106] width 33 height 33
drag, startPoint x: 655, startPoint y: 509, endPoint x: 739, endPoint y: 517, distance: 84.4
click at [733, 512] on div "RN PC 12/09 19/09 4.320,000 2019337 5800359359" at bounding box center [451, 506] width 567 height 33
copy div "5800359359"
click at [740, 511] on span at bounding box center [743, 508] width 20 height 12
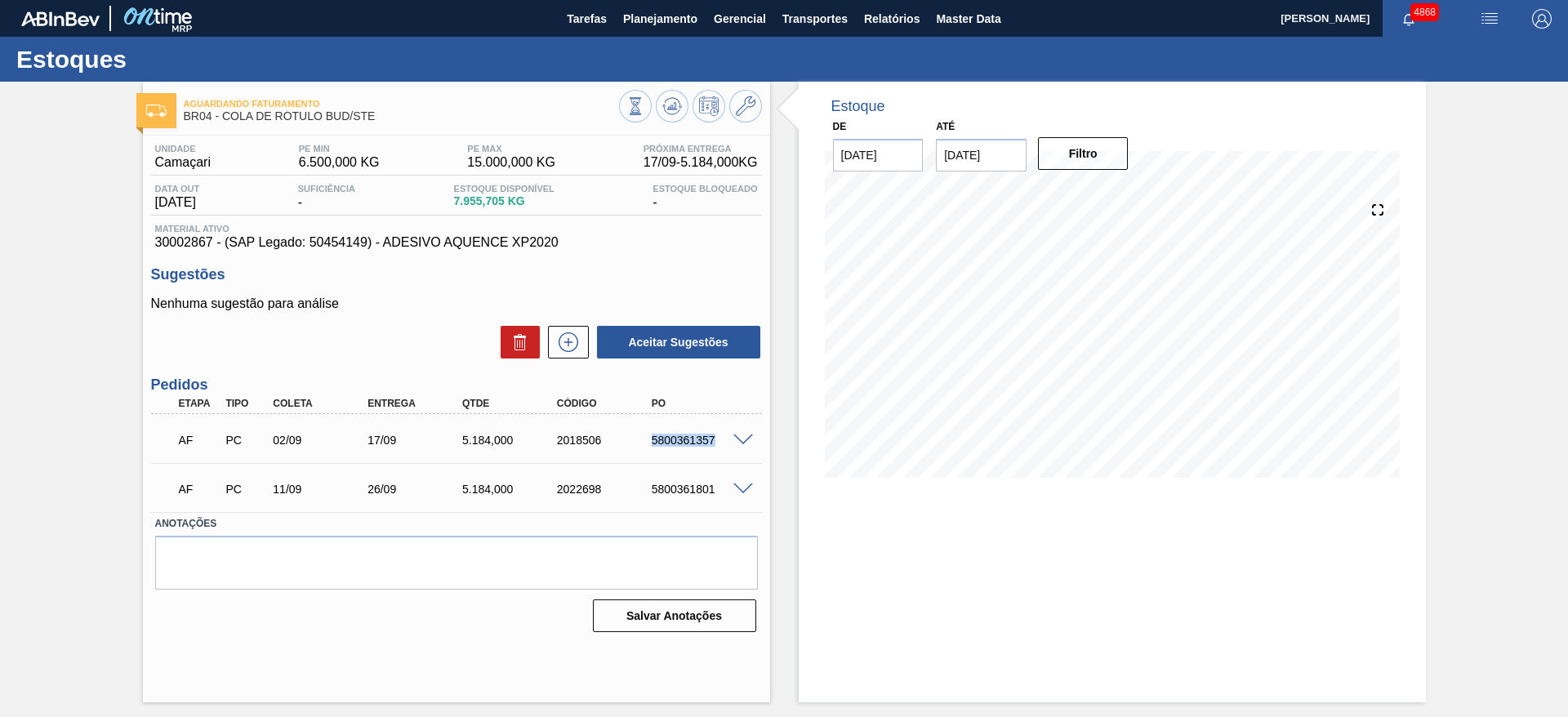
drag, startPoint x: 650, startPoint y: 440, endPoint x: 722, endPoint y: 452, distance: 73.0
click at [722, 452] on div "AF PC 02/09 17/09 5.184,000 2018506 5800361357" at bounding box center [451, 438] width 567 height 33
copy div "5800361357"
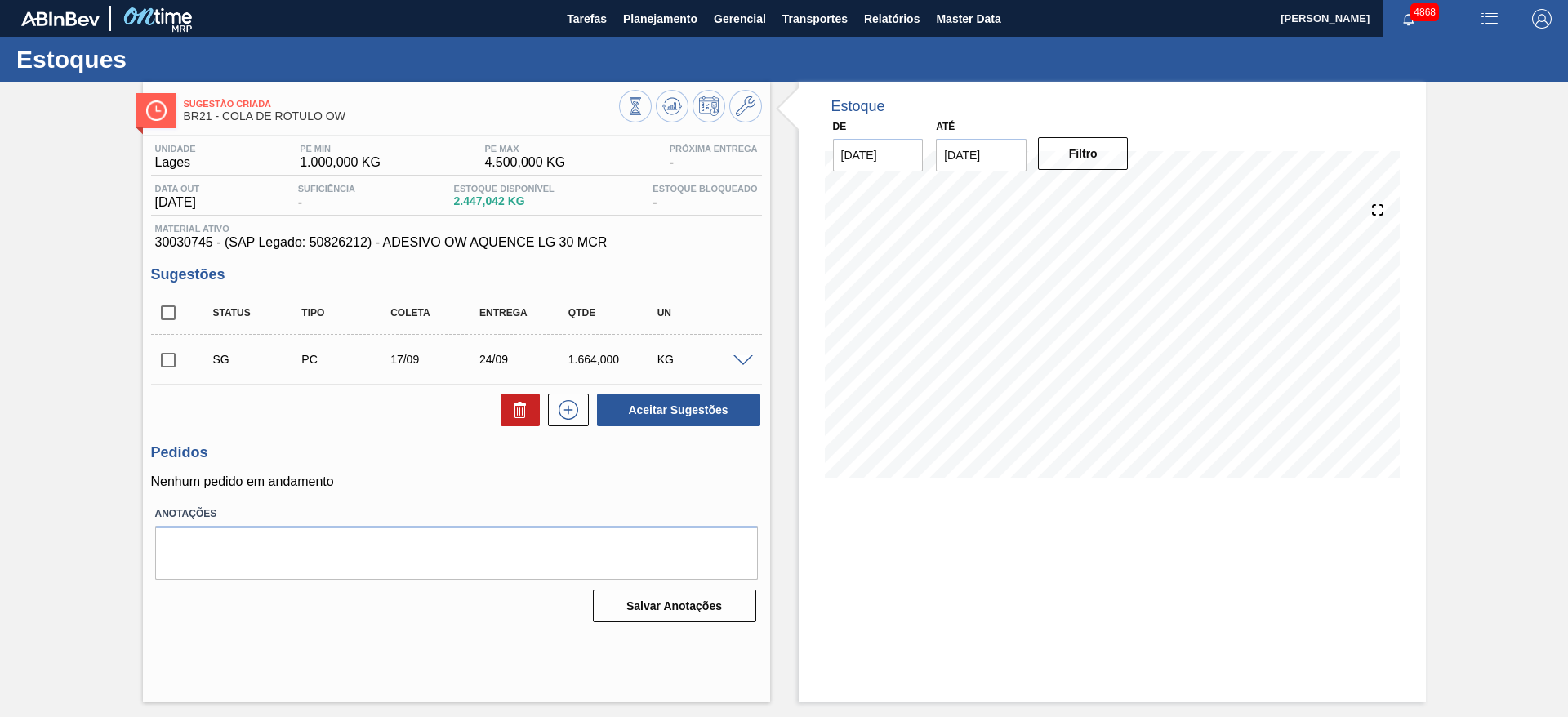
click at [163, 360] on input "checkbox" at bounding box center [168, 360] width 34 height 34
click at [701, 396] on button "Aceitar Sugestões" at bounding box center [678, 410] width 163 height 33
checkbox input "false"
click at [172, 353] on input "checkbox" at bounding box center [168, 360] width 34 height 34
click at [524, 415] on icon at bounding box center [520, 410] width 20 height 20
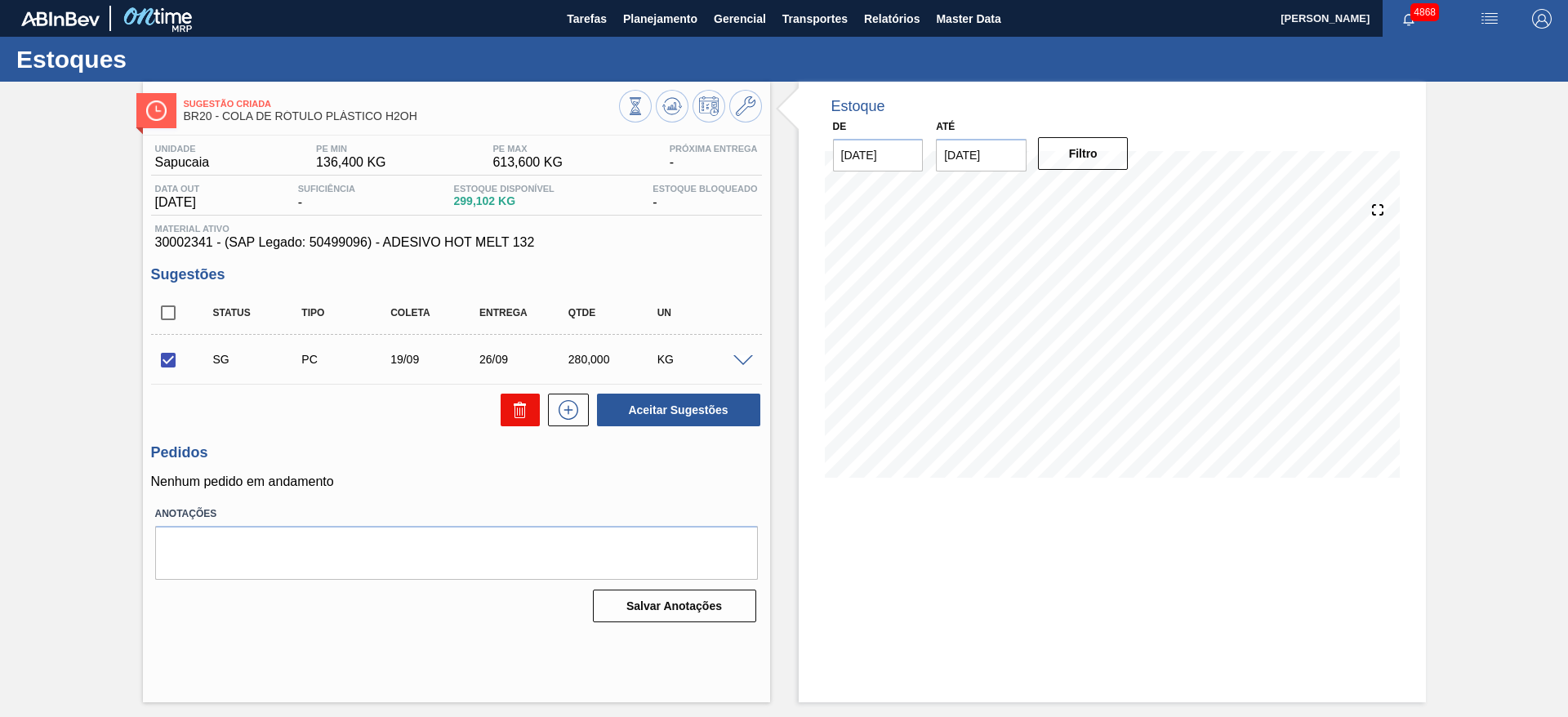
checkbox input "false"
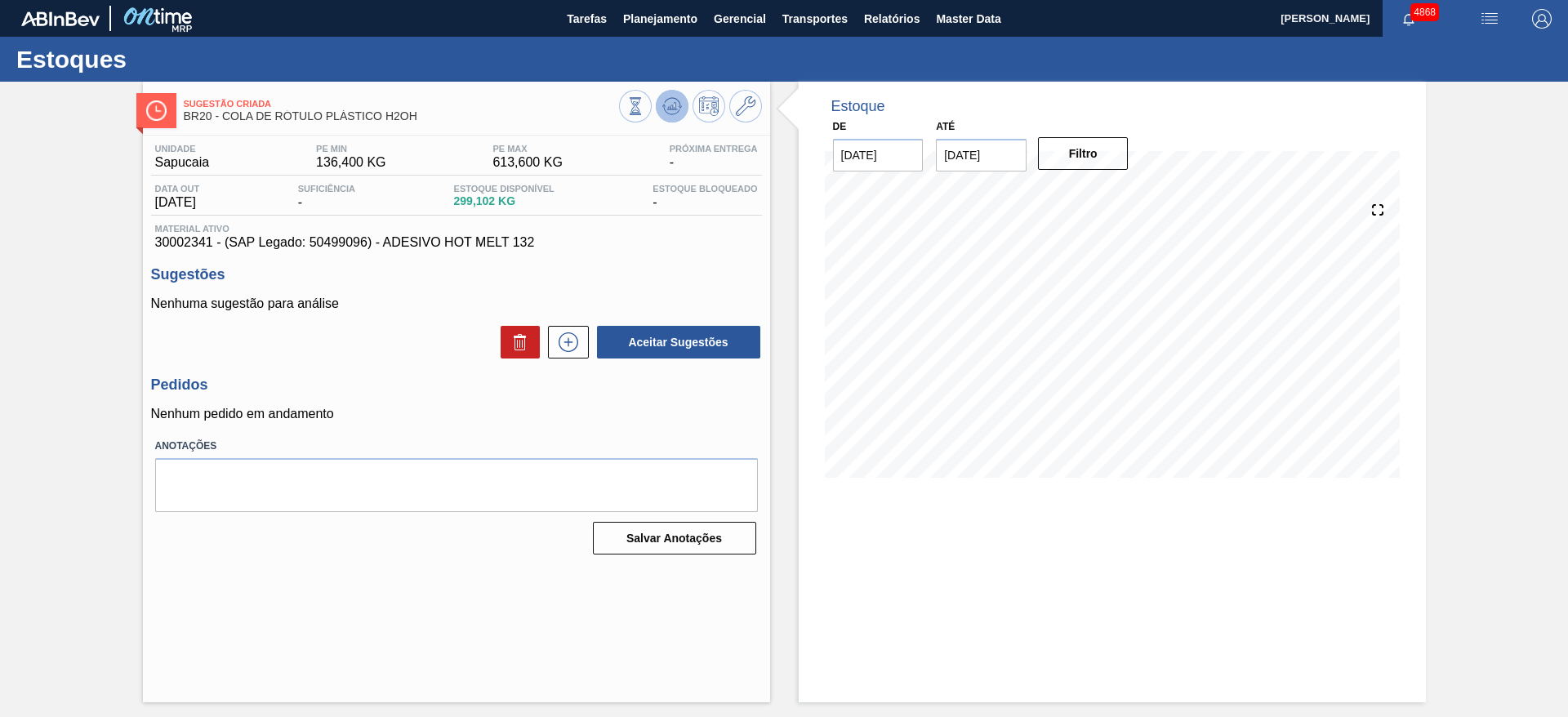
click at [667, 99] on icon at bounding box center [671, 103] width 16 height 9
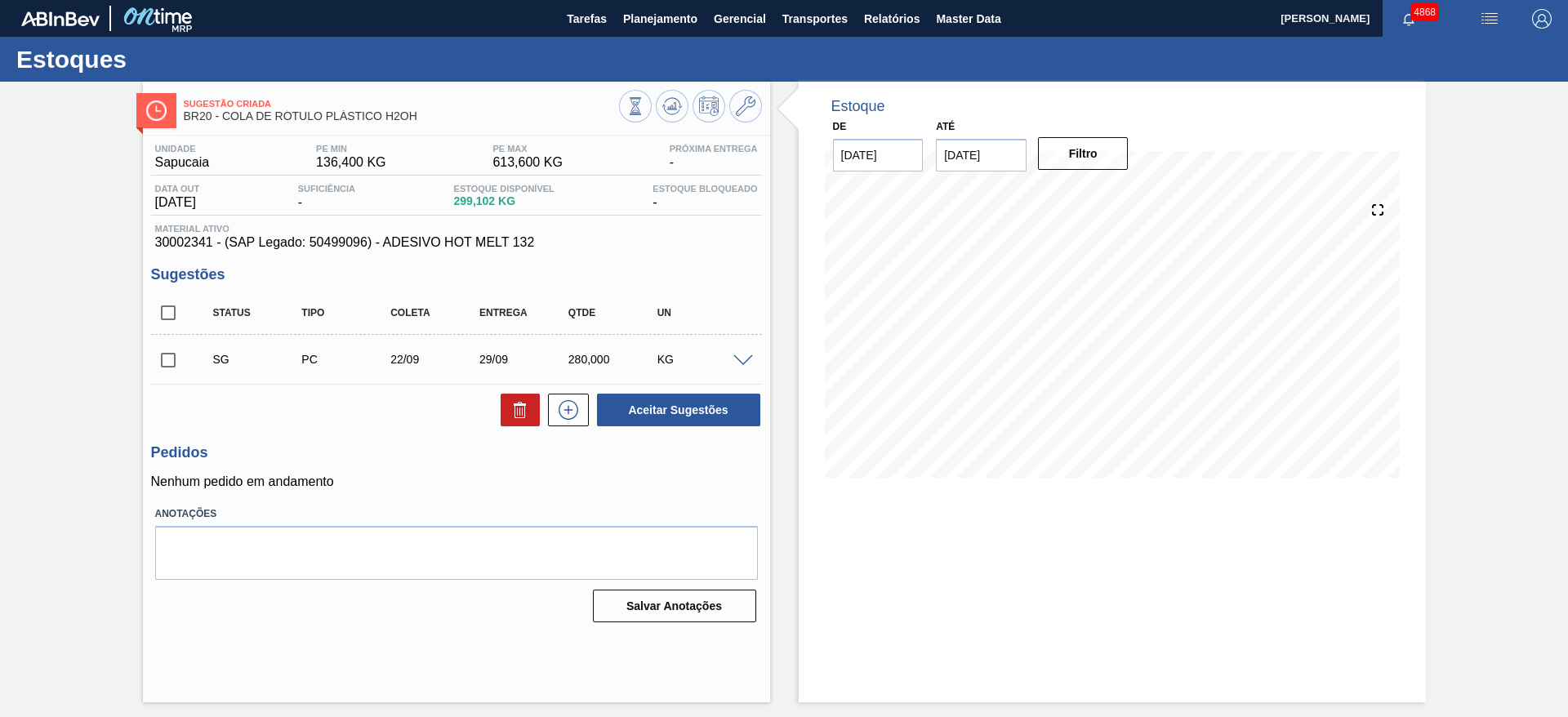
click at [739, 360] on span at bounding box center [743, 361] width 20 height 12
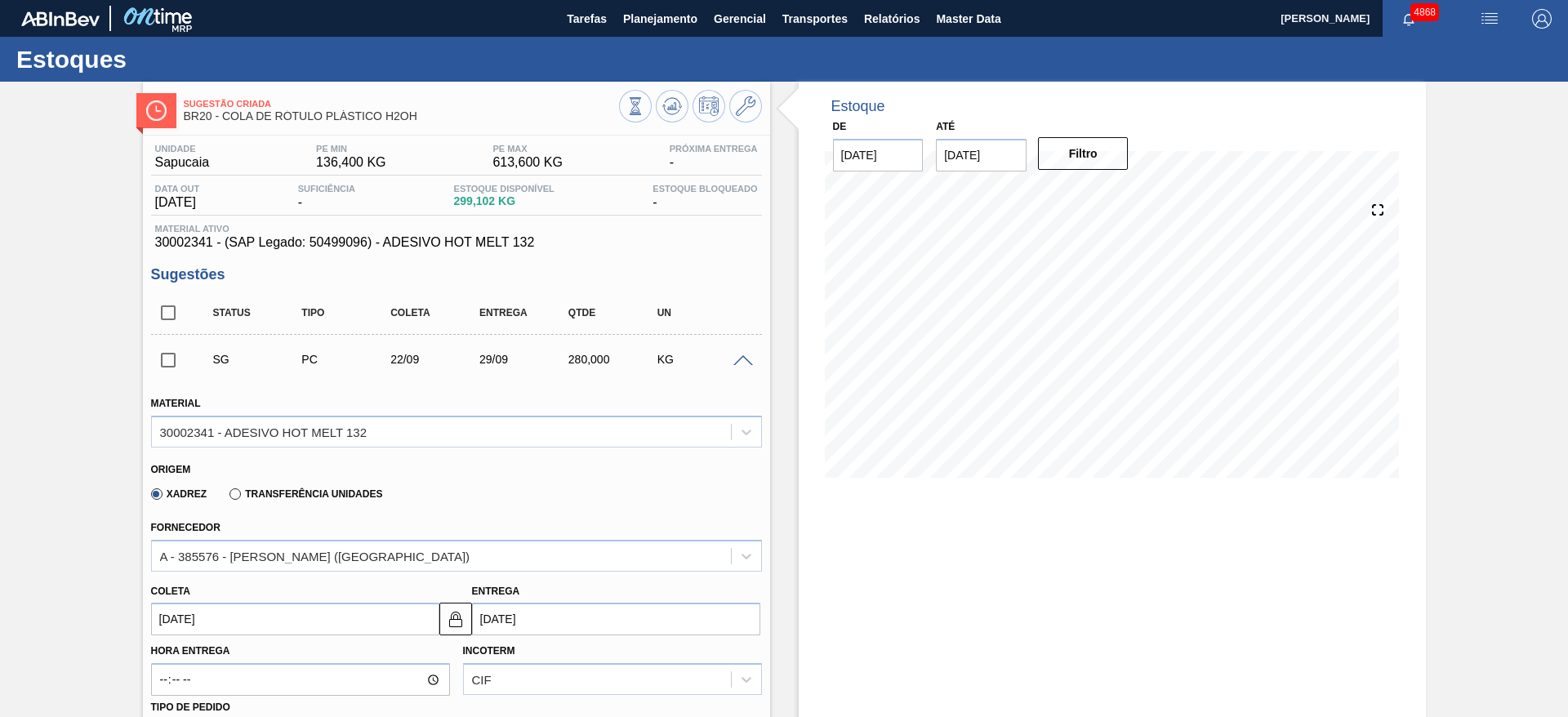
scroll to position [245, 0]
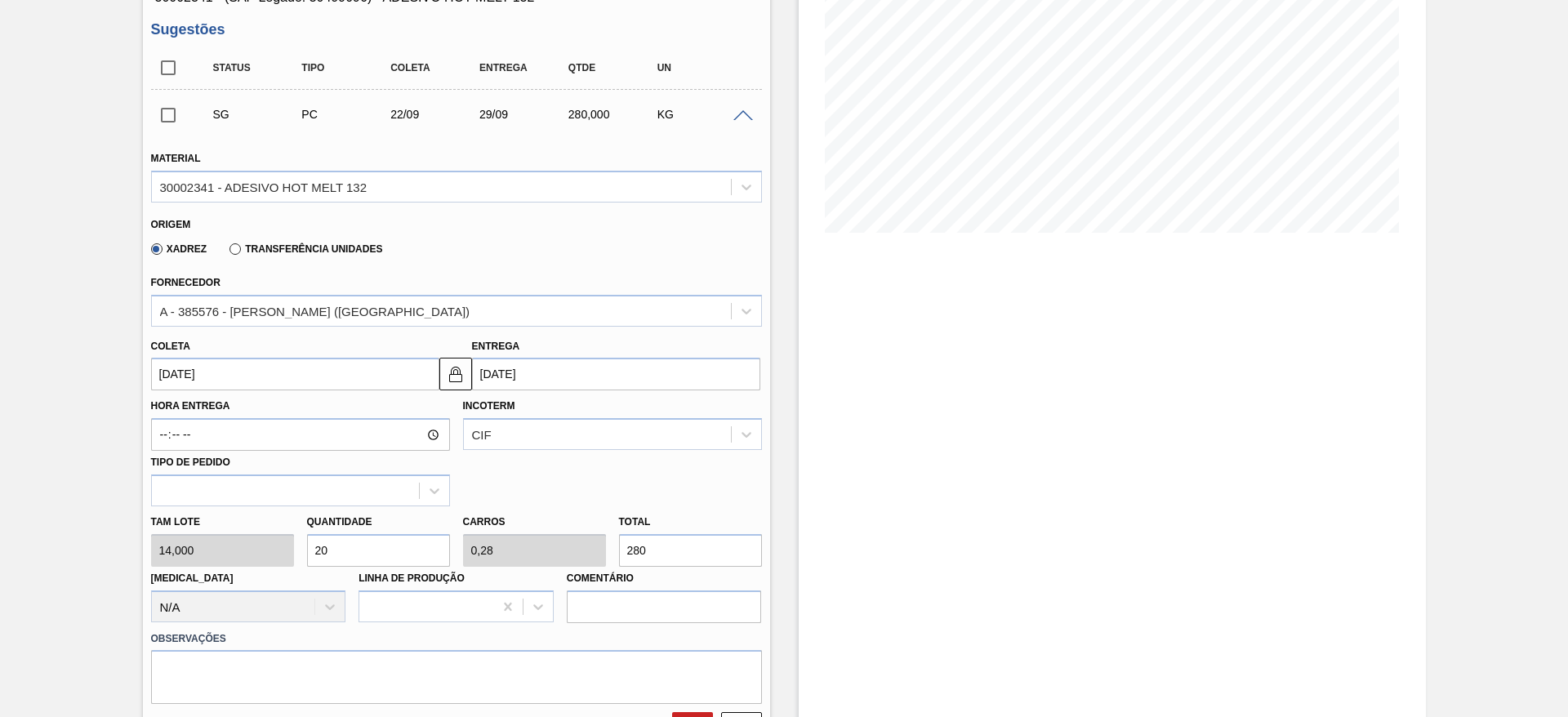
click at [269, 361] on input "[DATE]" at bounding box center [295, 374] width 288 height 33
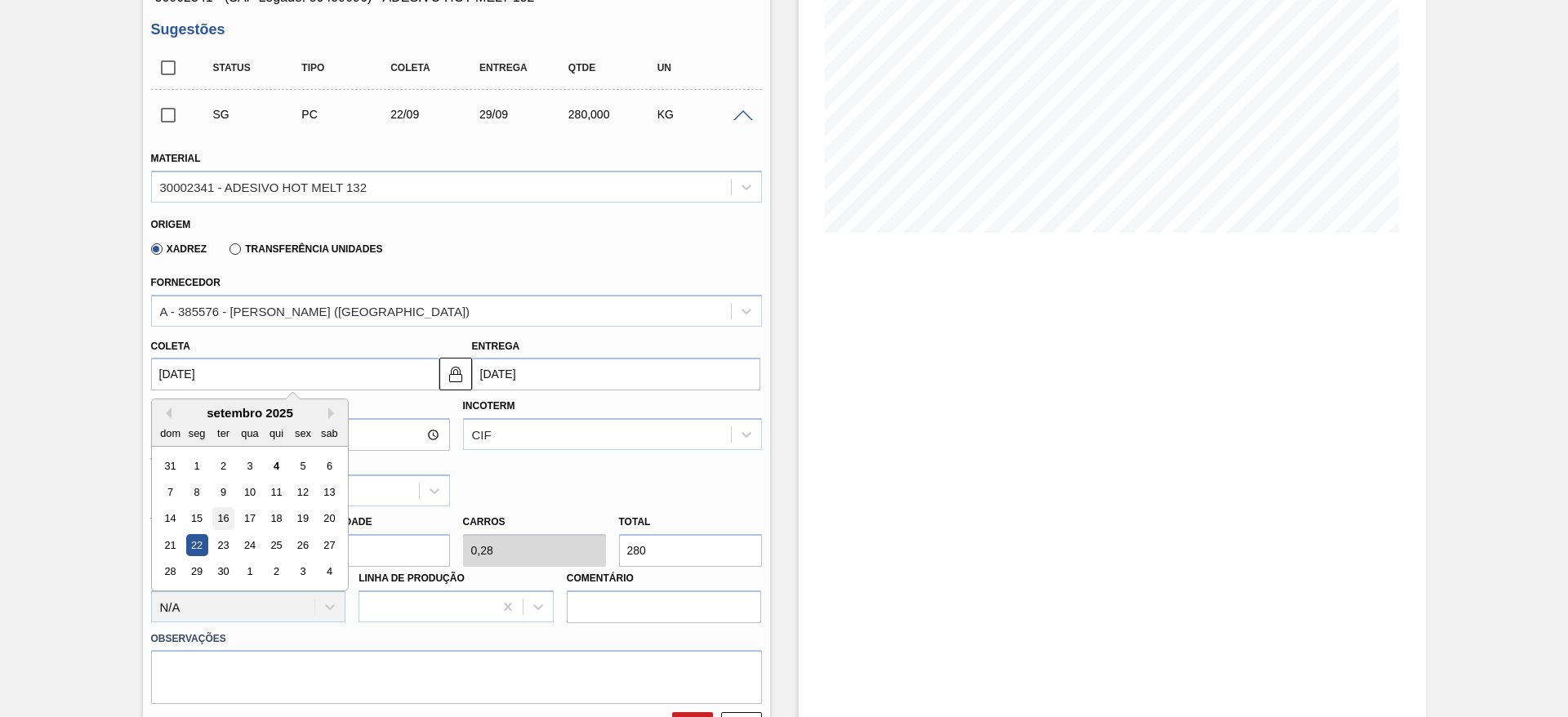
click at [214, 523] on div "16" at bounding box center [222, 519] width 22 height 22
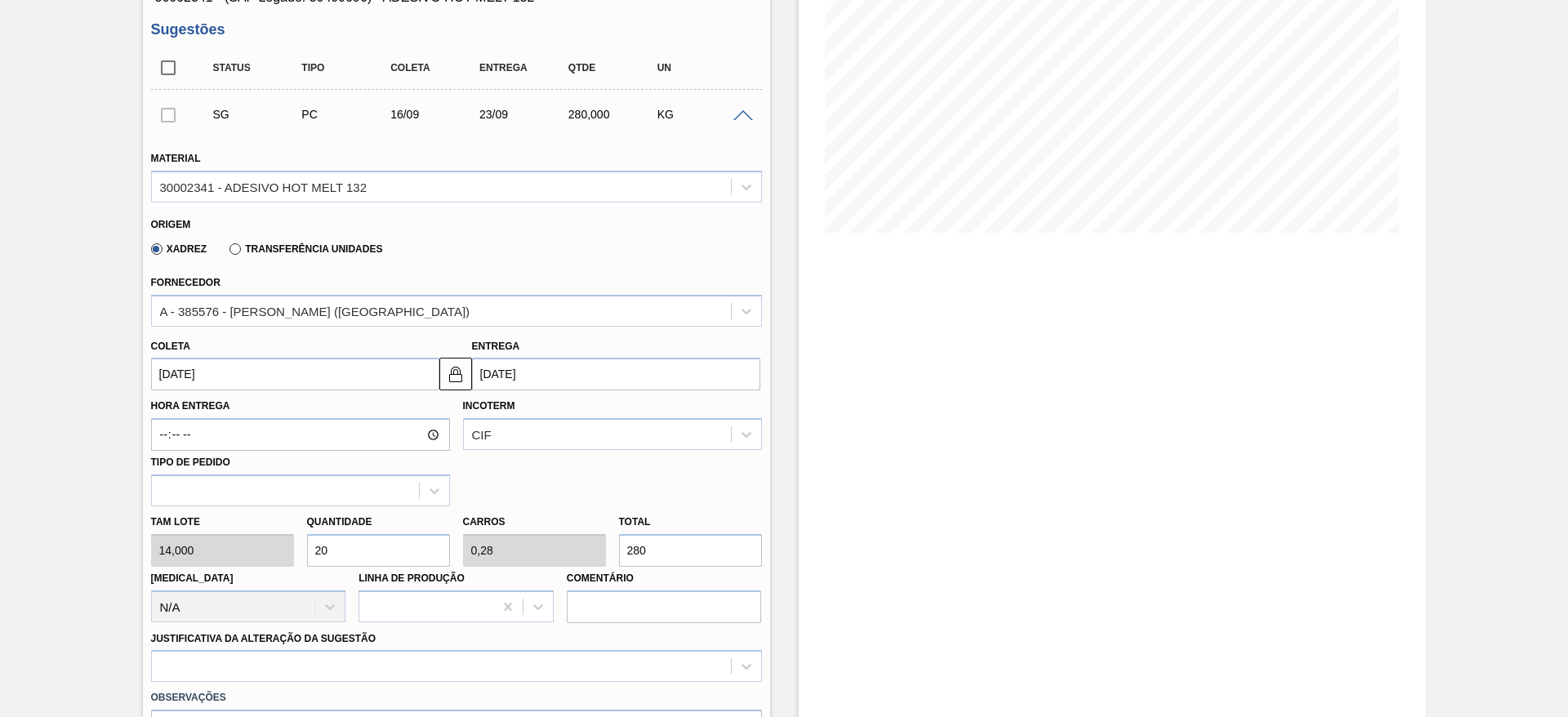
type input "[DATE]"
drag, startPoint x: 335, startPoint y: 551, endPoint x: 305, endPoint y: 541, distance: 31.6
click at [305, 541] on div "Quantidade 20" at bounding box center [378, 539] width 156 height 57
type input "1"
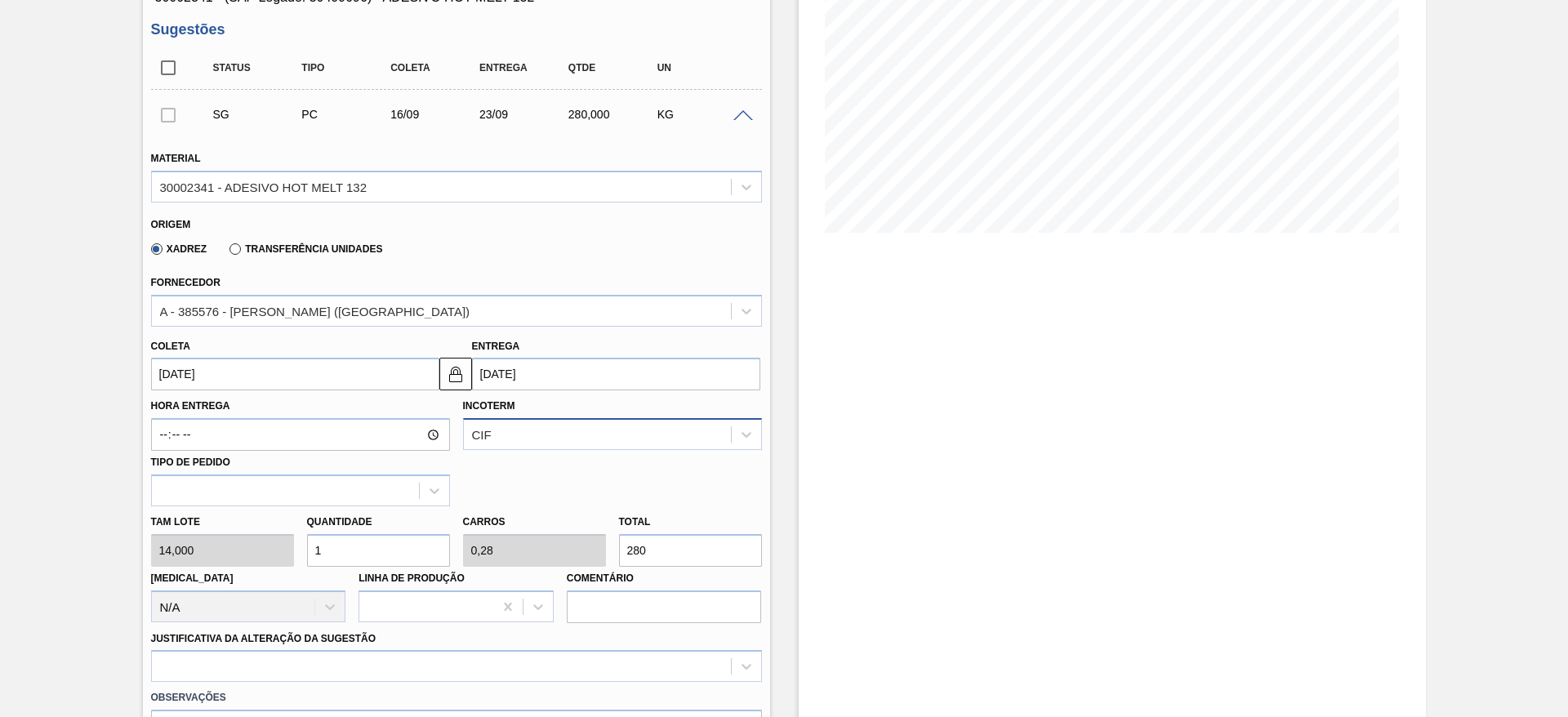
type input "0,014"
type input "14"
type input "16"
type input "0,224"
type input "224"
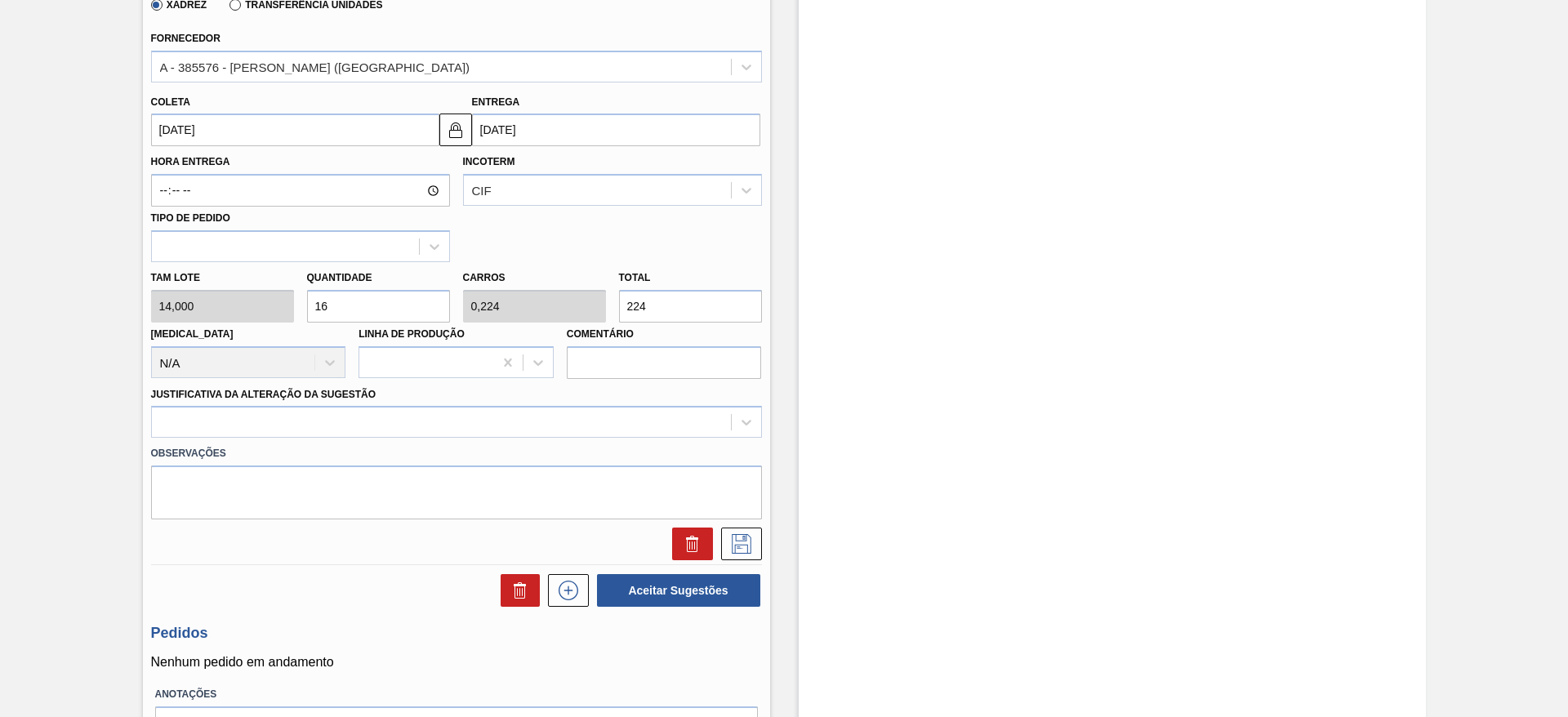
scroll to position [490, 0]
type input "16"
click at [613, 435] on div at bounding box center [456, 421] width 611 height 32
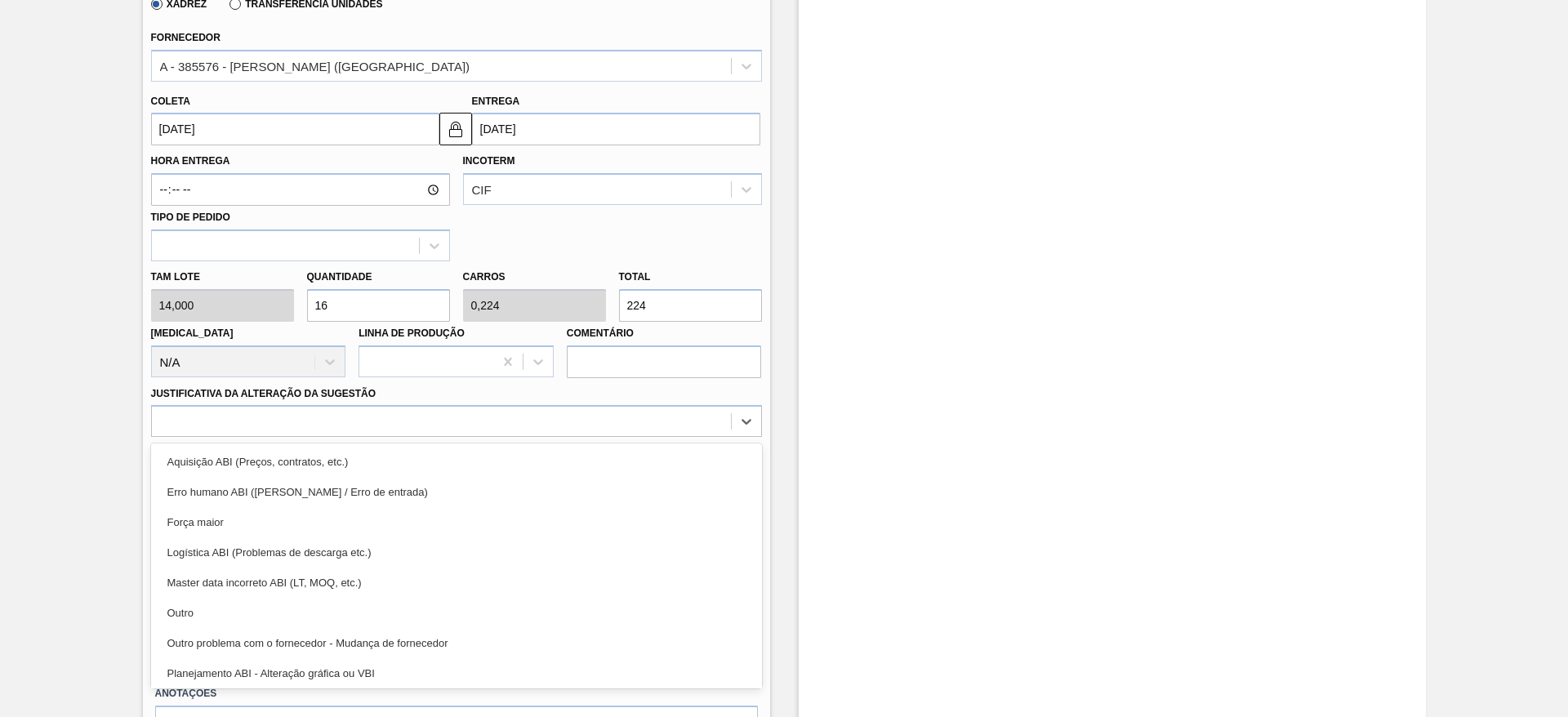
click at [571, 621] on div "Outro" at bounding box center [456, 613] width 611 height 30
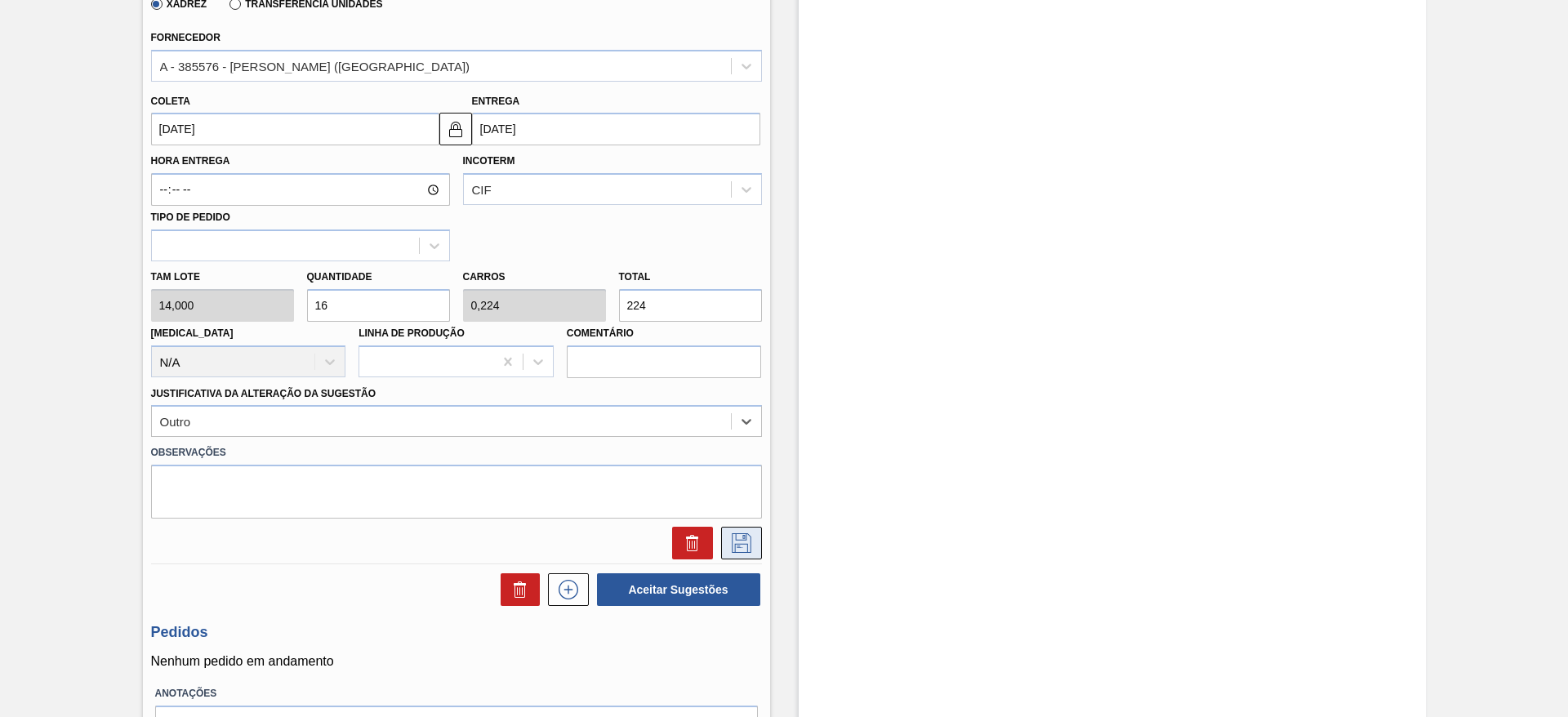
click at [742, 548] on icon at bounding box center [741, 543] width 26 height 20
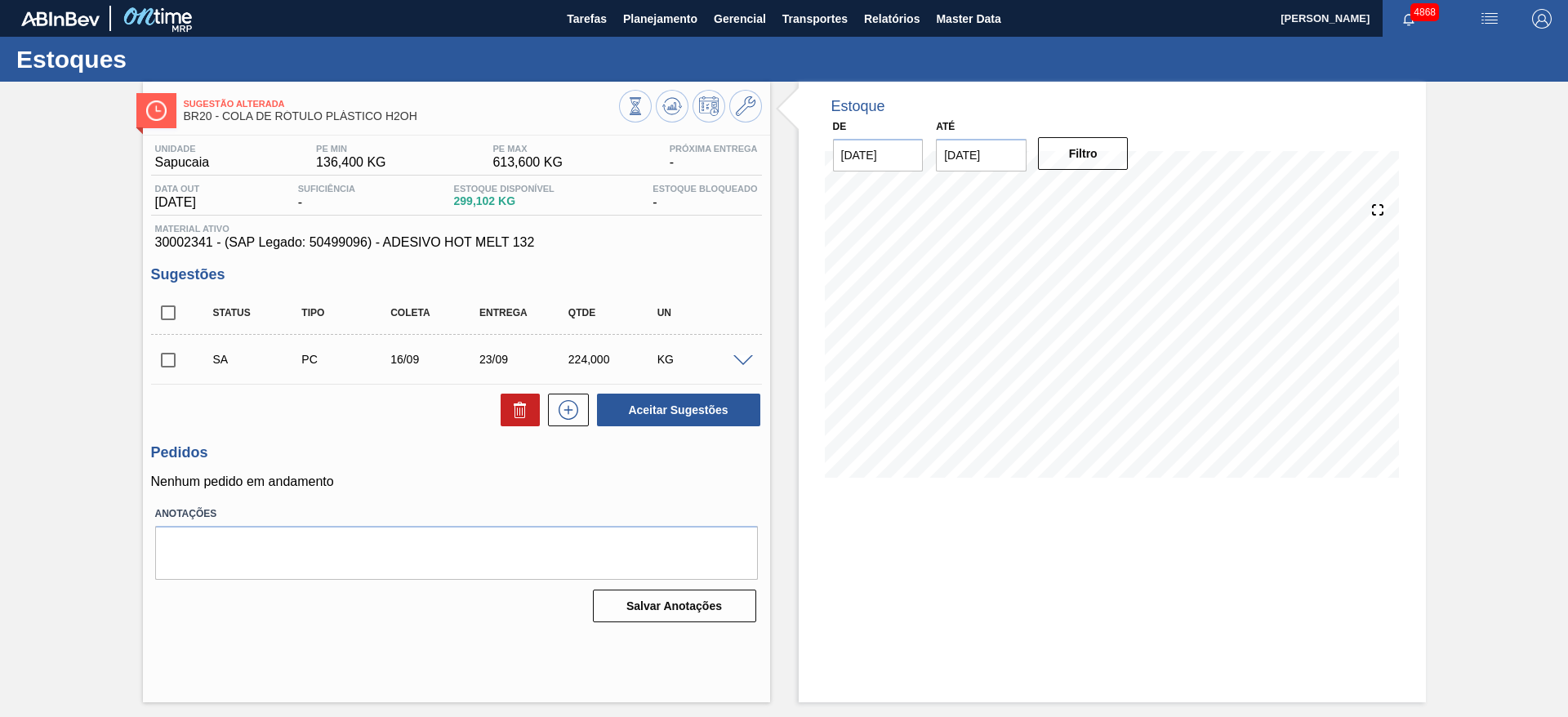
scroll to position [0, 0]
click at [162, 346] on input "checkbox" at bounding box center [168, 360] width 34 height 34
checkbox input "true"
click at [662, 406] on button "Aceitar Sugestões" at bounding box center [678, 410] width 163 height 33
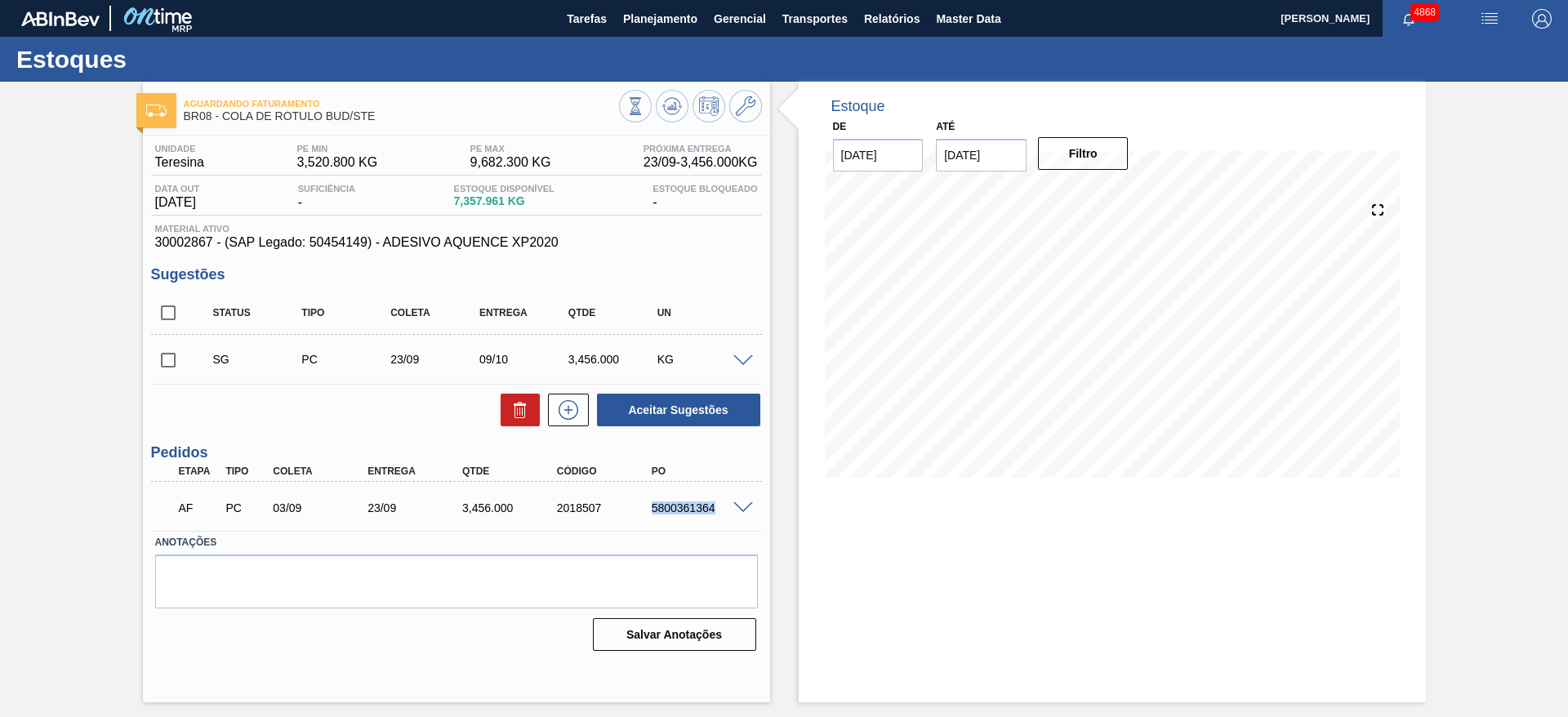
drag, startPoint x: 649, startPoint y: 511, endPoint x: 726, endPoint y: 512, distance: 77.0
click at [726, 512] on div "5800361364" at bounding box center [700, 508] width 106 height 13
copy div "5800361364"
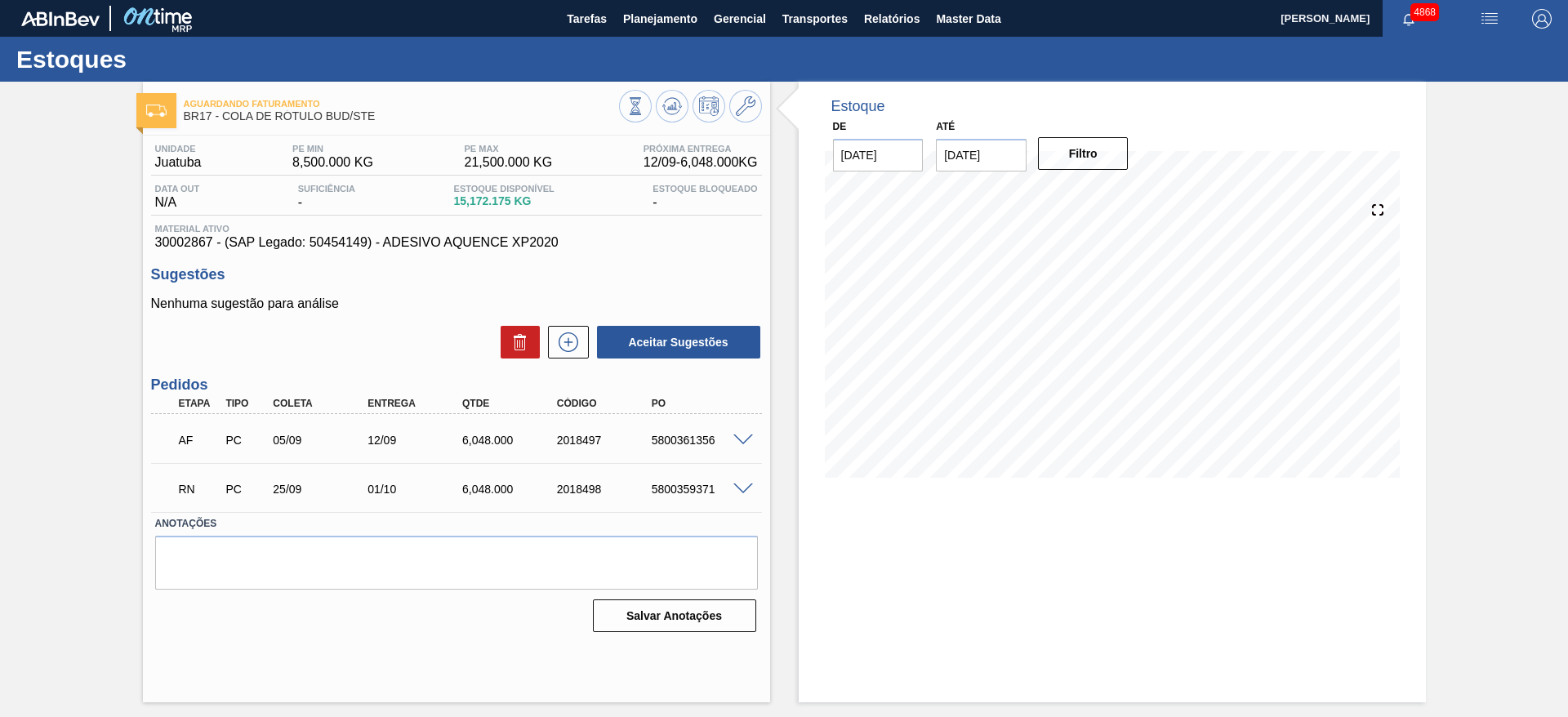
click at [742, 484] on span at bounding box center [743, 489] width 20 height 12
type input "6.048"
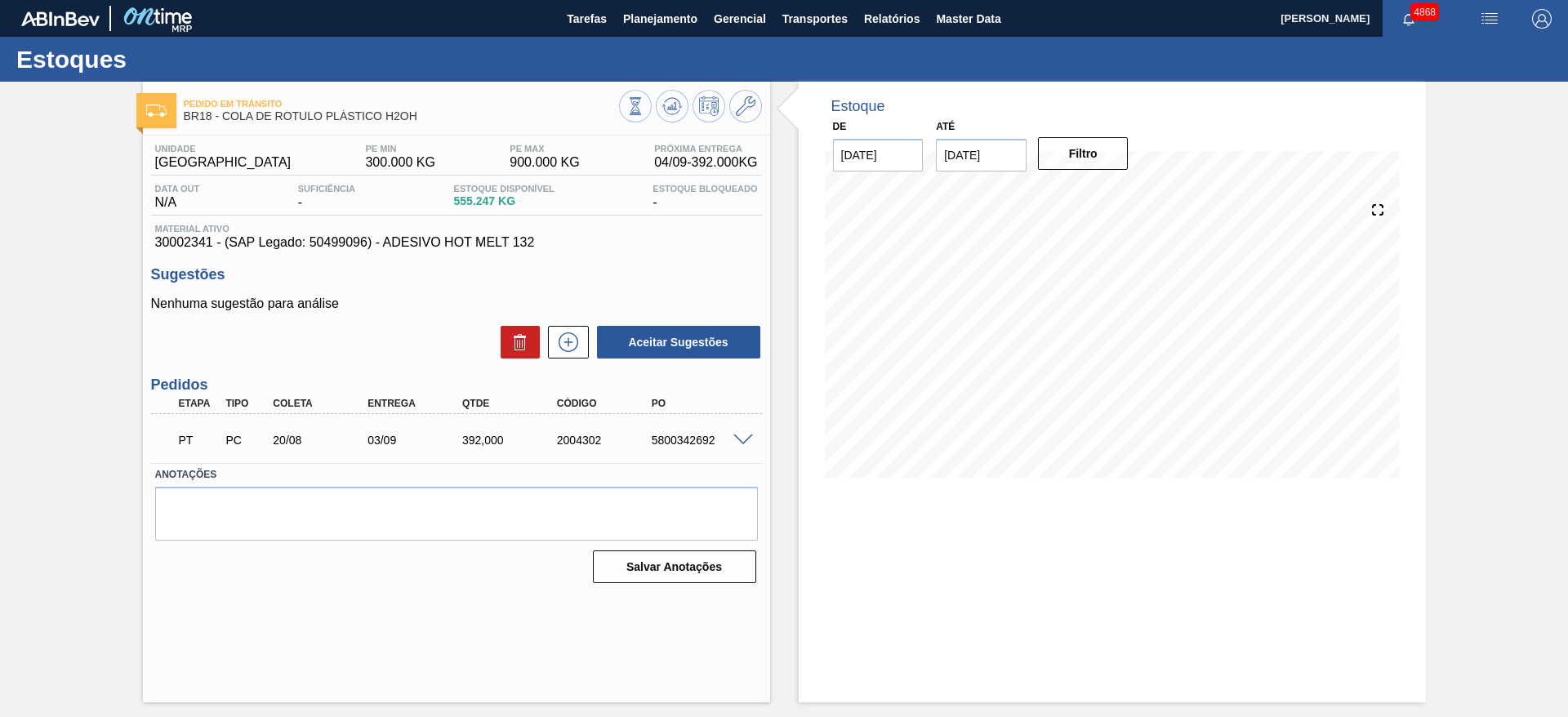
click at [740, 438] on span at bounding box center [743, 440] width 20 height 12
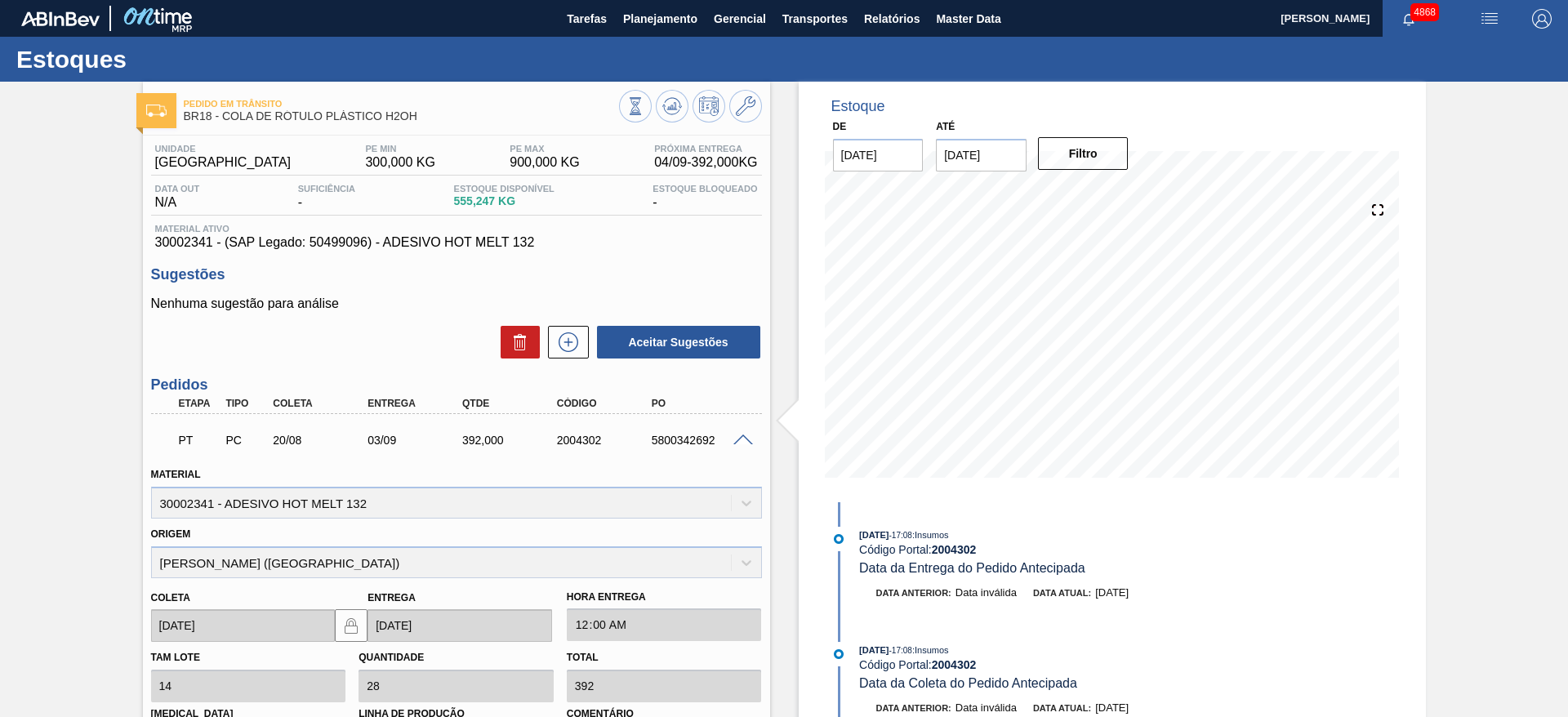
scroll to position [276, 0]
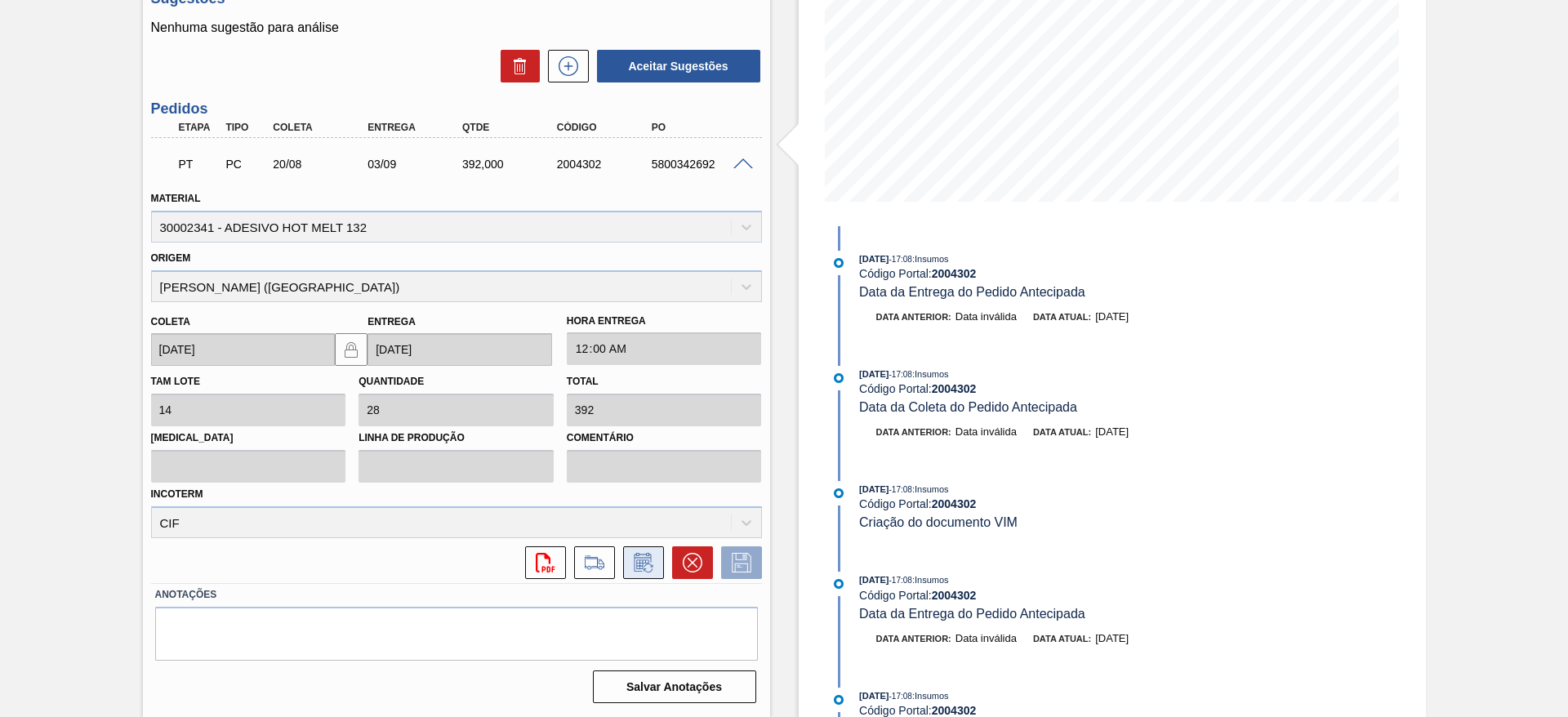
click at [647, 560] on icon at bounding box center [642, 564] width 12 height 9
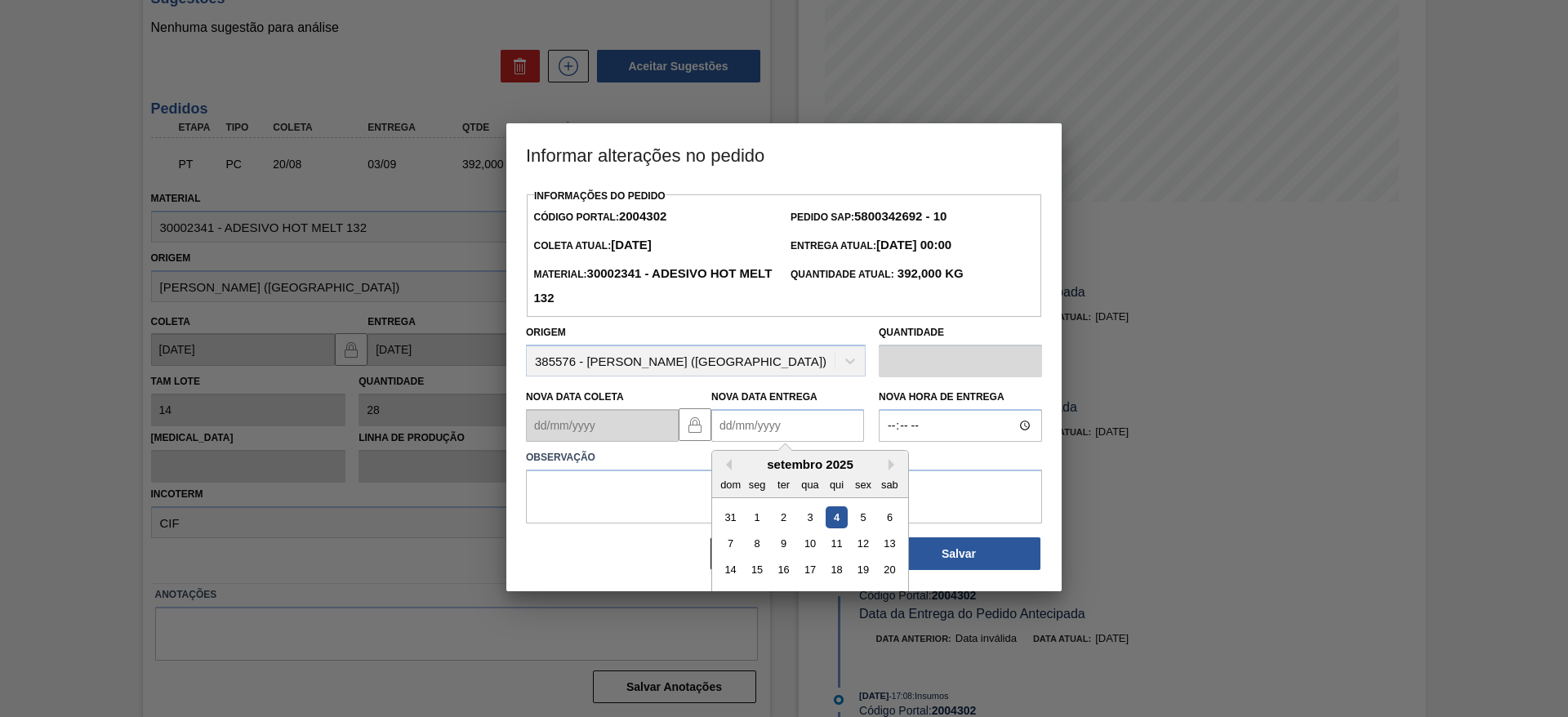
click at [770, 420] on Entrega2004302 "Nova Data Entrega" at bounding box center [787, 425] width 153 height 33
click at [861, 515] on div "5" at bounding box center [862, 517] width 22 height 22
type Entrega2004302 "[DATE]"
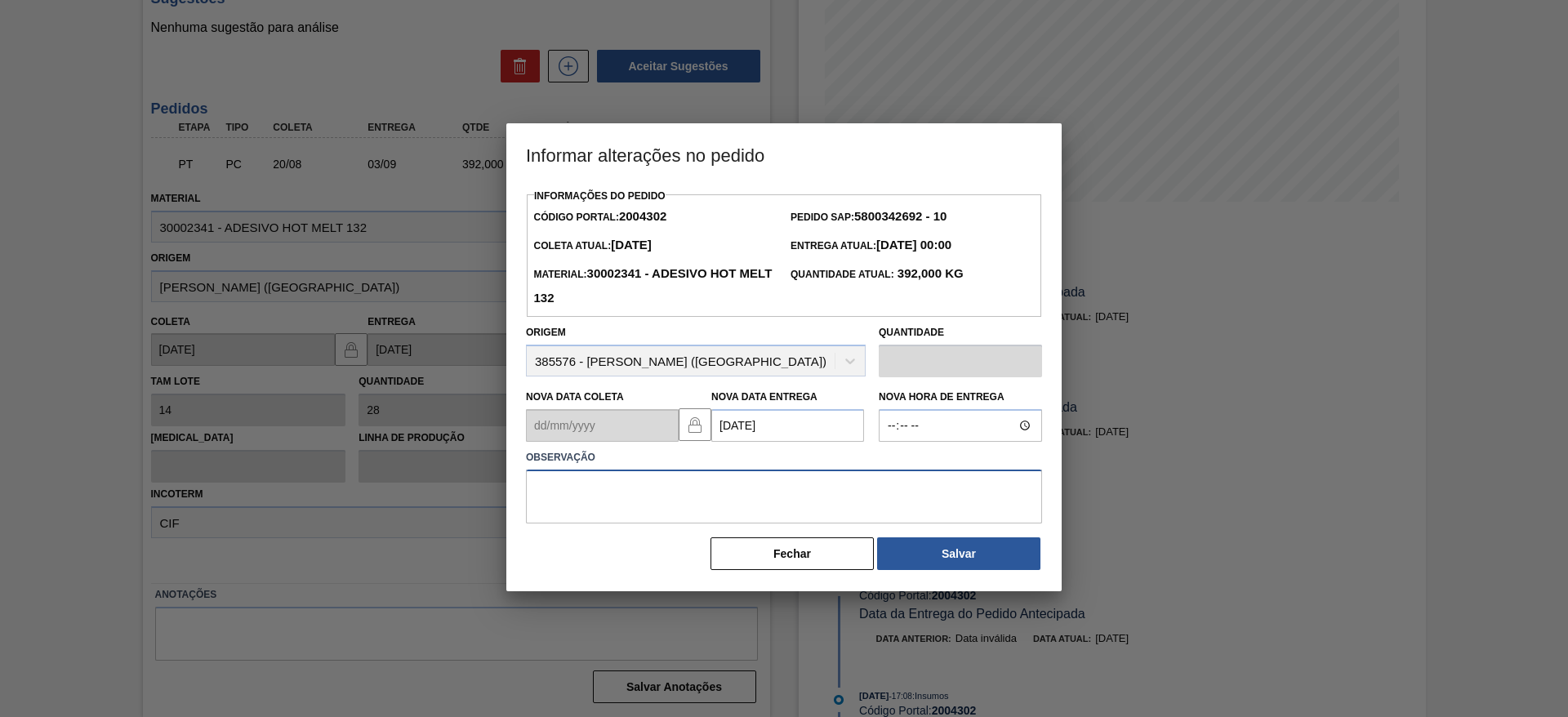
click at [831, 511] on textarea at bounding box center [784, 496] width 516 height 54
type textarea "data"
click at [936, 548] on button "Salvar" at bounding box center [958, 554] width 163 height 33
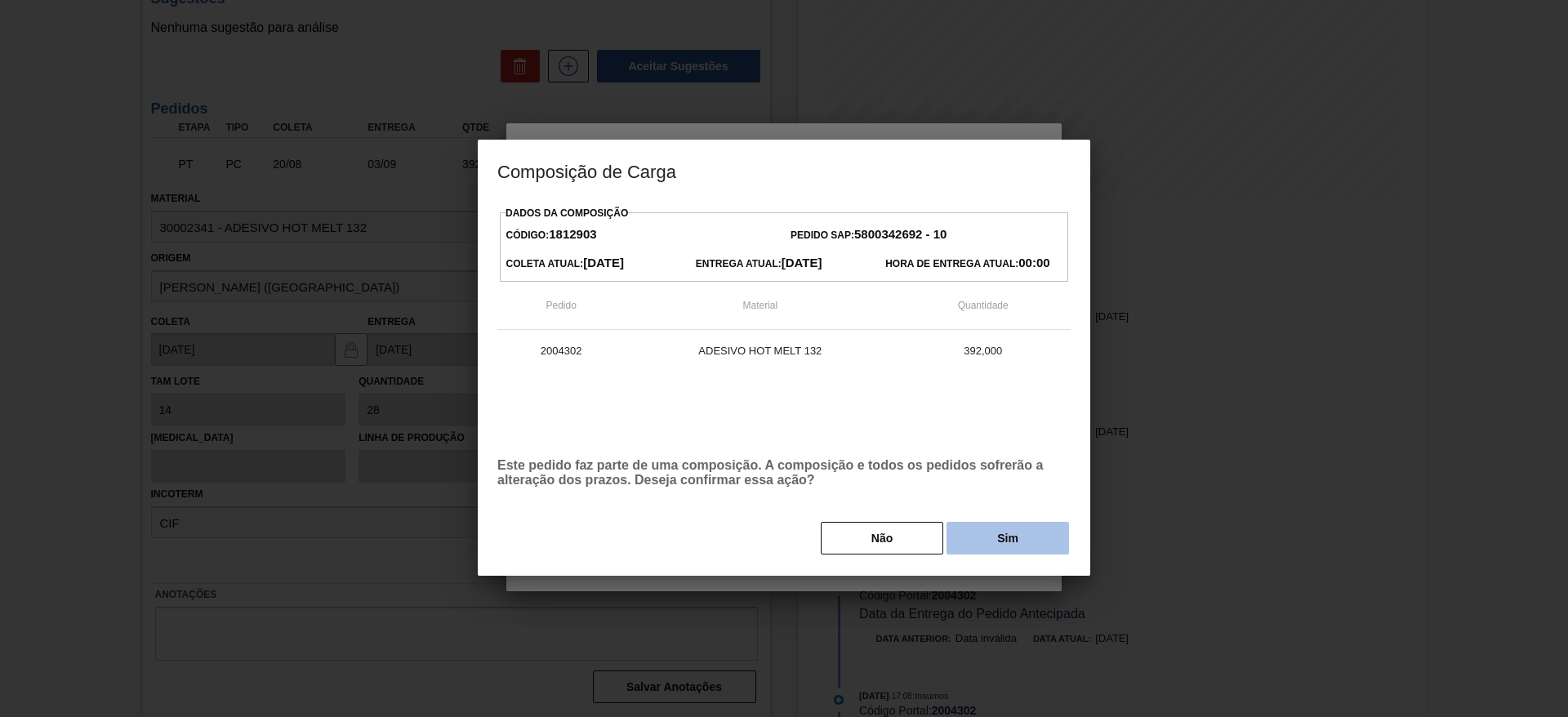
click at [952, 534] on button "Sim" at bounding box center [1007, 538] width 123 height 33
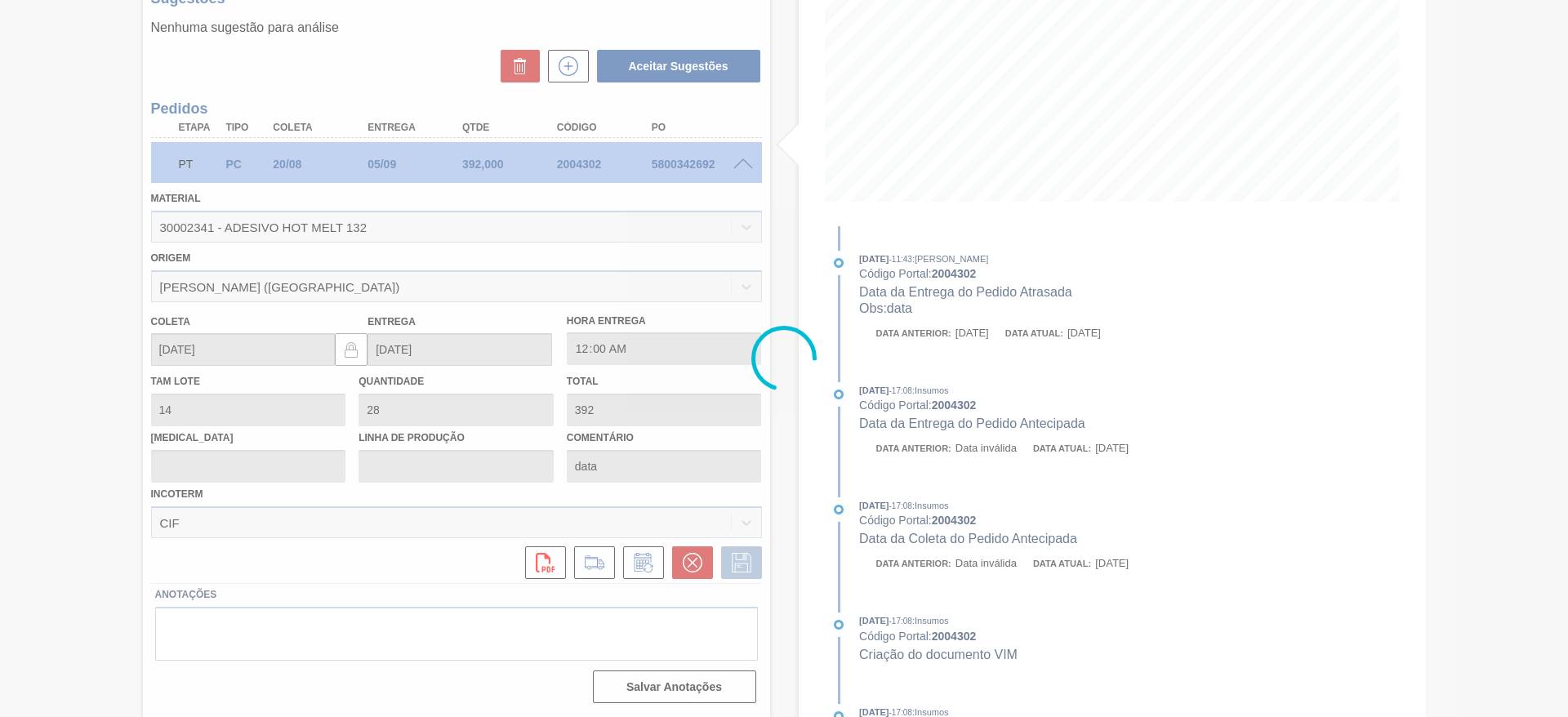
scroll to position [0, 0]
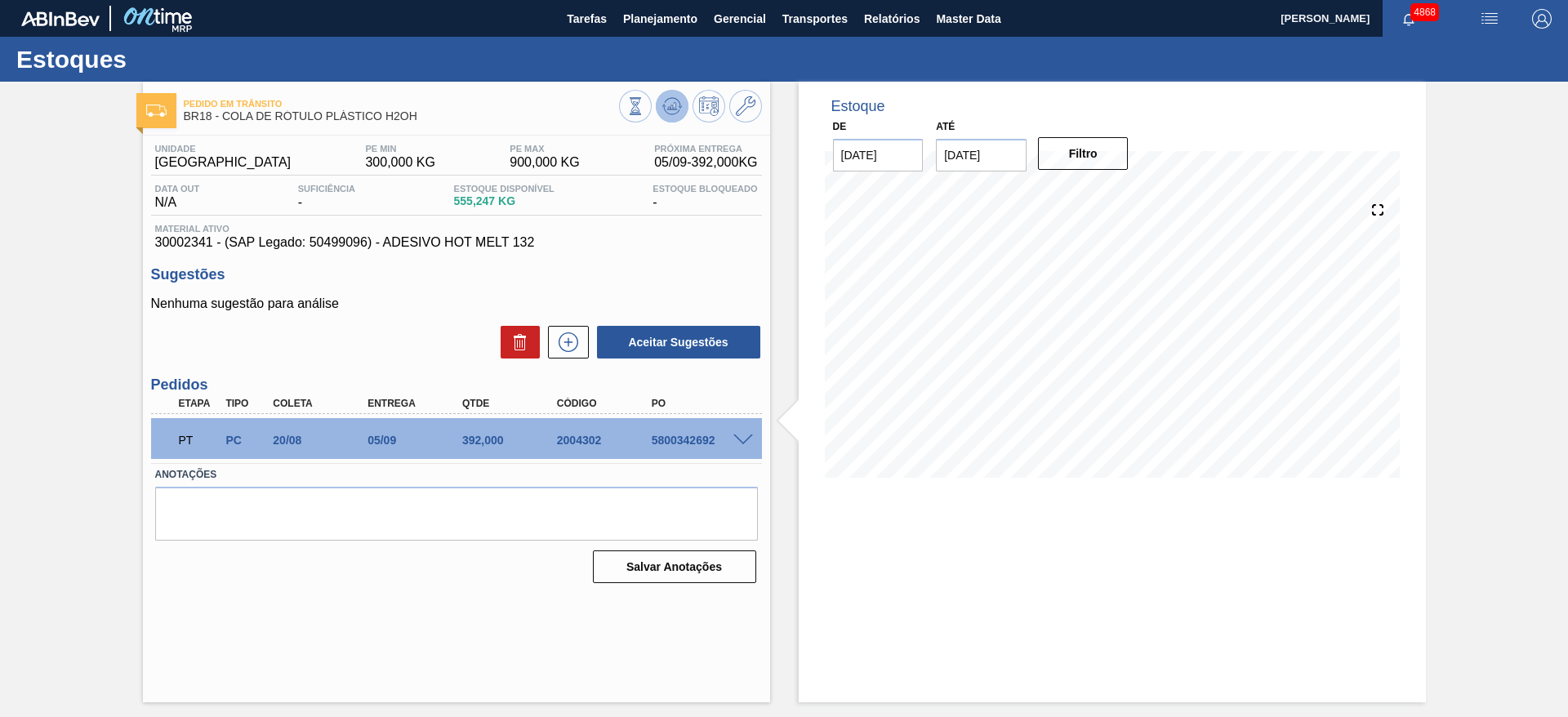
click at [675, 107] on icon at bounding box center [671, 106] width 10 height 8
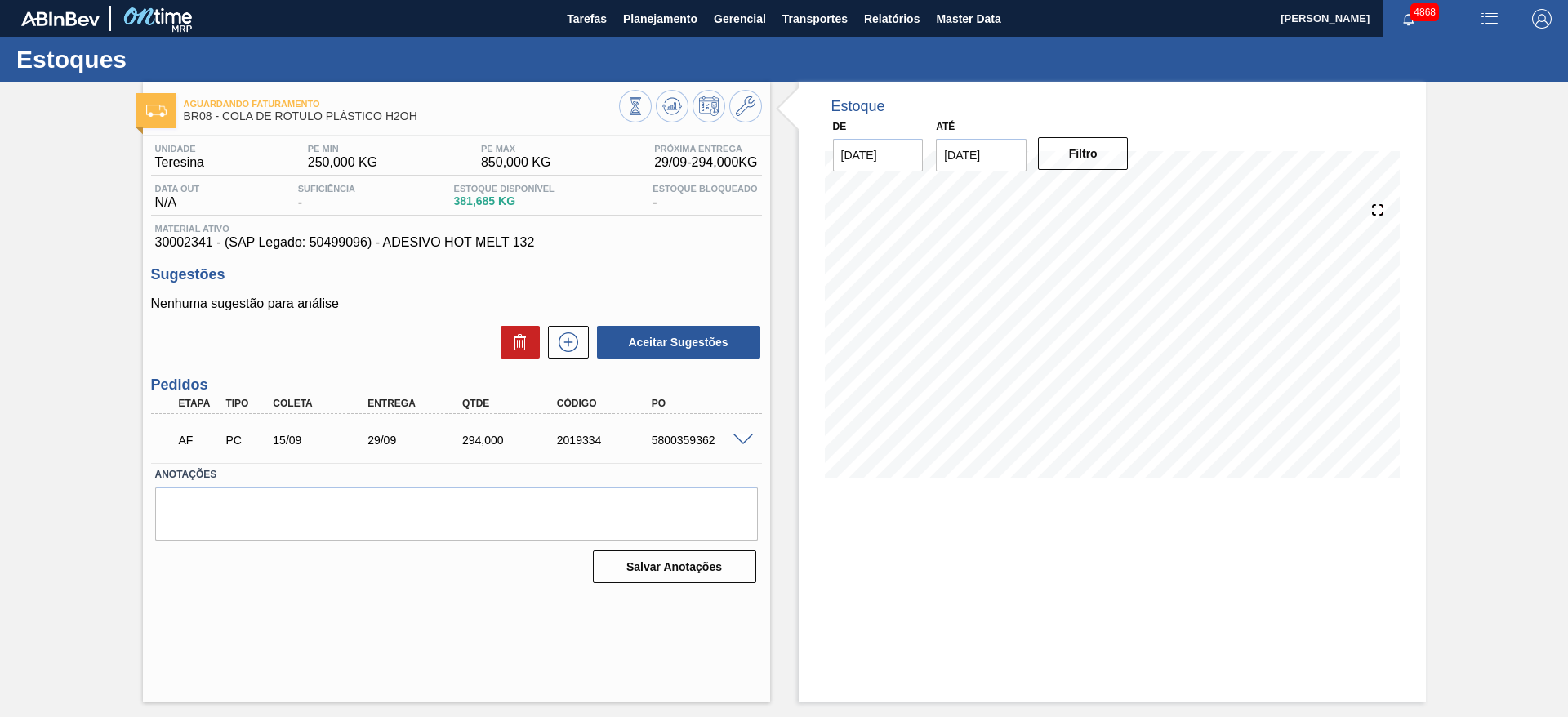
click at [736, 444] on span at bounding box center [743, 440] width 20 height 12
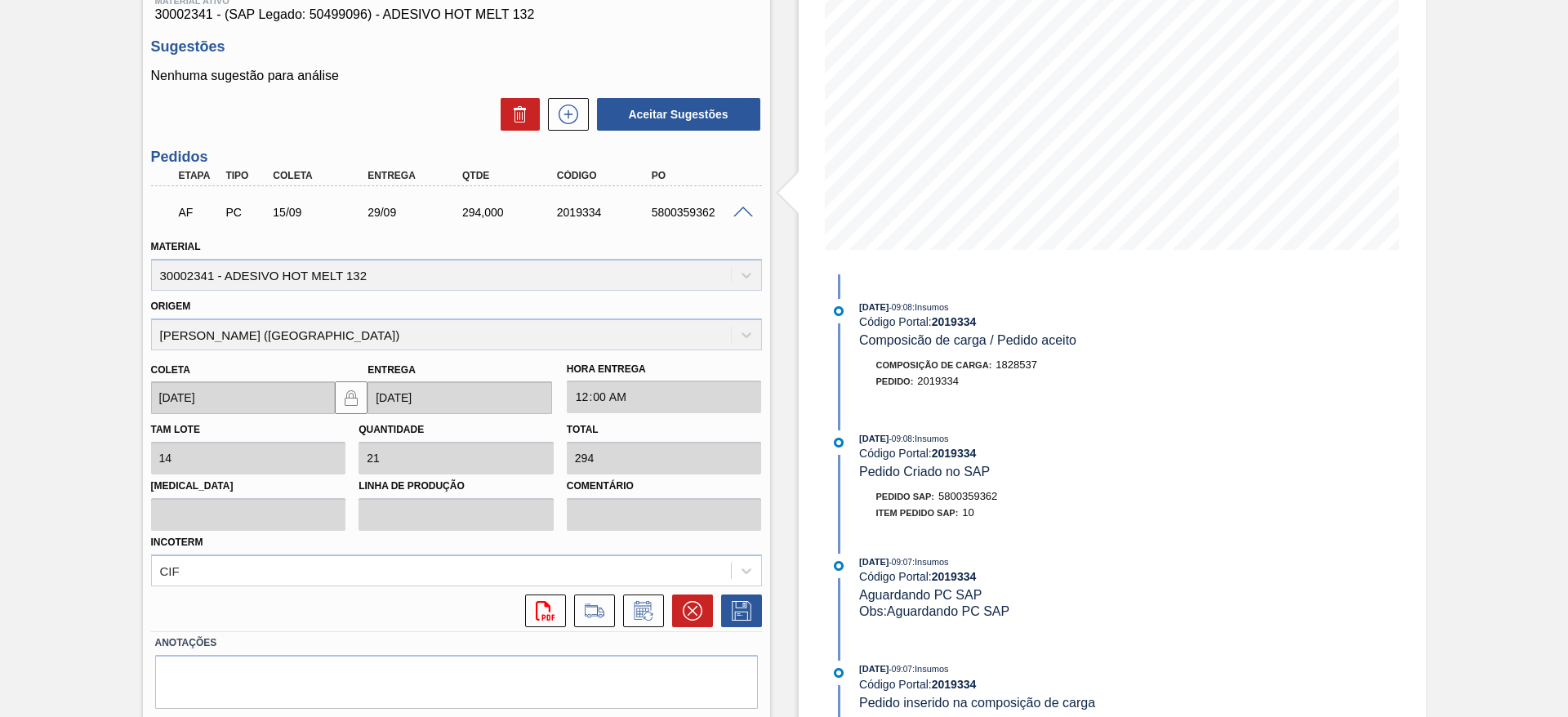
scroll to position [245, 0]
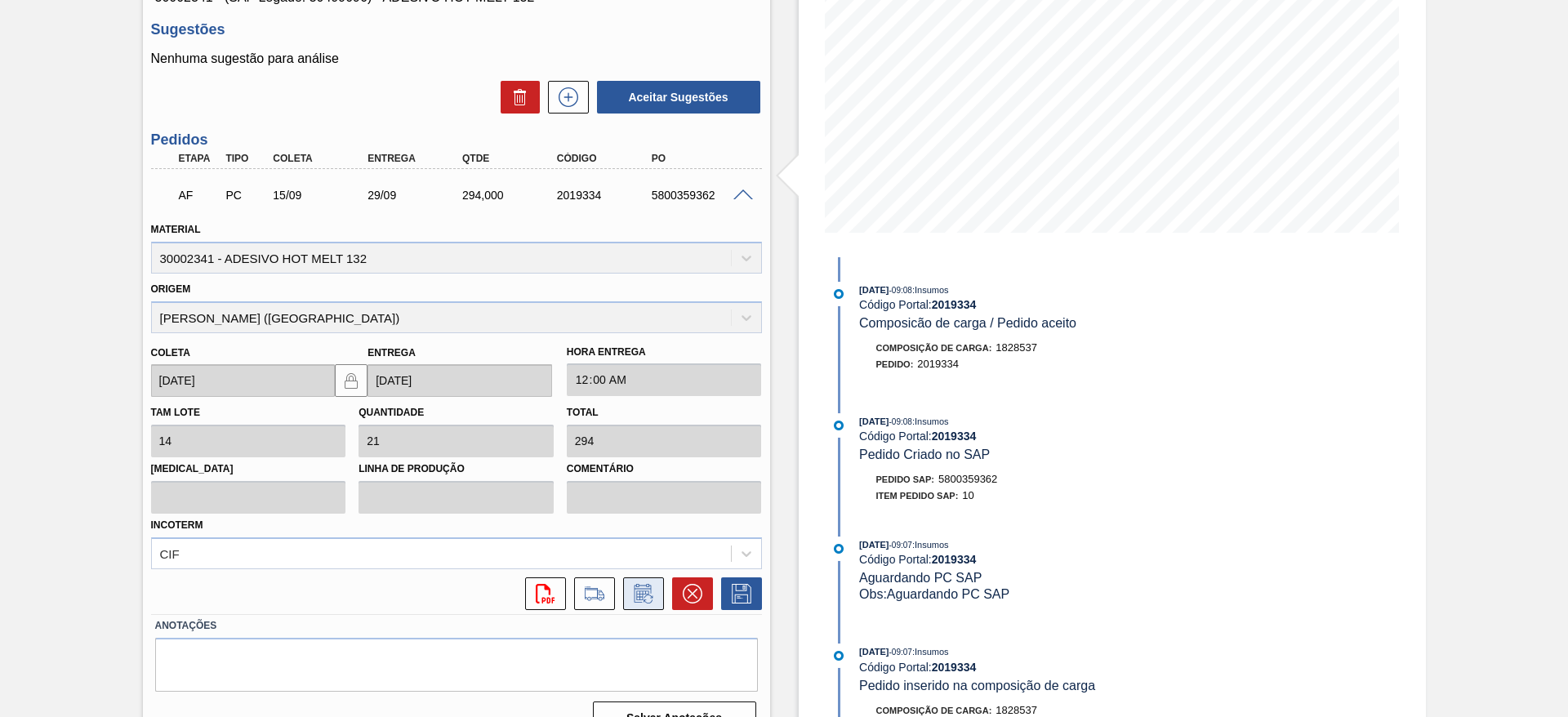
click at [633, 602] on icon at bounding box center [642, 593] width 17 height 19
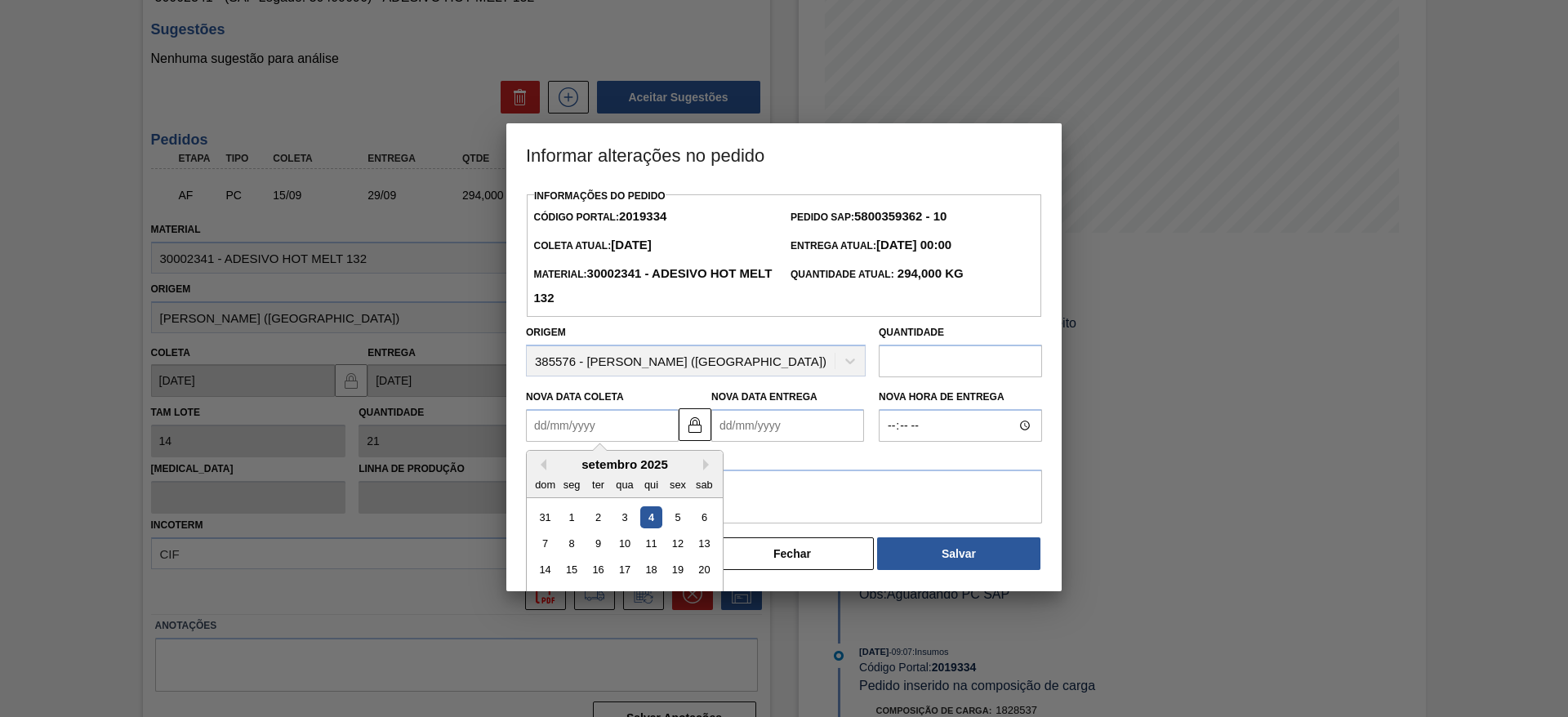
click at [602, 418] on Coleta2019334 "Nova Data Coleta" at bounding box center [602, 425] width 153 height 33
click at [678, 544] on div "12" at bounding box center [677, 543] width 22 height 22
type Coleta2019334 "12/09/2025"
type Entrega2019334 "26/09/2025"
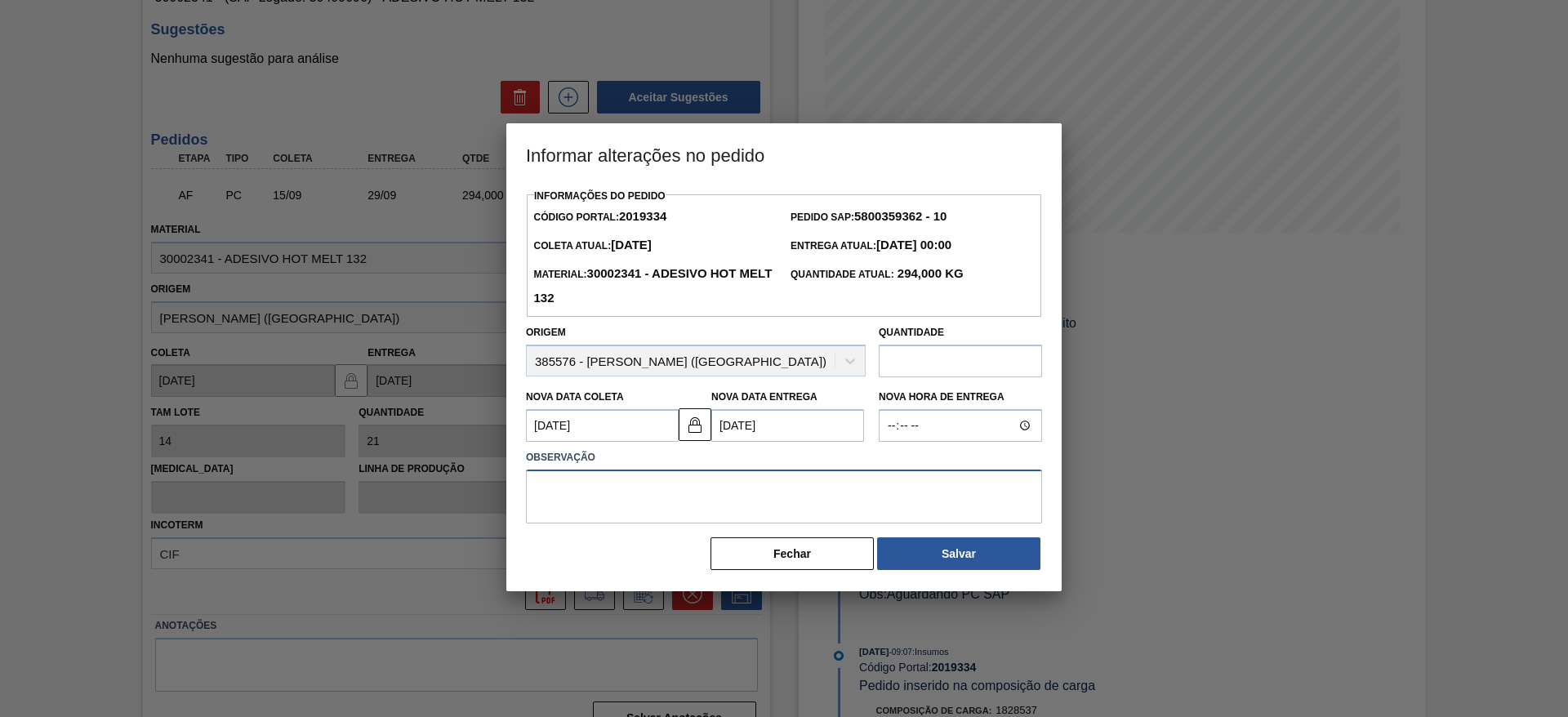
click at [909, 498] on textarea at bounding box center [784, 496] width 516 height 54
type textarea "data"
click at [1005, 558] on button "Salvar" at bounding box center [958, 554] width 163 height 33
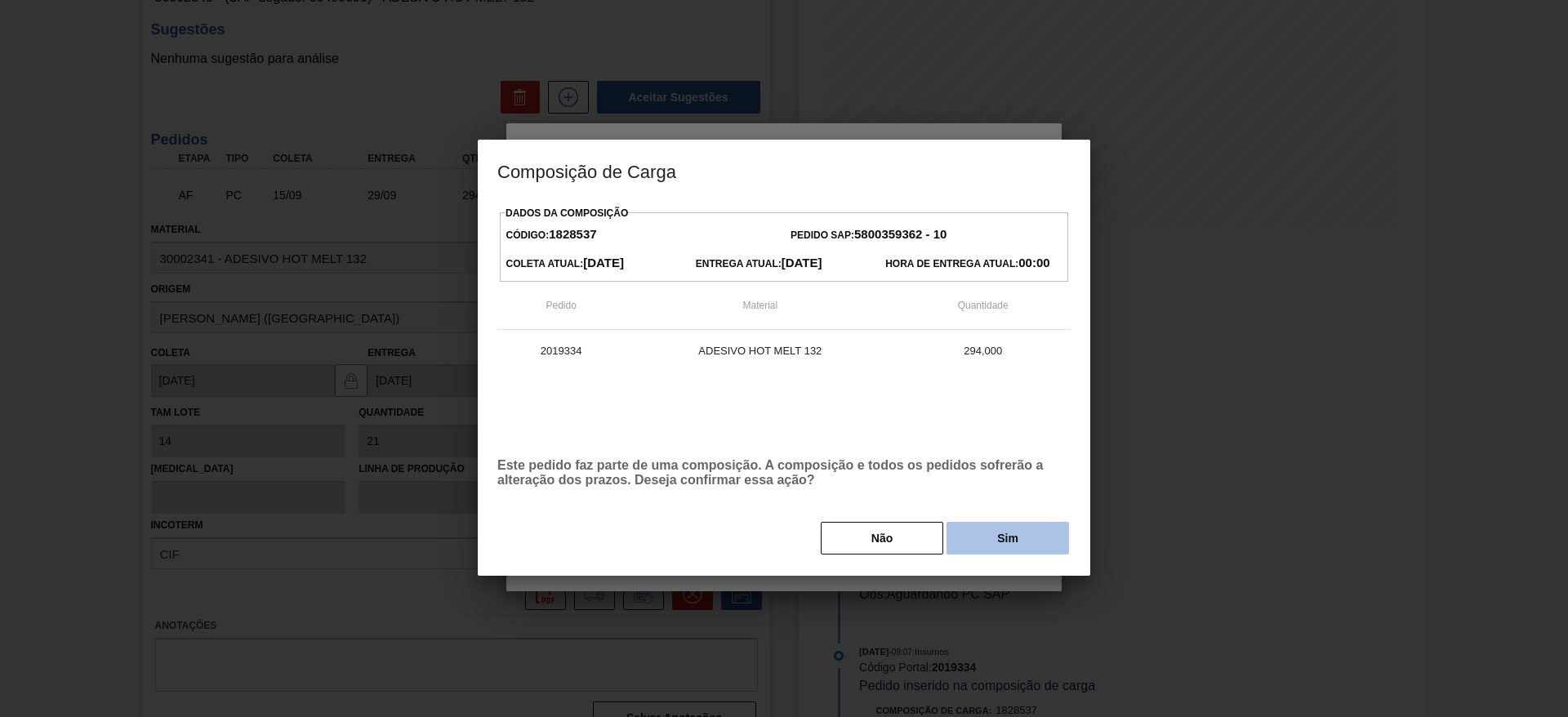
click at [1018, 535] on button "Sim" at bounding box center [1007, 538] width 123 height 33
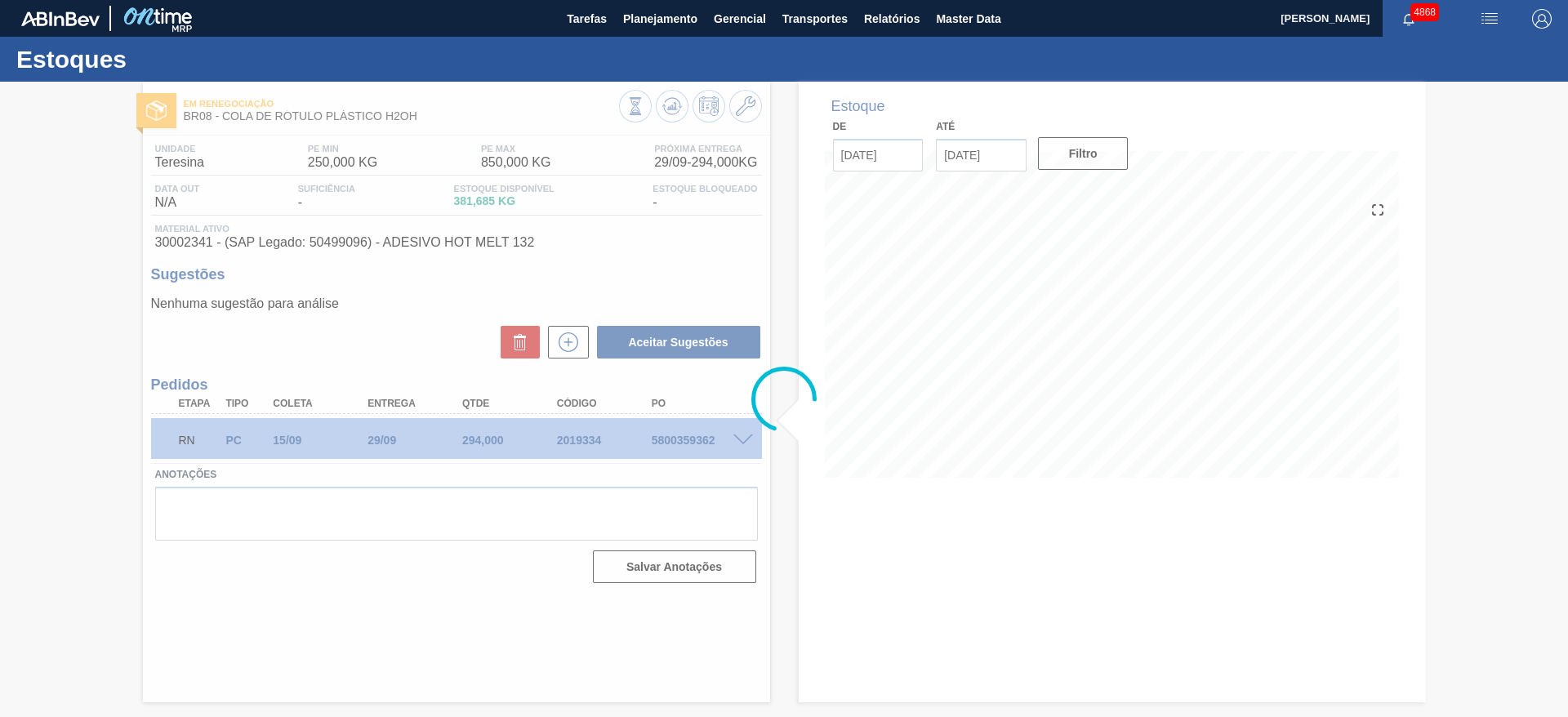
scroll to position [0, 0]
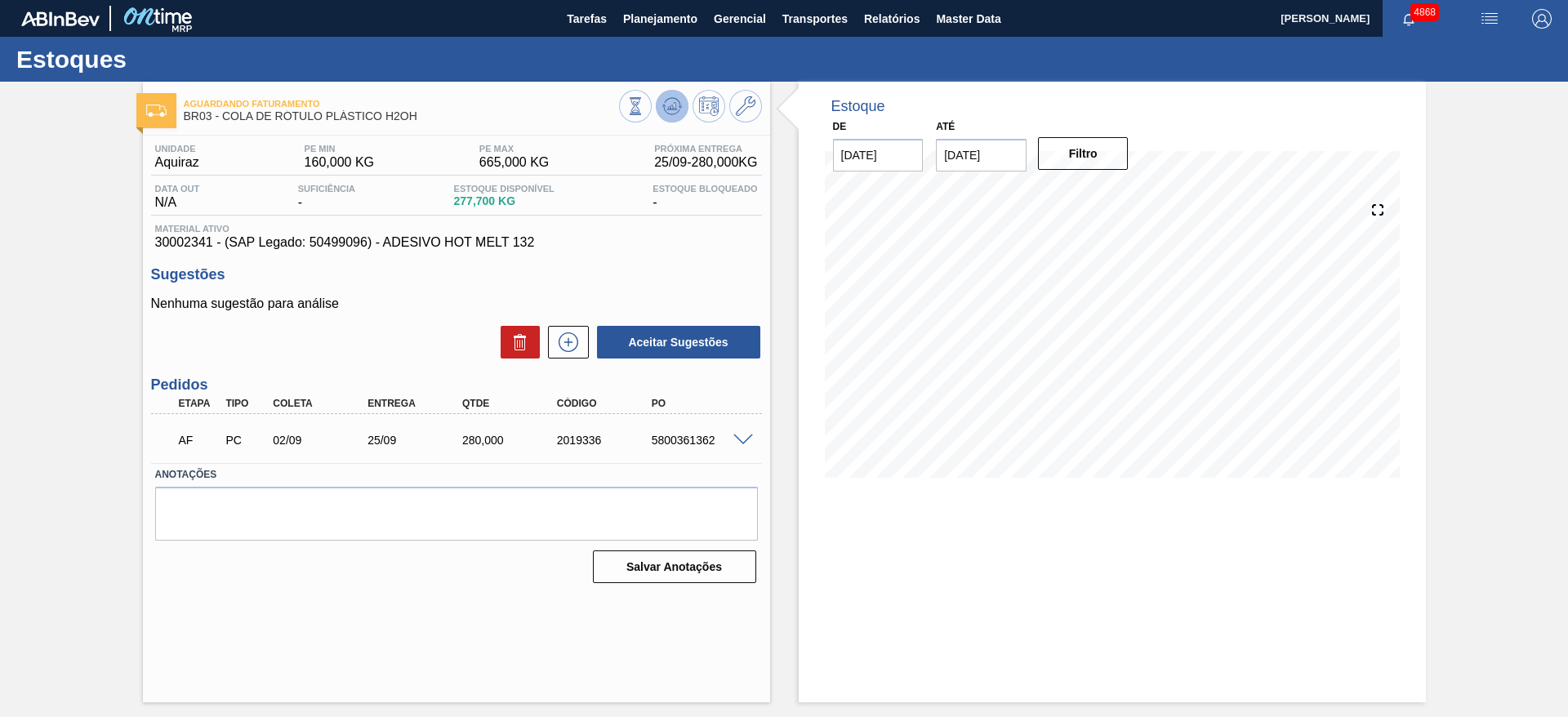
click at [673, 96] on icon at bounding box center [671, 106] width 20 height 20
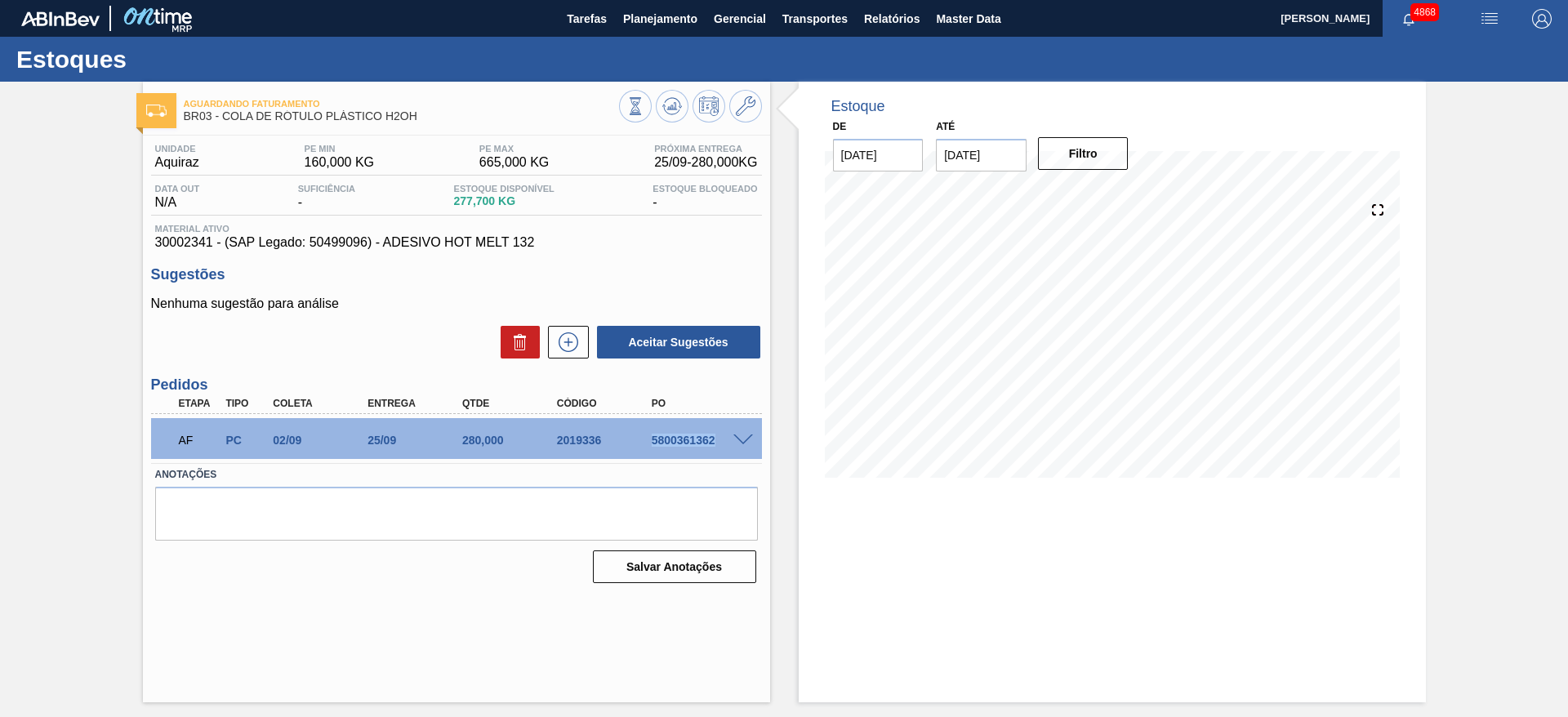
drag, startPoint x: 649, startPoint y: 443, endPoint x: 728, endPoint y: 452, distance: 79.5
click at [728, 452] on div "AF PC 02/09 25/09 280,000 2019336 5800361362" at bounding box center [451, 438] width 567 height 33
copy div "5800361362"
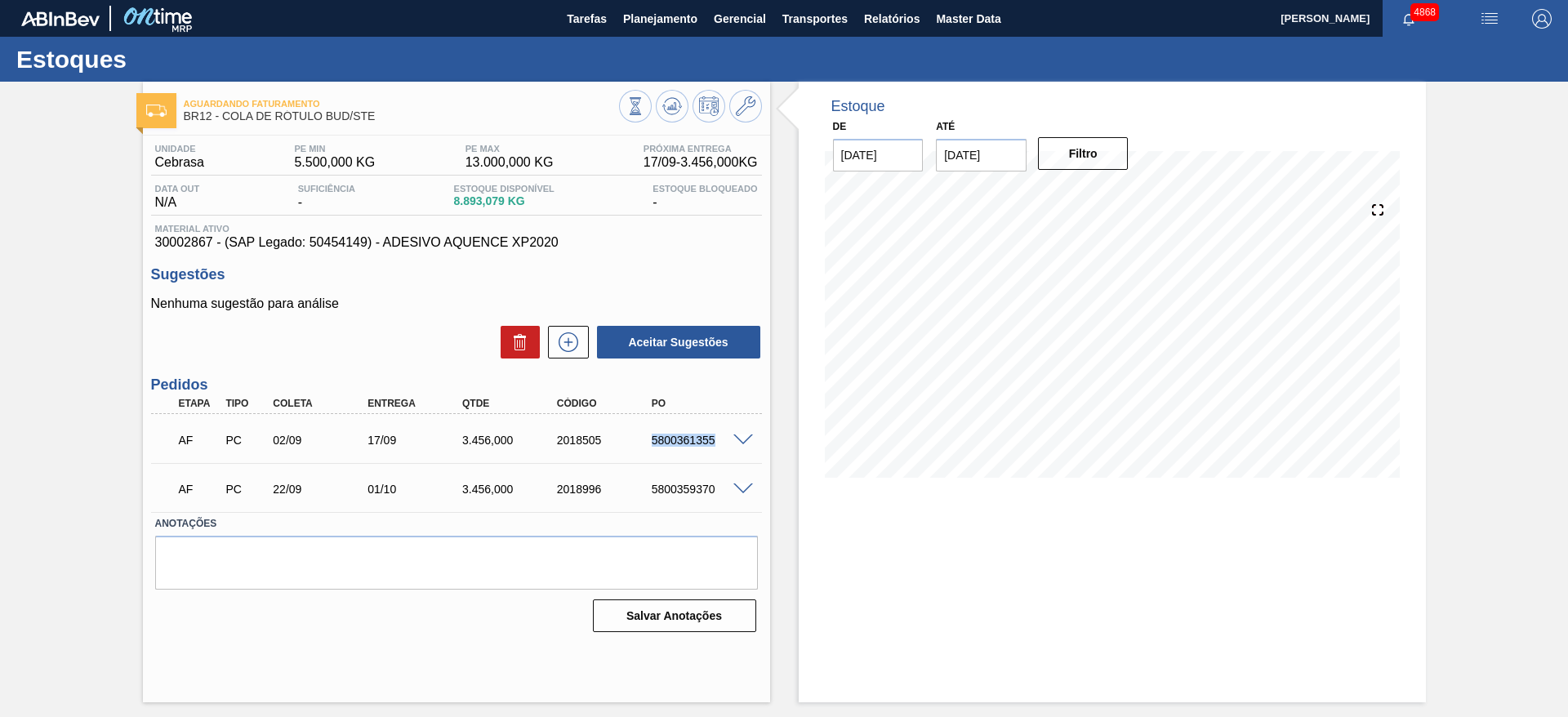
drag, startPoint x: 642, startPoint y: 438, endPoint x: 722, endPoint y: 440, distance: 80.0
click at [722, 440] on div "5800361355" at bounding box center [688, 440] width 94 height 13
copy div "5800361355"
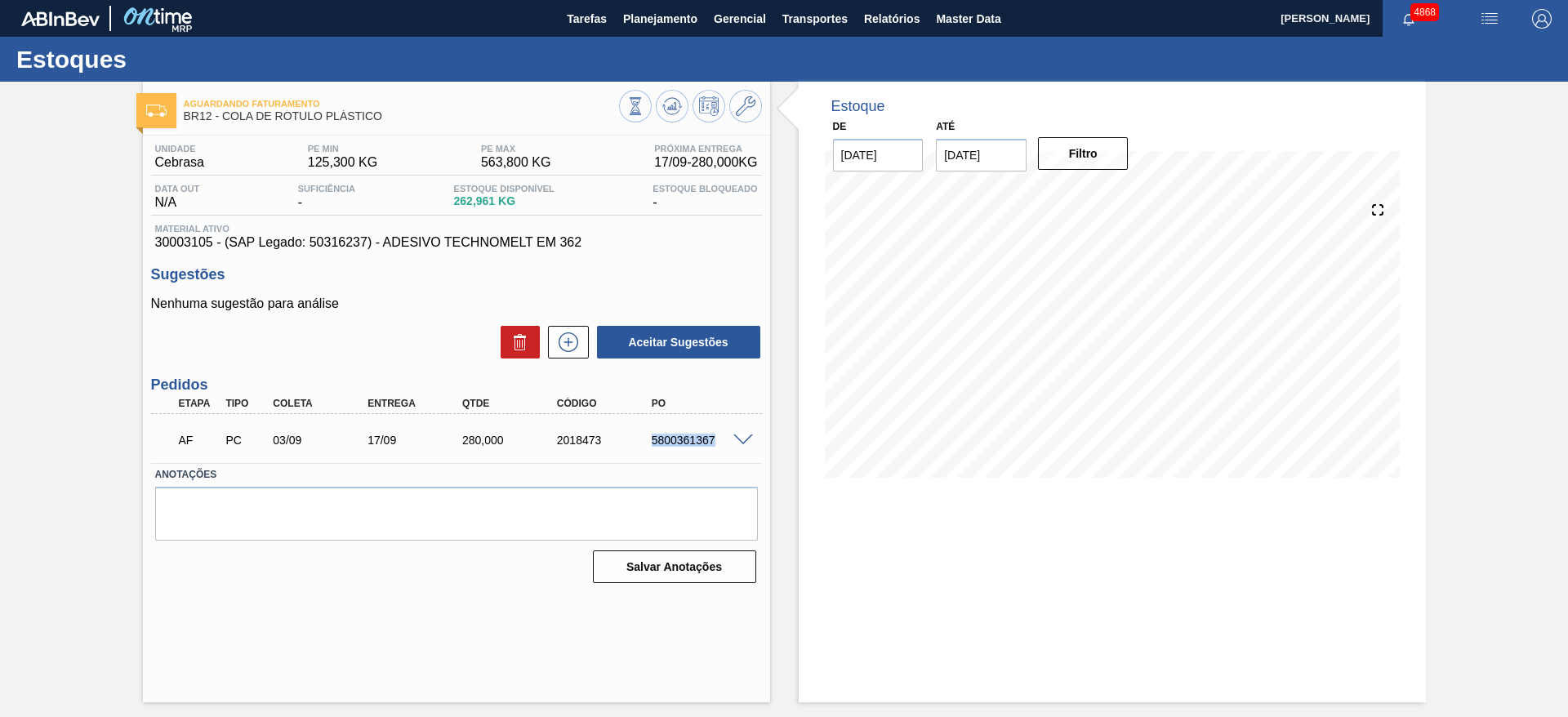
drag, startPoint x: 652, startPoint y: 444, endPoint x: 722, endPoint y: 448, distance: 70.1
click at [722, 448] on div "AF PC 03/09 17/09 280,000 2018473 5800361367" at bounding box center [451, 438] width 567 height 33
copy div "5800361367"
